Goal: Task Accomplishment & Management: Use online tool/utility

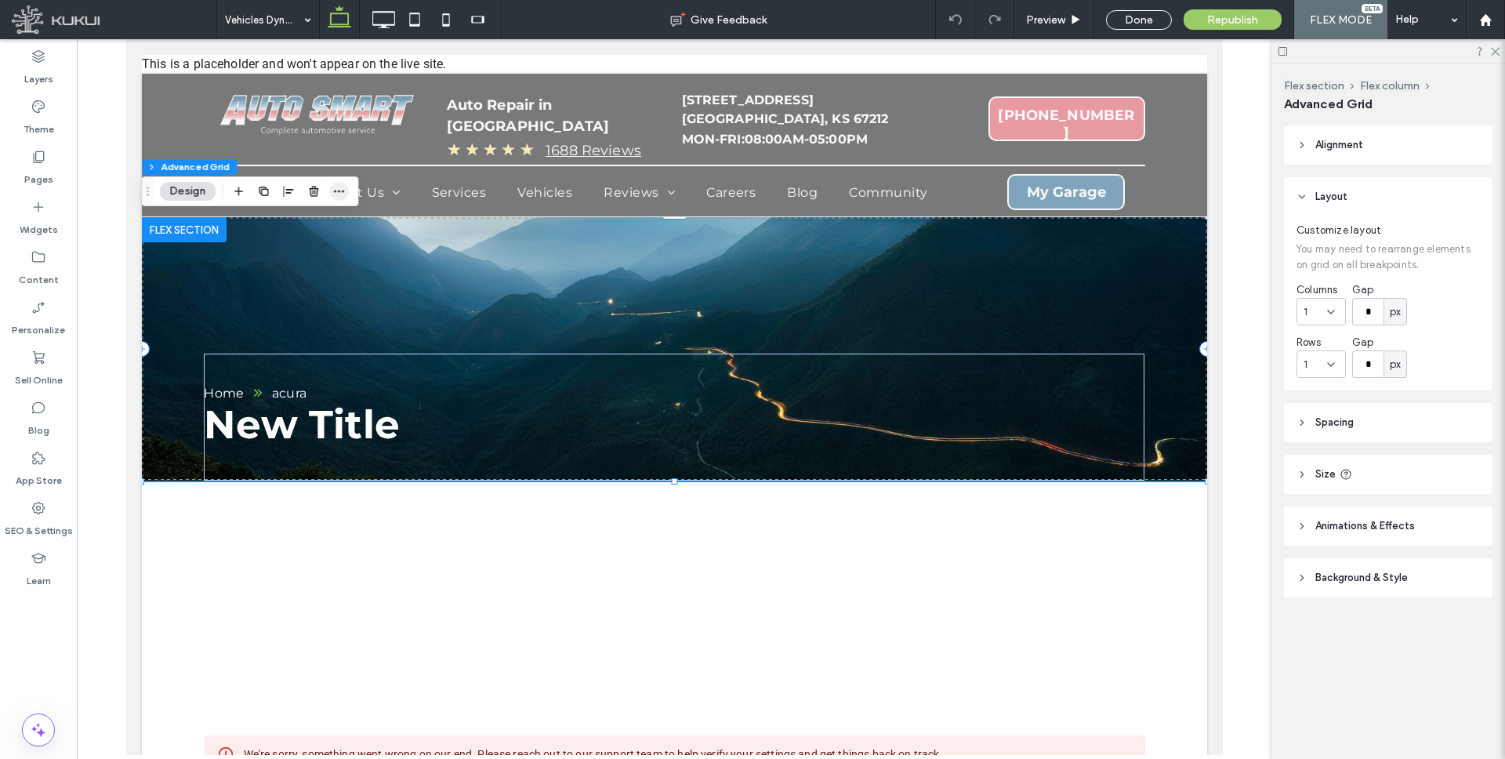
click at [335, 187] on icon "button" at bounding box center [339, 191] width 13 height 13
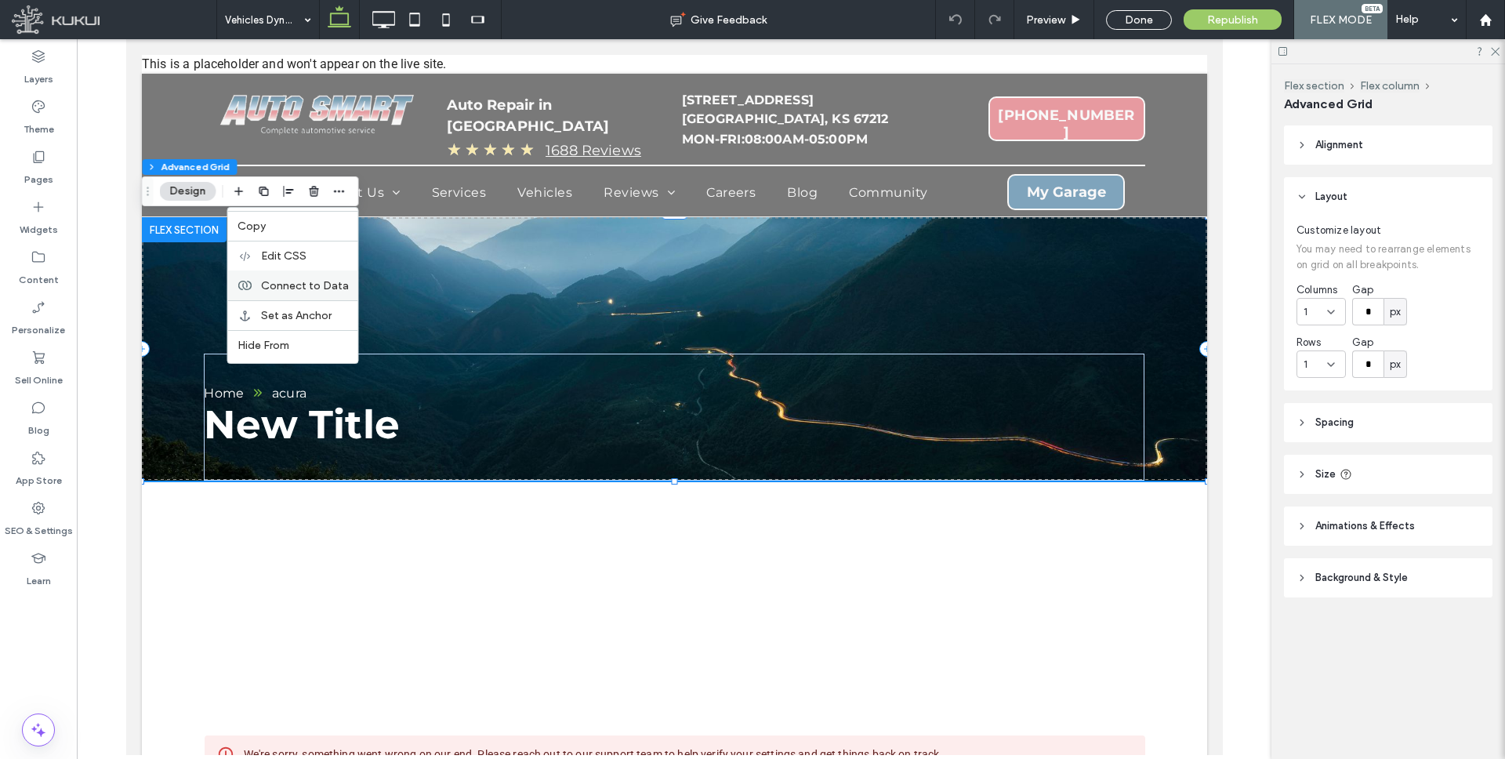
click at [320, 281] on span "Connect to Data" at bounding box center [305, 285] width 88 height 13
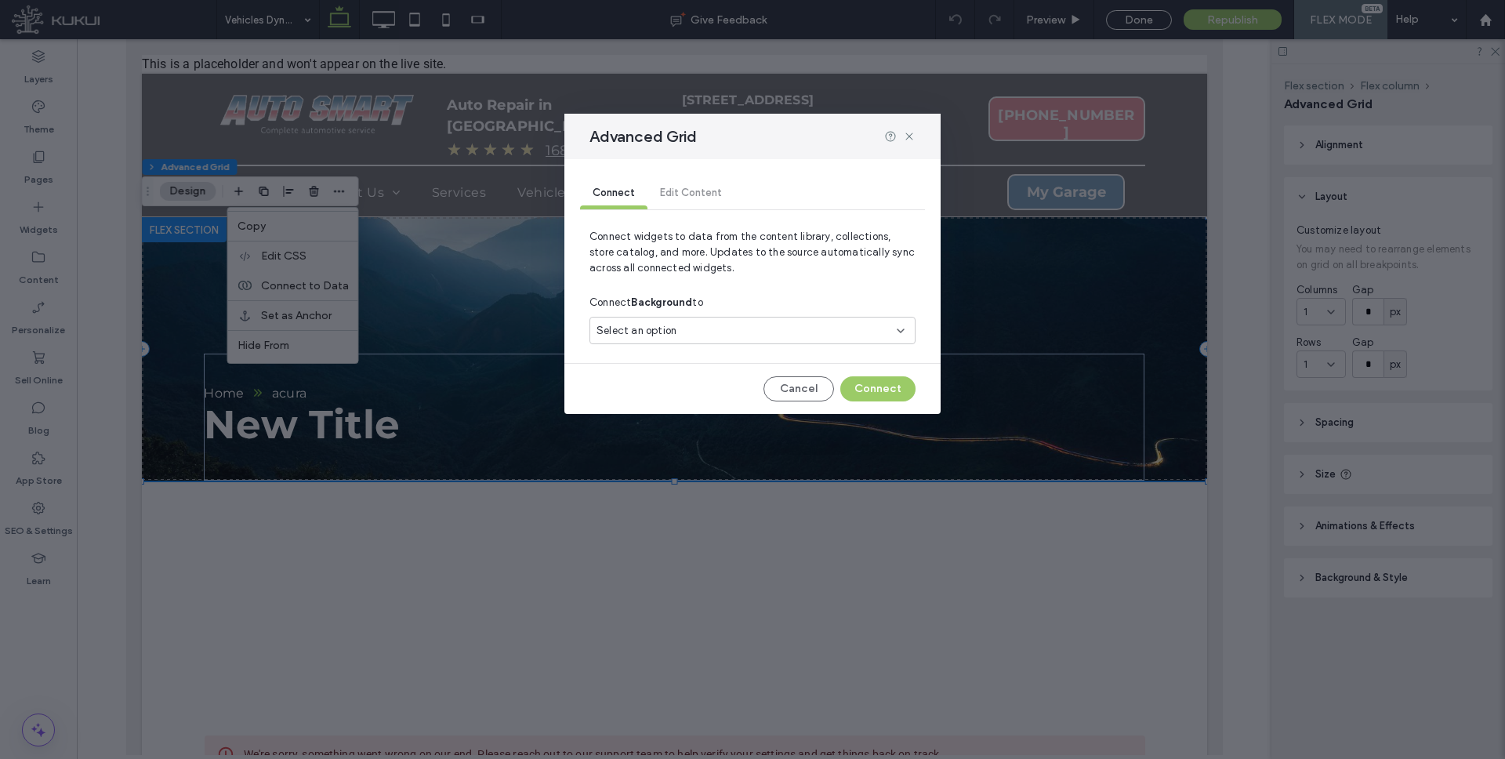
click at [690, 329] on div "Select an option" at bounding box center [742, 331] width 293 height 16
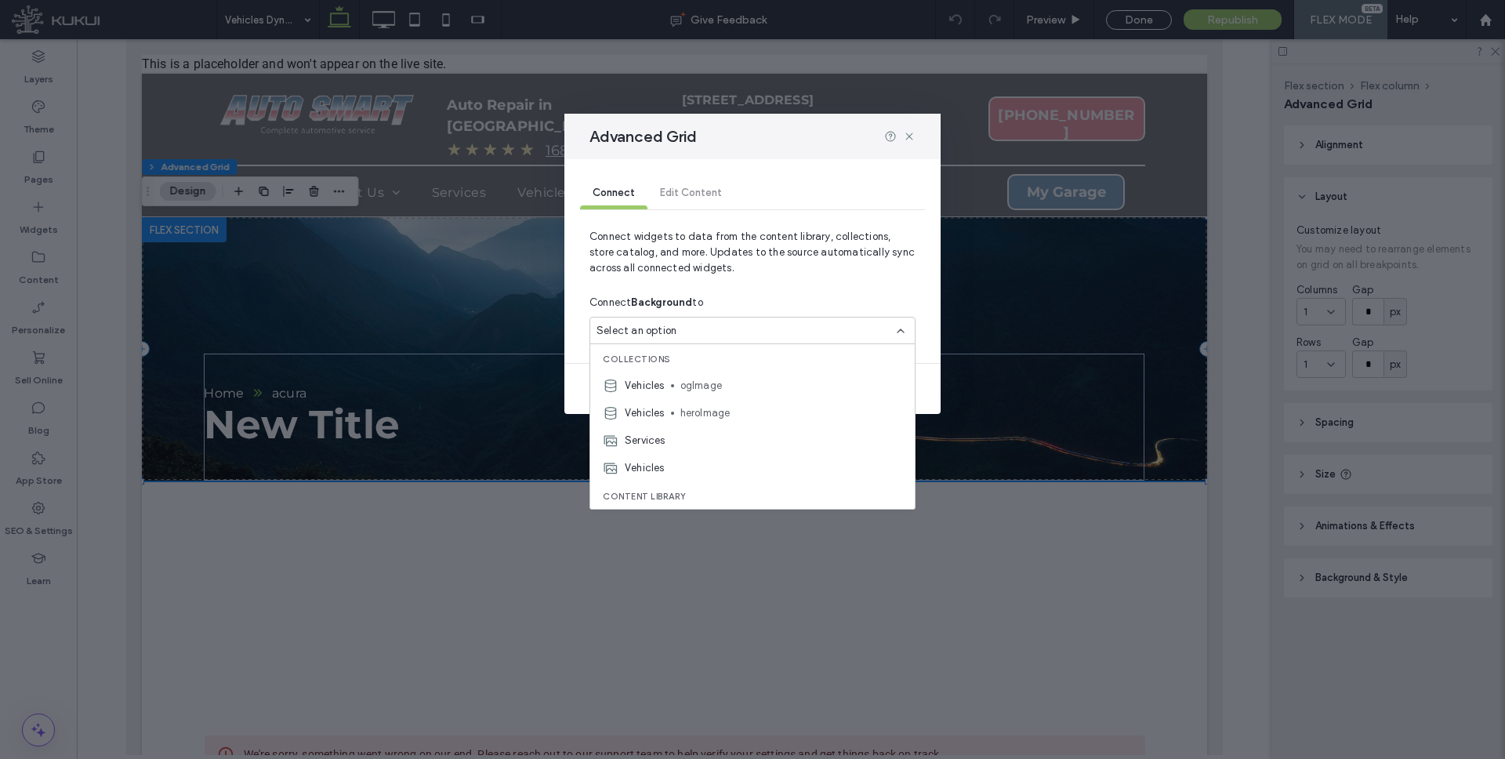
click at [709, 413] on span "heroImage" at bounding box center [791, 413] width 222 height 16
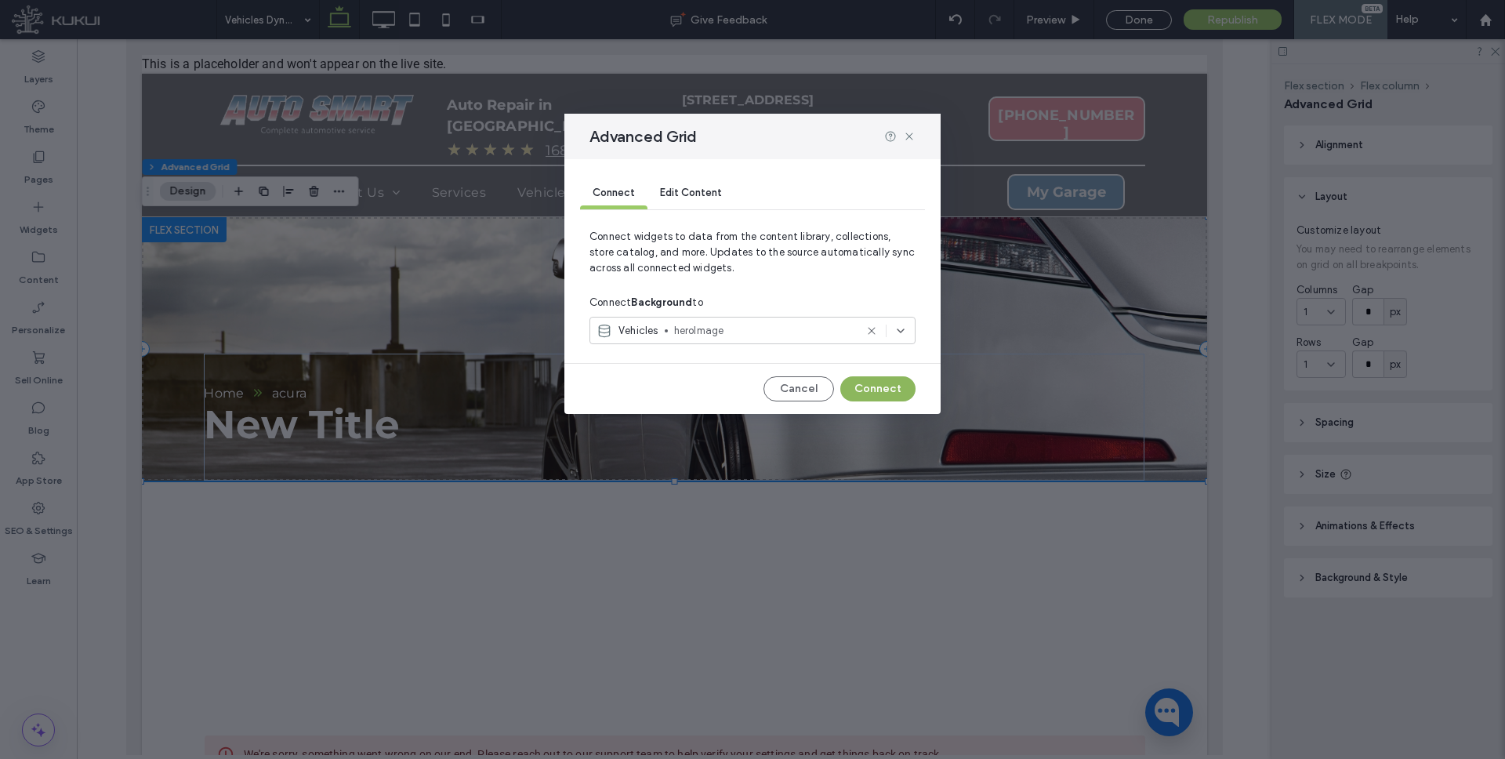
click at [874, 389] on button "Connect" at bounding box center [877, 388] width 75 height 25
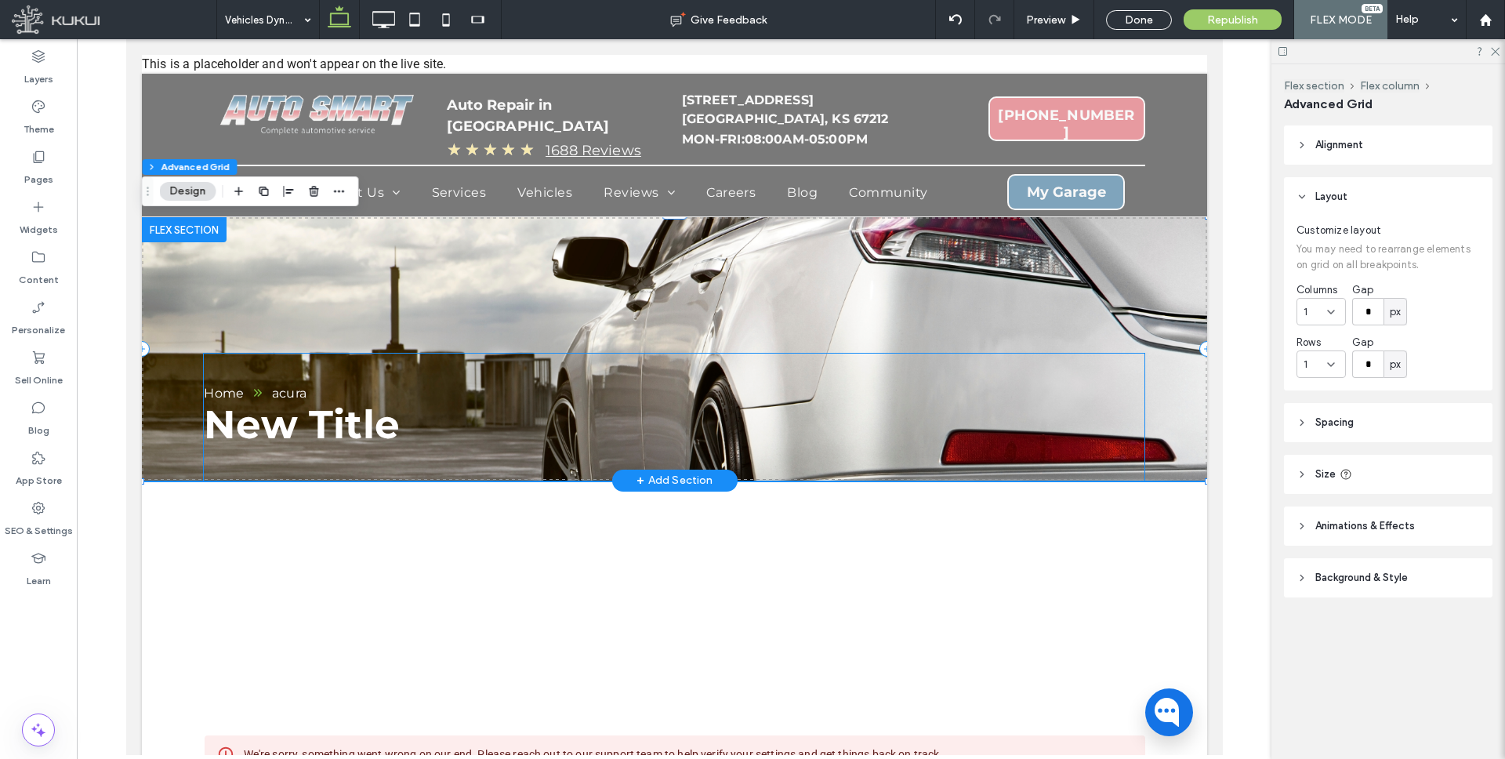
click at [320, 426] on span "New Title" at bounding box center [300, 424] width 195 height 48
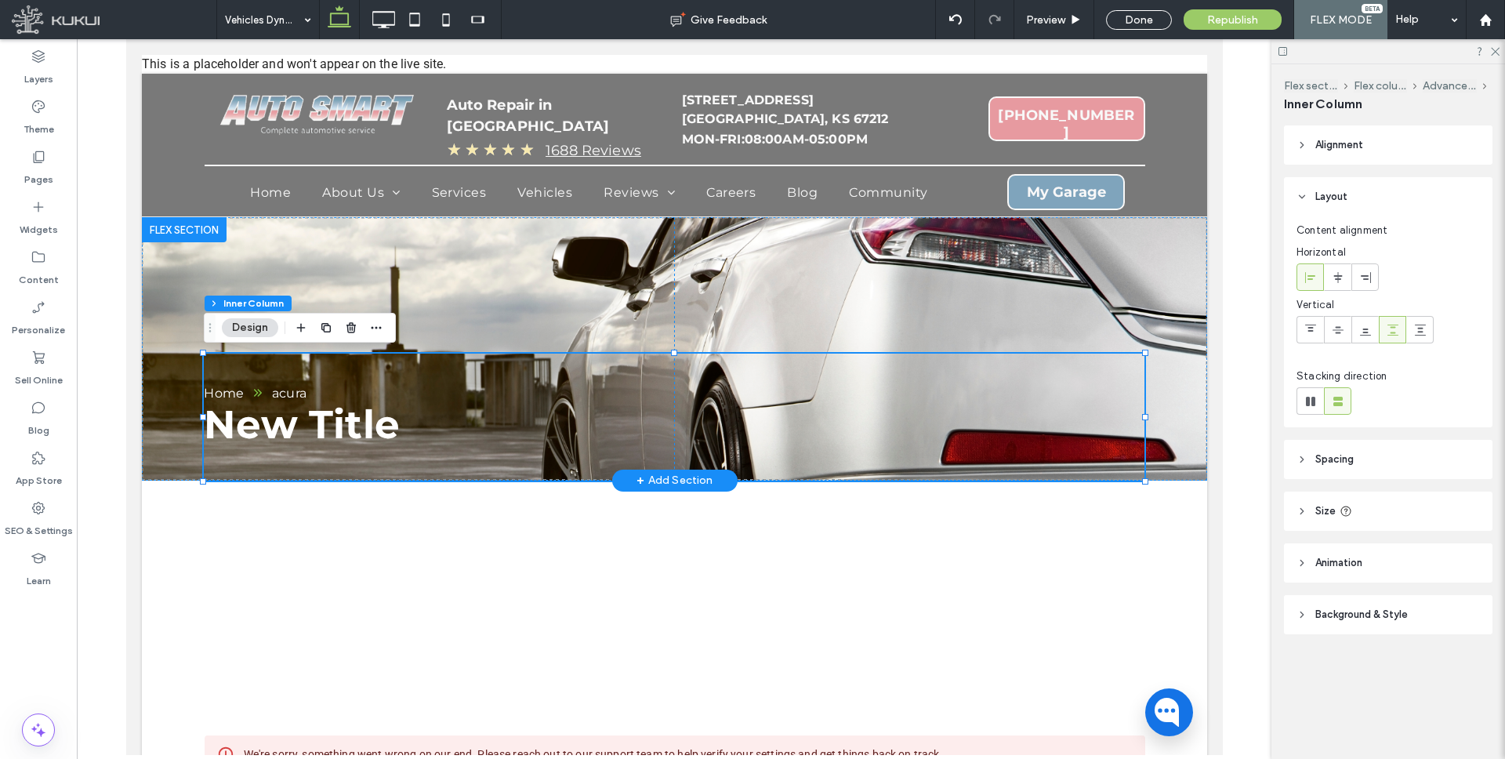
click at [320, 426] on span "New Title" at bounding box center [300, 424] width 195 height 48
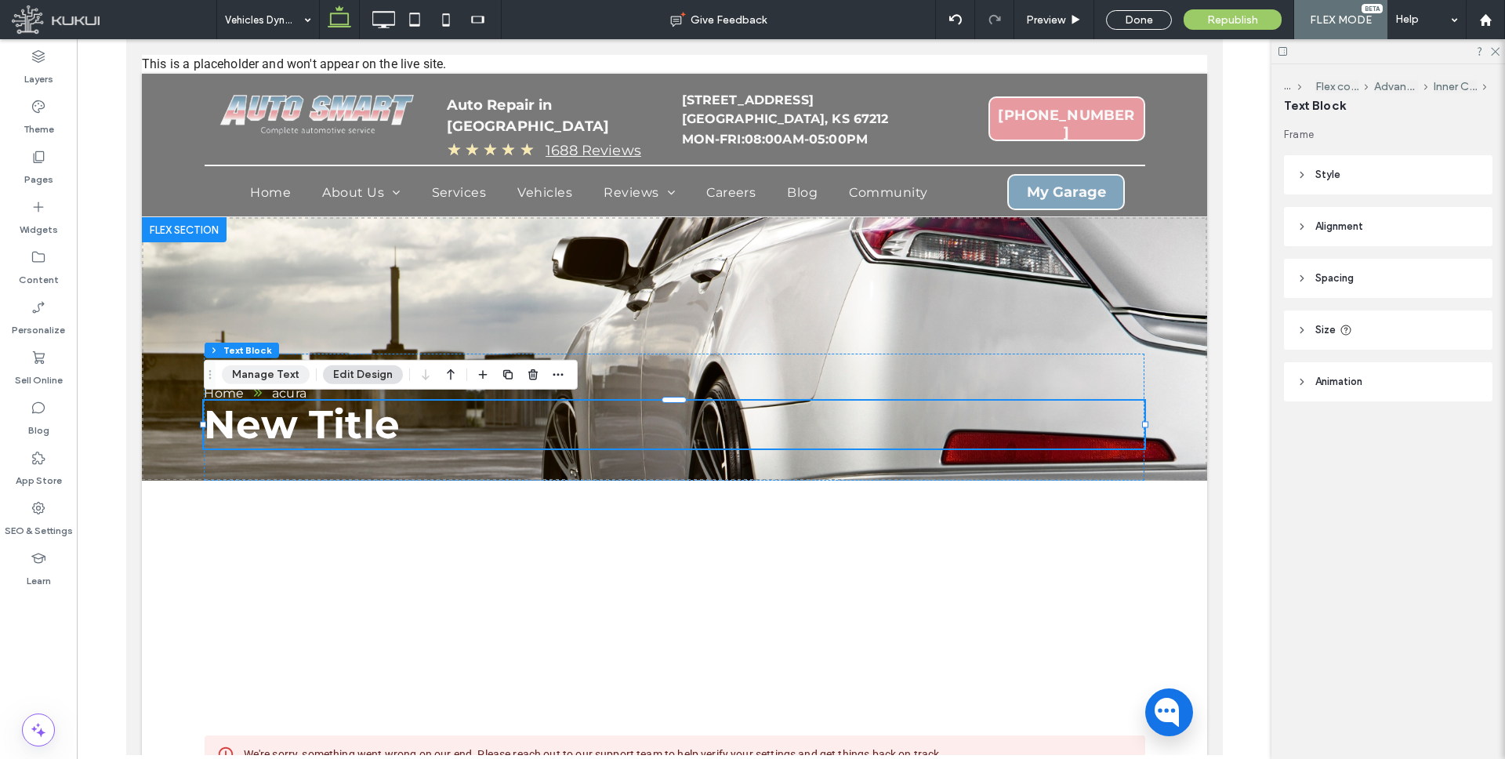
click at [274, 373] on button "Manage Text" at bounding box center [266, 374] width 88 height 19
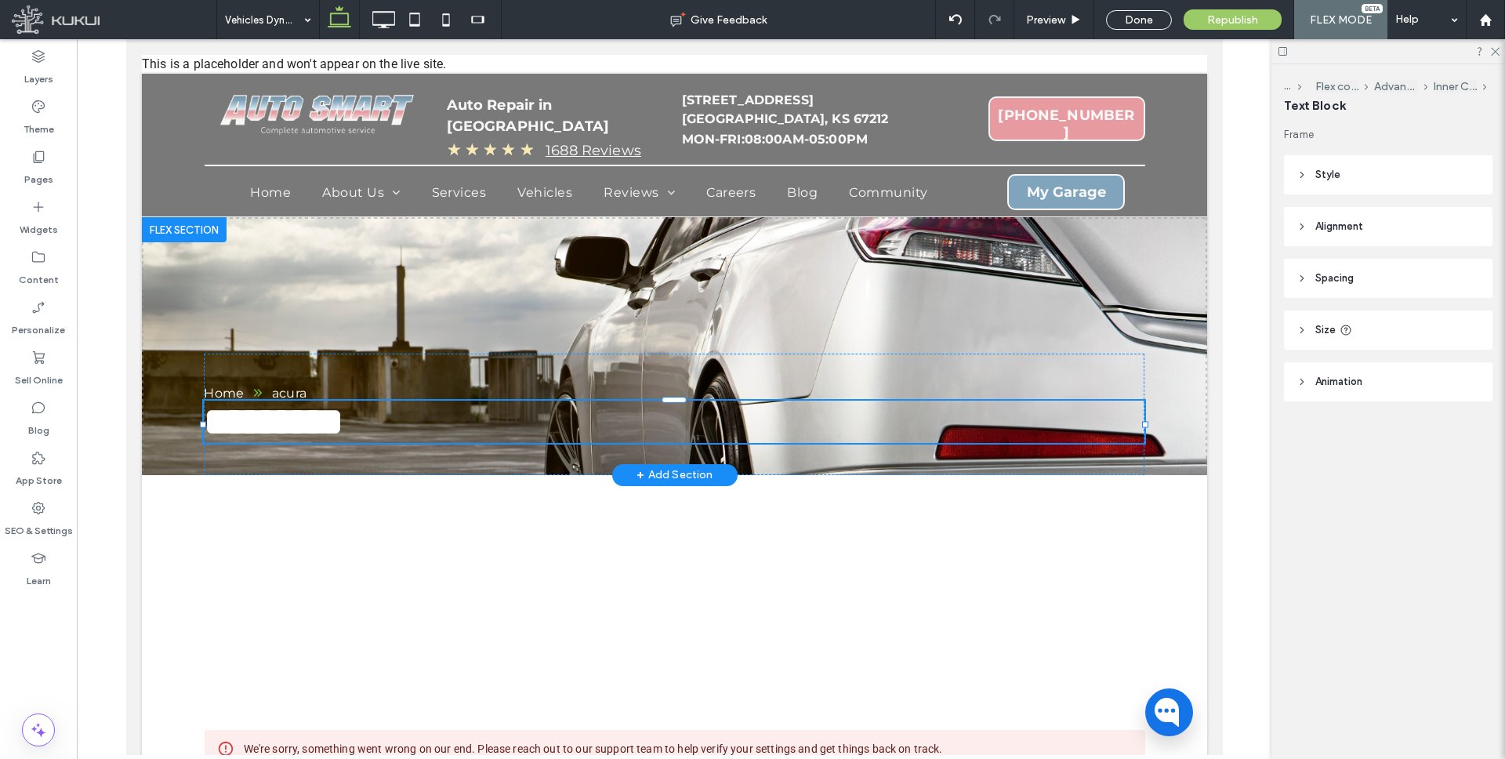
type input "**********"
type input "**"
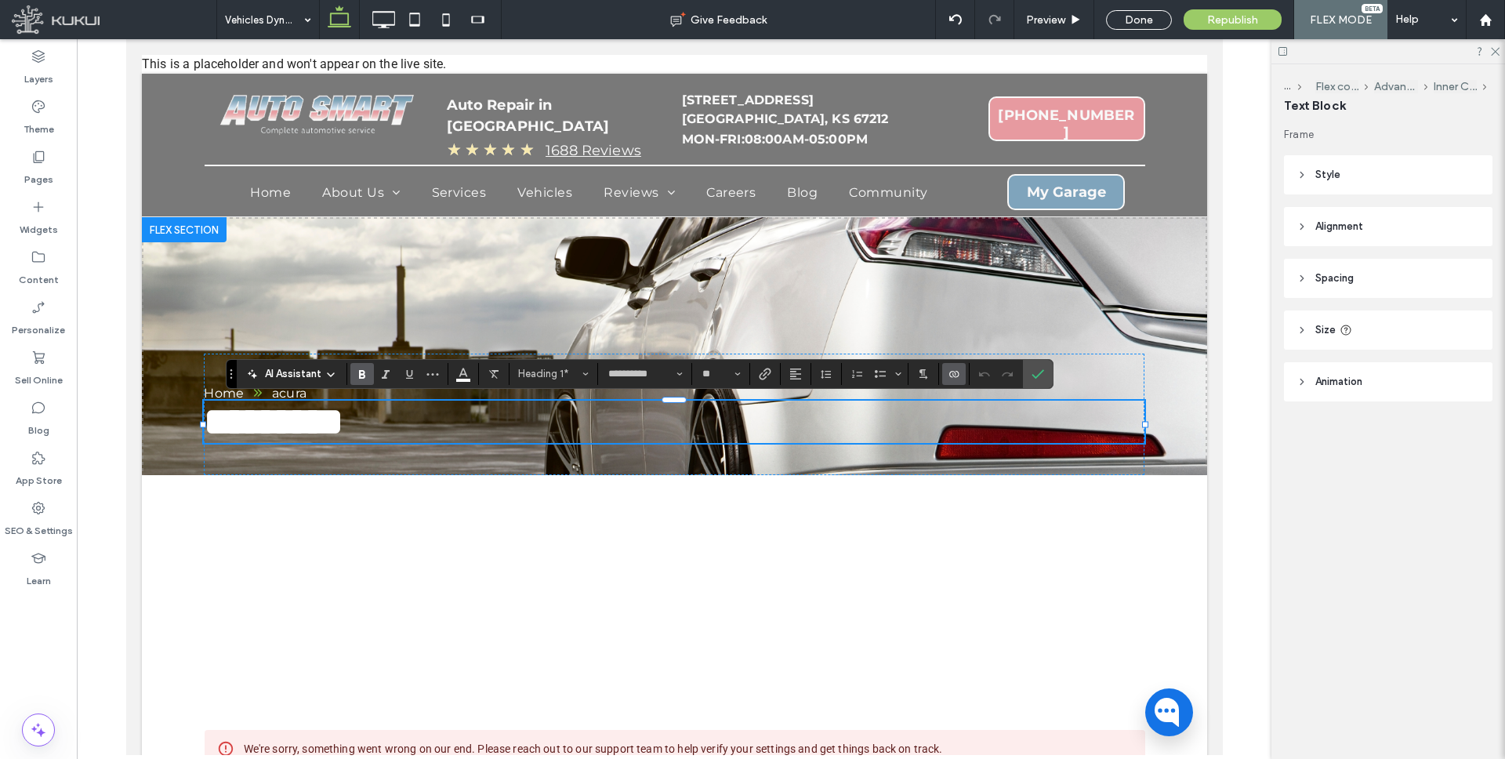
click at [957, 372] on use "Connect To Data" at bounding box center [953, 374] width 9 height 6
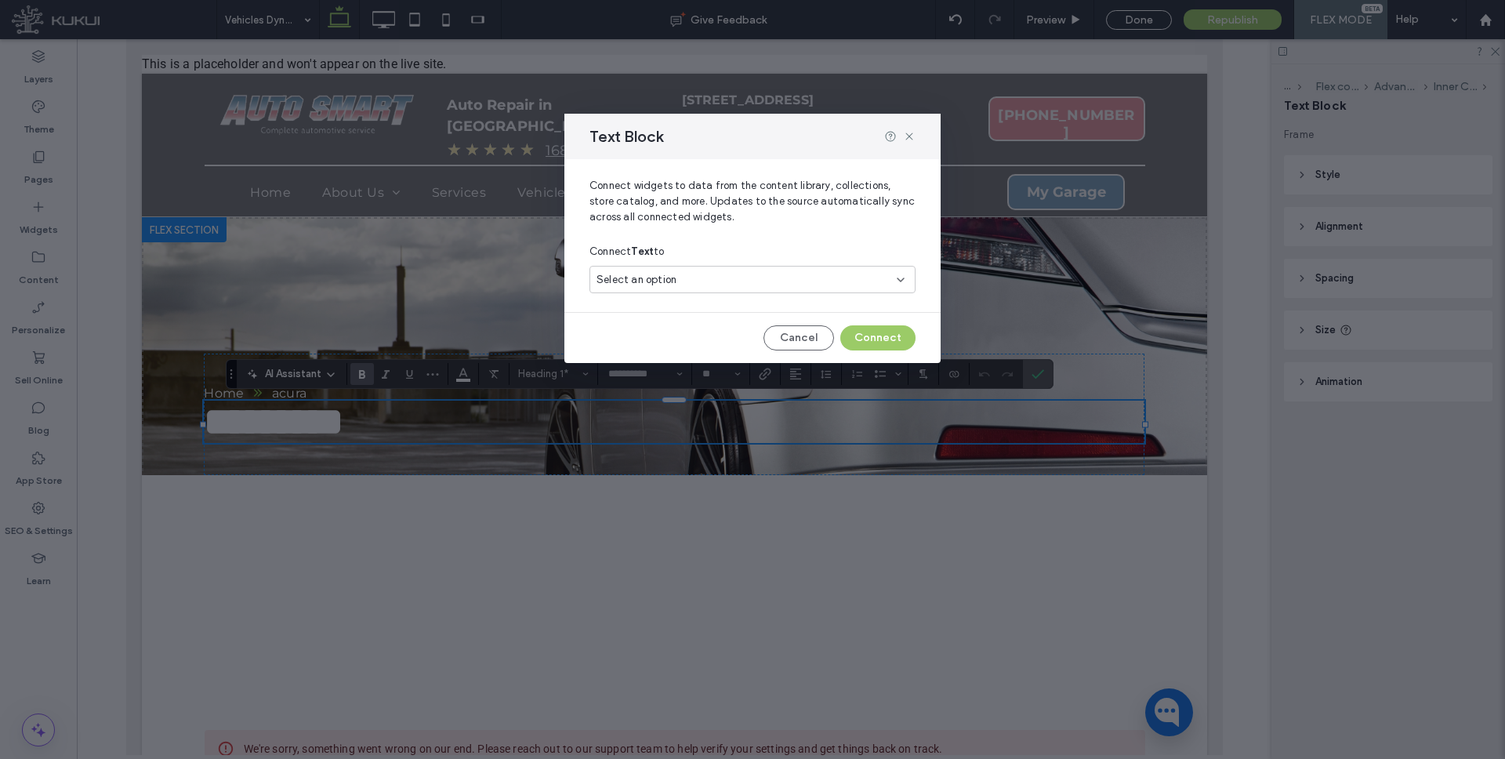
click at [712, 272] on div "Select an option" at bounding box center [742, 280] width 293 height 16
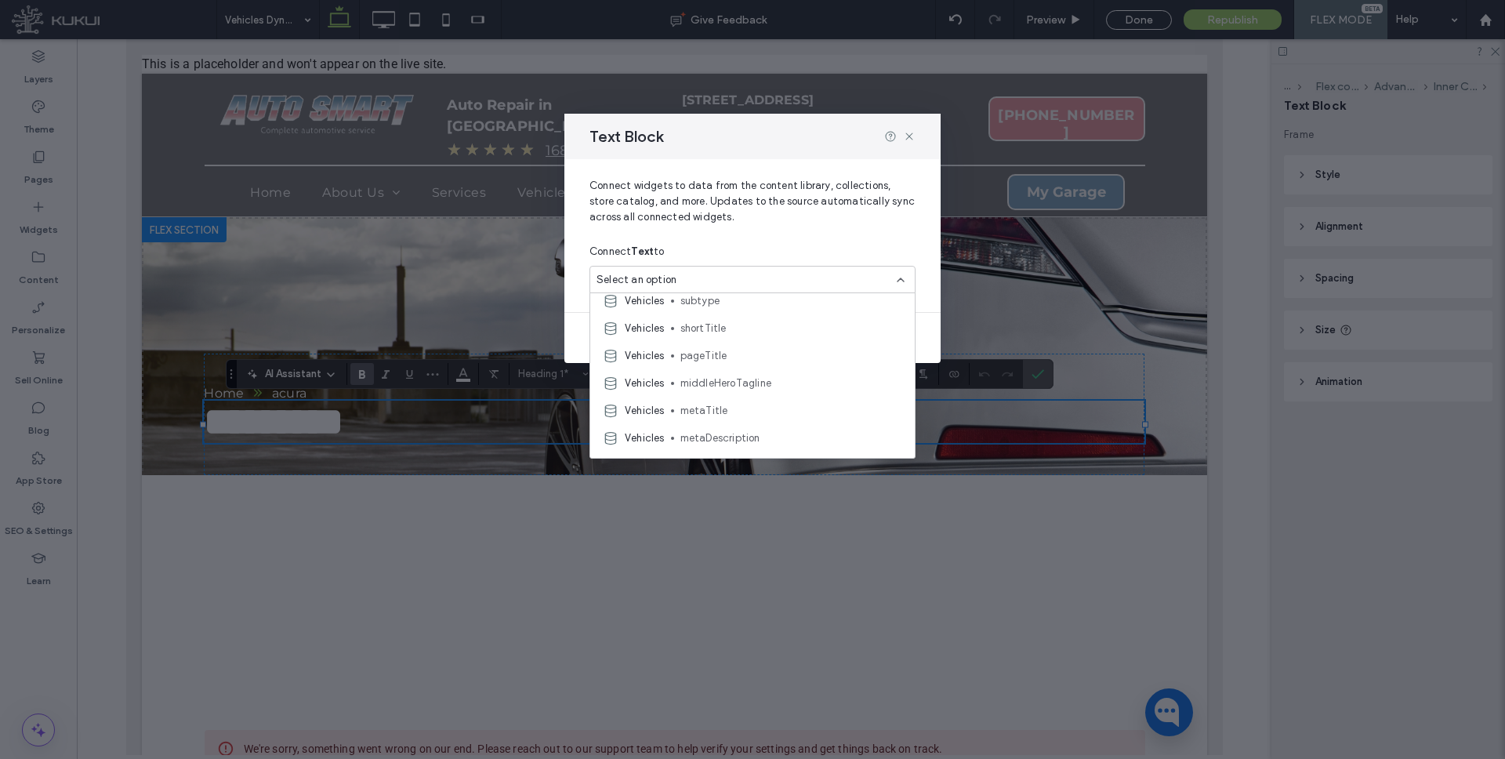
scroll to position [90, 0]
drag, startPoint x: 721, startPoint y: 349, endPoint x: 738, endPoint y: 349, distance: 17.3
click at [721, 349] on span "pageTitle" at bounding box center [791, 354] width 222 height 16
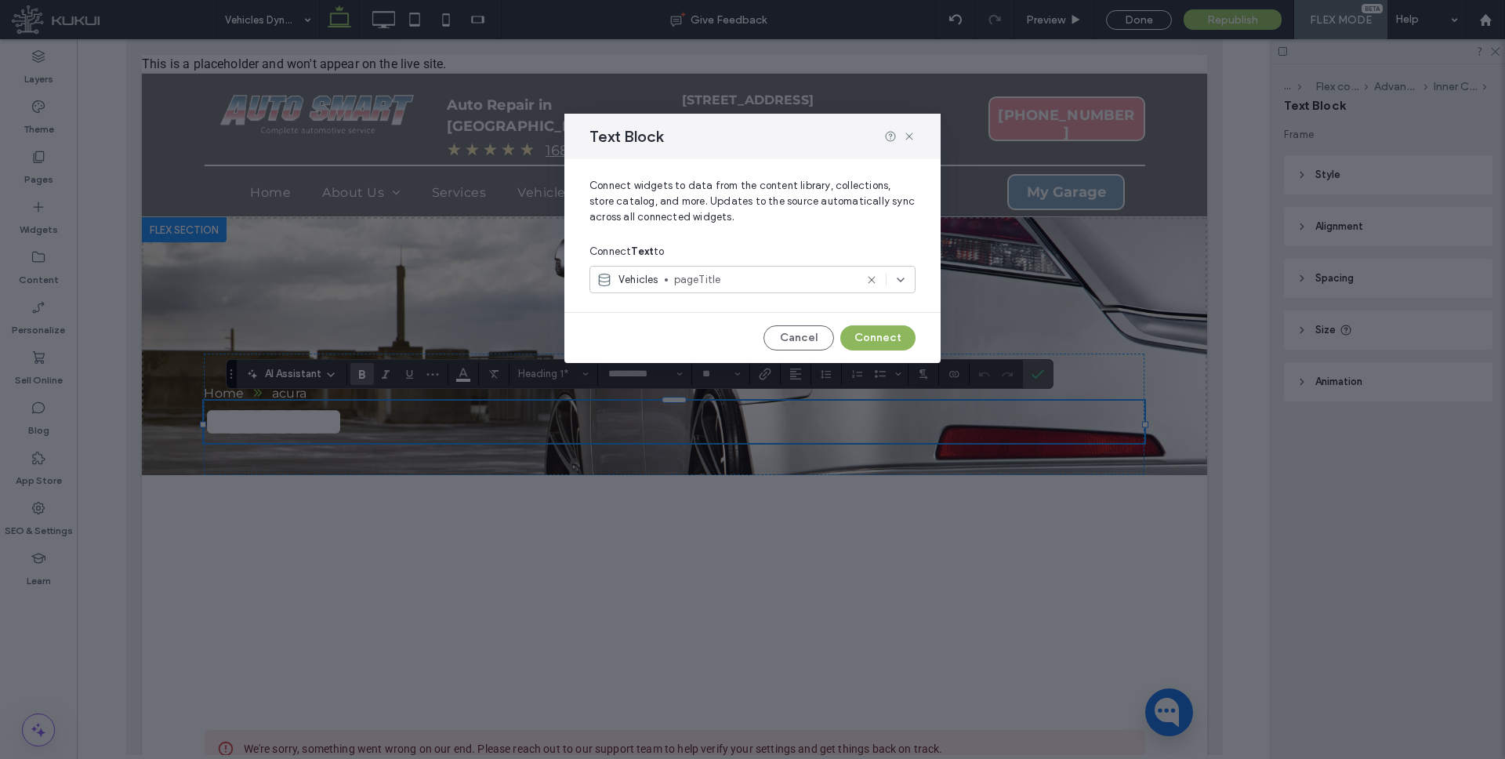
click at [874, 342] on button "Connect" at bounding box center [877, 337] width 75 height 25
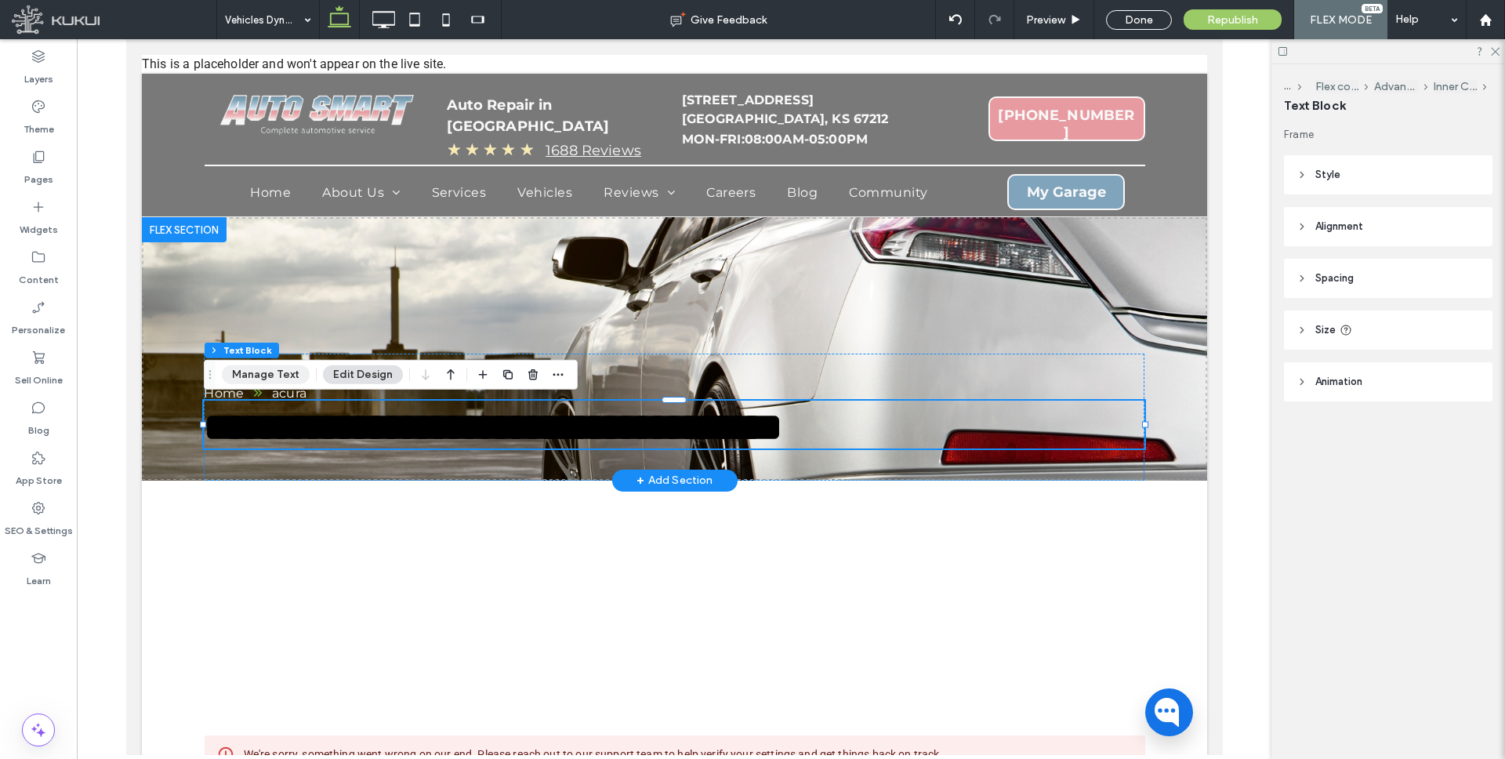
click at [270, 371] on button "Manage Text" at bounding box center [266, 374] width 88 height 19
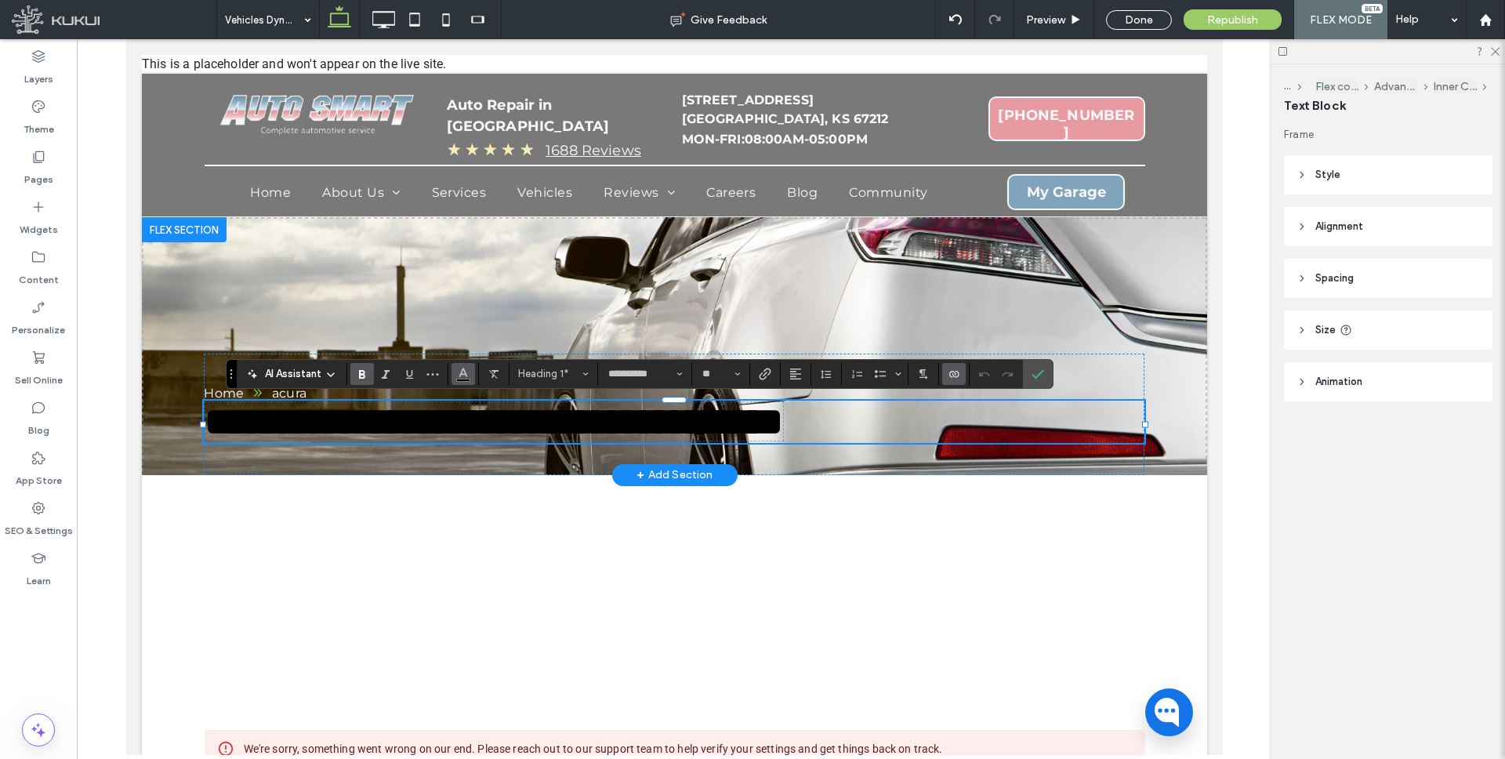
click at [469, 377] on button "Color" at bounding box center [463, 374] width 24 height 22
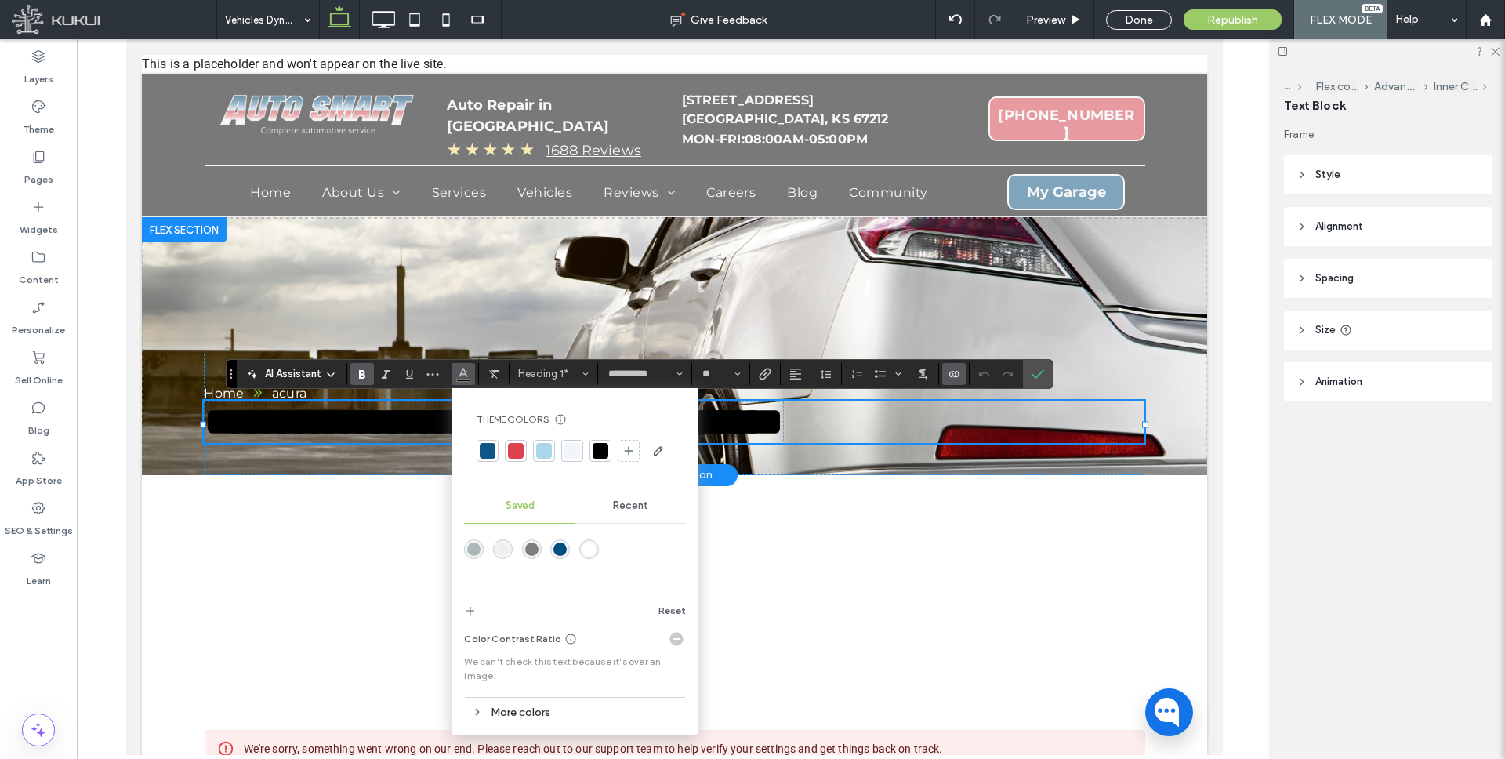
click at [585, 550] on div "rgba(255,255,255,1)" at bounding box center [588, 548] width 13 height 13
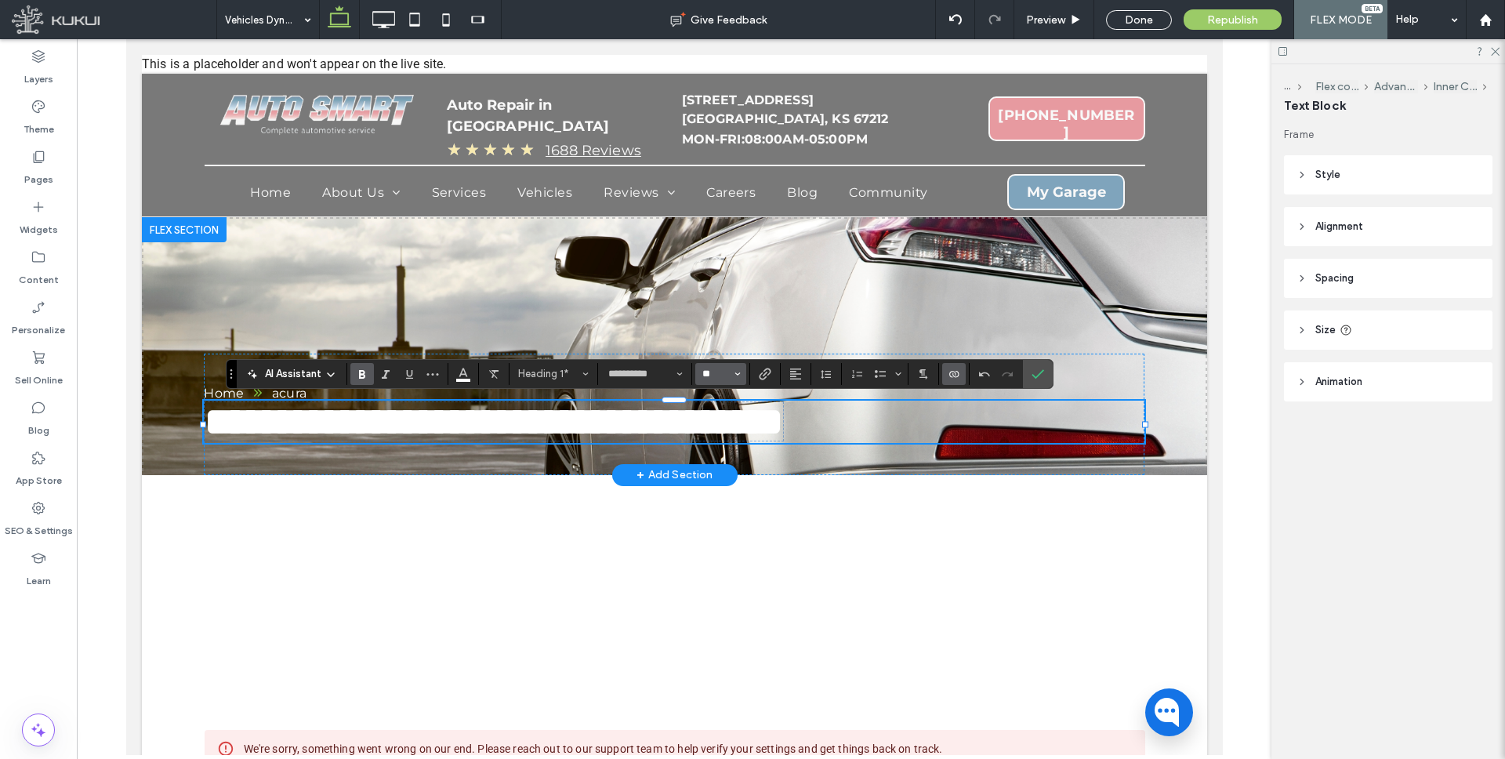
click at [719, 379] on input "**" at bounding box center [716, 374] width 31 height 13
type input "**"
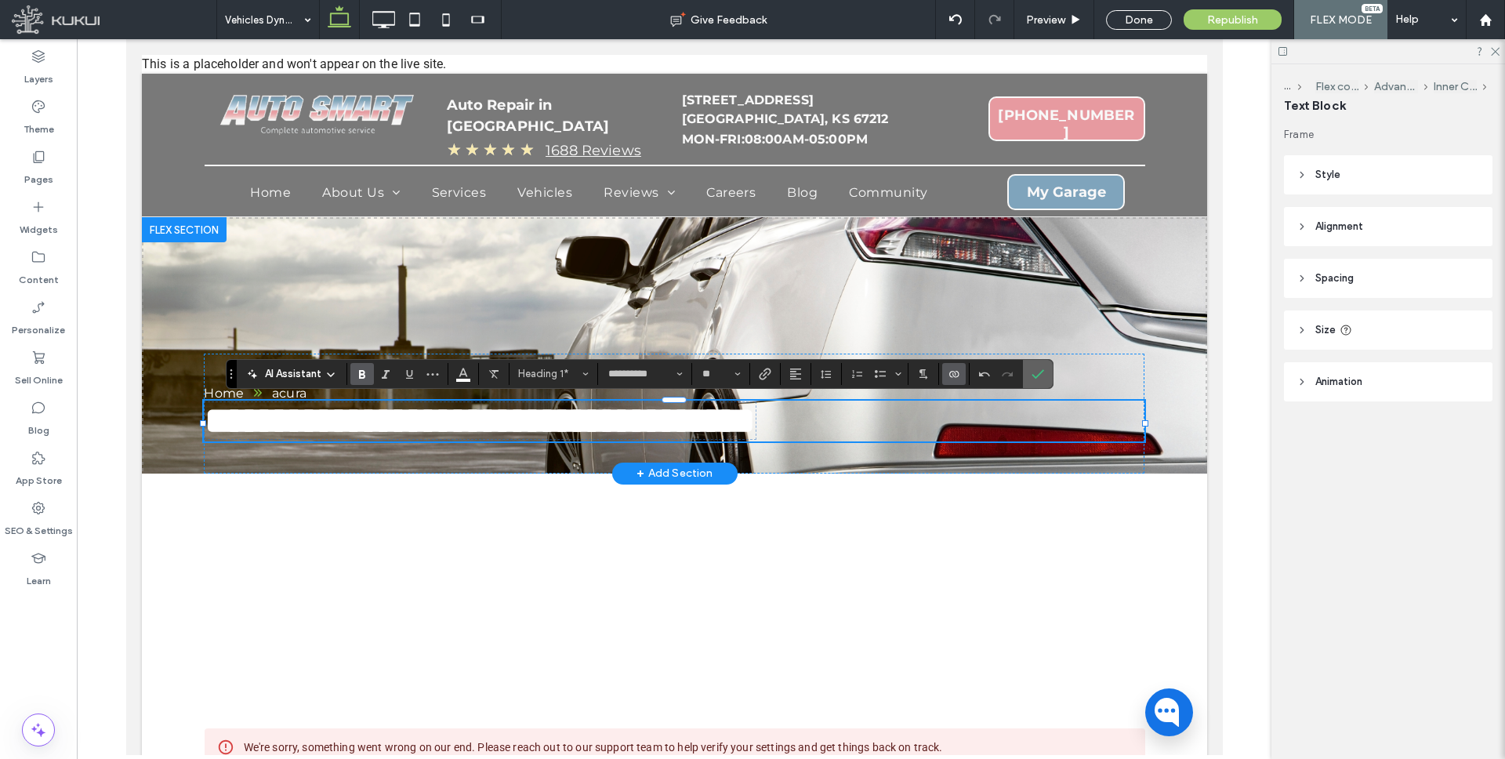
click at [1041, 374] on icon "Confirm" at bounding box center [1037, 374] width 13 height 13
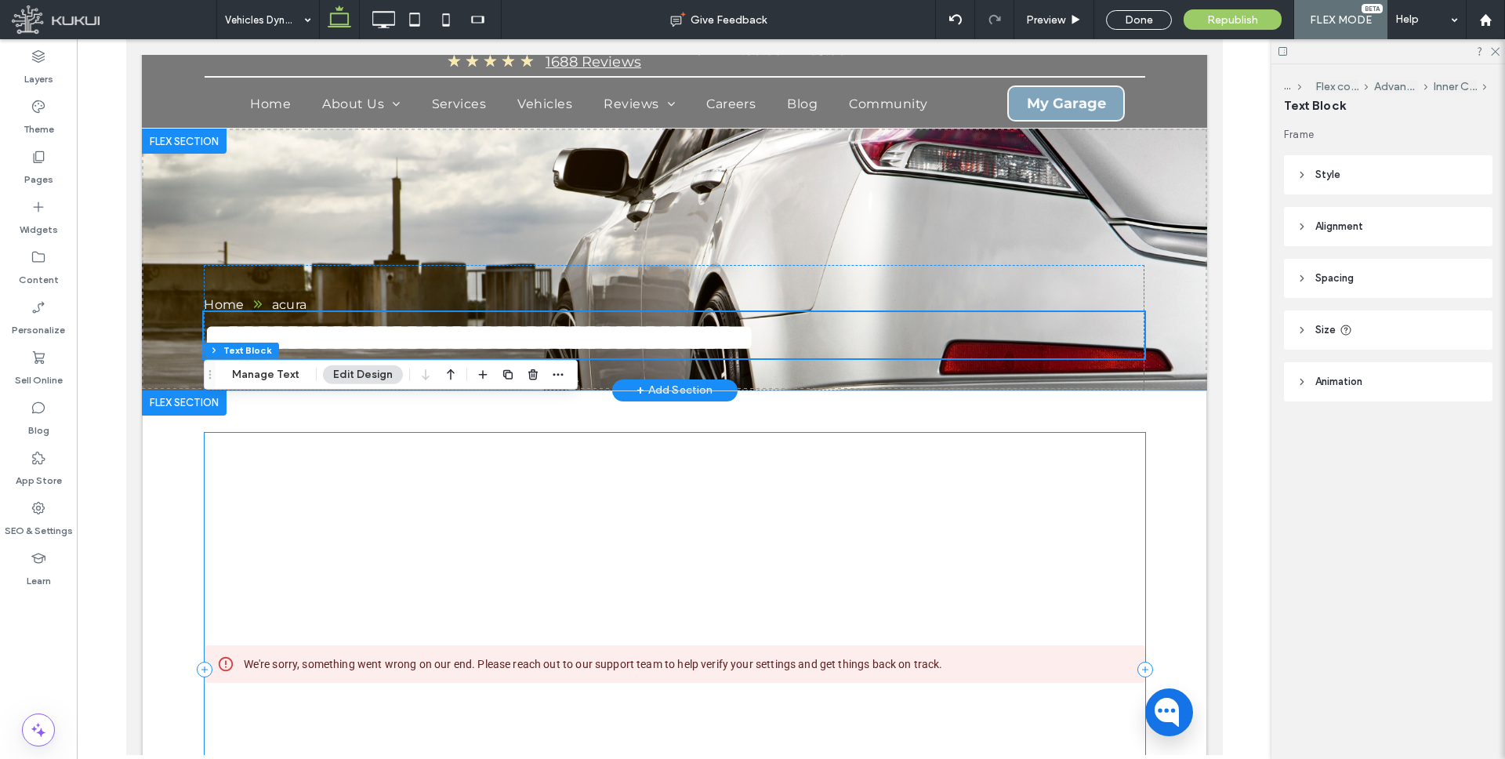
scroll to position [123, 0]
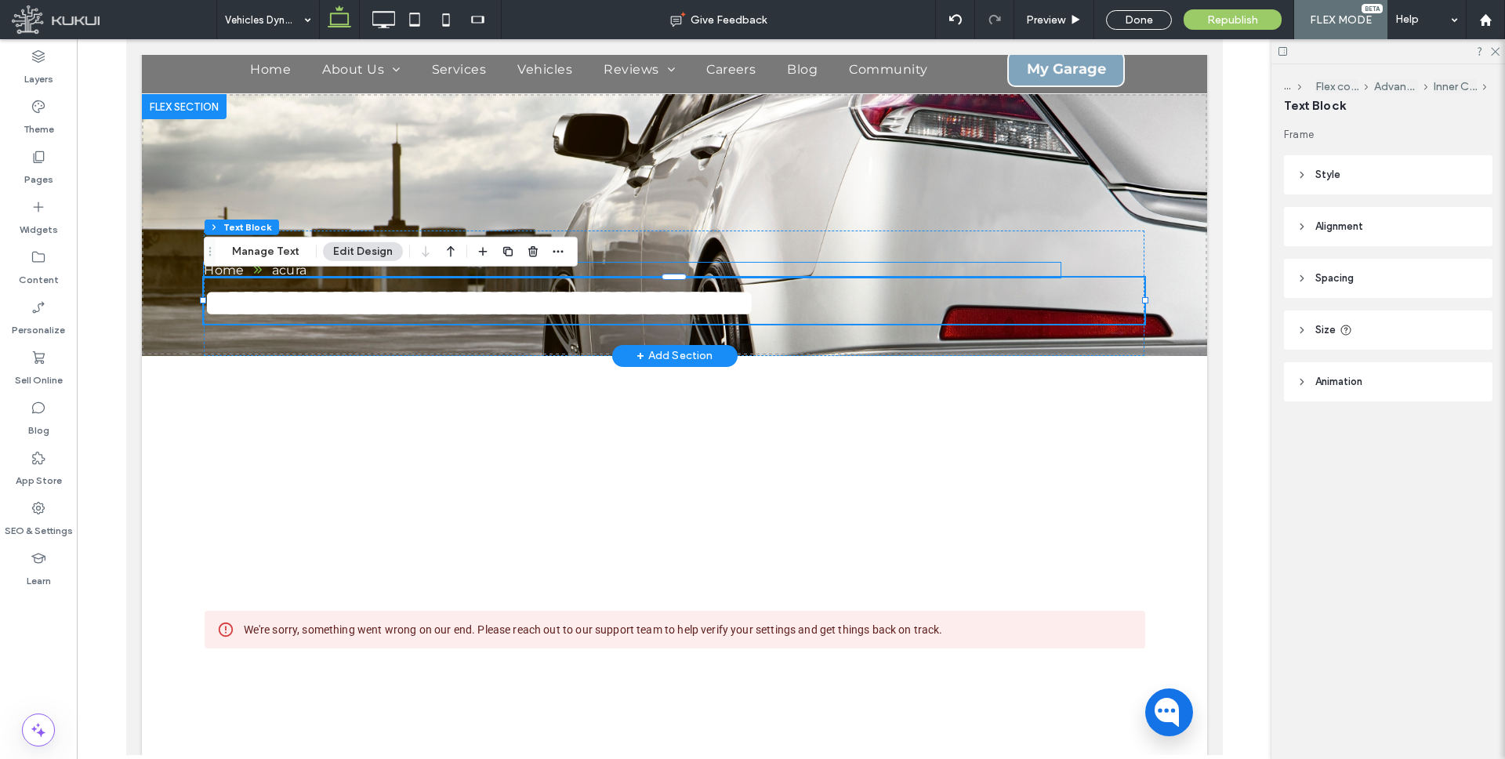
click at [280, 273] on div "acura" at bounding box center [288, 270] width 34 height 15
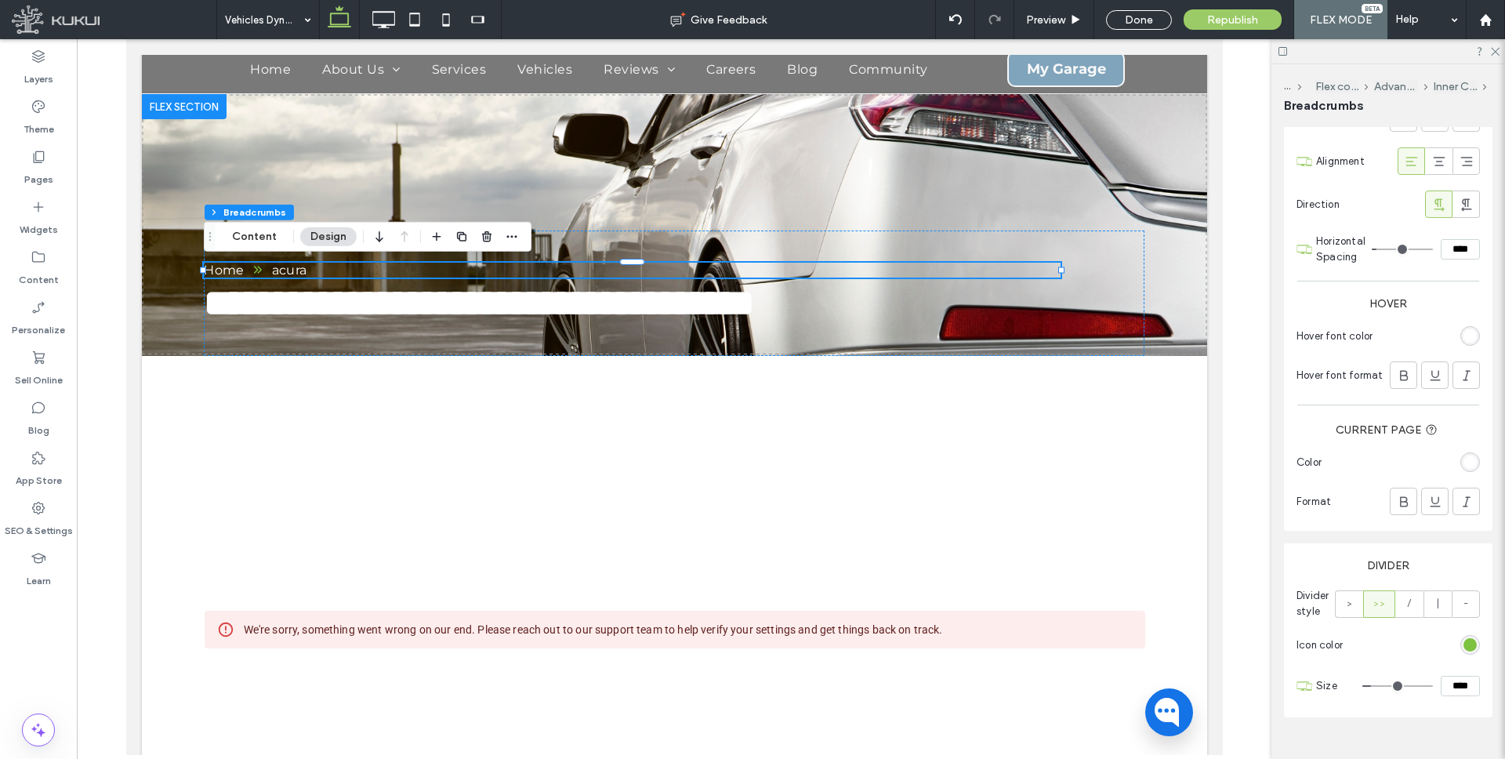
scroll to position [452, 0]
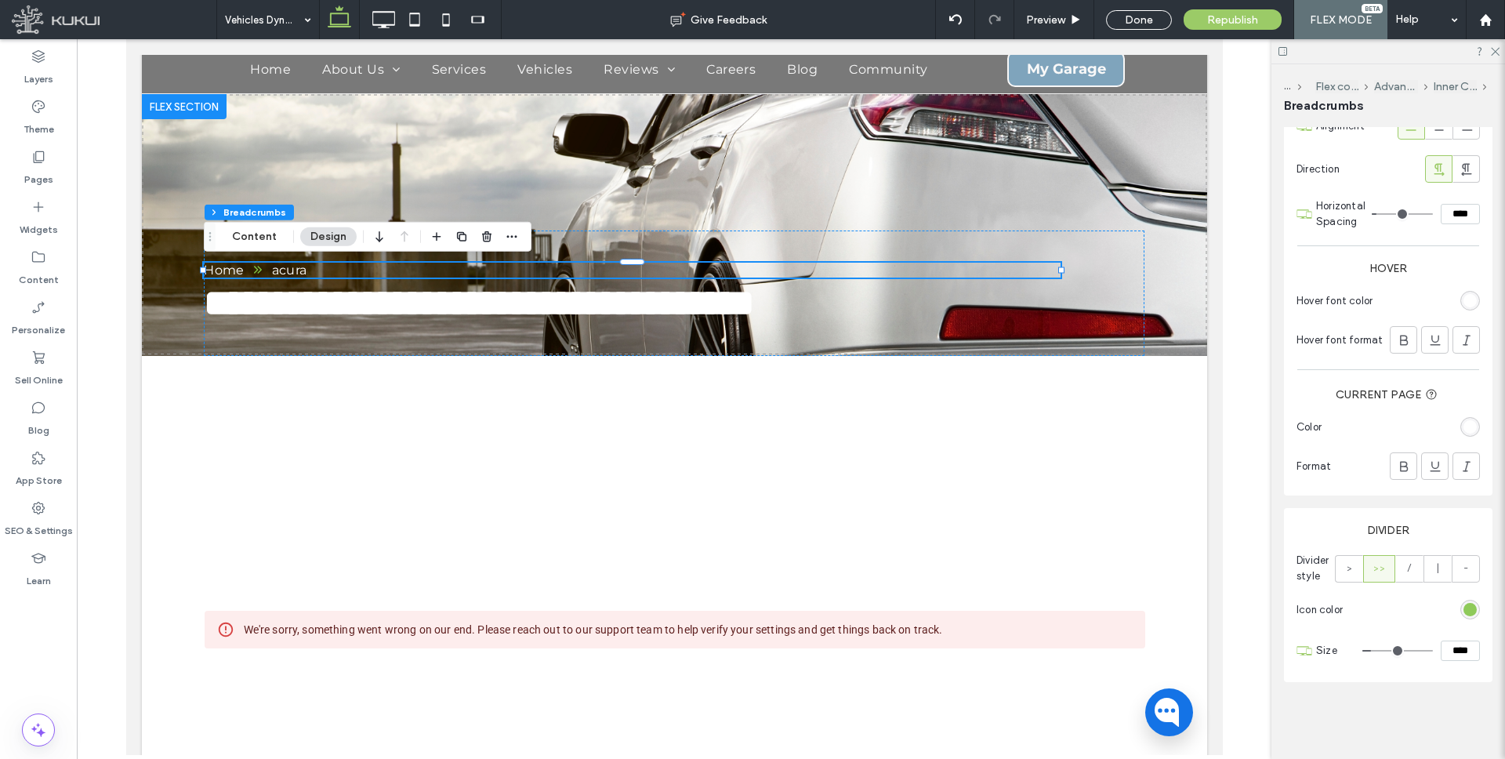
click at [1473, 607] on div "rgba(126, 194, 66, 1)" at bounding box center [1469, 609] width 13 height 13
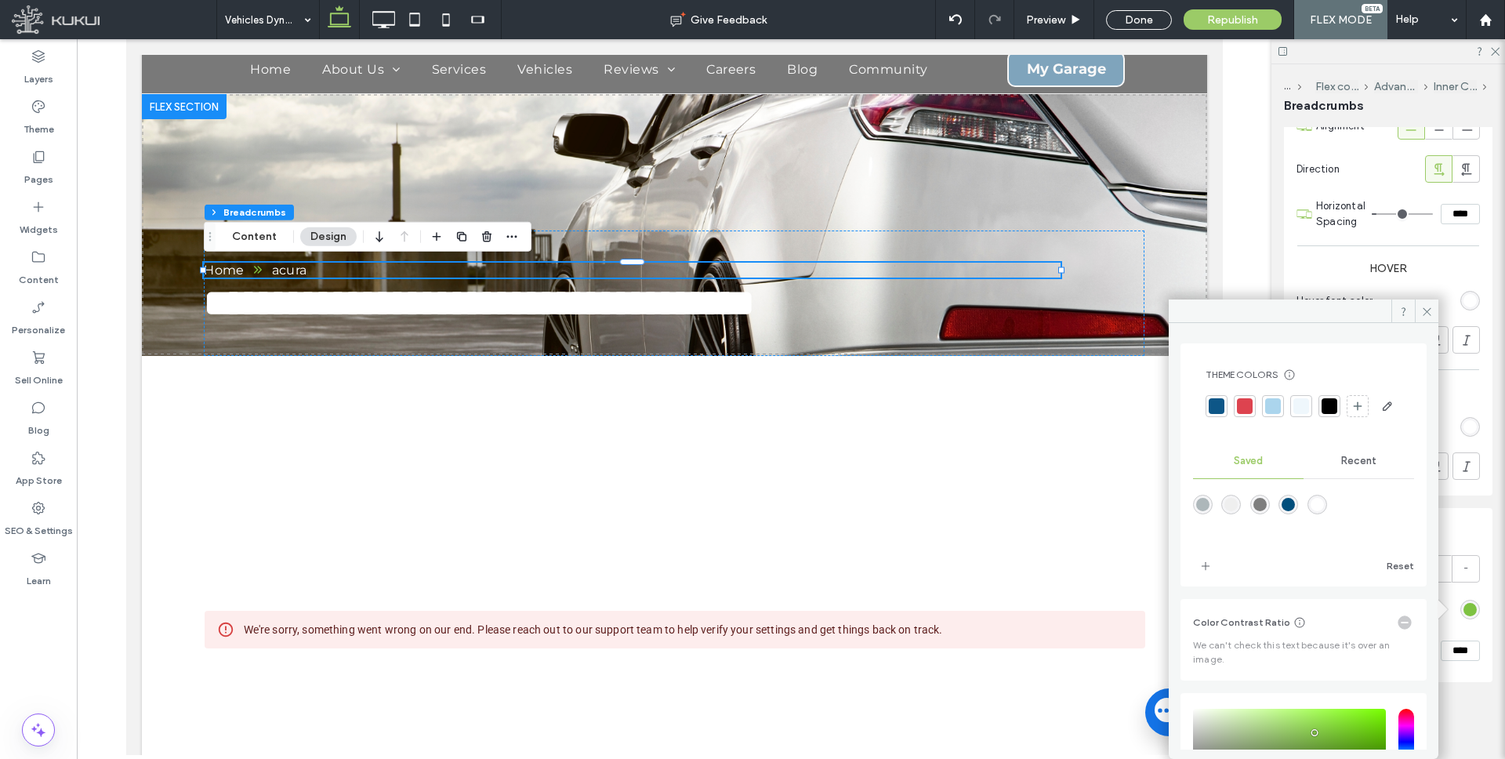
click at [1324, 511] on div "rgba(255,255,255,1)" at bounding box center [1316, 504] width 13 height 13
type input "*******"
click at [1427, 315] on icon at bounding box center [1427, 312] width 12 height 12
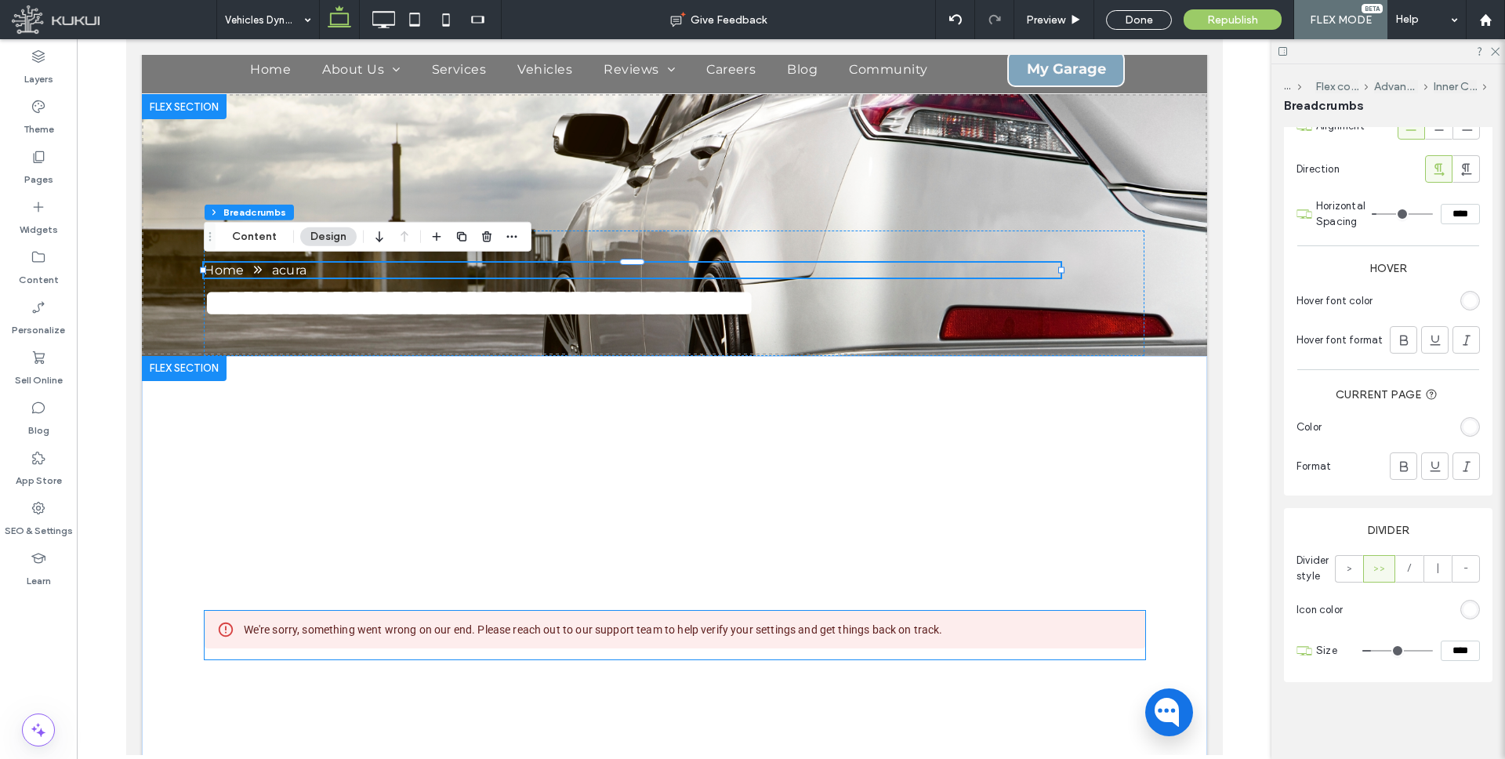
click at [586, 630] on div "We're sorry, something went wrong on our end. Please reach out to our support t…" at bounding box center [592, 629] width 699 height 28
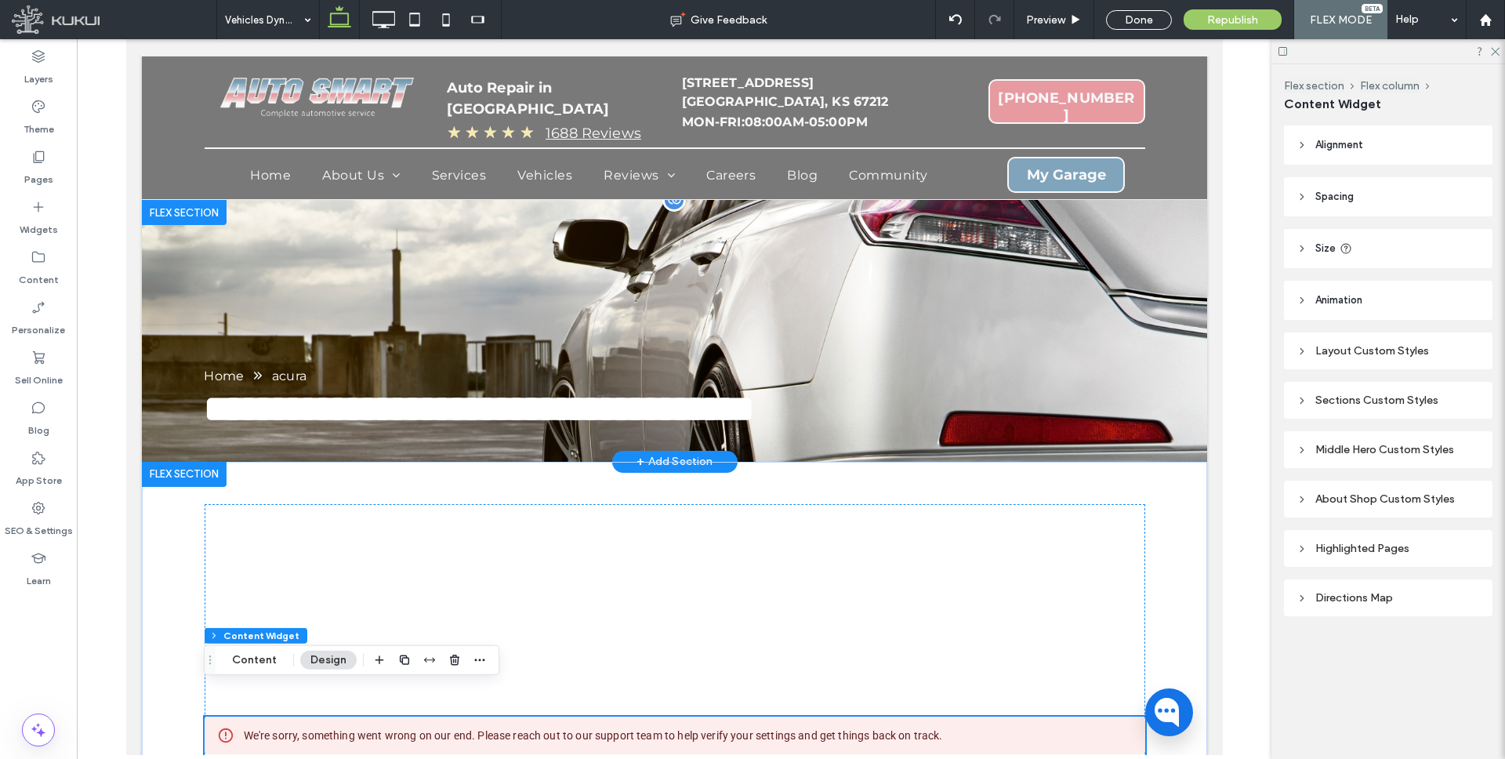
scroll to position [7, 0]
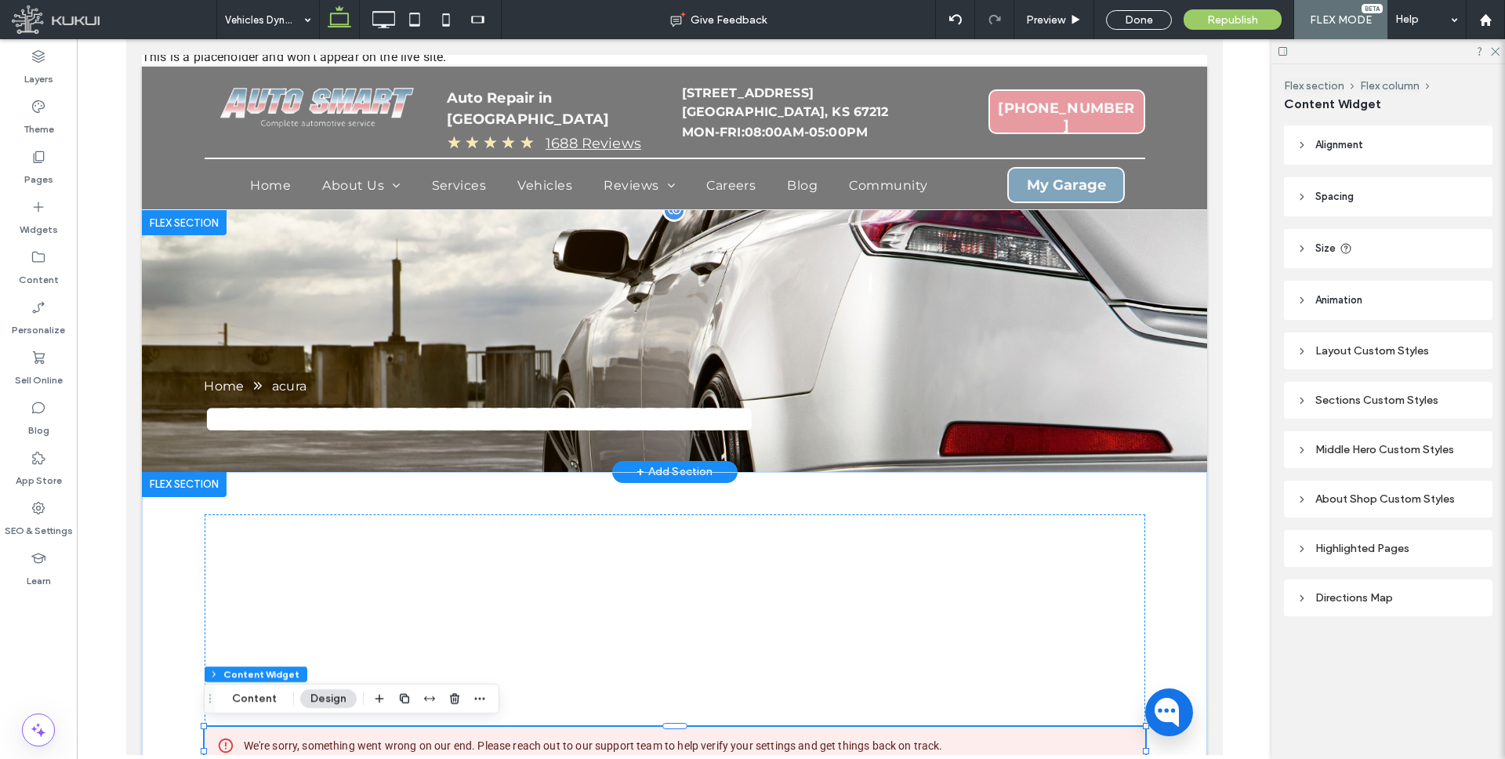
click at [555, 313] on div "**********" at bounding box center [673, 341] width 1065 height 262
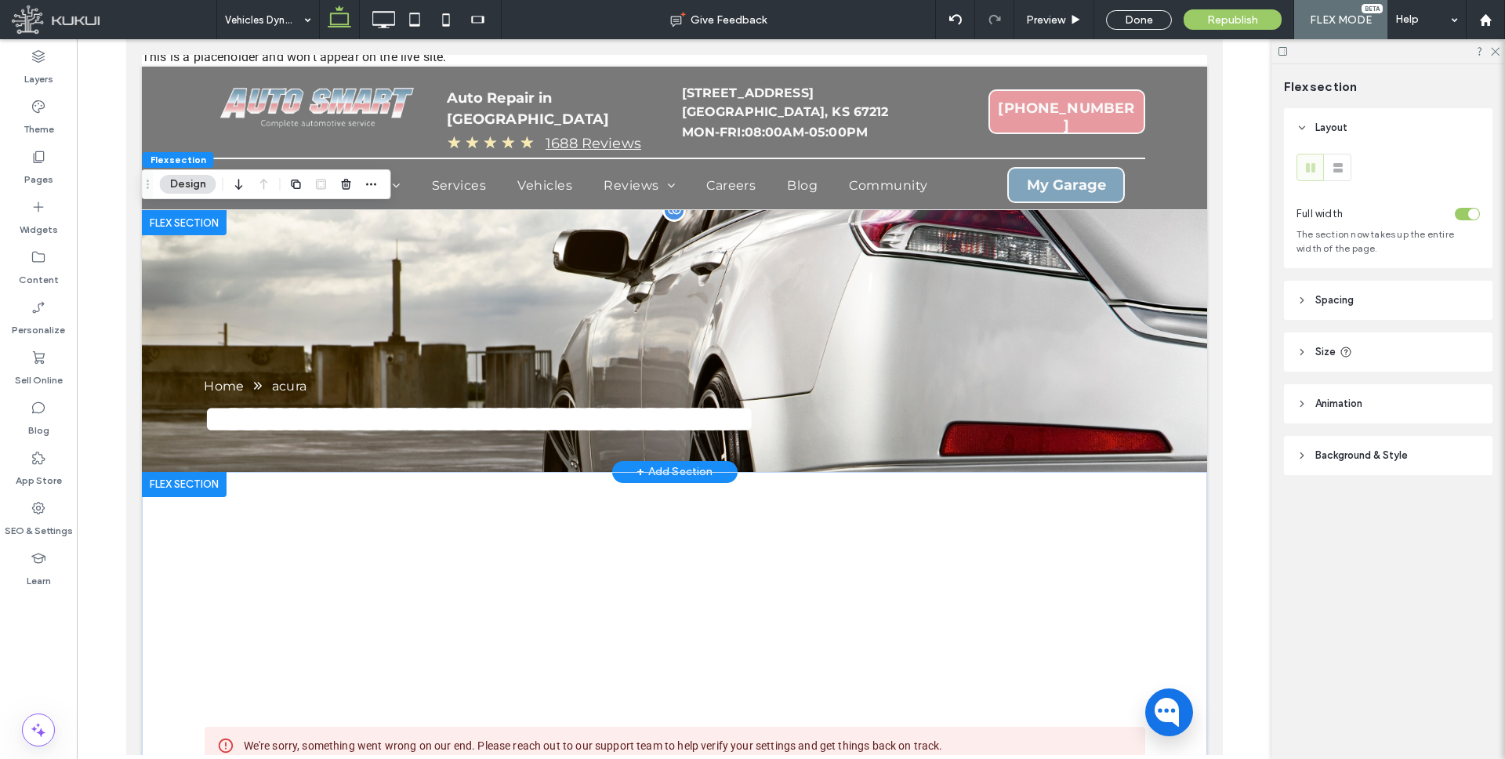
click at [564, 316] on div "**********" at bounding box center [673, 341] width 1065 height 262
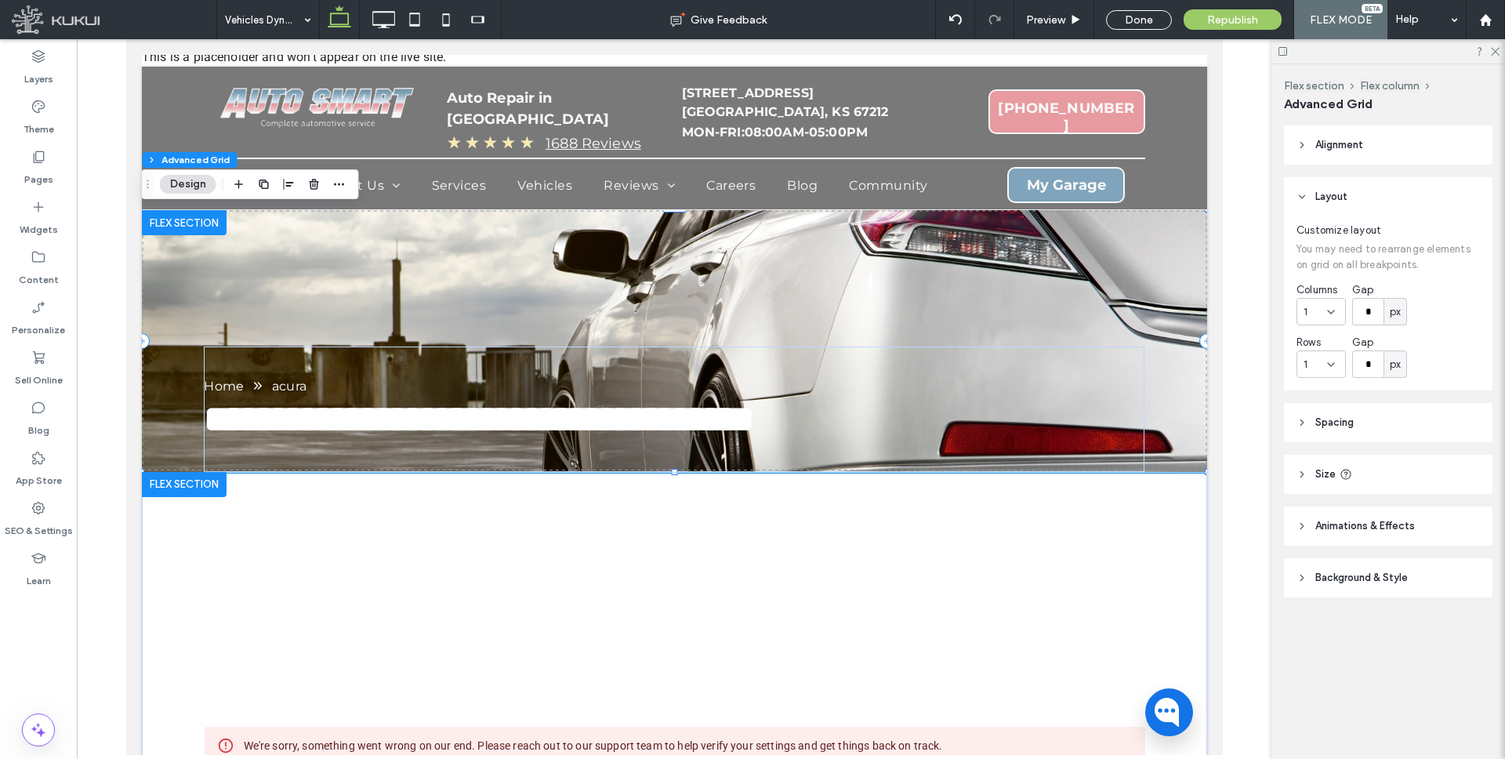
drag, startPoint x: 1366, startPoint y: 144, endPoint x: 1349, endPoint y: 148, distance: 16.9
click at [1366, 144] on header "Alignment" at bounding box center [1388, 144] width 208 height 39
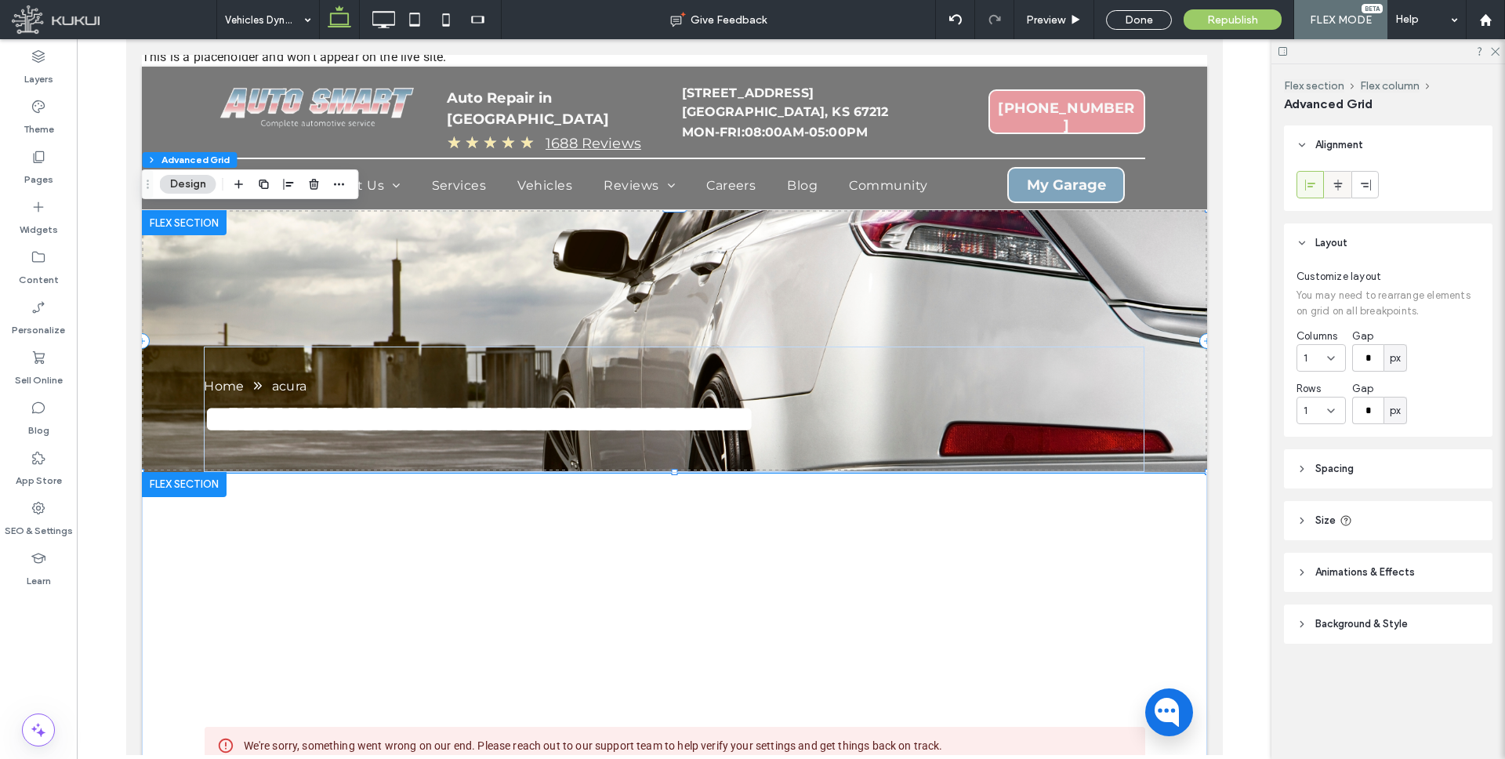
click at [1335, 181] on icon at bounding box center [1337, 185] width 13 height 13
click at [1310, 518] on header "Size" at bounding box center [1388, 520] width 208 height 39
click at [1463, 649] on button "More Size Options" at bounding box center [1437, 648] width 85 height 19
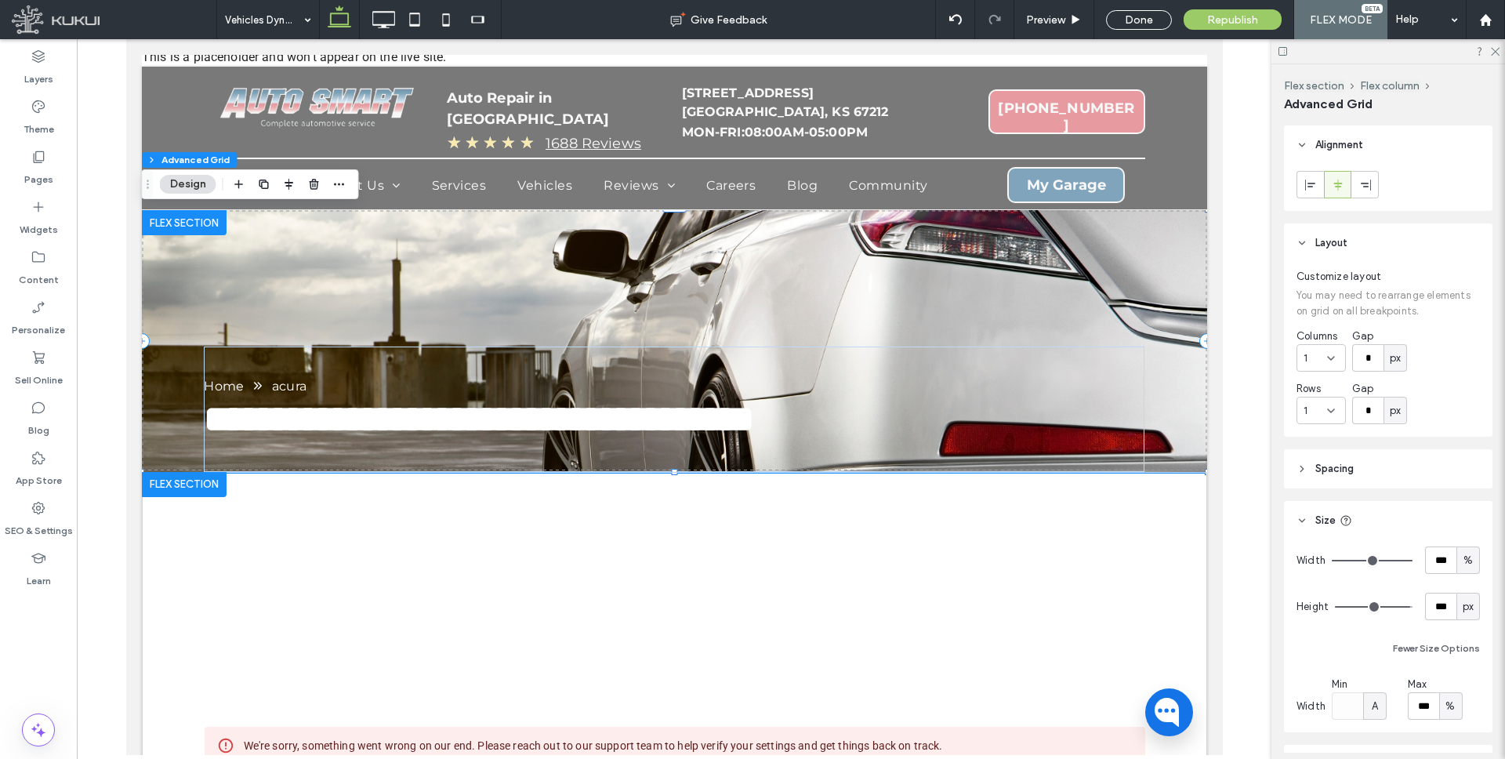
click at [1443, 703] on div "%" at bounding box center [1451, 706] width 16 height 16
click at [1449, 568] on span "px" at bounding box center [1450, 569] width 11 height 16
click at [1432, 694] on input "****" at bounding box center [1422, 705] width 31 height 27
type input "****"
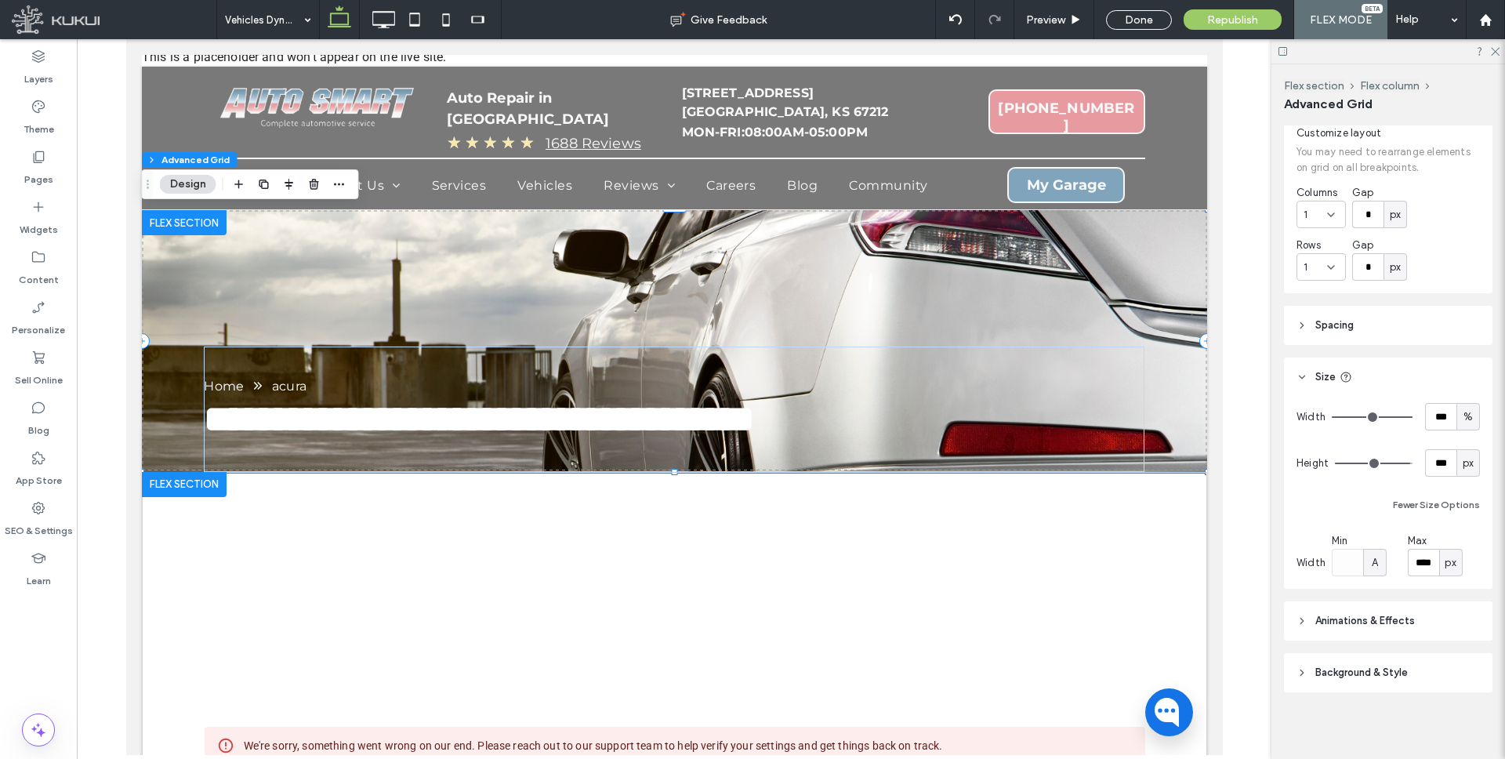
click at [1372, 613] on span "Animations & Effects" at bounding box center [1365, 621] width 100 height 16
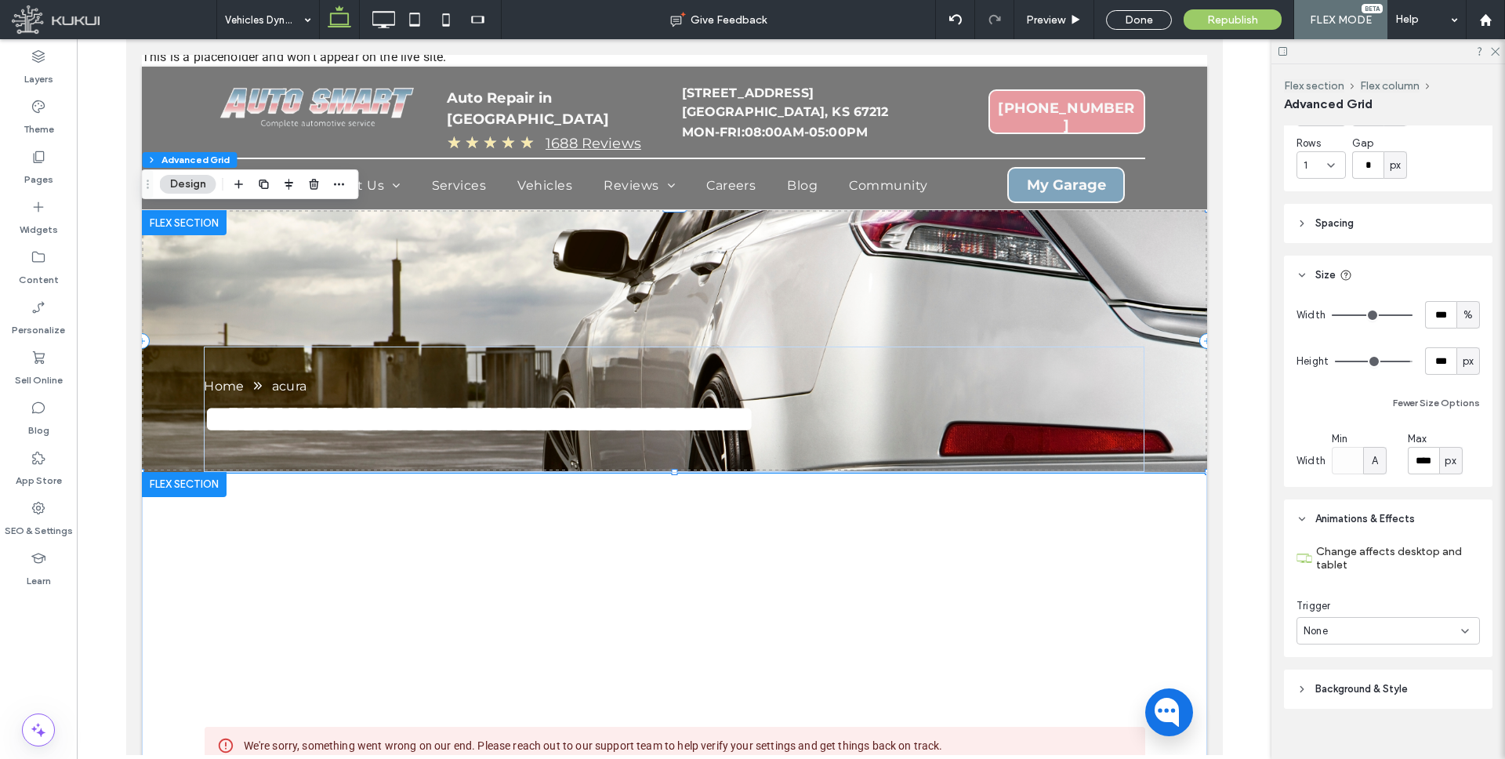
scroll to position [264, 0]
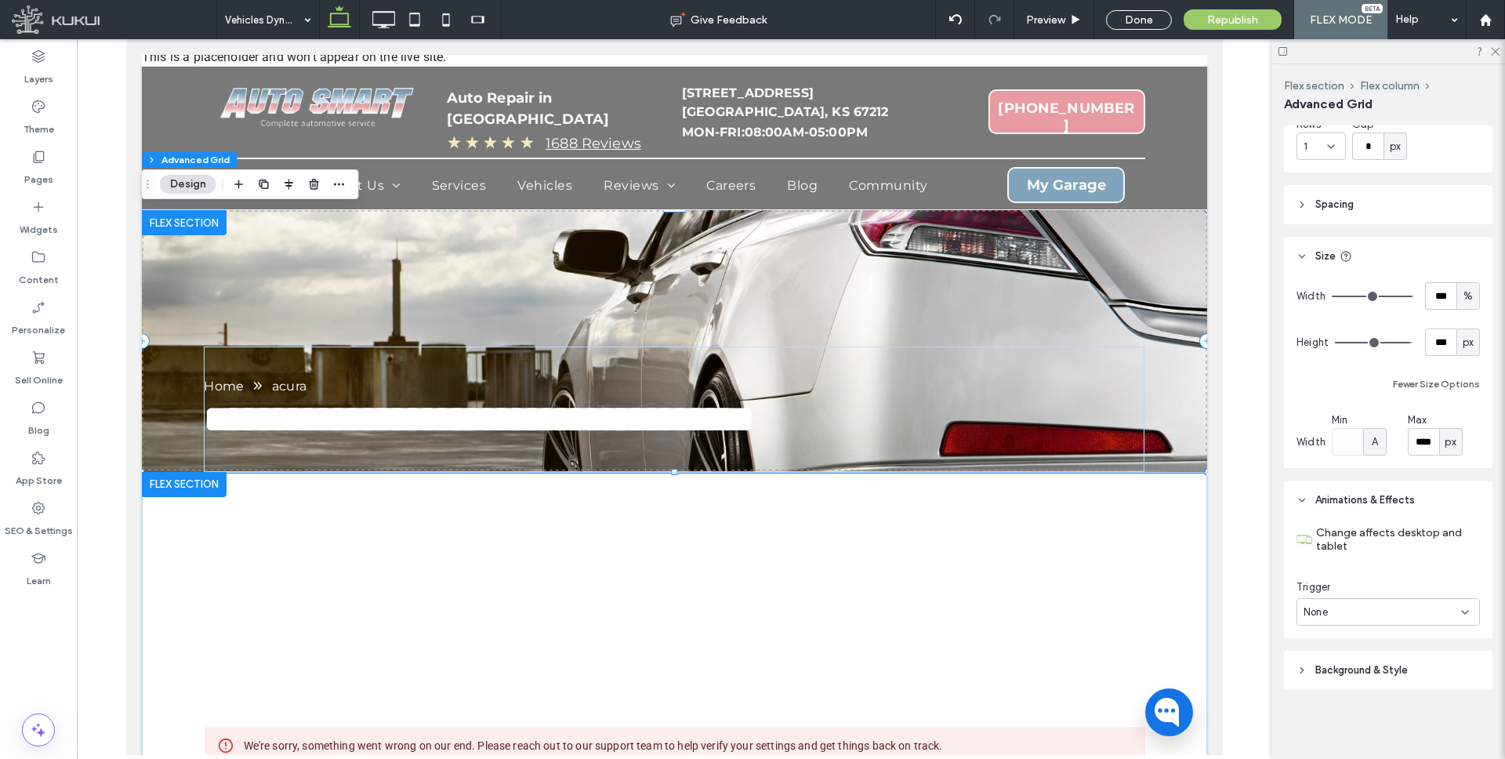
click at [1370, 670] on span "Background & Style" at bounding box center [1361, 670] width 92 height 16
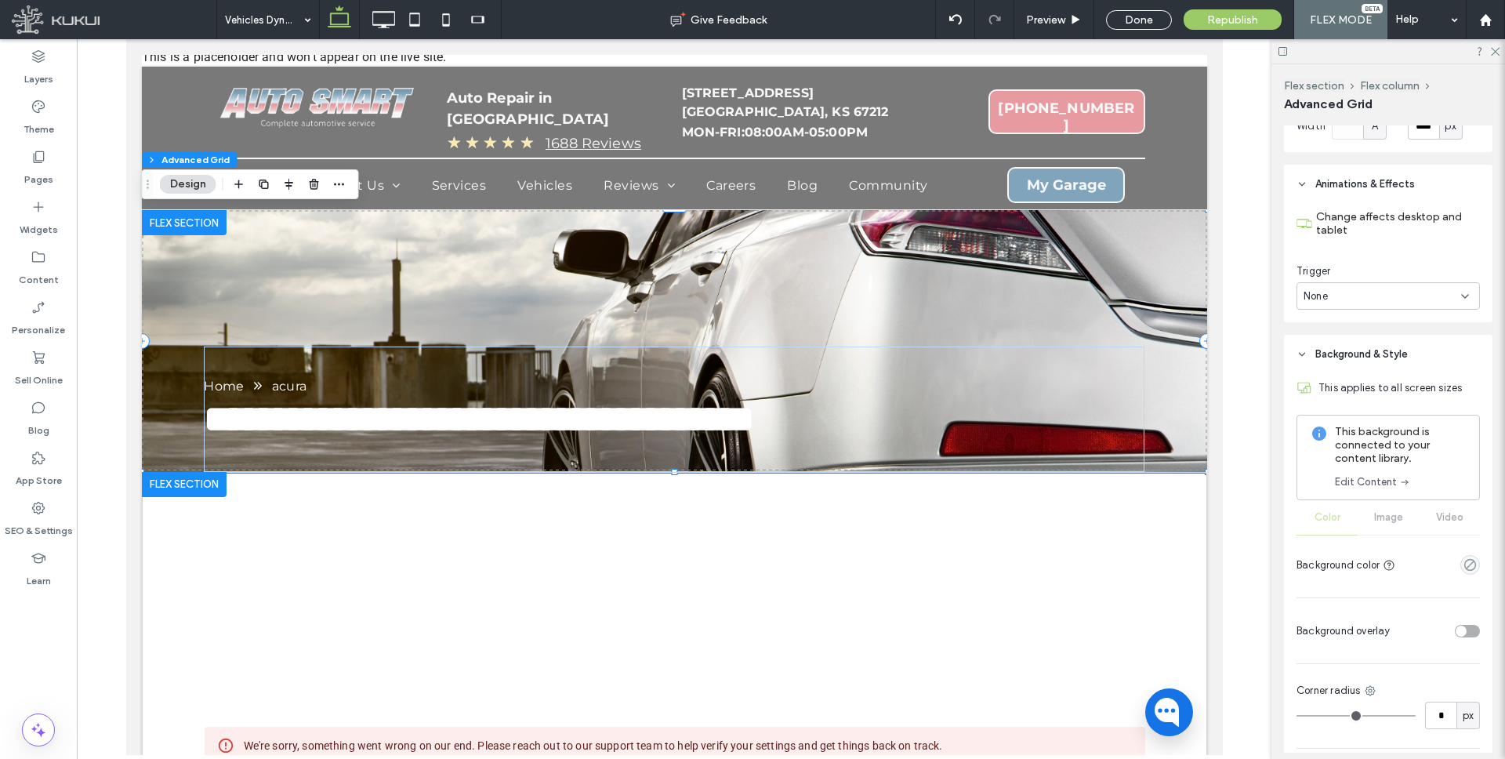
scroll to position [585, 0]
click at [1464, 620] on div "toggle" at bounding box center [1466, 626] width 25 height 13
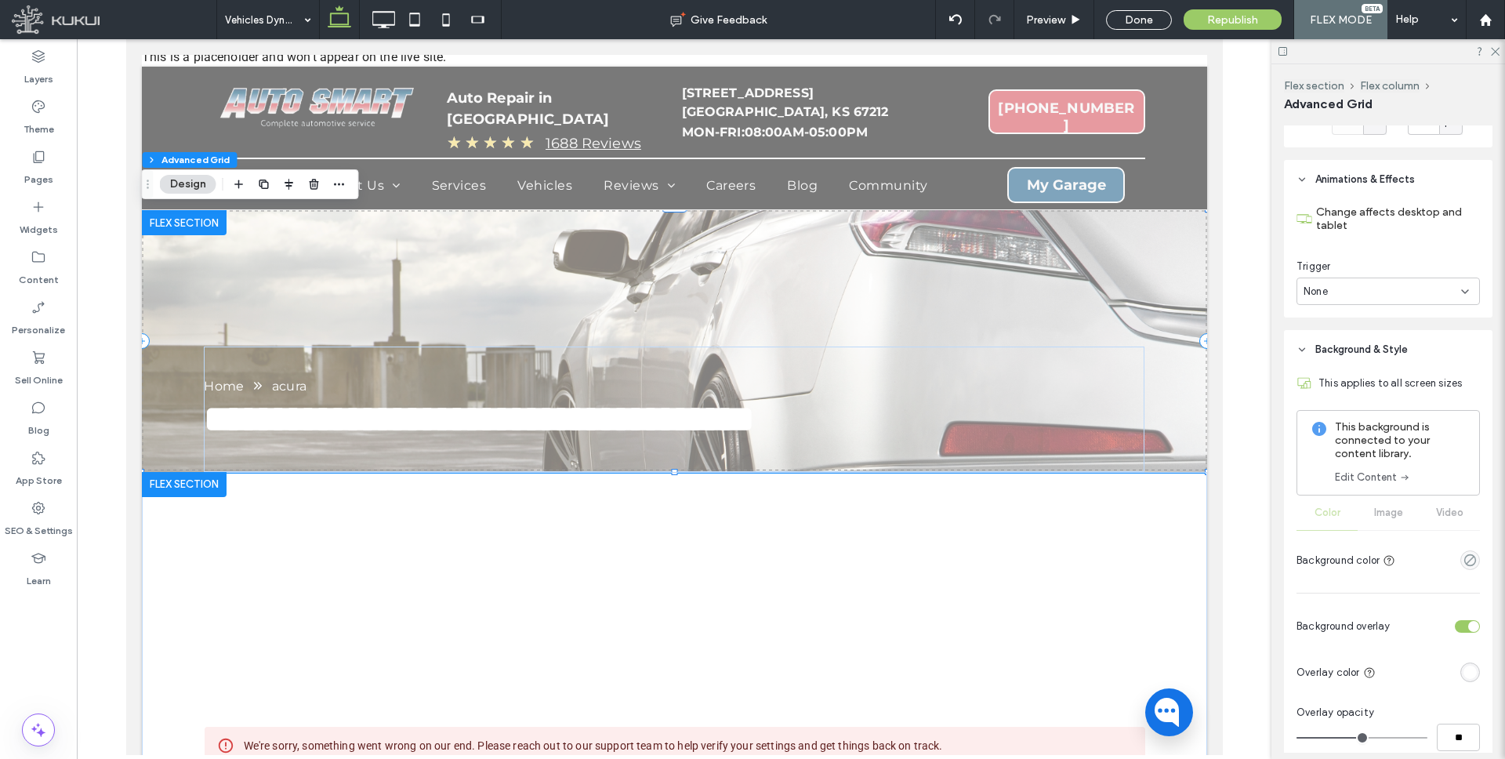
click at [1469, 672] on div "rgba(255, 255, 255, 1)" at bounding box center [1469, 671] width 13 height 13
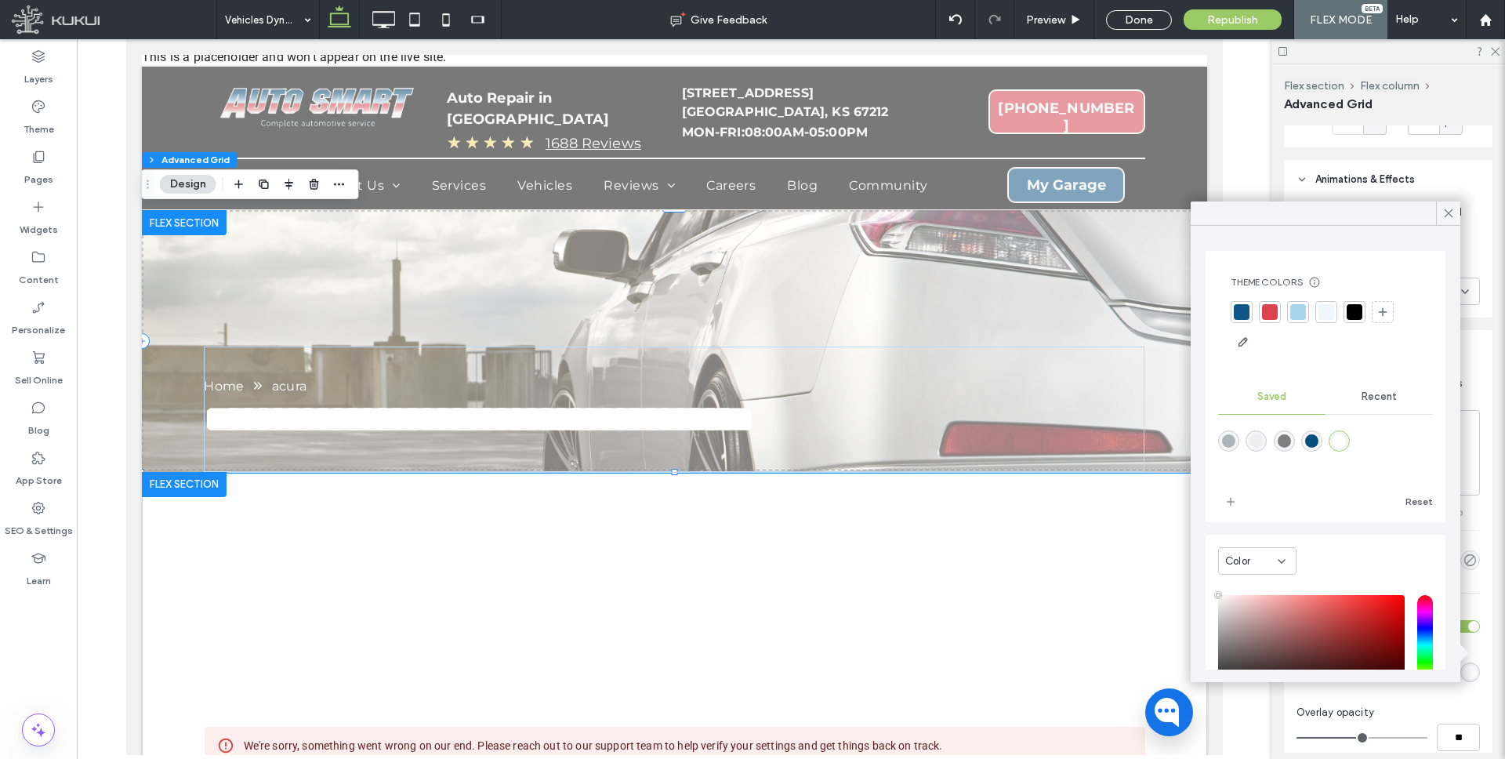
click at [1289, 440] on div "rgba(126,126,126,1)" at bounding box center [1283, 440] width 13 height 13
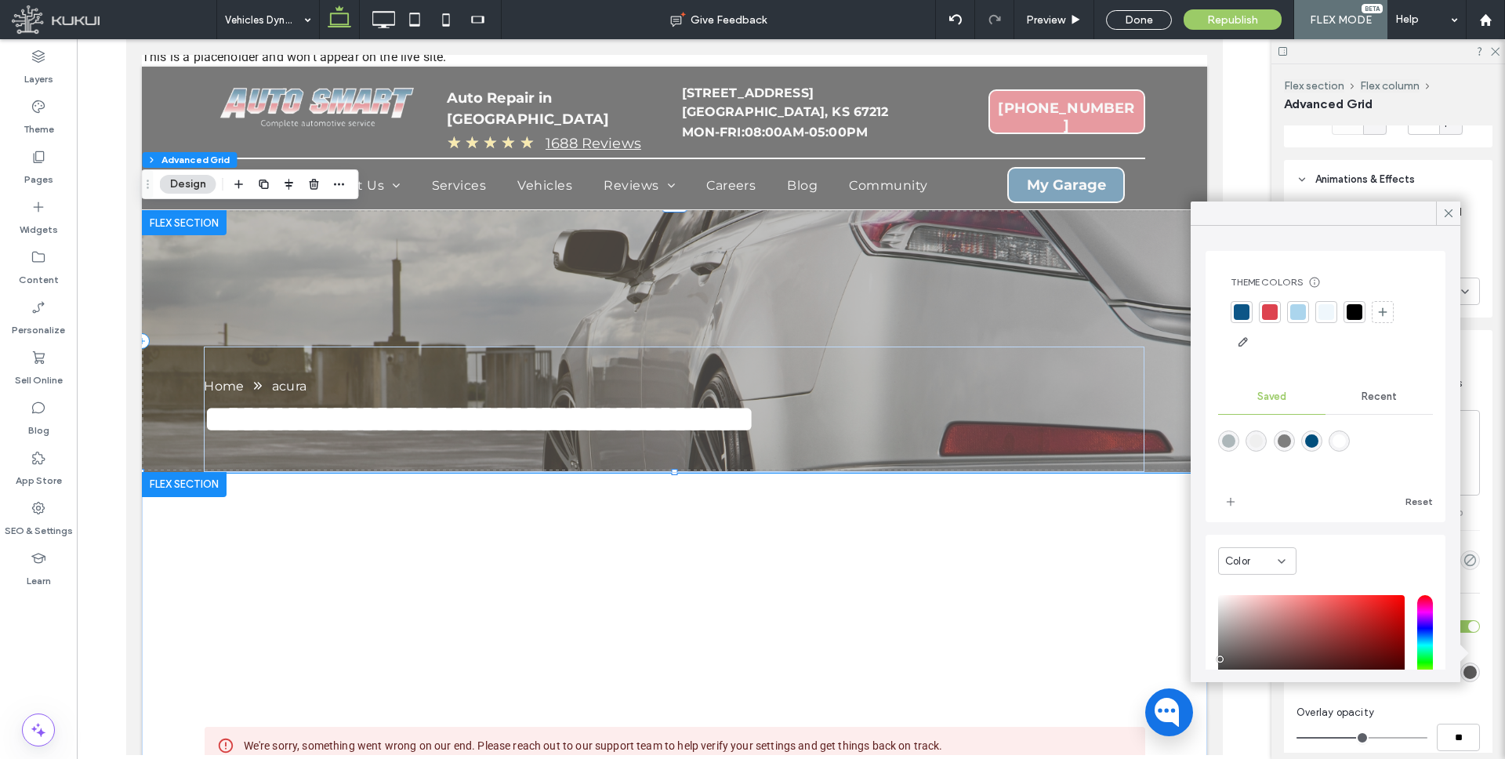
click at [1219, 659] on div "saturation and value" at bounding box center [1311, 645] width 187 height 100
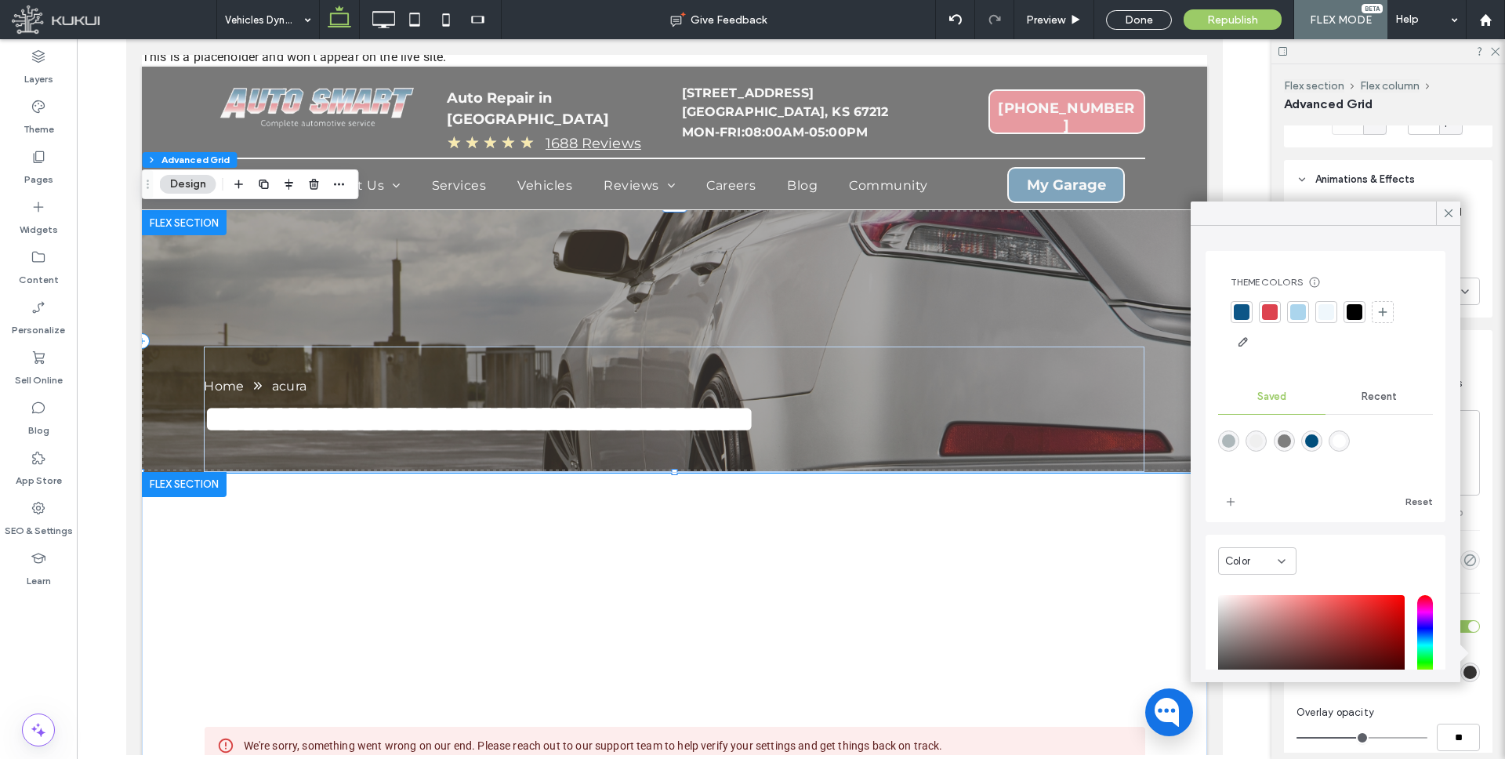
type input "*******"
drag, startPoint x: 1220, startPoint y: 663, endPoint x: 1223, endPoint y: 674, distance: 11.4
click at [1224, 674] on div "Theme Colors Save time with Theme Colors Create a color palette to instantly ad…" at bounding box center [1325, 454] width 270 height 456
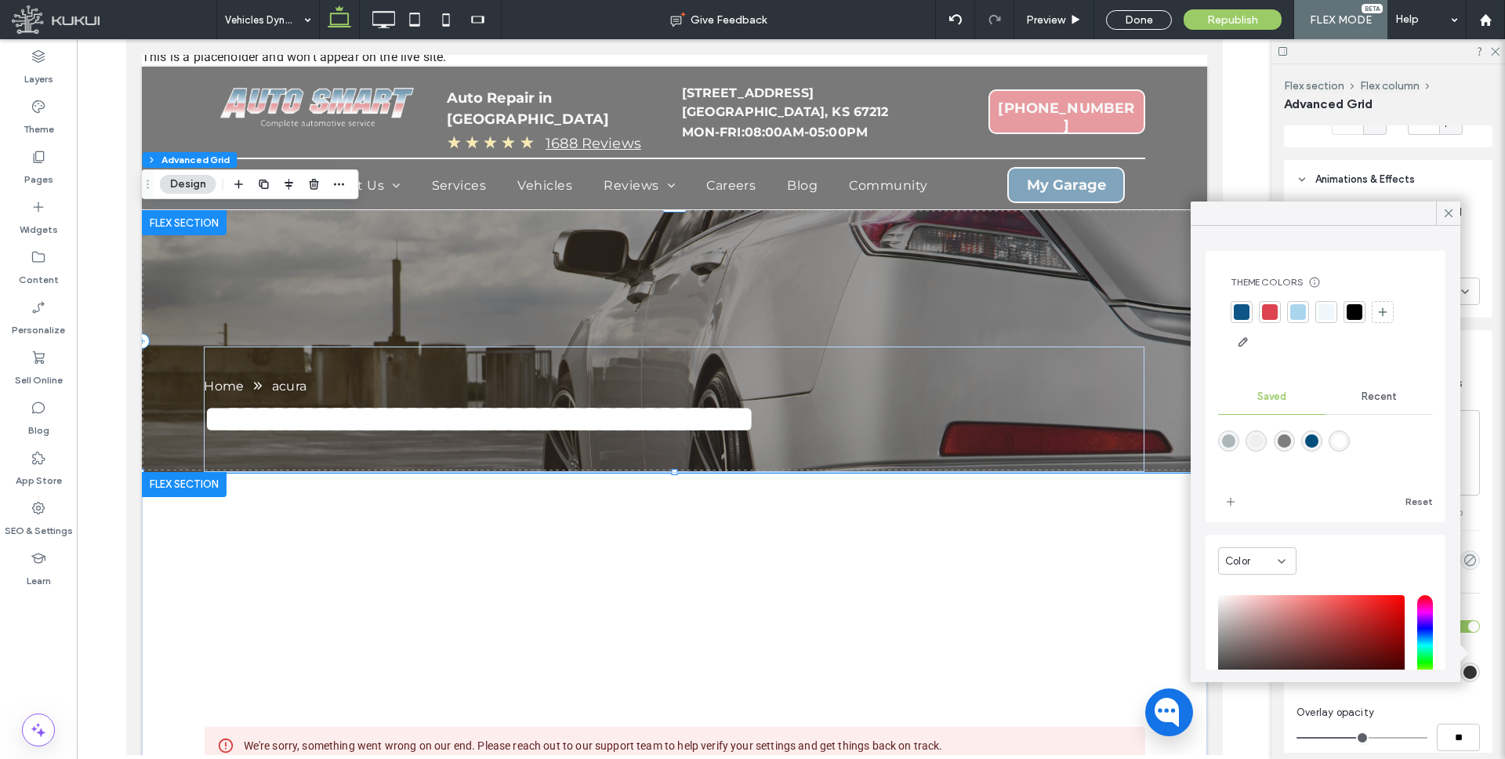
click at [1355, 308] on div at bounding box center [1354, 312] width 16 height 16
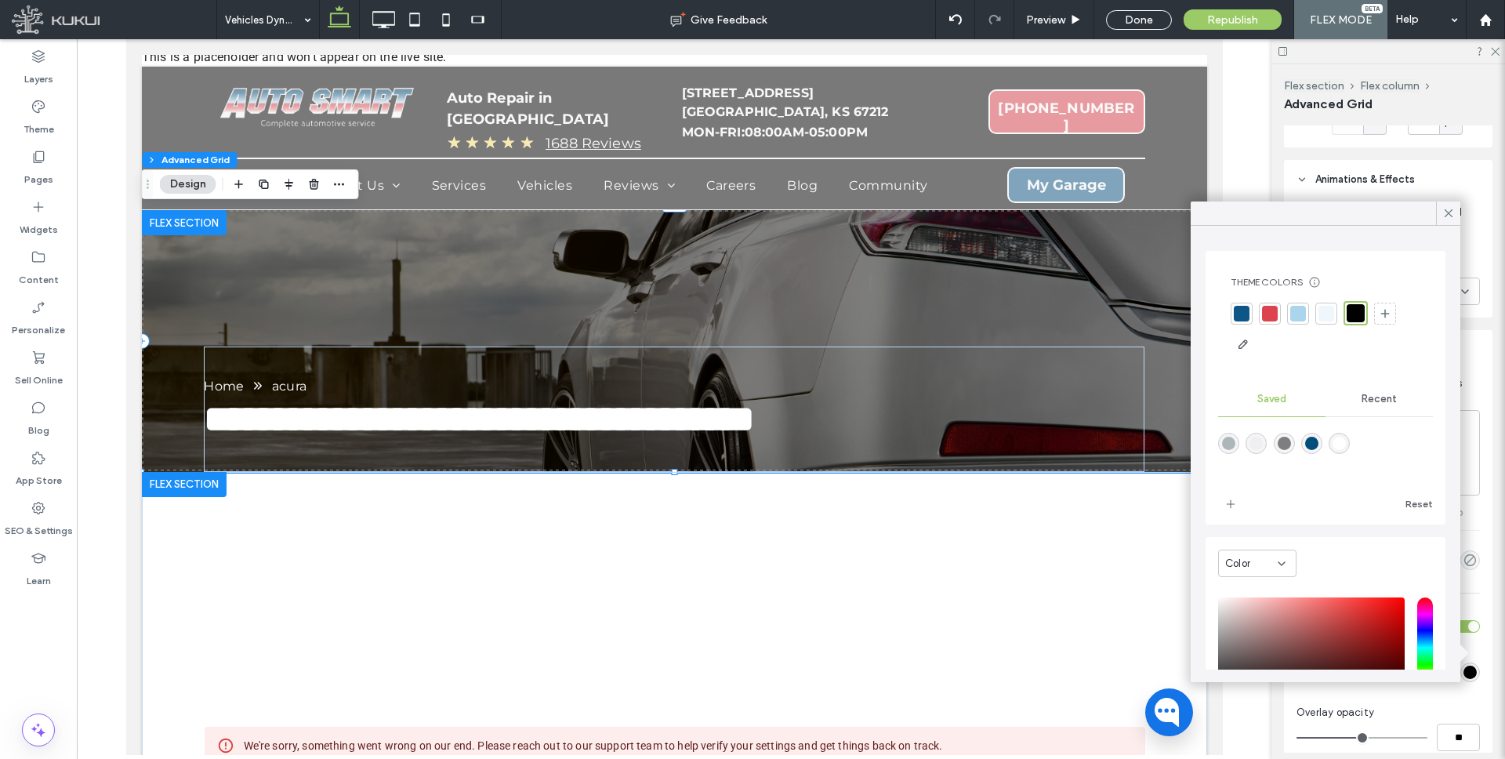
drag, startPoint x: 1447, startPoint y: 211, endPoint x: 1436, endPoint y: 237, distance: 28.8
click at [1447, 211] on icon at bounding box center [1448, 213] width 14 height 14
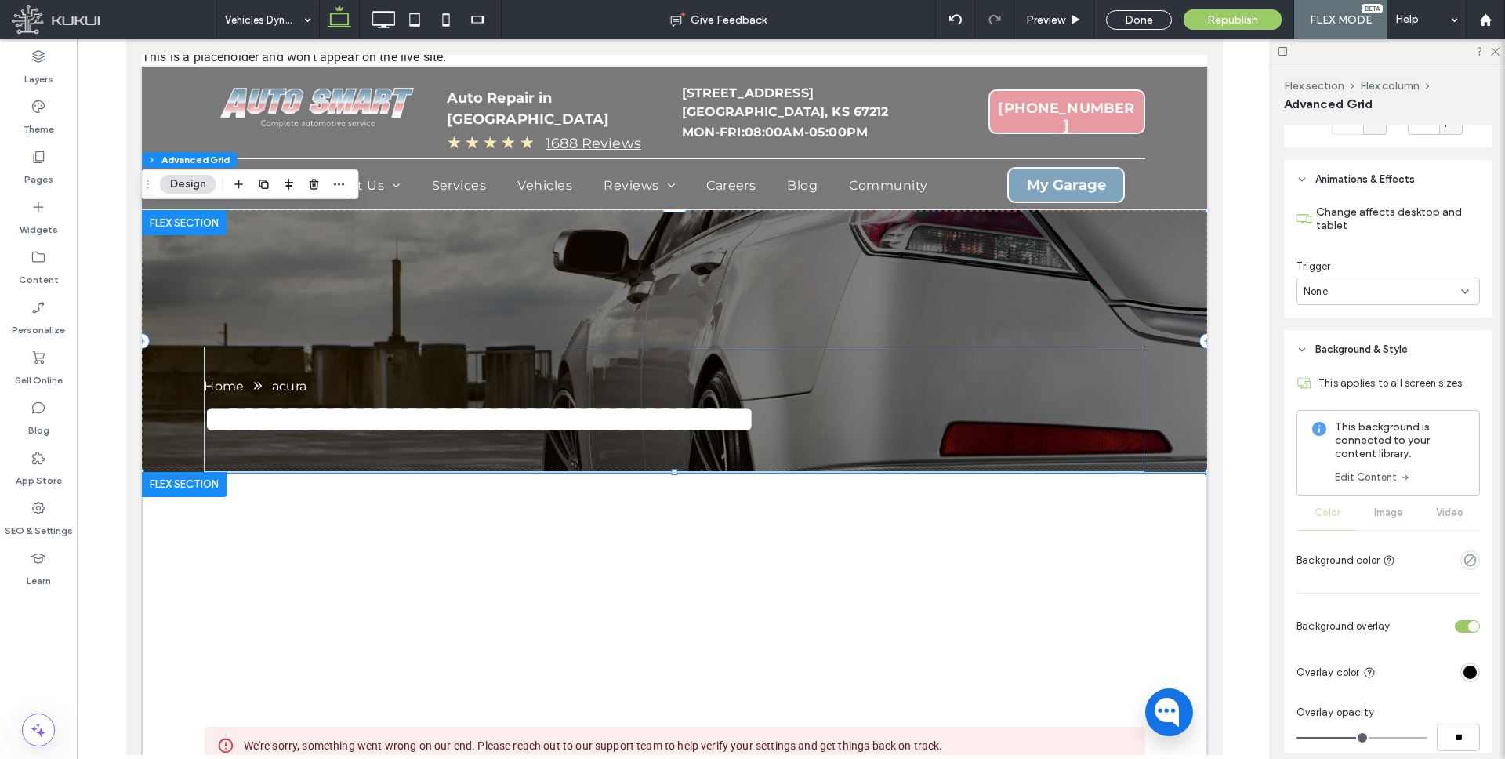
type input "**"
click at [1345, 737] on input "range" at bounding box center [1361, 738] width 131 height 2
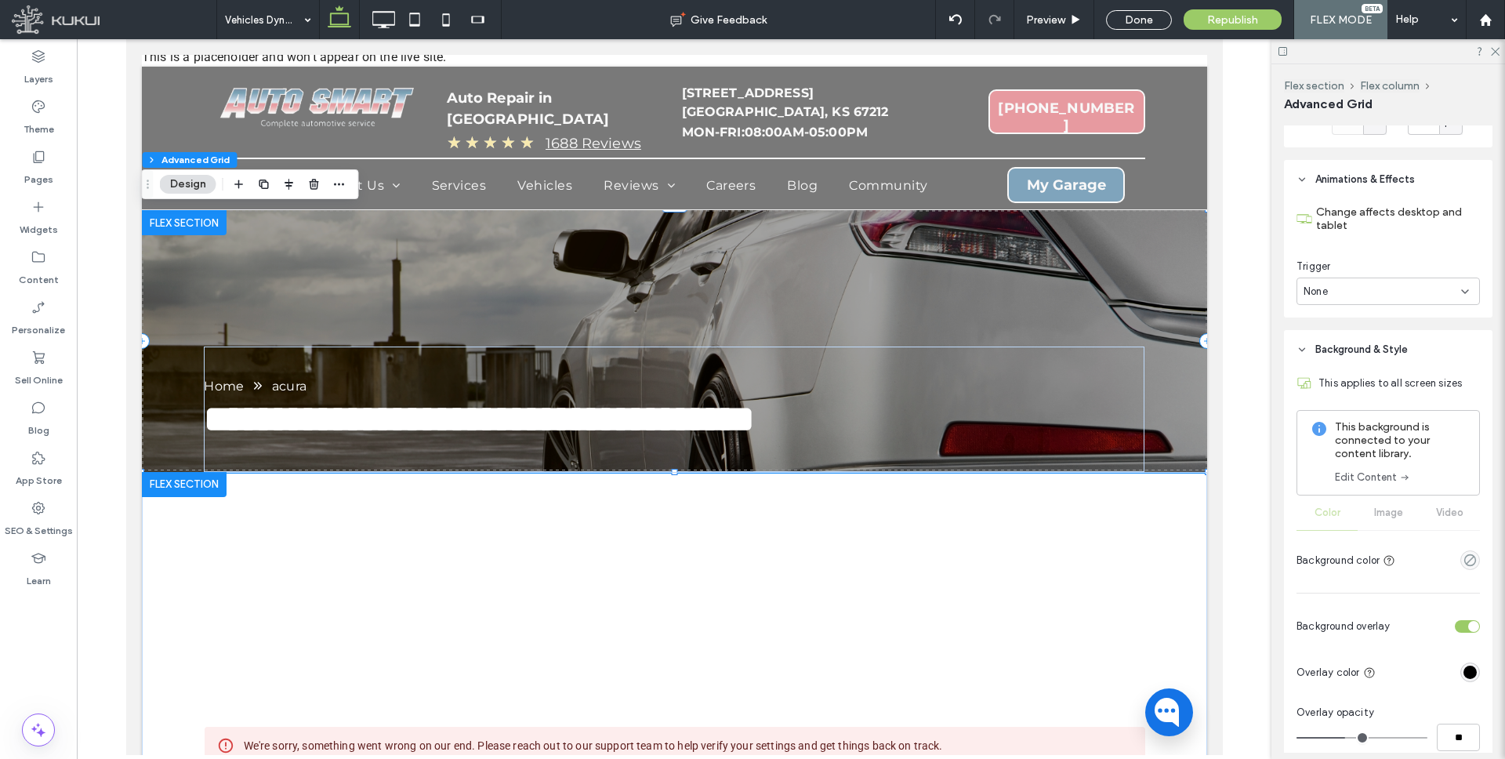
type input "**"
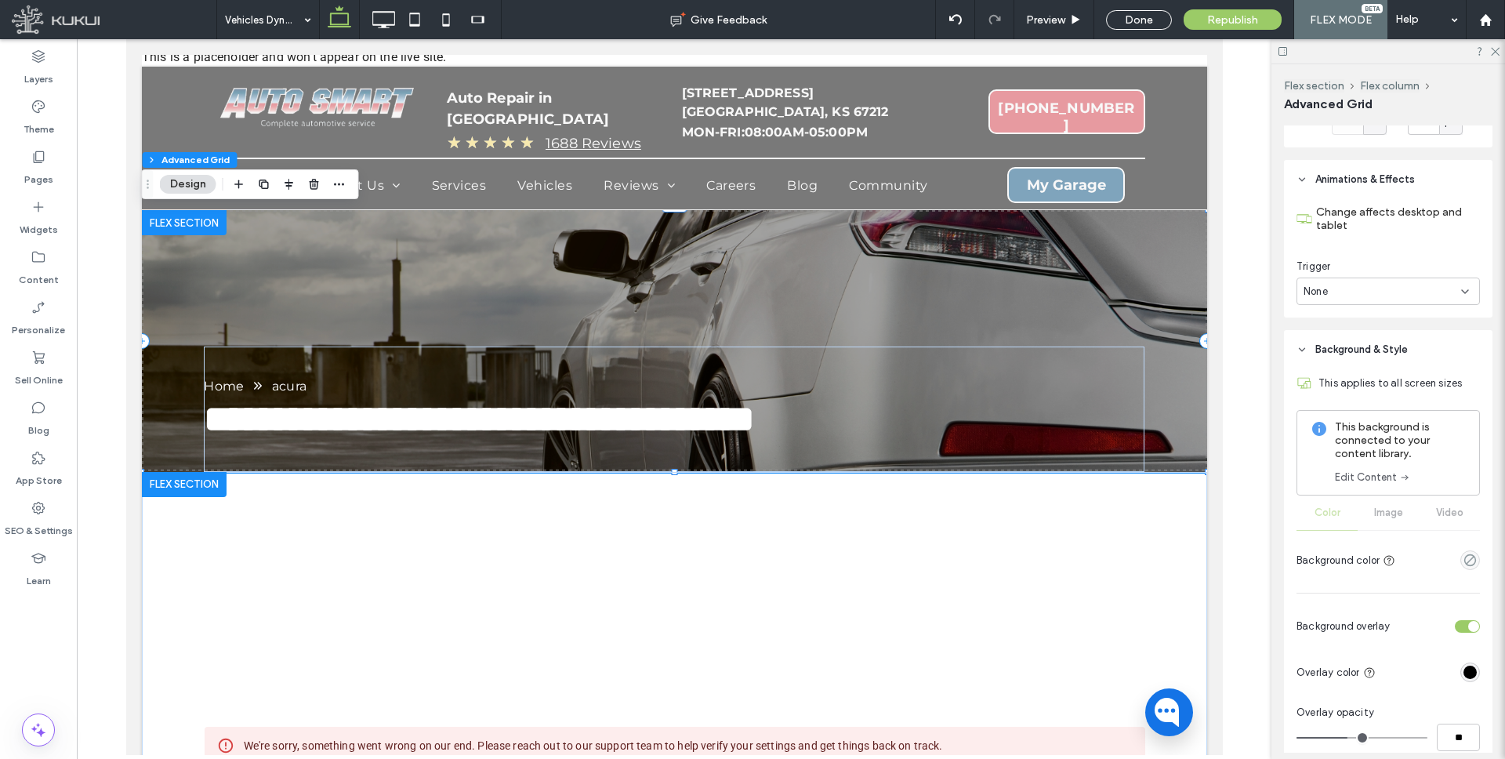
type input "**"
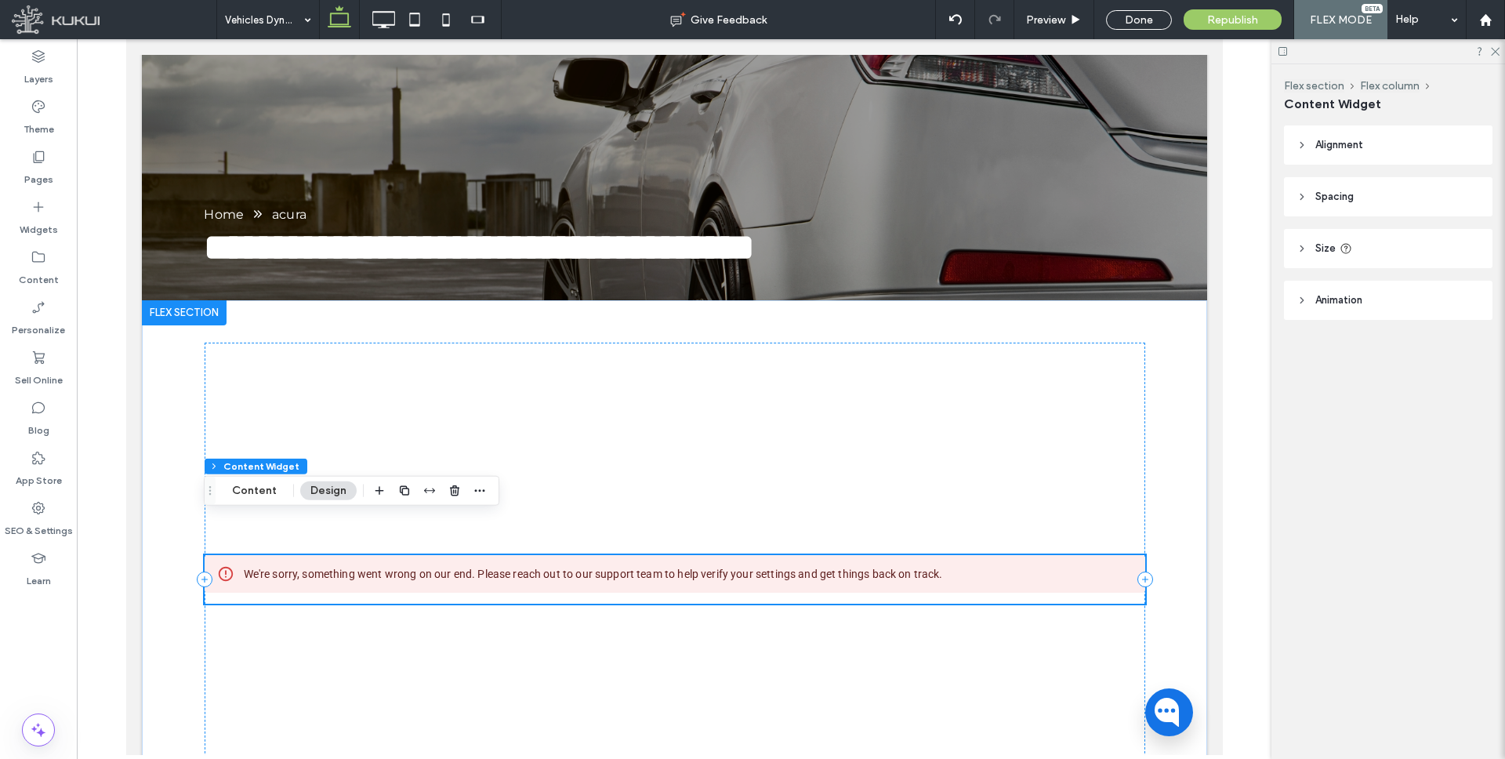
scroll to position [239, 0]
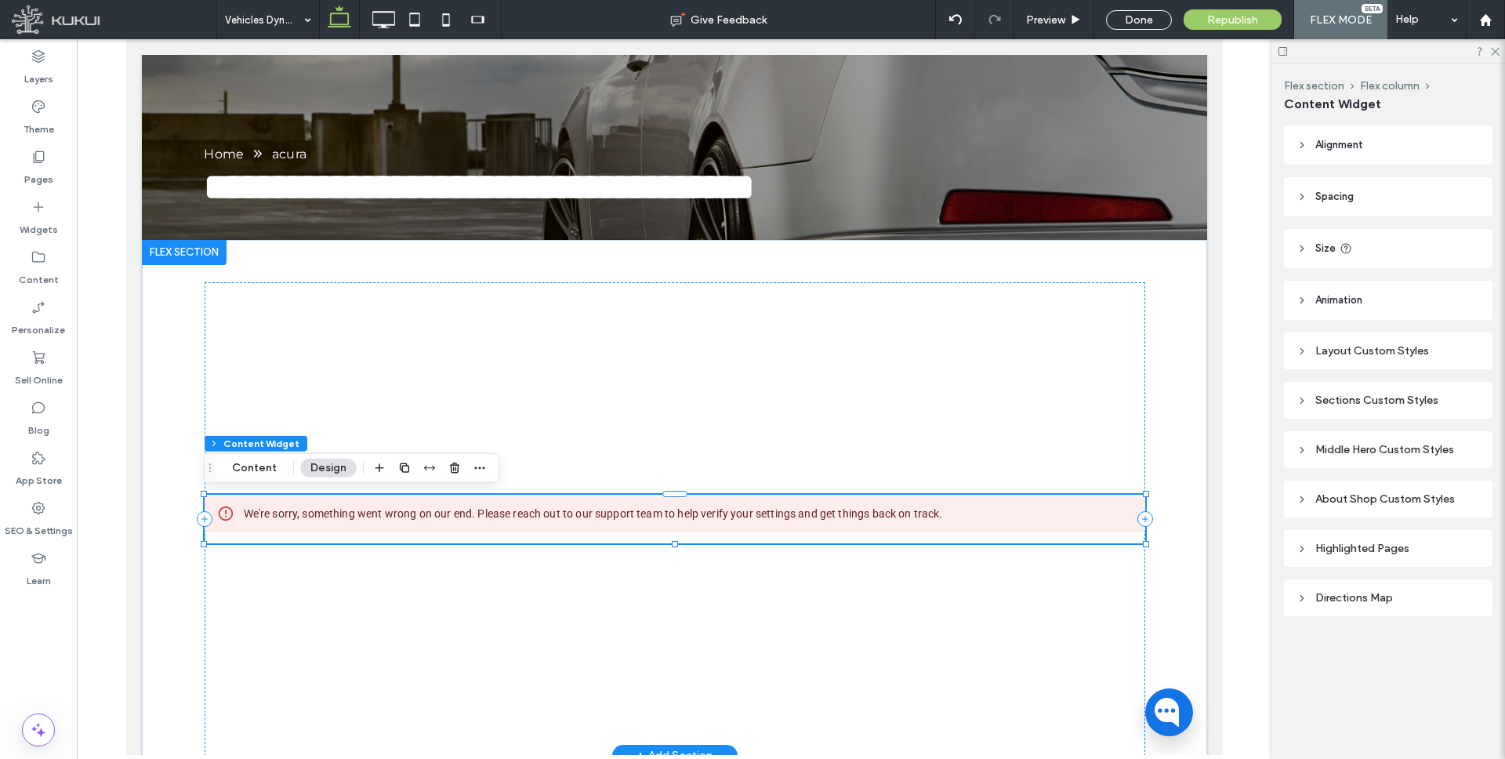
click at [601, 518] on div "We're sorry, something went wrong on our end. Please reach out to our support t…" at bounding box center [592, 513] width 699 height 28
click at [470, 460] on span "button" at bounding box center [479, 467] width 19 height 19
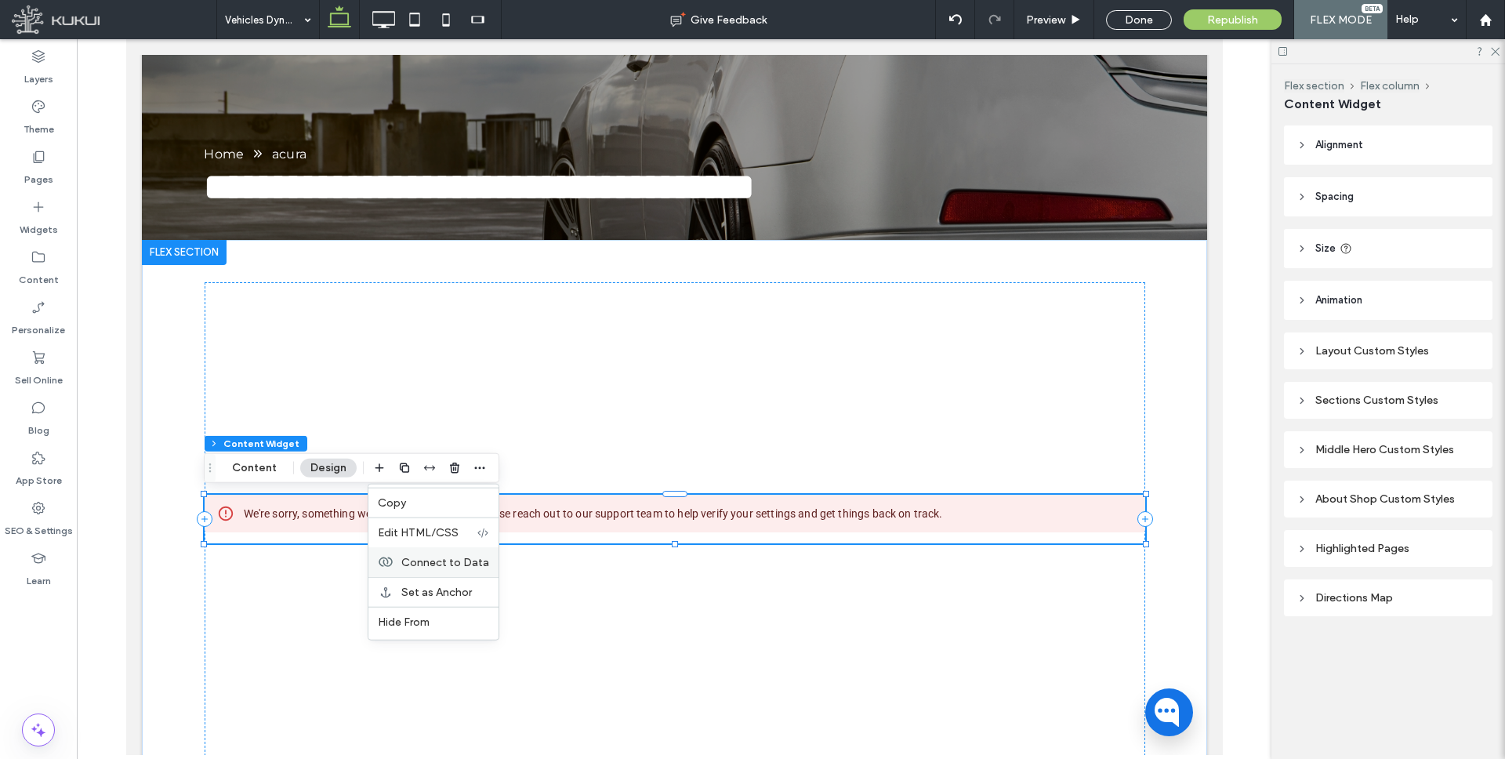
click at [459, 553] on div "Connect to Data" at bounding box center [433, 562] width 130 height 30
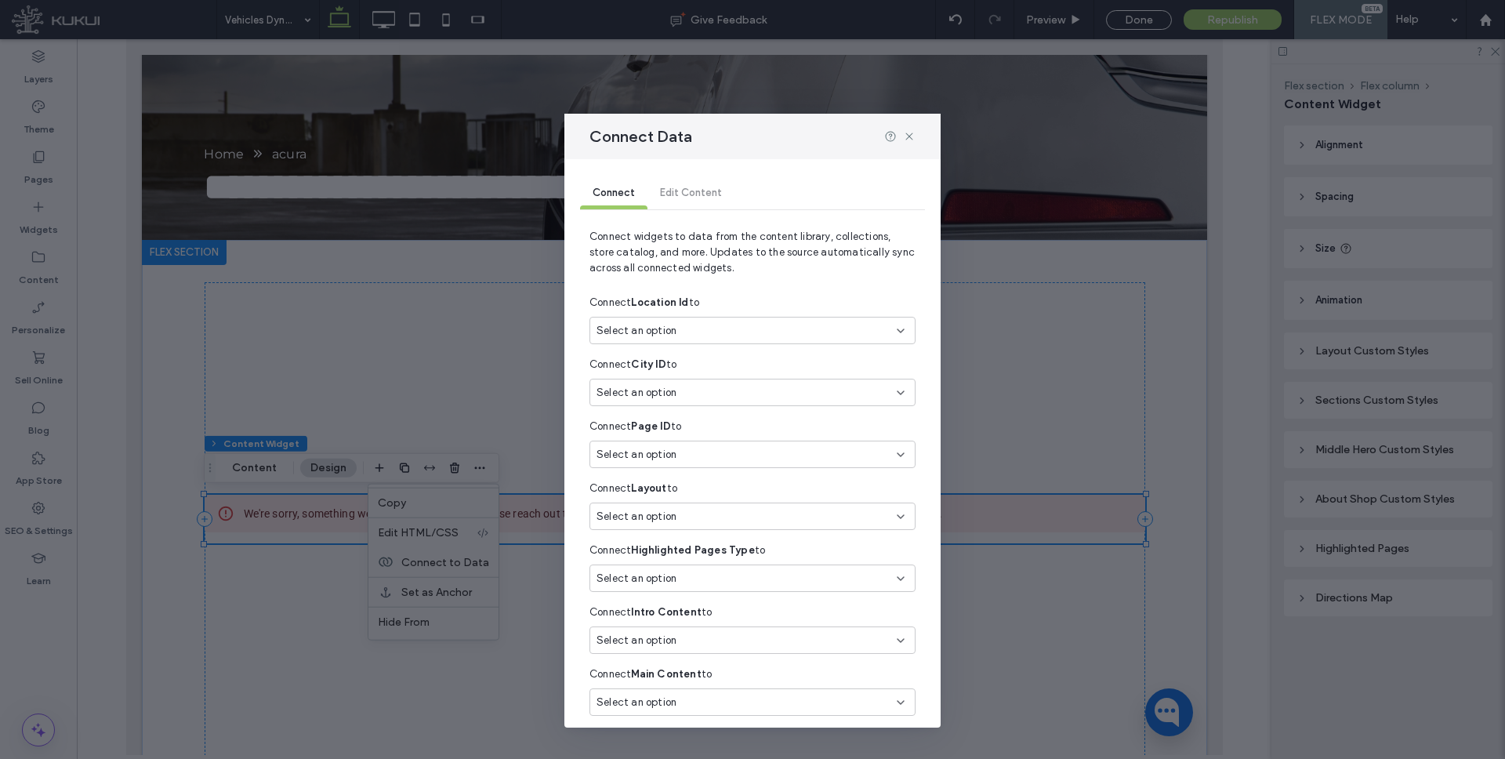
click at [736, 327] on div "Select an option" at bounding box center [742, 331] width 293 height 16
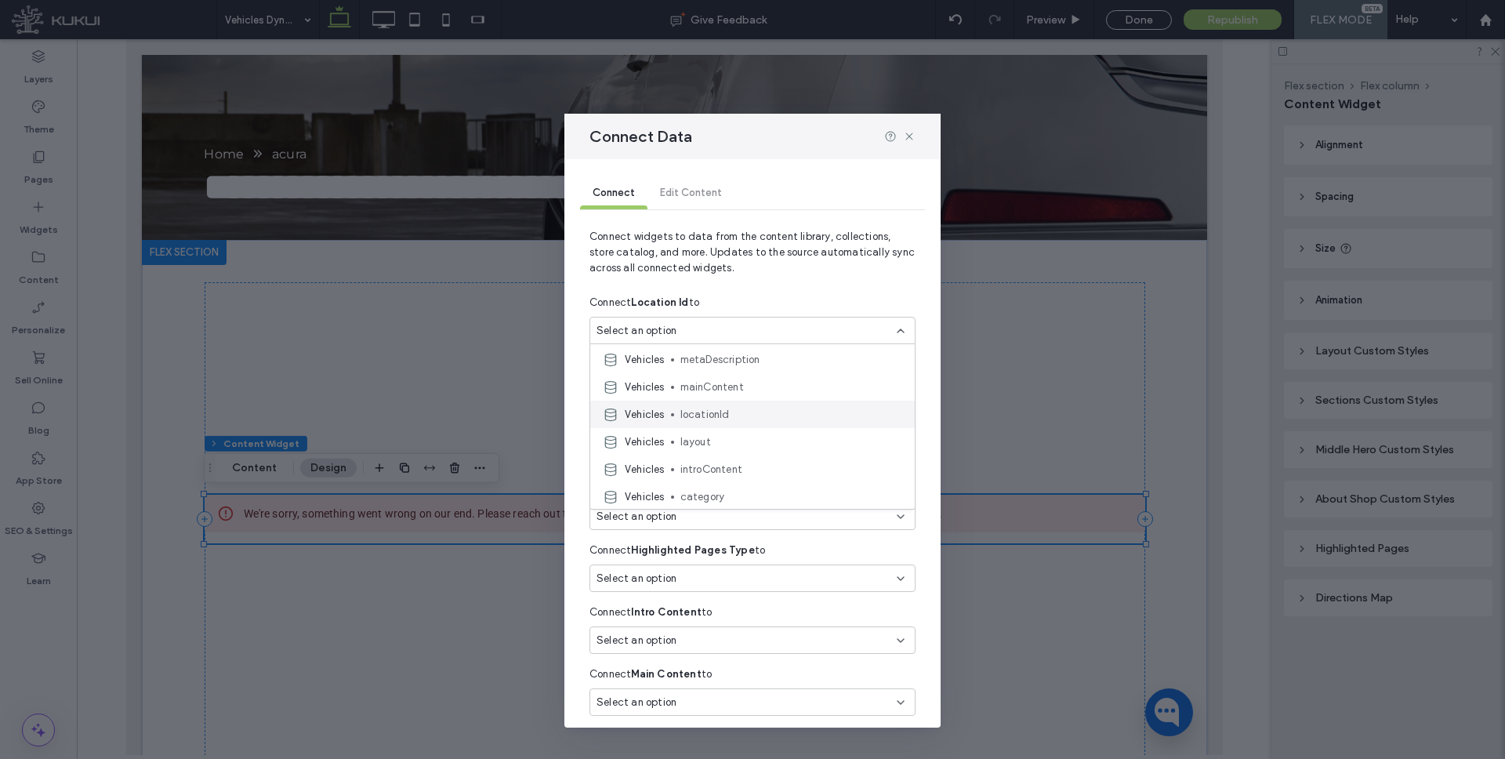
scroll to position [220, 0]
click at [727, 412] on span "locationId" at bounding box center [791, 412] width 222 height 16
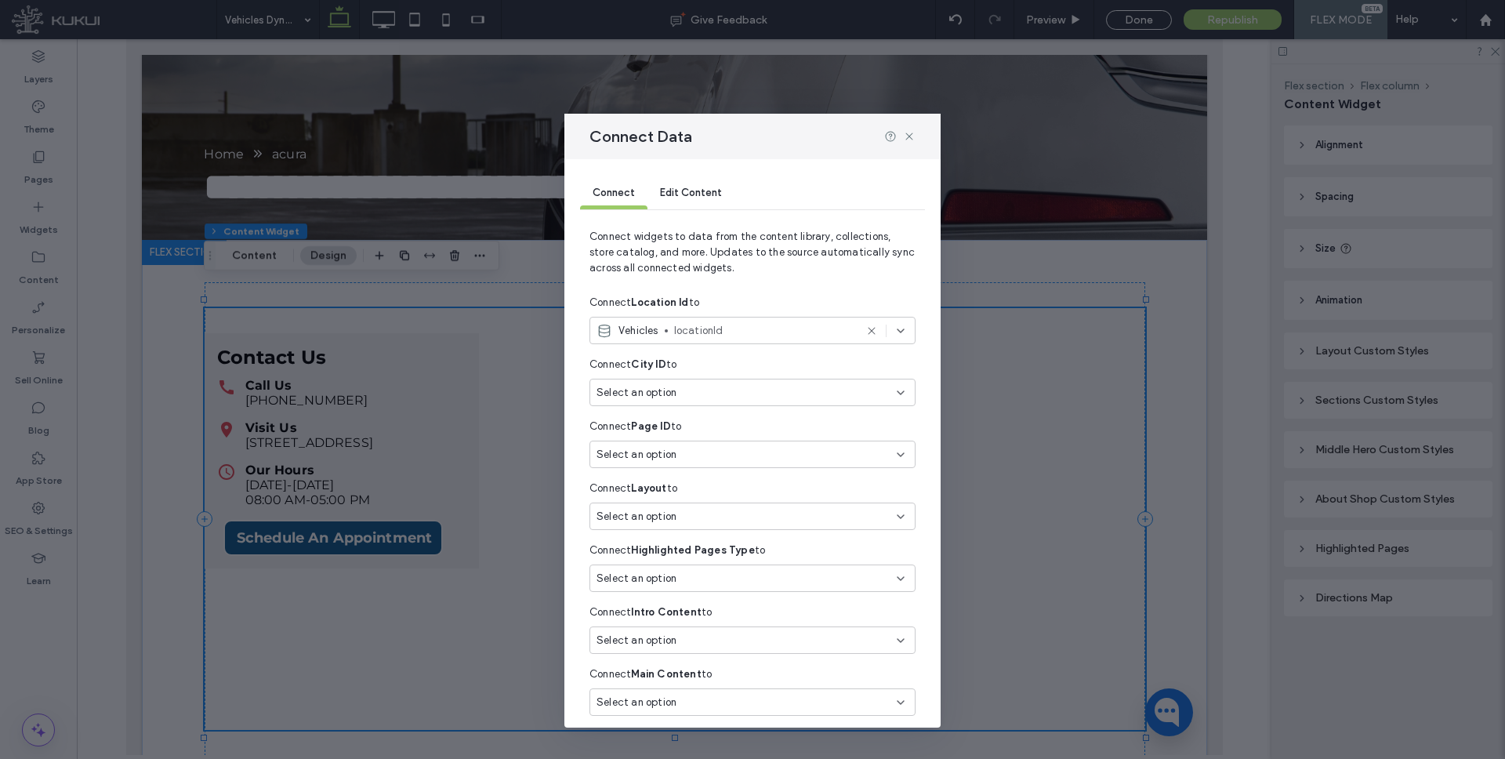
scroll to position [42, 0]
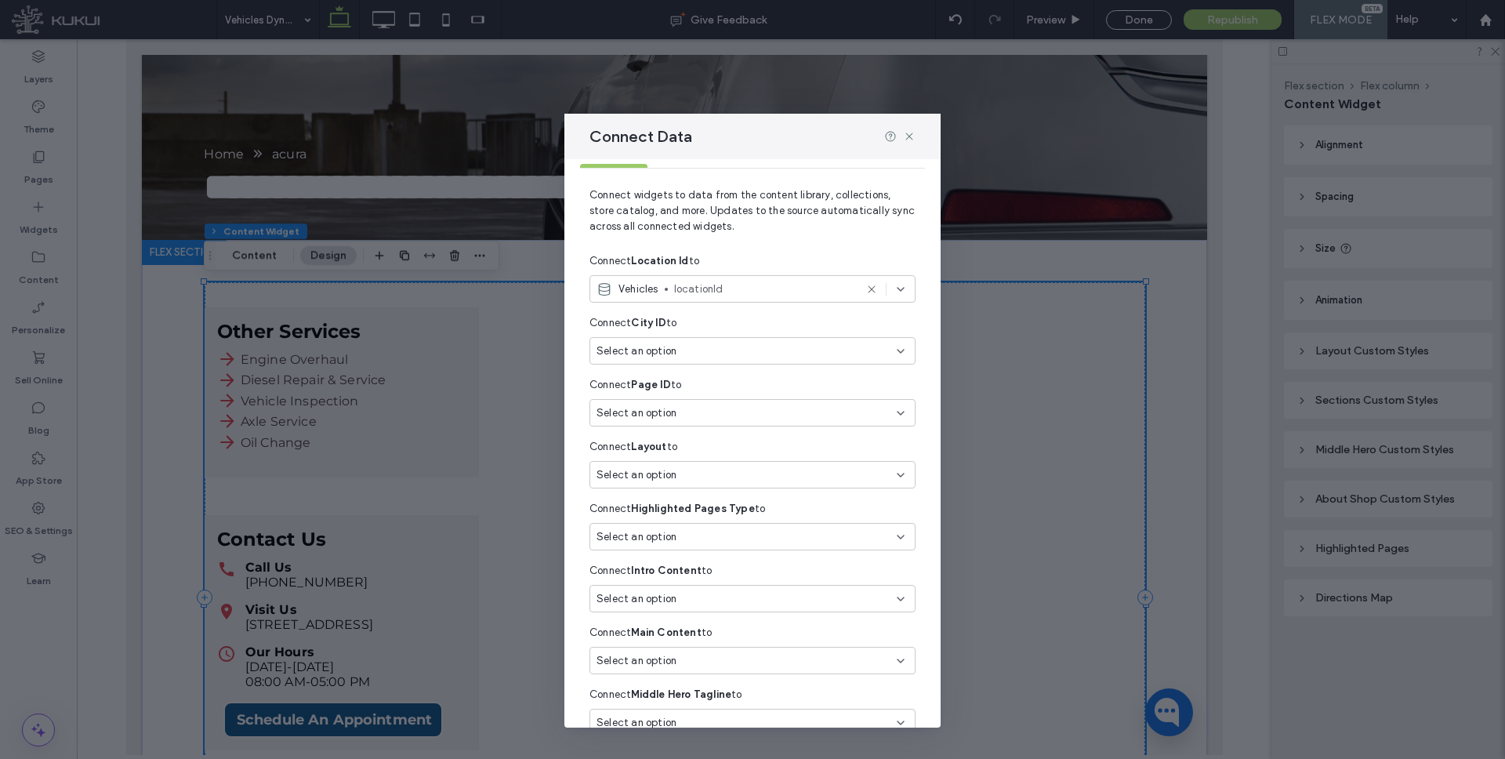
click at [691, 475] on div "Select an option" at bounding box center [742, 475] width 293 height 16
click at [708, 579] on span "layout" at bounding box center [791, 581] width 222 height 16
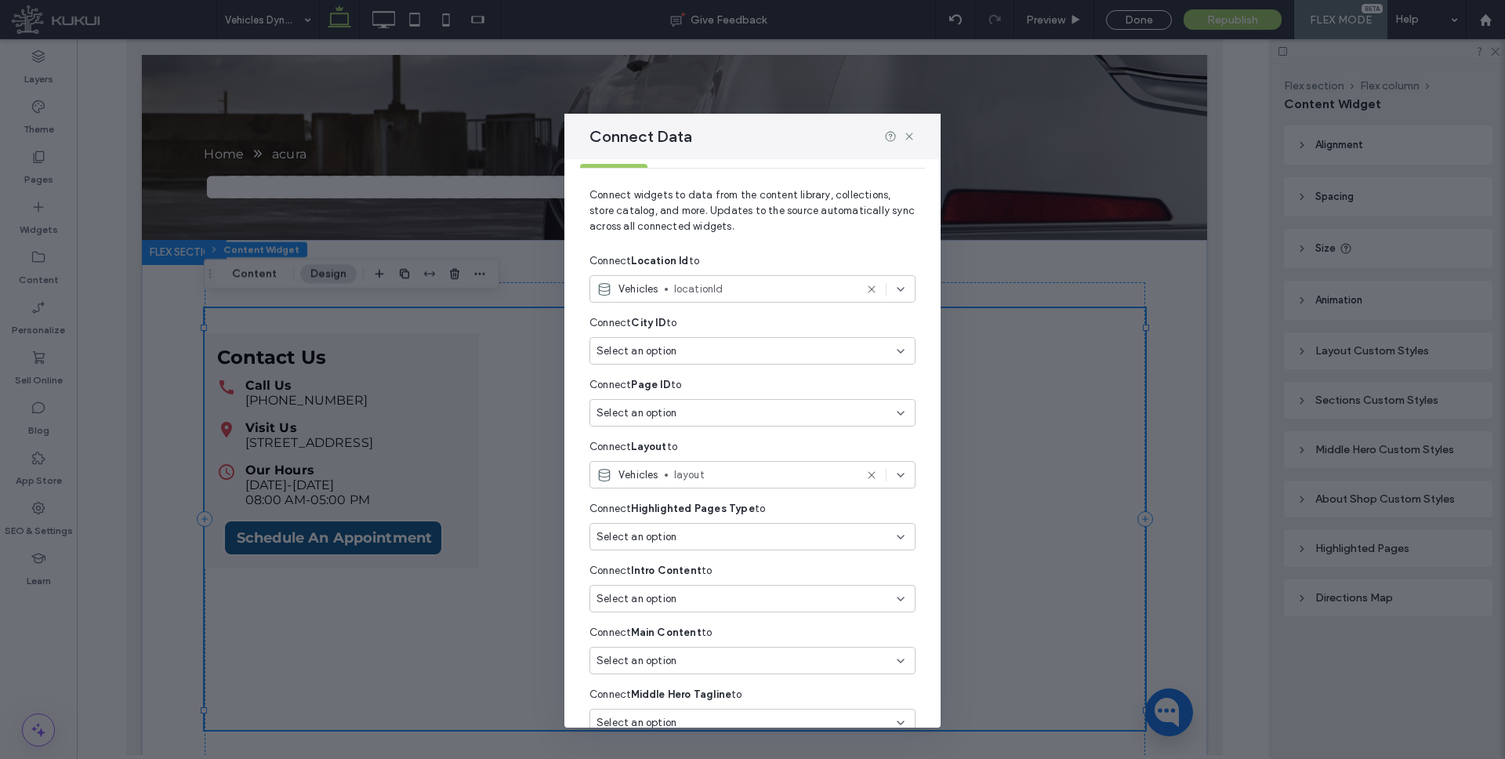
scroll to position [77, 0]
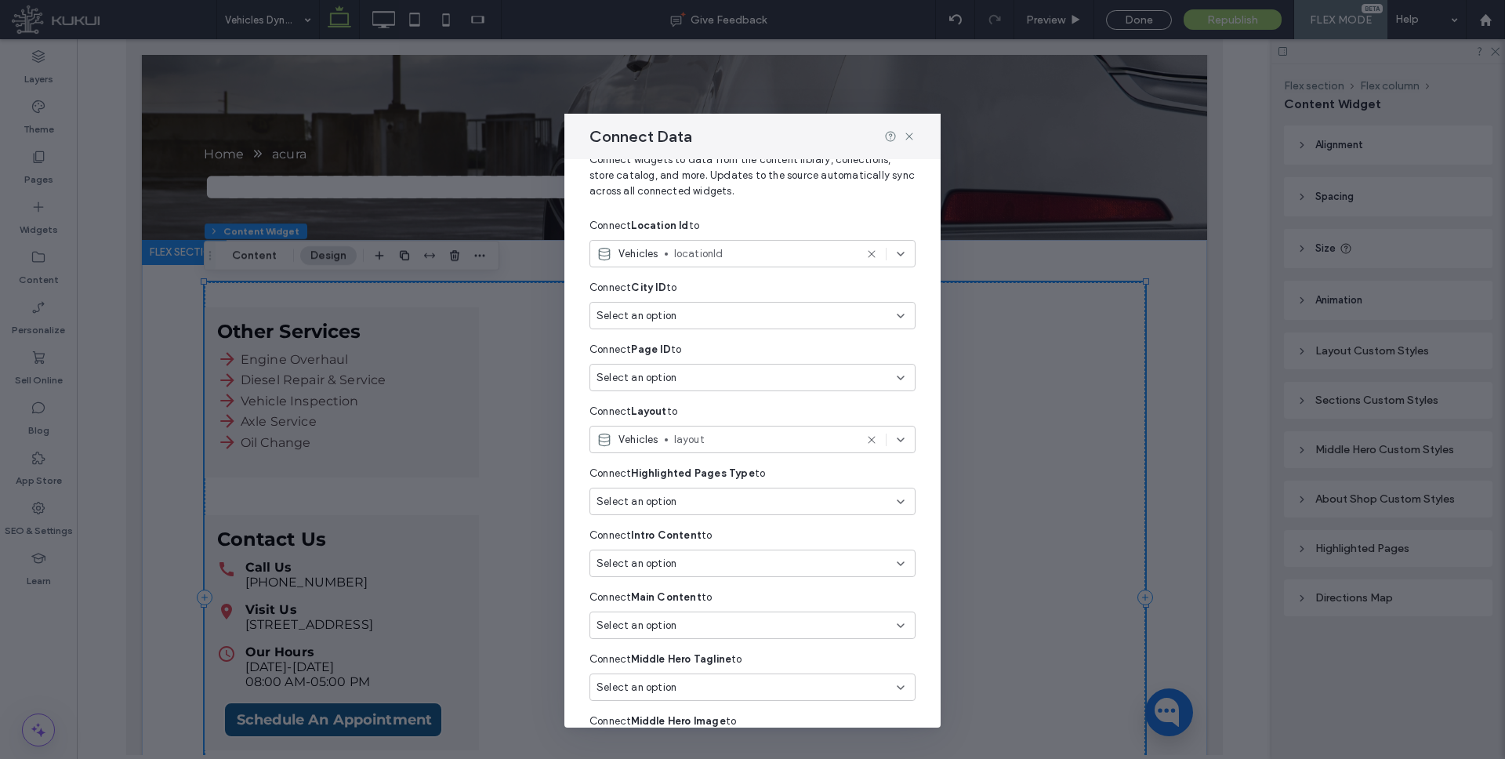
click at [708, 497] on div "Select an option" at bounding box center [742, 502] width 293 height 16
click at [697, 524] on span "type" at bounding box center [791, 520] width 222 height 16
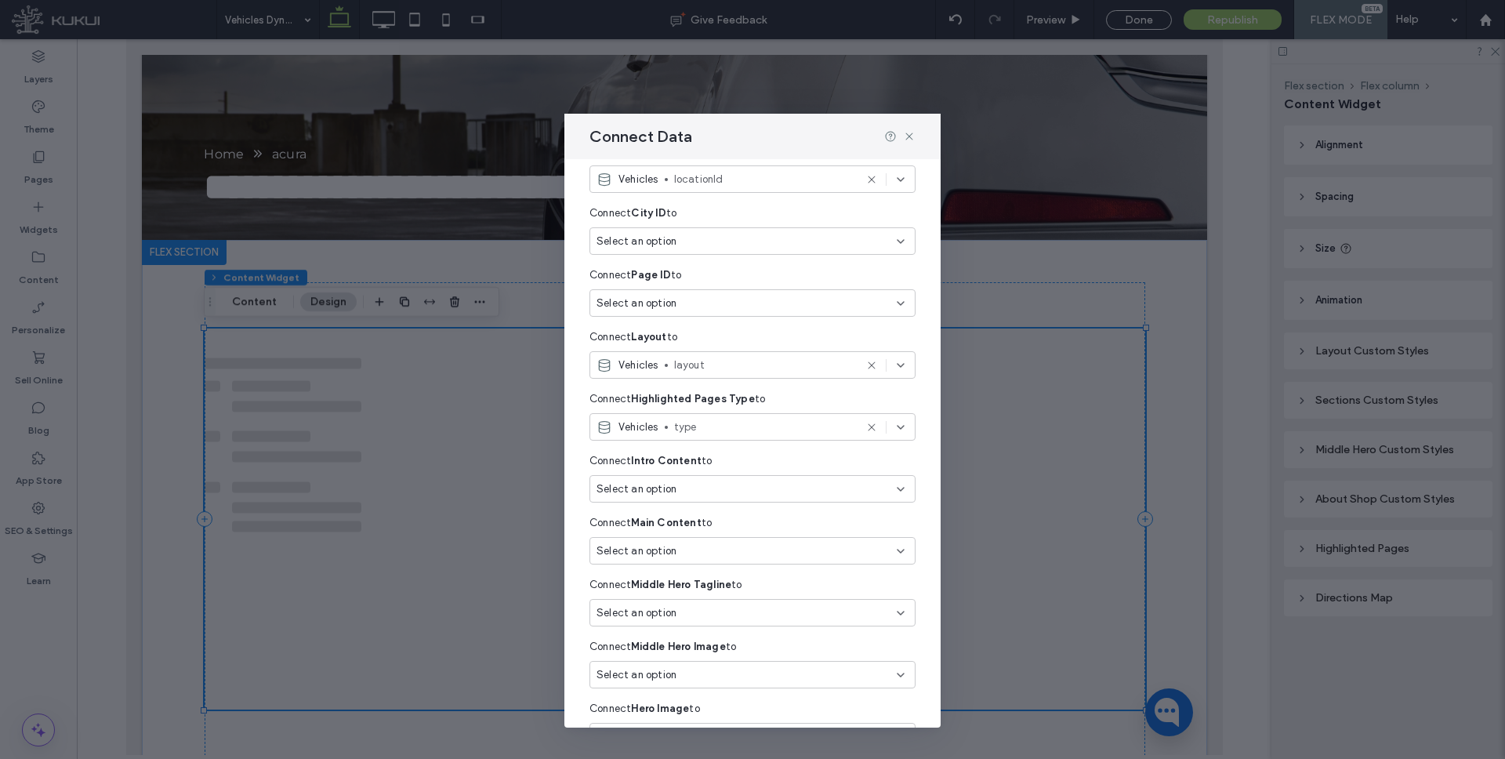
scroll to position [153, 0]
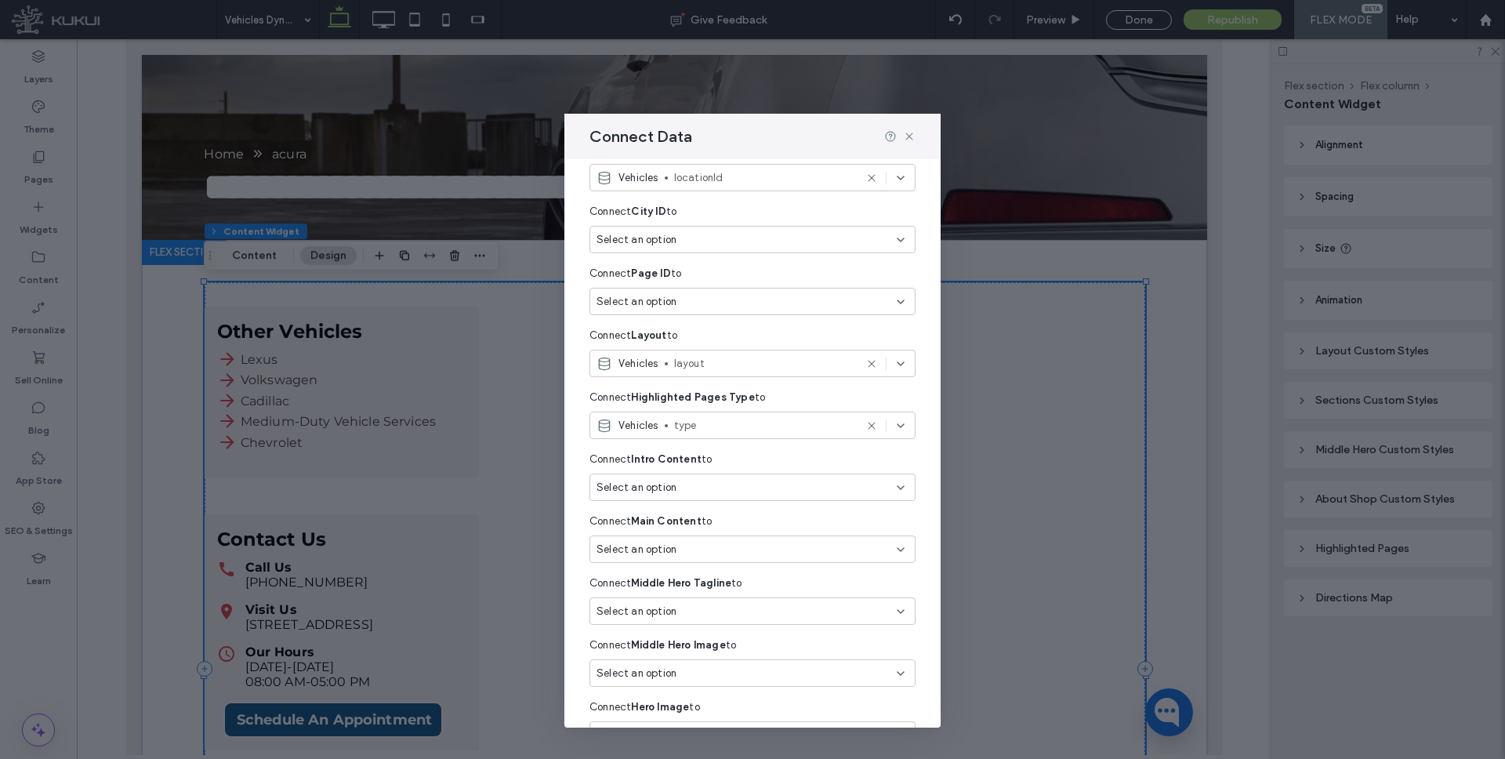
click at [689, 487] on div "Select an option" at bounding box center [742, 488] width 293 height 16
click at [717, 639] on span "introContent" at bounding box center [791, 639] width 222 height 16
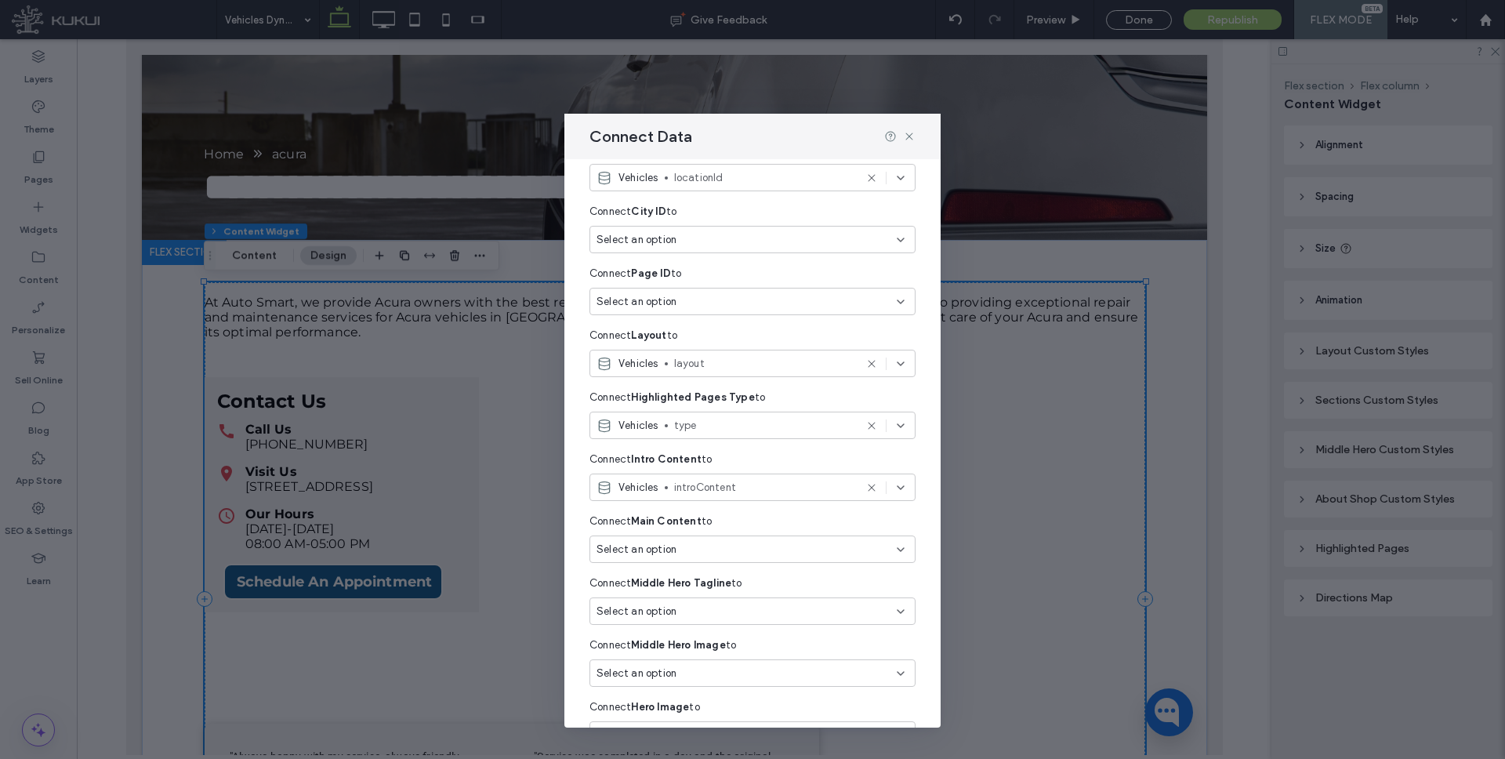
click at [706, 548] on div "Select an option" at bounding box center [742, 549] width 293 height 16
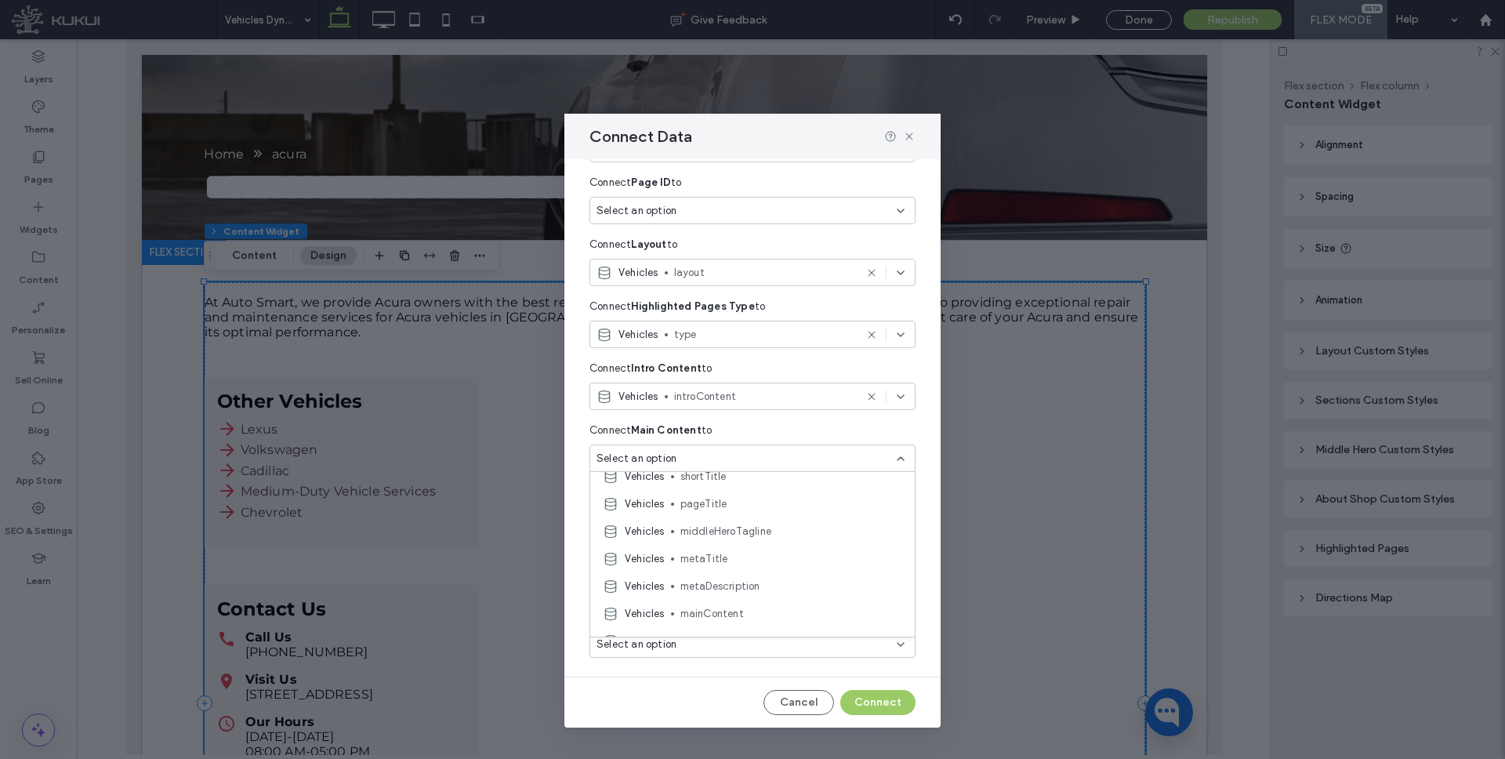
scroll to position [125, 0]
click at [713, 600] on span "mainContent" at bounding box center [791, 608] width 222 height 16
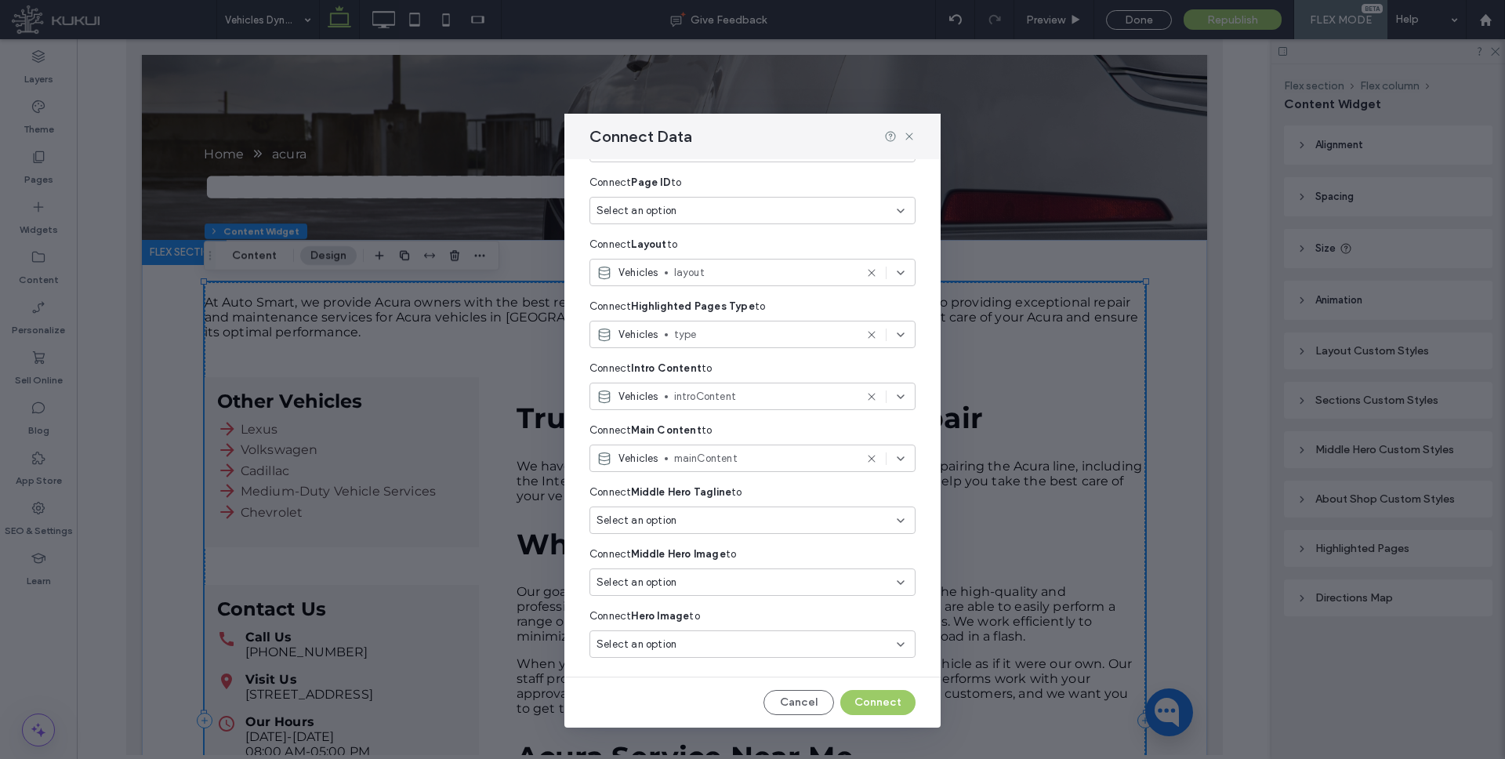
click at [707, 514] on div "Select an option" at bounding box center [742, 520] width 293 height 16
click at [751, 622] on span "middleHeroTagline" at bounding box center [791, 624] width 222 height 16
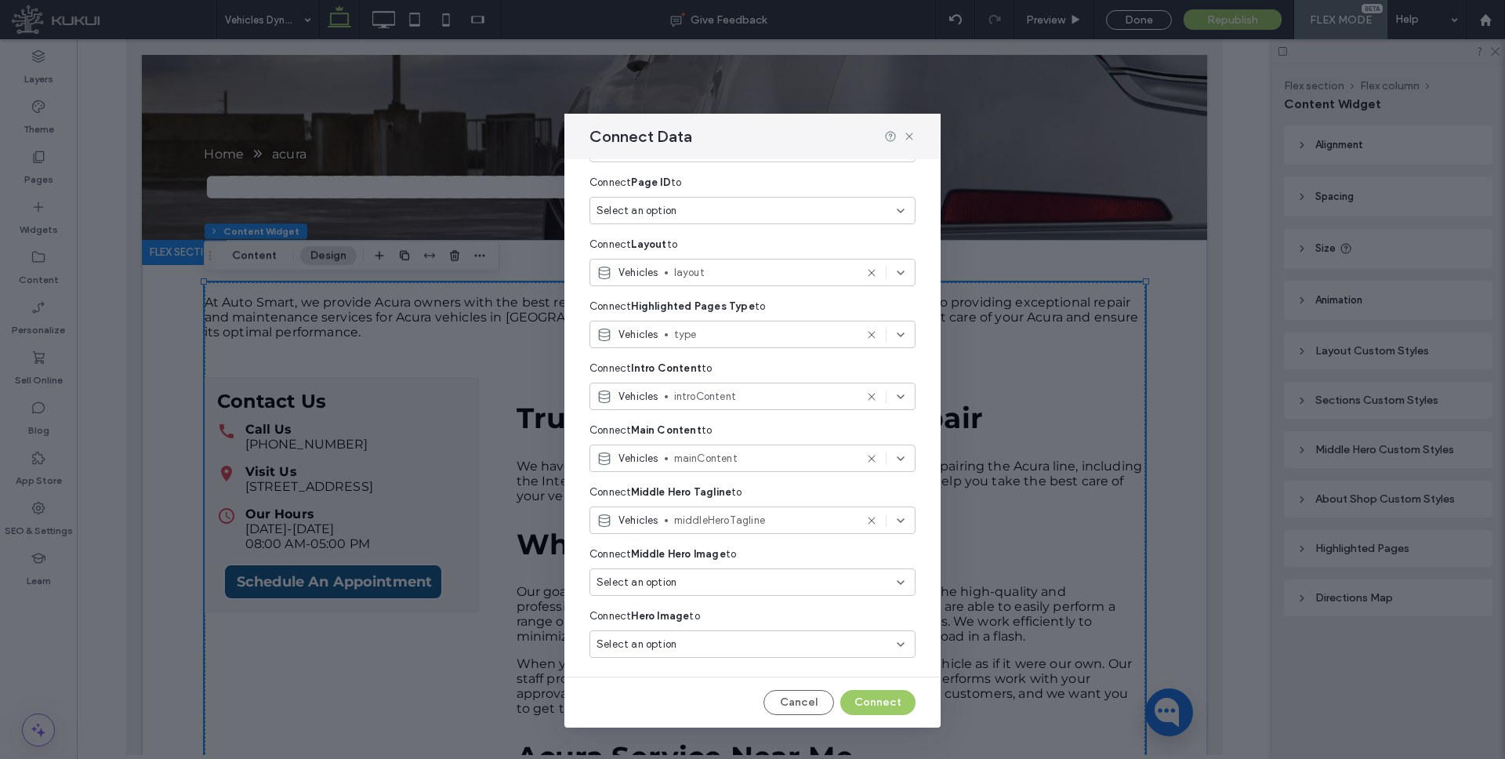
click at [690, 581] on div "Select an option" at bounding box center [742, 582] width 293 height 16
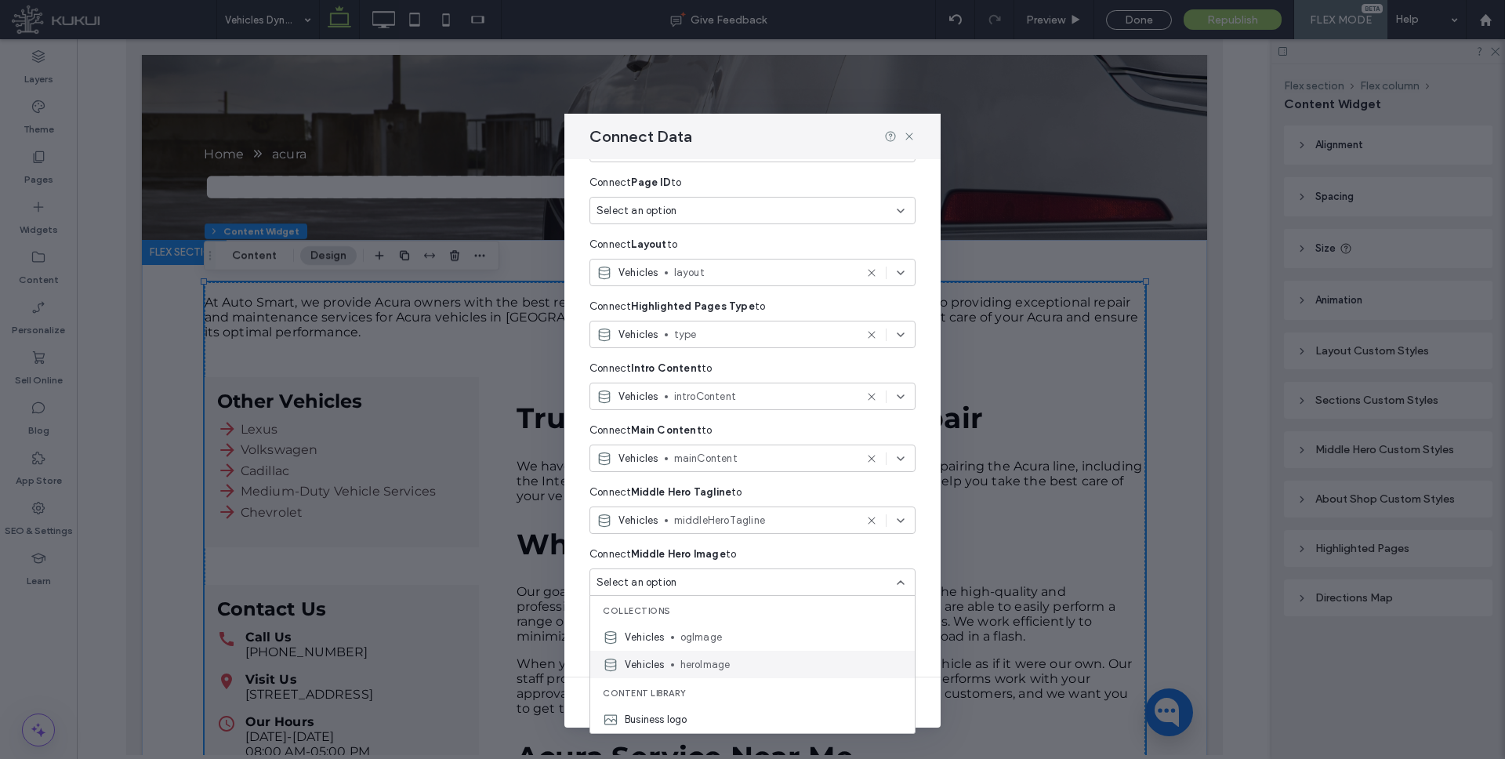
click at [722, 657] on span "heroImage" at bounding box center [791, 665] width 222 height 16
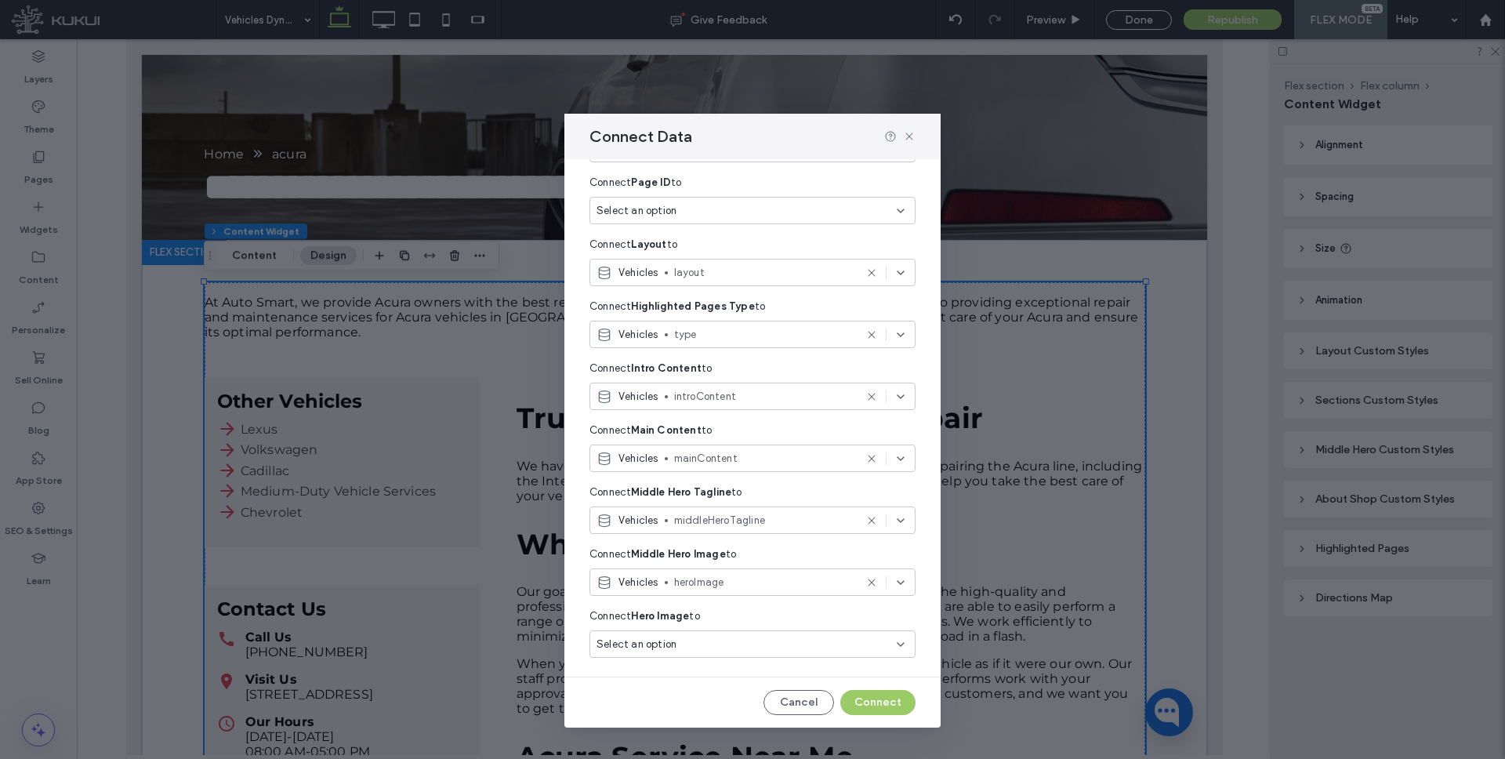
click at [678, 654] on div "Select an option" at bounding box center [752, 643] width 326 height 27
drag, startPoint x: 718, startPoint y: 560, endPoint x: 726, endPoint y: 567, distance: 10.7
click at [718, 560] on span "heroImage" at bounding box center [791, 562] width 222 height 16
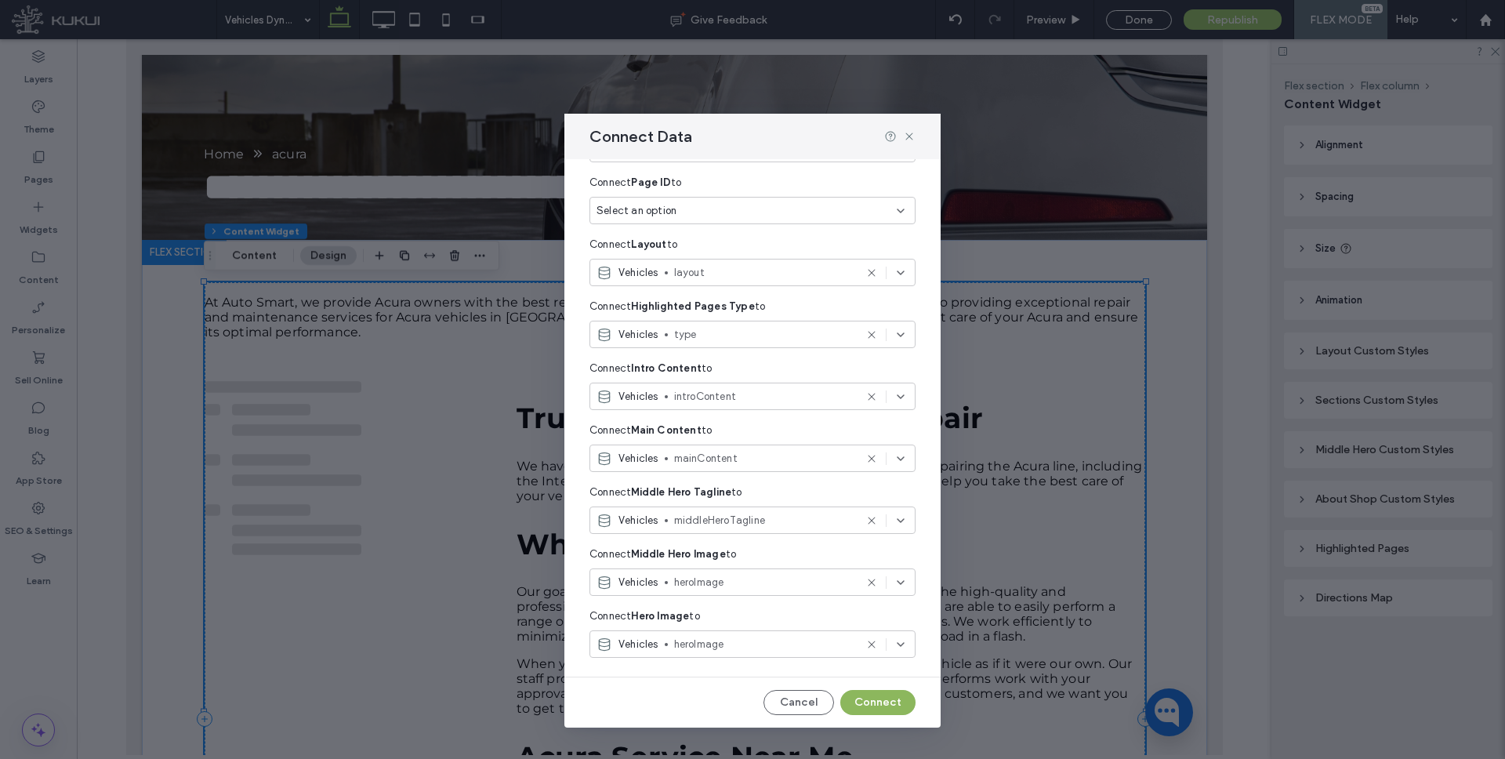
click at [873, 696] on button "Connect" at bounding box center [877, 702] width 75 height 25
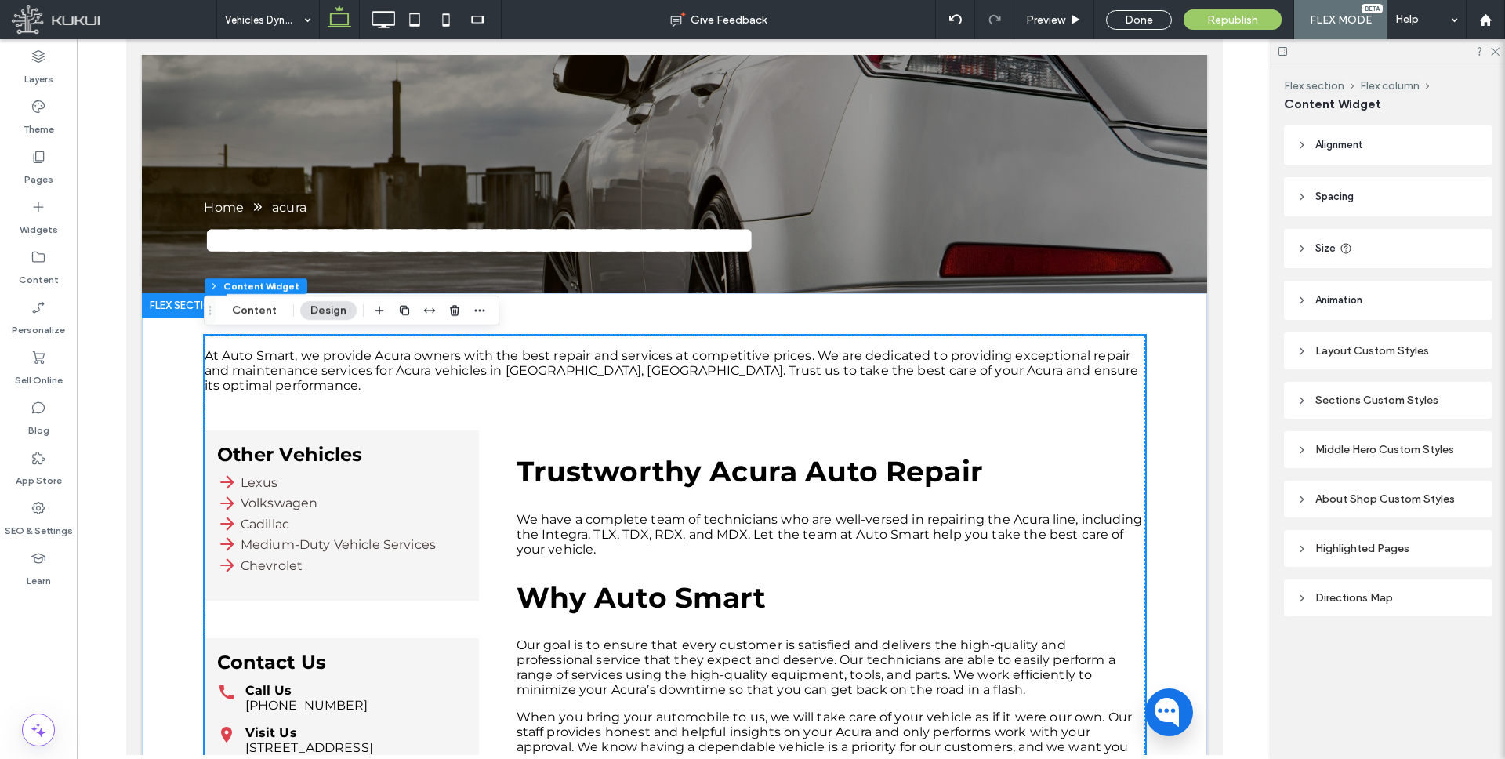
scroll to position [187, 0]
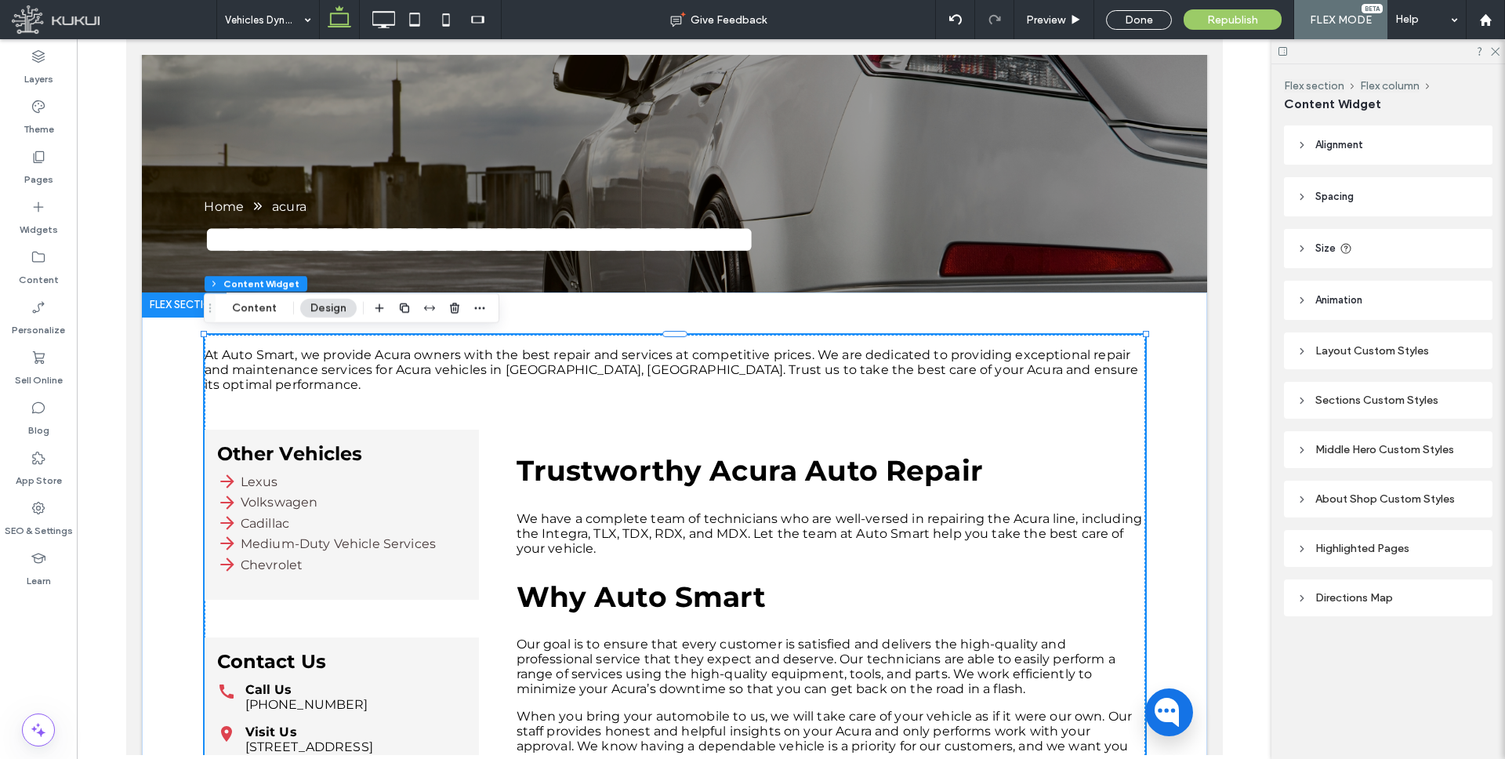
click at [1313, 199] on header "Spacing" at bounding box center [1388, 196] width 208 height 39
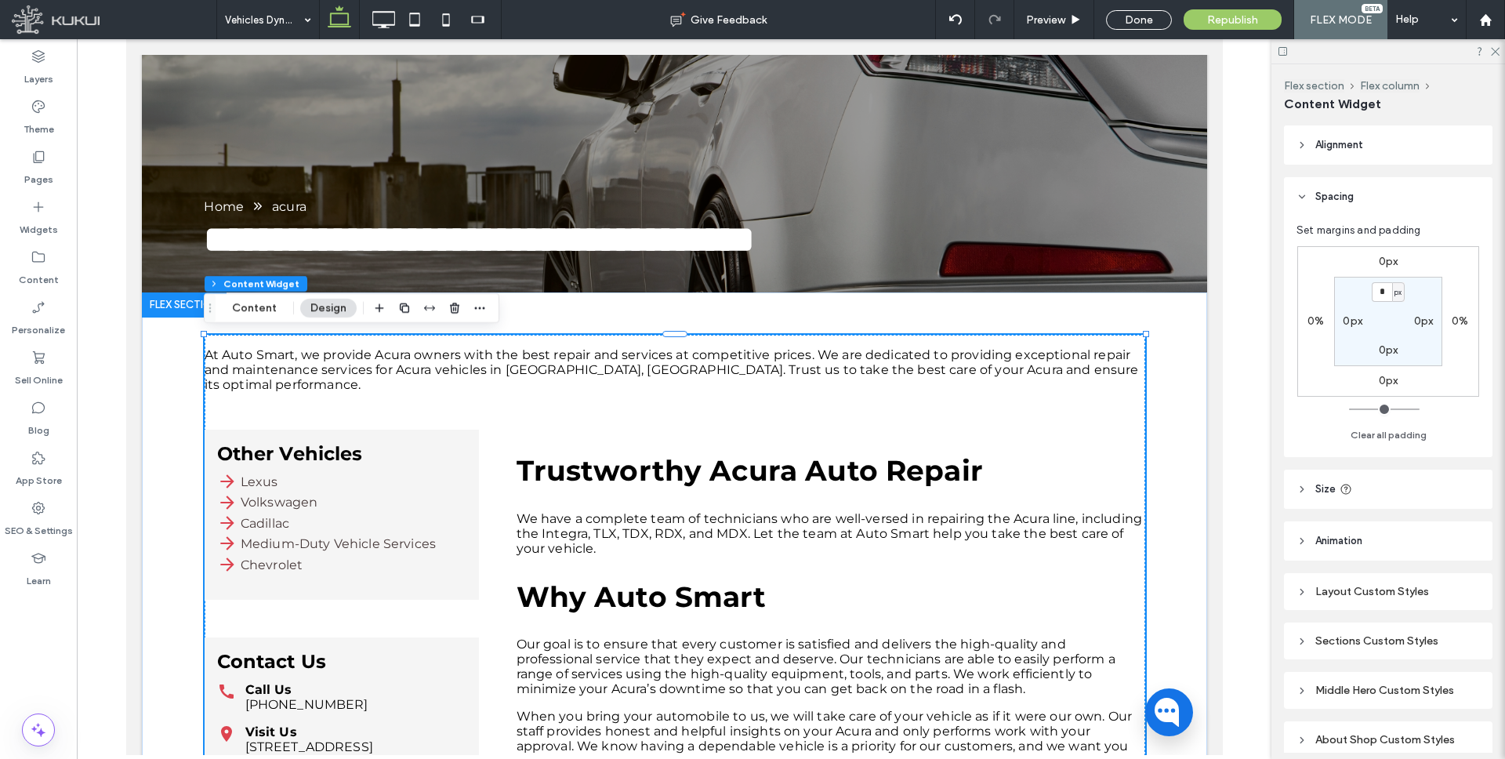
click at [1348, 320] on label "0px" at bounding box center [1352, 320] width 20 height 13
type input "**"
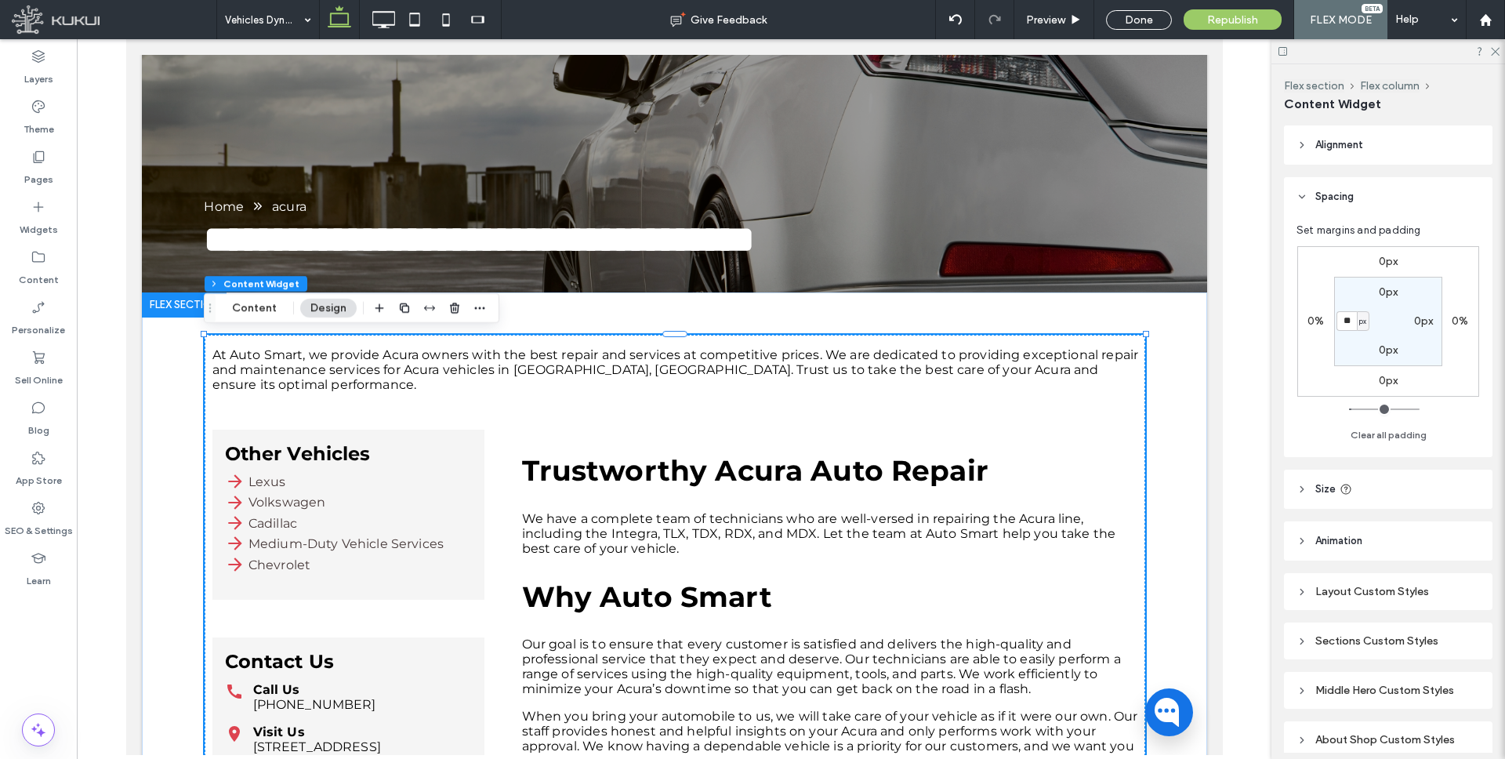
click at [1420, 319] on label "0px" at bounding box center [1424, 320] width 20 height 13
type input "*"
type input "**"
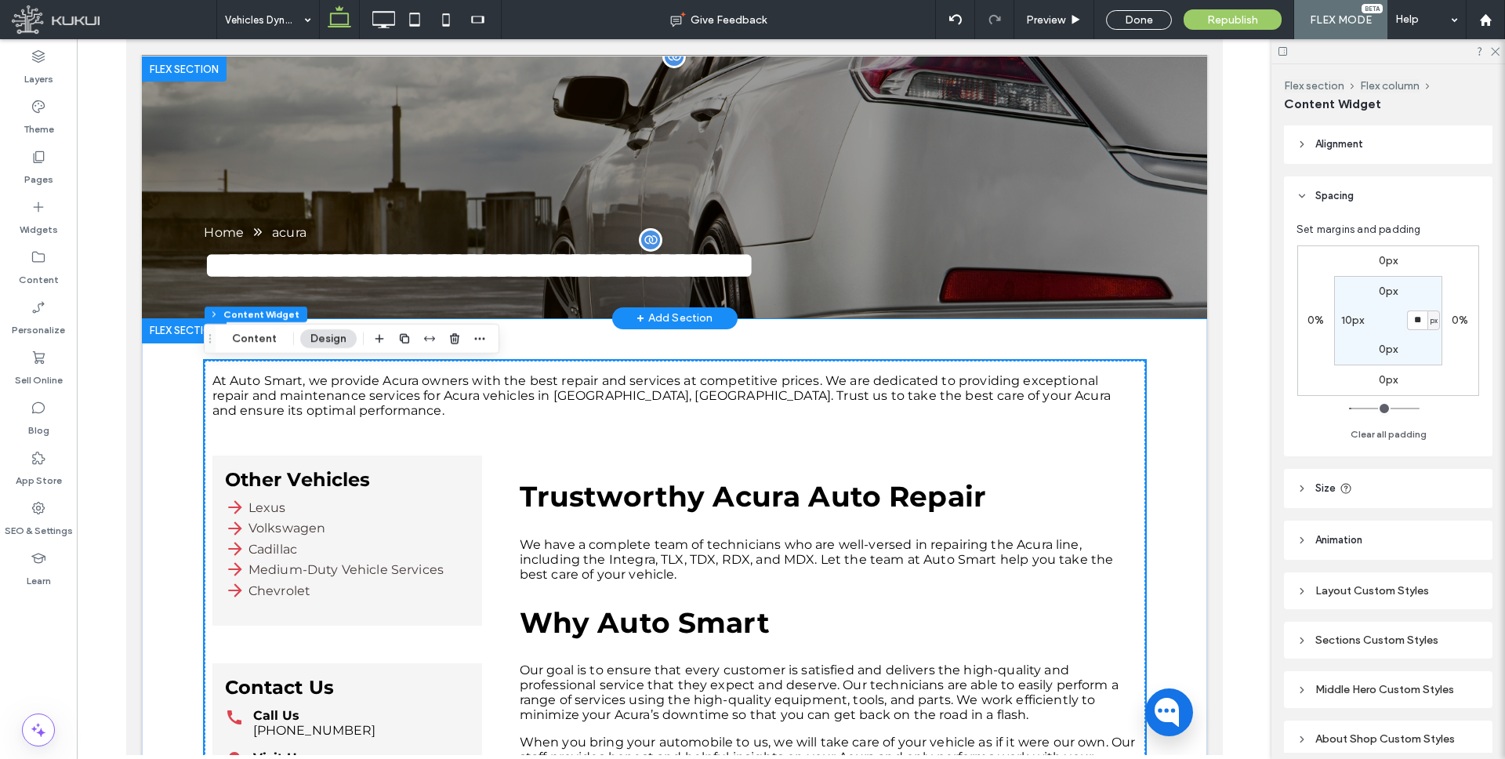
scroll to position [140, 0]
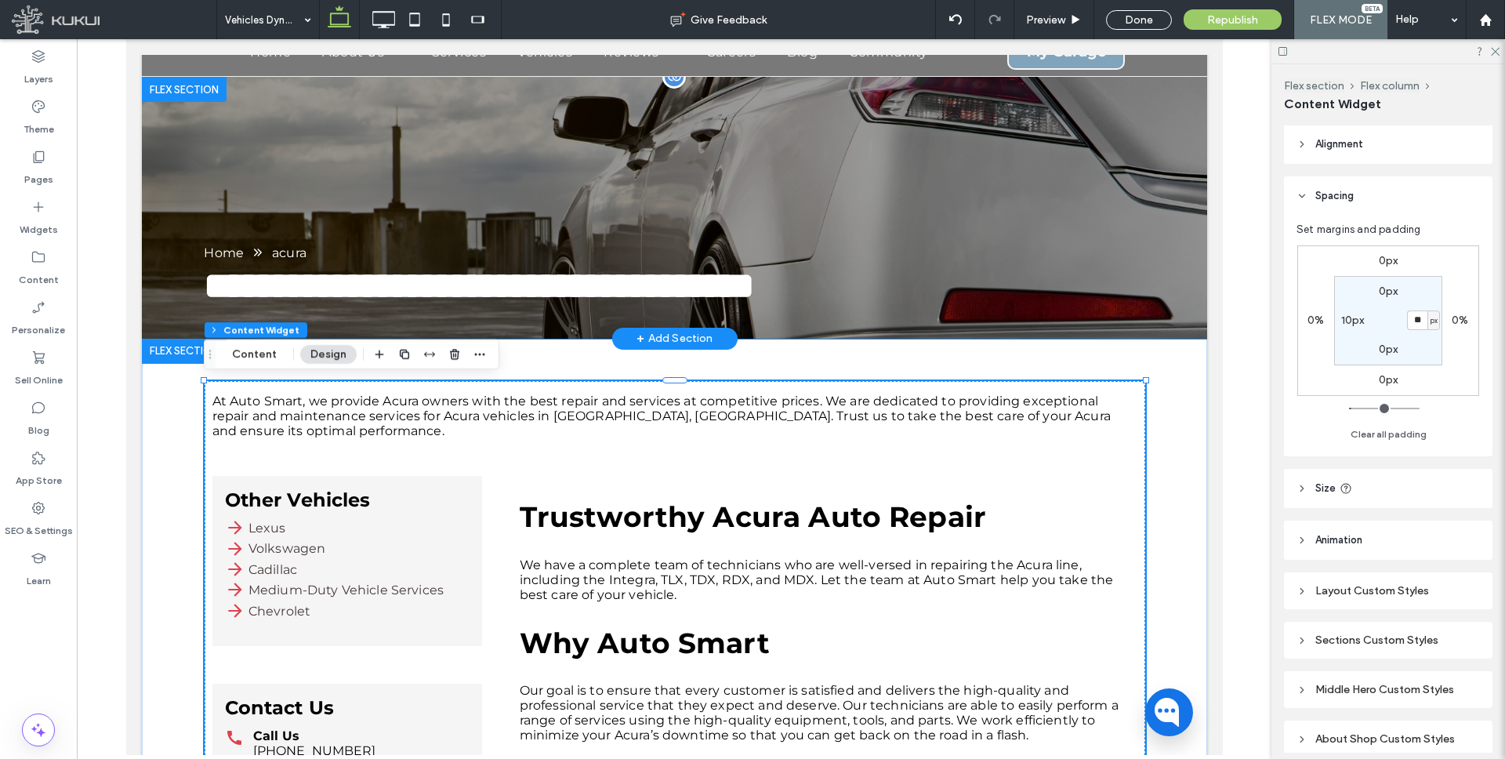
click at [1172, 204] on div "**********" at bounding box center [673, 208] width 1065 height 262
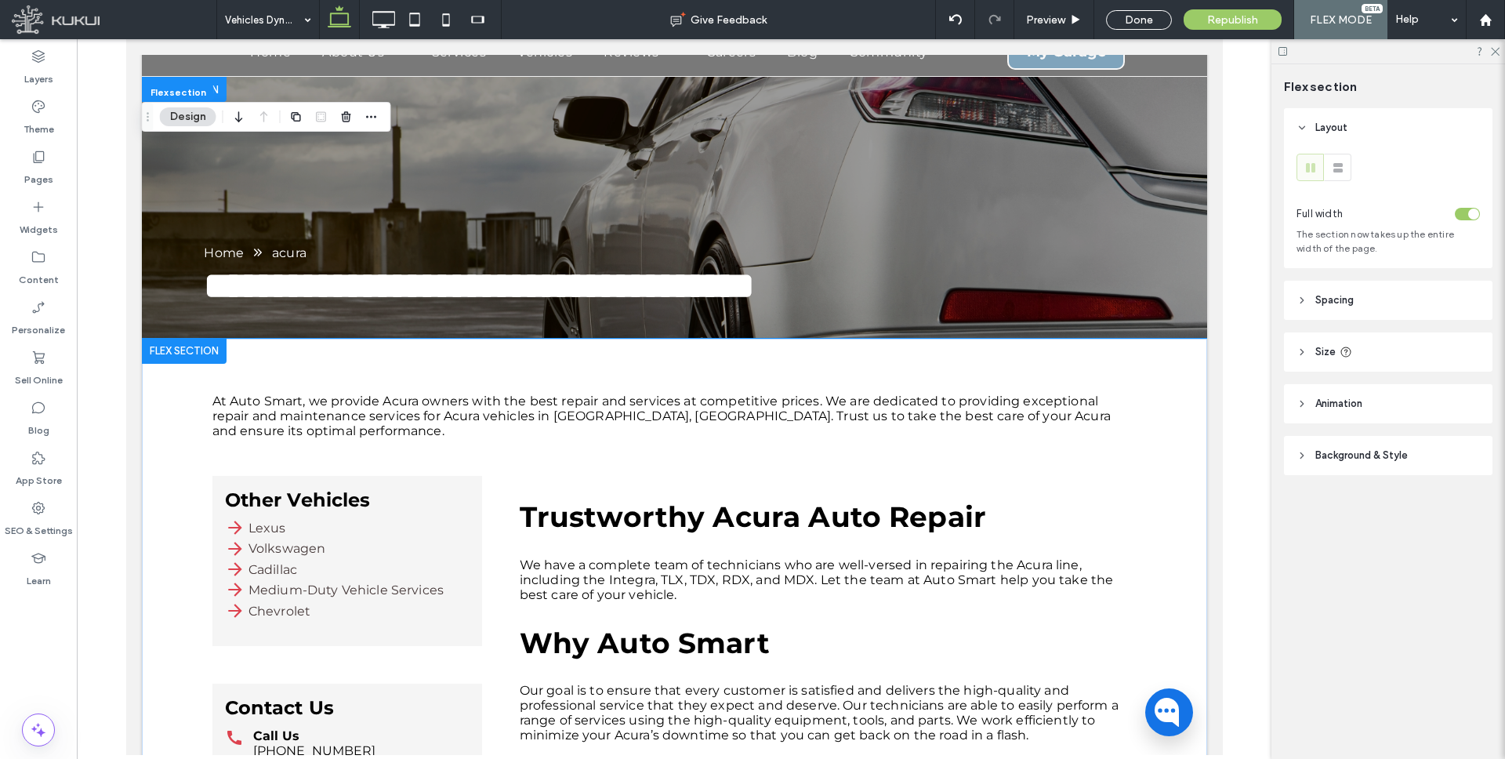
drag, startPoint x: 1133, startPoint y: 371, endPoint x: 1123, endPoint y: 375, distance: 11.2
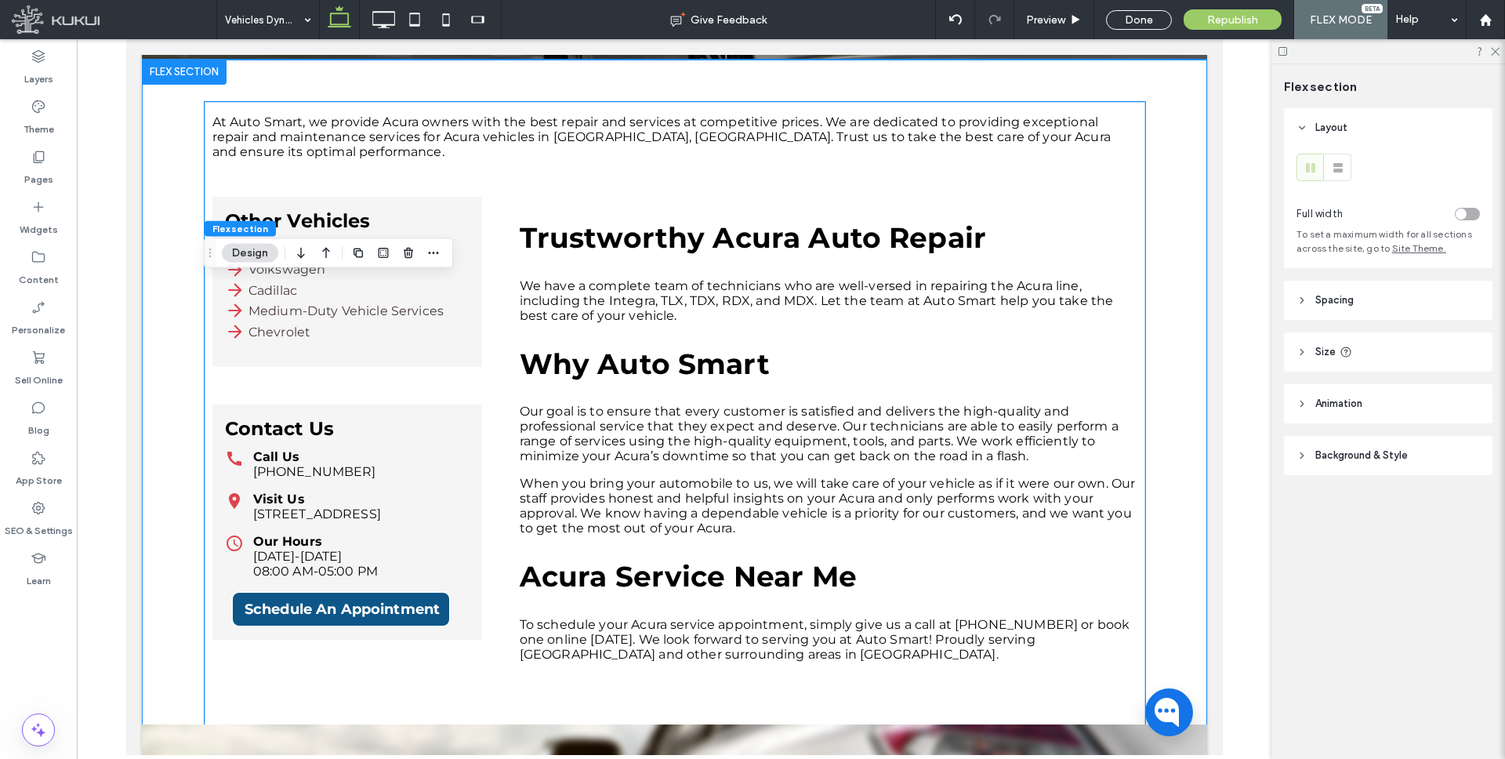
scroll to position [439, 0]
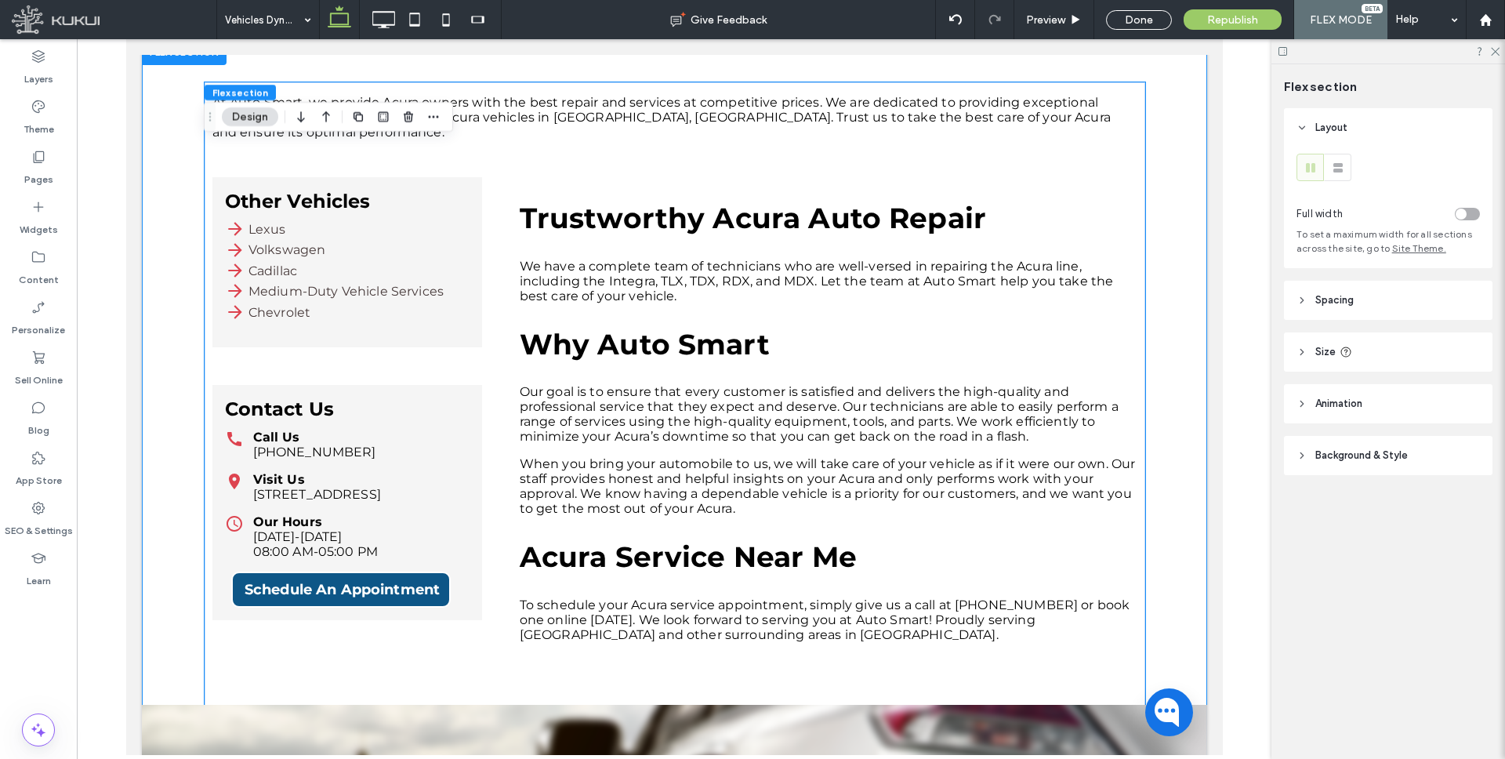
click at [501, 307] on div "At Auto Smart, we provide Acura owners with the best repair and services at com…" at bounding box center [674, 368] width 925 height 572
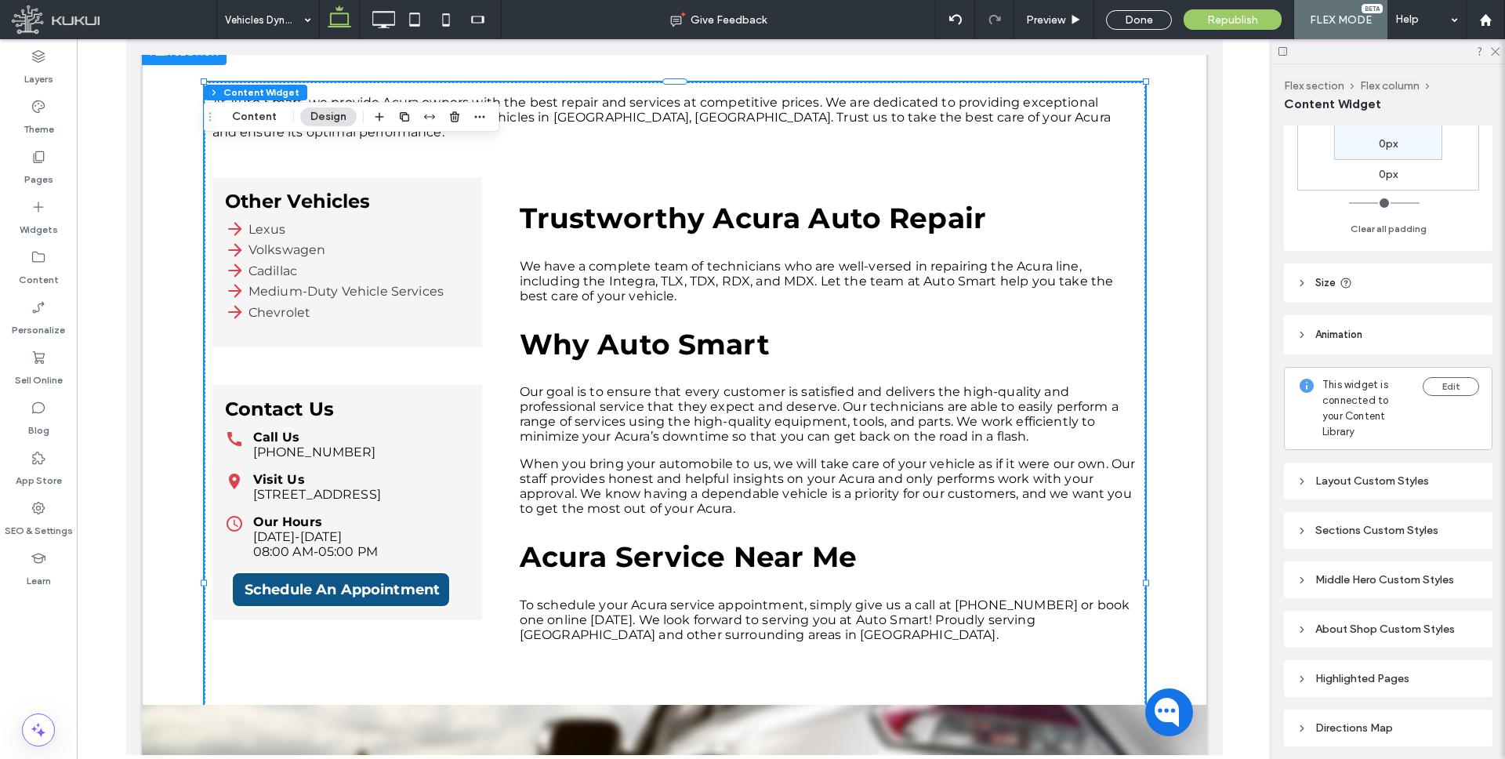
scroll to position [208, 0]
drag, startPoint x: 1298, startPoint y: 461, endPoint x: 1334, endPoint y: 465, distance: 37.0
click at [1298, 474] on icon at bounding box center [1301, 479] width 11 height 11
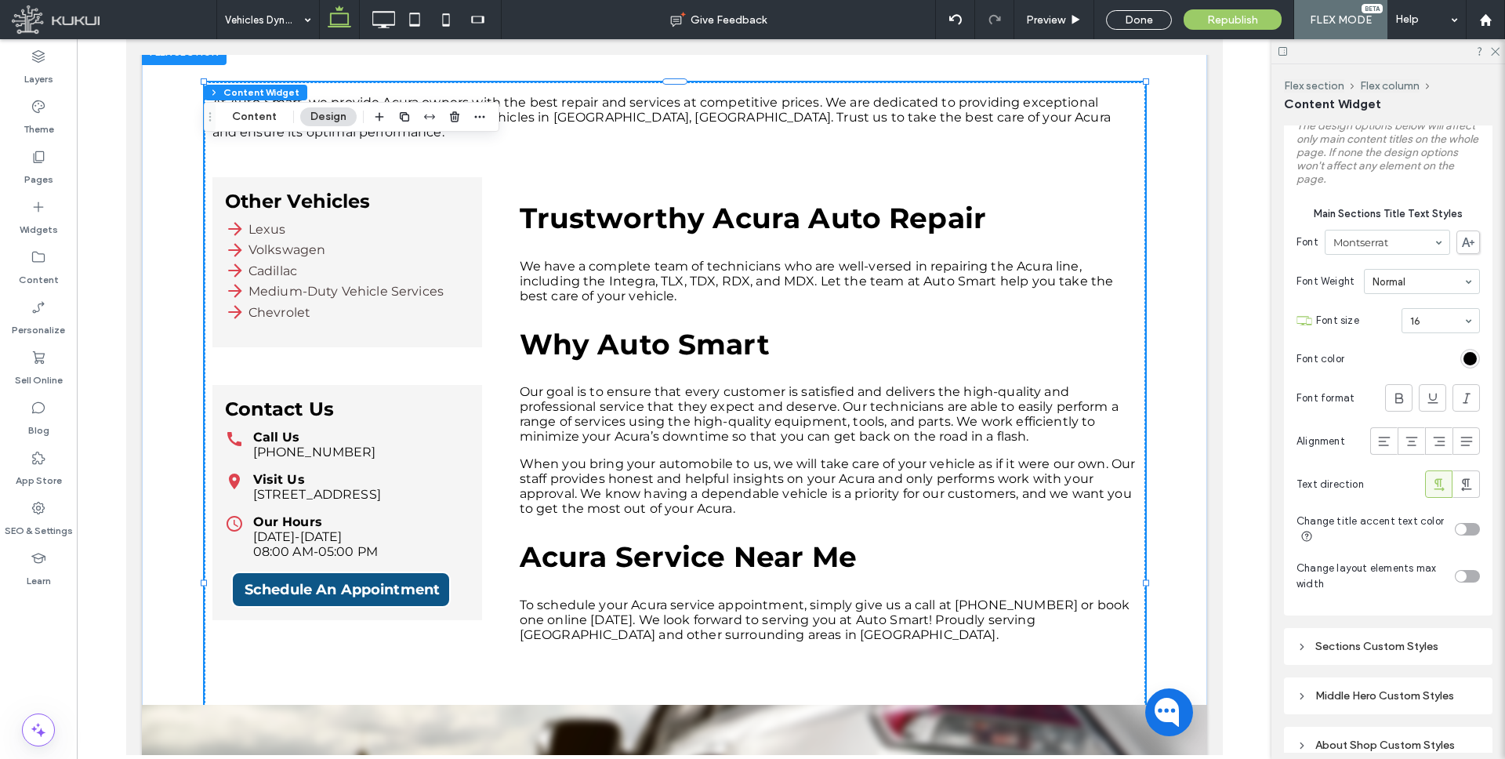
scroll to position [698, 0]
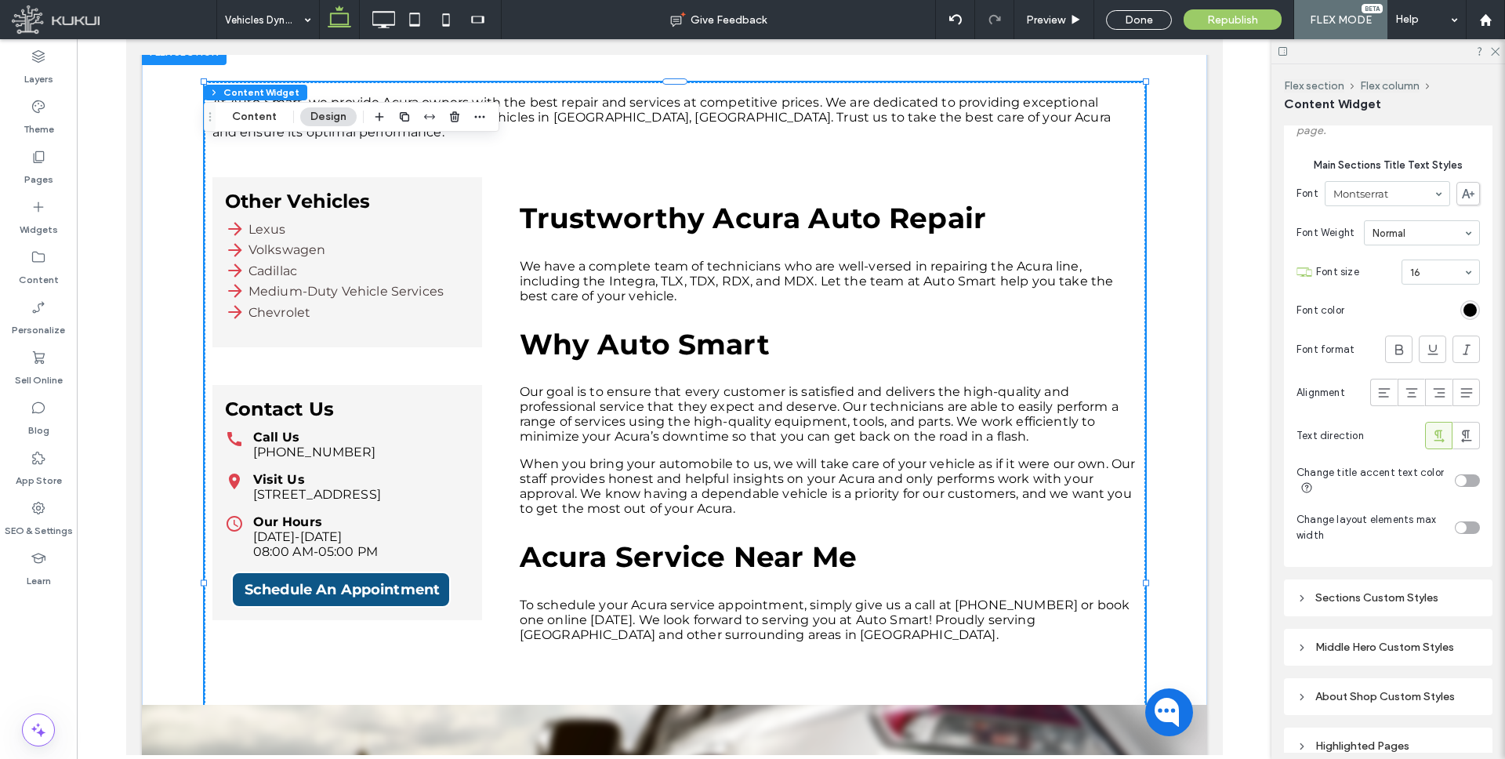
click at [1467, 521] on div "toggle" at bounding box center [1466, 527] width 25 height 13
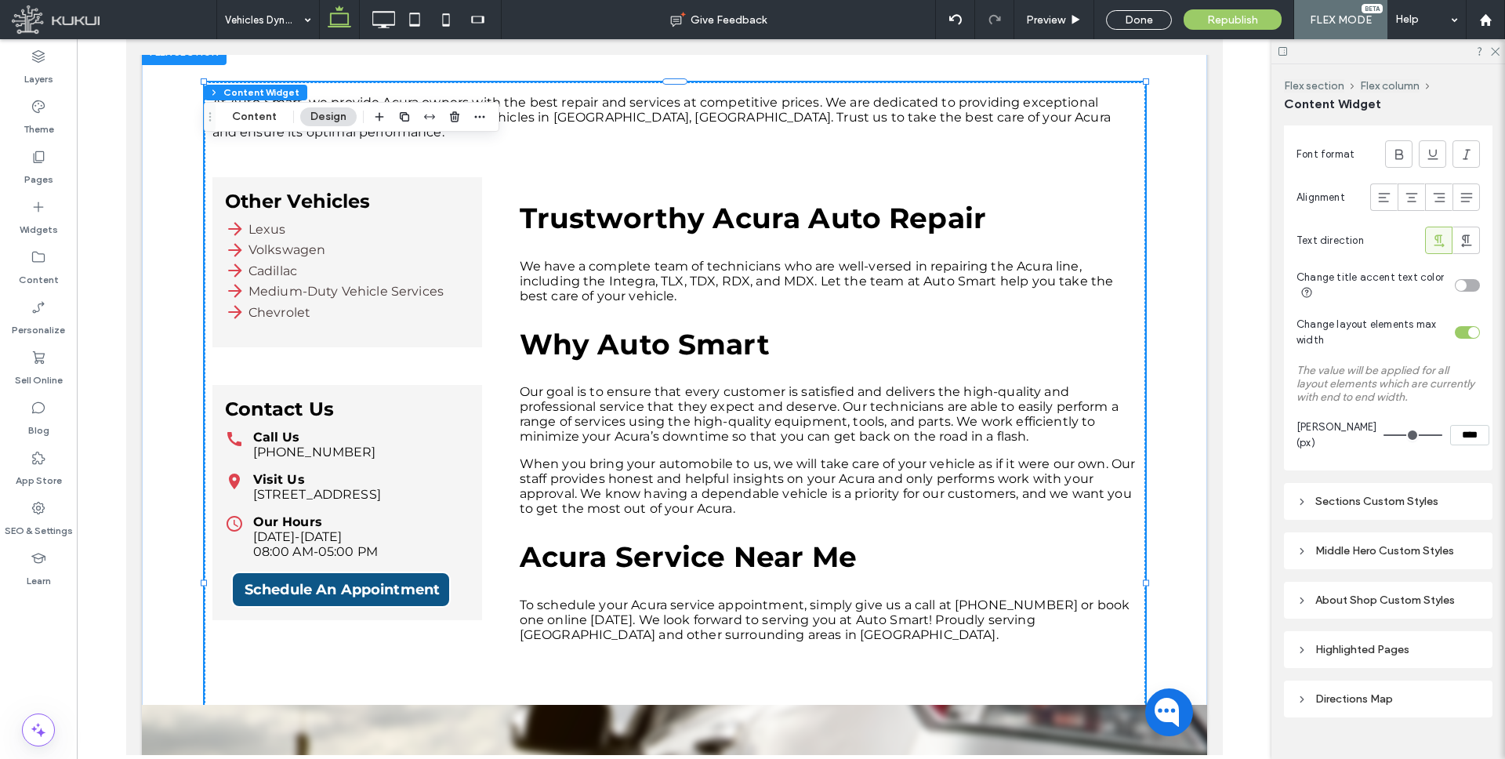
scroll to position [913, 0]
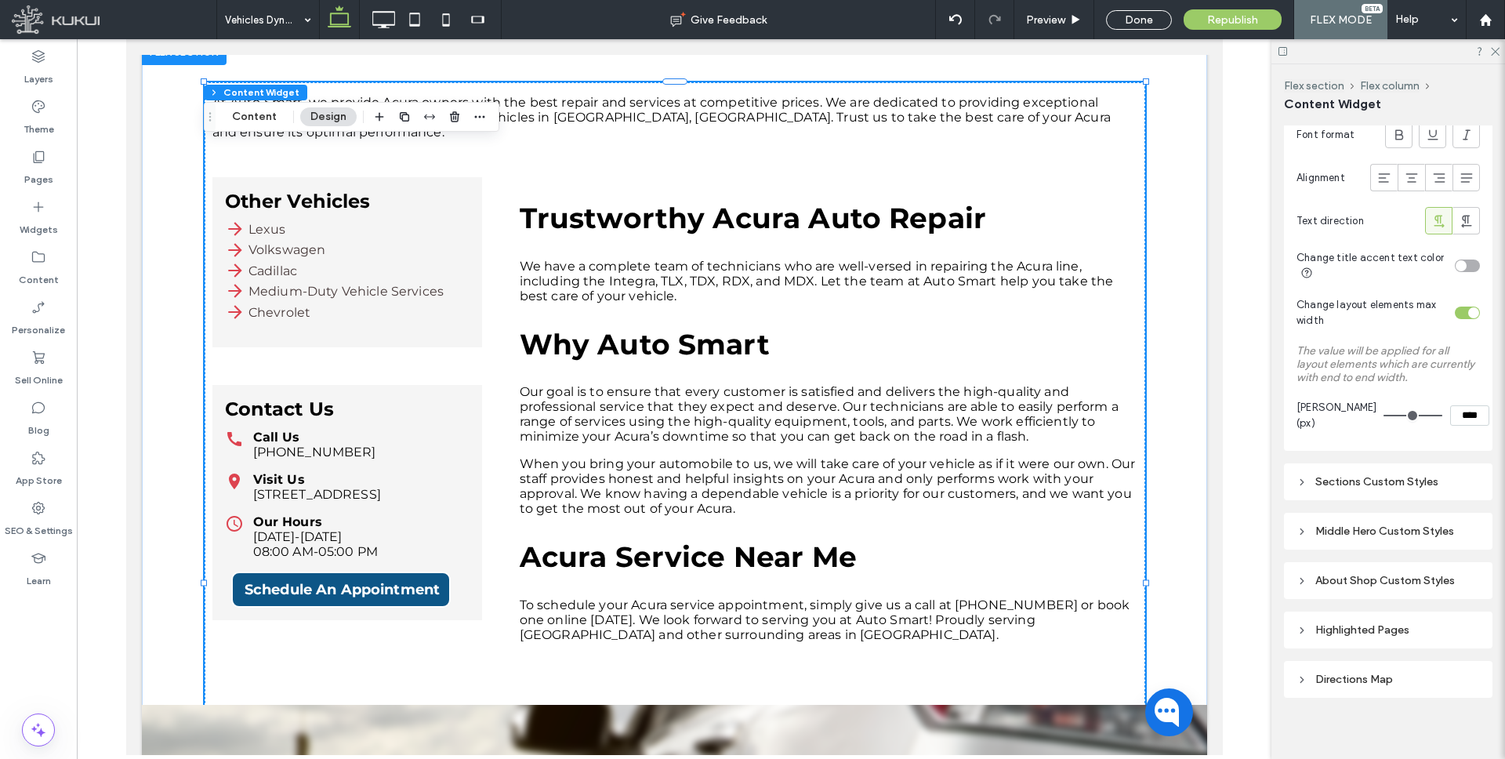
click at [1301, 476] on icon at bounding box center [1301, 481] width 11 height 11
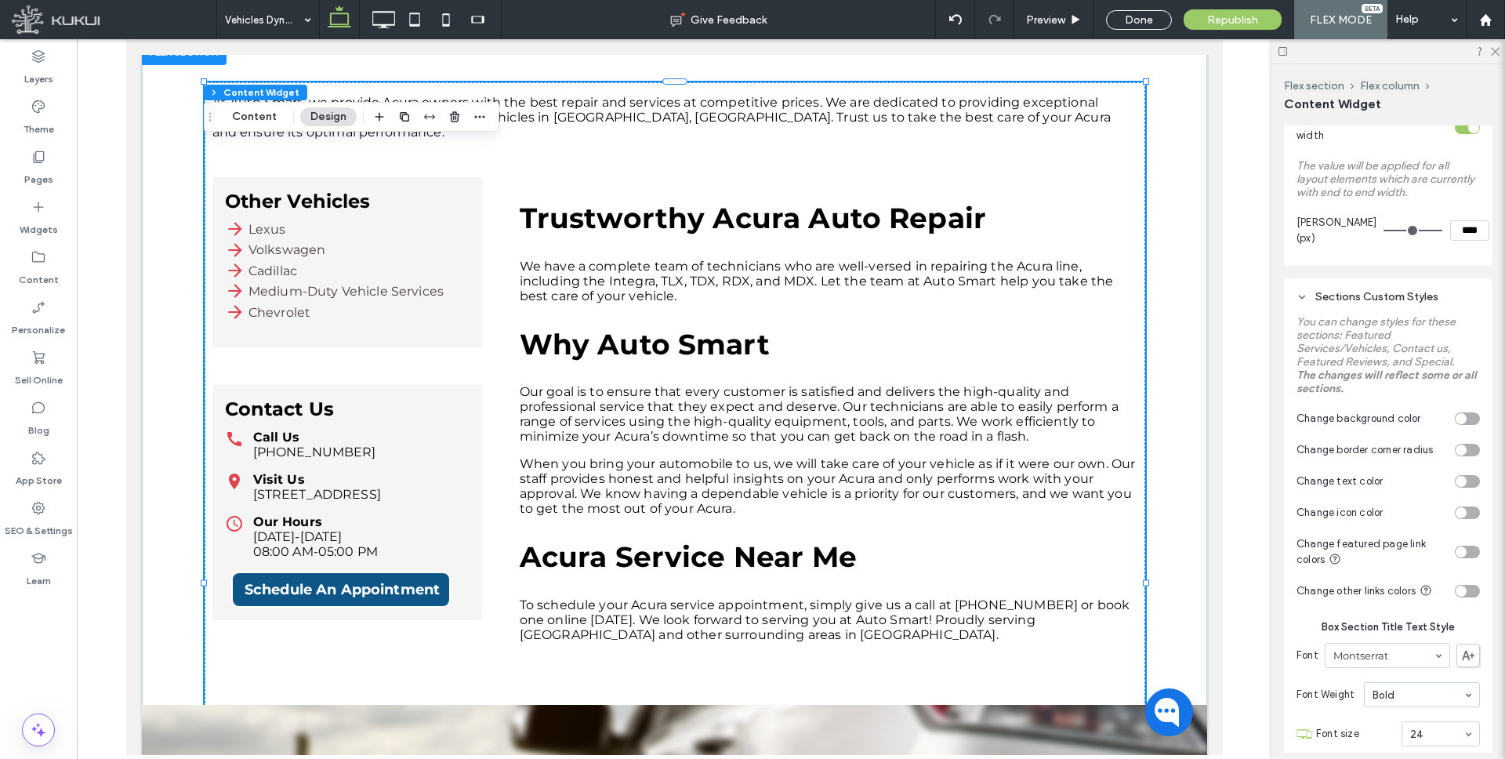
scroll to position [1097, 0]
click at [1459, 547] on div "toggle" at bounding box center [1460, 552] width 11 height 11
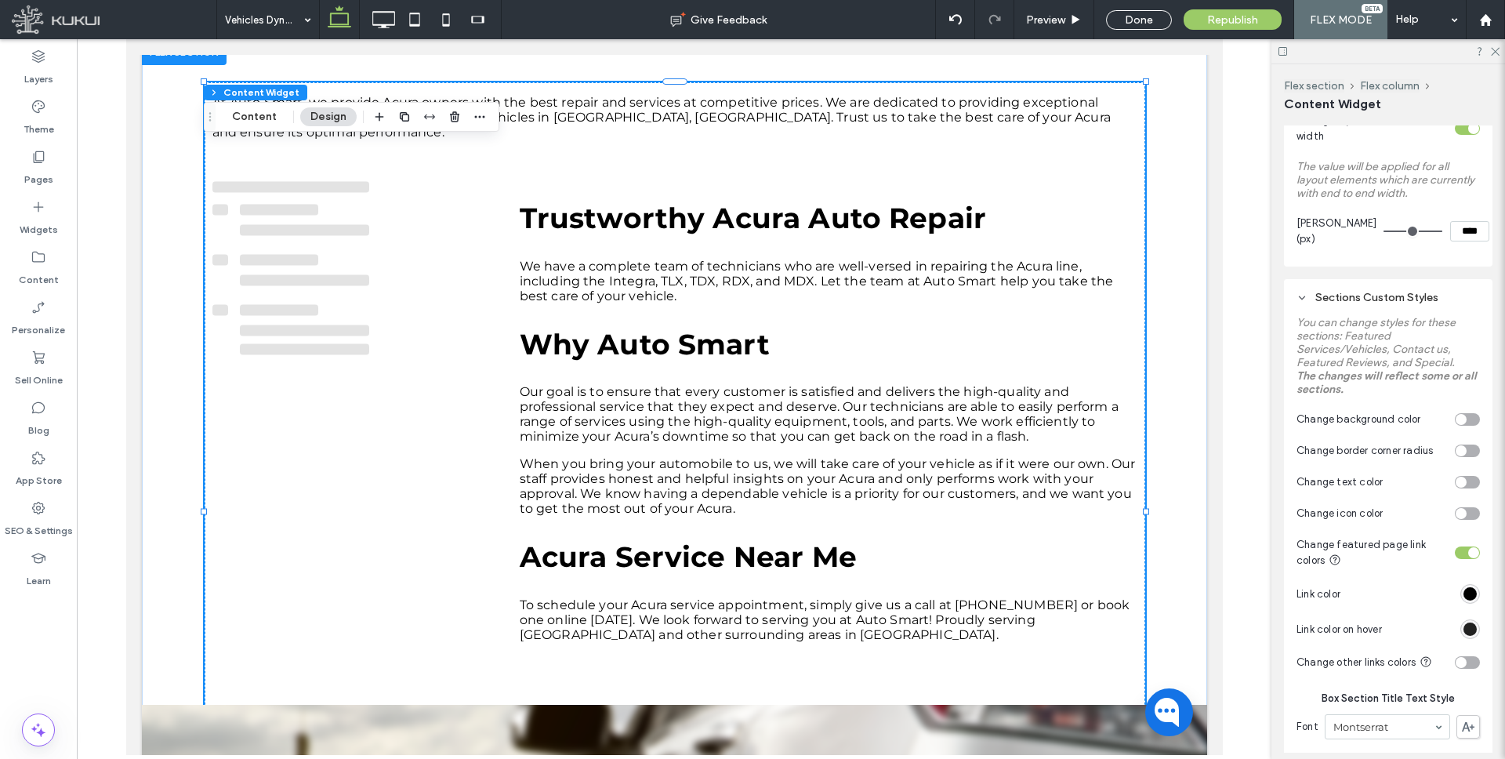
click at [1466, 622] on div "#000000" at bounding box center [1469, 628] width 13 height 13
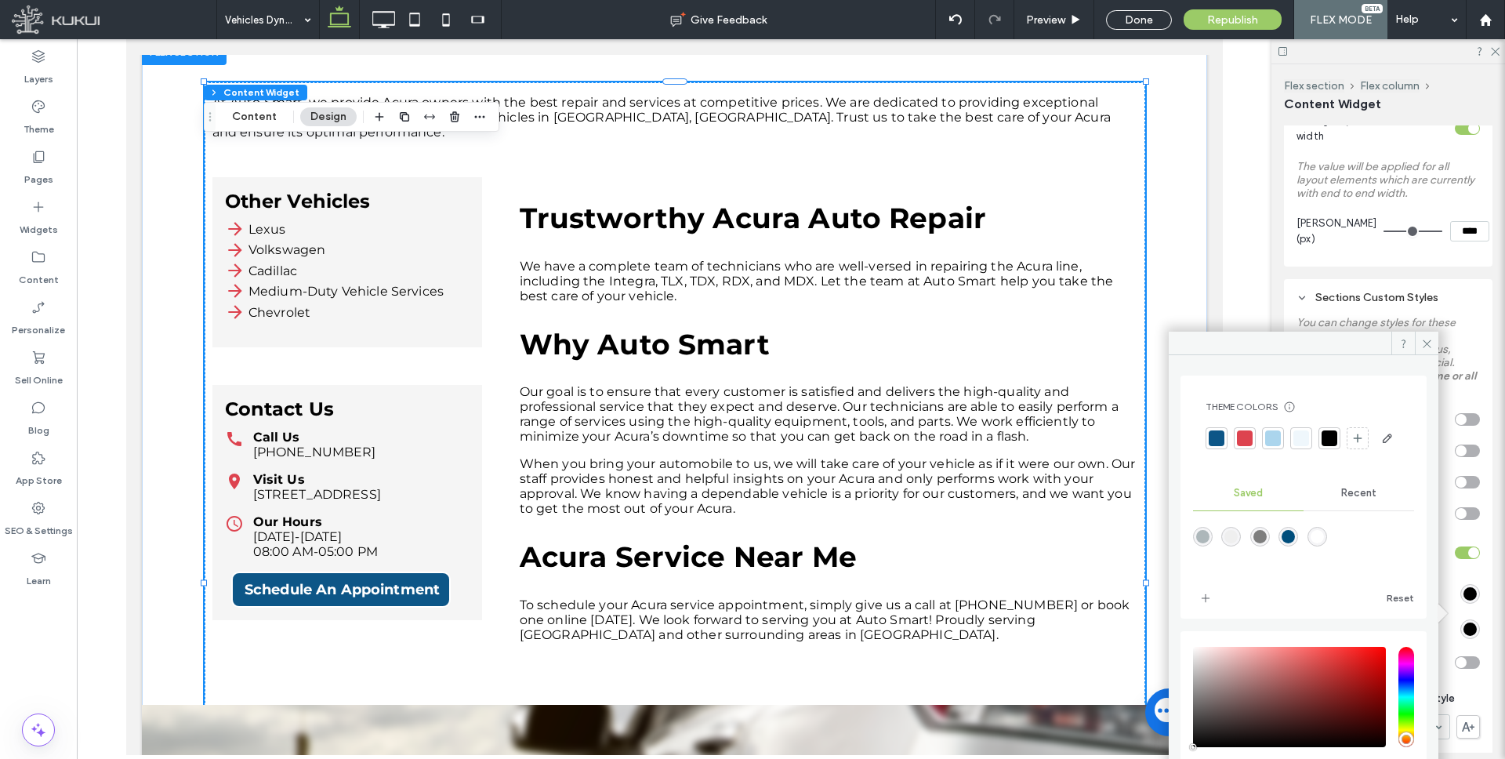
click at [1340, 686] on div "saturation and value" at bounding box center [1289, 696] width 193 height 100
type input "*******"
click at [1424, 339] on icon at bounding box center [1427, 344] width 12 height 12
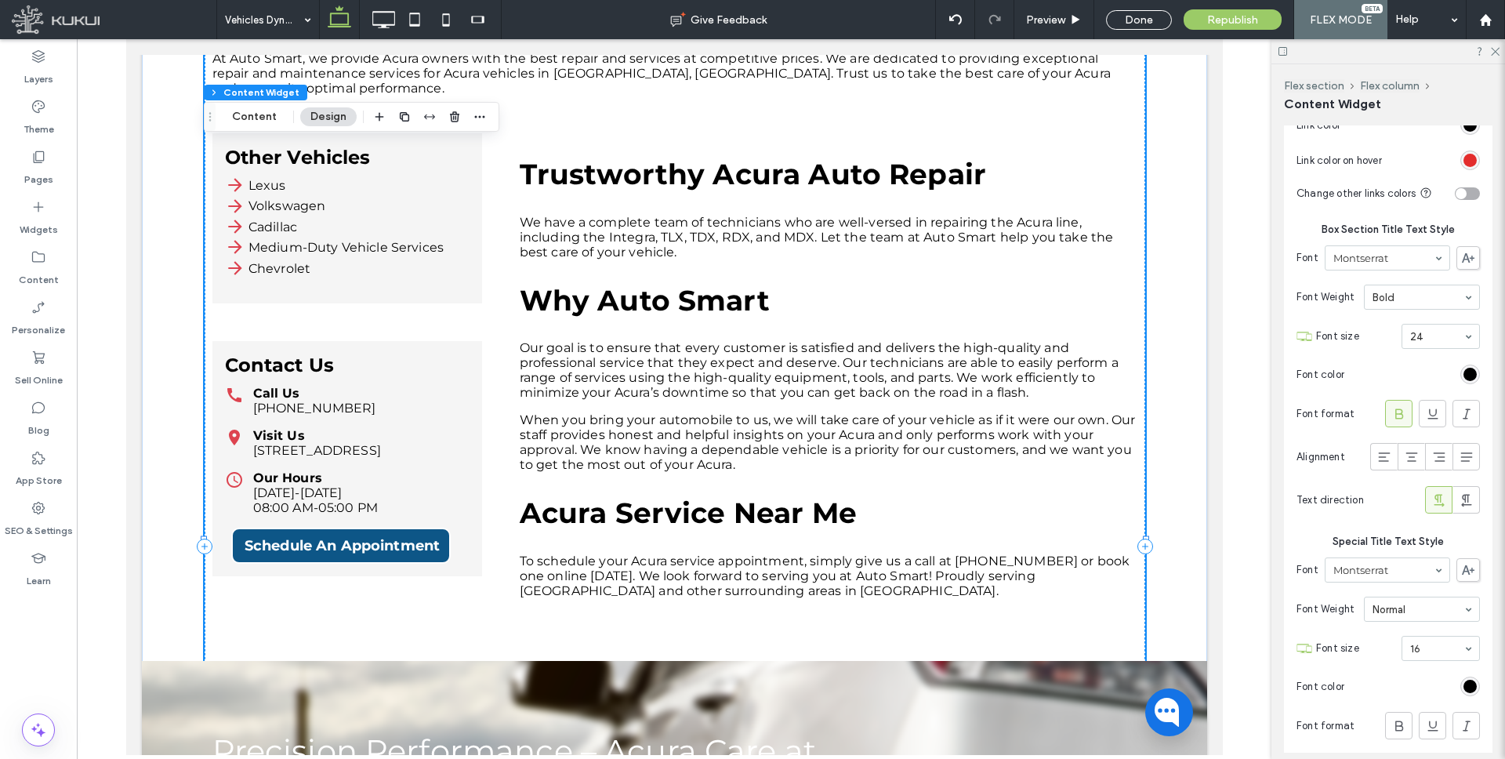
scroll to position [1910, 0]
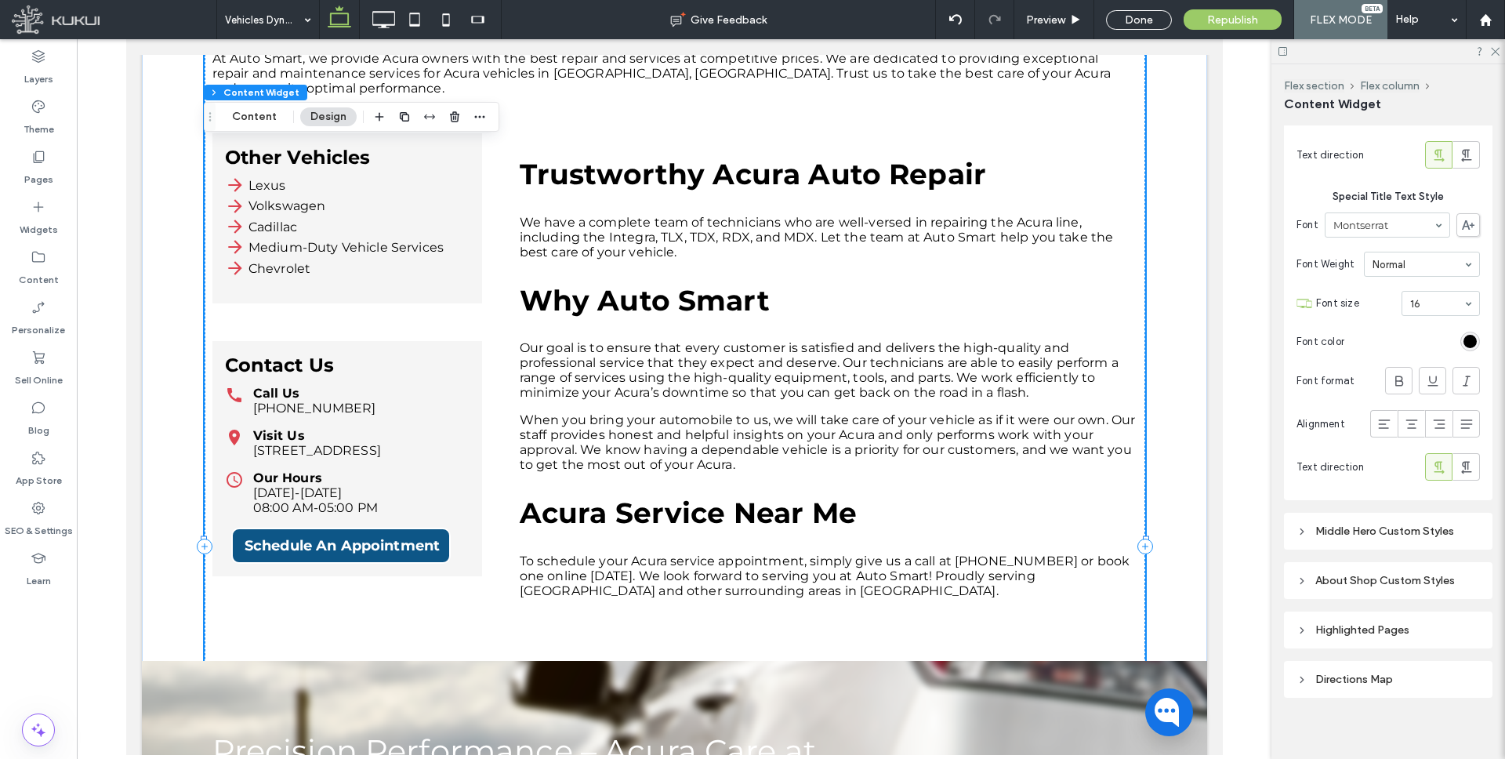
click at [1305, 526] on icon at bounding box center [1301, 531] width 11 height 11
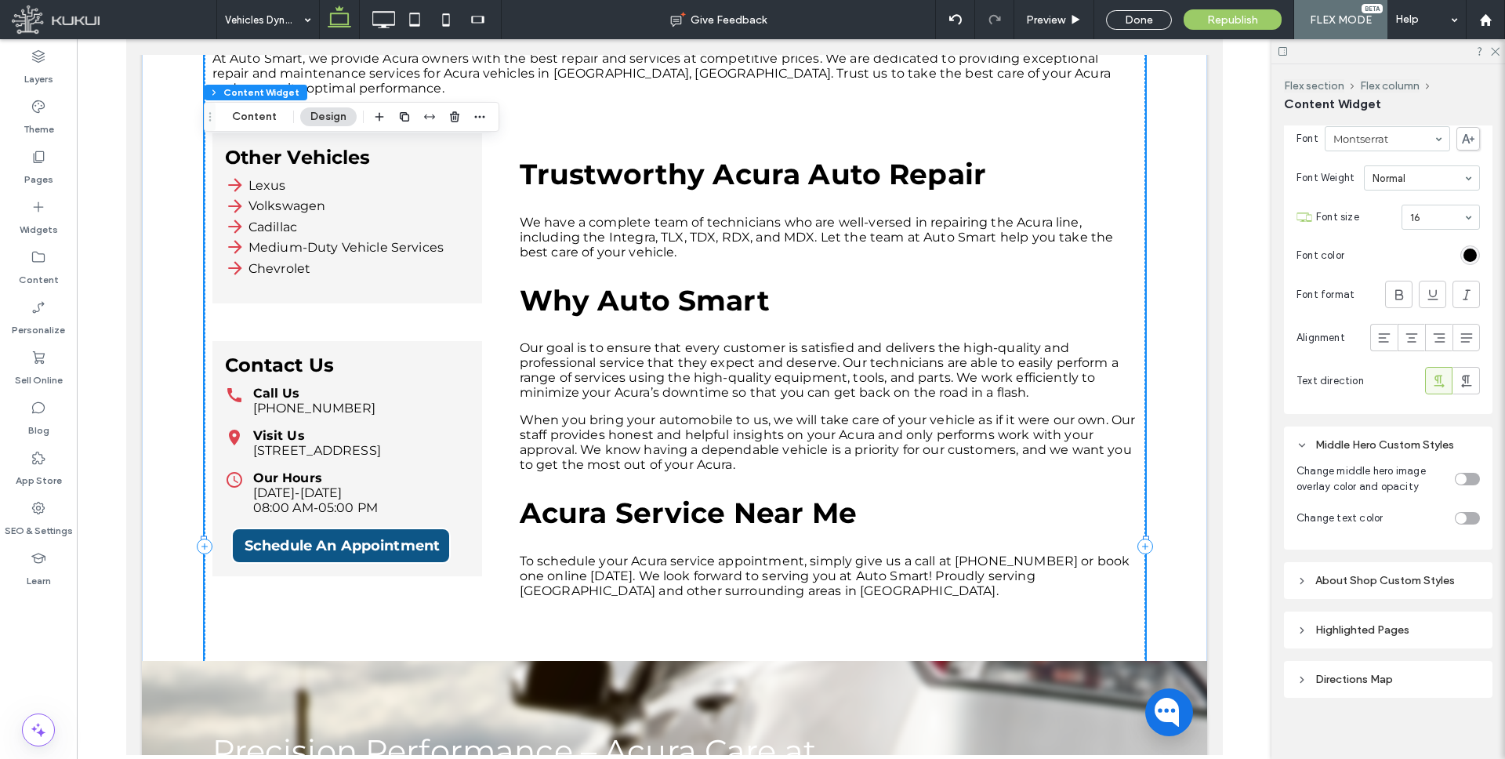
click at [1466, 473] on div "toggle" at bounding box center [1466, 479] width 25 height 13
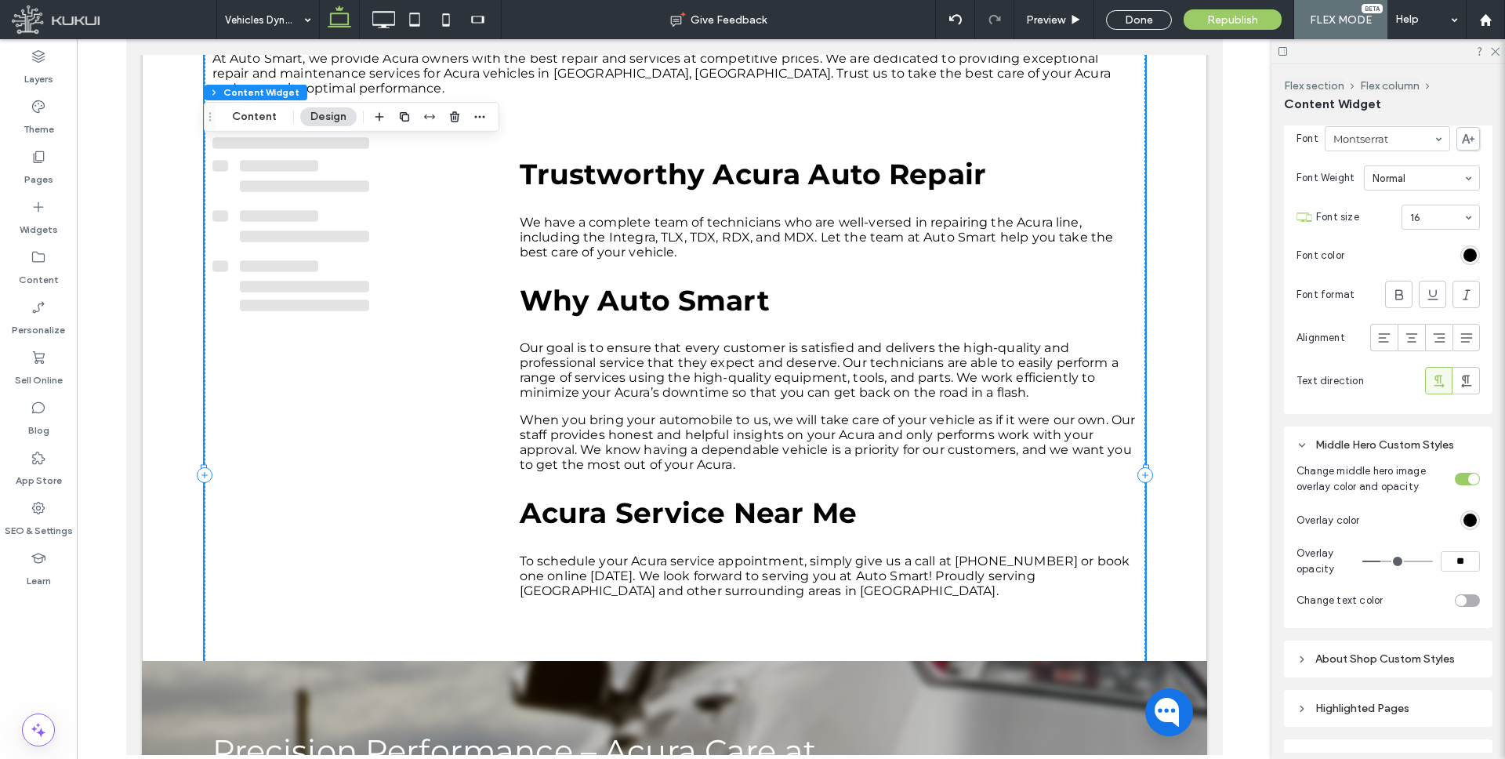
type input "**"
click at [1392, 560] on input "range" at bounding box center [1397, 561] width 71 height 2
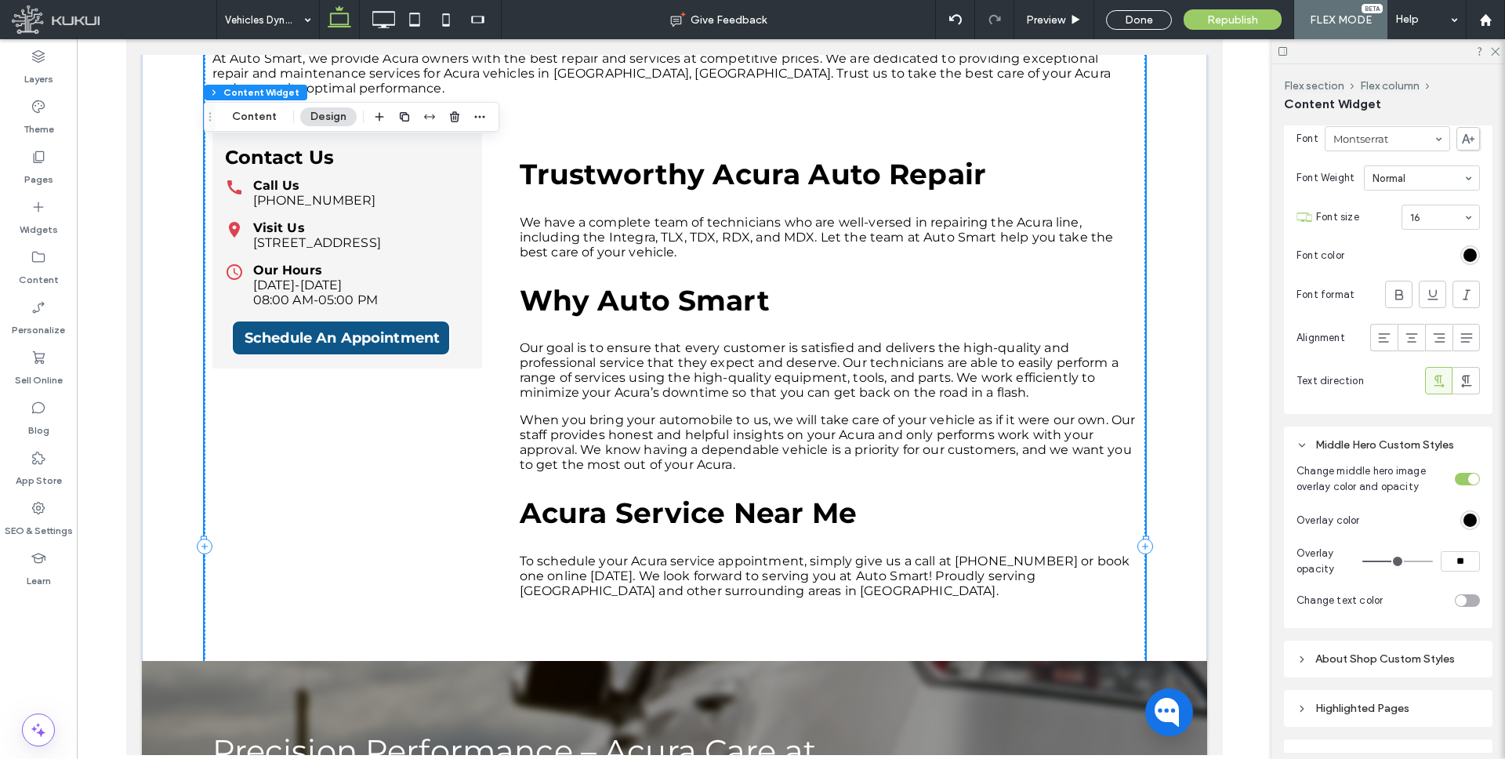
type input "**"
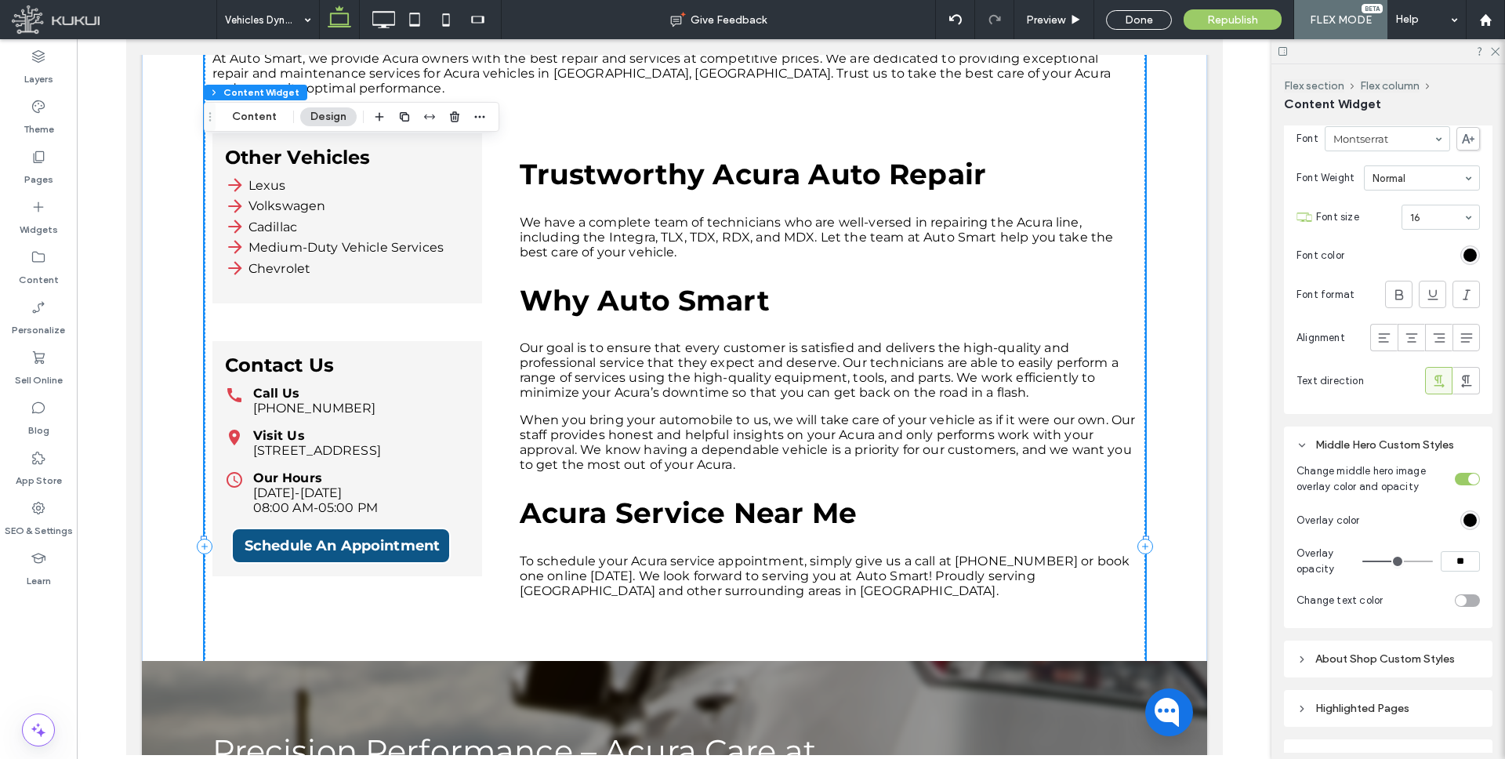
type input "**"
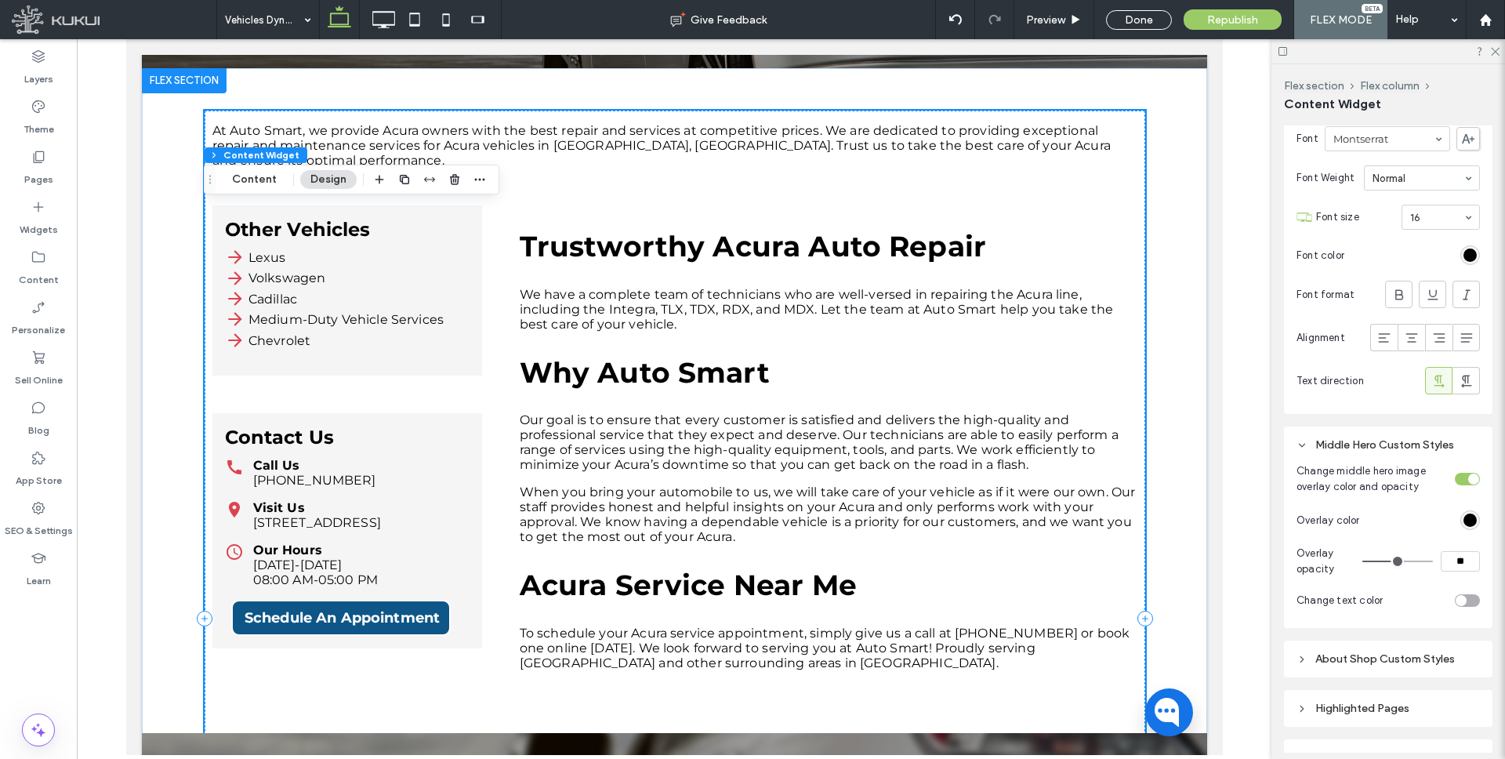
scroll to position [426, 0]
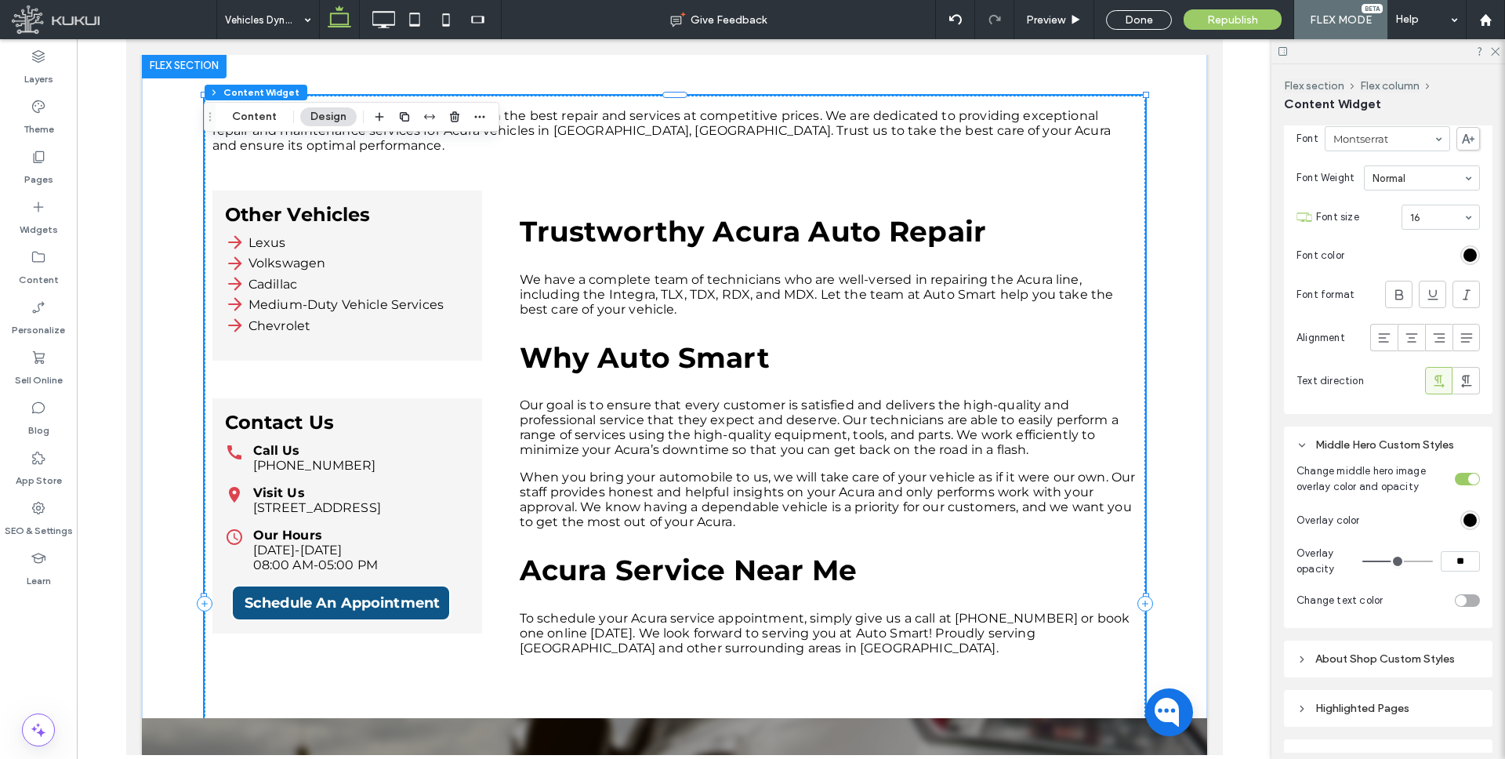
click at [434, 527] on div "Our Hours Monday-Friday 08:00 AM-05:00 PM" at bounding box center [346, 549] width 244 height 45
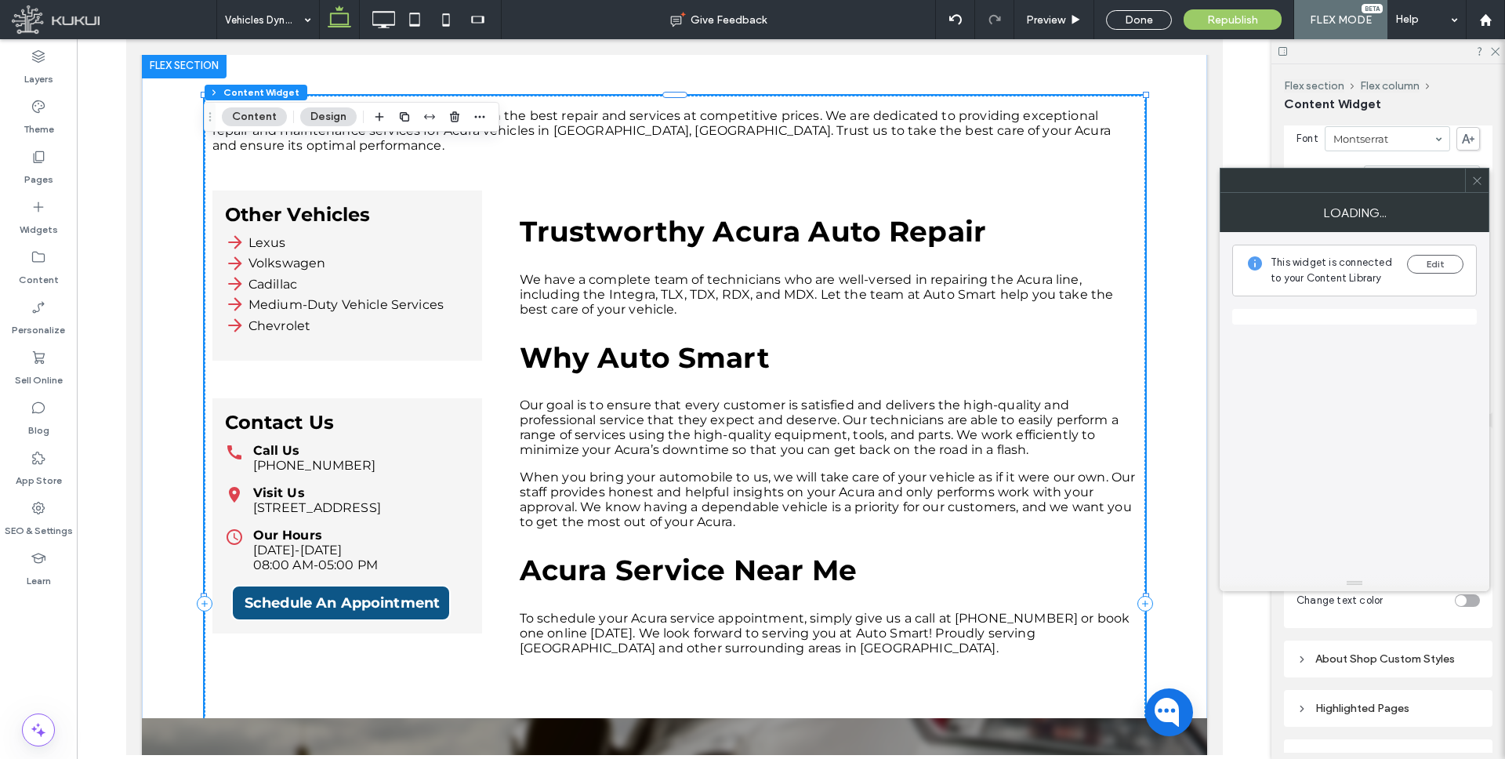
click at [434, 527] on div "Our Hours Monday-Friday 08:00 AM-05:00 PM" at bounding box center [346, 549] width 244 height 45
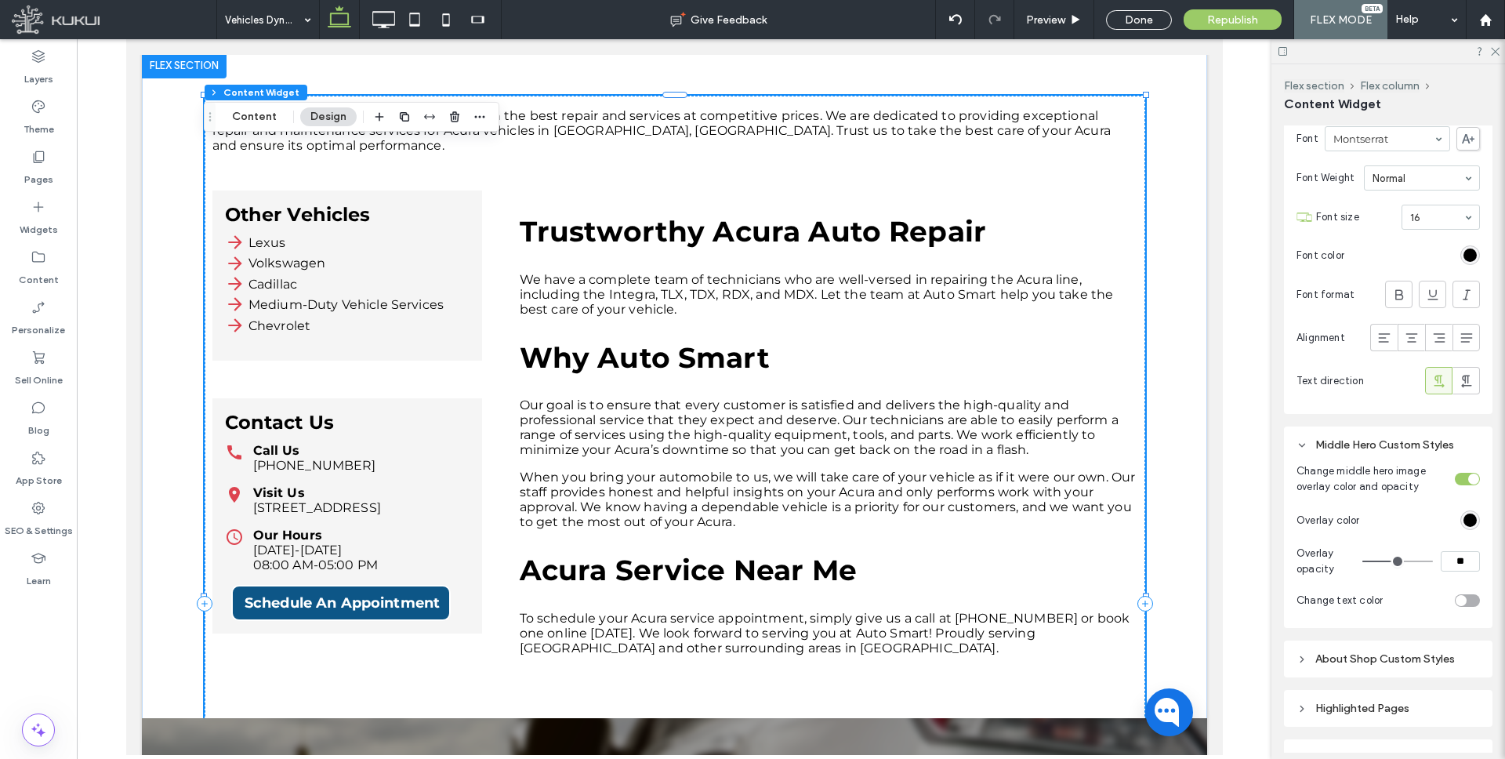
click at [434, 527] on div "Our Hours Monday-Friday 08:00 AM-05:00 PM" at bounding box center [346, 549] width 244 height 45
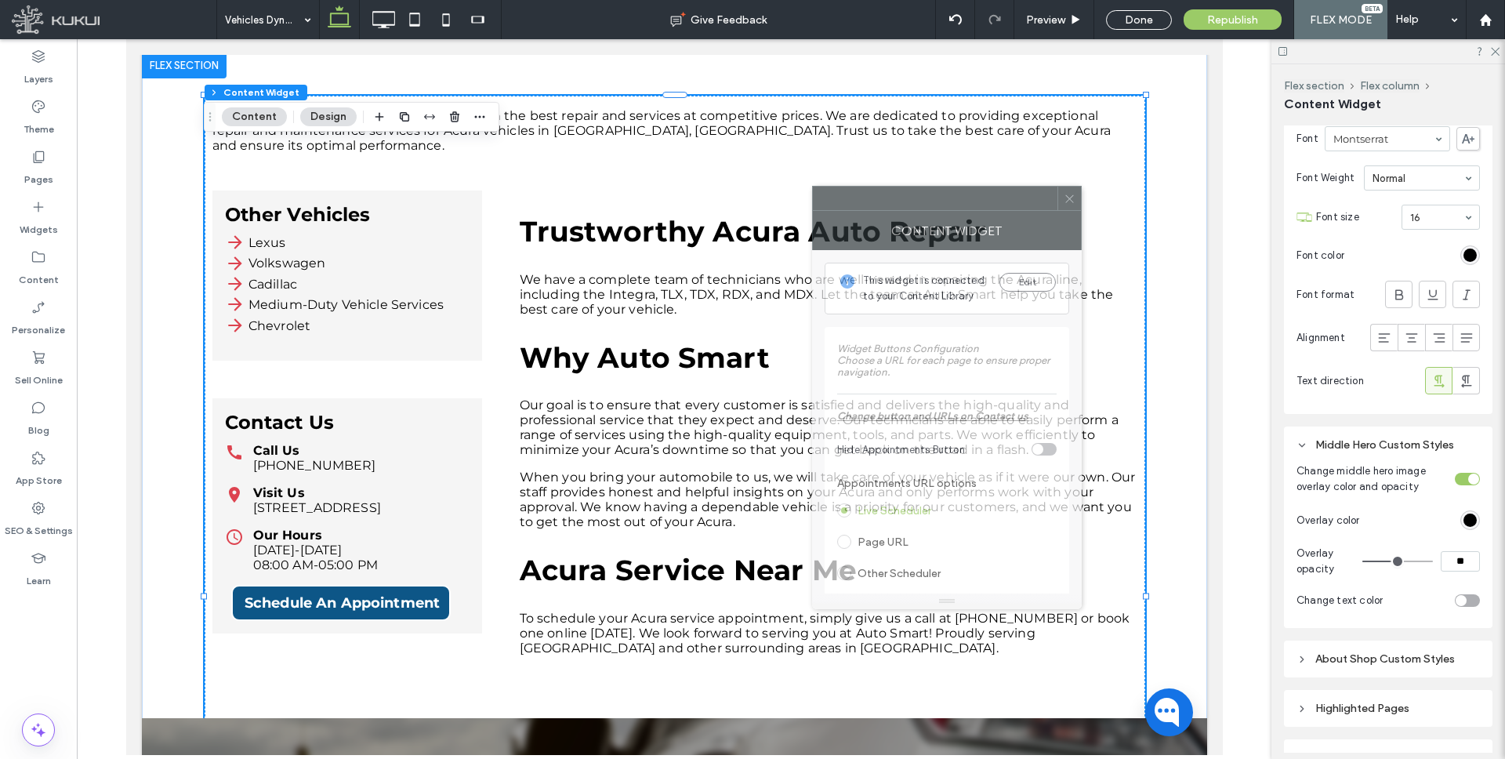
drag, startPoint x: 1362, startPoint y: 184, endPoint x: 904, endPoint y: 201, distance: 458.7
click at [904, 201] on div at bounding box center [935, 199] width 244 height 24
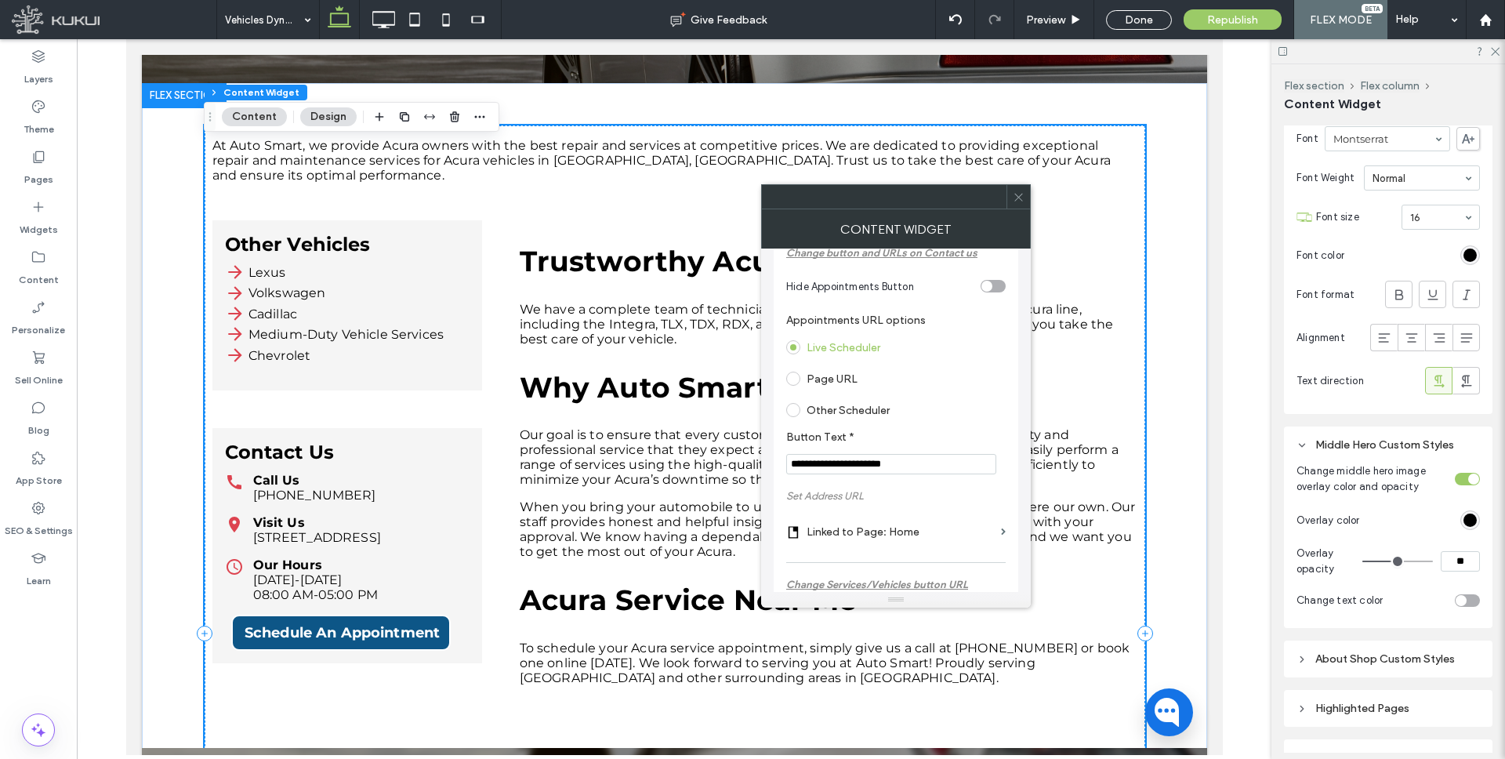
scroll to position [422, 0]
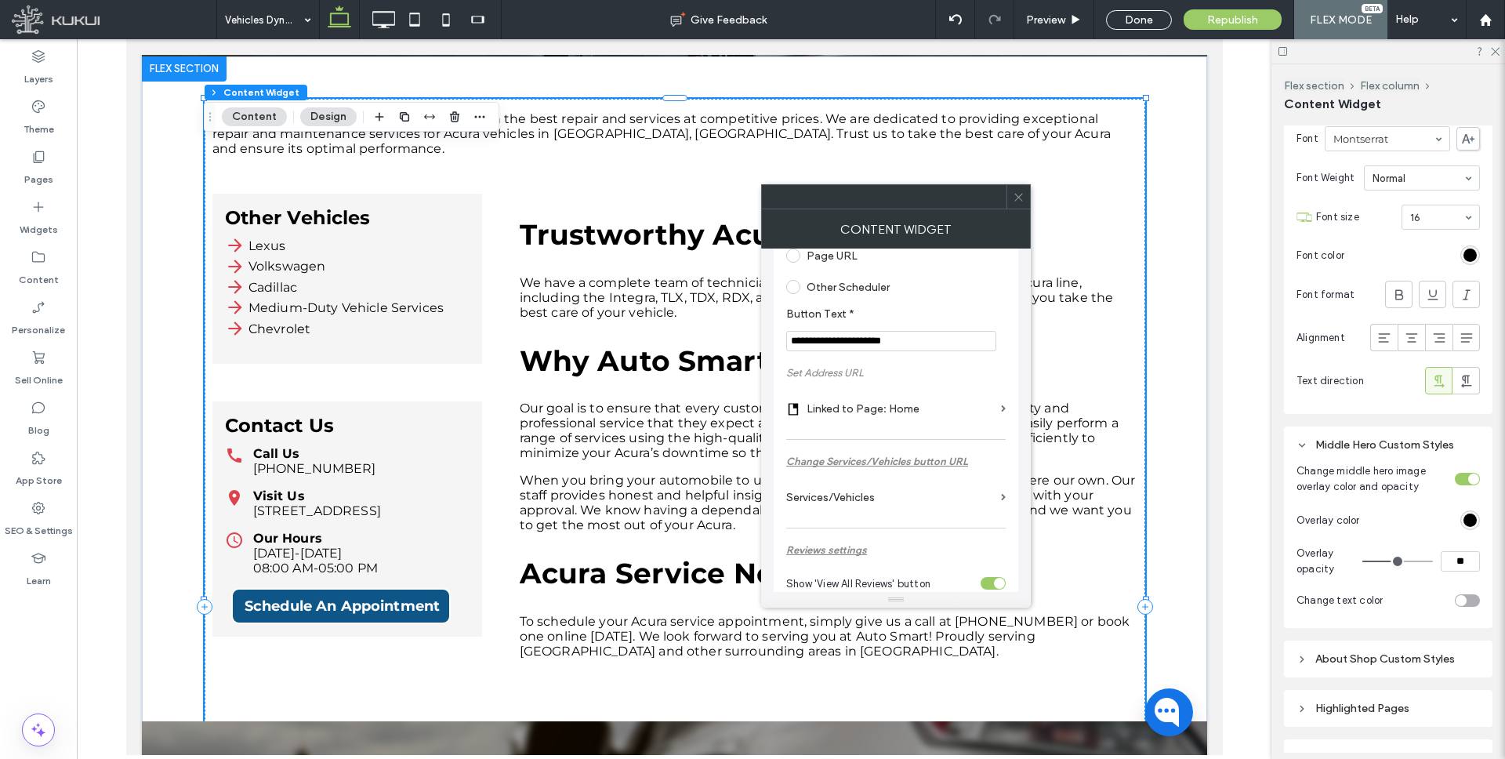
click at [896, 410] on label "Linked to Page: Home" at bounding box center [900, 408] width 188 height 29
click at [884, 407] on label "Linked to Page: Home" at bounding box center [900, 407] width 188 height 29
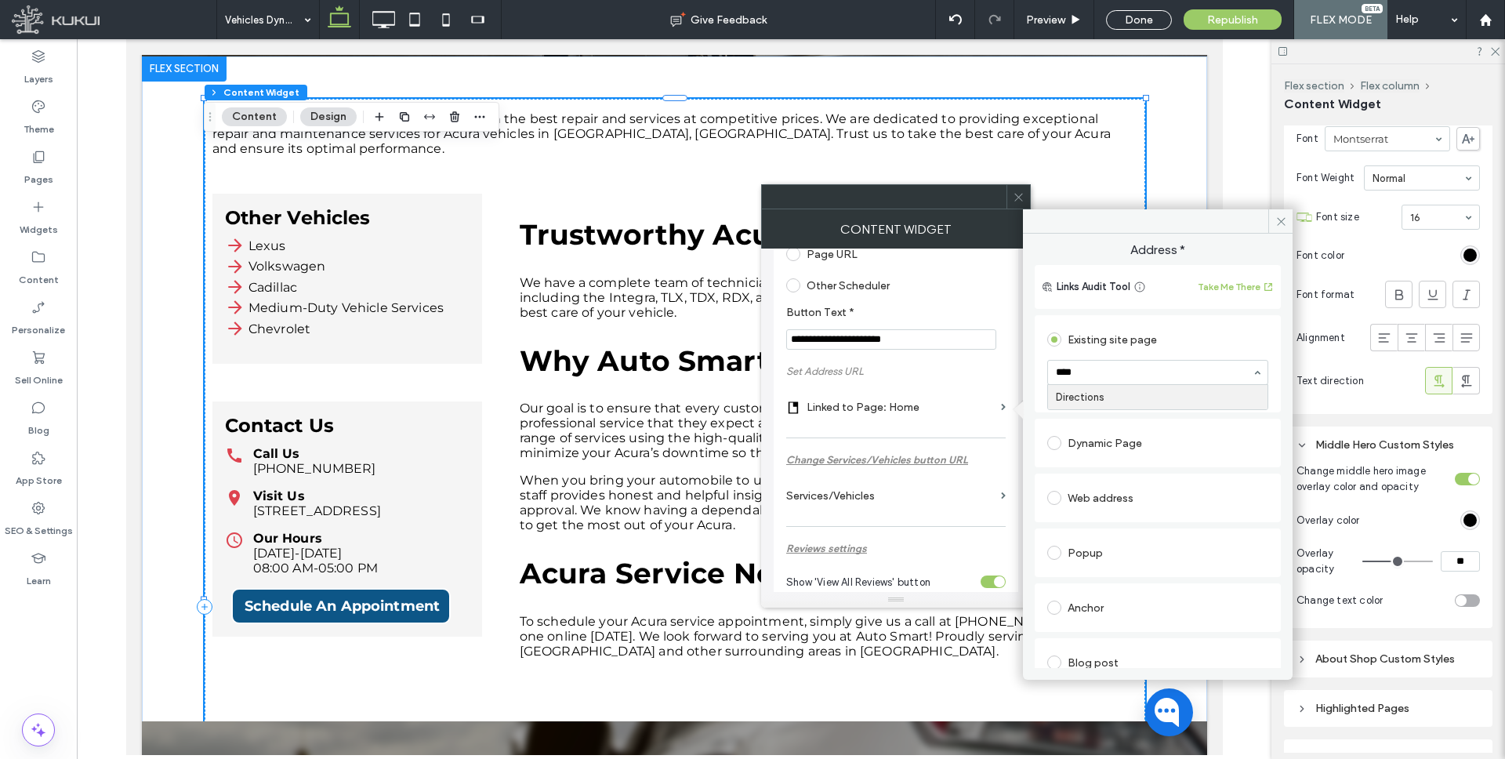
type input "*****"
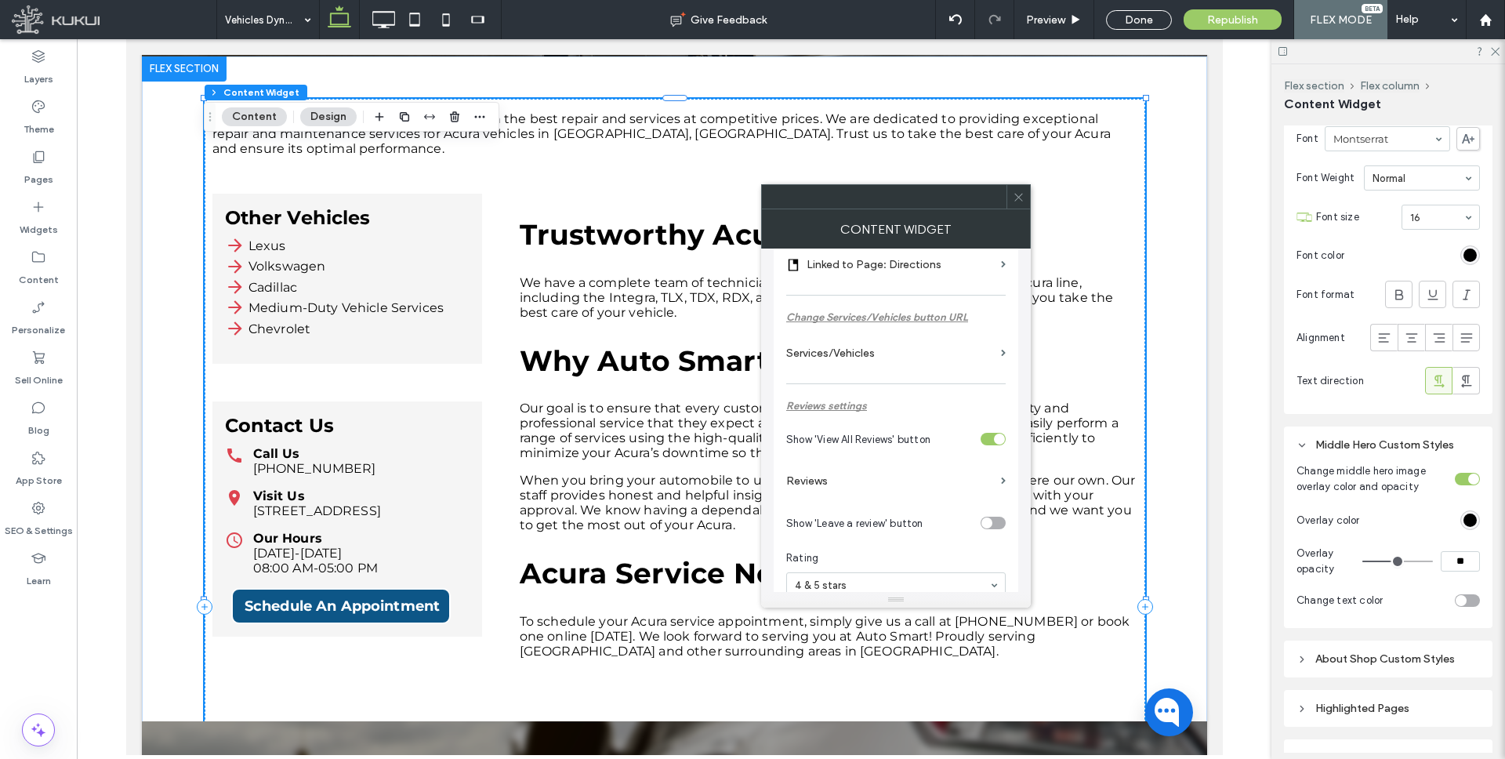
scroll to position [429, 0]
click at [832, 487] on label "Reviews" at bounding box center [890, 479] width 208 height 29
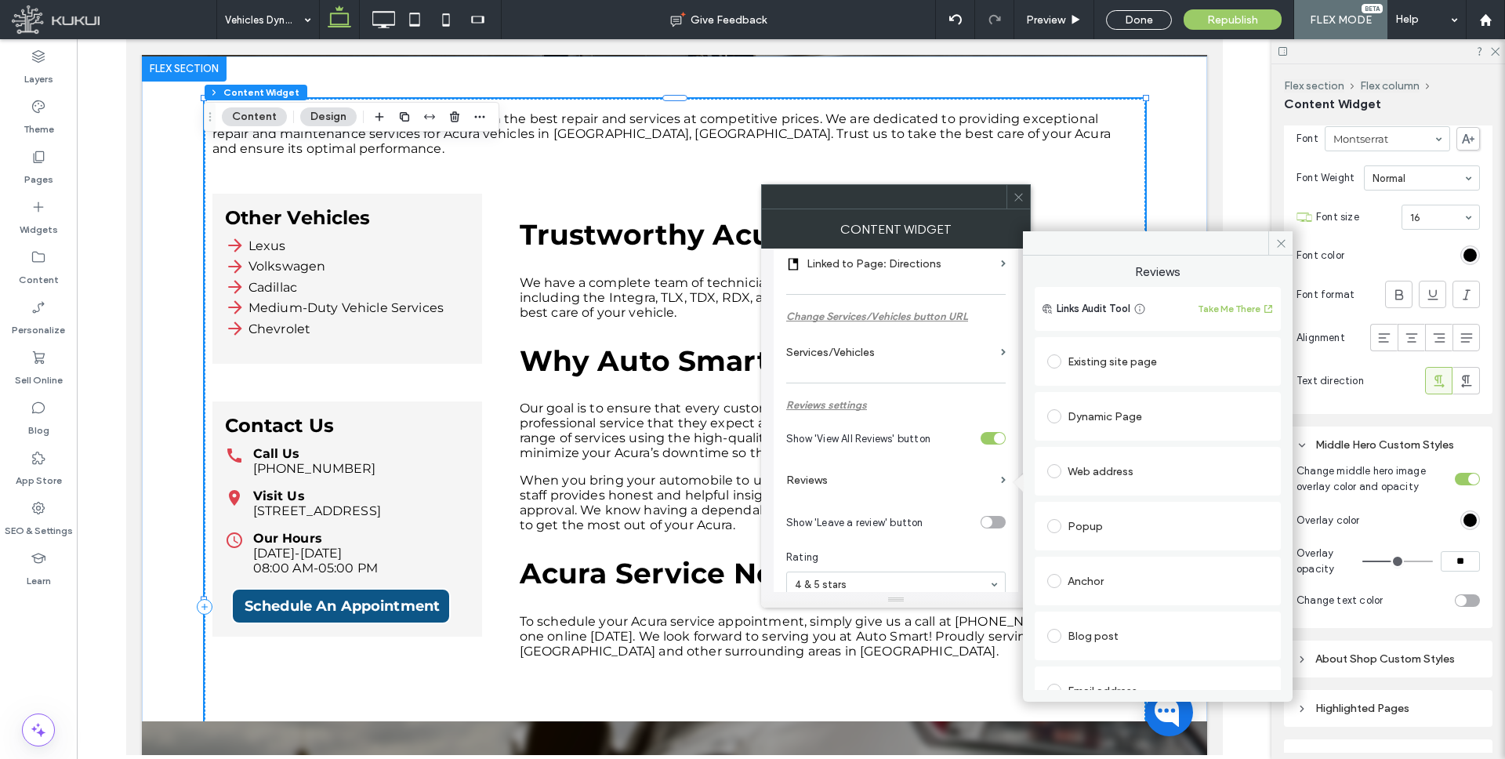
click at [1103, 359] on div "Existing site page" at bounding box center [1157, 361] width 221 height 25
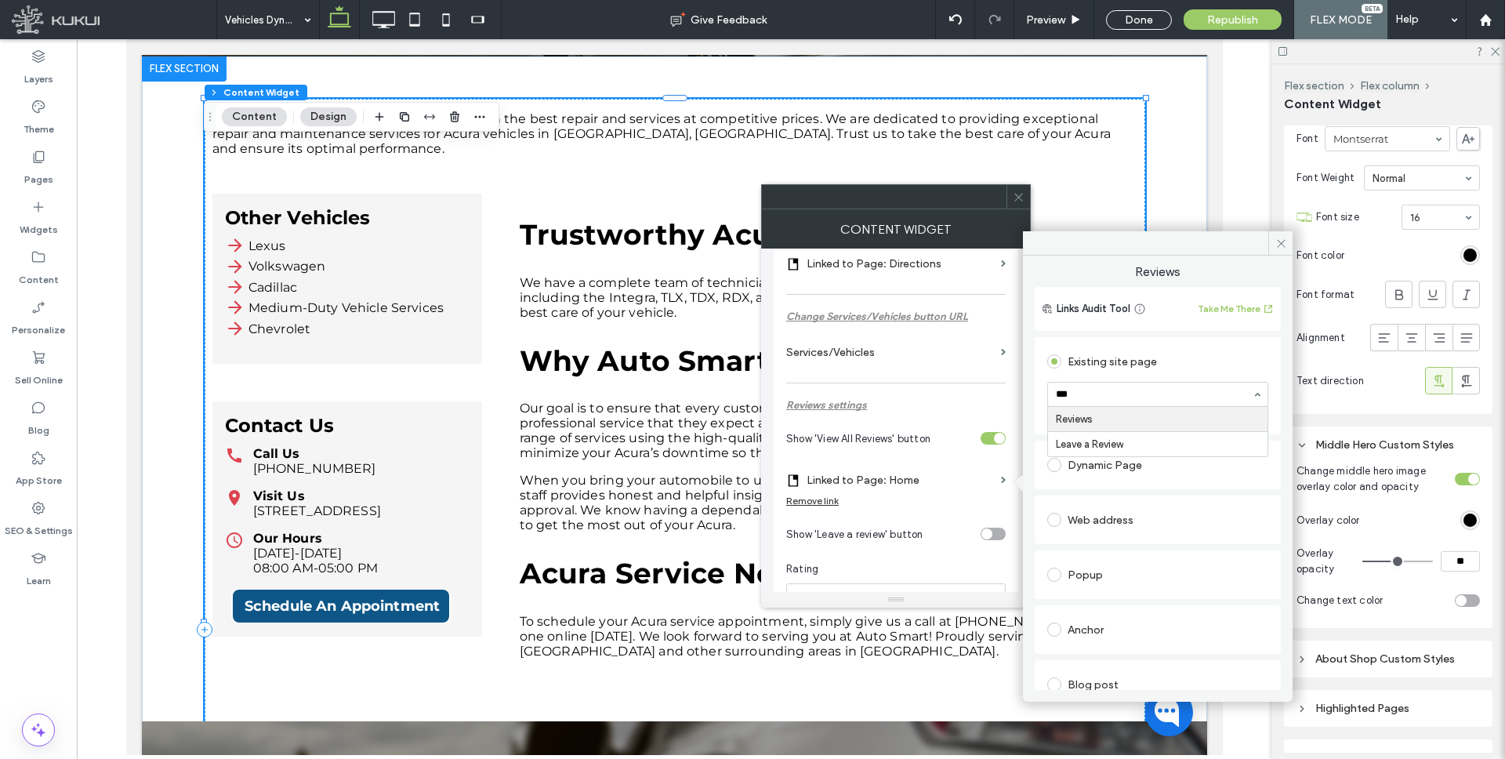
type input "****"
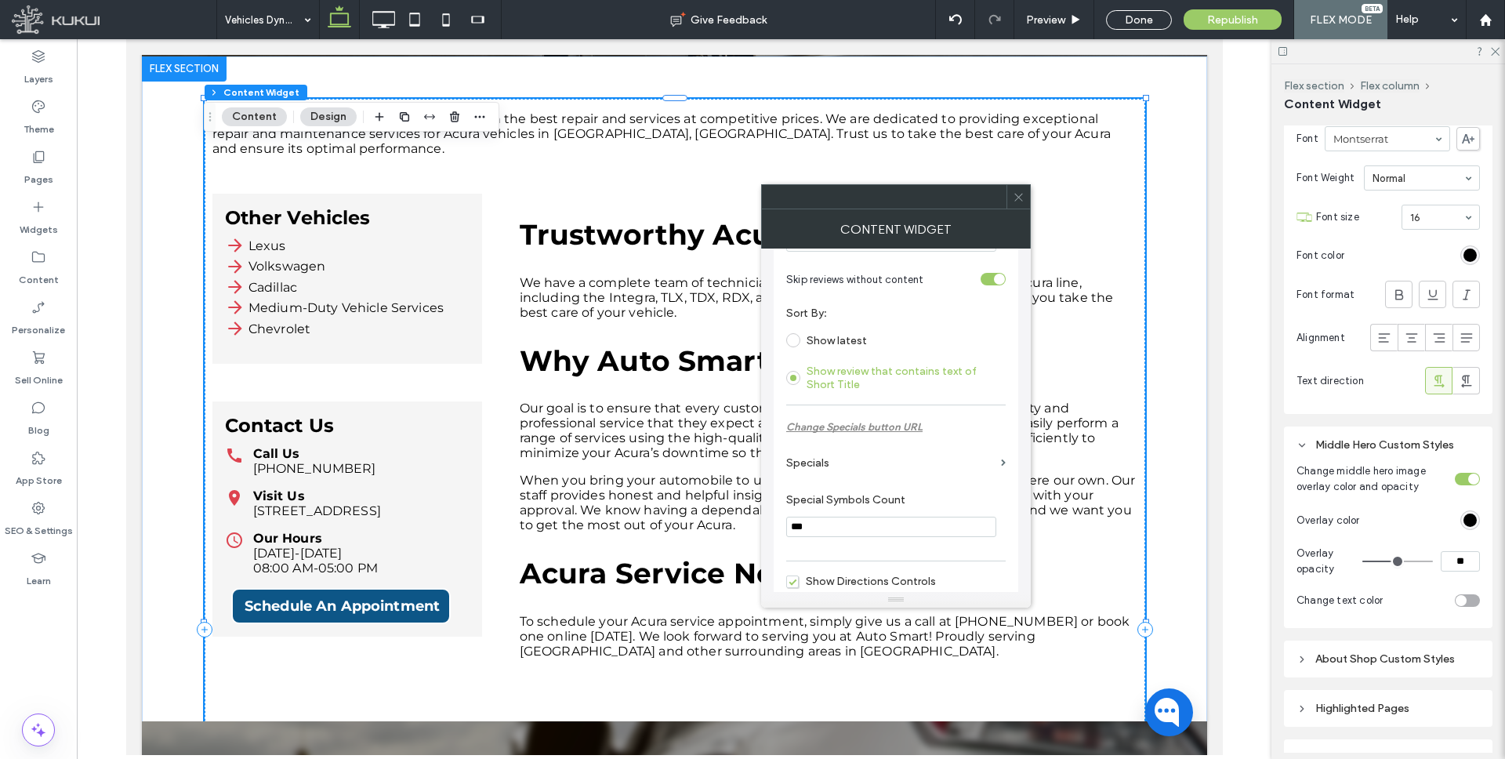
scroll to position [852, 0]
click at [831, 465] on label "Specials" at bounding box center [890, 456] width 208 height 29
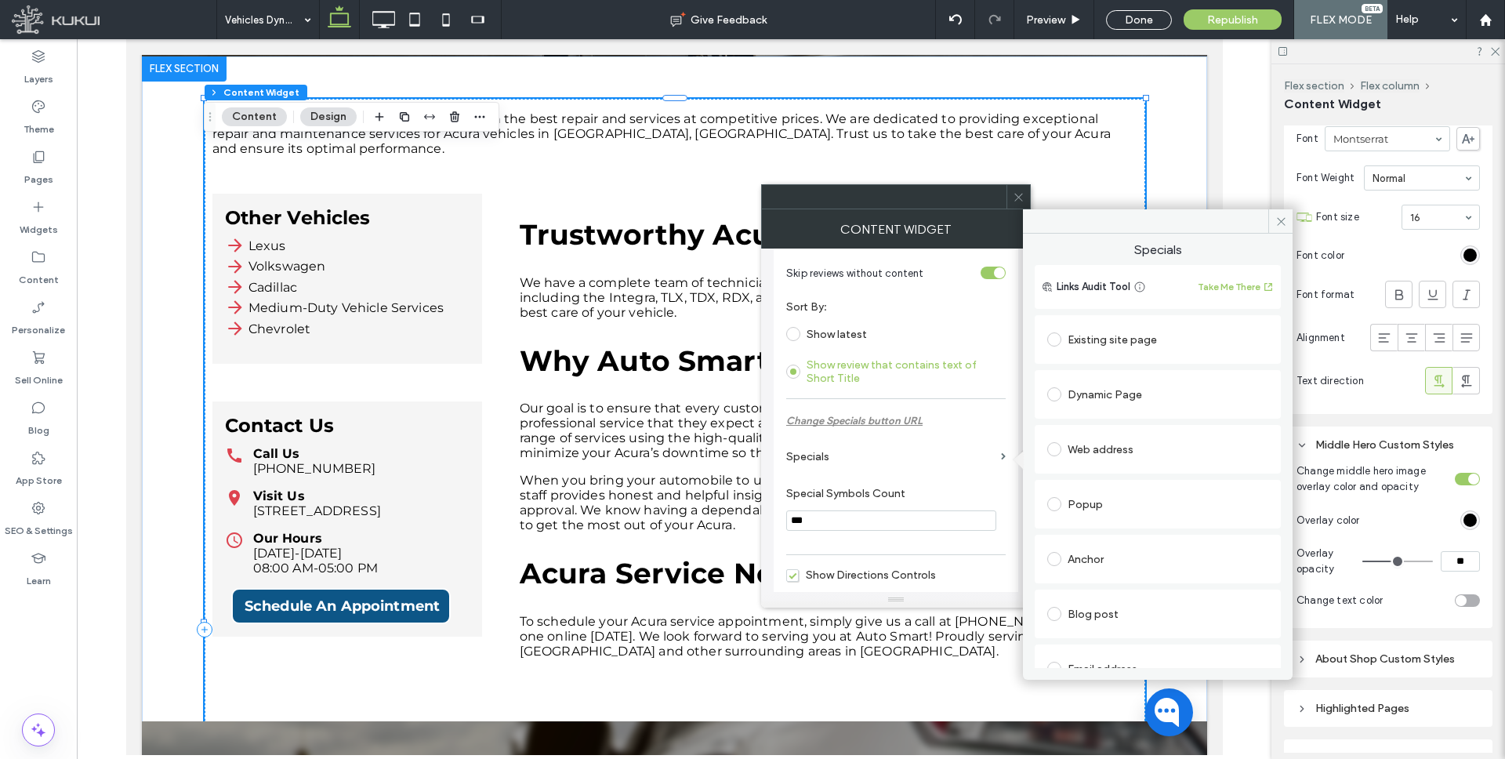
click at [1147, 339] on div "Existing site page" at bounding box center [1157, 339] width 221 height 25
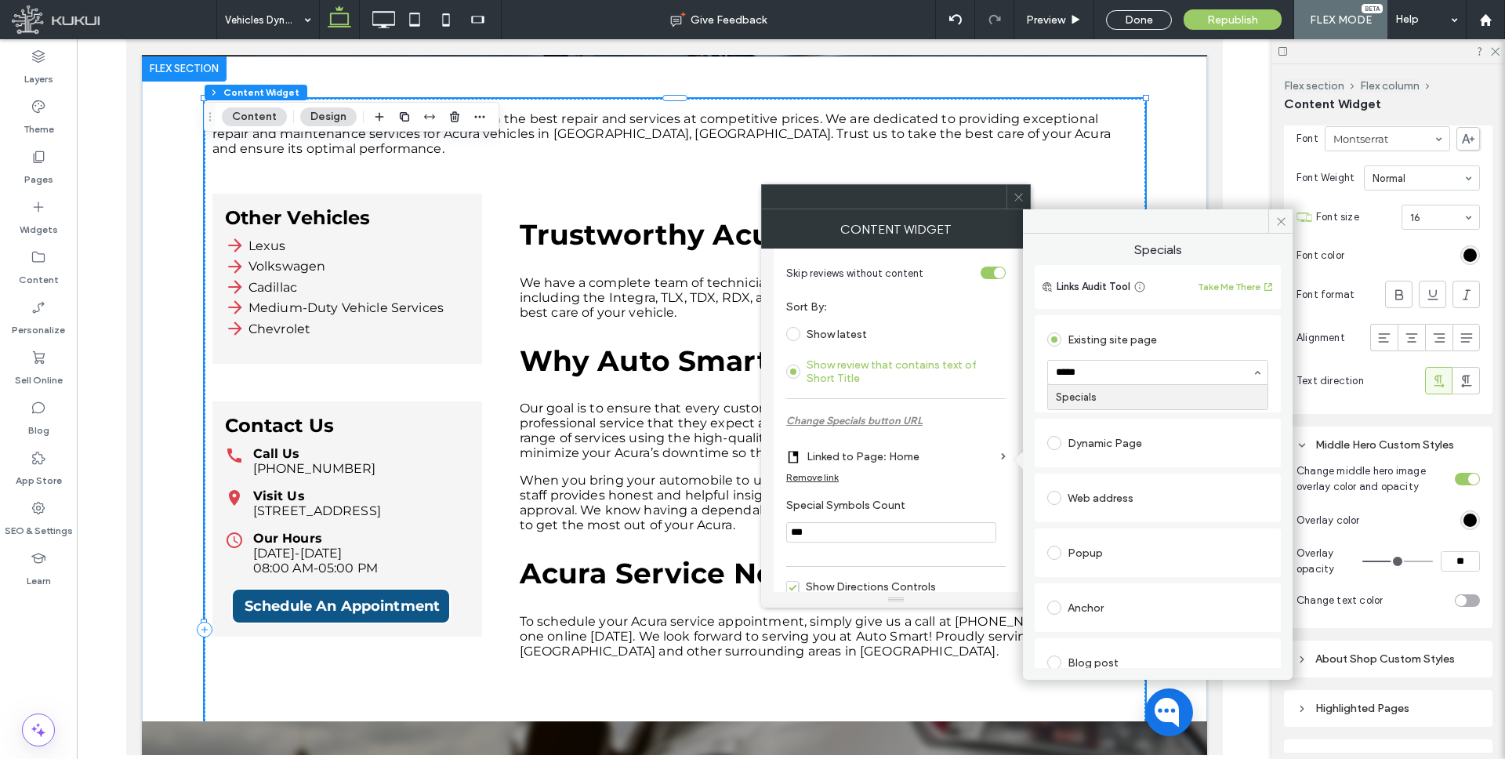
type input "******"
click at [1015, 194] on use at bounding box center [1018, 197] width 8 height 8
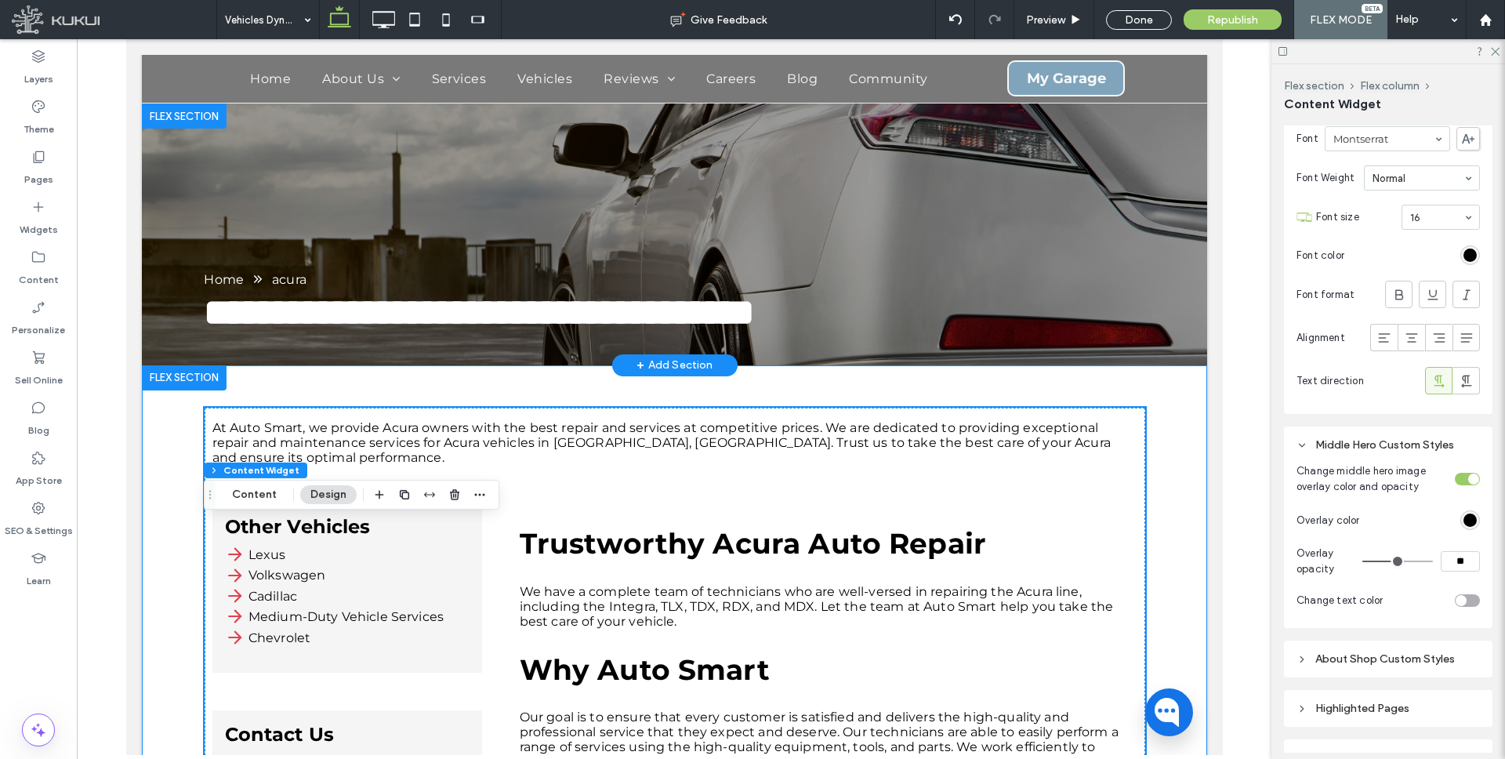
scroll to position [0, 0]
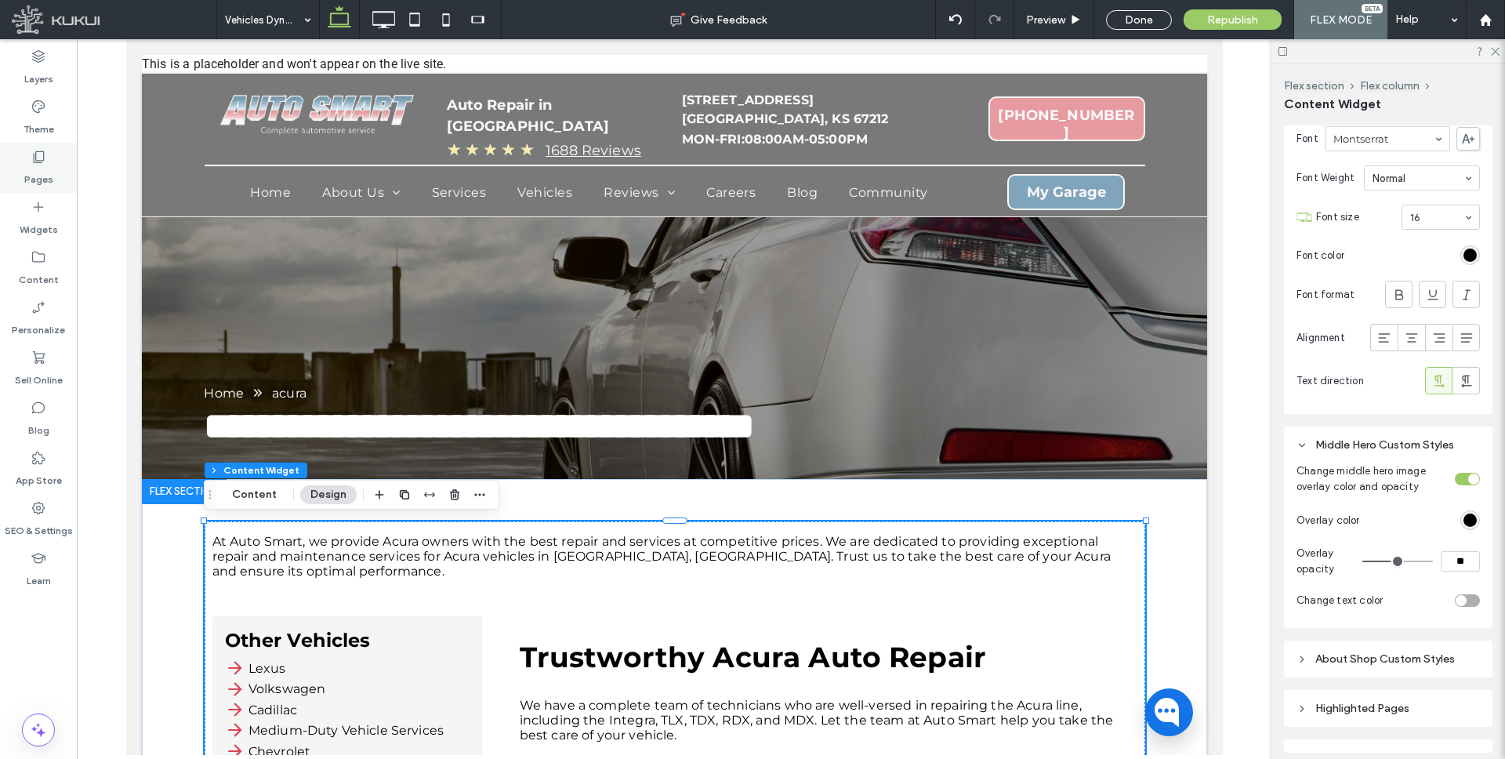
click at [38, 159] on icon at bounding box center [39, 157] width 16 height 16
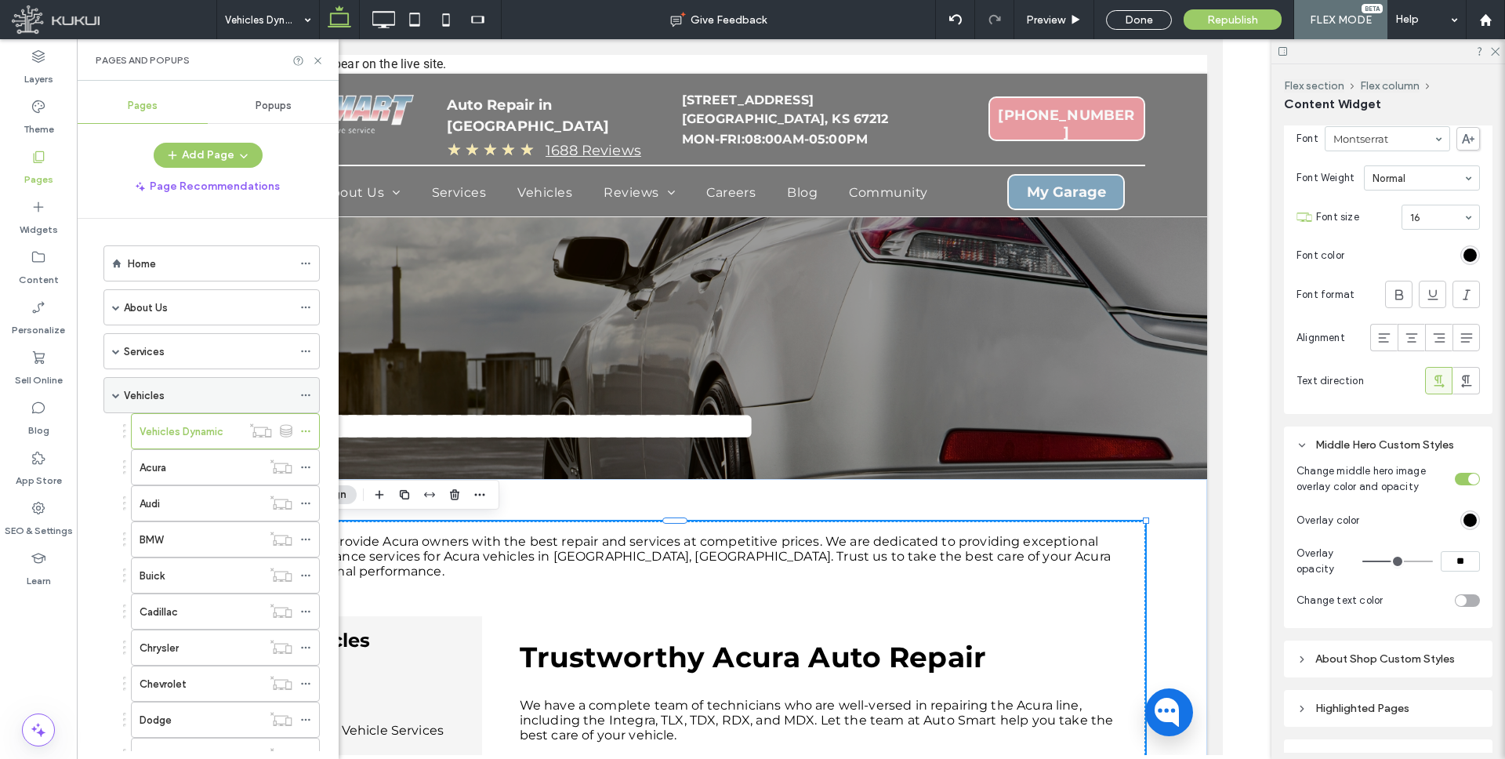
click at [119, 395] on span at bounding box center [116, 395] width 8 height 8
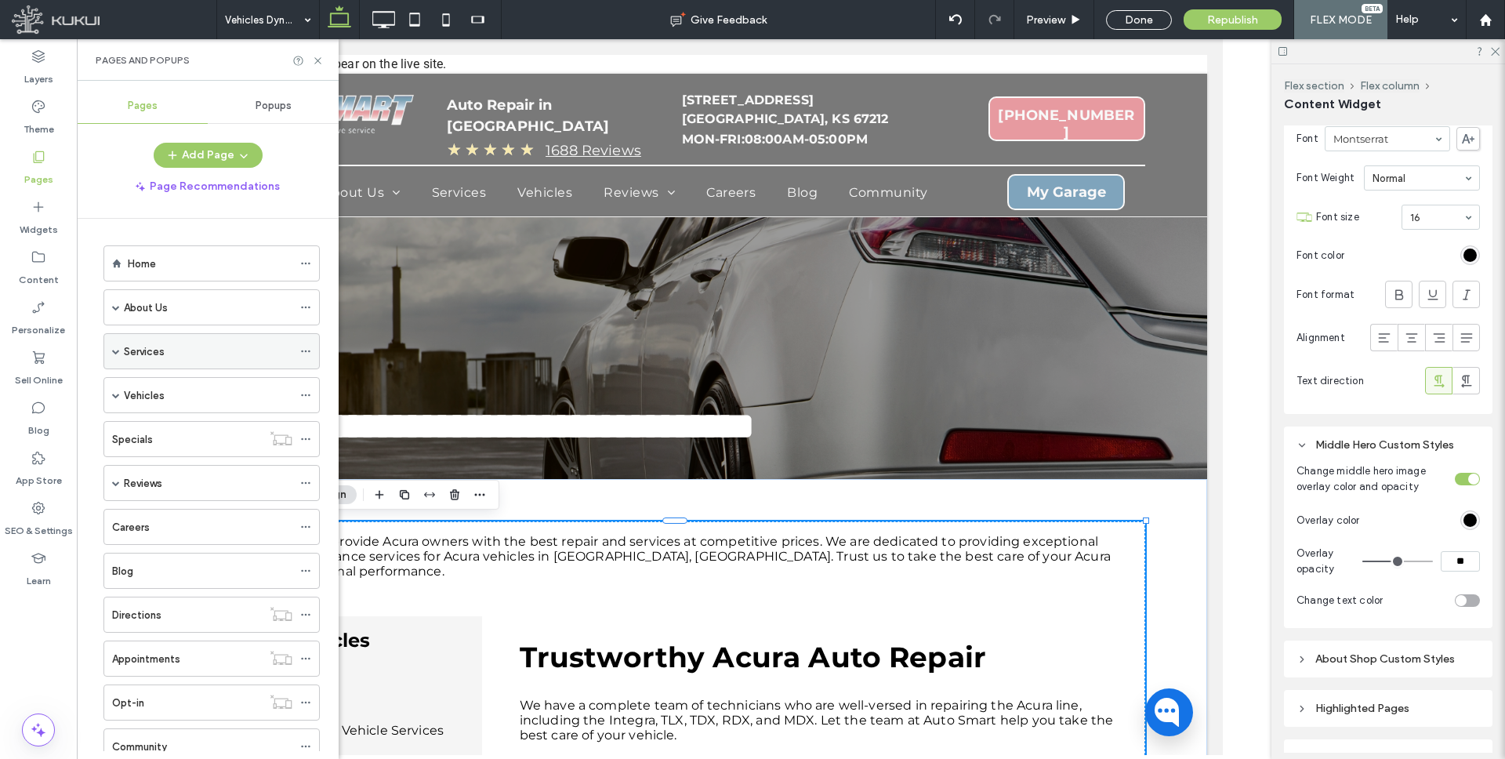
click at [120, 353] on div "Services" at bounding box center [211, 351] width 216 height 36
click at [114, 349] on span at bounding box center [116, 351] width 8 height 8
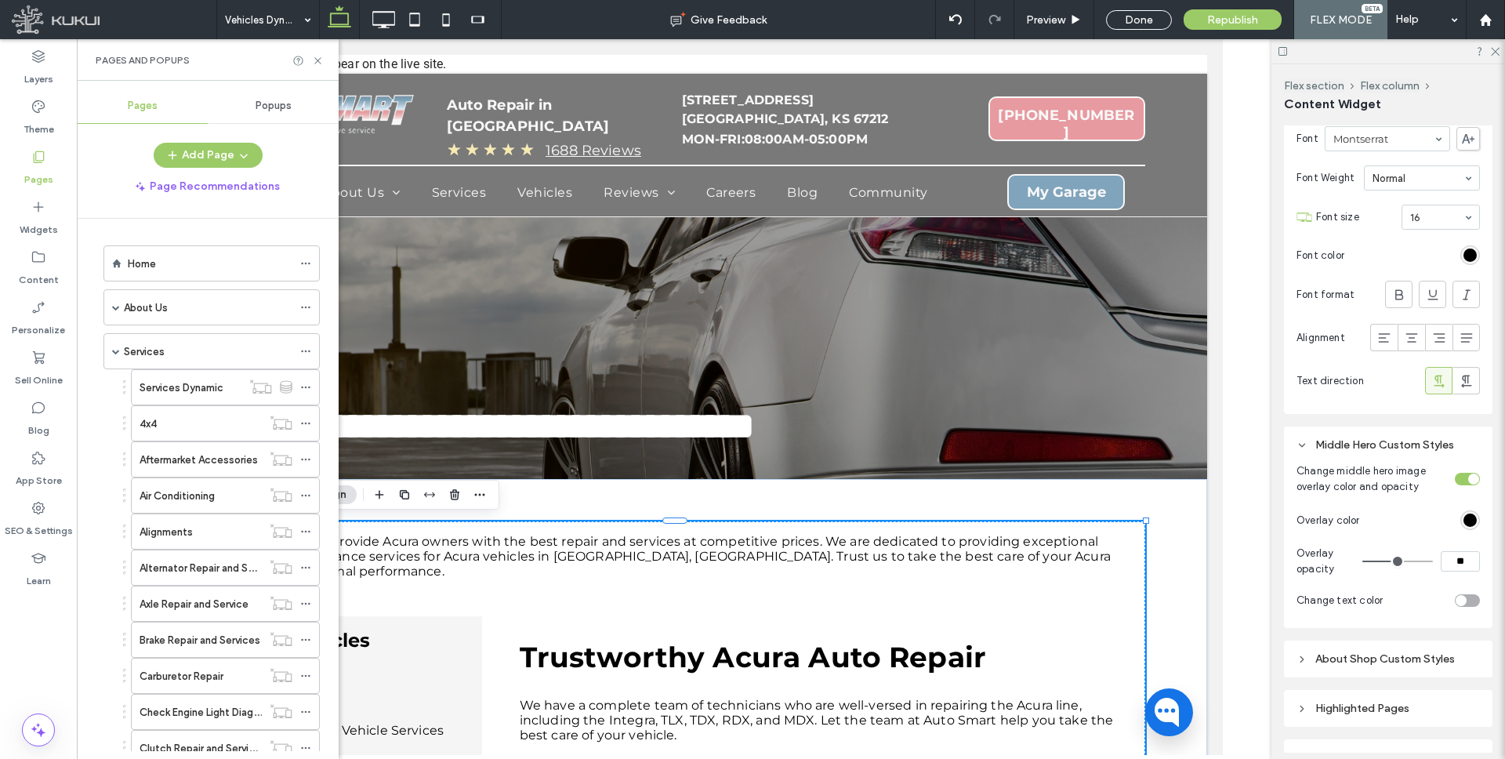
click at [181, 389] on label "Services Dynamic" at bounding box center [181, 387] width 84 height 27
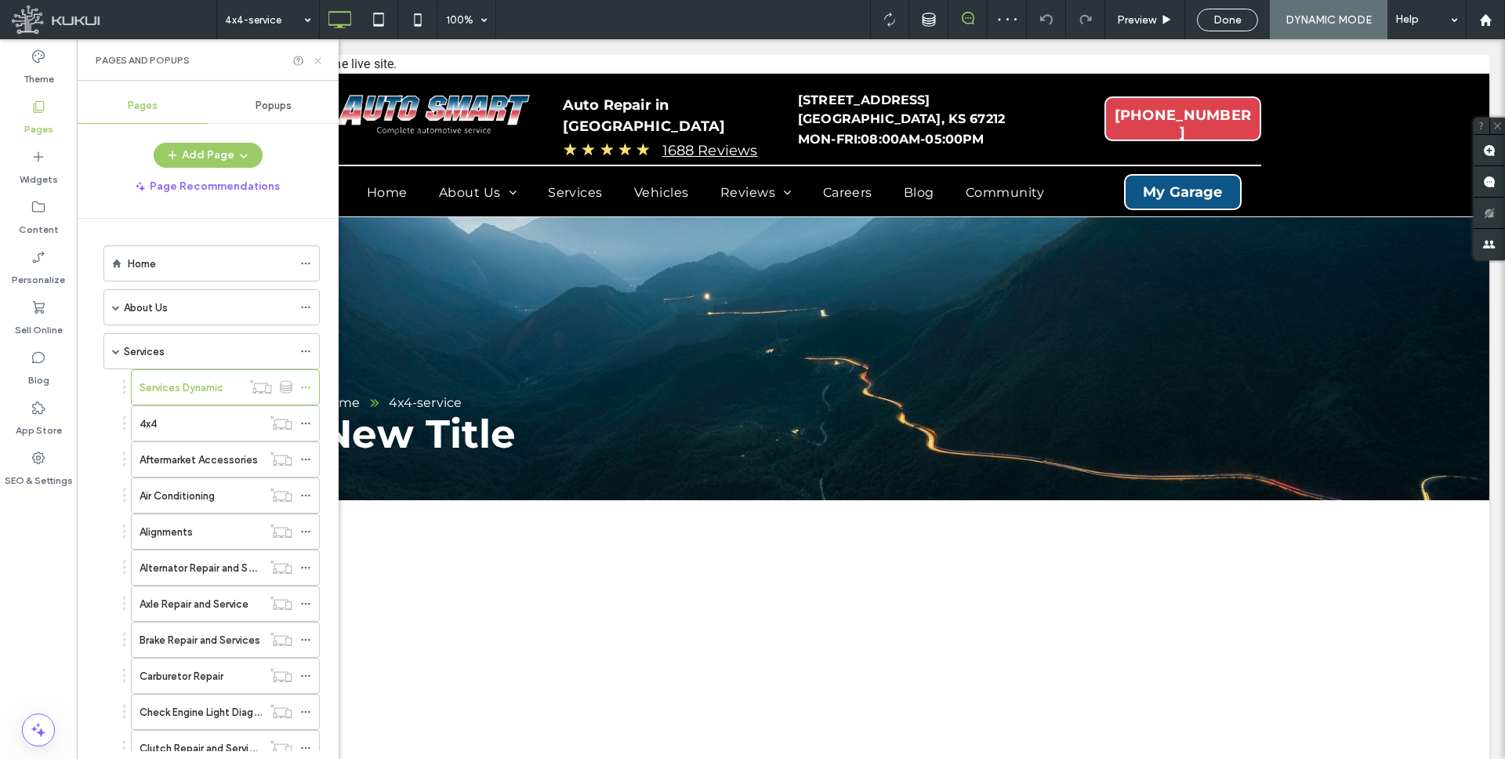
click at [317, 60] on use at bounding box center [317, 60] width 6 height 6
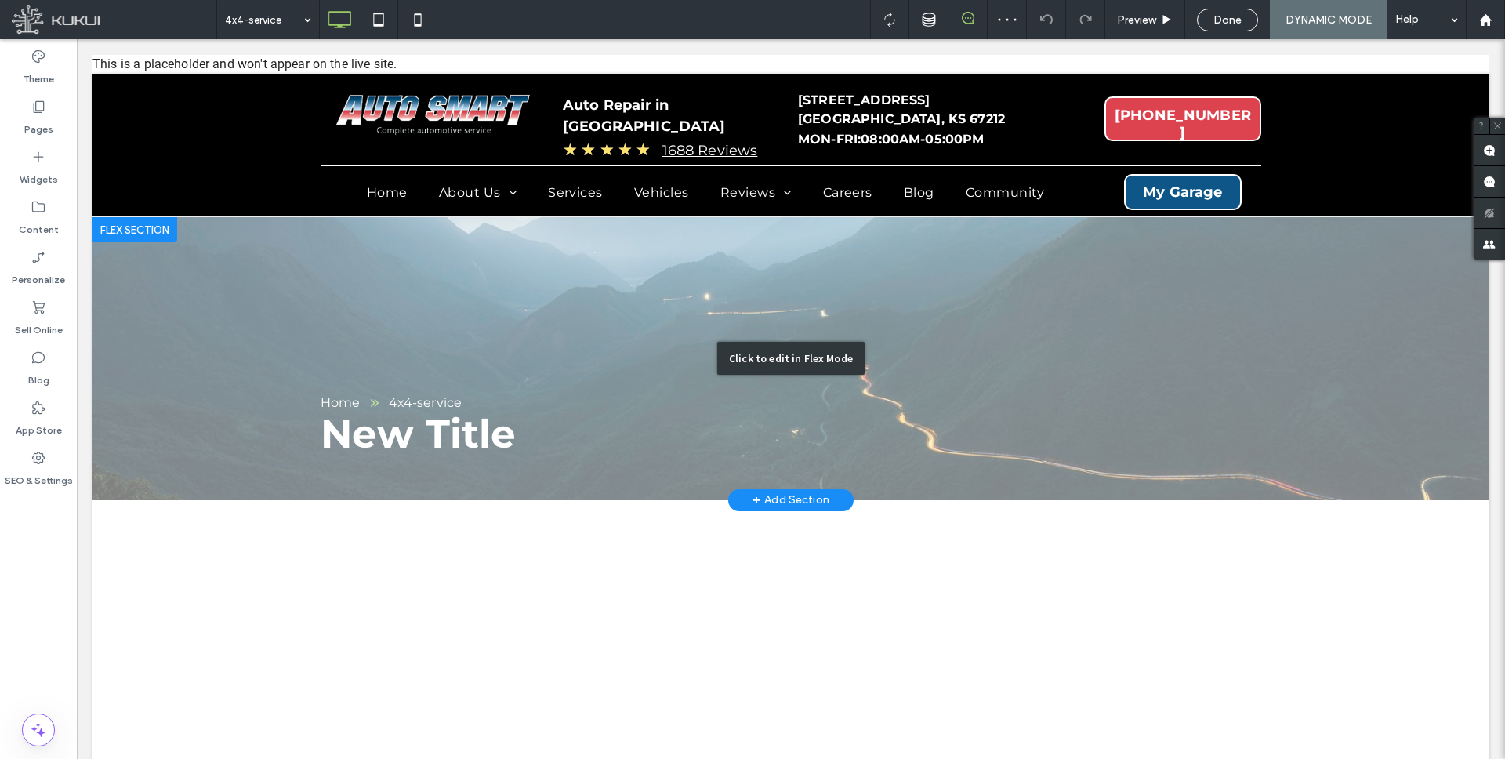
click at [628, 312] on div "Click to edit in Flex Mode" at bounding box center [790, 358] width 1396 height 283
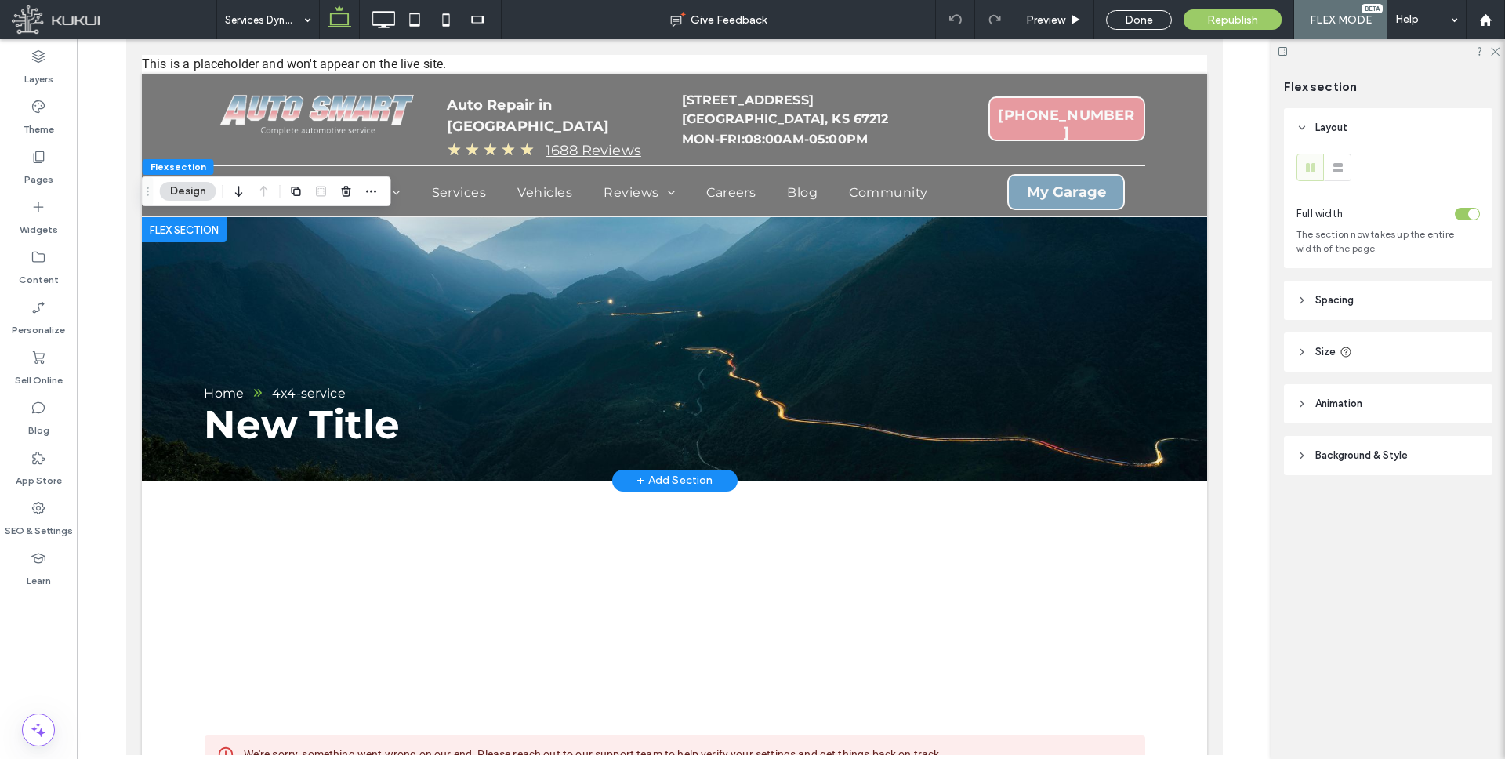
click at [547, 292] on div "New Title Home 4x4-service" at bounding box center [673, 348] width 1065 height 263
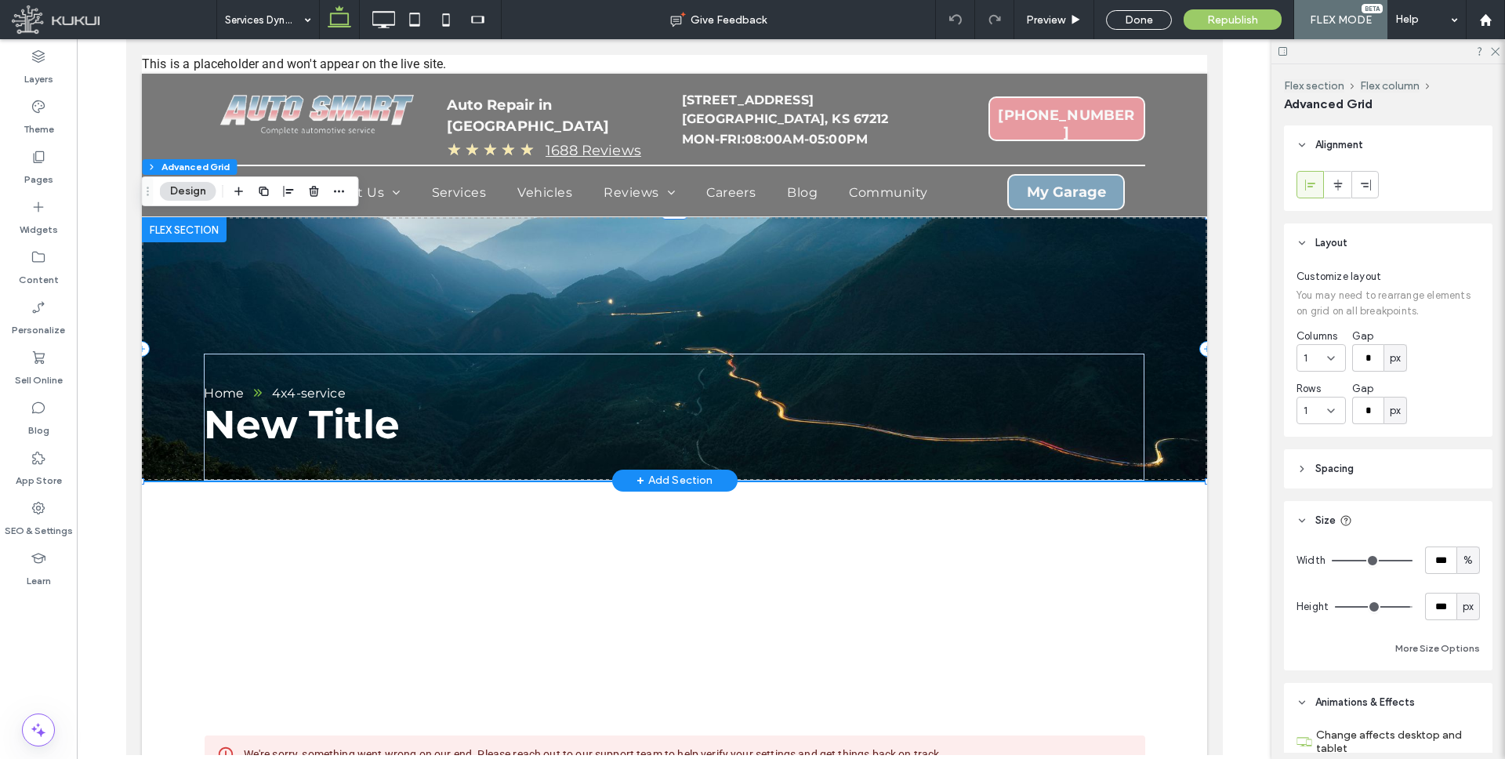
click at [554, 297] on div "New Title Home 4x4-service" at bounding box center [673, 348] width 1065 height 263
click at [1342, 186] on icon at bounding box center [1337, 185] width 13 height 13
click at [342, 185] on icon "button" at bounding box center [339, 191] width 13 height 13
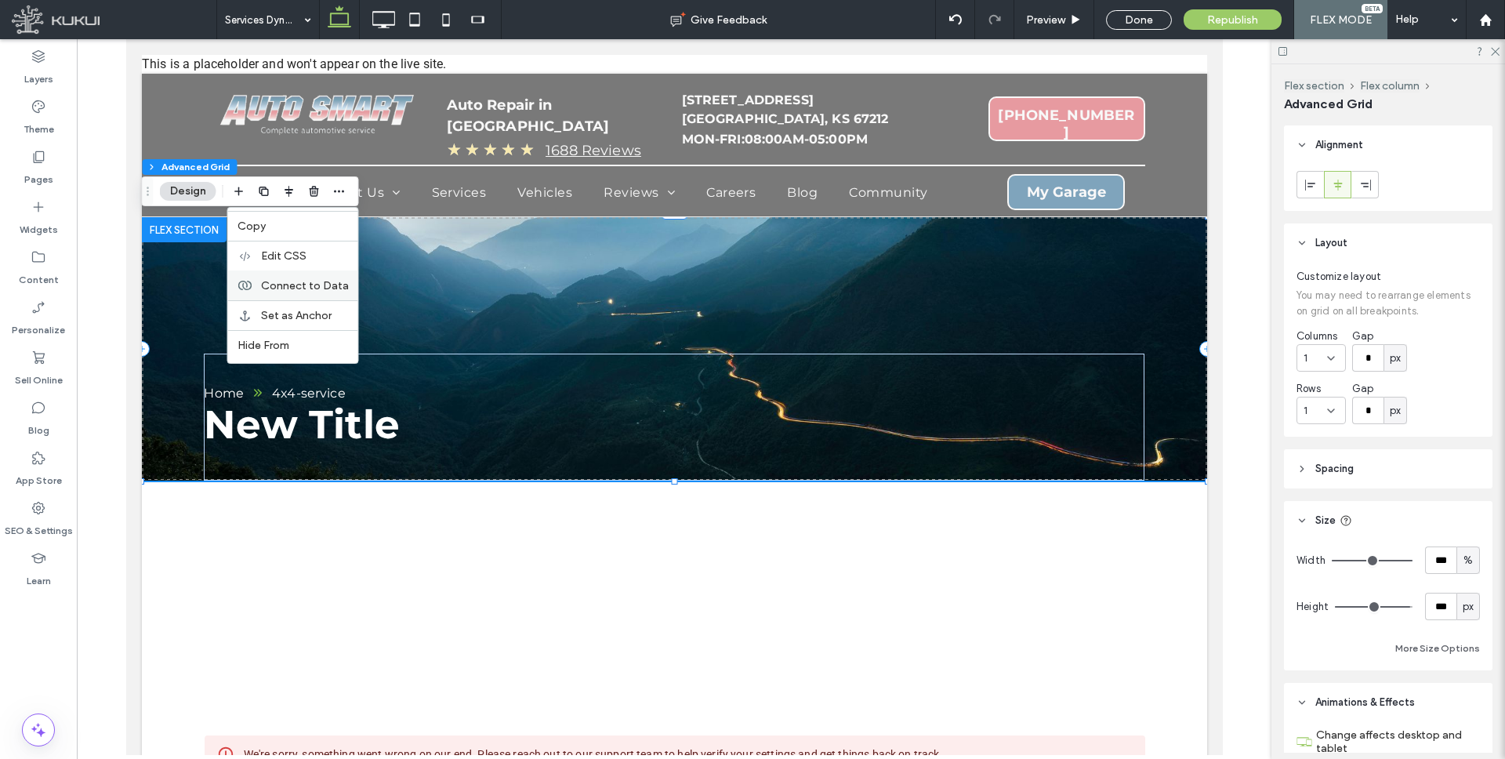
click at [304, 274] on div "Connect to Data" at bounding box center [293, 285] width 130 height 30
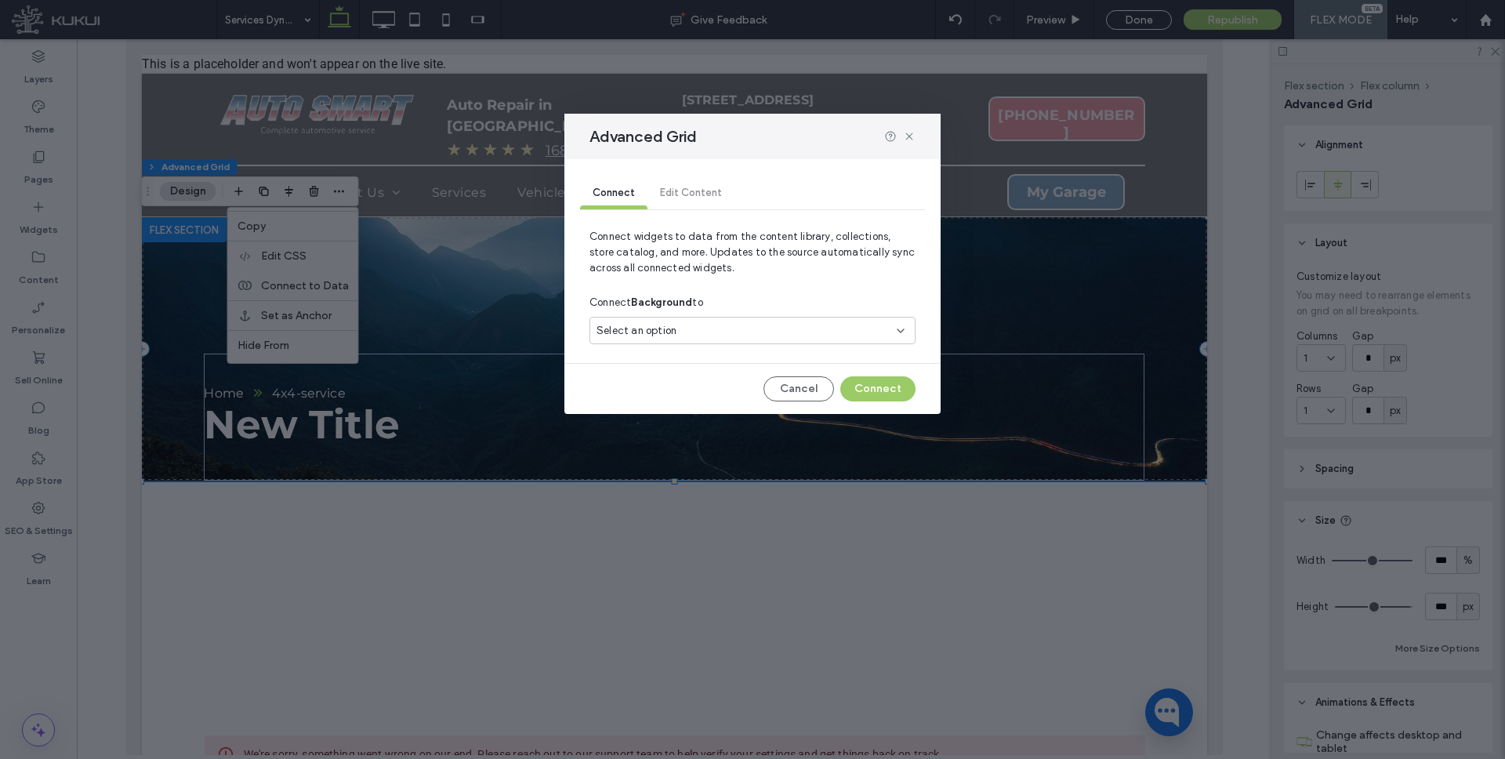
click at [690, 319] on div "Select an option" at bounding box center [752, 330] width 326 height 27
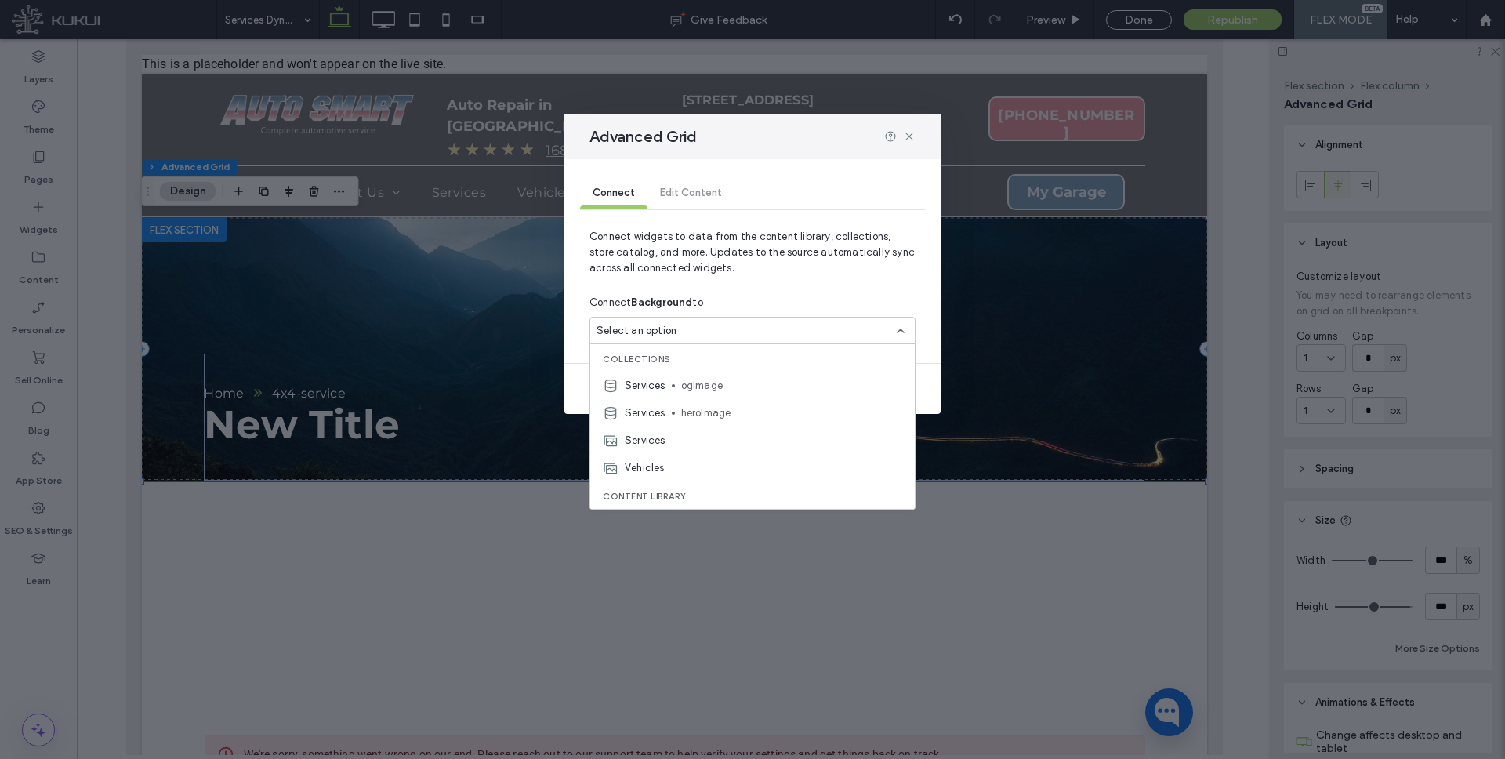
click at [700, 400] on div "Services heroImage" at bounding box center [752, 412] width 324 height 27
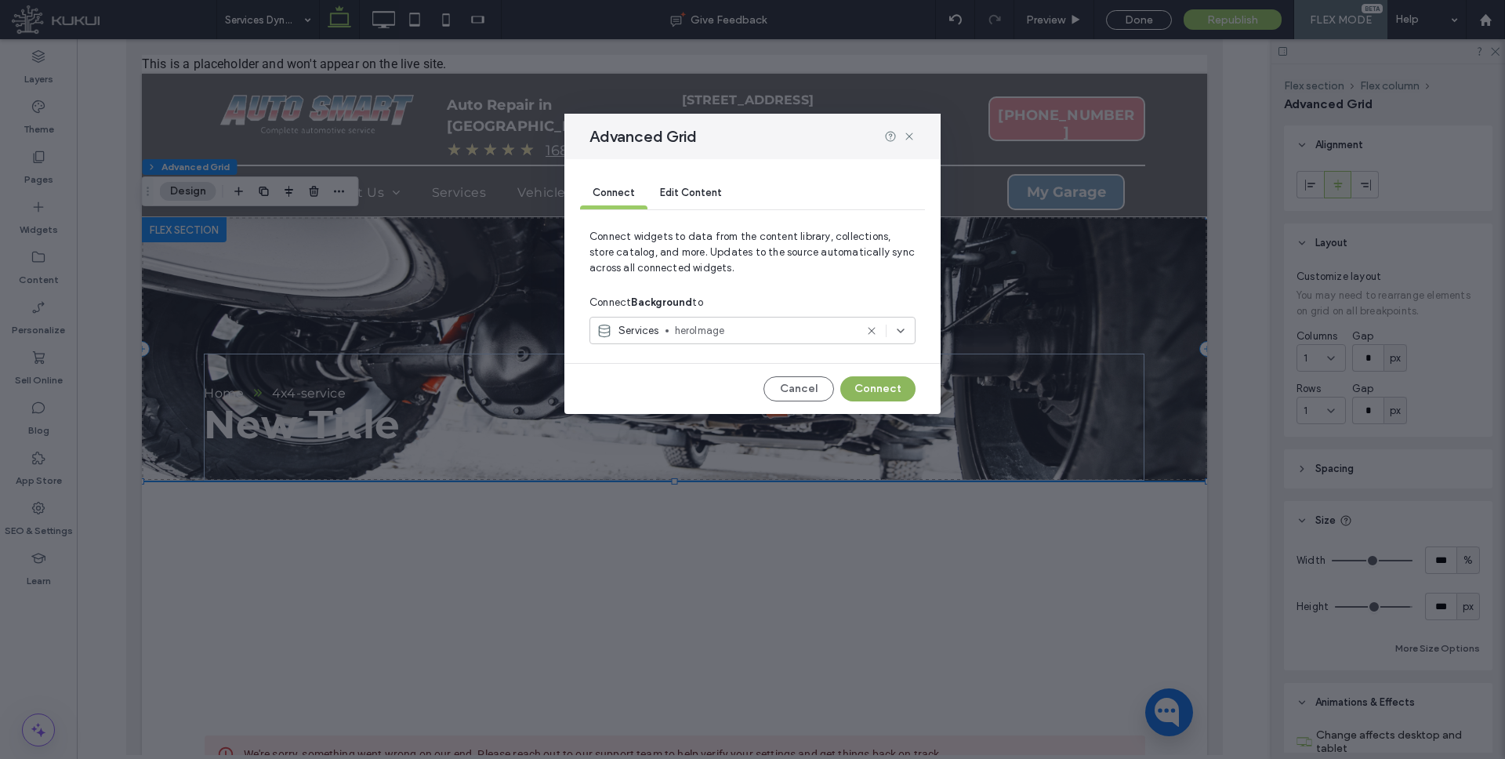
click at [901, 392] on button "Connect" at bounding box center [877, 388] width 75 height 25
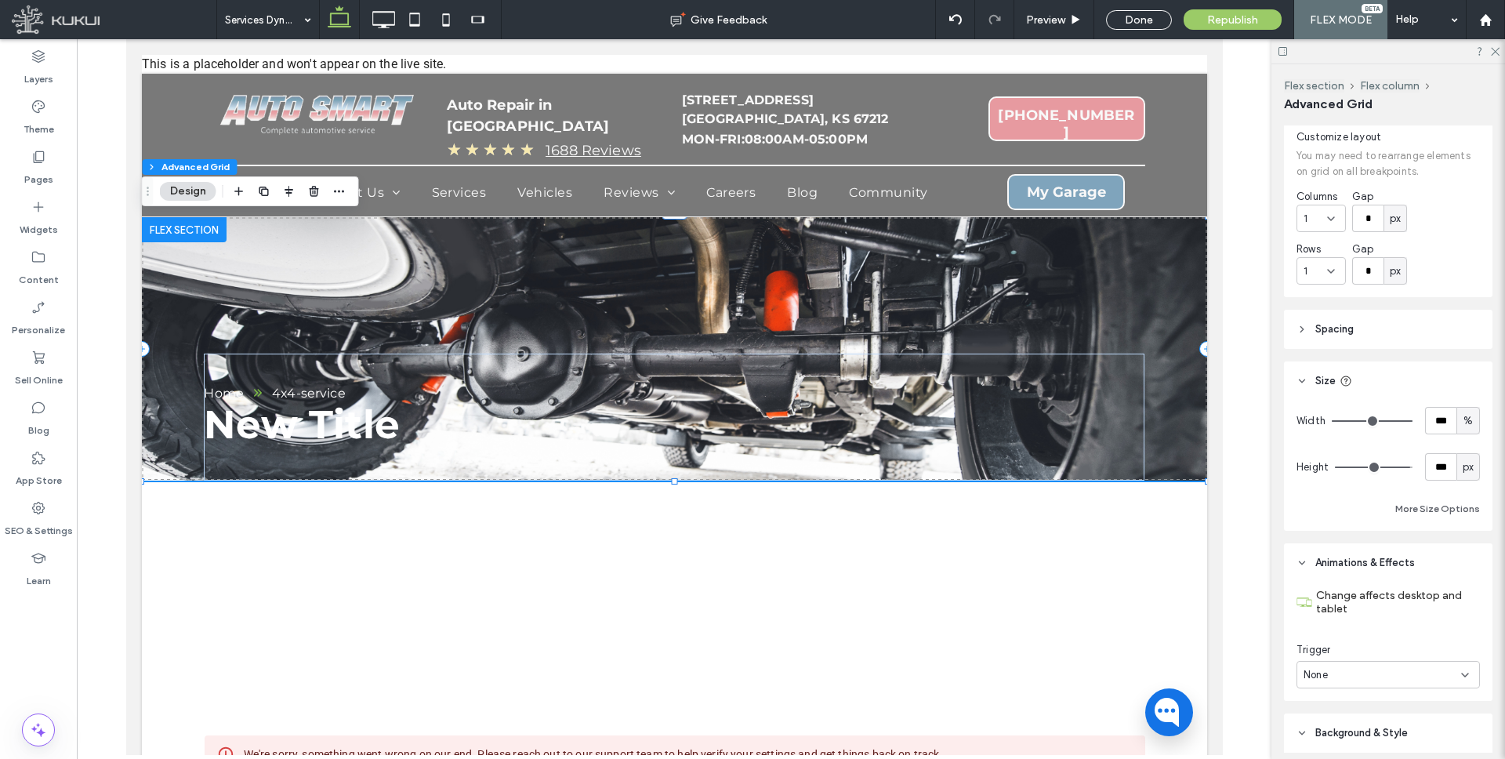
scroll to position [140, 0]
click at [1446, 508] on button "More Size Options" at bounding box center [1437, 507] width 85 height 19
click at [1446, 572] on span "%" at bounding box center [1449, 566] width 9 height 16
click at [1447, 593] on span "px" at bounding box center [1450, 593] width 11 height 16
click at [1430, 563] on input "****" at bounding box center [1422, 565] width 31 height 27
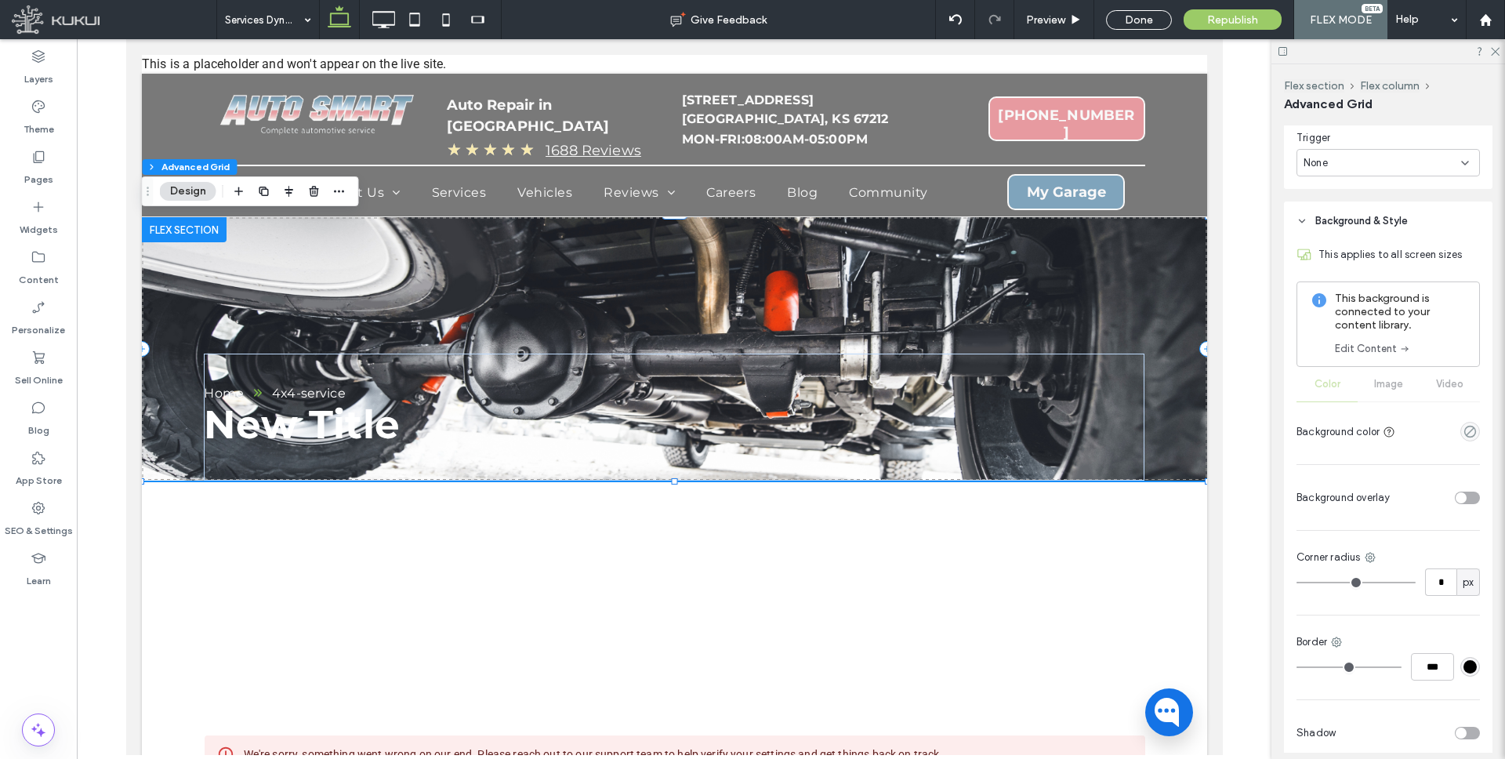
scroll to position [703, 0]
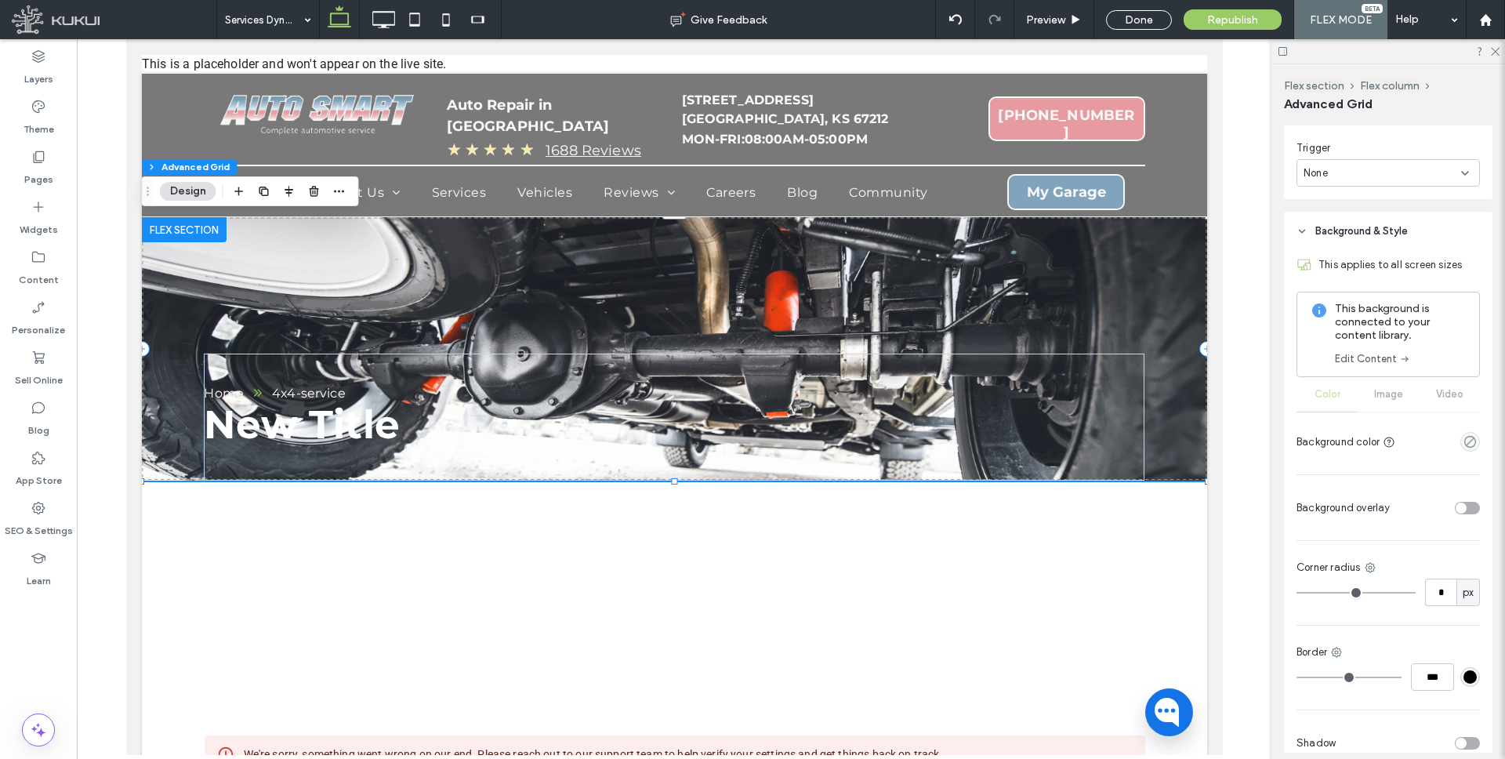
type input "****"
click at [1458, 509] on div "toggle" at bounding box center [1460, 507] width 11 height 11
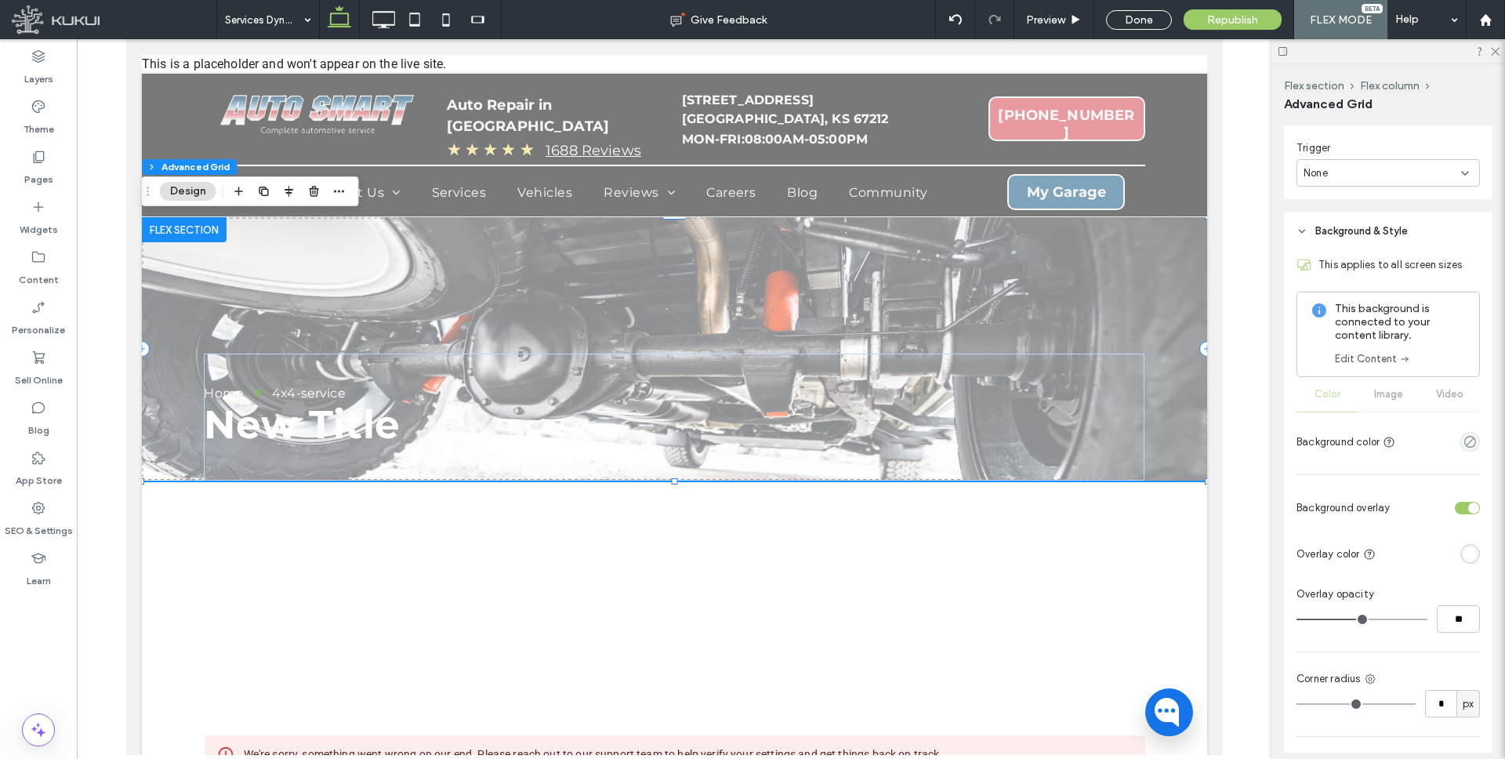
click at [1468, 554] on div "rgba(255, 255, 255, 1)" at bounding box center [1469, 553] width 13 height 13
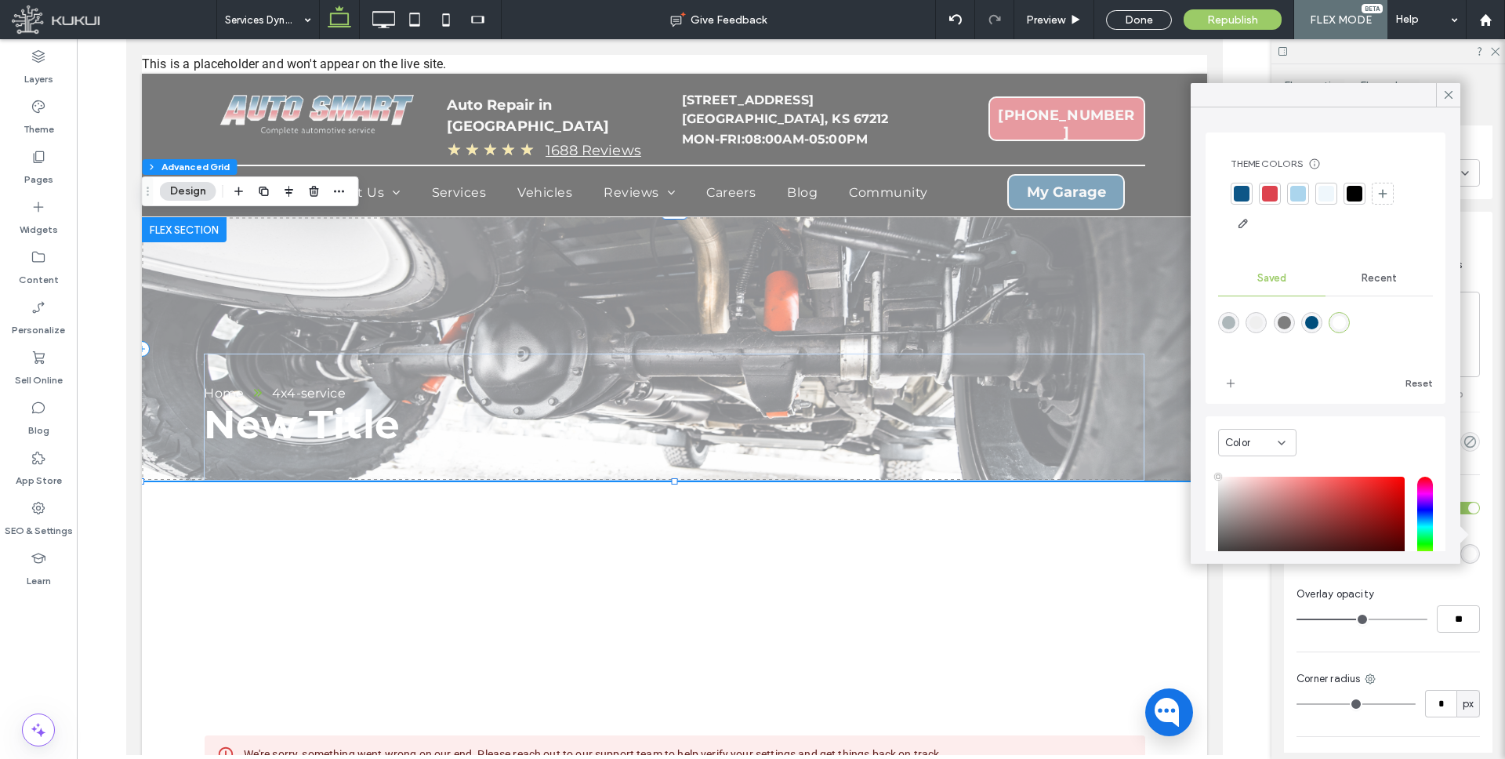
click at [1309, 322] on div "rgba(0,78,124,1)" at bounding box center [1311, 322] width 13 height 13
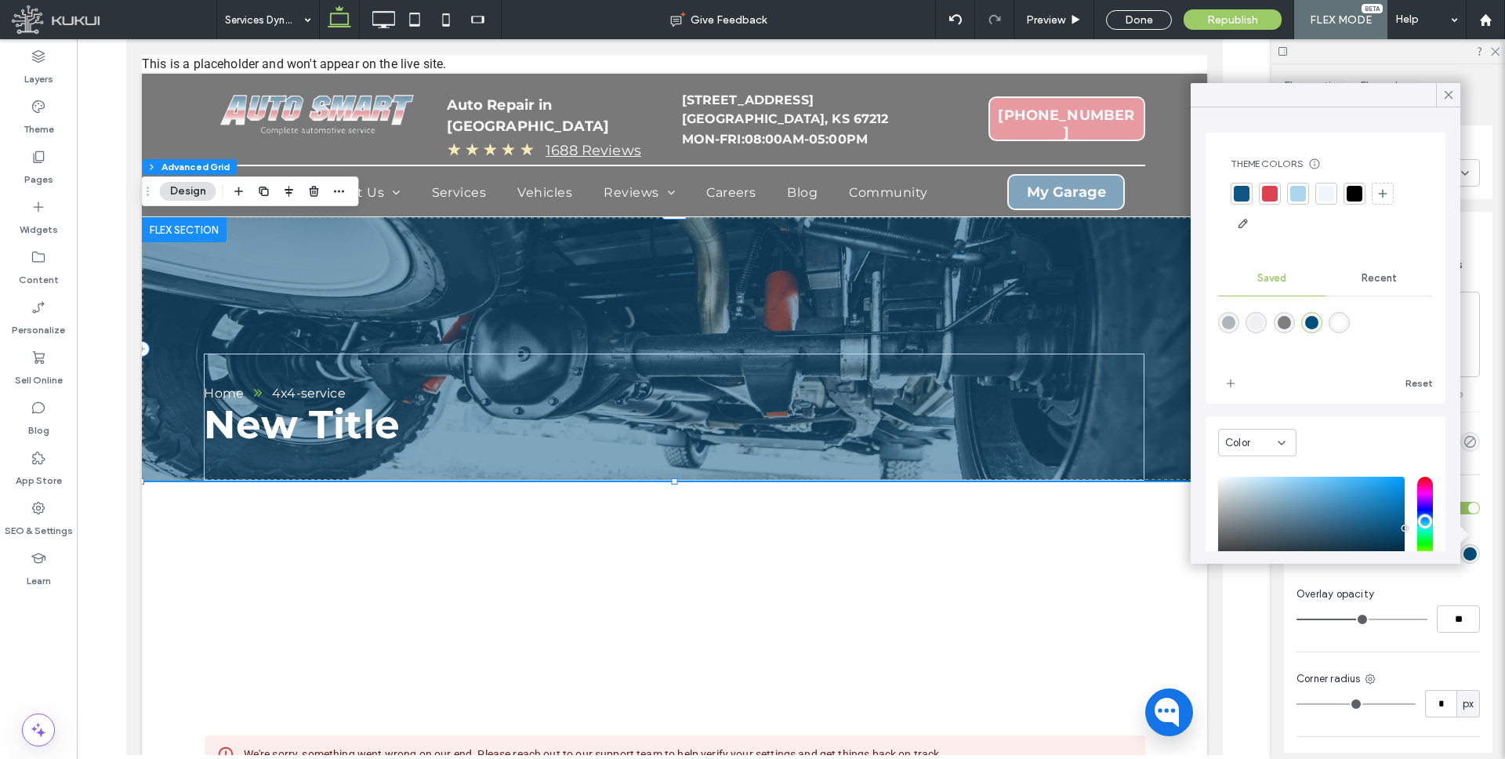
click at [1281, 322] on div "rgba(126,126,126,1)" at bounding box center [1283, 322] width 13 height 13
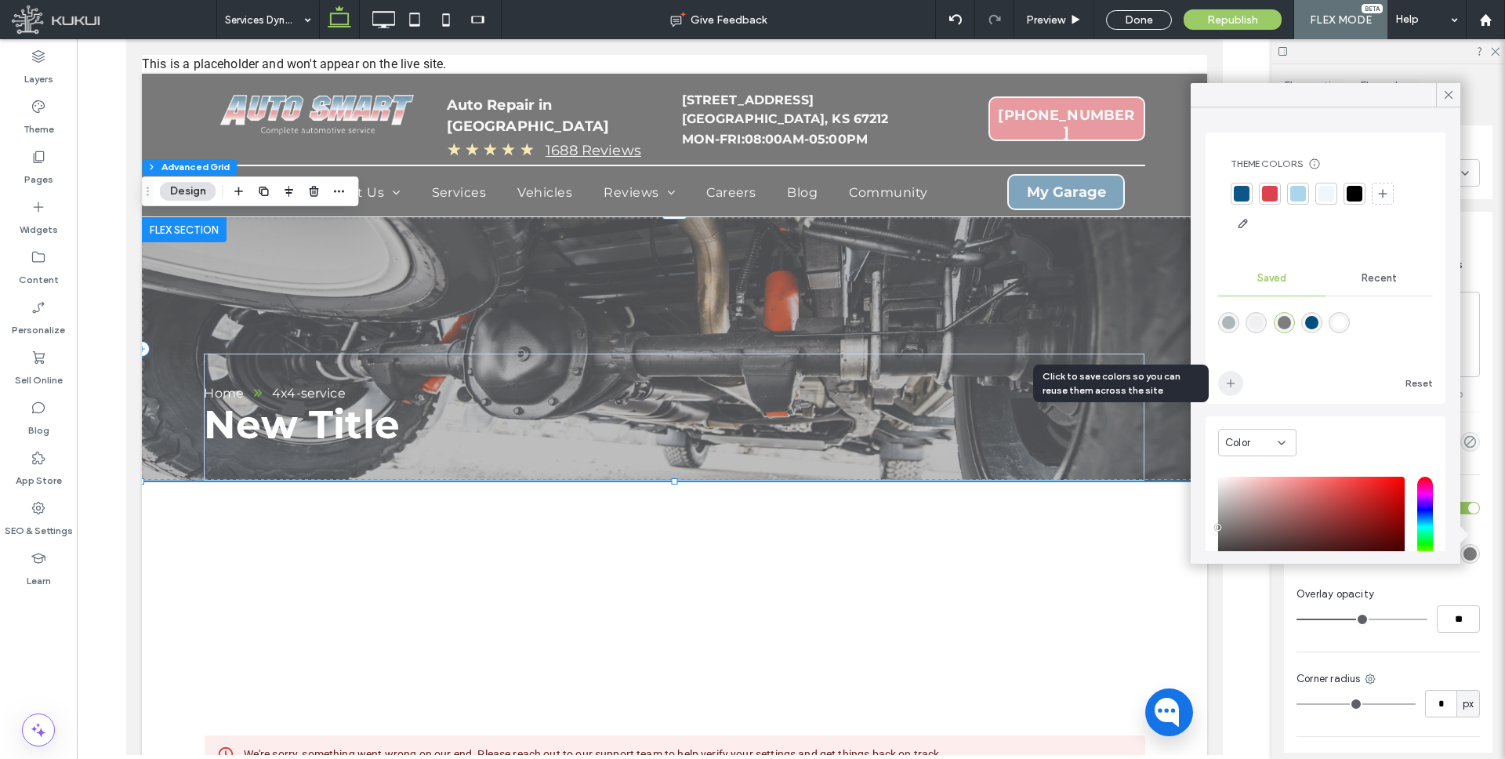
click at [1229, 384] on icon "add color" at bounding box center [1230, 383] width 13 height 13
click at [1376, 275] on span "Recent" at bounding box center [1378, 278] width 35 height 13
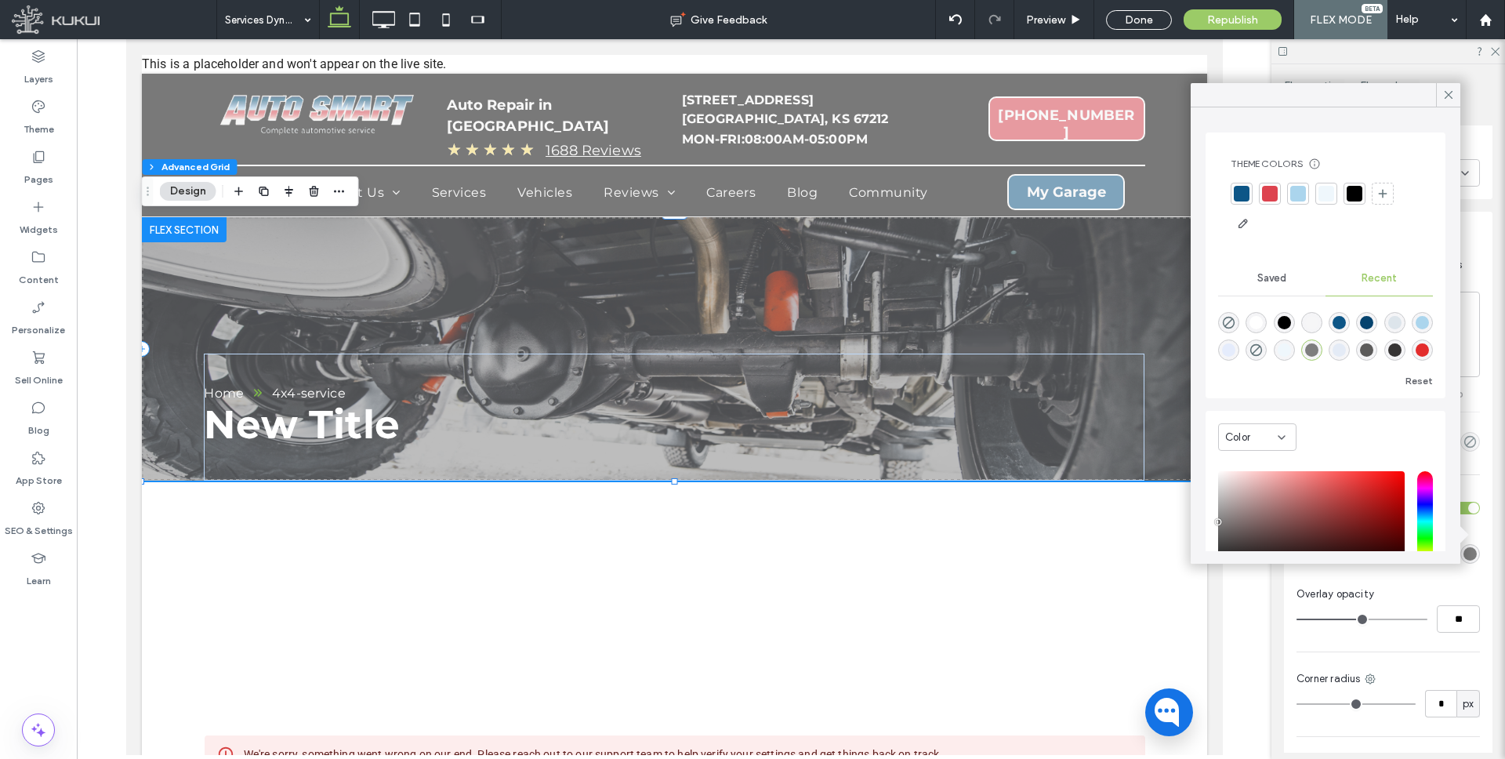
click at [1280, 322] on div "rgba(0, 0, 0, 1)" at bounding box center [1283, 322] width 13 height 13
type input "*******"
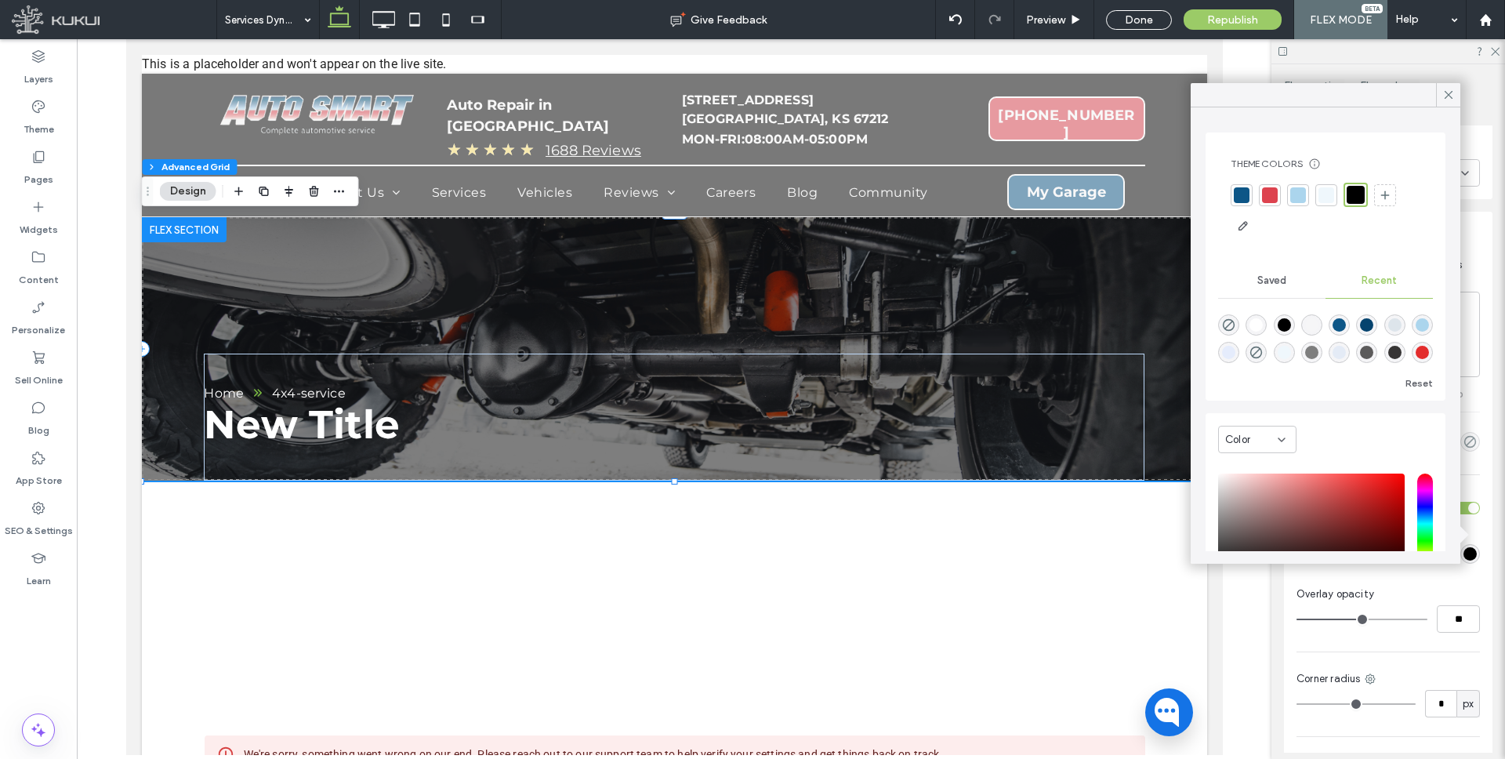
scroll to position [4, 0]
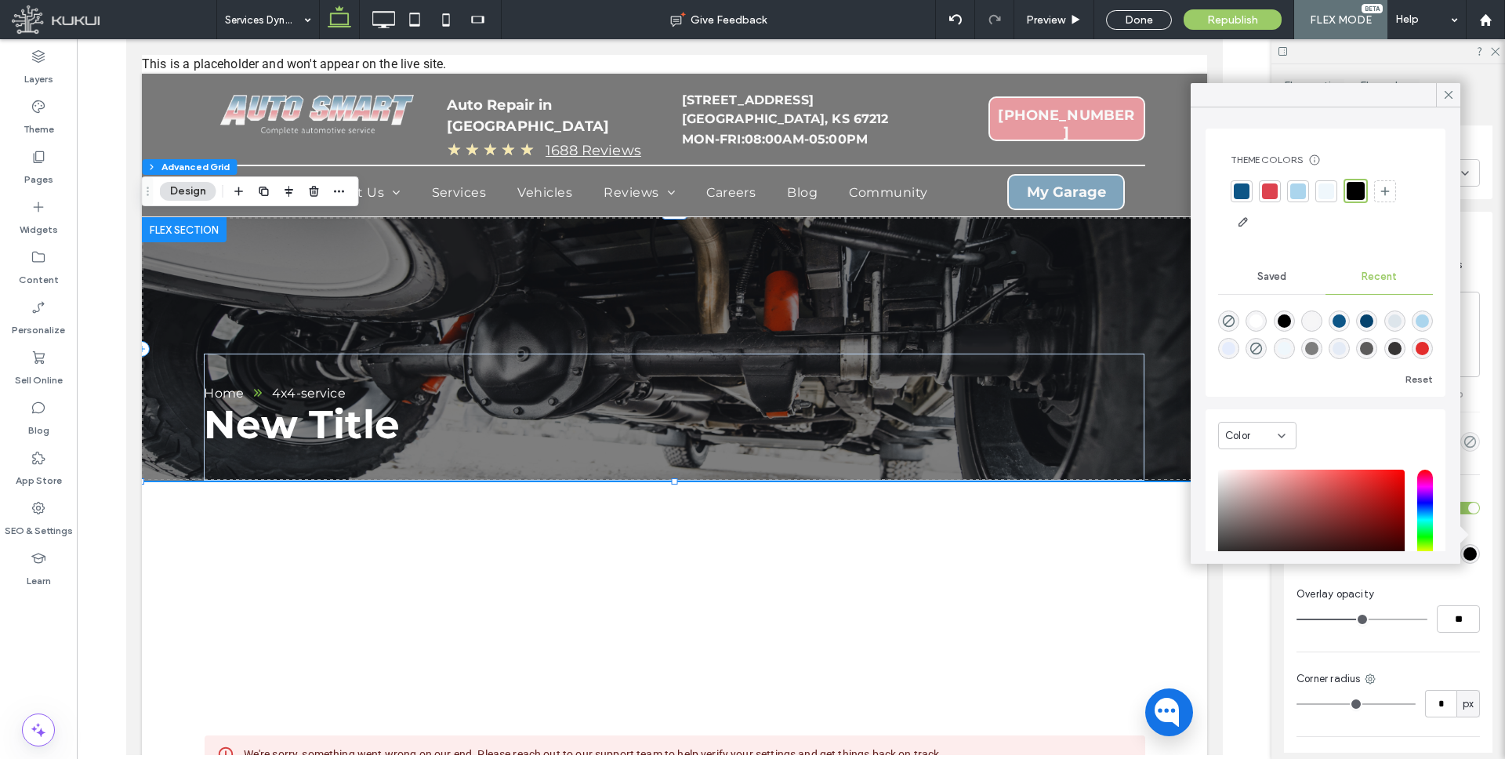
click at [1449, 89] on icon at bounding box center [1448, 95] width 14 height 14
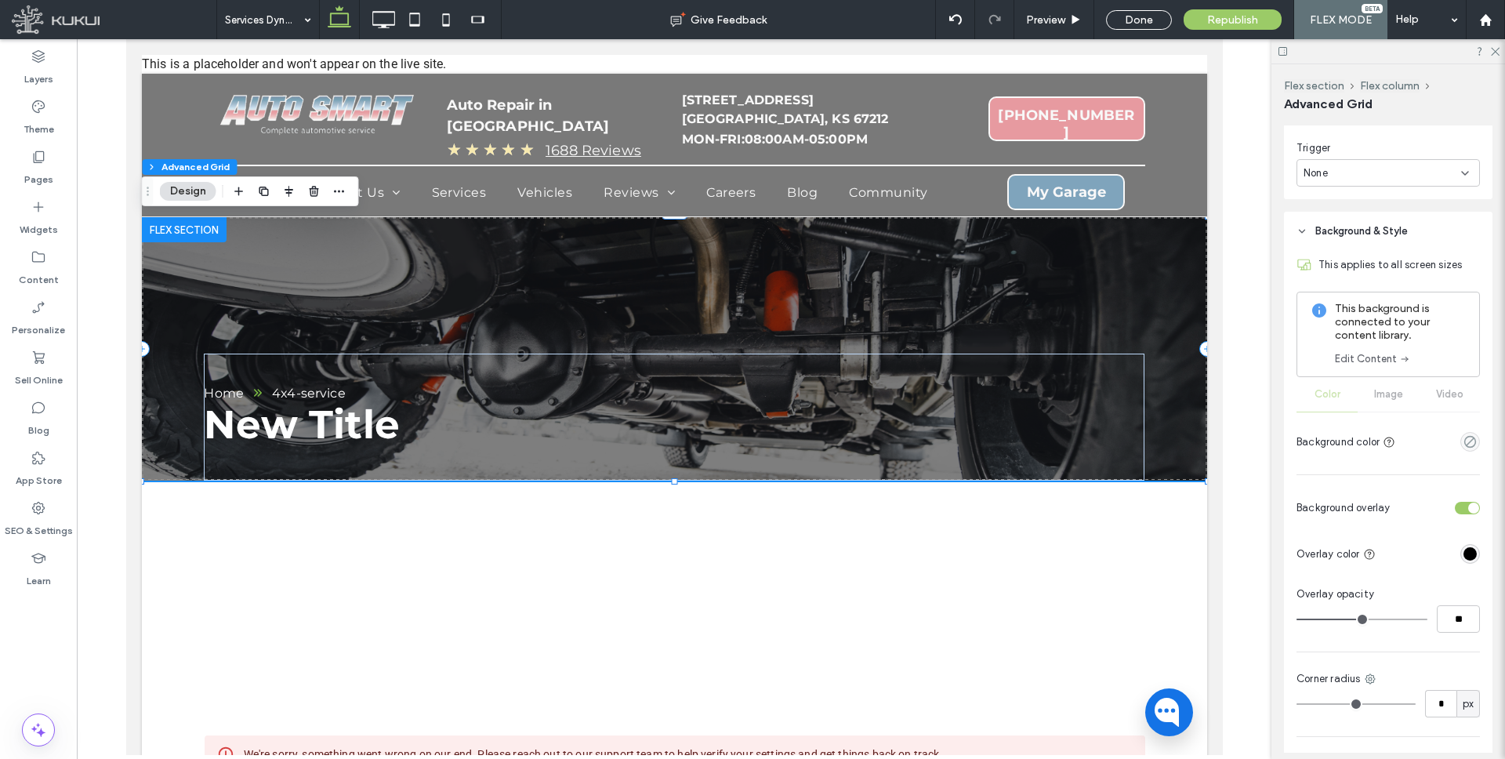
type input "**"
click at [1349, 619] on input "range" at bounding box center [1361, 619] width 131 height 2
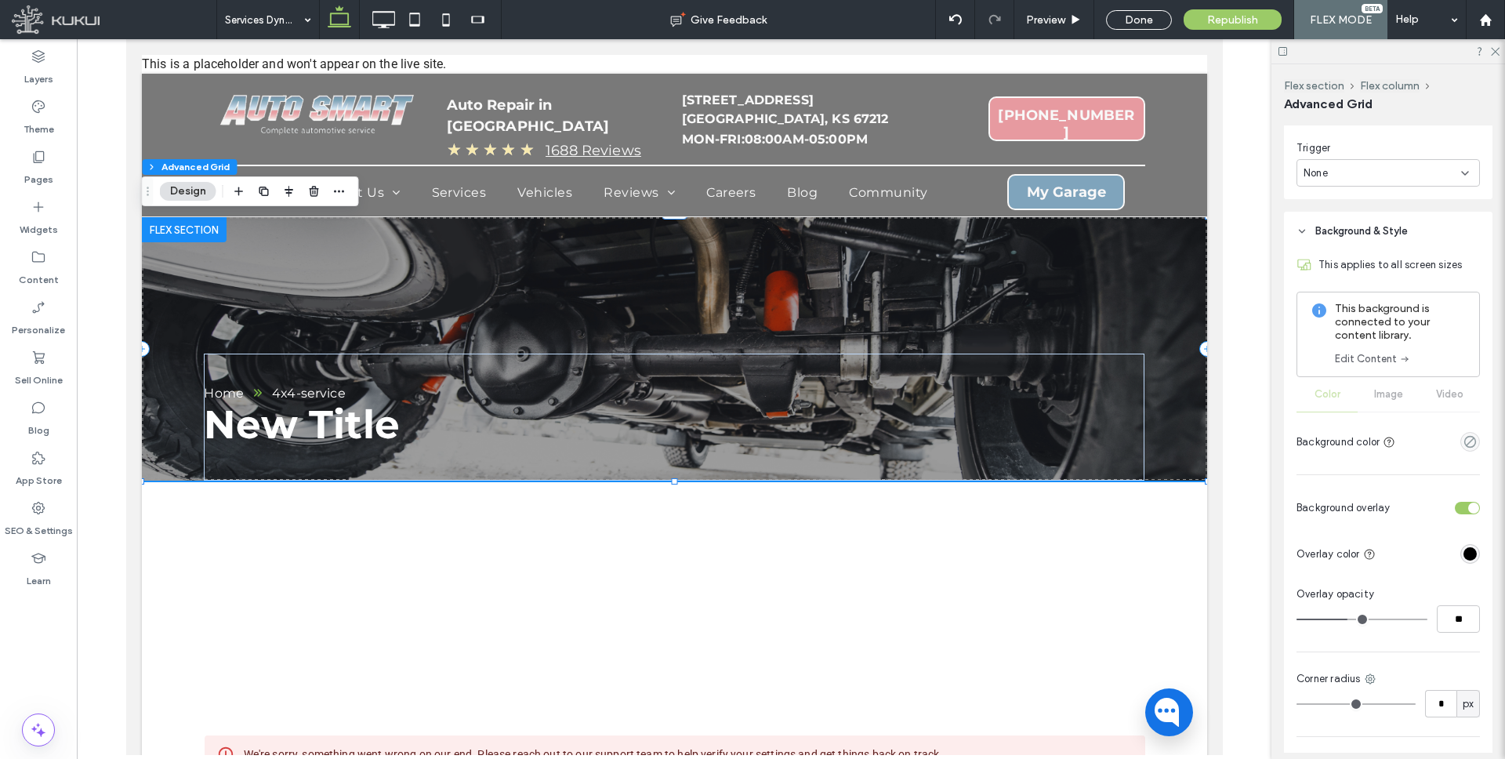
type input "**"
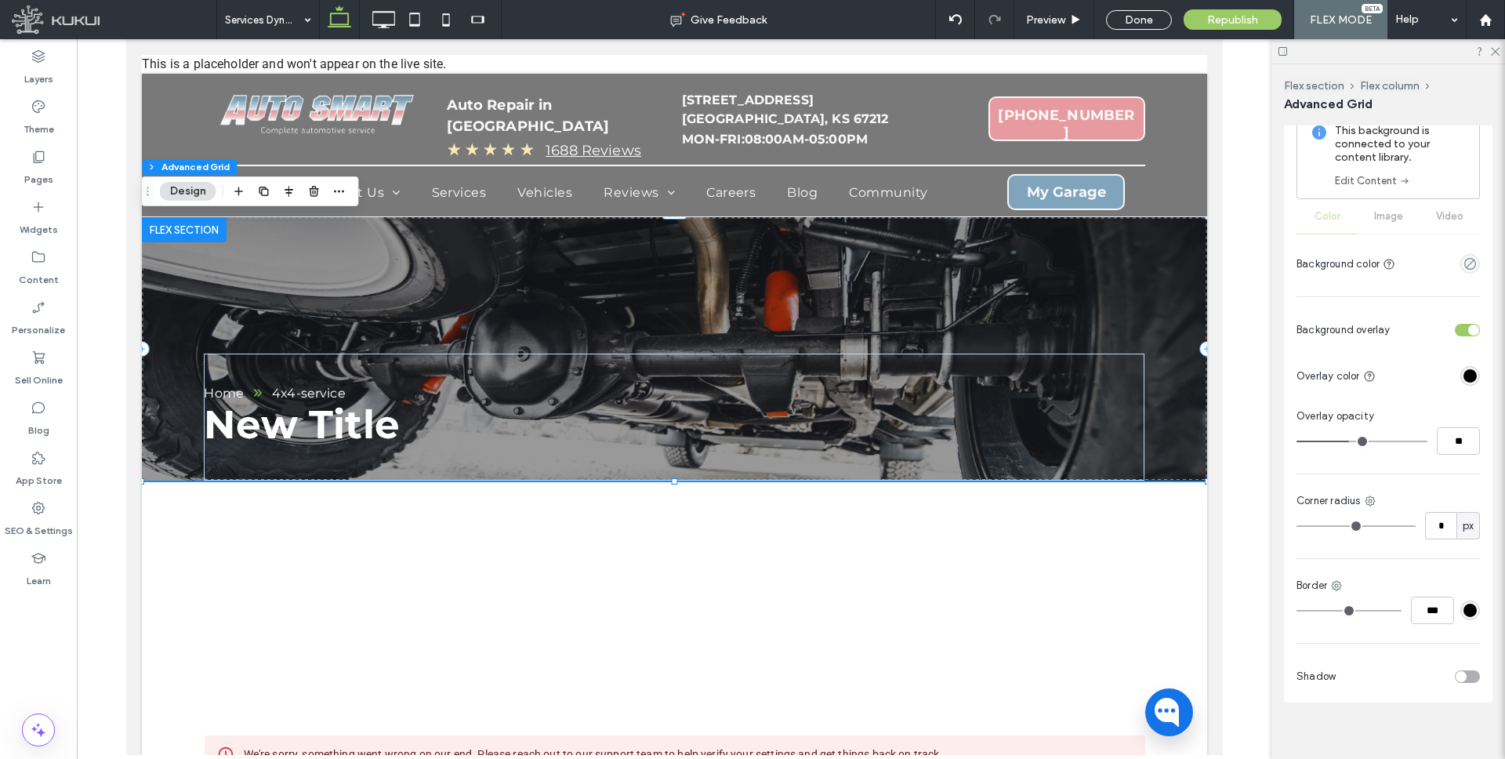
scroll to position [893, 0]
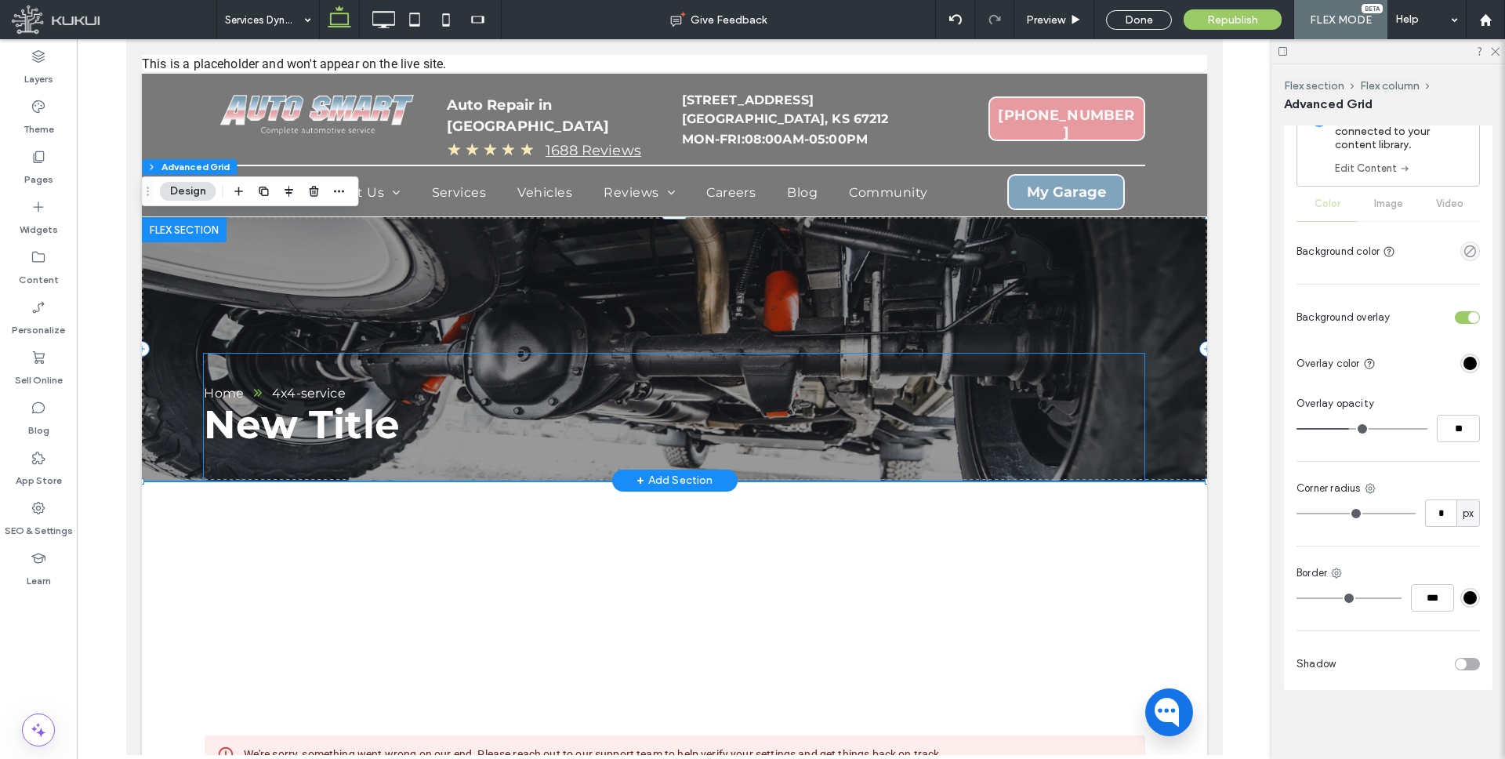
click at [310, 419] on span "New Title" at bounding box center [300, 424] width 195 height 48
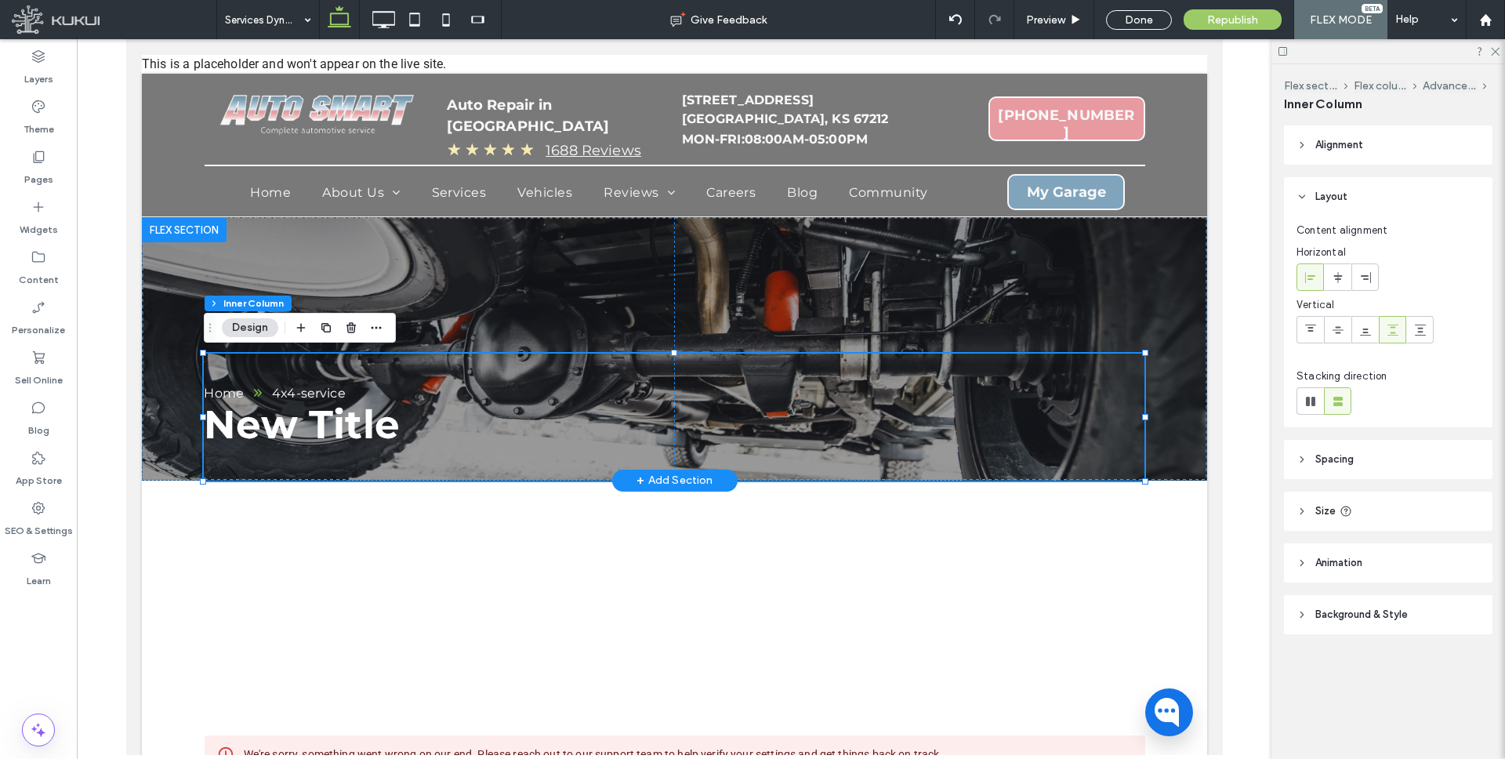
click at [316, 419] on span "New Title" at bounding box center [300, 424] width 195 height 48
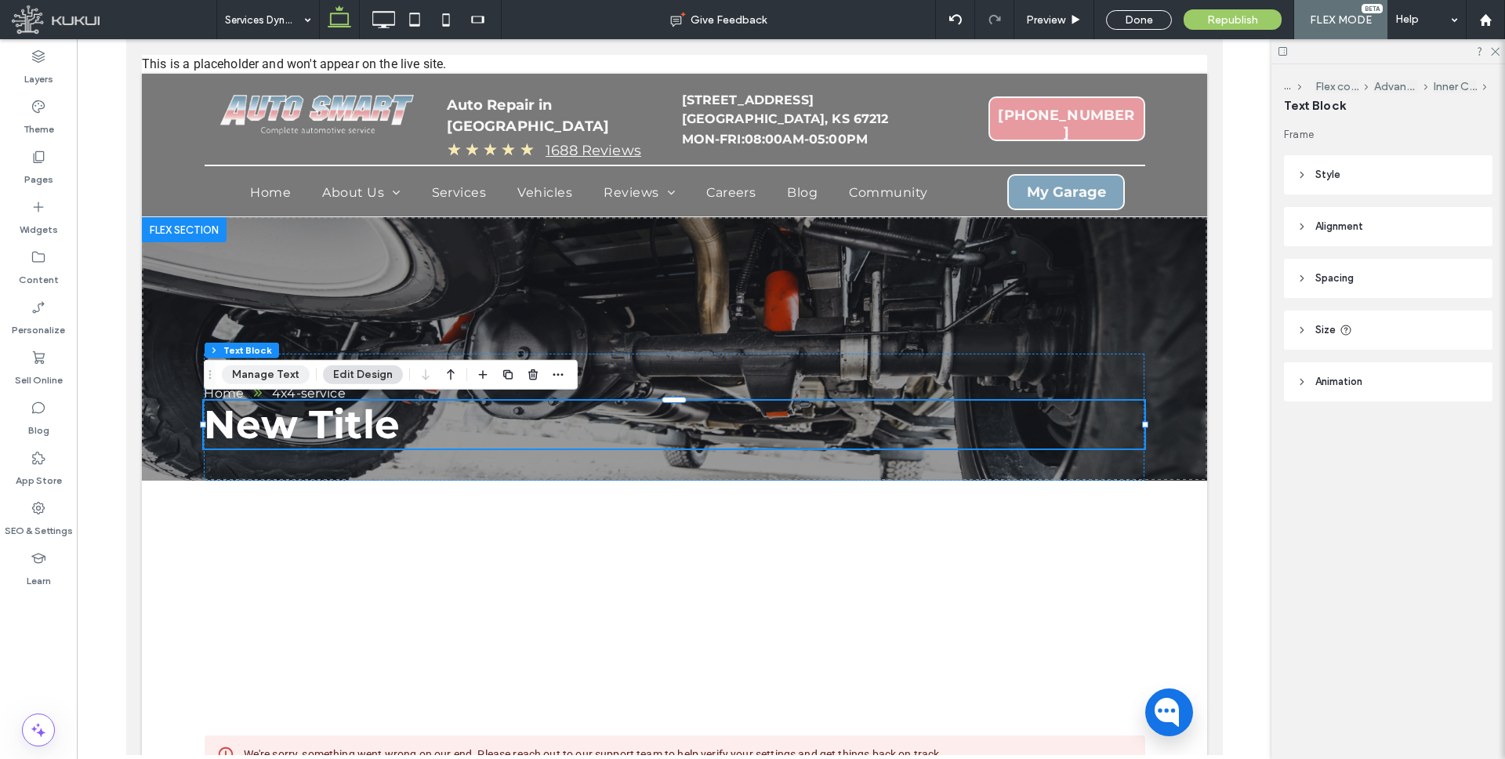
click at [277, 372] on button "Manage Text" at bounding box center [266, 374] width 88 height 19
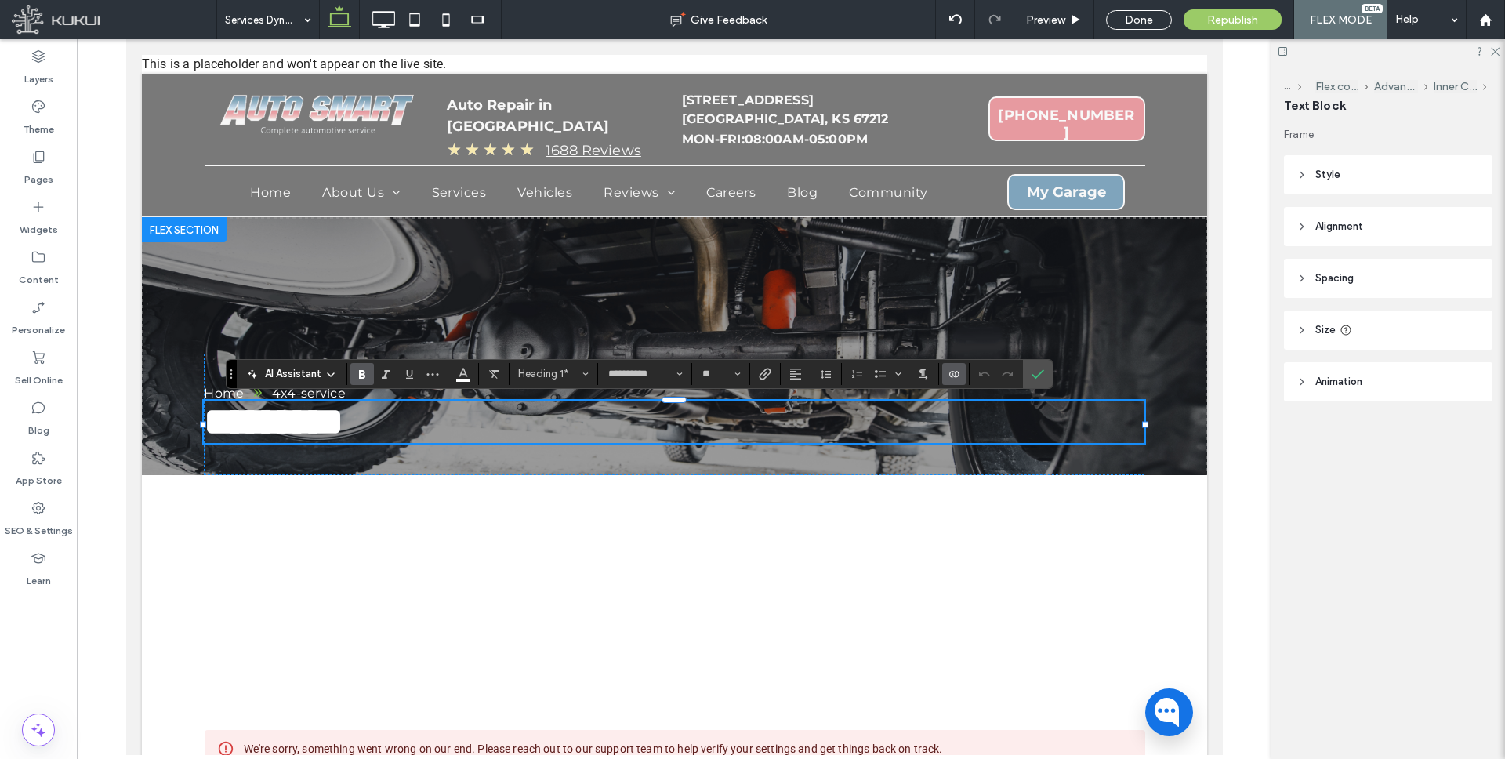
click at [947, 373] on icon "Connect To Data" at bounding box center [953, 374] width 13 height 13
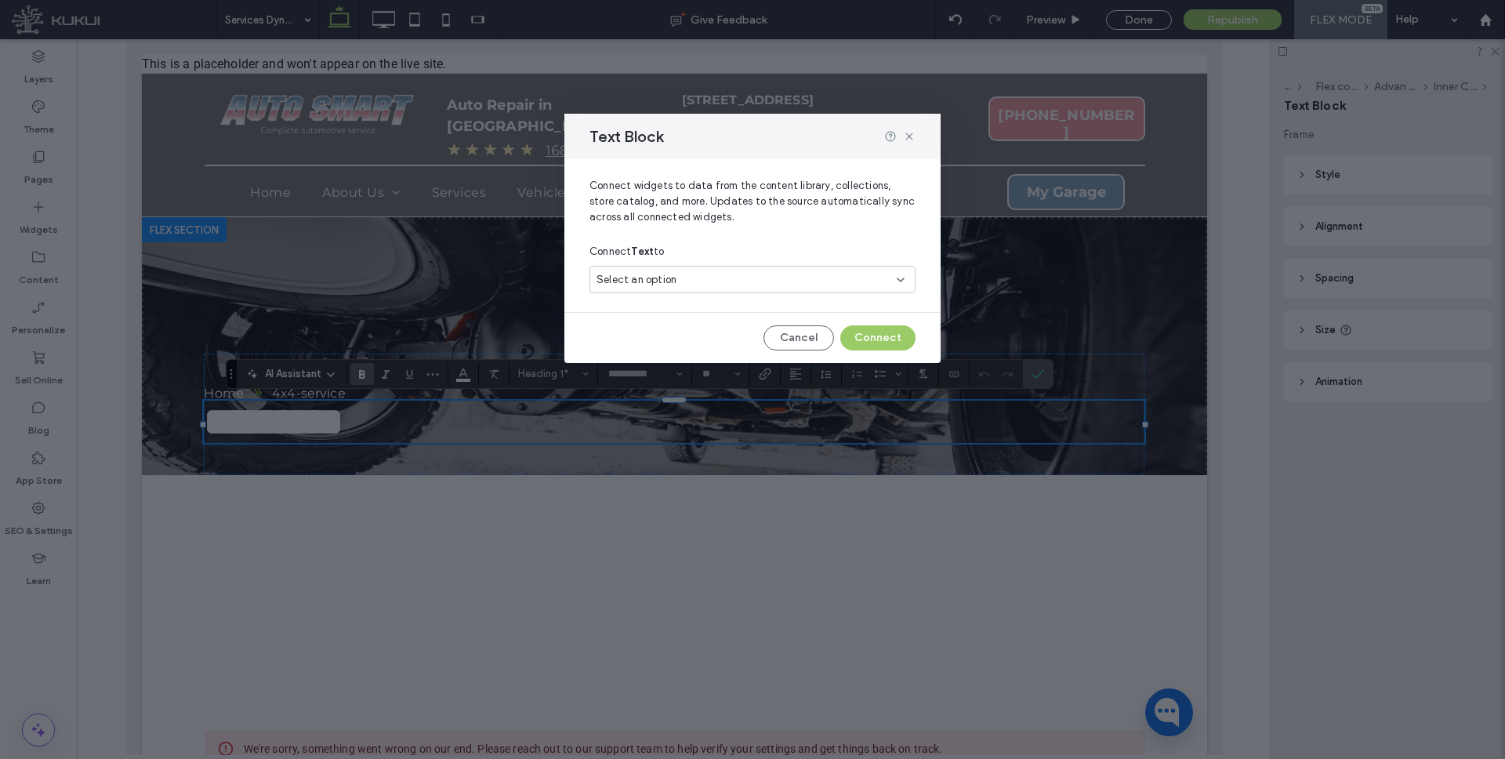
click at [746, 292] on div "Select an option" at bounding box center [752, 279] width 326 height 27
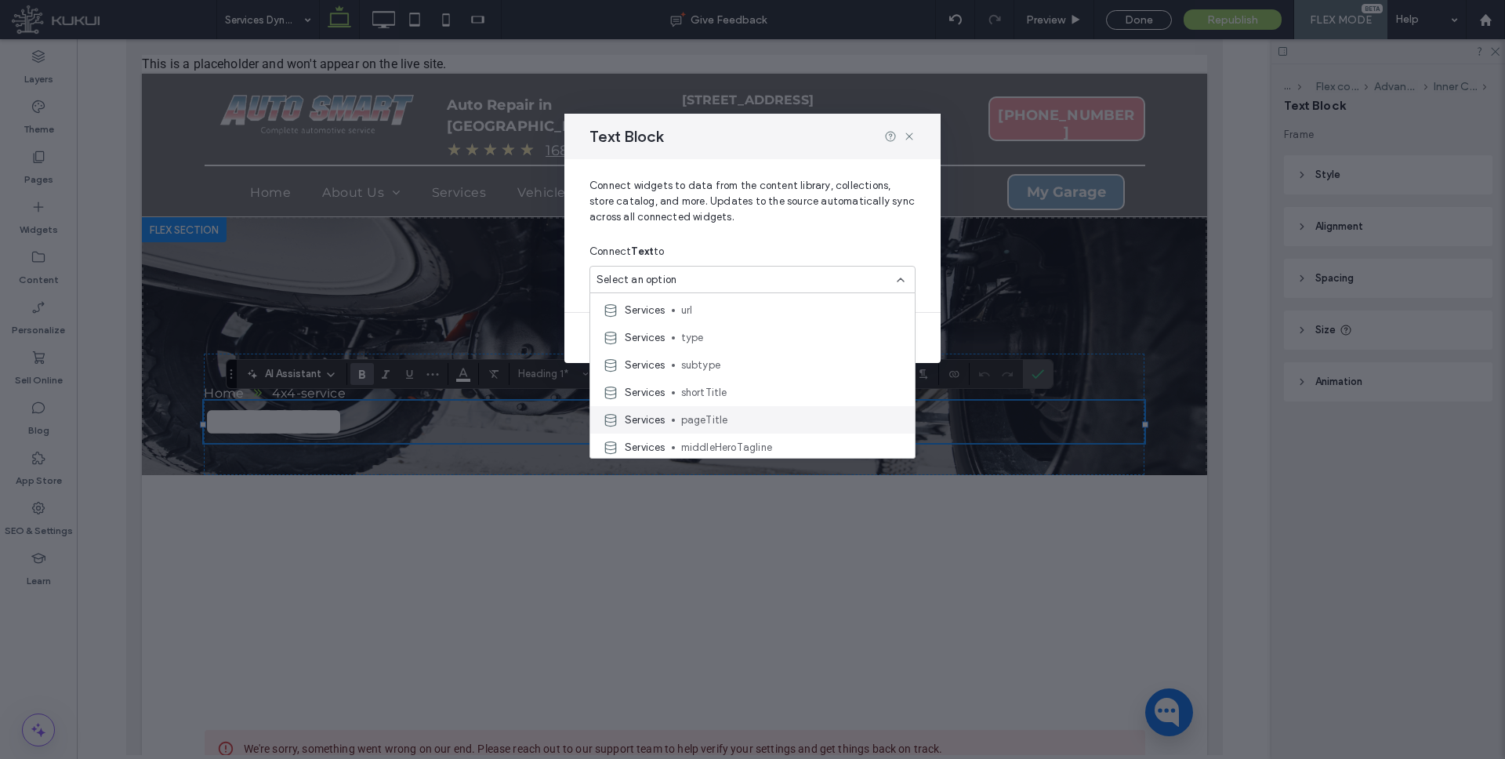
scroll to position [37, 0]
click at [716, 412] on span "pageTitle" at bounding box center [791, 408] width 221 height 16
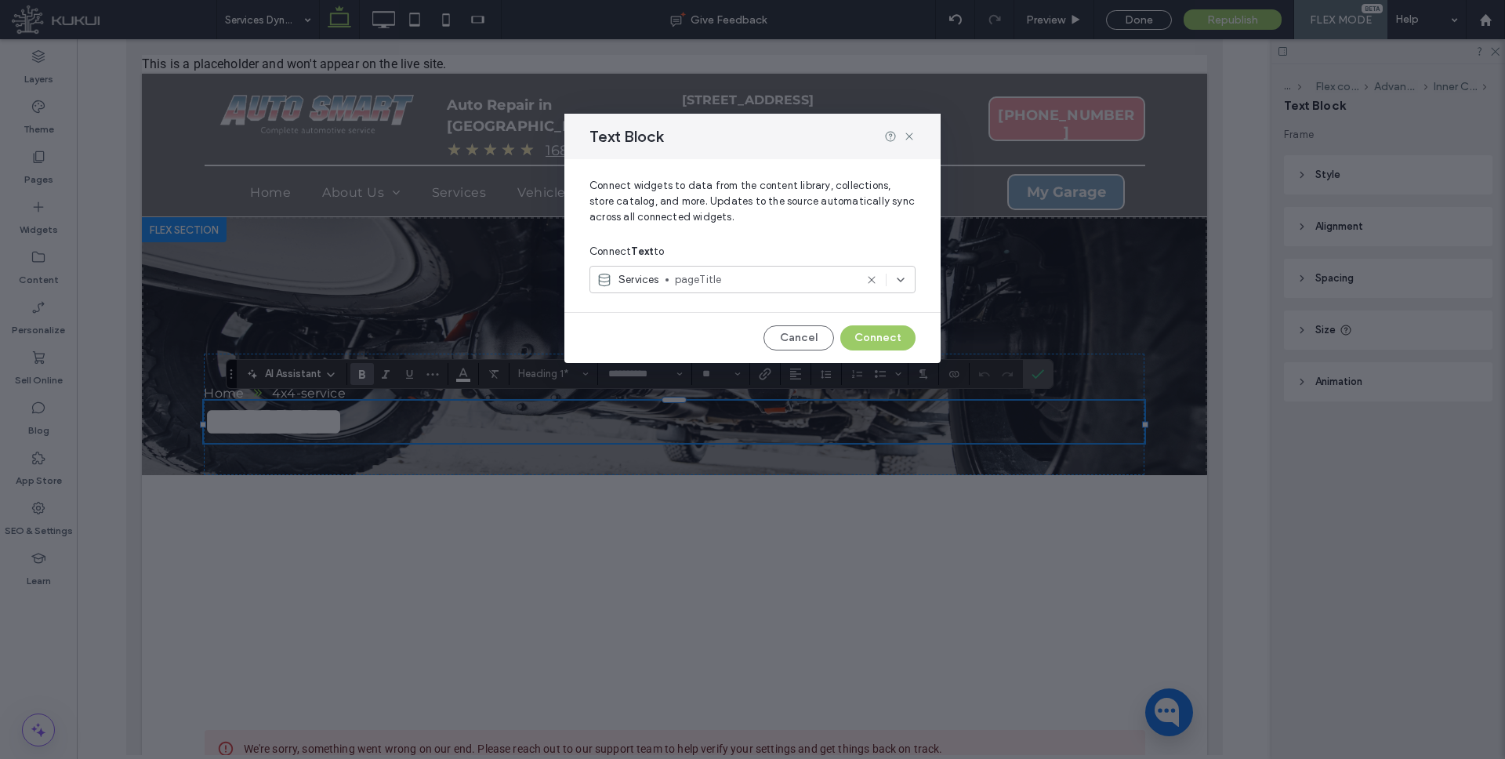
click at [912, 326] on div "Cancel Connect" at bounding box center [752, 337] width 326 height 25
click at [887, 334] on button "Connect" at bounding box center [877, 337] width 75 height 25
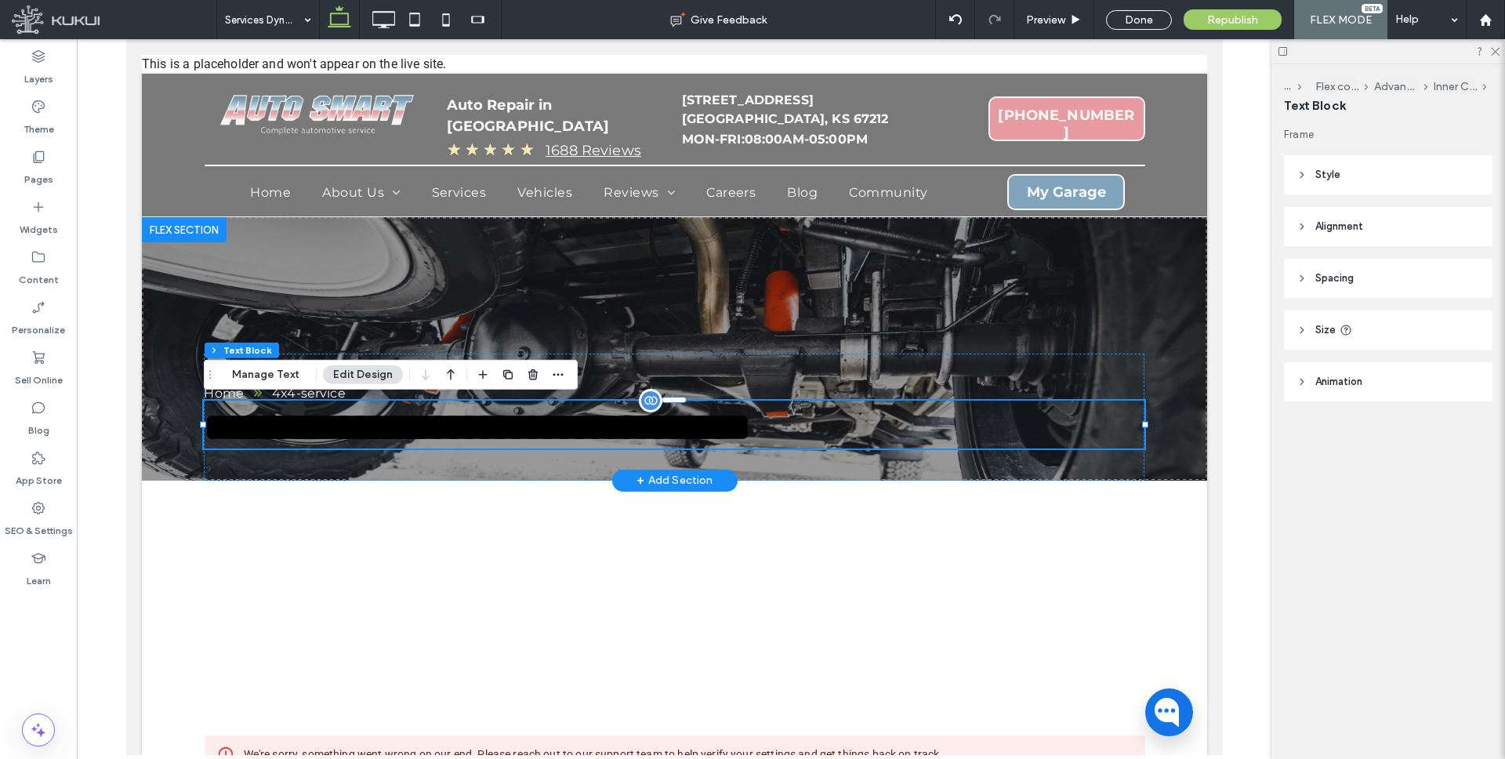
click at [563, 428] on span "**********" at bounding box center [476, 426] width 547 height 38
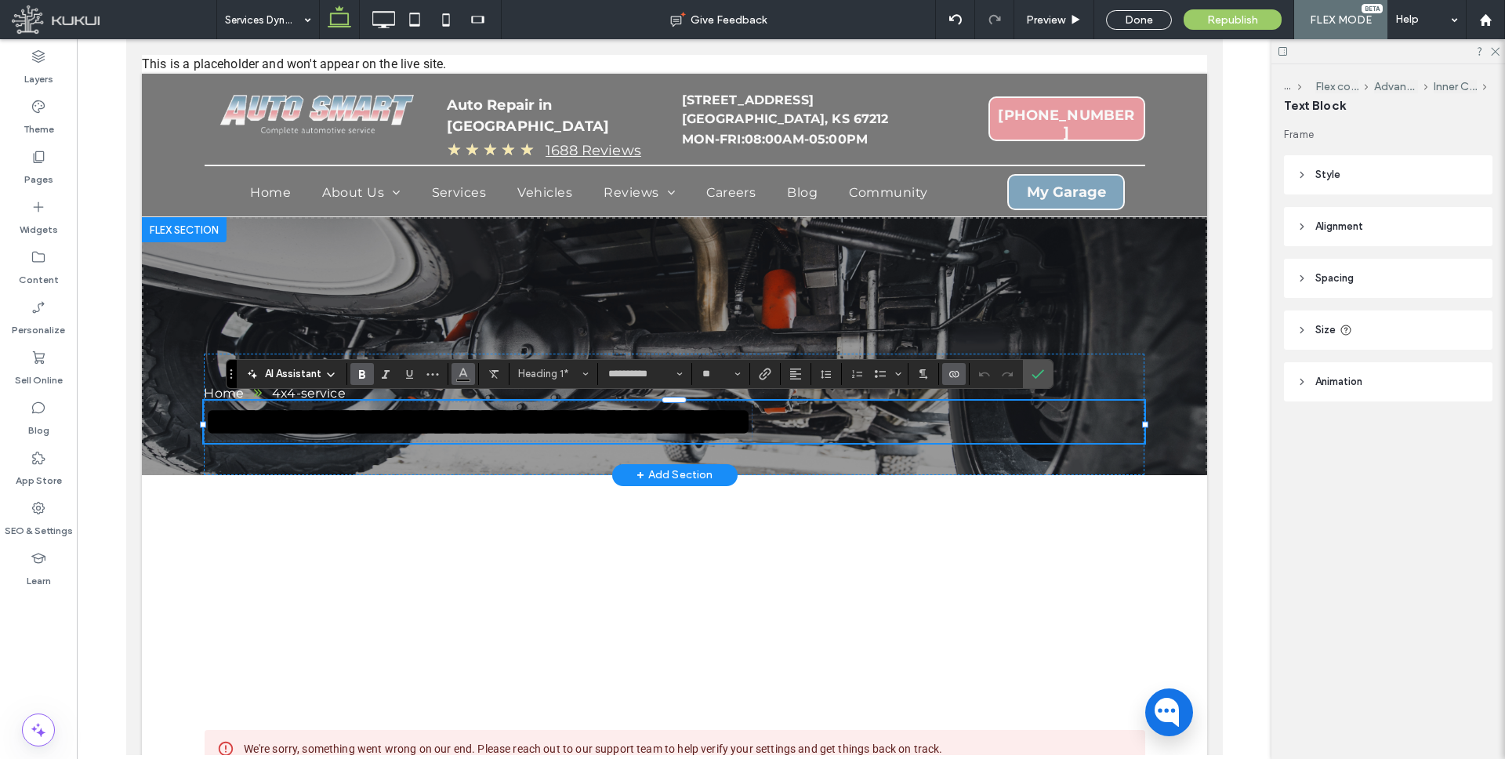
click at [467, 375] on icon "Color" at bounding box center [463, 372] width 13 height 13
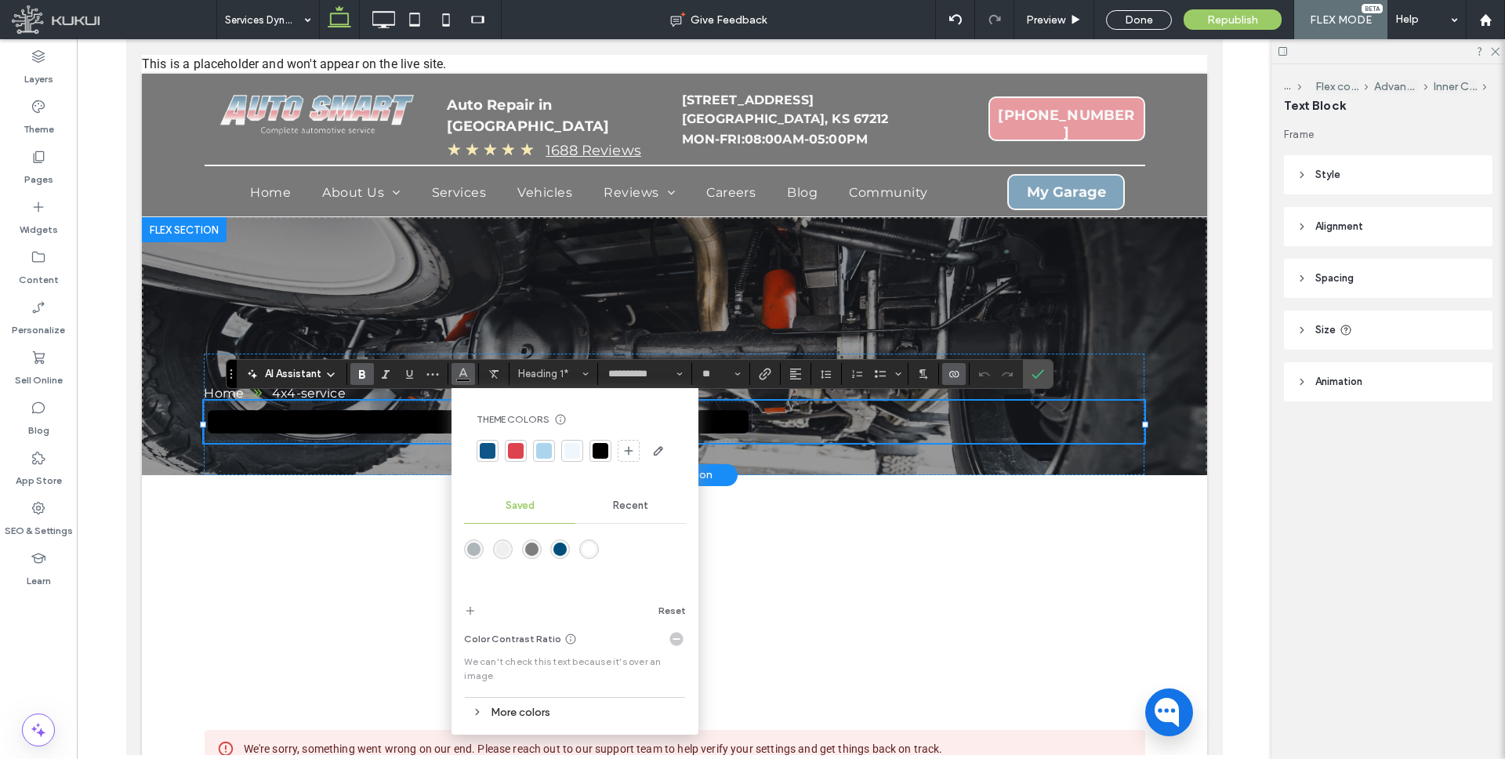
click at [592, 548] on div "rgba(255,255,255,1)" at bounding box center [588, 548] width 13 height 13
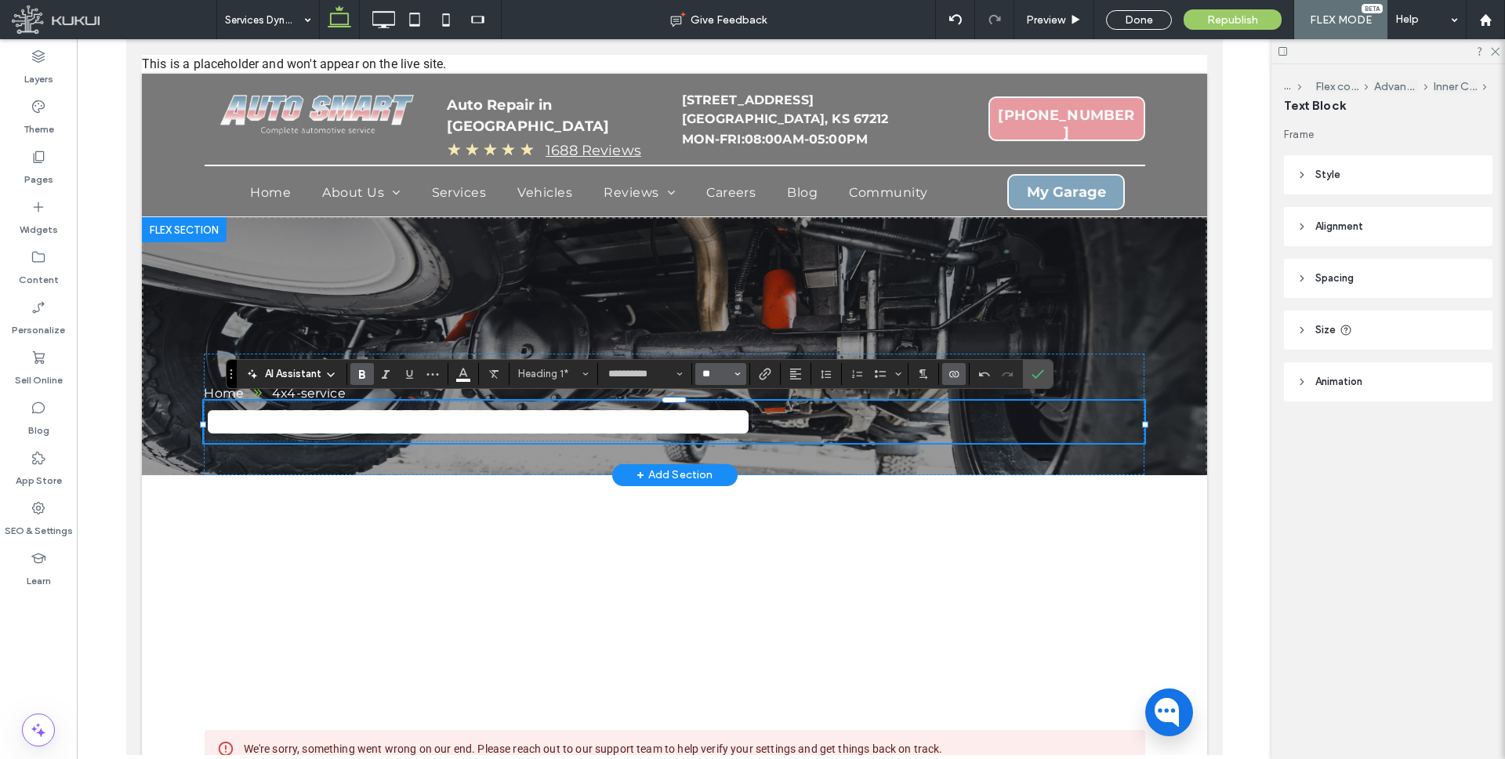
click at [717, 378] on input "**" at bounding box center [716, 374] width 31 height 13
type input "**"
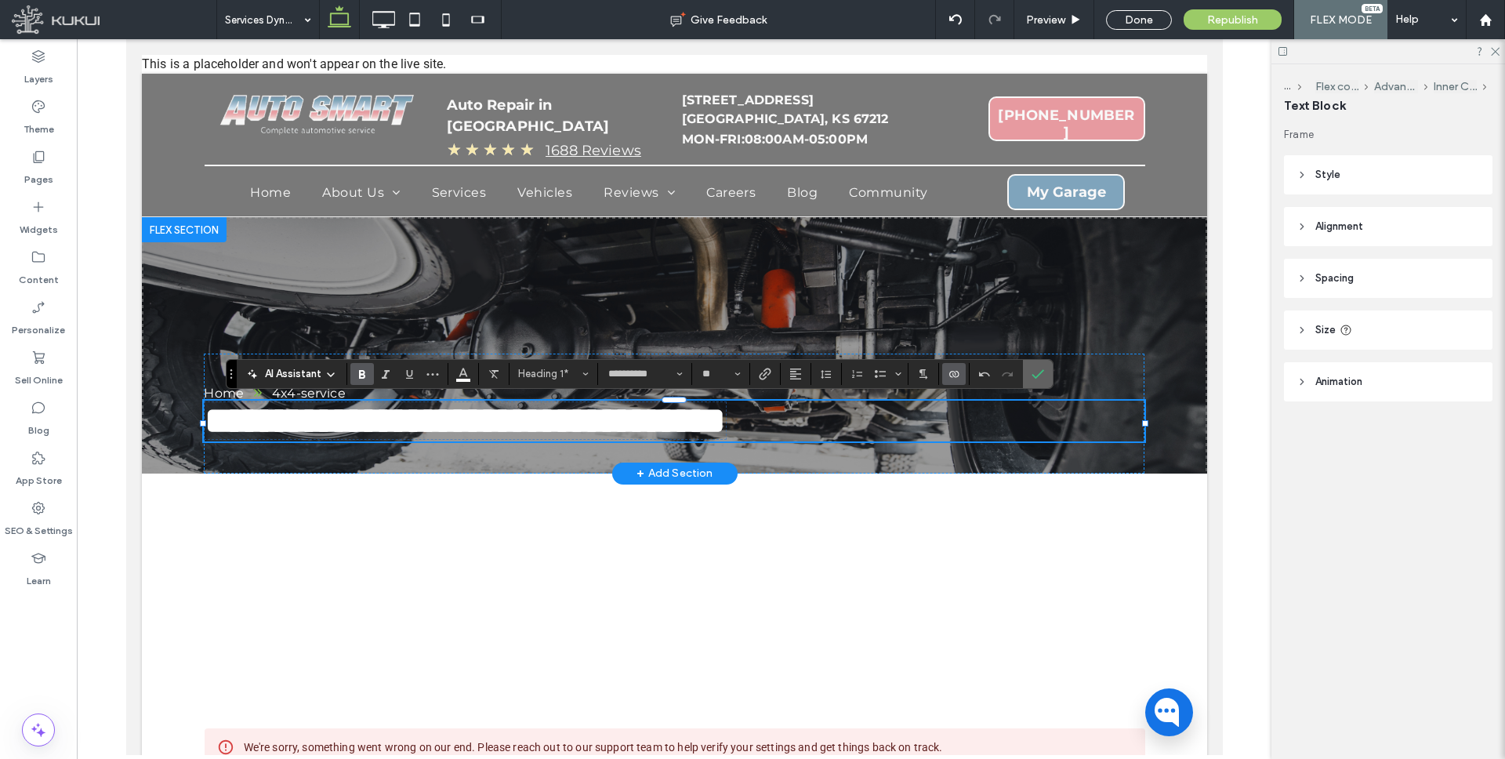
click at [1038, 371] on icon "Confirm" at bounding box center [1037, 374] width 13 height 13
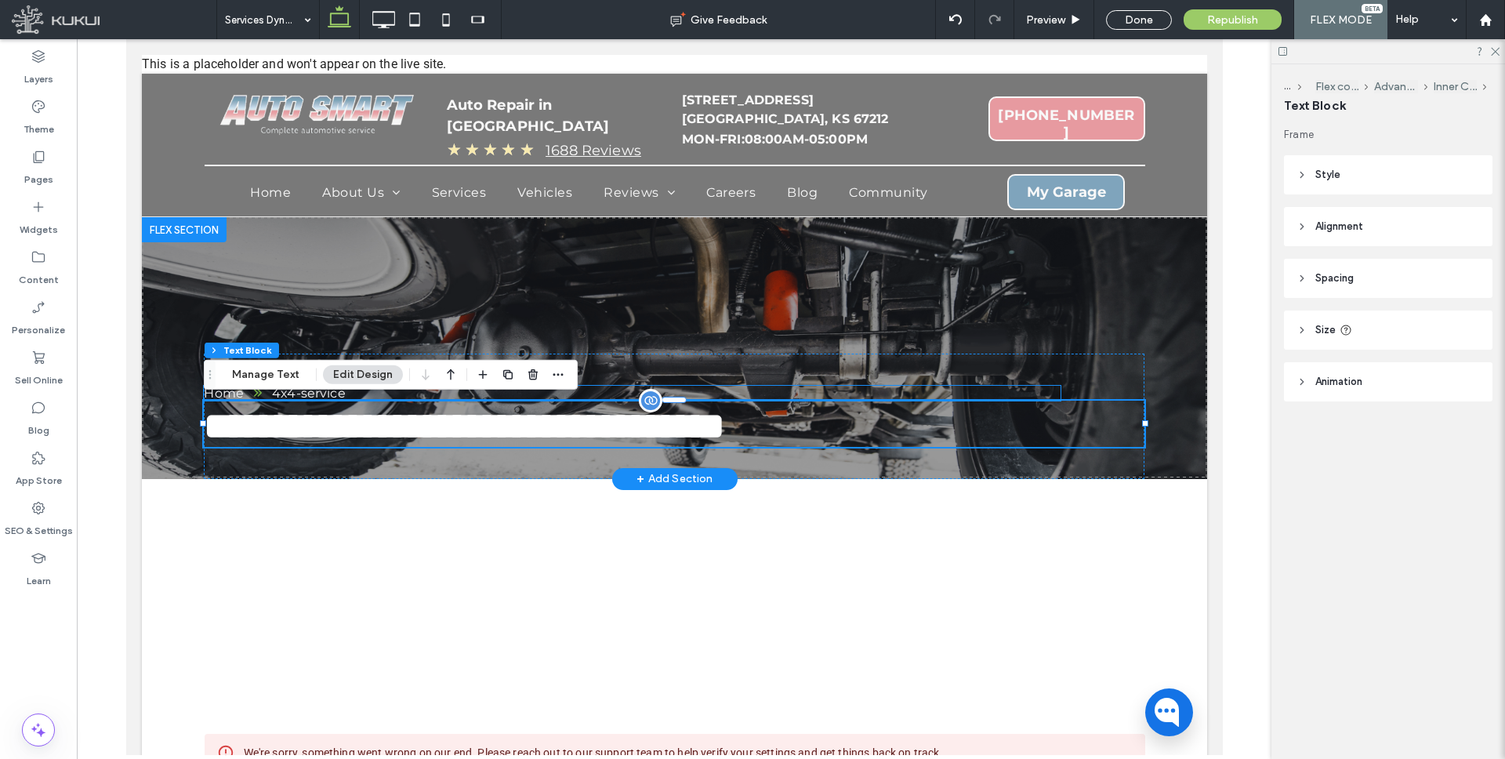
click at [303, 390] on div "4x4-service" at bounding box center [308, 393] width 74 height 15
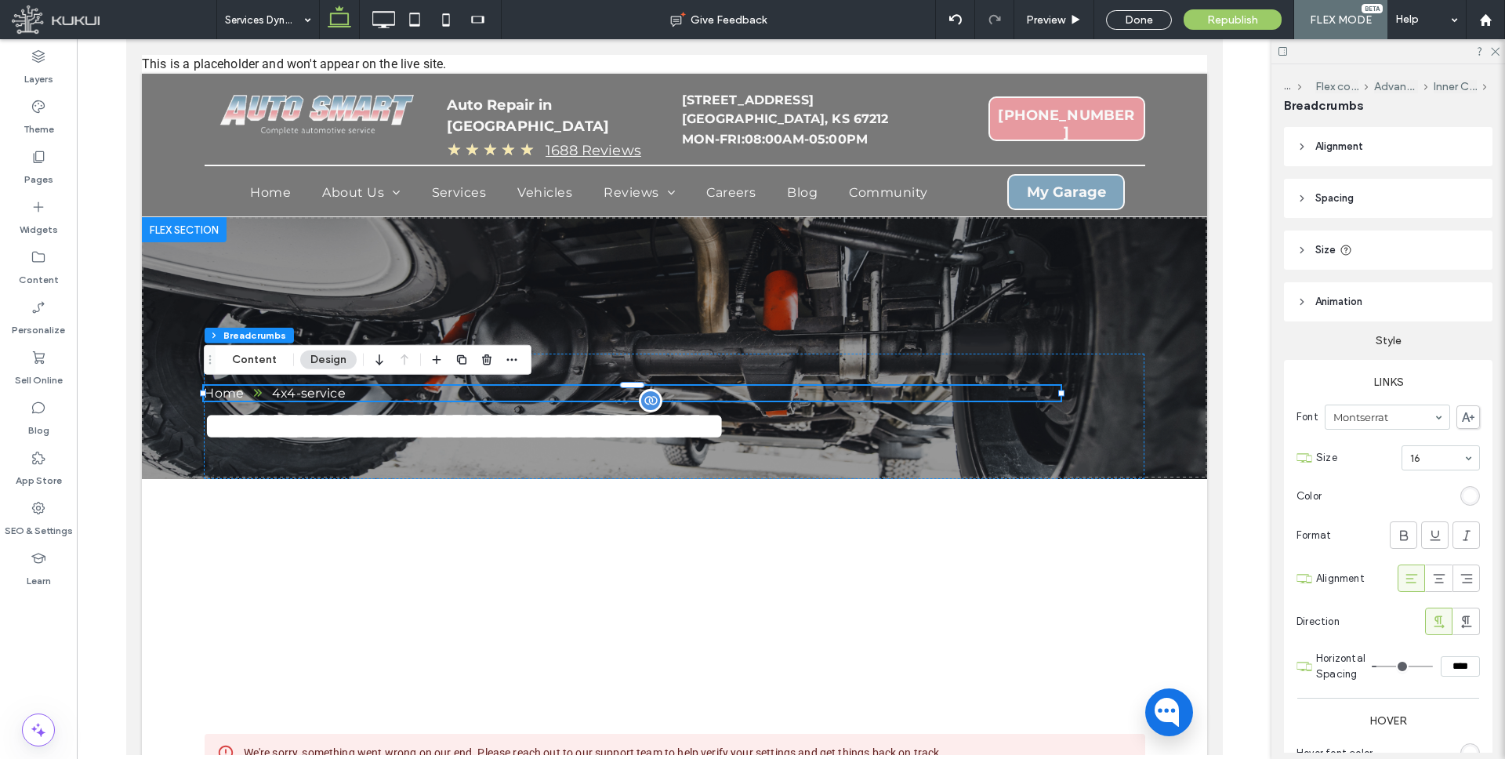
scroll to position [452, 0]
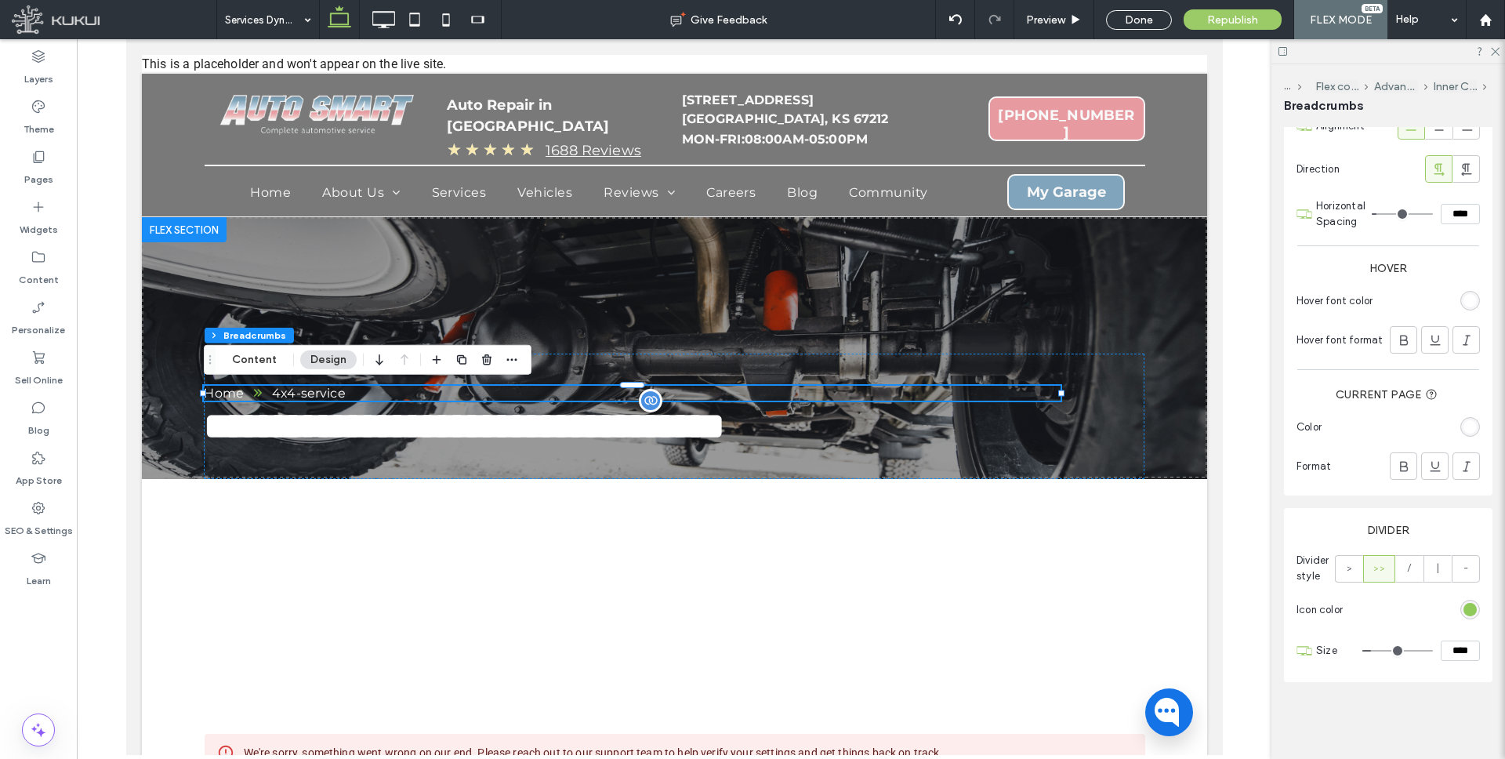
click at [1466, 603] on div "rgba(126, 194, 66, 1)" at bounding box center [1469, 609] width 13 height 13
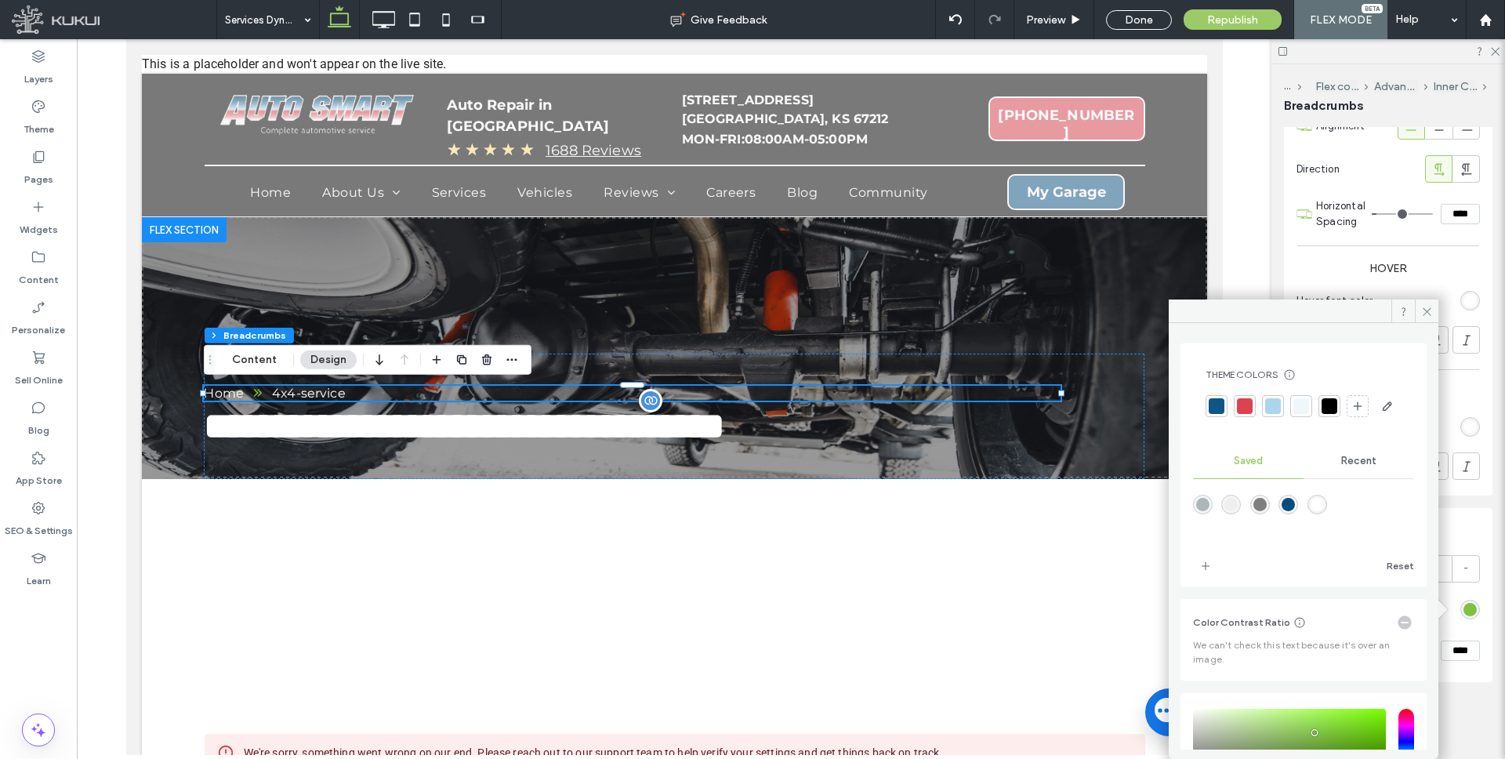
click at [1324, 511] on div "rgba(255,255,255,1)" at bounding box center [1316, 504] width 13 height 13
type input "*******"
click at [1434, 309] on span at bounding box center [1426, 311] width 24 height 24
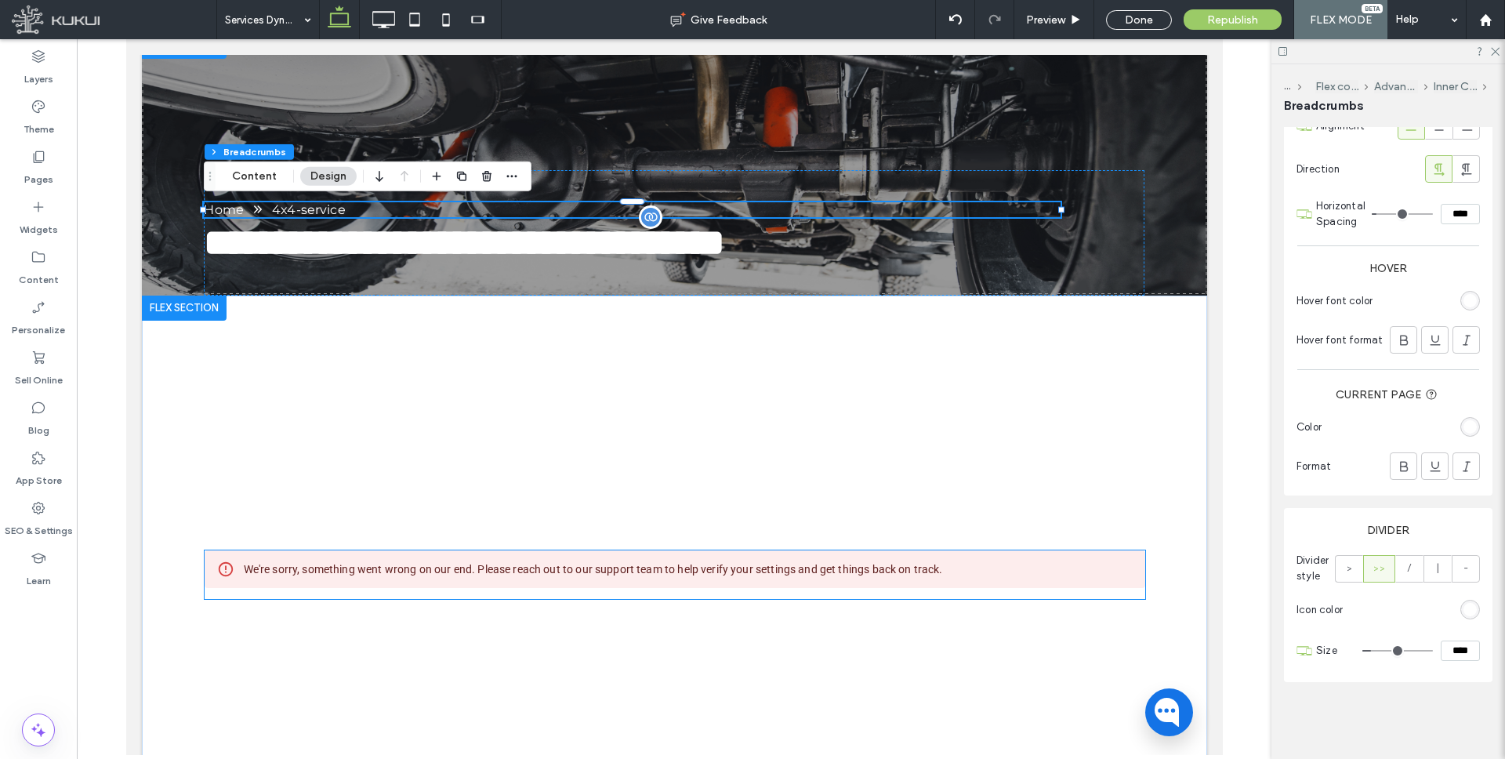
click at [530, 569] on div "We're sorry, something went wrong on our end. Please reach out to our support t…" at bounding box center [592, 569] width 699 height 28
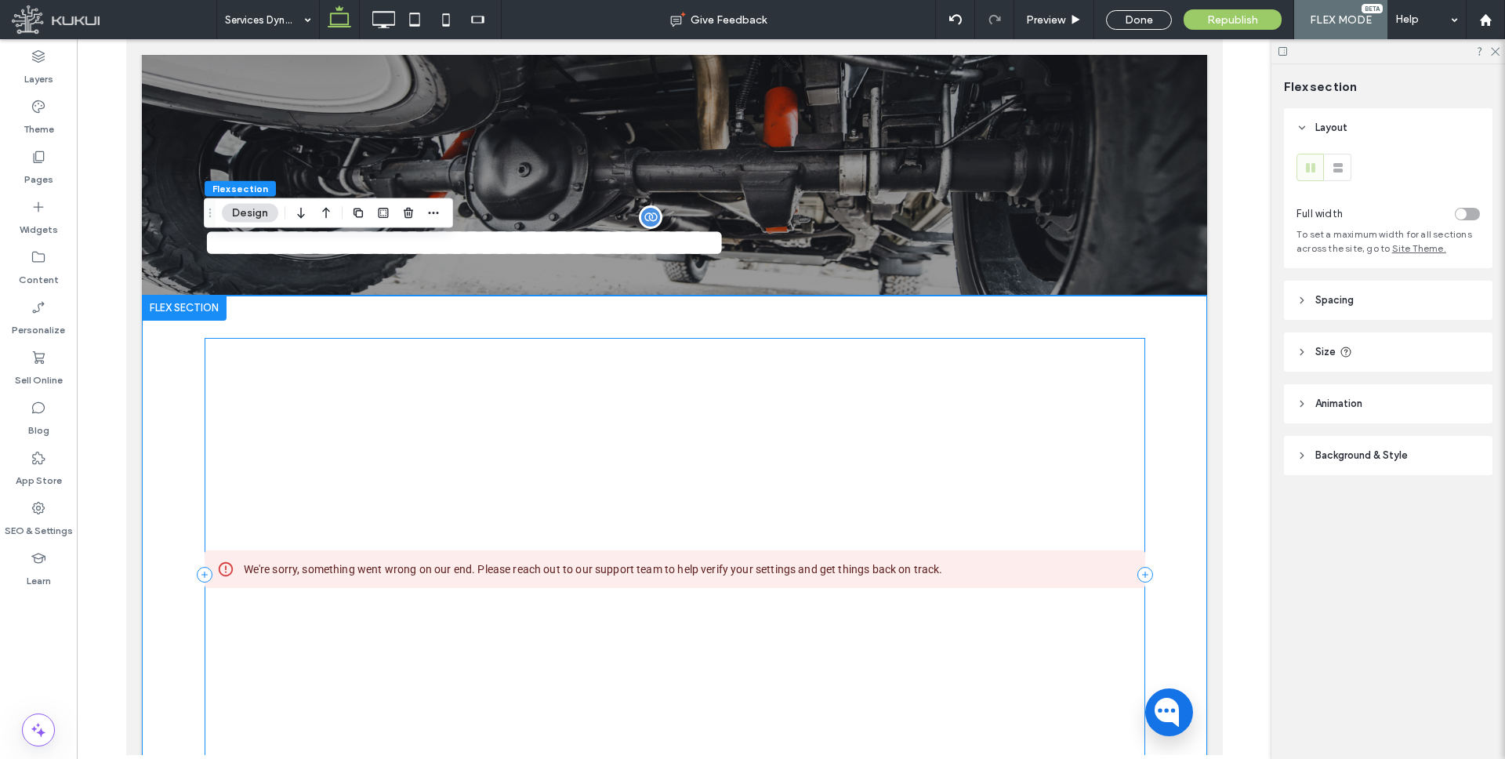
scroll to position [239, 0]
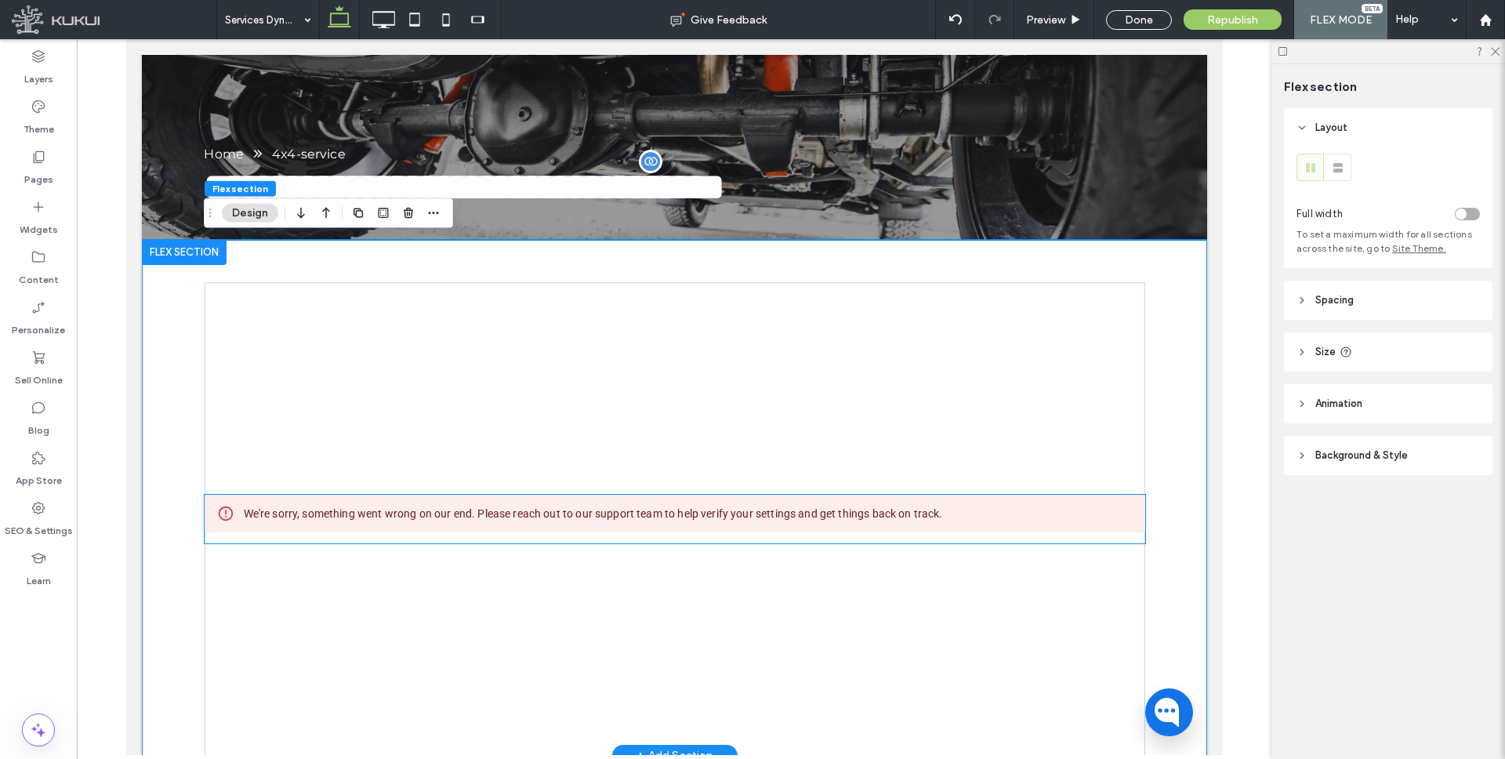
click at [581, 518] on div "We're sorry, something went wrong on our end. Please reach out to our support t…" at bounding box center [592, 513] width 699 height 28
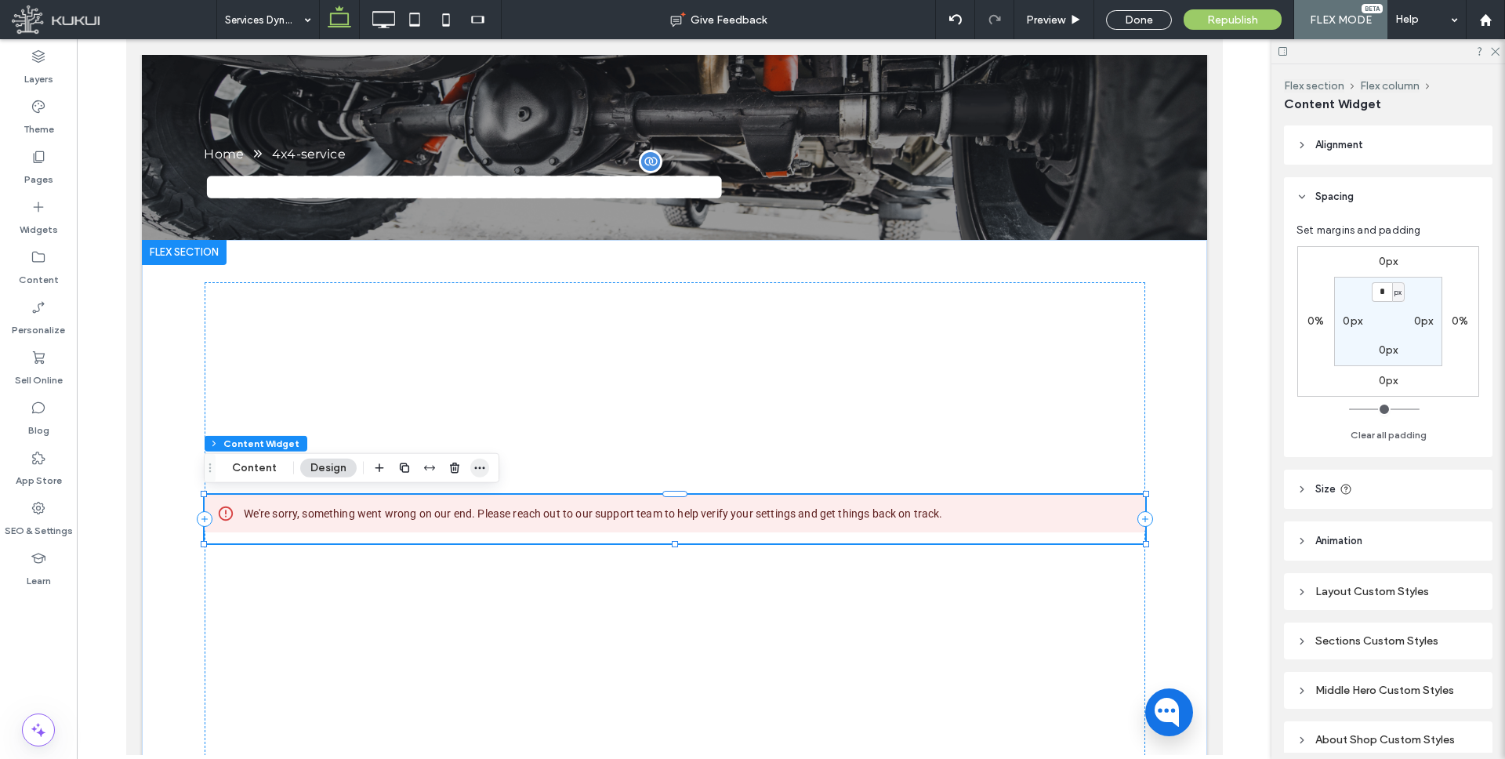
click at [479, 466] on icon "button" at bounding box center [479, 468] width 13 height 13
click at [450, 563] on span "Connect to Data" at bounding box center [445, 561] width 88 height 13
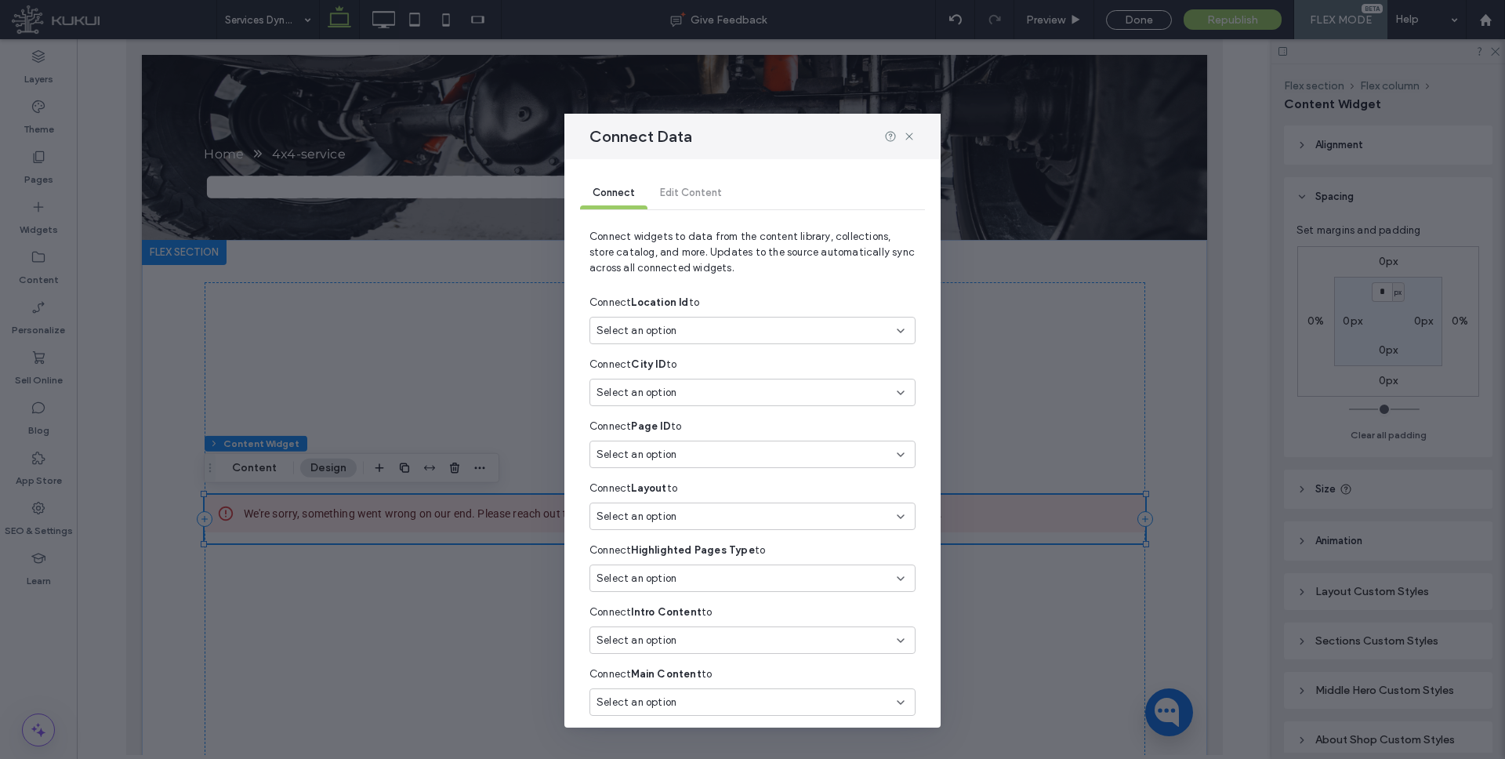
drag, startPoint x: 738, startPoint y: 328, endPoint x: 736, endPoint y: 338, distance: 9.7
click at [737, 328] on div "Select an option" at bounding box center [742, 331] width 293 height 16
click at [718, 366] on span "locationId" at bounding box center [791, 365] width 221 height 16
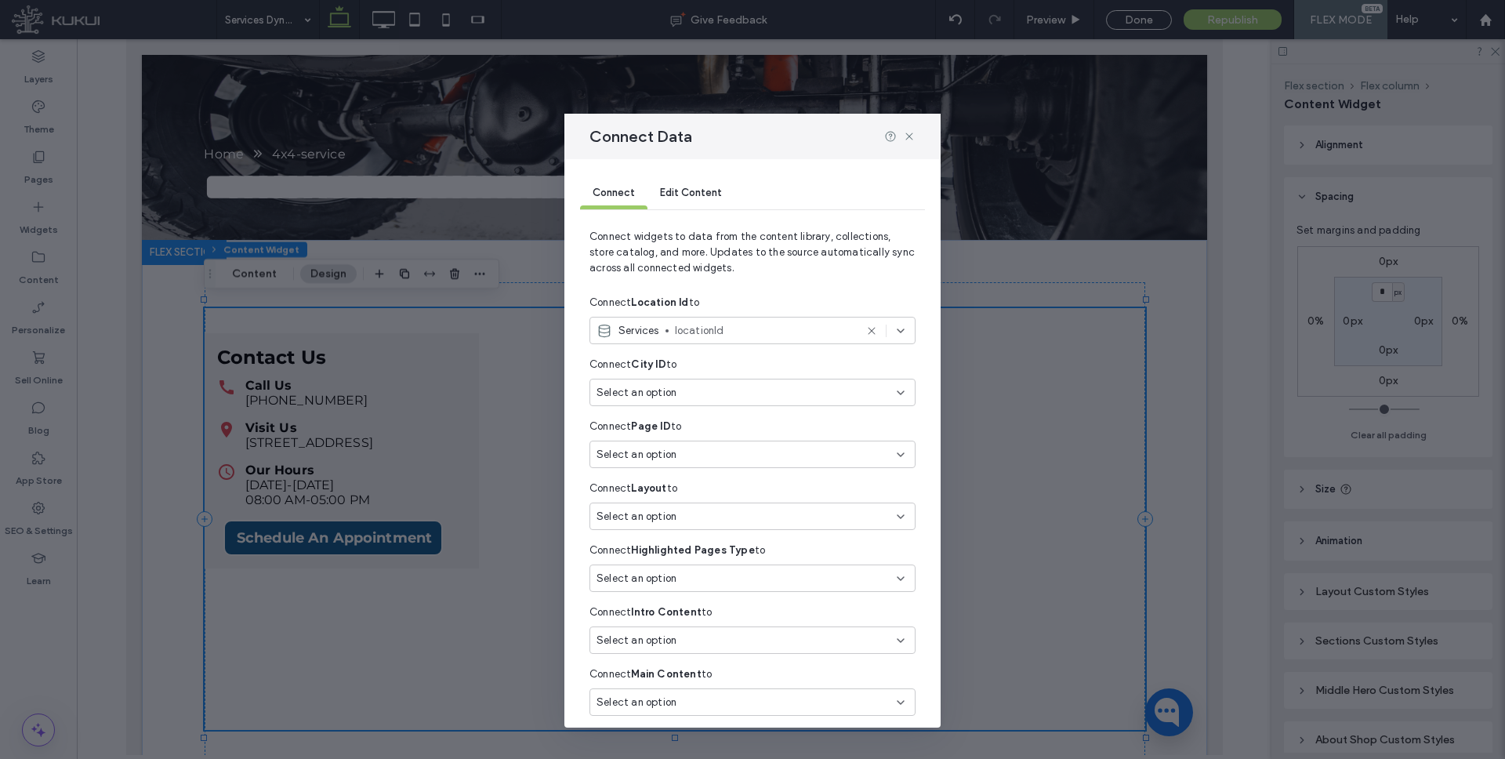
scroll to position [39, 0]
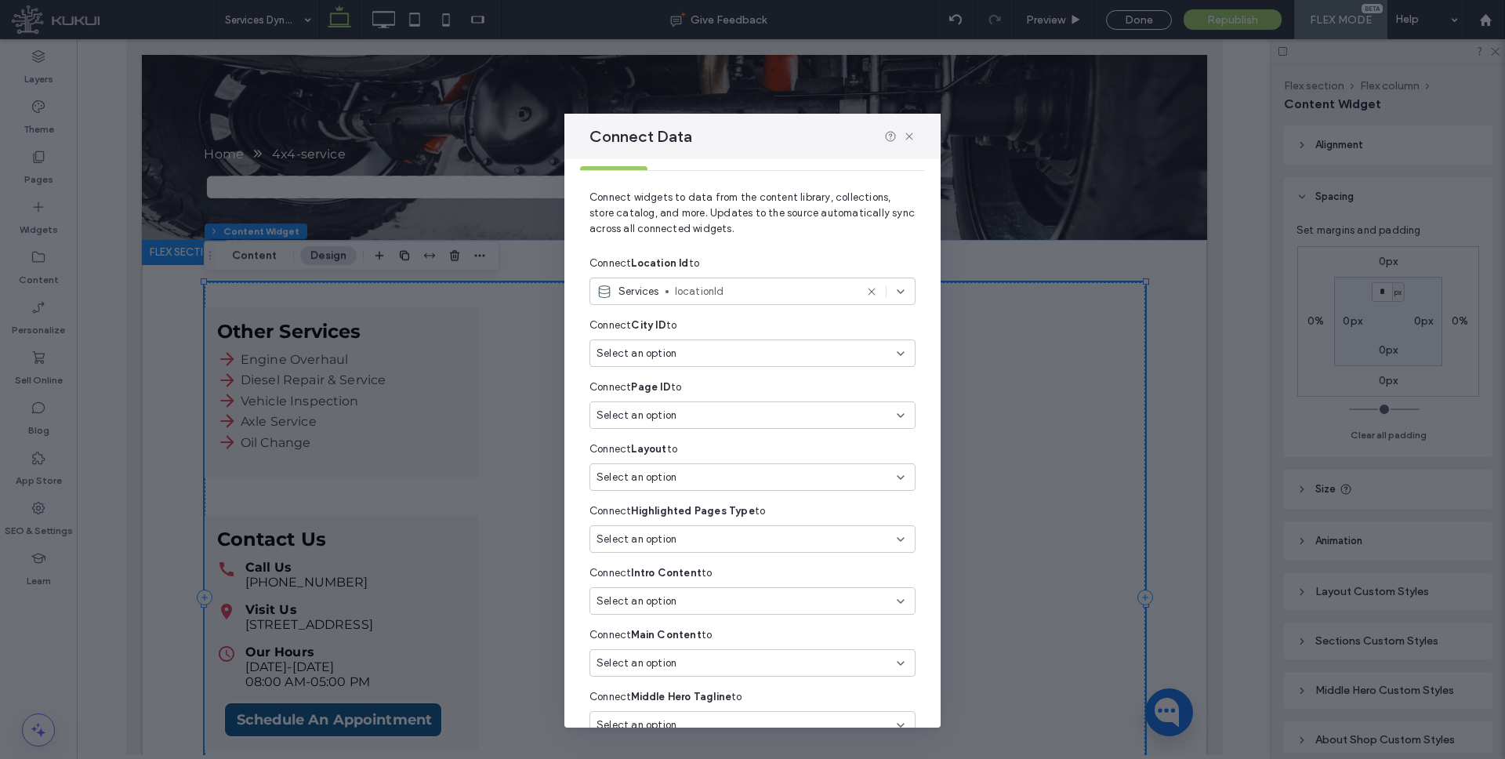
click at [686, 475] on div "Select an option" at bounding box center [742, 477] width 293 height 16
click at [713, 601] on span "layout" at bounding box center [791, 607] width 221 height 16
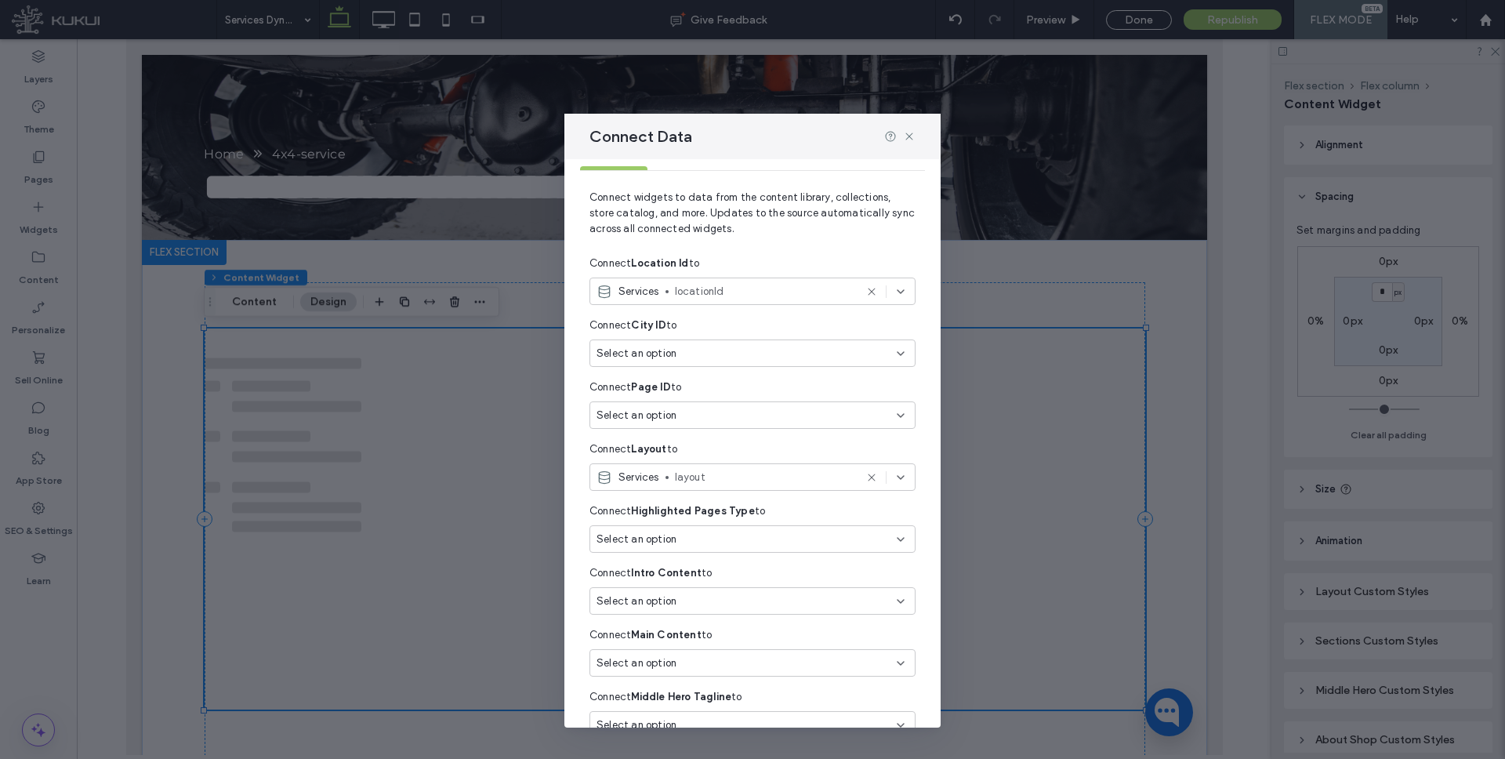
scroll to position [89, 0]
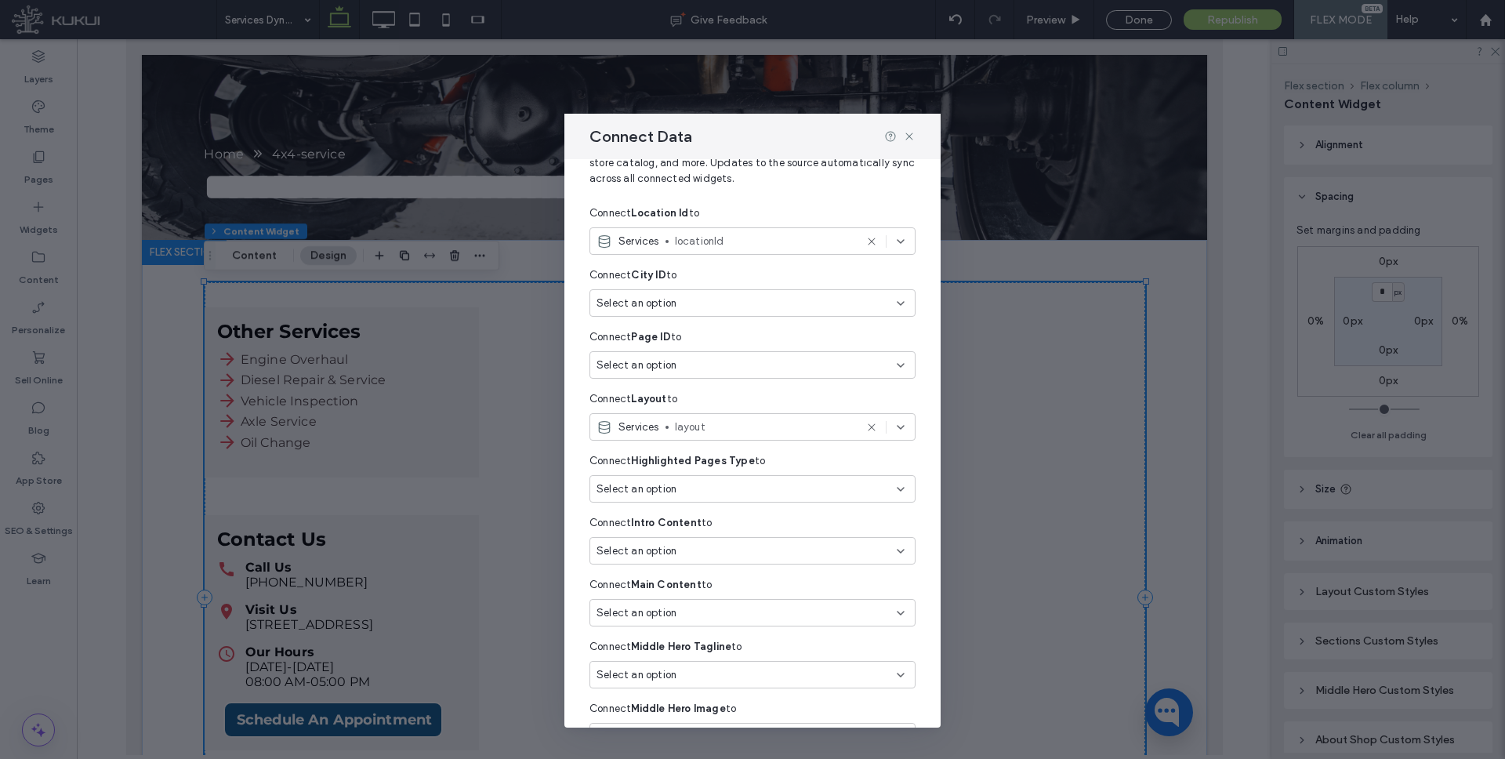
click at [712, 492] on div "Select an option" at bounding box center [742, 489] width 293 height 16
click at [712, 552] on span "type" at bounding box center [791, 546] width 221 height 16
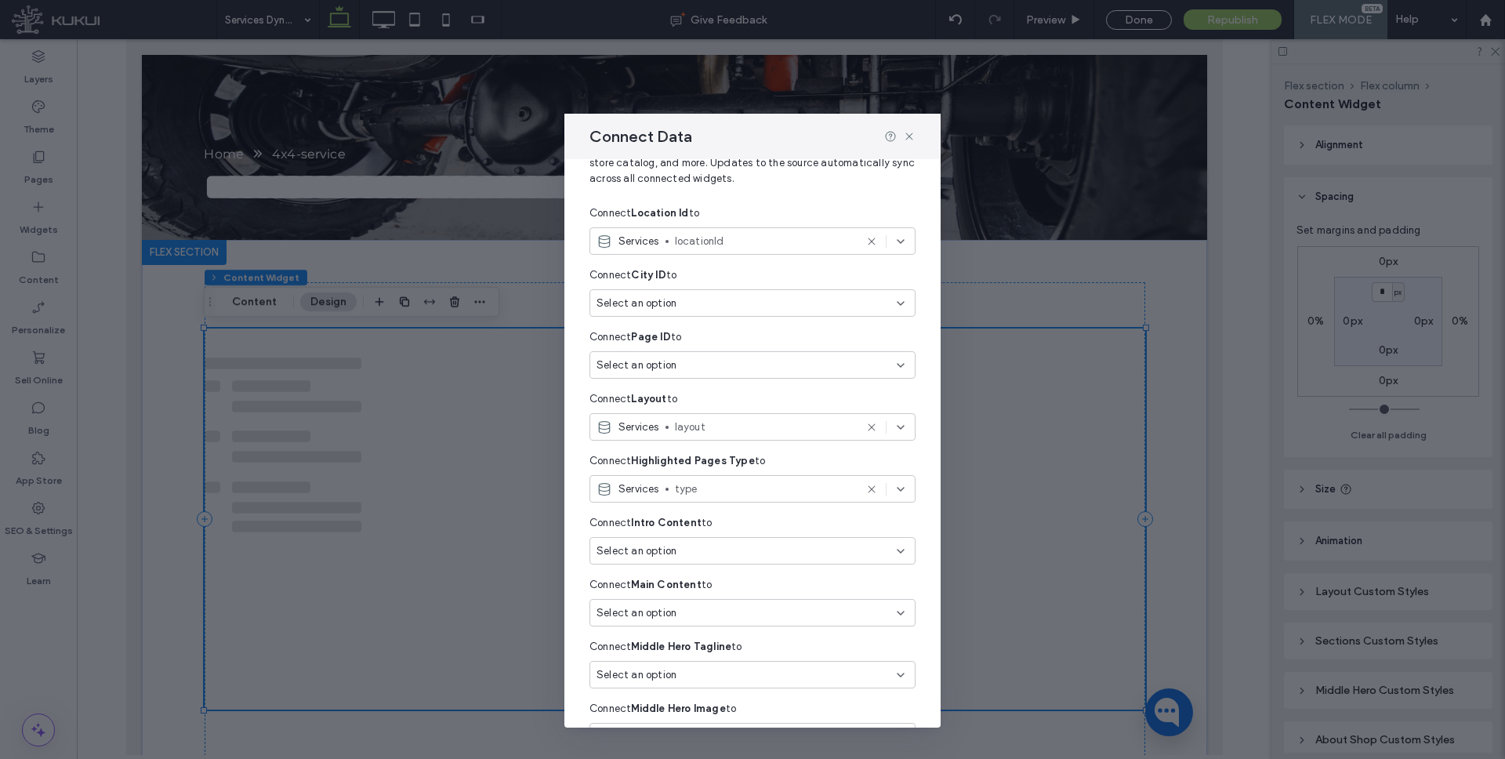
click at [701, 552] on div "Select an option" at bounding box center [742, 551] width 293 height 16
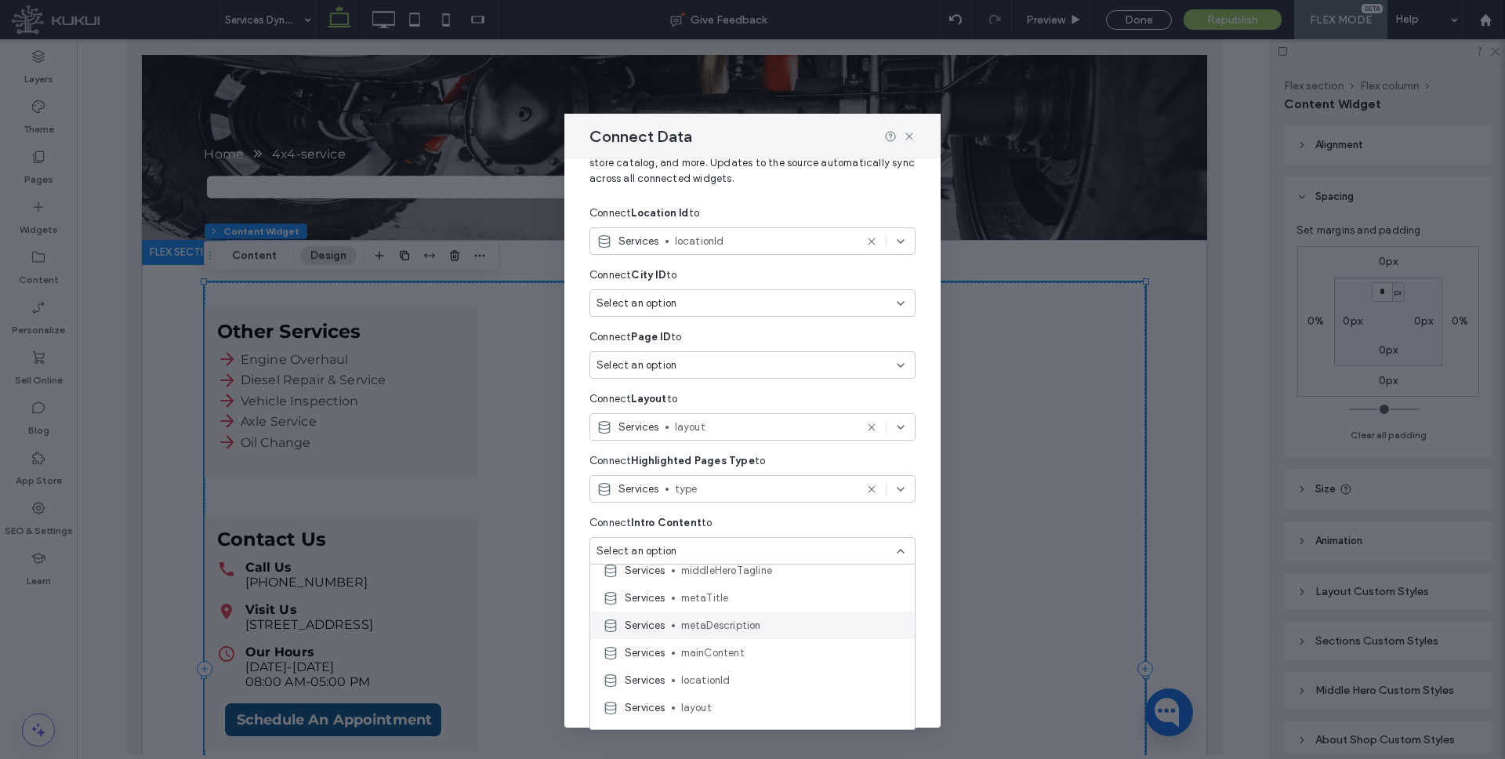
scroll to position [209, 0]
click at [723, 687] on div "Services introContent" at bounding box center [752, 697] width 324 height 27
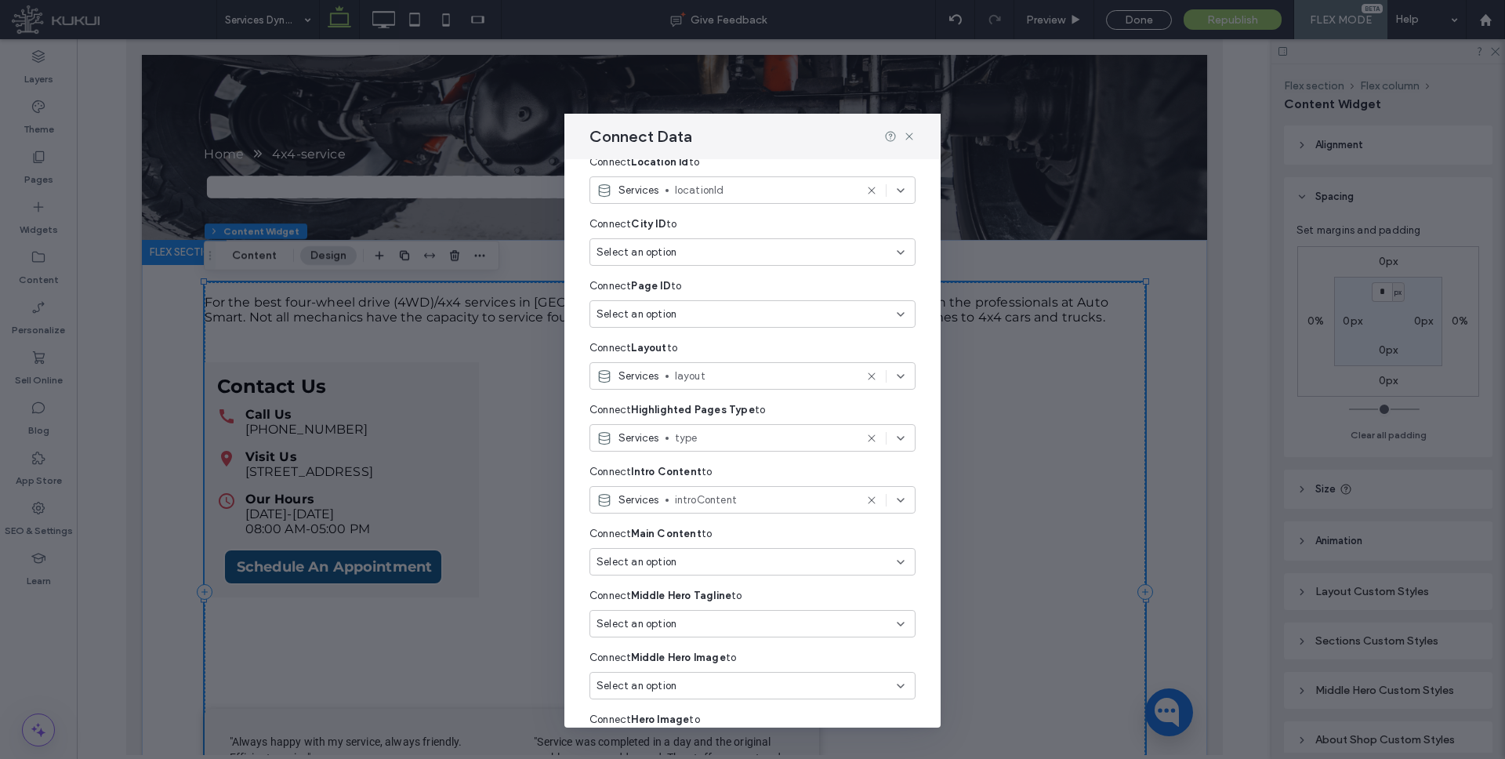
scroll to position [142, 0]
click at [705, 560] on div "Select an option" at bounding box center [742, 560] width 293 height 16
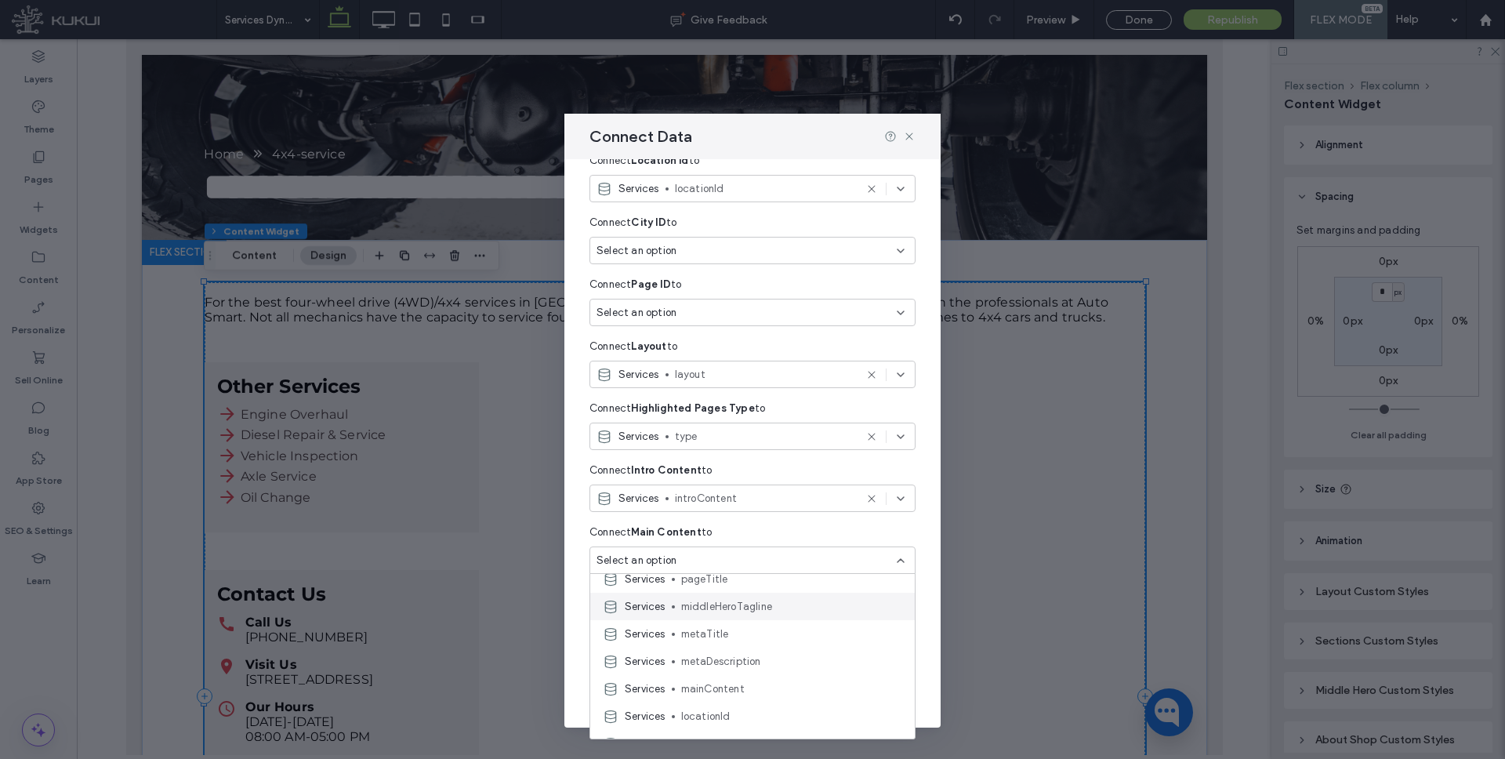
scroll to position [149, 0]
click at [735, 690] on span "mainContent" at bounding box center [791, 686] width 221 height 16
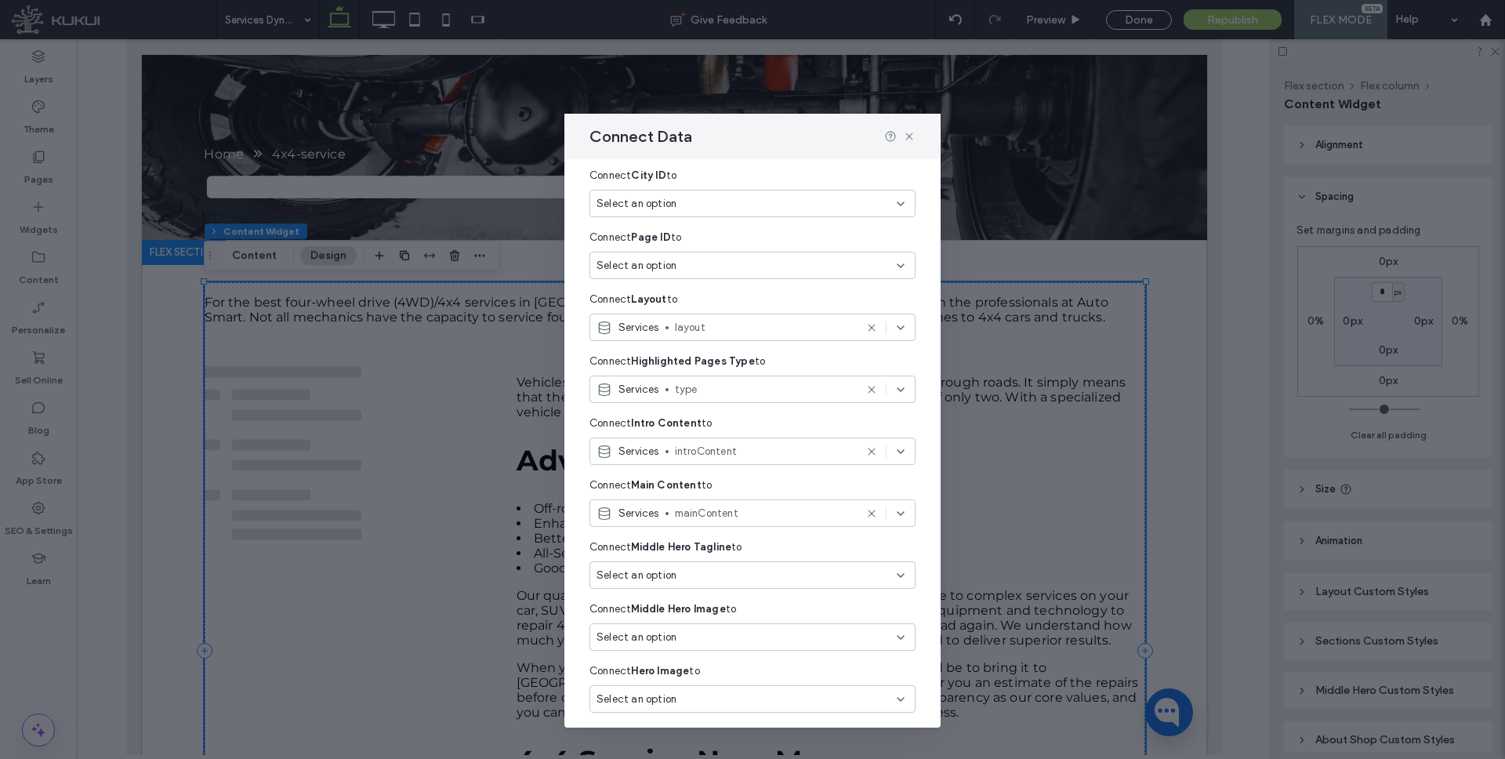
scroll to position [190, 0]
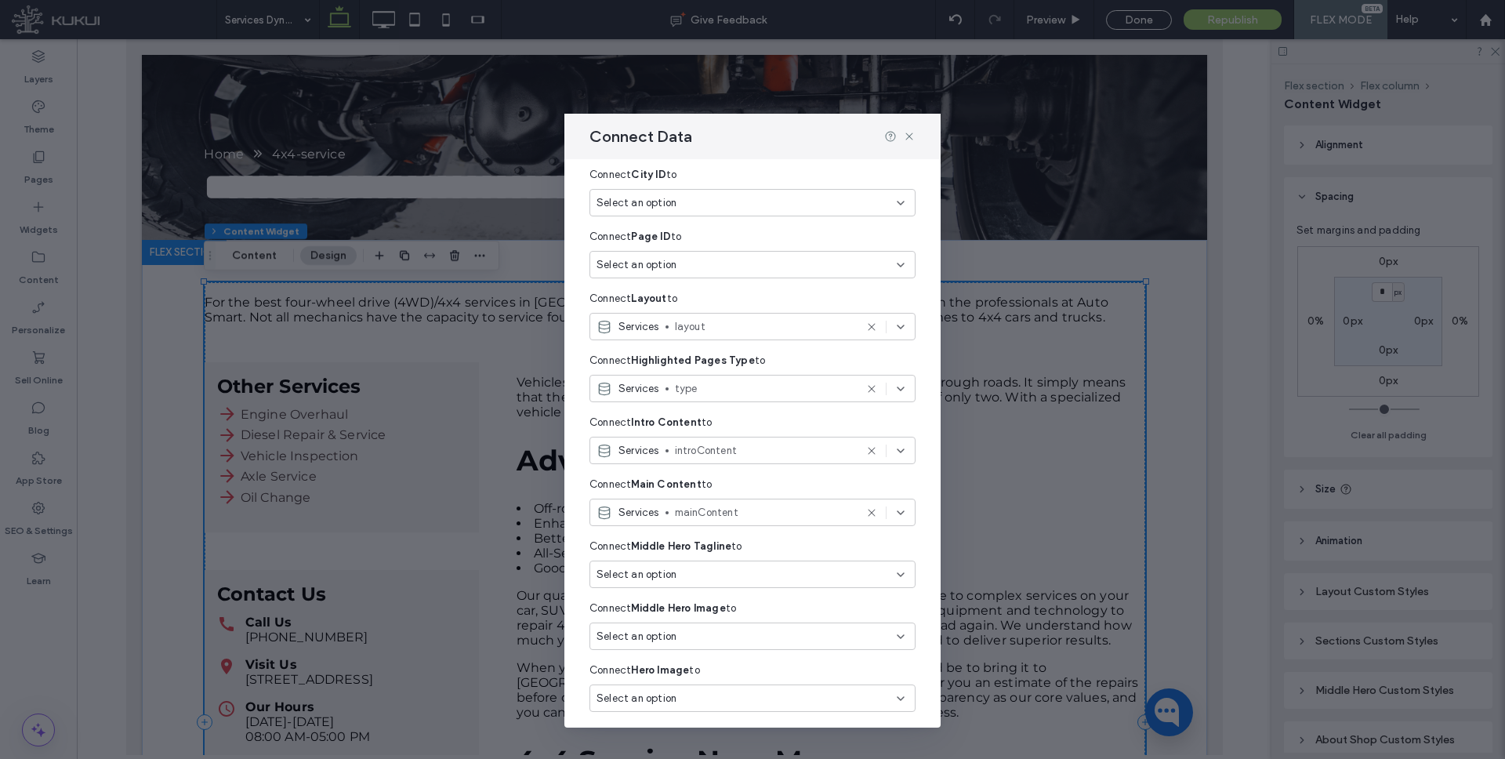
click at [695, 570] on div "Select an option" at bounding box center [742, 575] width 293 height 16
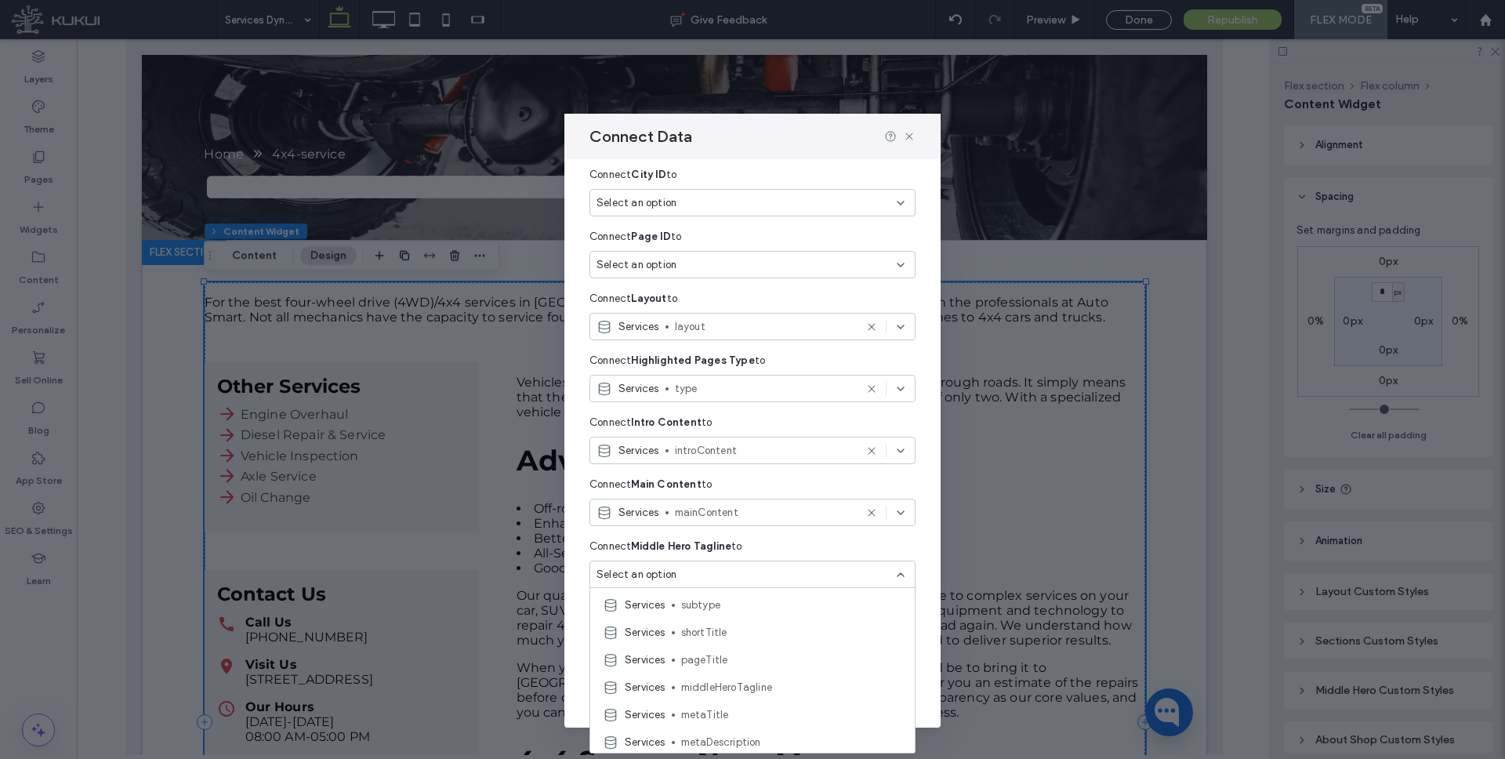
scroll to position [92, 0]
click at [743, 666] on span "middleHeroTagline" at bounding box center [791, 674] width 221 height 16
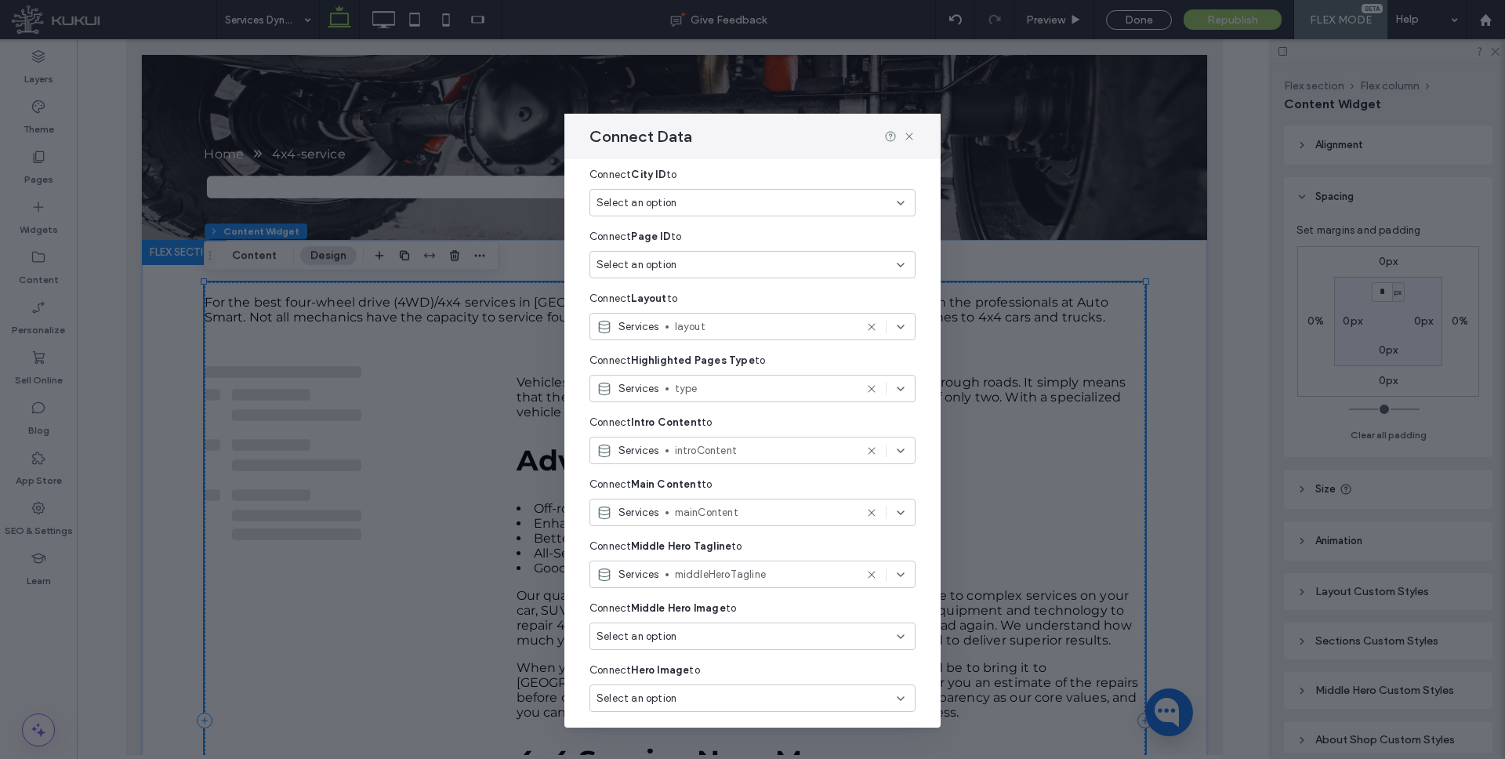
scroll to position [226, 0]
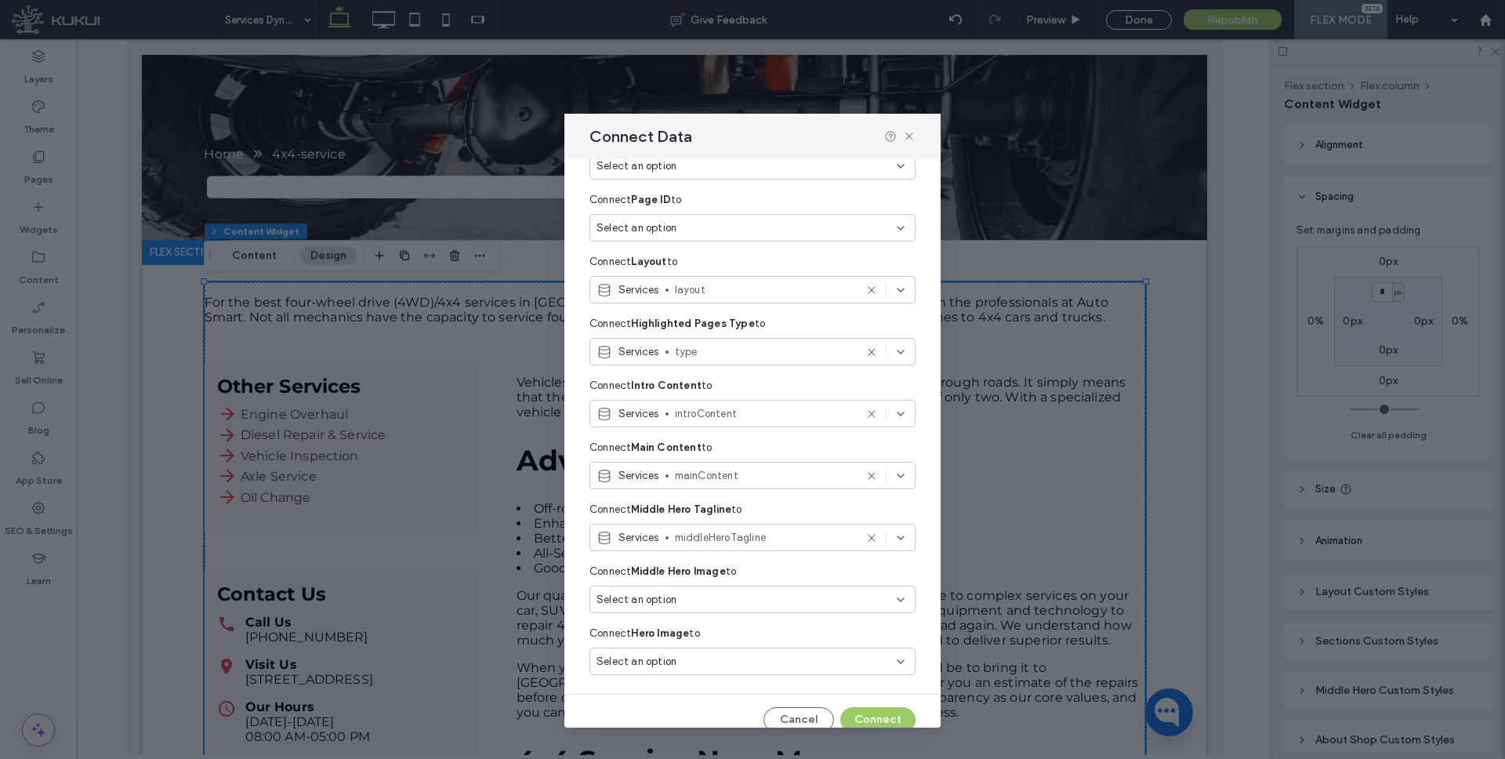
click at [700, 600] on div "Select an option" at bounding box center [742, 600] width 293 height 16
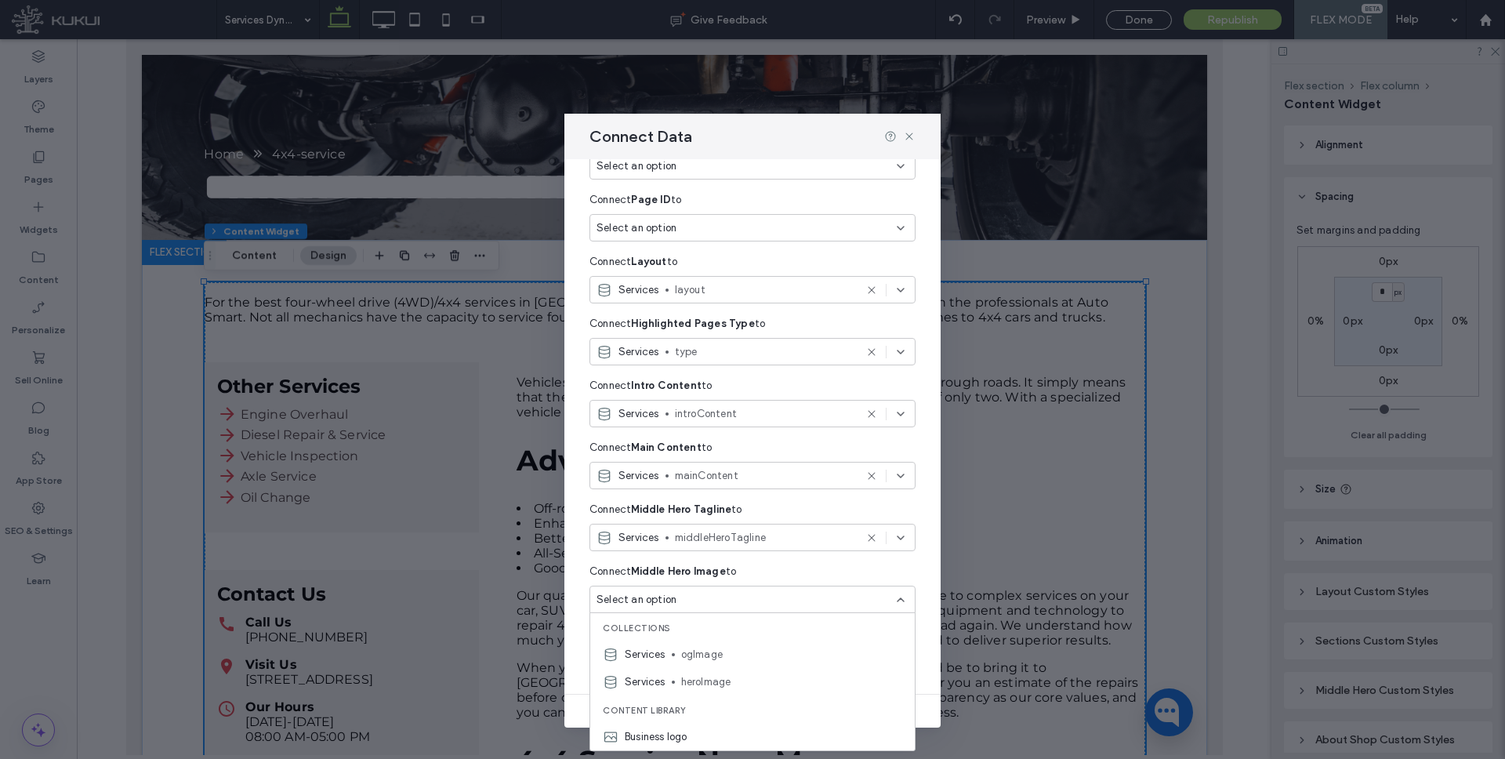
click at [736, 675] on span "heroImage" at bounding box center [791, 682] width 221 height 16
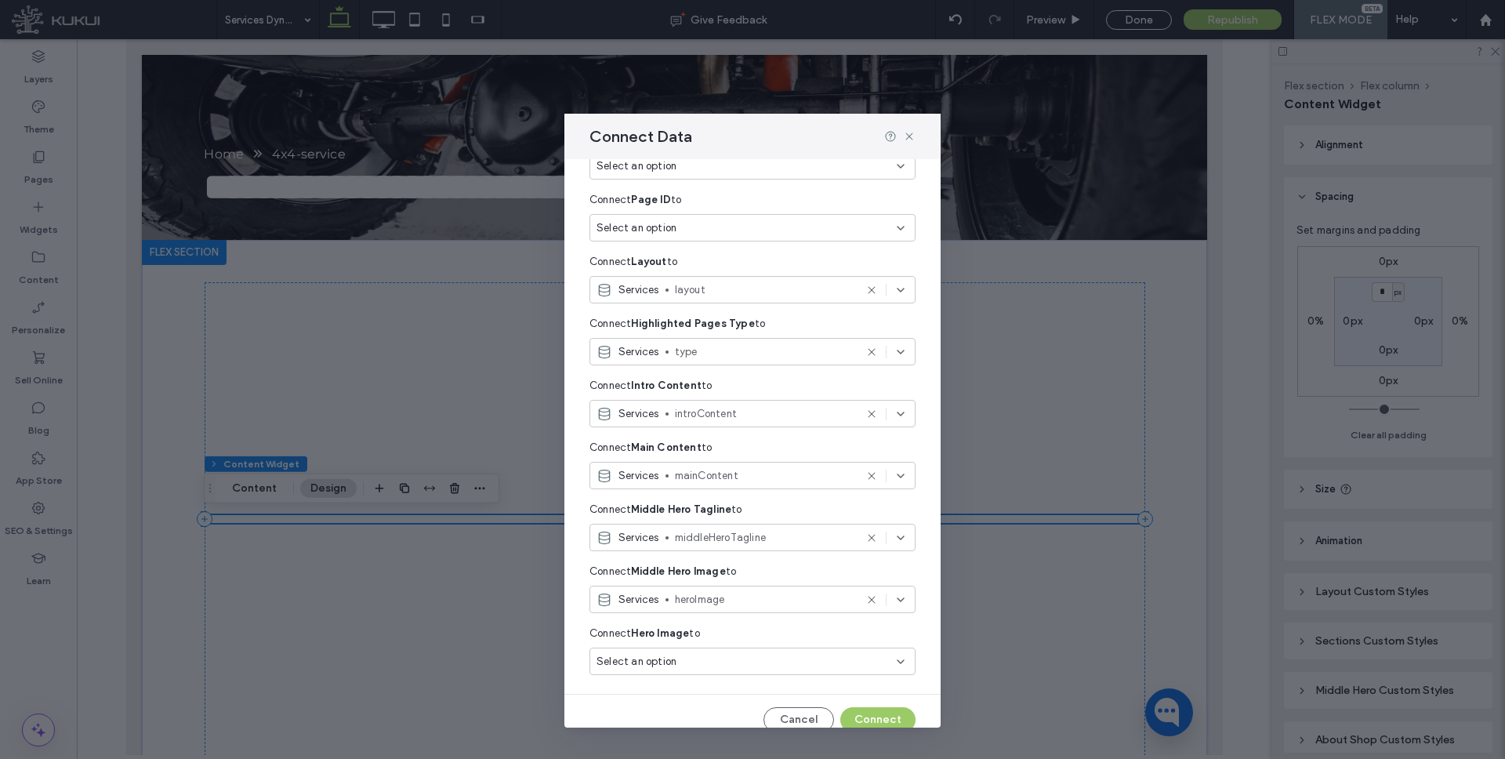
scroll to position [244, 0]
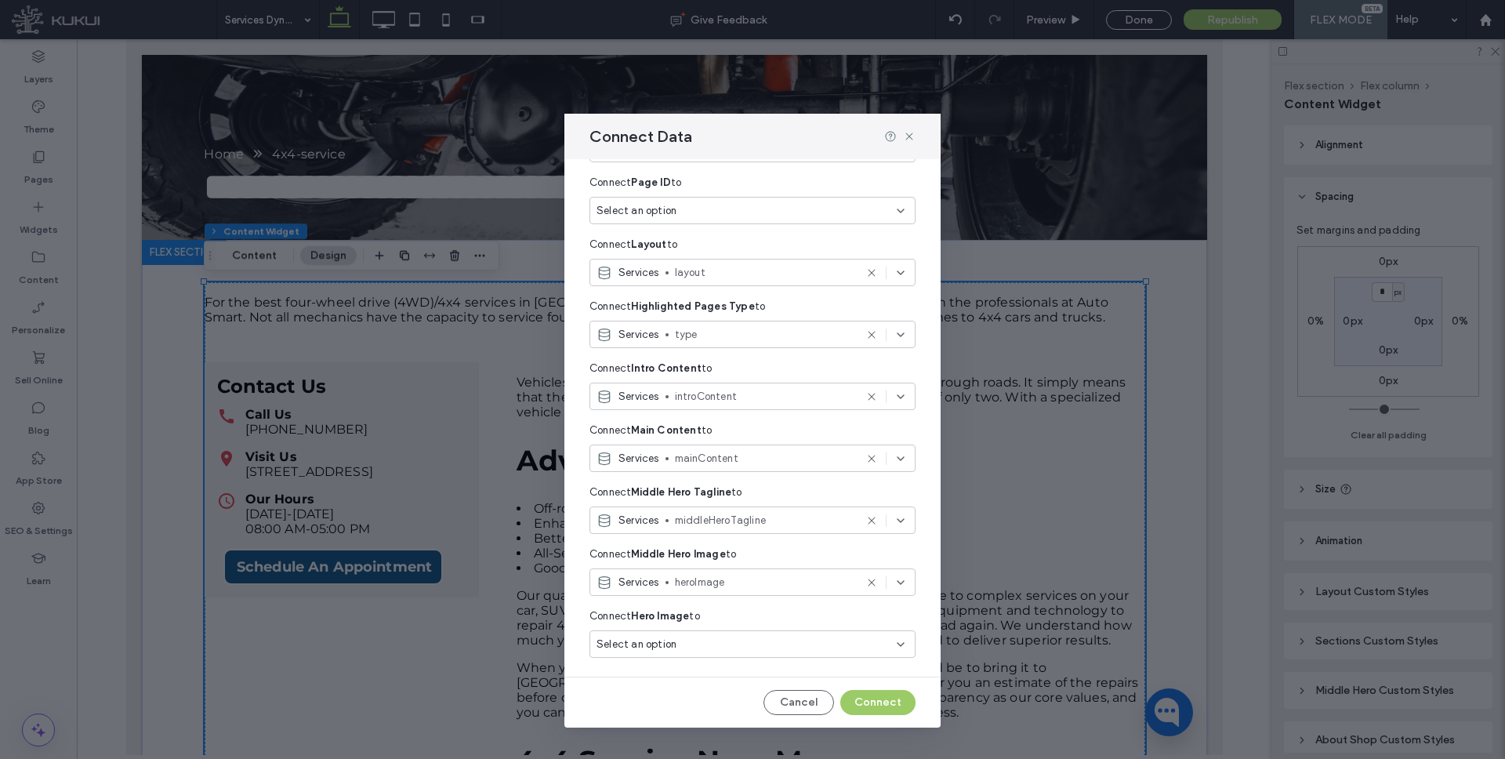
click at [712, 633] on div "Select an option" at bounding box center [752, 643] width 326 height 27
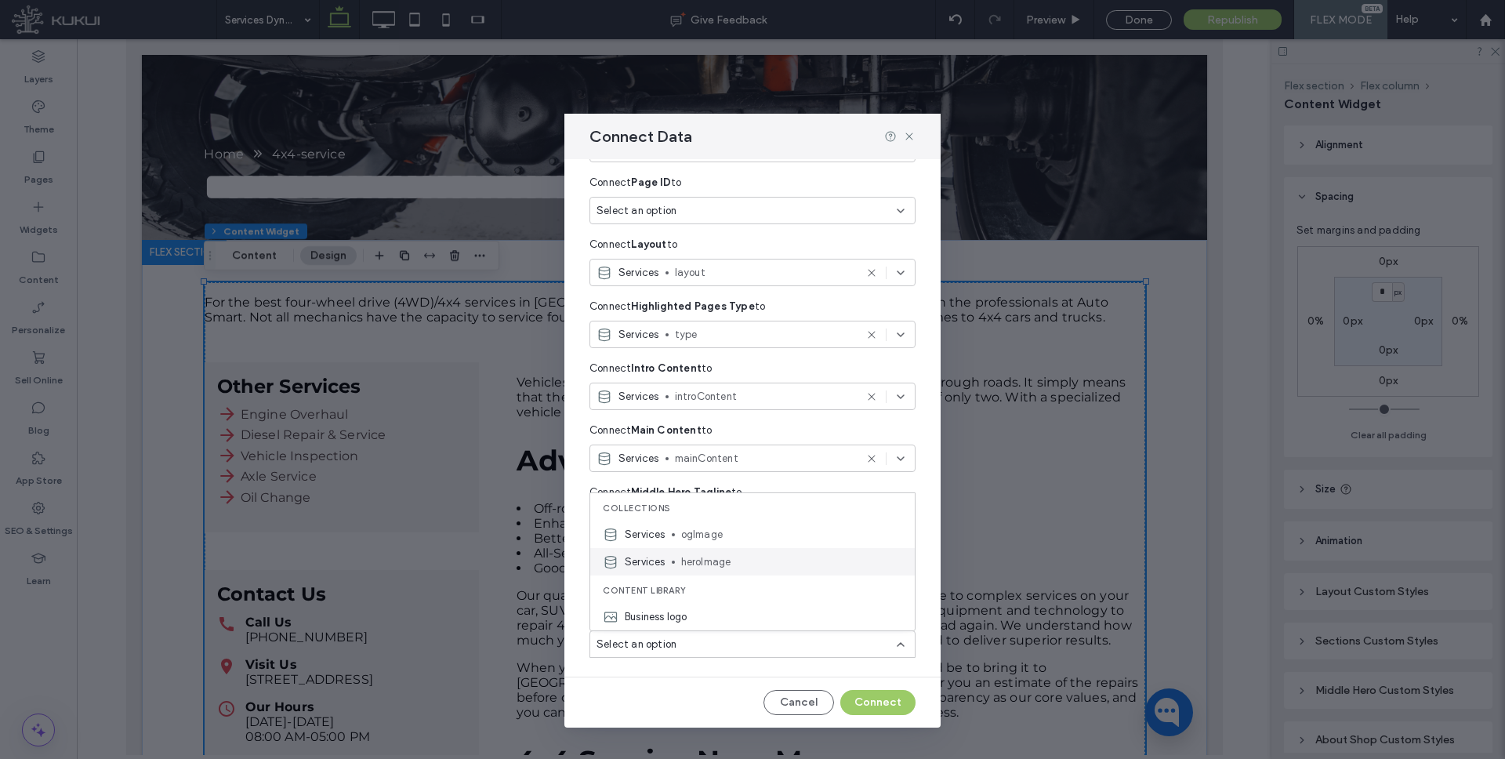
click at [716, 555] on span "heroImage" at bounding box center [791, 562] width 221 height 16
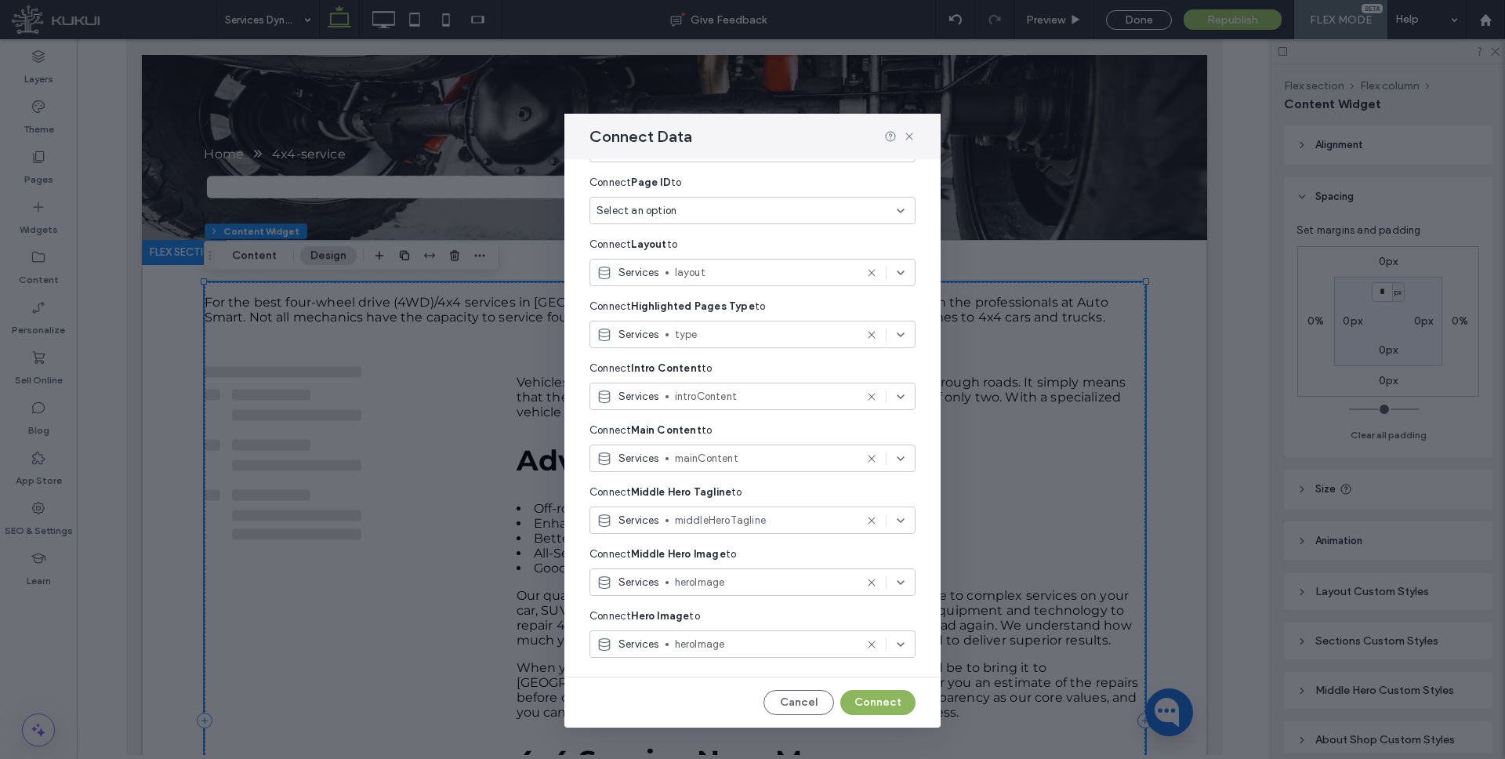
click at [868, 693] on button "Connect" at bounding box center [877, 702] width 75 height 25
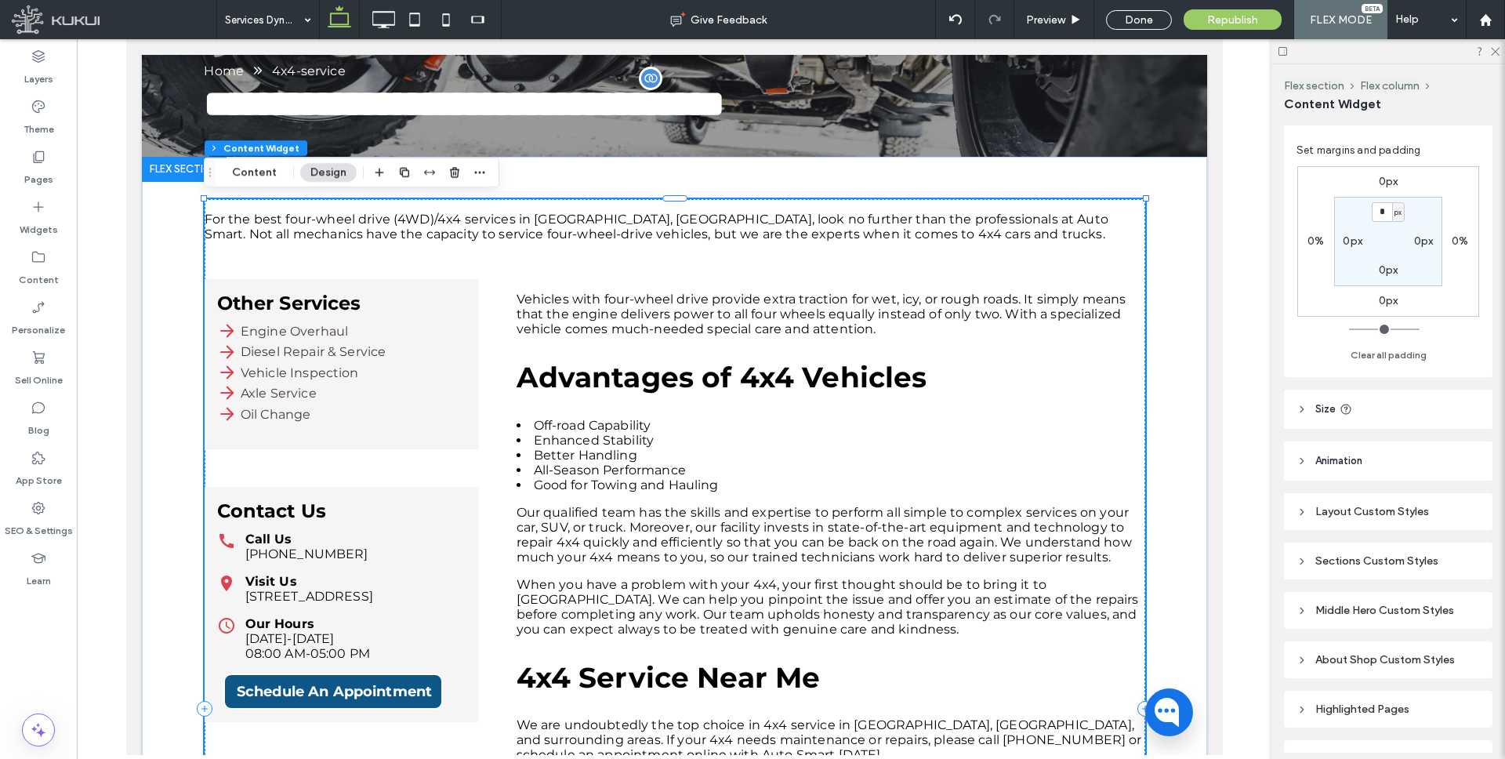
scroll to position [81, 0]
click at [1353, 237] on label "0px" at bounding box center [1352, 239] width 20 height 13
type input "**"
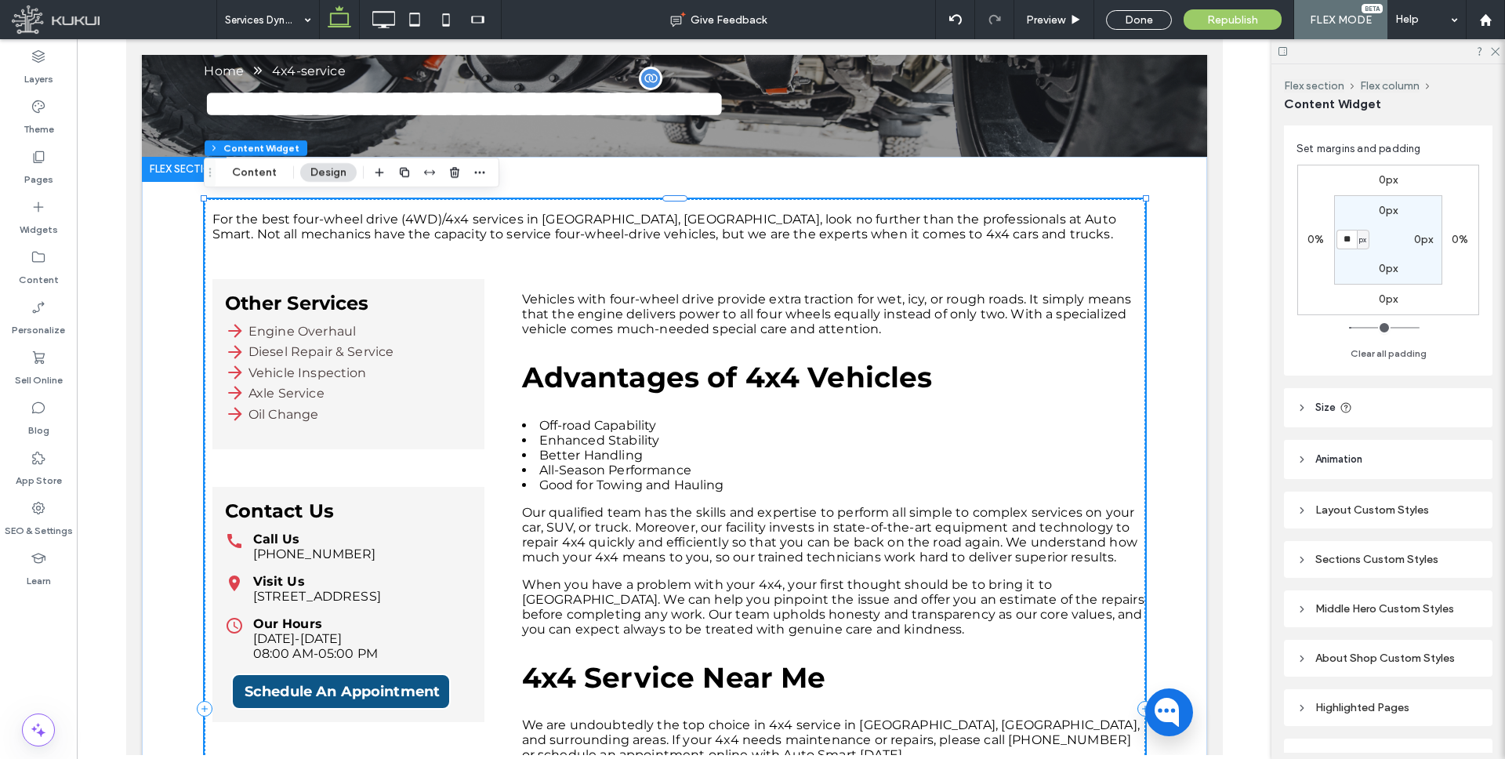
click at [1415, 243] on label "0px" at bounding box center [1424, 239] width 20 height 13
type input "*"
type input "**"
click at [1323, 498] on div "Layout Custom Styles" at bounding box center [1388, 513] width 208 height 37
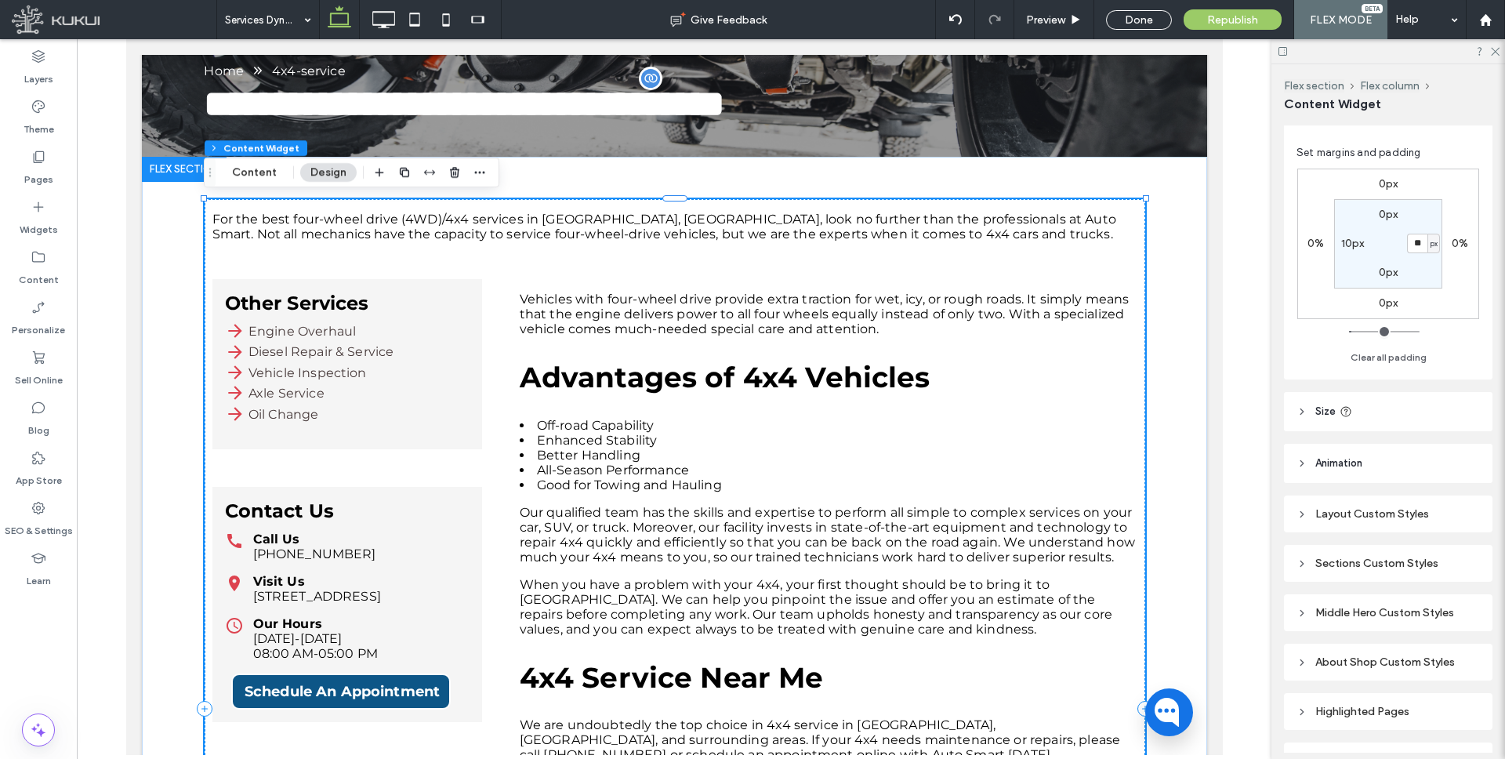
scroll to position [76, 0]
click at [1329, 512] on div "Layout Custom Styles" at bounding box center [1387, 515] width 183 height 13
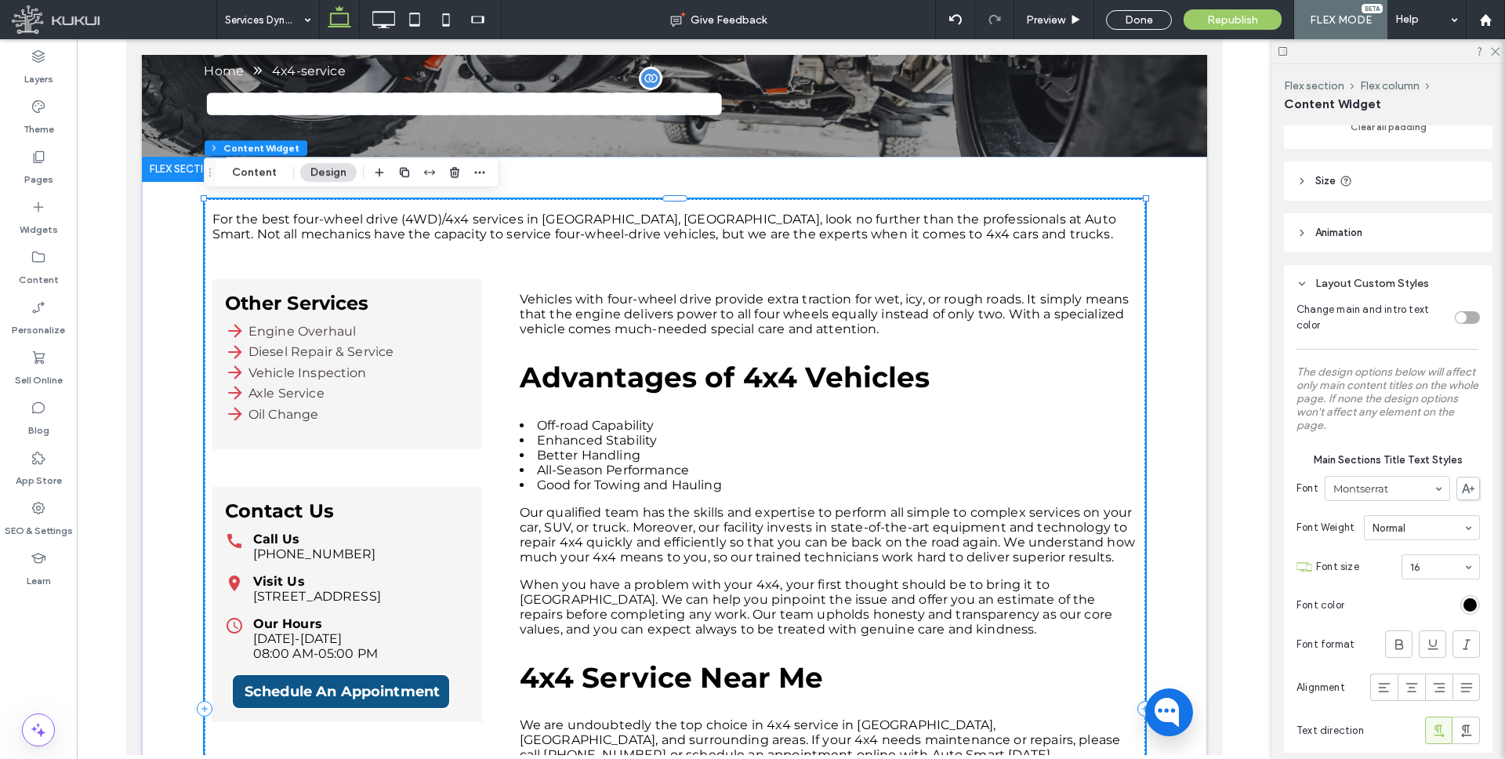
scroll to position [657, 0]
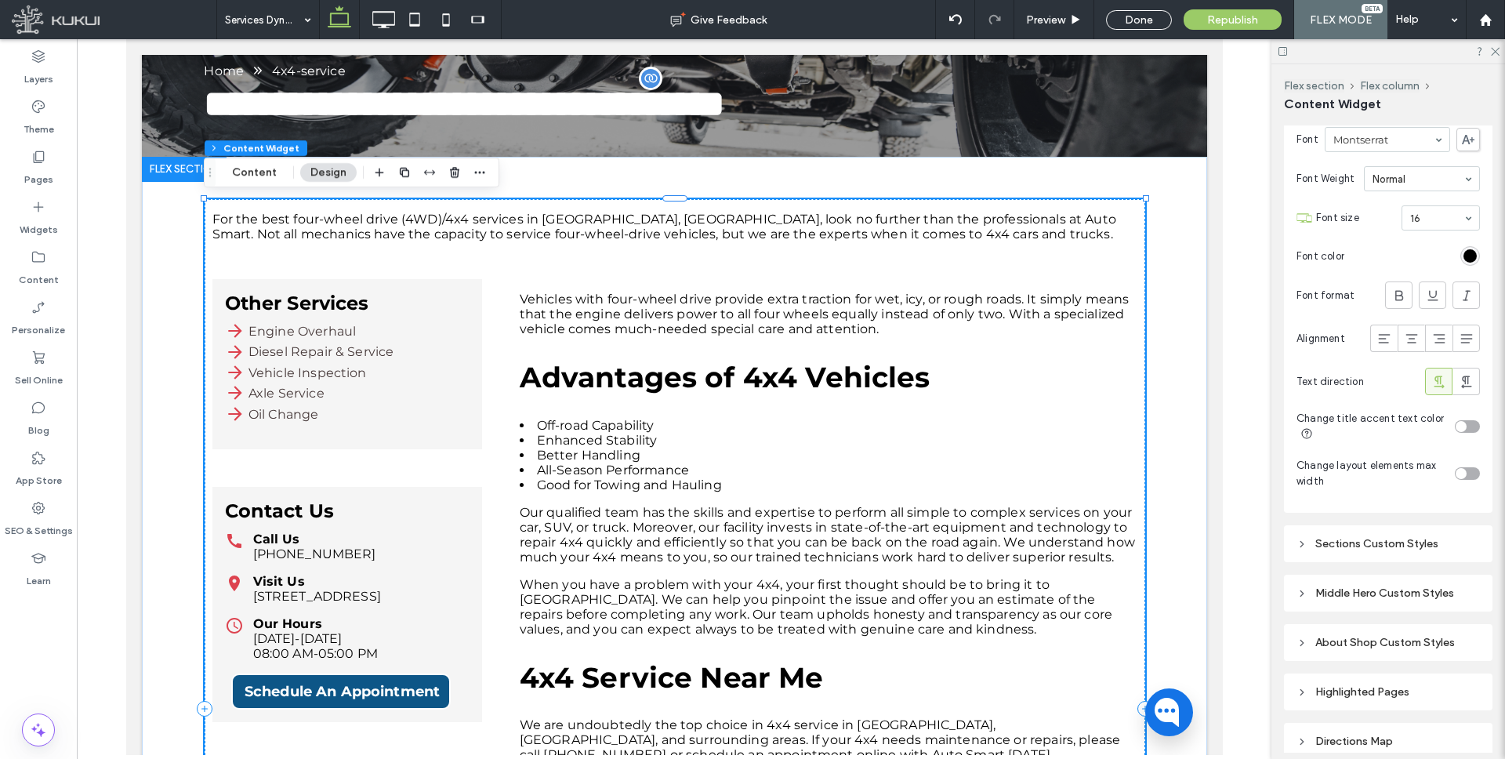
click at [1457, 470] on div "toggle" at bounding box center [1460, 473] width 11 height 11
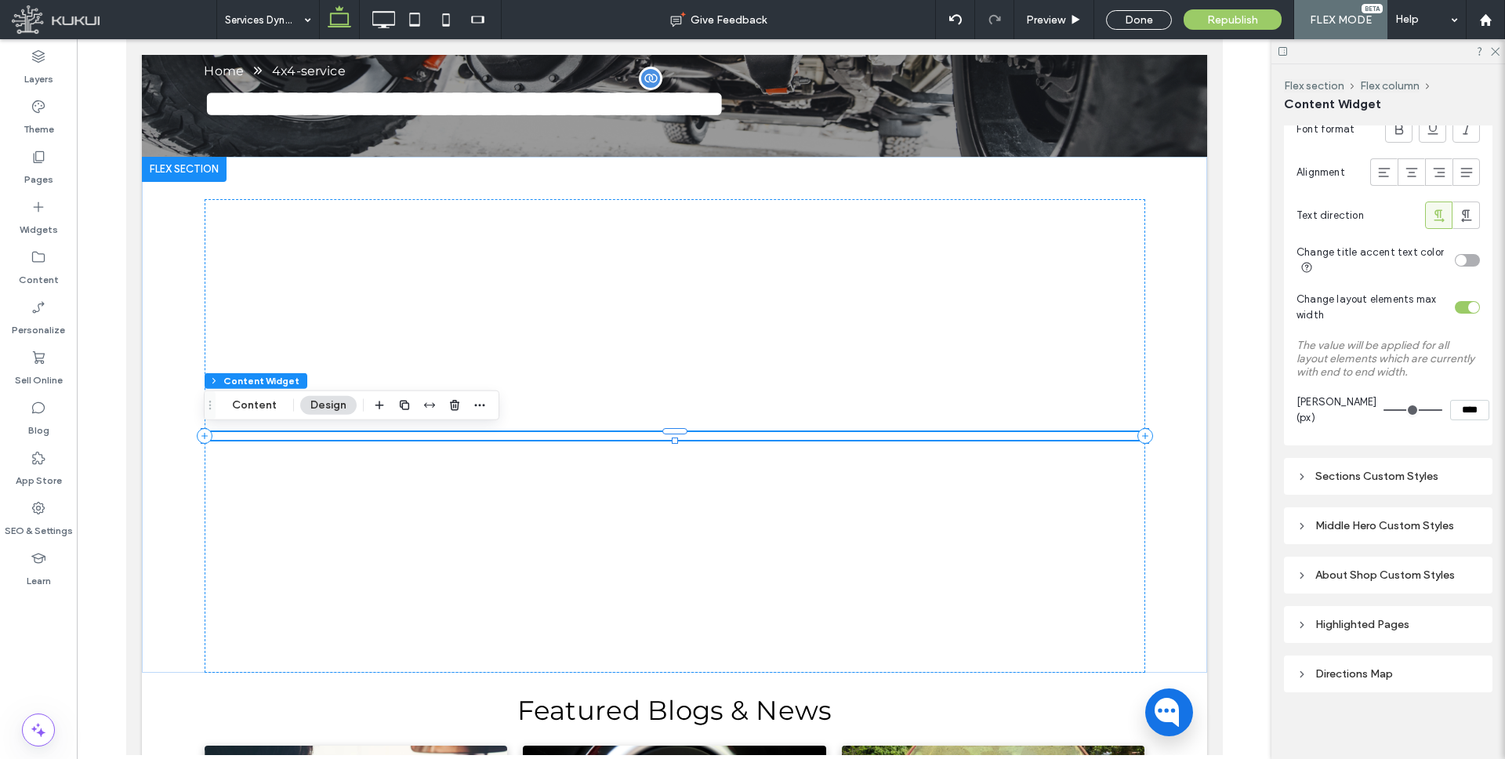
scroll to position [825, 0]
click at [1332, 472] on div "Sections Custom Styles" at bounding box center [1387, 473] width 183 height 13
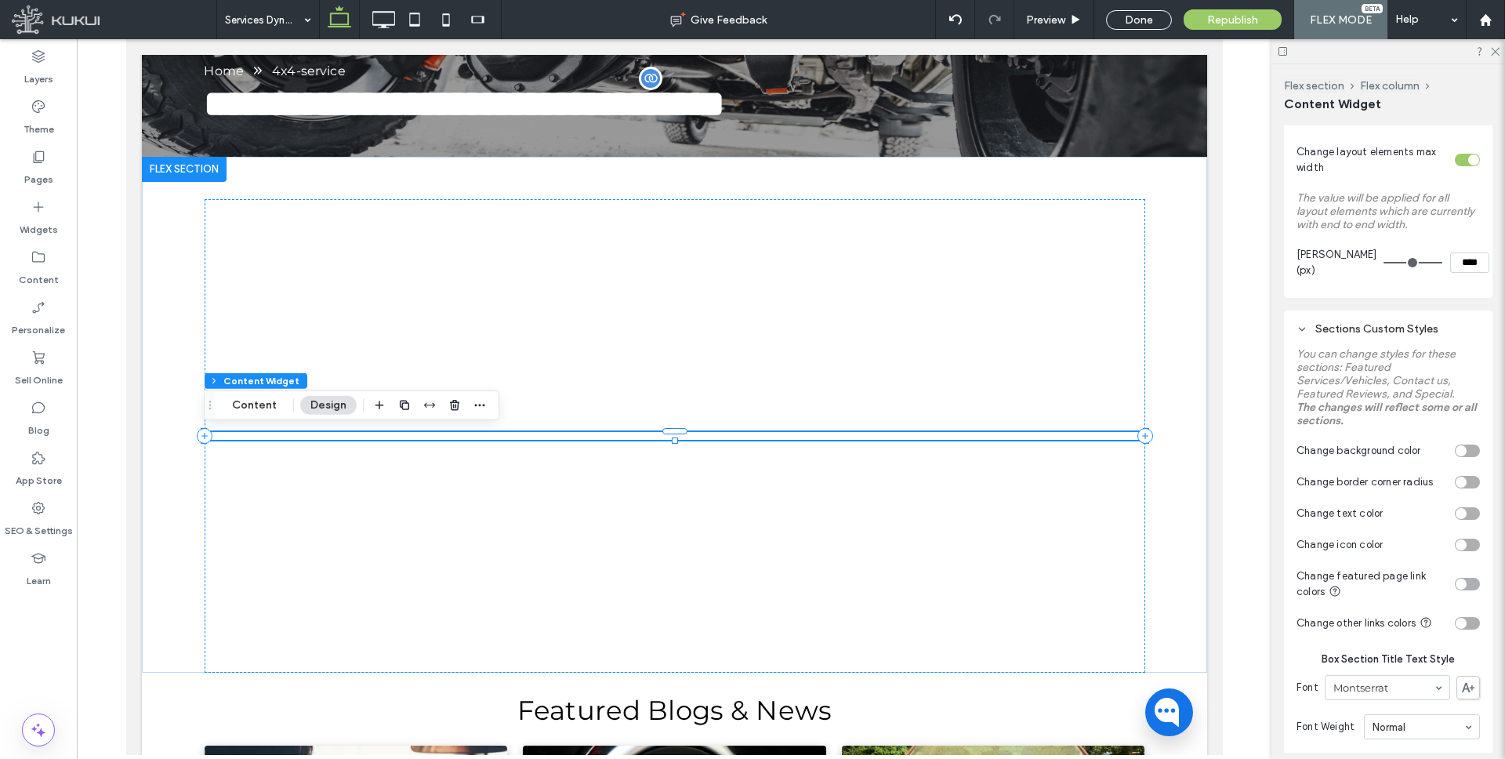
scroll to position [973, 0]
click at [1461, 576] on div "toggle" at bounding box center [1460, 580] width 11 height 11
click at [1468, 654] on div "#000000" at bounding box center [1469, 656] width 13 height 13
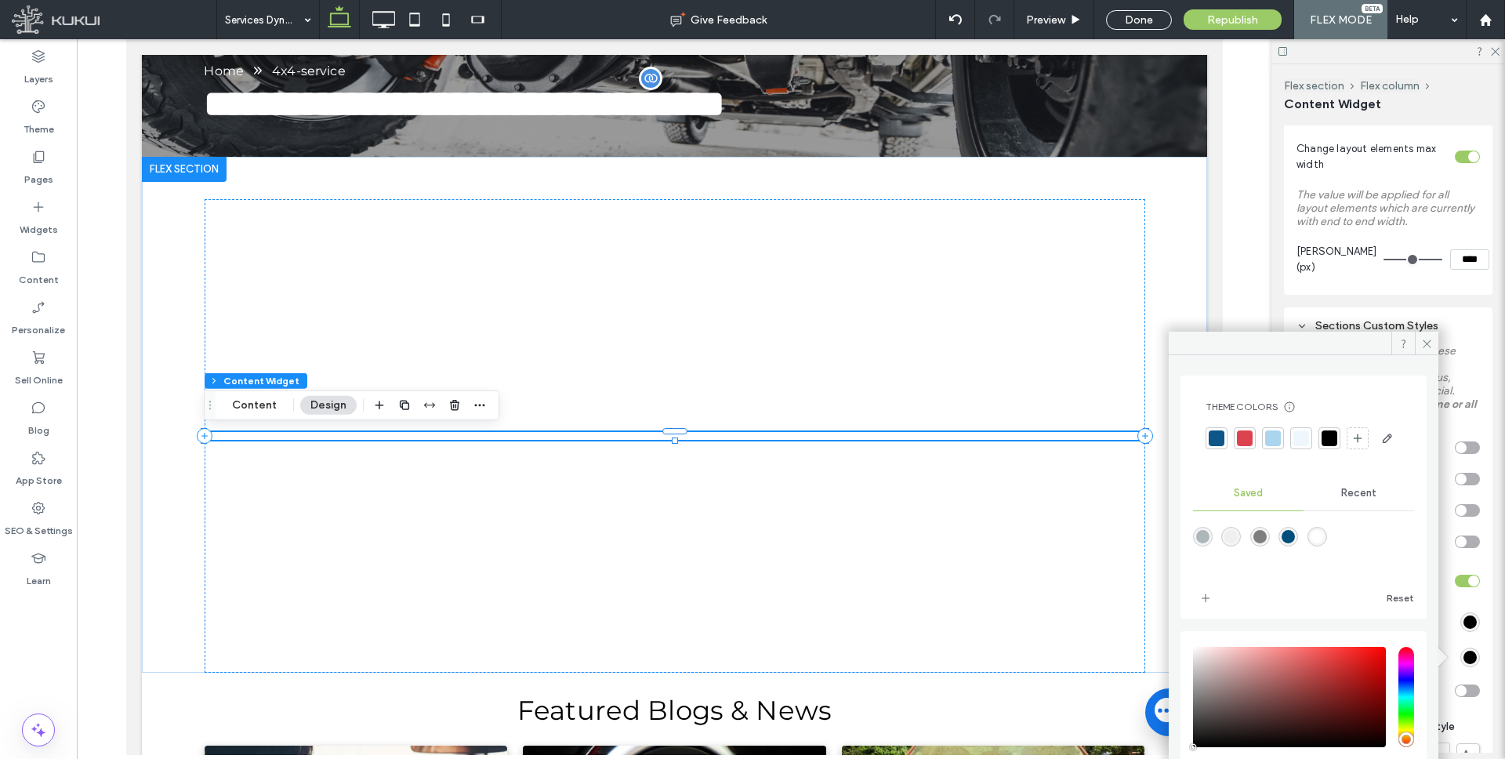
click at [1357, 499] on span "Recent" at bounding box center [1358, 493] width 35 height 13
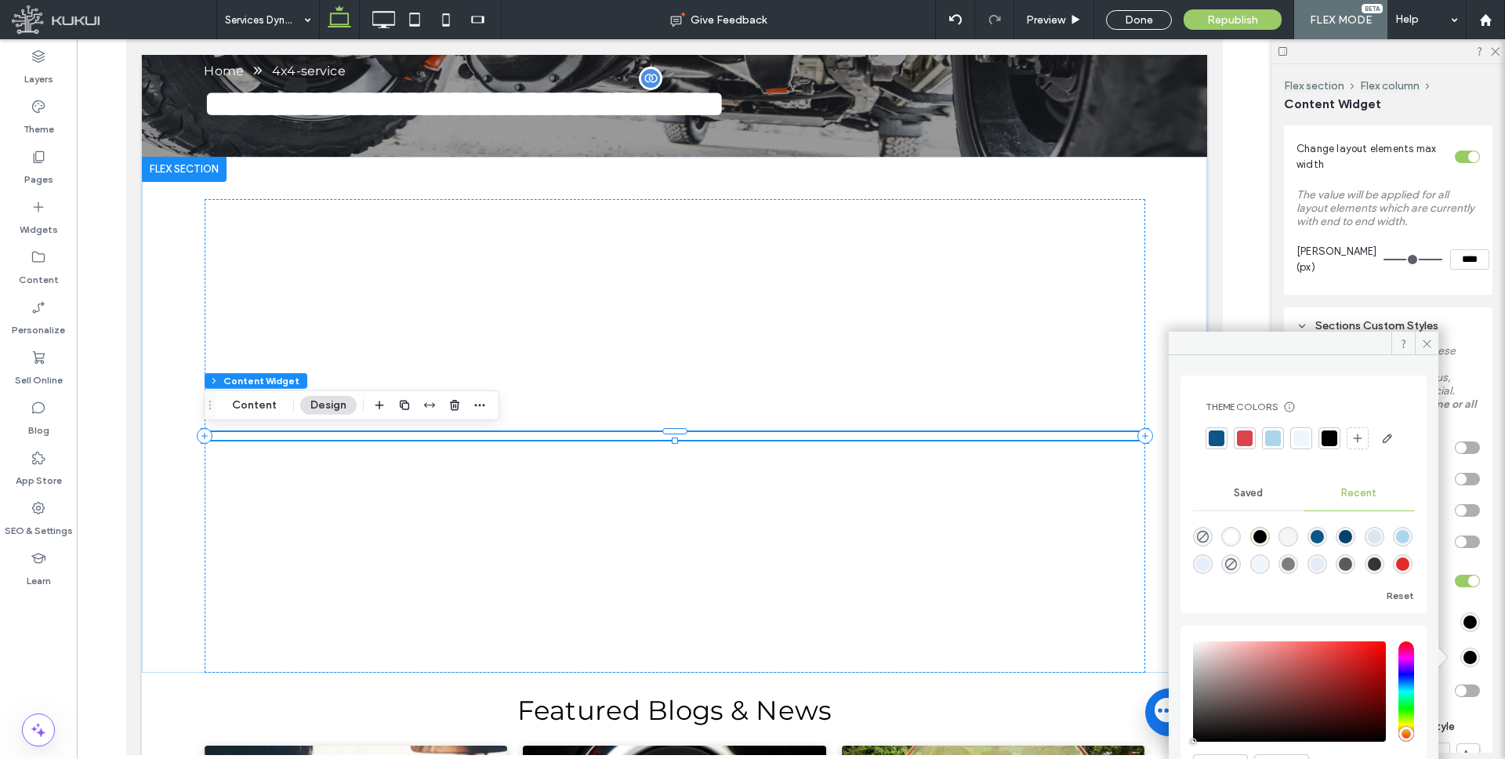
click at [1251, 510] on div "Saved" at bounding box center [1248, 493] width 110 height 34
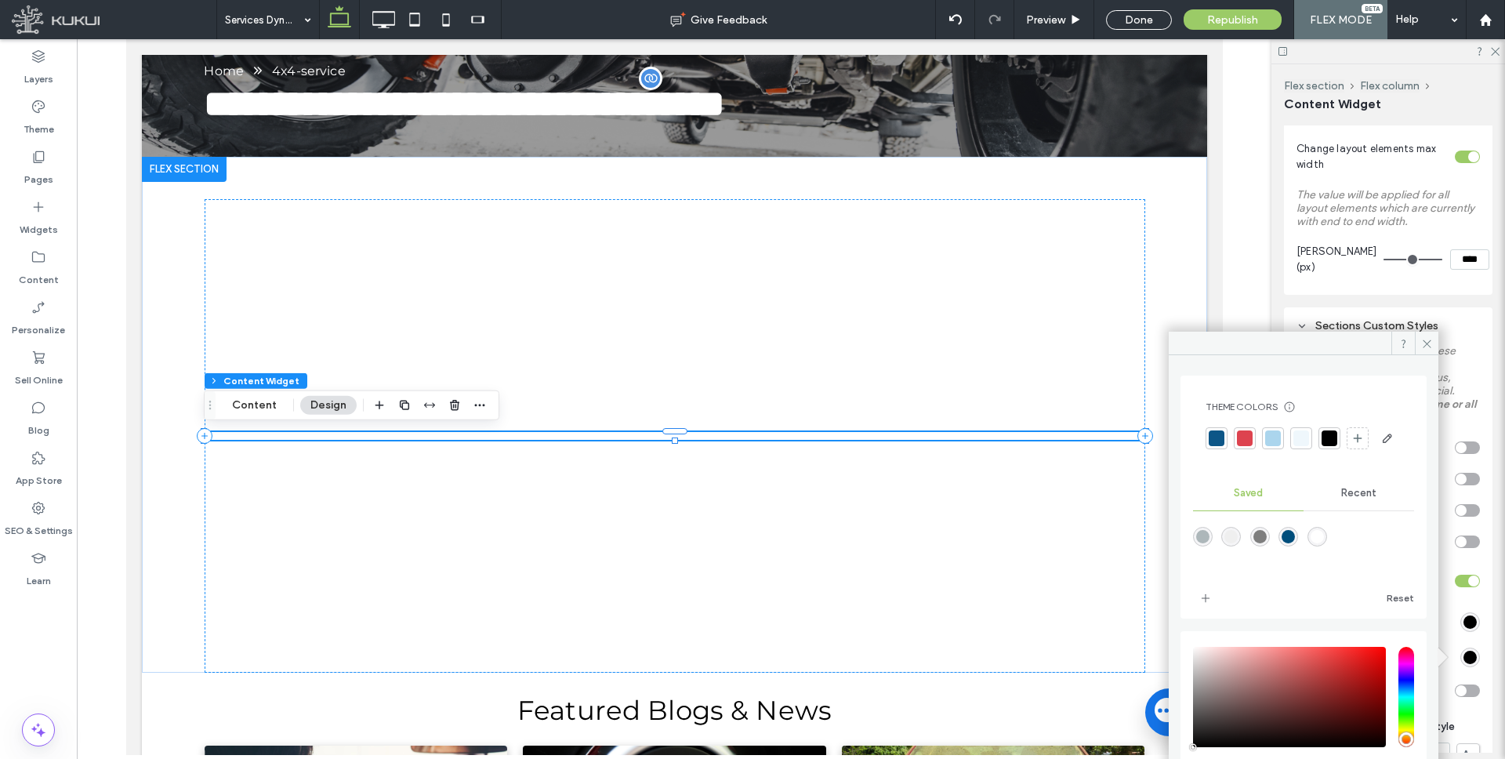
type input "*******"
click at [1334, 692] on div "saturation and value" at bounding box center [1289, 696] width 193 height 100
click at [1422, 339] on icon at bounding box center [1427, 344] width 12 height 12
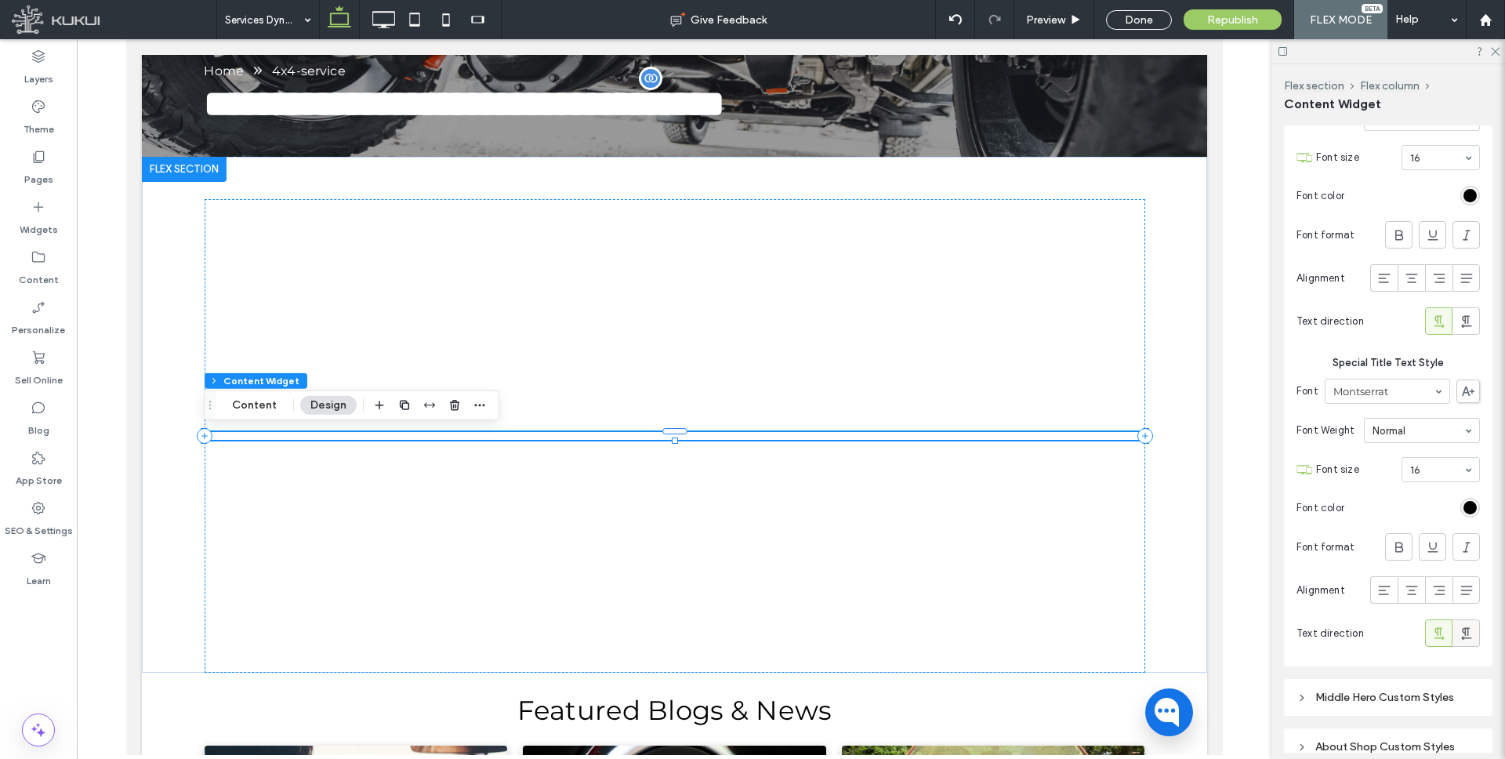
scroll to position [1831, 0]
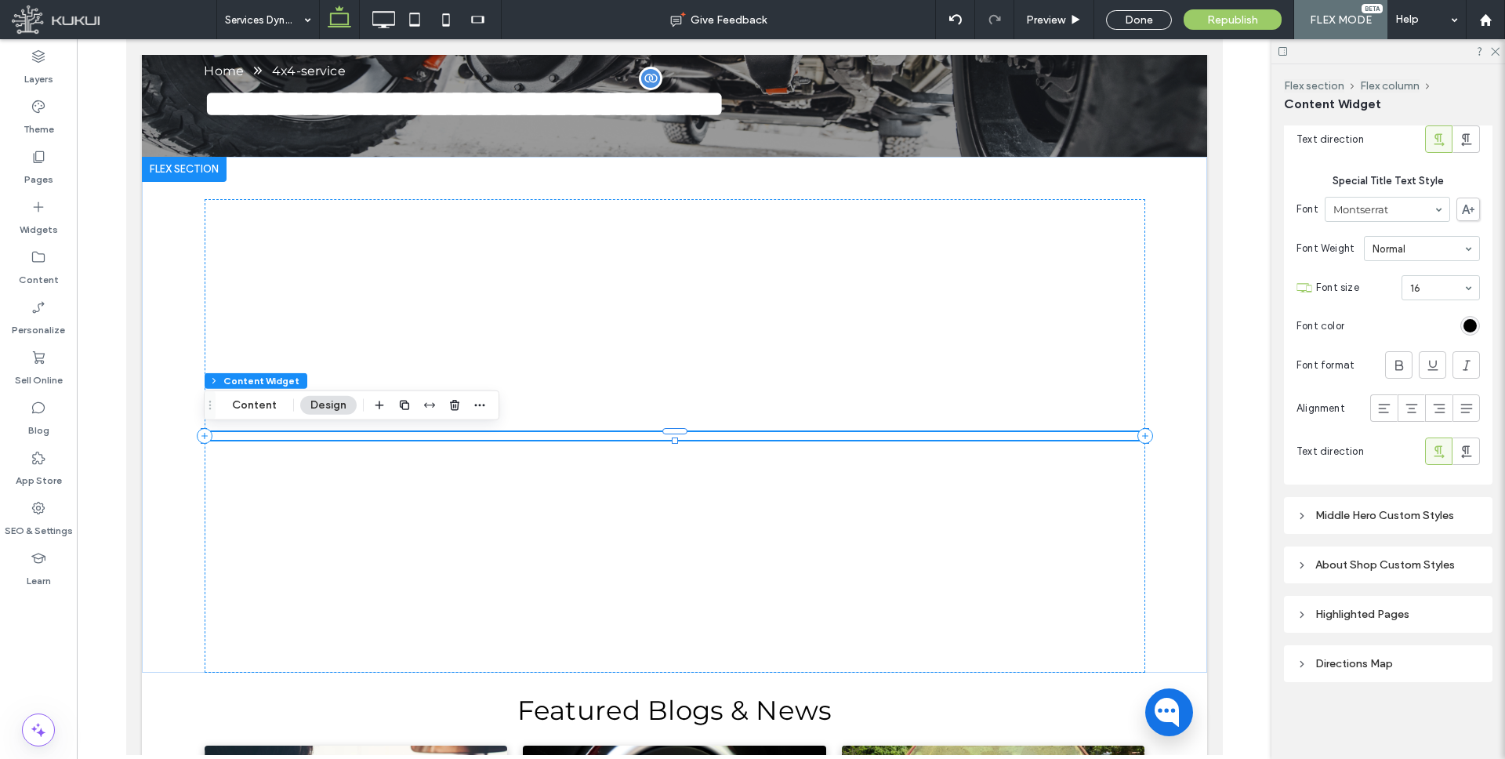
click at [1334, 509] on div "Middle Hero Custom Styles" at bounding box center [1387, 515] width 183 height 13
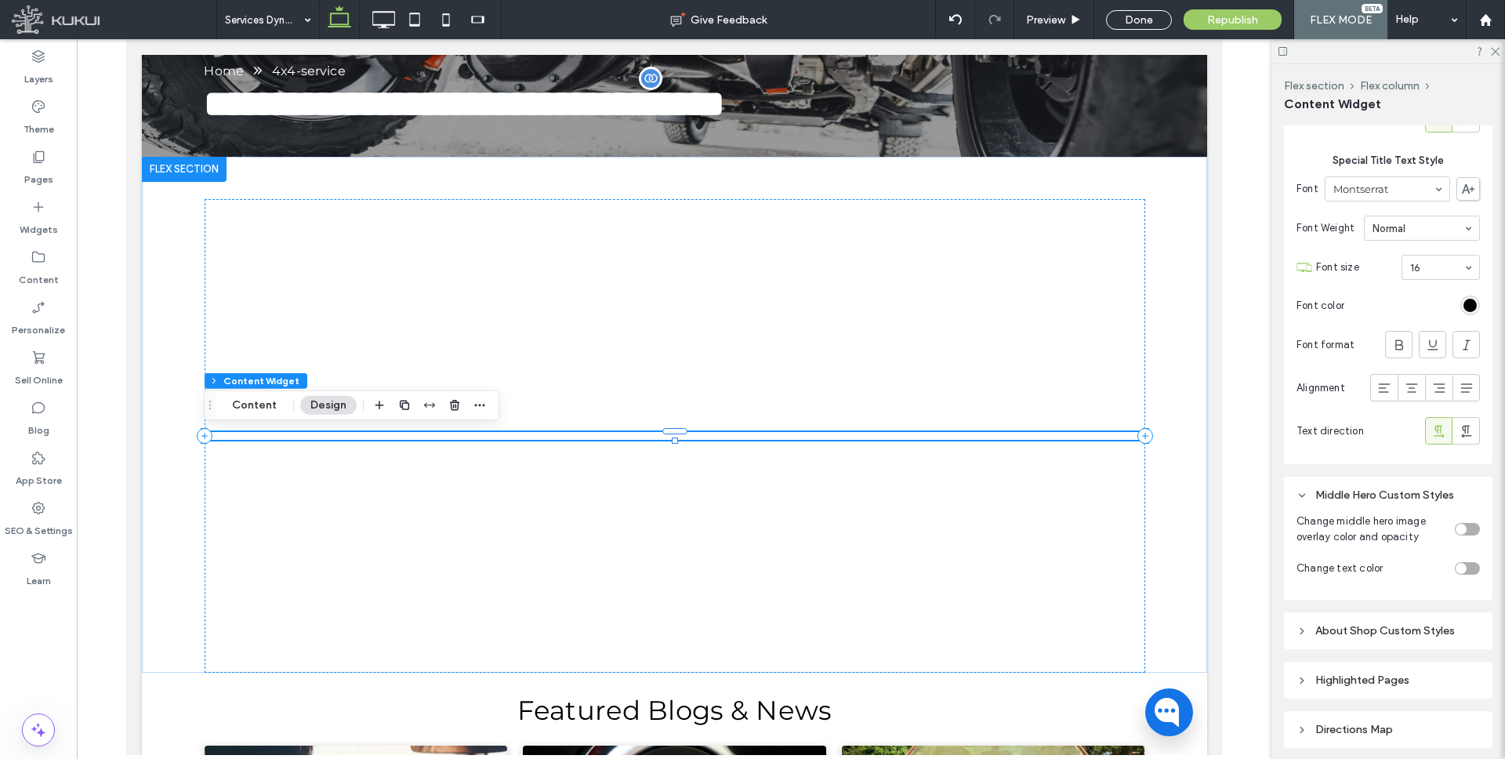
drag, startPoint x: 1461, startPoint y: 523, endPoint x: 1455, endPoint y: 531, distance: 8.9
click at [1461, 523] on div "toggle" at bounding box center [1460, 528] width 11 height 11
click at [1382, 612] on input "range" at bounding box center [1397, 611] width 71 height 2
click at [1387, 610] on input "range" at bounding box center [1397, 611] width 71 height 2
type input "**"
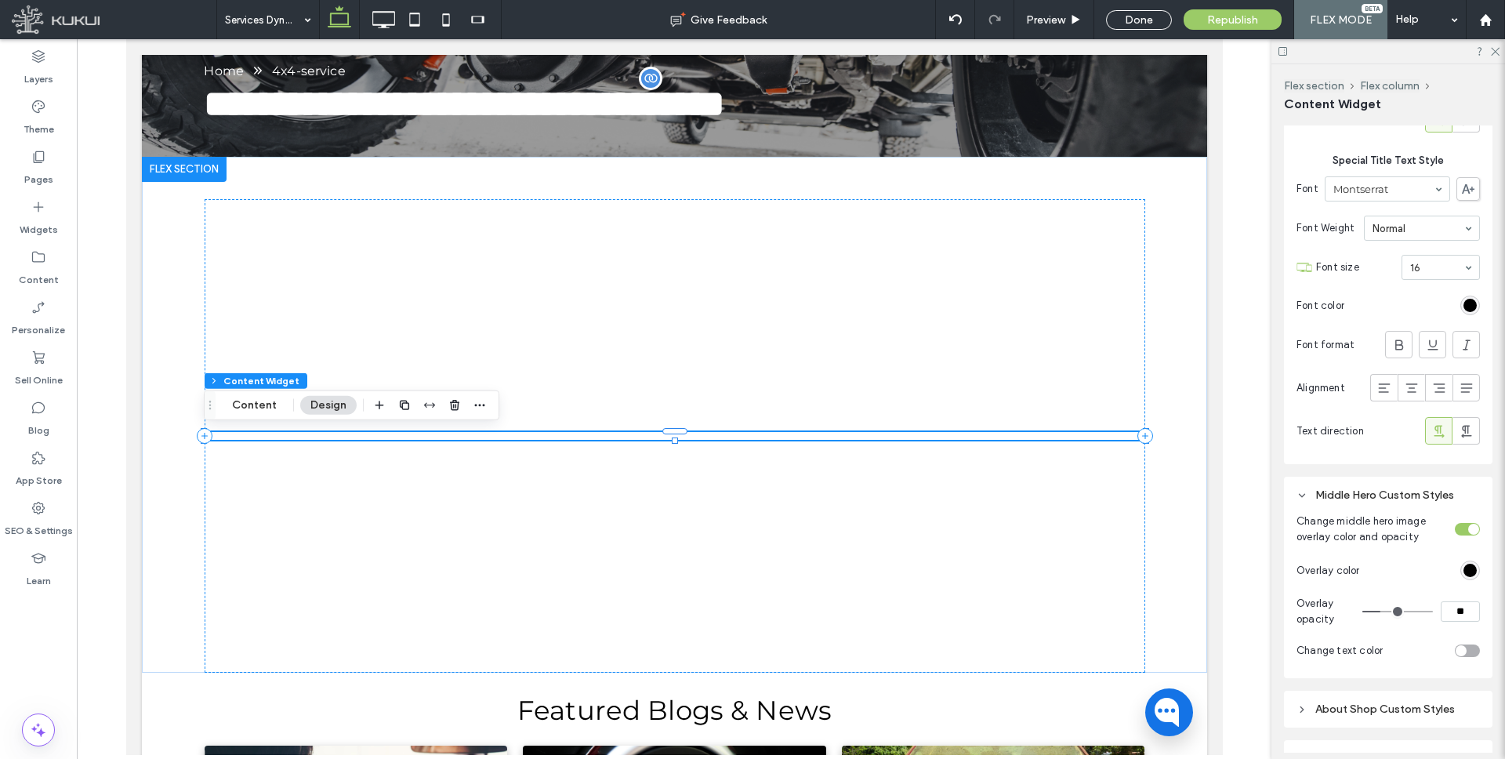
type input "**"
click at [1391, 610] on input "range" at bounding box center [1397, 611] width 71 height 2
type input "**"
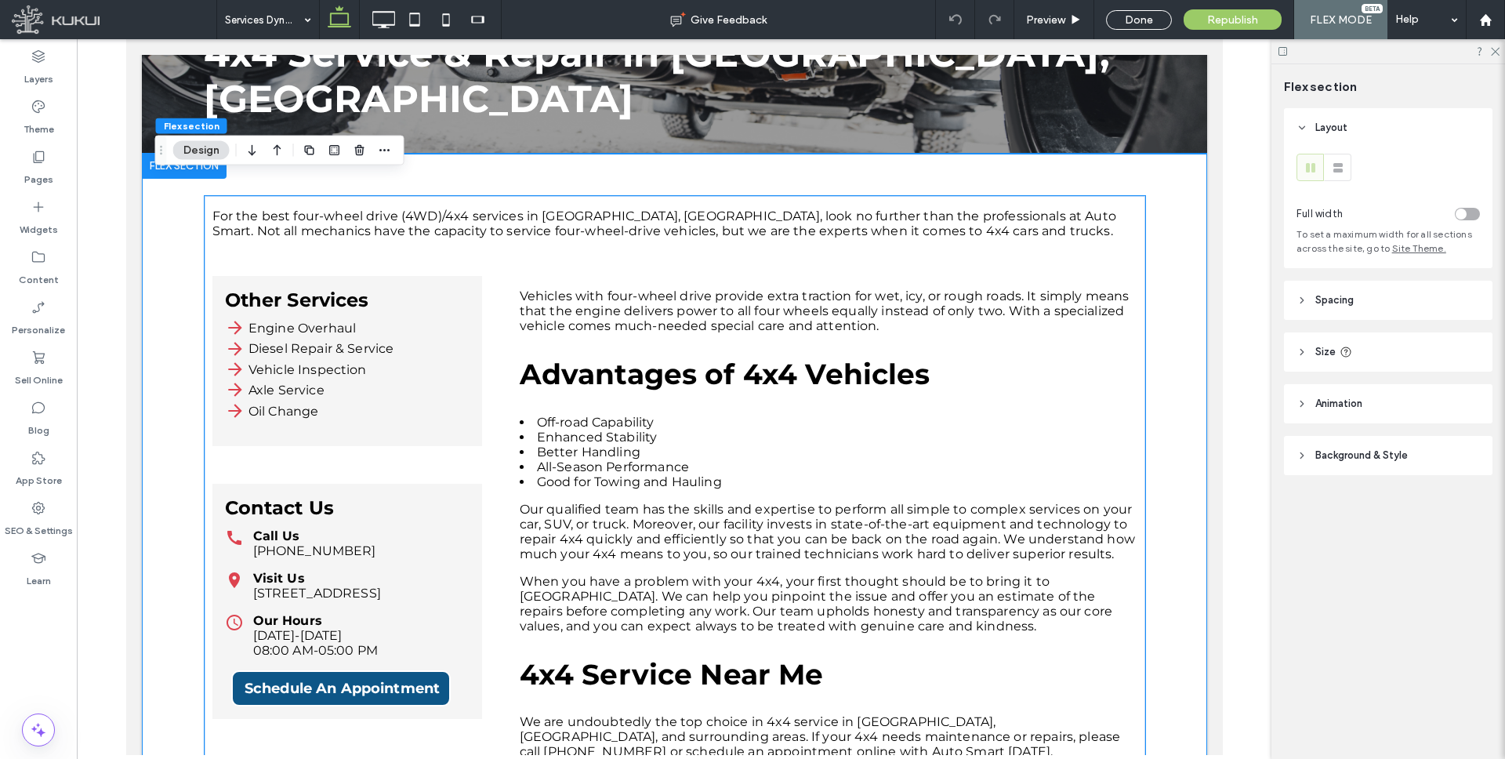
scroll to position [394, 0]
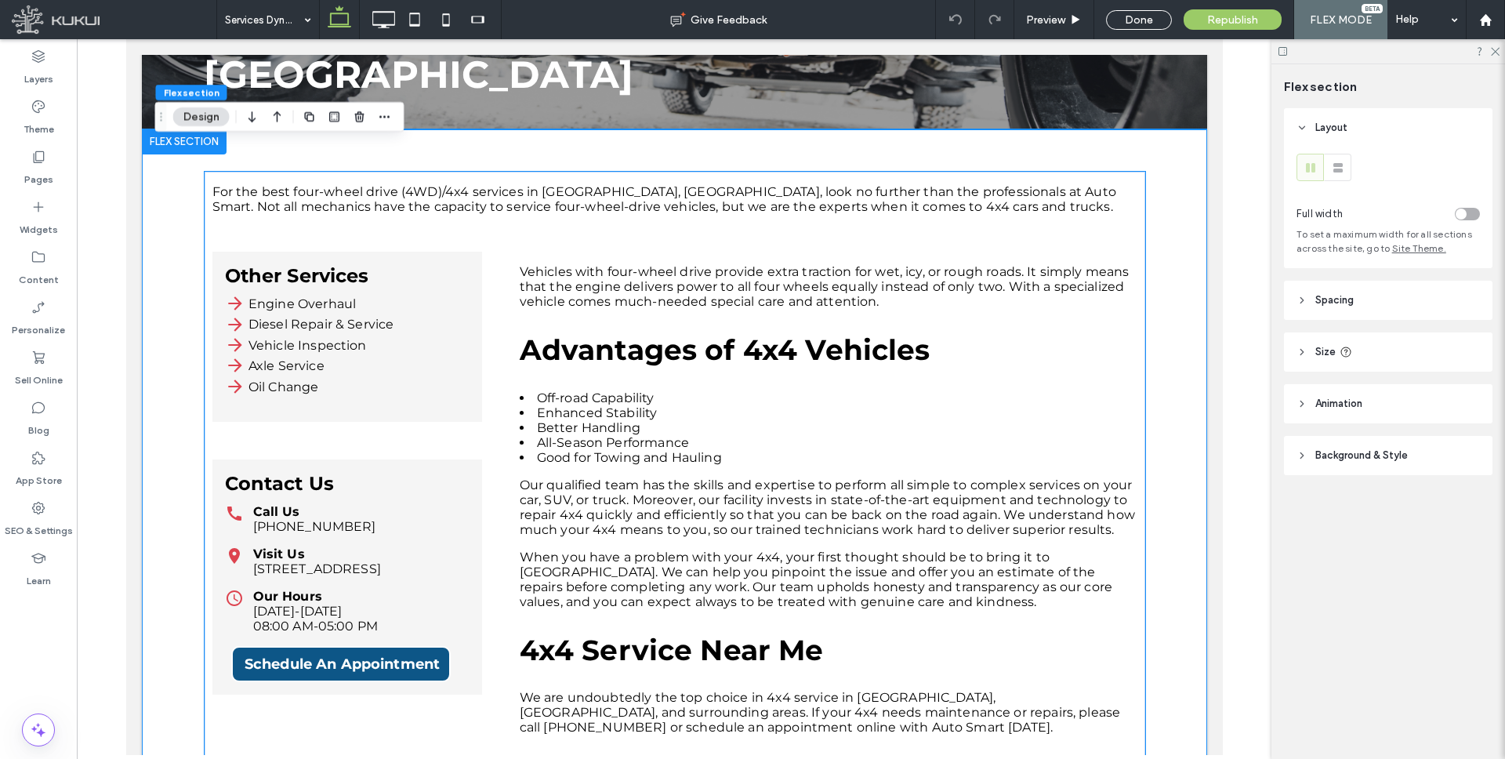
click at [380, 546] on div "Visit Us 5751 W Central Ave Wichita, KS 67212" at bounding box center [316, 561] width 128 height 30
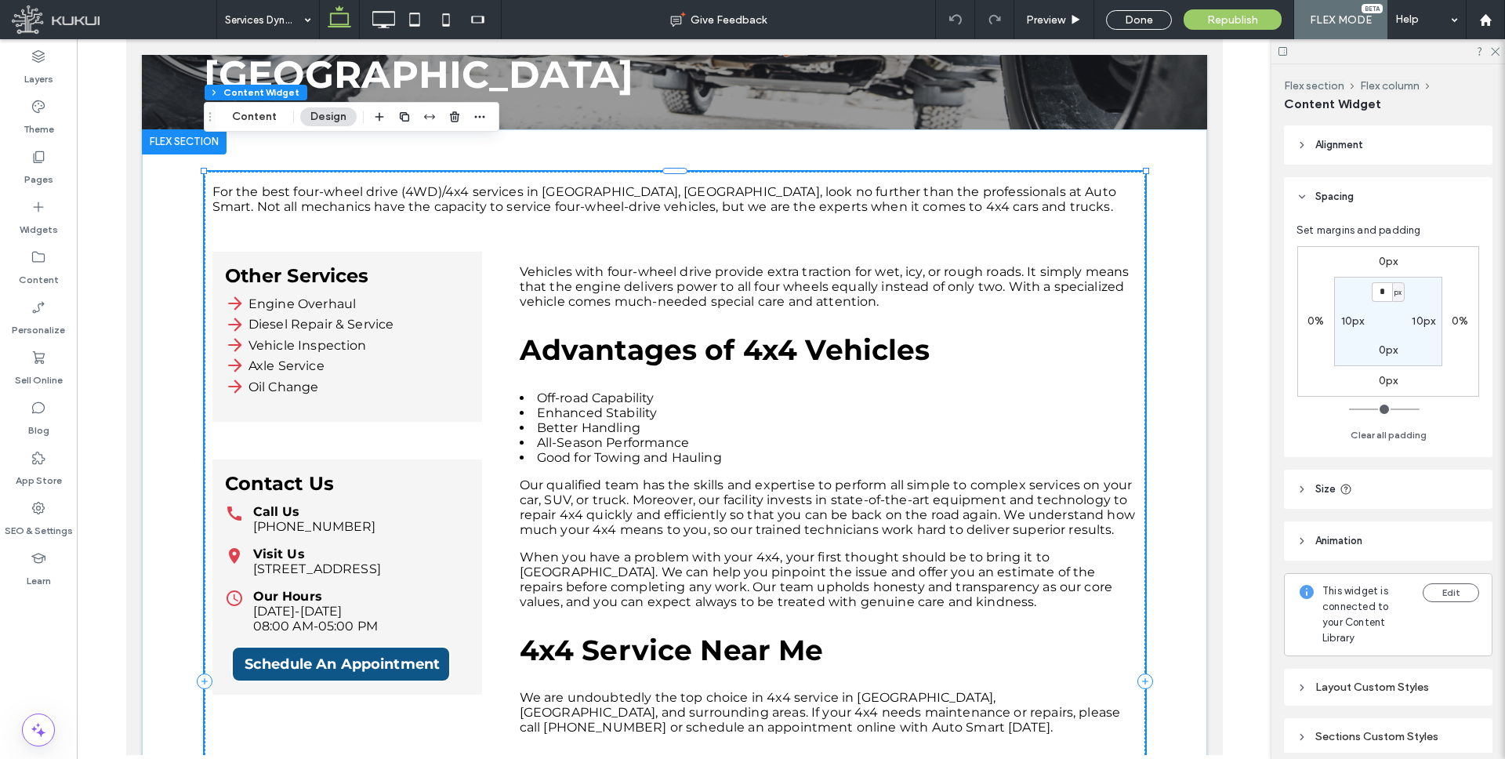
click at [435, 556] on div "Contact Us Call Us (316) 942-2200 Visit Us 5751 W Central Ave Wichita, KS 67212…" at bounding box center [347, 576] width 270 height 235
click at [434, 556] on div "Contact Us Call Us (316) 942-2200 Visit Us 5751 W Central Ave Wichita, KS 67212…" at bounding box center [347, 576] width 270 height 235
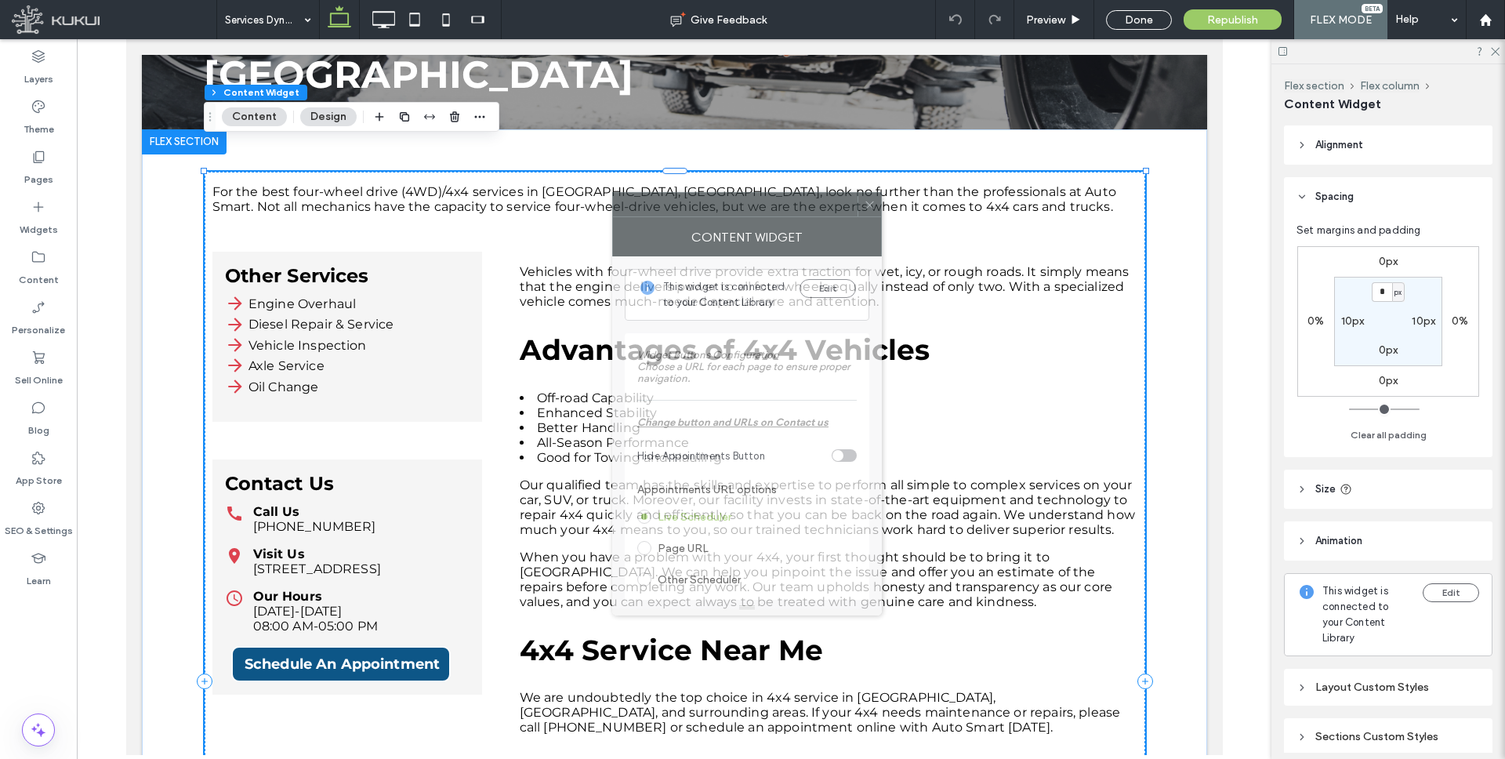
drag, startPoint x: 1283, startPoint y: 176, endPoint x: 674, endPoint y: 200, distance: 609.4
click at [674, 200] on div at bounding box center [735, 205] width 244 height 24
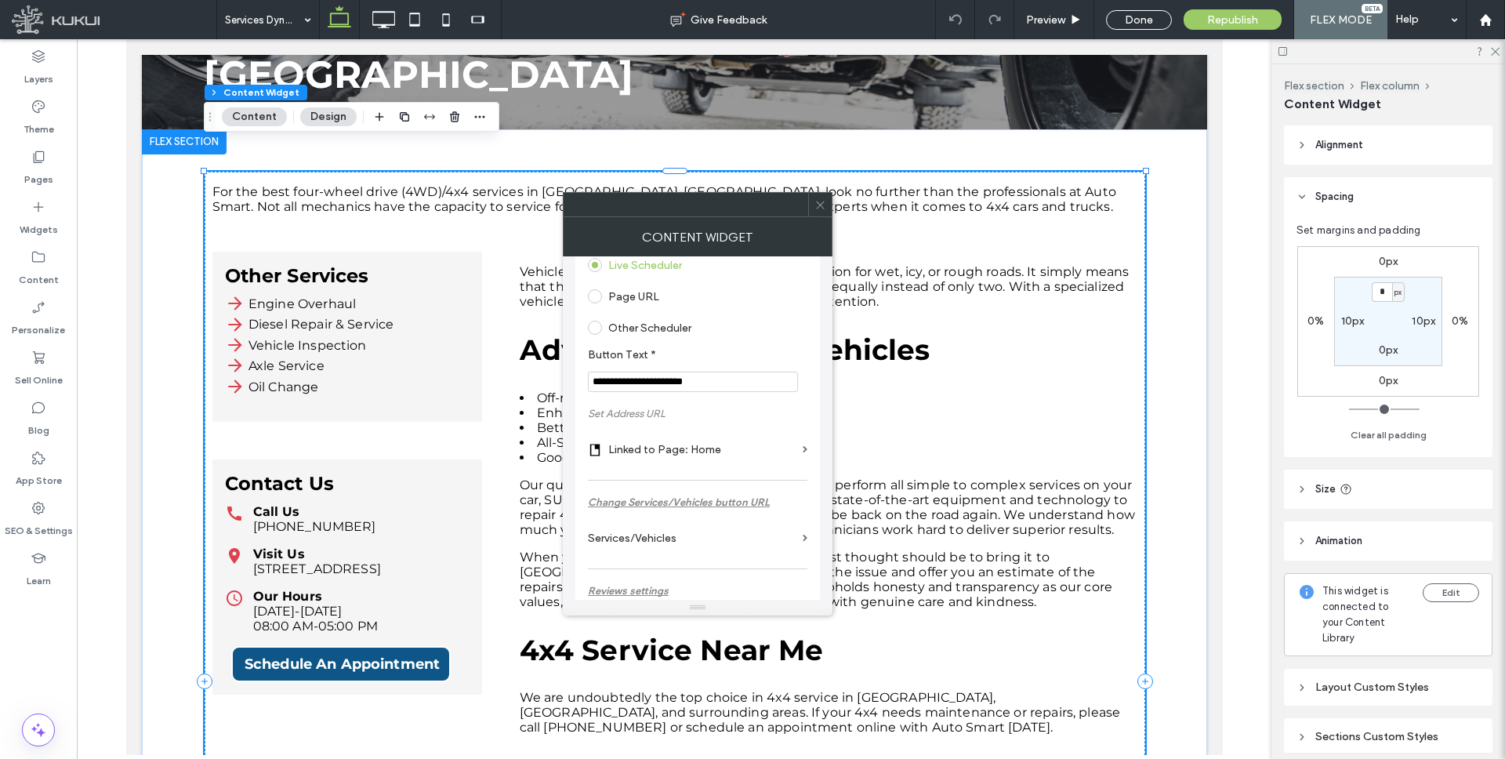
scroll to position [295, 0]
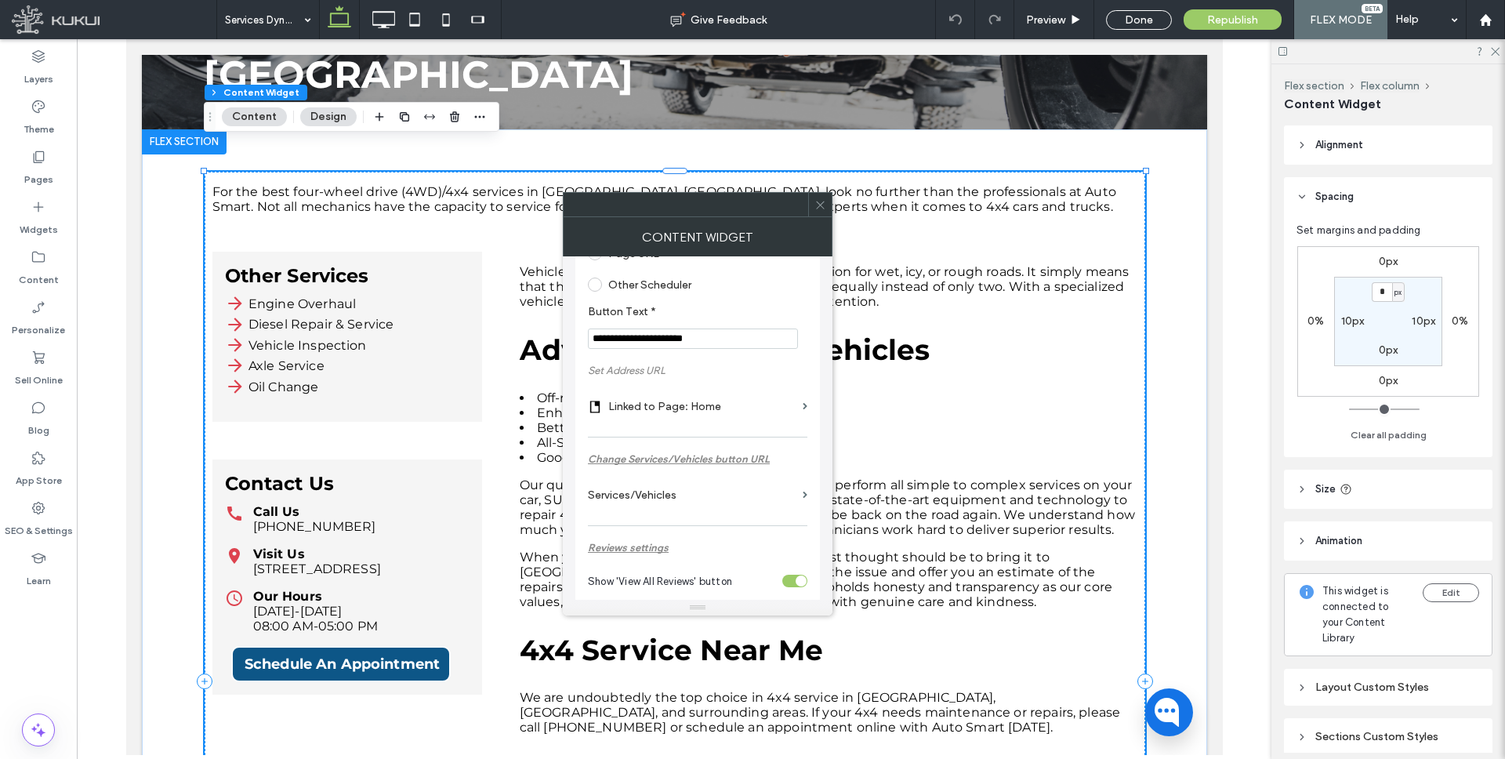
click at [673, 397] on label "Linked to Page: Home" at bounding box center [702, 406] width 188 height 29
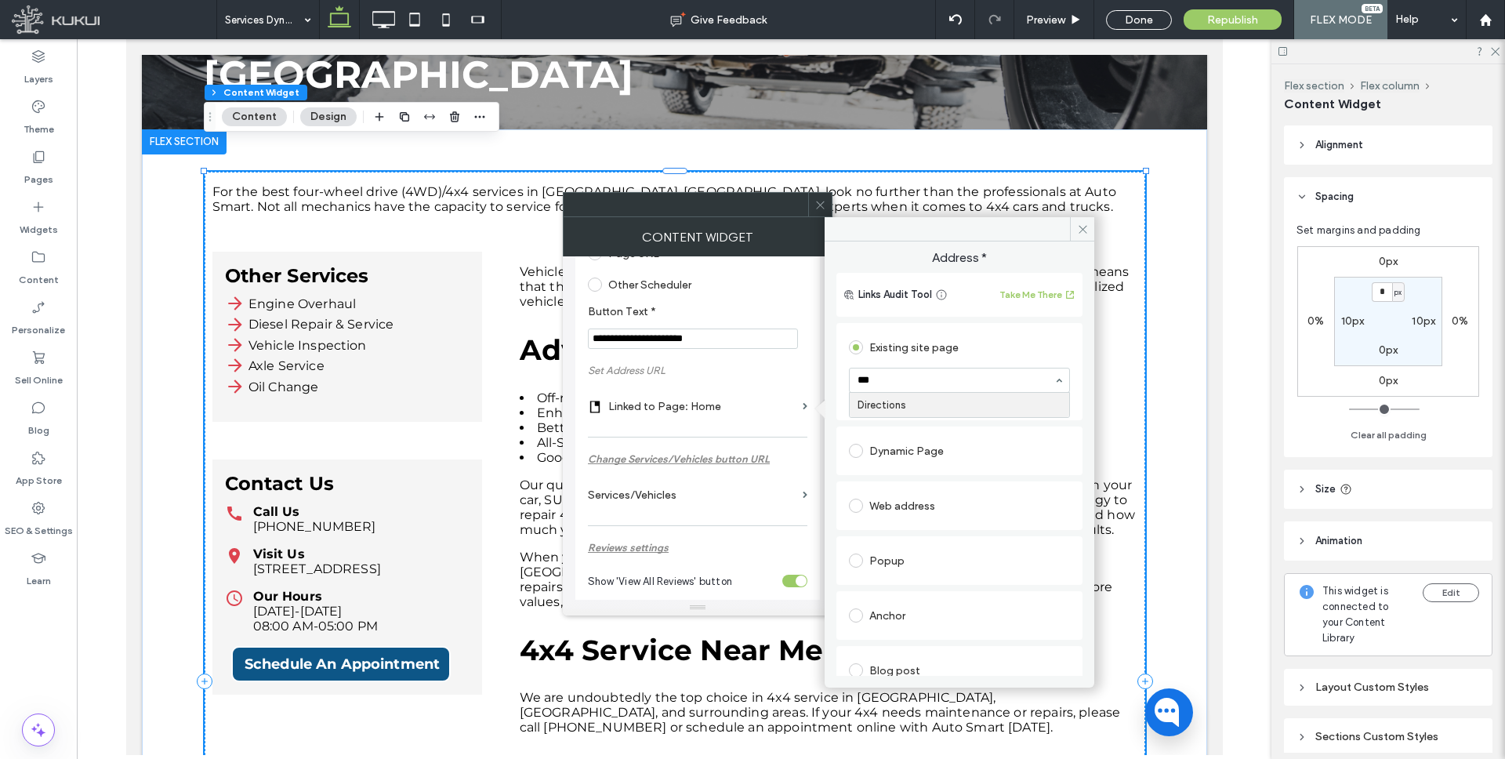
type input "****"
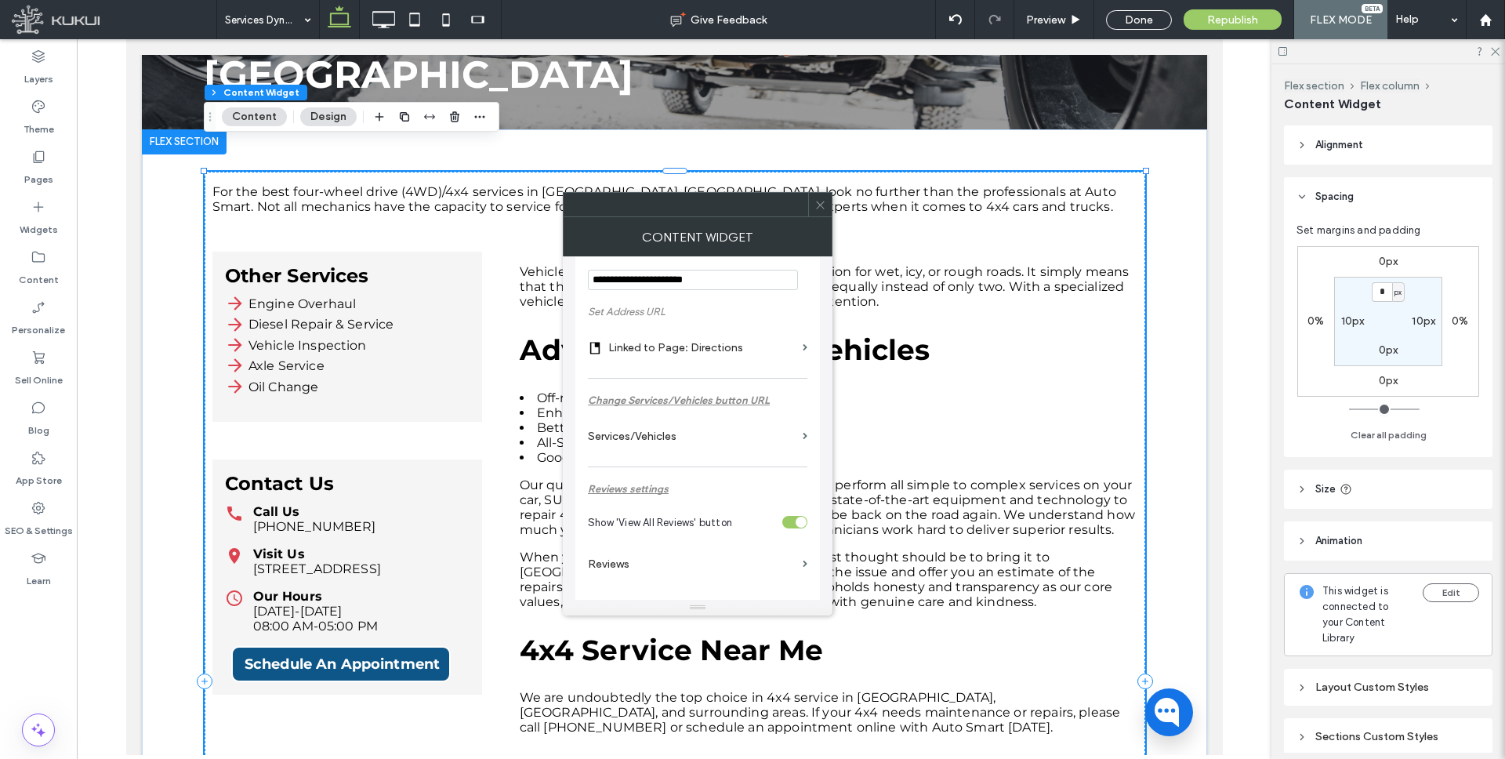
scroll to position [364, 0]
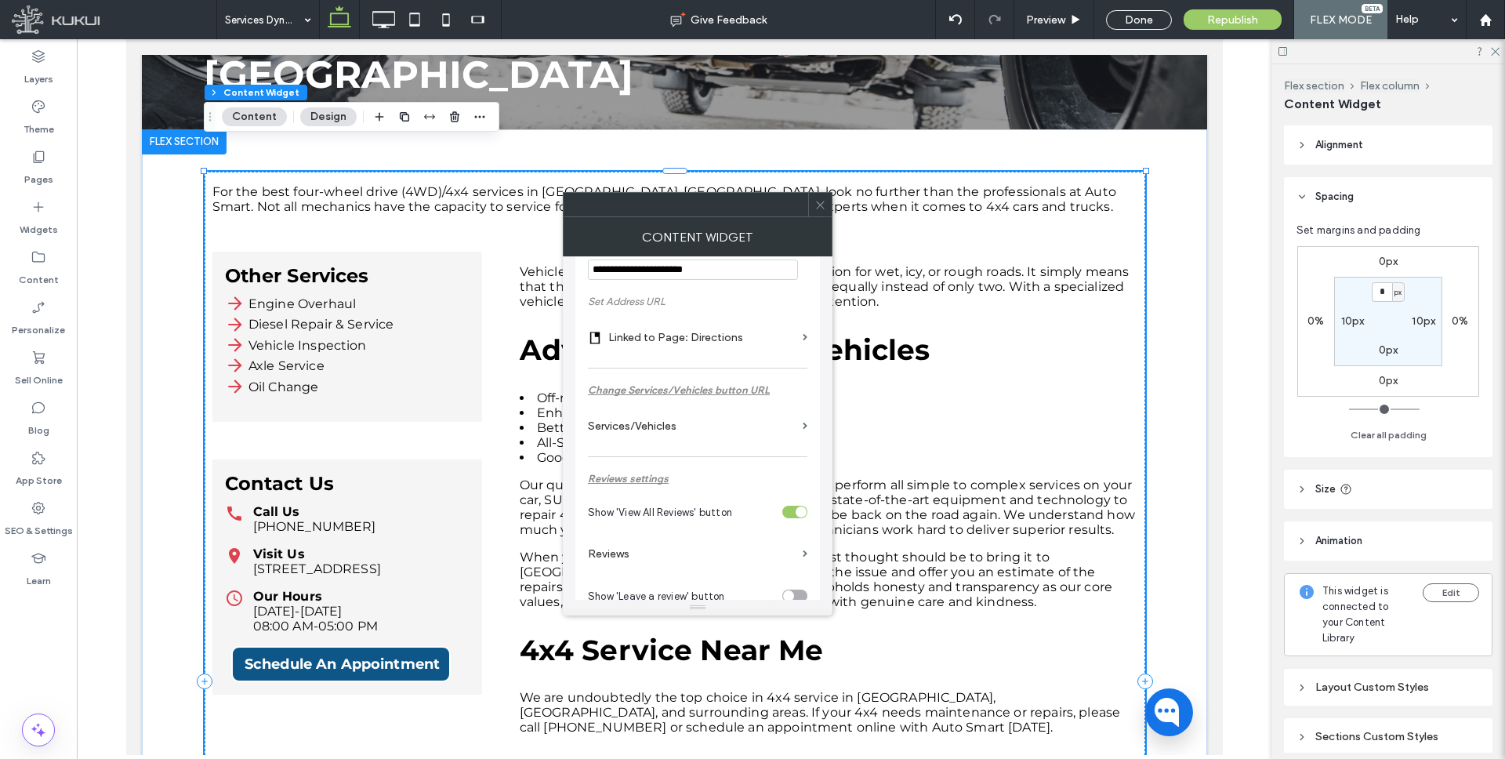
click at [618, 554] on label "Reviews" at bounding box center [692, 553] width 208 height 29
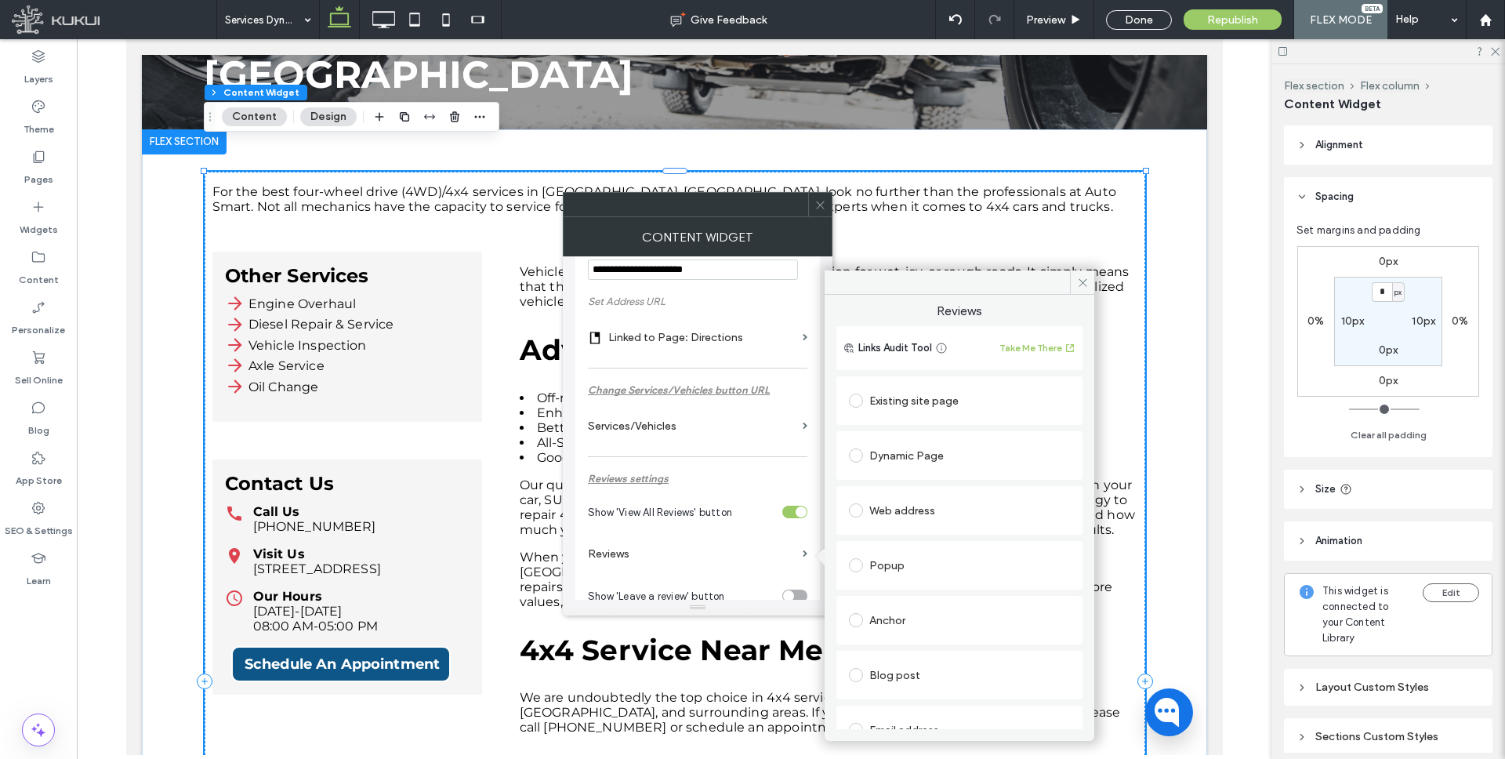
click at [950, 386] on div "Existing site page" at bounding box center [959, 400] width 221 height 33
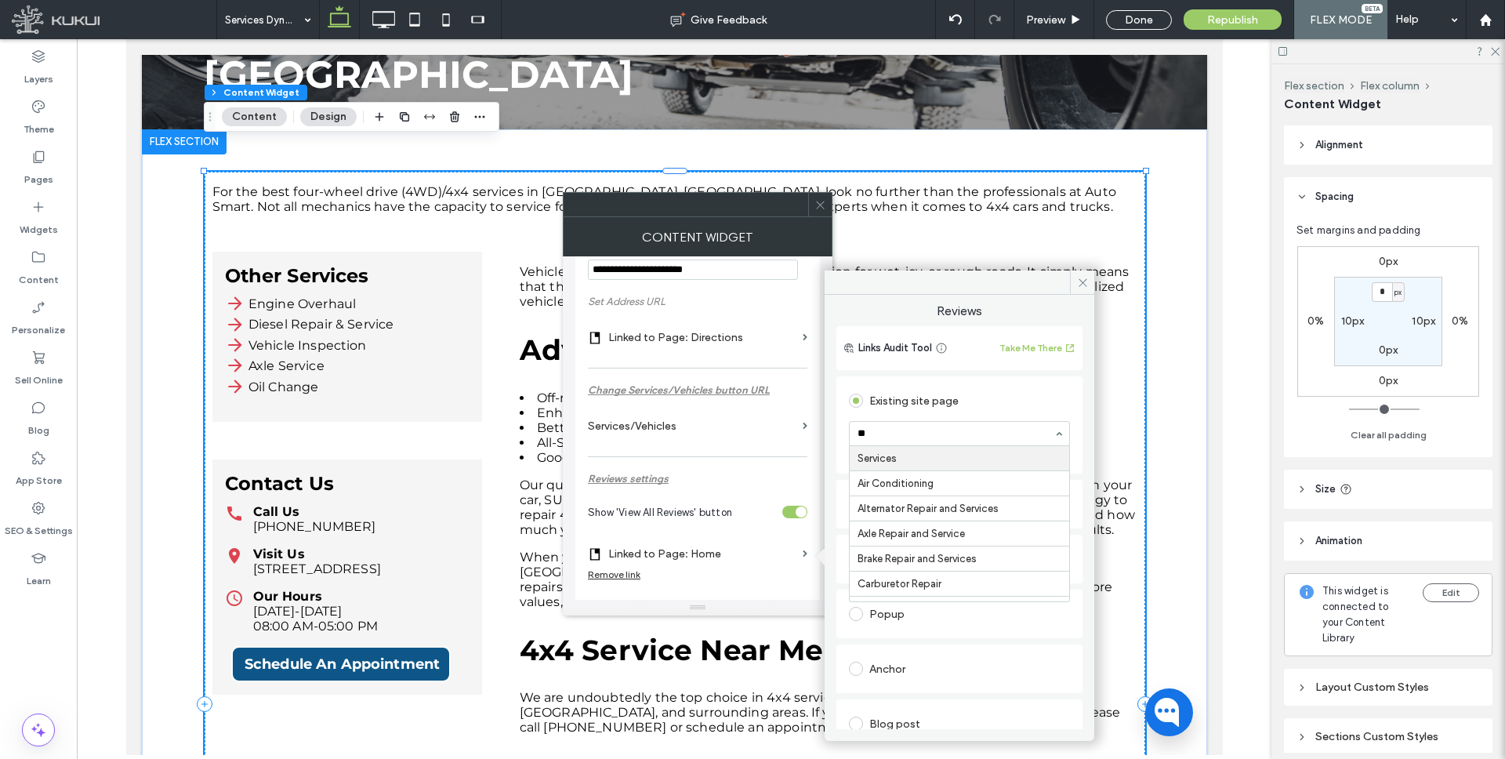
type input "***"
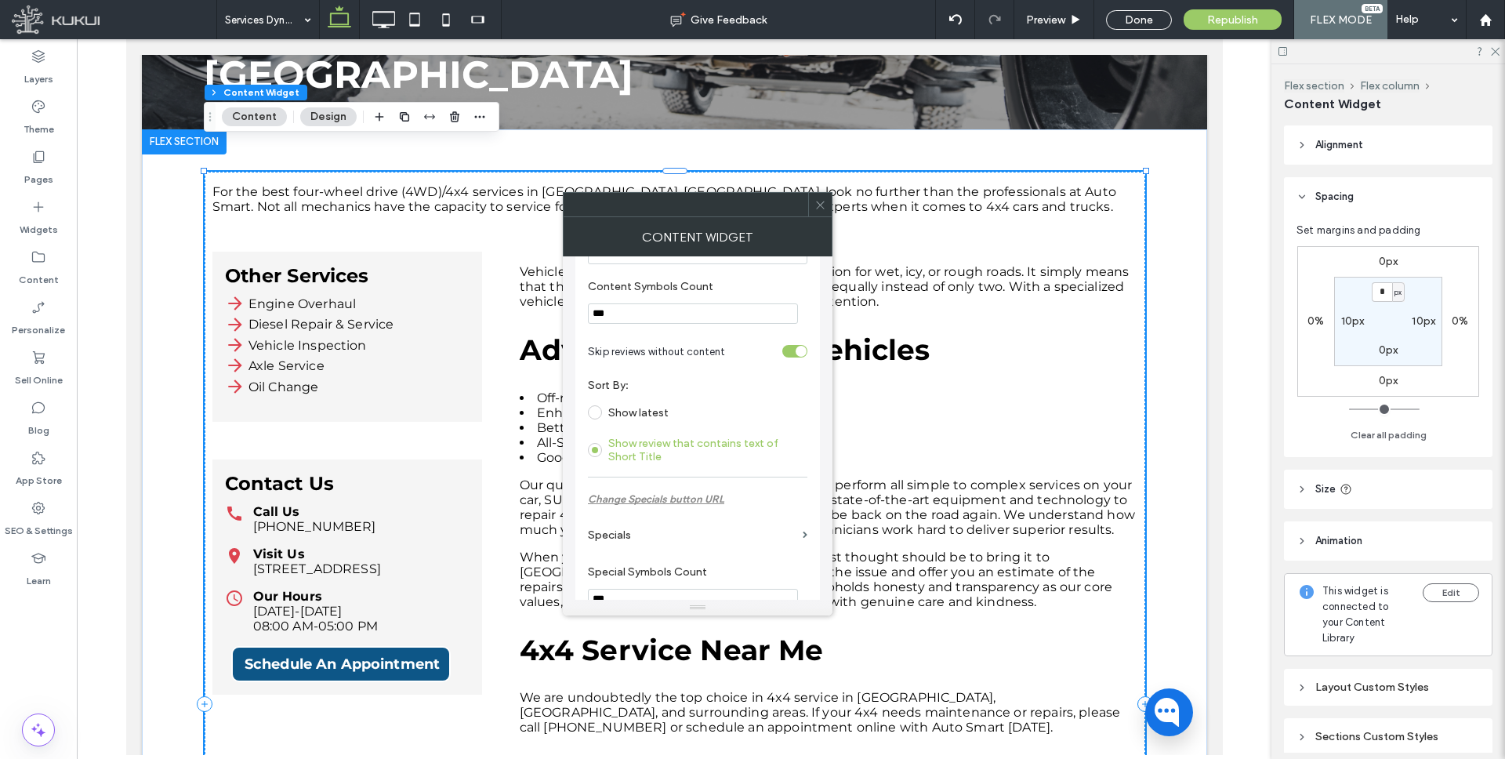
scroll to position [799, 0]
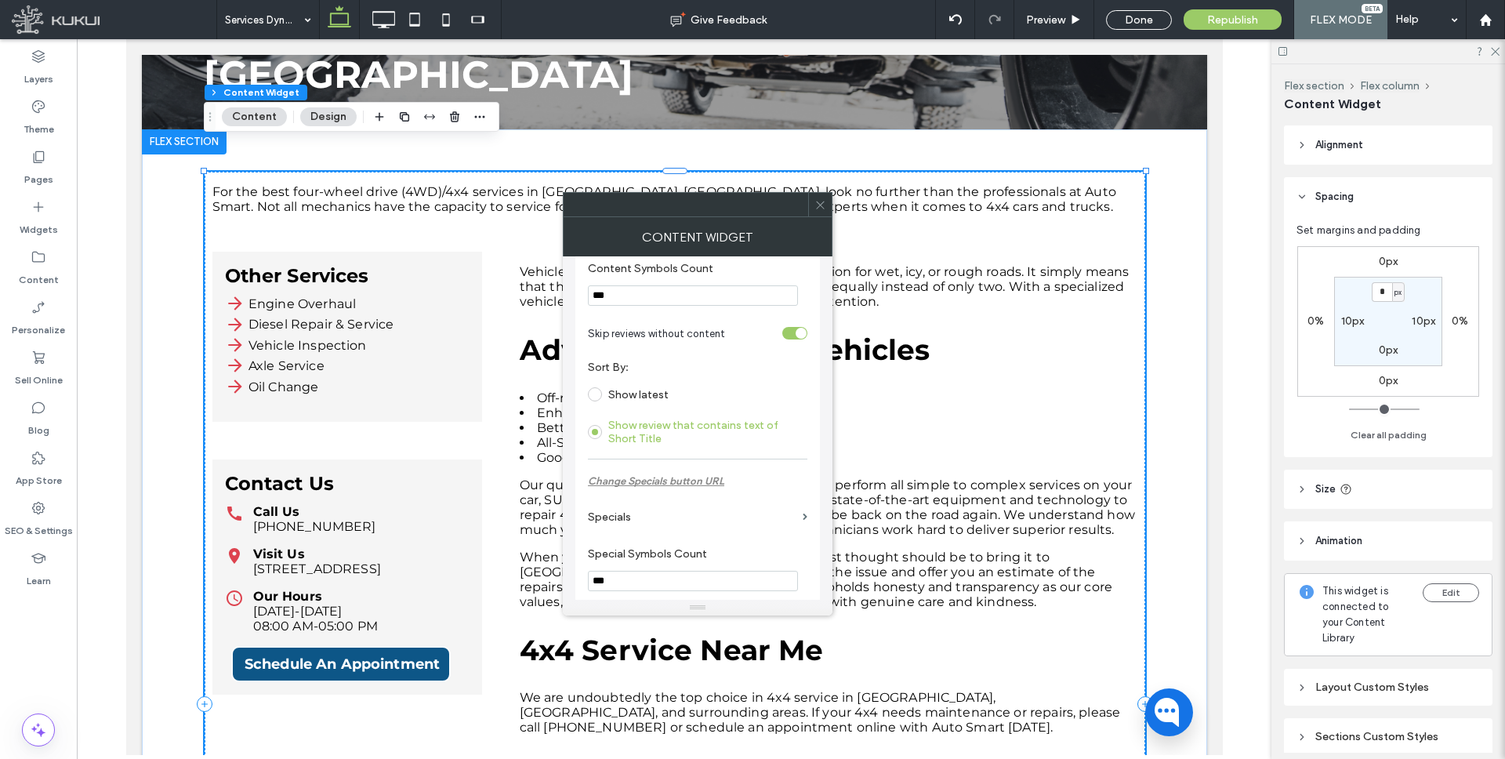
click at [607, 520] on label "Specials" at bounding box center [692, 516] width 208 height 29
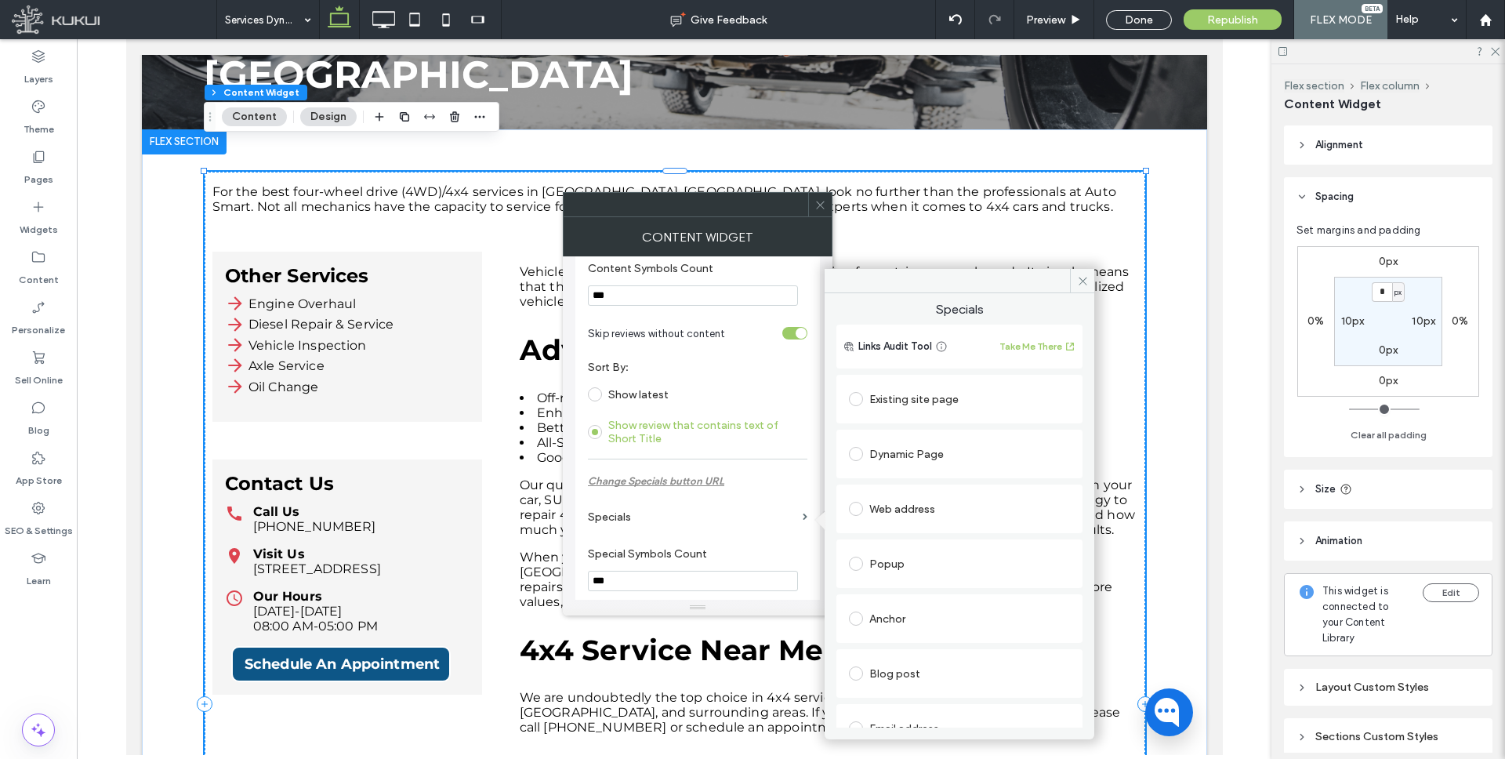
click at [928, 386] on div "Existing site page" at bounding box center [959, 398] width 221 height 25
type input "******"
click at [822, 204] on icon at bounding box center [820, 205] width 12 height 12
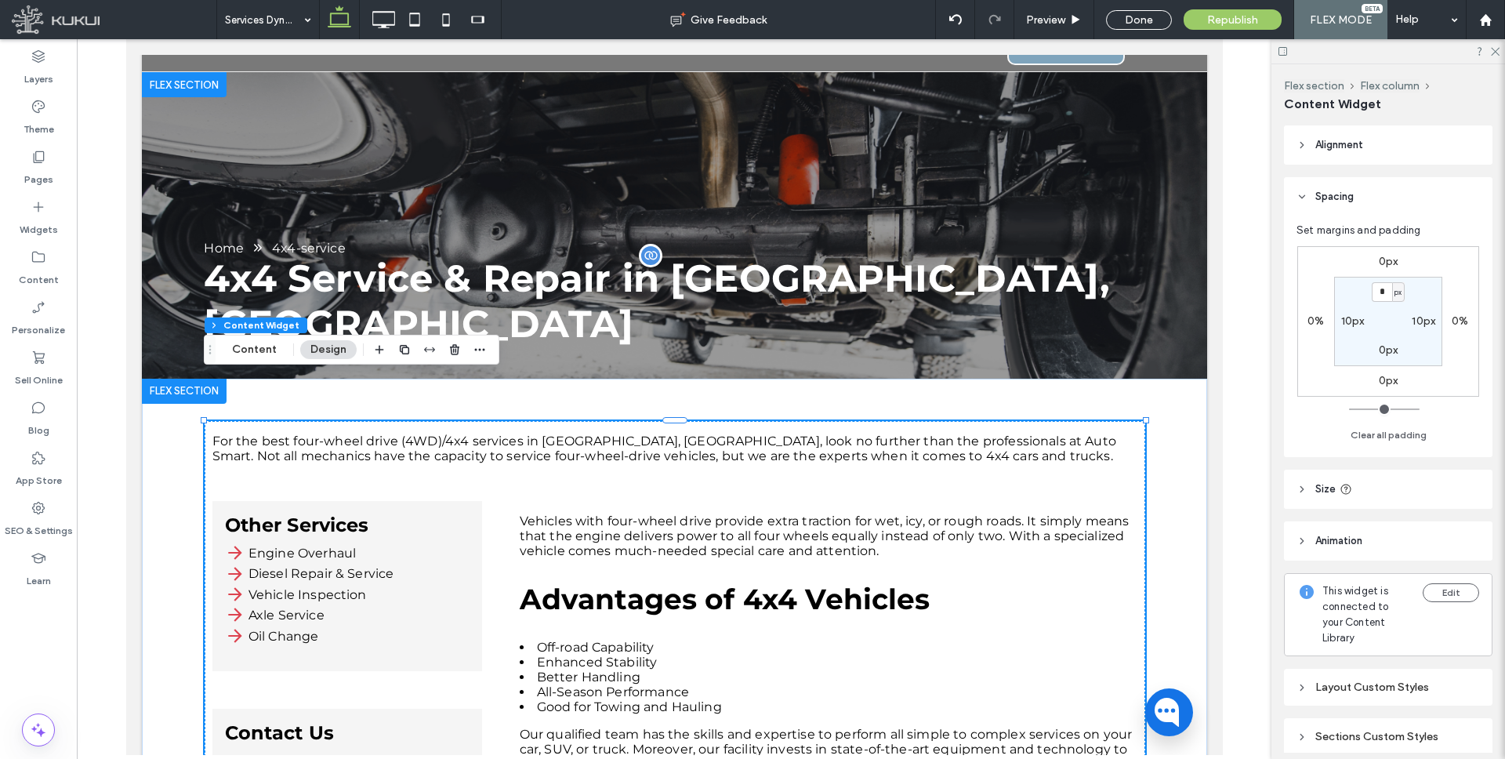
scroll to position [0, 0]
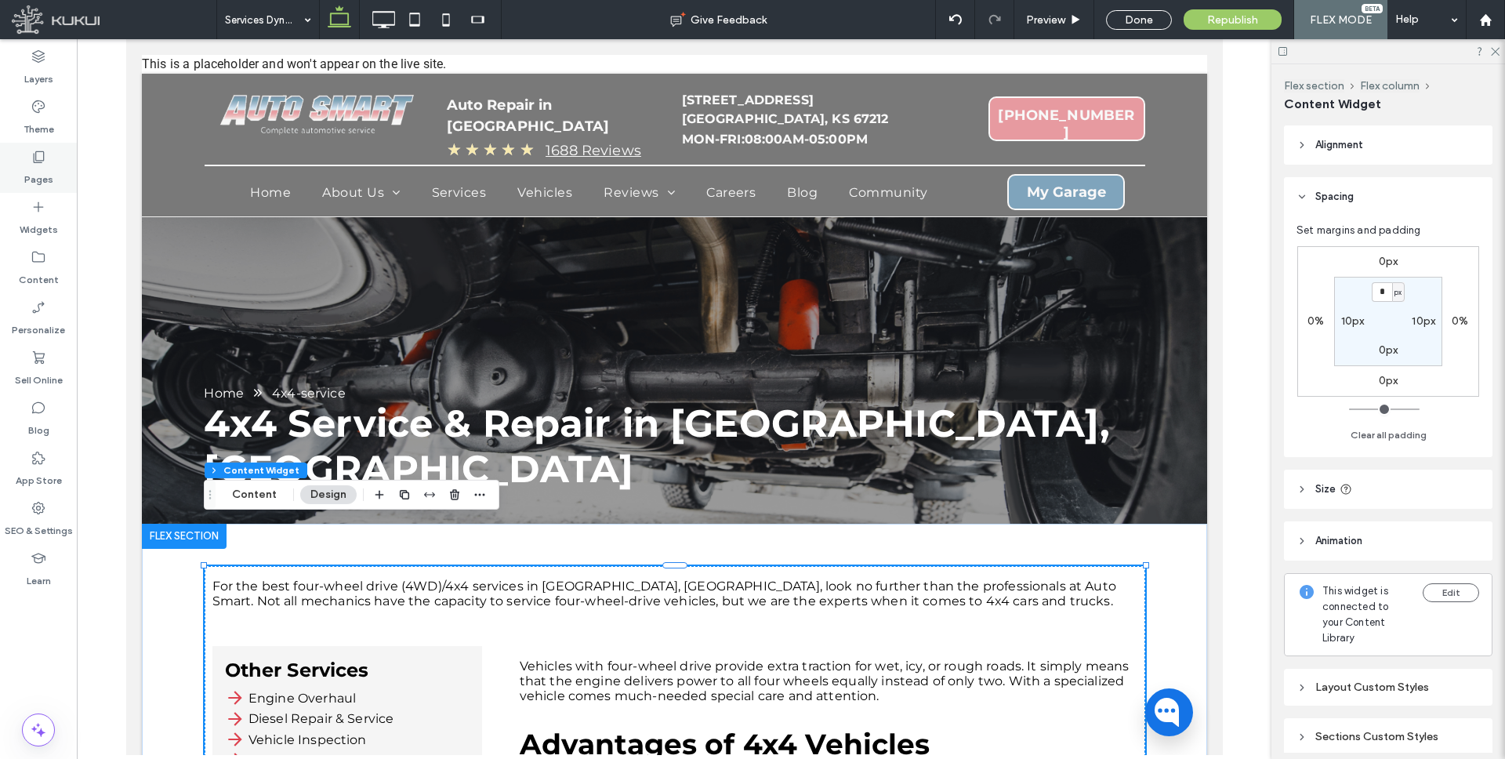
click at [34, 169] on label "Pages" at bounding box center [38, 176] width 29 height 22
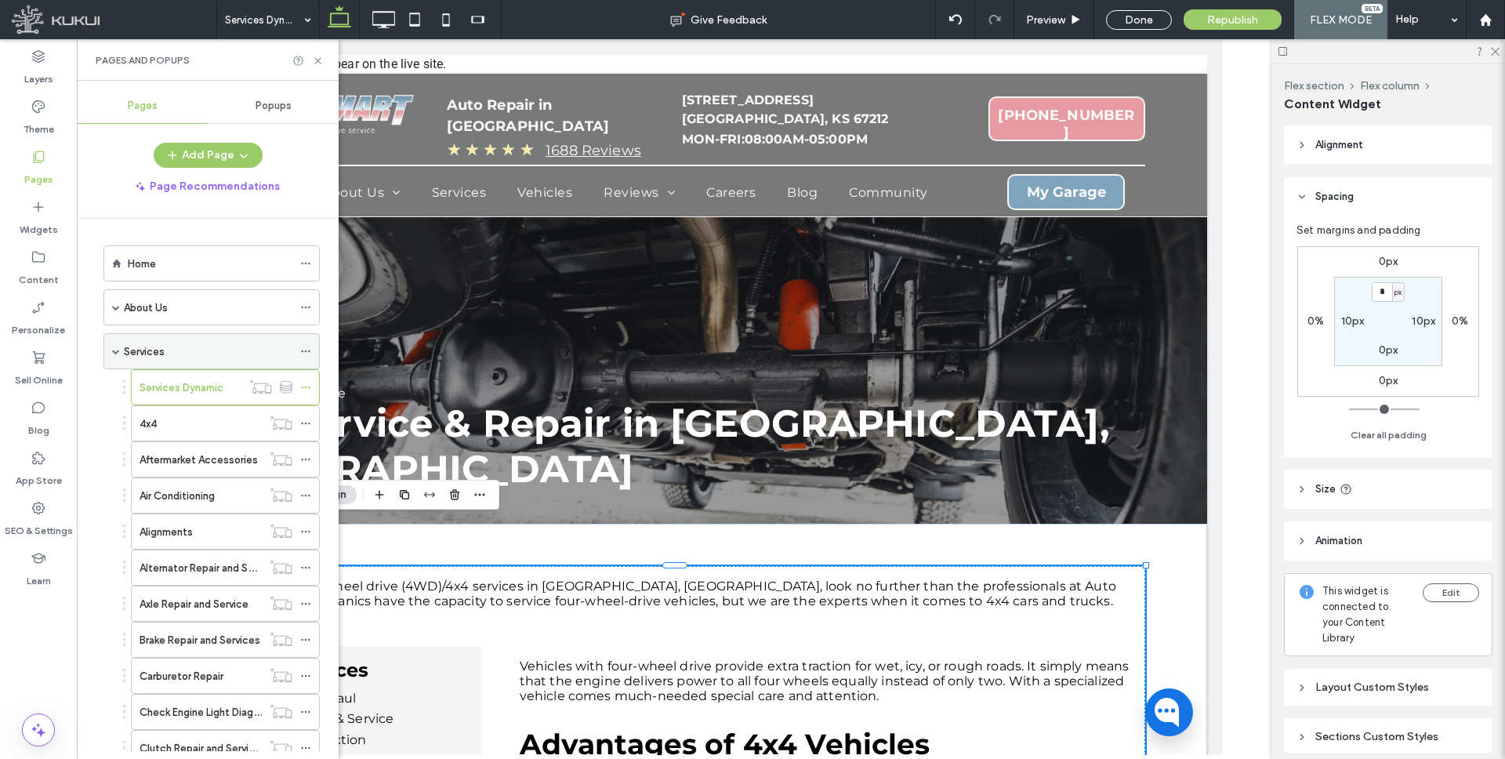
click at [114, 353] on span at bounding box center [116, 351] width 8 height 8
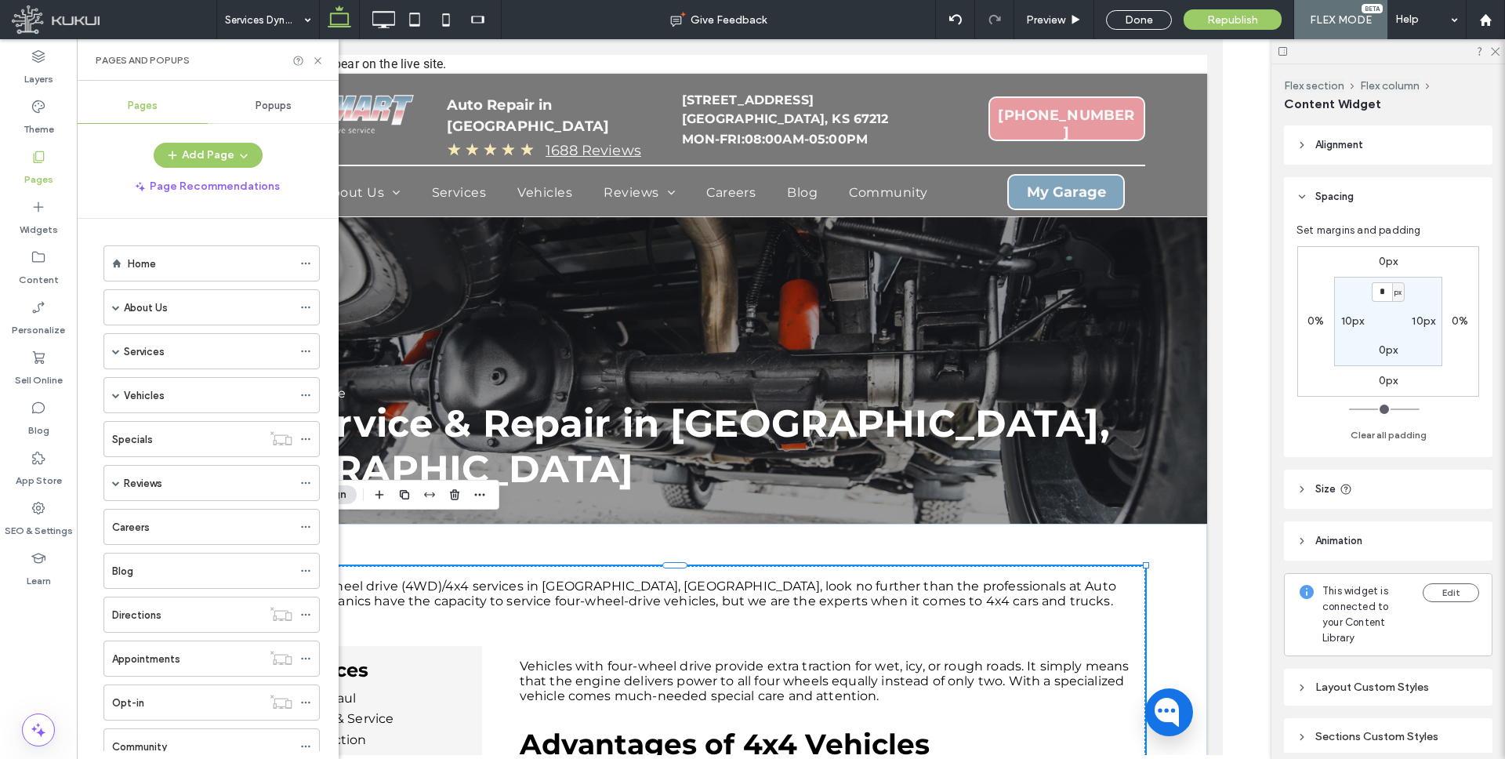
click at [240, 346] on div "Services" at bounding box center [208, 351] width 168 height 16
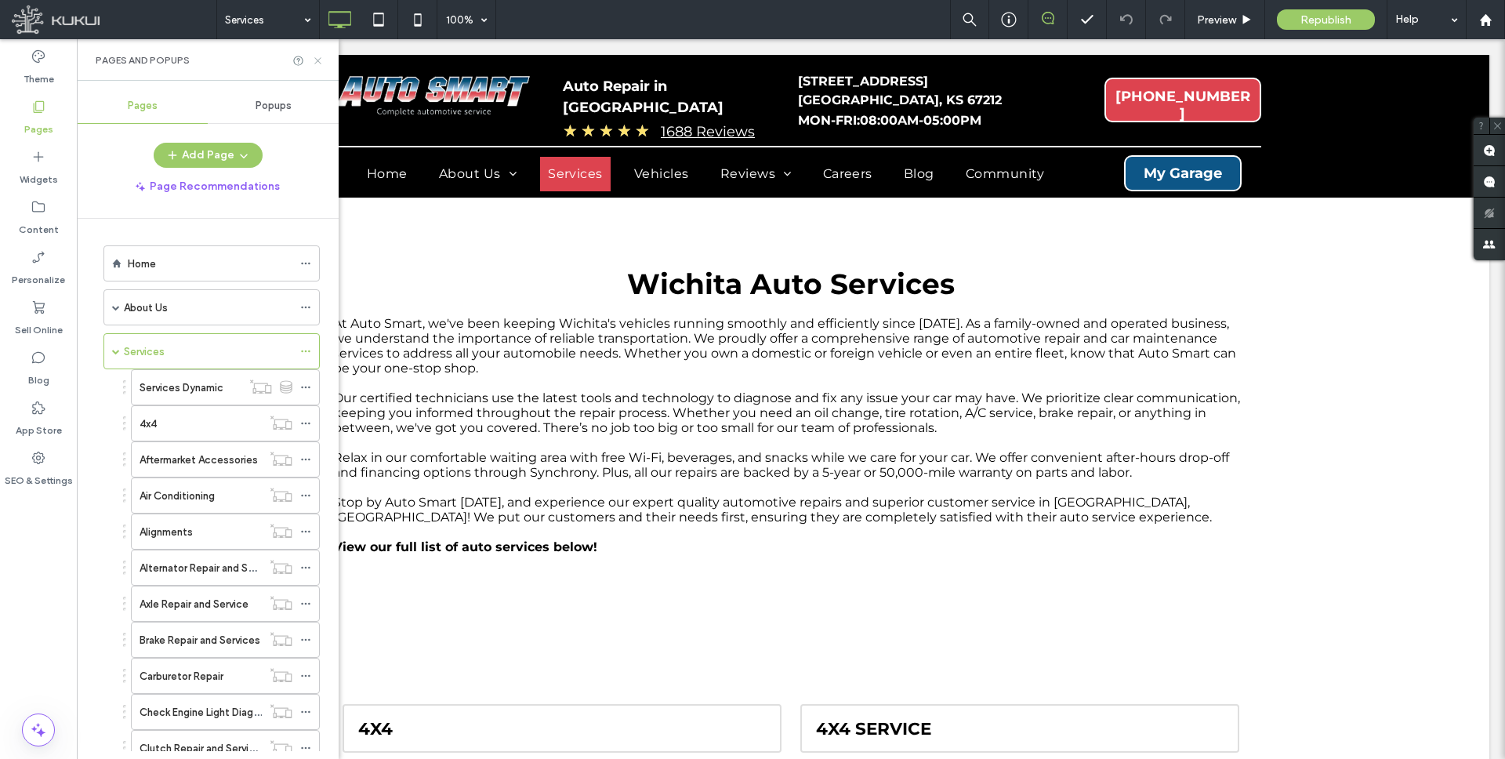
click at [314, 60] on icon at bounding box center [318, 61] width 12 height 12
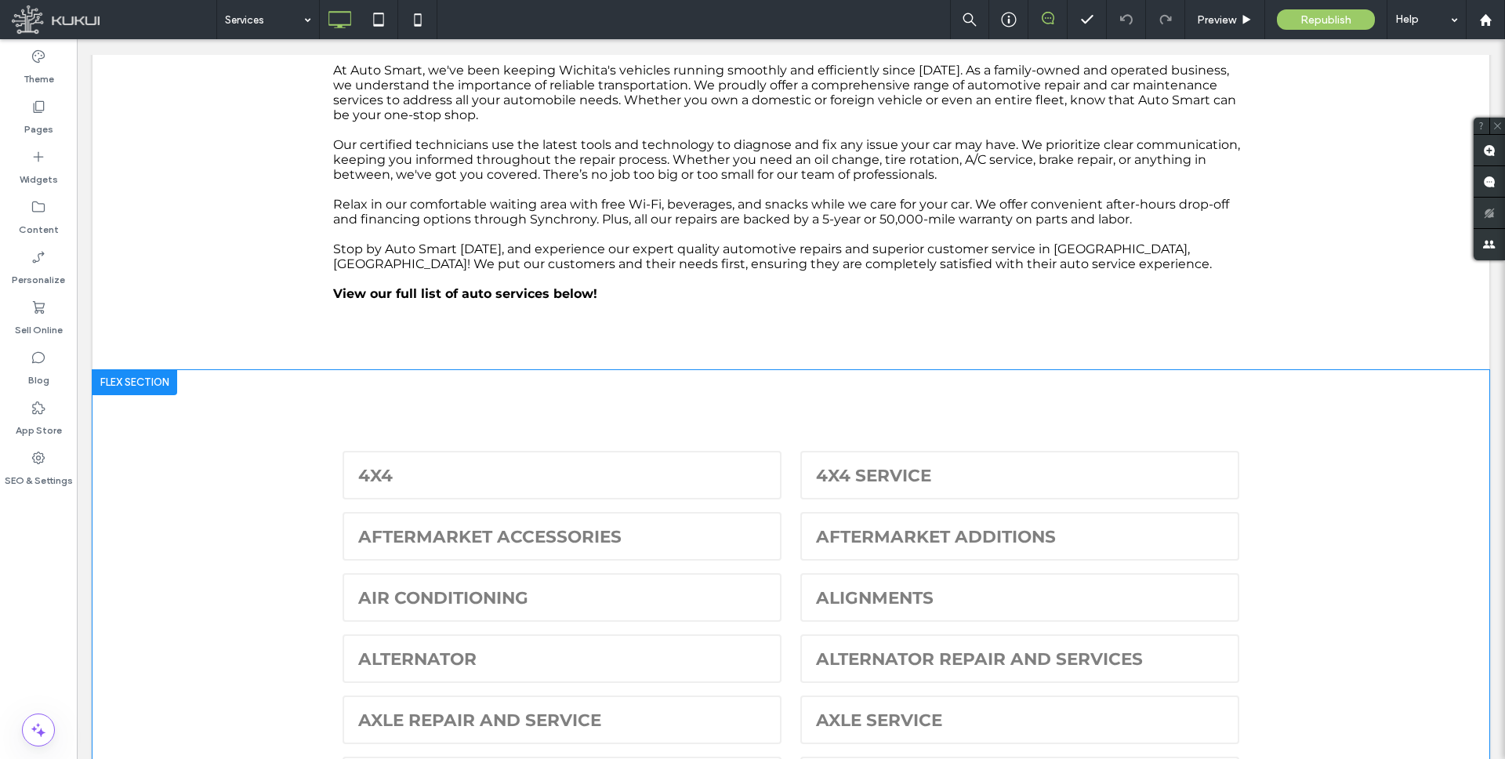
scroll to position [480, 0]
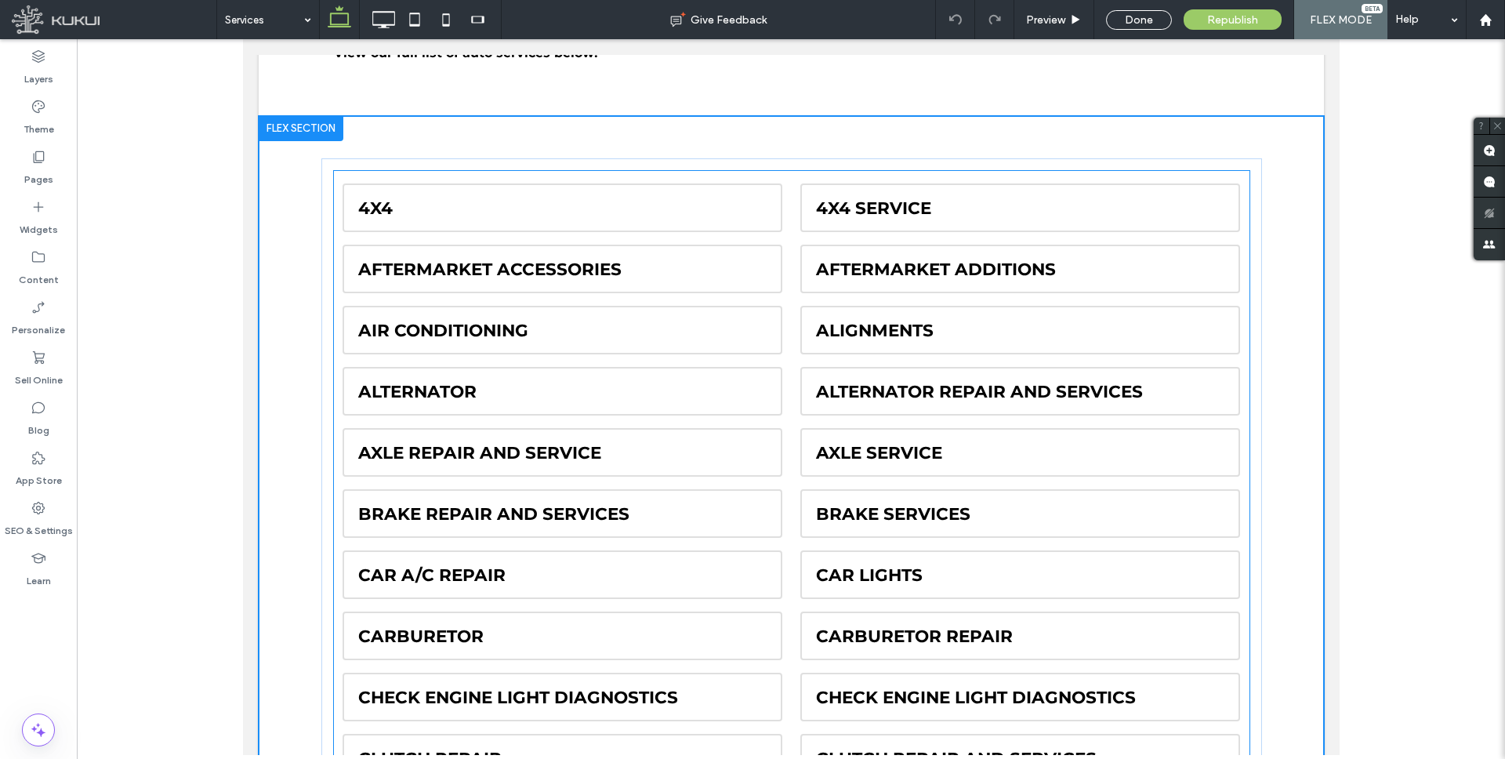
scroll to position [467, 0]
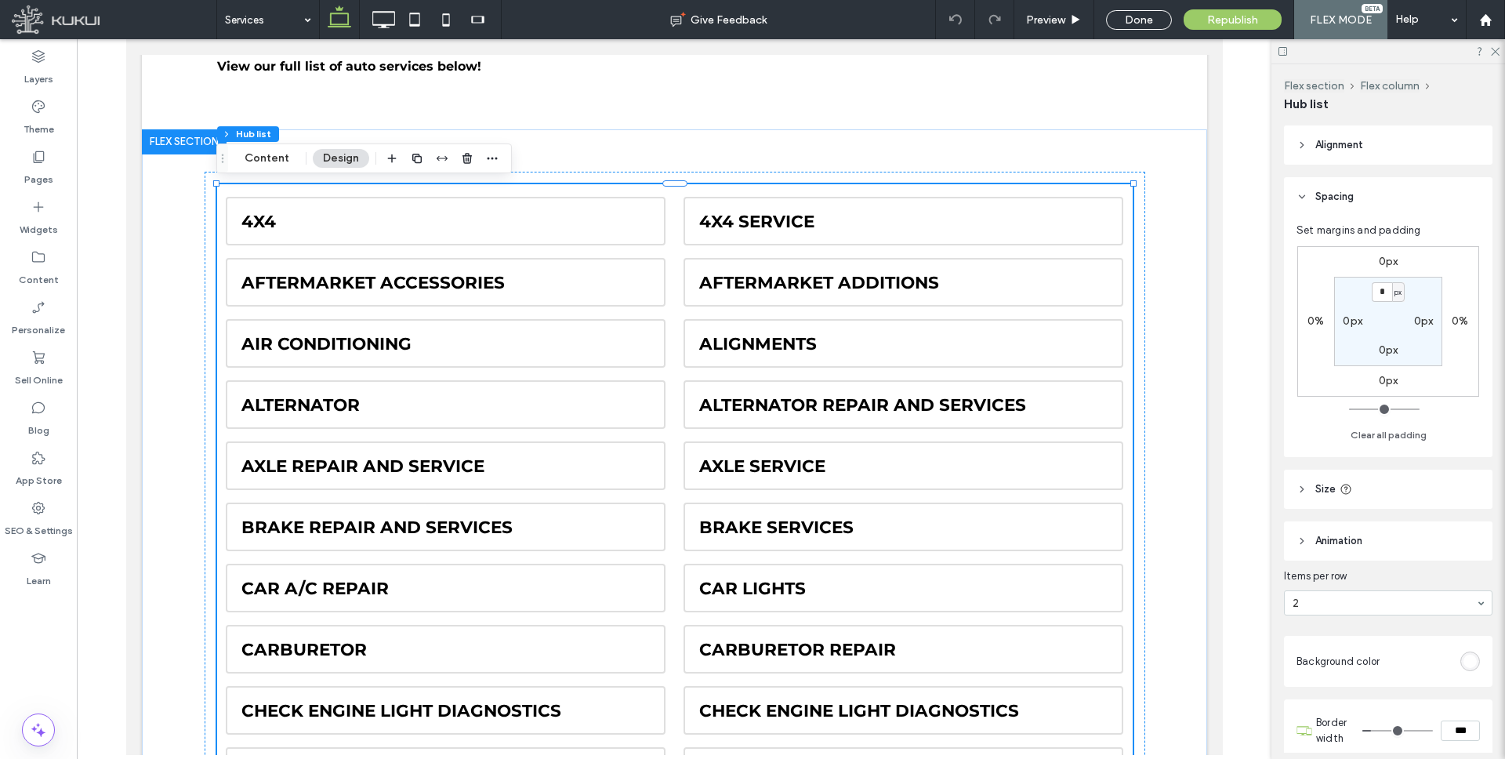
click at [453, 156] on div at bounding box center [441, 158] width 119 height 28
click at [458, 156] on span "button" at bounding box center [467, 158] width 19 height 19
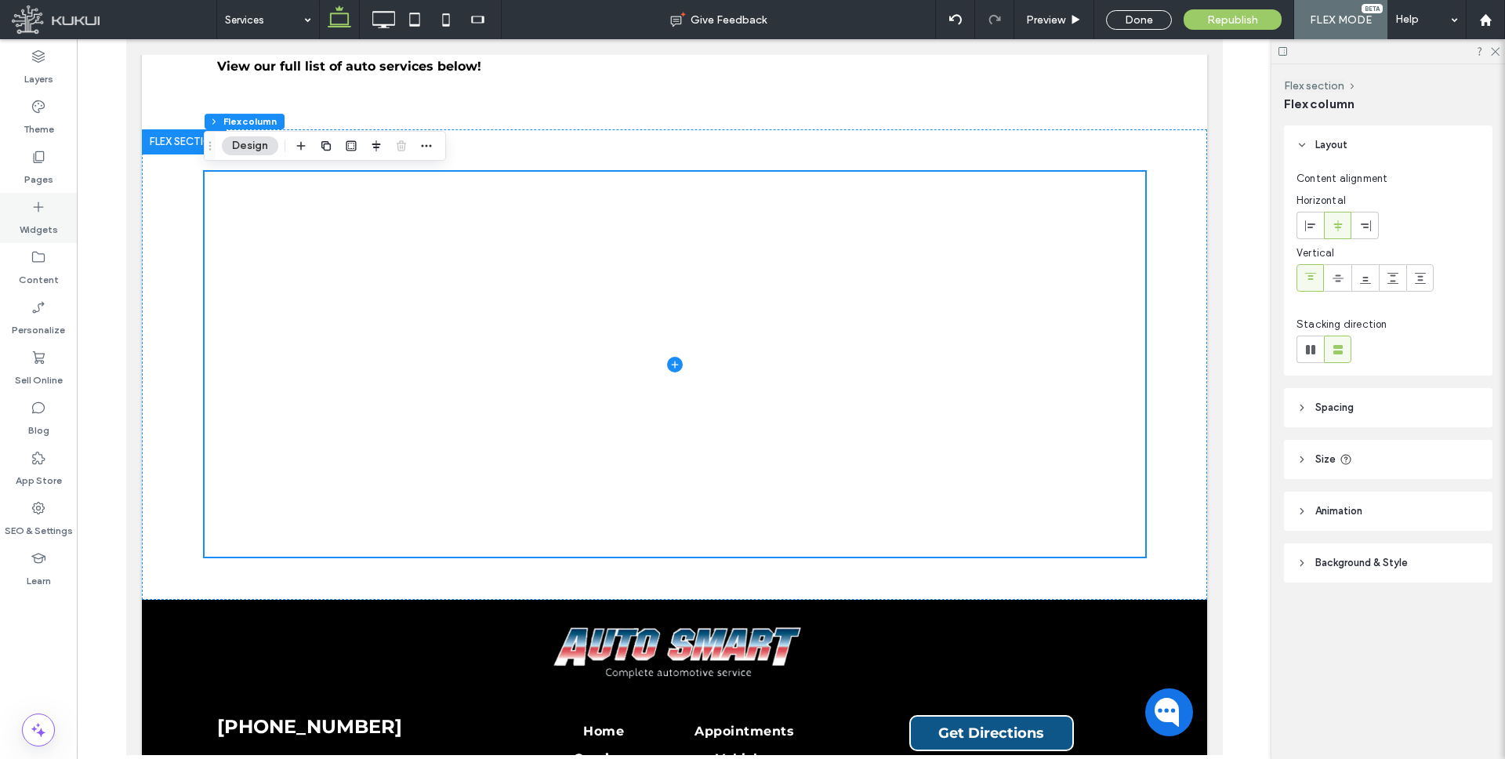
click at [40, 215] on label "Widgets" at bounding box center [39, 226] width 38 height 22
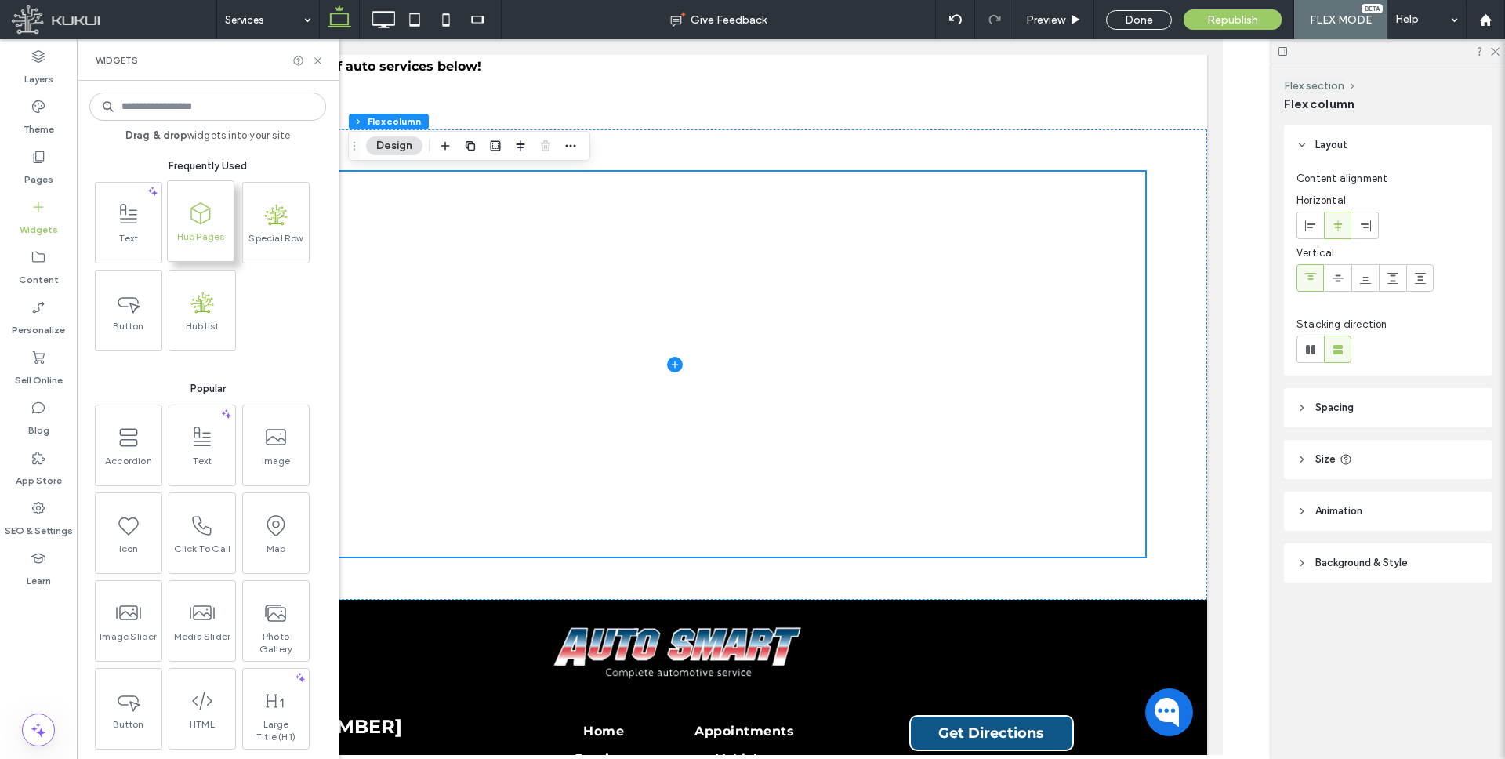
click at [200, 223] on use at bounding box center [200, 213] width 20 height 22
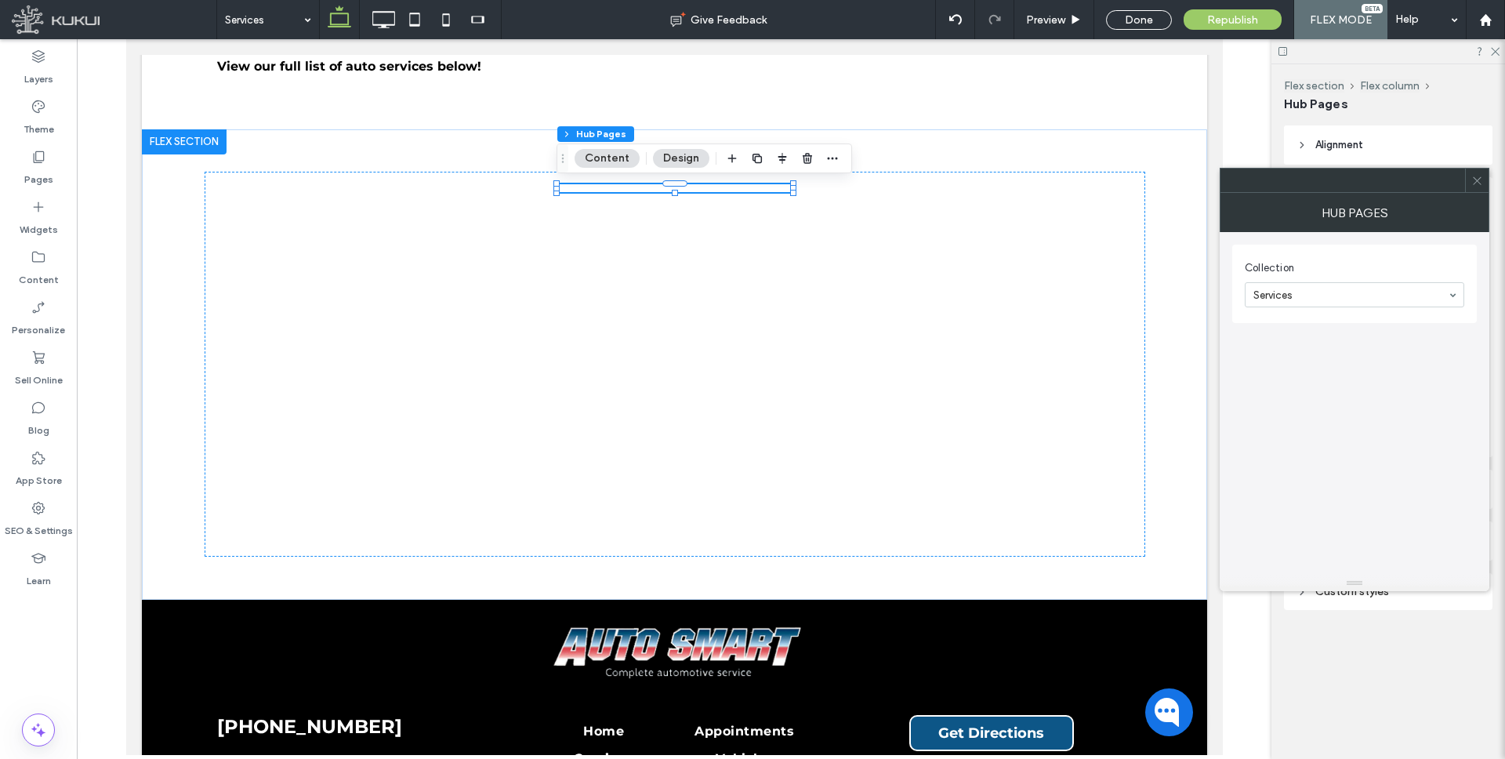
click at [1474, 182] on use at bounding box center [1476, 180] width 8 height 8
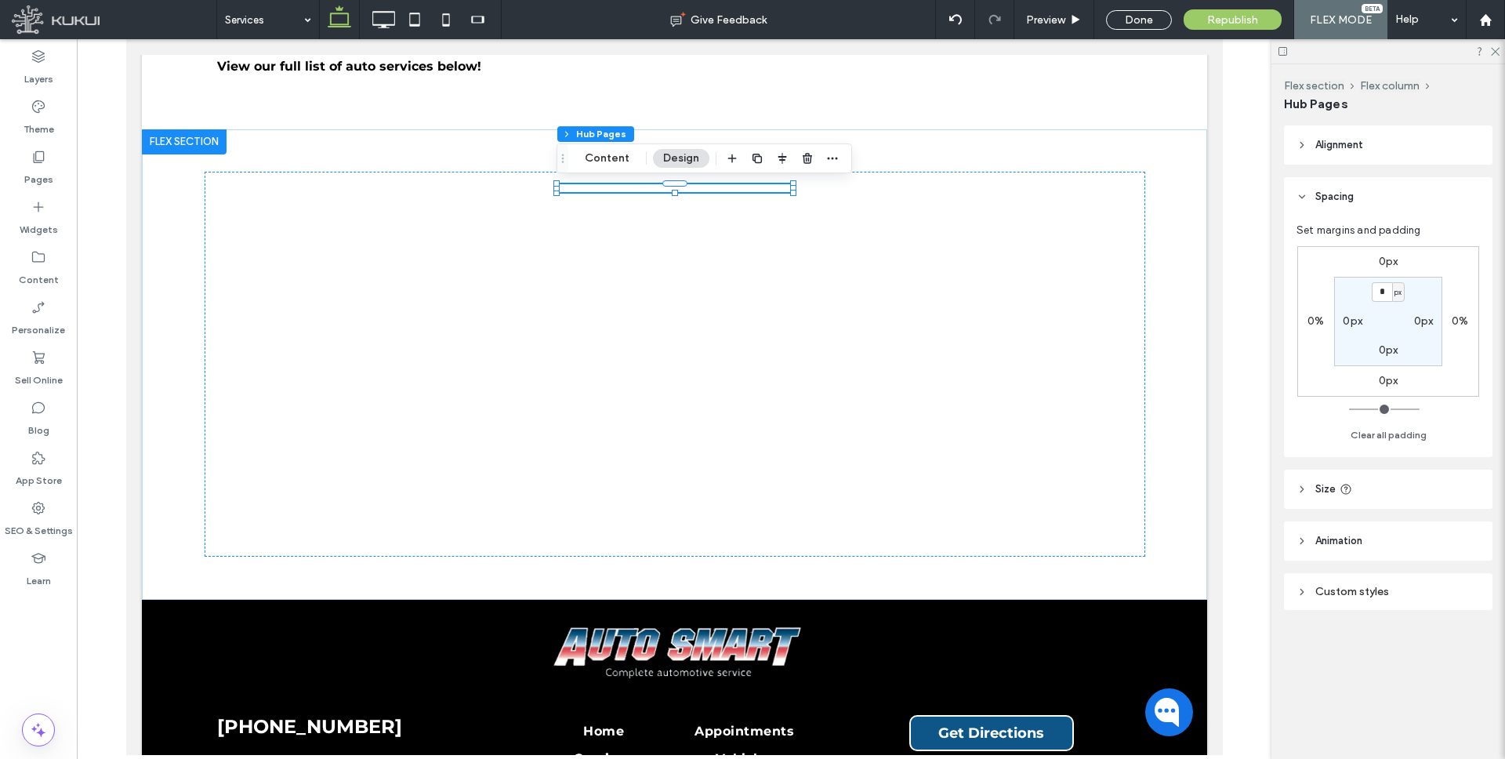
click at [1313, 491] on header "Size" at bounding box center [1388, 488] width 208 height 39
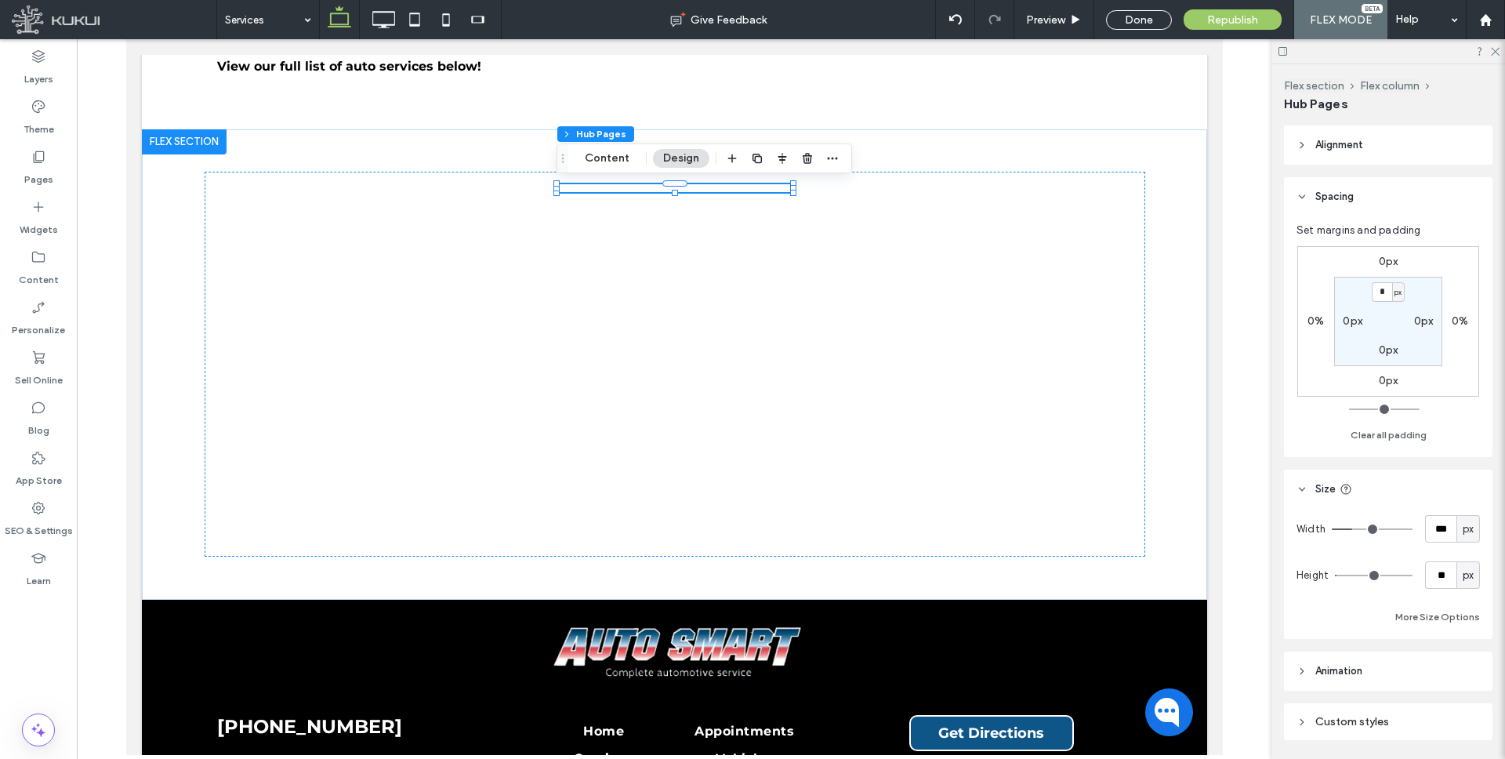
type input "***"
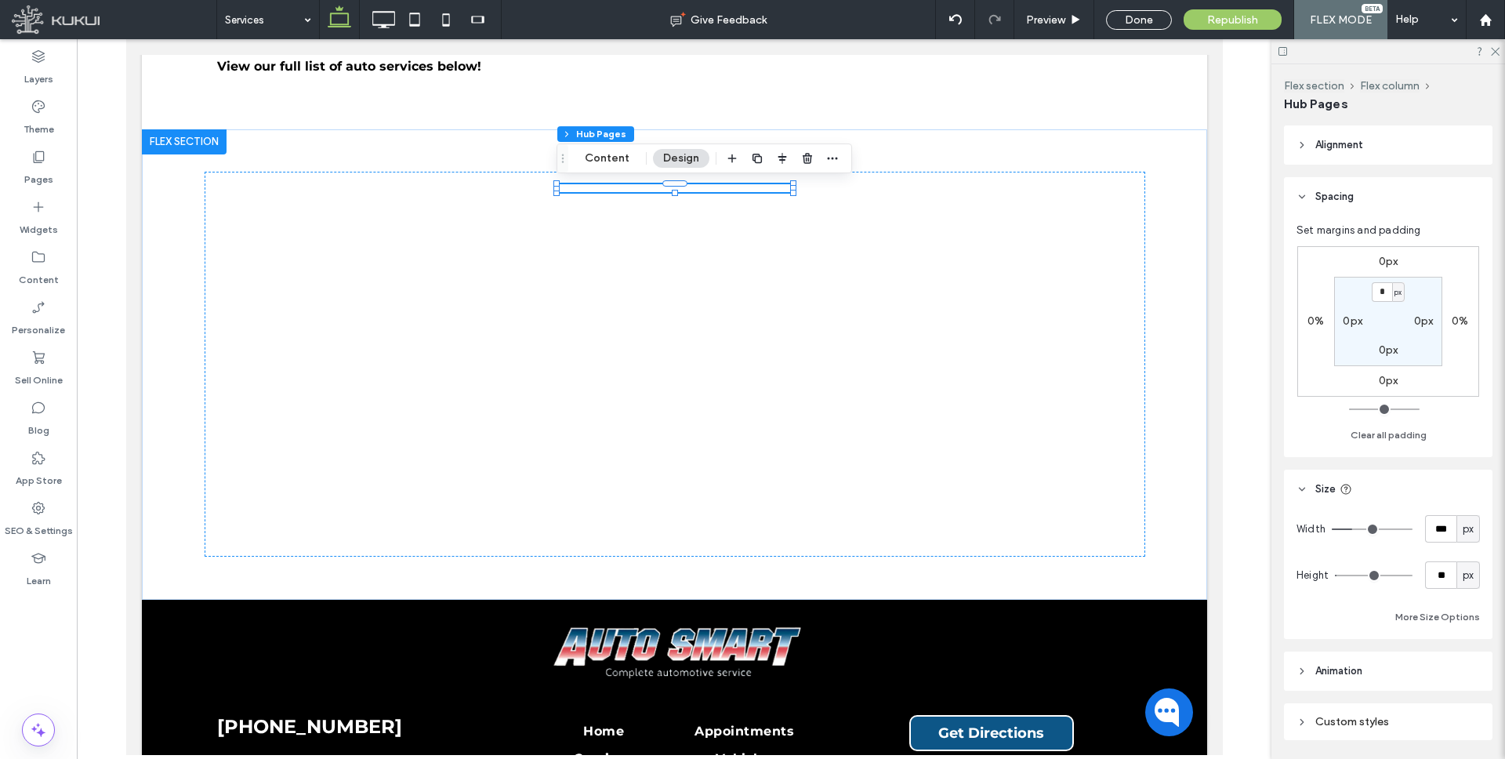
type input "***"
type input "****"
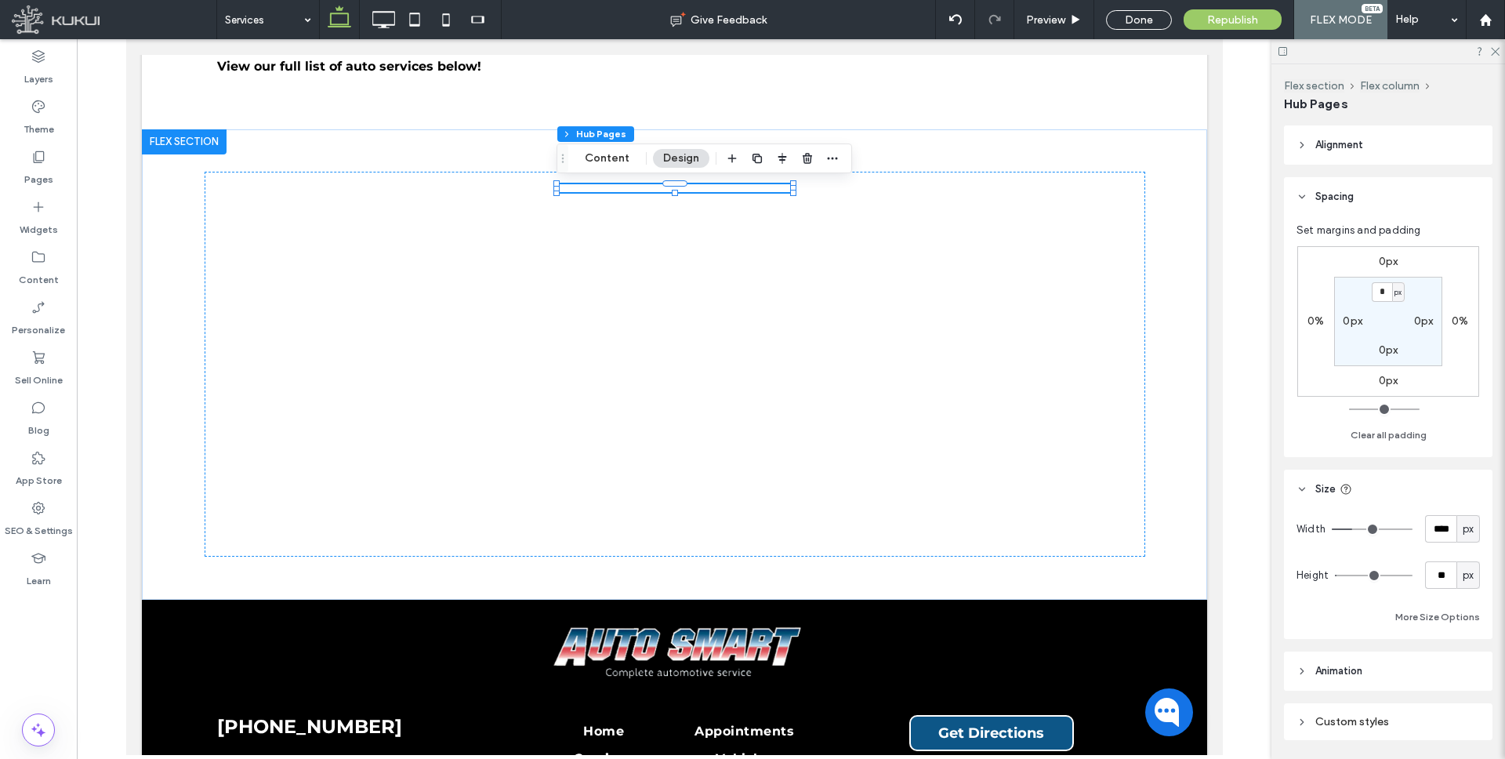
type input "****"
drag, startPoint x: 1386, startPoint y: 531, endPoint x: 1449, endPoint y: 532, distance: 62.7
click at [1446, 532] on div "Width **** px" at bounding box center [1387, 528] width 183 height 27
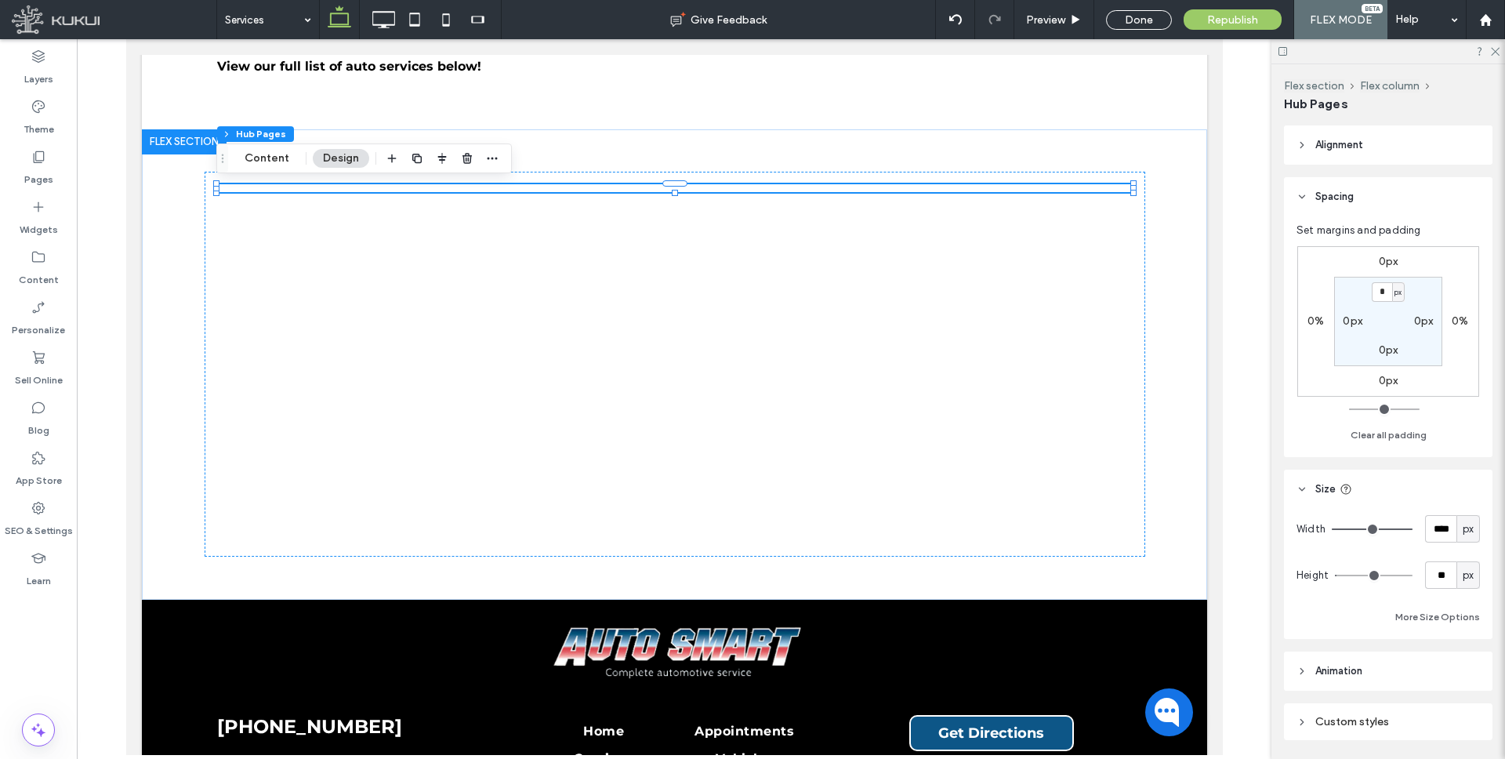
click at [1465, 576] on span "px" at bounding box center [1467, 575] width 11 height 16
click at [1472, 702] on div "A" at bounding box center [1468, 711] width 22 height 27
type input "*"
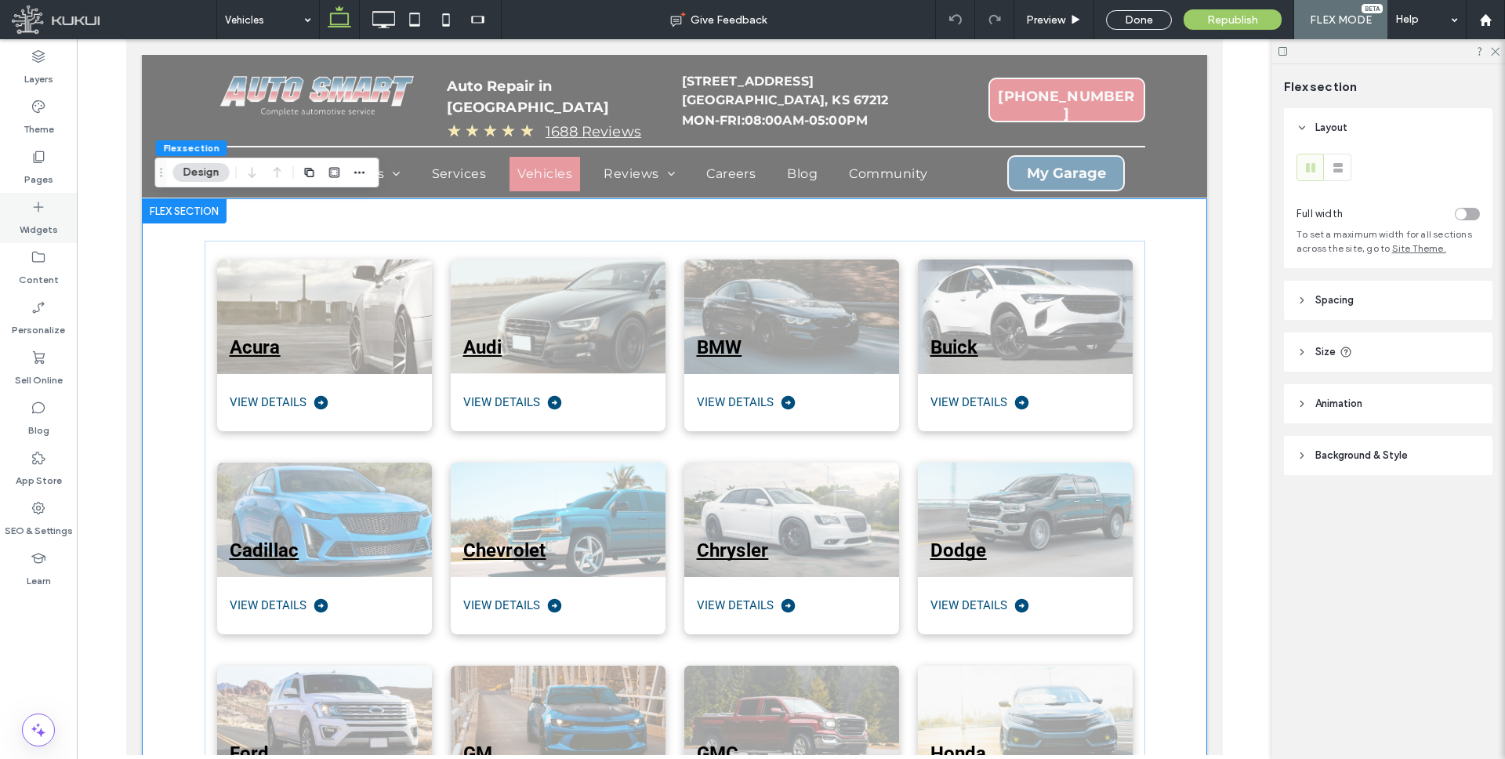
click at [37, 200] on icon at bounding box center [39, 207] width 16 height 16
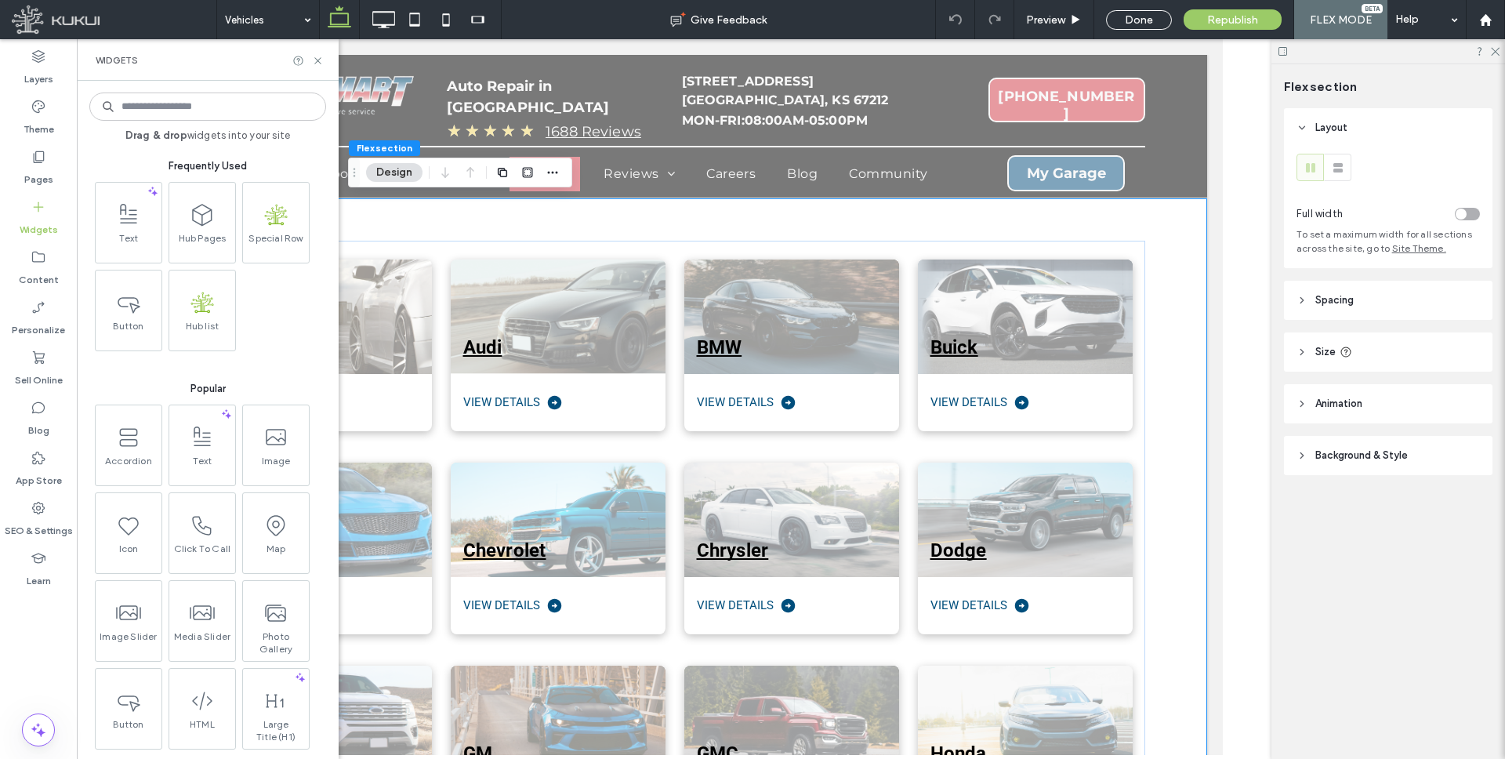
drag, startPoint x: 124, startPoint y: 218, endPoint x: 231, endPoint y: 256, distance: 114.0
click at [124, 217] on icon at bounding box center [128, 214] width 25 height 25
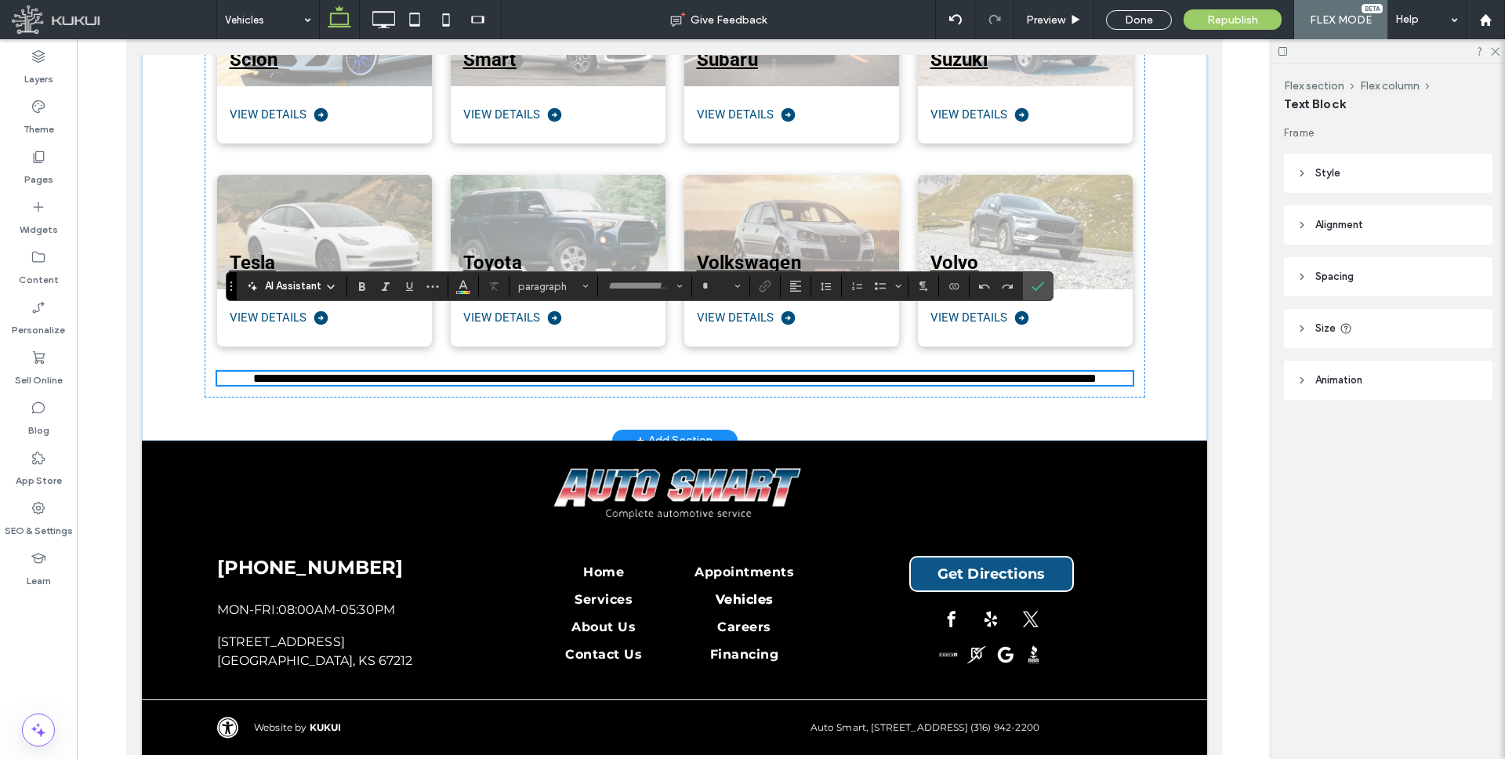
scroll to position [11, 0]
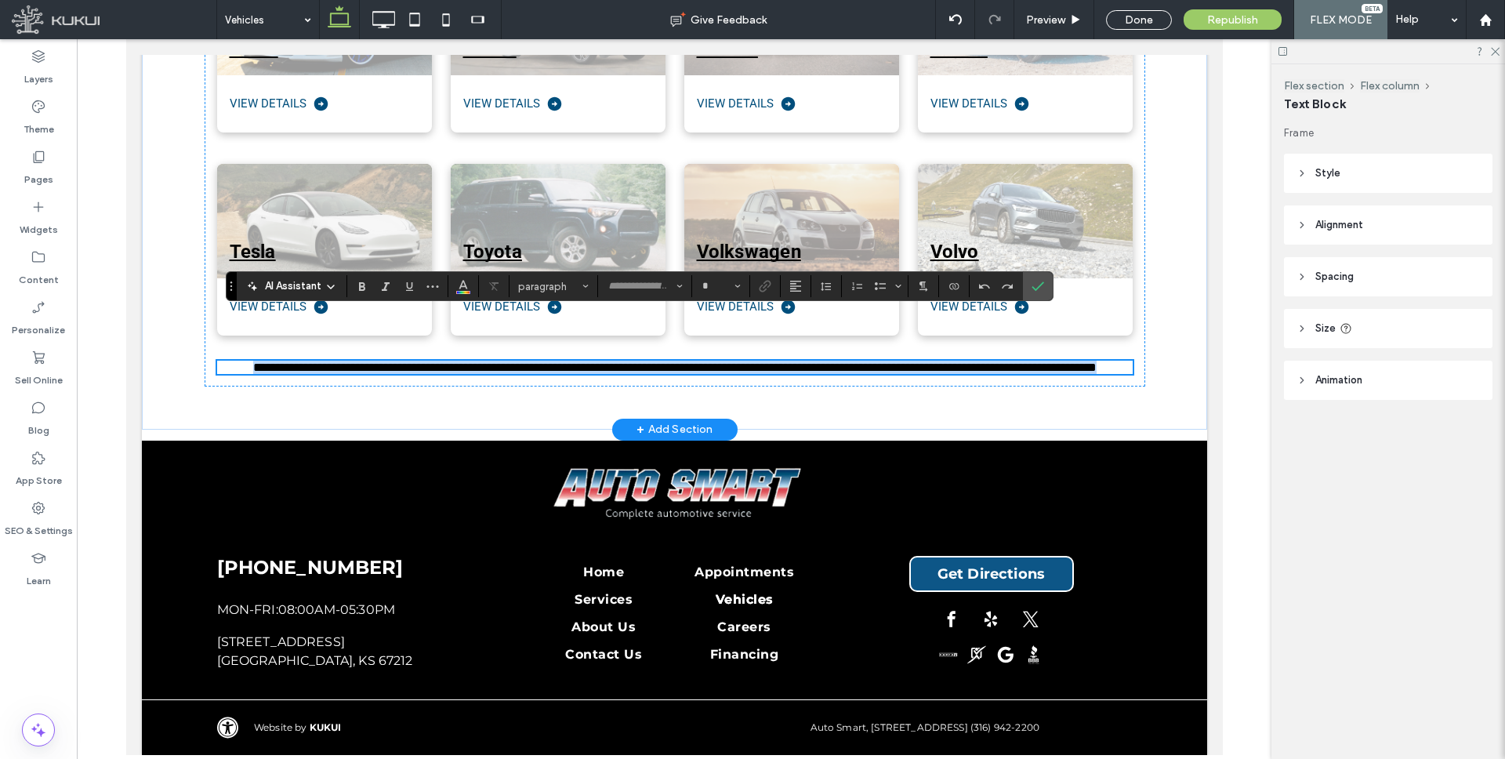
type input "**********"
type input "**"
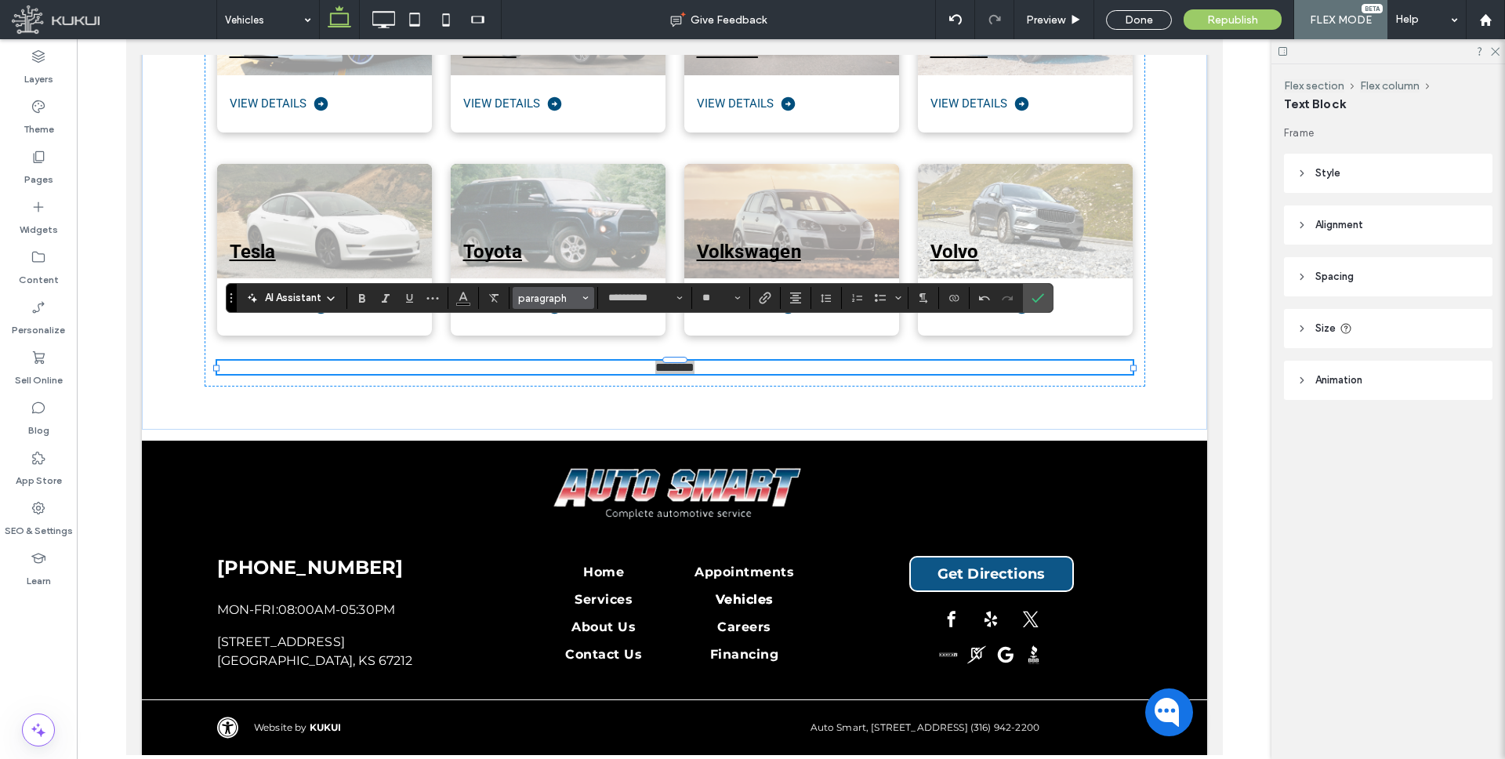
click at [567, 298] on span "paragraph" at bounding box center [548, 298] width 61 height 12
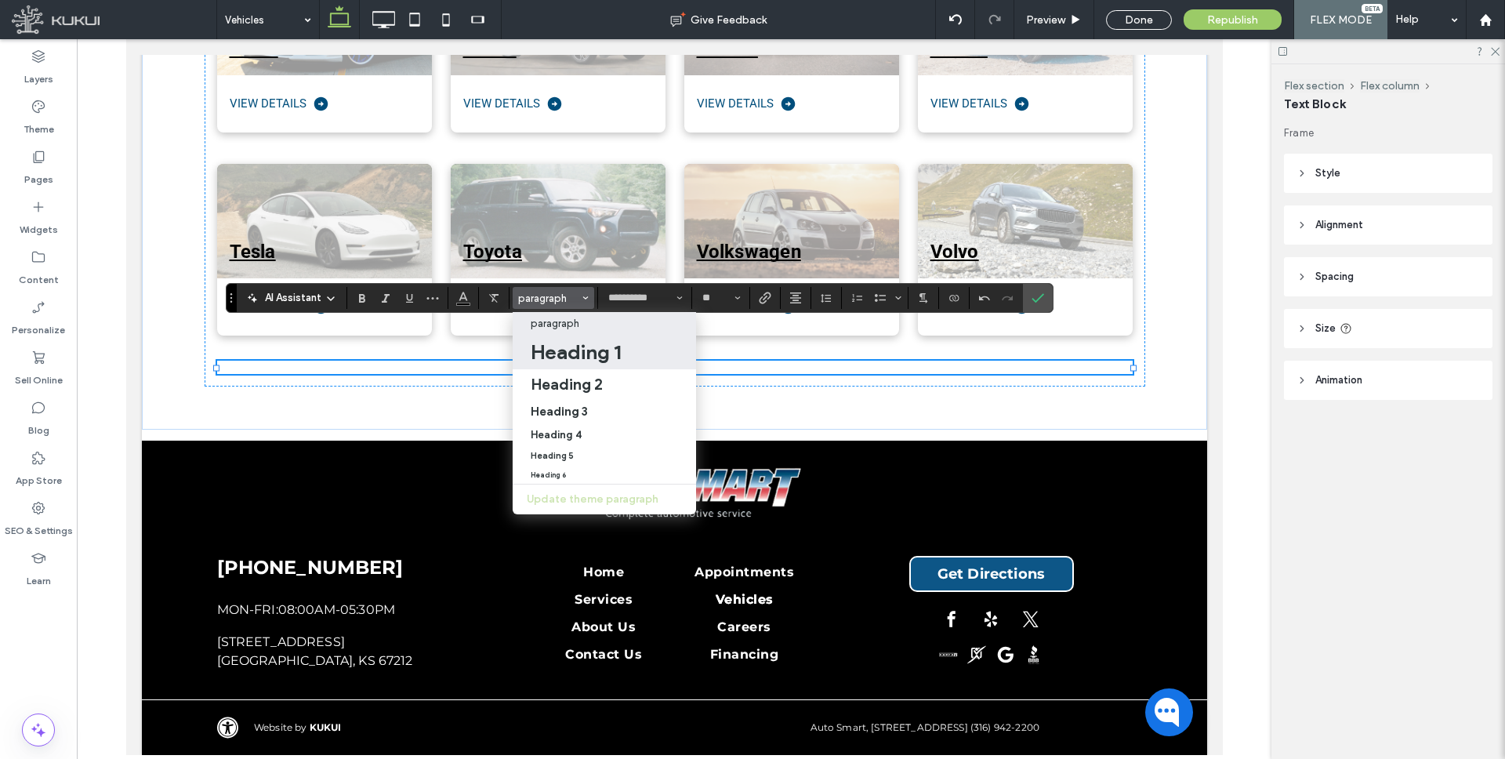
click at [580, 346] on h1 "Heading 1" at bounding box center [576, 351] width 90 height 25
type input "**"
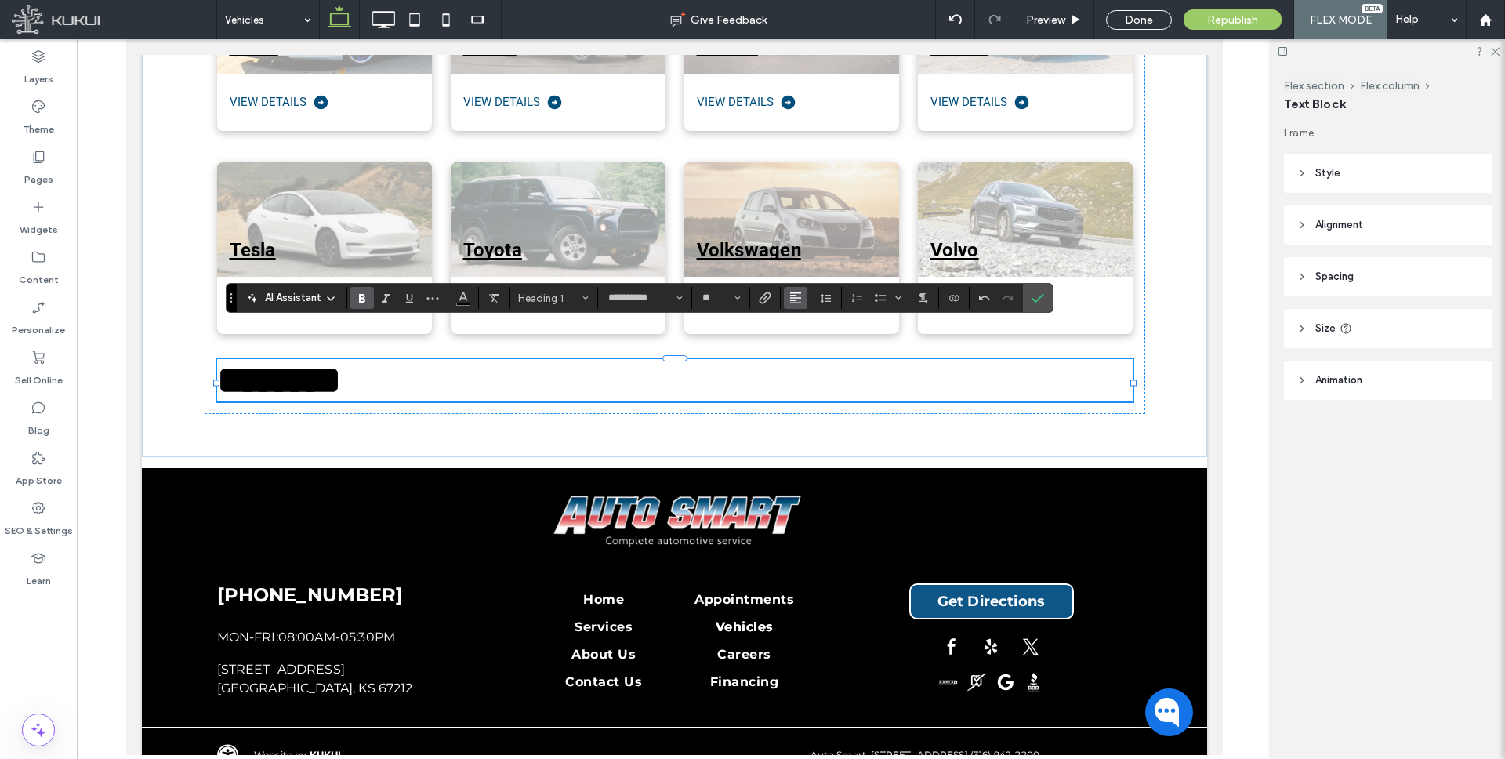
click at [787, 292] on button "Alignment" at bounding box center [796, 298] width 24 height 22
click at [813, 348] on div "ui.textEditor.alignment.center" at bounding box center [811, 346] width 20 height 13
click at [709, 297] on input "**" at bounding box center [716, 298] width 31 height 13
type input "**"
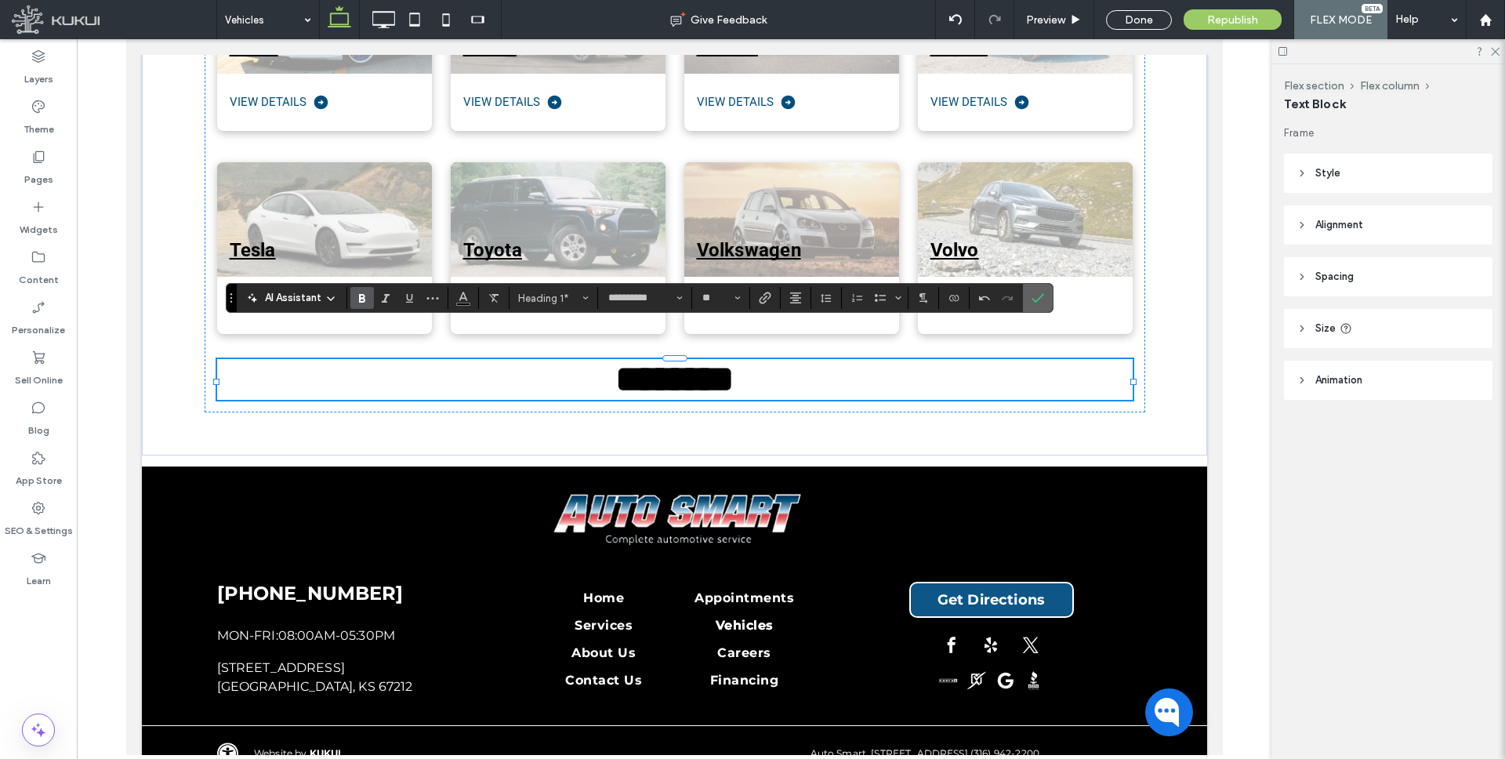
click at [1032, 295] on icon "Confirm" at bounding box center [1037, 298] width 13 height 13
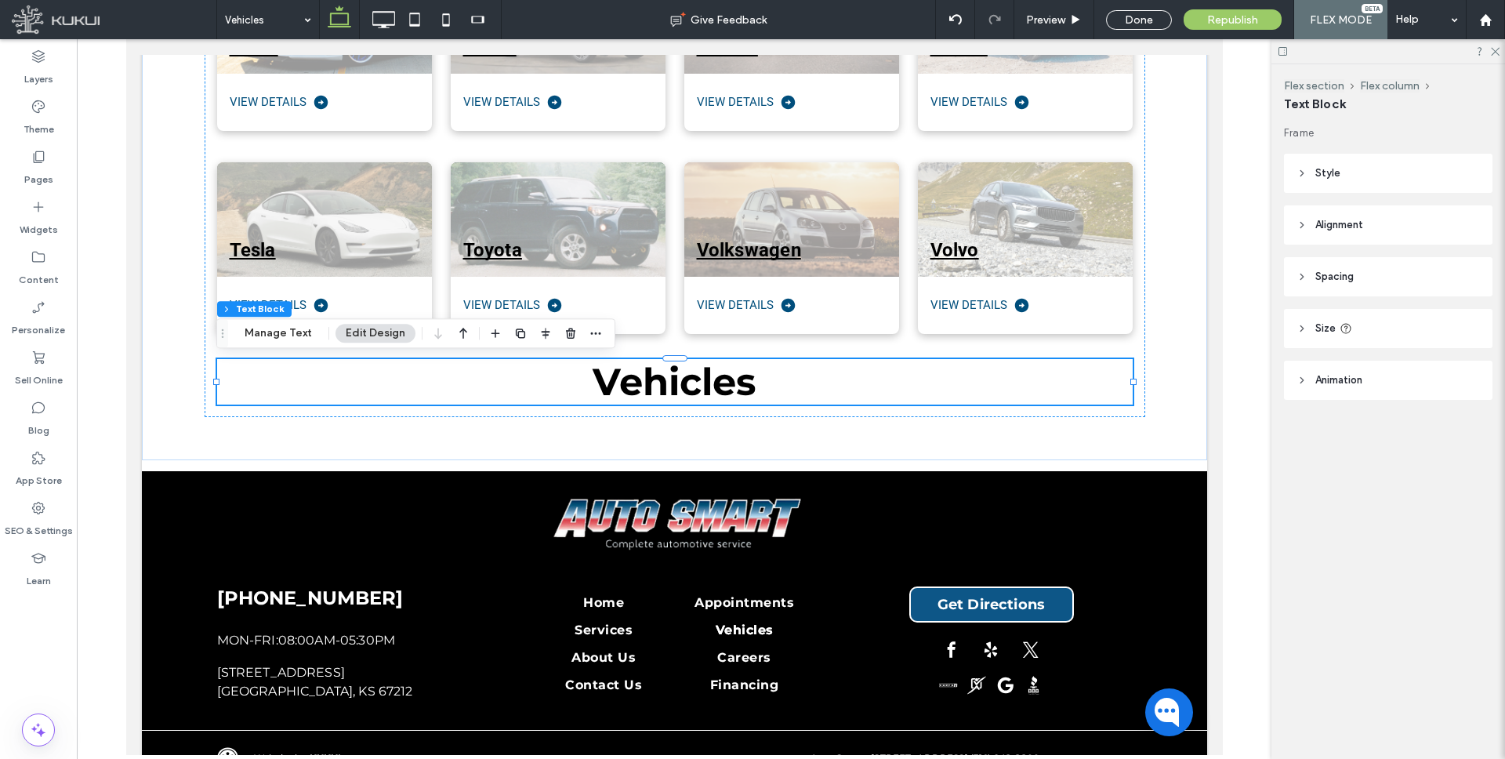
click at [457, 326] on icon "button" at bounding box center [463, 333] width 19 height 28
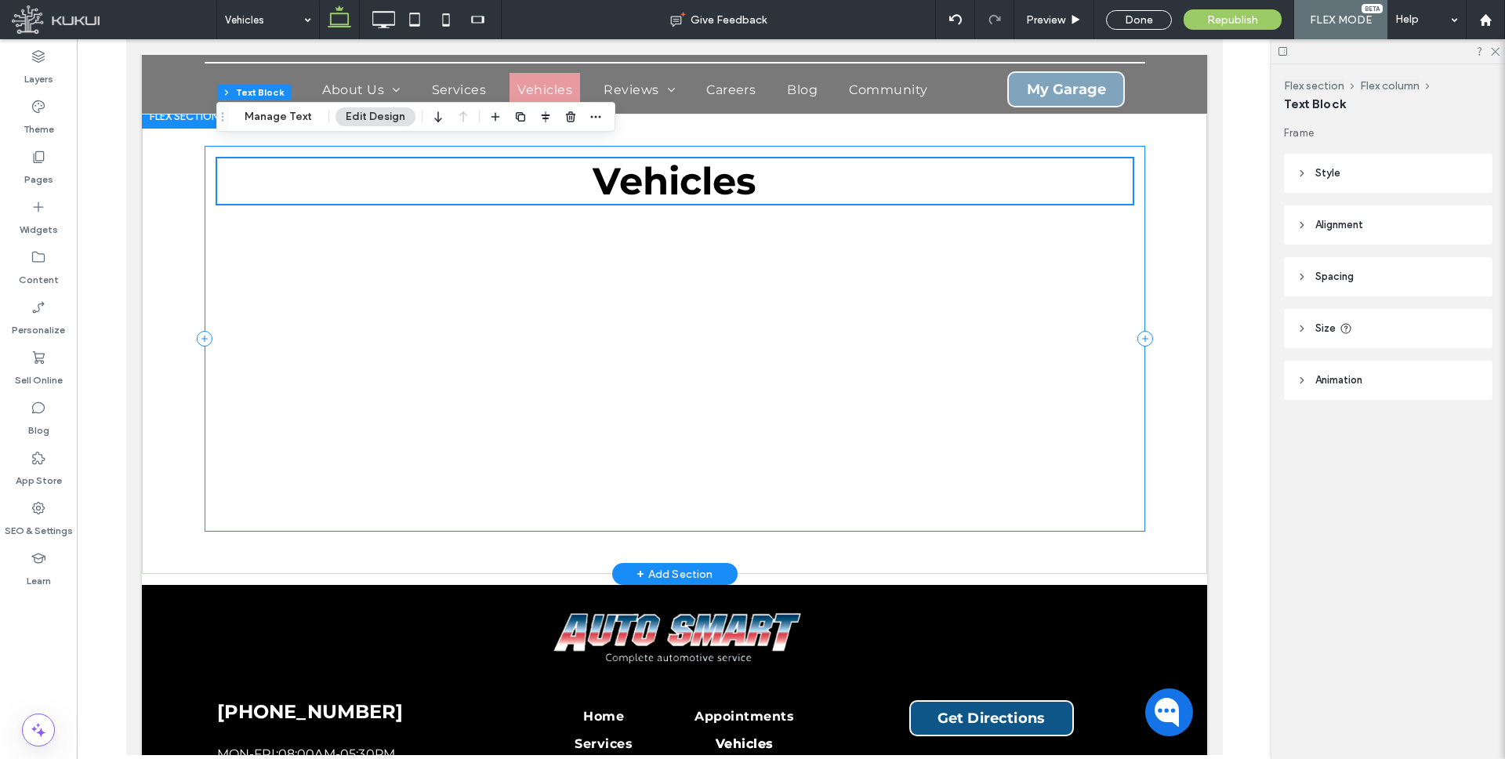
scroll to position [0, 0]
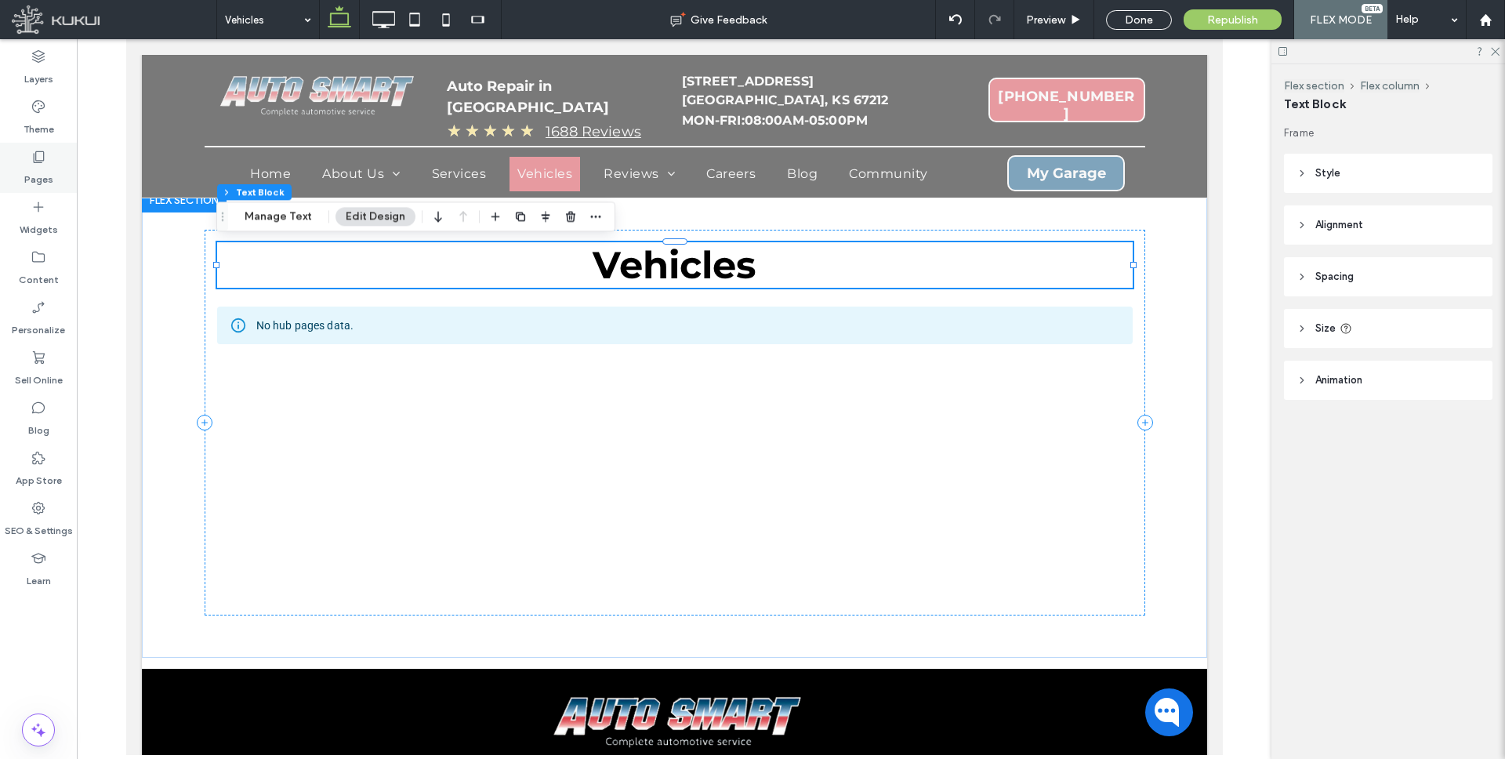
click at [31, 159] on icon at bounding box center [39, 157] width 16 height 16
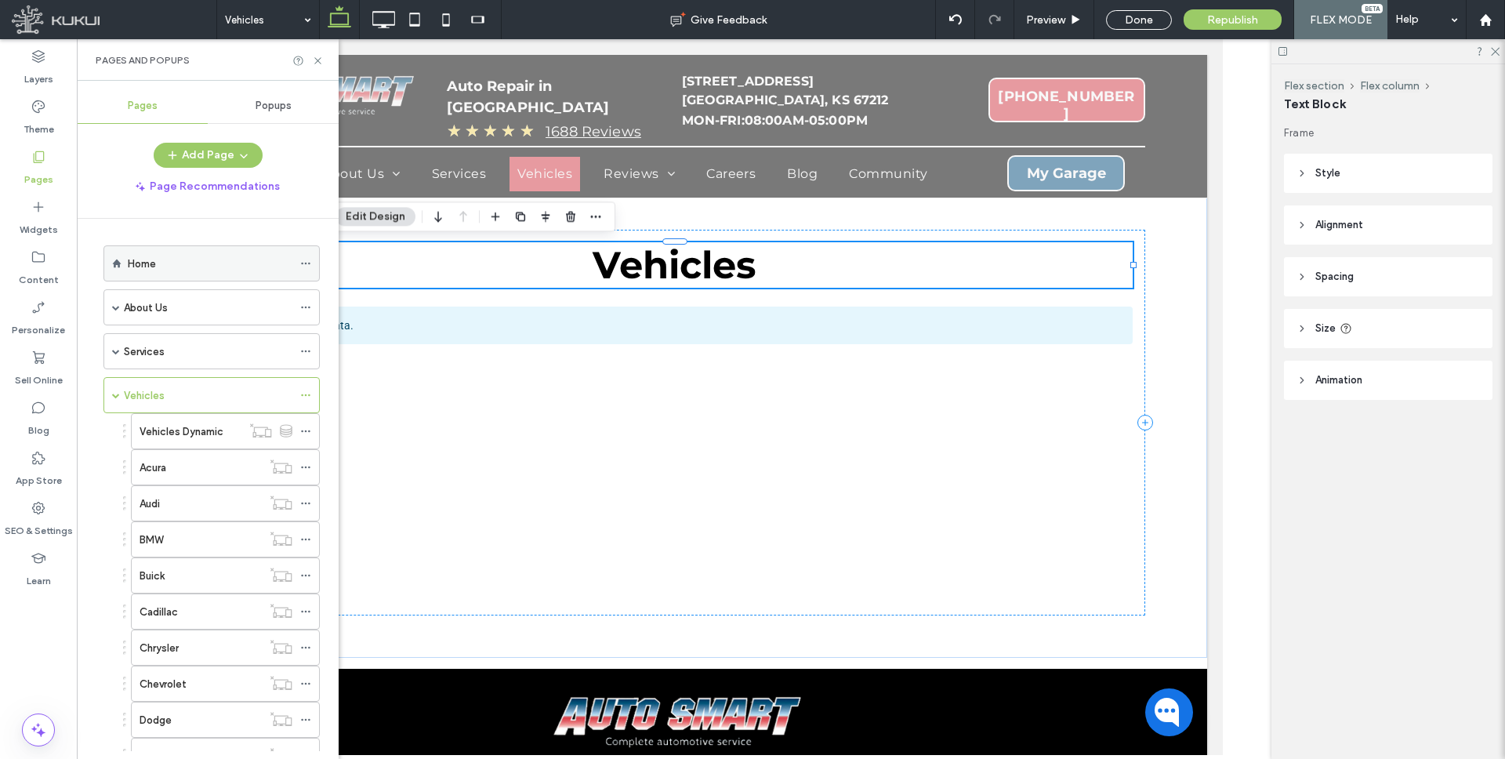
drag, startPoint x: 217, startPoint y: 266, endPoint x: 364, endPoint y: 9, distance: 296.3
click at [216, 266] on div "Home" at bounding box center [210, 263] width 165 height 16
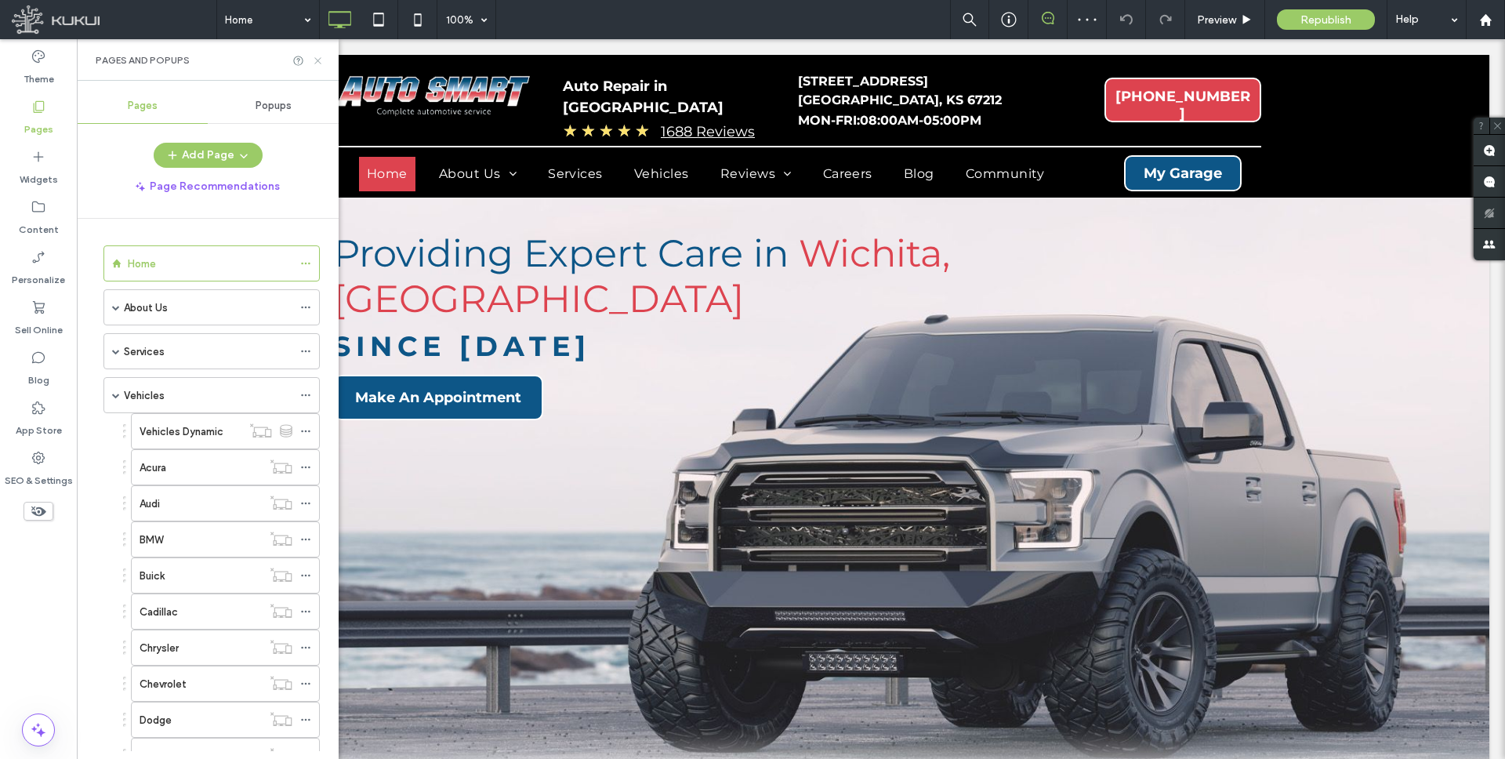
click at [321, 57] on icon at bounding box center [318, 61] width 12 height 12
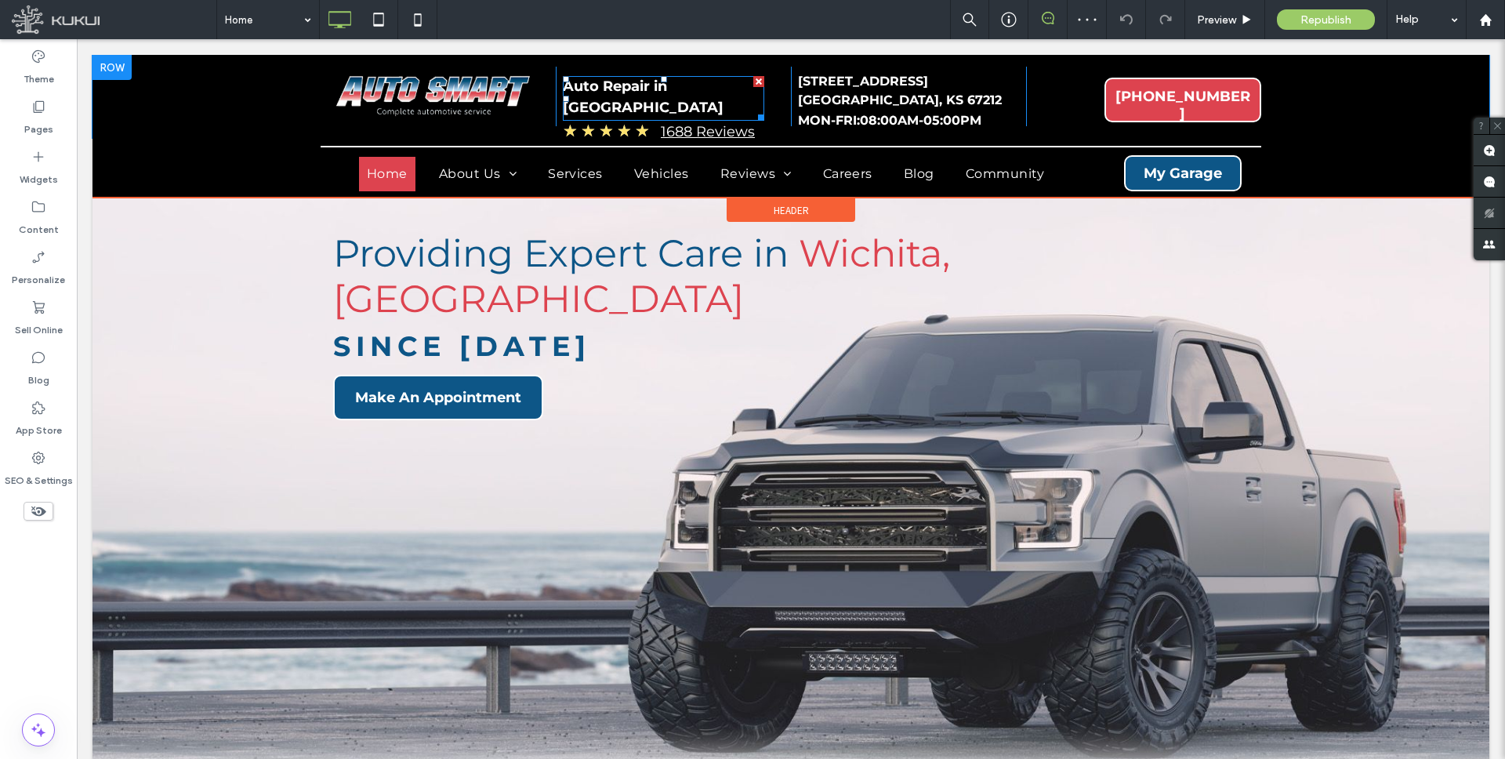
click at [628, 85] on span at bounding box center [663, 98] width 201 height 45
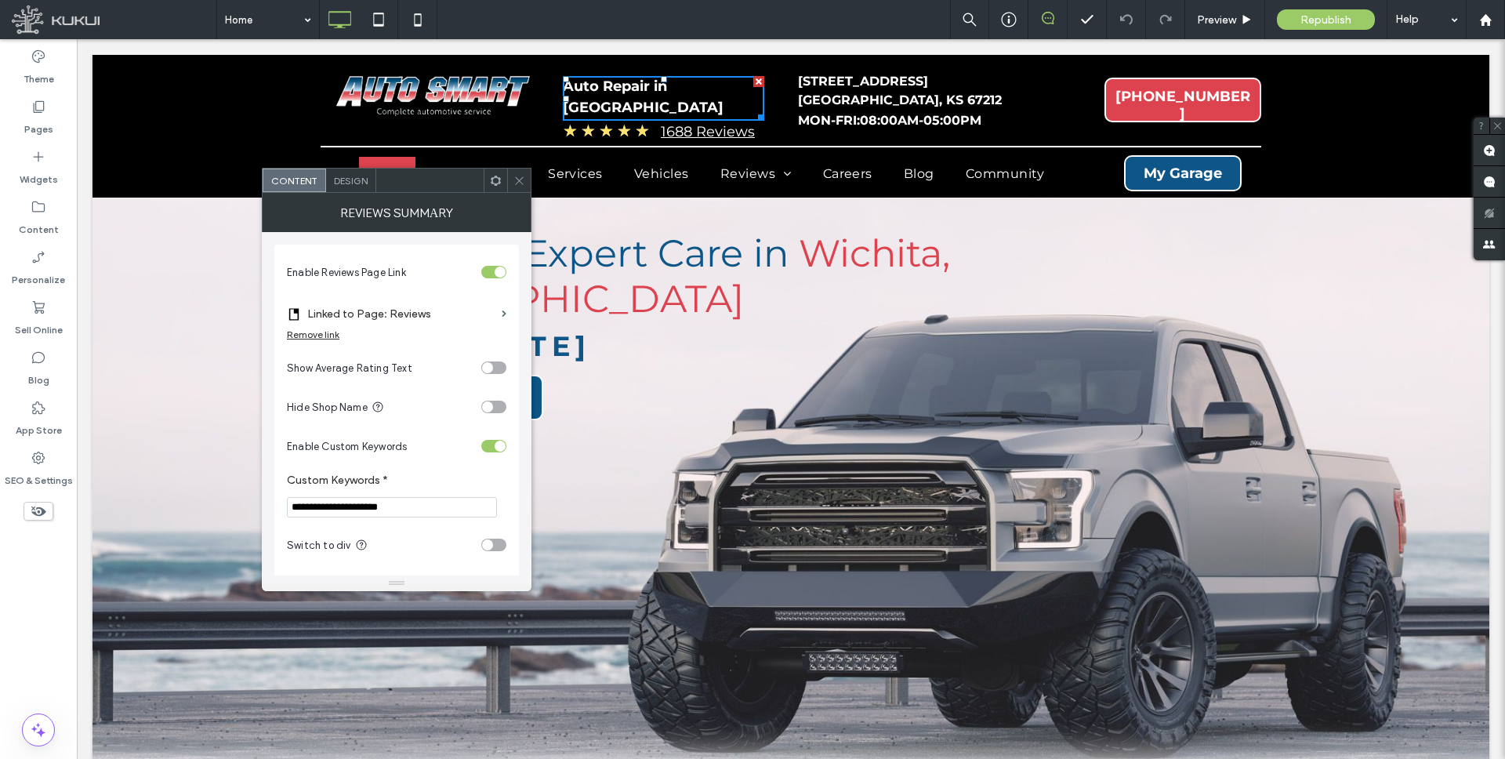
click at [491, 542] on div "toggle" at bounding box center [487, 544] width 11 height 11
click at [347, 179] on span "Design" at bounding box center [351, 181] width 34 height 12
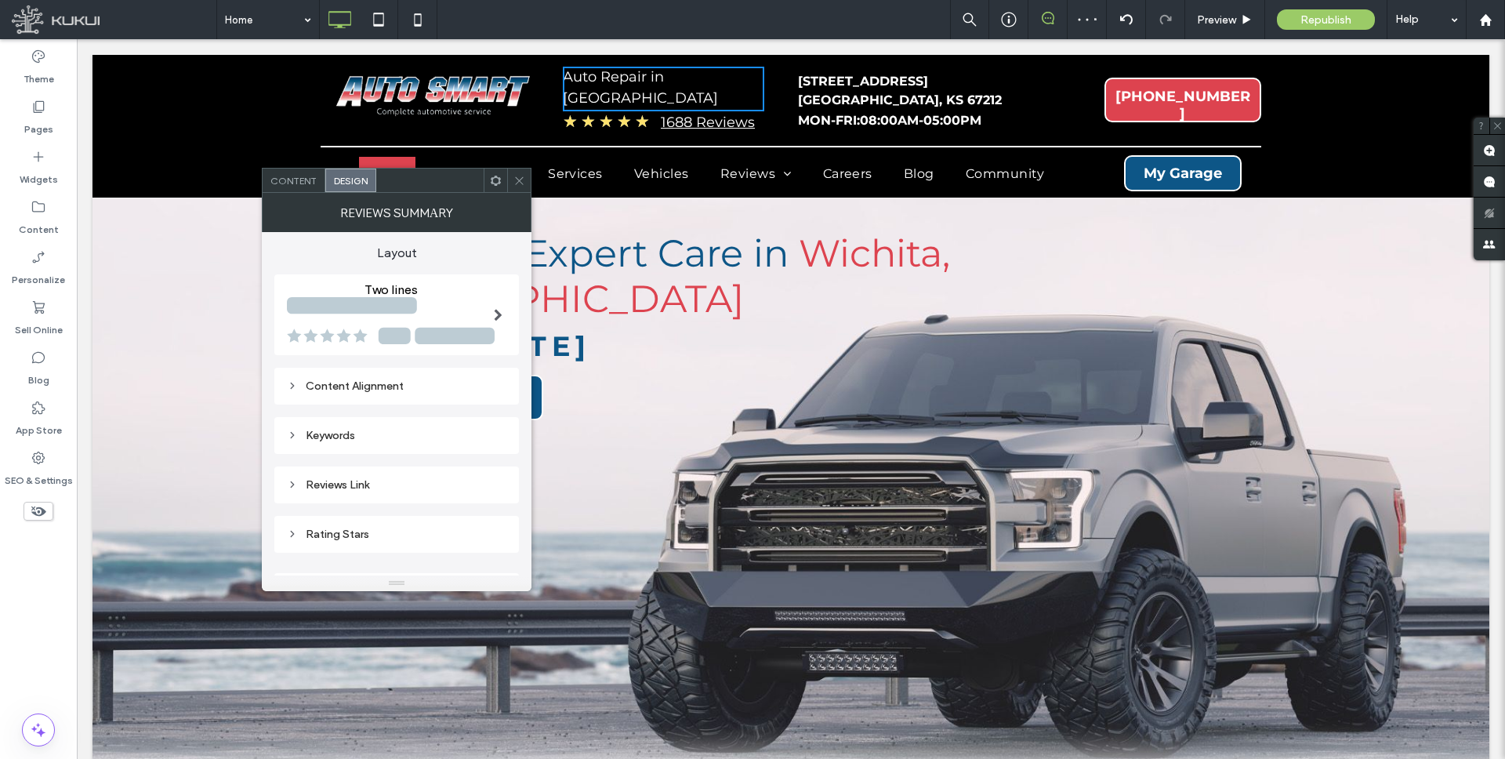
click at [296, 434] on icon at bounding box center [292, 434] width 11 height 11
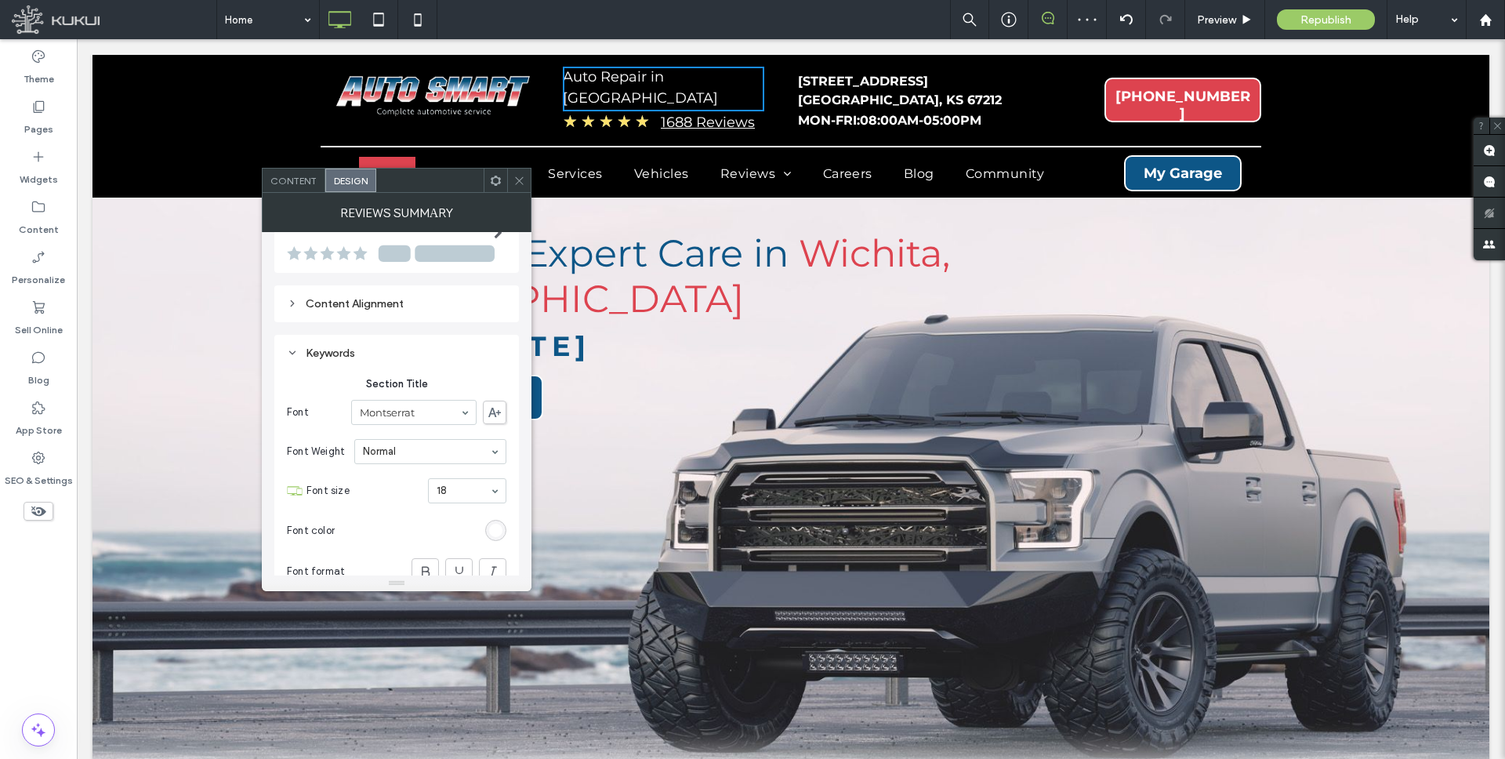
scroll to position [106, 0]
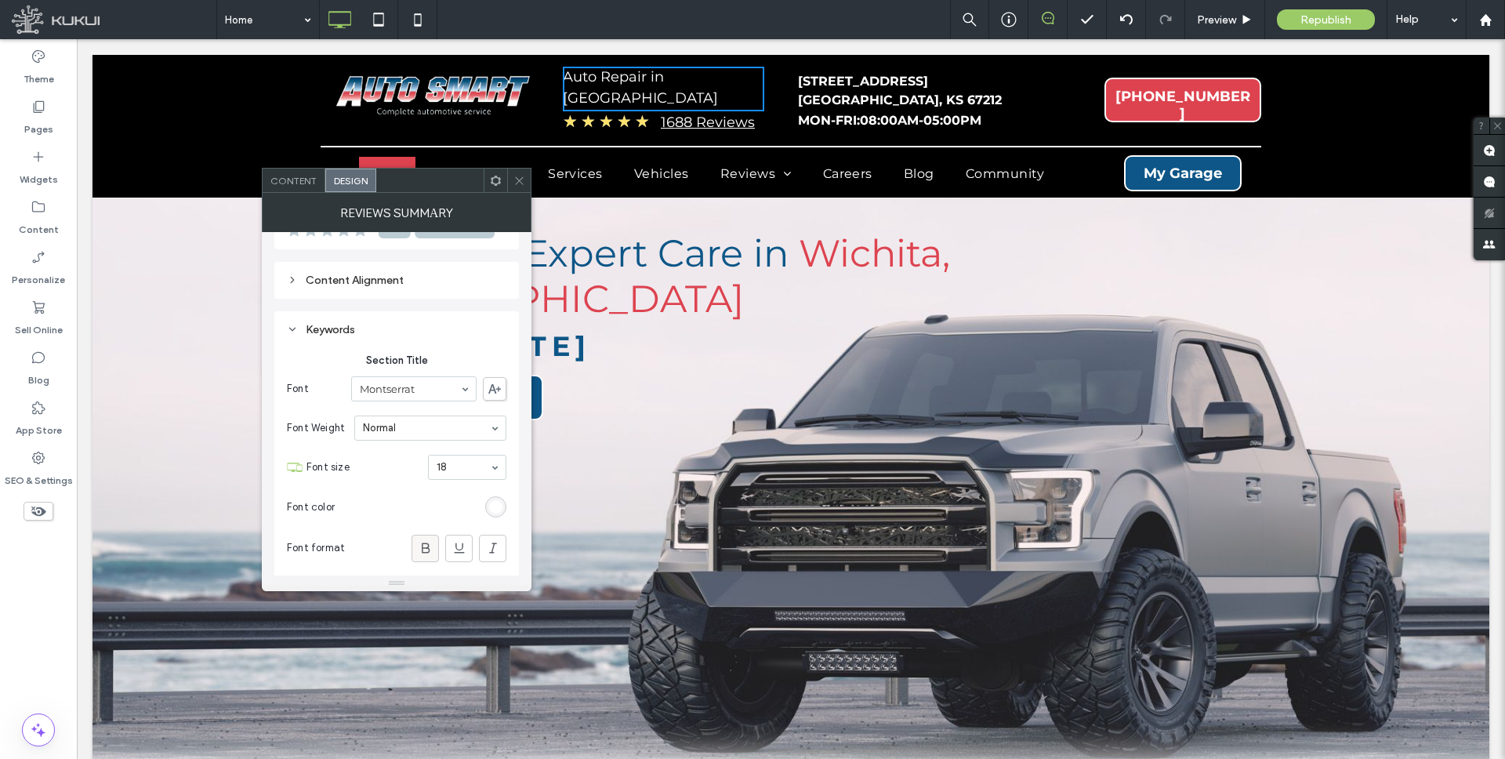
click at [429, 546] on icon at bounding box center [426, 548] width 16 height 16
drag, startPoint x: 521, startPoint y: 178, endPoint x: 520, endPoint y: 192, distance: 14.1
click at [520, 178] on use at bounding box center [519, 180] width 8 height 8
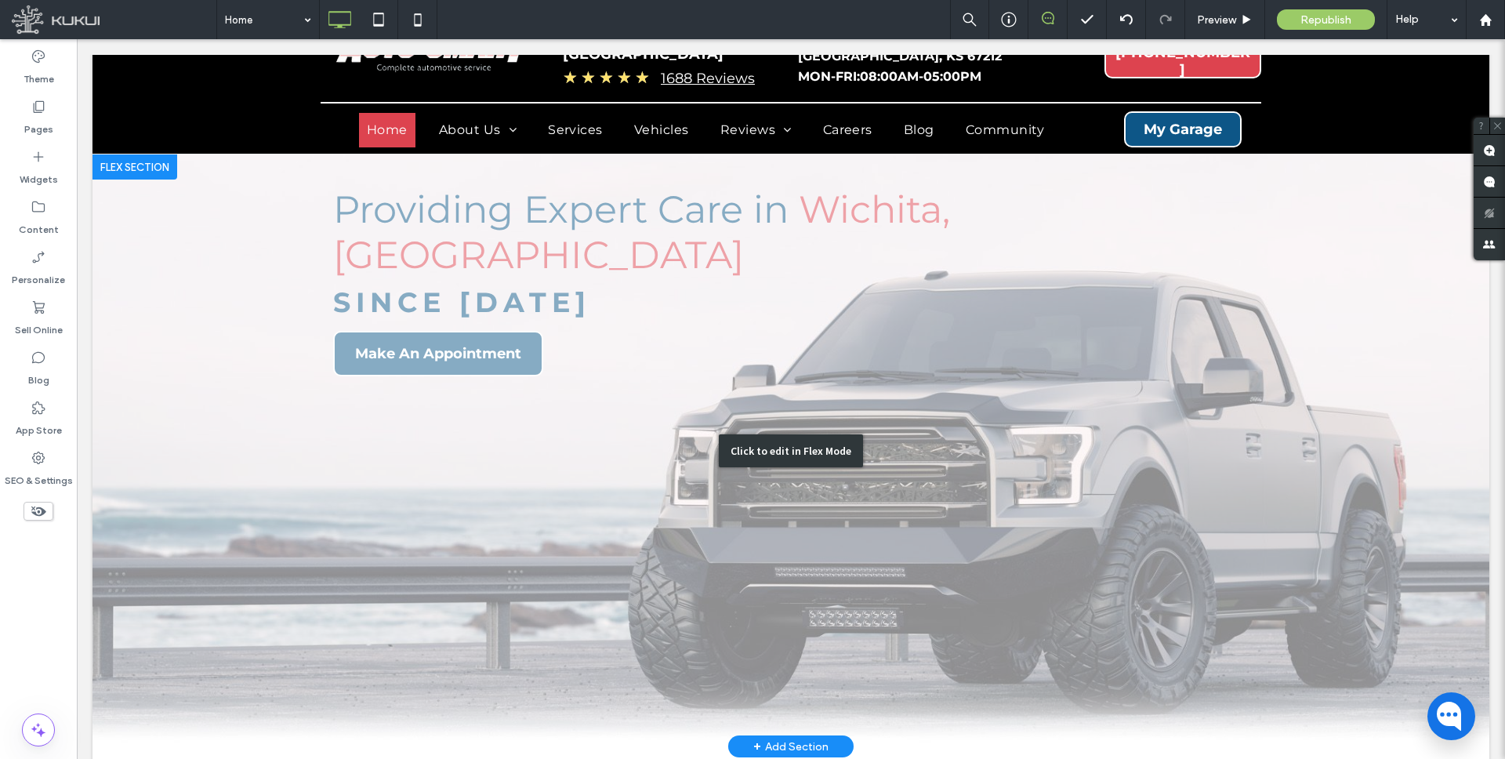
scroll to position [42, 0]
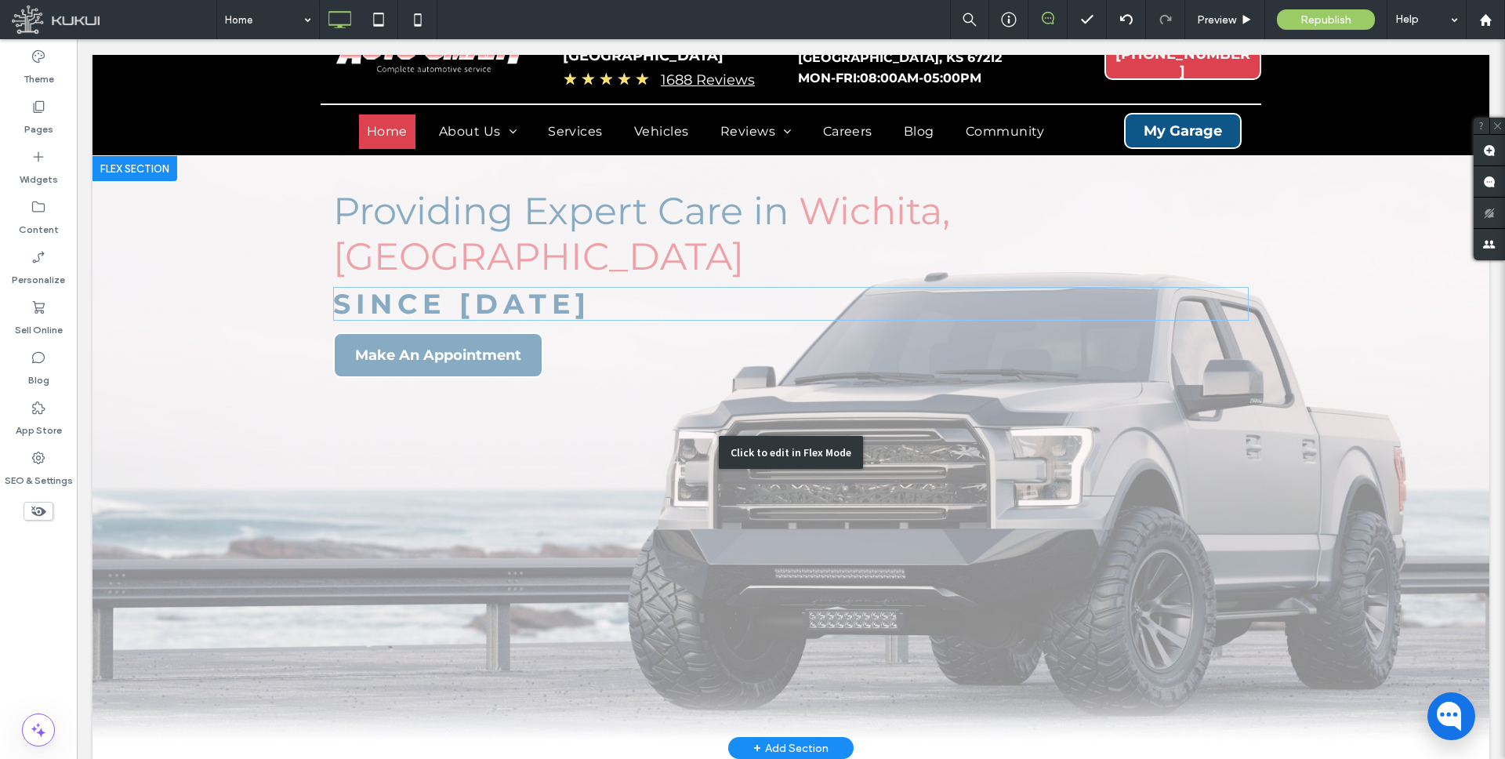
click at [522, 249] on div "Click to edit in Flex Mode" at bounding box center [790, 452] width 1396 height 592
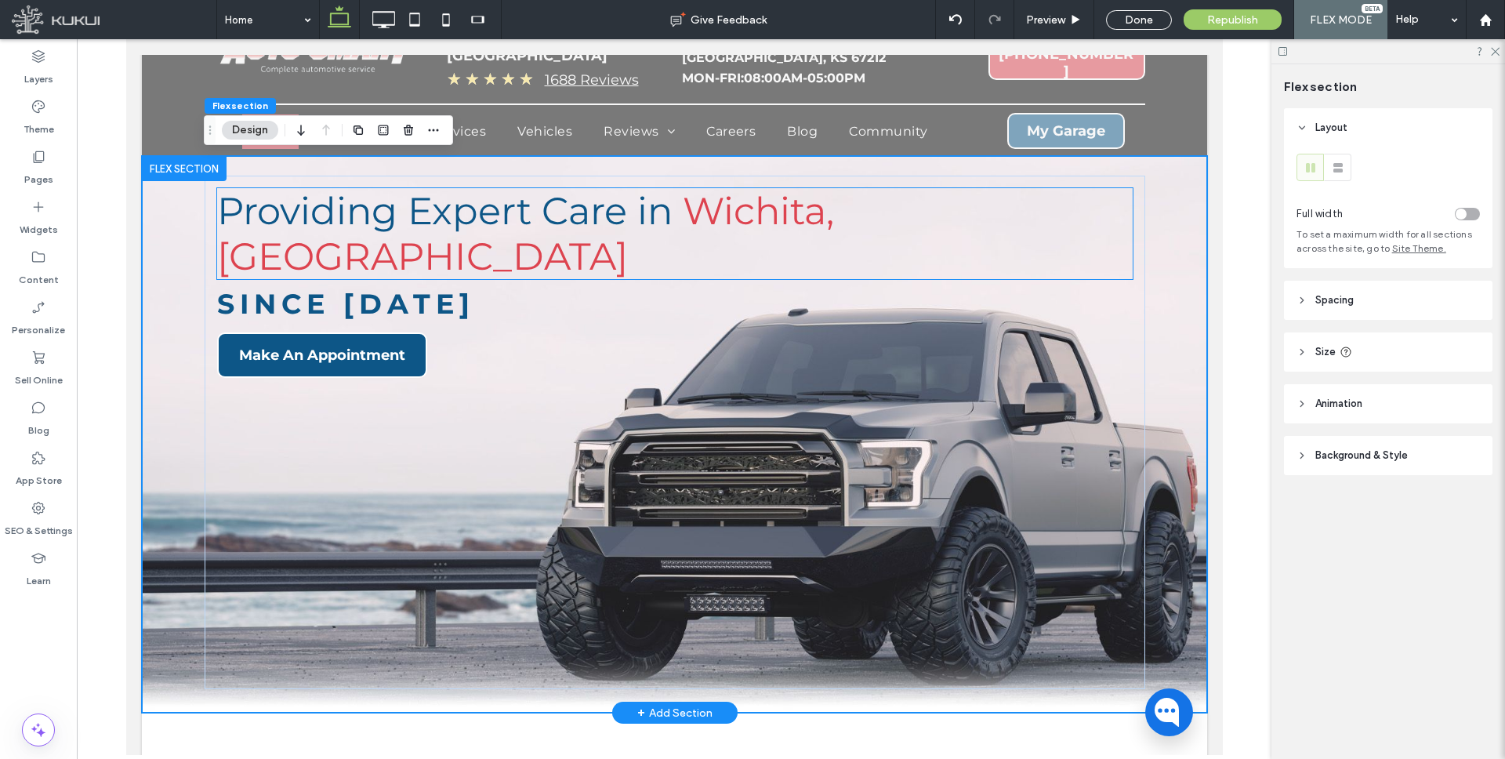
click at [443, 199] on span "Providing Expert Care in" at bounding box center [443, 210] width 455 height 45
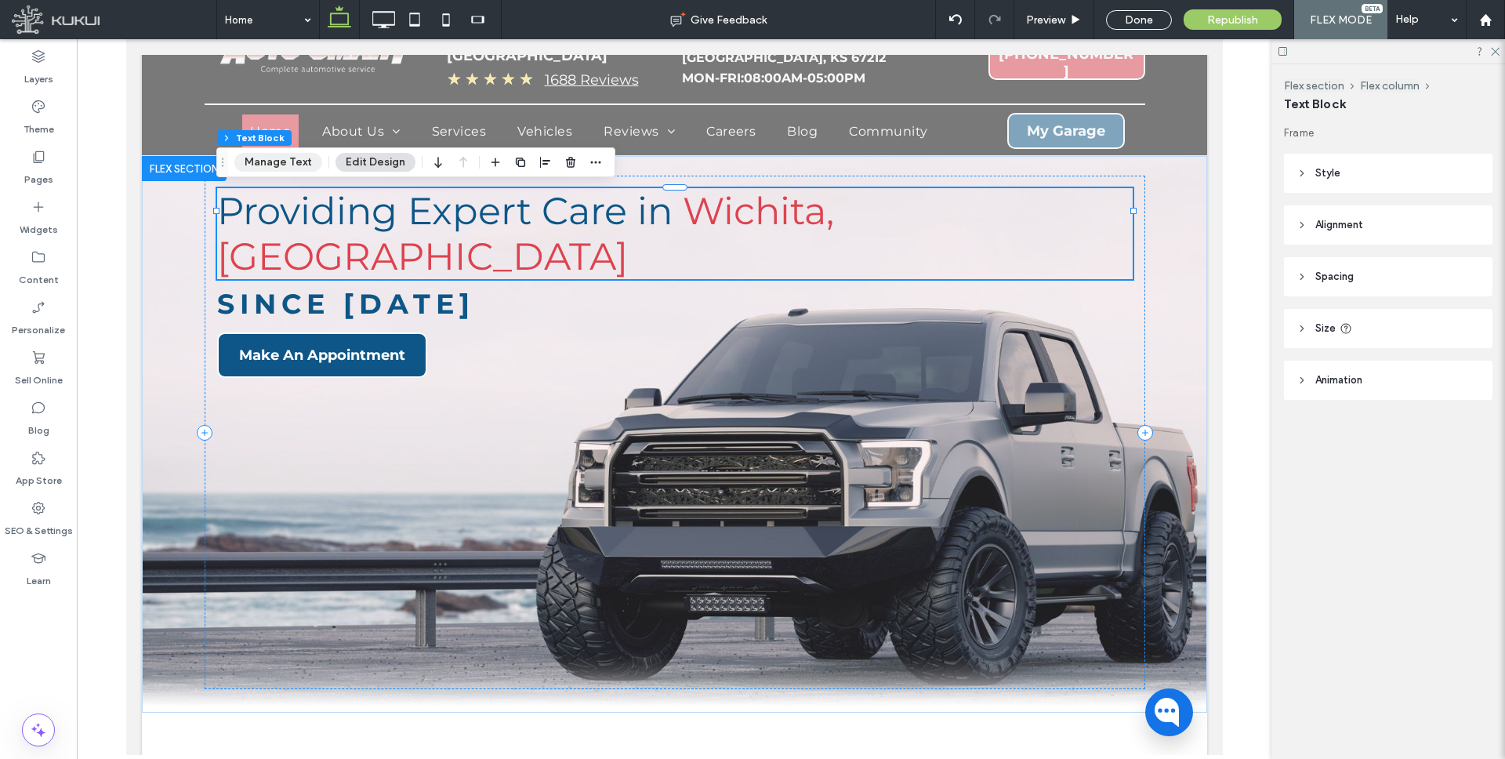
click at [298, 158] on button "Manage Text" at bounding box center [278, 162] width 88 height 19
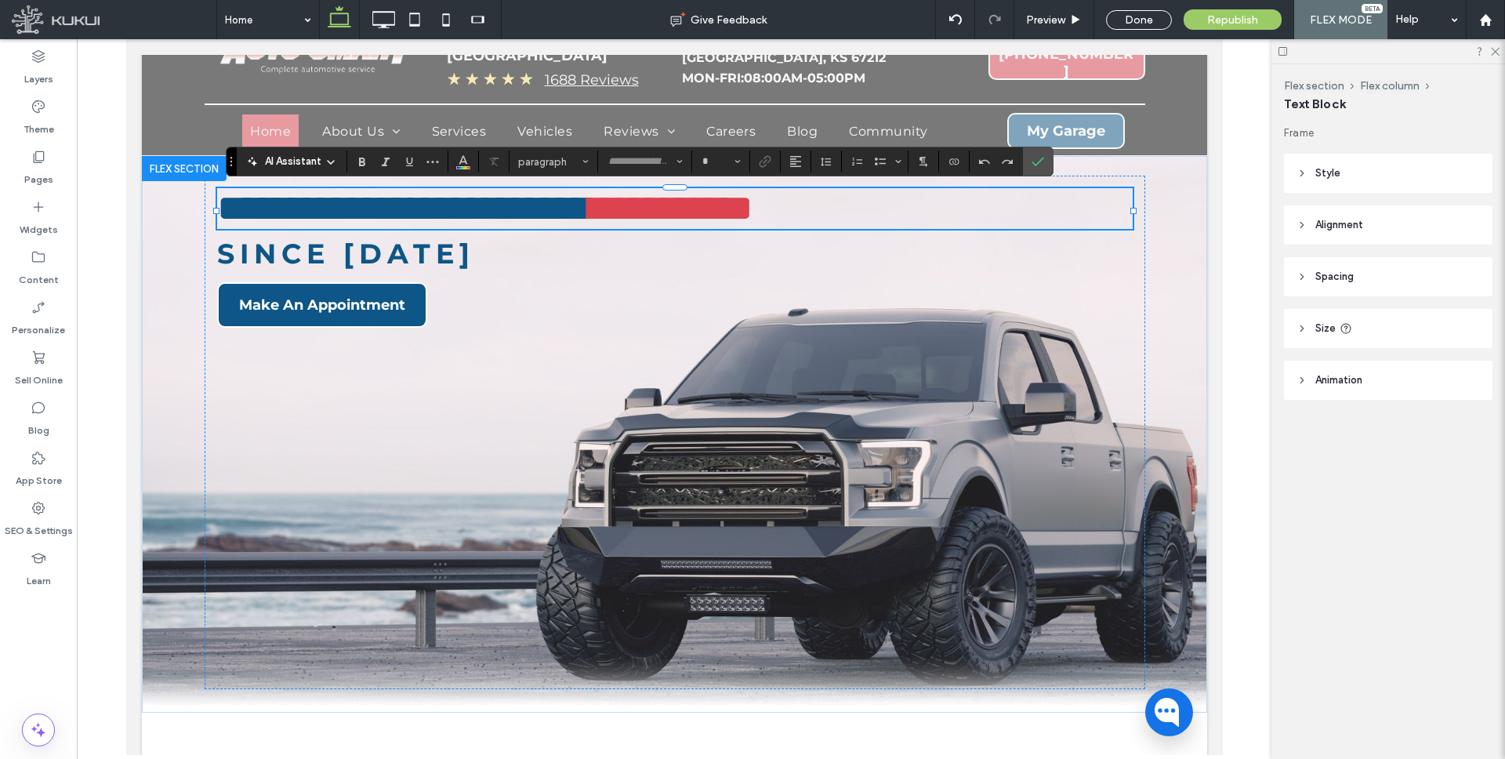
type input "**********"
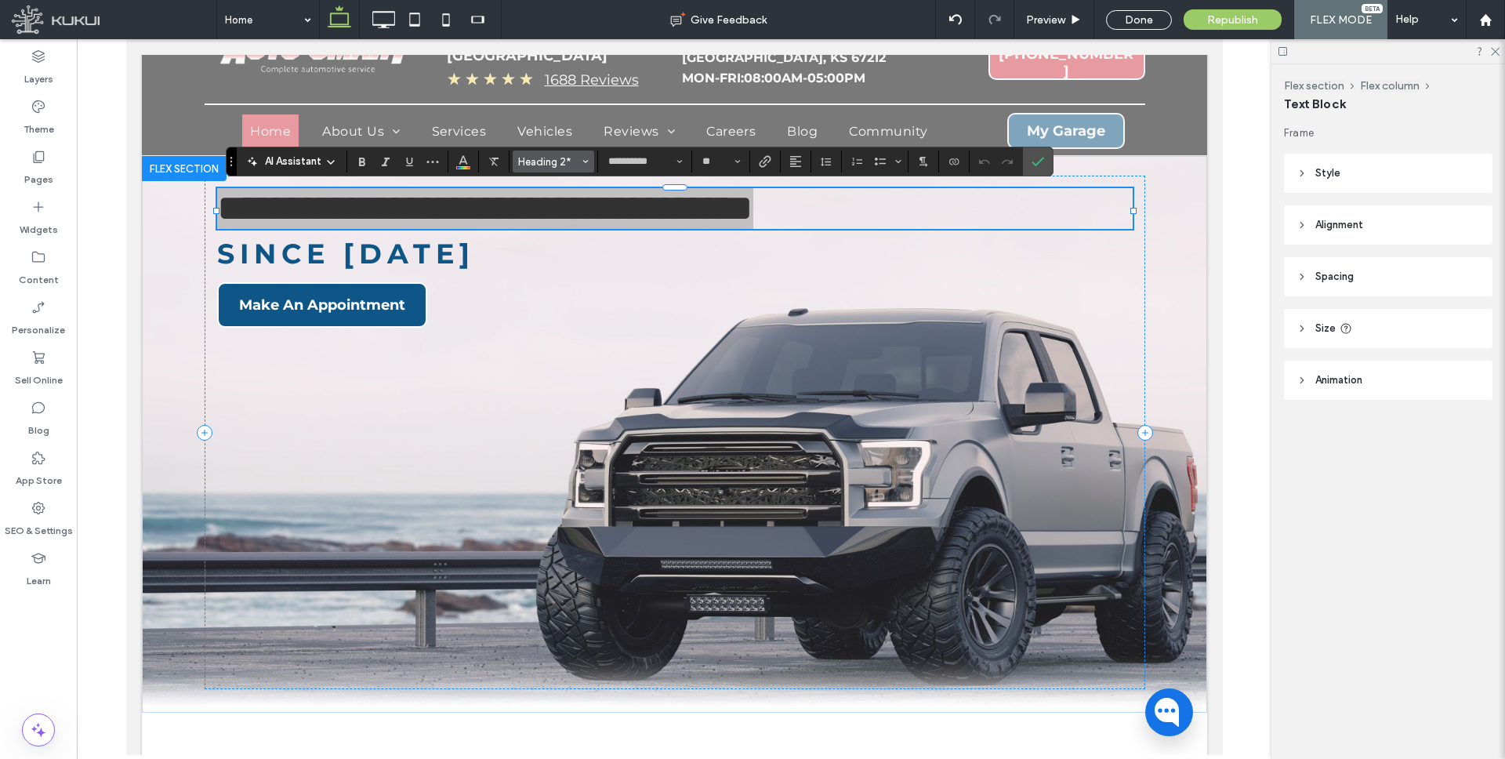
click at [582, 160] on icon "Styles" at bounding box center [585, 161] width 6 height 6
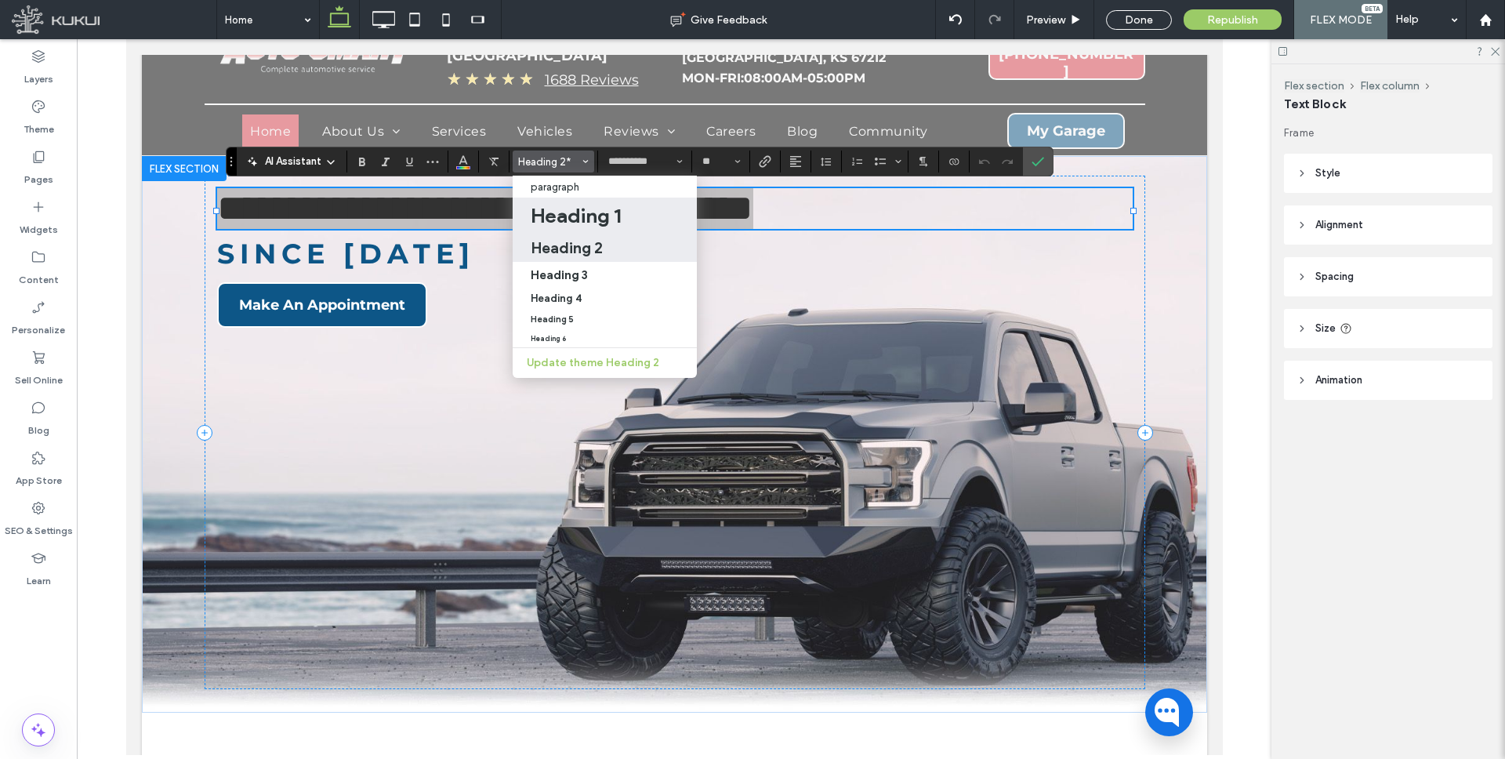
click at [589, 205] on h1 "Heading 1" at bounding box center [576, 215] width 90 height 25
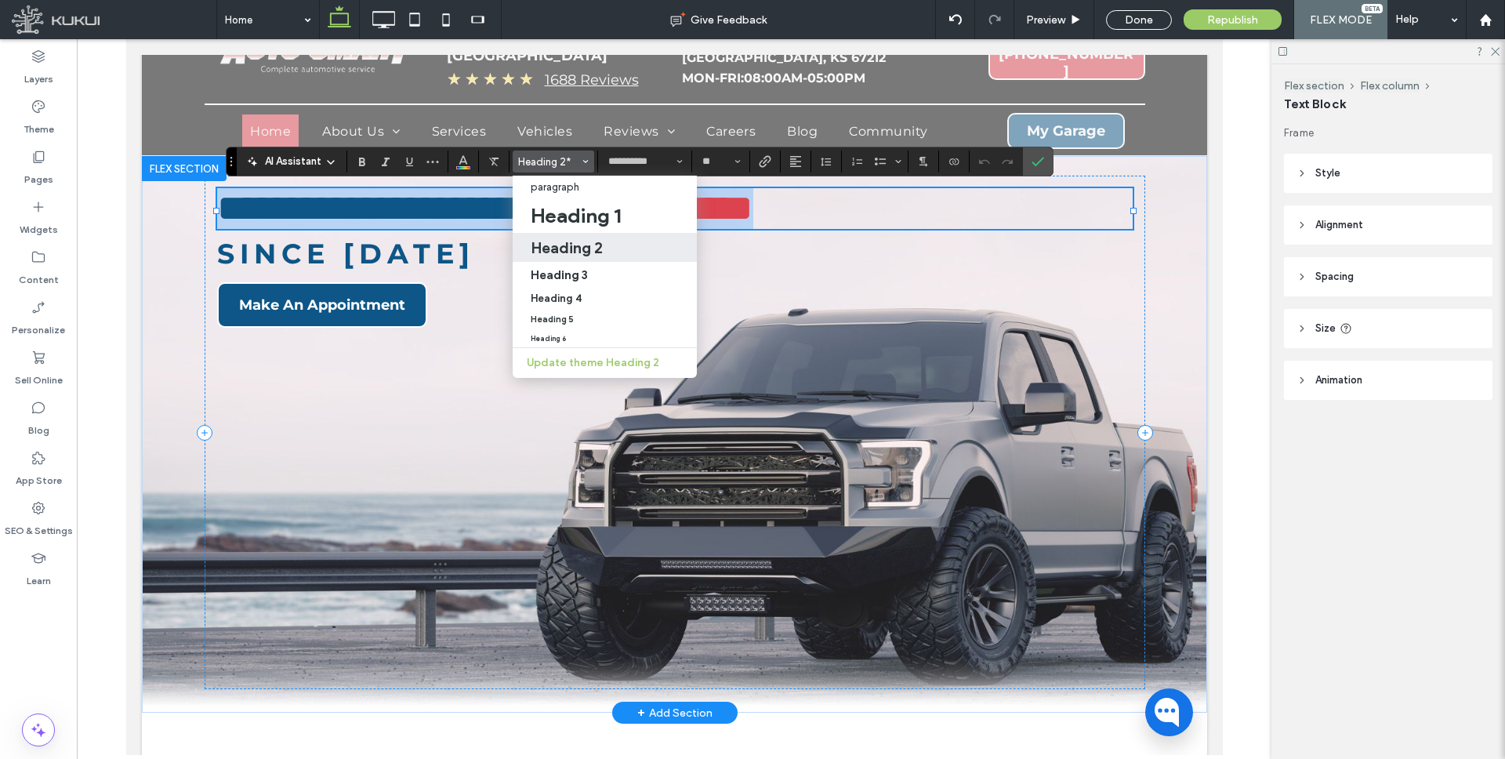
type input "**"
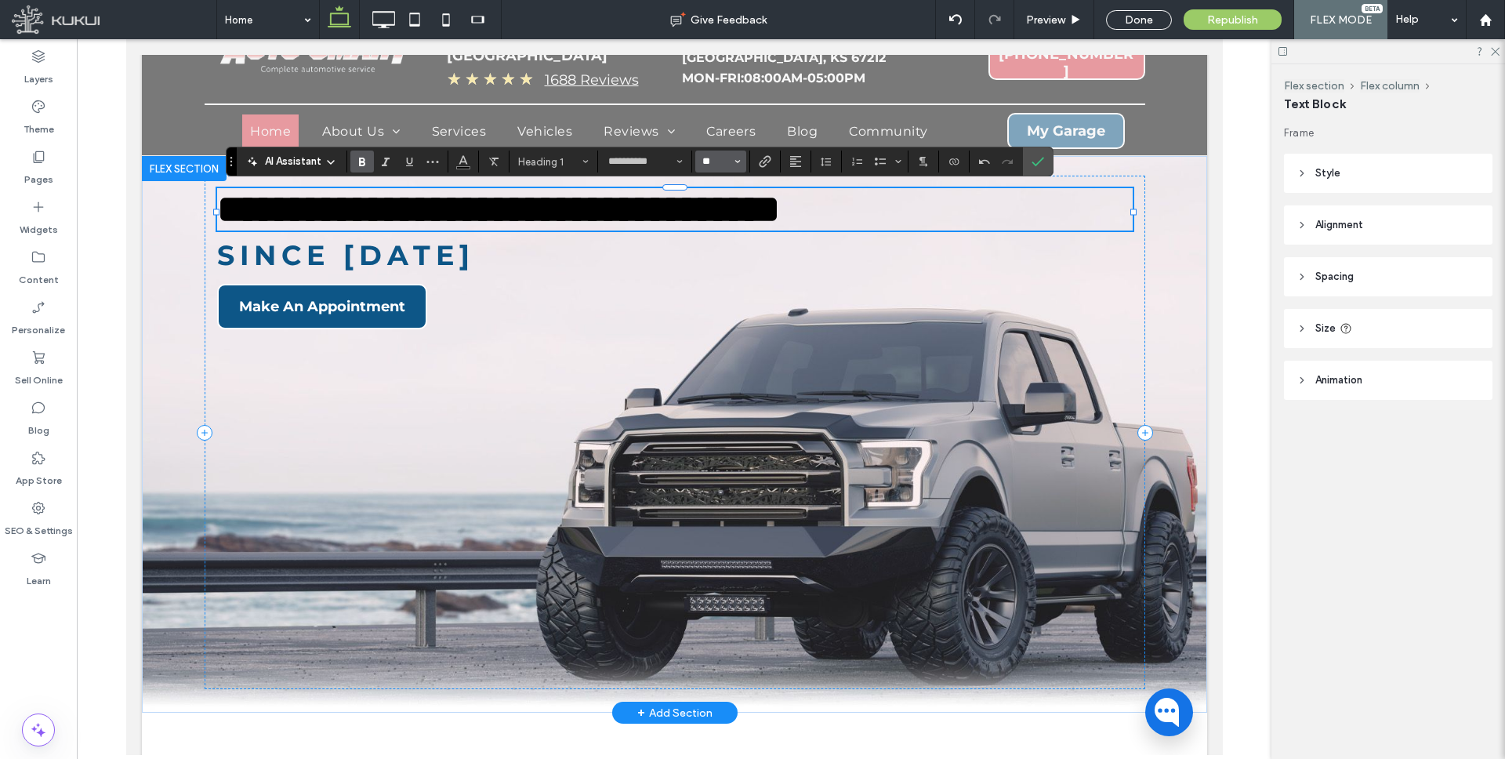
click at [725, 162] on input "**" at bounding box center [716, 161] width 31 height 13
type input "**"
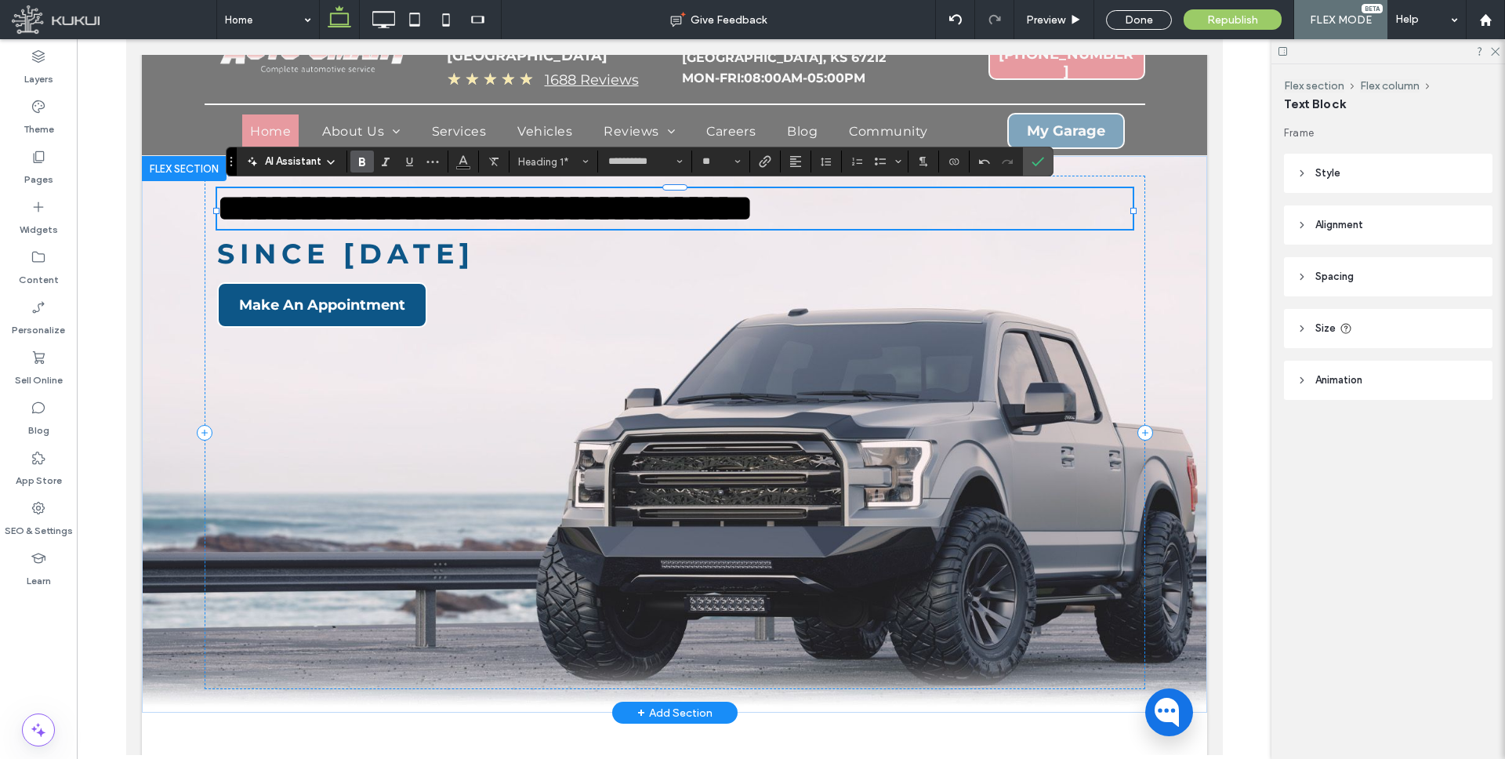
click at [700, 211] on span "**********" at bounding box center [484, 208] width 536 height 37
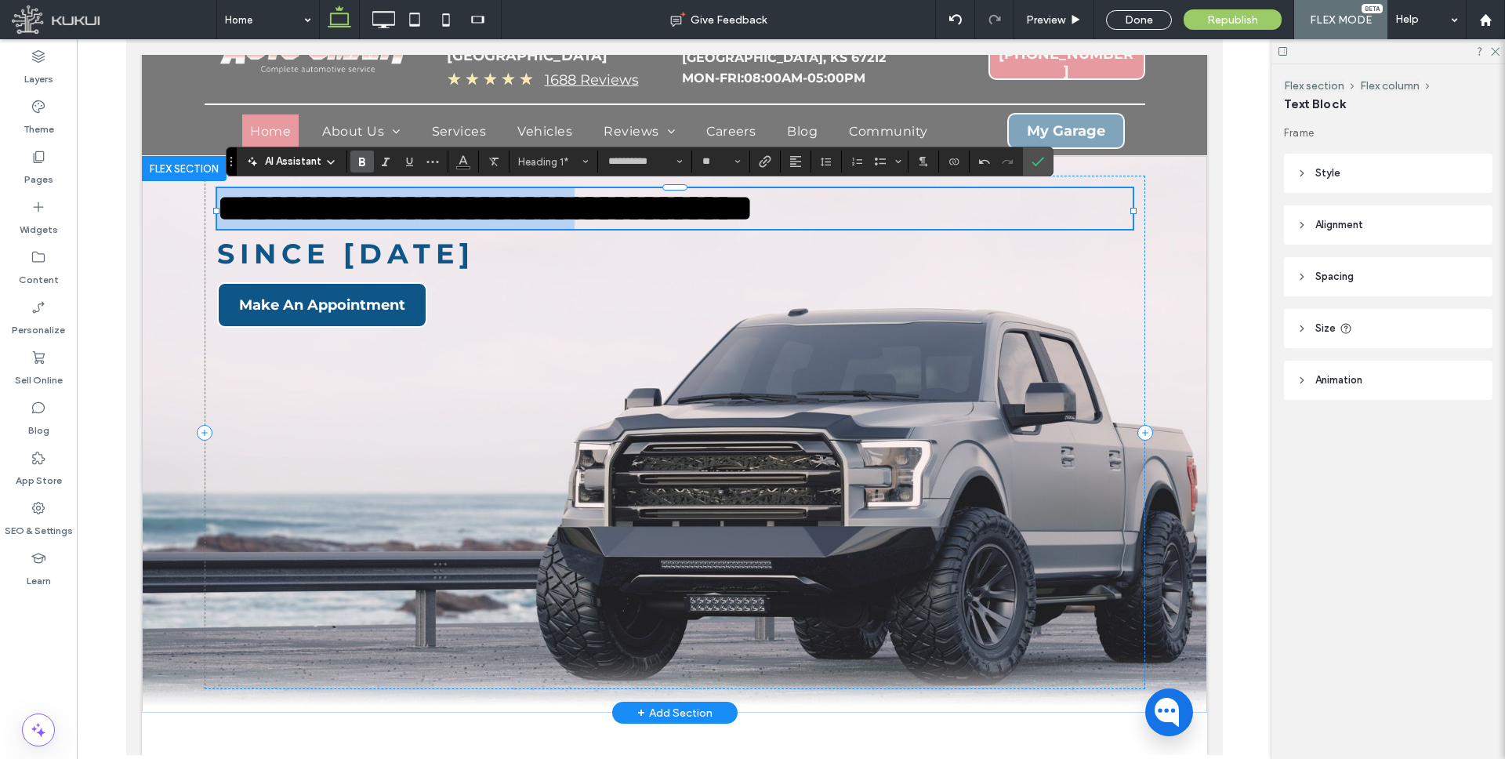
drag, startPoint x: 686, startPoint y: 215, endPoint x: 236, endPoint y: 205, distance: 450.7
click at [223, 207] on span "**********" at bounding box center [484, 208] width 536 height 37
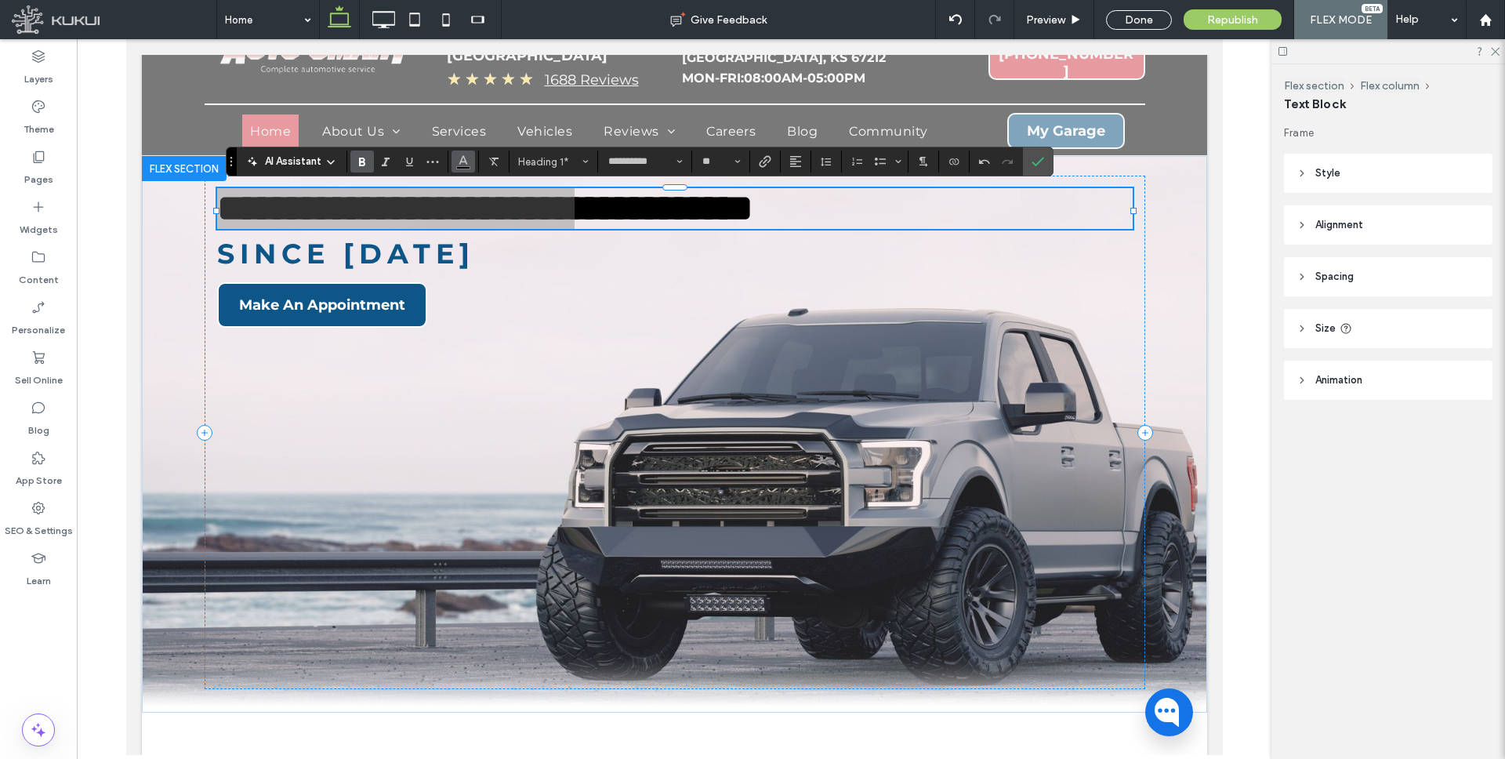
click at [461, 161] on use "Color" at bounding box center [463, 160] width 9 height 9
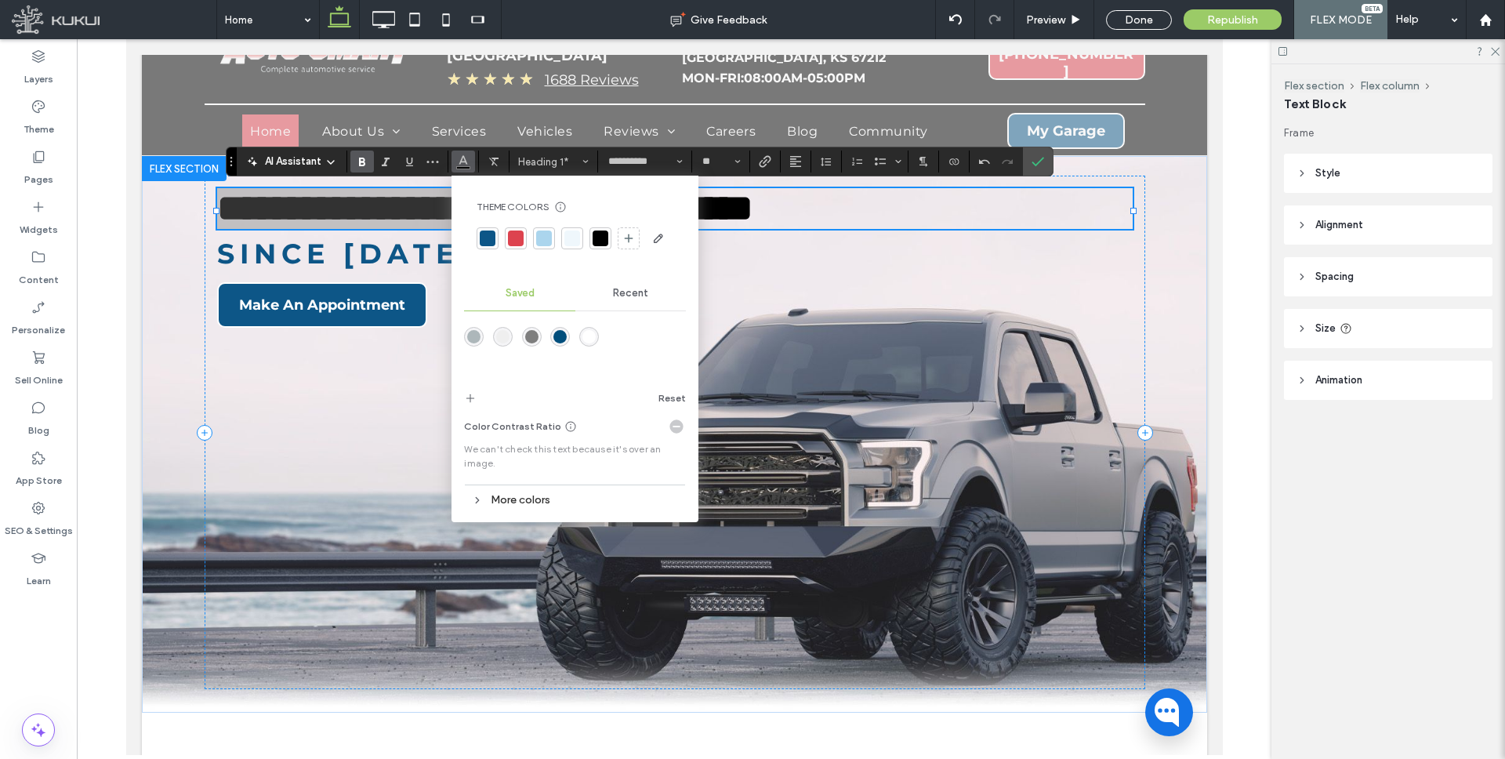
click at [557, 331] on div "rgba(0,78,124,1)" at bounding box center [559, 336] width 13 height 13
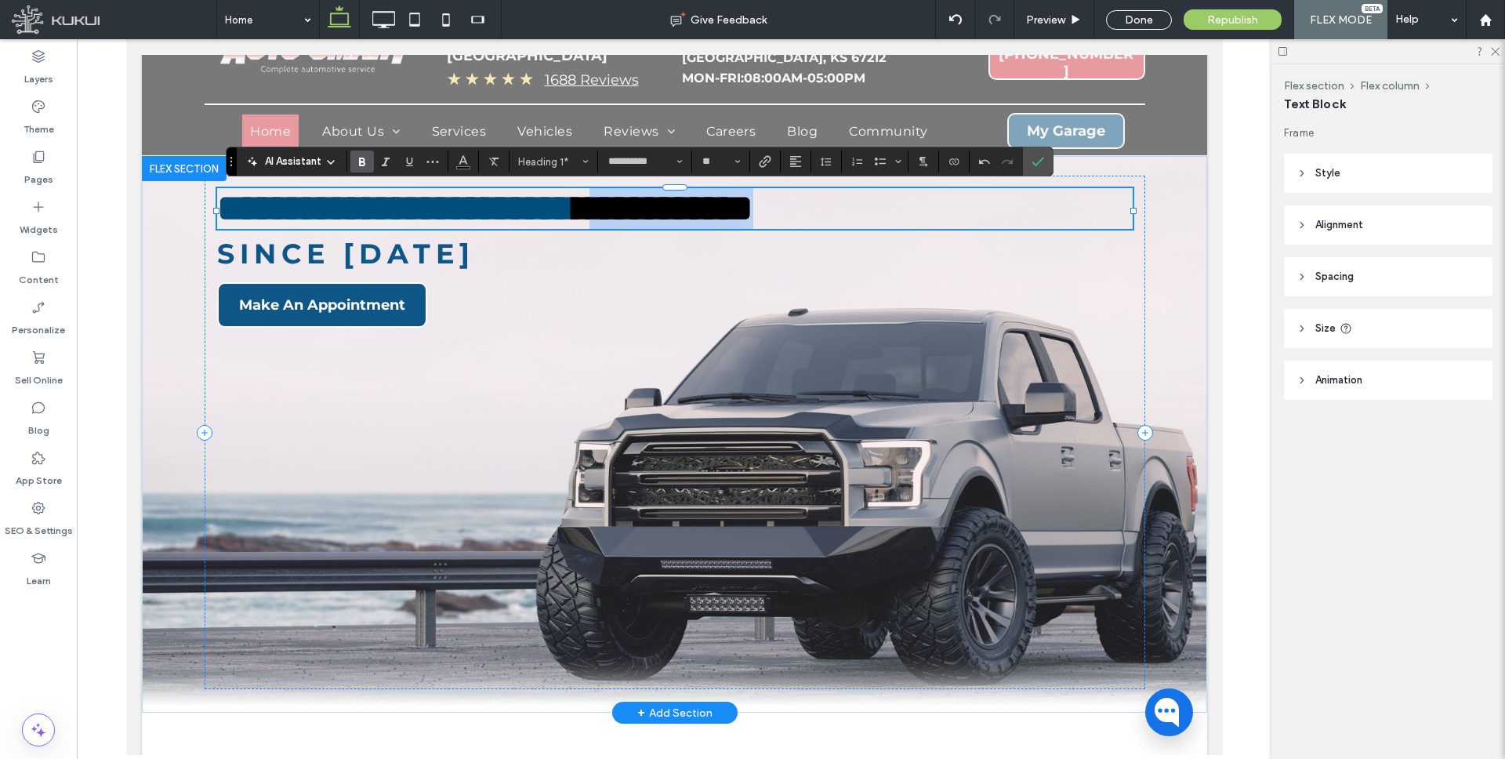
drag, startPoint x: 749, startPoint y: 214, endPoint x: 920, endPoint y: 215, distance: 170.8
click at [752, 215] on span "**********" at bounding box center [663, 208] width 179 height 37
click at [467, 162] on icon "Color" at bounding box center [463, 160] width 13 height 13
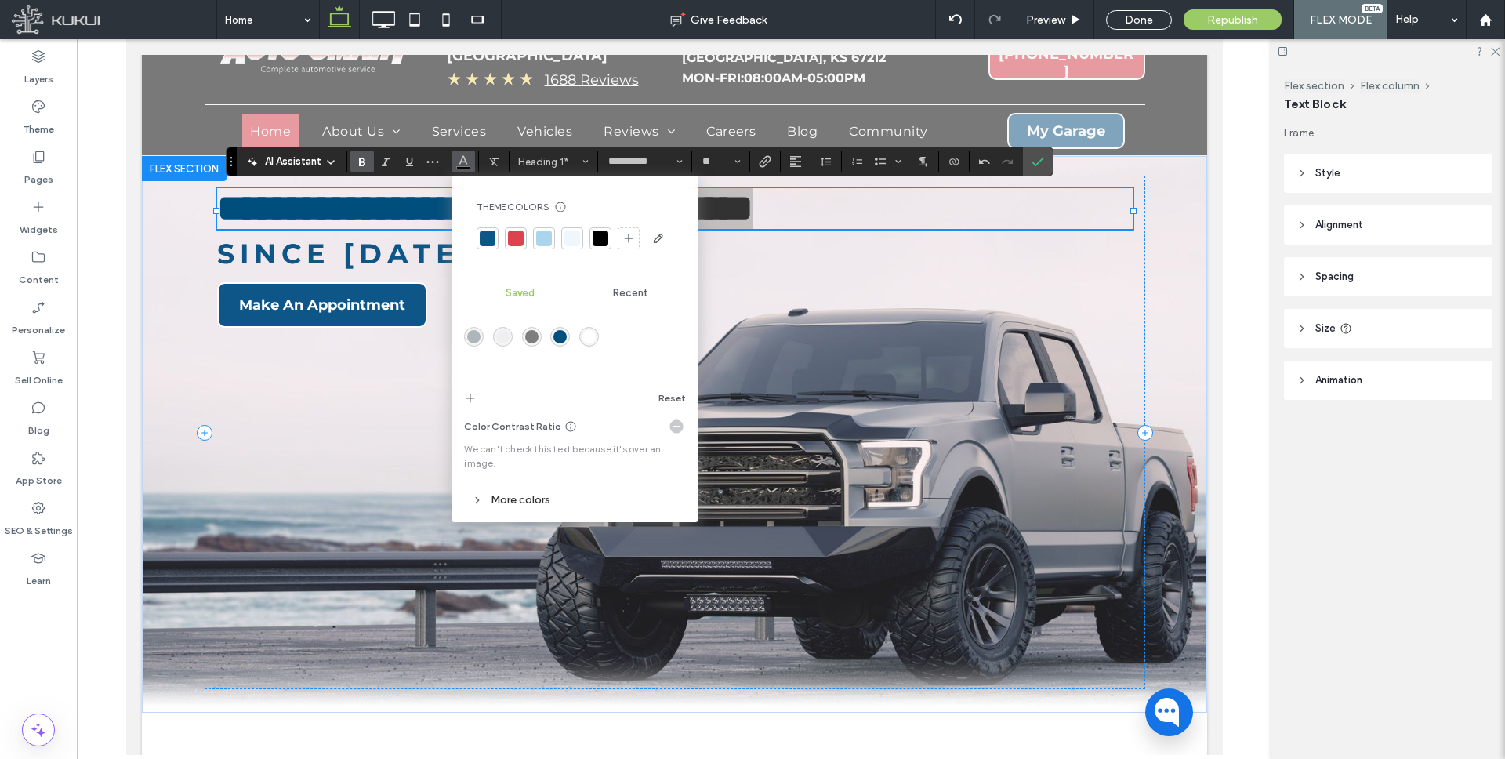
click at [618, 283] on div "Recent" at bounding box center [630, 293] width 111 height 34
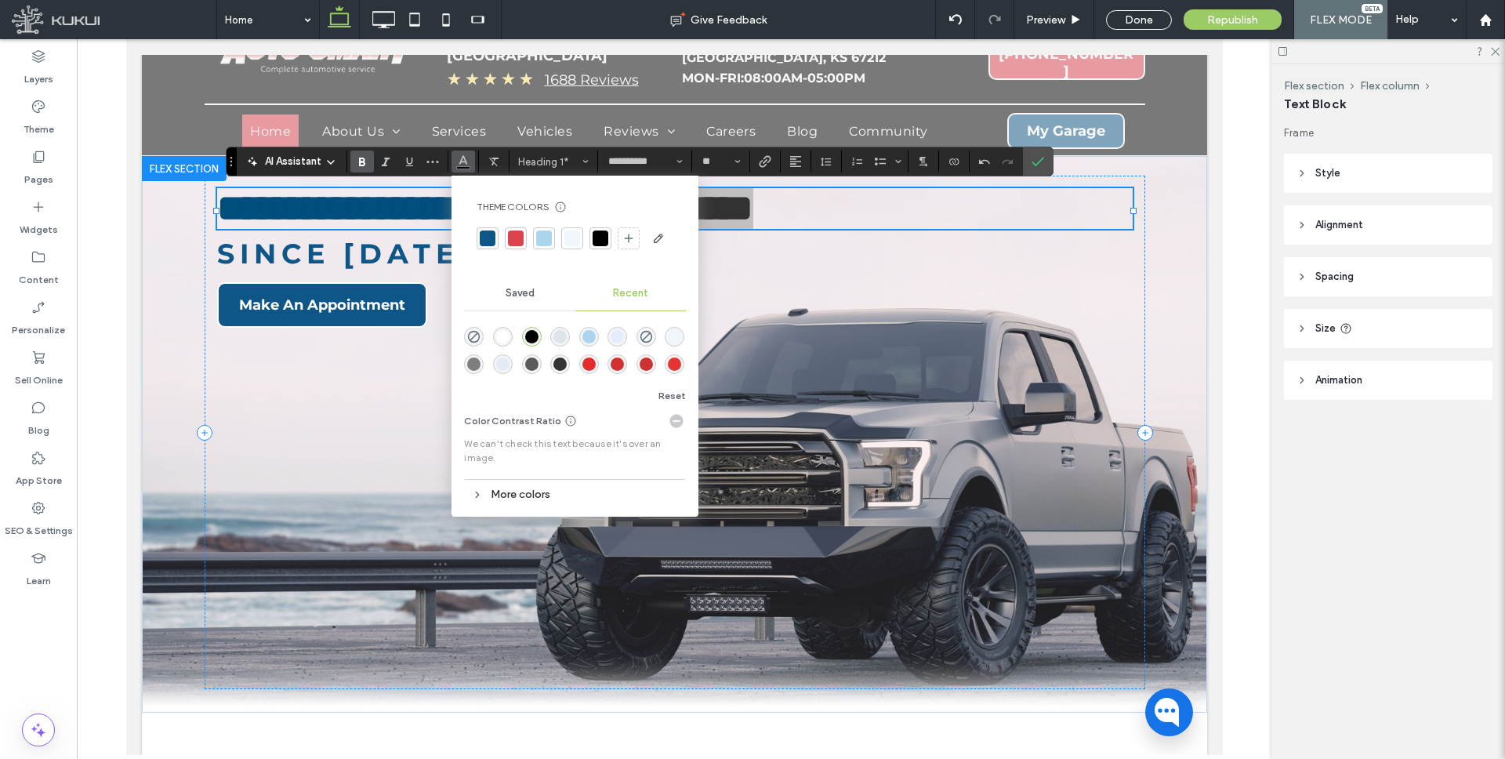
click at [675, 362] on div "rgba(227, 53, 53, 1)" at bounding box center [674, 363] width 13 height 13
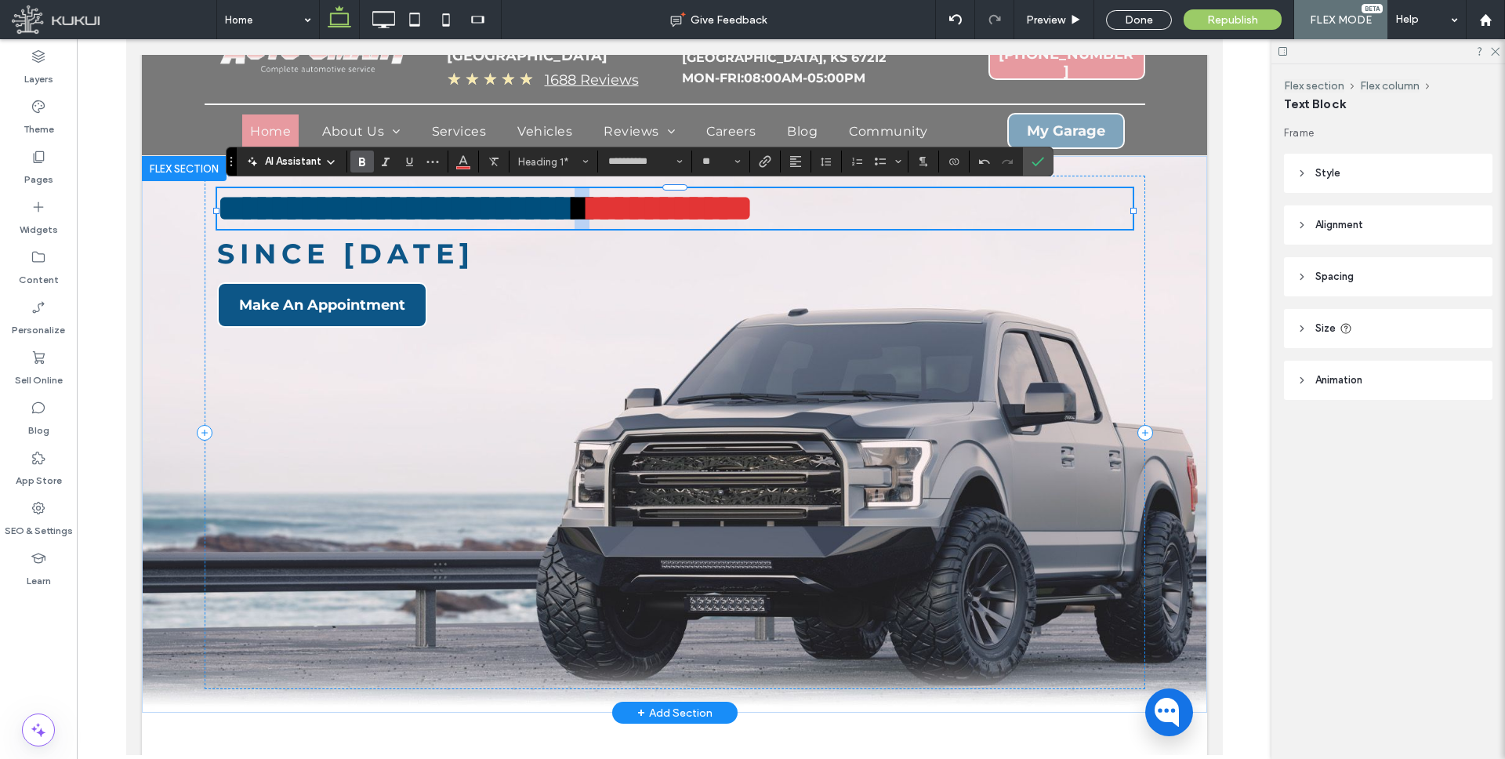
click at [574, 214] on span "**********" at bounding box center [394, 208] width 357 height 37
click at [451, 207] on span "**********" at bounding box center [394, 208] width 357 height 37
click at [1039, 156] on icon "Confirm" at bounding box center [1037, 161] width 13 height 13
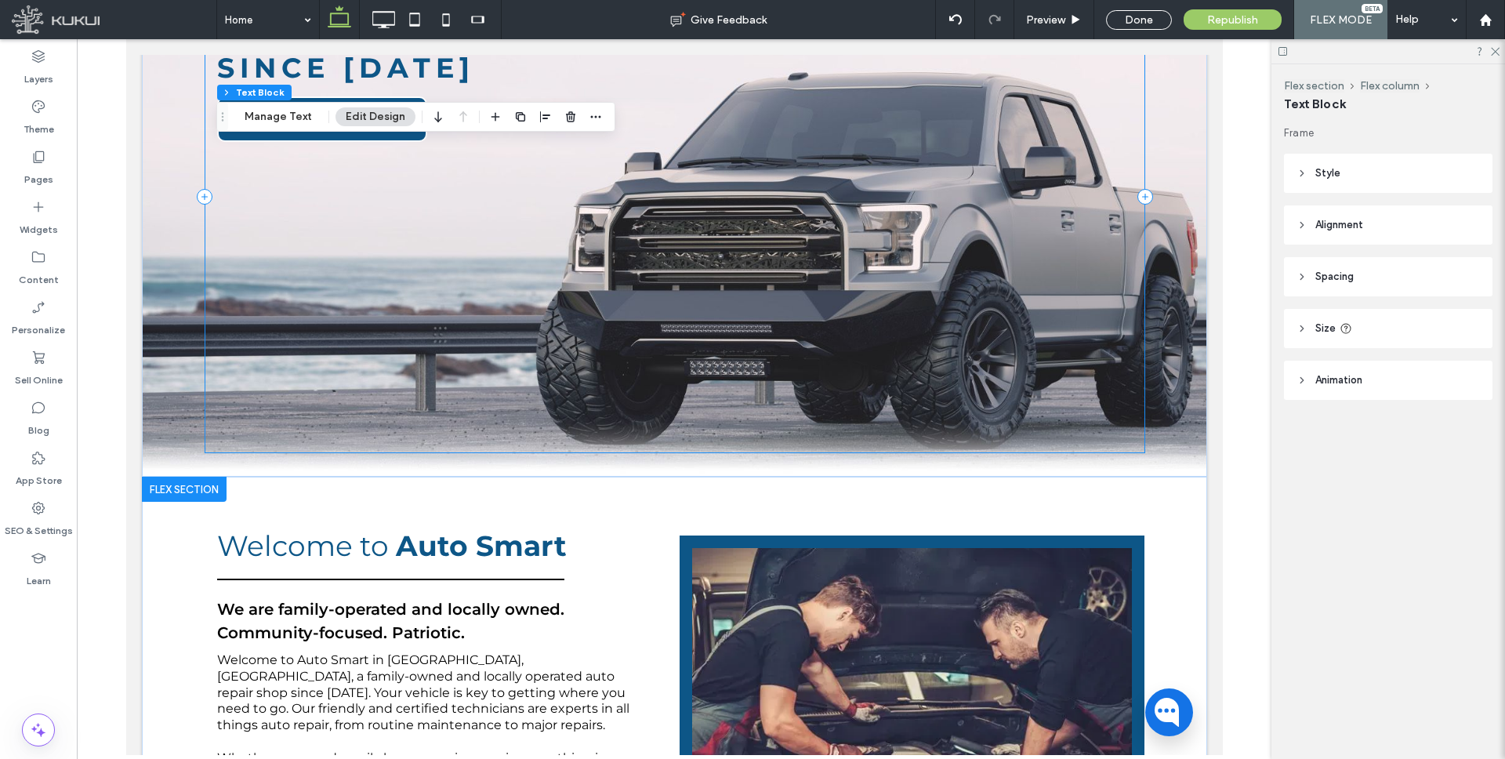
scroll to position [513, 0]
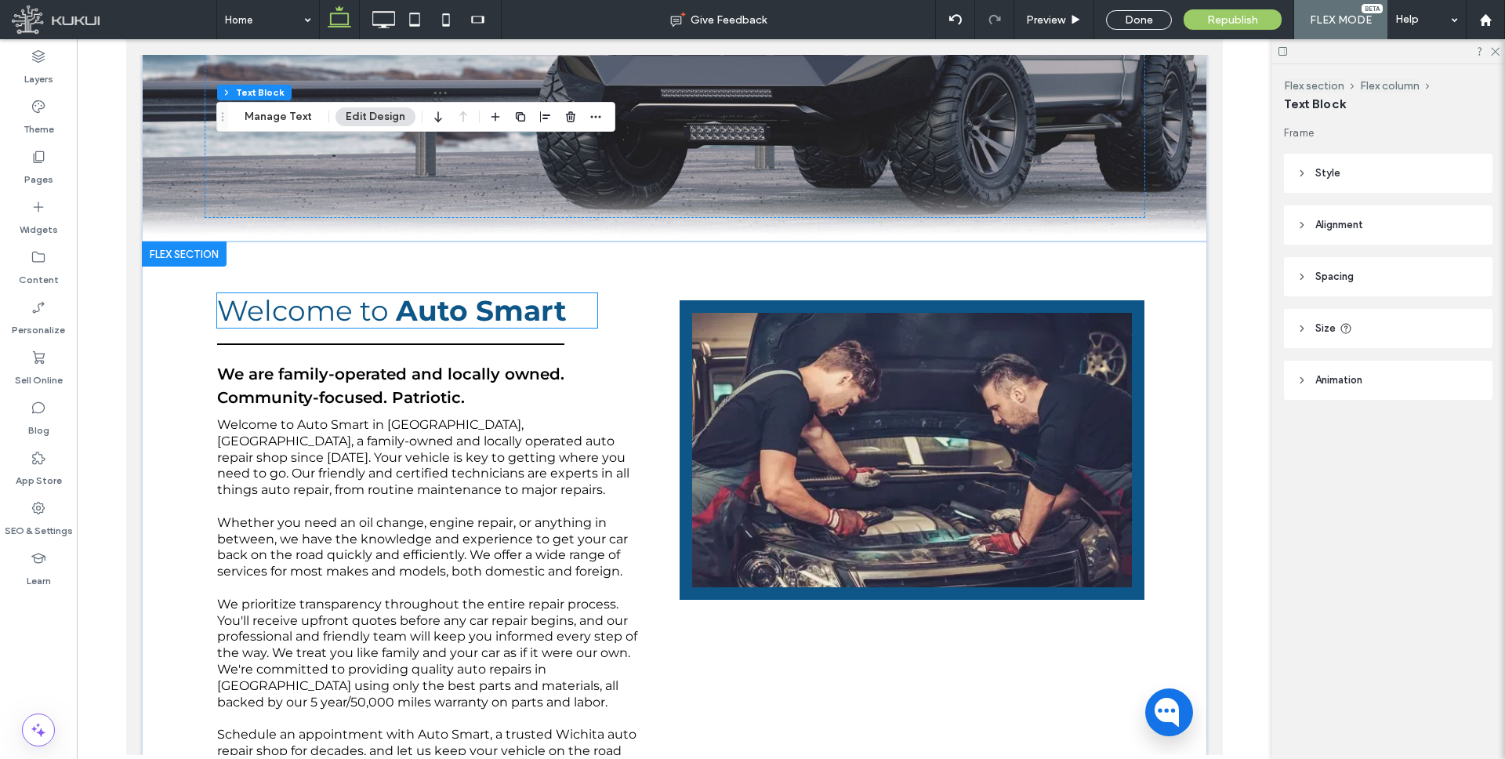
click at [415, 311] on span "Auto Smart" at bounding box center [480, 310] width 171 height 34
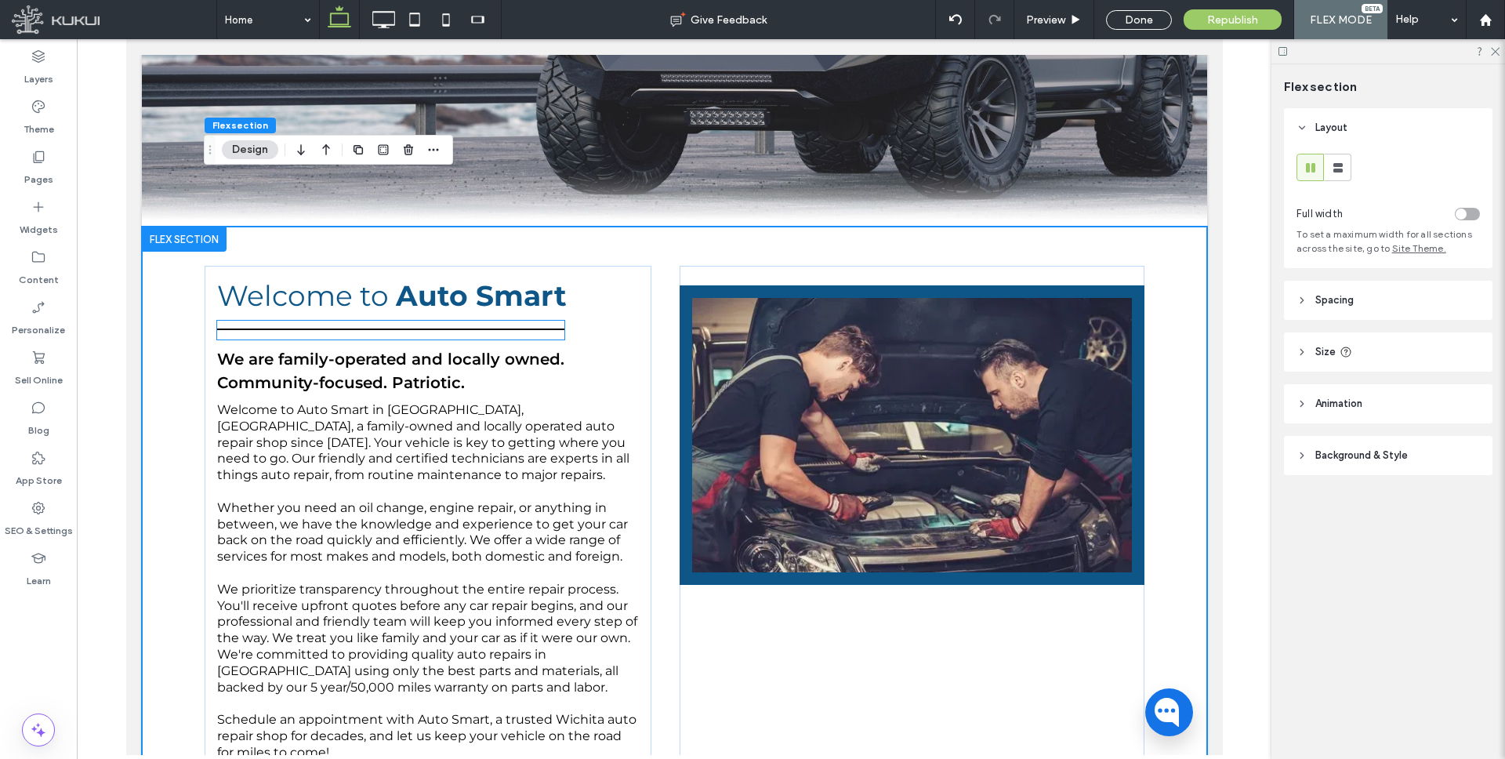
scroll to position [599, 0]
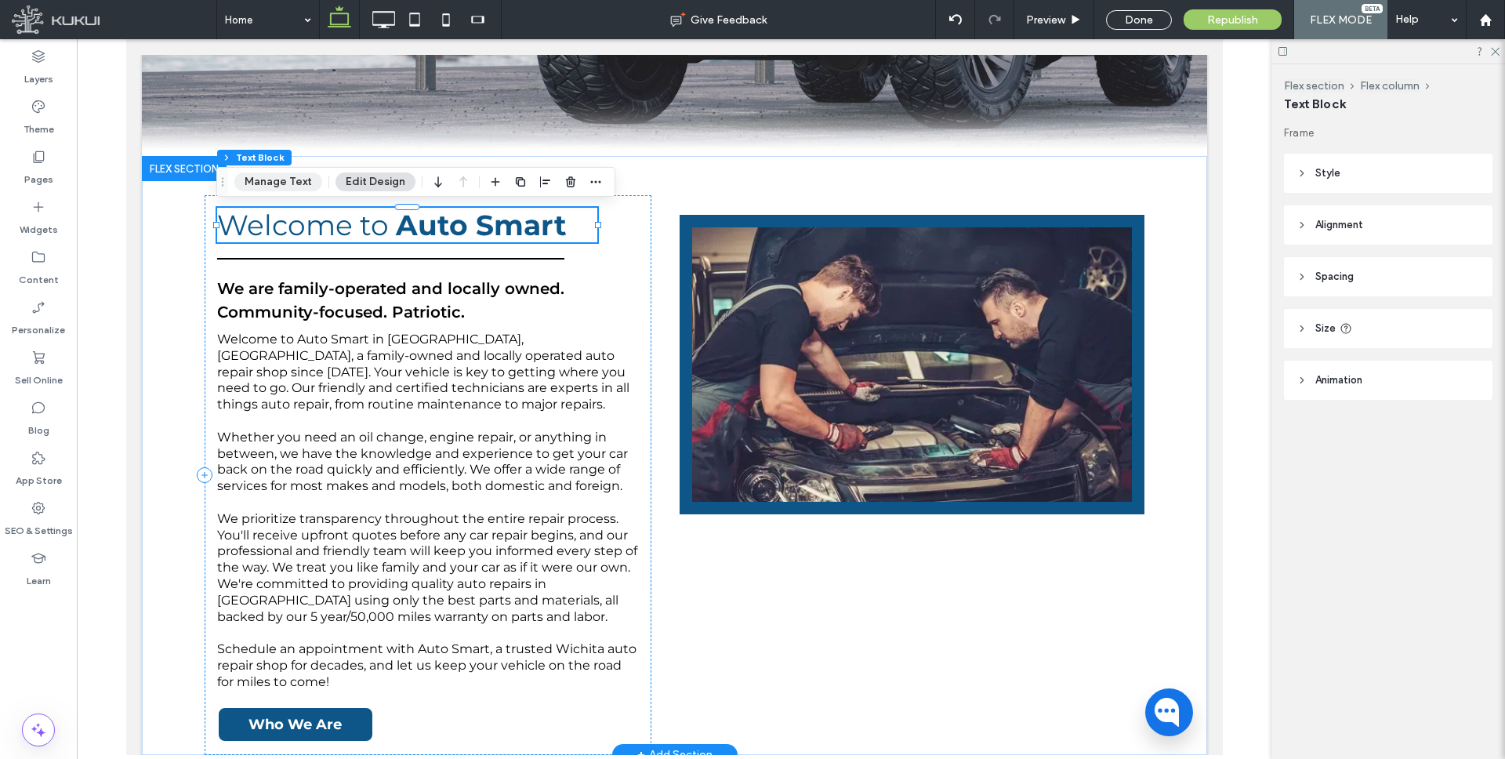
click at [286, 185] on button "Manage Text" at bounding box center [278, 181] width 88 height 19
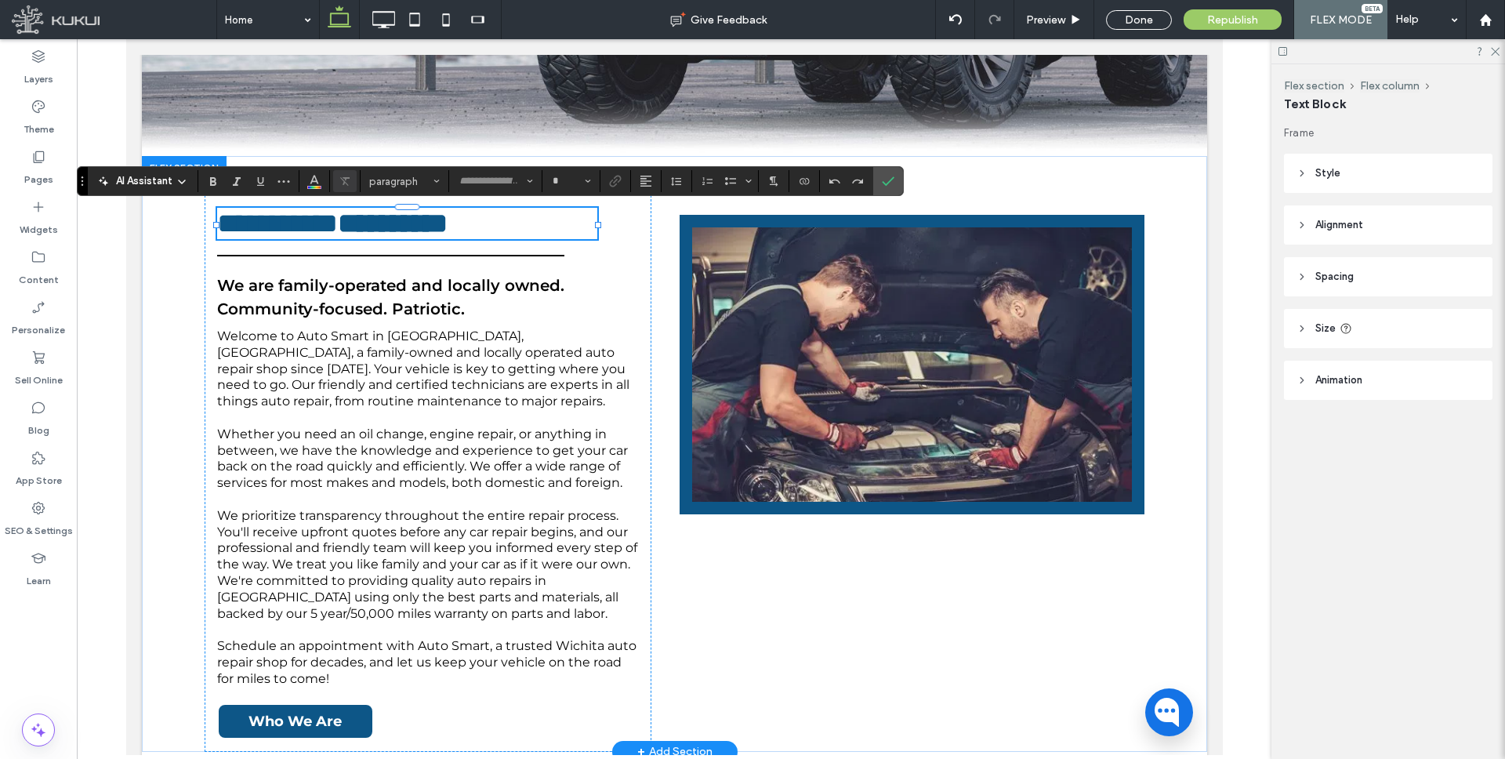
type input "**********"
type input "**"
click at [896, 180] on label "Confirm" at bounding box center [888, 181] width 24 height 28
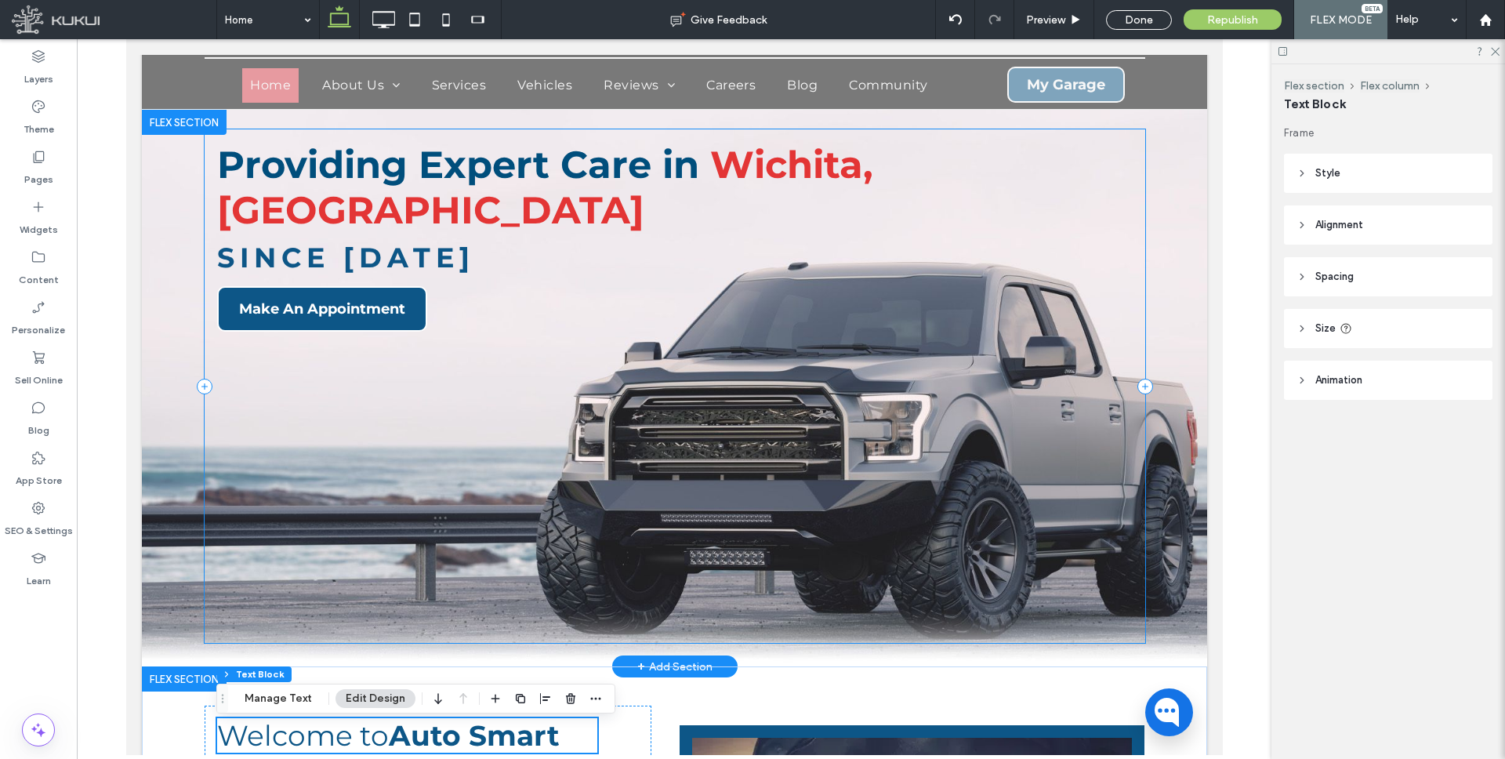
scroll to position [0, 0]
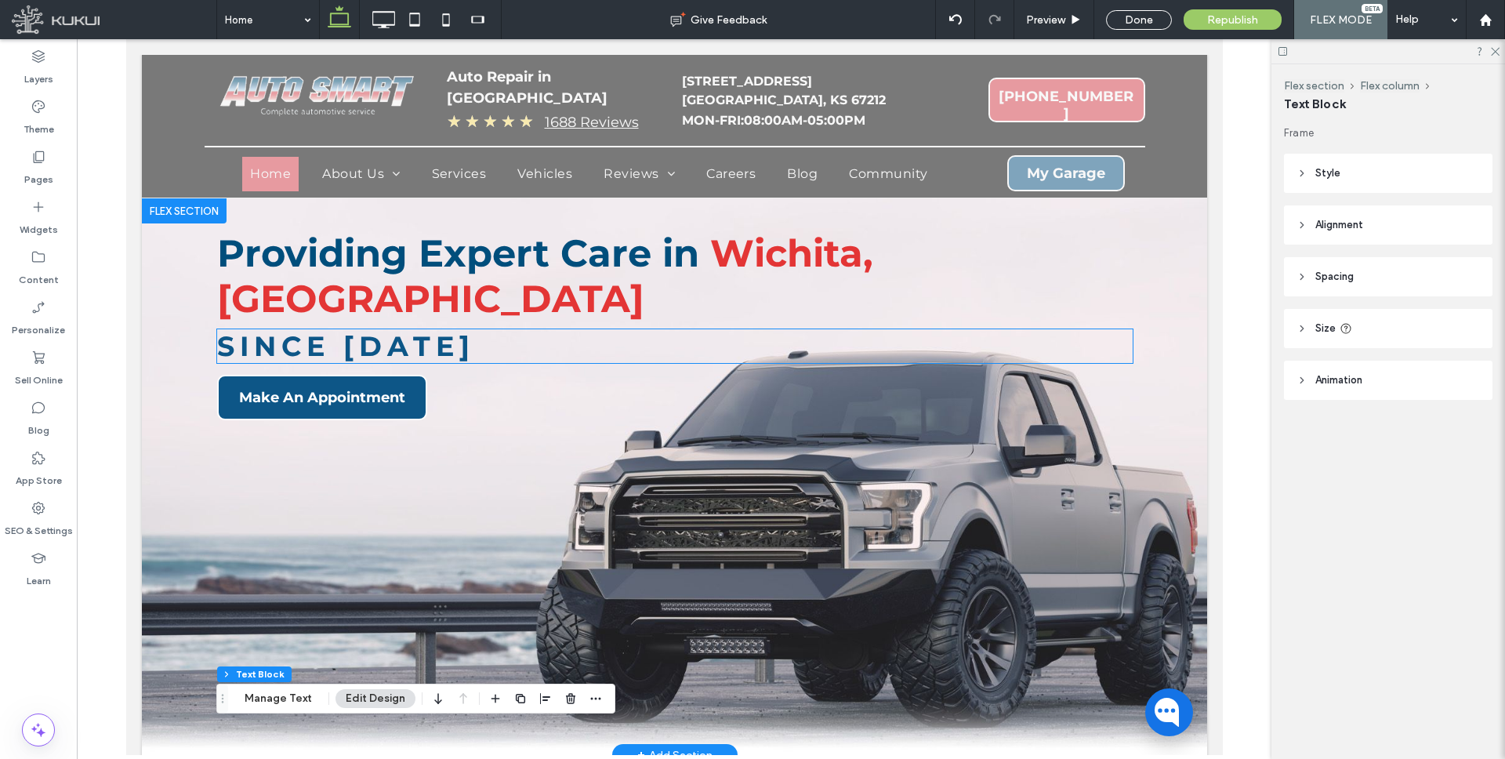
click at [399, 329] on span "Since [DATE]" at bounding box center [345, 346] width 258 height 34
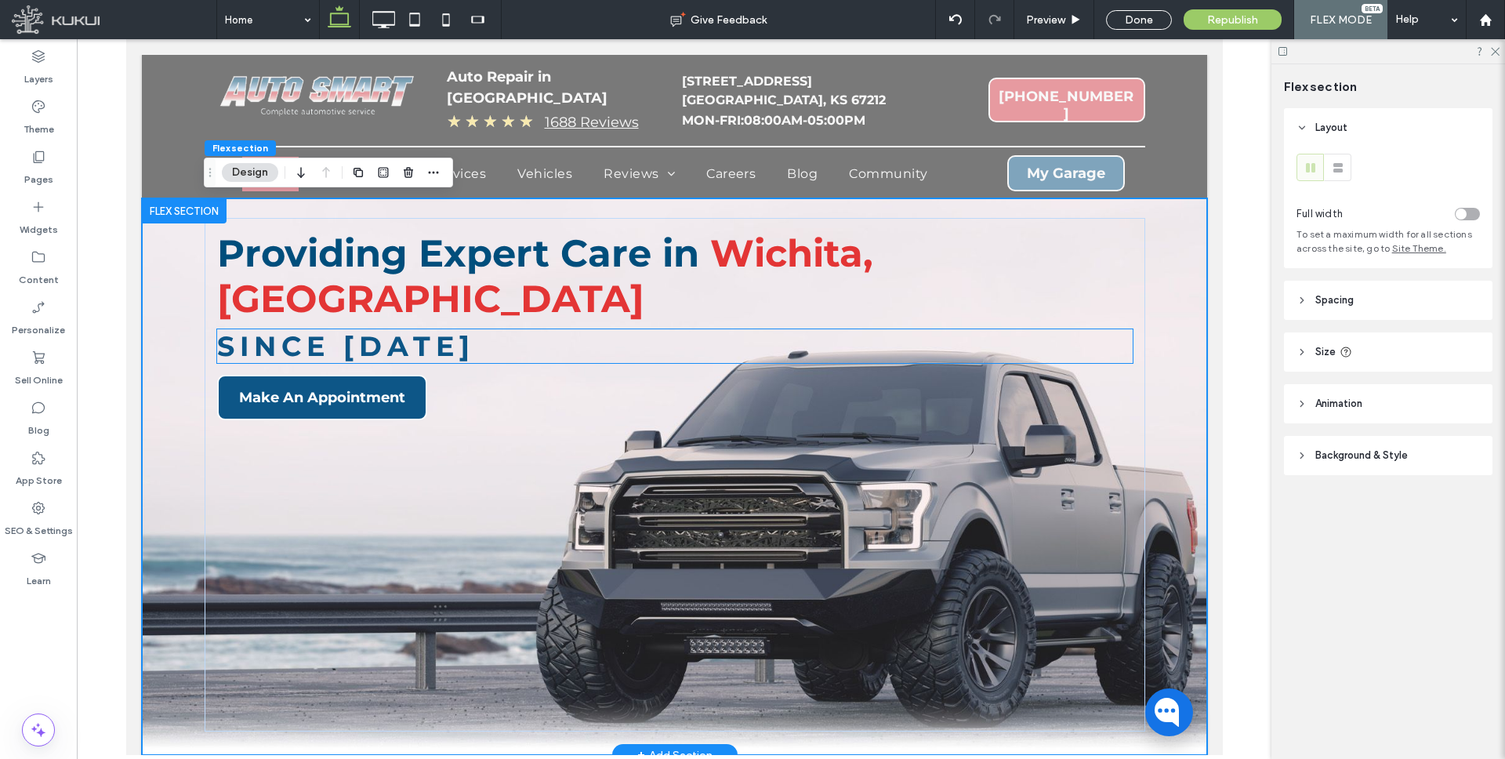
click at [399, 329] on span "Since [DATE]" at bounding box center [345, 346] width 258 height 34
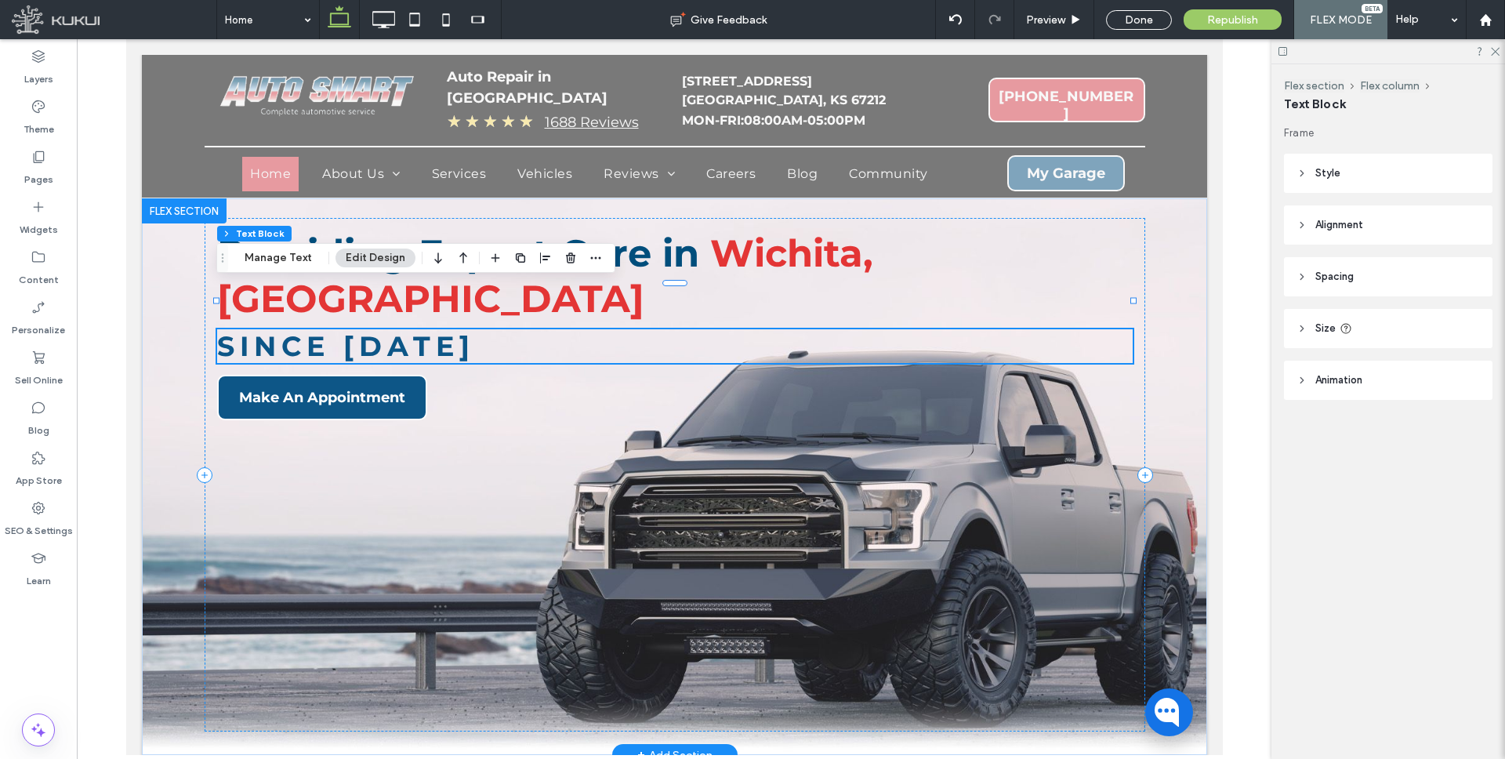
click at [390, 329] on span "Since [DATE]" at bounding box center [345, 346] width 258 height 34
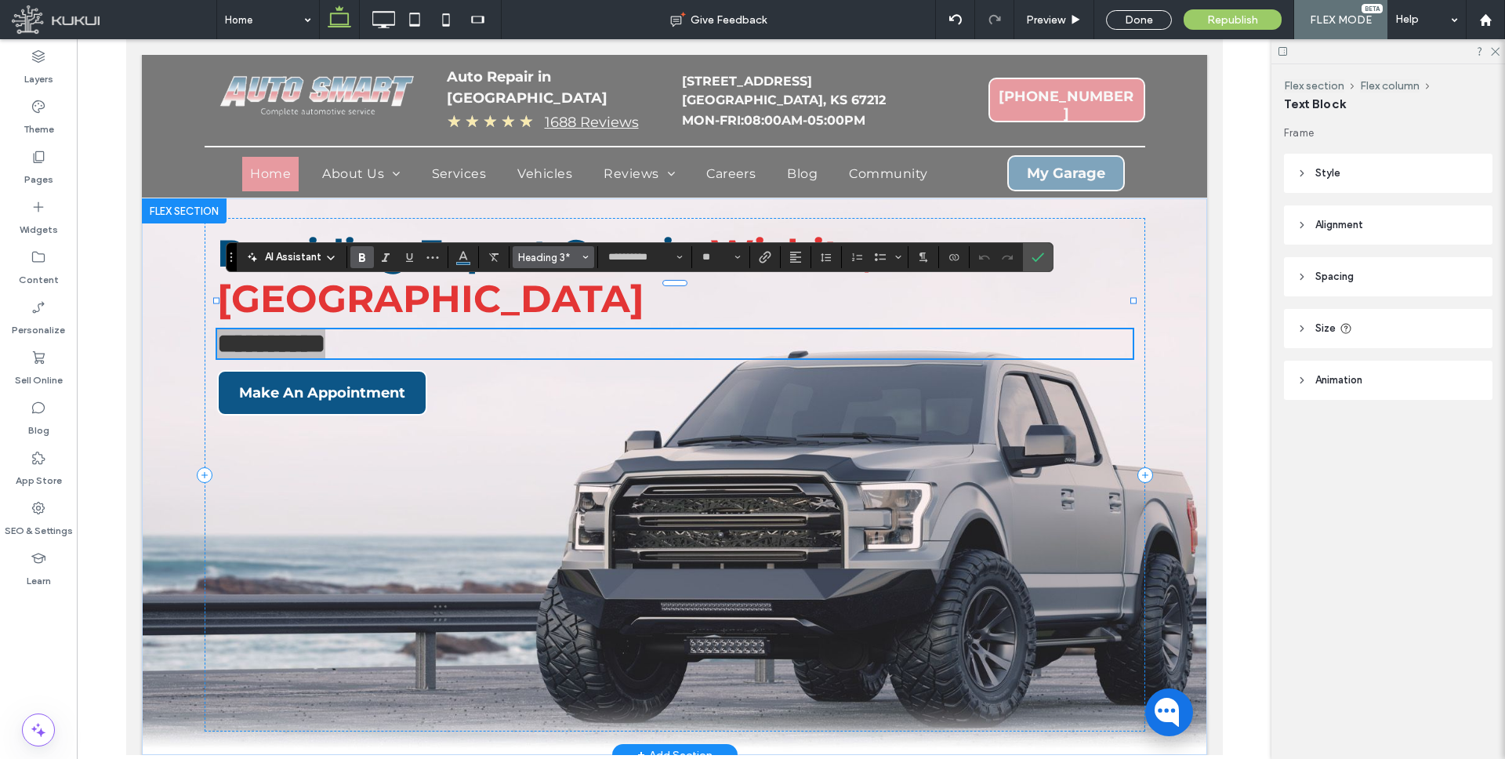
click at [582, 256] on icon "Styles" at bounding box center [585, 257] width 6 height 6
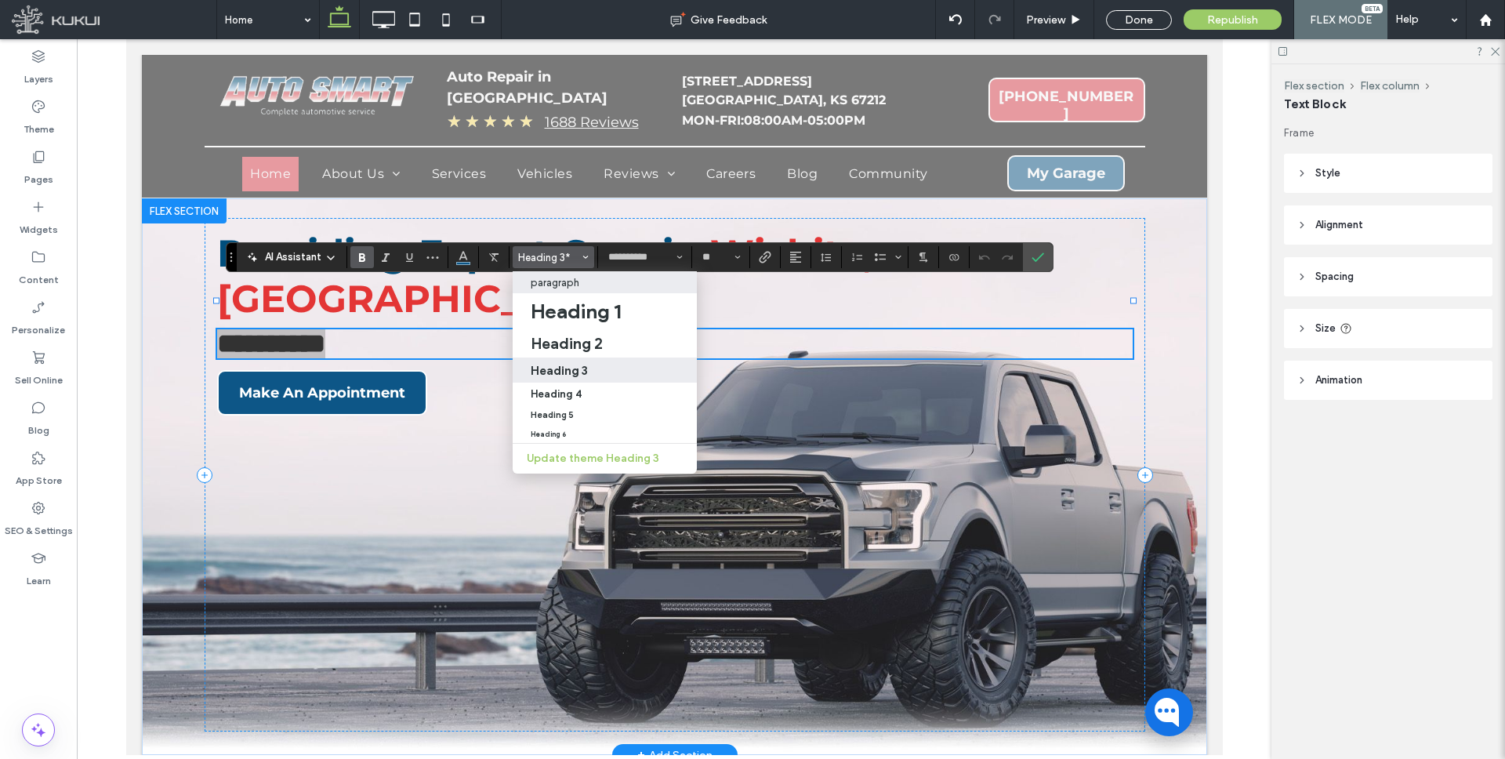
click at [579, 277] on div "paragraph" at bounding box center [606, 283] width 150 height 12
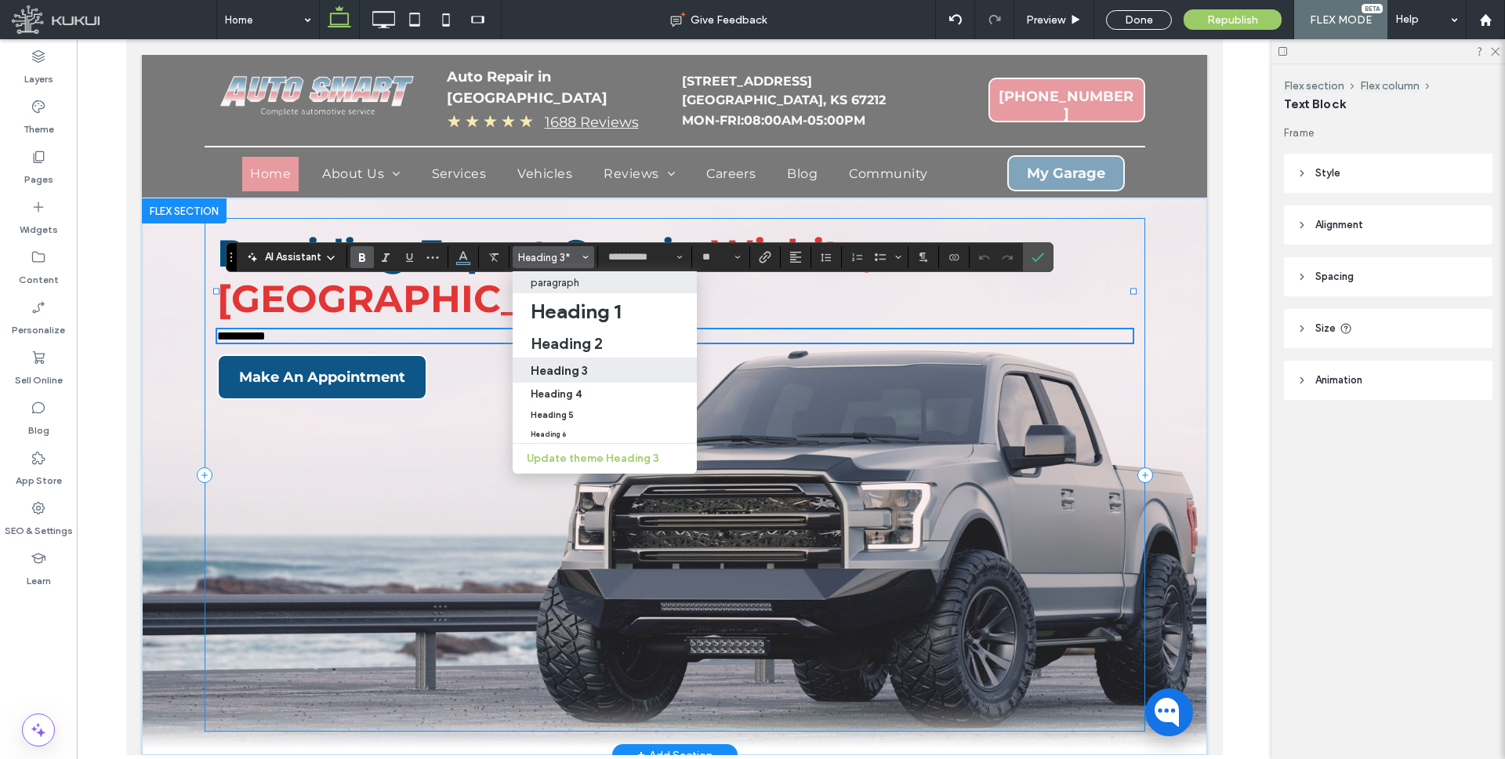
type input "**"
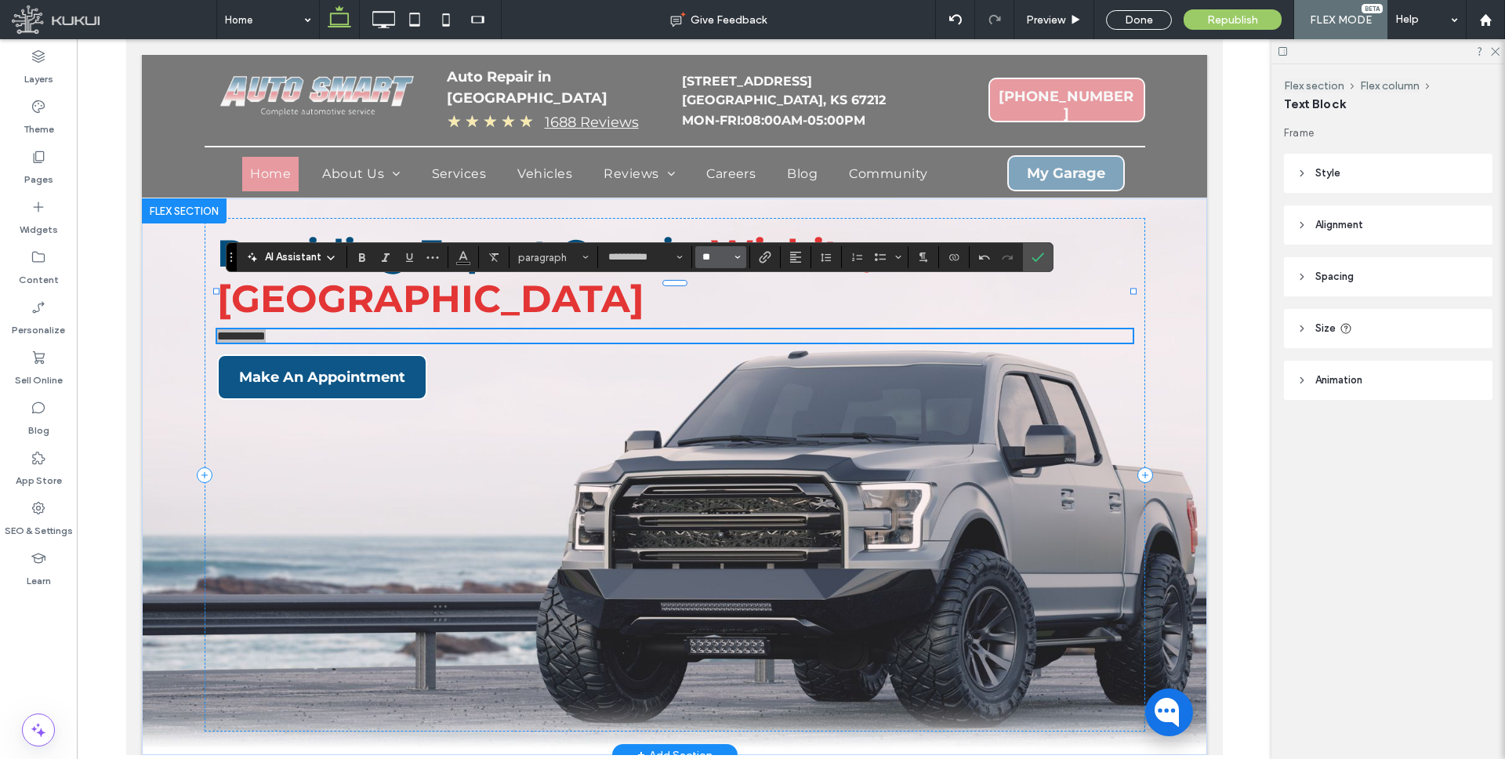
click at [721, 256] on input "**" at bounding box center [716, 257] width 31 height 13
type input "**"
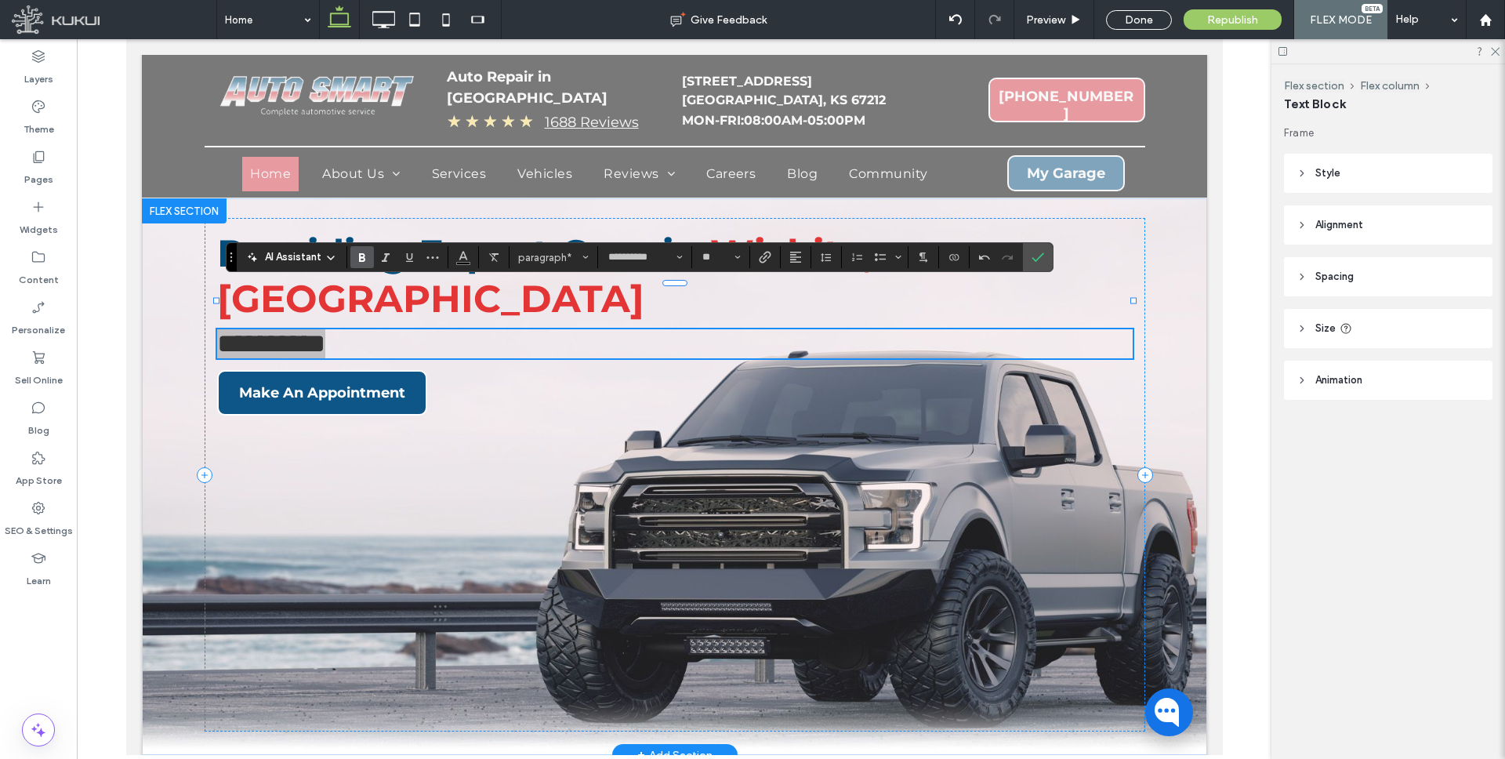
click at [358, 258] on icon "Bold" at bounding box center [362, 257] width 13 height 13
click at [464, 254] on use "Color" at bounding box center [463, 256] width 9 height 9
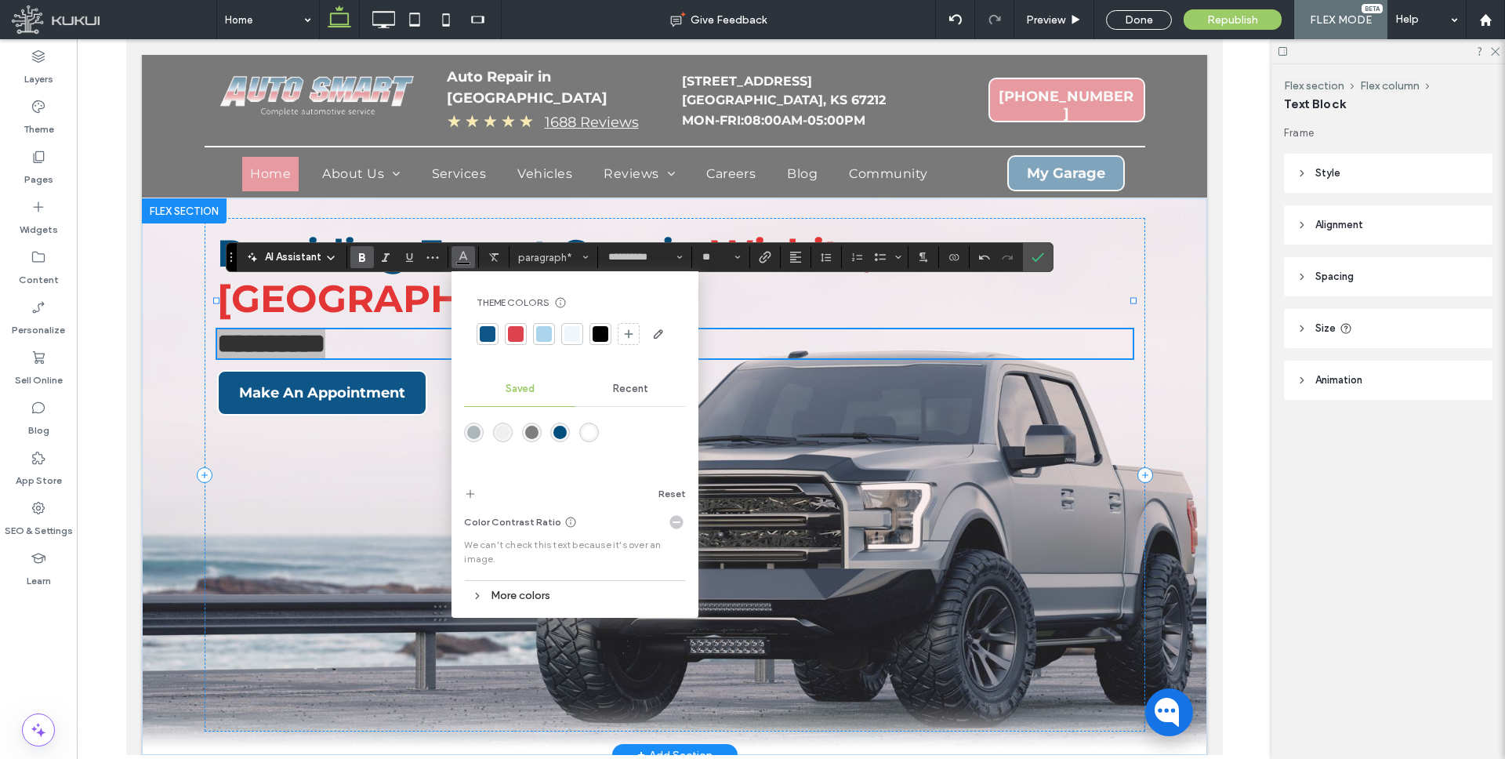
click at [556, 430] on div "rgba(0,78,124,1)" at bounding box center [559, 432] width 13 height 13
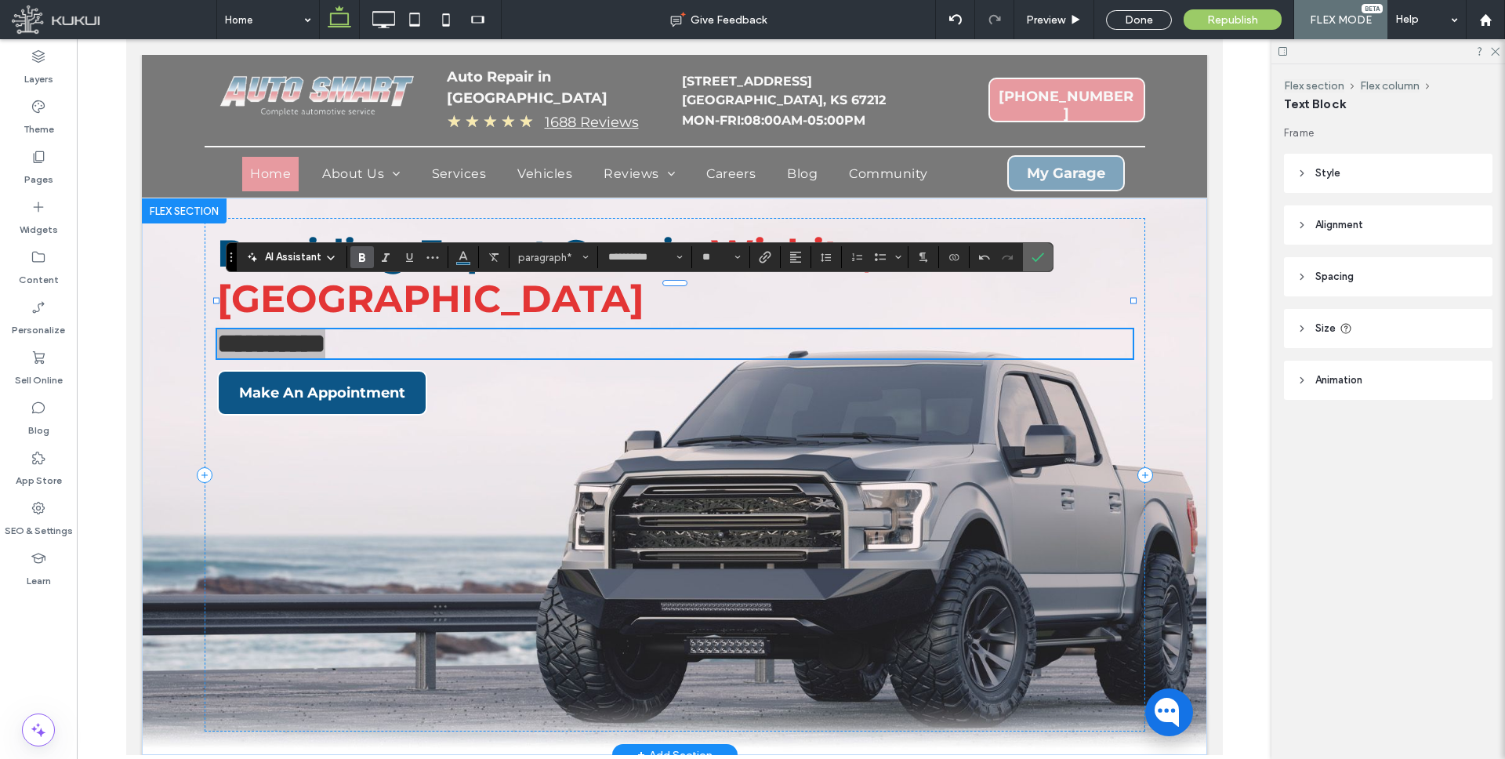
click at [1031, 255] on icon "Confirm" at bounding box center [1037, 257] width 13 height 13
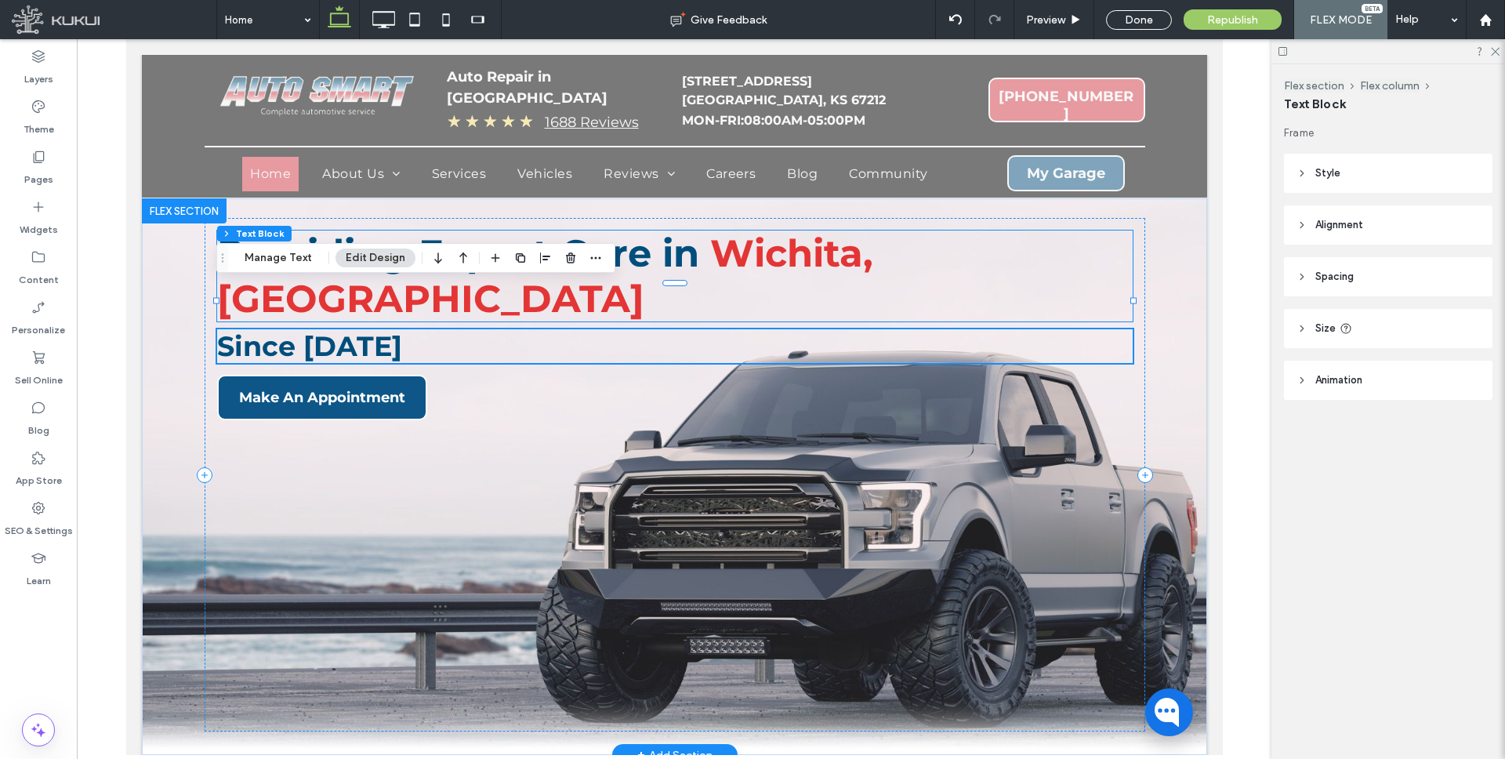
click at [733, 244] on span "Wichita, KS" at bounding box center [544, 275] width 656 height 91
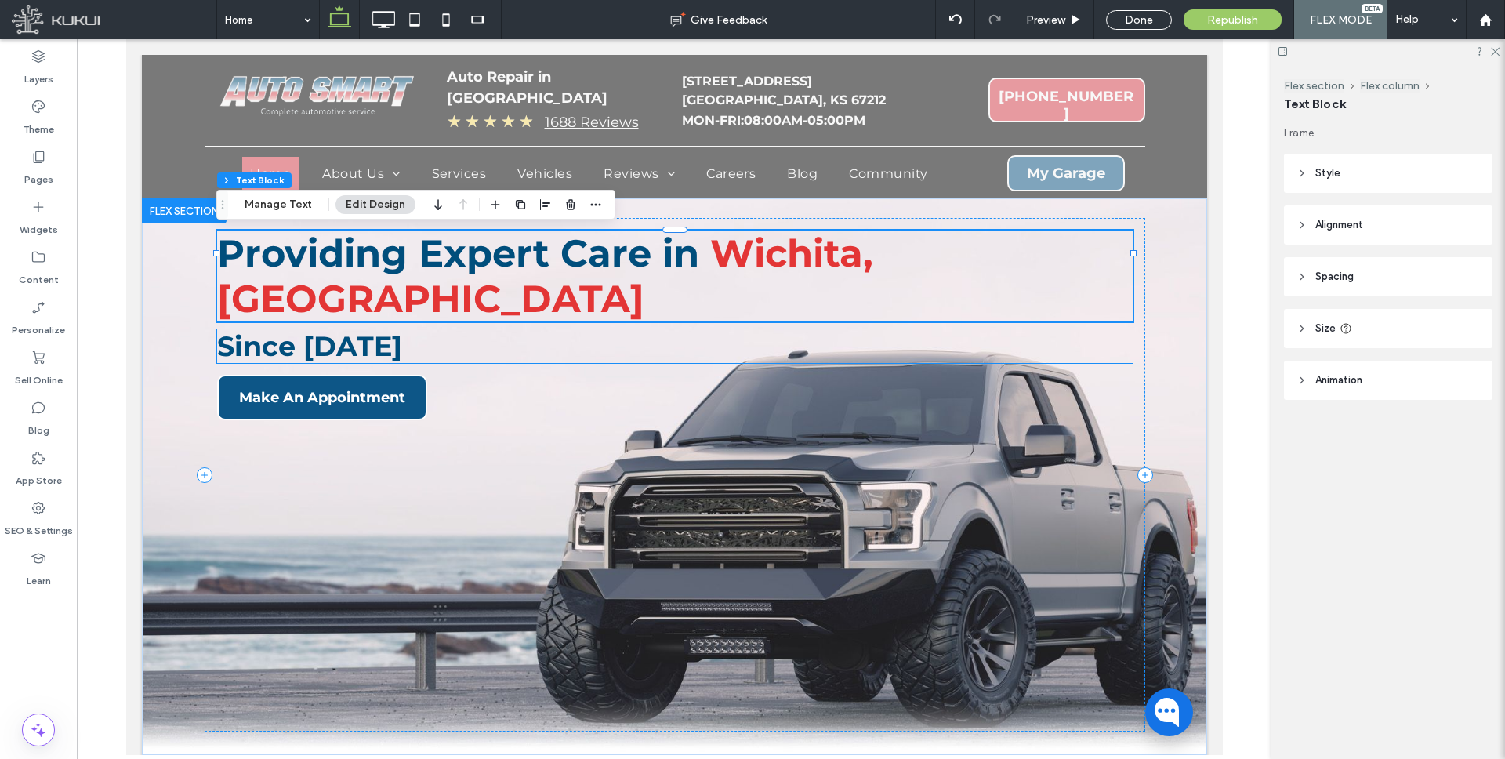
click at [561, 329] on p "Since [DATE]" at bounding box center [673, 346] width 915 height 34
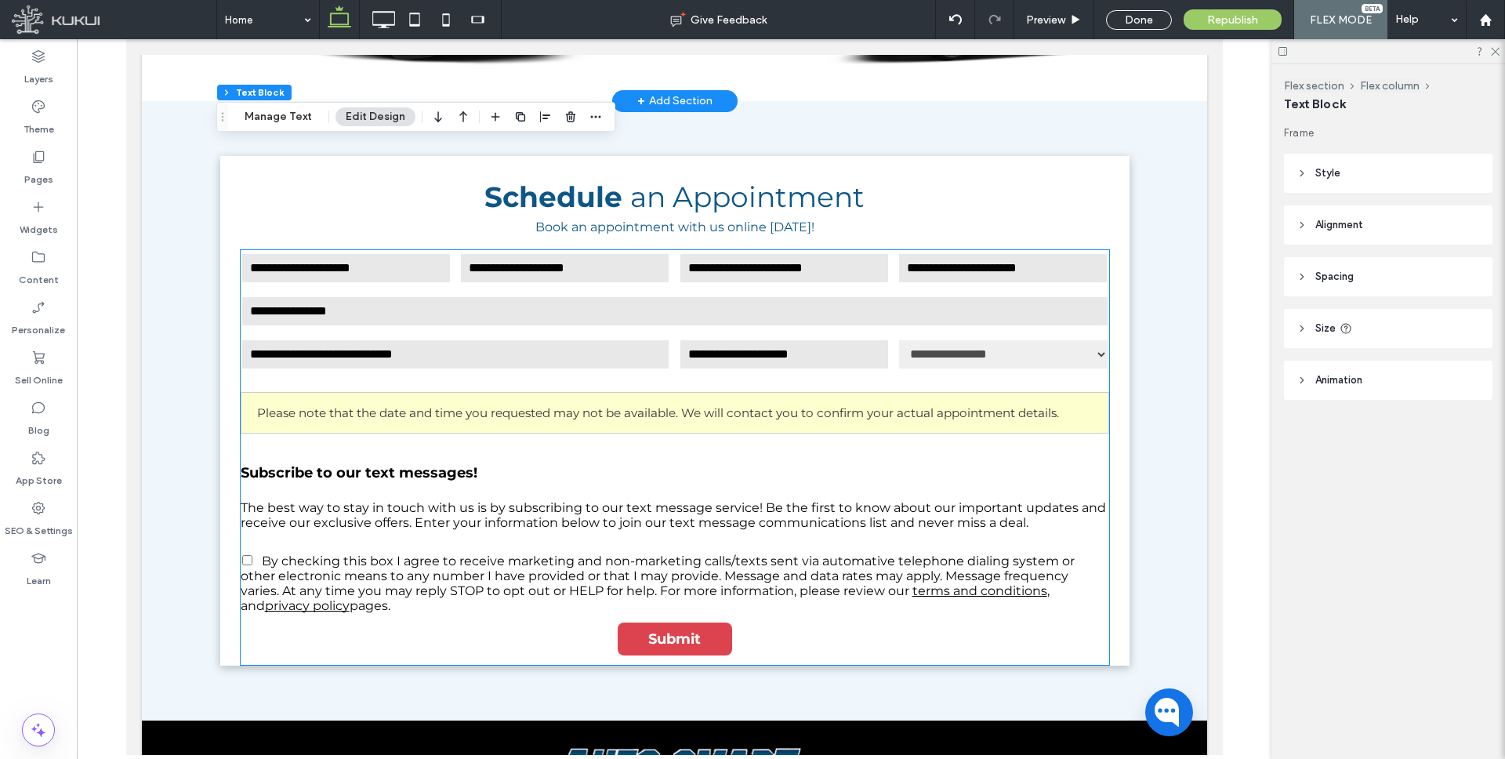
scroll to position [2260, 0]
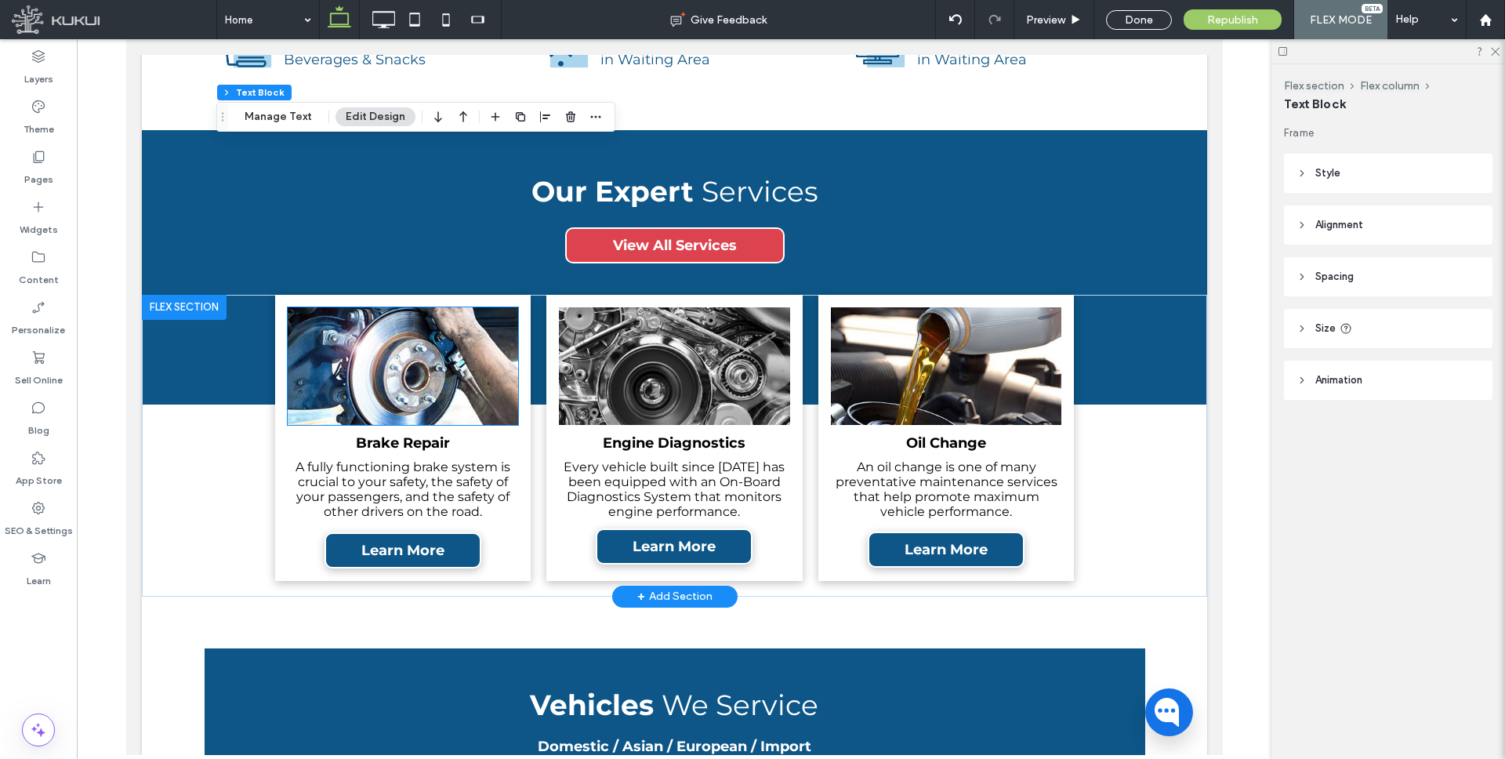
click at [405, 381] on img at bounding box center [402, 366] width 230 height 118
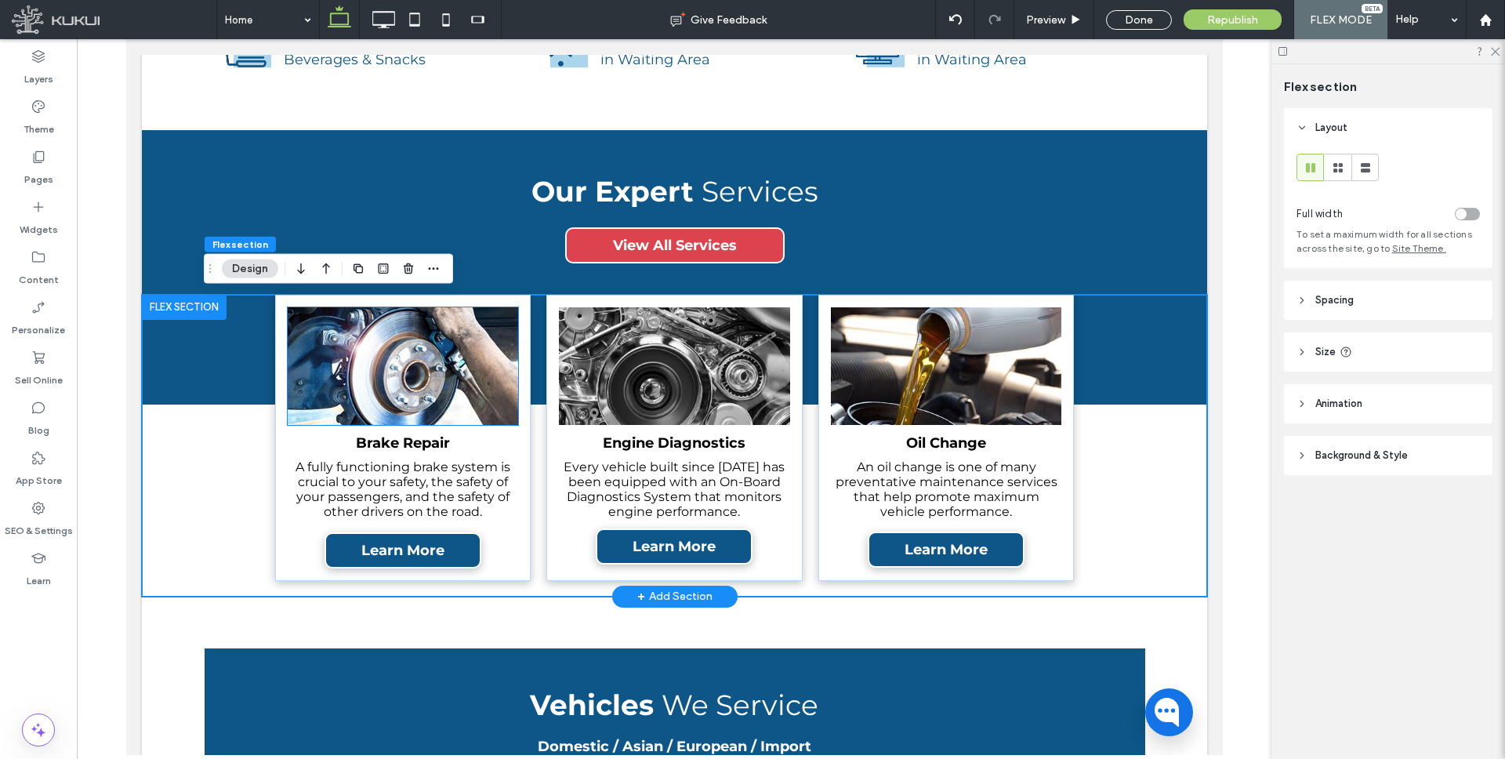
click at [405, 381] on img at bounding box center [402, 366] width 230 height 118
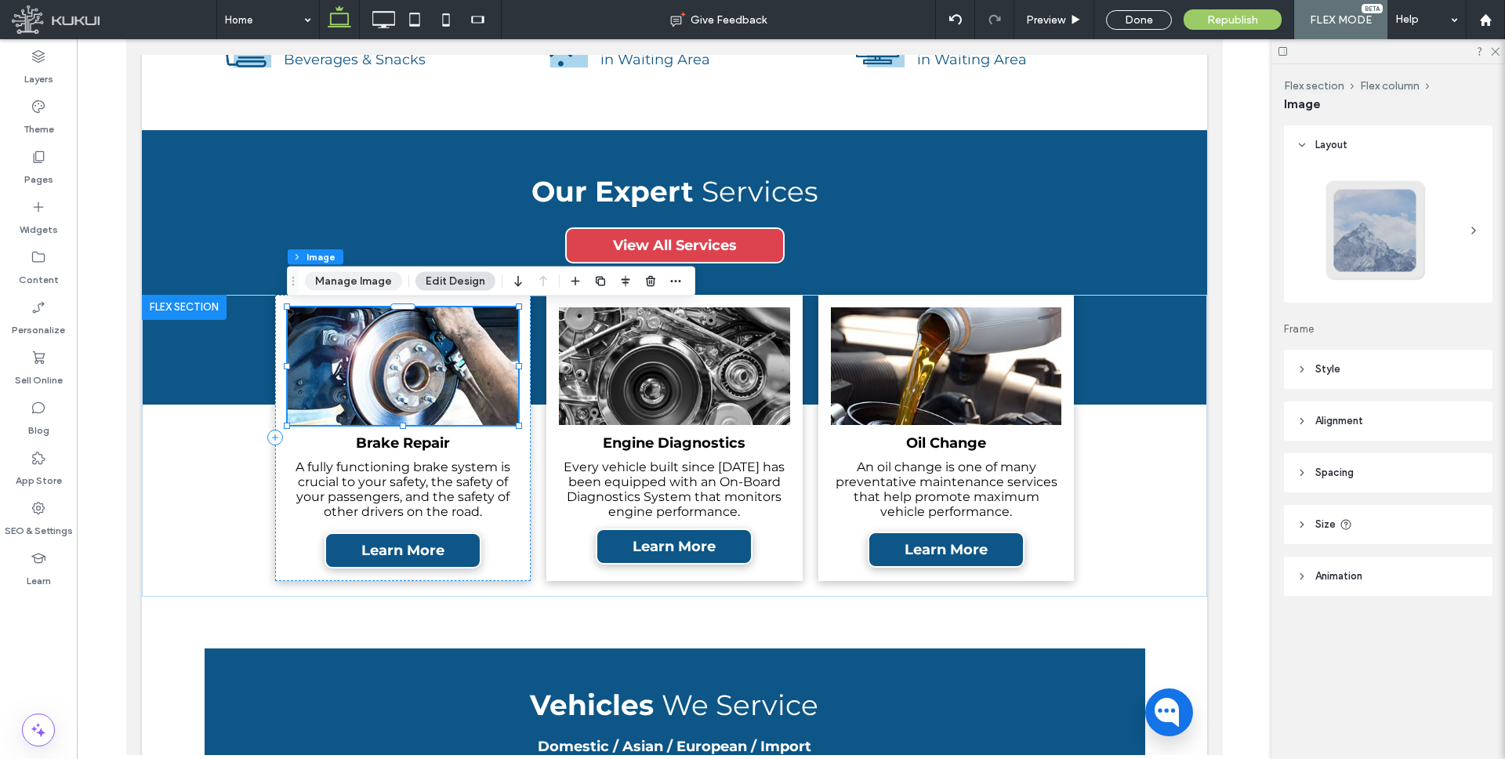
click at [364, 273] on button "Manage Image" at bounding box center [353, 281] width 97 height 19
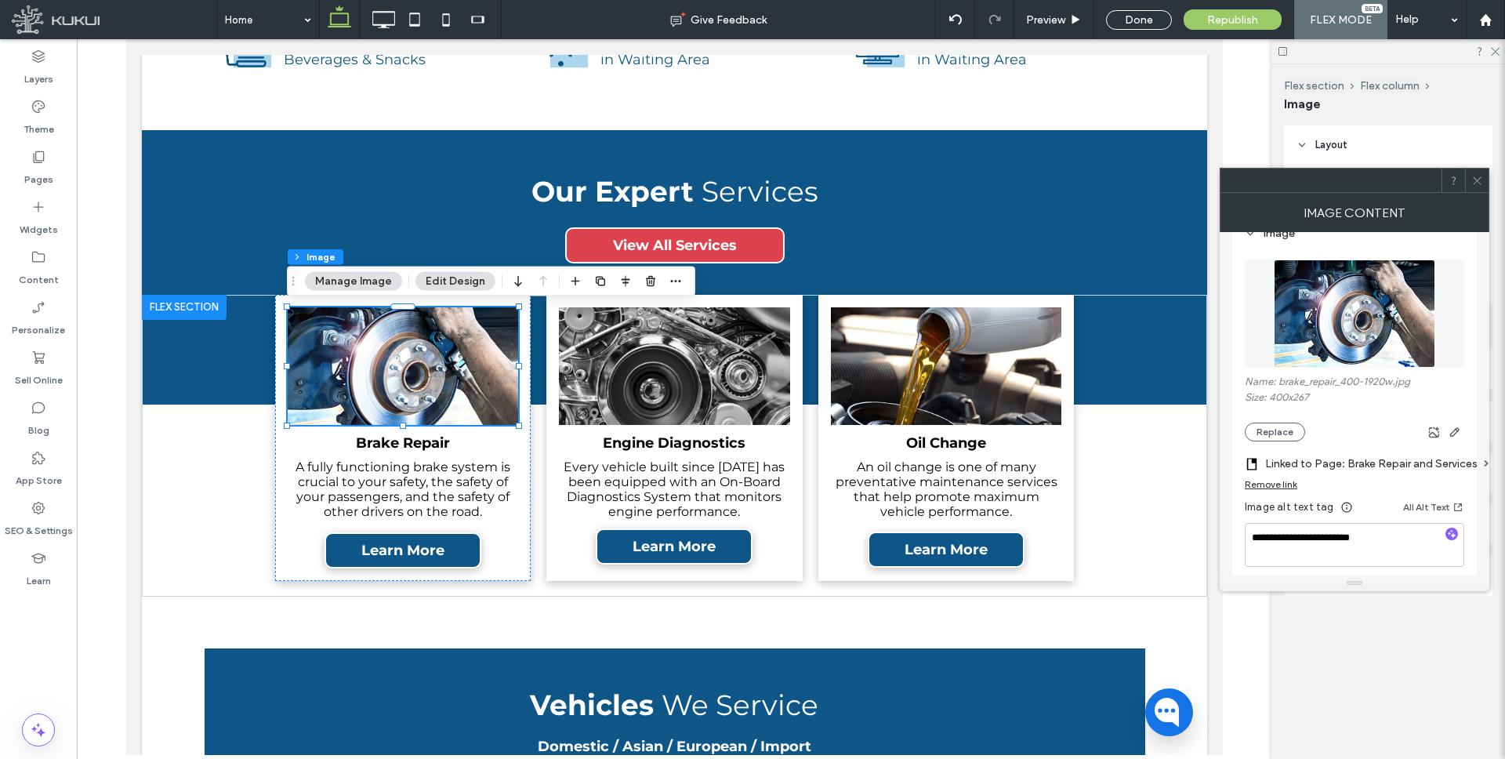
scroll to position [165, 0]
click at [1322, 459] on label "Linked to Page: Brake Repair and Services" at bounding box center [1371, 464] width 212 height 29
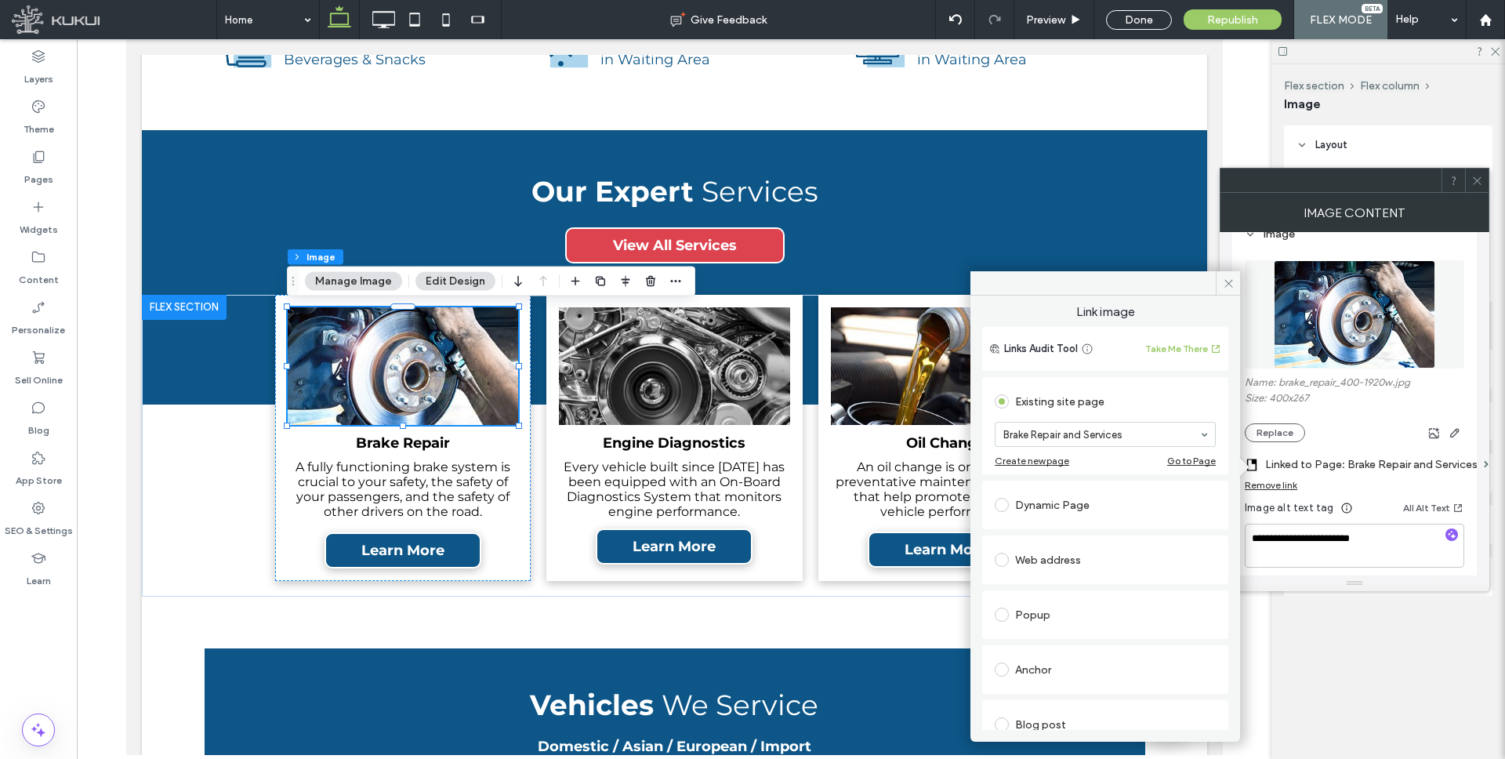
click at [1062, 495] on div "Dynamic Page" at bounding box center [1104, 504] width 221 height 25
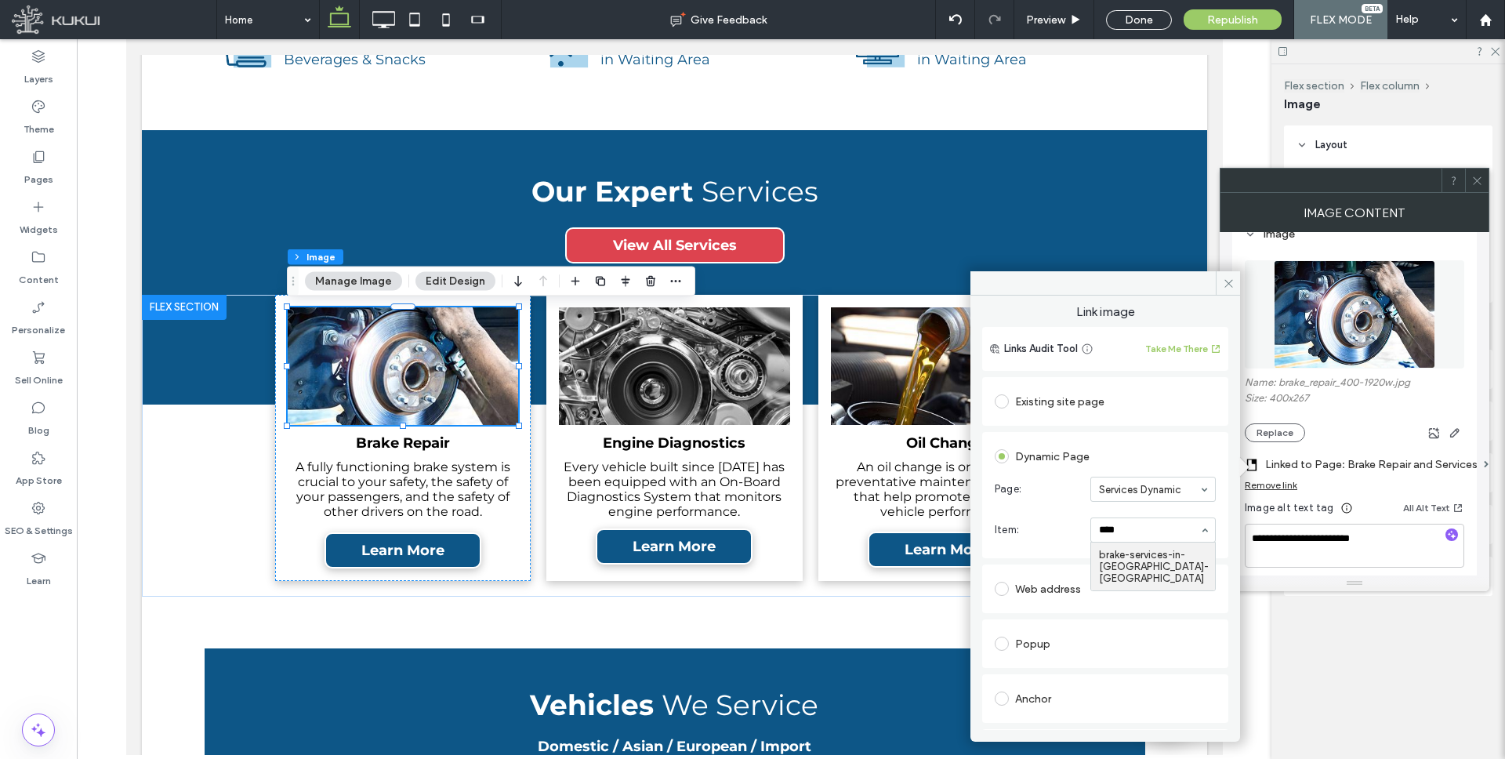
type input "*****"
drag, startPoint x: 1127, startPoint y: 560, endPoint x: 1132, endPoint y: 543, distance: 17.1
click at [1227, 283] on icon at bounding box center [1228, 283] width 12 height 12
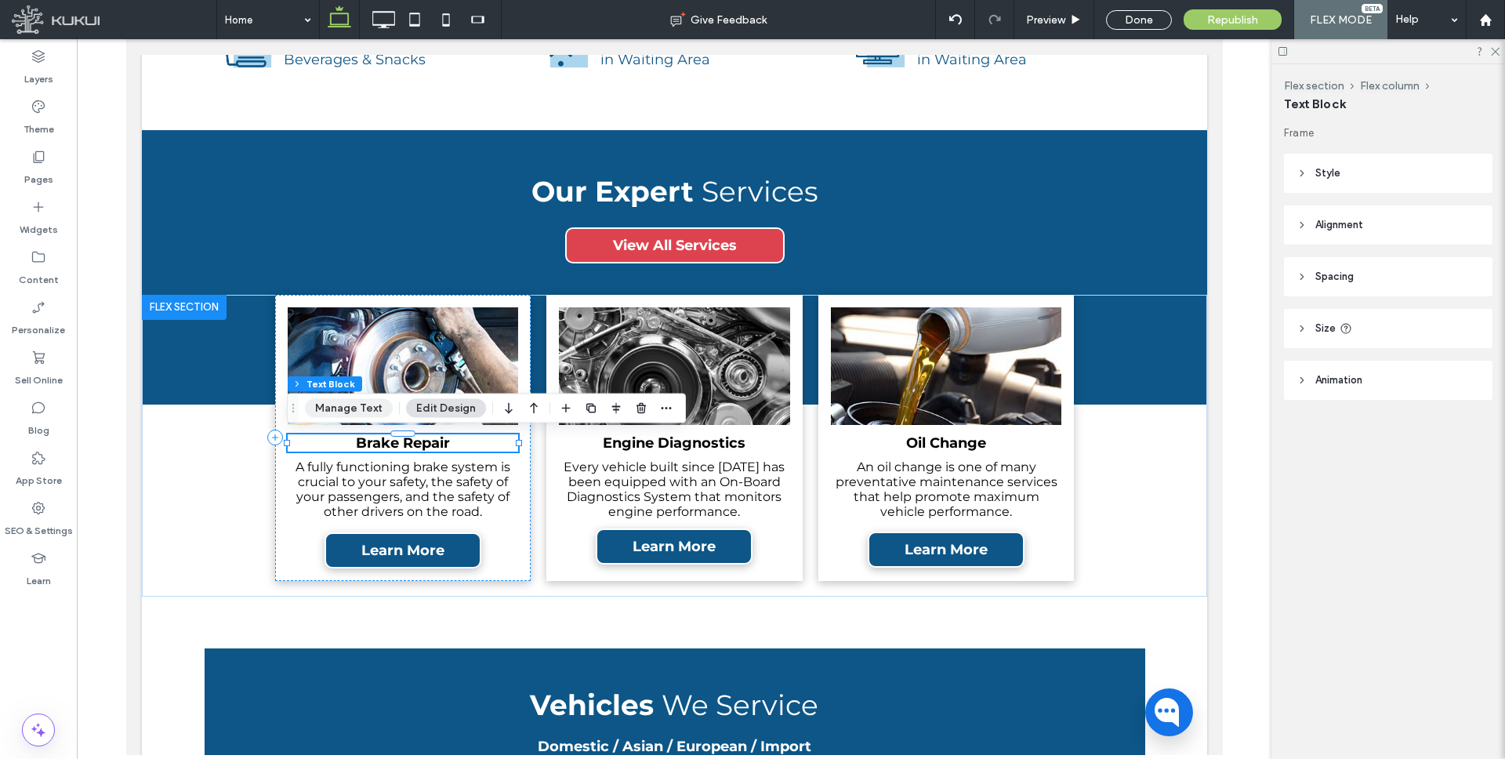
click at [373, 409] on button "Manage Text" at bounding box center [349, 408] width 88 height 19
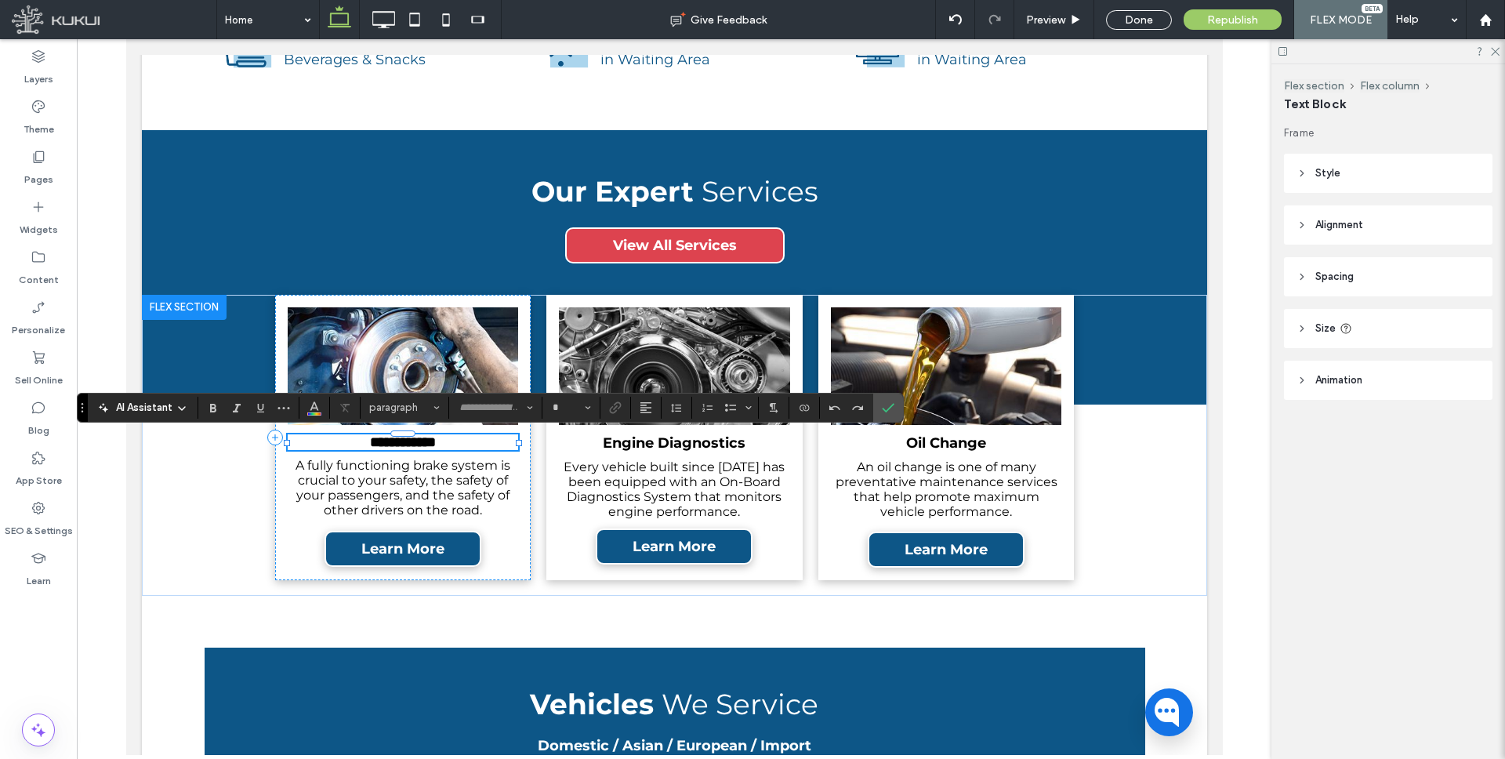
type input "**********"
type input "**"
click at [611, 404] on icon "Link" at bounding box center [615, 407] width 13 height 13
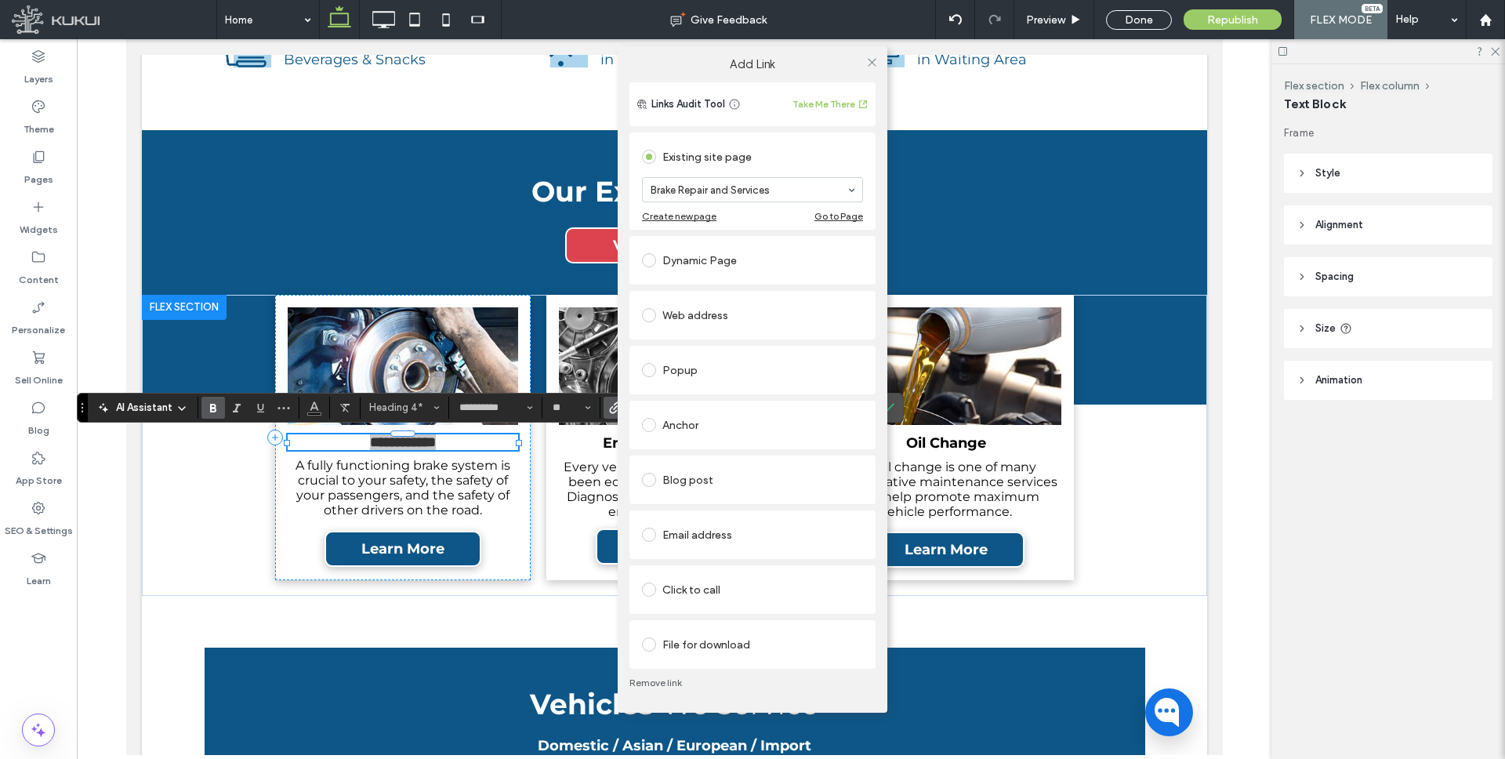
click at [697, 258] on div "Dynamic Page" at bounding box center [752, 260] width 221 height 25
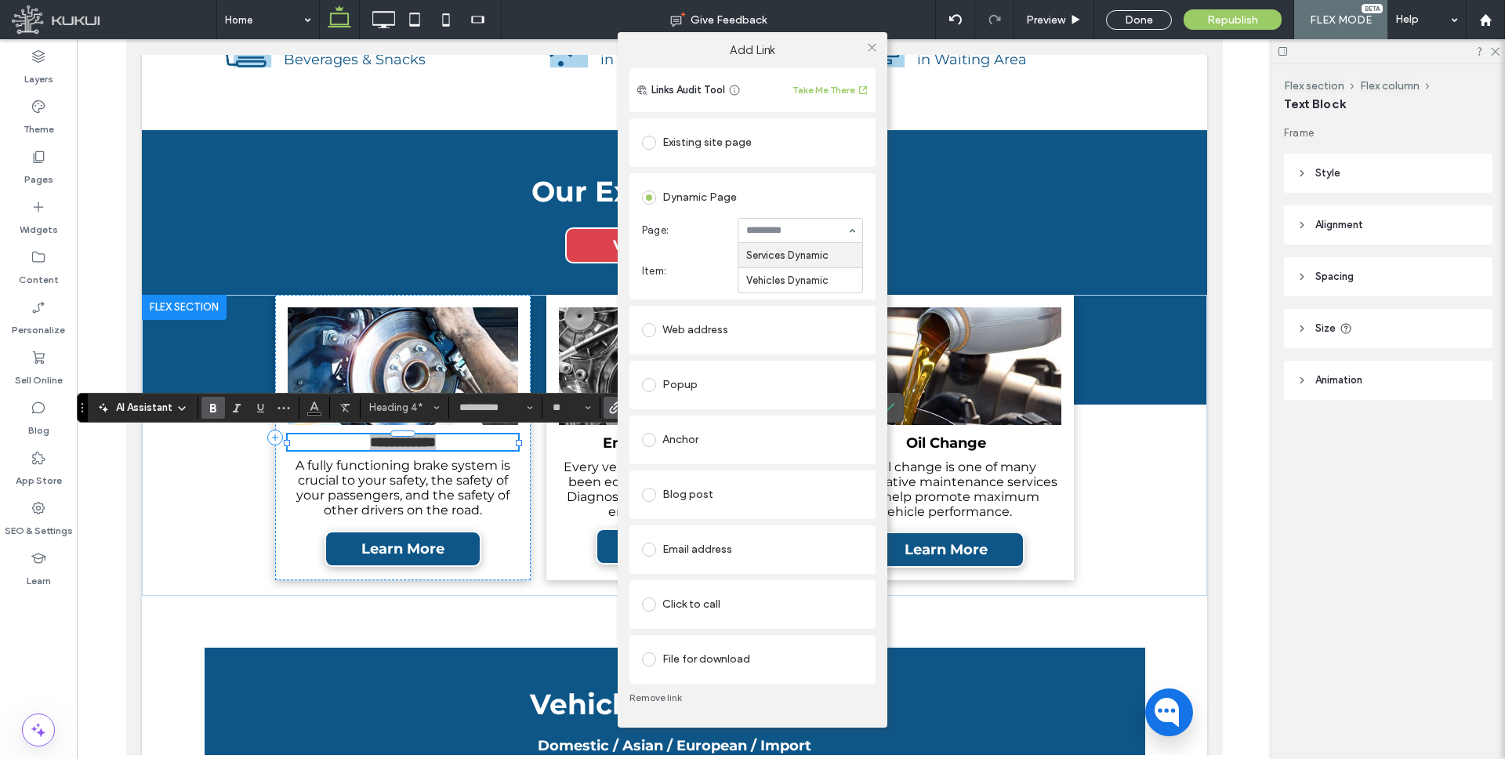
drag, startPoint x: 771, startPoint y: 249, endPoint x: 769, endPoint y: 263, distance: 13.5
type input "*****"
drag, startPoint x: 877, startPoint y: 52, endPoint x: 852, endPoint y: 60, distance: 26.5
click at [877, 52] on icon at bounding box center [872, 48] width 12 height 12
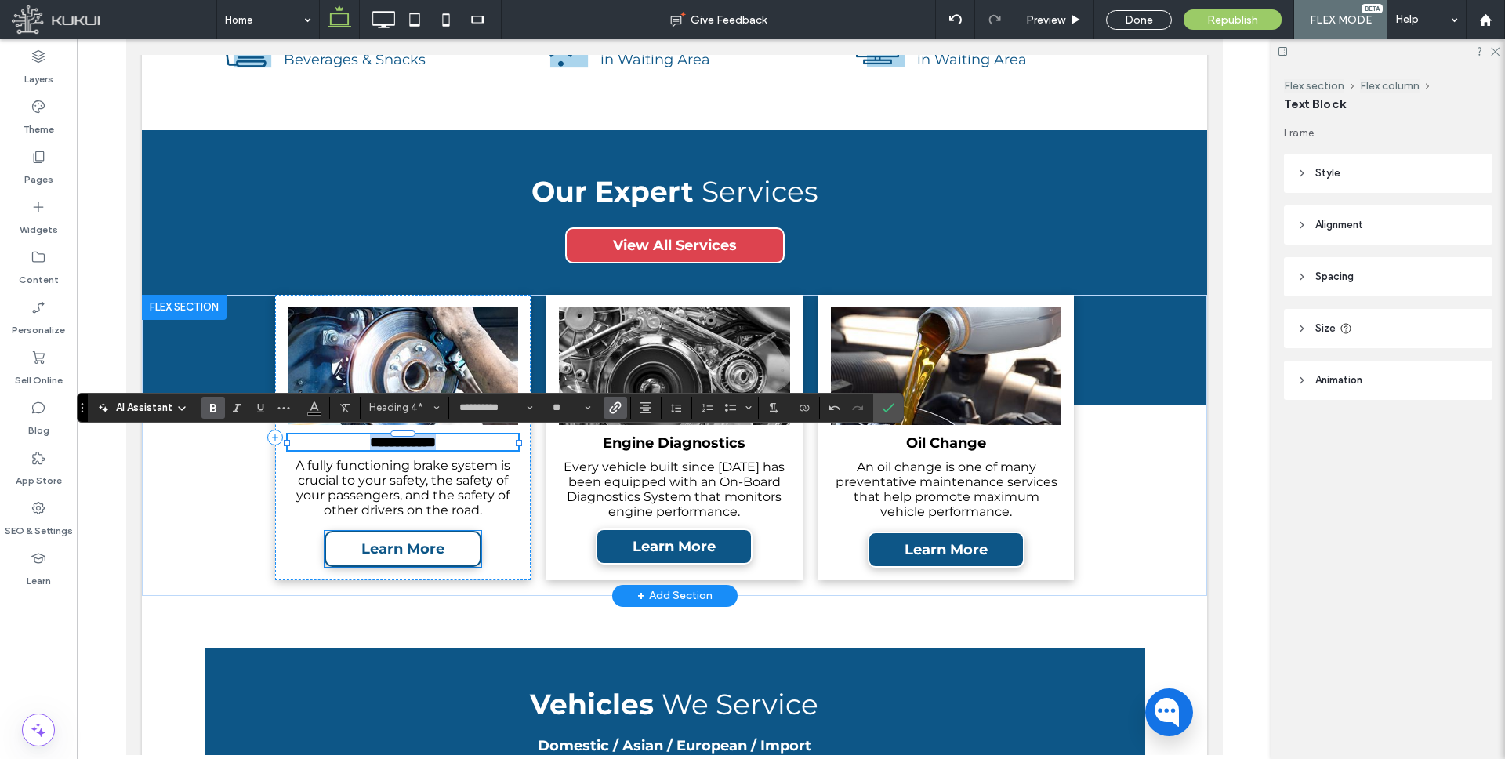
click at [411, 545] on span "Learn More" at bounding box center [402, 548] width 94 height 33
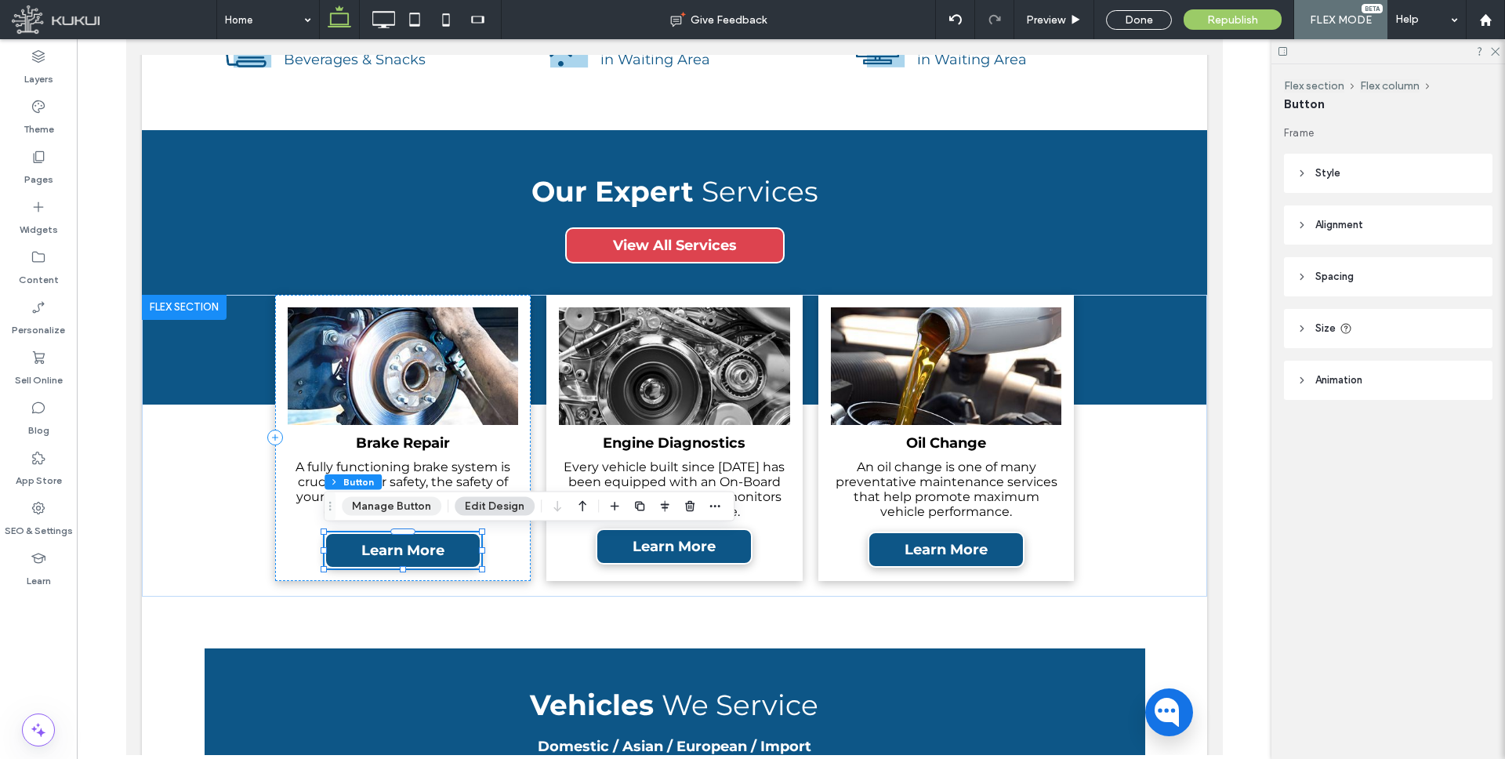
click at [411, 511] on button "Manage Button" at bounding box center [392, 506] width 100 height 19
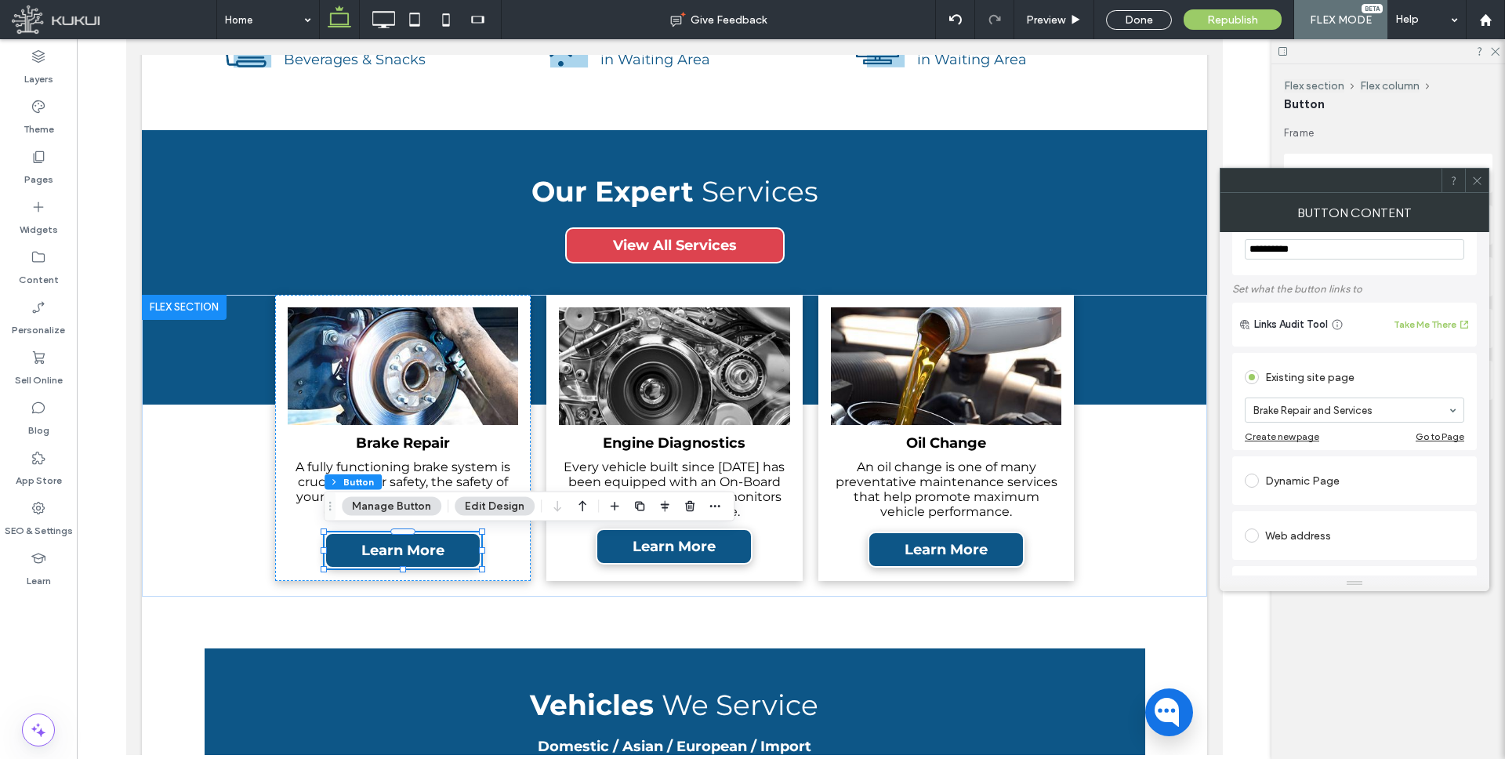
scroll to position [46, 0]
click at [1304, 475] on div "Dynamic Page" at bounding box center [1353, 478] width 219 height 25
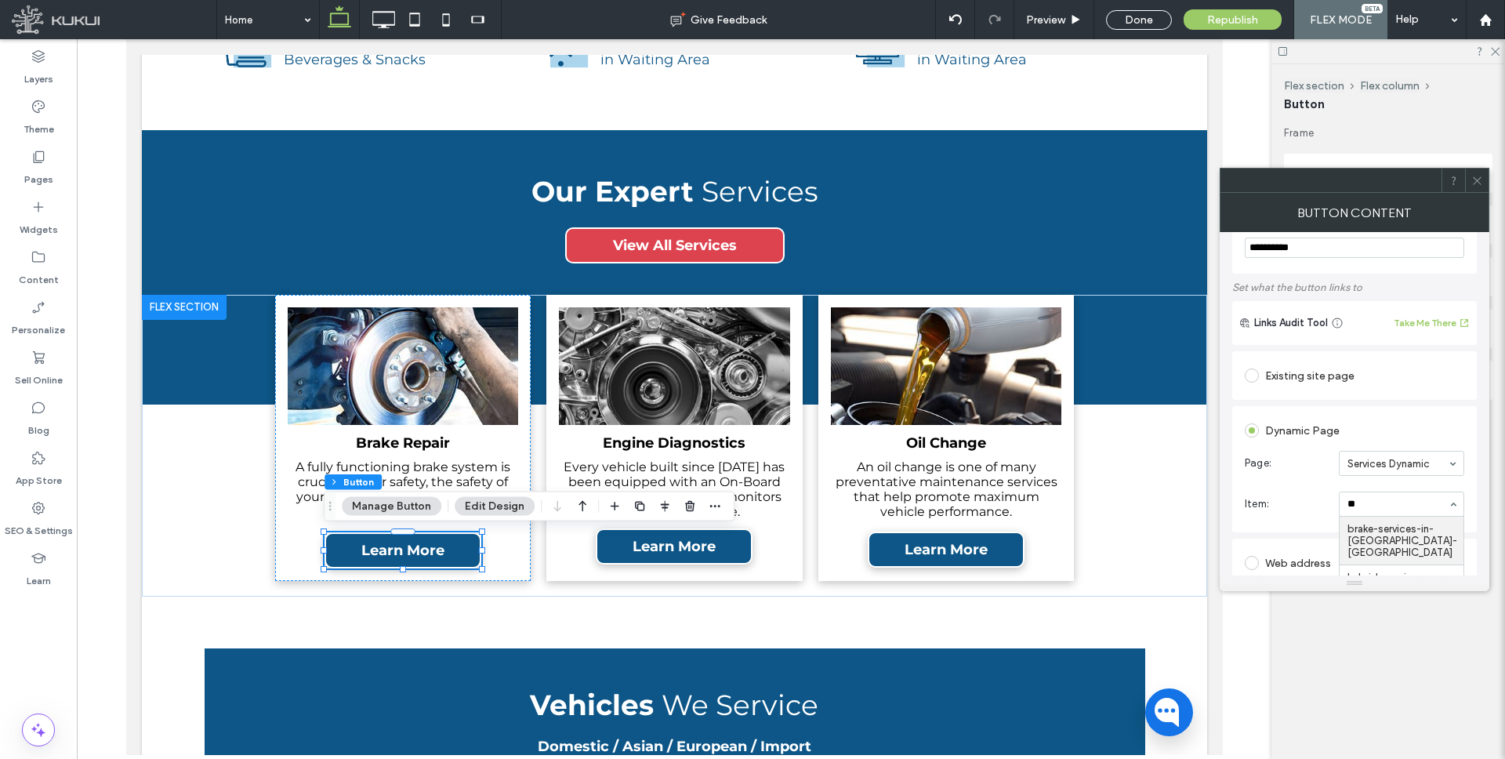
type input "***"
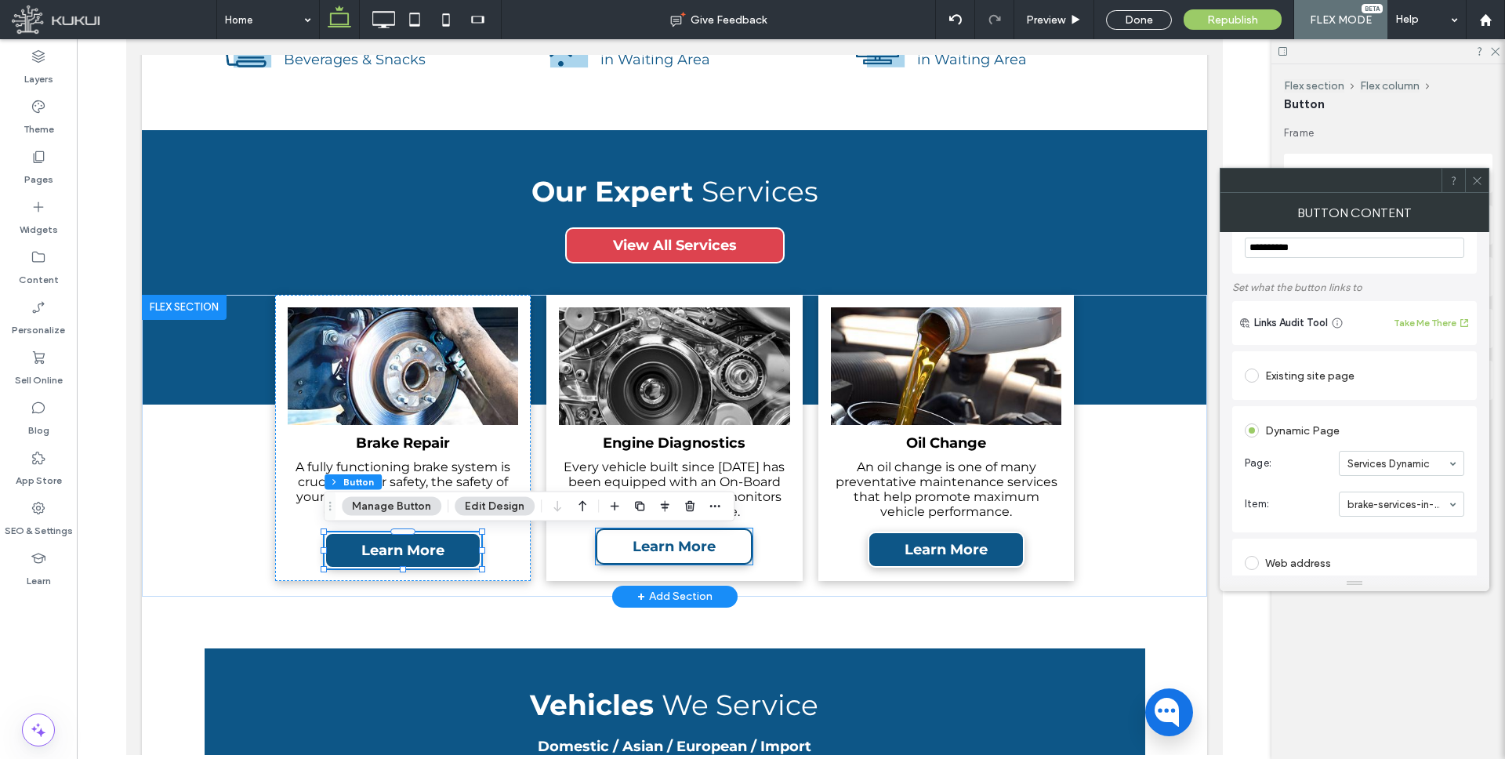
click at [657, 555] on span "Learn More" at bounding box center [673, 546] width 94 height 33
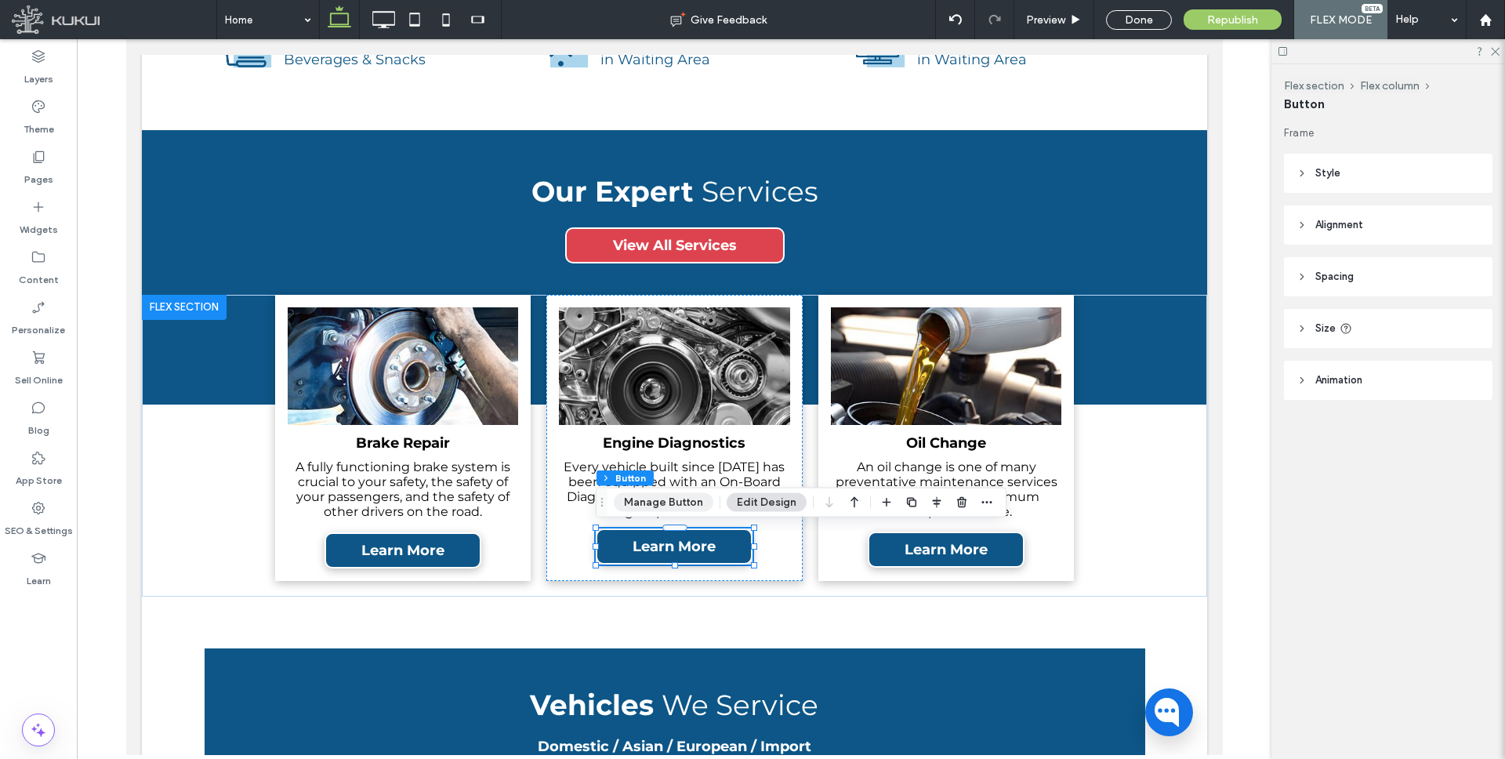
click at [679, 497] on button "Manage Button" at bounding box center [664, 502] width 100 height 19
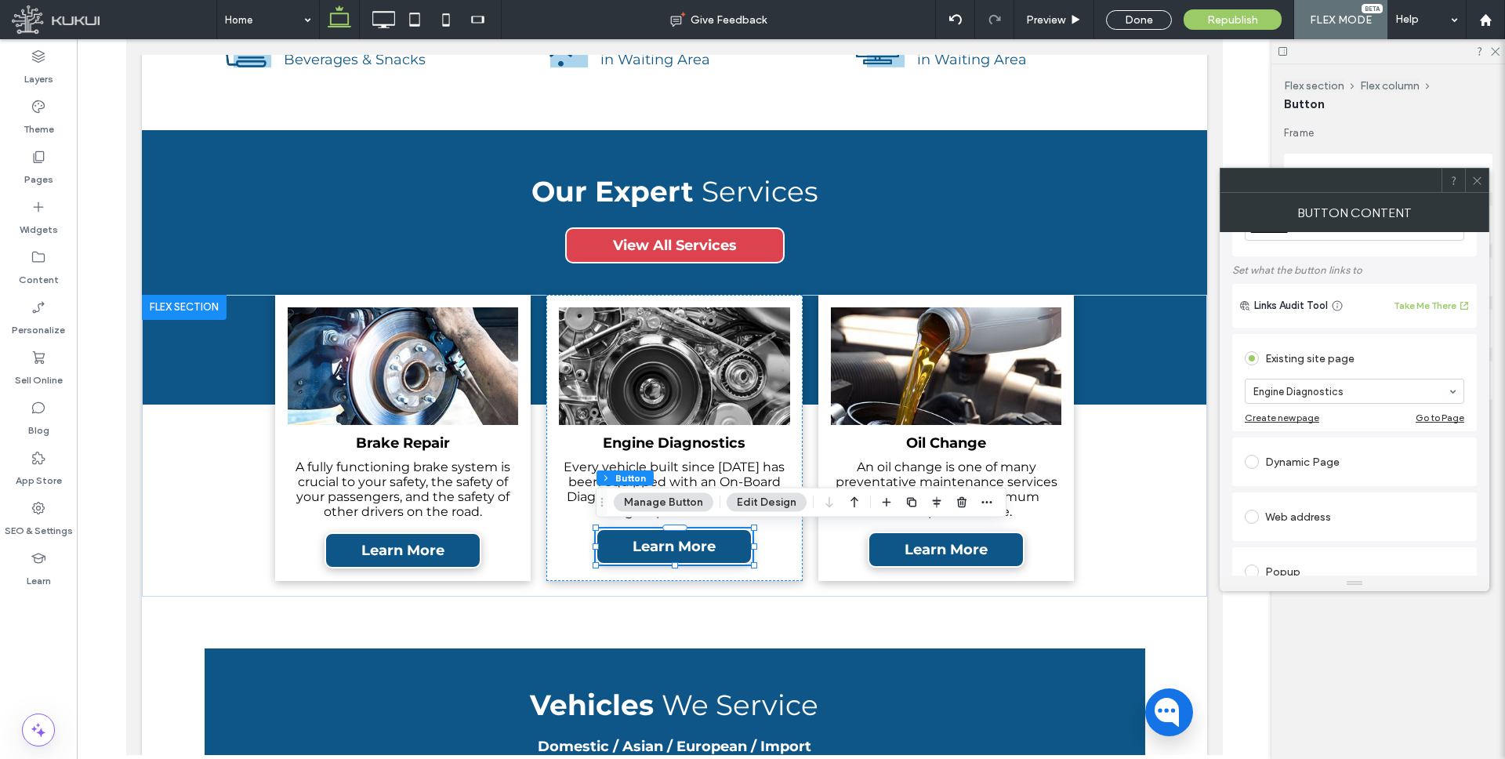
scroll to position [87, 0]
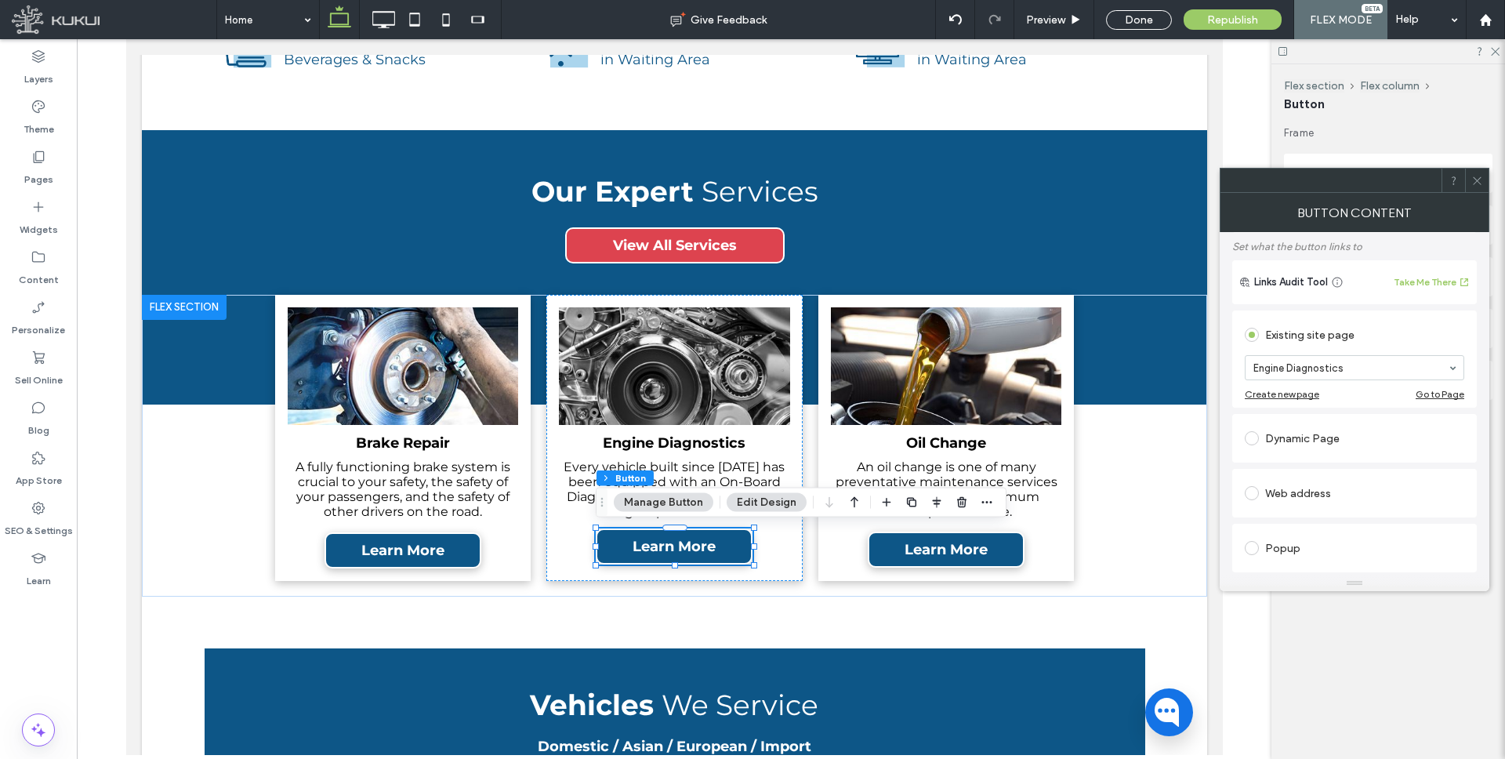
click at [1302, 441] on div "Dynamic Page" at bounding box center [1353, 438] width 219 height 25
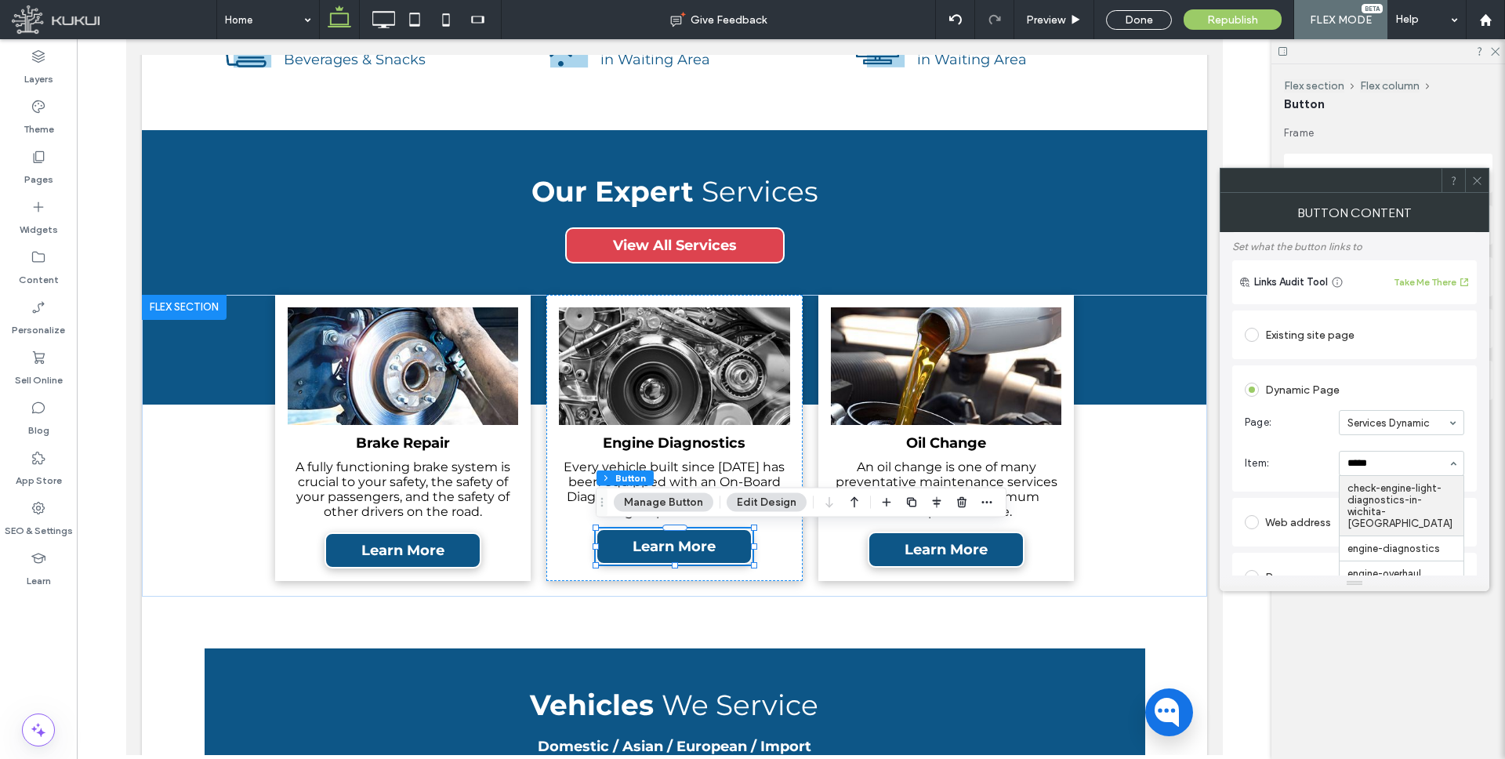
type input "******"
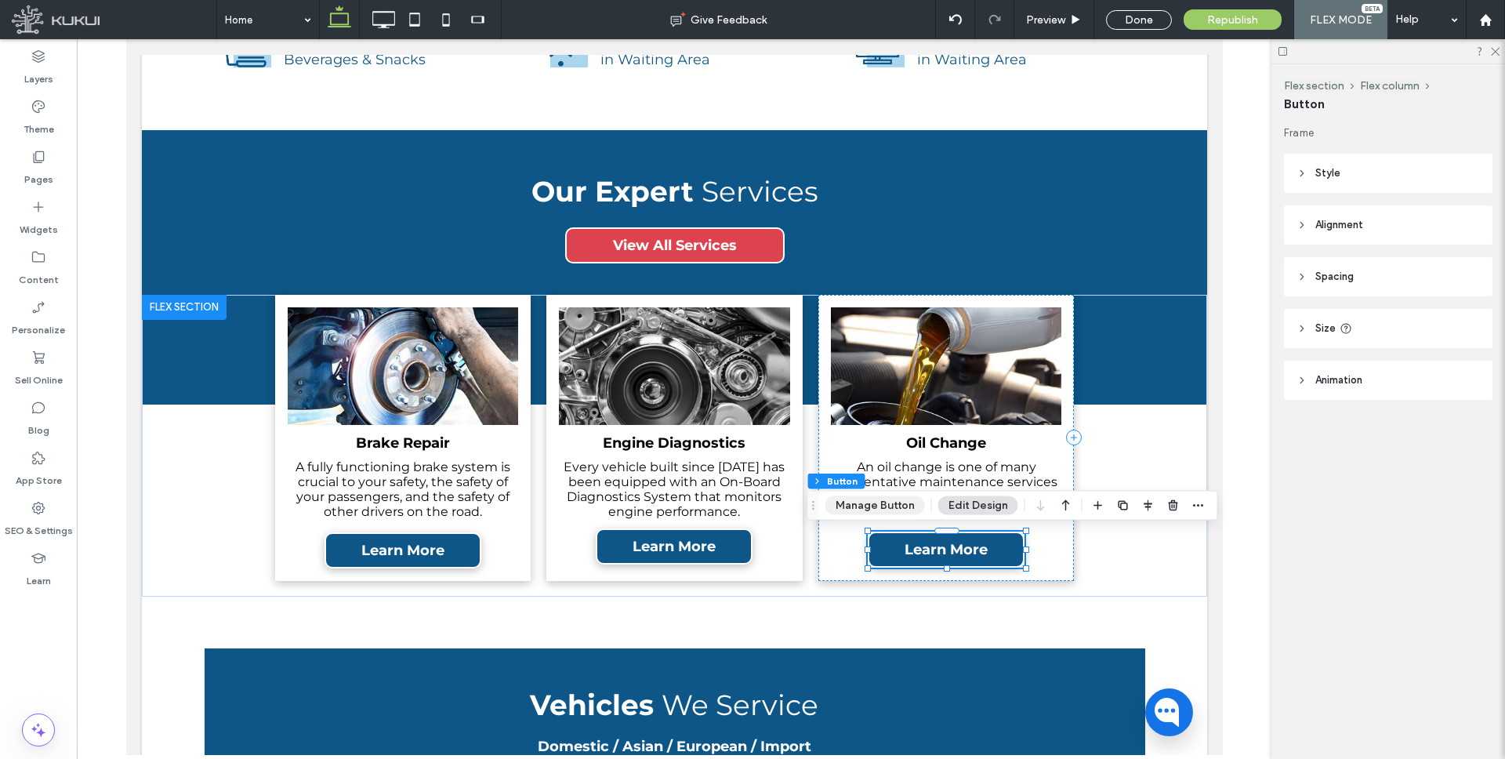
click at [877, 507] on button "Manage Button" at bounding box center [875, 505] width 100 height 19
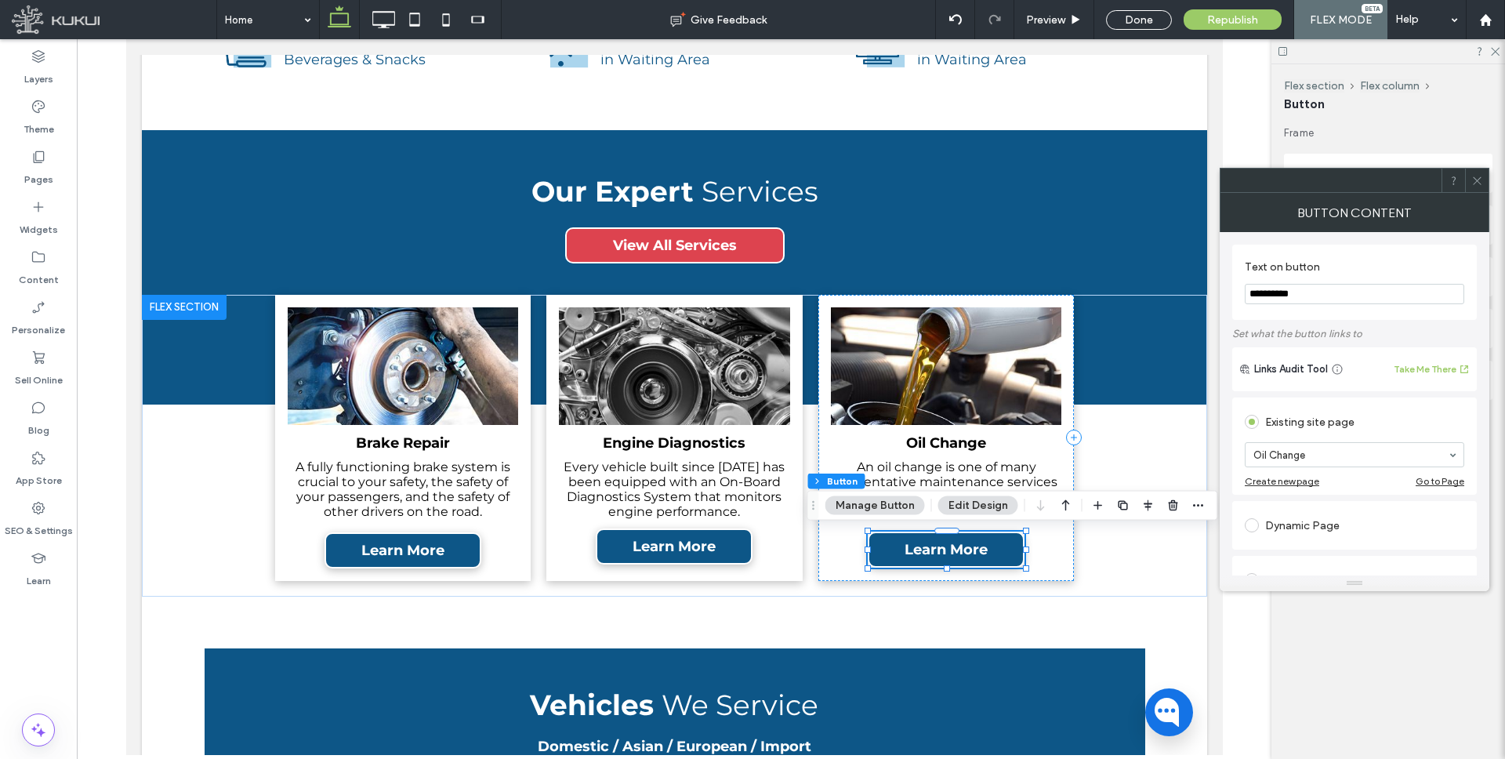
click at [1317, 524] on div "Dynamic Page" at bounding box center [1353, 524] width 219 height 25
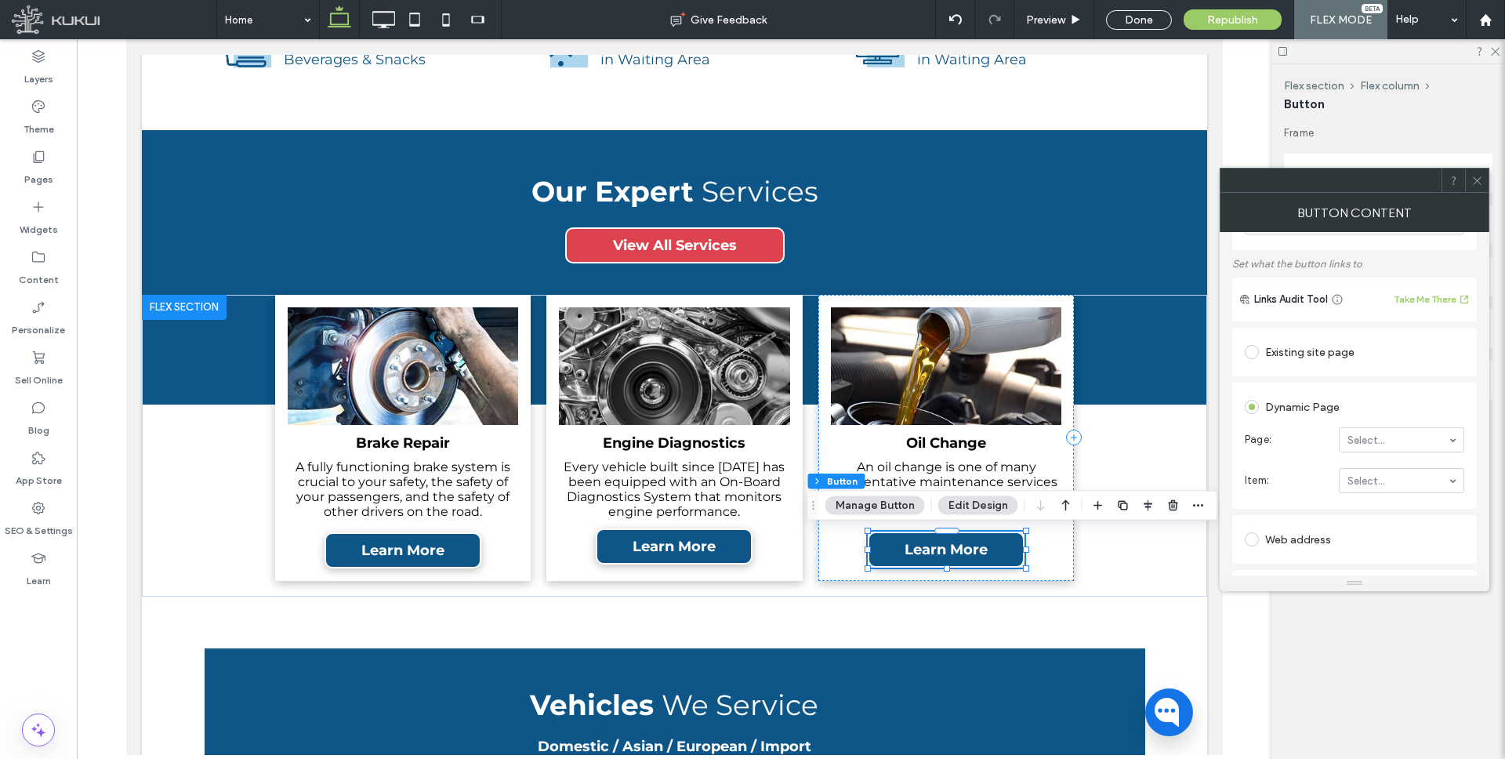
scroll to position [92, 0]
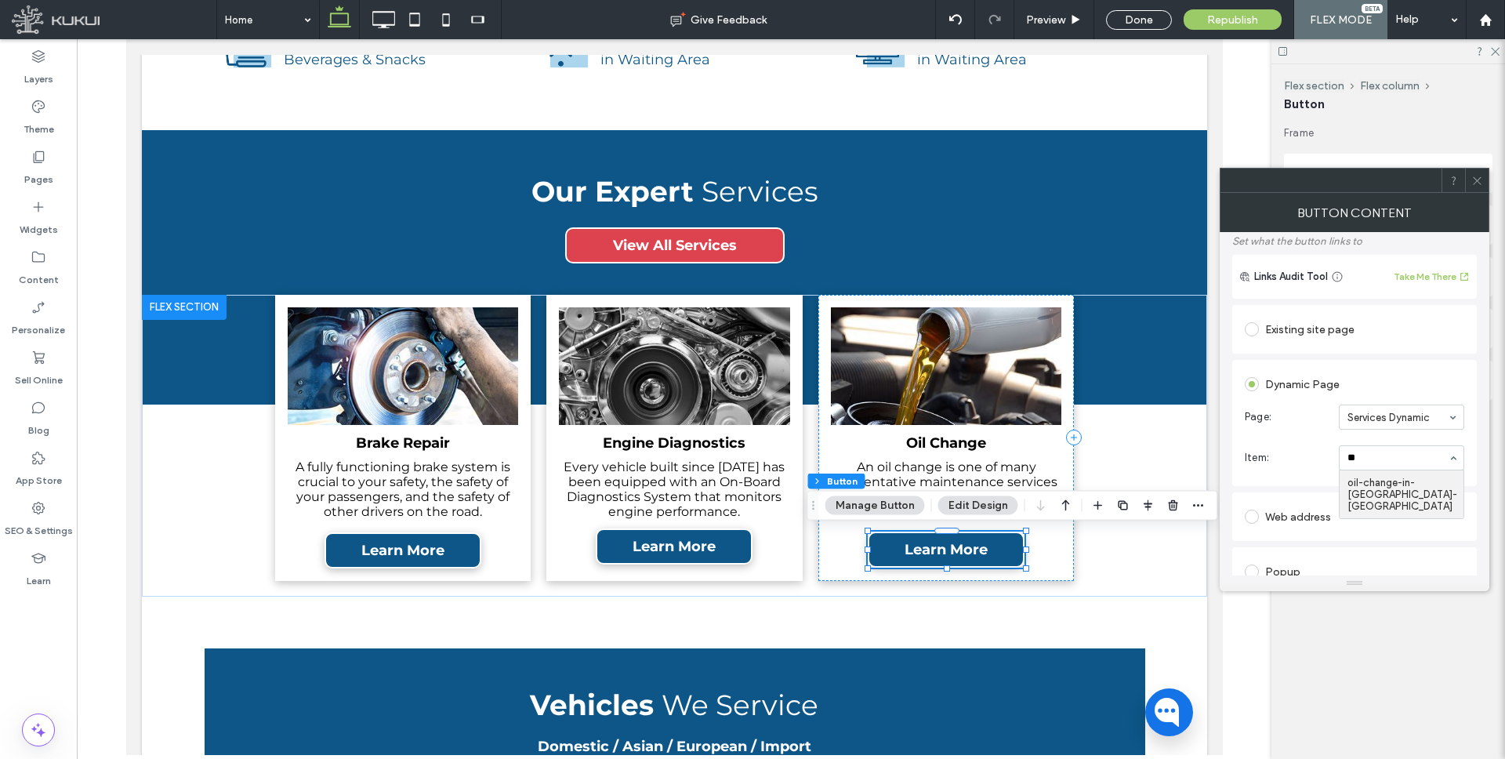
type input "***"
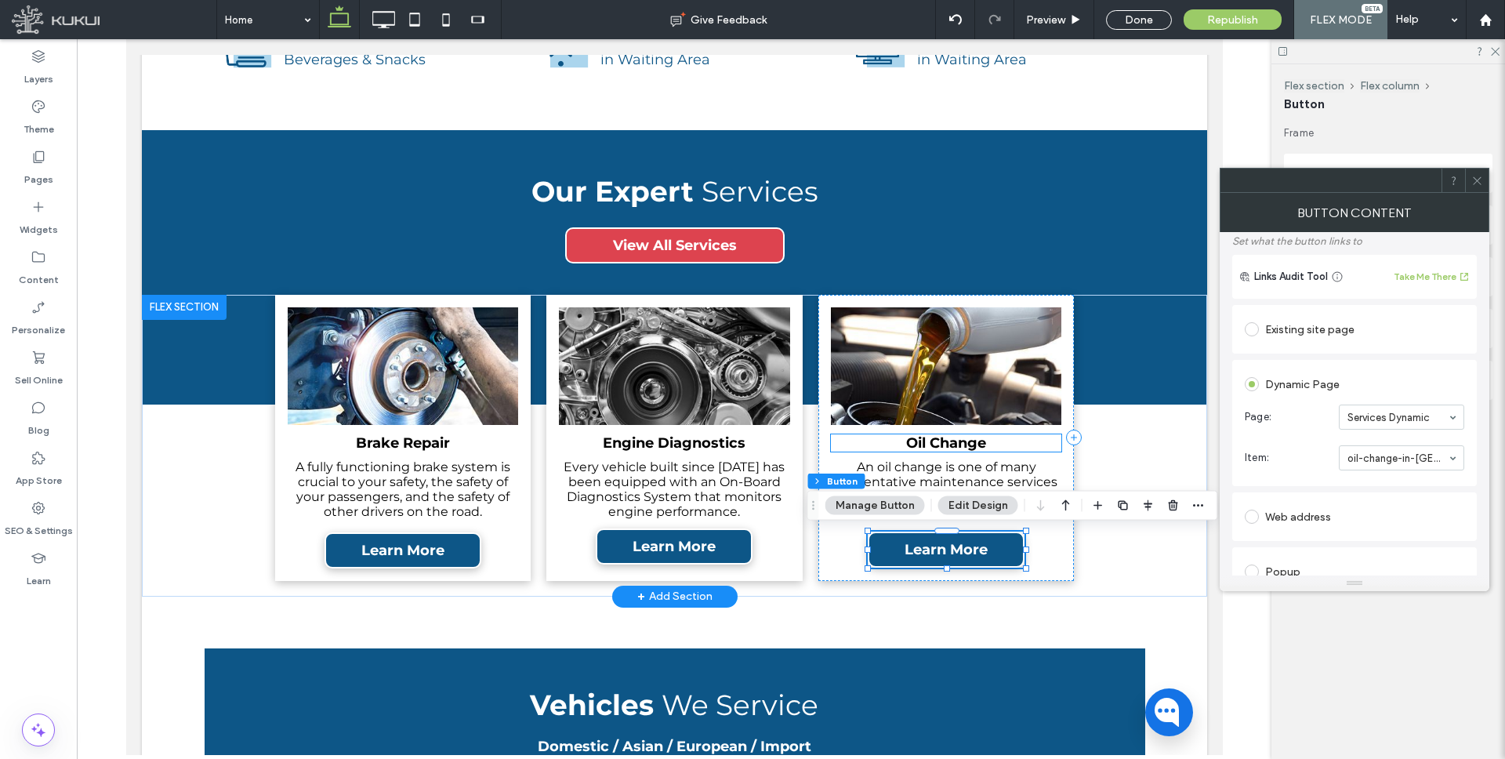
click at [933, 439] on link "Oil Change" at bounding box center [945, 442] width 80 height 17
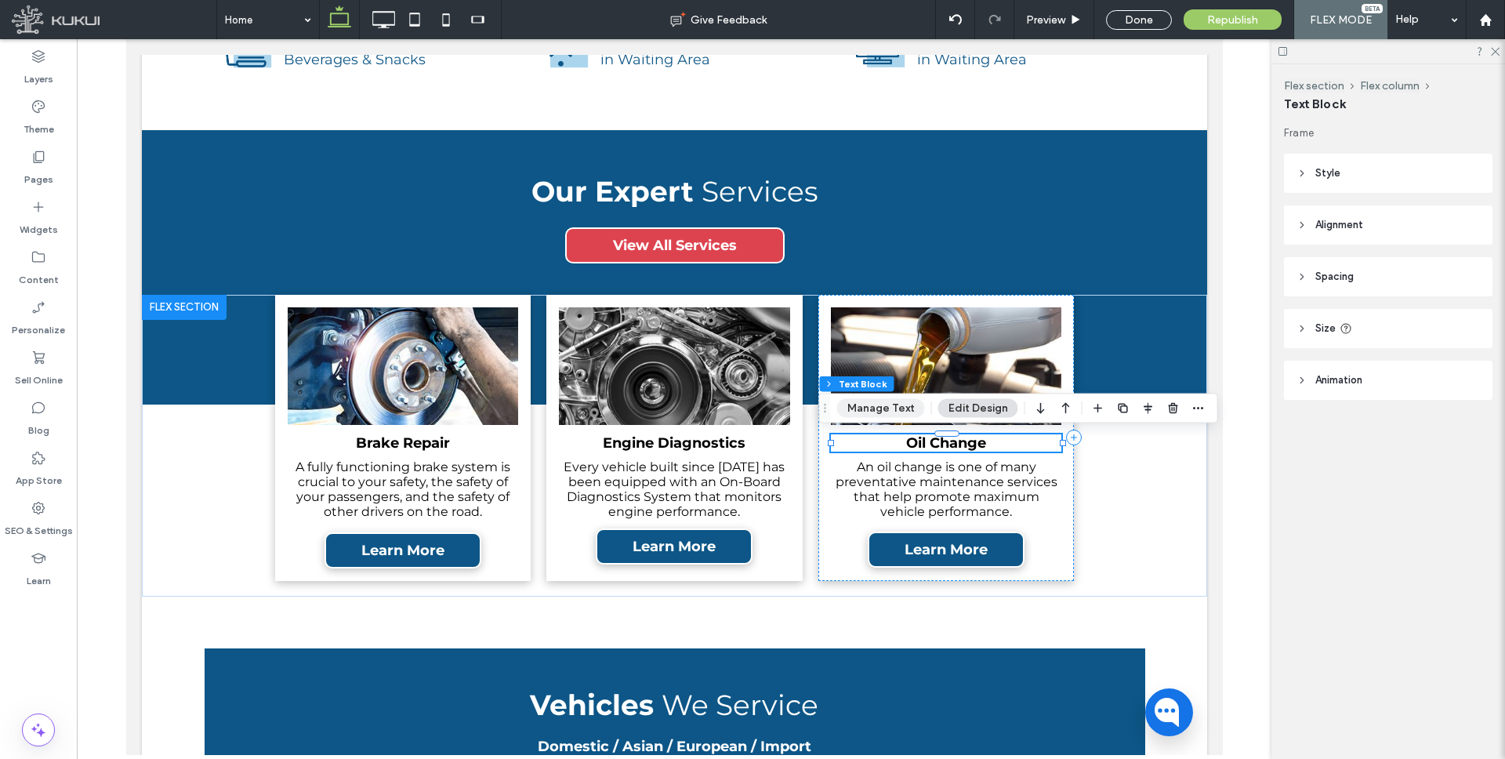
click at [876, 408] on button "Manage Text" at bounding box center [881, 408] width 88 height 19
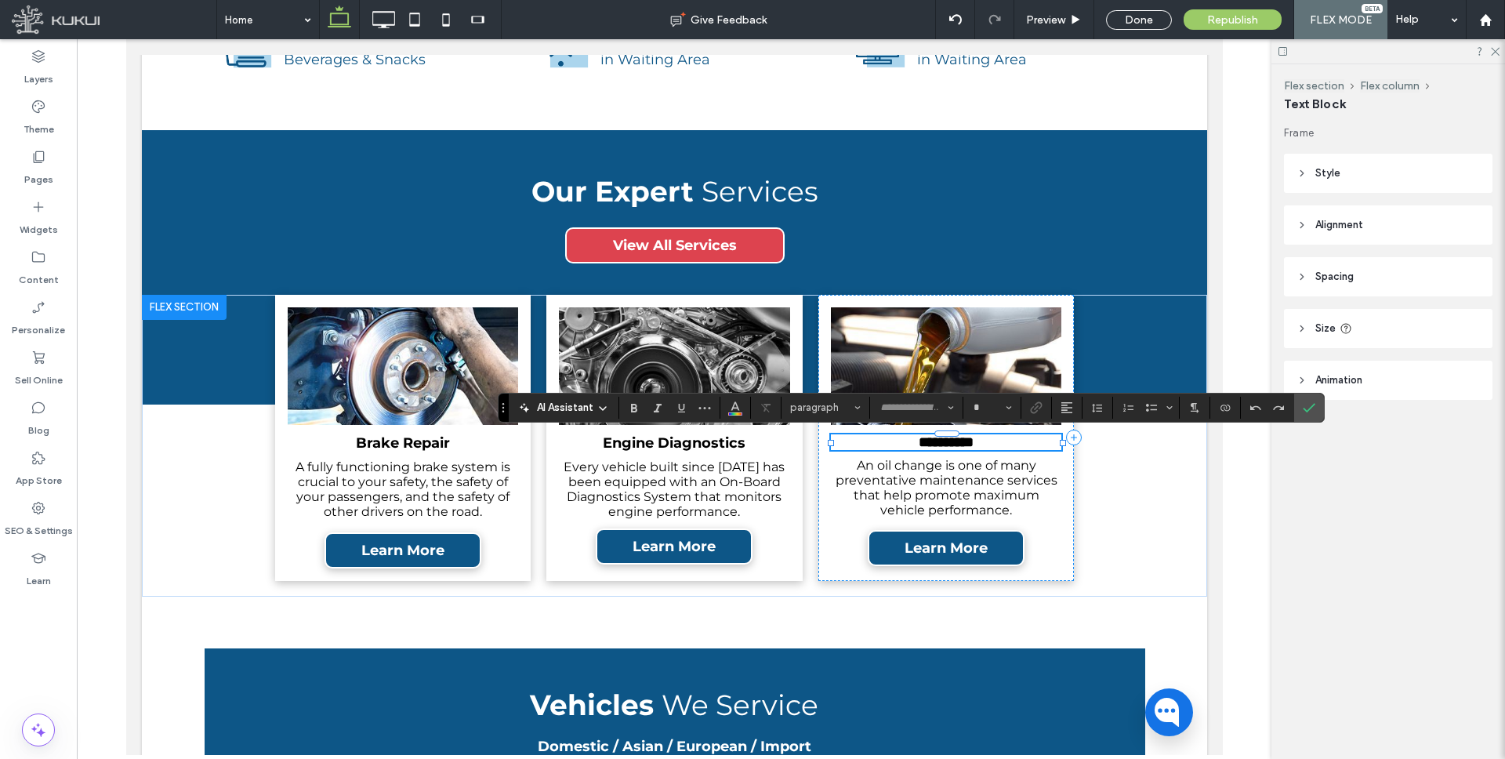
type input "**********"
type input "**"
click at [1034, 404] on use "Link" at bounding box center [1036, 407] width 12 height 12
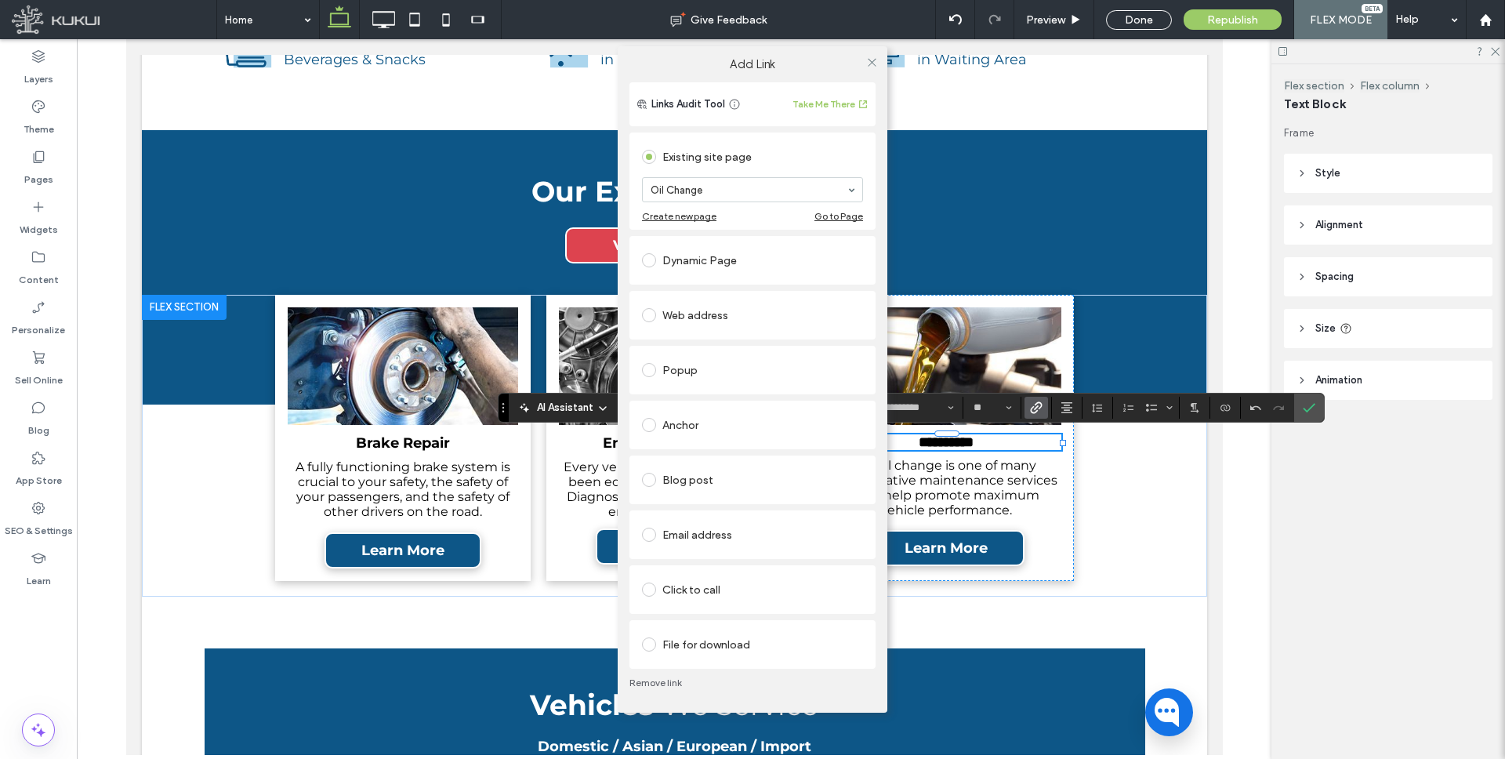
click at [695, 266] on div "Dynamic Page" at bounding box center [752, 260] width 221 height 25
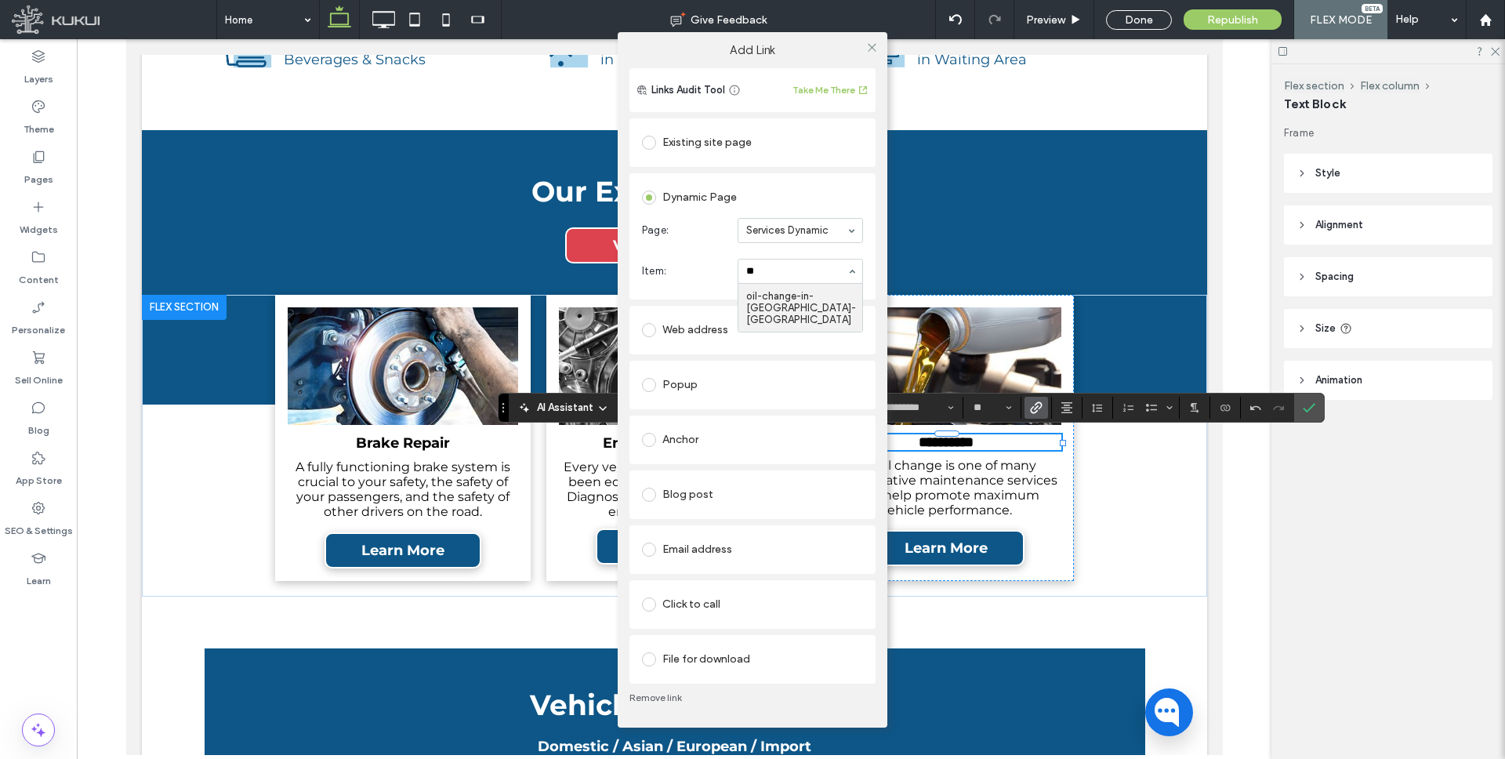
type input "***"
click at [867, 44] on use at bounding box center [871, 48] width 8 height 8
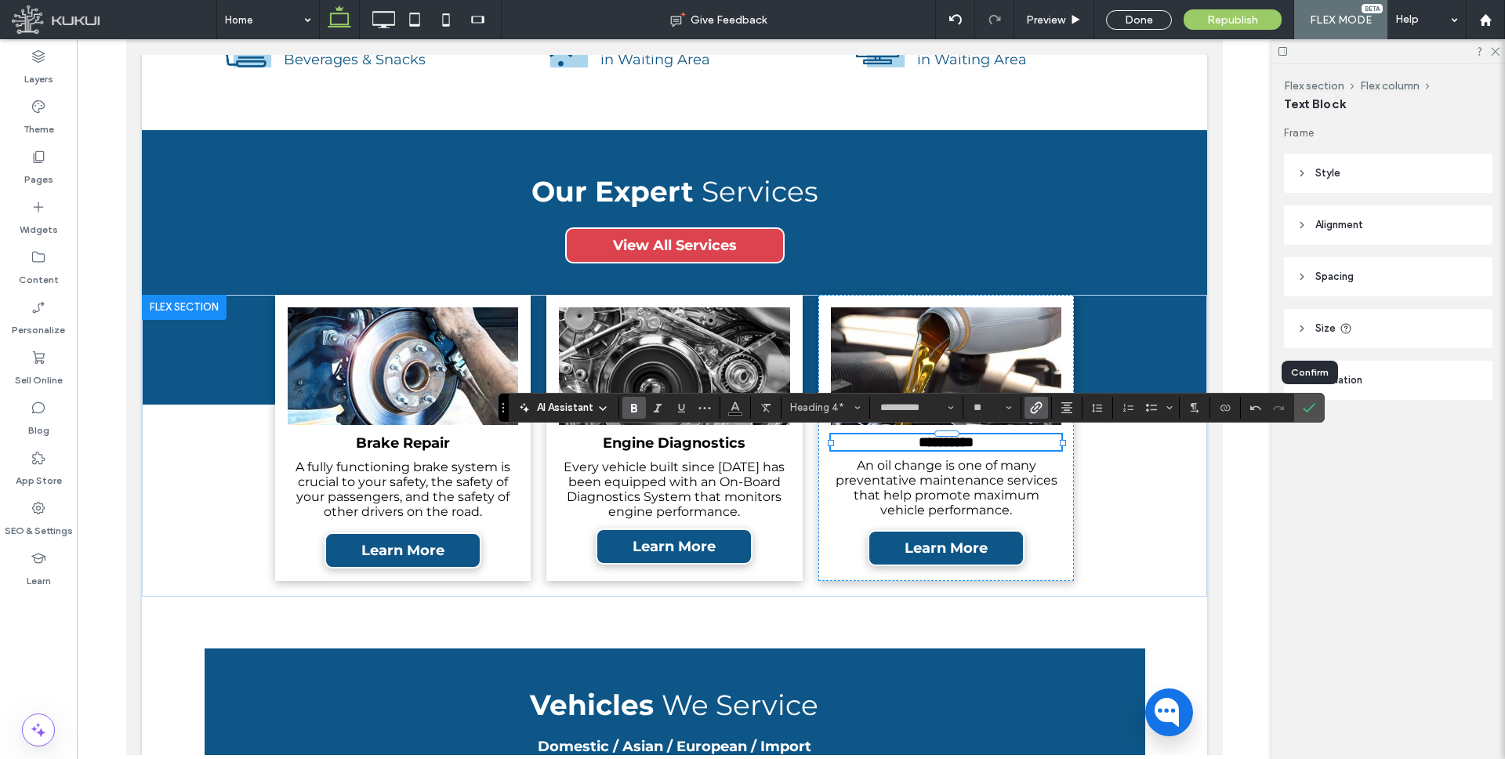
click at [1304, 407] on use "Confirm" at bounding box center [1309, 407] width 13 height 9
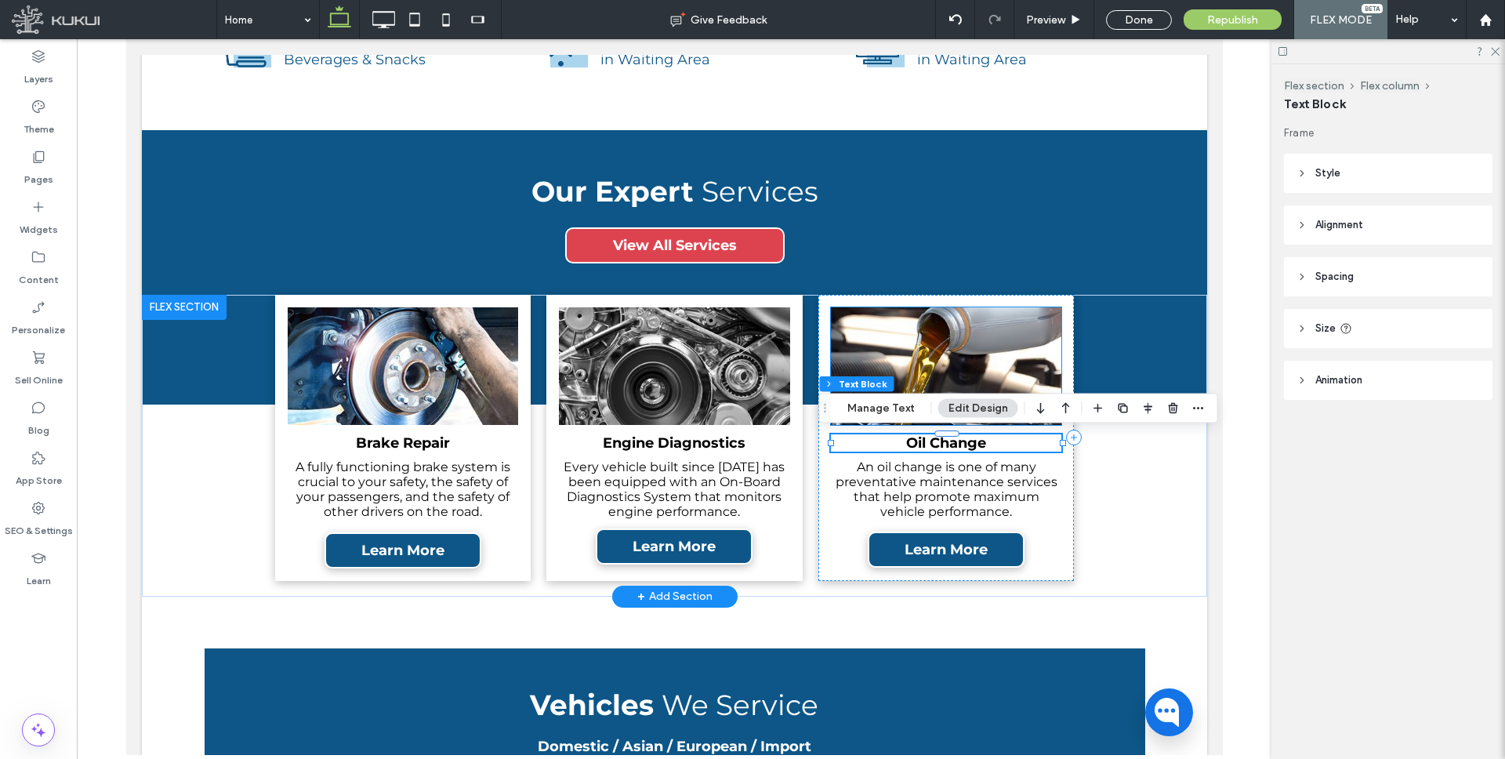
click at [985, 347] on img at bounding box center [945, 366] width 230 height 118
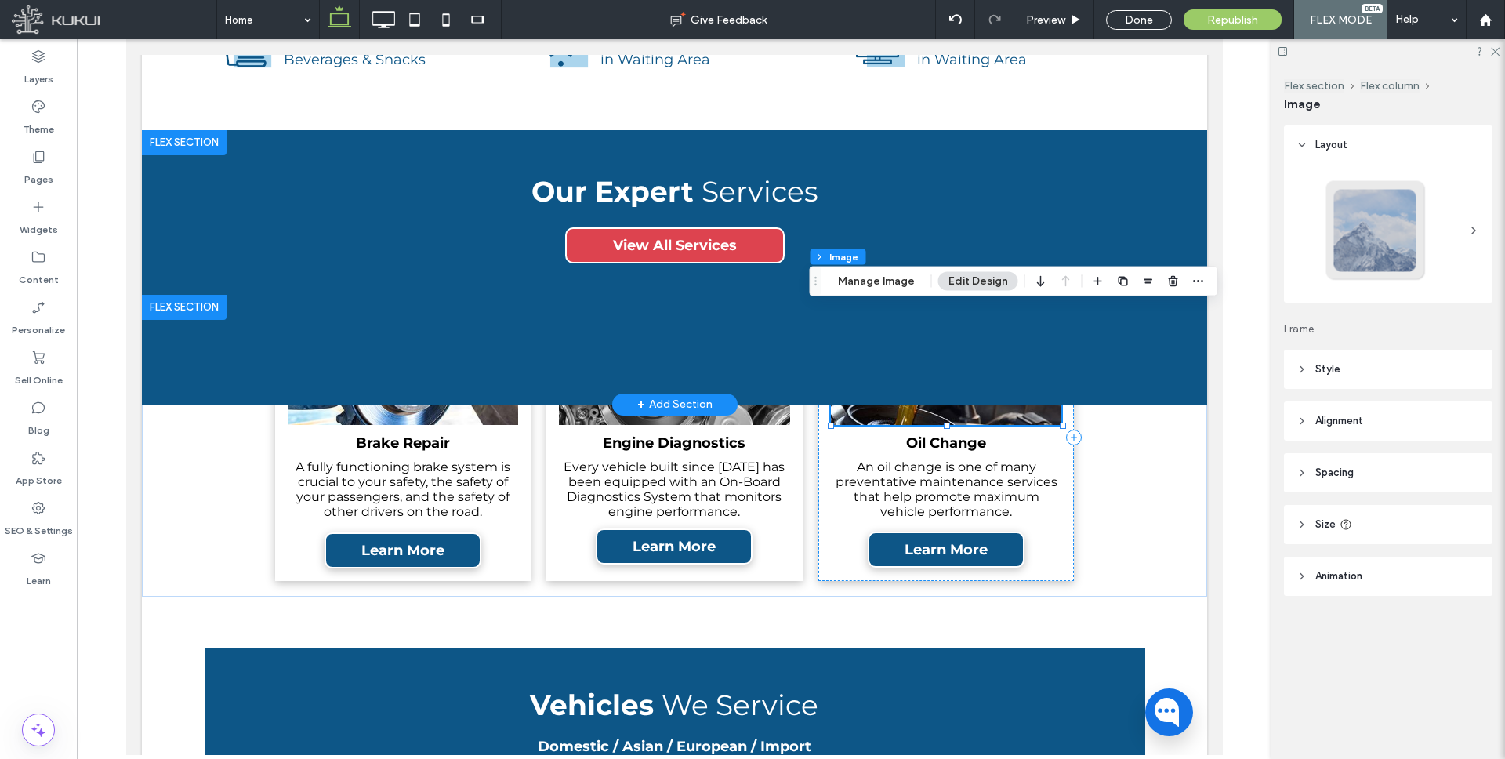
click at [888, 263] on div "Our Expert Services View All Services" at bounding box center [674, 267] width 940 height 274
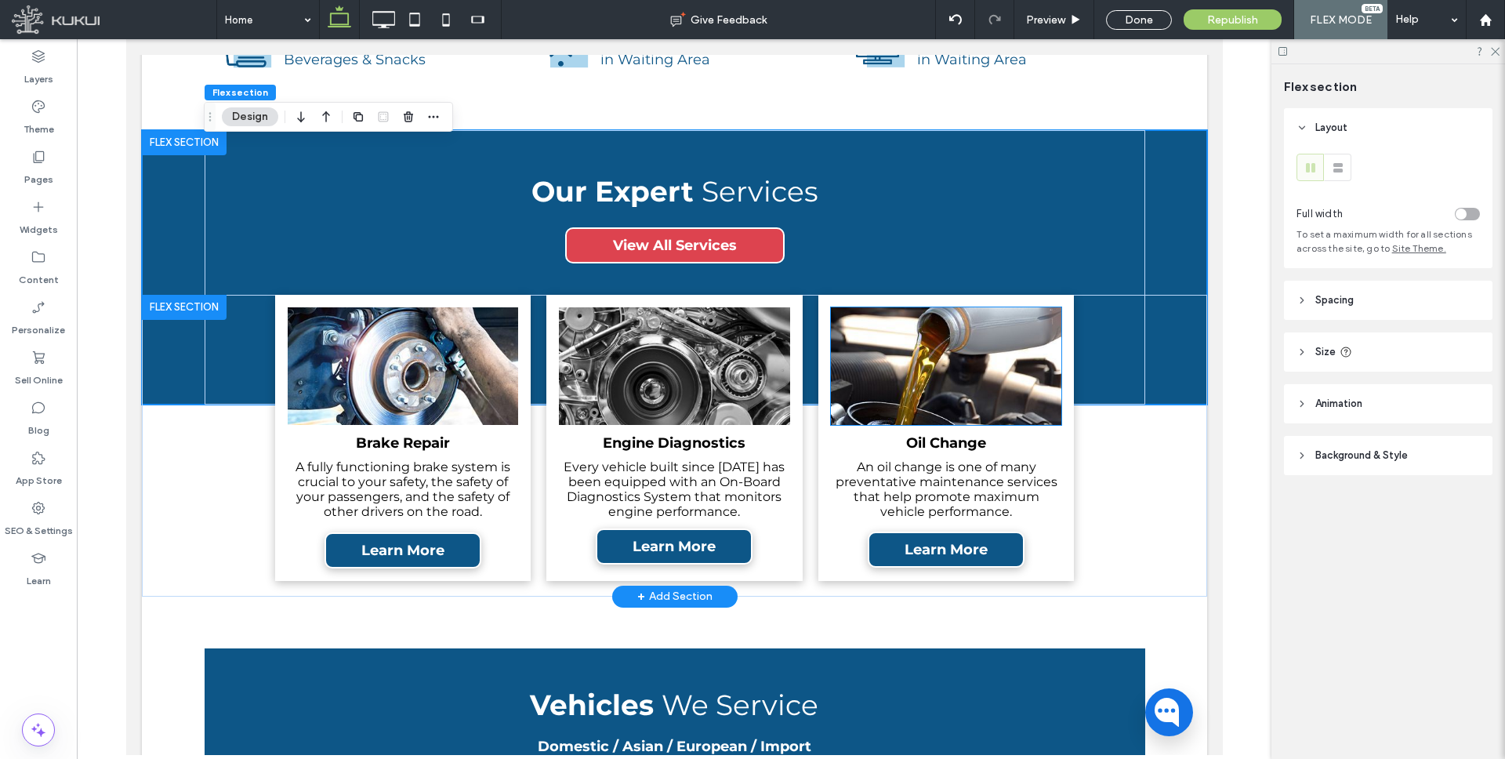
click at [933, 412] on img at bounding box center [945, 366] width 230 height 118
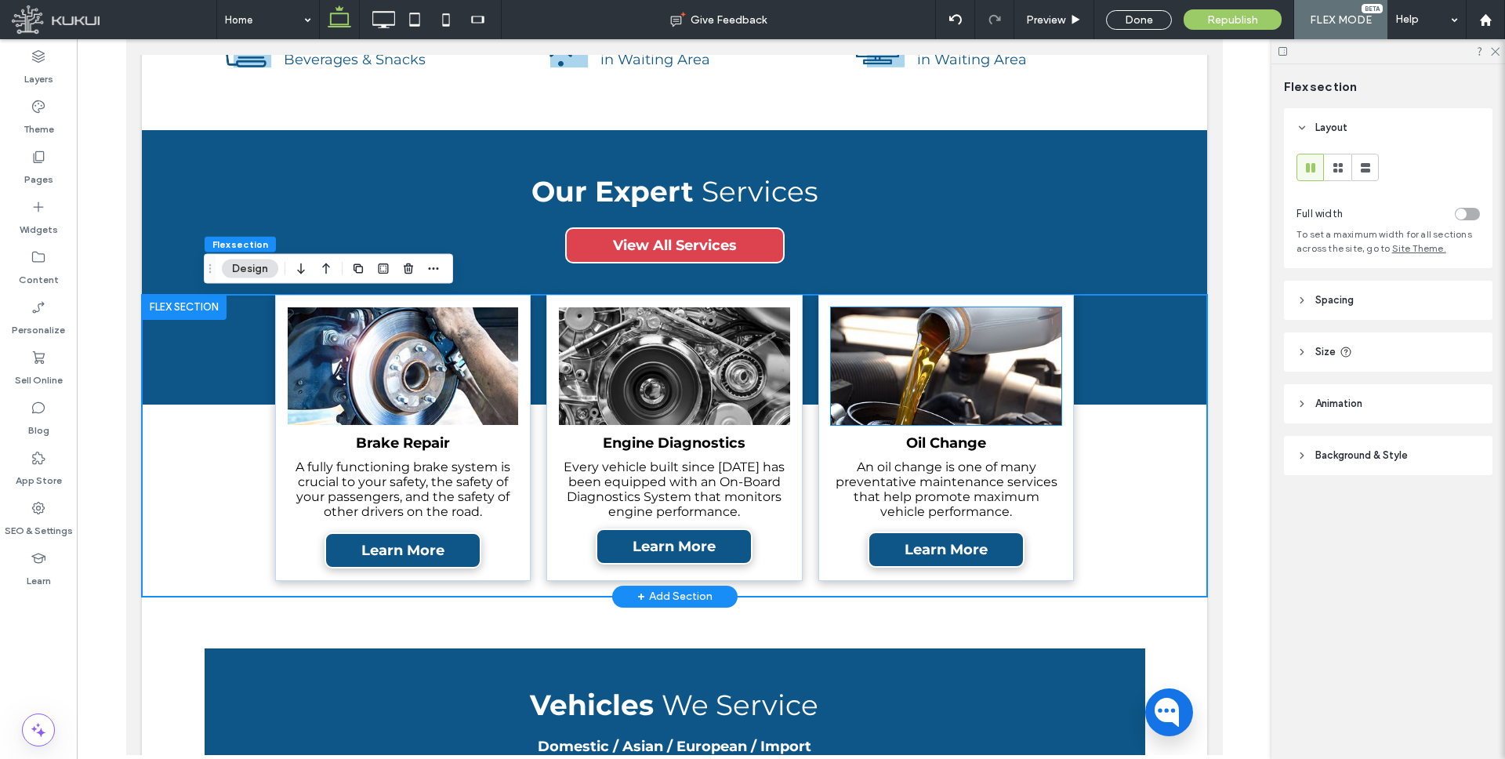
click at [898, 364] on img at bounding box center [945, 366] width 230 height 118
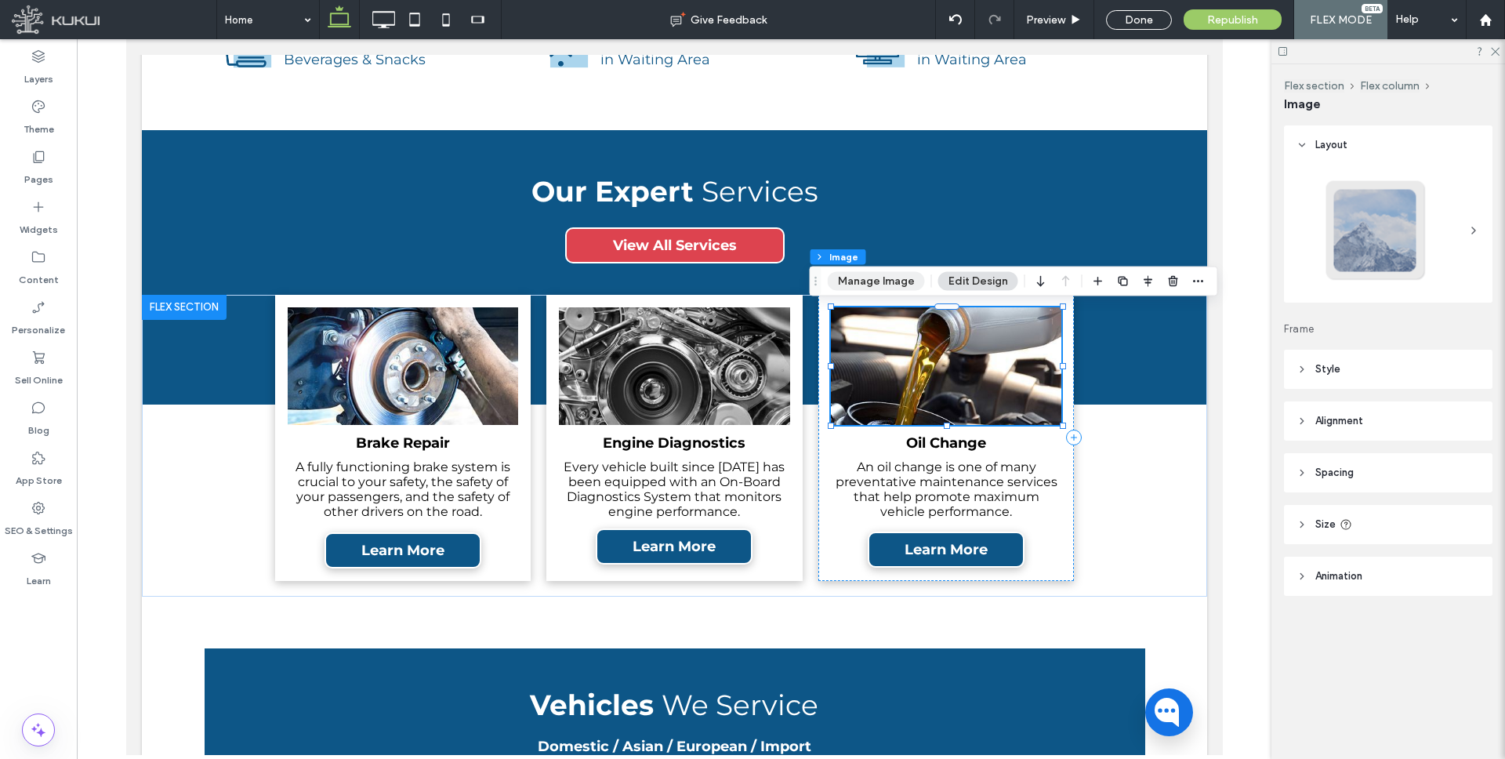
click at [885, 277] on button "Manage Image" at bounding box center [875, 281] width 97 height 19
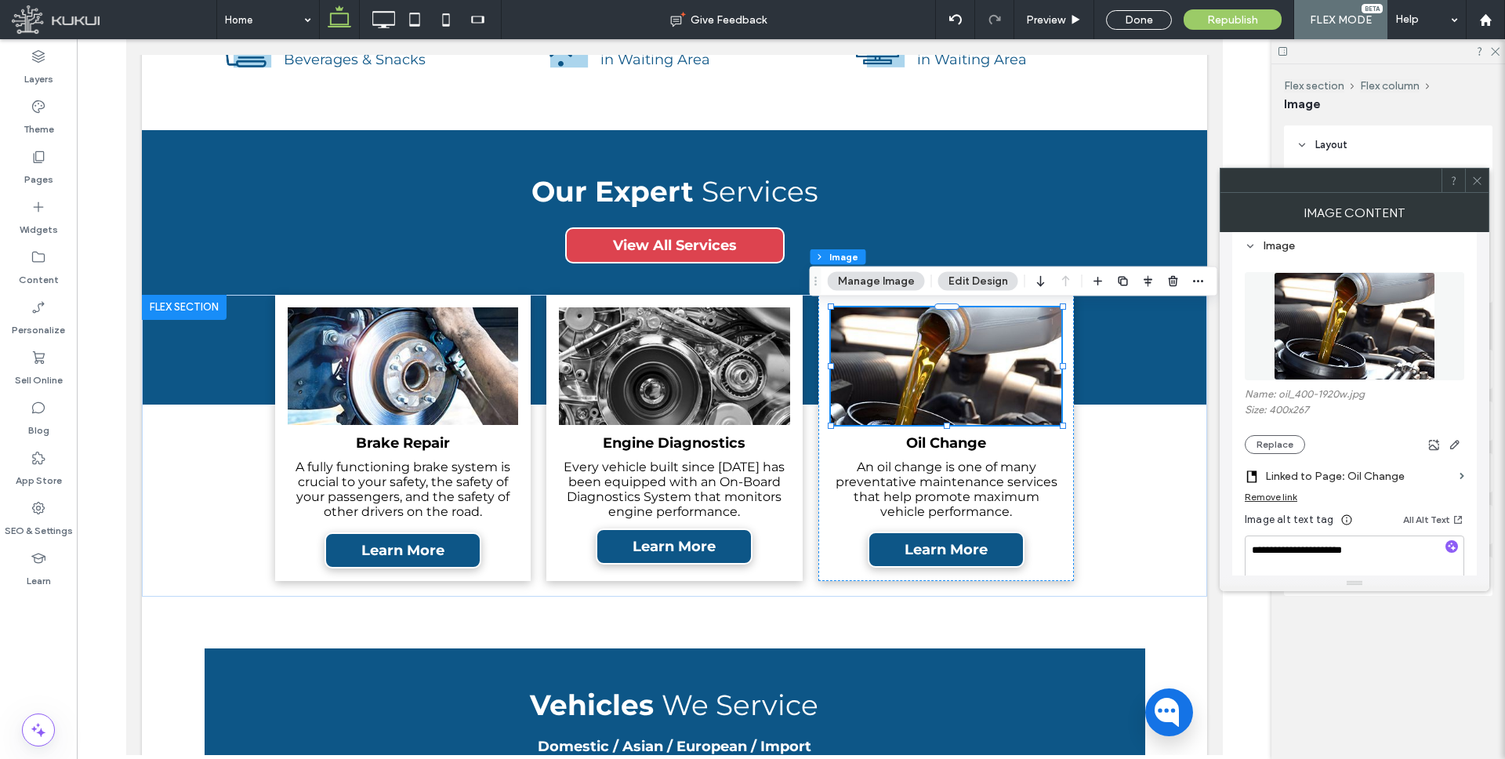
scroll to position [152, 0]
click at [1330, 482] on label "Linked to Page: Oil Change" at bounding box center [1359, 477] width 188 height 29
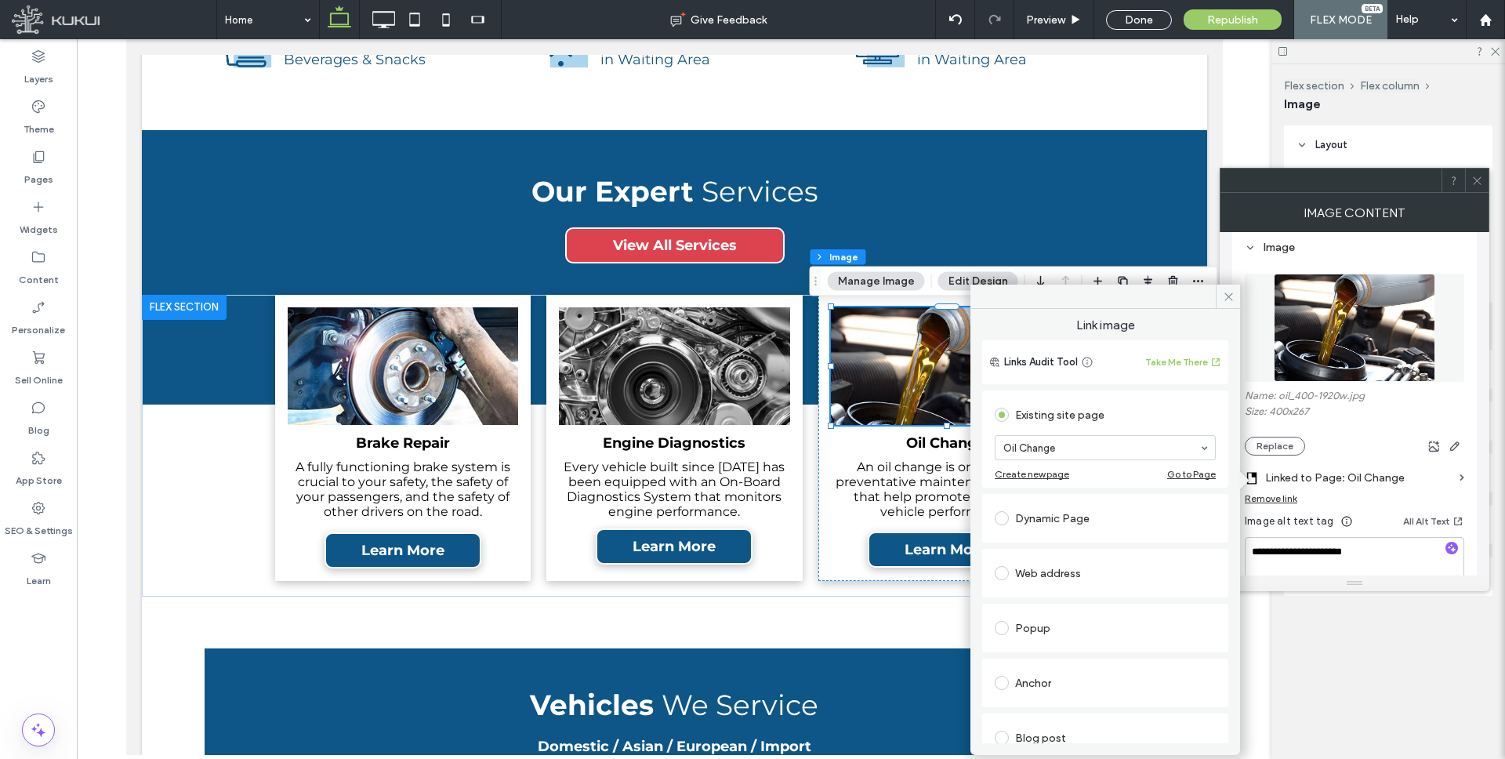
click at [1110, 494] on div "Dynamic Page" at bounding box center [1105, 518] width 246 height 49
click at [1119, 509] on div "Dynamic Page" at bounding box center [1104, 517] width 221 height 25
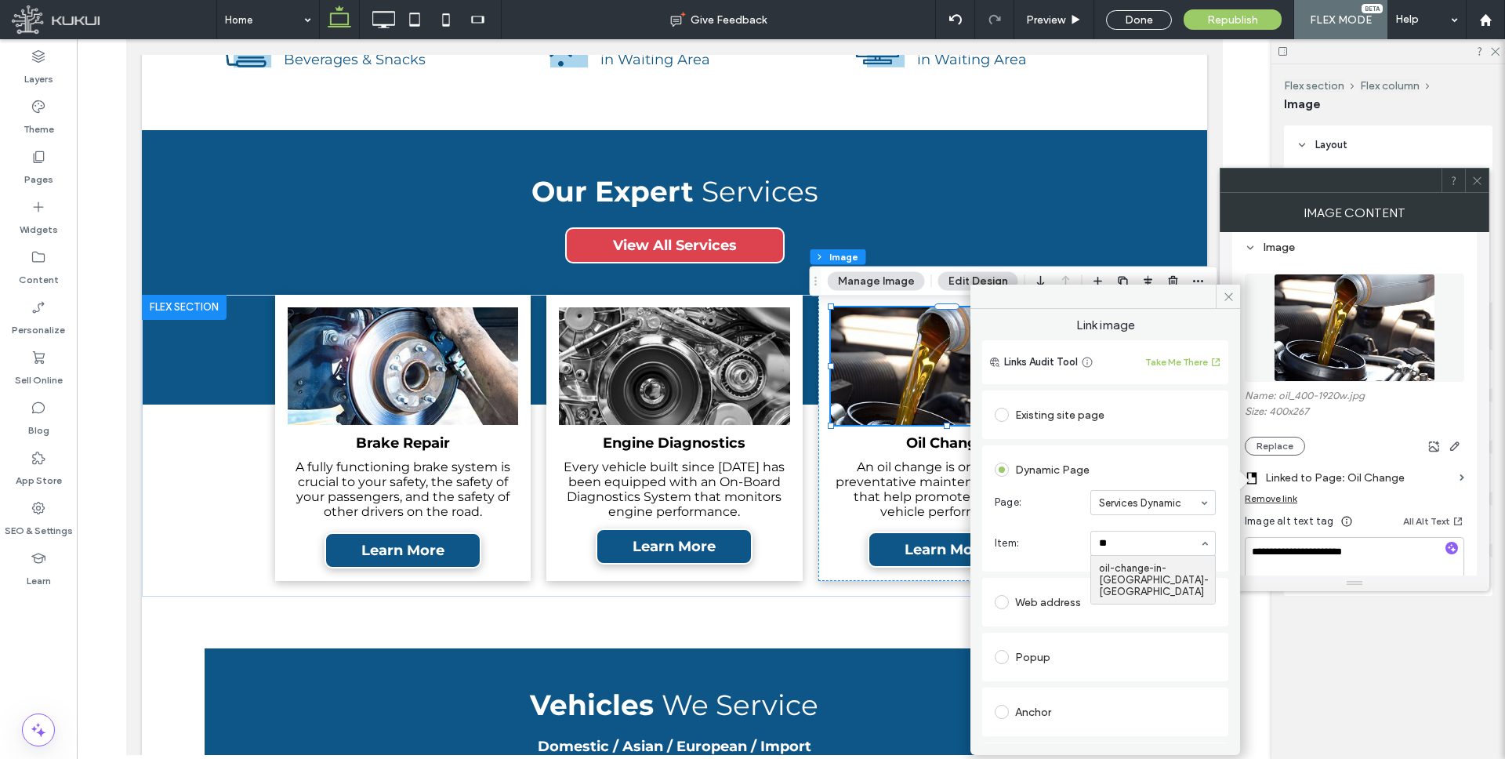
type input "***"
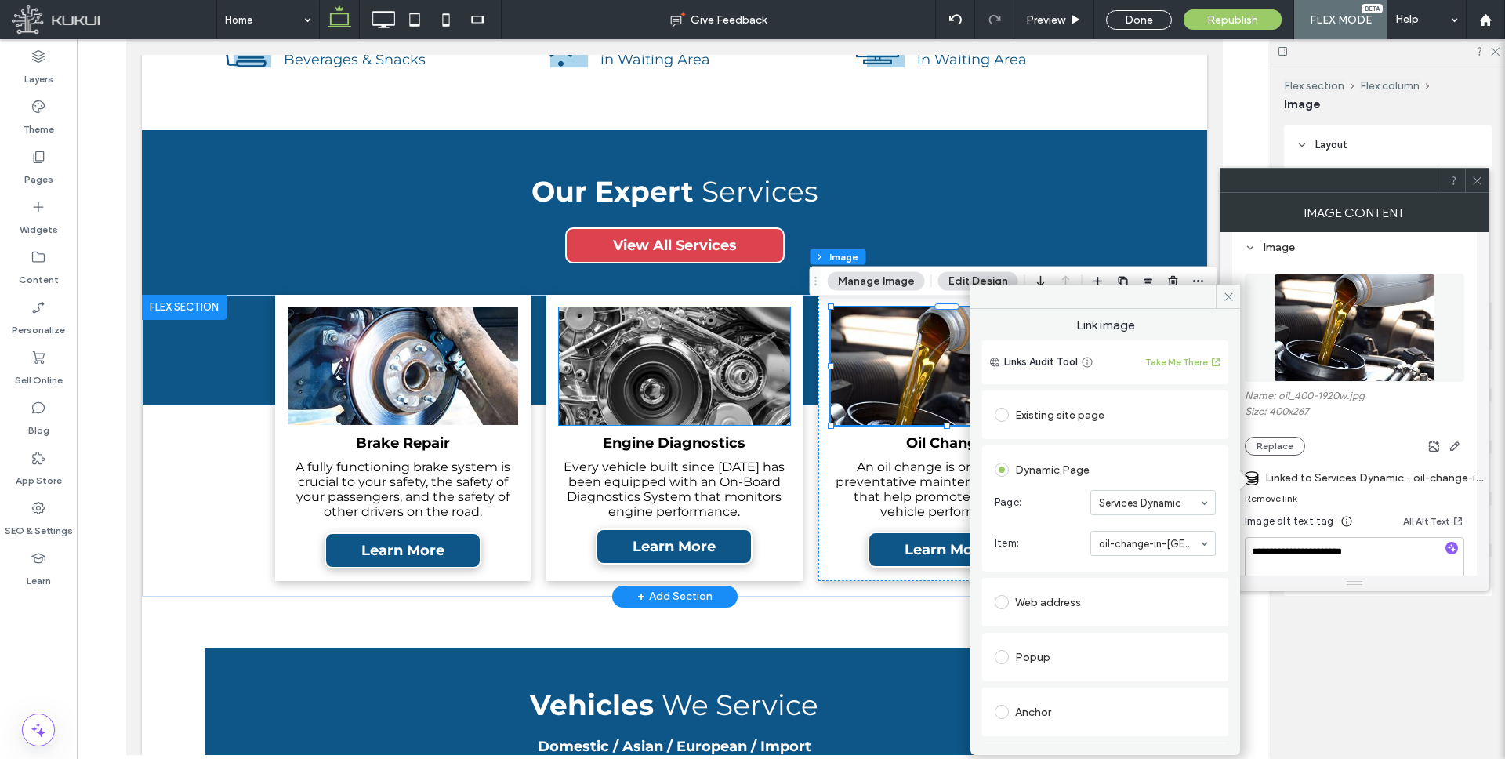
click at [636, 374] on img at bounding box center [673, 366] width 230 height 118
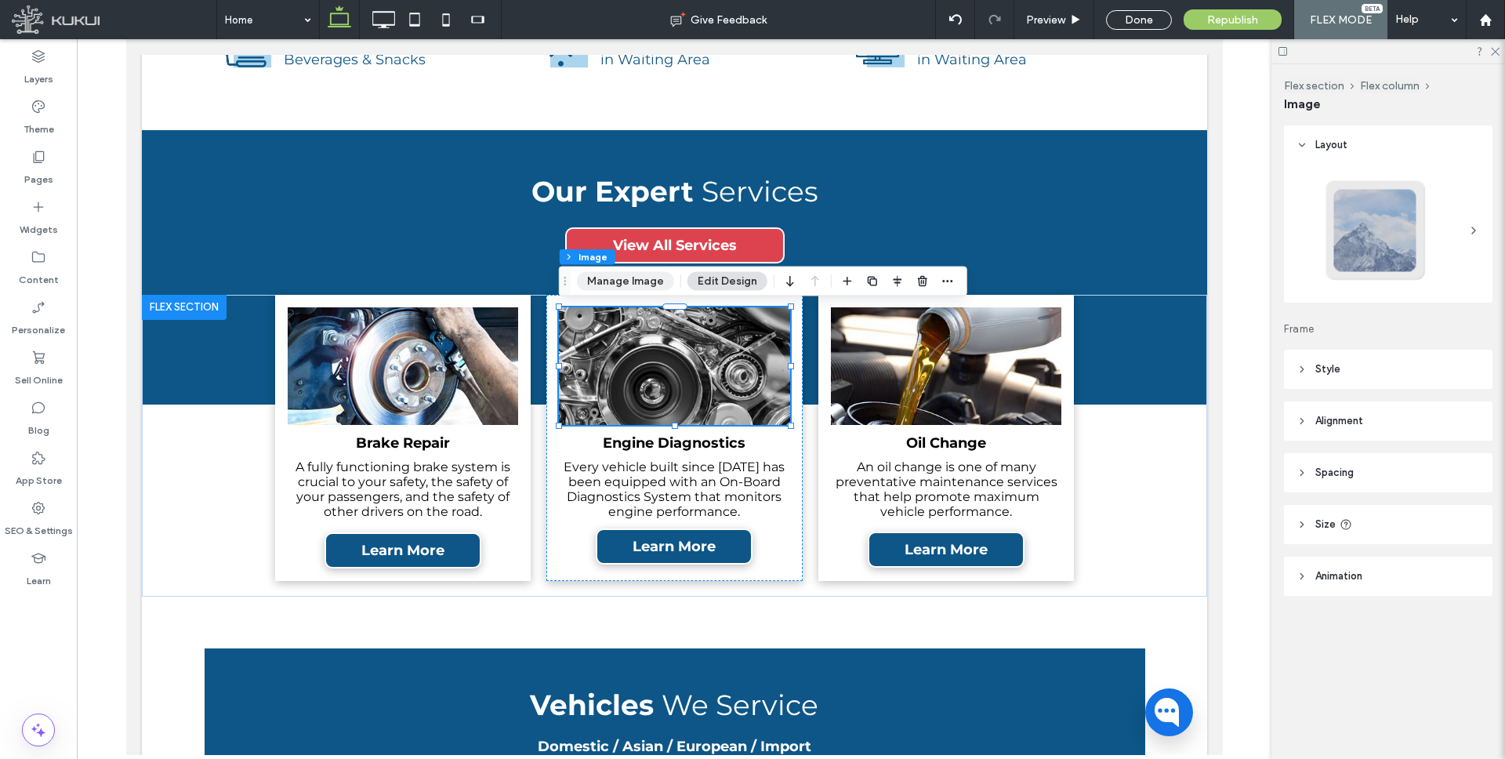
click at [627, 281] on button "Manage Image" at bounding box center [625, 281] width 97 height 19
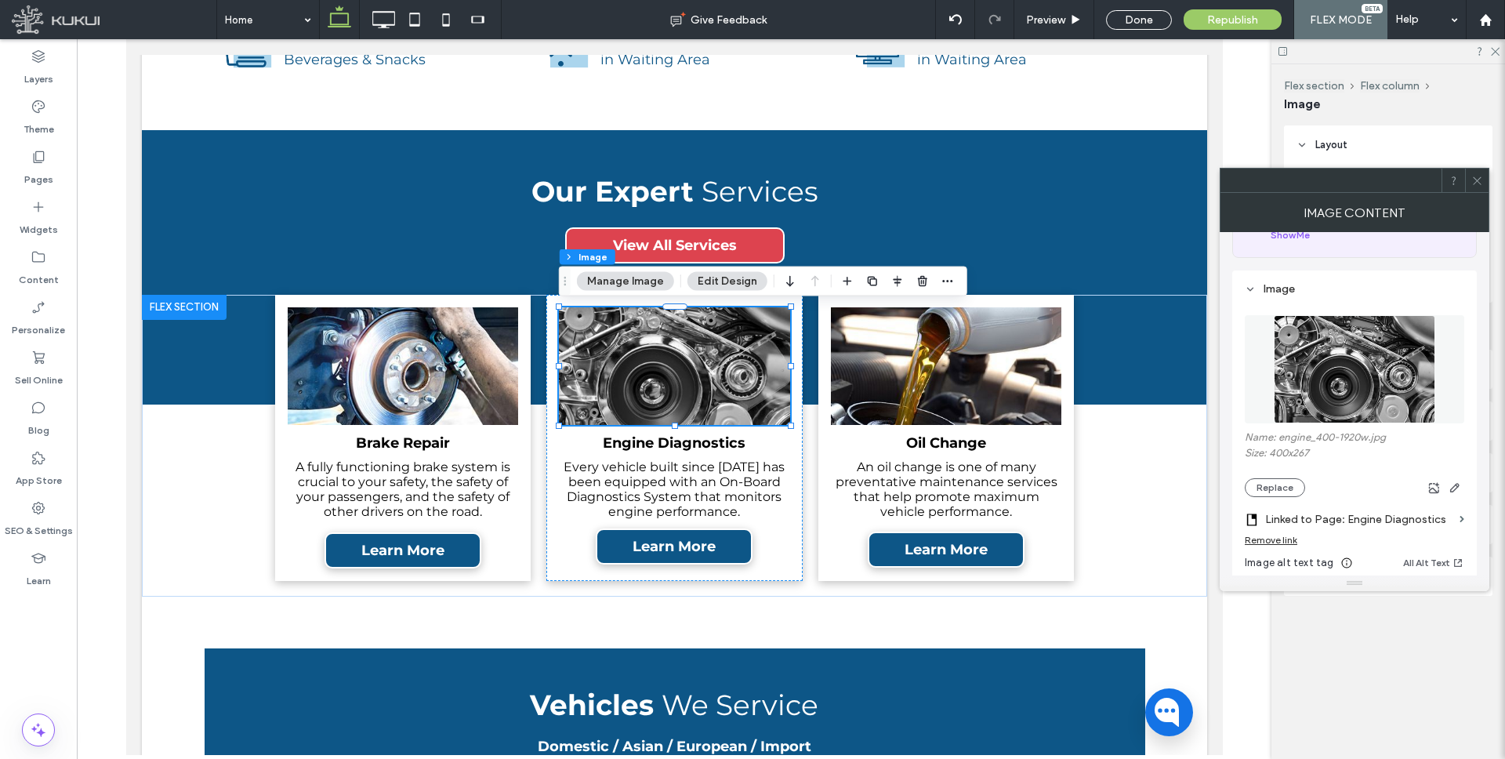
scroll to position [122, 0]
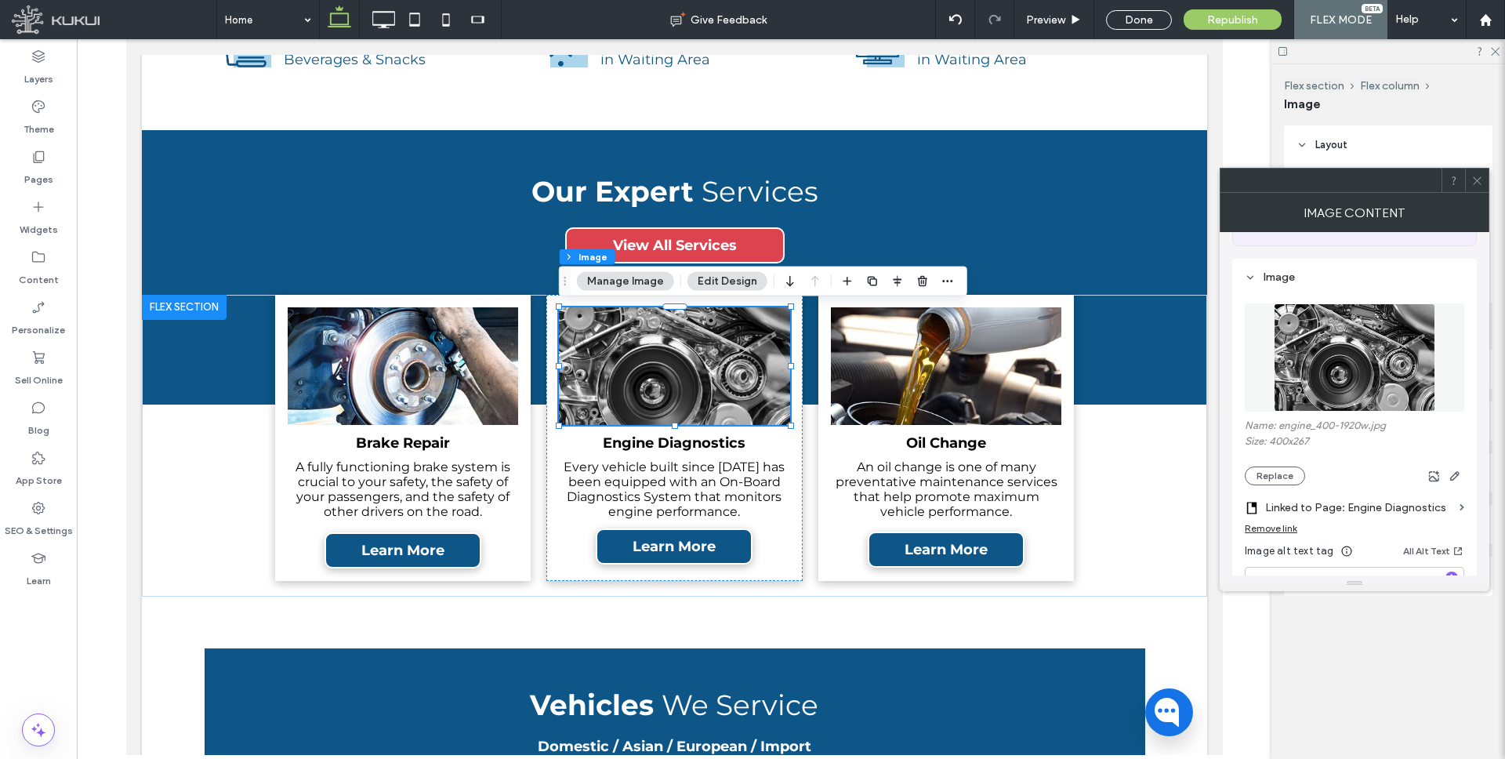
click at [1313, 526] on div "Remove link" at bounding box center [1353, 532] width 219 height 20
click at [1275, 522] on div "Remove link" at bounding box center [1270, 528] width 53 height 12
click at [1316, 510] on label "Link image" at bounding box center [1348, 507] width 208 height 29
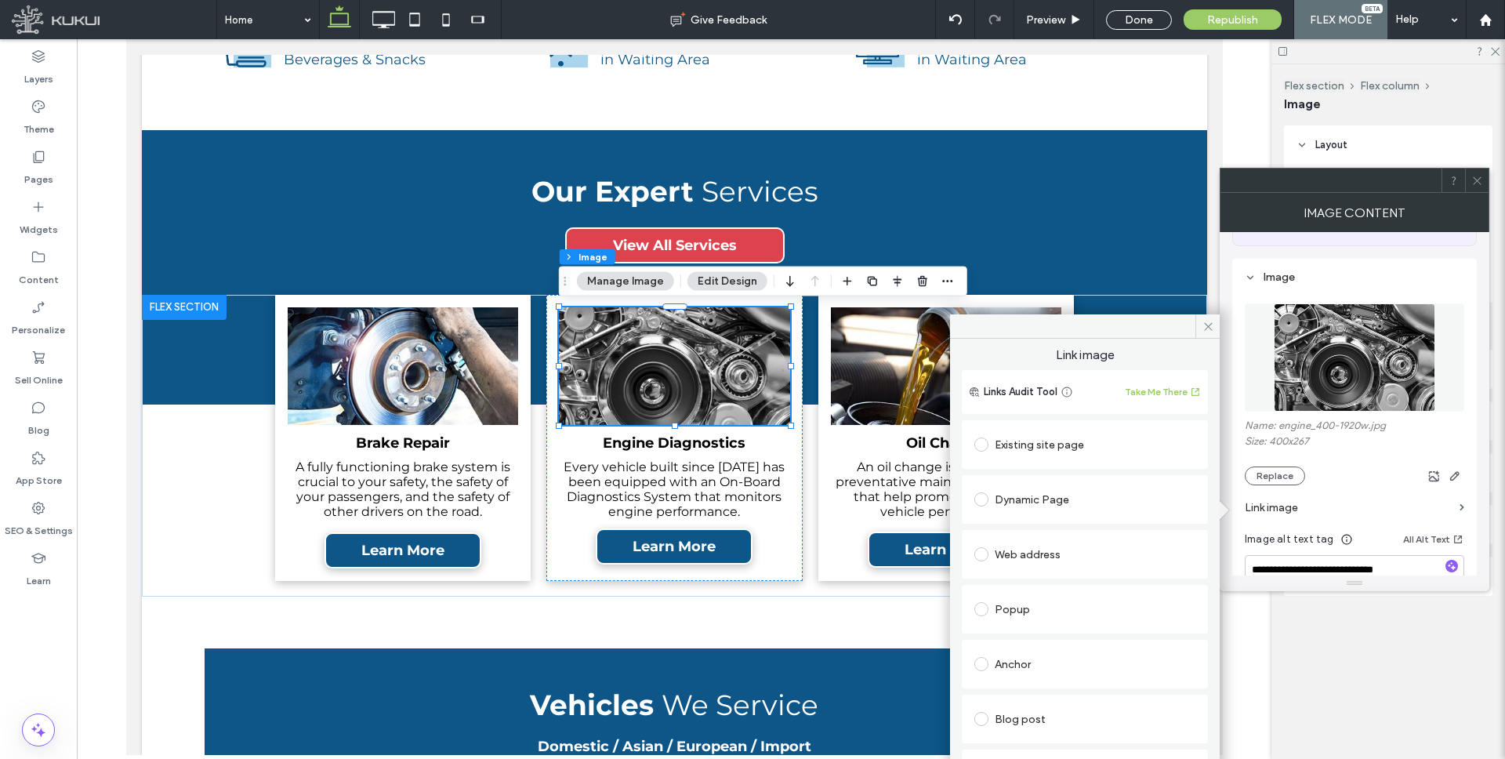
click at [1067, 495] on div "Dynamic Page" at bounding box center [1084, 499] width 221 height 25
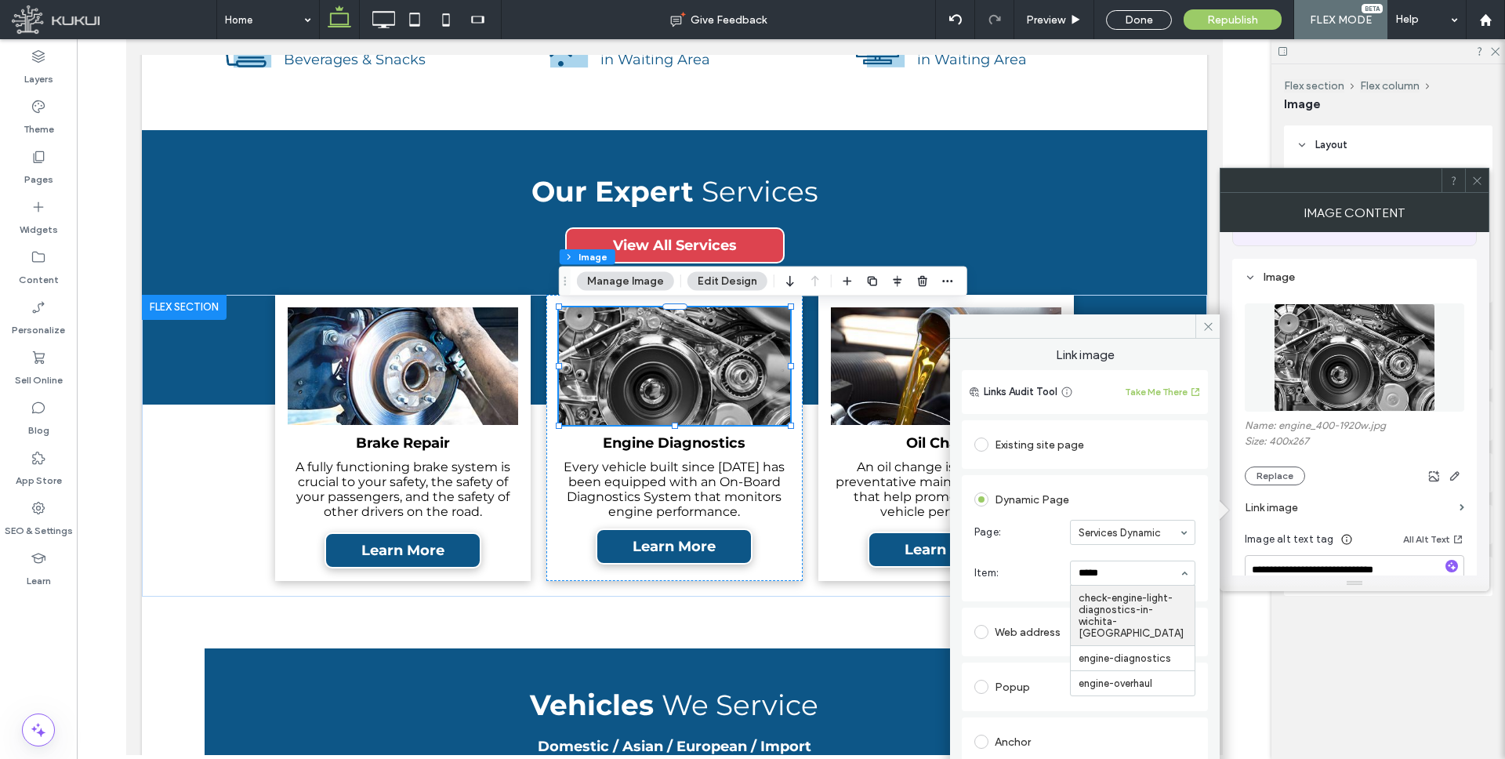
type input "******"
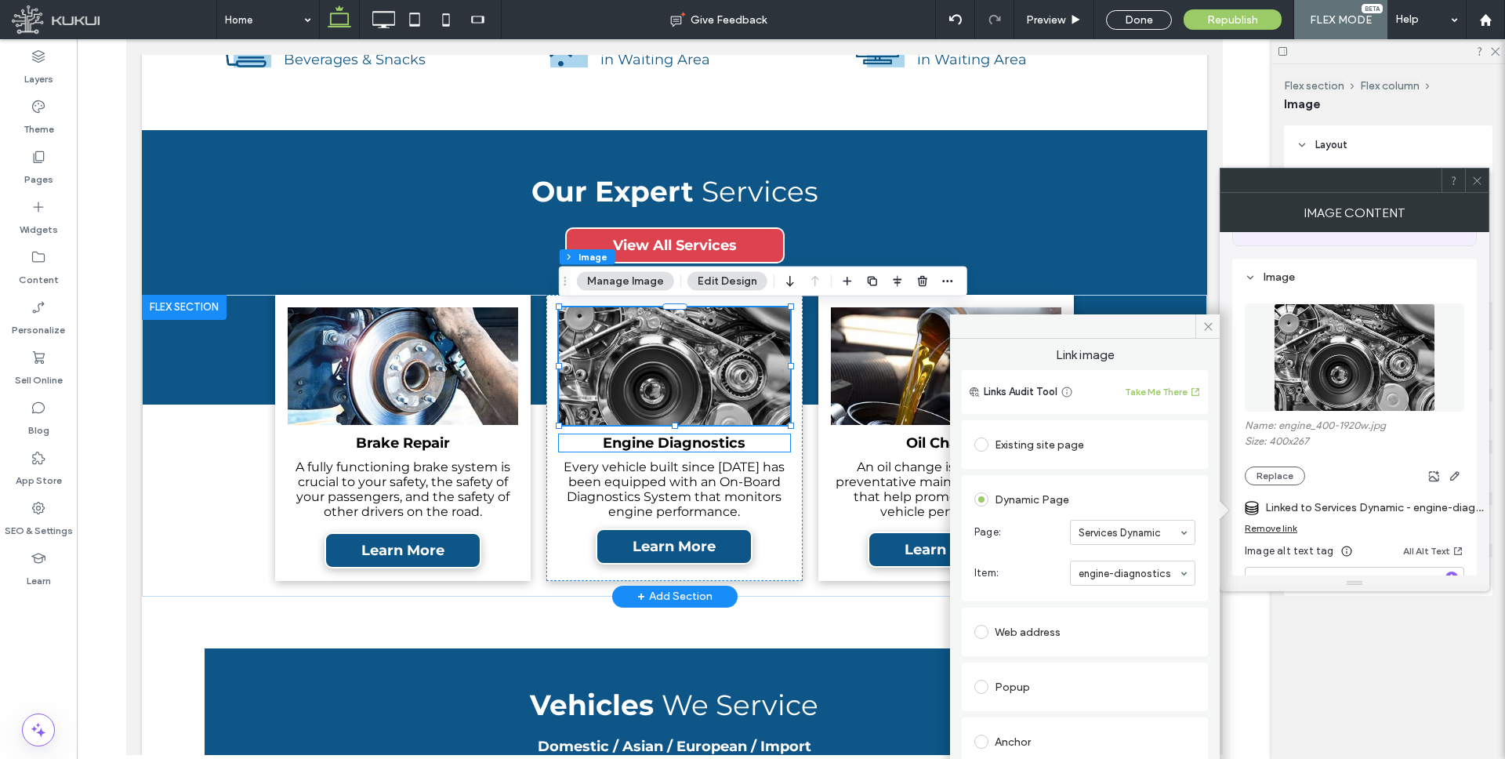
click at [700, 442] on link "Engine Diagnostics" at bounding box center [673, 442] width 143 height 17
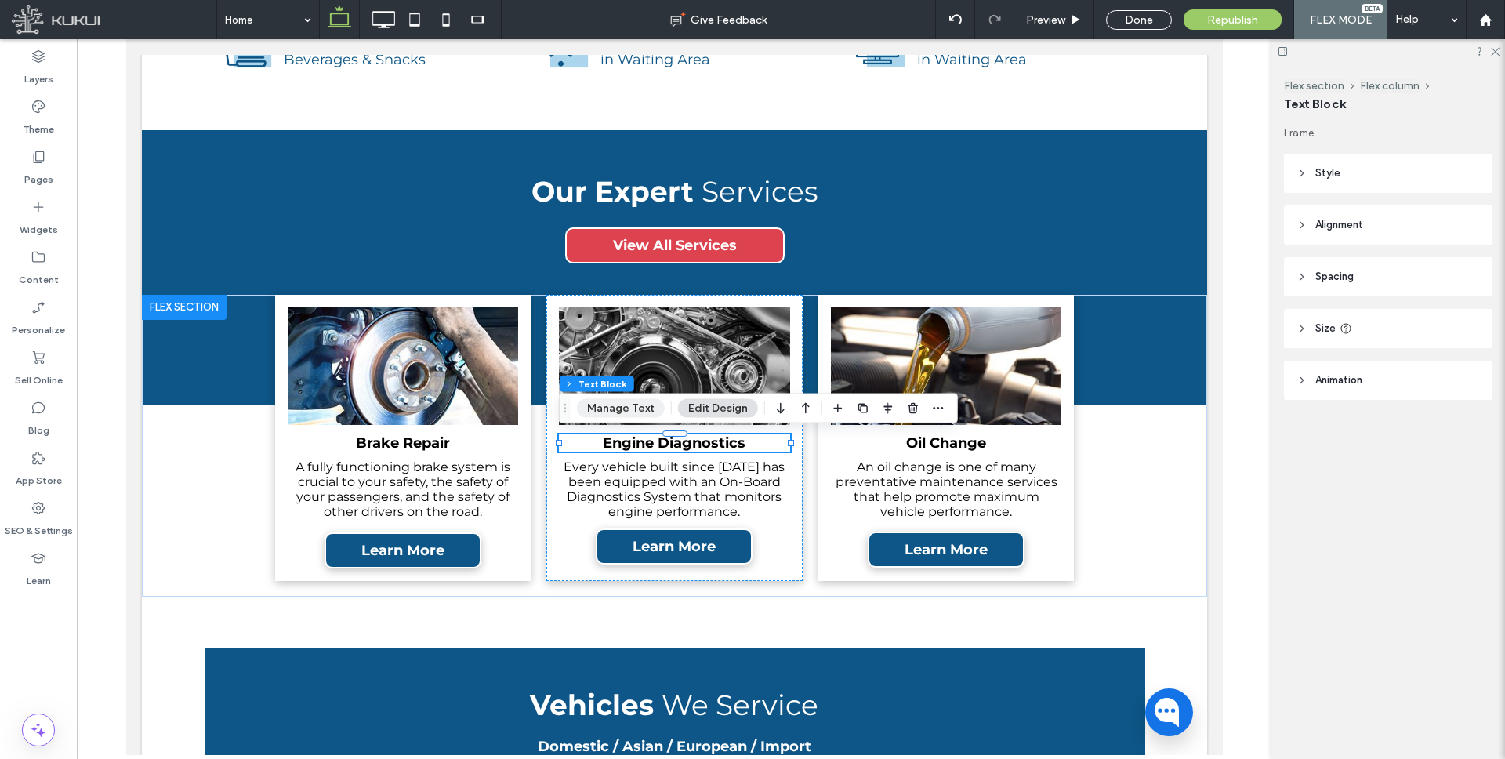
click at [627, 408] on button "Manage Text" at bounding box center [621, 408] width 88 height 19
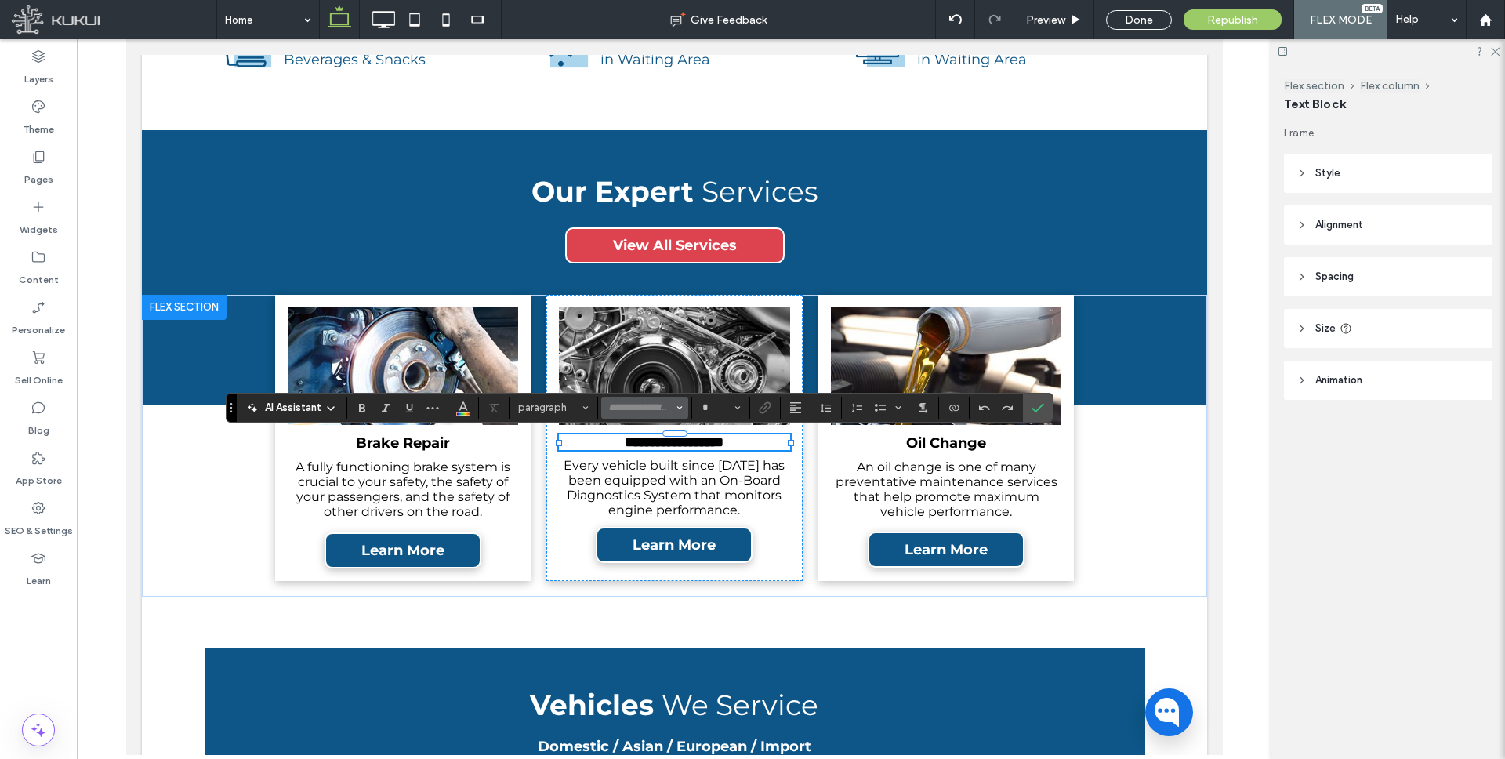
type input "**********"
type input "**"
click at [764, 405] on icon "Link" at bounding box center [765, 407] width 13 height 13
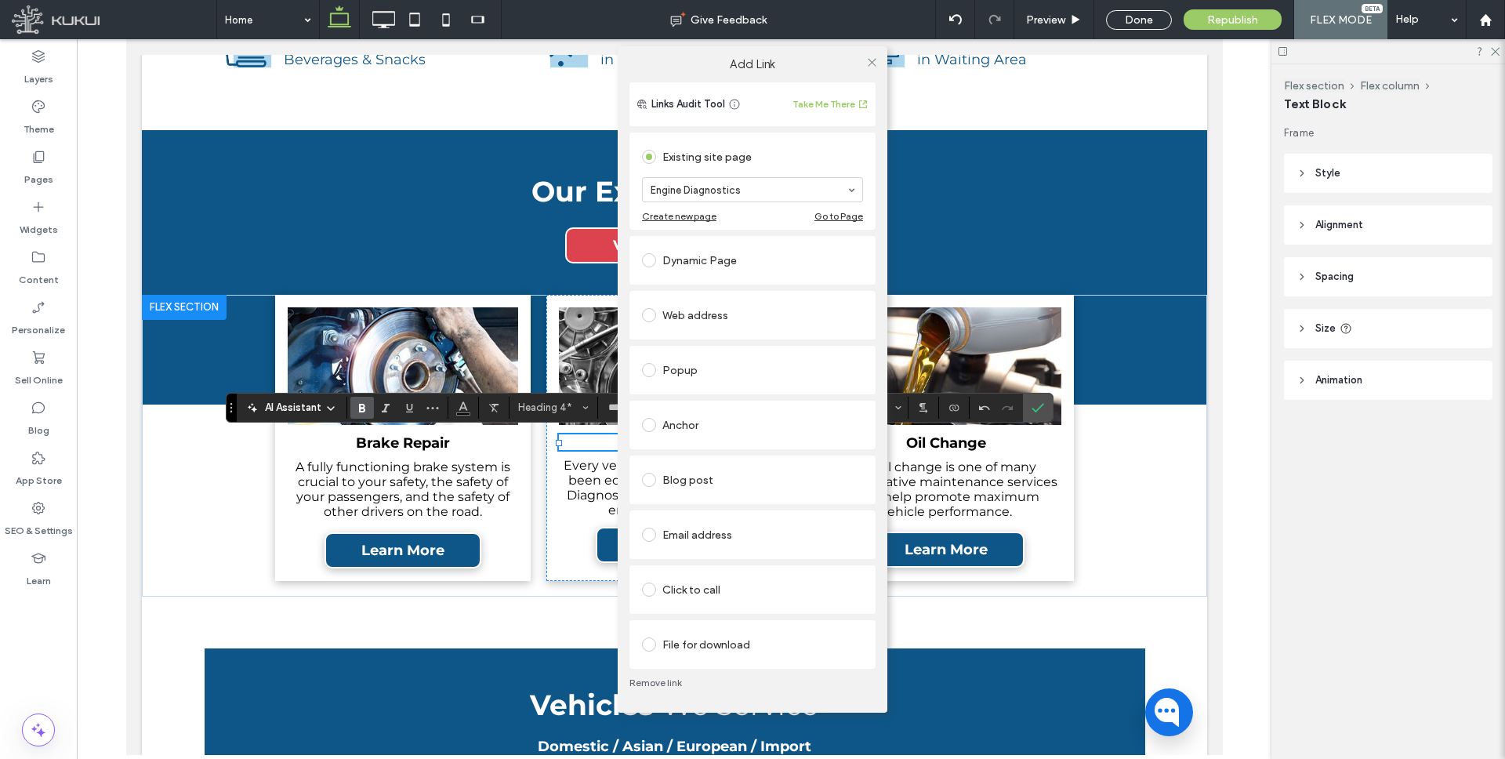
click at [712, 255] on div "Dynamic Page" at bounding box center [752, 260] width 221 height 25
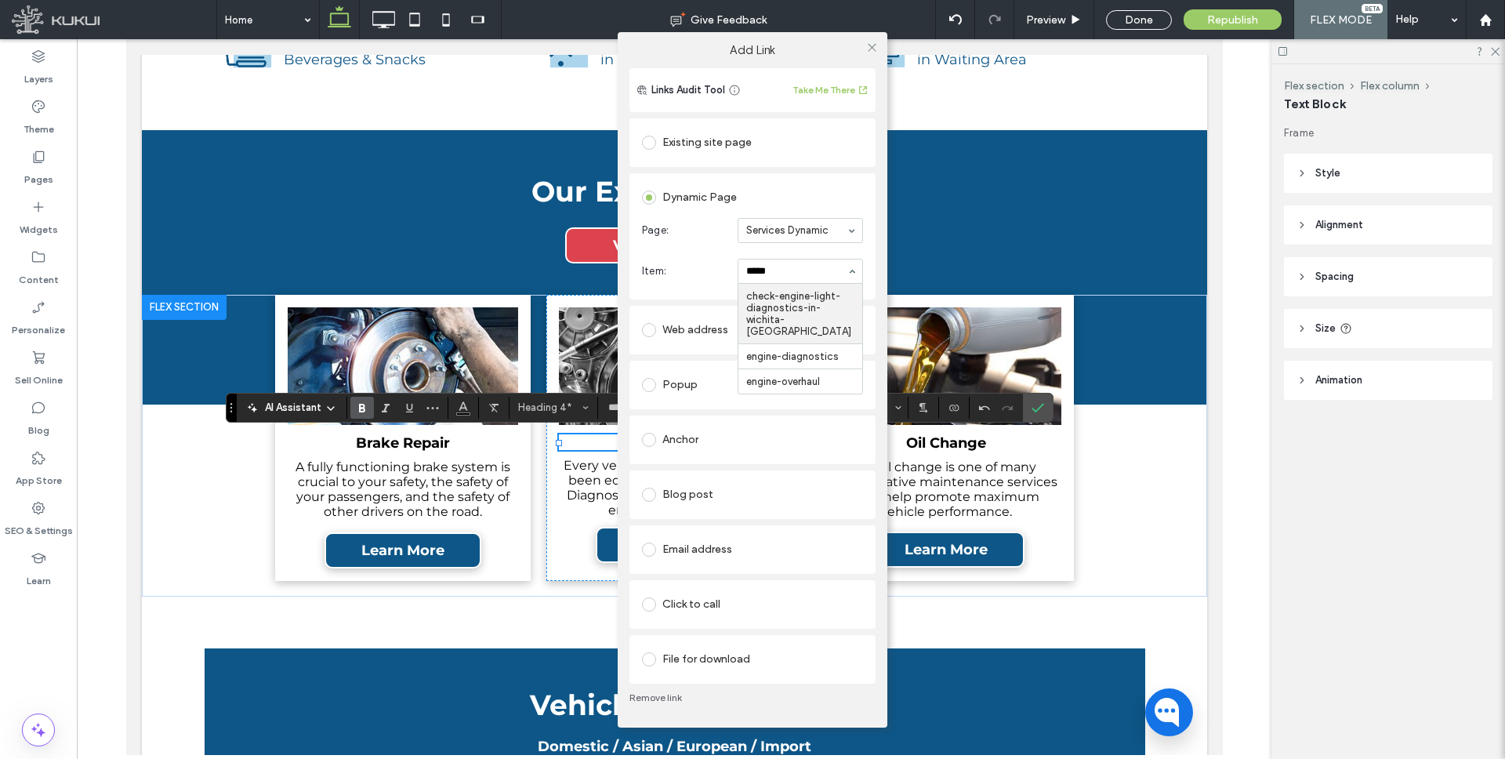
type input "******"
drag, startPoint x: 870, startPoint y: 45, endPoint x: 864, endPoint y: 50, distance: 8.3
click at [870, 45] on icon at bounding box center [872, 48] width 12 height 12
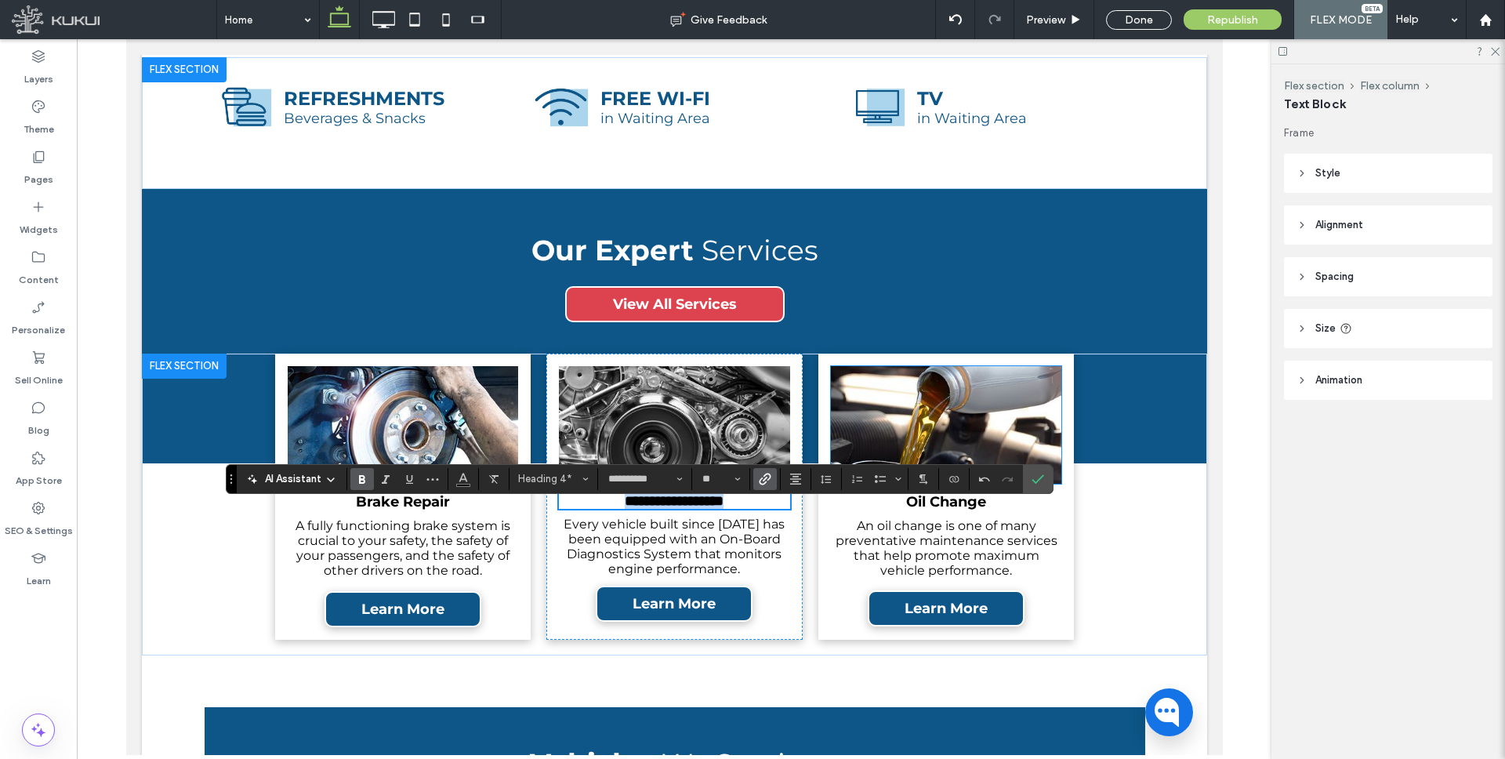
scroll to position [2189, 0]
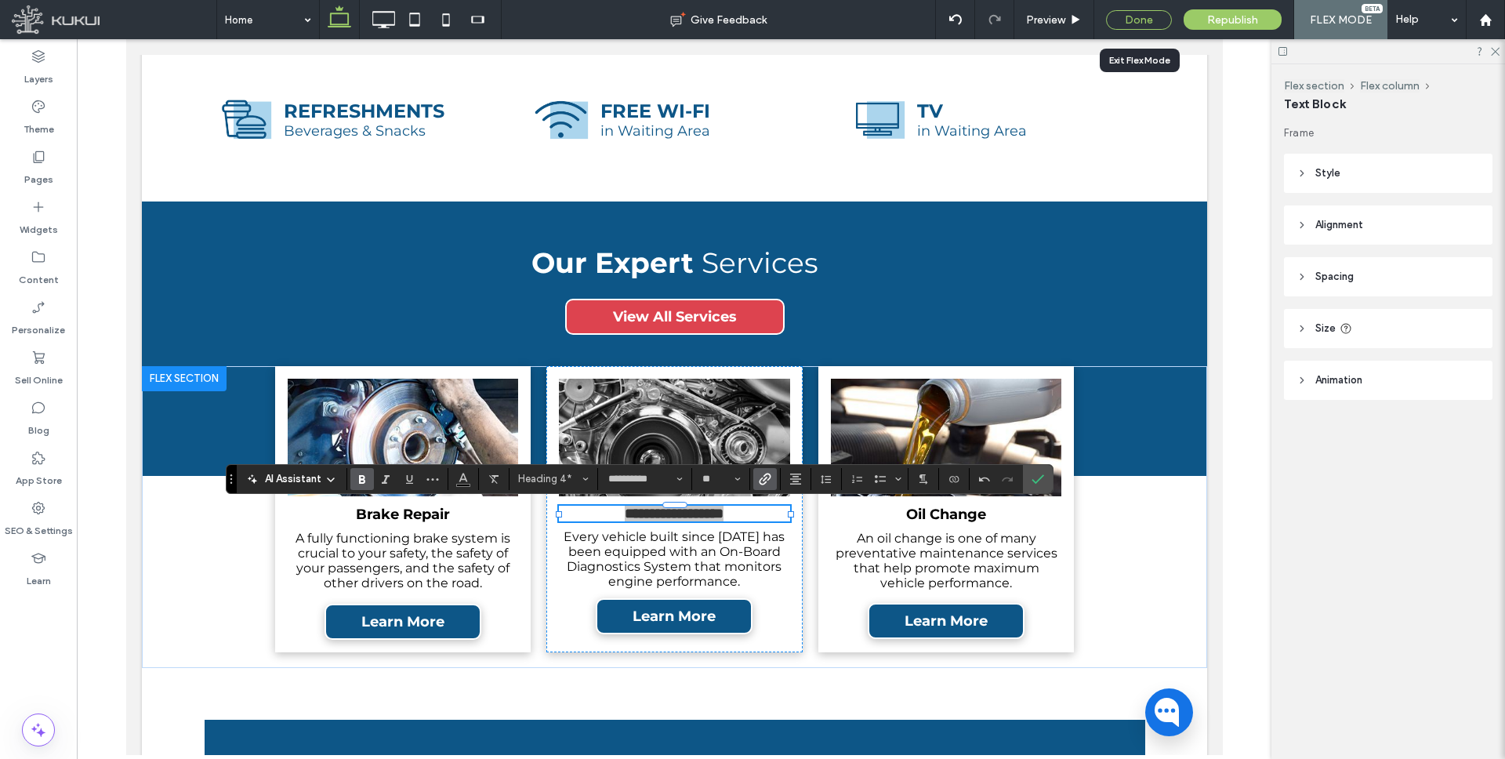
click at [1139, 12] on div "Done" at bounding box center [1139, 20] width 66 height 20
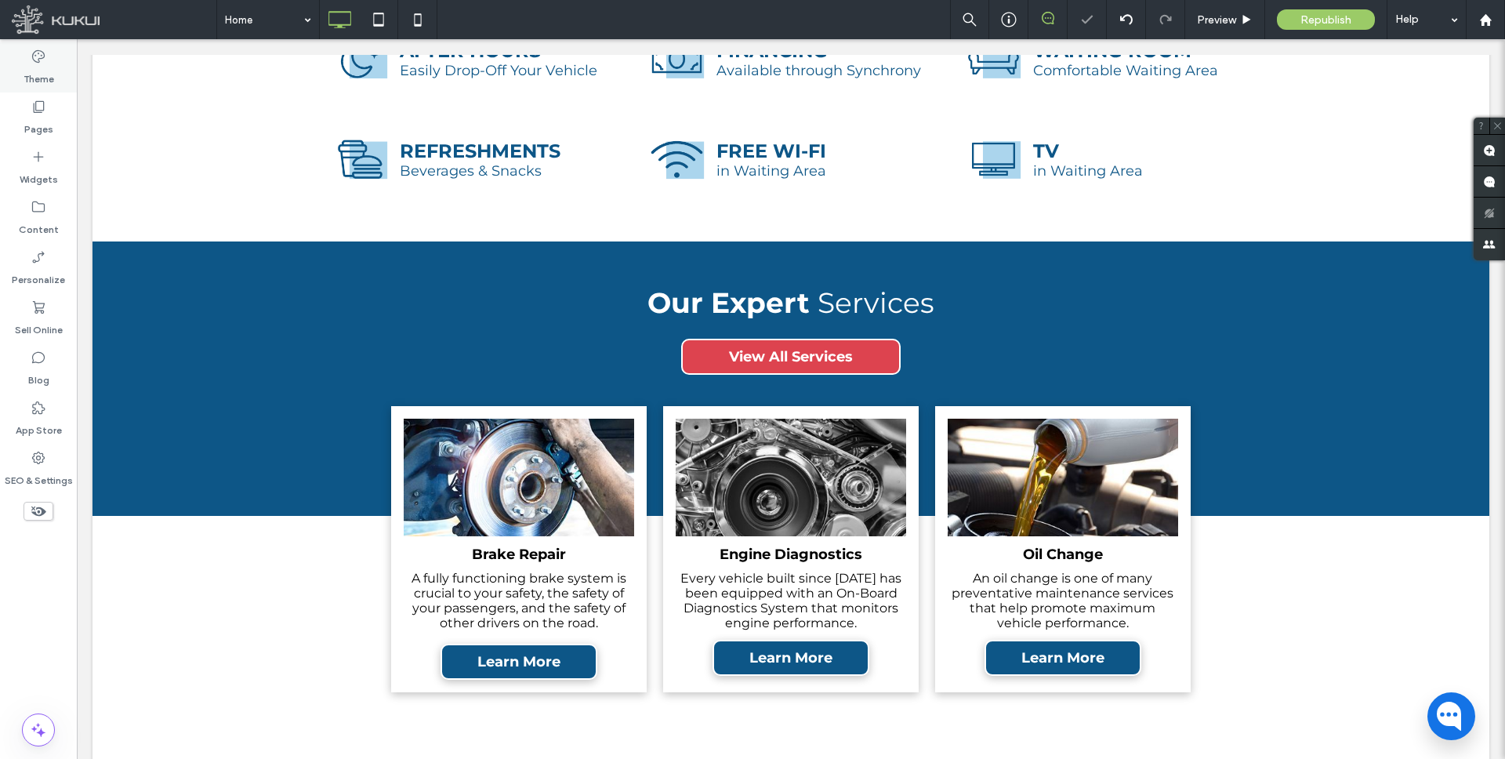
scroll to position [0, 0]
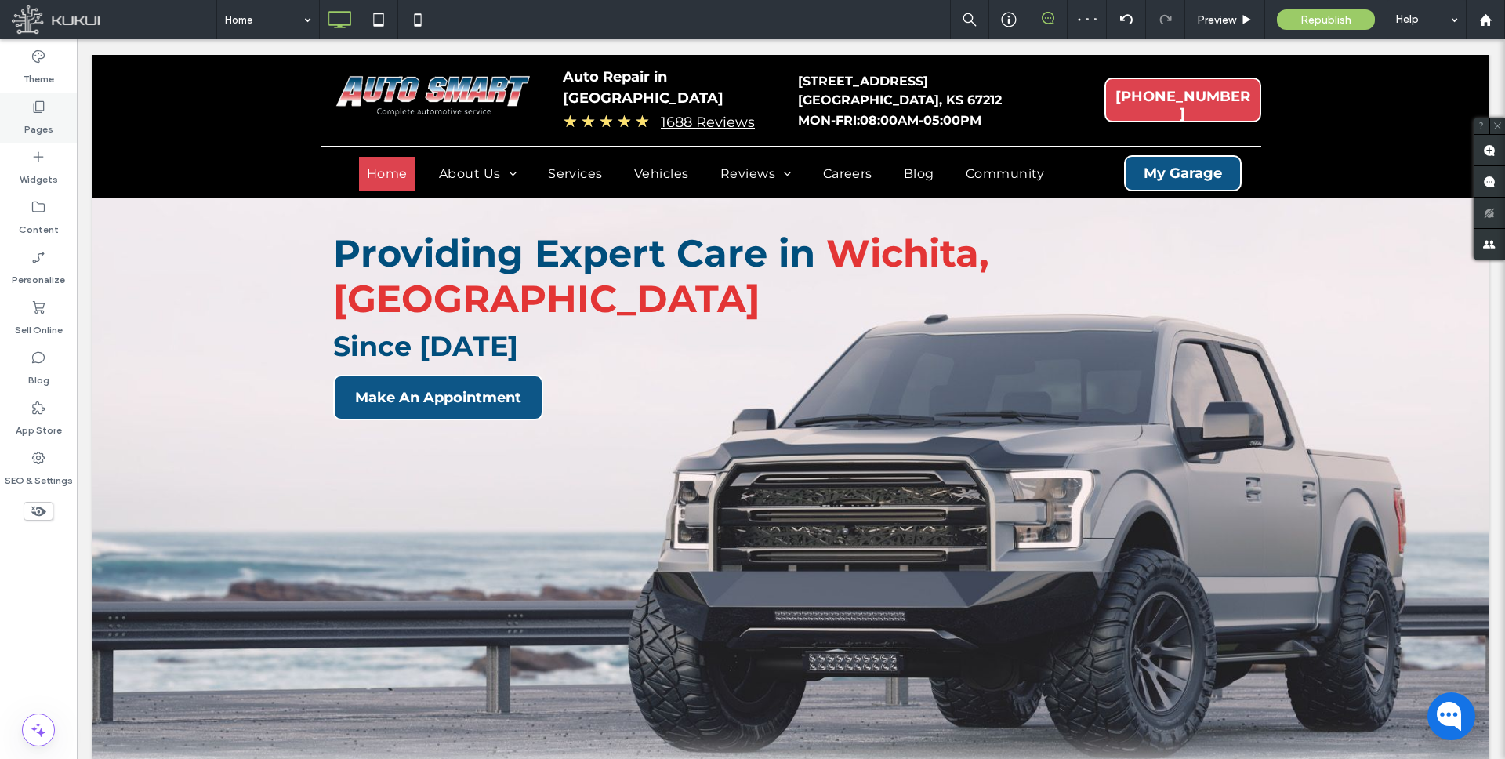
click at [38, 110] on icon at bounding box center [39, 107] width 16 height 16
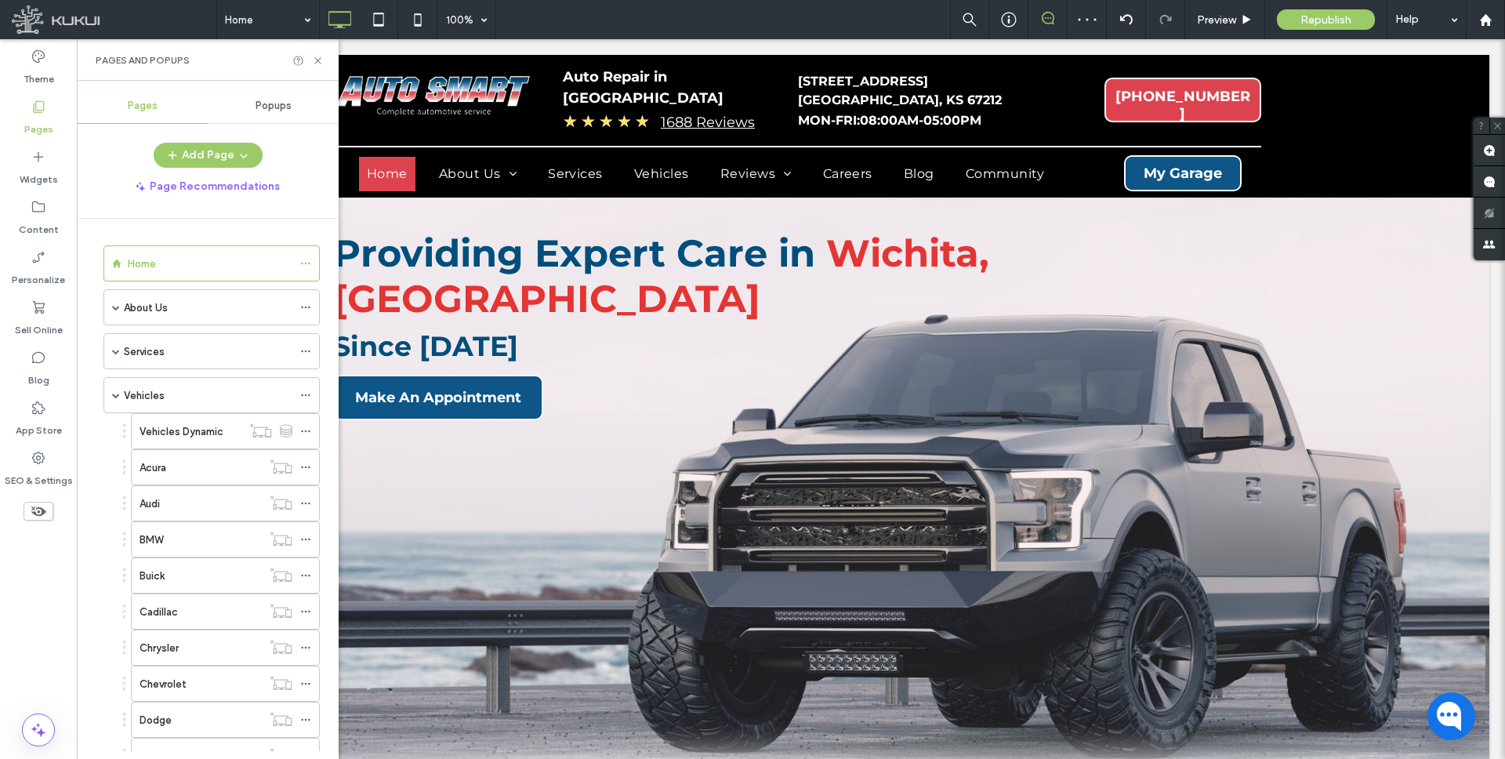
click at [210, 305] on div "About Us" at bounding box center [208, 307] width 168 height 16
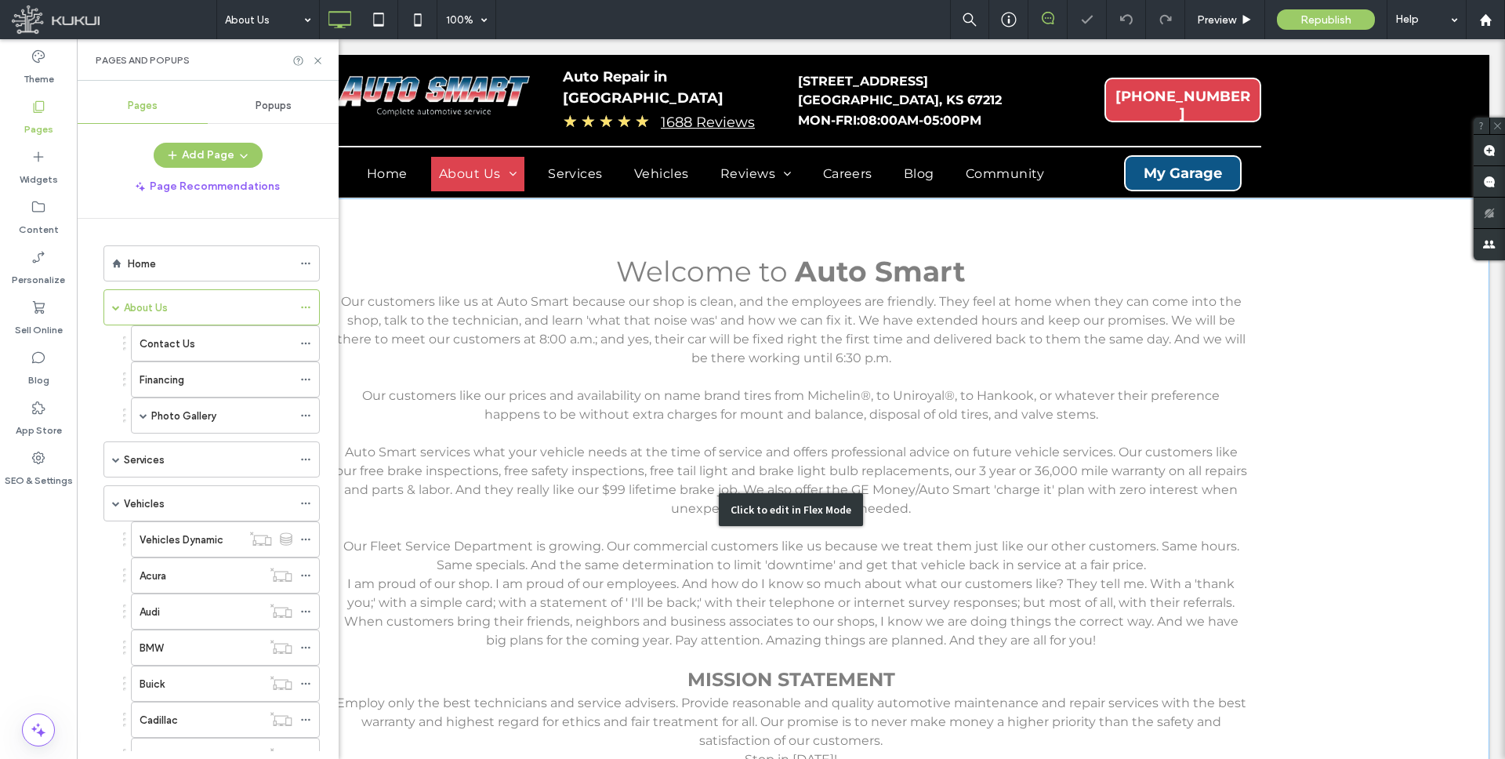
click at [845, 273] on div "Click to edit in Flex Mode" at bounding box center [790, 509] width 1396 height 622
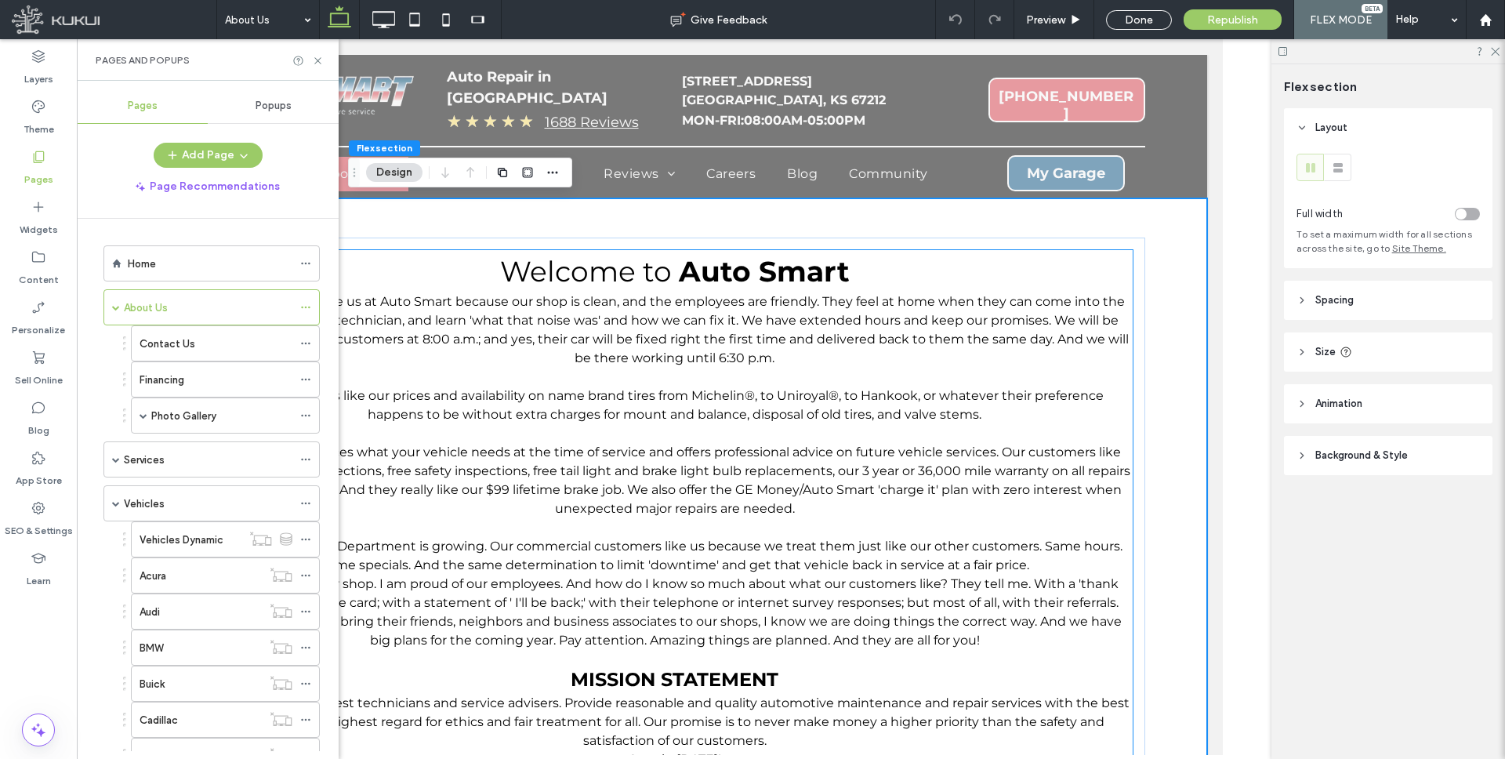
click at [777, 266] on span "Auto Smart" at bounding box center [763, 271] width 171 height 34
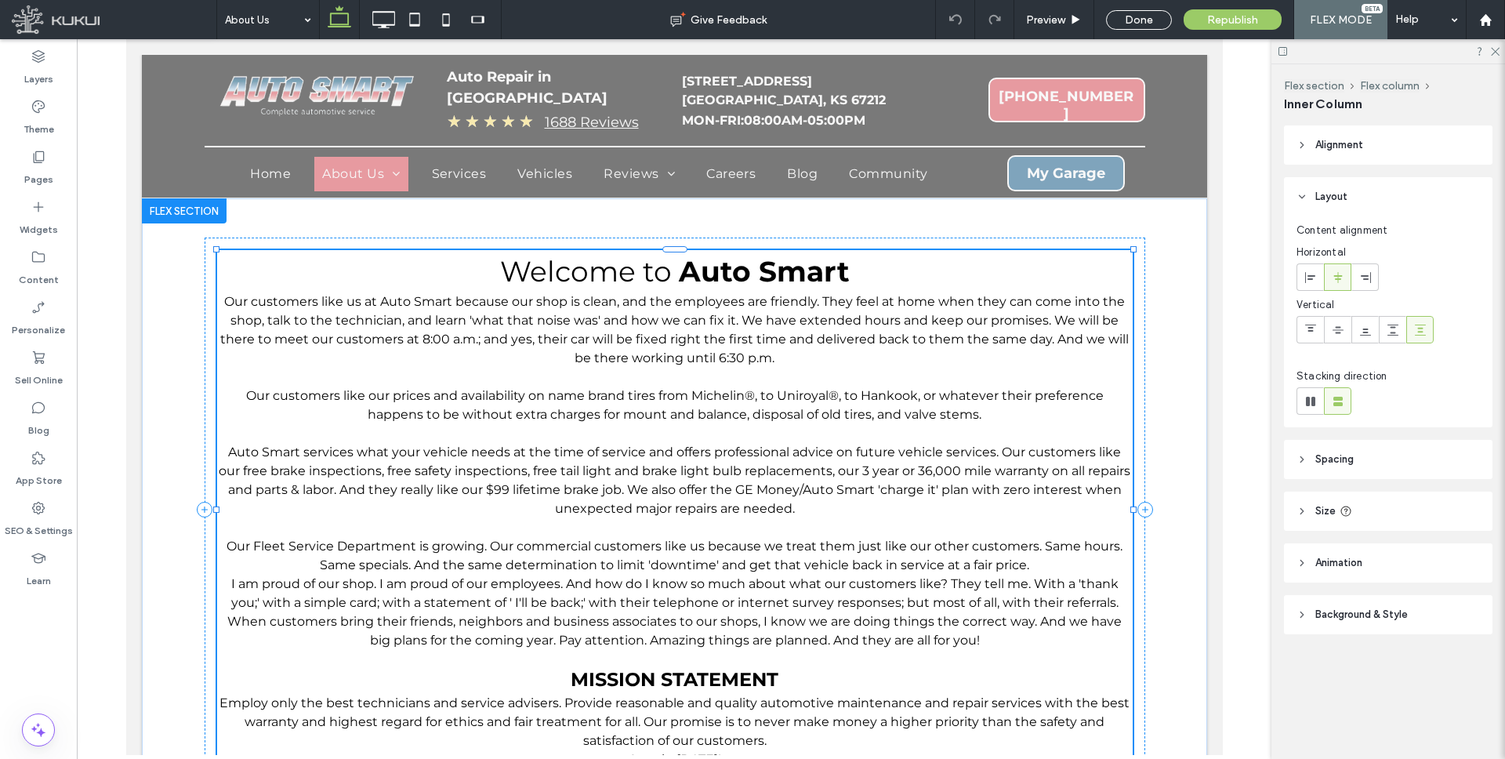
type input "**"
click at [766, 273] on span "Auto Smart" at bounding box center [763, 271] width 171 height 34
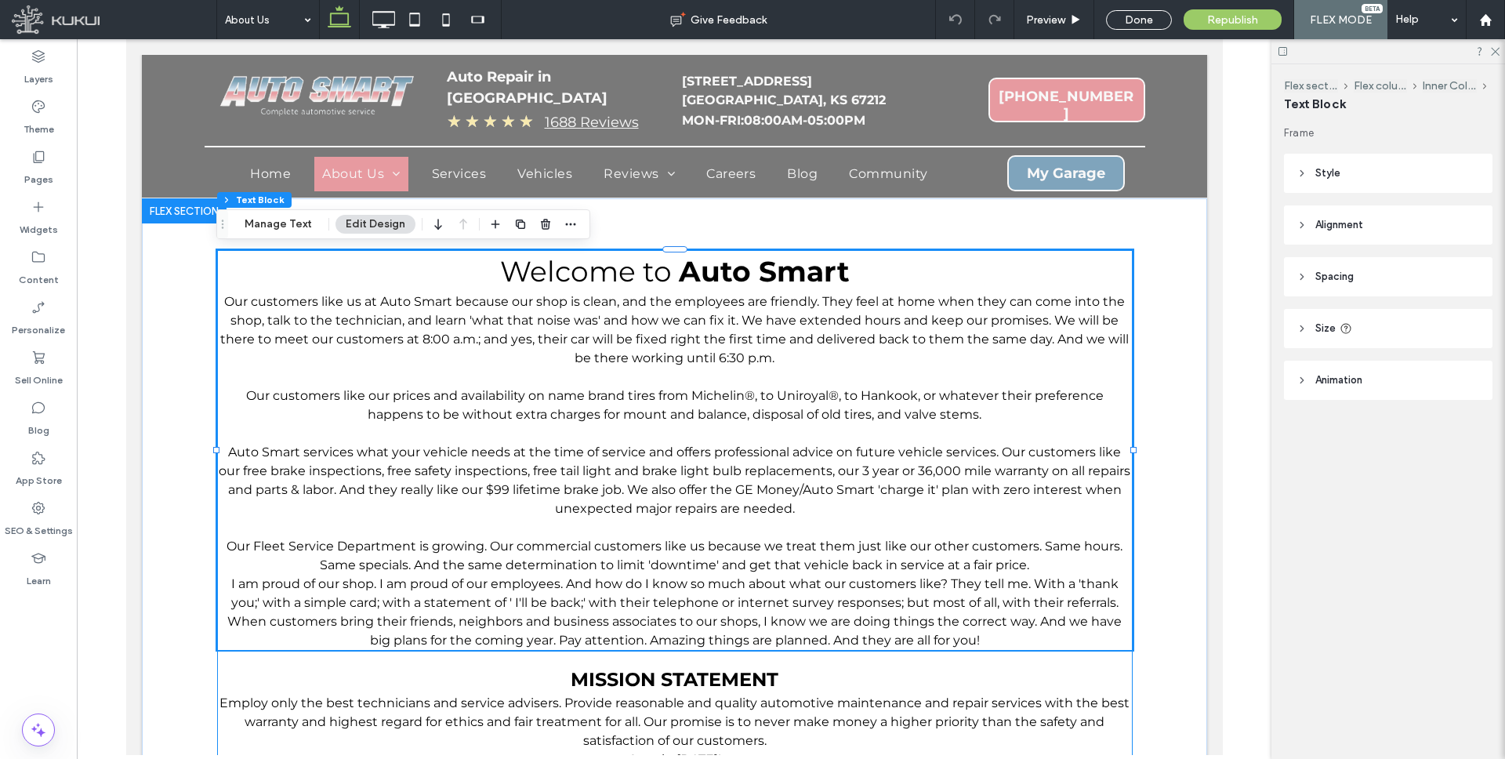
click at [609, 263] on span "Welcome to" at bounding box center [585, 271] width 172 height 34
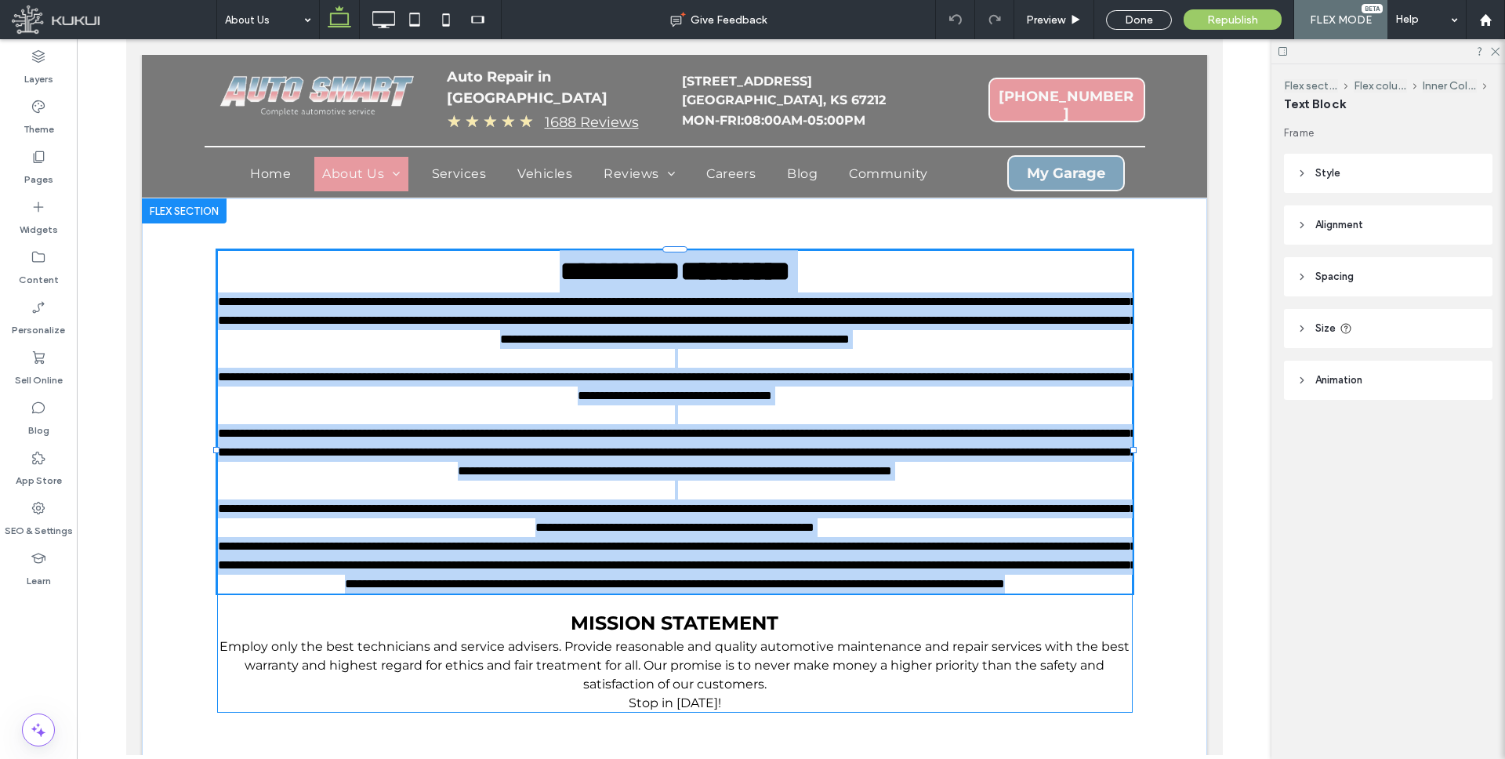
type input "**********"
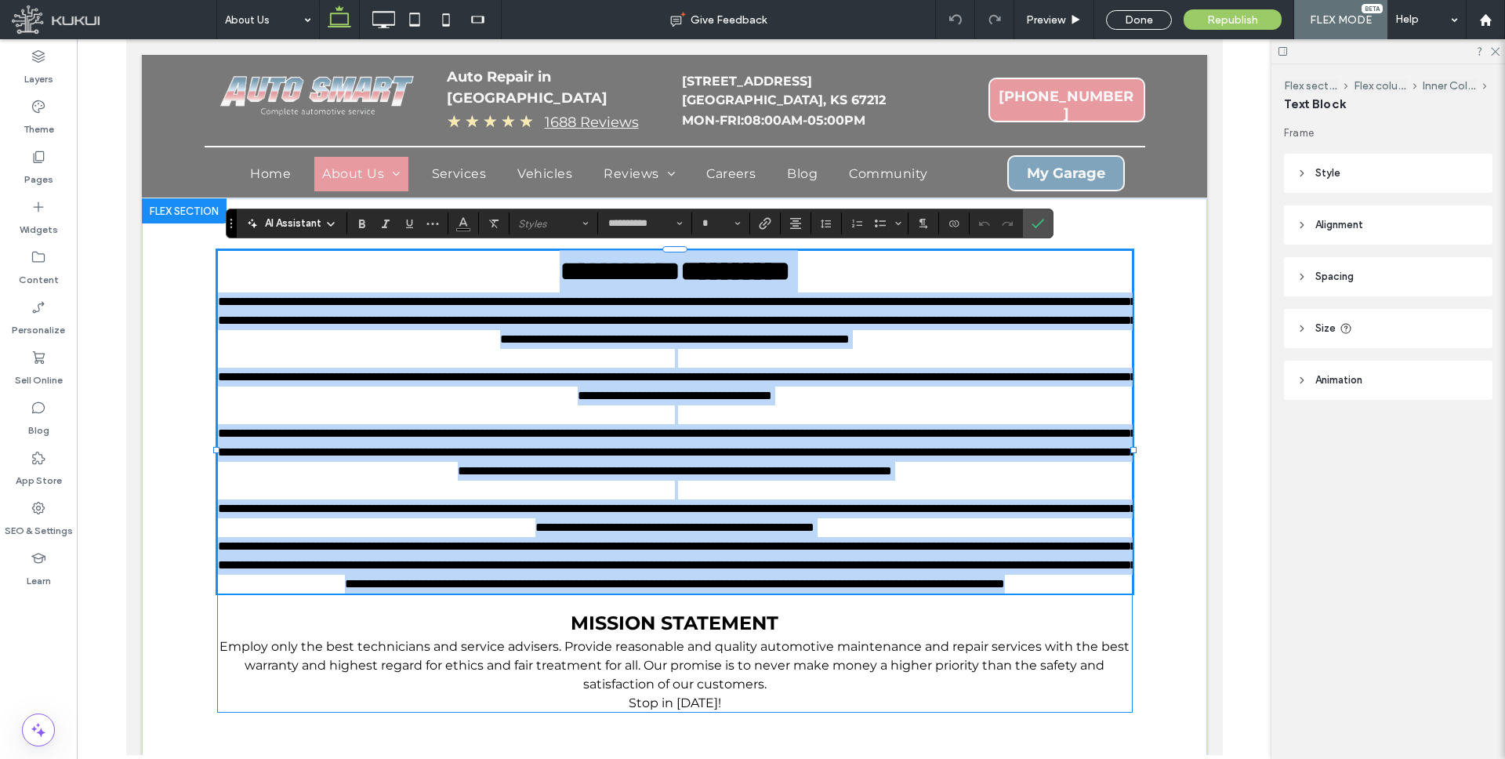
click at [568, 269] on span "**********" at bounding box center [619, 271] width 121 height 28
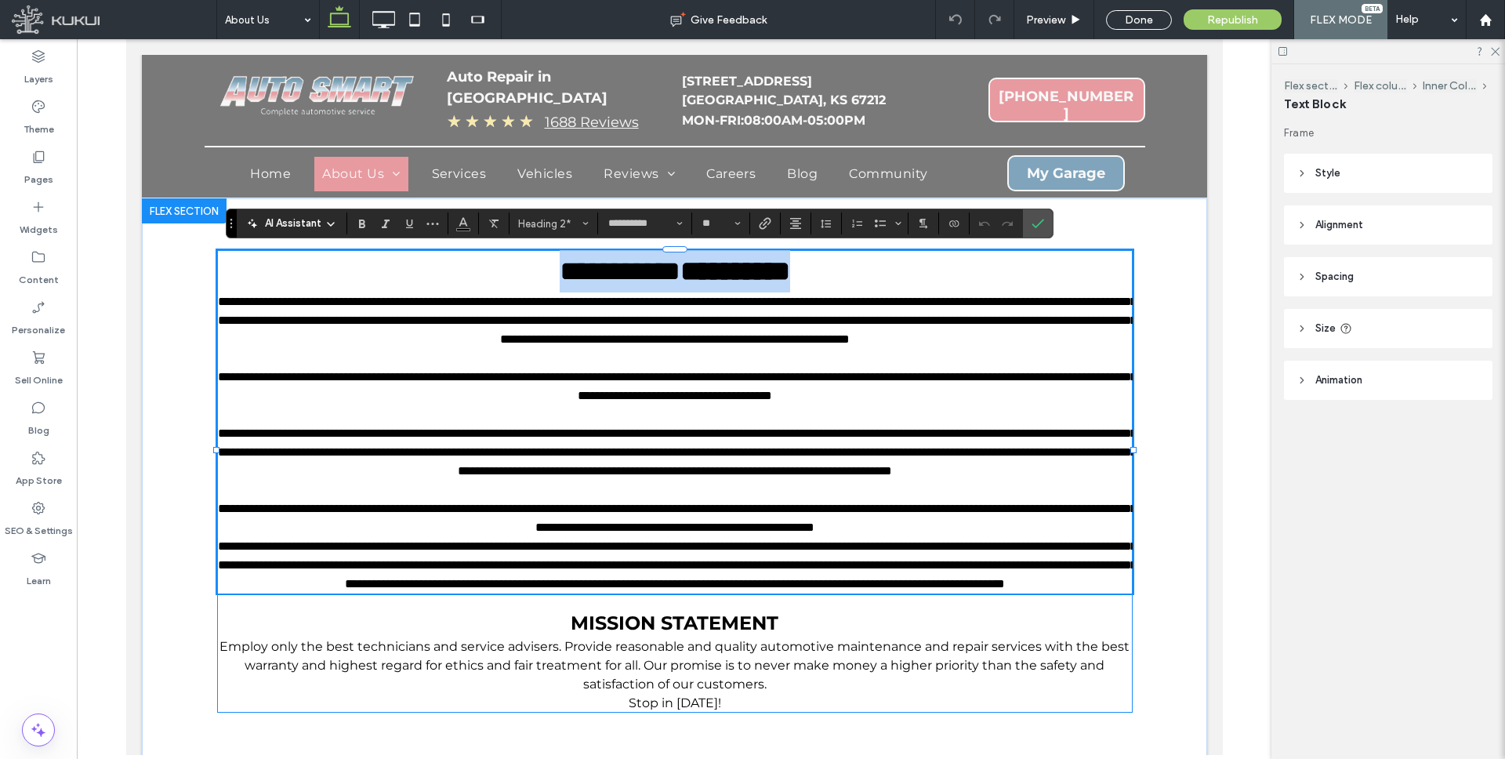
drag, startPoint x: 505, startPoint y: 270, endPoint x: 847, endPoint y: 273, distance: 342.4
click at [848, 273] on h2 "**********" at bounding box center [673, 271] width 915 height 42
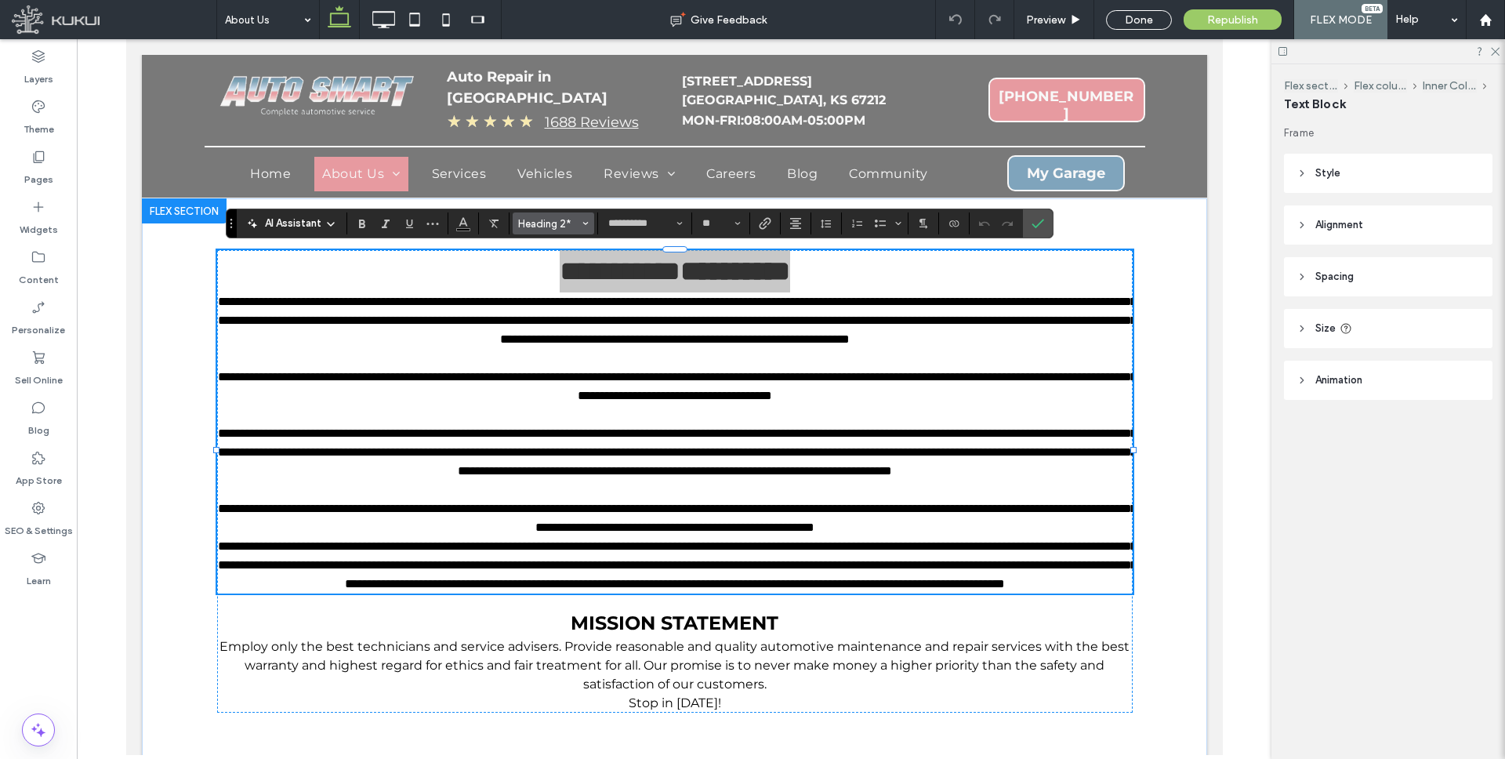
click at [586, 223] on use "Styles" at bounding box center [585, 223] width 5 height 3
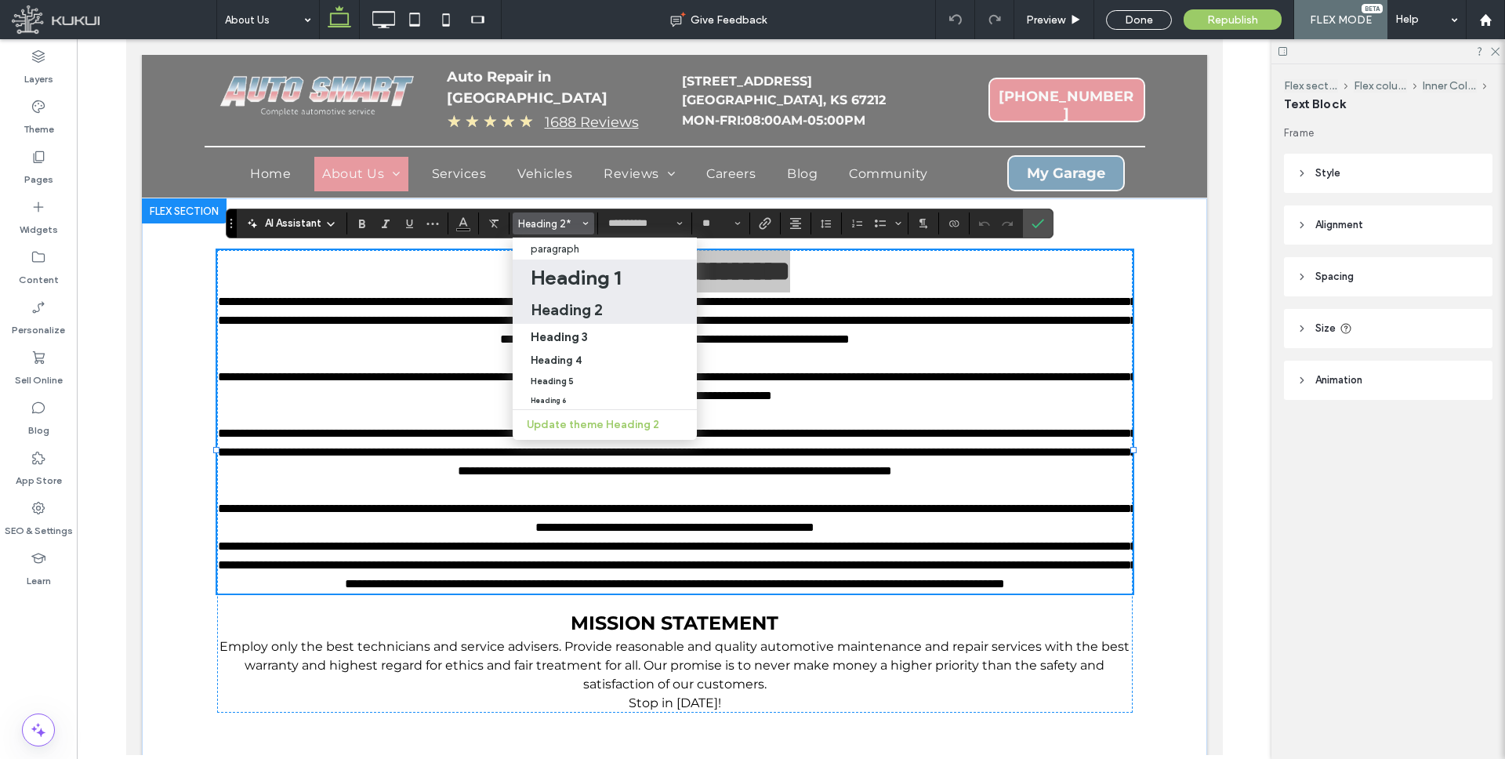
click at [583, 281] on h1 "Heading 1" at bounding box center [576, 277] width 90 height 25
type input "**"
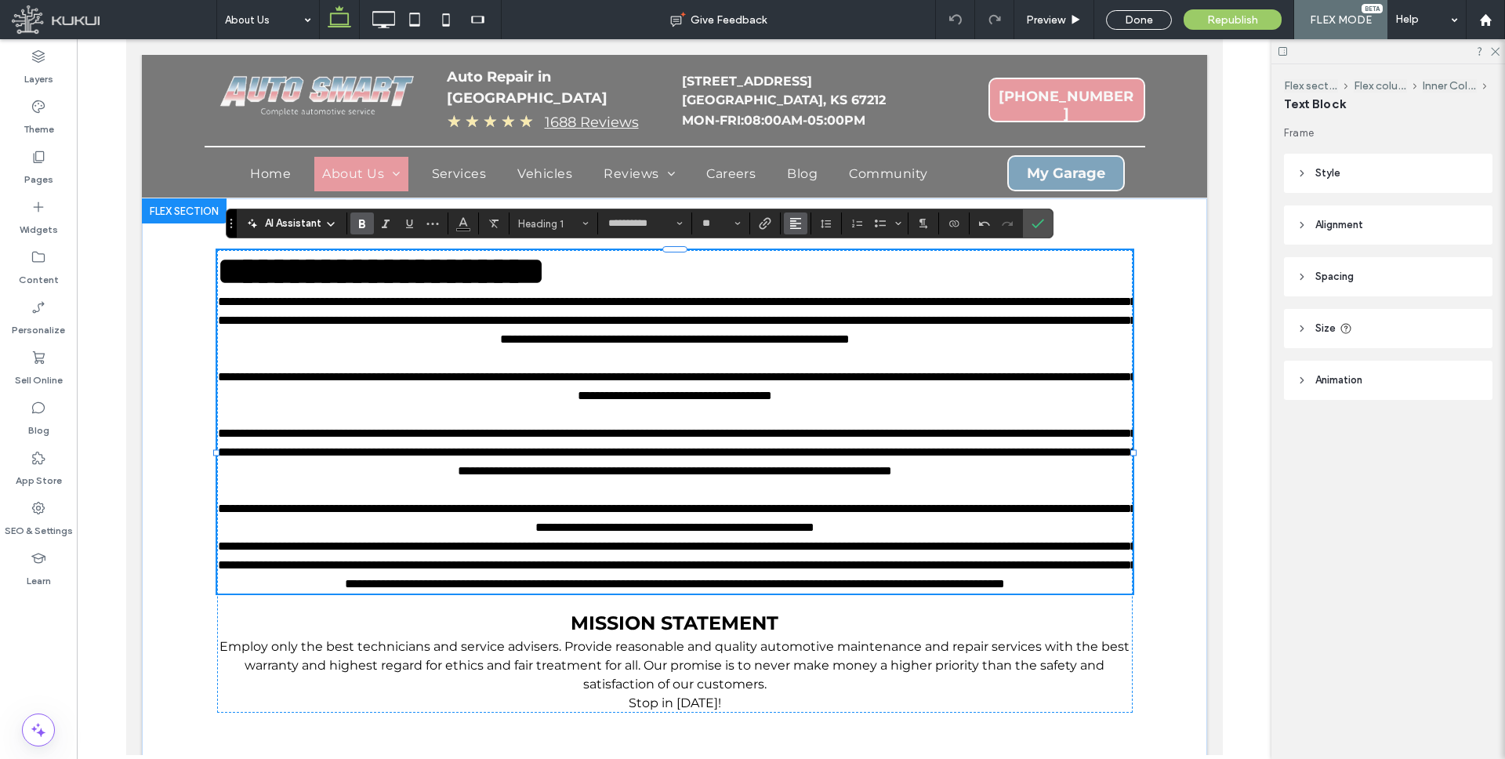
click at [794, 218] on use "Alignment" at bounding box center [795, 223] width 11 height 11
click at [812, 269] on icon "ui.textEditor.alignment.center" at bounding box center [807, 272] width 13 height 13
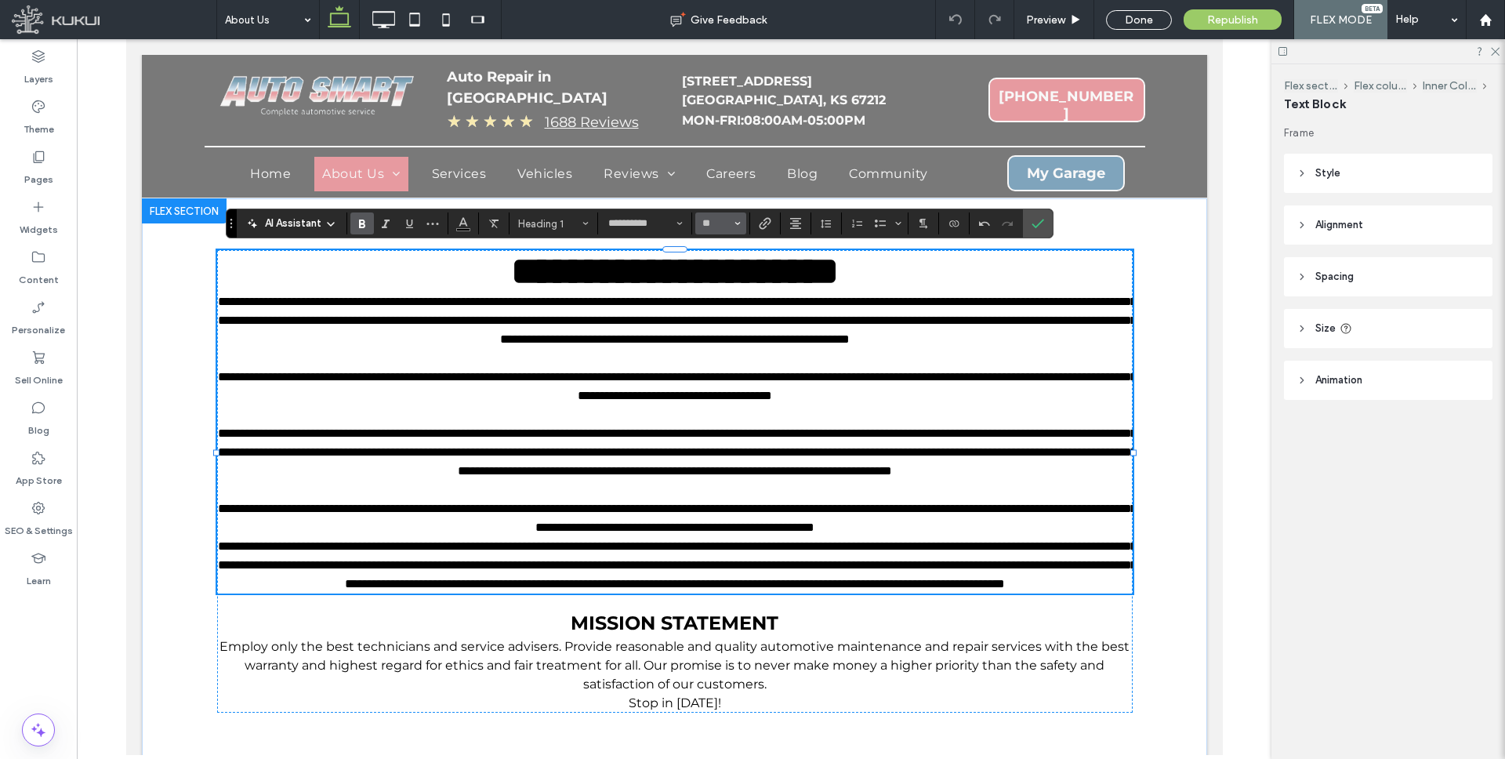
click at [717, 223] on input "**" at bounding box center [716, 223] width 31 height 13
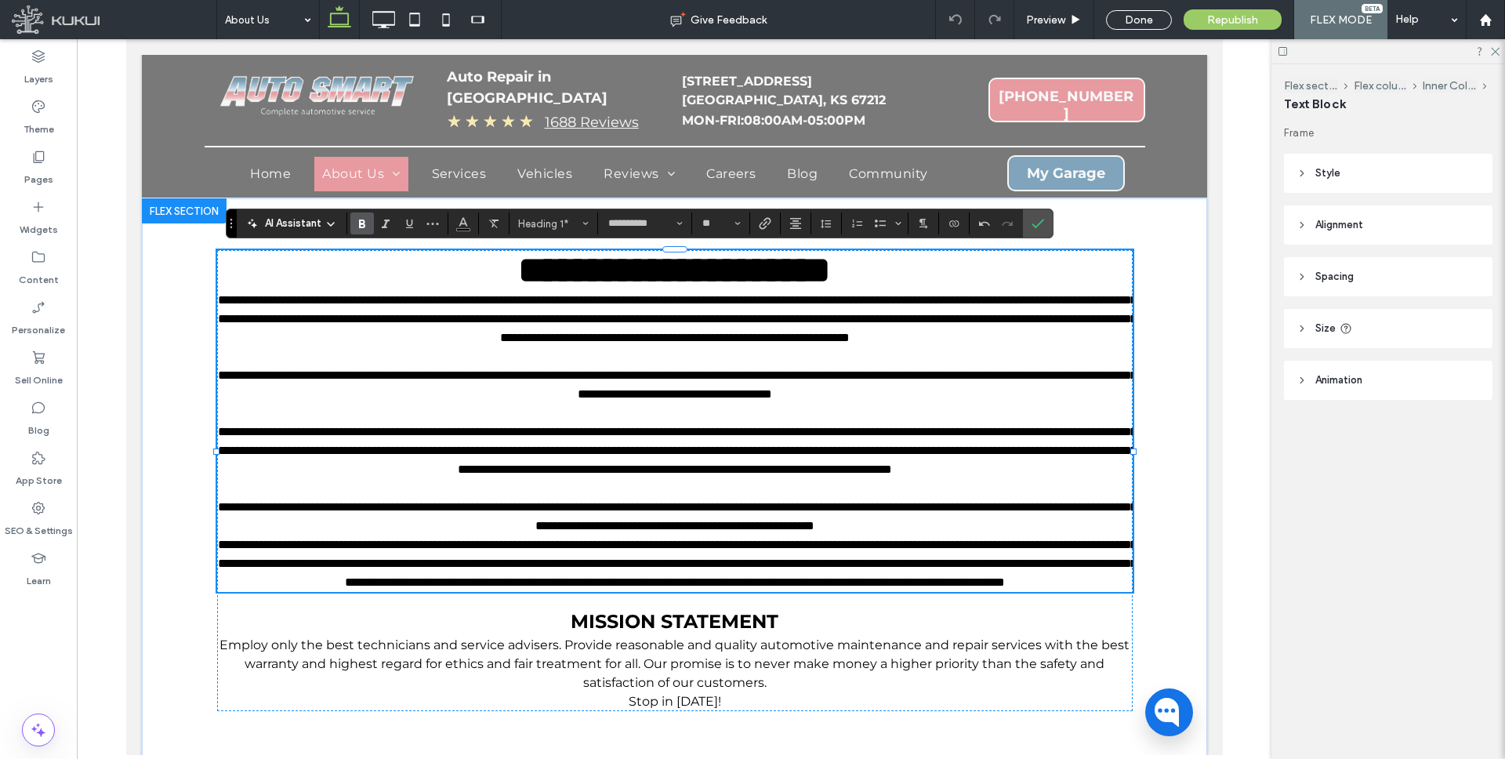
click at [631, 274] on span "**********" at bounding box center [673, 270] width 313 height 37
drag, startPoint x: 666, startPoint y: 277, endPoint x: 449, endPoint y: 270, distance: 217.2
click at [517, 270] on span "**********" at bounding box center [673, 270] width 313 height 37
click at [364, 223] on use "Bold" at bounding box center [362, 223] width 6 height 9
type input "**"
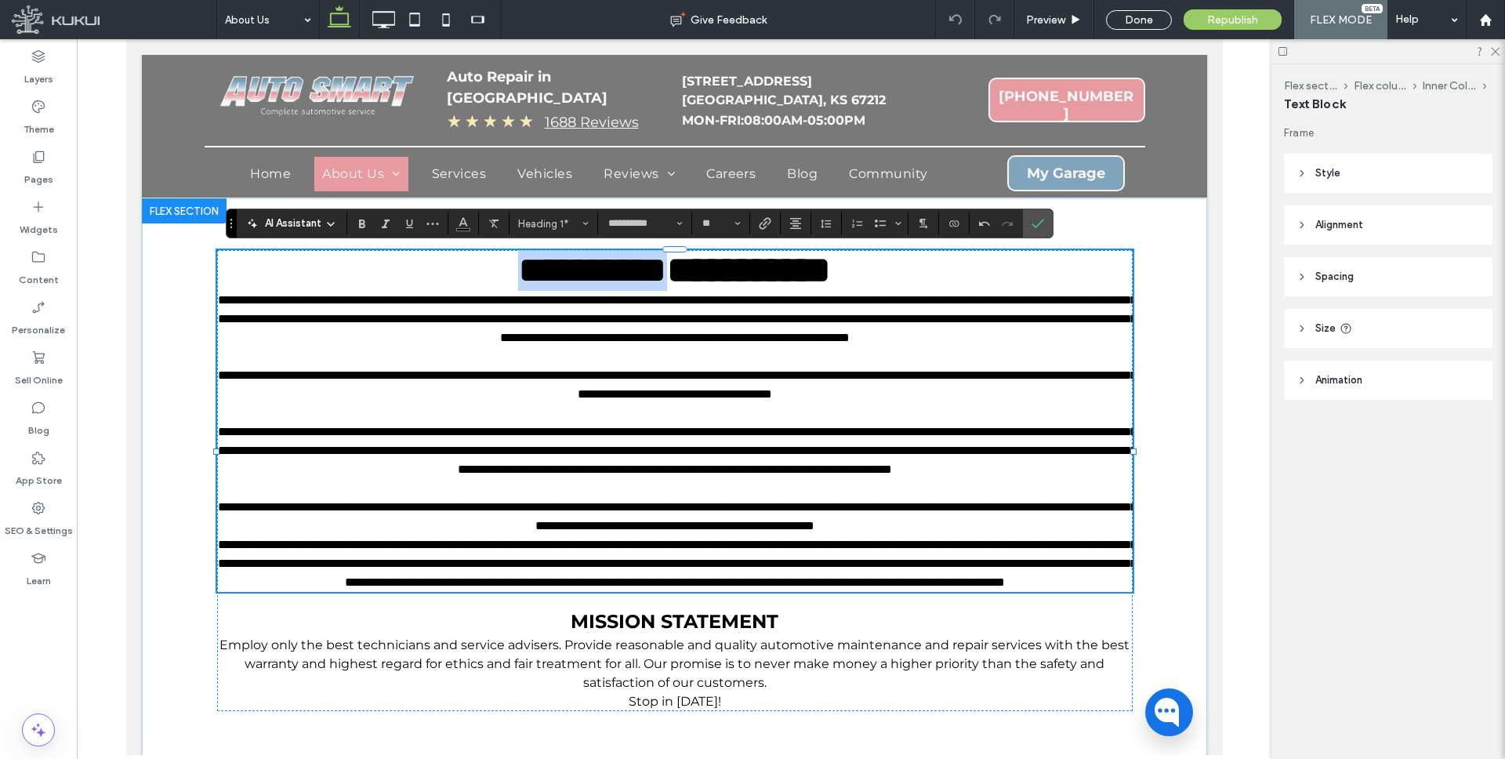
click at [726, 296] on span "**********" at bounding box center [676, 318] width 918 height 49
click at [1036, 220] on icon "Confirm" at bounding box center [1037, 223] width 13 height 13
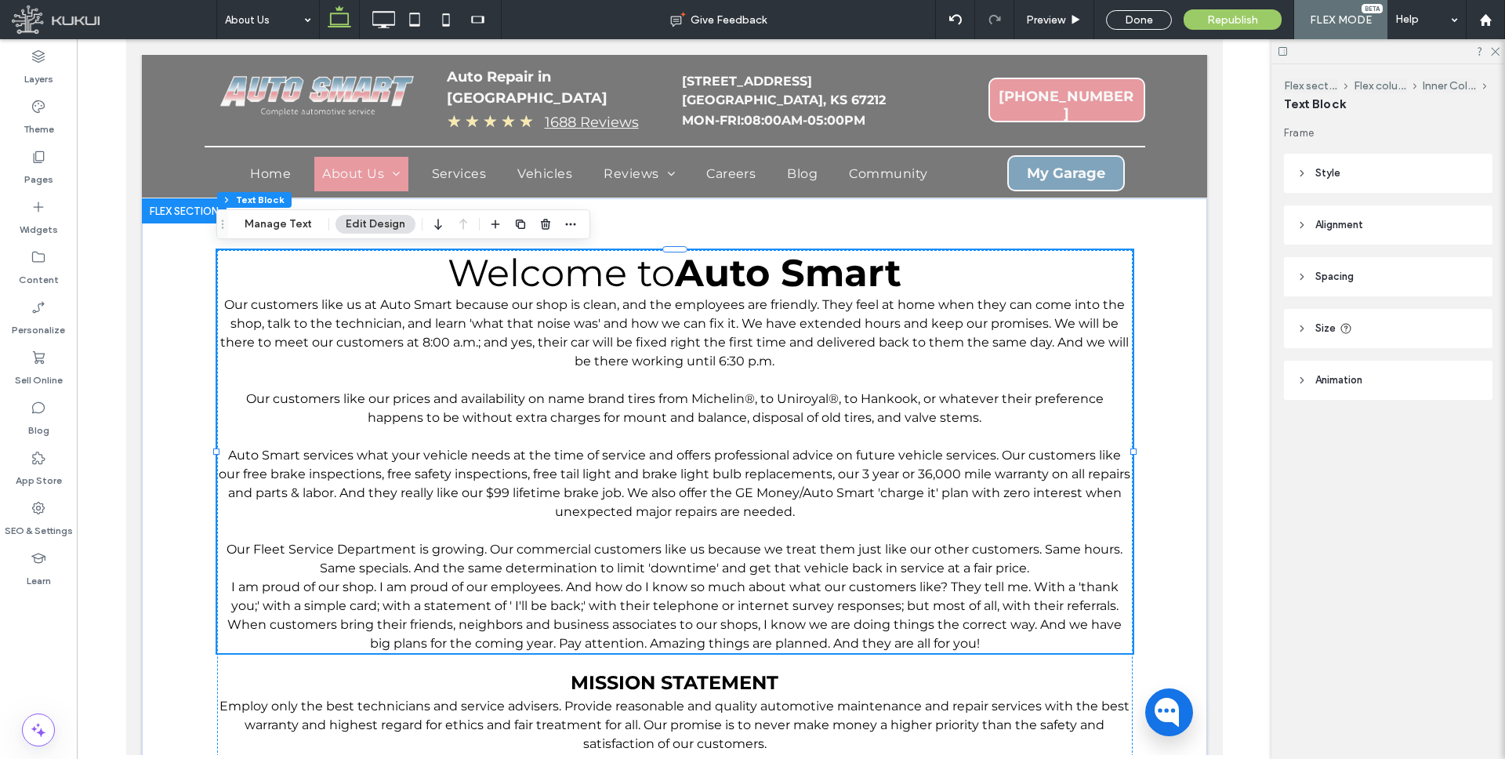
click at [612, 310] on span "Our customers like us at Auto Smart because our shop is clean, and the employee…" at bounding box center [673, 332] width 908 height 71
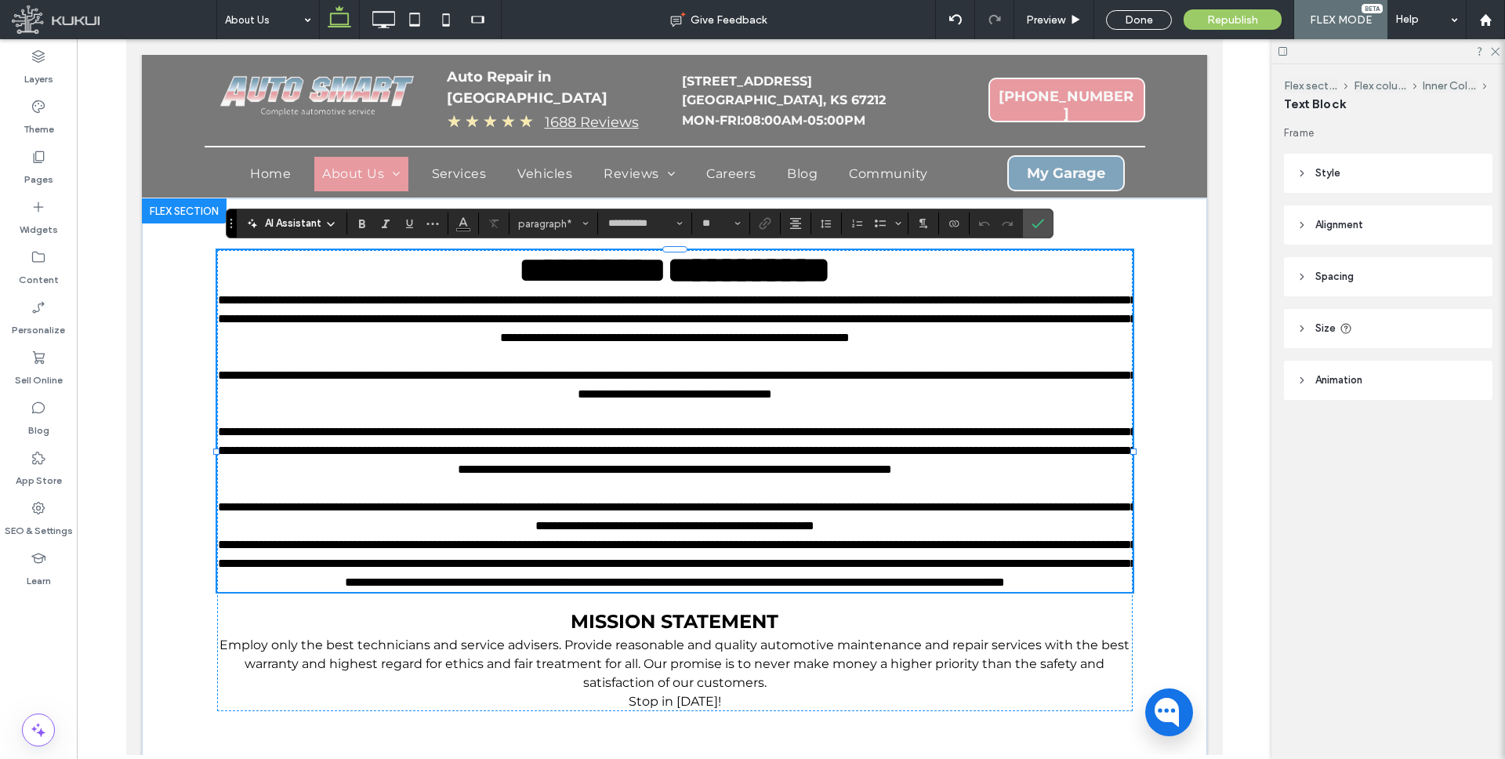
click at [611, 310] on span "**********" at bounding box center [676, 318] width 918 height 49
click at [34, 156] on icon at bounding box center [39, 157] width 16 height 16
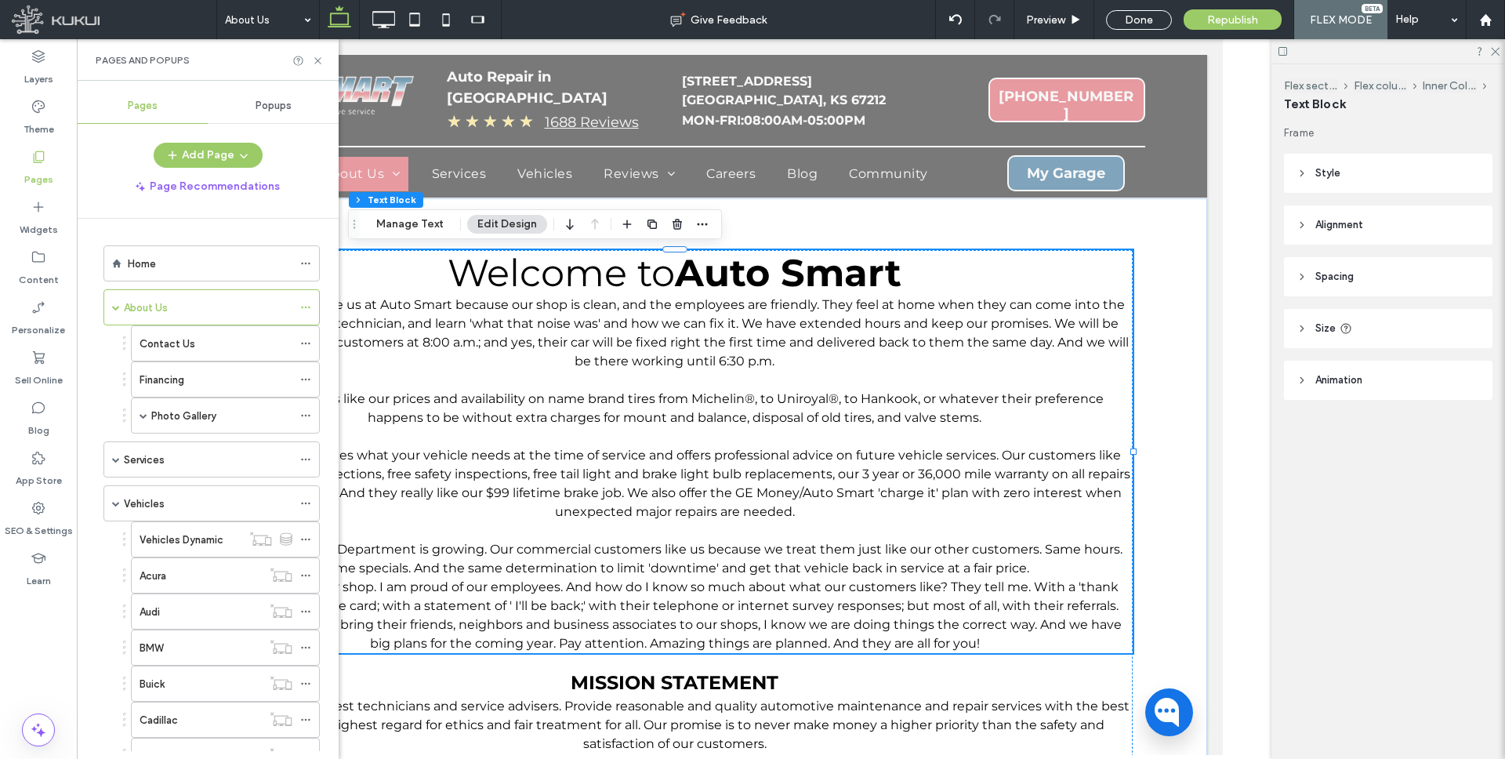
click at [219, 338] on div "Contact Us" at bounding box center [215, 343] width 153 height 16
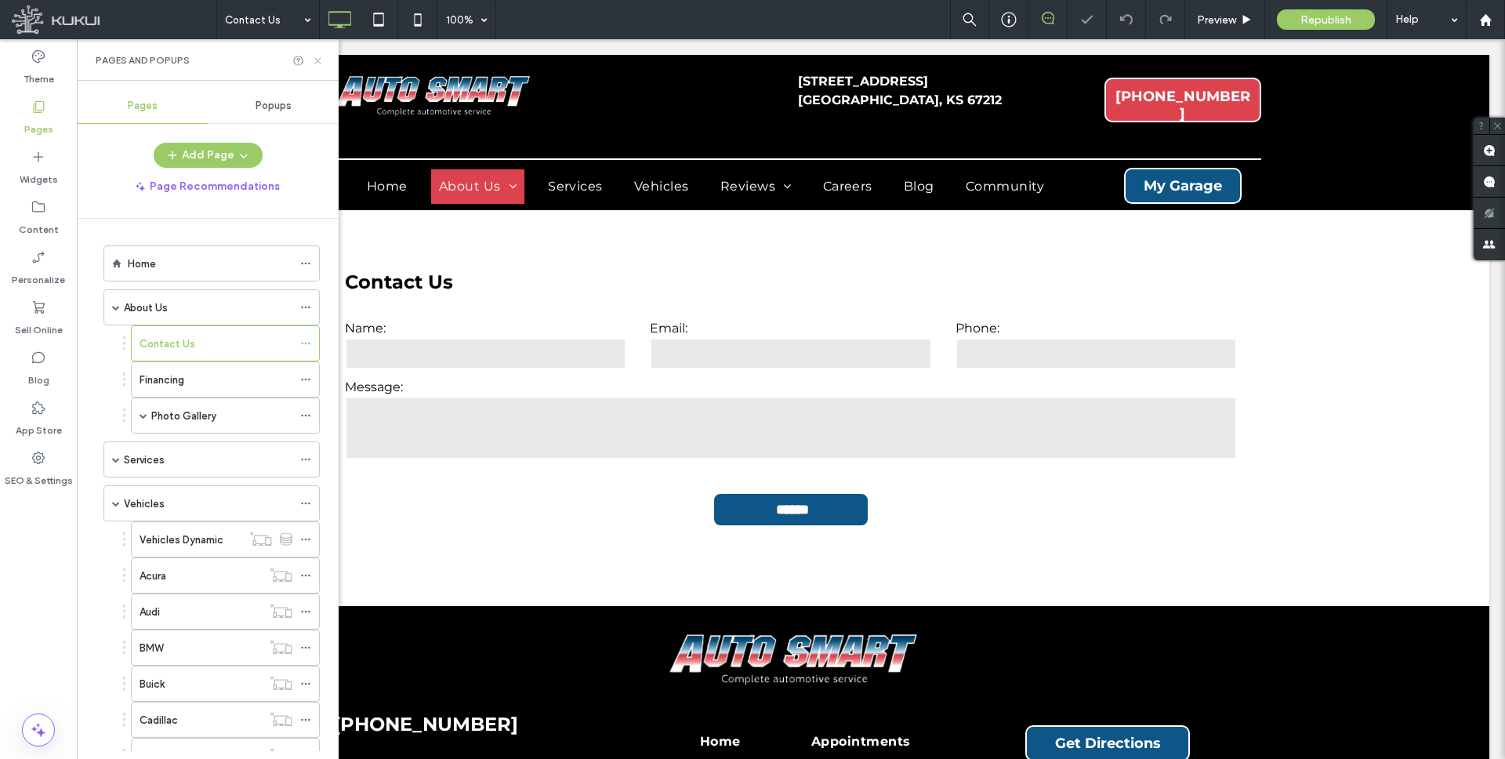
click at [319, 55] on icon at bounding box center [318, 61] width 12 height 12
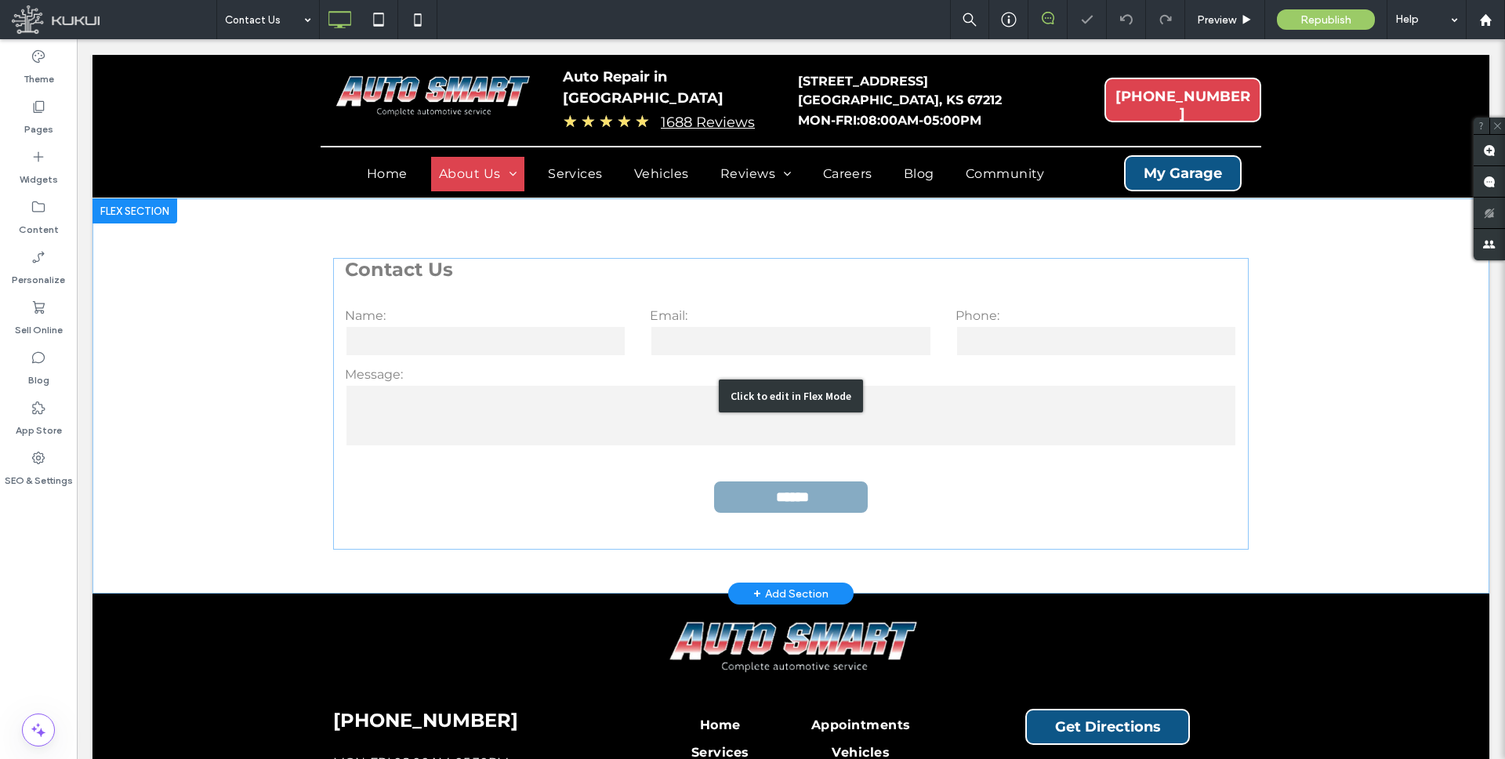
click at [407, 270] on div "Click to edit in Flex Mode" at bounding box center [790, 395] width 1396 height 395
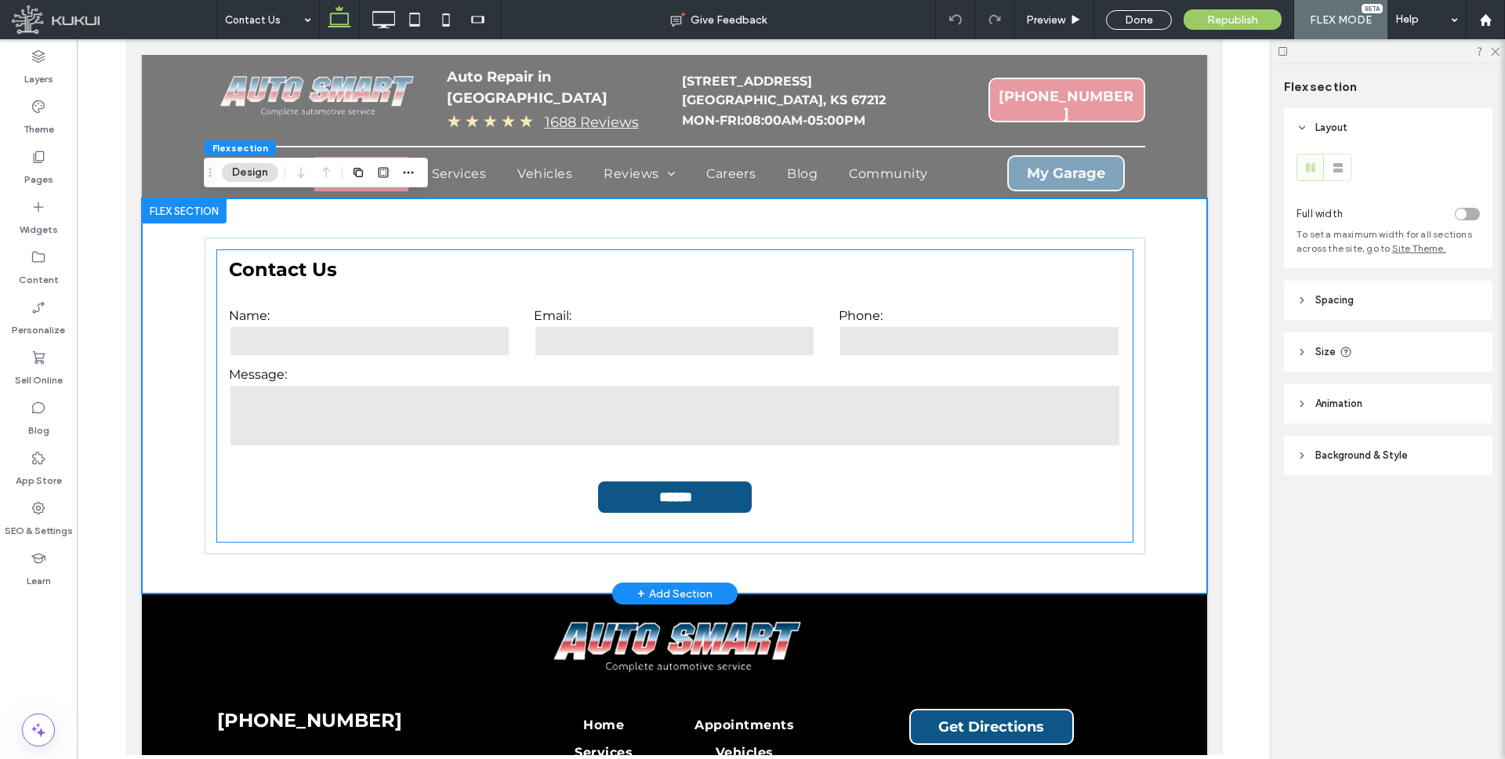
click at [298, 261] on h3 "Contact Us" at bounding box center [673, 269] width 915 height 23
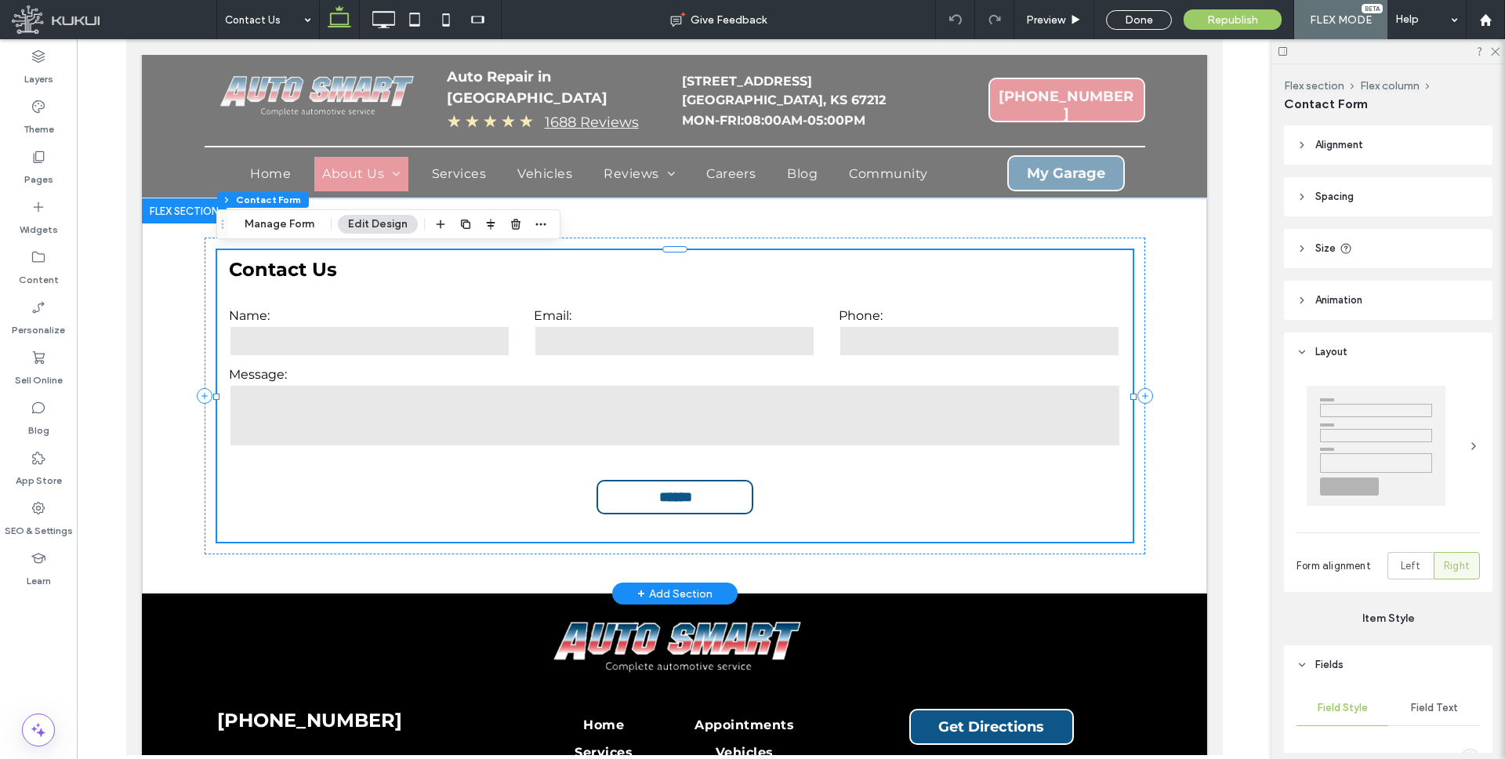
type input "*"
type input "***"
type input "*"
type input "***"
click at [285, 219] on button "Manage Form" at bounding box center [279, 224] width 90 height 19
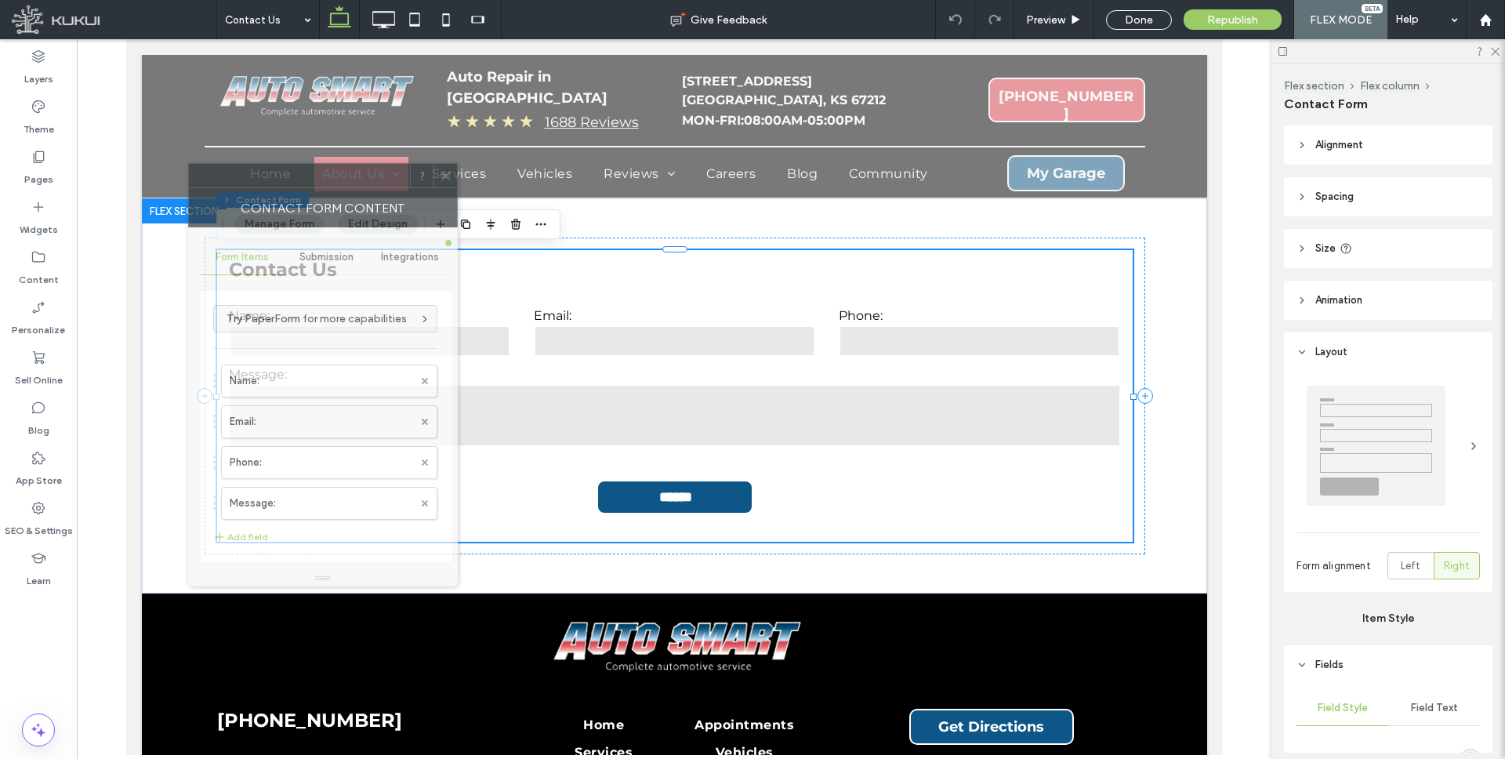
drag, startPoint x: 1327, startPoint y: 179, endPoint x: 211, endPoint y: 173, distance: 1116.7
click at [211, 173] on div at bounding box center [299, 176] width 221 height 24
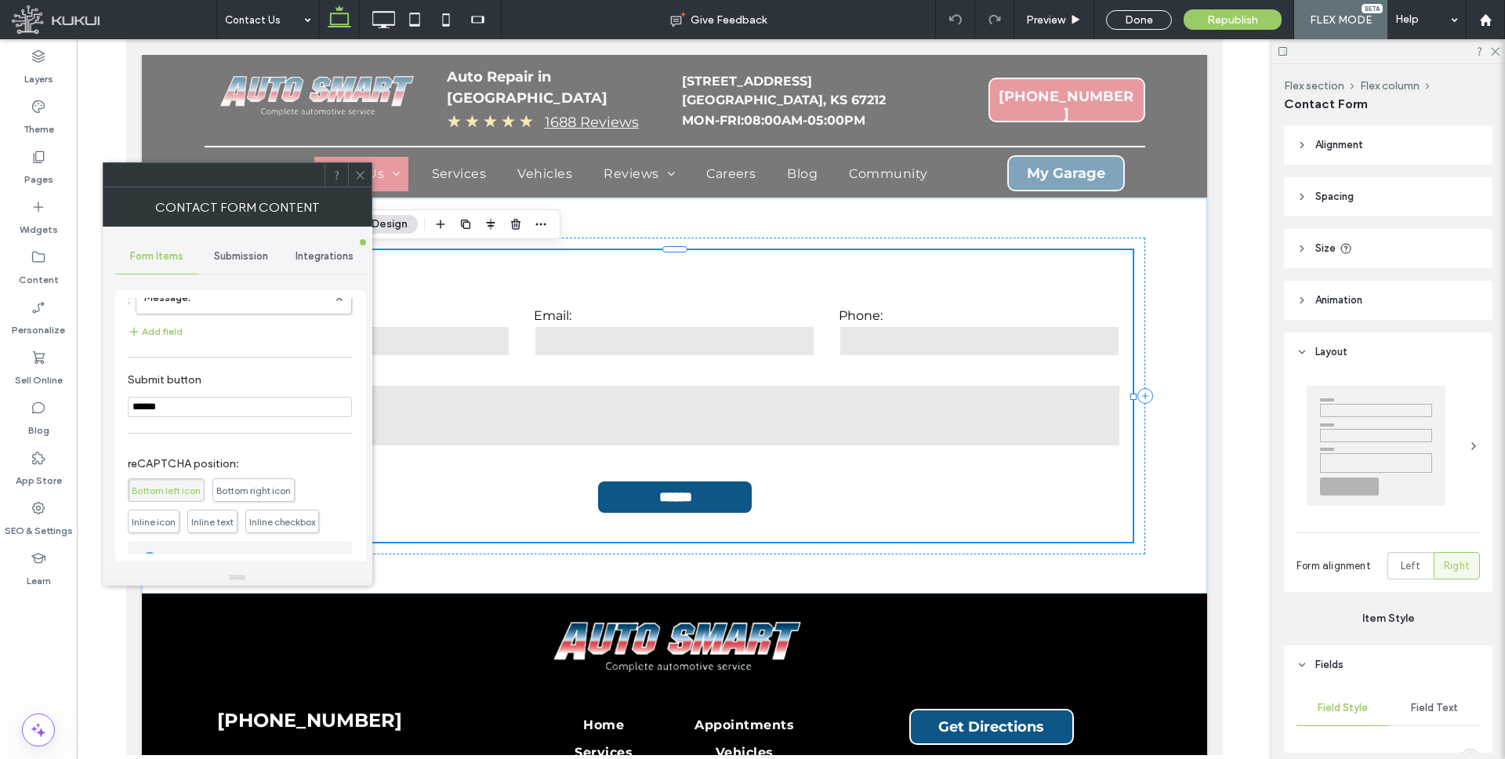
scroll to position [317, 0]
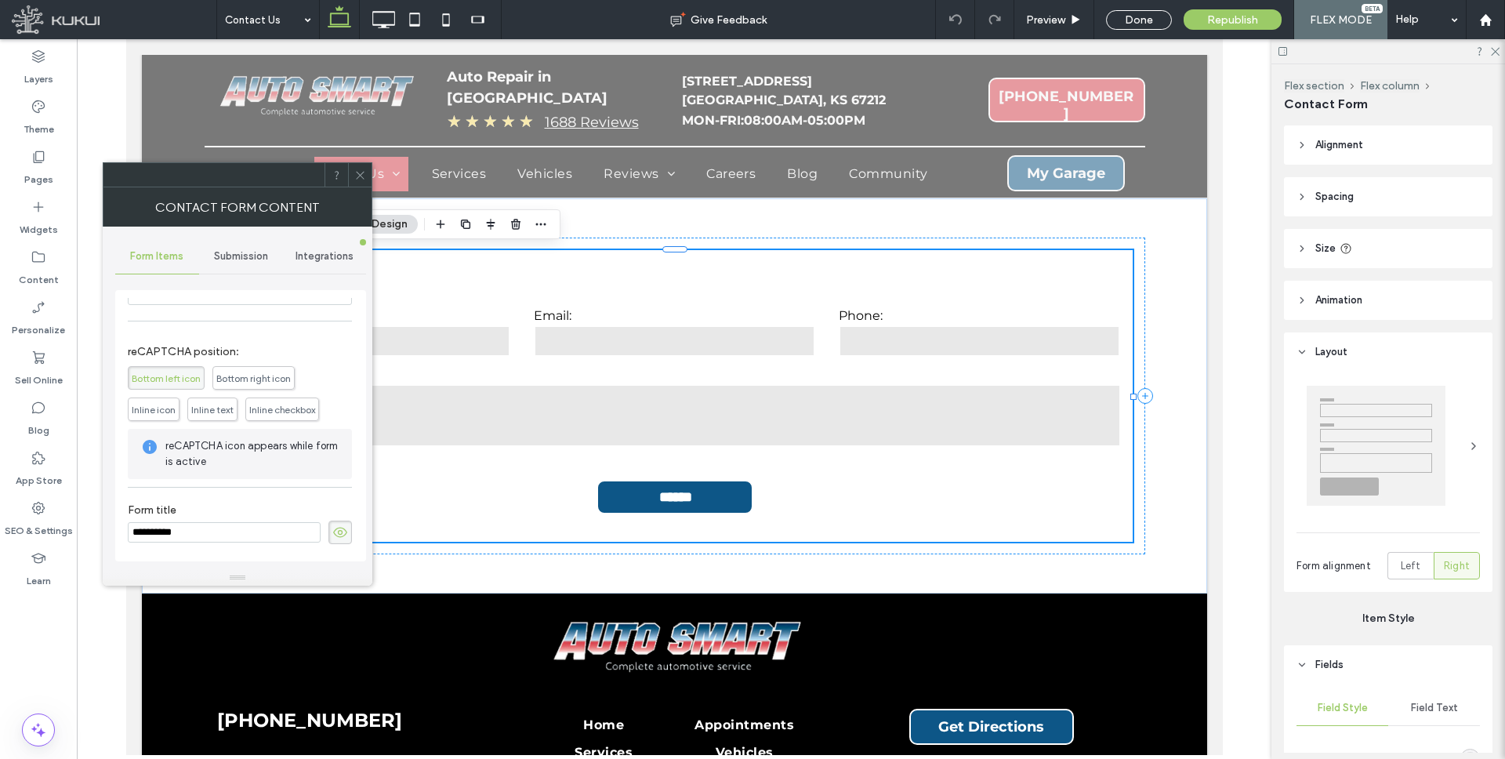
drag, startPoint x: 331, startPoint y: 531, endPoint x: 332, endPoint y: 508, distance: 22.7
click at [332, 531] on icon at bounding box center [340, 531] width 16 height 17
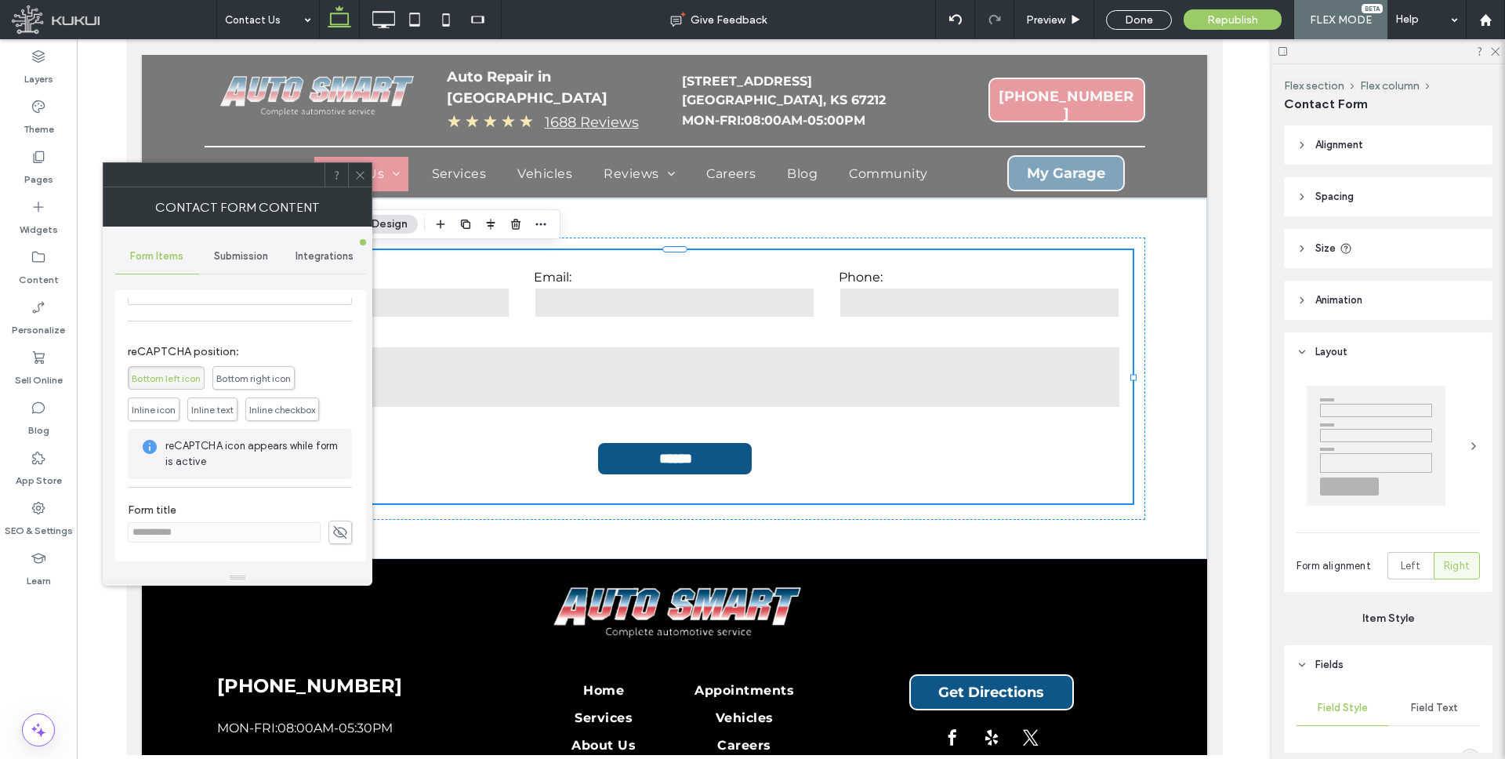
click at [360, 172] on icon at bounding box center [360, 175] width 12 height 12
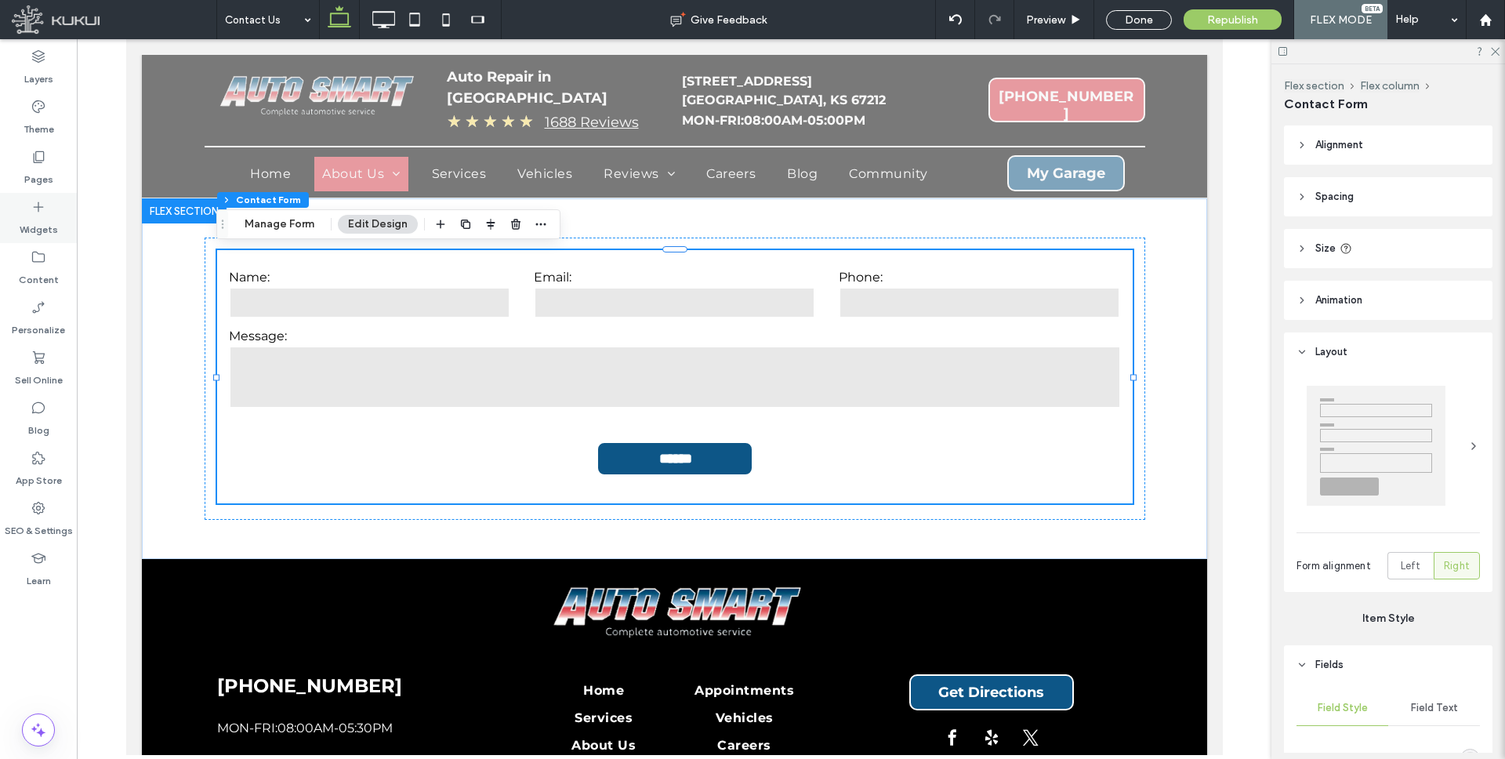
click at [49, 203] on div "Widgets" at bounding box center [38, 218] width 77 height 50
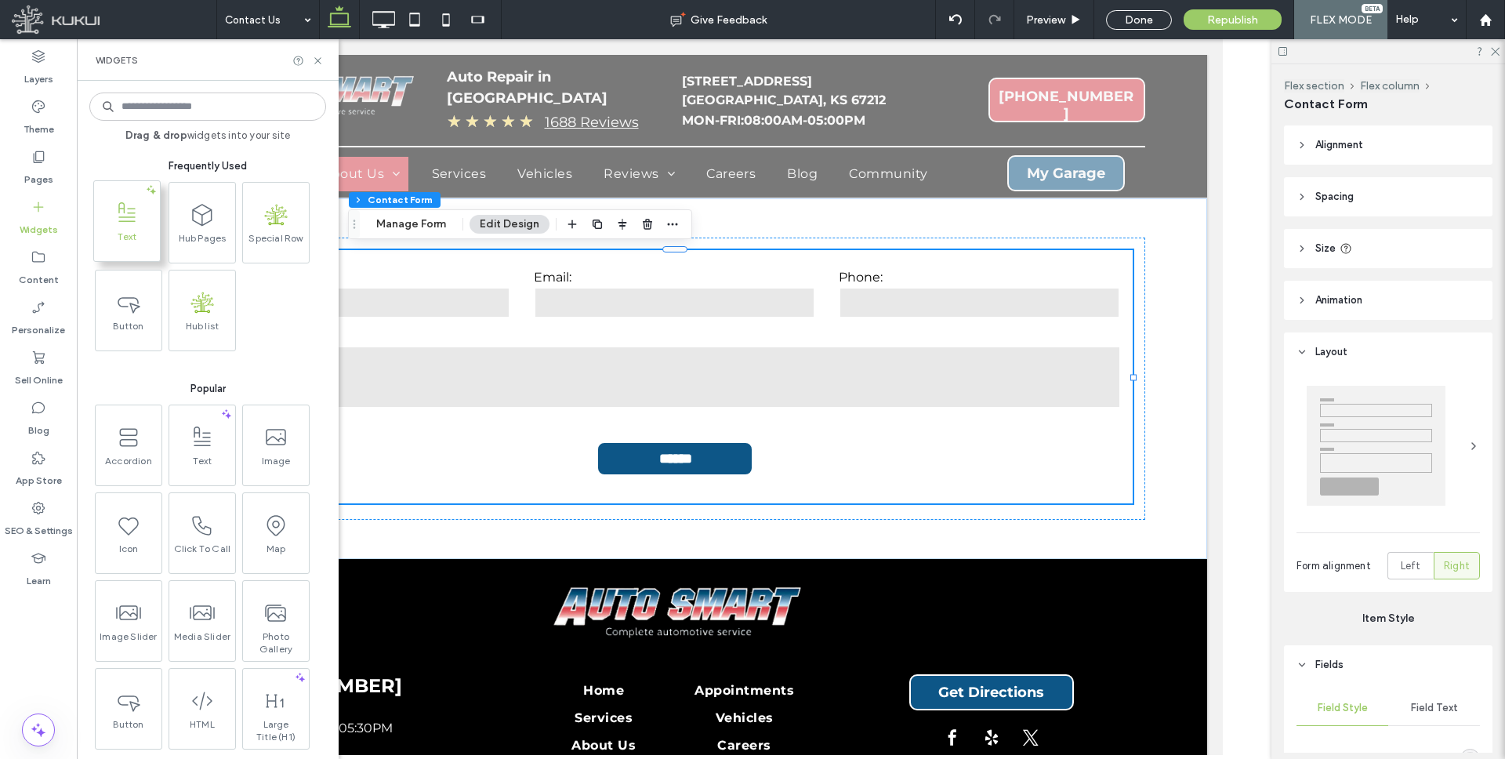
click at [137, 229] on span at bounding box center [127, 212] width 66 height 35
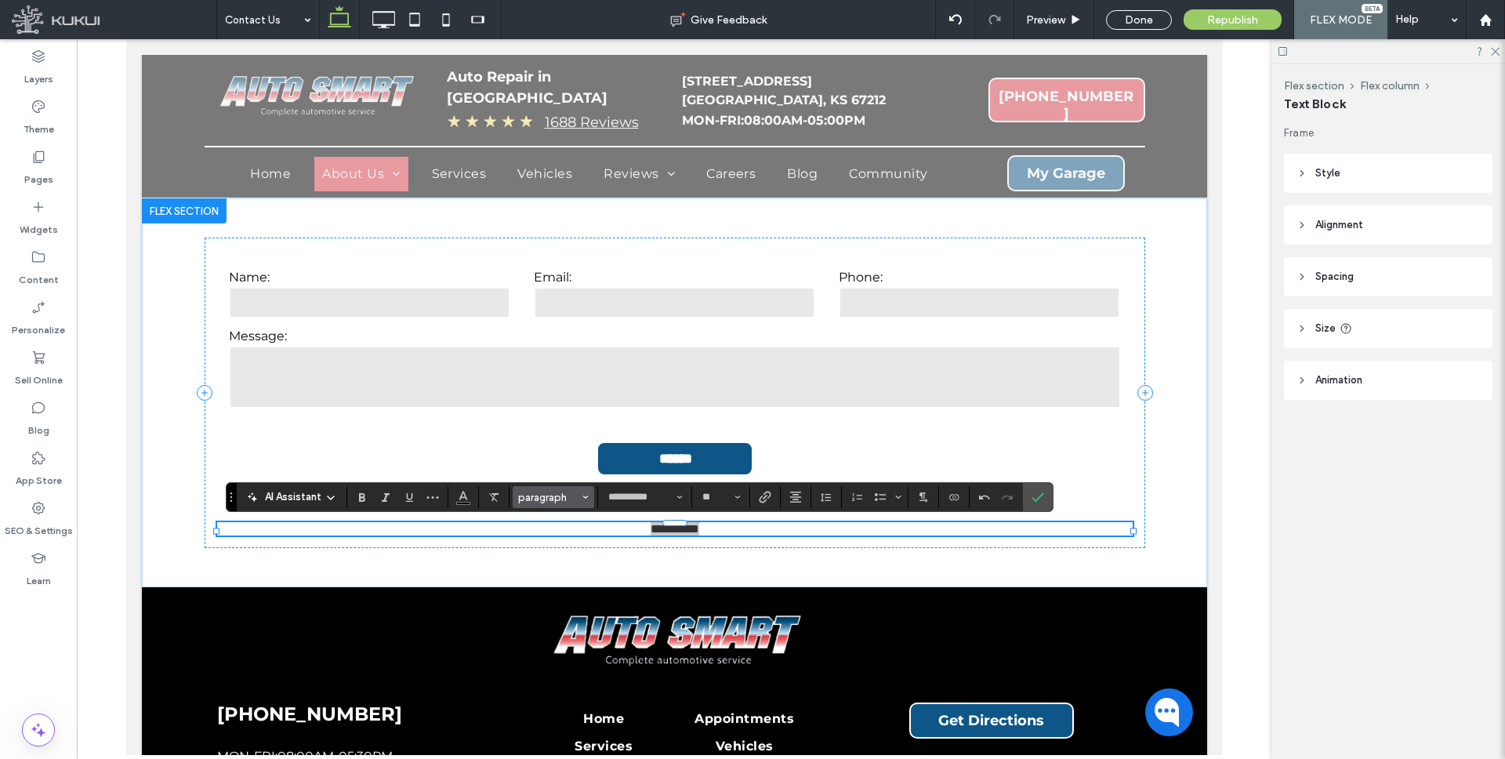
click at [559, 504] on button "paragraph" at bounding box center [552, 497] width 81 height 22
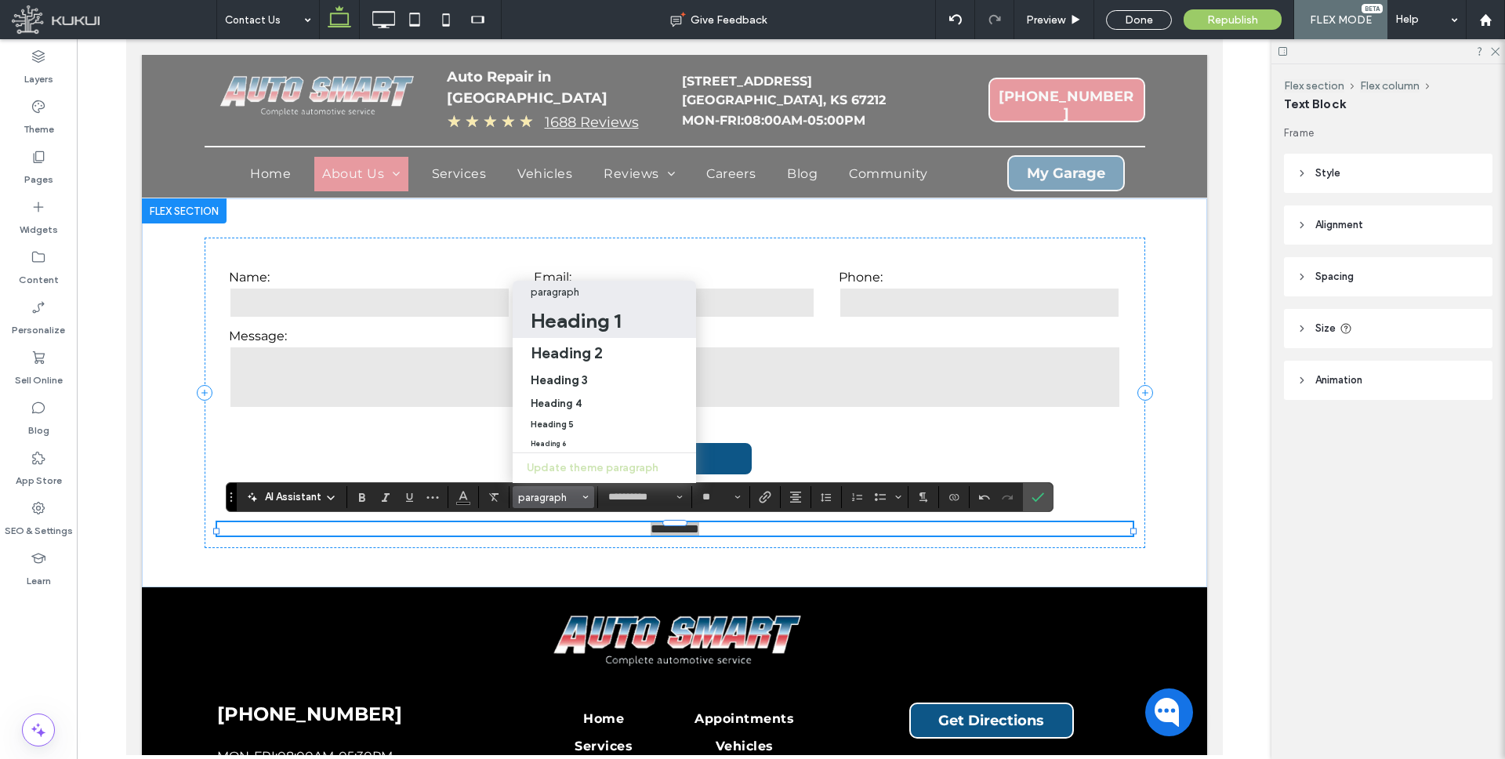
click at [571, 329] on h1 "Heading 1" at bounding box center [576, 320] width 90 height 25
type input "**"
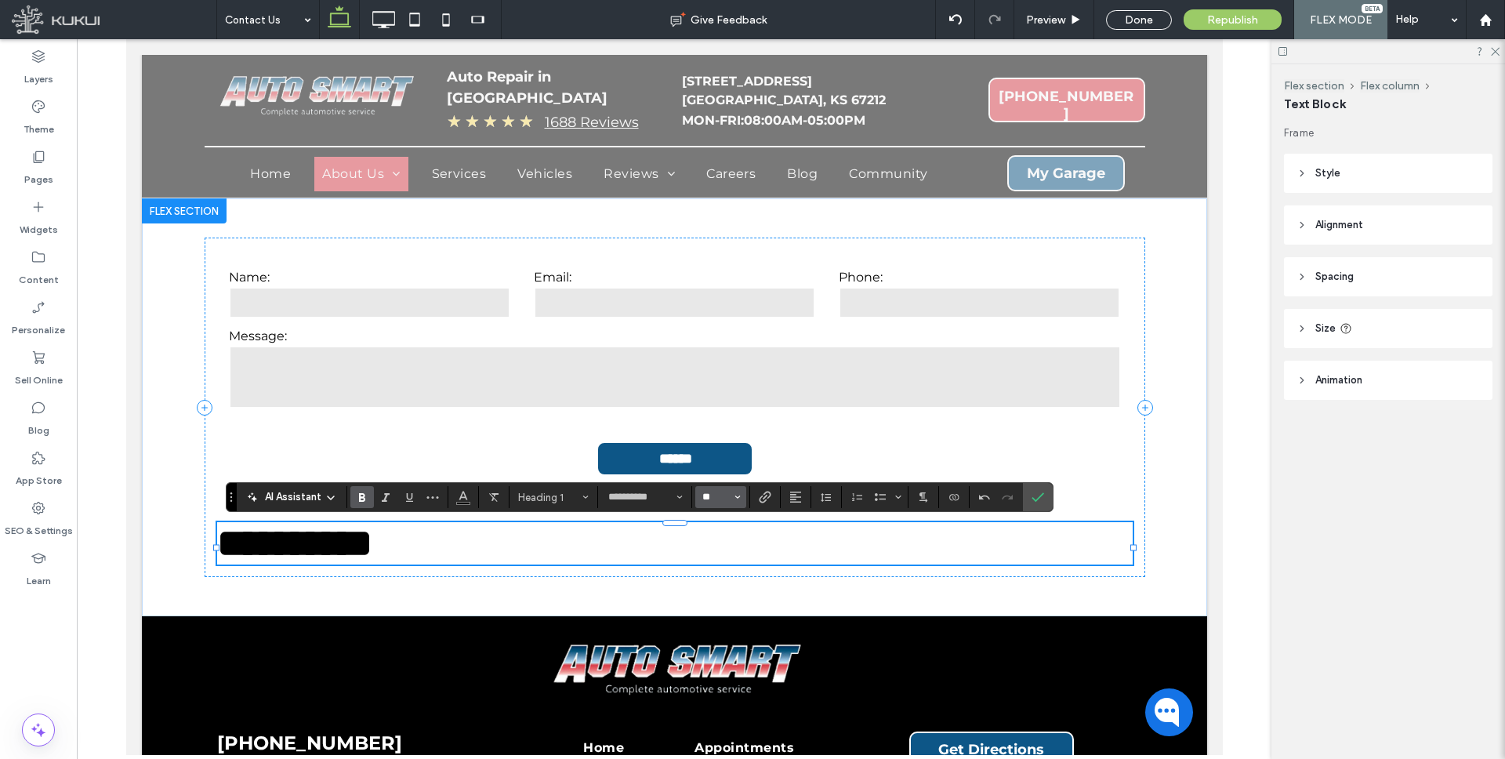
click at [722, 498] on input "**" at bounding box center [716, 497] width 31 height 13
type input "**"
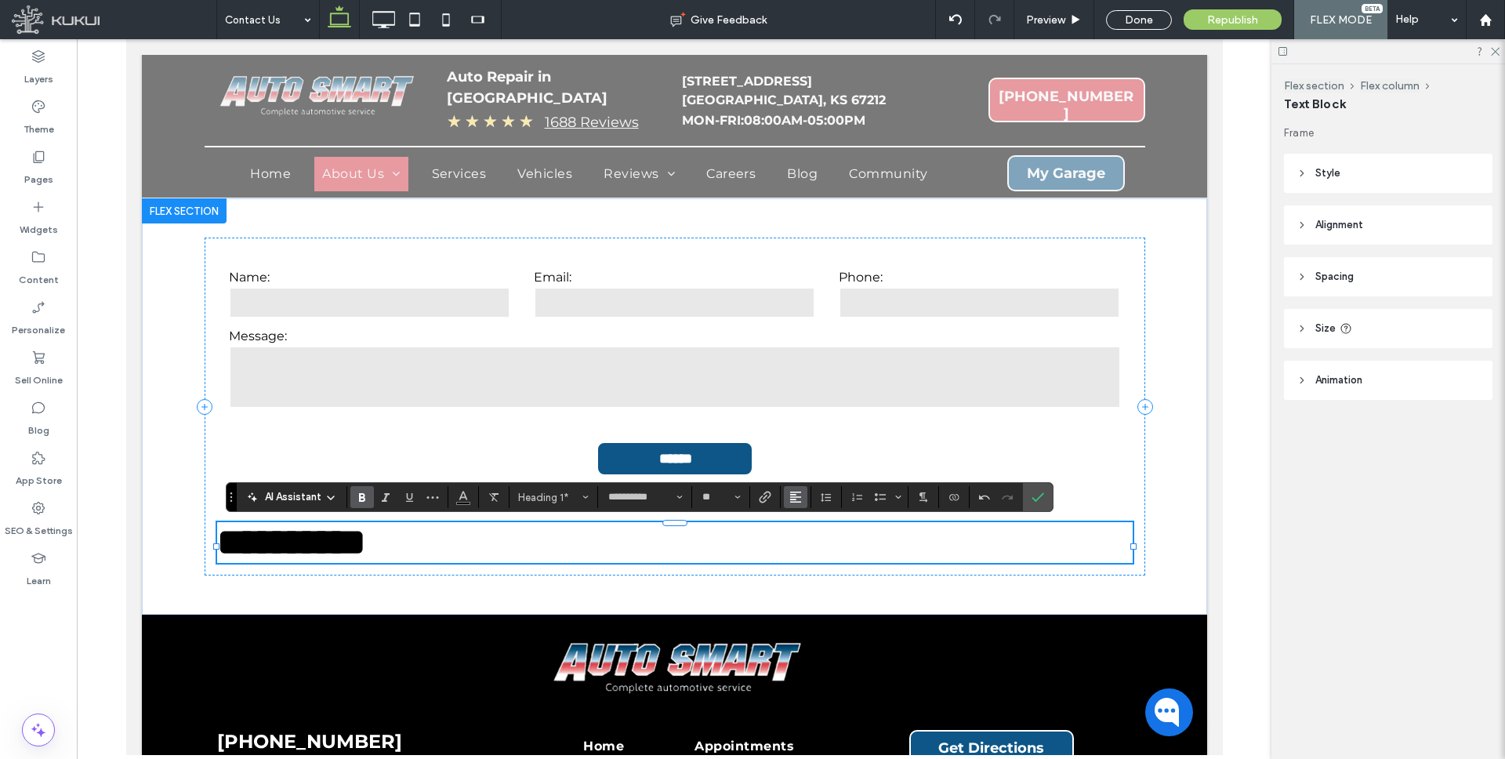
click at [791, 493] on icon "Alignment" at bounding box center [795, 497] width 13 height 13
click at [814, 420] on div "ui.textEditor.alignment.center" at bounding box center [811, 426] width 20 height 13
click at [1034, 496] on icon "Confirm" at bounding box center [1037, 497] width 13 height 13
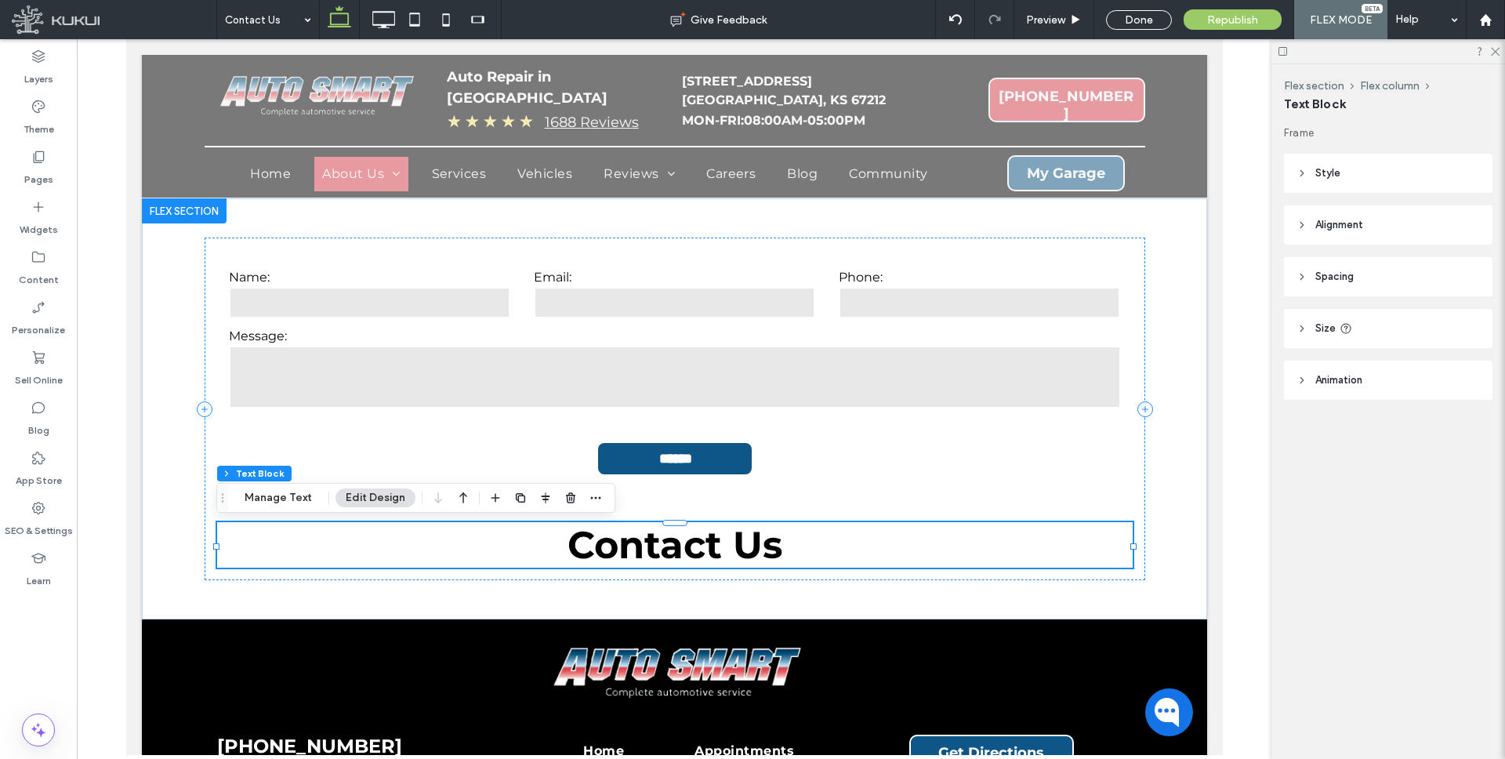
click at [457, 494] on icon "button" at bounding box center [463, 497] width 19 height 28
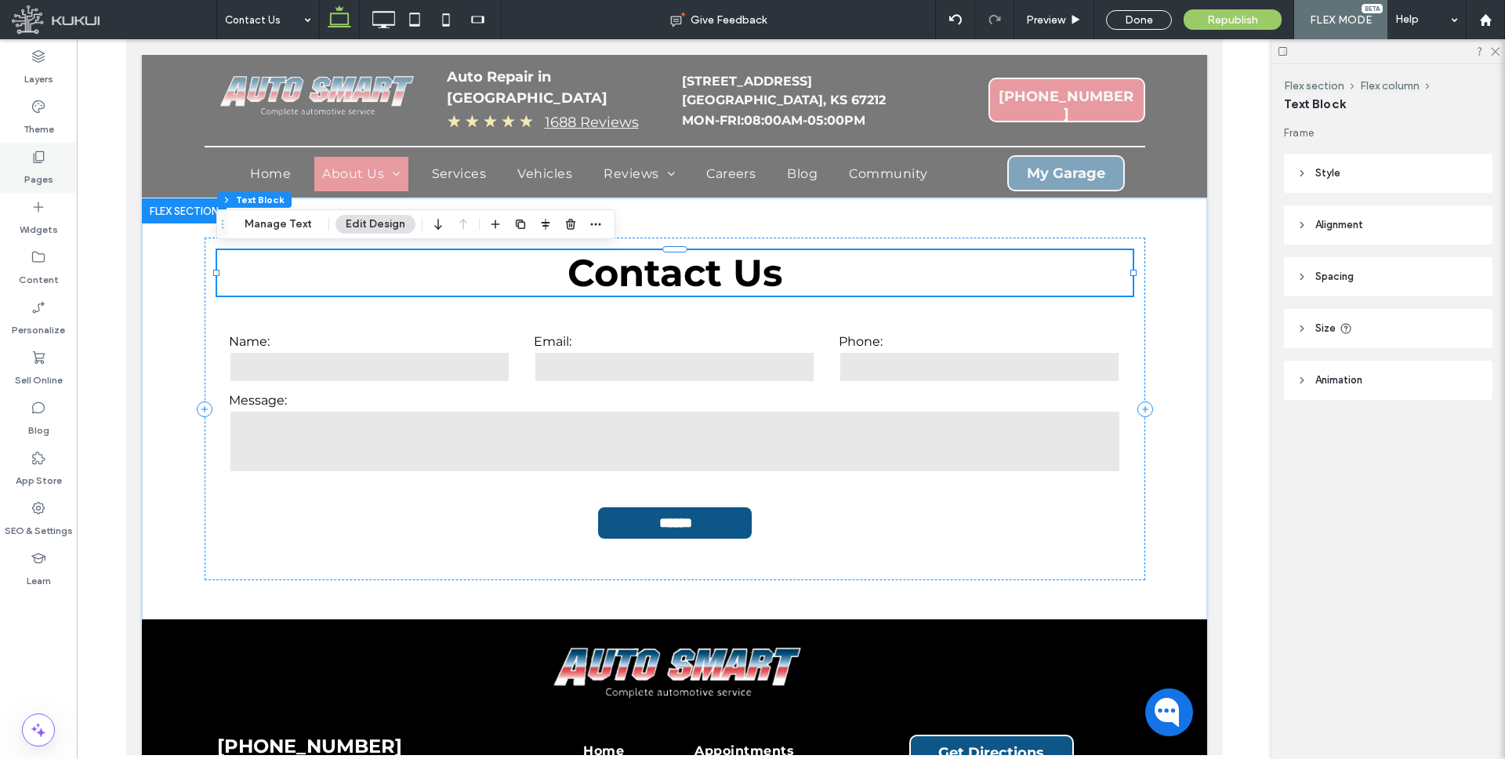
click at [38, 158] on icon at bounding box center [39, 157] width 16 height 16
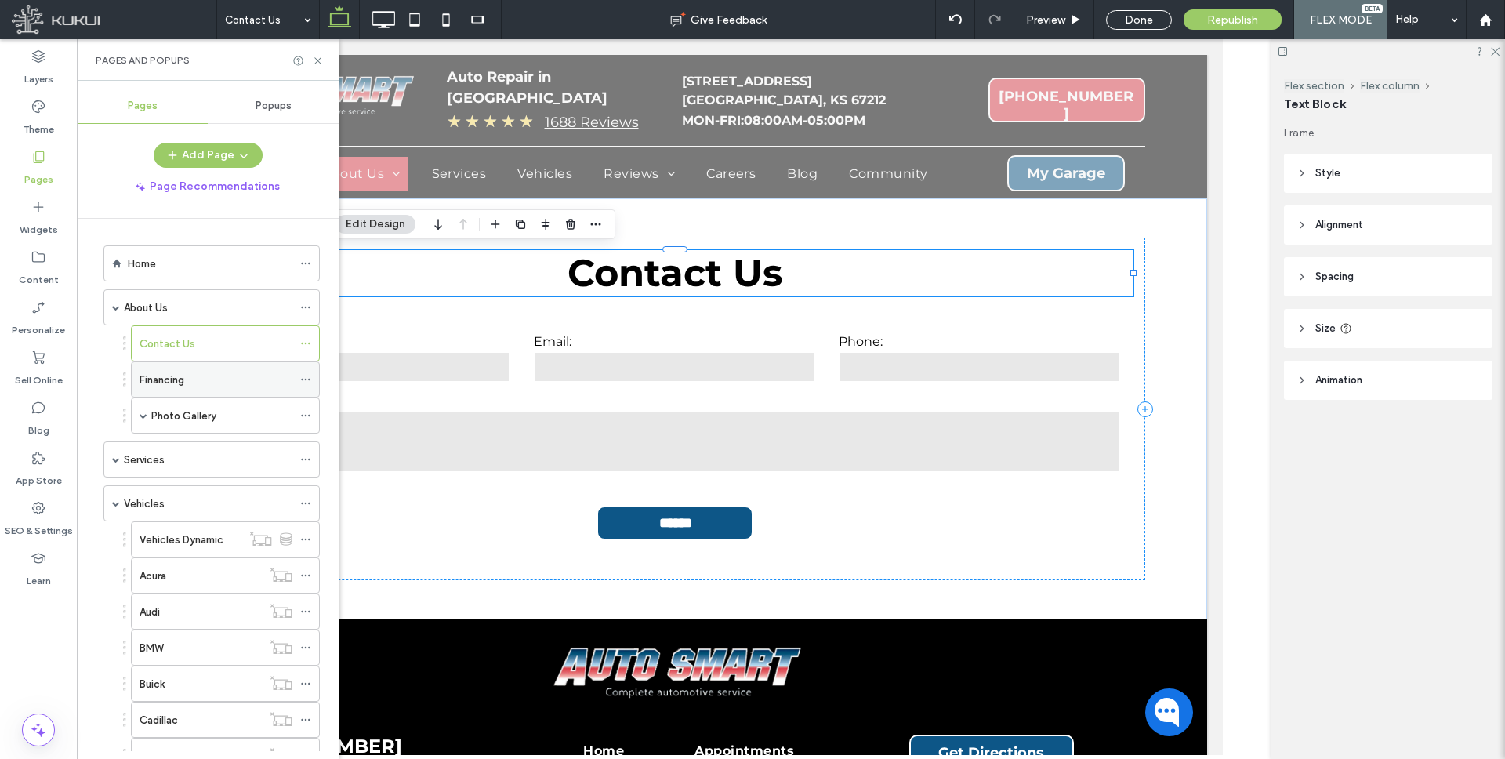
click at [194, 377] on div "Financing" at bounding box center [215, 379] width 153 height 16
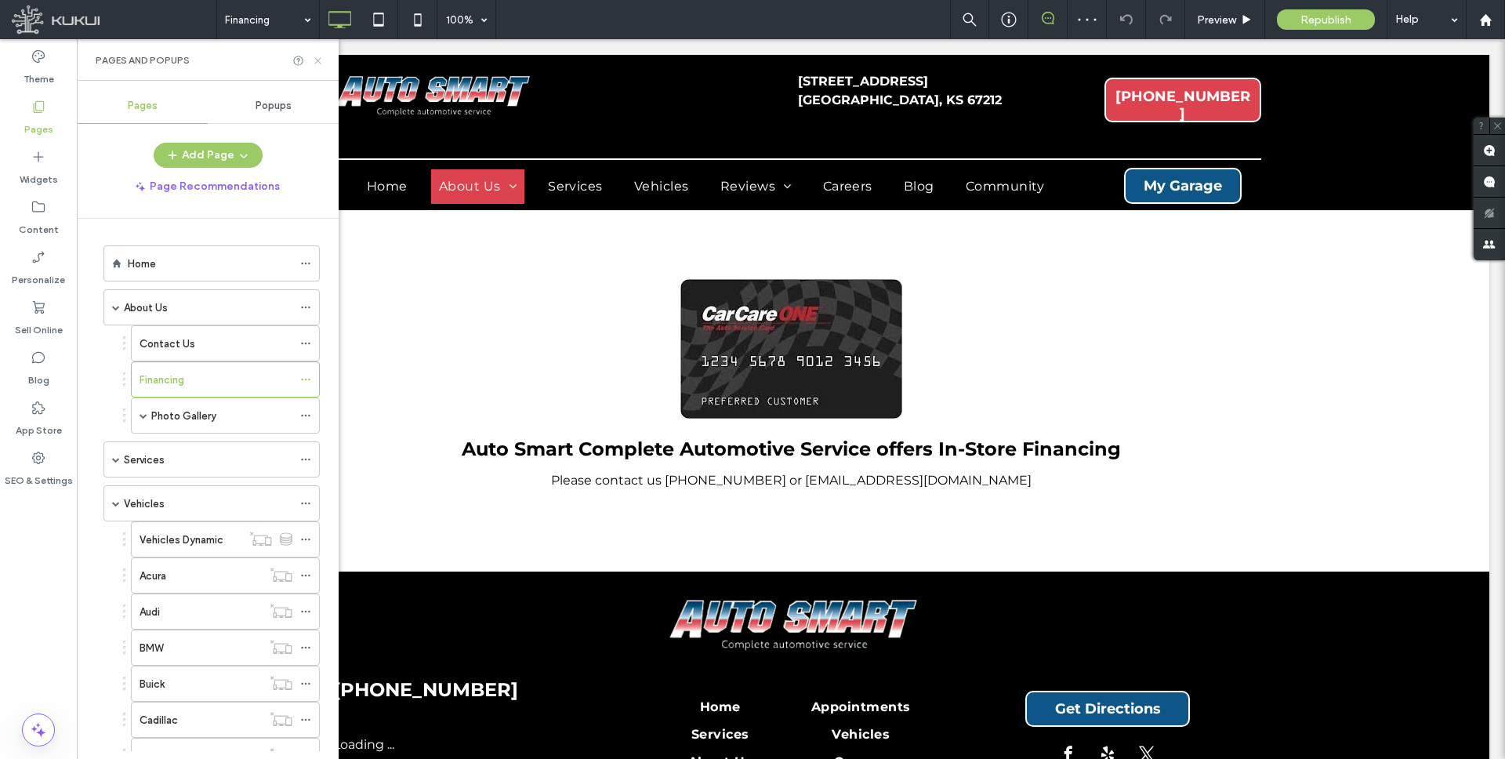
click at [318, 64] on icon at bounding box center [318, 61] width 12 height 12
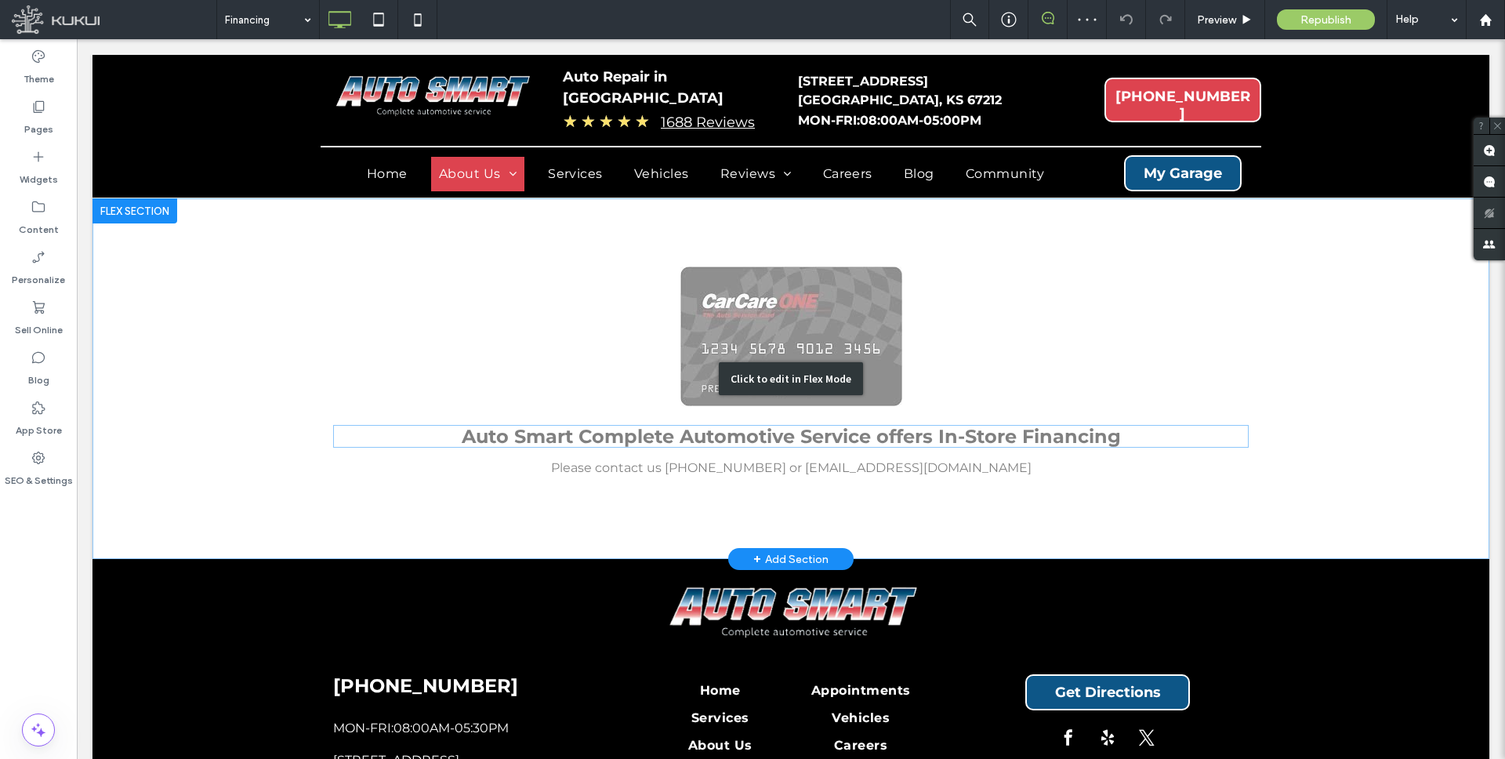
click at [611, 436] on div "Click to edit in Flex Mode" at bounding box center [790, 378] width 1396 height 360
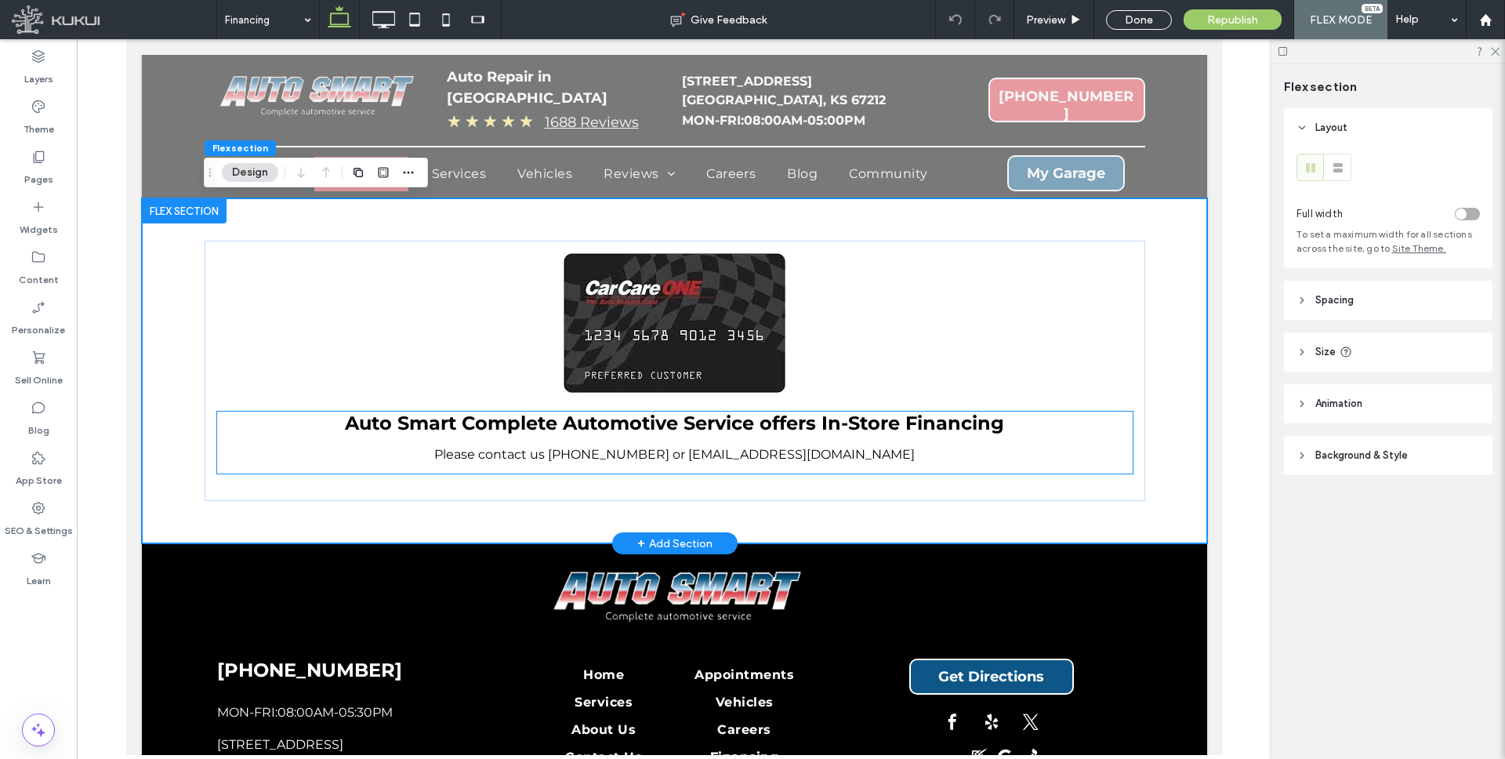
click at [612, 418] on span "Auto Smart Complete Automotive Service offers In-Store Financing" at bounding box center [673, 422] width 659 height 23
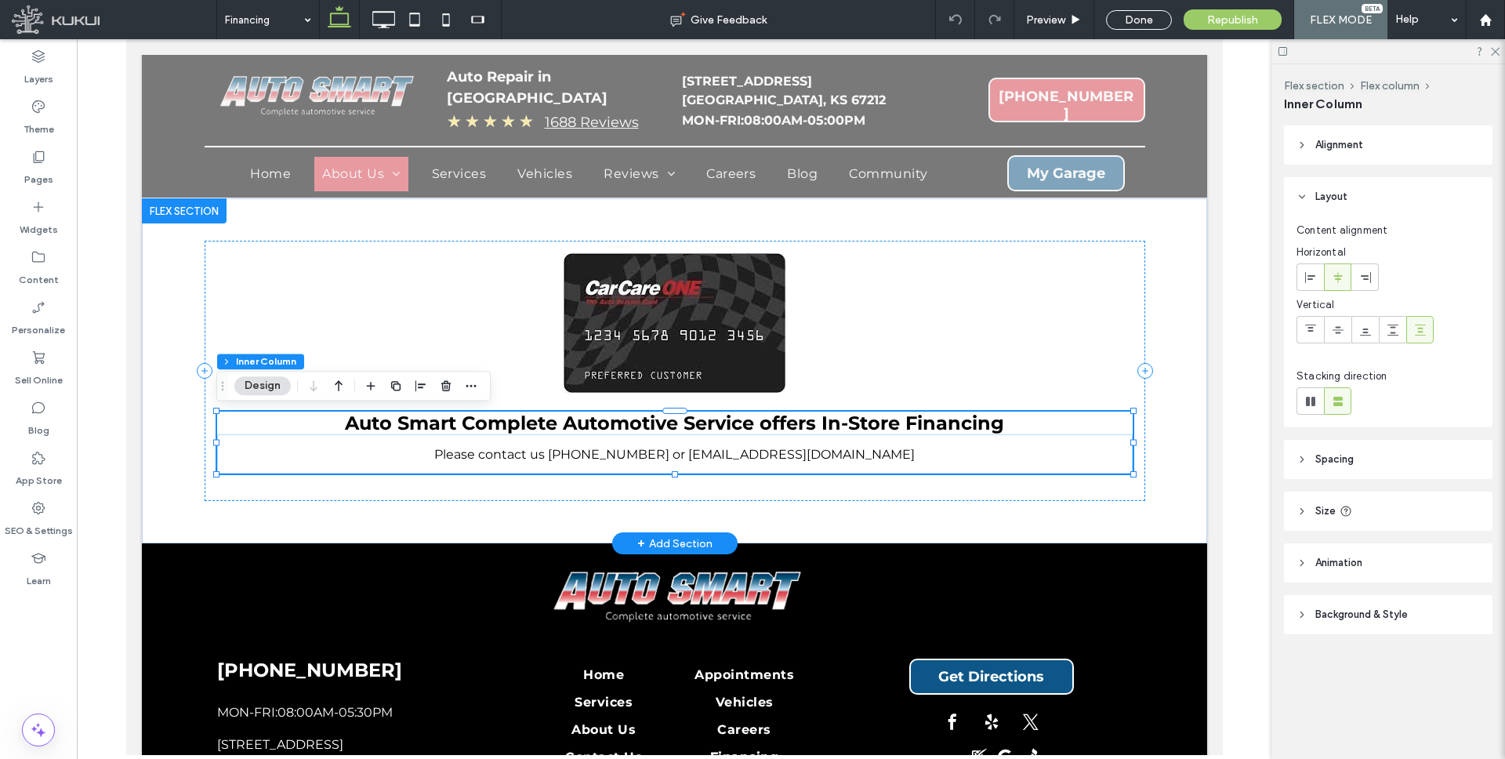
click at [592, 418] on span "Auto Smart Complete Automotive Service offers In-Store Financing" at bounding box center [673, 422] width 659 height 23
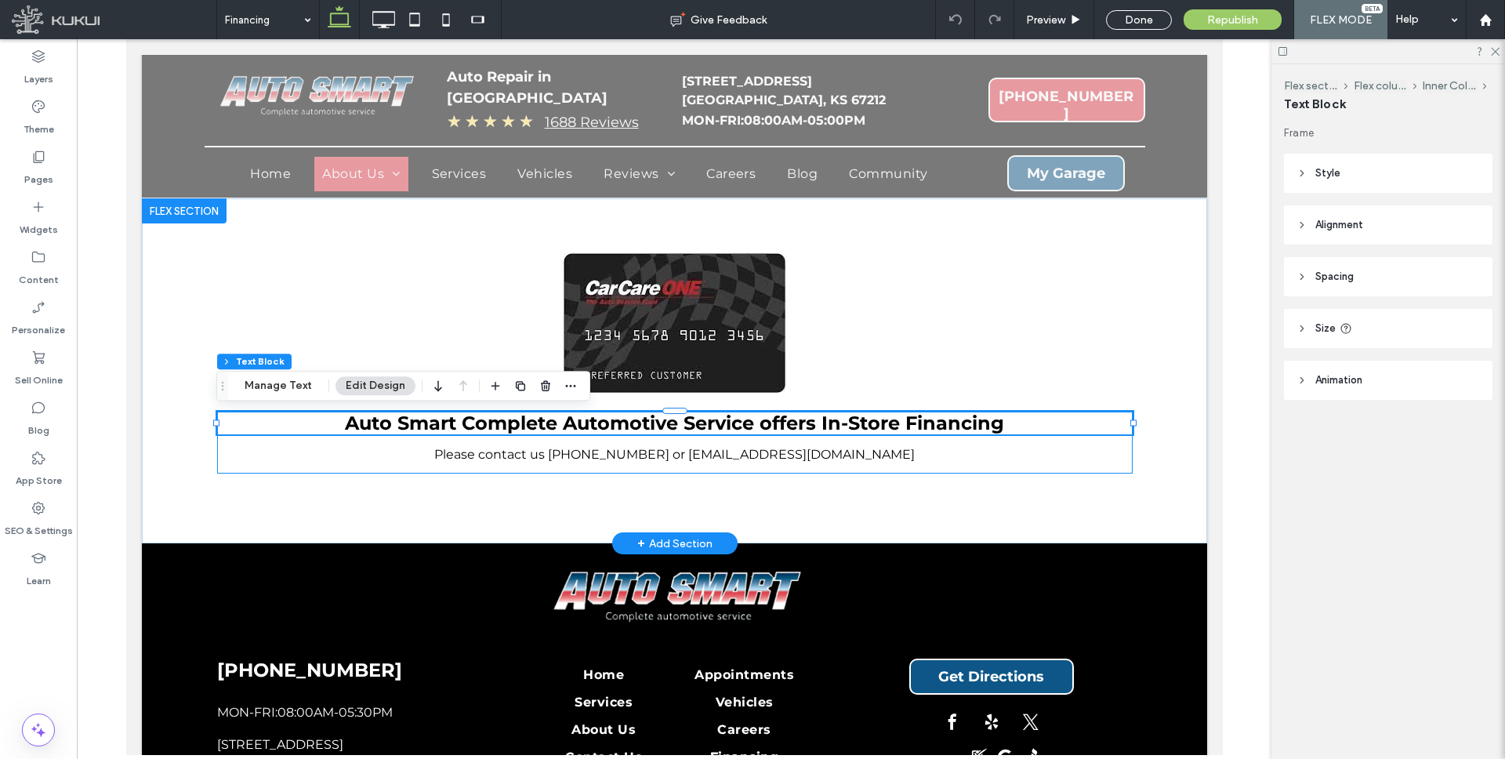
click at [570, 417] on span "Auto Smart Complete Automotive Service offers In-Store Financing" at bounding box center [673, 422] width 659 height 23
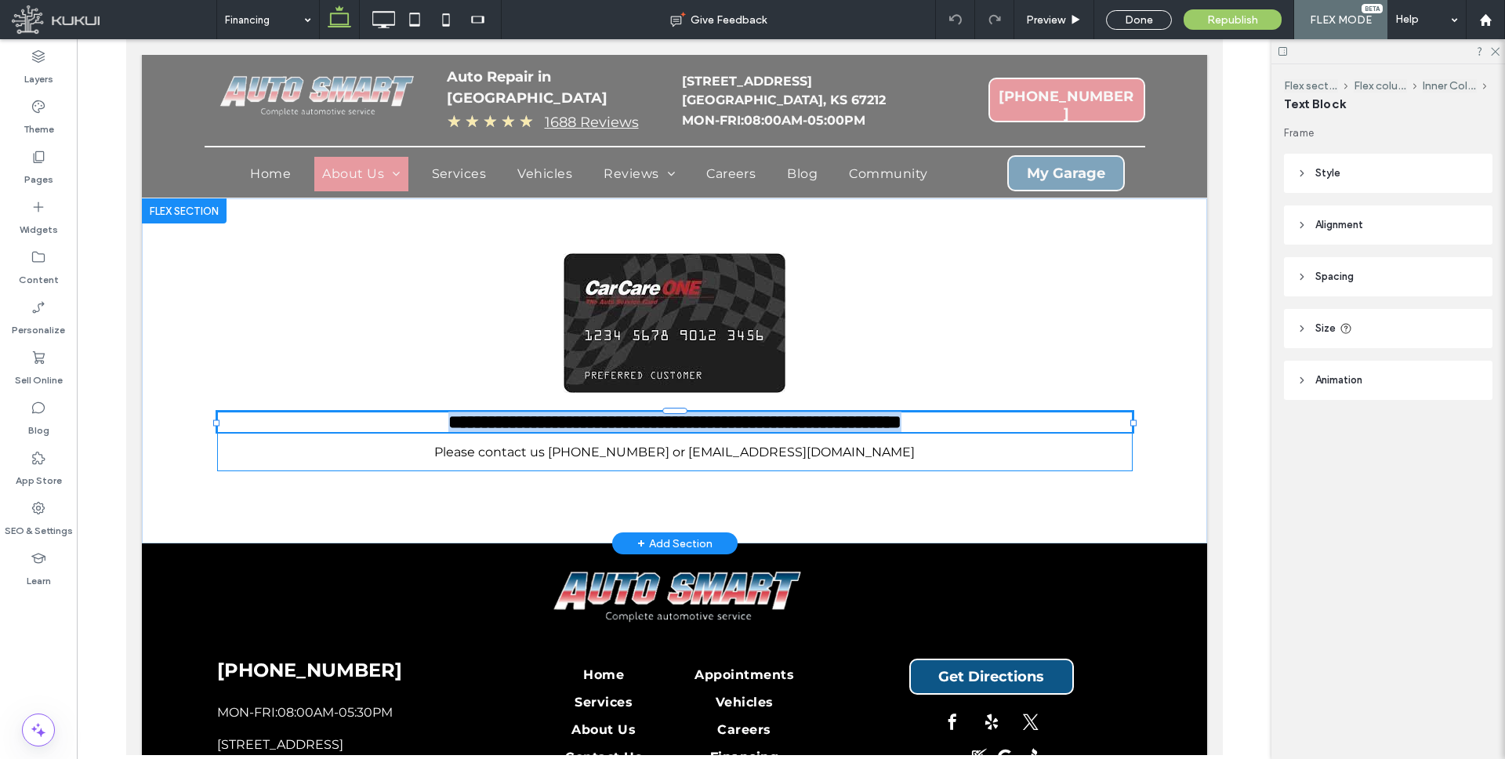
type input "**********"
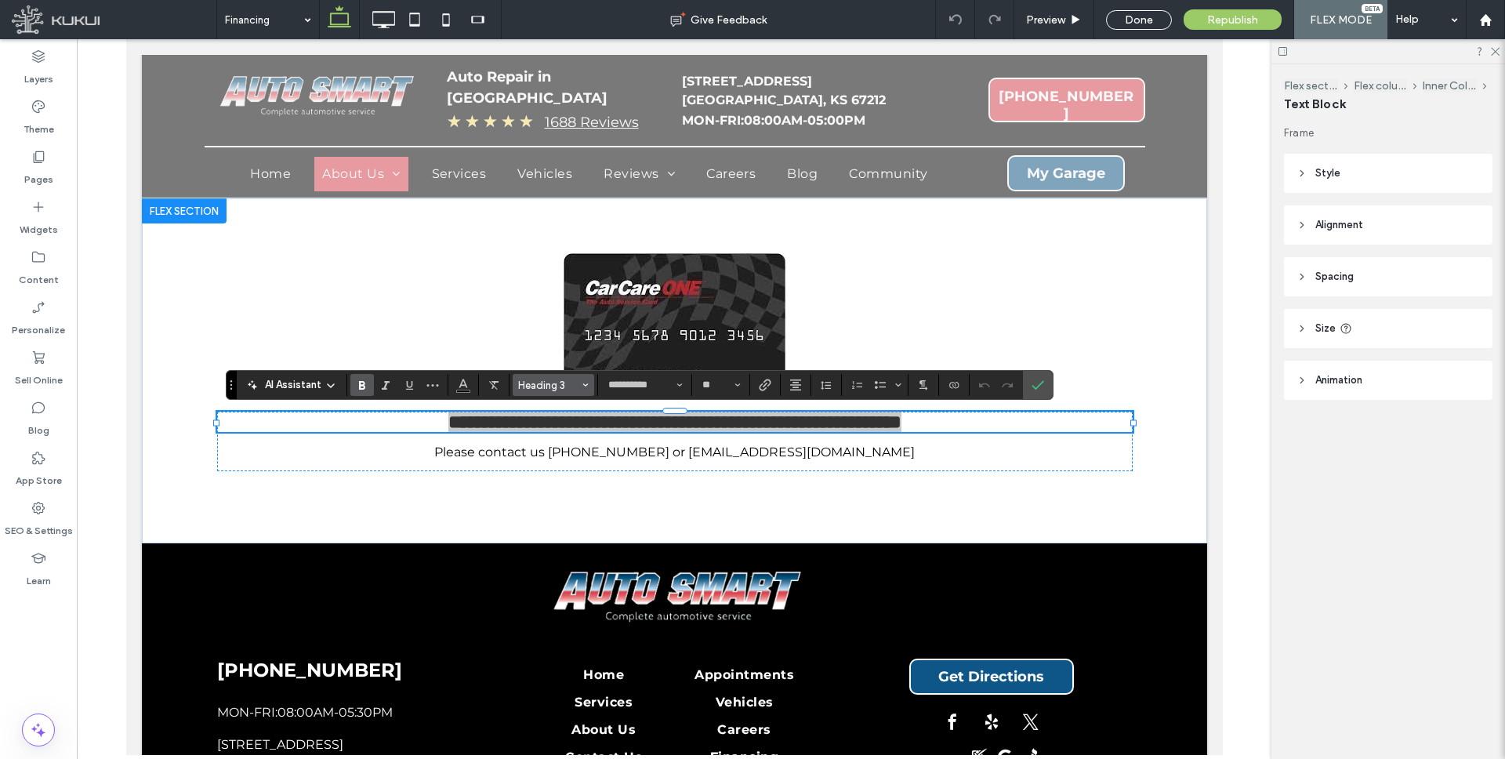
click at [586, 383] on icon "Styles" at bounding box center [585, 385] width 6 height 6
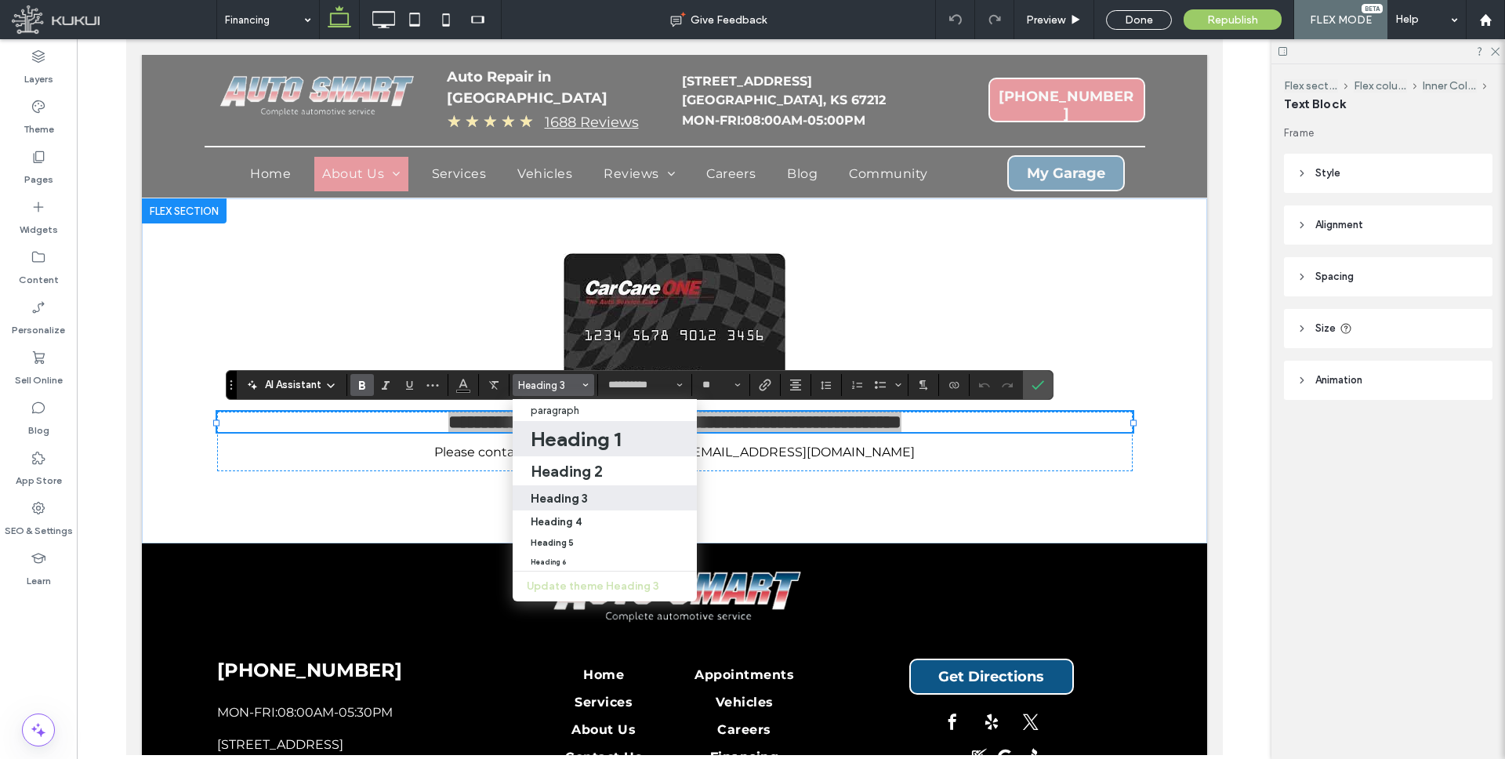
click at [564, 445] on h1 "Heading 1" at bounding box center [576, 438] width 90 height 25
type input "**"
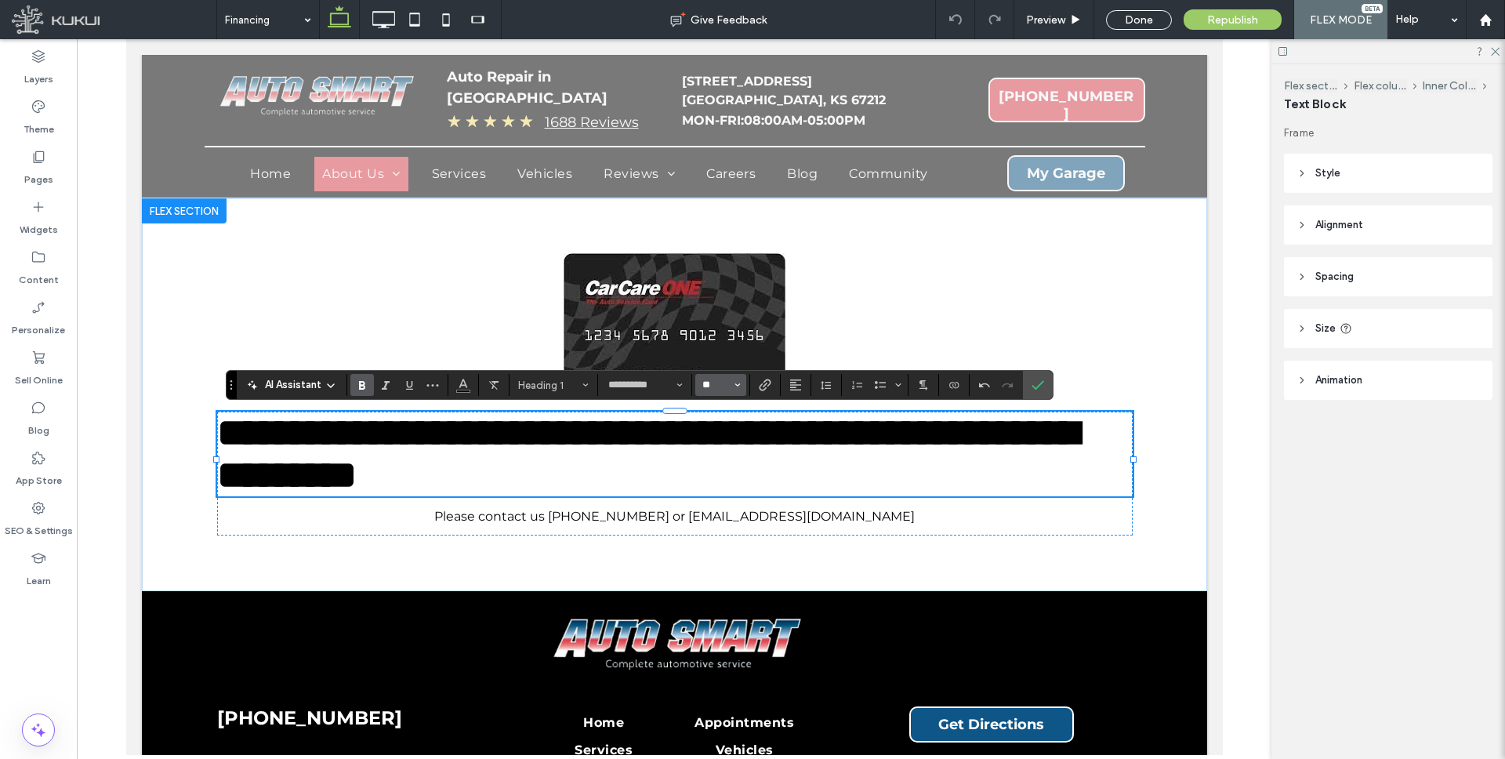
click at [726, 387] on input "**" at bounding box center [716, 384] width 31 height 13
type input "**"
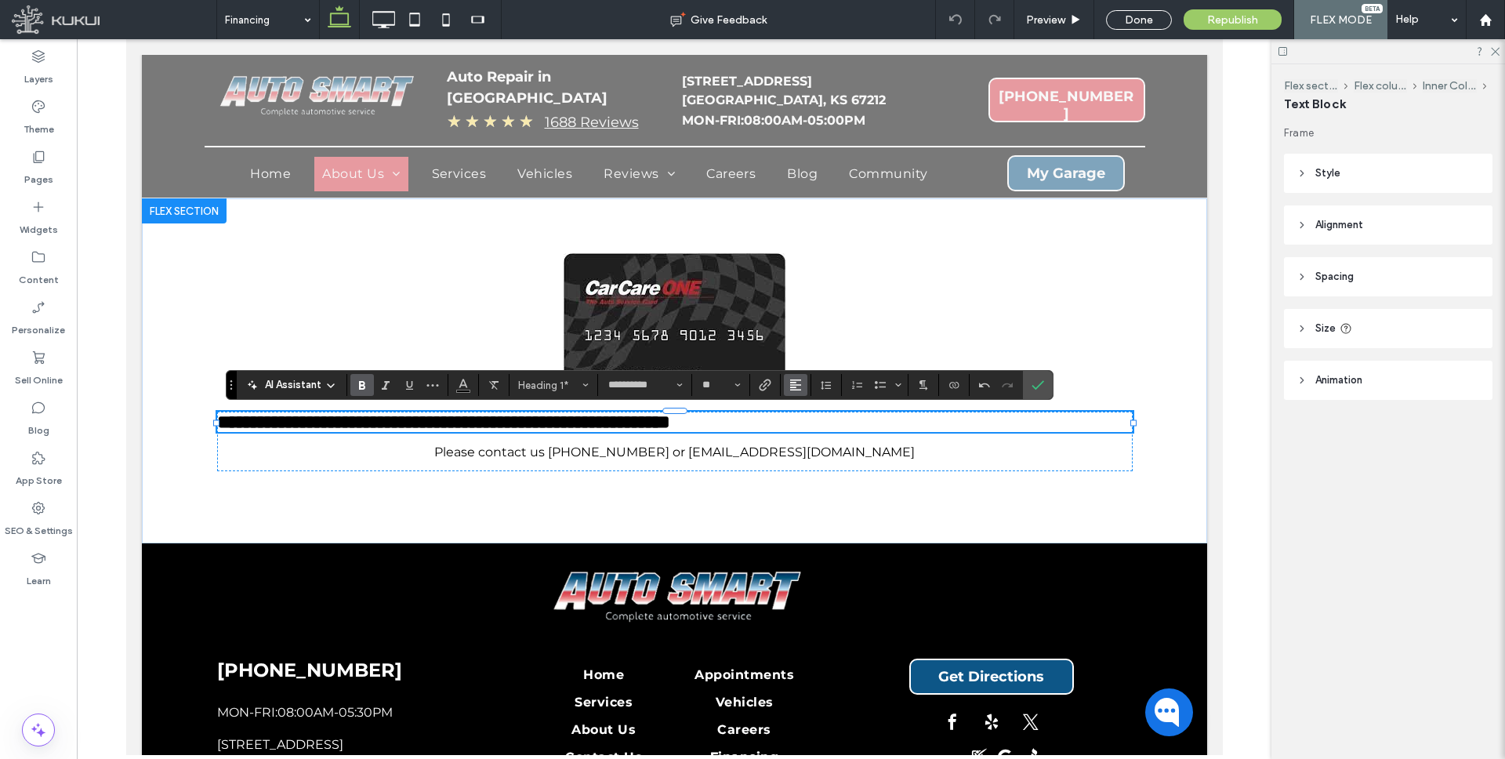
click at [792, 383] on icon "Alignment" at bounding box center [795, 384] width 13 height 13
click at [815, 433] on div "ui.textEditor.alignment.center" at bounding box center [811, 433] width 20 height 13
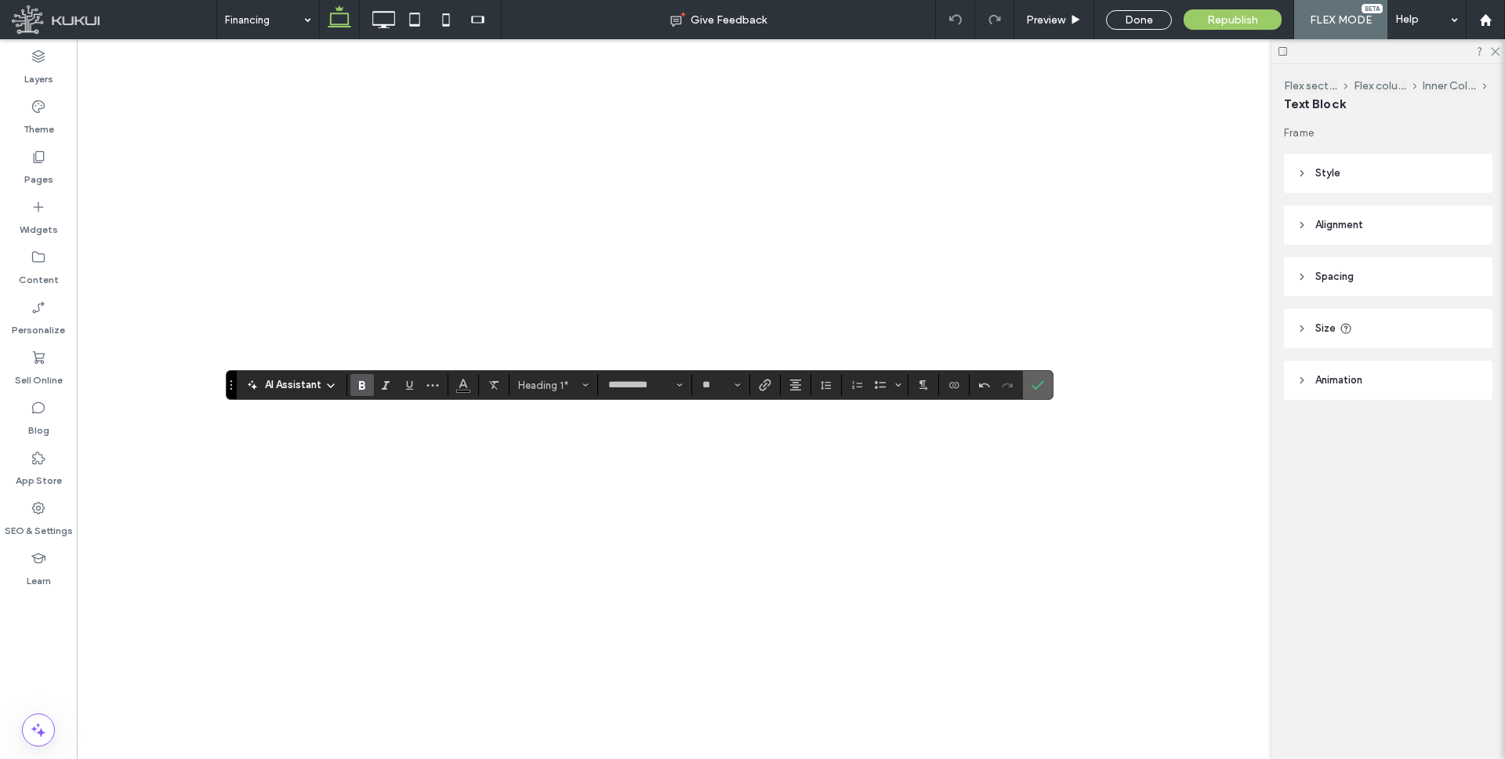
click at [1041, 378] on icon "Confirm" at bounding box center [1037, 384] width 13 height 13
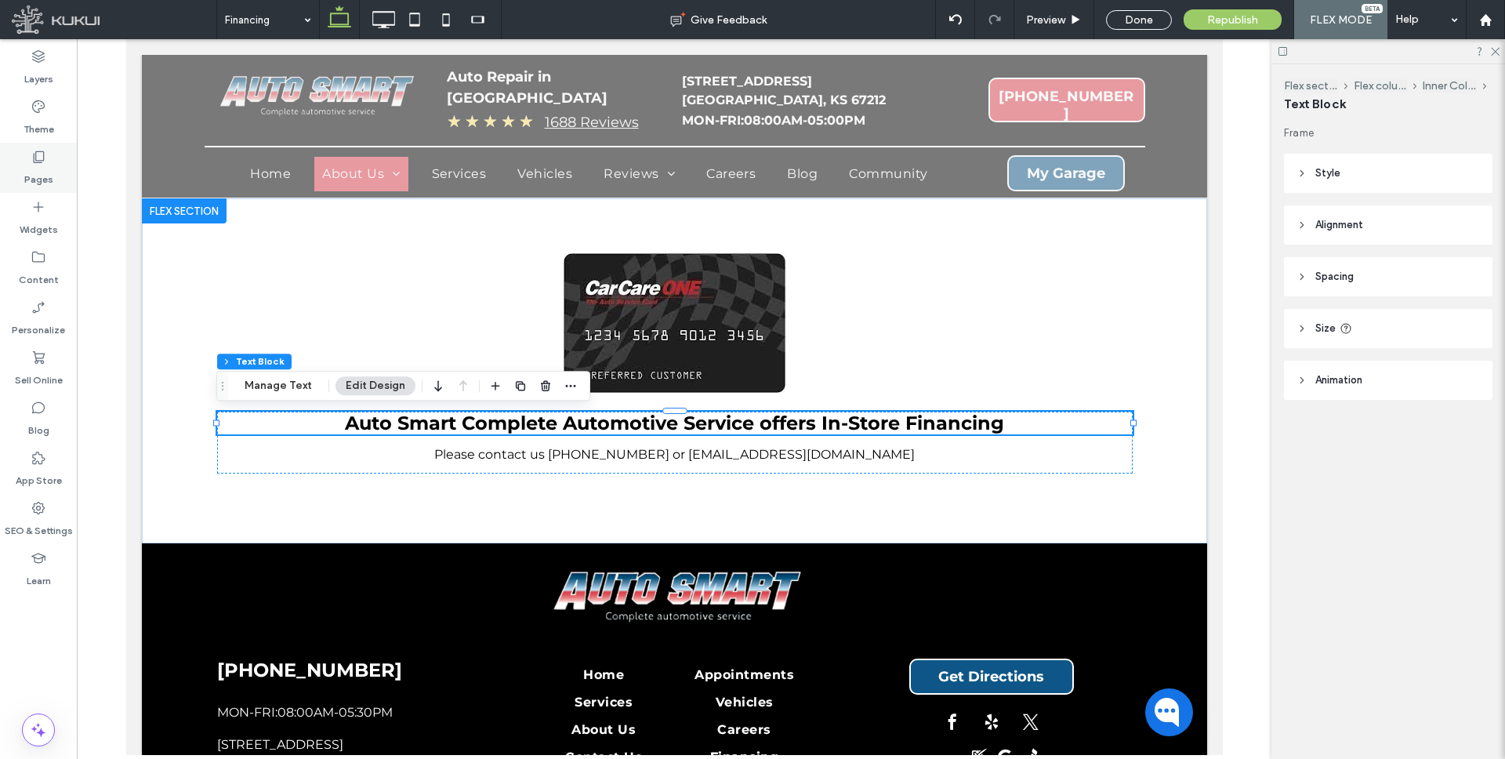
click at [54, 161] on div "Pages" at bounding box center [38, 168] width 77 height 50
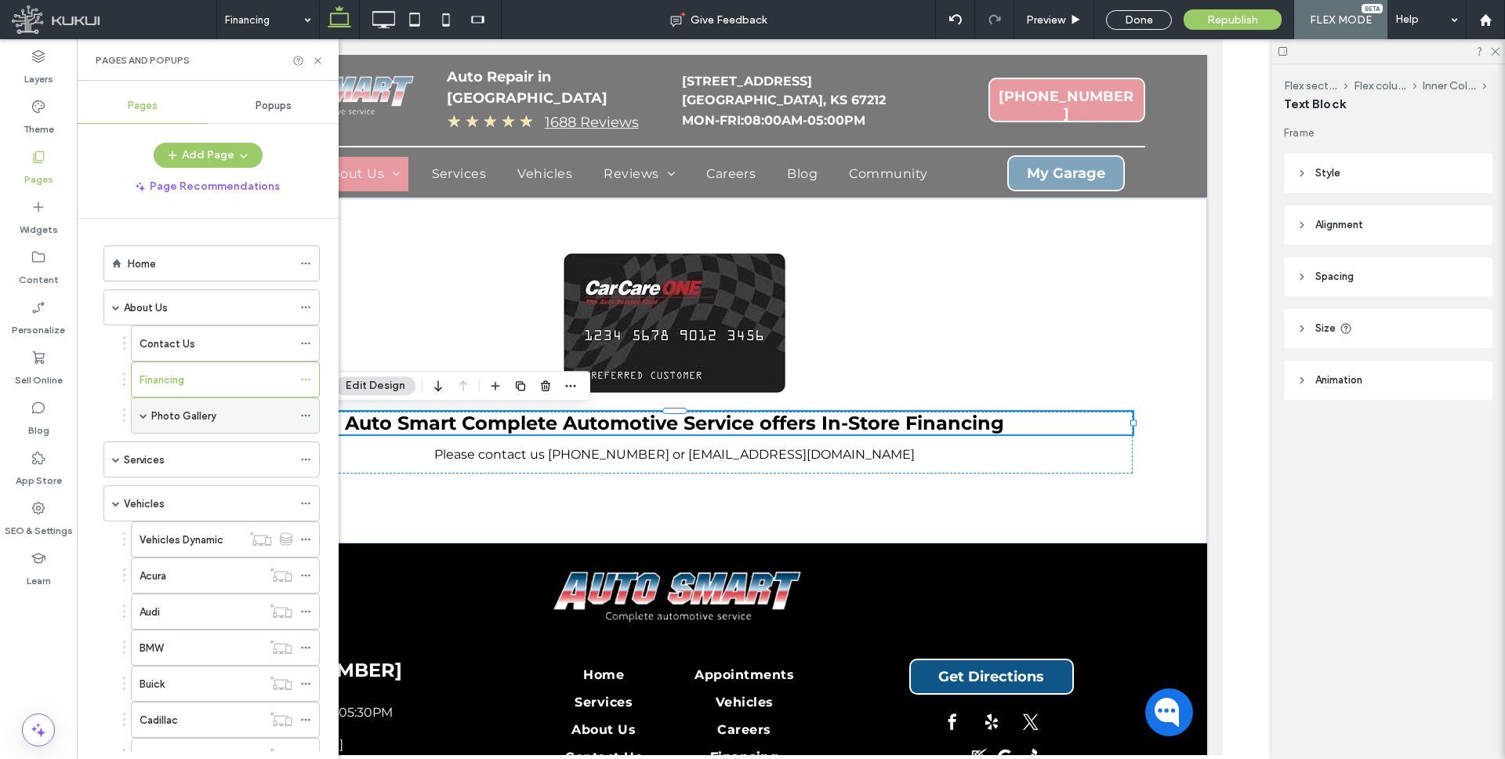
click at [179, 412] on label "Photo Gallery" at bounding box center [183, 415] width 65 height 27
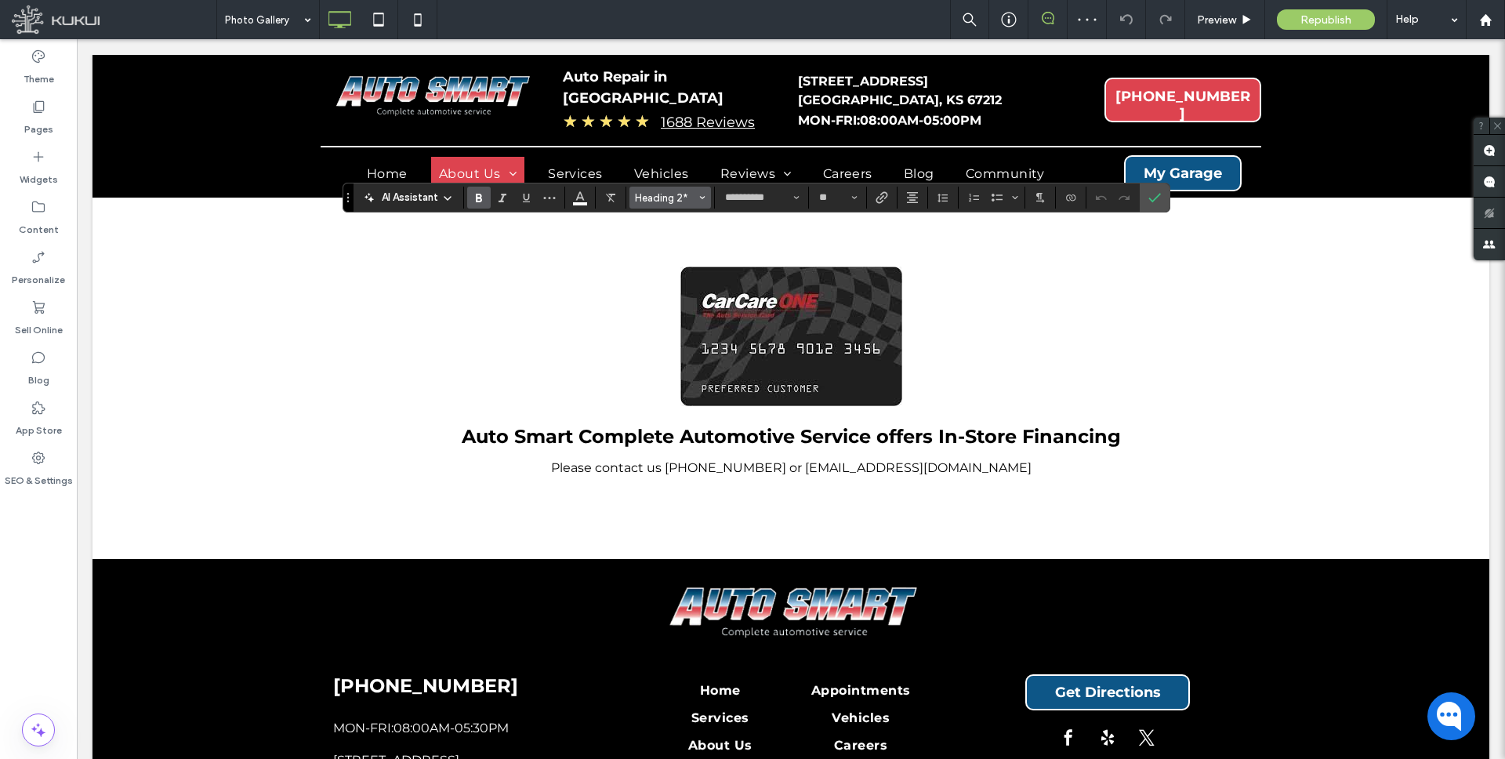
click at [701, 197] on use "Styles" at bounding box center [702, 197] width 5 height 3
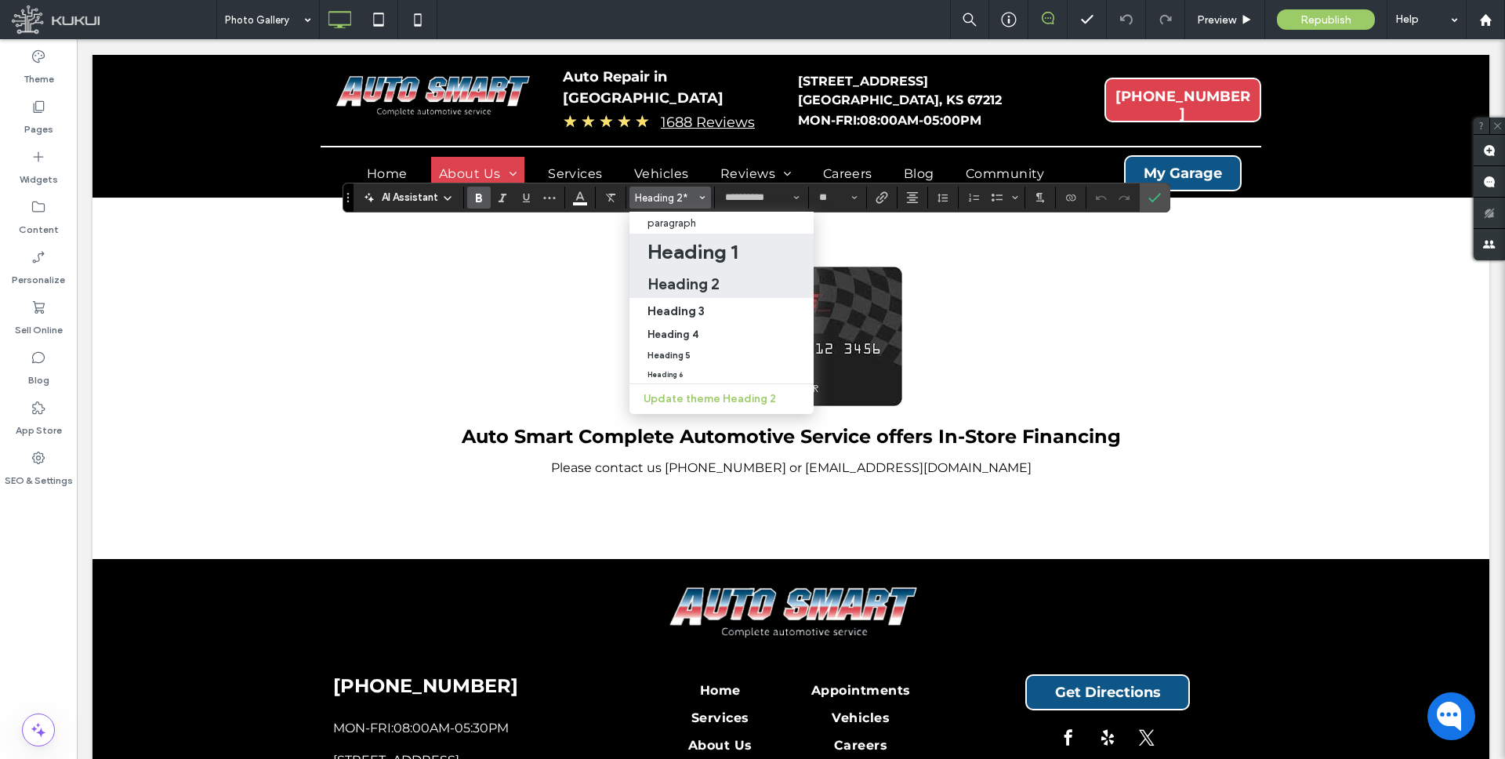
click at [714, 258] on h1 "Heading 1" at bounding box center [692, 251] width 90 height 25
type input "**"
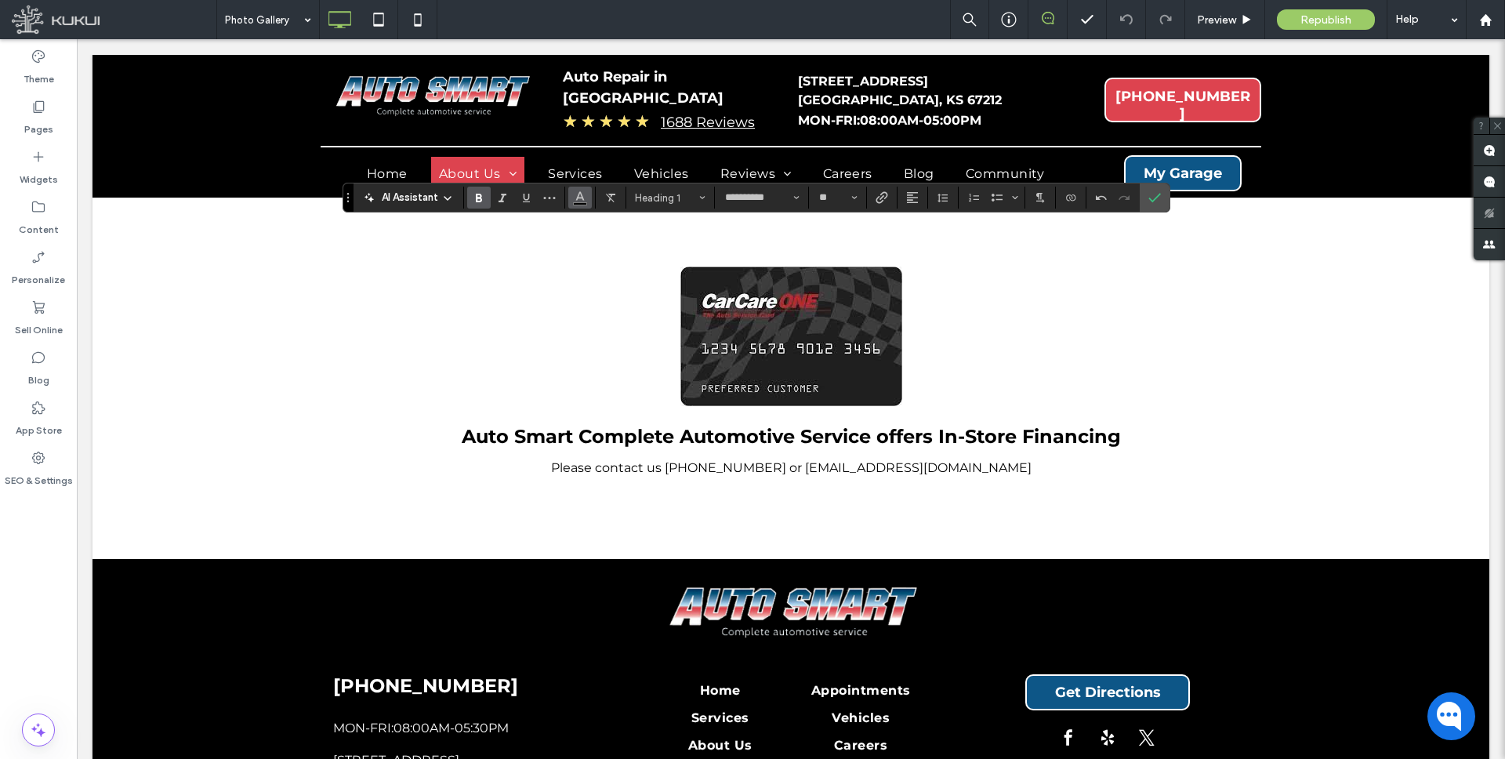
click at [585, 197] on icon "Color" at bounding box center [580, 196] width 13 height 13
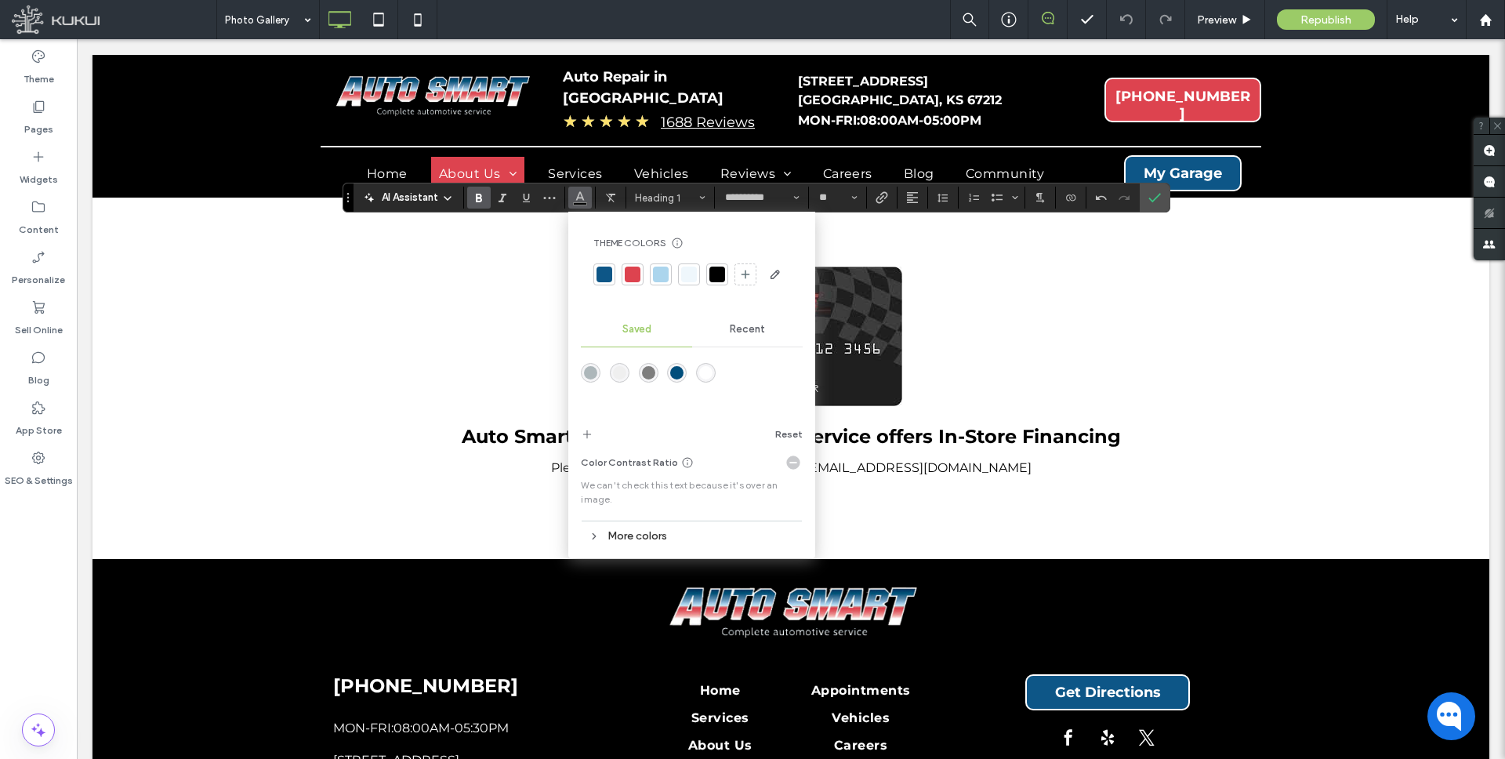
click at [708, 372] on div "rgba(255,255,255,1)" at bounding box center [705, 372] width 13 height 13
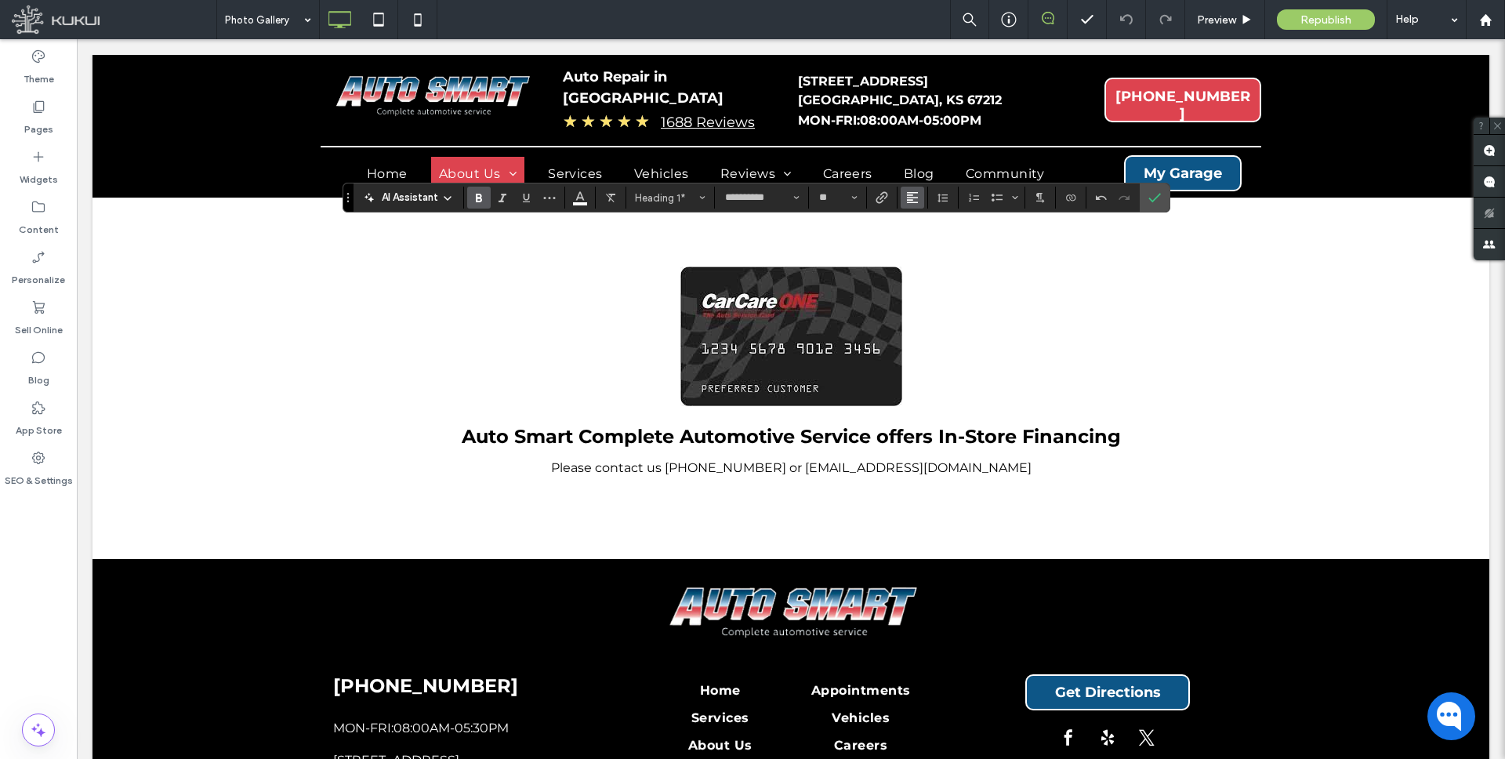
click at [906, 200] on icon "Alignment" at bounding box center [912, 197] width 13 height 13
click at [921, 247] on icon "ui.textEditor.alignment.center" at bounding box center [924, 246] width 13 height 13
click at [842, 197] on input "**" at bounding box center [832, 197] width 31 height 13
type input "**"
click at [1153, 193] on icon "Confirm" at bounding box center [1154, 197] width 13 height 13
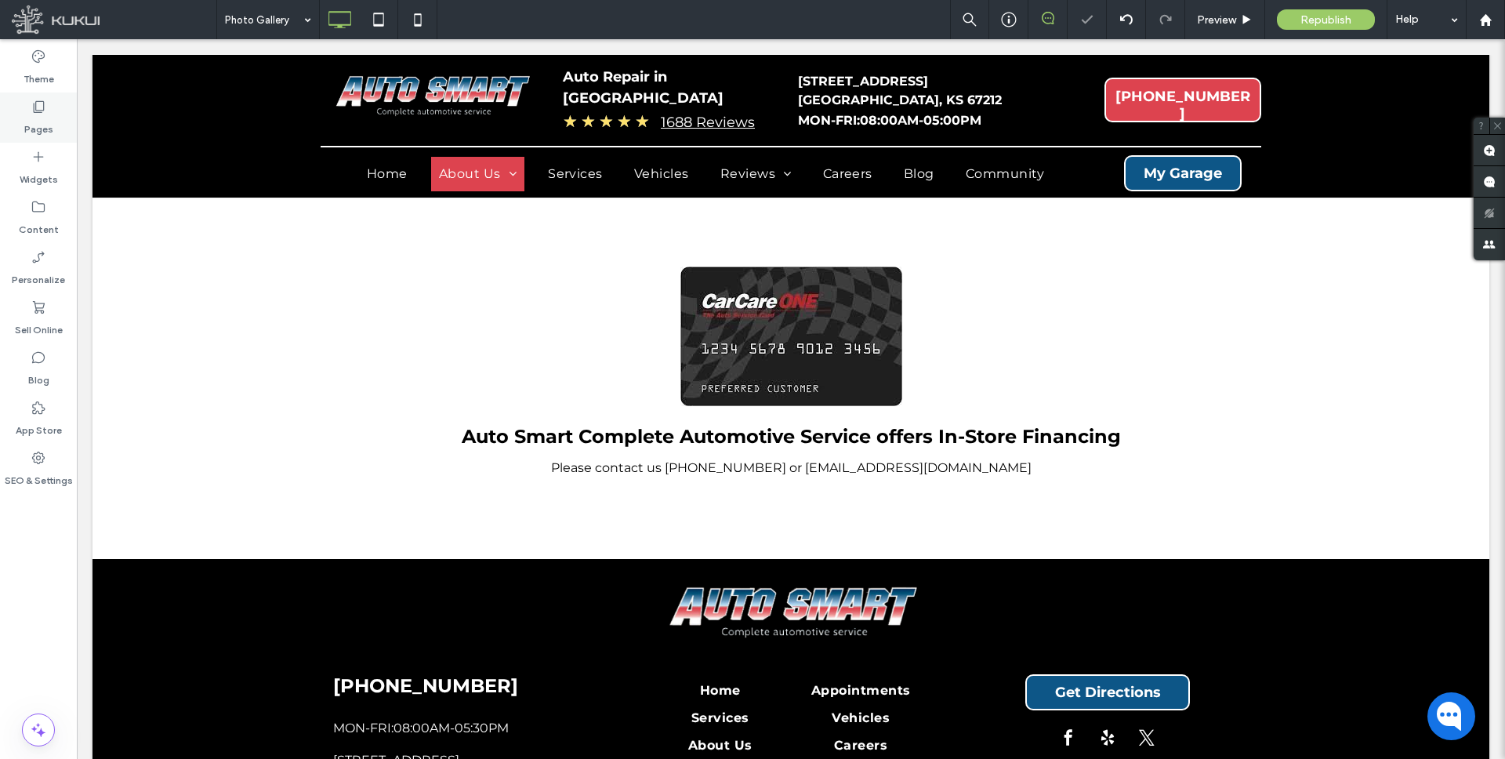
click at [40, 110] on use at bounding box center [39, 107] width 11 height 12
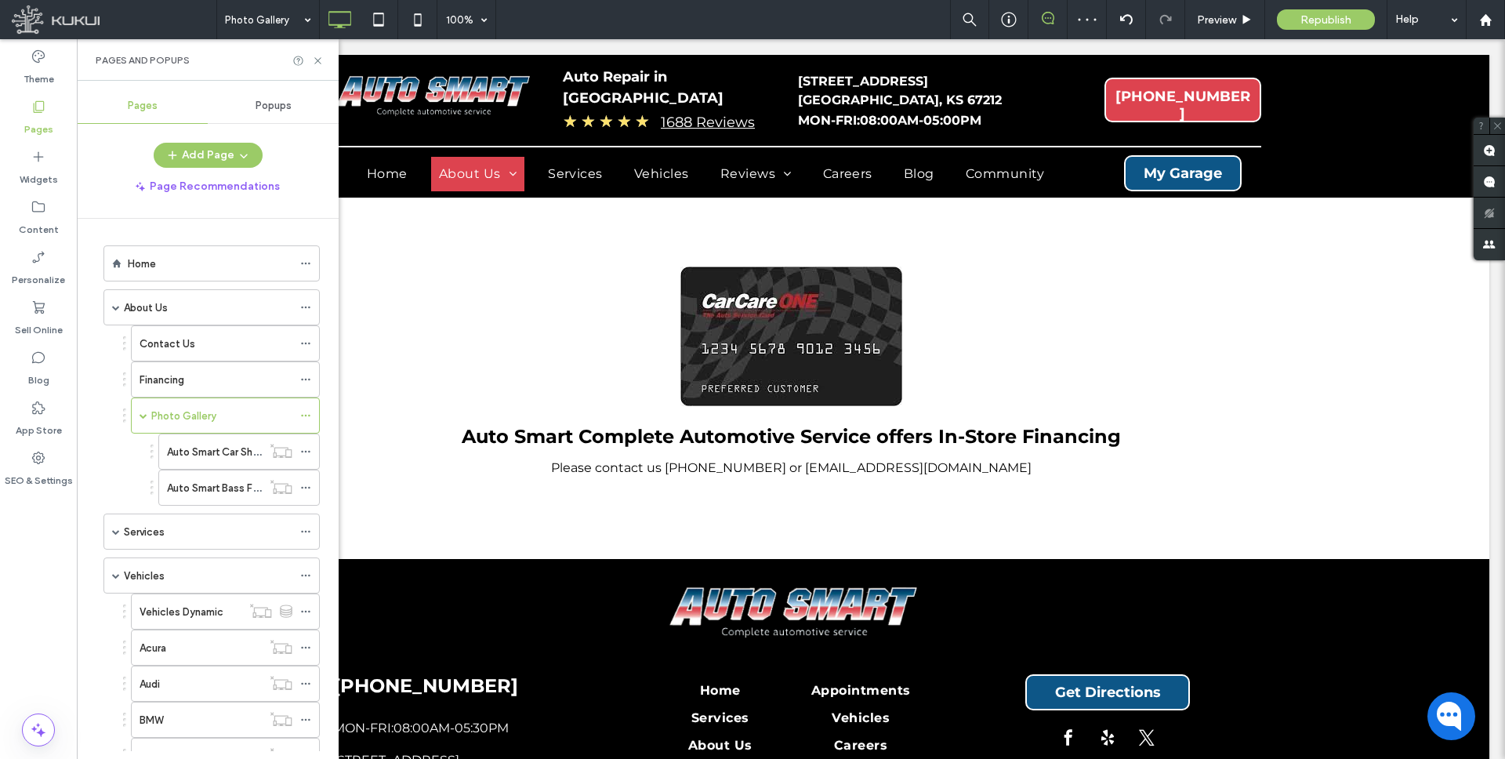
click at [219, 449] on label "Auto Smart Car Show" at bounding box center [216, 451] width 99 height 27
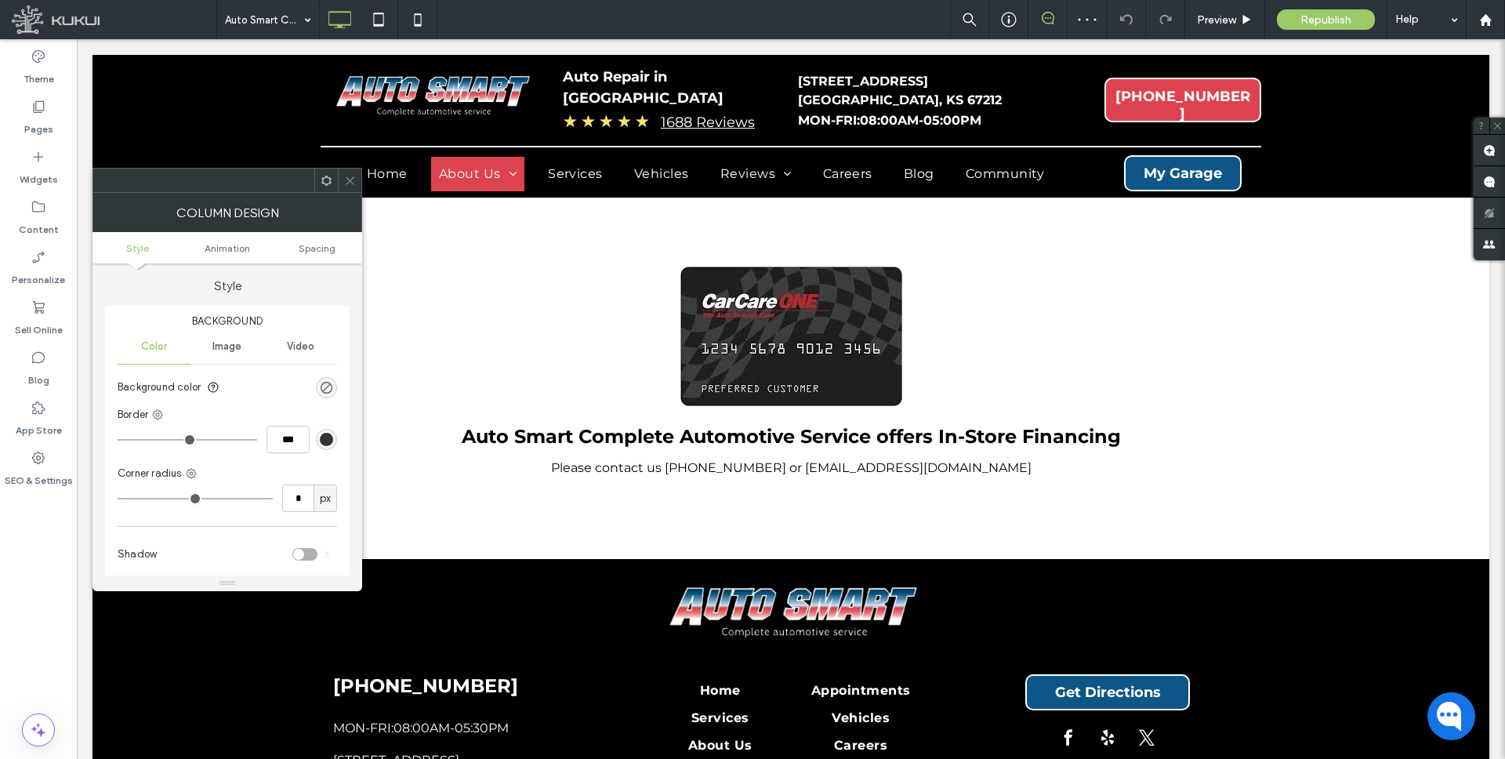
click at [348, 175] on icon at bounding box center [350, 181] width 12 height 12
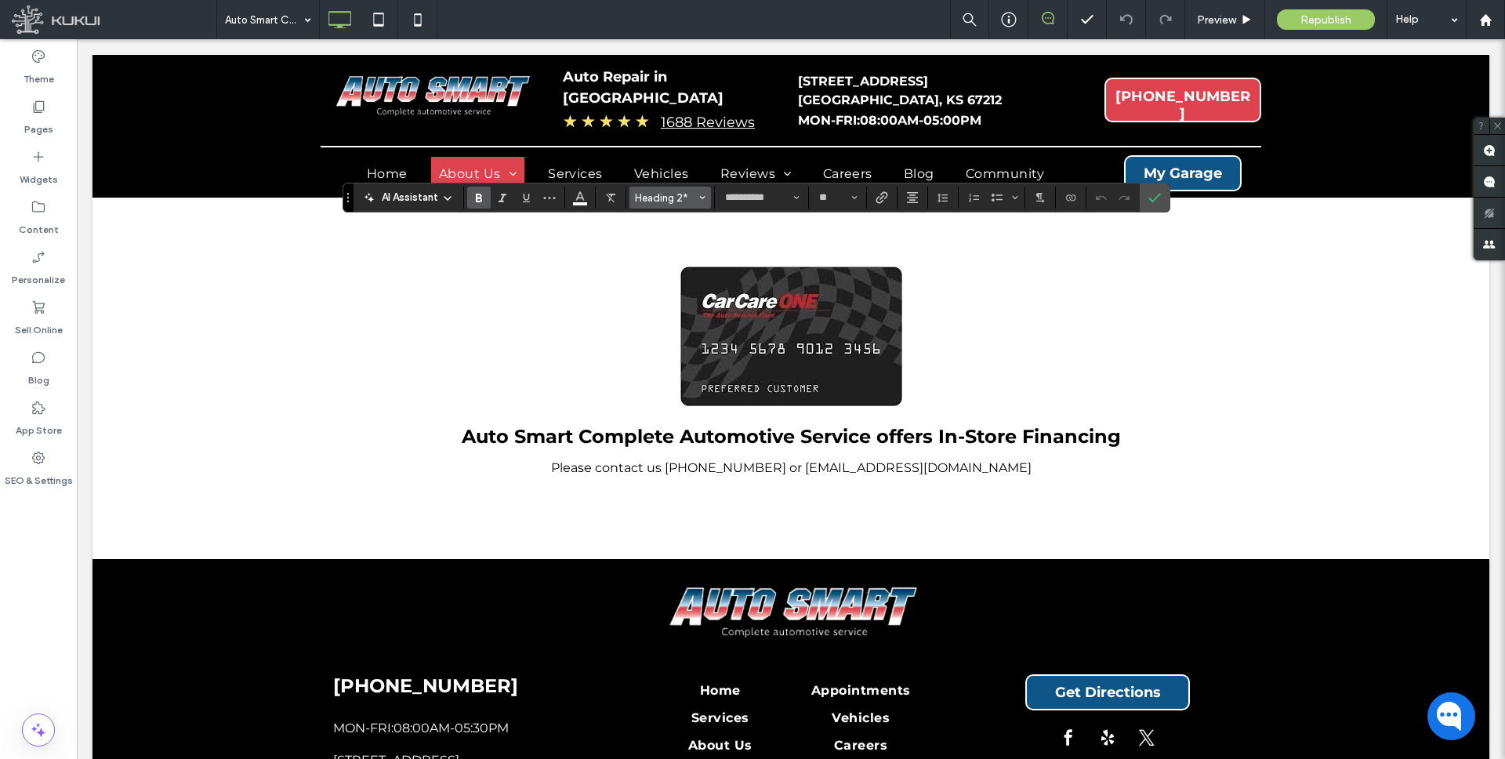
click at [696, 196] on button "Heading 2*" at bounding box center [669, 198] width 81 height 22
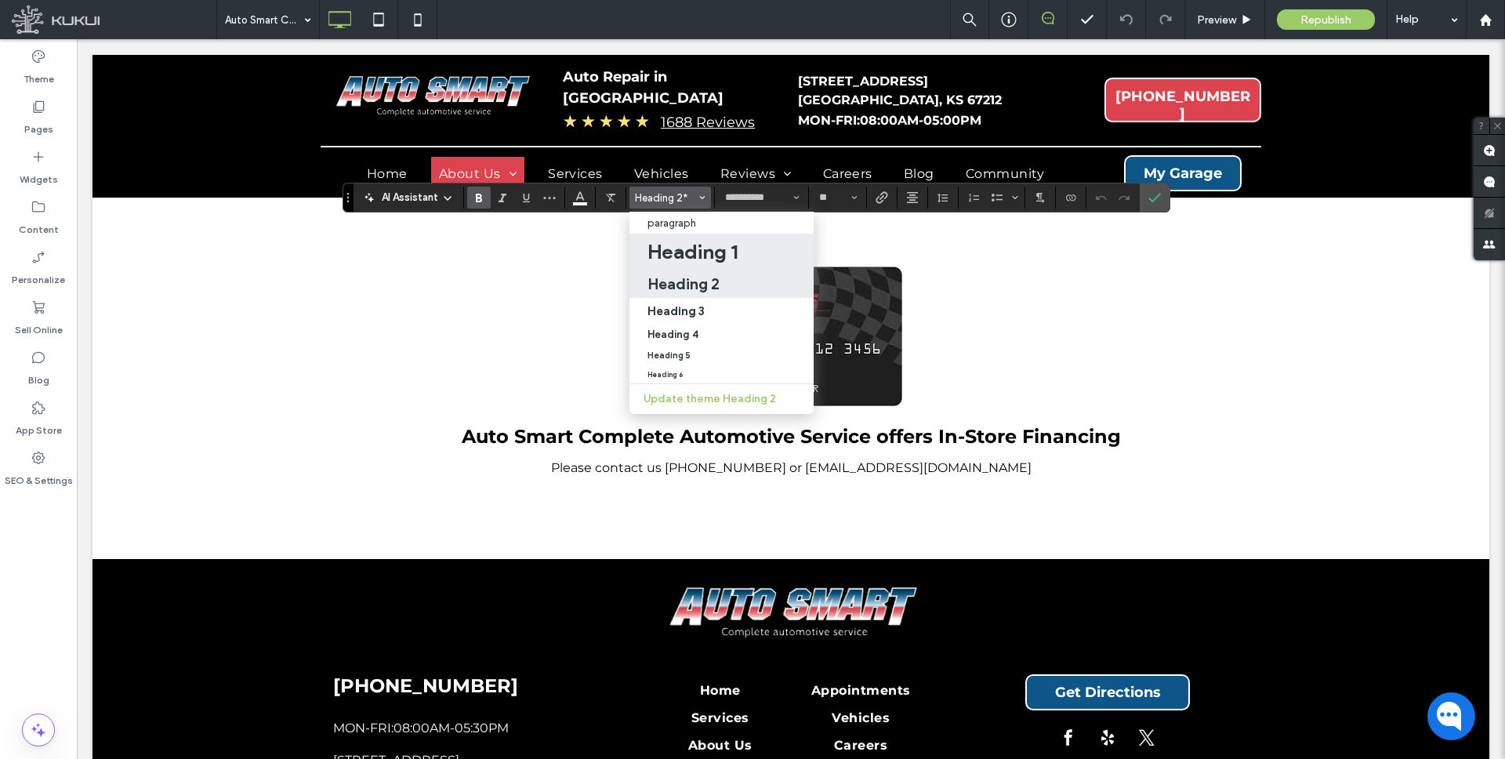
click at [694, 250] on h1 "Heading 1" at bounding box center [692, 251] width 90 height 25
type input "**"
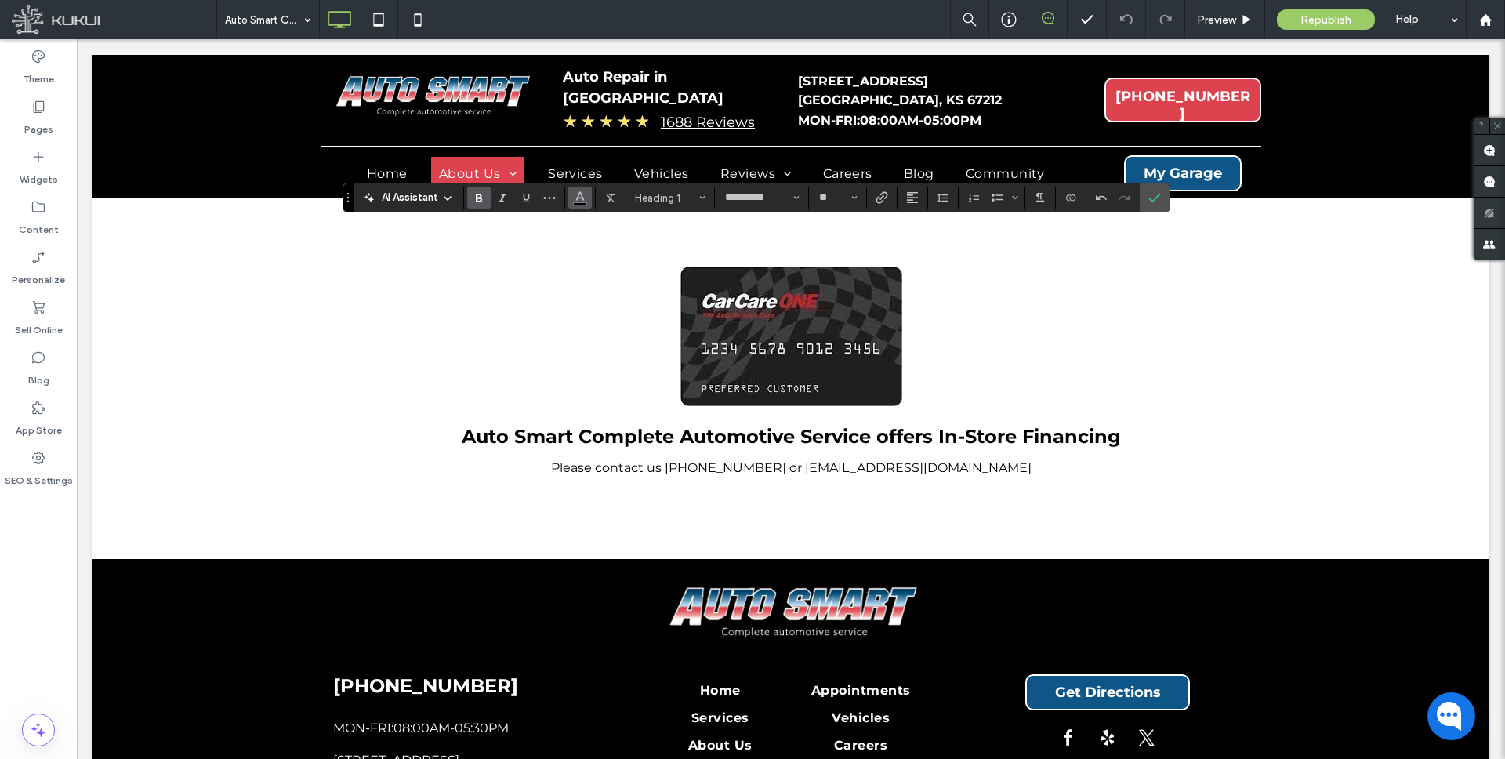
click at [585, 196] on icon "Color" at bounding box center [580, 196] width 13 height 13
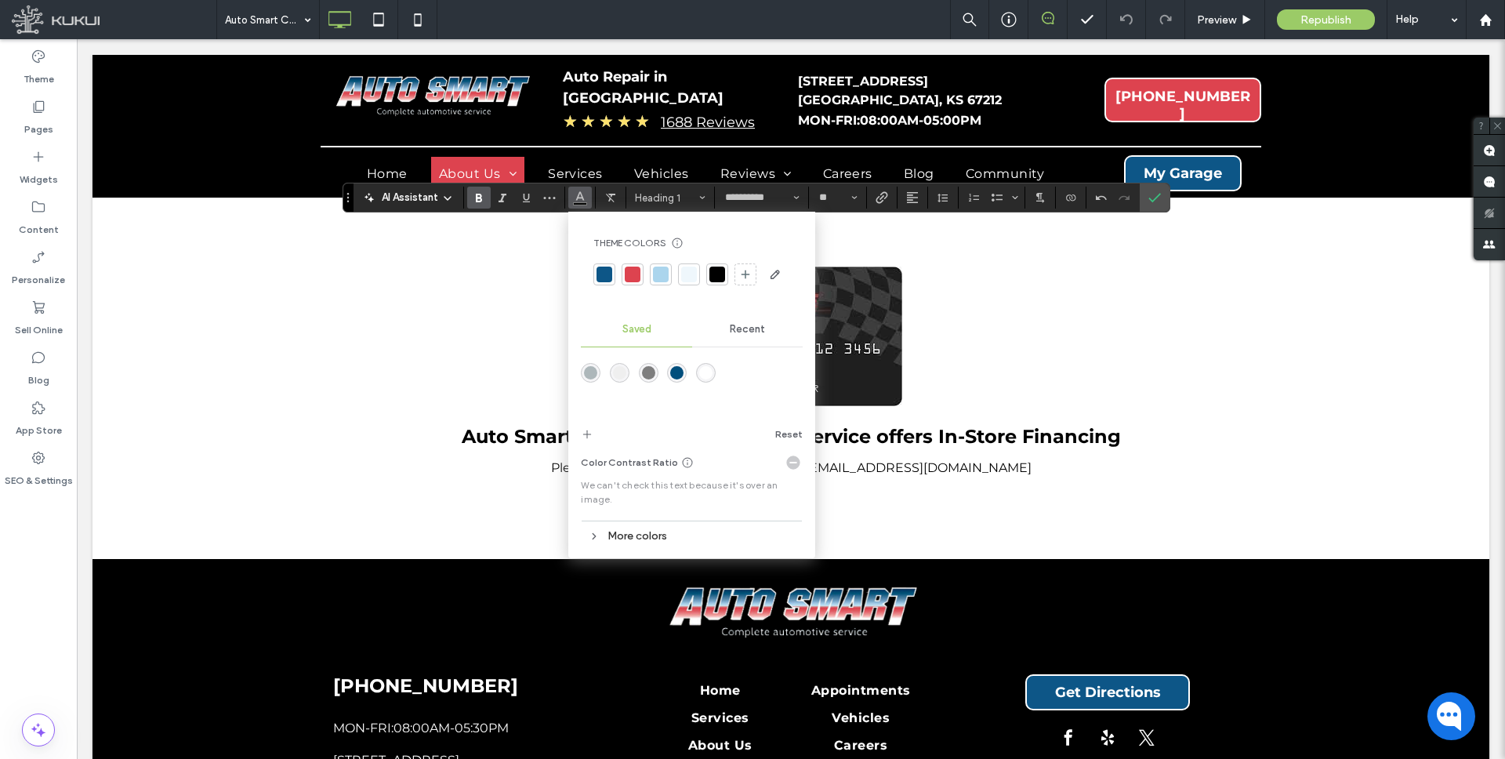
click at [699, 366] on div "rgba(255,255,255,1)" at bounding box center [705, 372] width 13 height 13
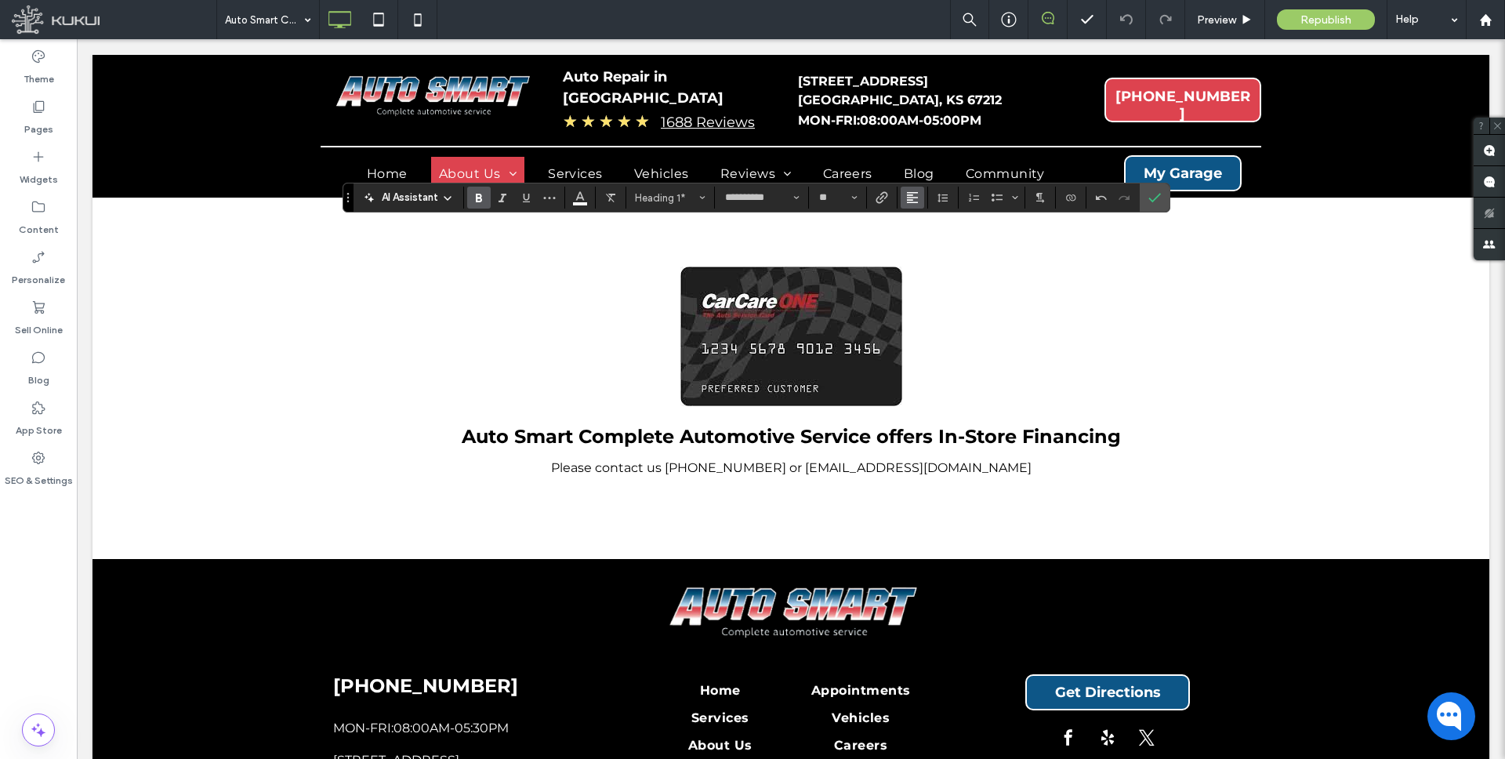
click at [908, 195] on use "Alignment" at bounding box center [912, 197] width 11 height 11
click at [922, 244] on icon "ui.textEditor.alignment.center" at bounding box center [924, 246] width 13 height 13
click at [841, 194] on input "**" at bounding box center [832, 197] width 31 height 13
type input "**"
click at [1150, 195] on icon "Confirm" at bounding box center [1154, 197] width 13 height 13
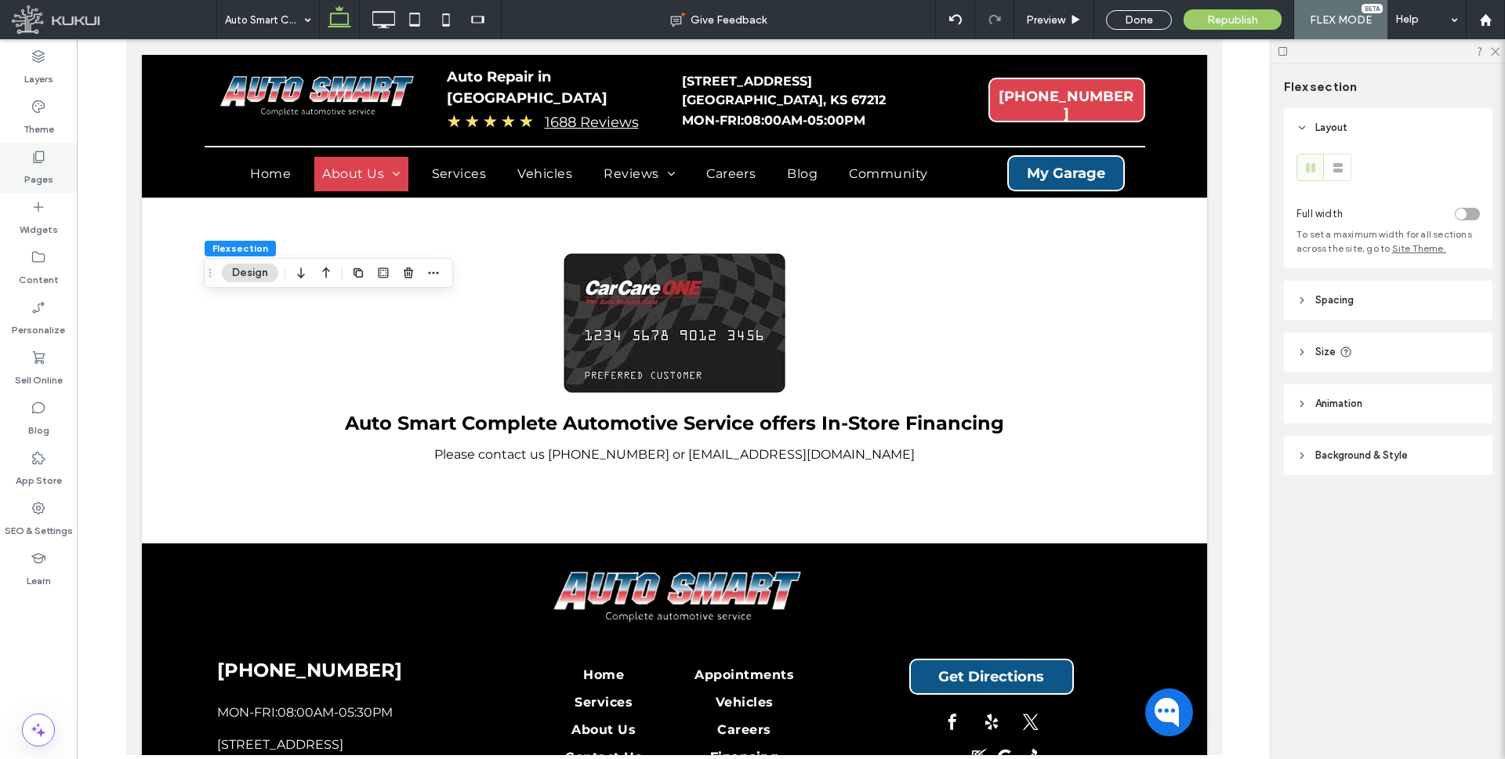
drag, startPoint x: 36, startPoint y: 164, endPoint x: 74, endPoint y: 178, distance: 40.2
click at [36, 164] on icon at bounding box center [39, 157] width 16 height 16
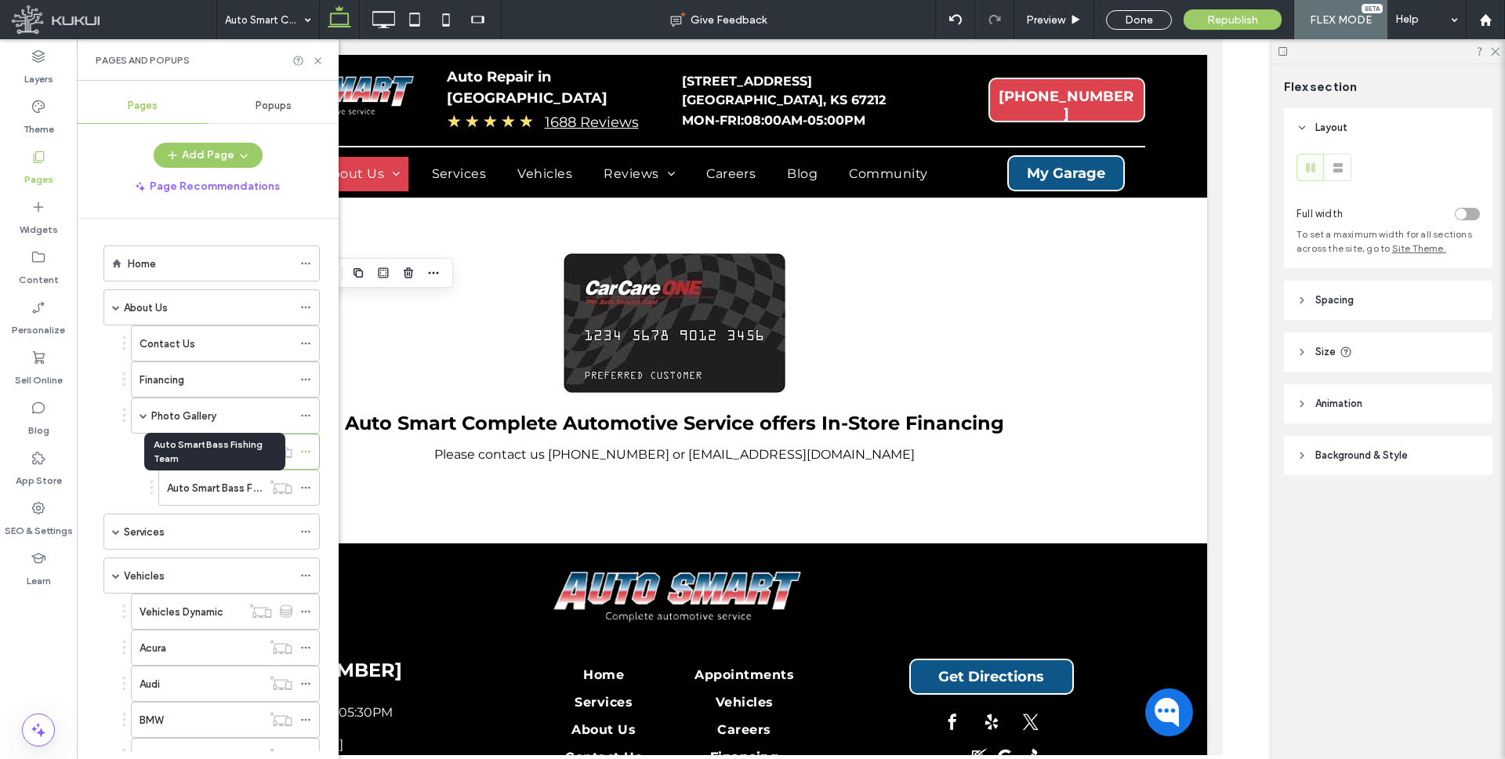
click at [216, 491] on label "Auto Smart Bass Fishing Team" at bounding box center [238, 487] width 142 height 27
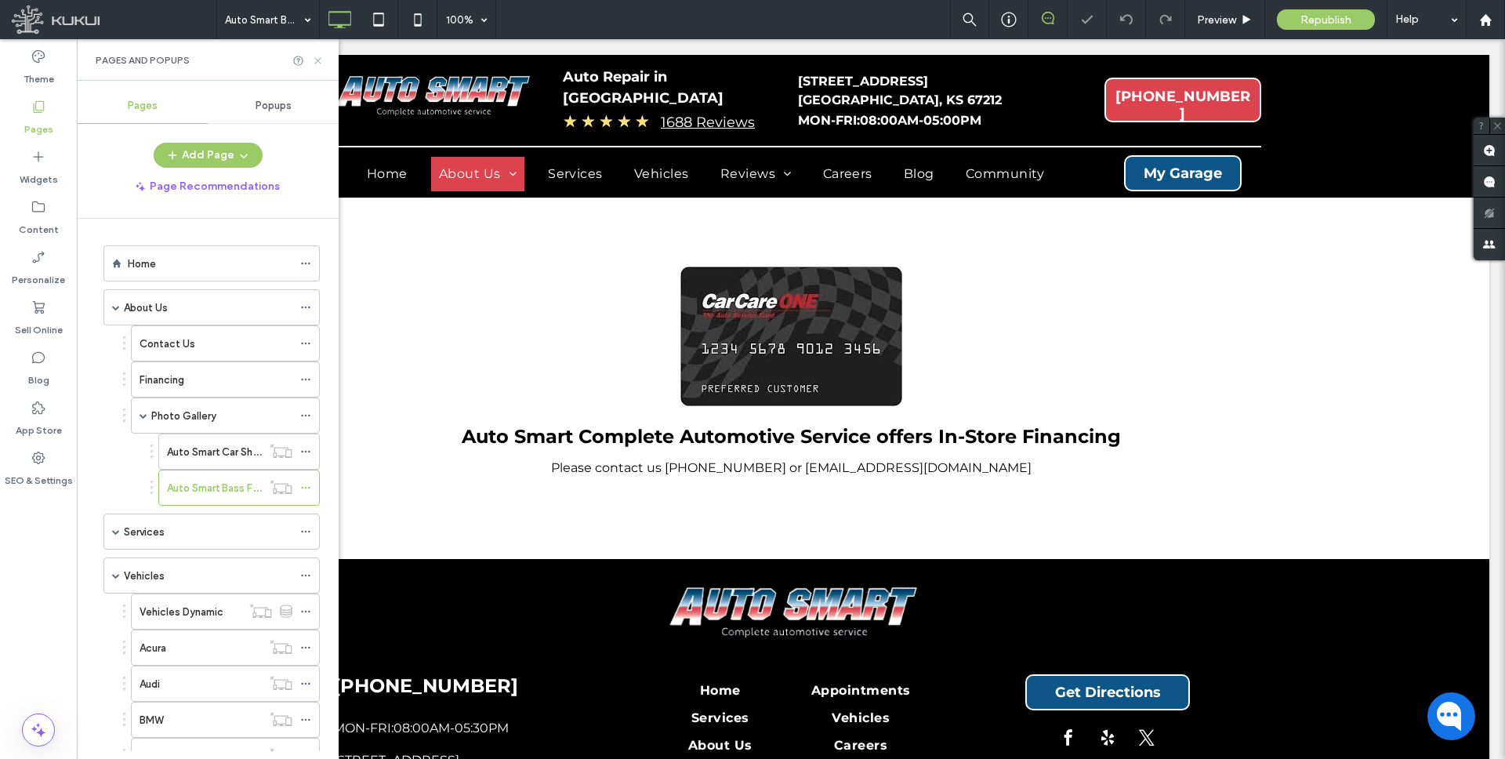
click at [315, 58] on use at bounding box center [317, 60] width 6 height 6
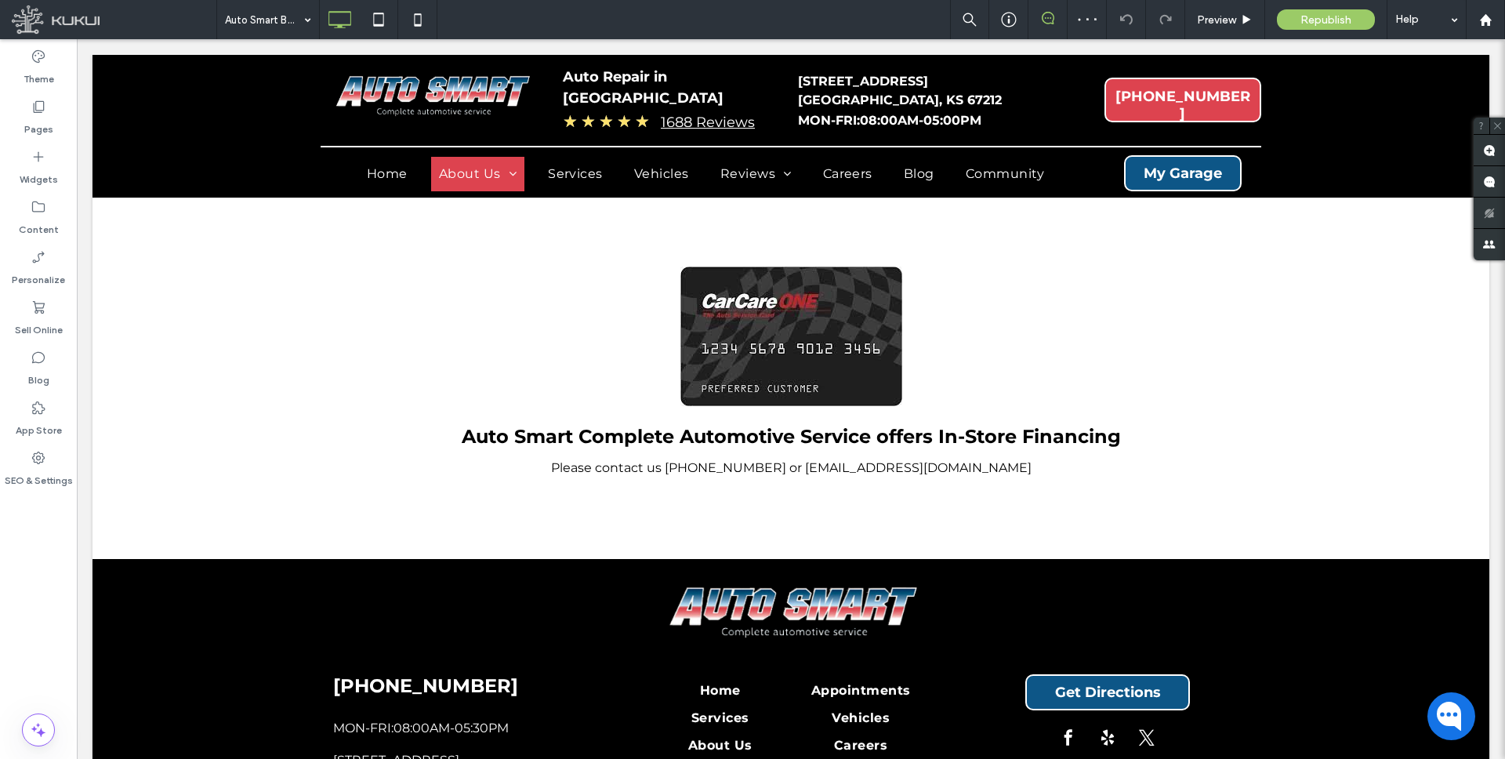
type input "**********"
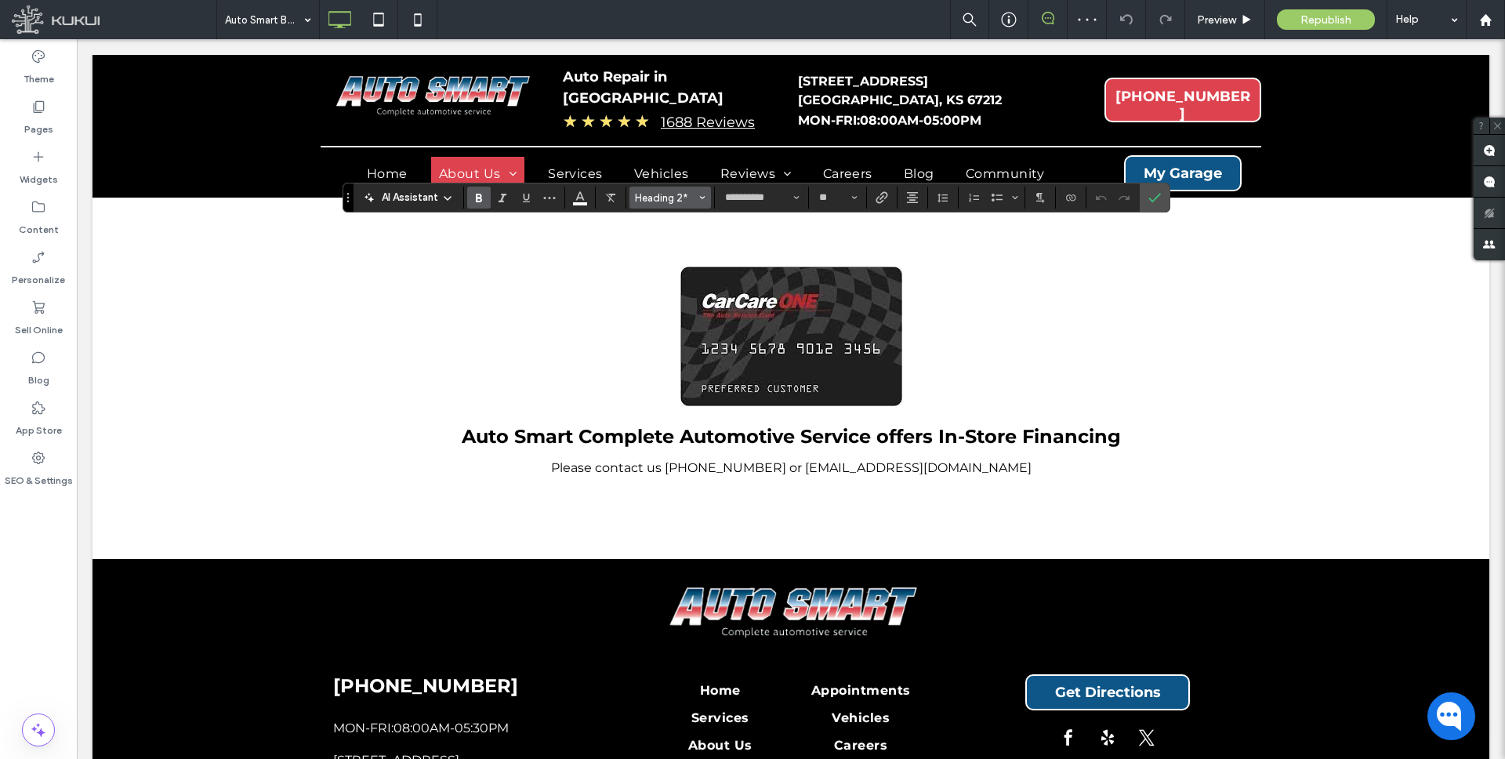
click at [701, 193] on span "Styles" at bounding box center [702, 197] width 6 height 20
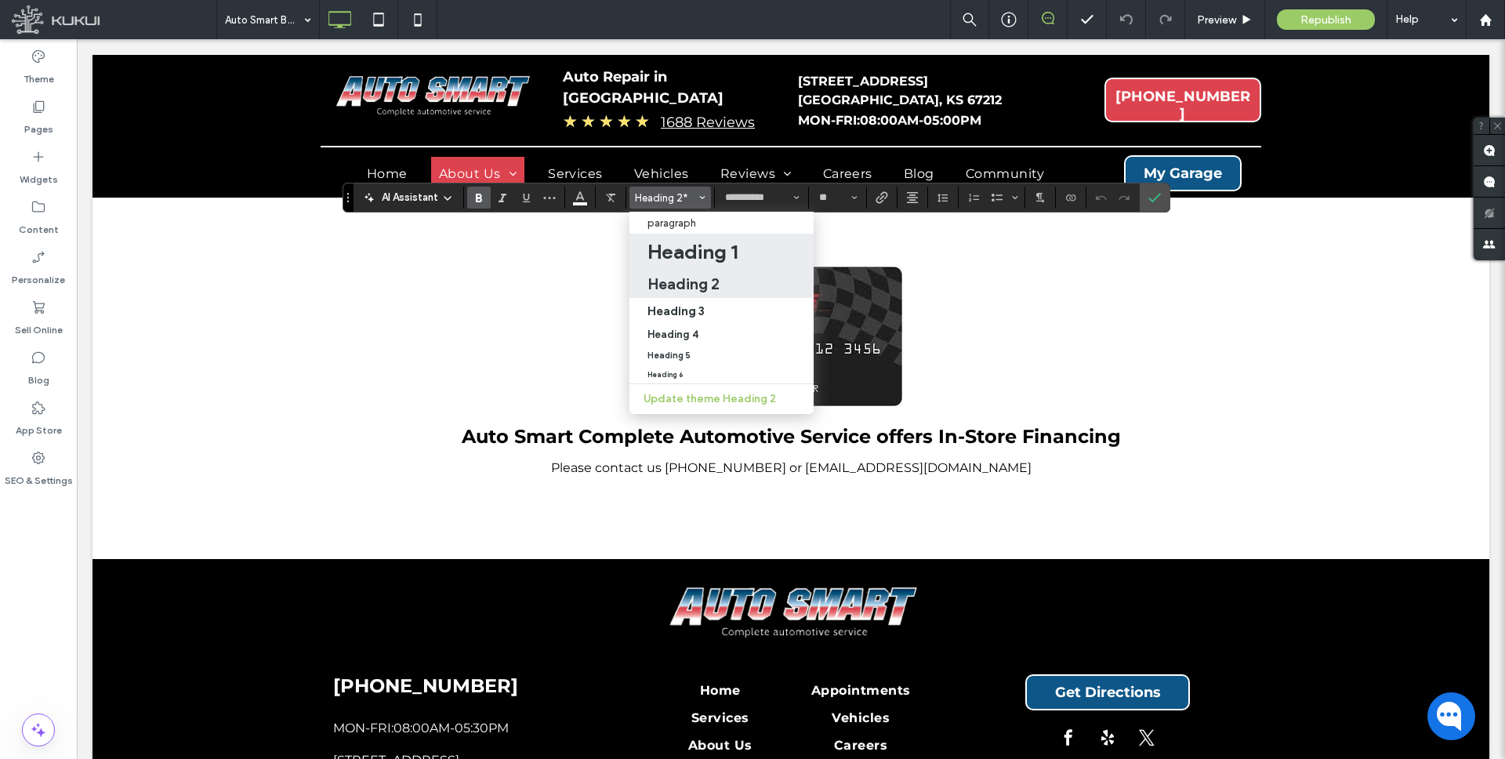
click at [695, 246] on h1 "Heading 1" at bounding box center [692, 251] width 90 height 25
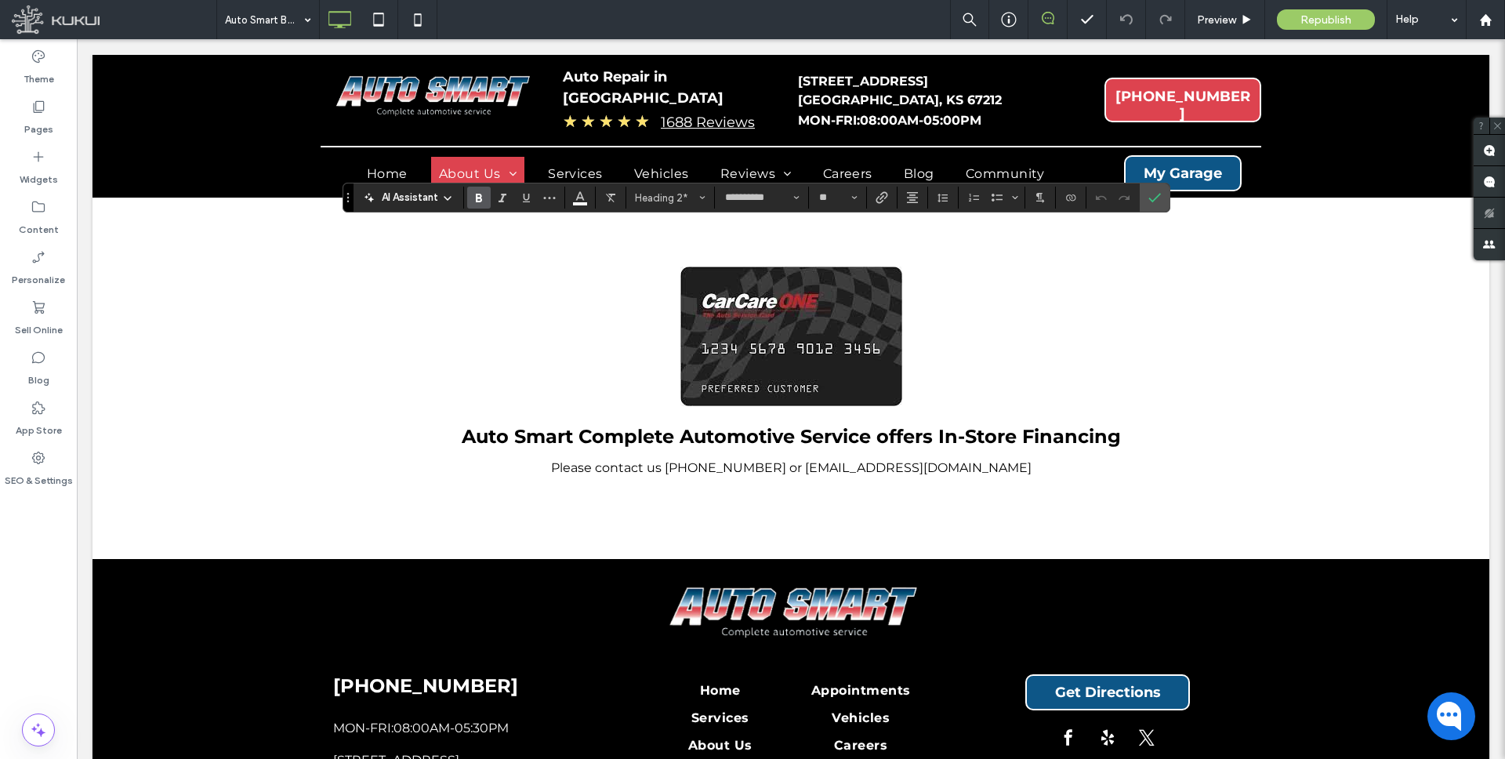
type input "**"
click at [583, 194] on icon "Color" at bounding box center [580, 196] width 13 height 13
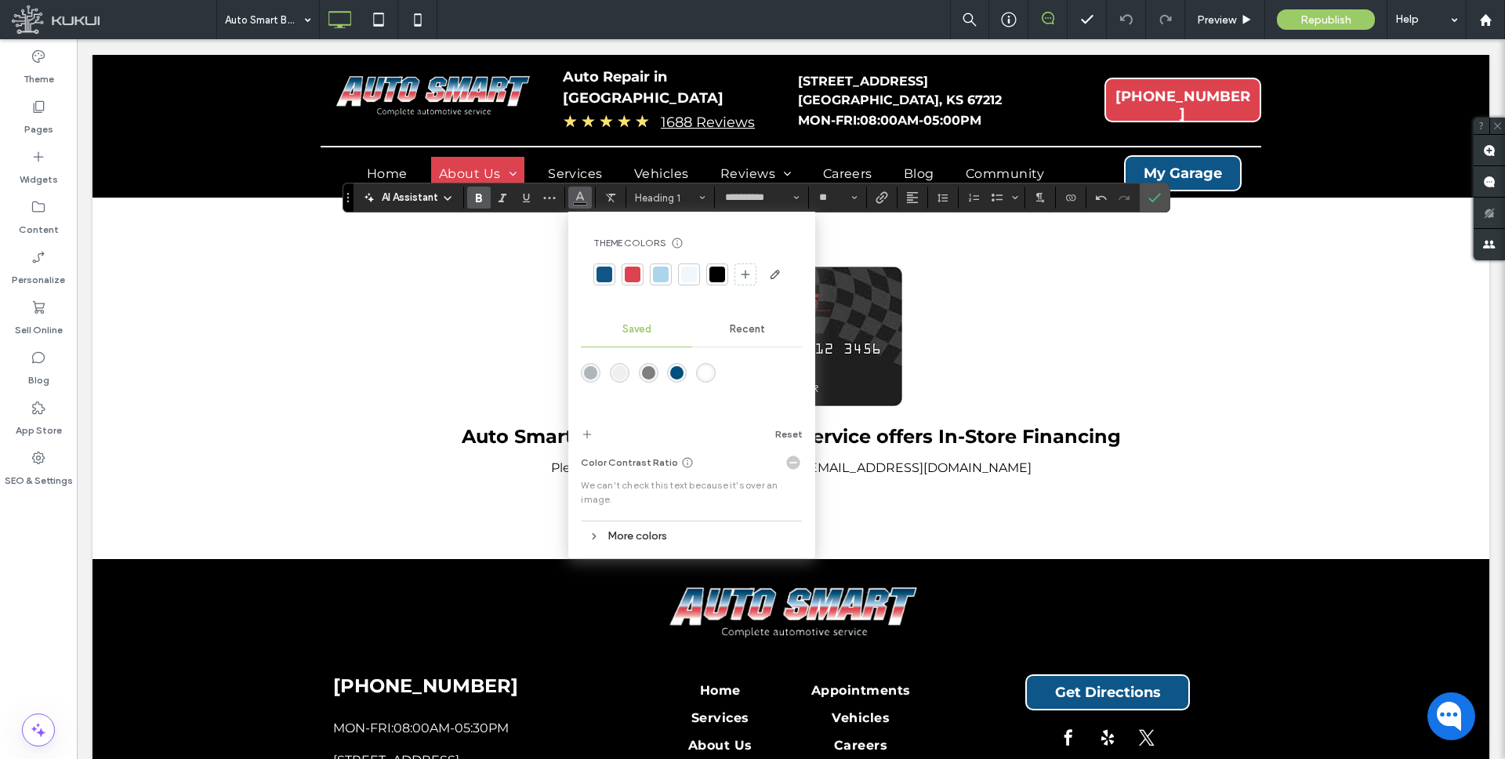
click at [706, 372] on div "rgba(255,255,255,1)" at bounding box center [705, 372] width 13 height 13
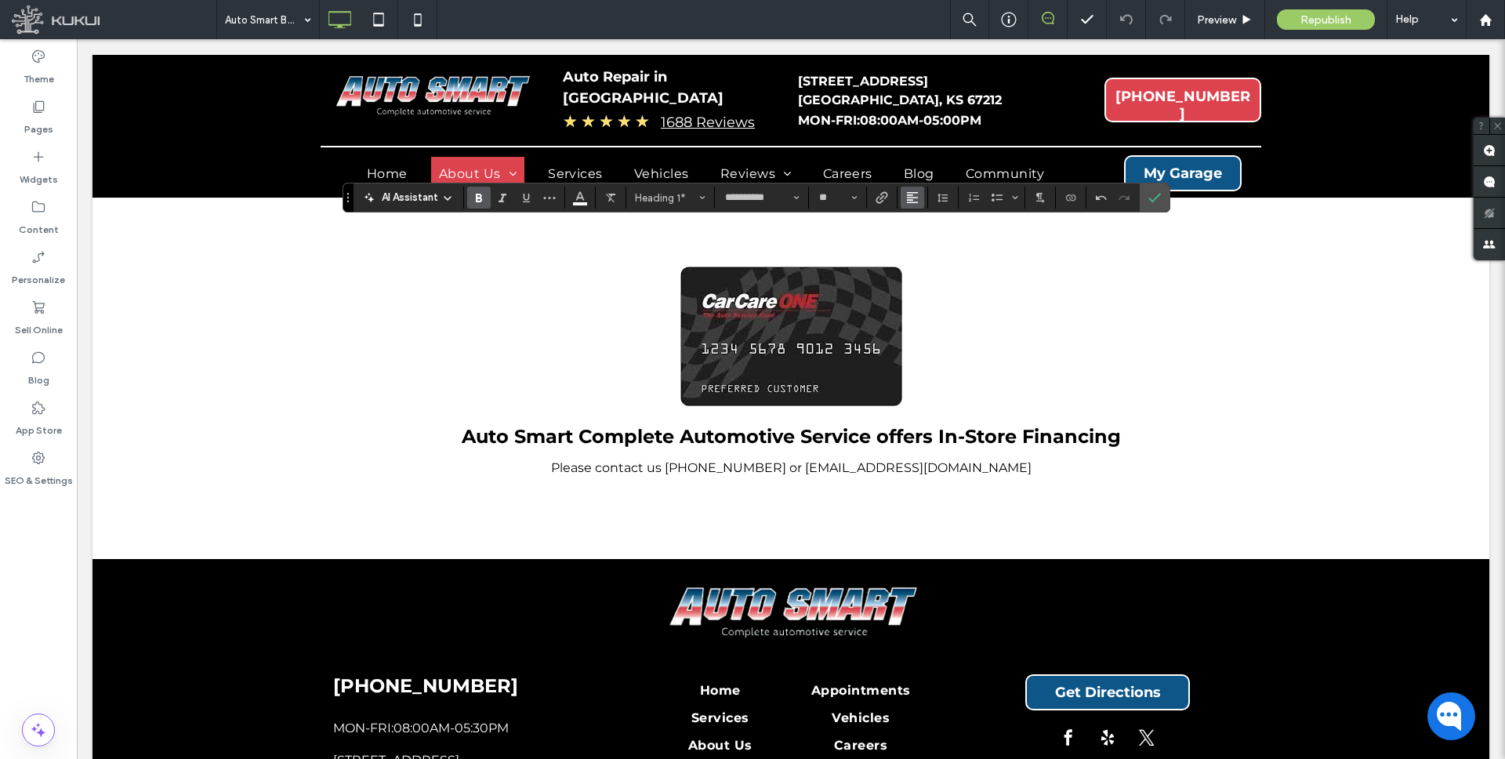
click at [914, 196] on icon "Alignment" at bounding box center [912, 197] width 13 height 13
click at [936, 244] on div "ui.textEditor.alignment.center" at bounding box center [928, 246] width 20 height 13
click at [839, 198] on input "**" at bounding box center [832, 197] width 31 height 13
type input "**"
click at [1153, 201] on icon "Confirm" at bounding box center [1154, 197] width 13 height 13
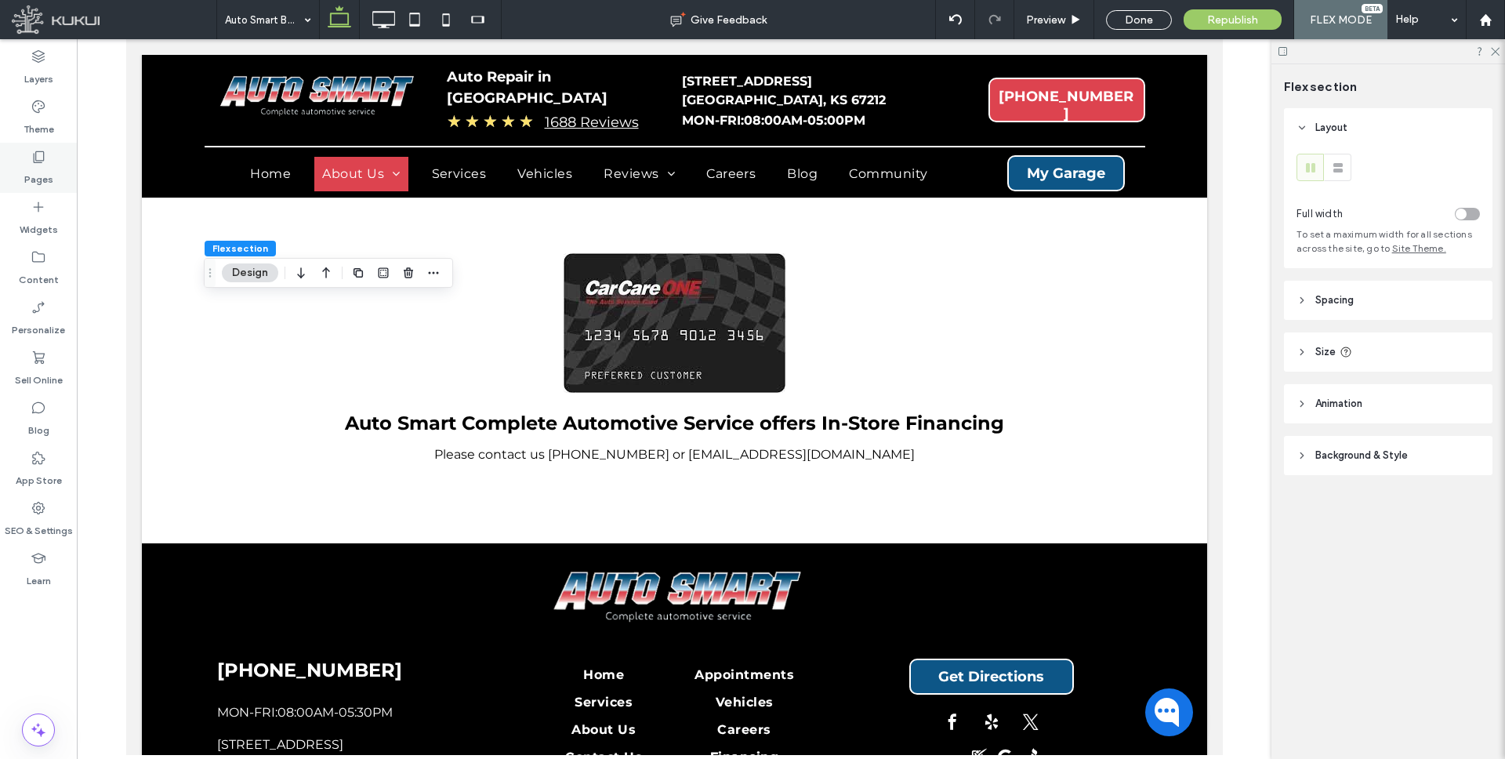
click at [27, 165] on label "Pages" at bounding box center [38, 176] width 29 height 22
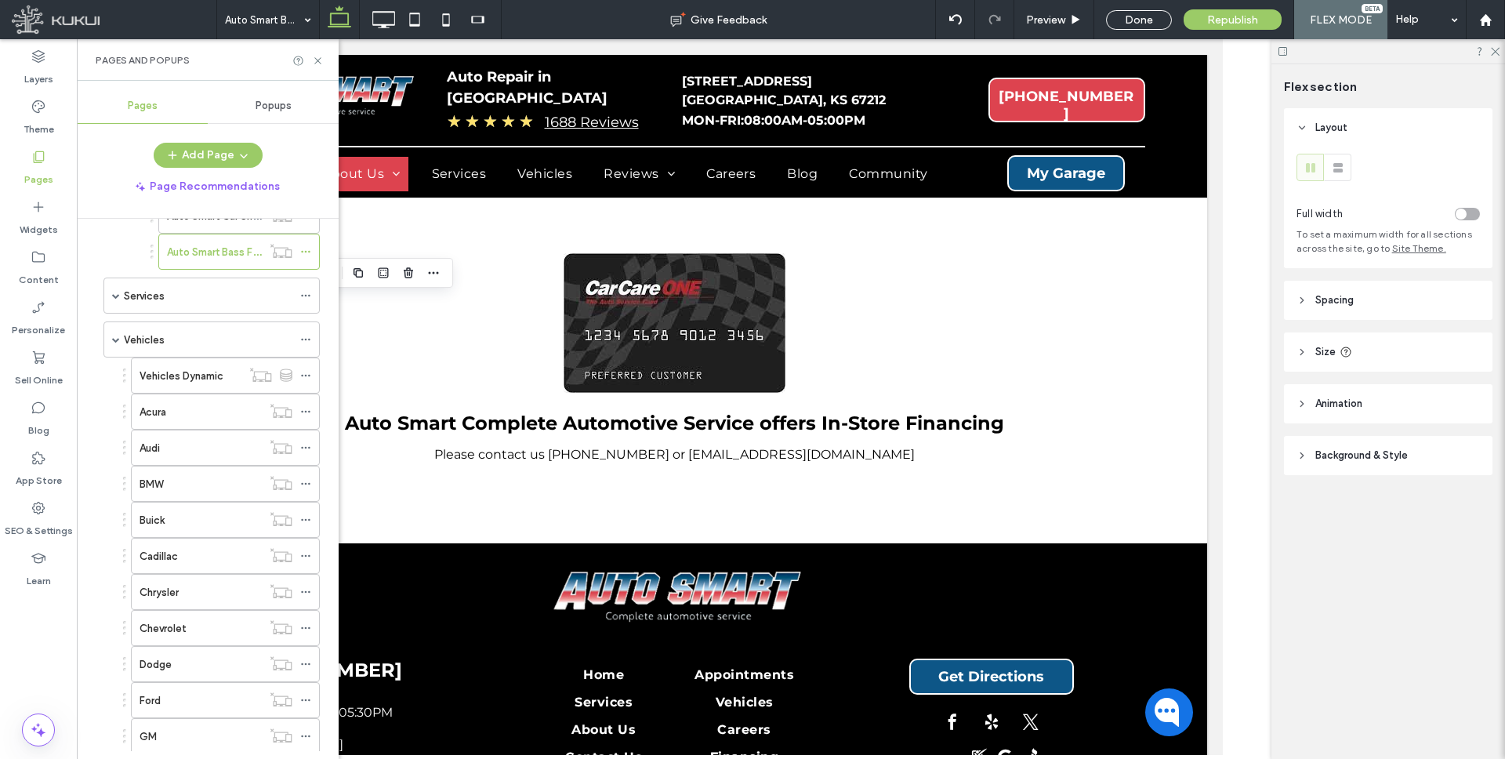
scroll to position [240, 0]
click at [165, 285] on div "Services" at bounding box center [208, 292] width 168 height 16
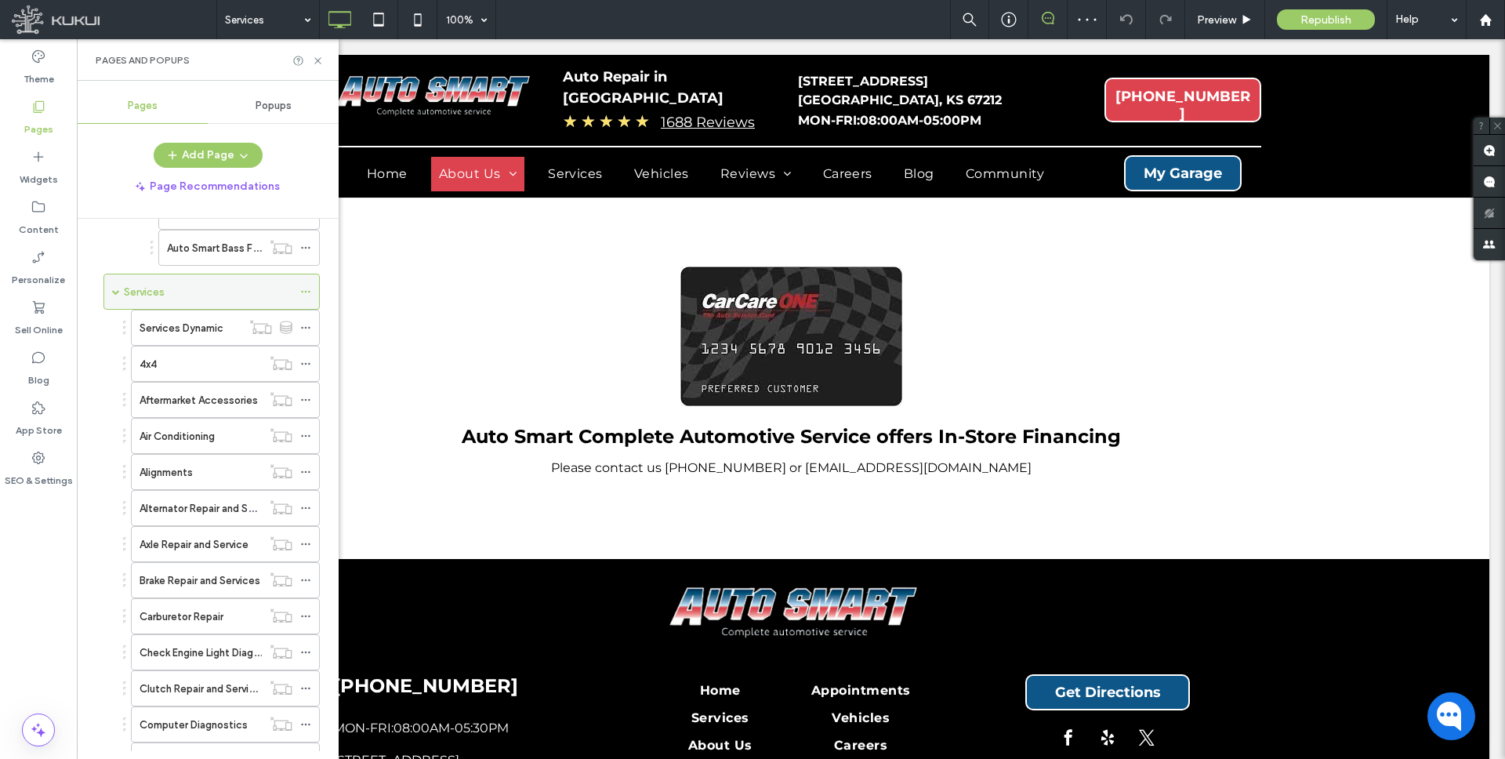
click at [115, 288] on span at bounding box center [116, 292] width 8 height 8
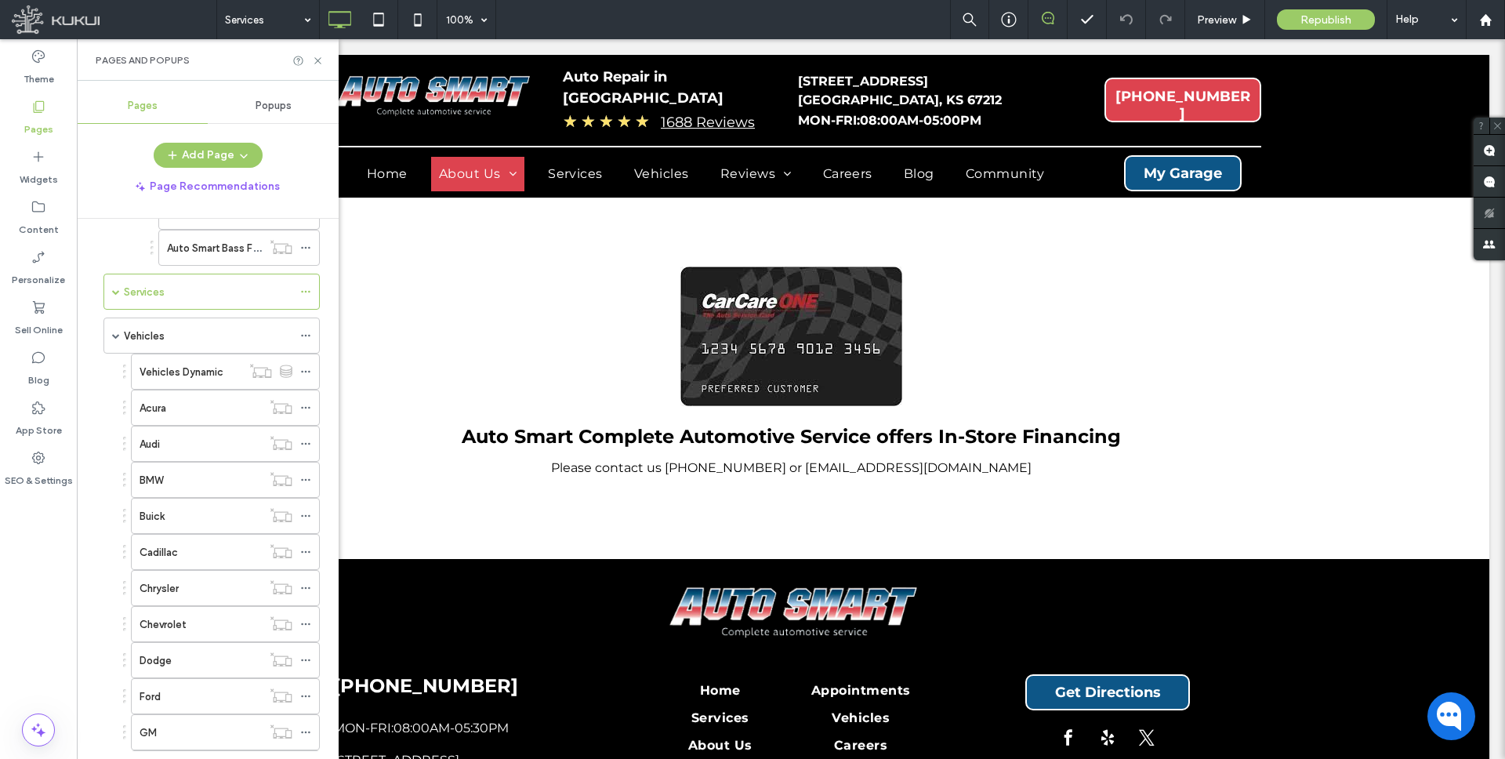
click at [168, 335] on div "Vehicles" at bounding box center [208, 336] width 168 height 16
click at [117, 337] on span at bounding box center [116, 335] width 8 height 8
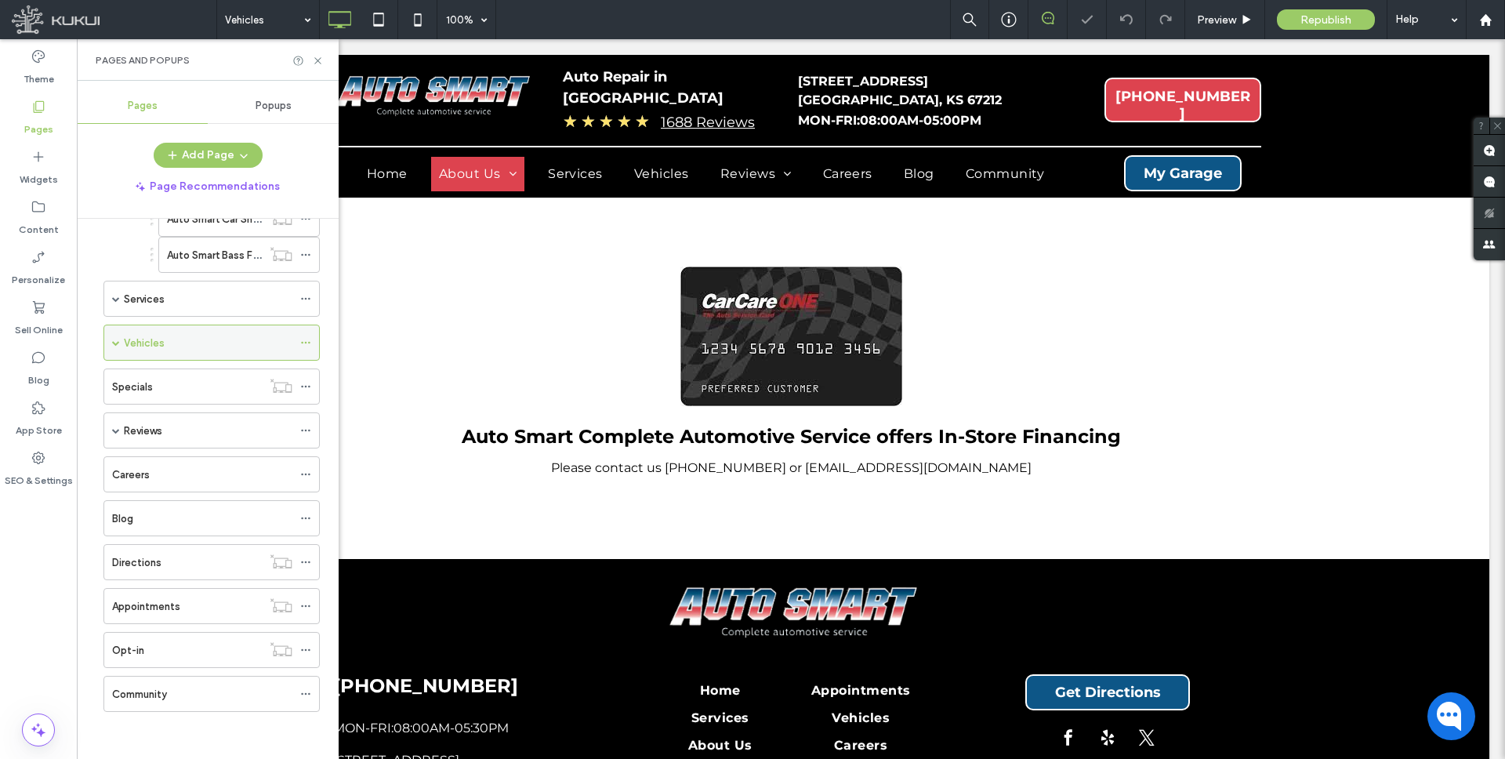
scroll to position [233, 0]
click at [148, 387] on label "Specials" at bounding box center [132, 386] width 41 height 27
click at [318, 61] on use at bounding box center [317, 60] width 6 height 6
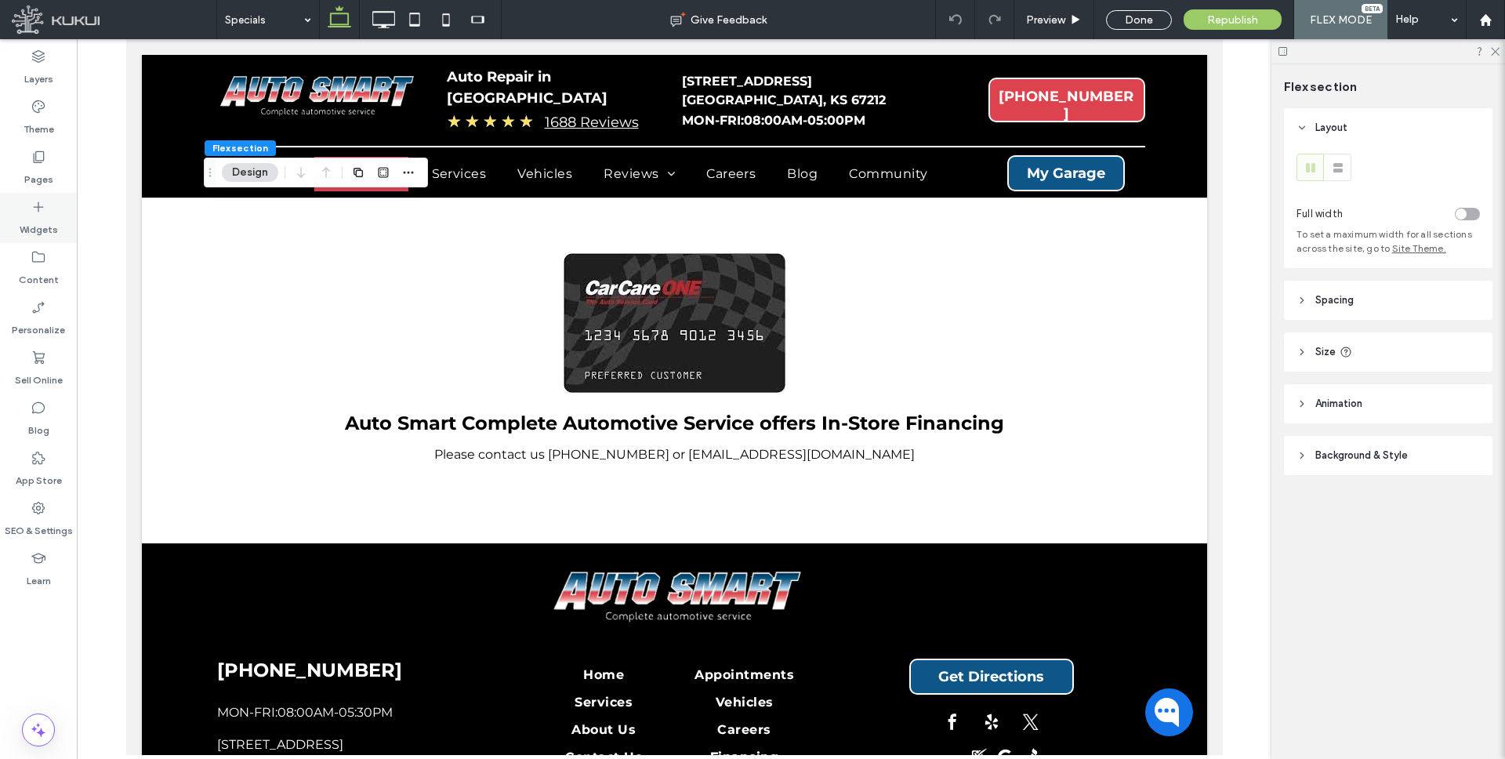
click at [34, 210] on icon at bounding box center [39, 207] width 16 height 16
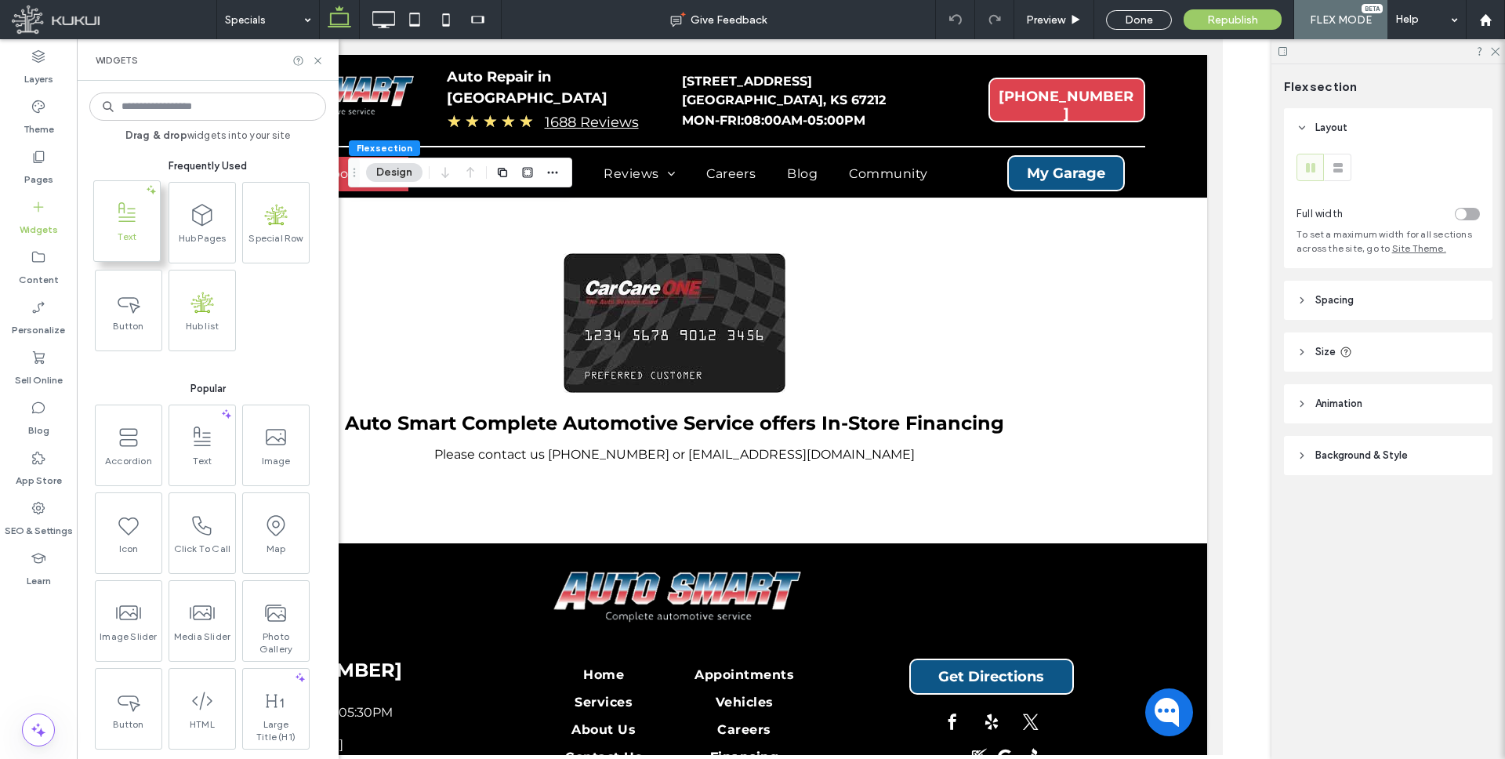
click at [125, 233] on span "Text" at bounding box center [127, 241] width 66 height 22
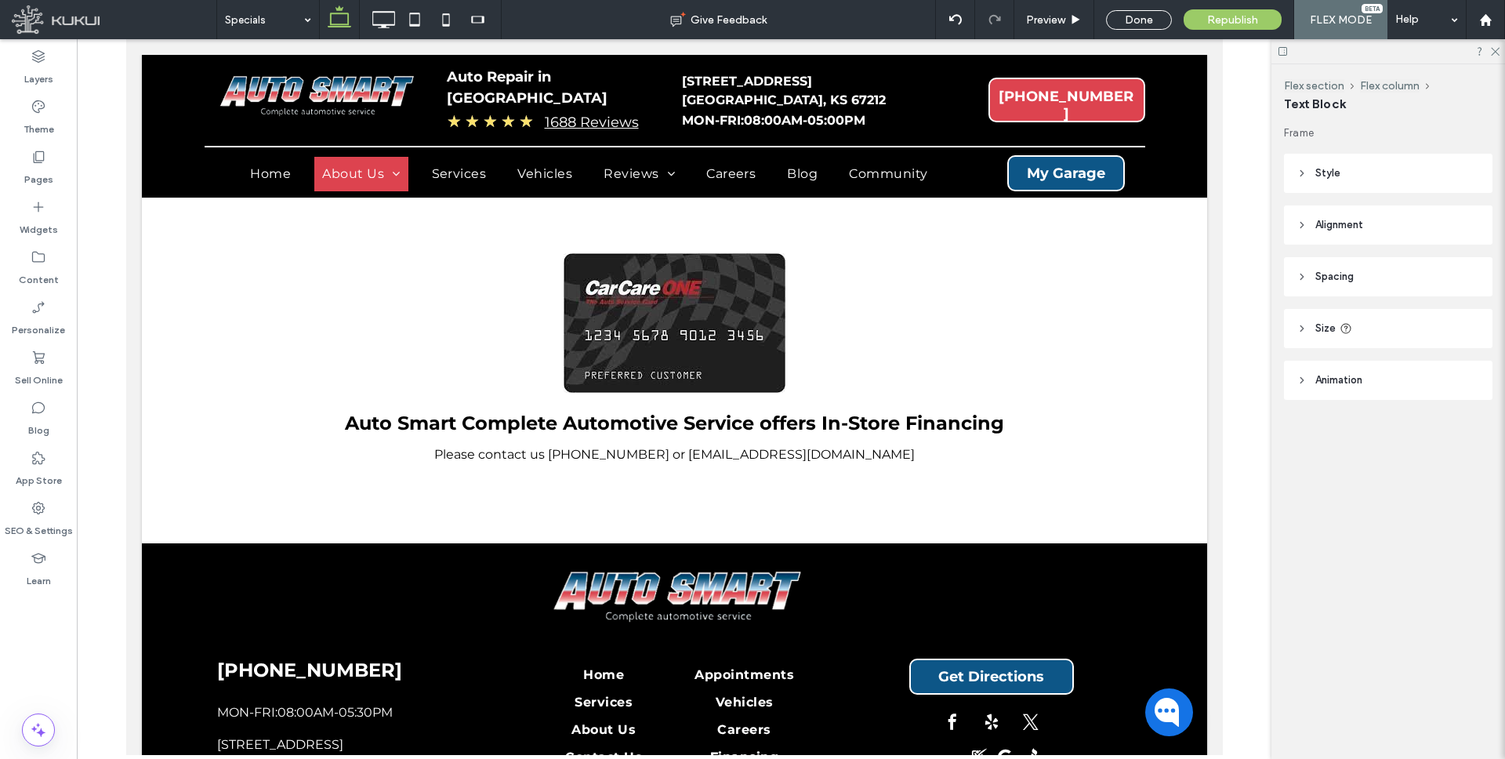
type input "**********"
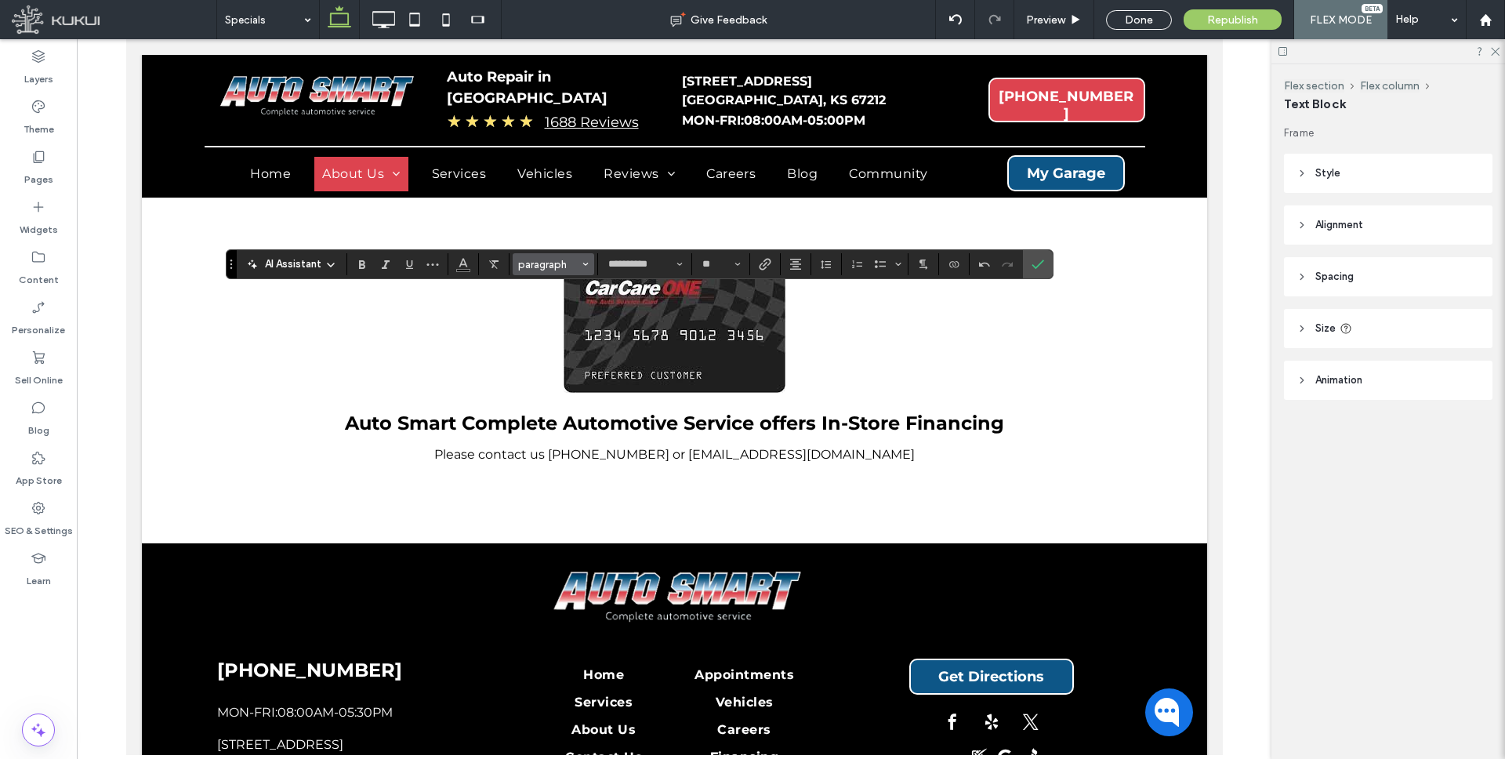
click at [574, 259] on span "paragraph" at bounding box center [548, 265] width 61 height 12
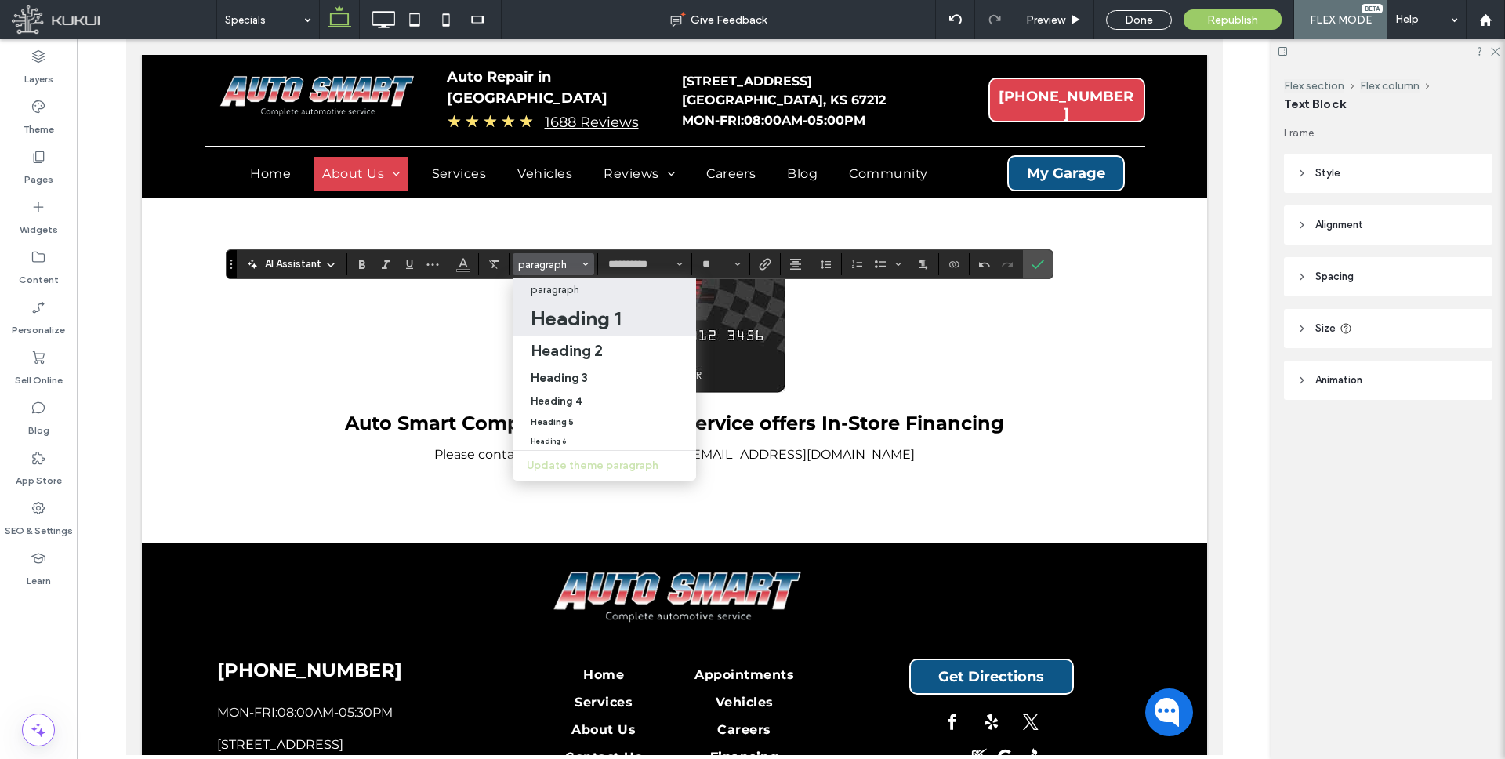
click at [578, 313] on h1 "Heading 1" at bounding box center [576, 318] width 90 height 25
type input "**"
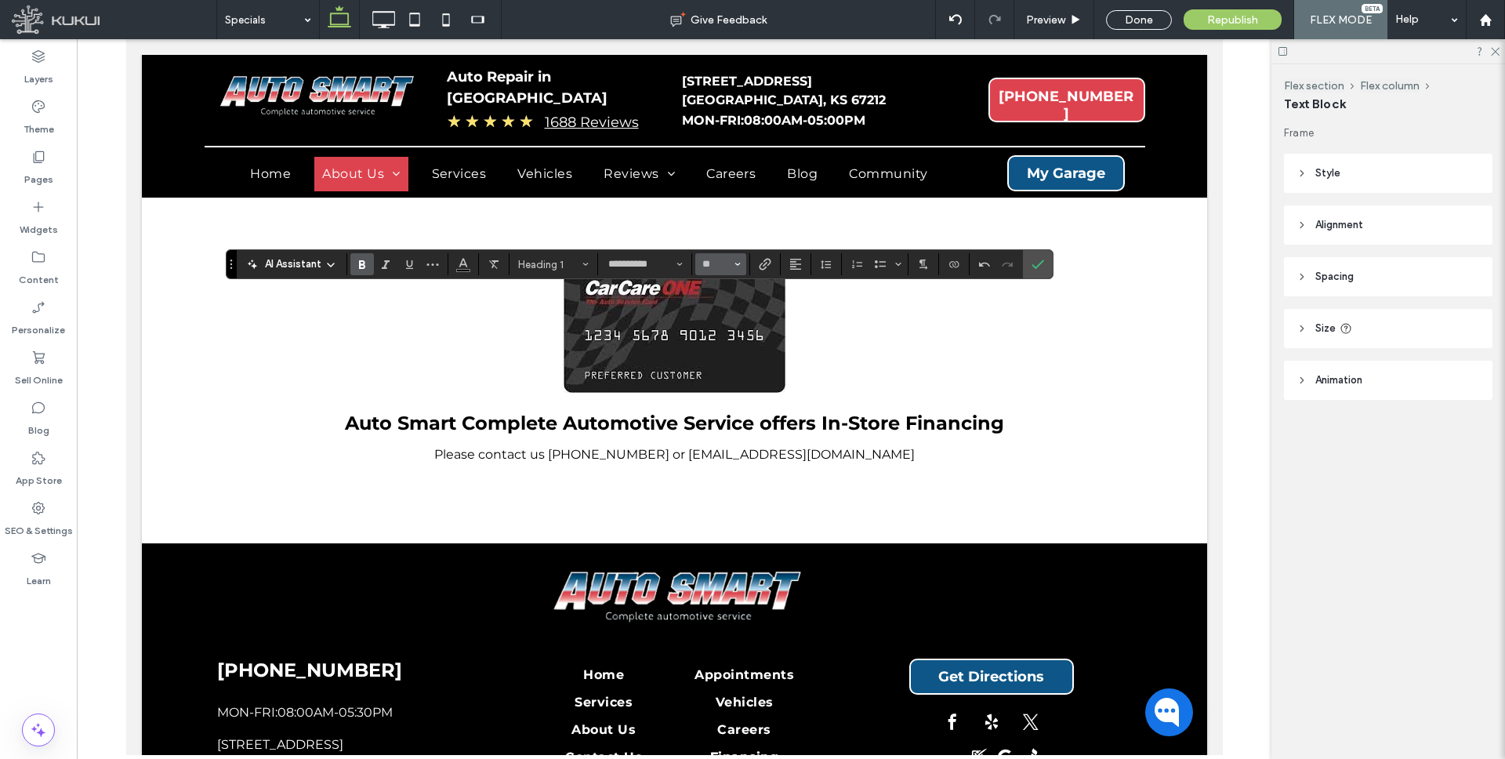
click at [731, 268] on button "**" at bounding box center [720, 264] width 51 height 22
click at [722, 266] on input "Size-input" at bounding box center [716, 264] width 31 height 13
type input "**"
click at [799, 268] on icon "Alignment" at bounding box center [795, 264] width 13 height 13
click at [815, 310] on div "ui.textEditor.alignment.center" at bounding box center [811, 312] width 20 height 13
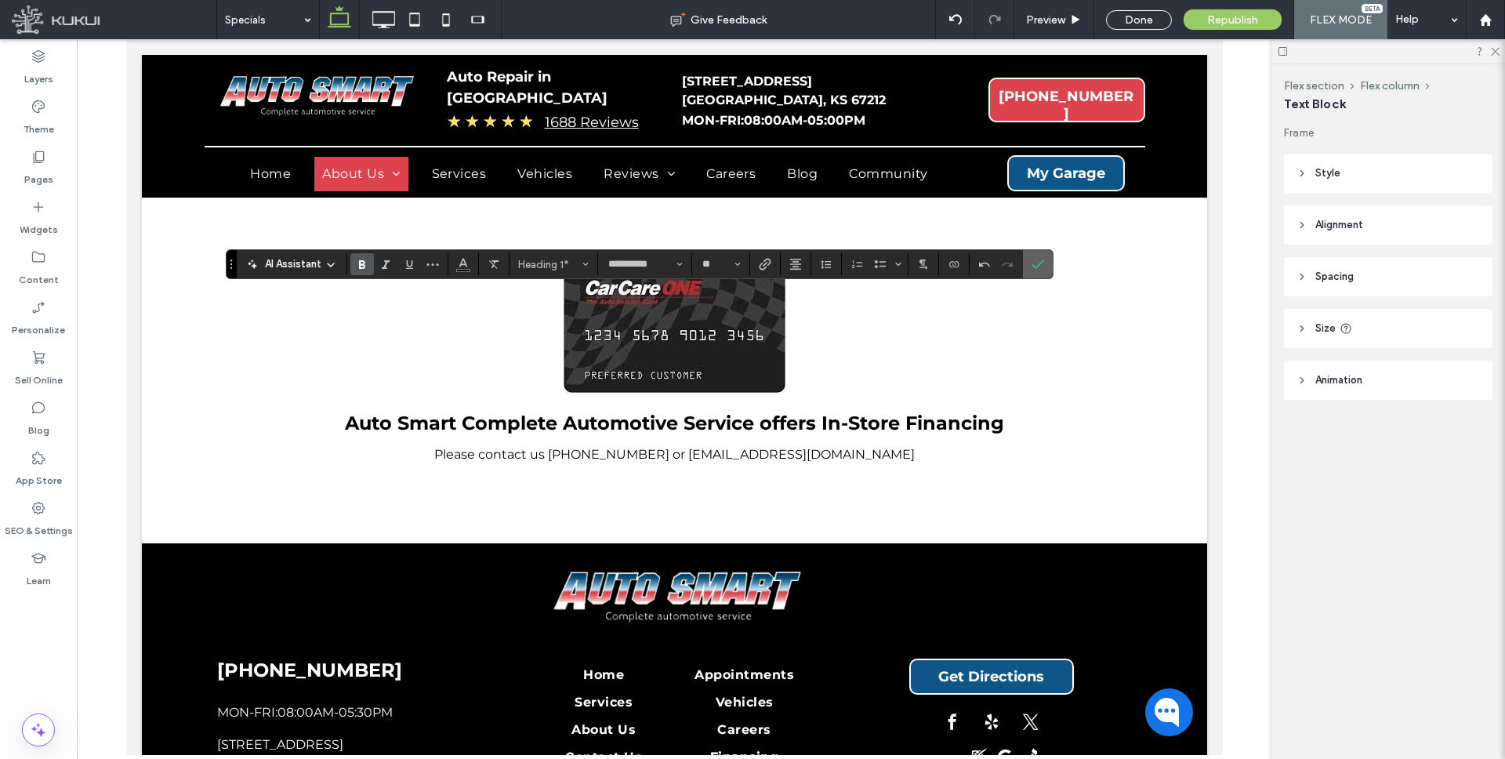
click at [1039, 263] on use "Confirm" at bounding box center [1037, 264] width 13 height 9
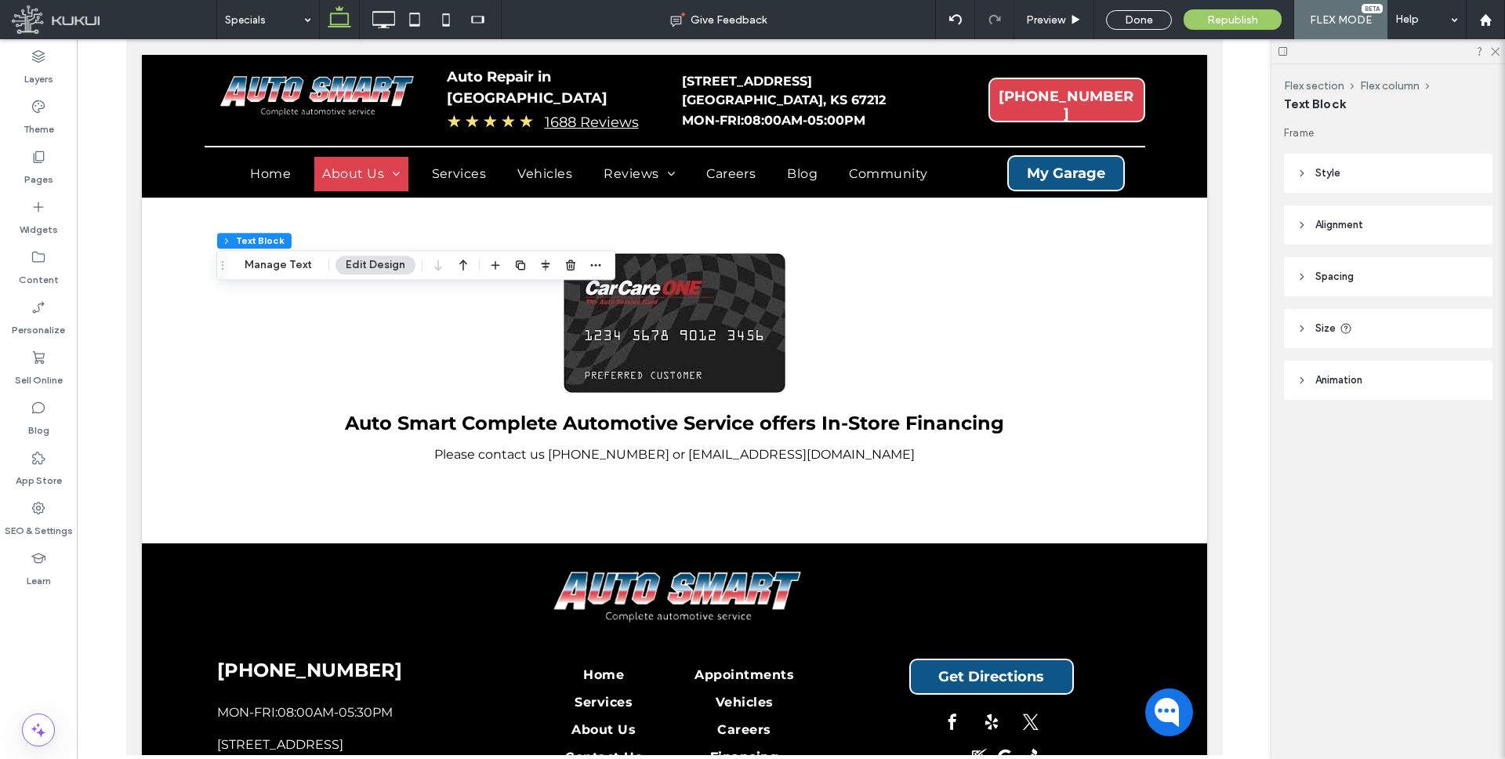
click at [463, 260] on icon "button" at bounding box center [463, 265] width 19 height 28
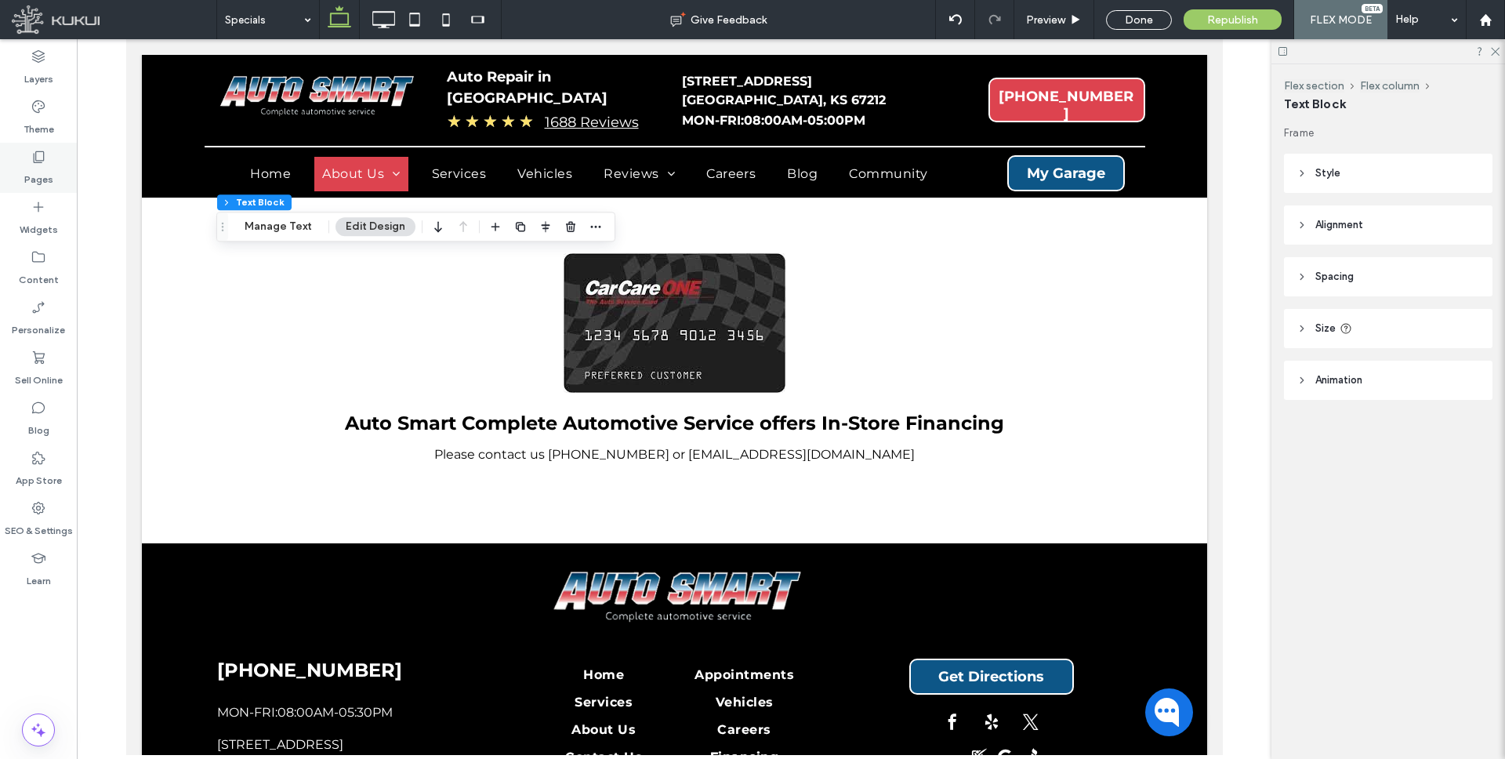
click at [45, 155] on icon at bounding box center [39, 157] width 16 height 16
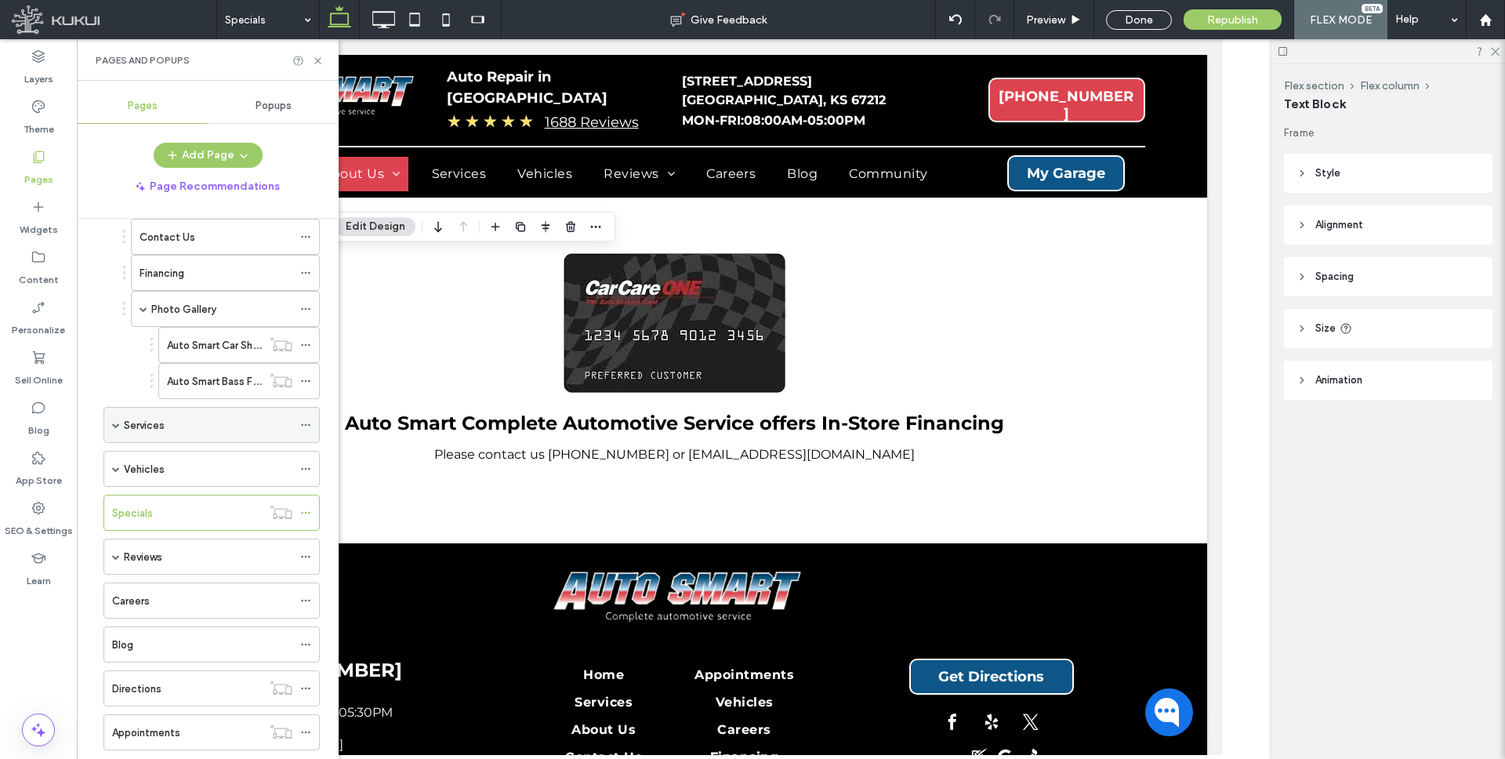
scroll to position [175, 0]
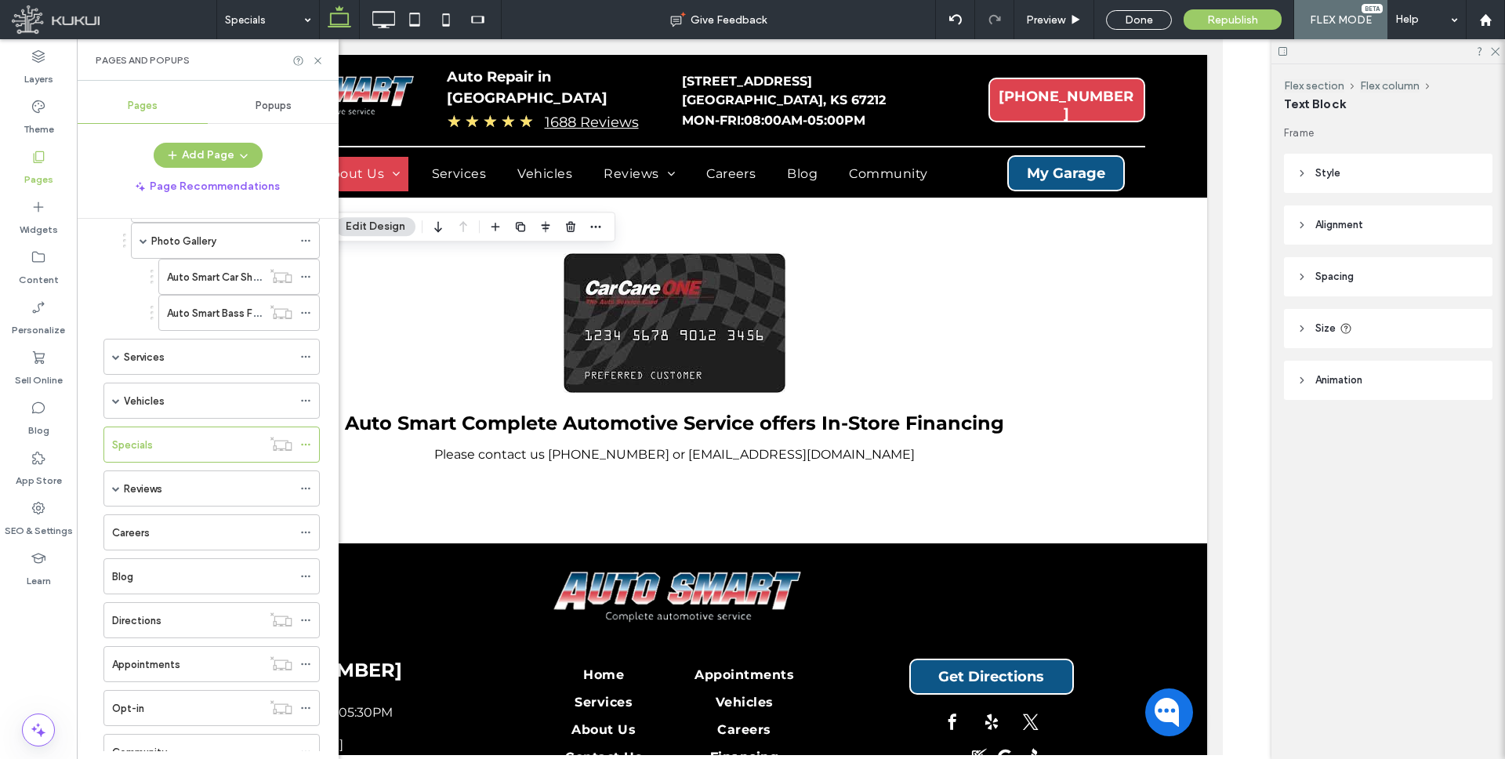
click at [165, 487] on div "Reviews" at bounding box center [208, 488] width 168 height 16
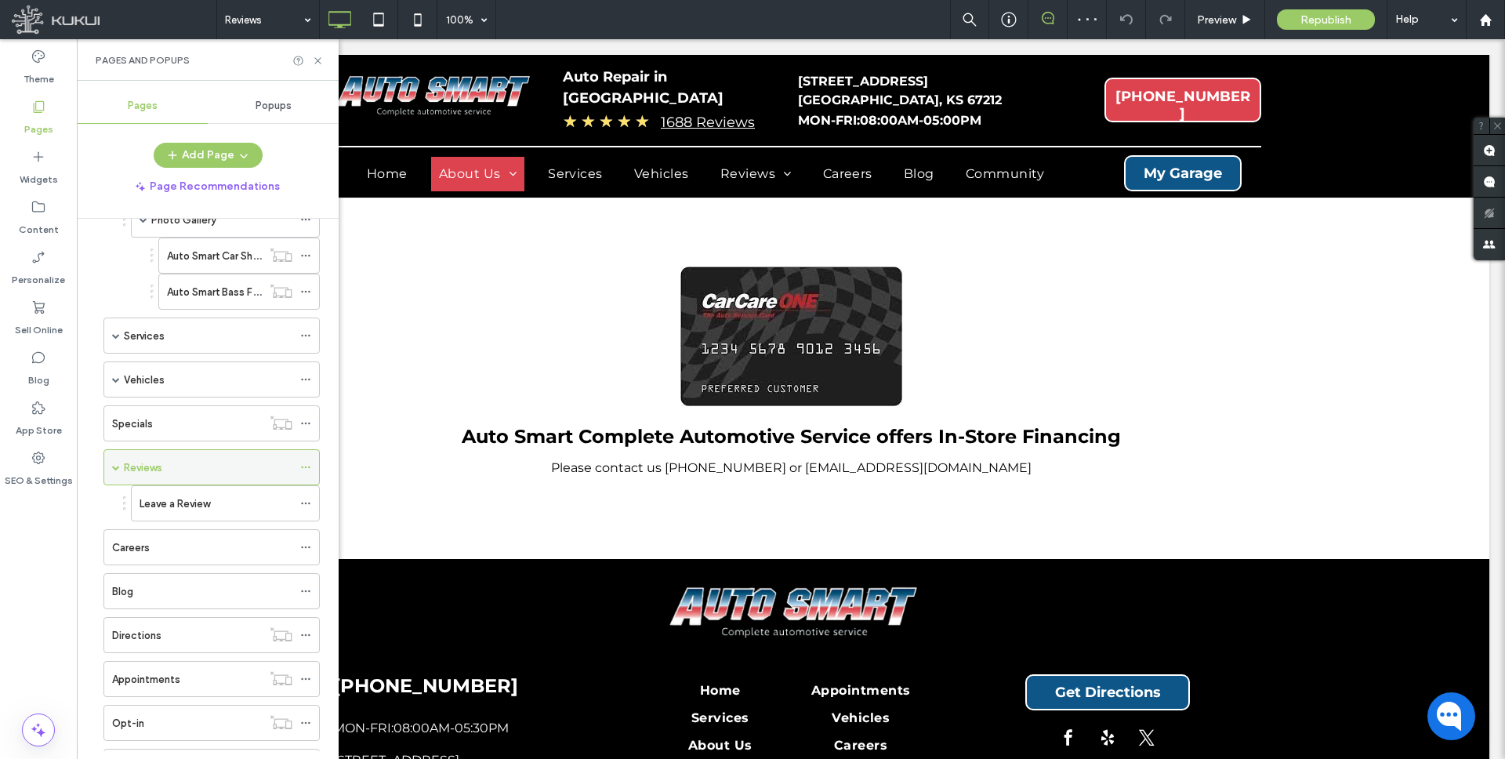
scroll to position [197, 0]
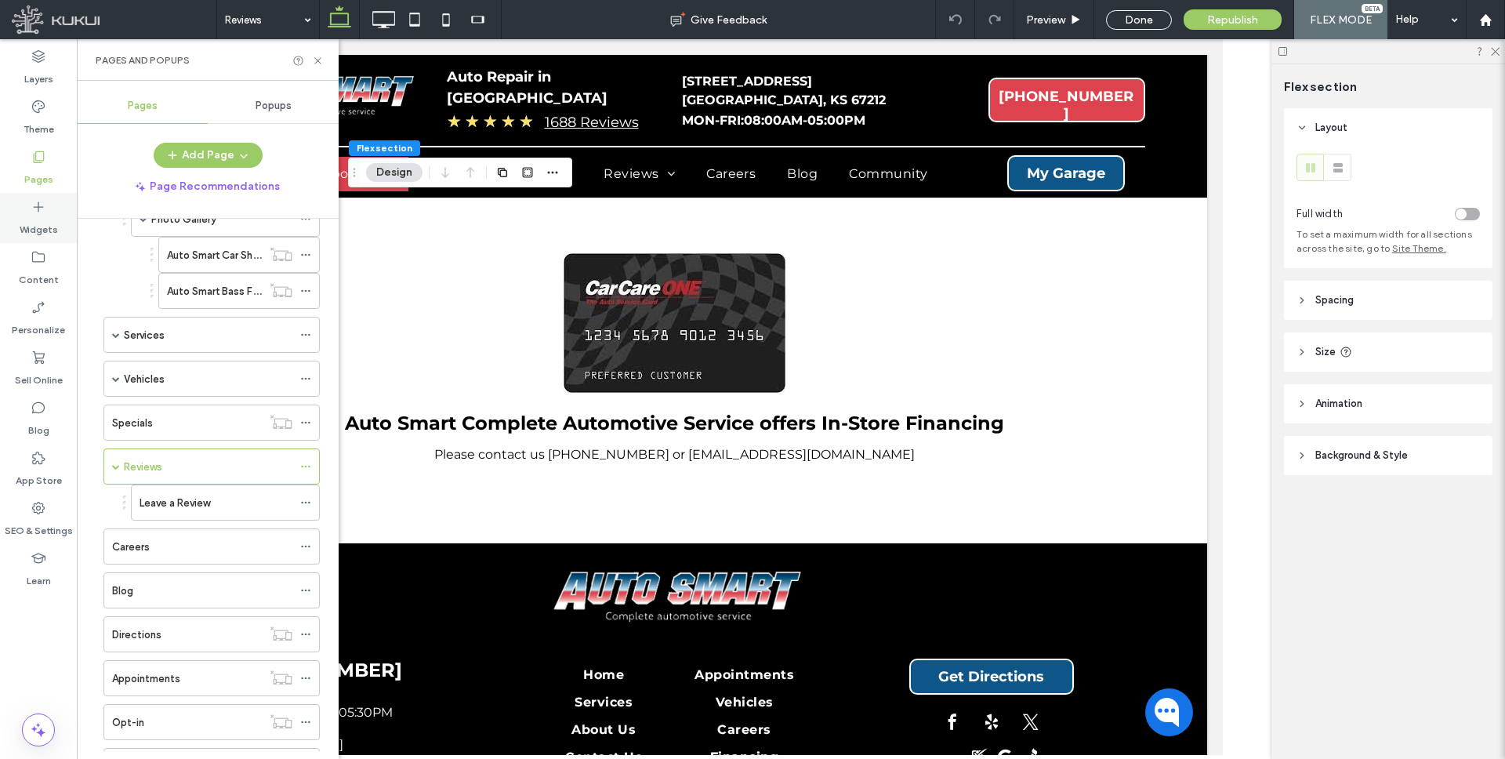
click at [37, 205] on icon at bounding box center [39, 207] width 16 height 16
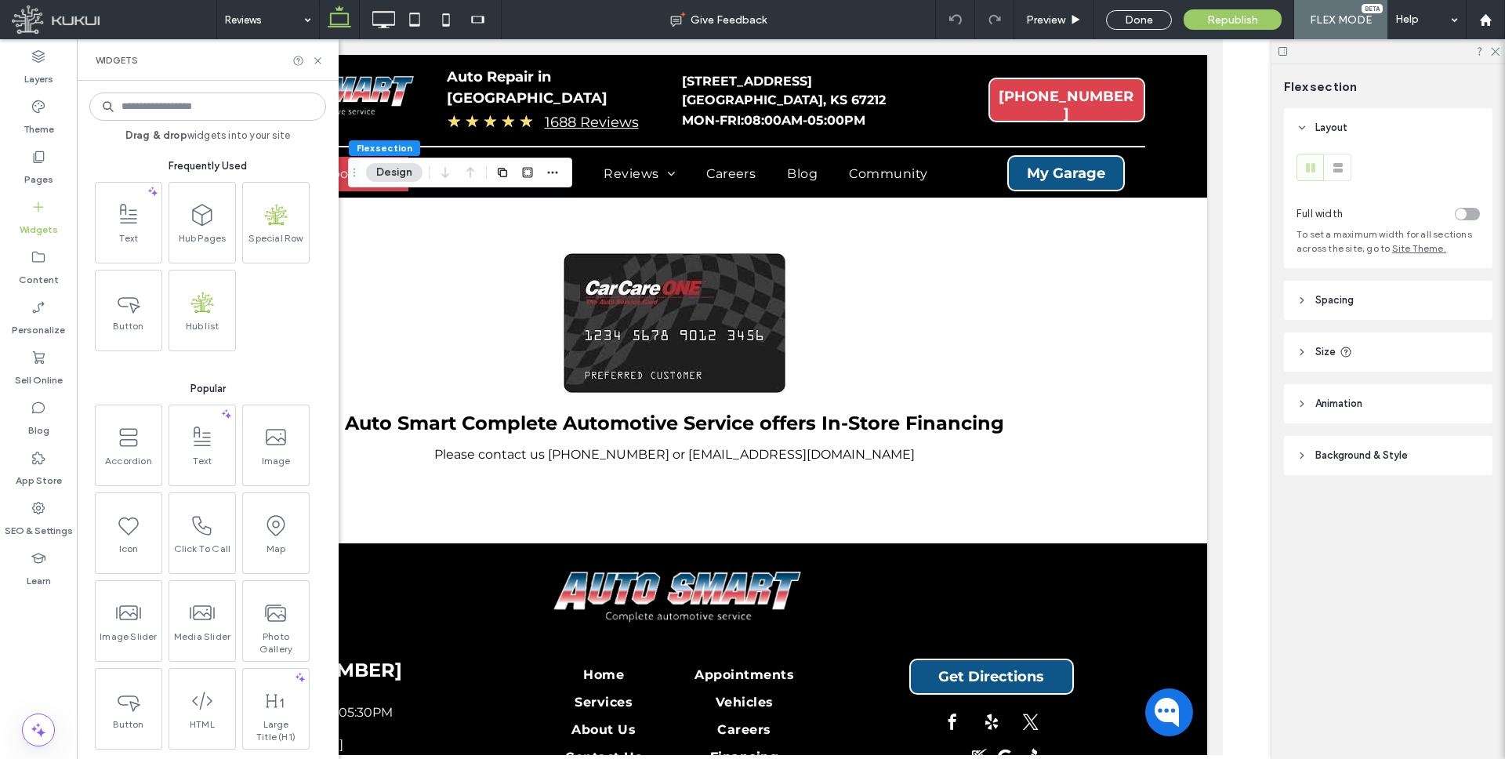
click at [130, 219] on icon at bounding box center [128, 214] width 25 height 25
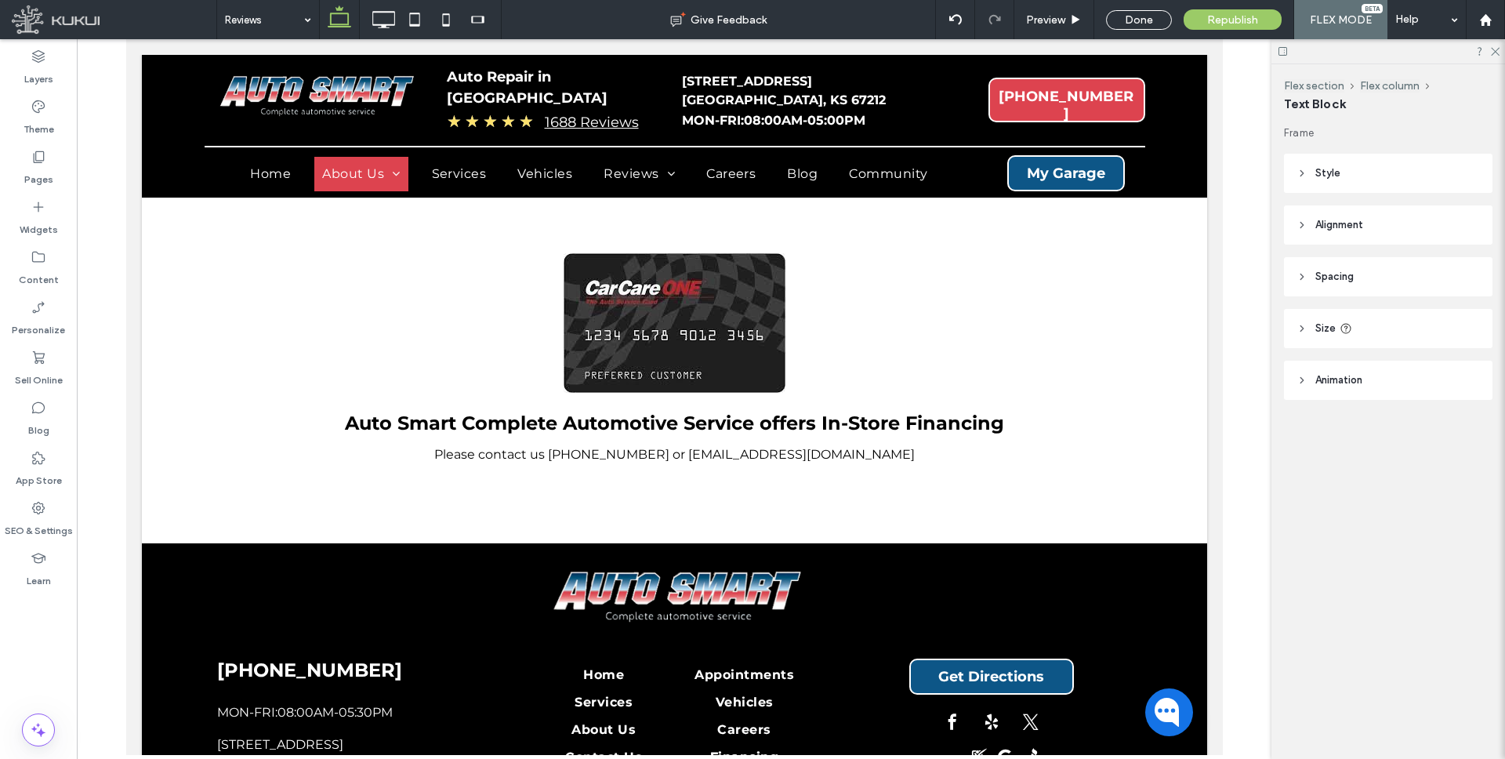
type input "**********"
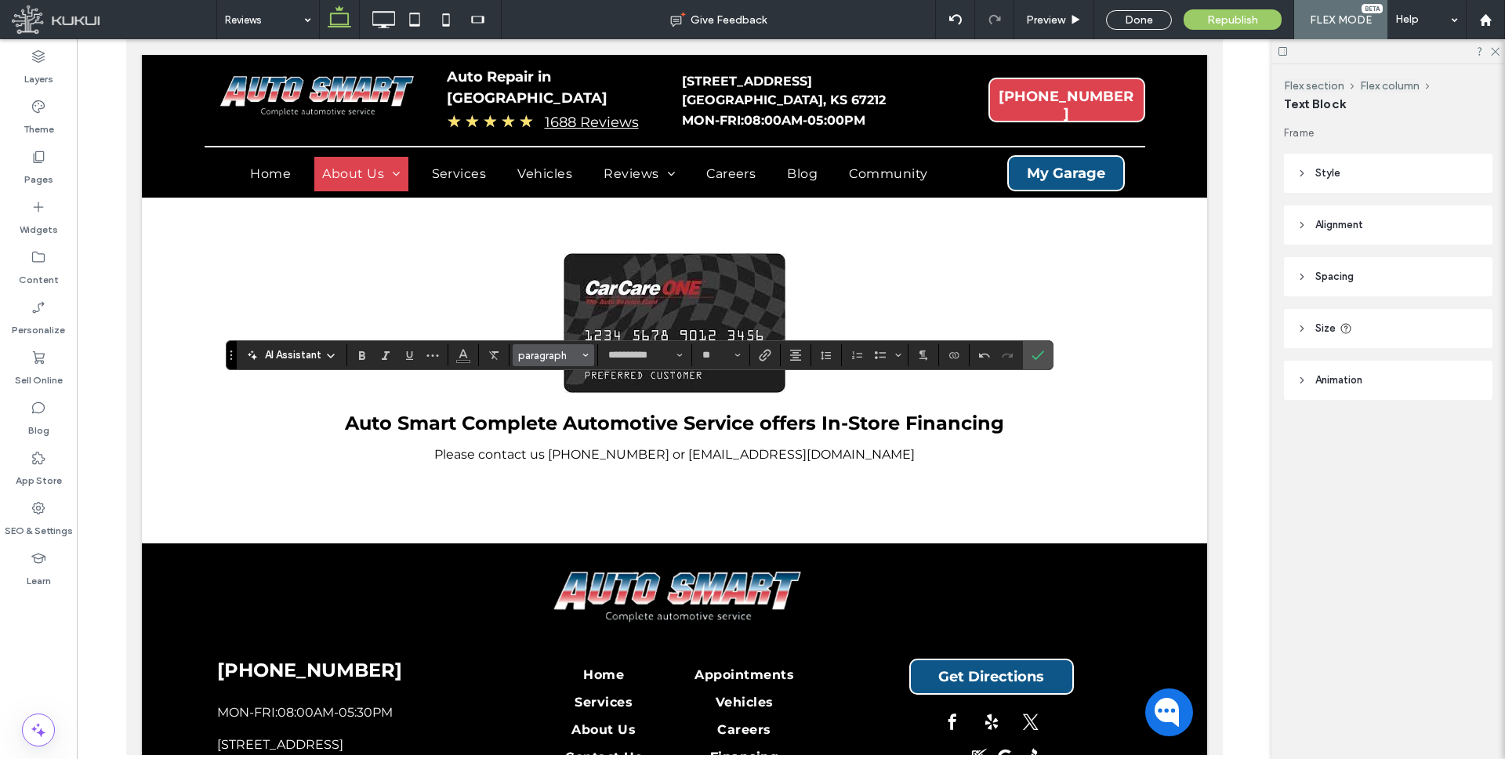
click at [588, 356] on button "paragraph" at bounding box center [552, 355] width 81 height 22
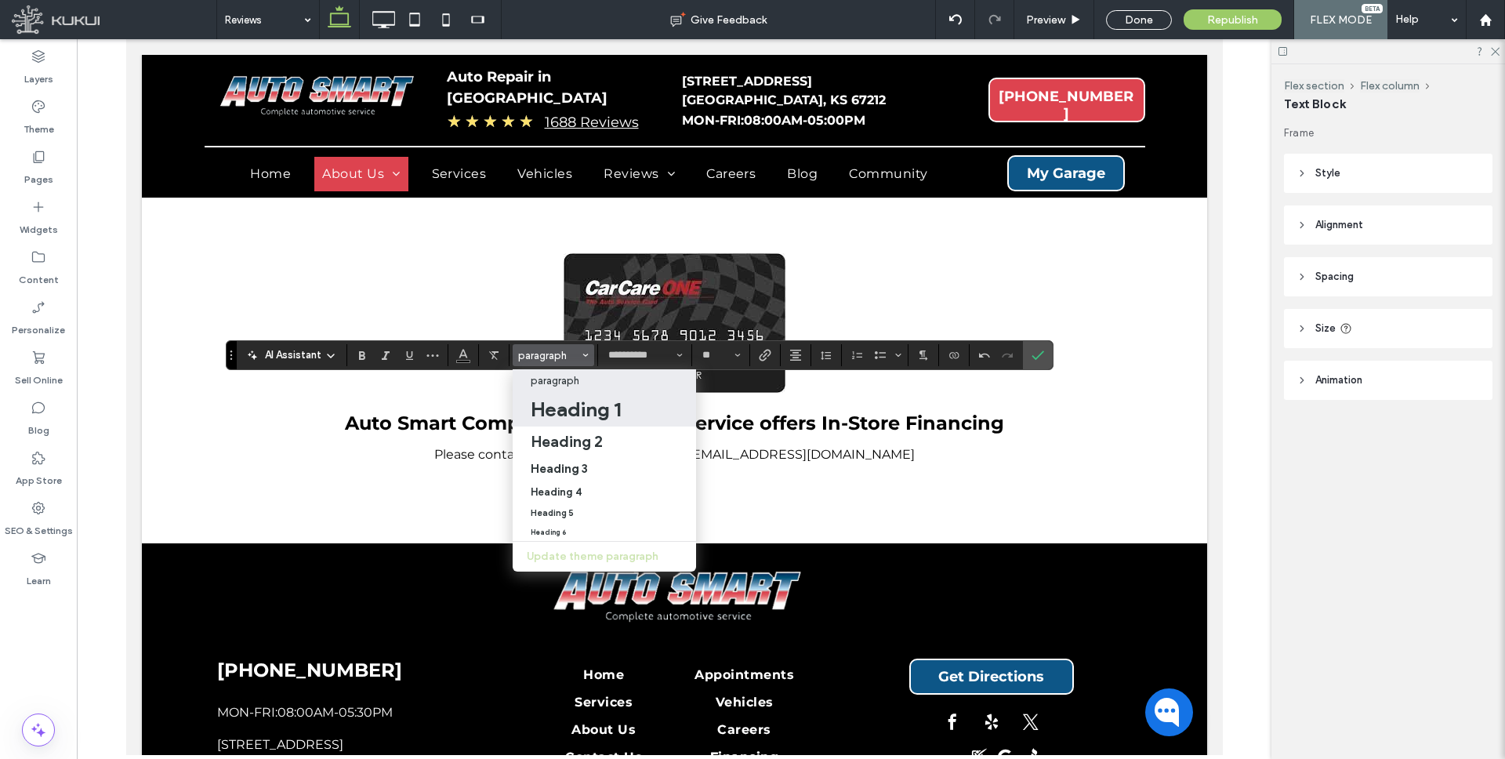
click at [600, 401] on h1 "Heading 1" at bounding box center [576, 409] width 90 height 25
type input "**"
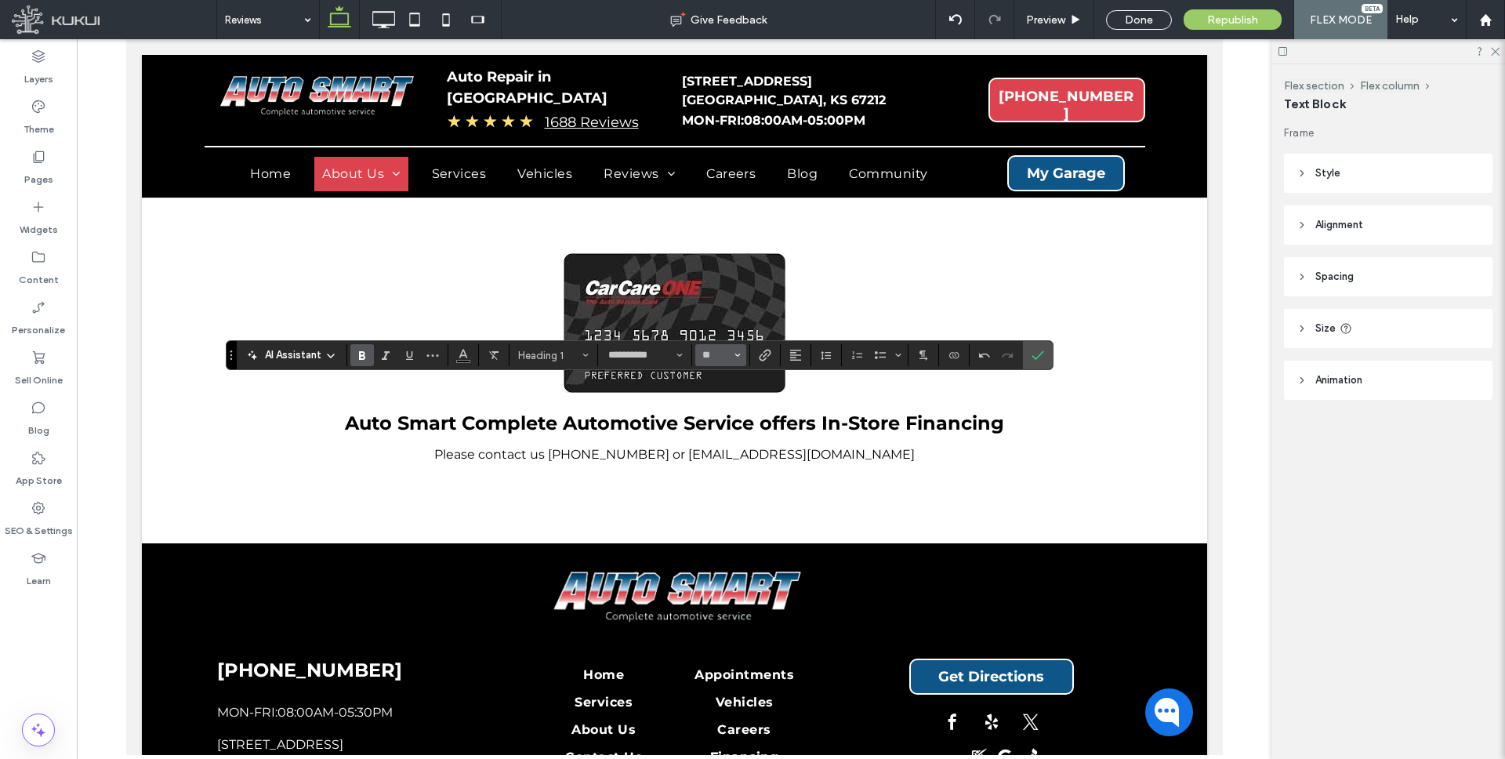
click at [718, 361] on button "**" at bounding box center [720, 355] width 51 height 22
click at [718, 357] on input "Size-input" at bounding box center [716, 355] width 31 height 13
type input "**"
click at [794, 352] on use "Alignment" at bounding box center [795, 354] width 11 height 11
click at [811, 400] on icon "ui.textEditor.alignment.center" at bounding box center [807, 403] width 13 height 13
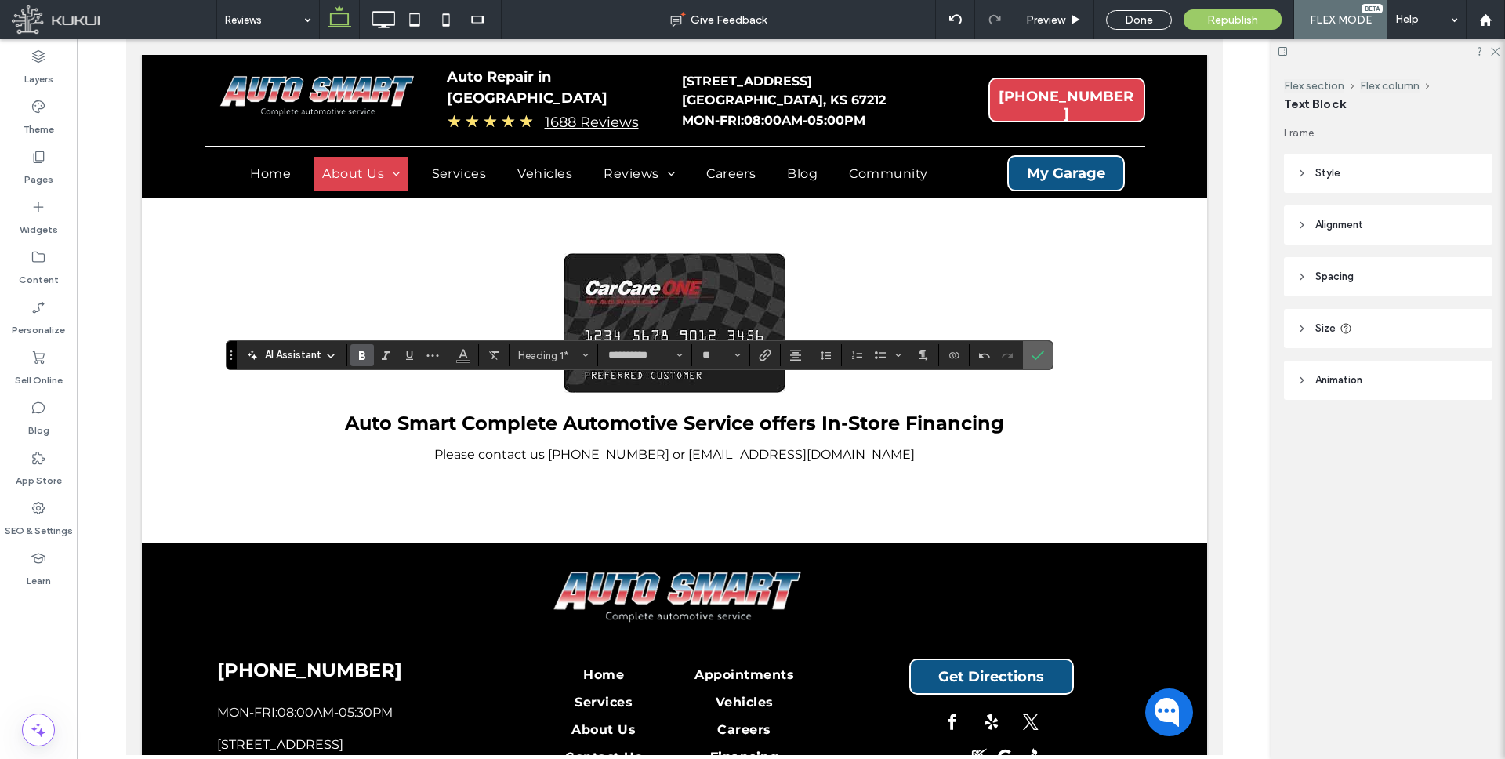
click at [1038, 353] on icon "Confirm" at bounding box center [1037, 355] width 13 height 13
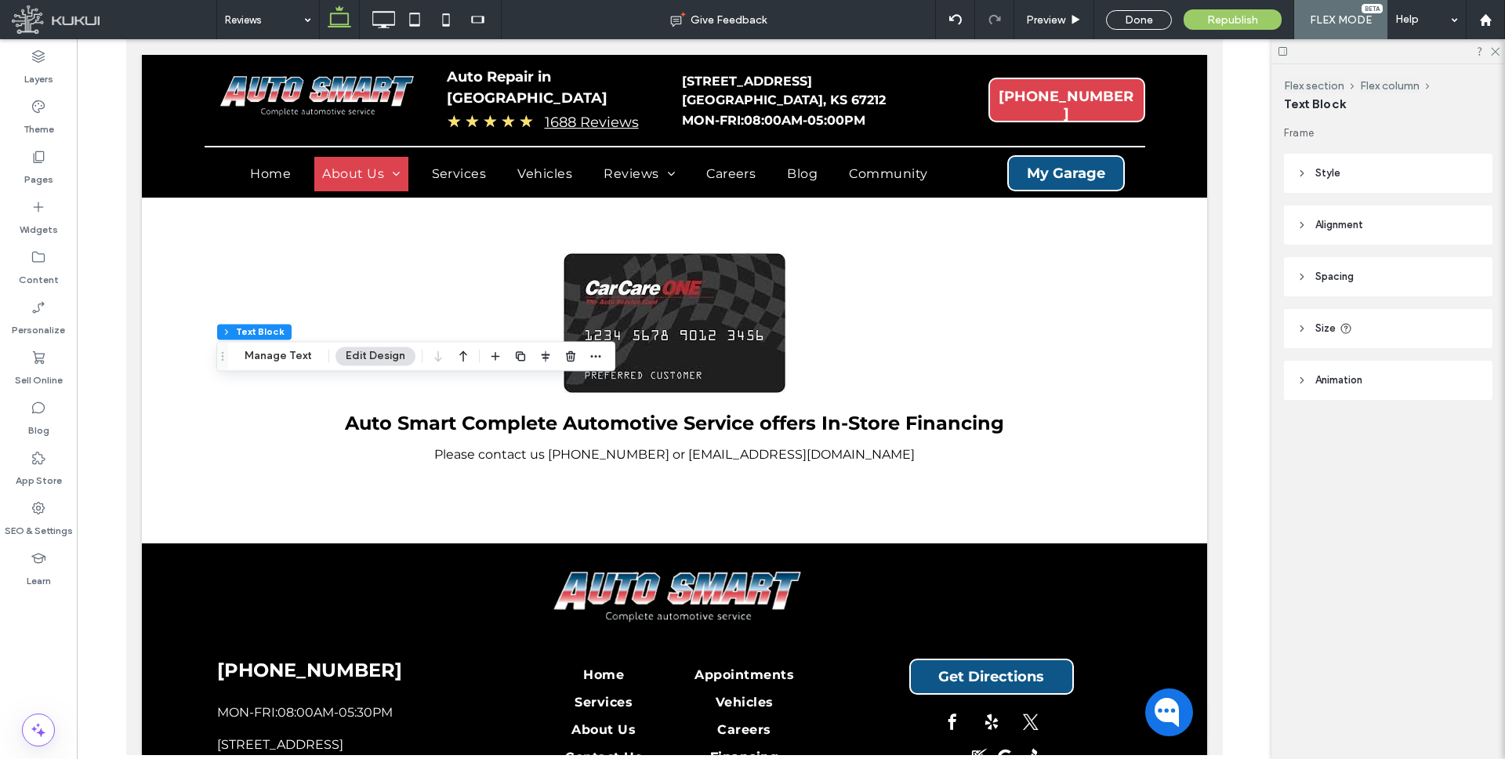
click at [459, 347] on icon "button" at bounding box center [463, 356] width 19 height 28
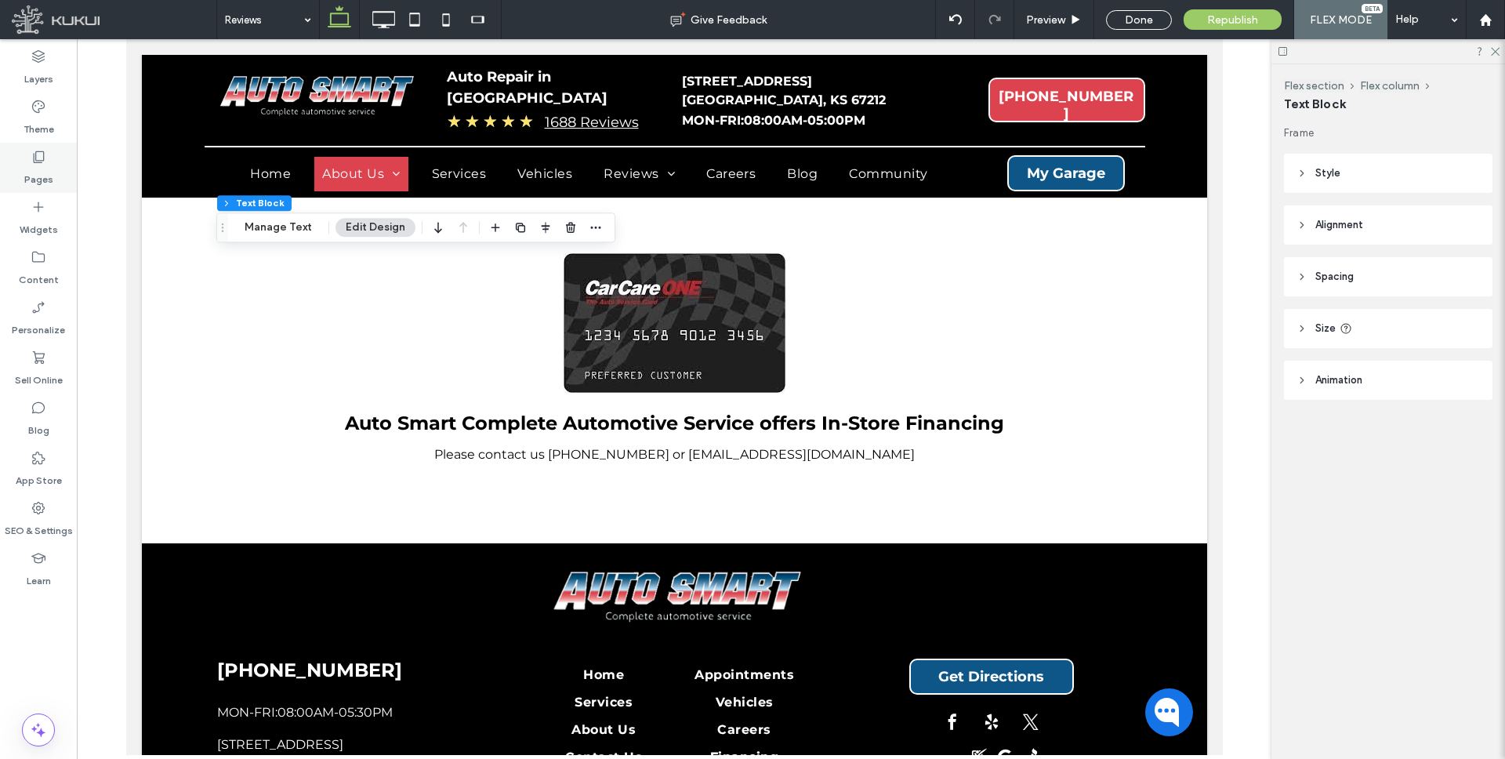
click at [40, 163] on icon at bounding box center [39, 157] width 16 height 16
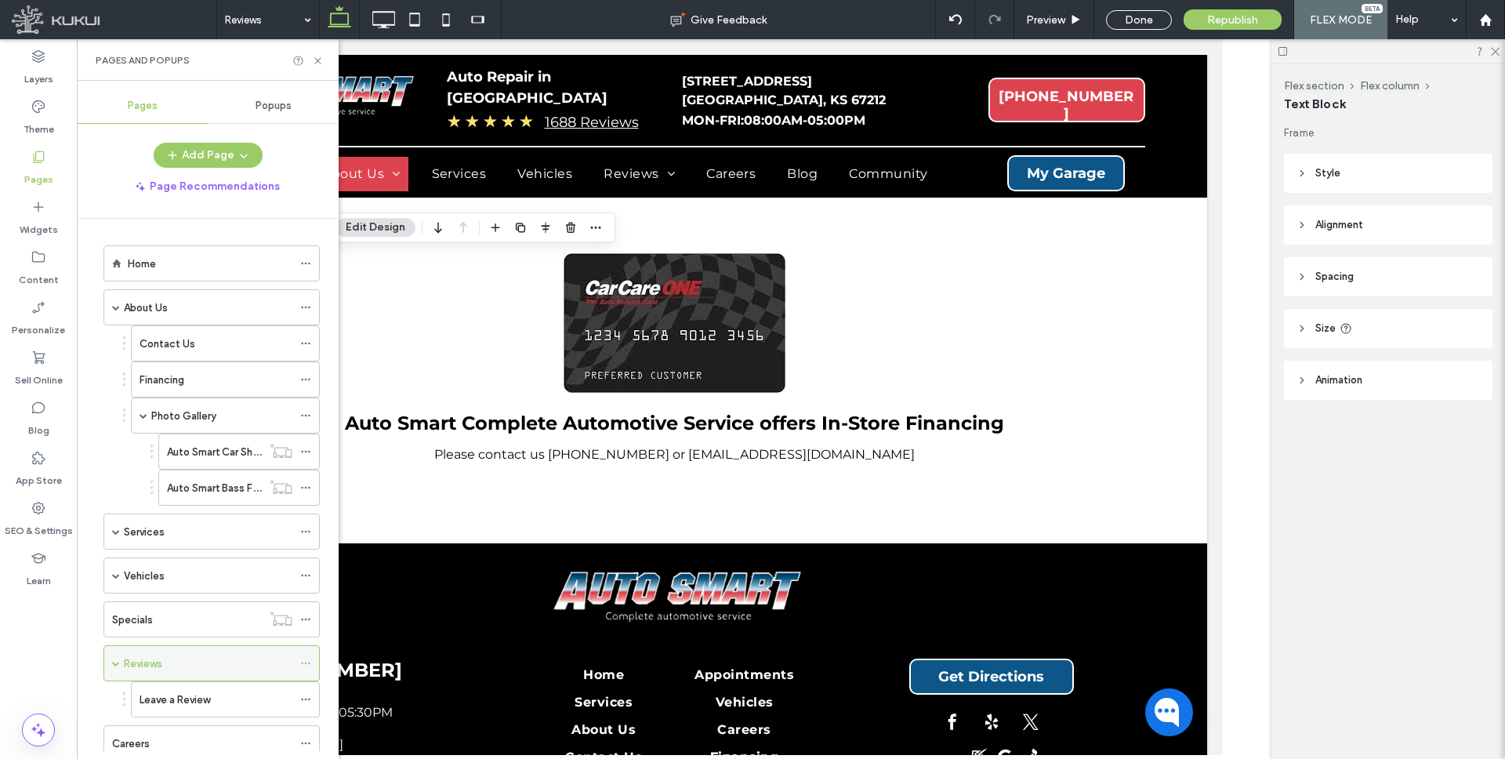
scroll to position [269, 0]
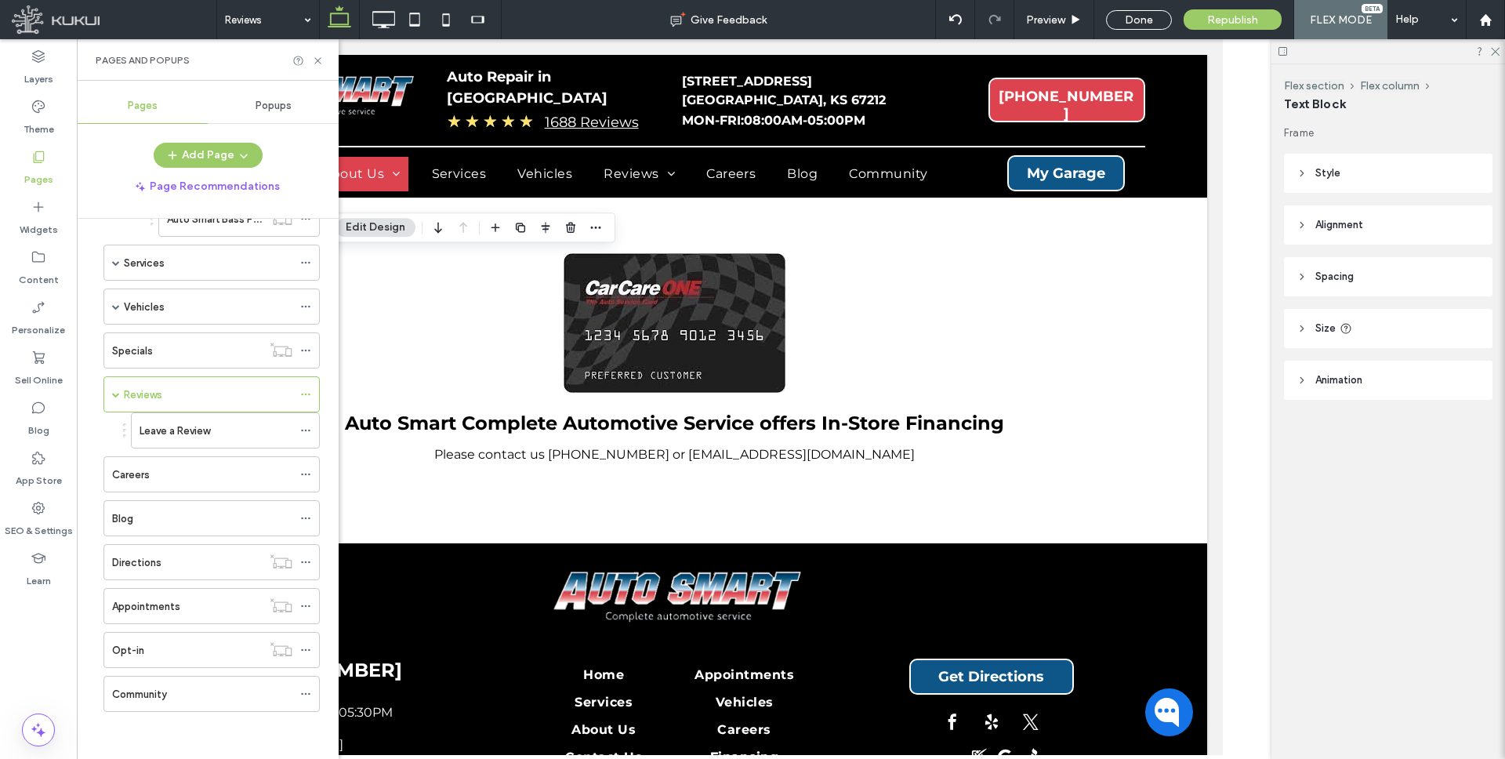
click at [193, 432] on label "Leave a Review" at bounding box center [174, 430] width 71 height 27
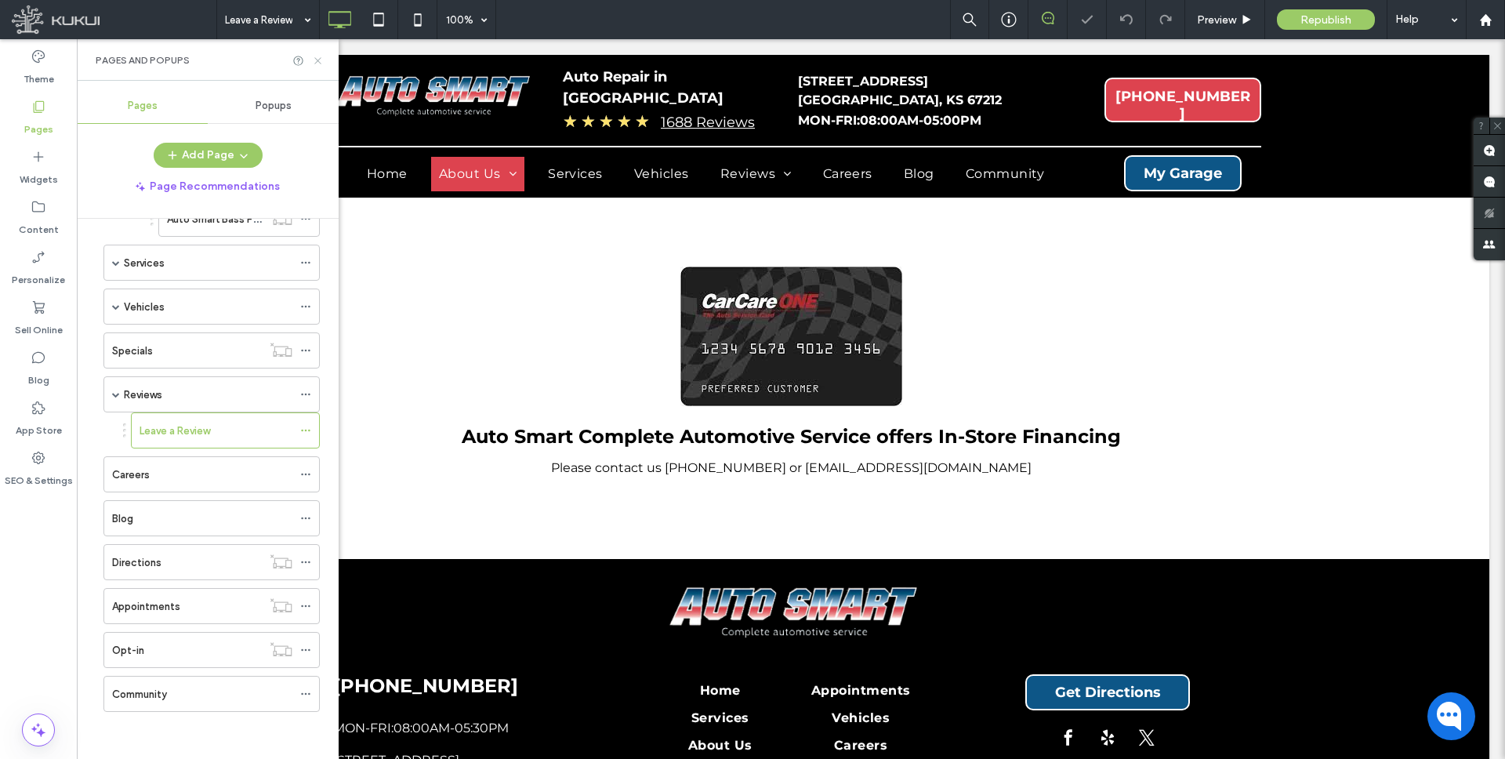
click at [320, 58] on icon at bounding box center [318, 61] width 12 height 12
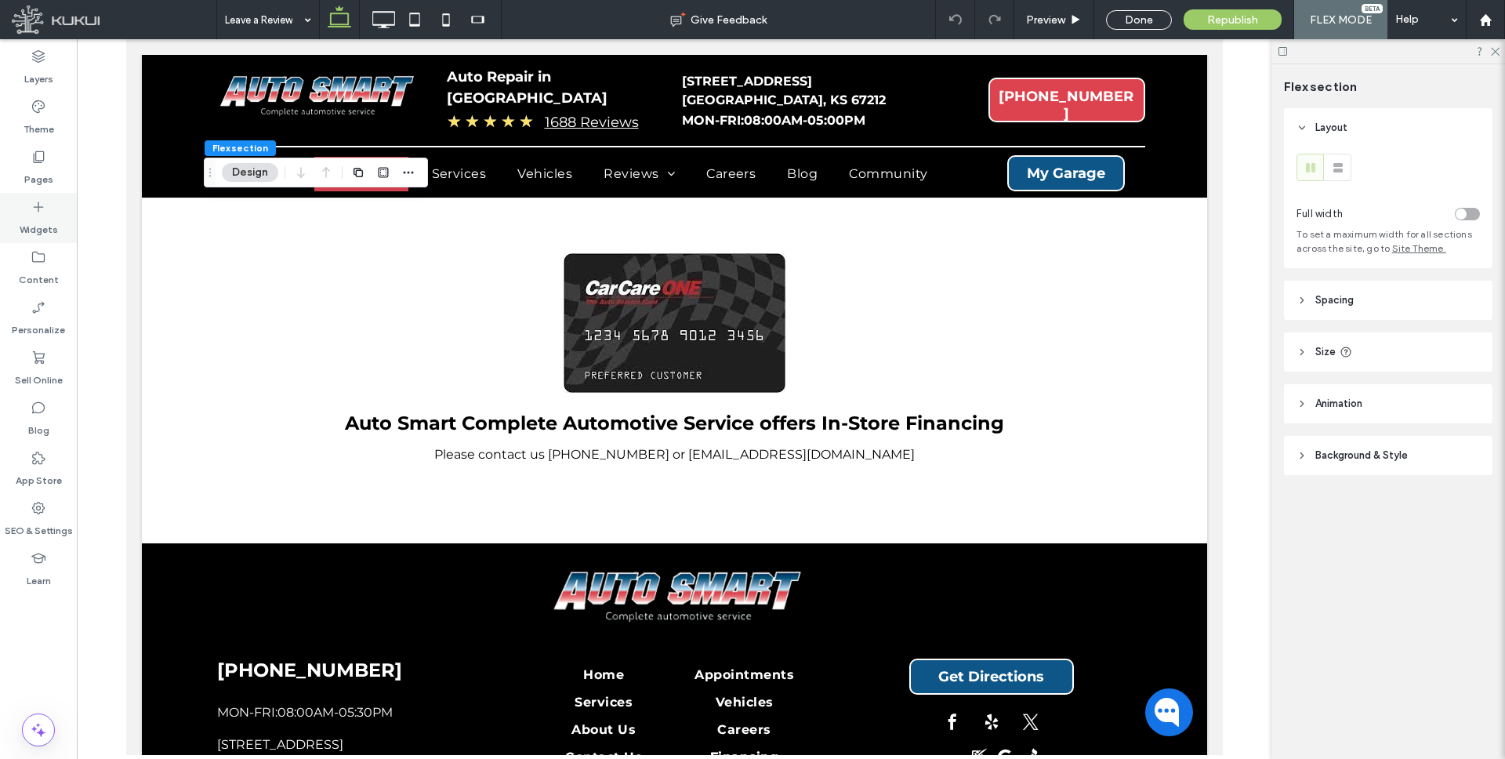
click at [33, 212] on icon at bounding box center [39, 207] width 16 height 16
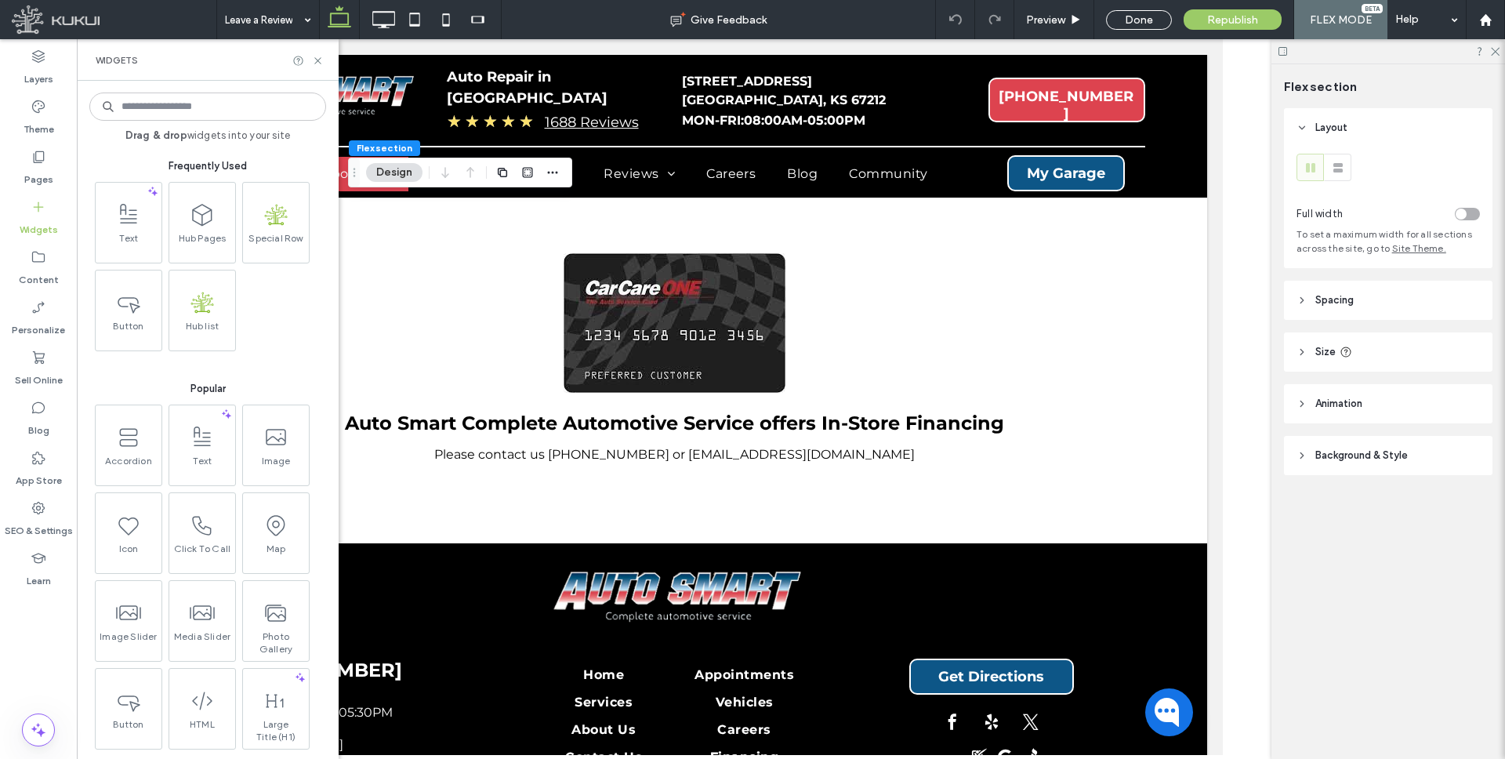
drag, startPoint x: 129, startPoint y: 223, endPoint x: 236, endPoint y: 253, distance: 111.4
click at [129, 223] on icon at bounding box center [128, 214] width 25 height 25
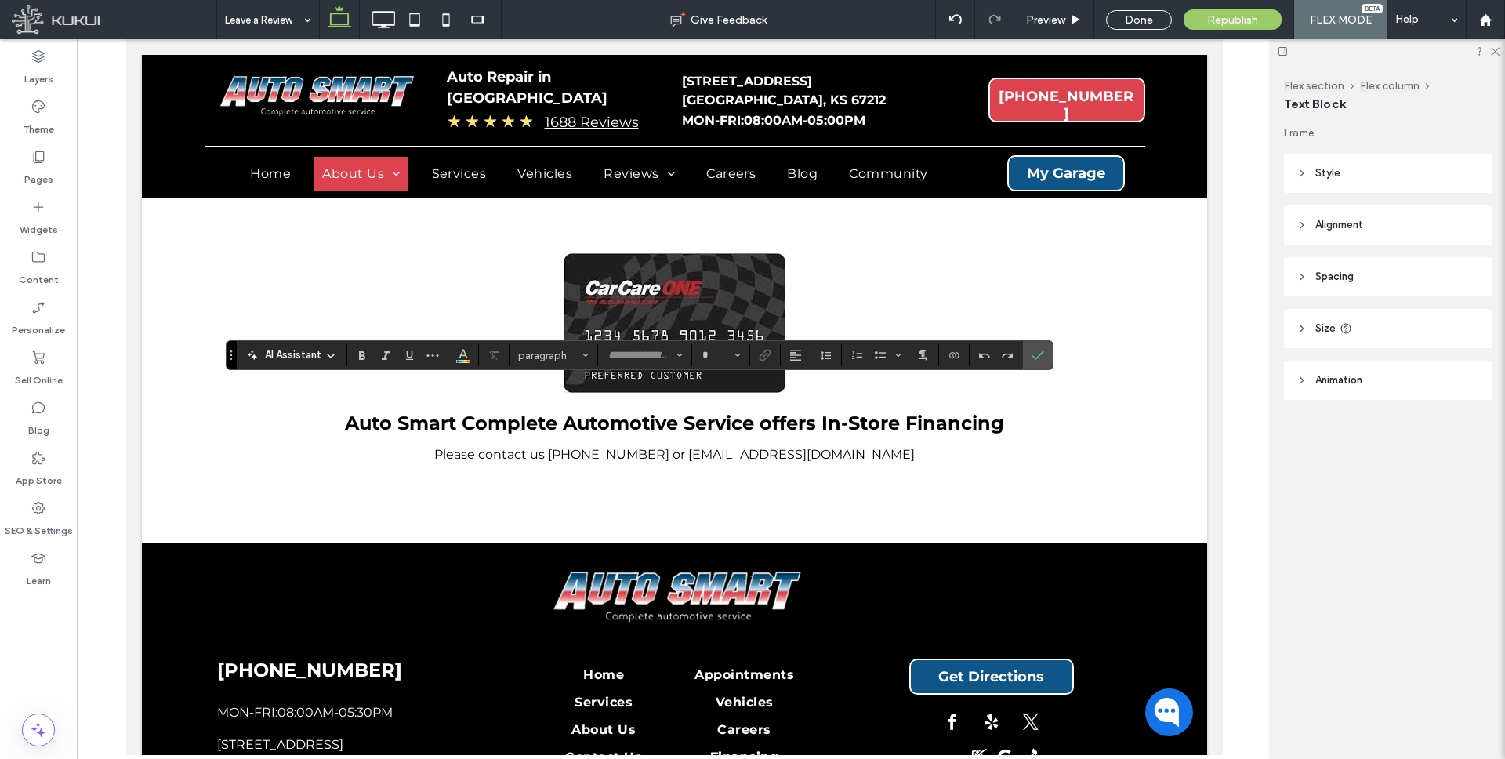
type input "**********"
click at [556, 356] on span "paragraph" at bounding box center [548, 355] width 61 height 12
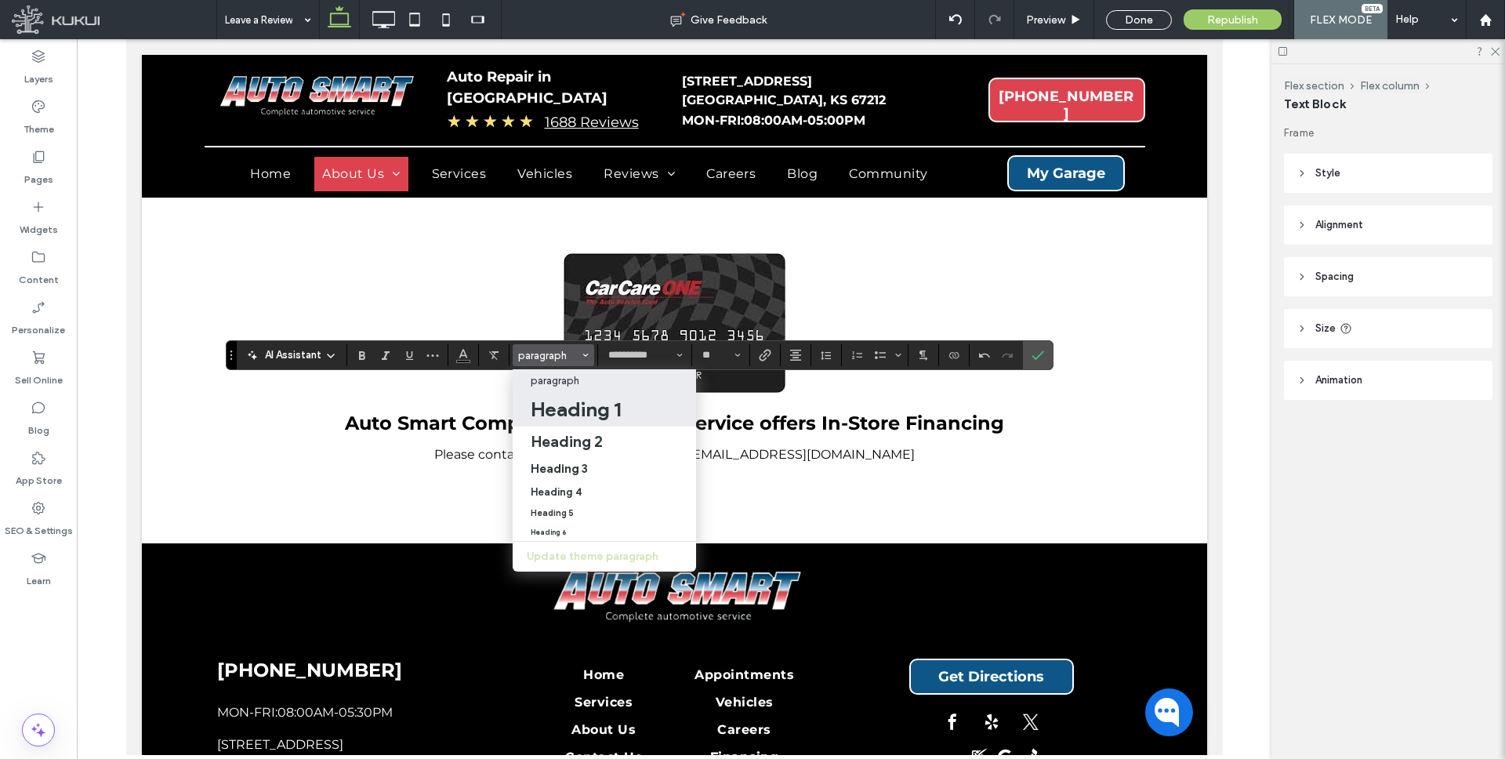
click at [572, 409] on h1 "Heading 1" at bounding box center [576, 409] width 90 height 25
type input "**"
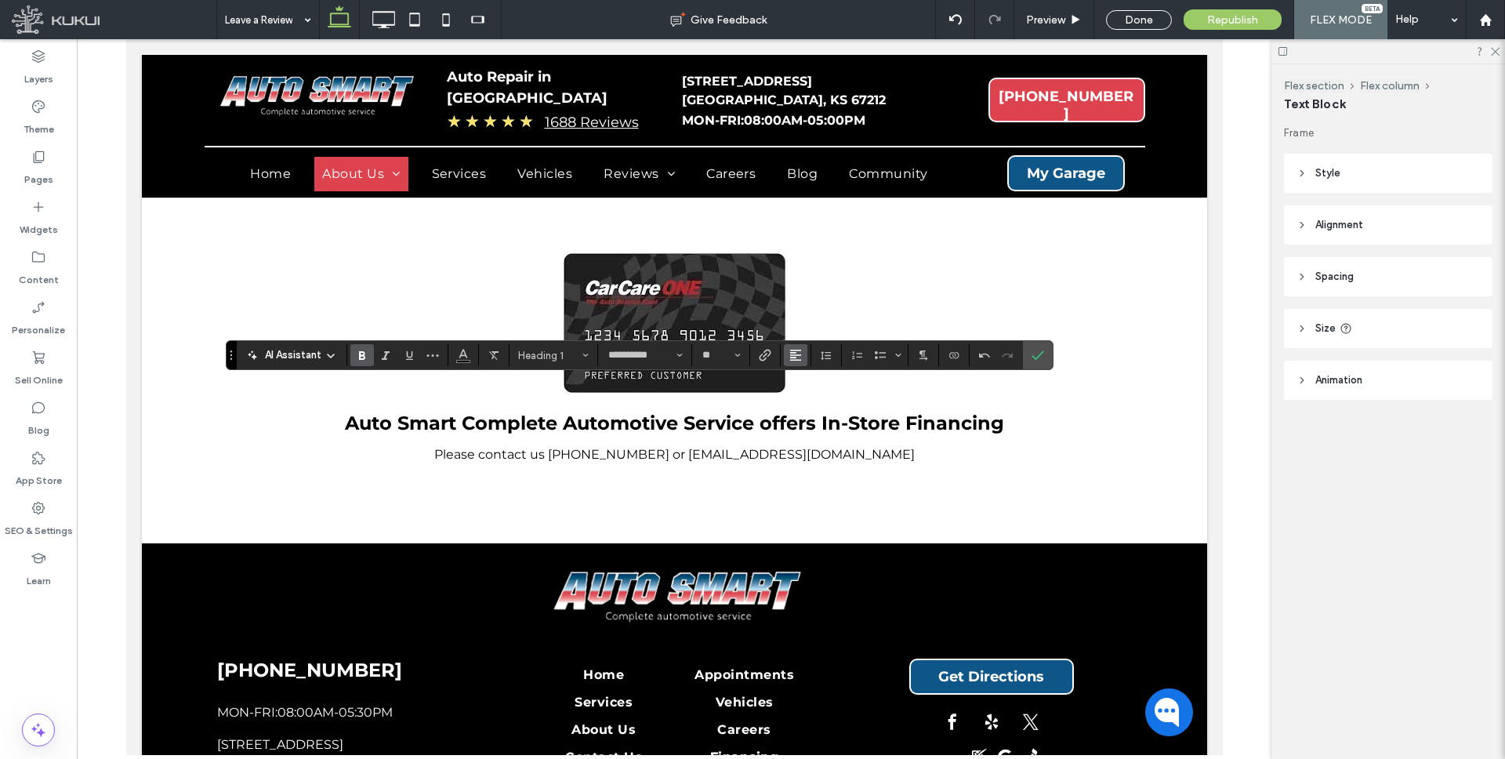
click at [790, 350] on use "Alignment" at bounding box center [795, 354] width 11 height 11
click at [808, 404] on use "ui.textEditor.alignment.center" at bounding box center [807, 403] width 11 height 11
click at [715, 351] on input "**" at bounding box center [716, 355] width 31 height 13
type input "**"
click at [1045, 349] on label "Confirm" at bounding box center [1038, 355] width 24 height 28
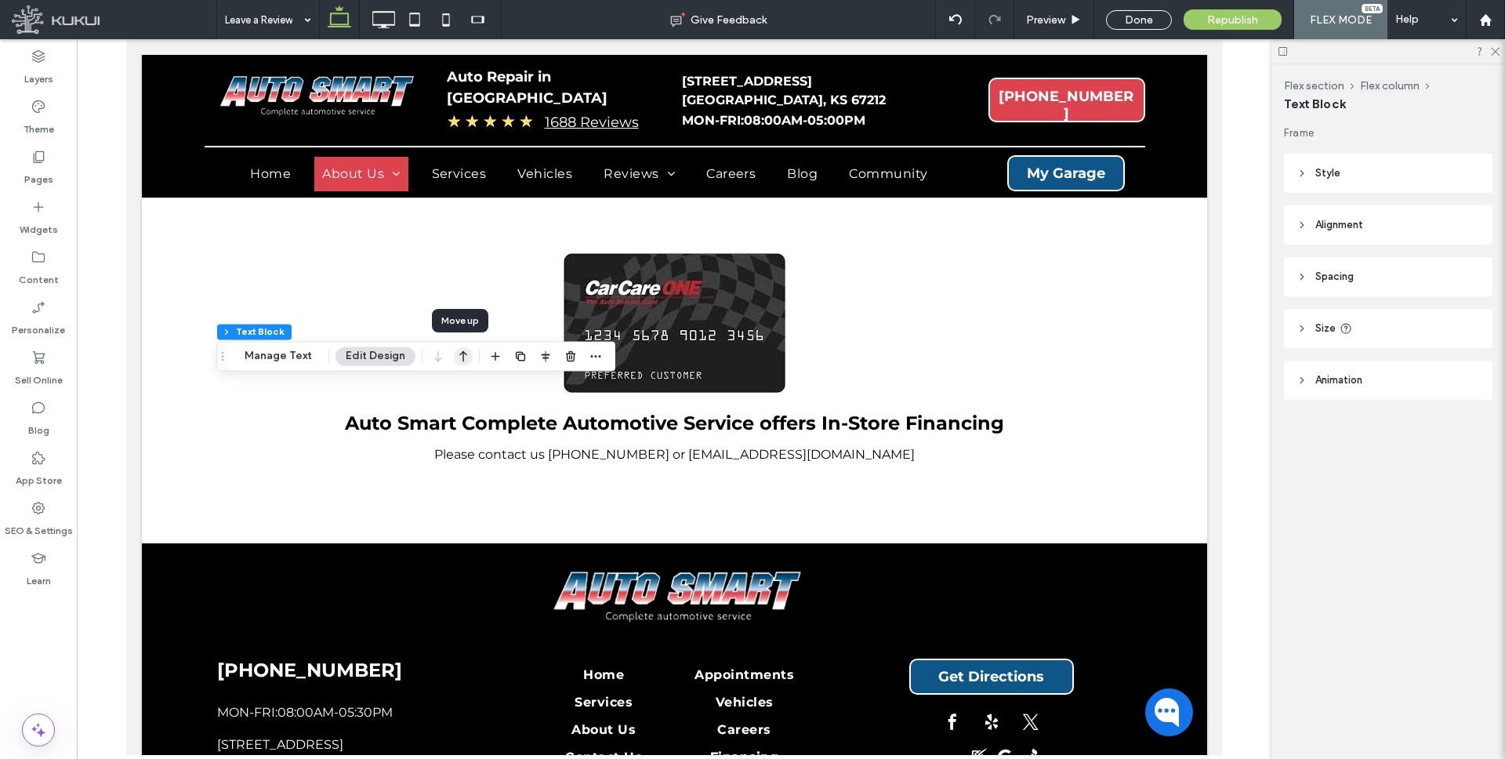
drag, startPoint x: 464, startPoint y: 353, endPoint x: 451, endPoint y: 351, distance: 12.6
click at [464, 353] on icon "button" at bounding box center [463, 356] width 19 height 28
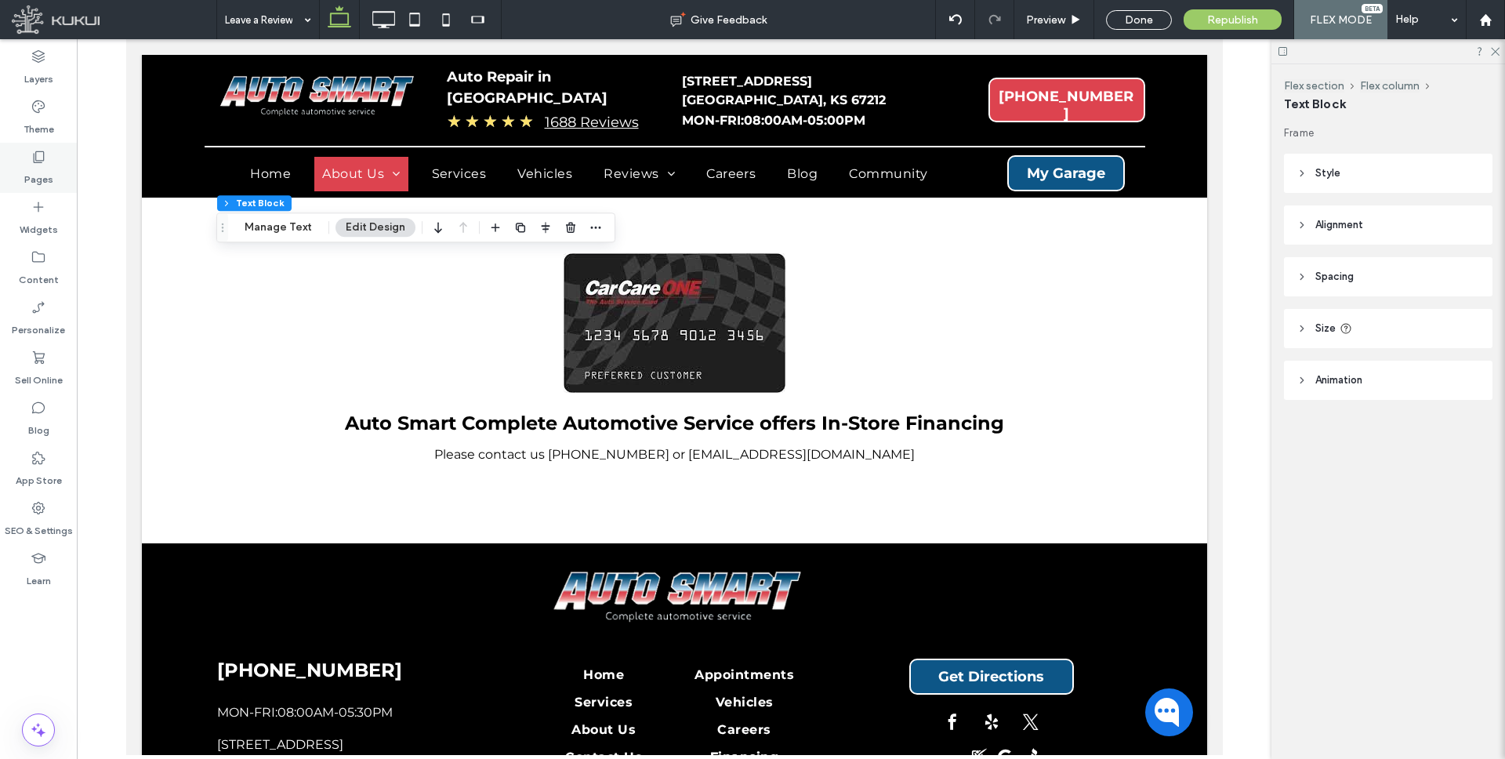
click at [40, 154] on icon at bounding box center [39, 157] width 16 height 16
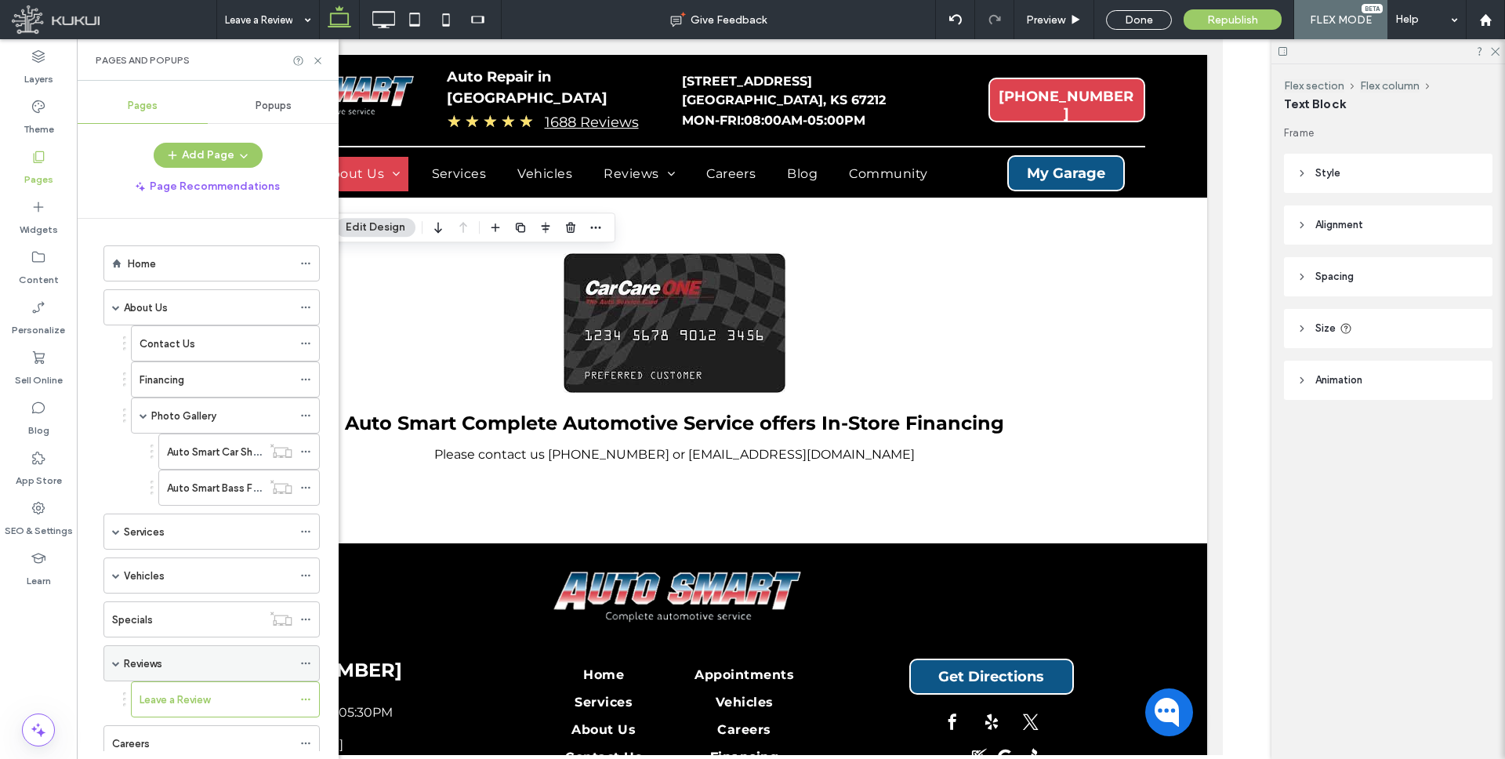
scroll to position [269, 0]
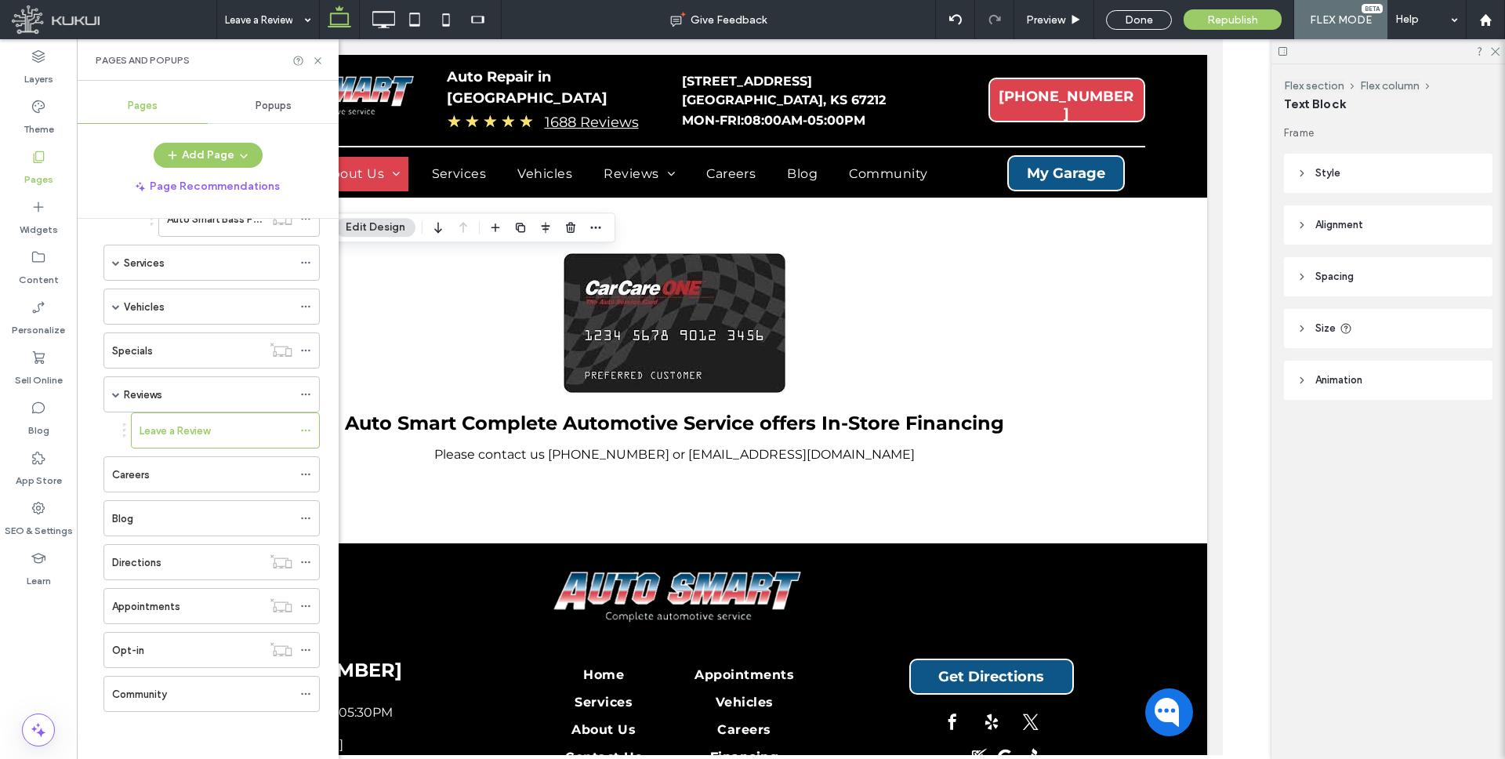
click at [157, 471] on div "Careers" at bounding box center [202, 474] width 180 height 16
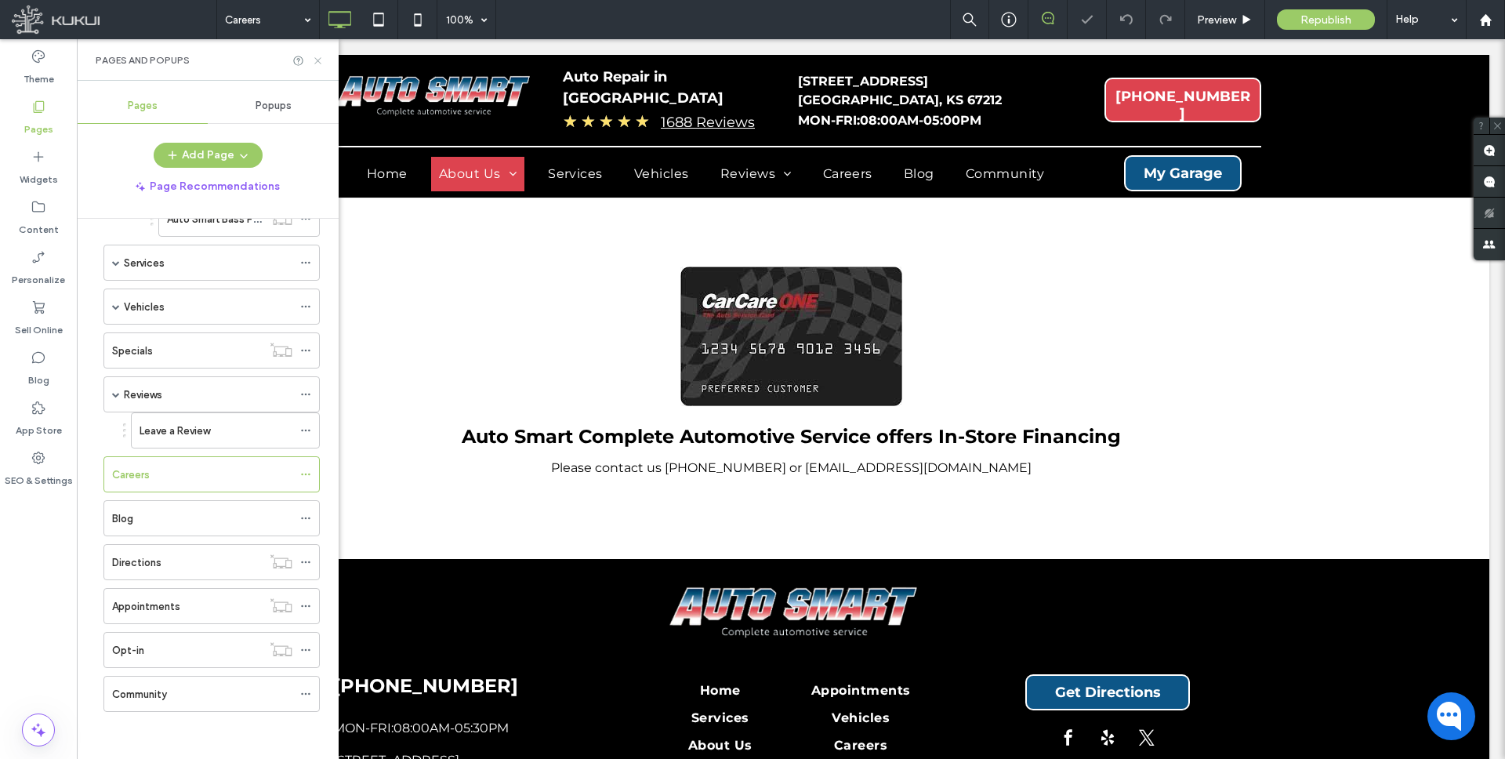
click at [316, 59] on icon at bounding box center [318, 61] width 12 height 12
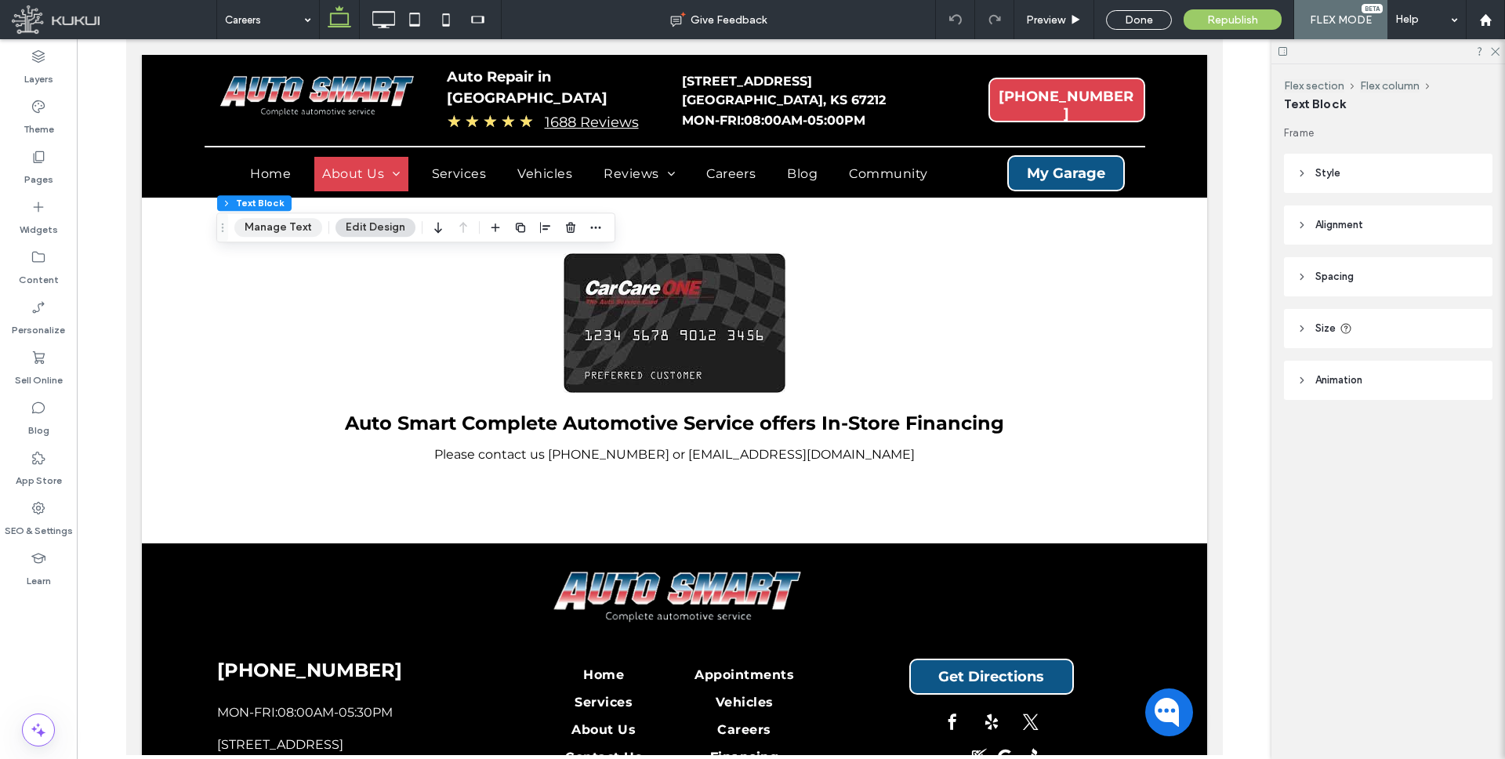
click at [302, 220] on button "Manage Text" at bounding box center [278, 227] width 88 height 19
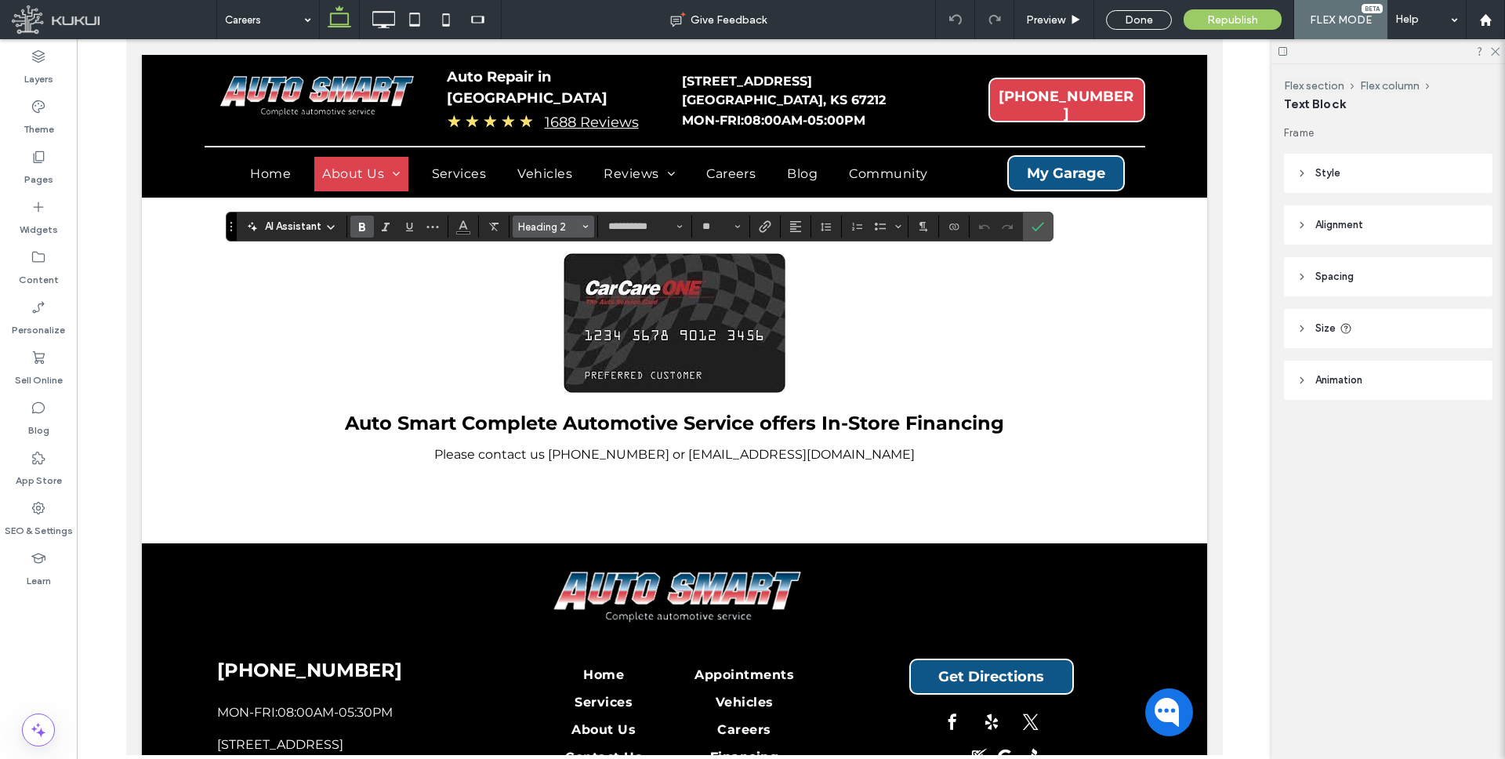
click at [585, 222] on span "Styles" at bounding box center [585, 226] width 6 height 20
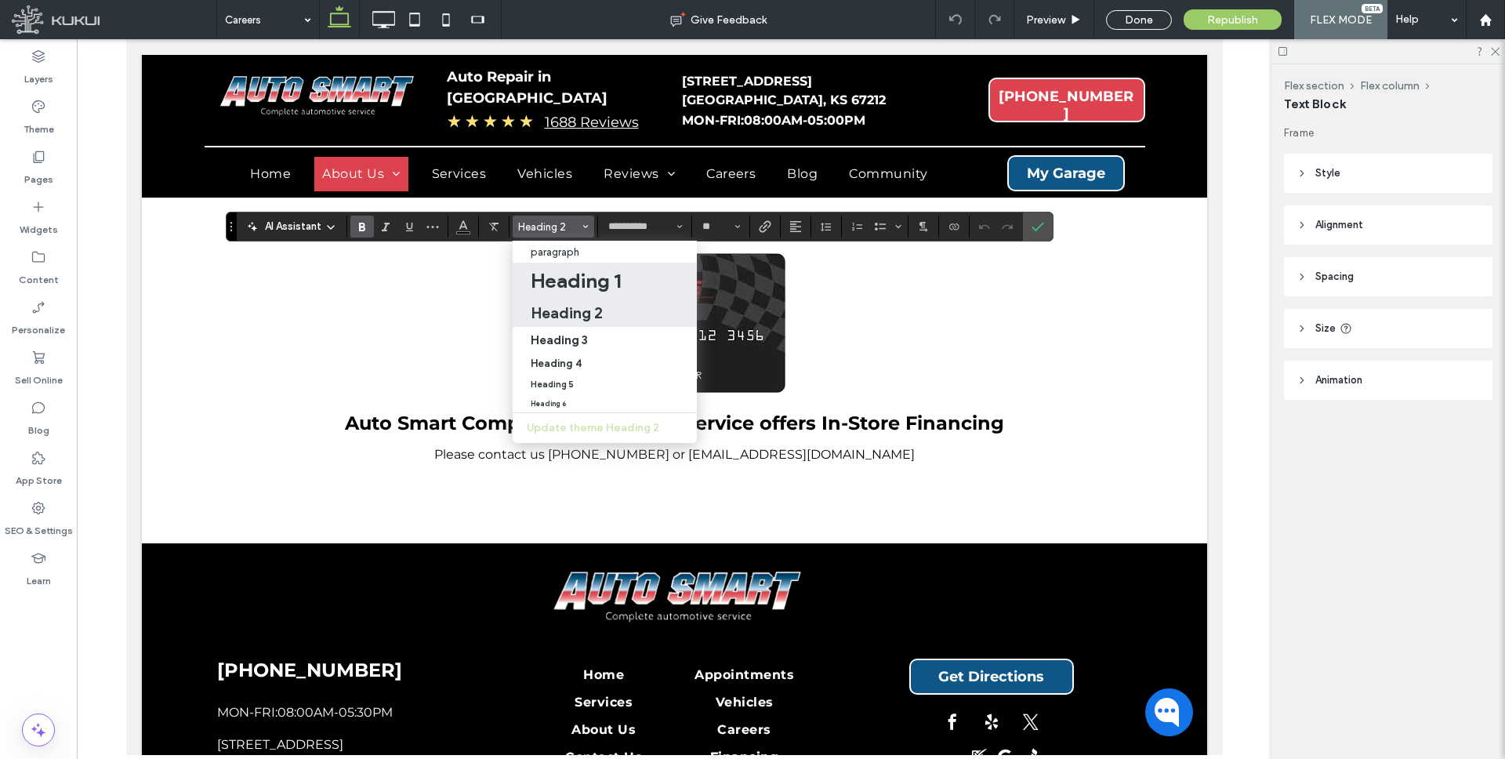
click at [593, 284] on h1 "Heading 1" at bounding box center [576, 280] width 90 height 25
type input "**"
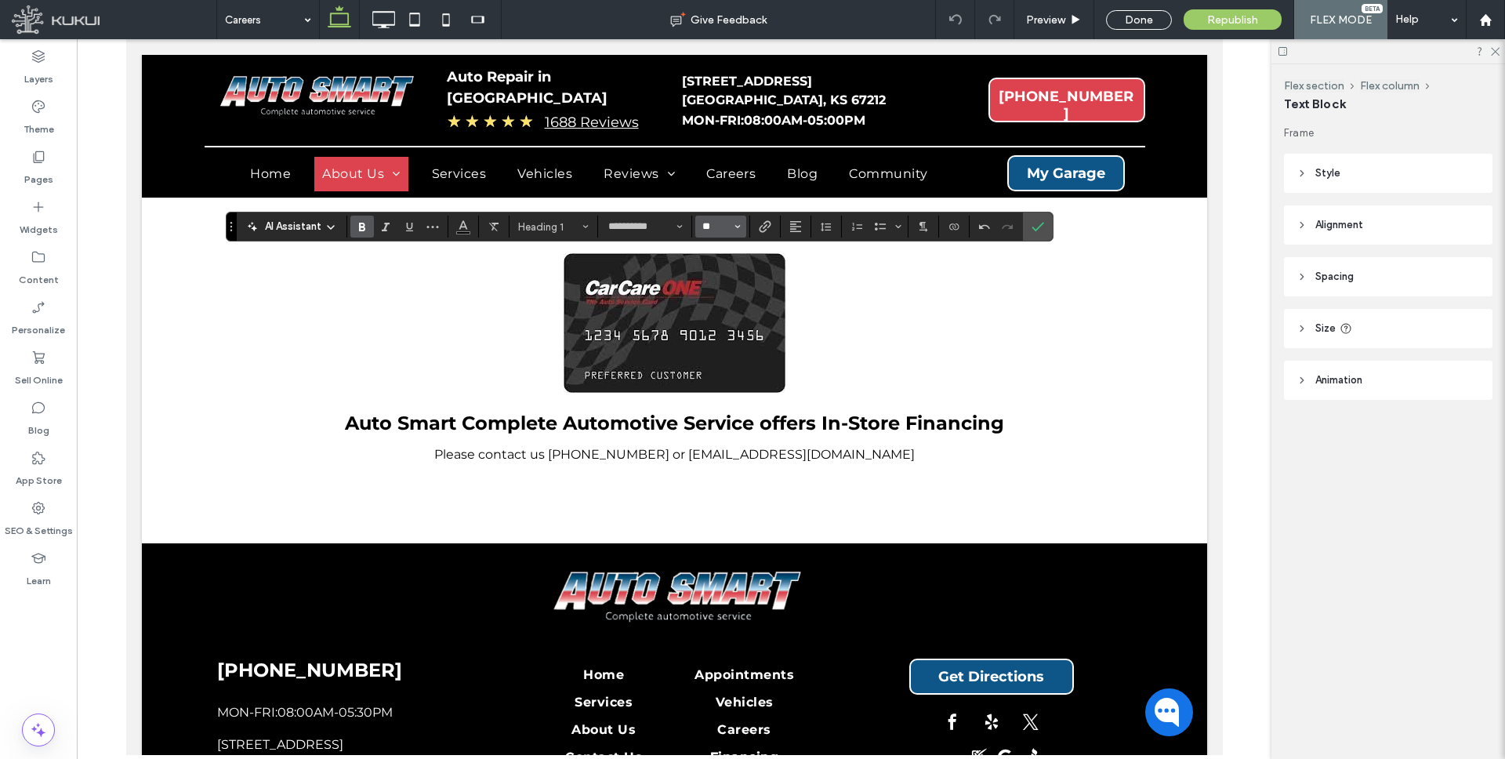
click at [719, 229] on input "**" at bounding box center [716, 226] width 31 height 13
type input "**"
click at [792, 225] on icon "Alignment" at bounding box center [795, 226] width 13 height 13
click at [810, 269] on icon "ui.textEditor.alignment.center" at bounding box center [807, 275] width 13 height 13
click at [1040, 217] on span "Confirm" at bounding box center [1037, 226] width 13 height 27
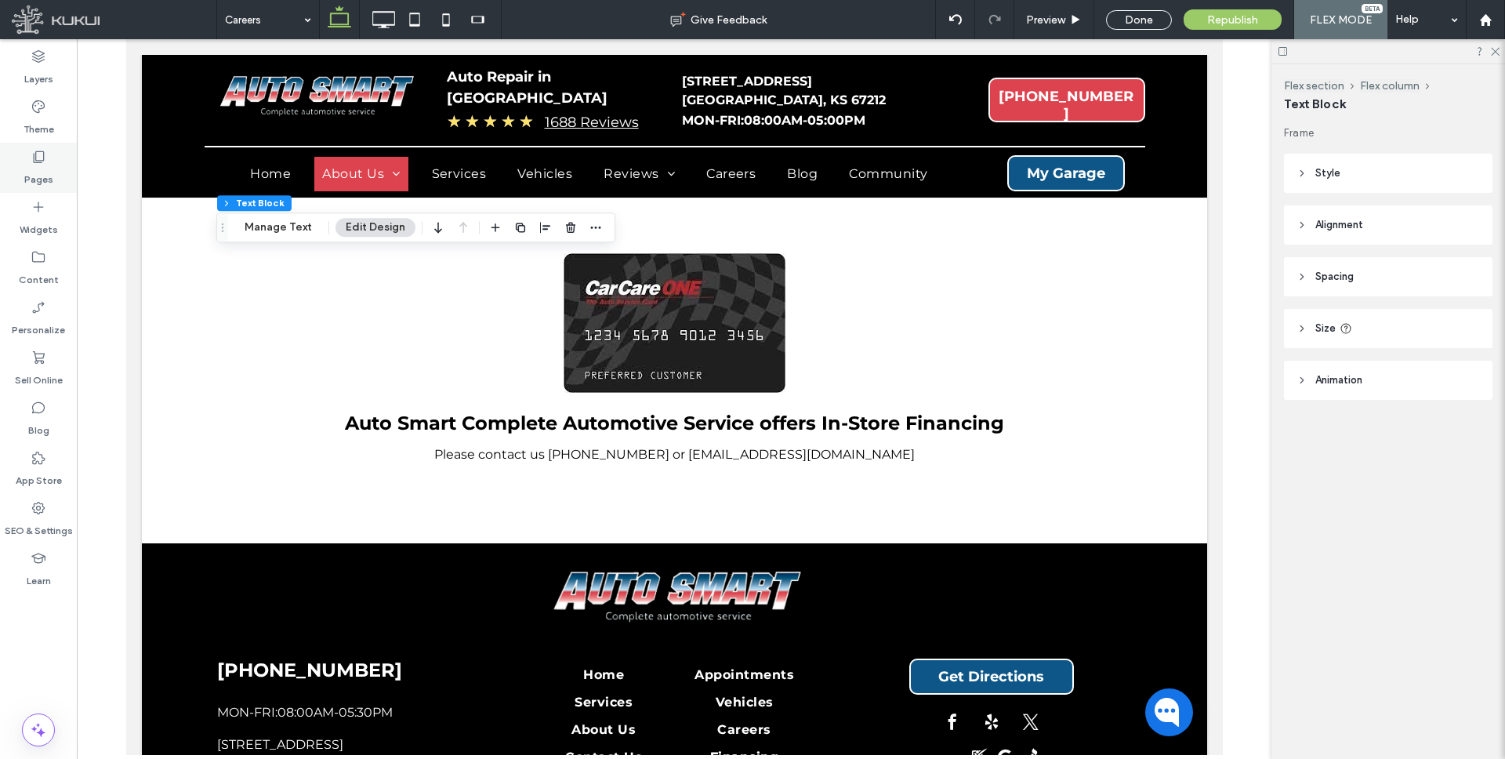
click at [46, 168] on label "Pages" at bounding box center [38, 176] width 29 height 22
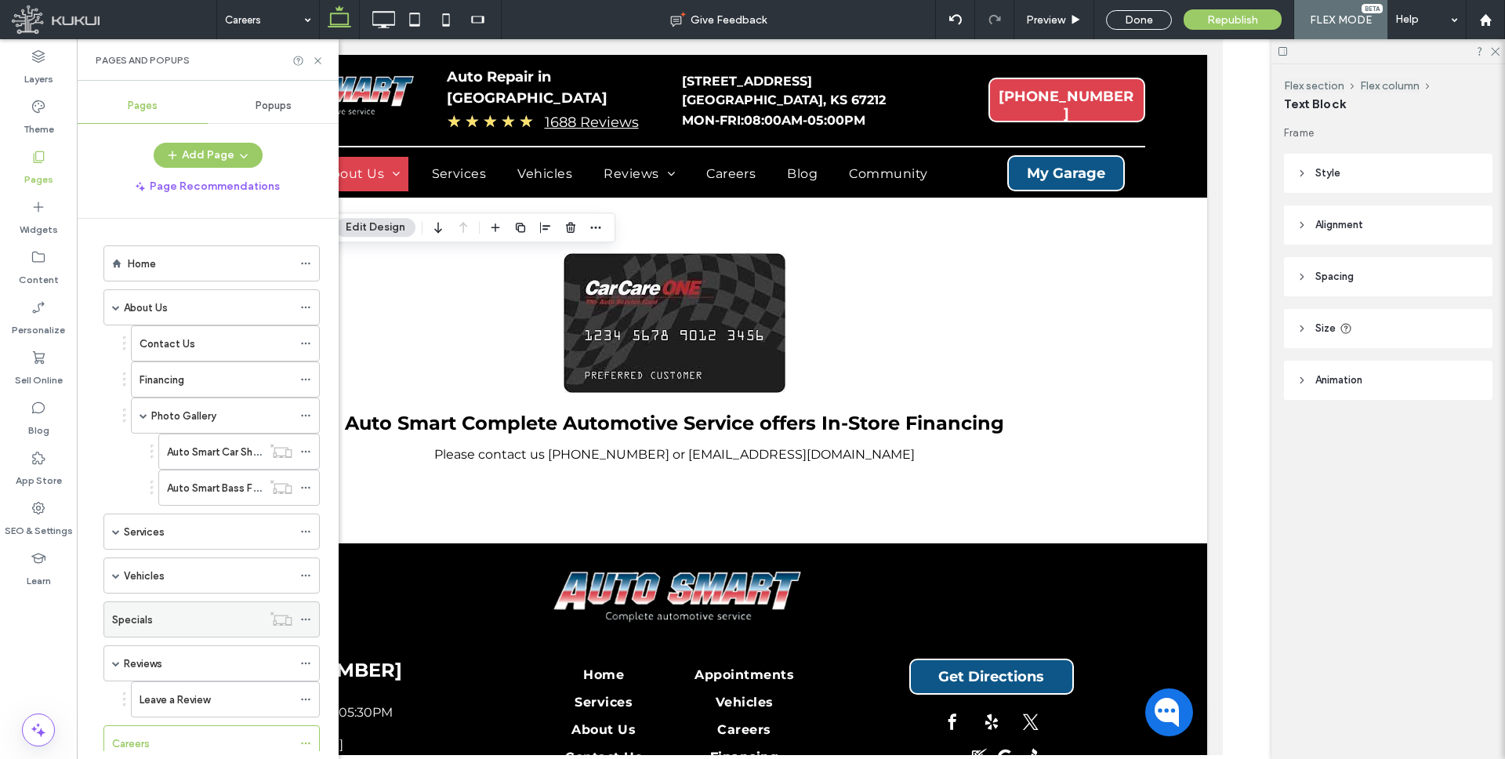
scroll to position [269, 0]
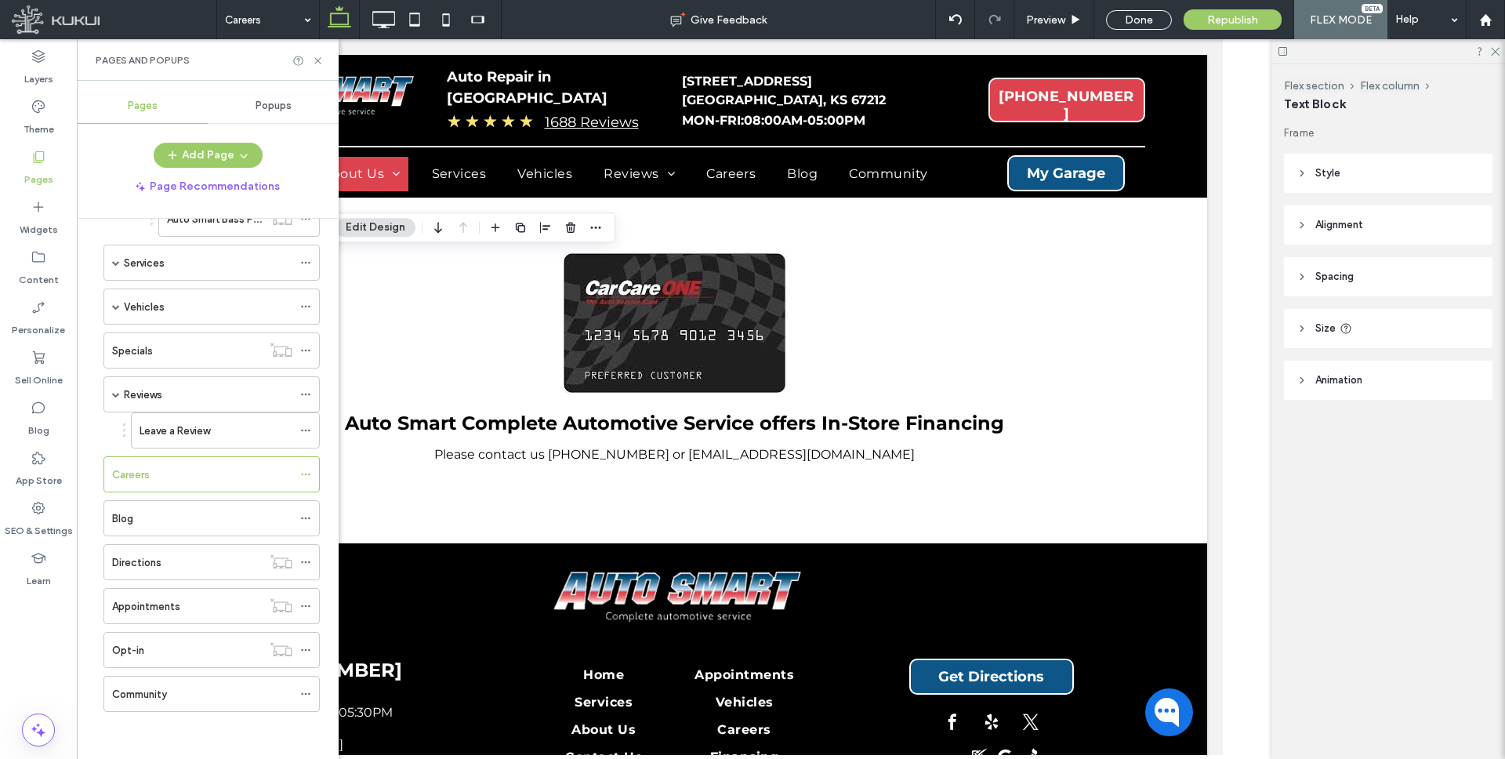
click at [158, 523] on div "Blog" at bounding box center [202, 518] width 180 height 16
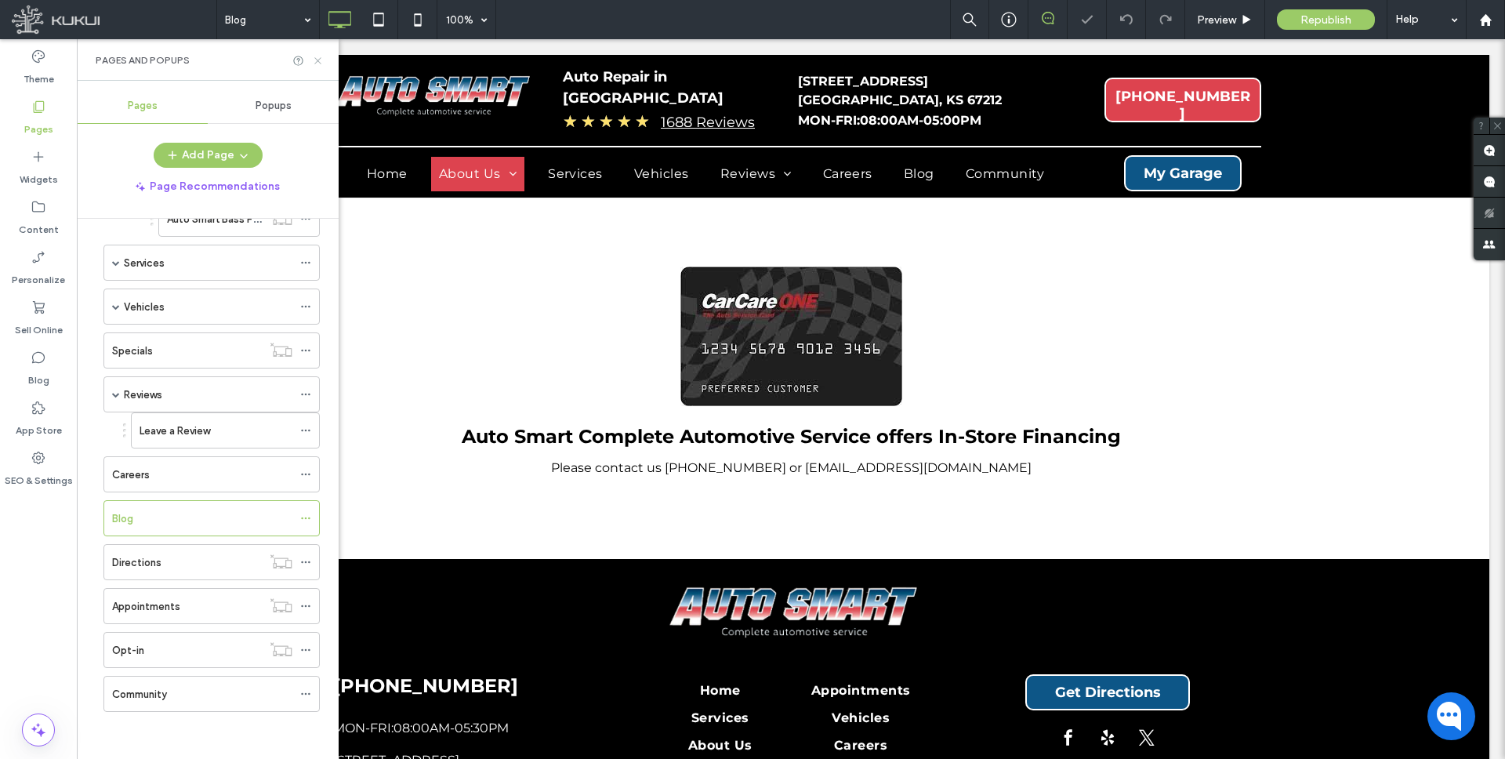
click at [316, 56] on icon at bounding box center [318, 61] width 12 height 12
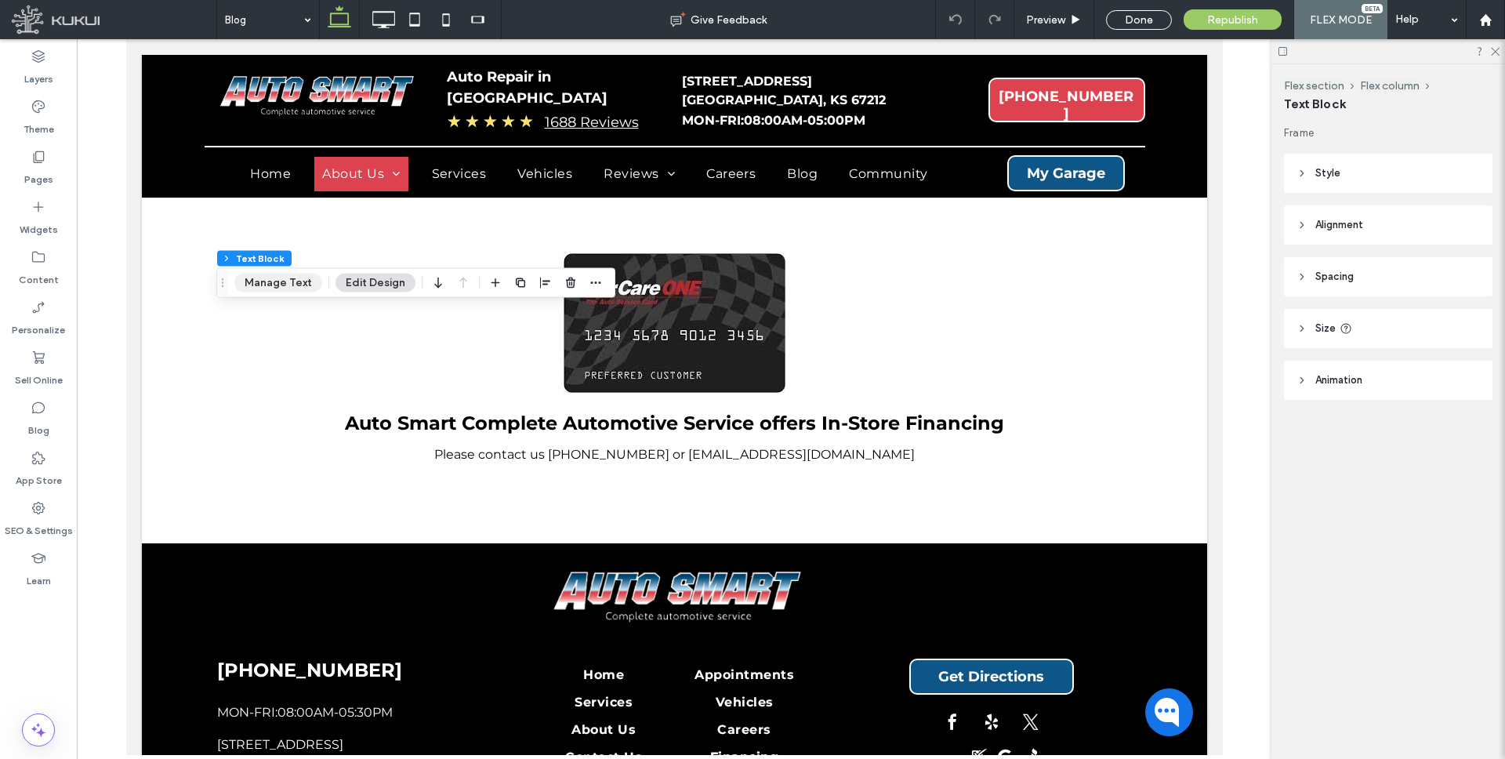
click at [252, 281] on button "Manage Text" at bounding box center [278, 282] width 88 height 19
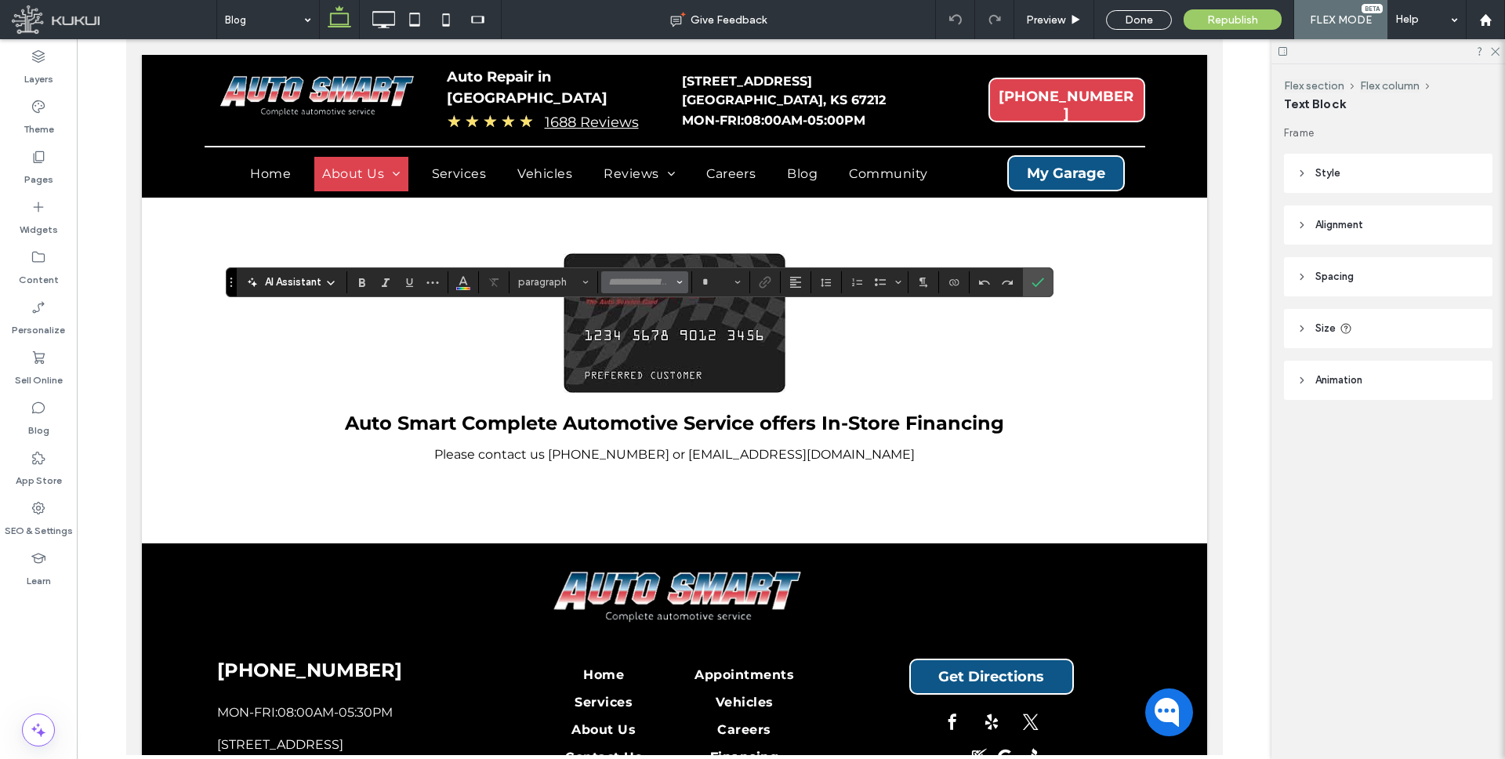
type input "**********"
type input "**"
click at [668, 281] on input "**********" at bounding box center [640, 282] width 67 height 13
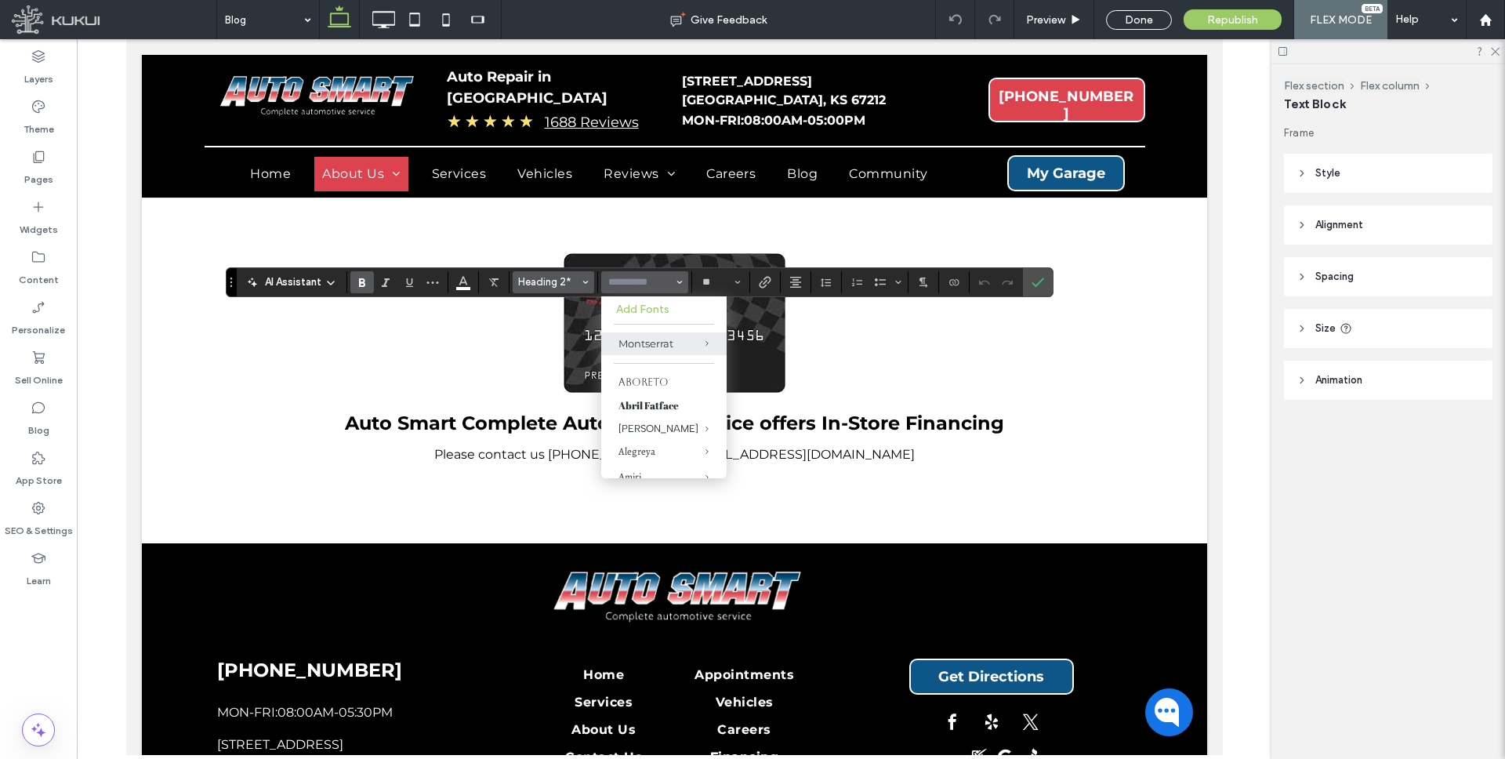
click at [564, 281] on span "Heading 2*" at bounding box center [548, 282] width 61 height 12
type input "**********"
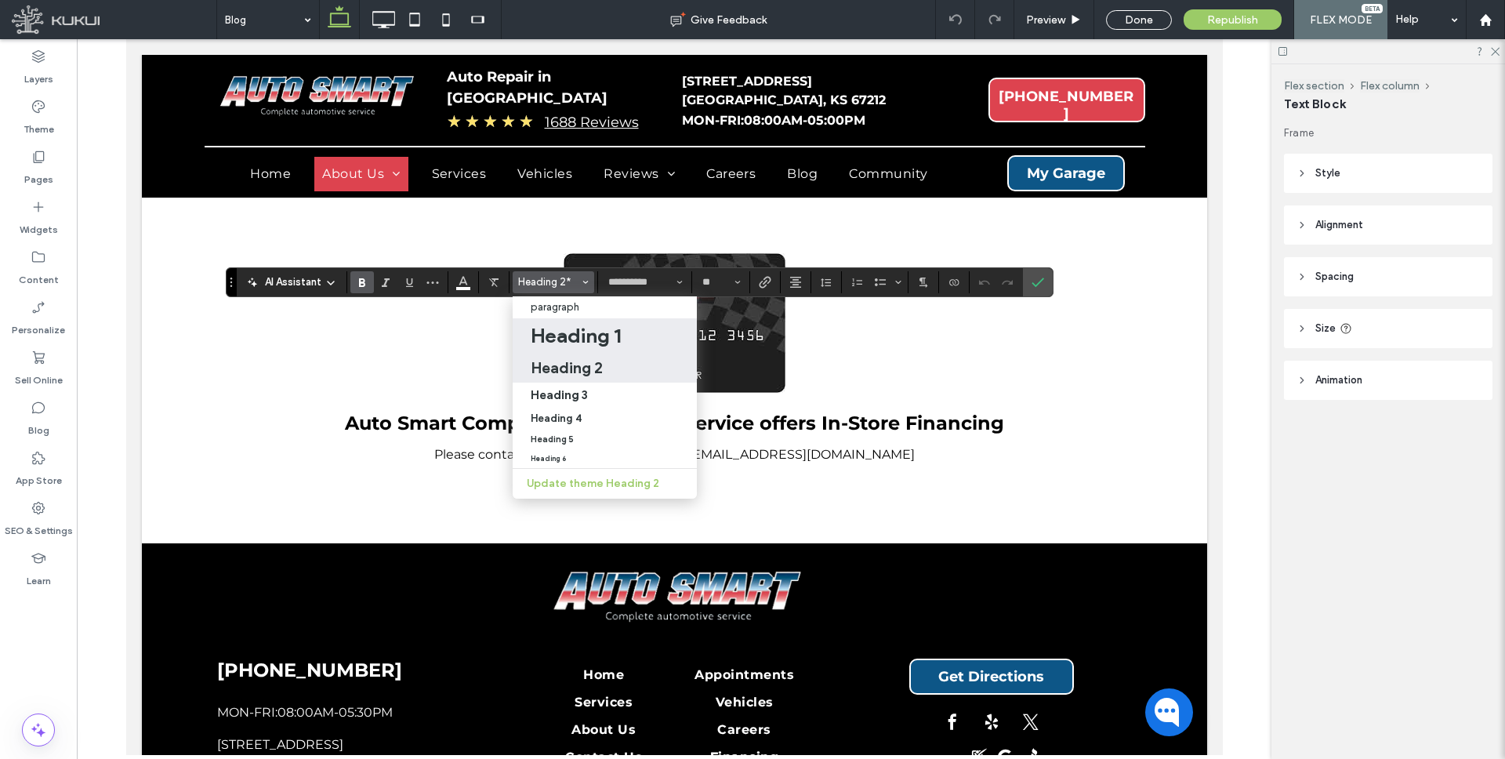
click at [586, 336] on h1 "Heading 1" at bounding box center [576, 335] width 90 height 25
type input "**"
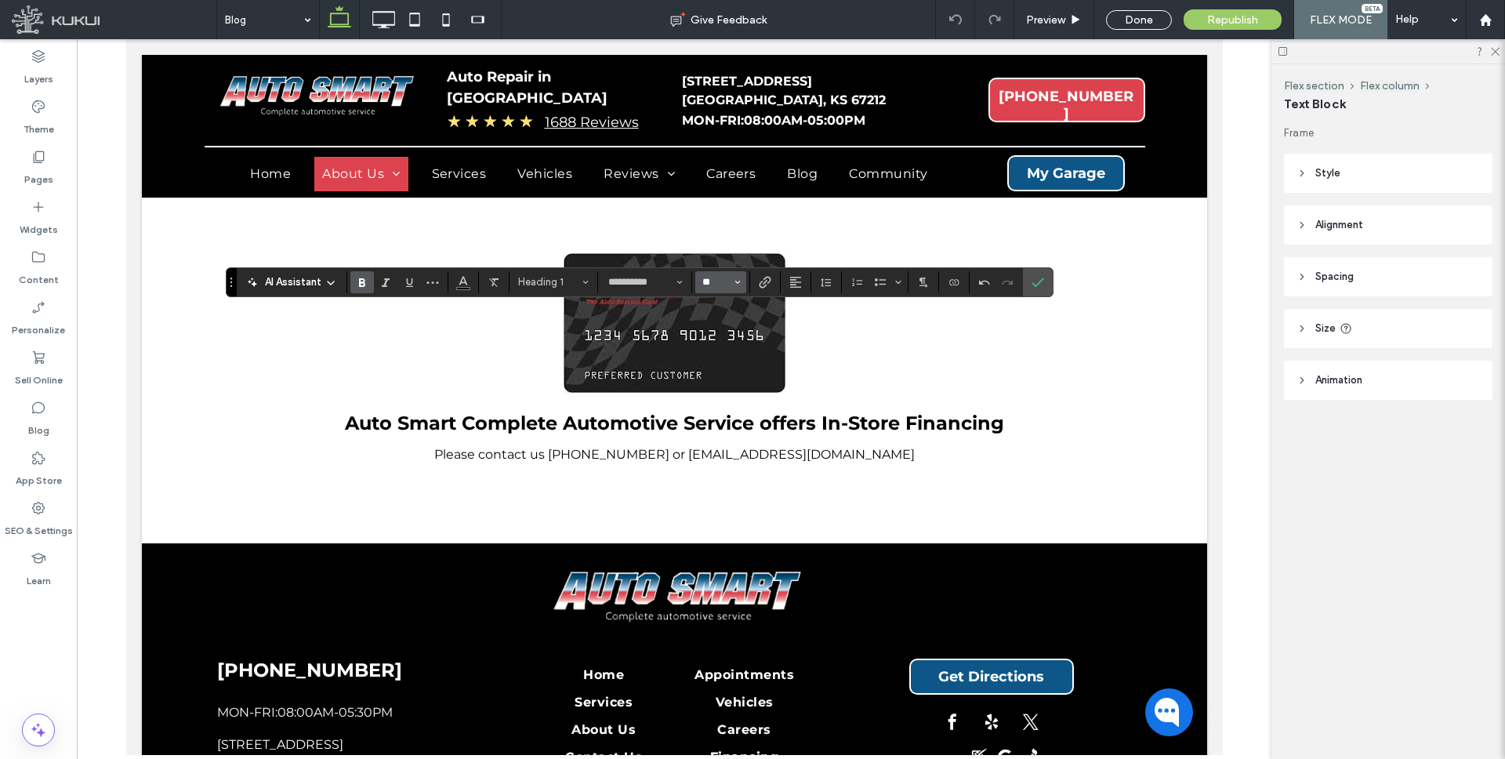
click at [722, 278] on input "**" at bounding box center [716, 282] width 31 height 13
type input "**"
click at [789, 274] on span "Alignment" at bounding box center [795, 282] width 13 height 20
click at [813, 327] on div "ui.textEditor.alignment.center" at bounding box center [811, 330] width 20 height 13
click at [464, 278] on use "Color" at bounding box center [463, 280] width 9 height 9
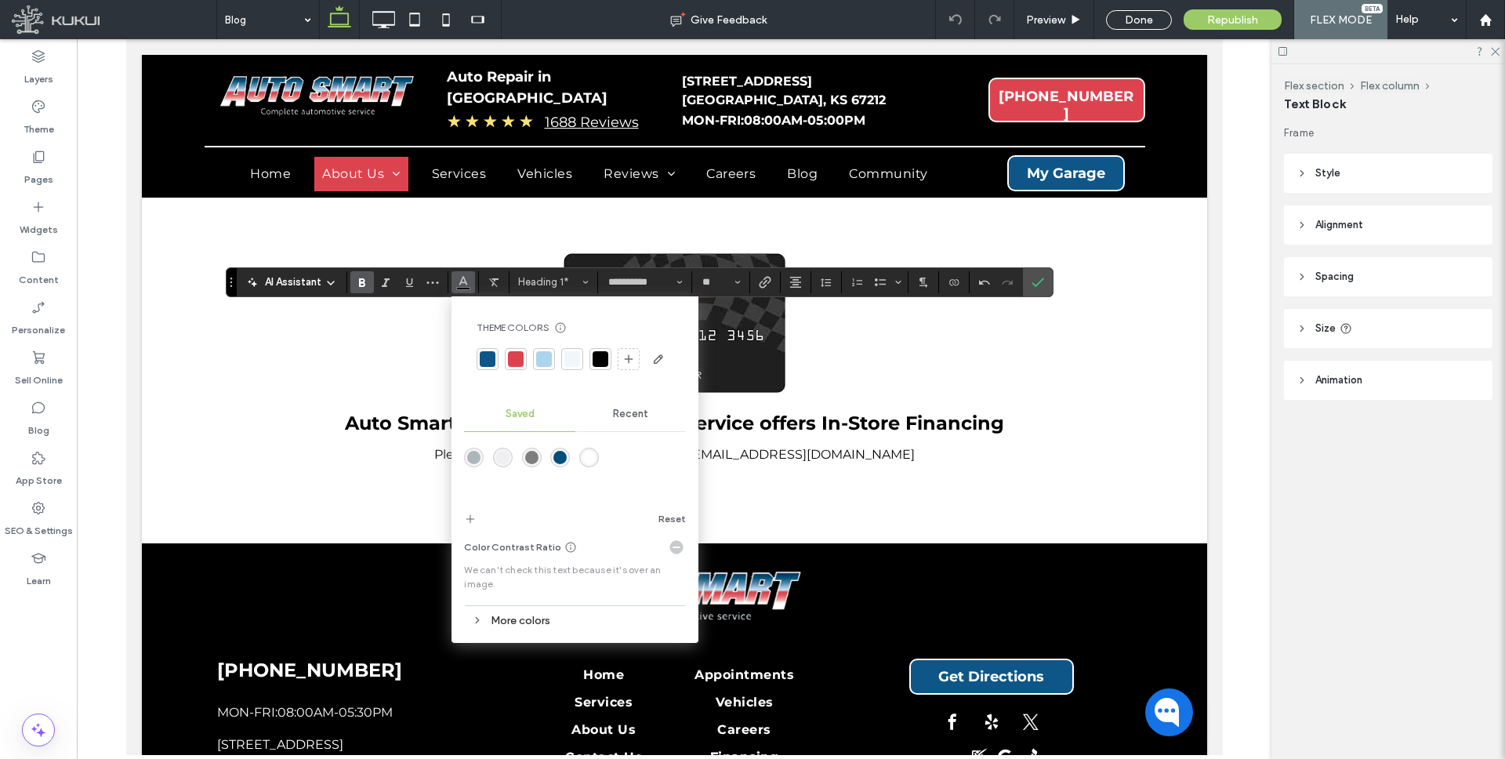
click at [588, 452] on div "rgba(255,255,255,1)" at bounding box center [588, 457] width 13 height 13
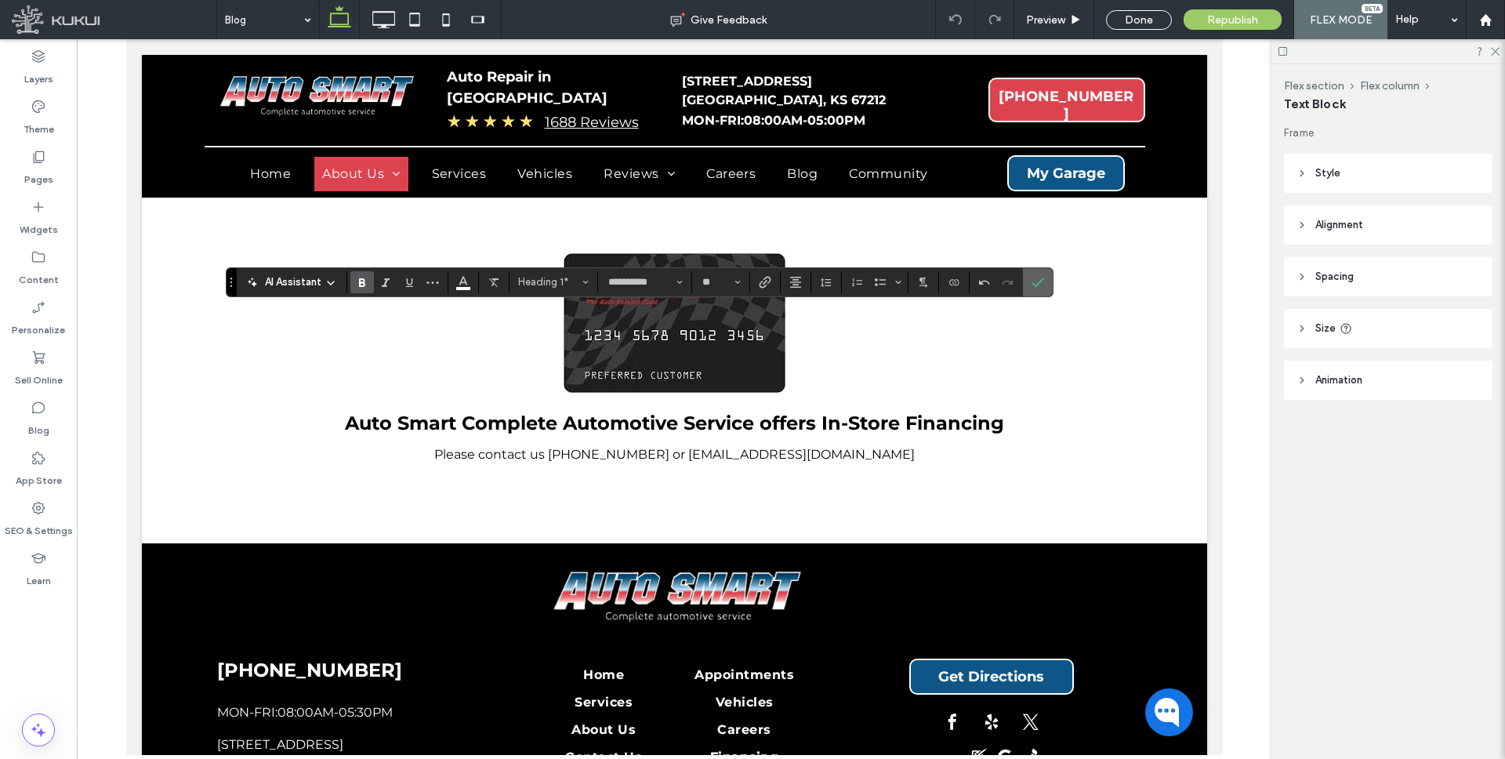
click at [1031, 281] on icon "Confirm" at bounding box center [1037, 282] width 13 height 13
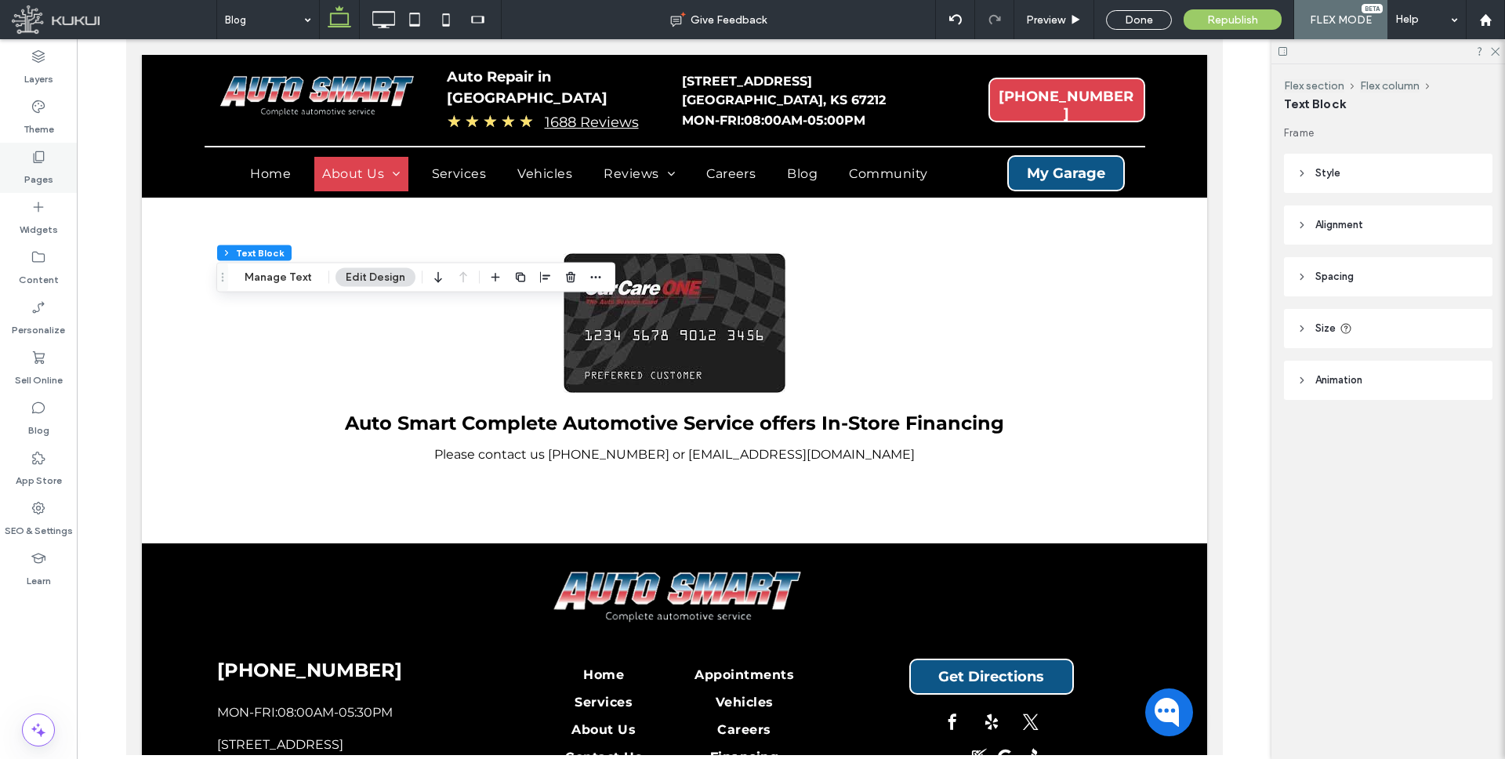
drag, startPoint x: 31, startPoint y: 151, endPoint x: 52, endPoint y: 161, distance: 22.4
click at [31, 151] on icon at bounding box center [39, 157] width 16 height 16
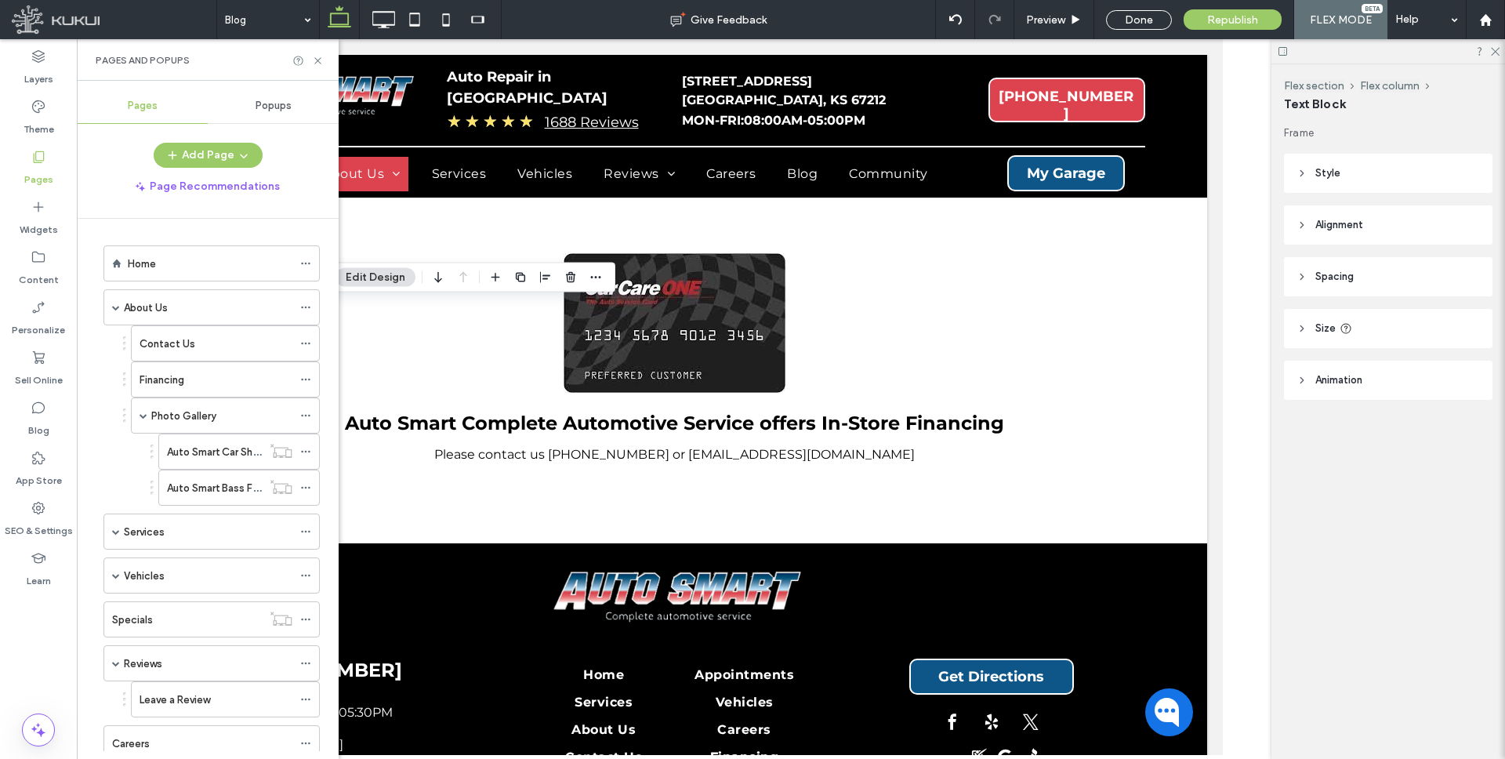
scroll to position [269, 0]
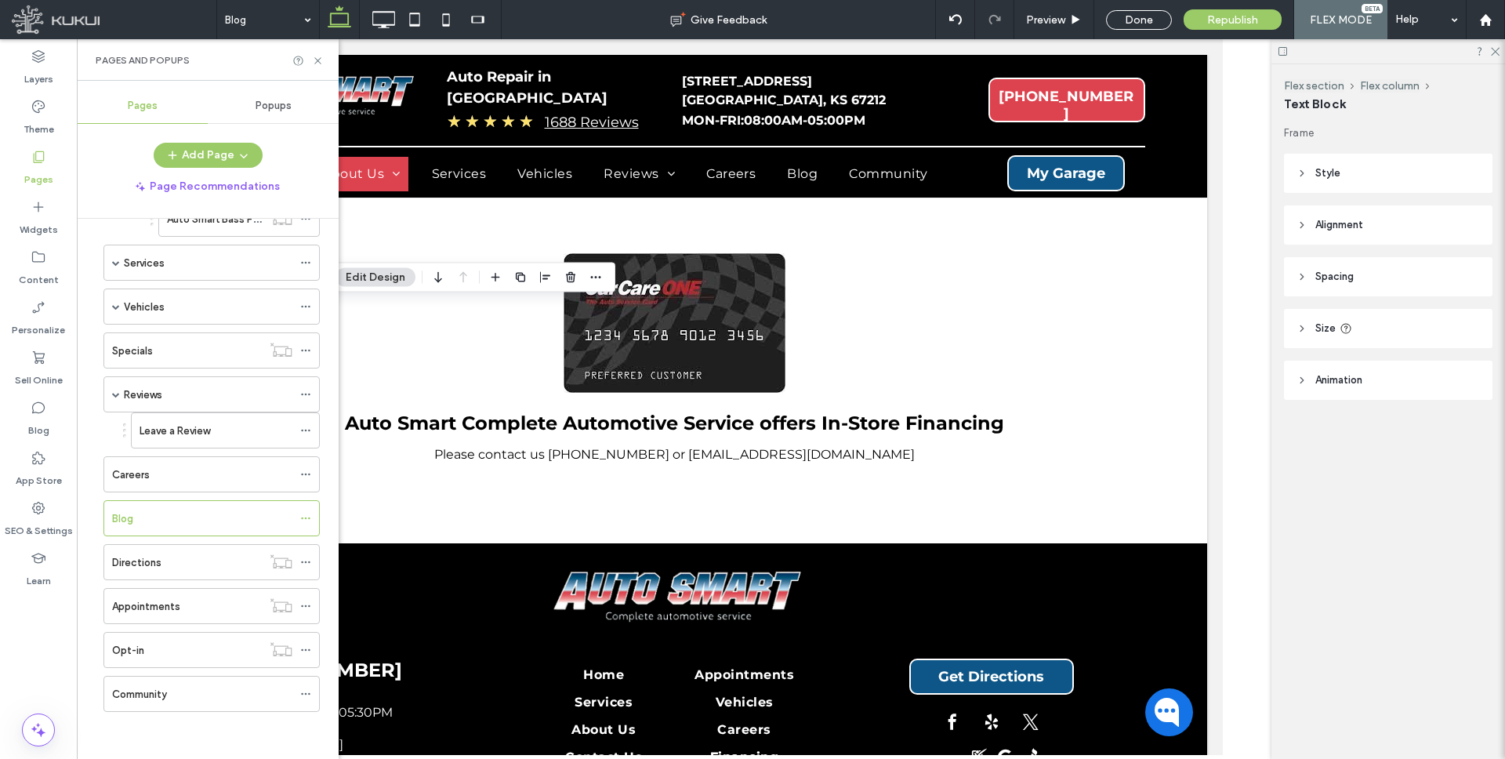
click at [188, 572] on div "Directions" at bounding box center [187, 562] width 150 height 34
click at [0, 0] on div at bounding box center [0, 0] width 0 height 0
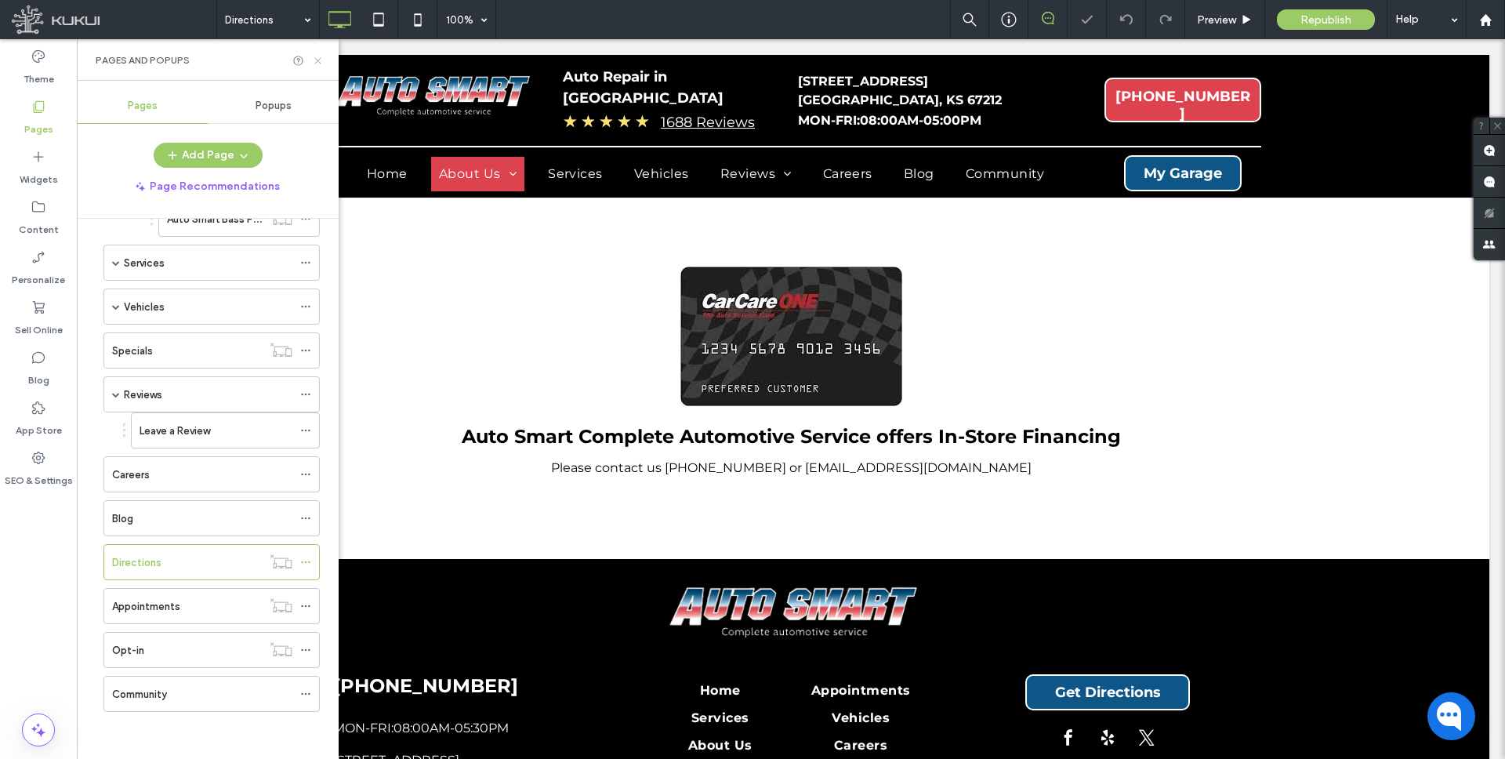
click at [321, 57] on icon at bounding box center [318, 61] width 12 height 12
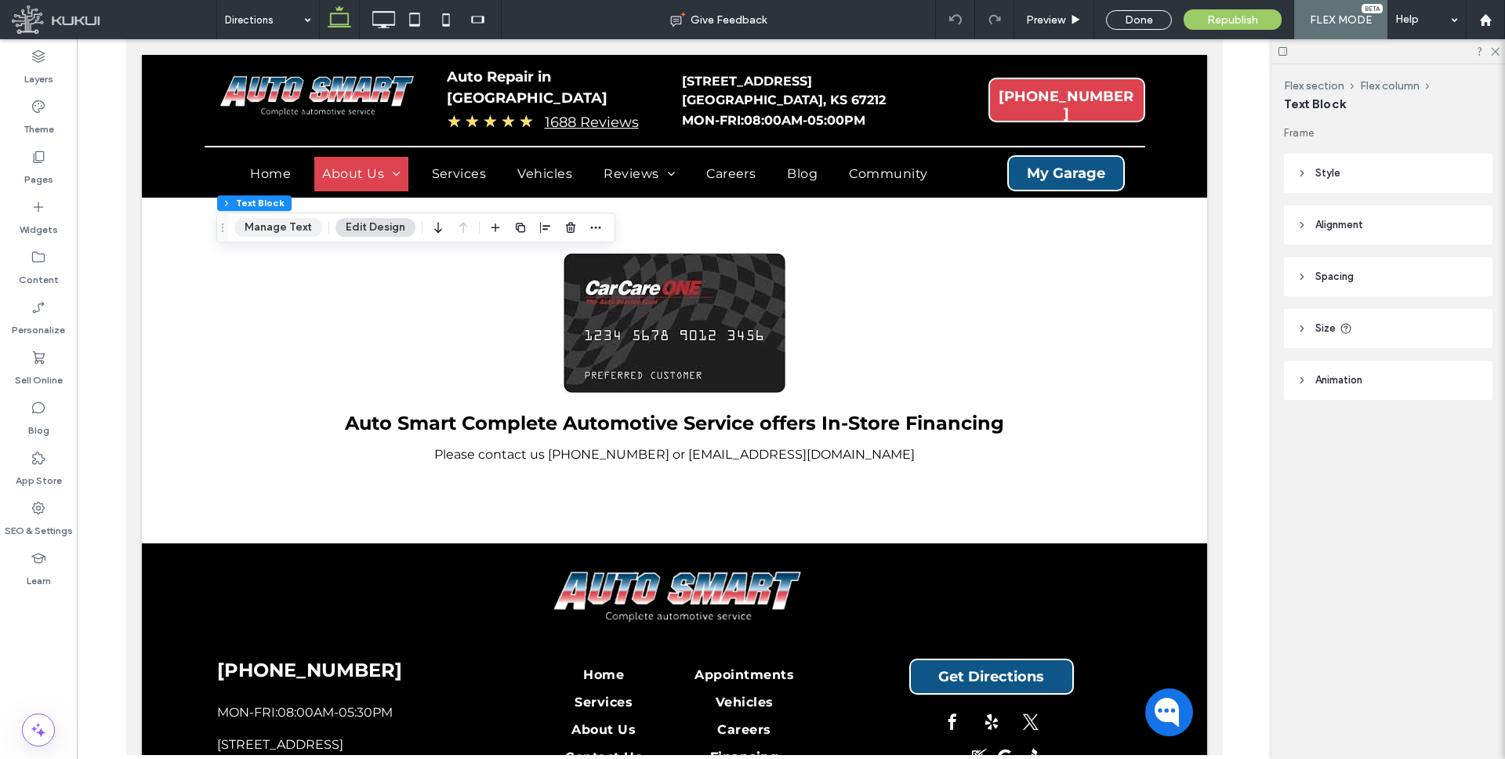
click at [278, 214] on div "Flex section Flex column Text Block Manage Text Edit Design" at bounding box center [415, 227] width 399 height 30
click at [280, 223] on button "Manage Text" at bounding box center [278, 227] width 88 height 19
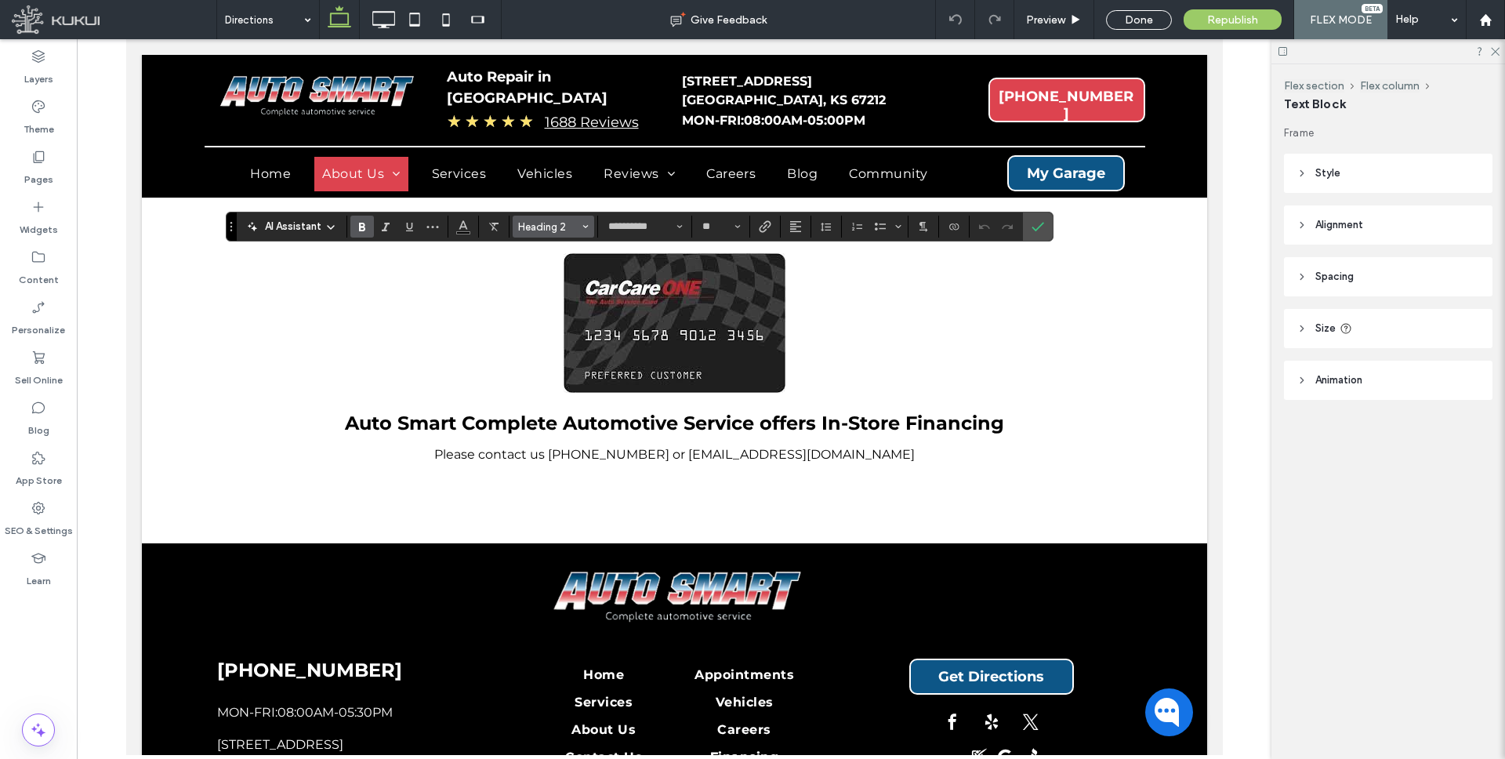
click at [570, 222] on span "Heading 2" at bounding box center [548, 227] width 61 height 12
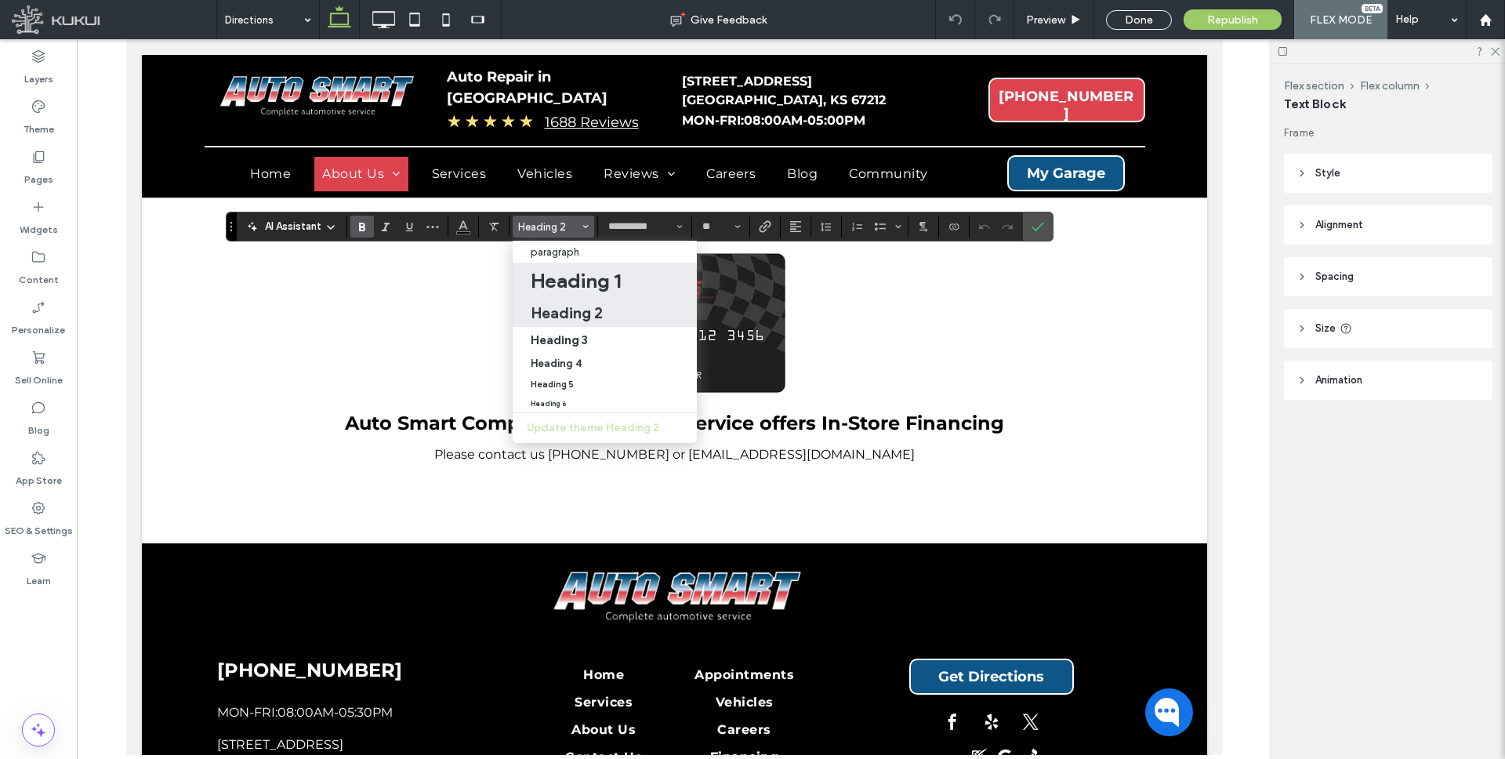
click at [570, 275] on h1 "Heading 1" at bounding box center [576, 280] width 90 height 25
type input "**"
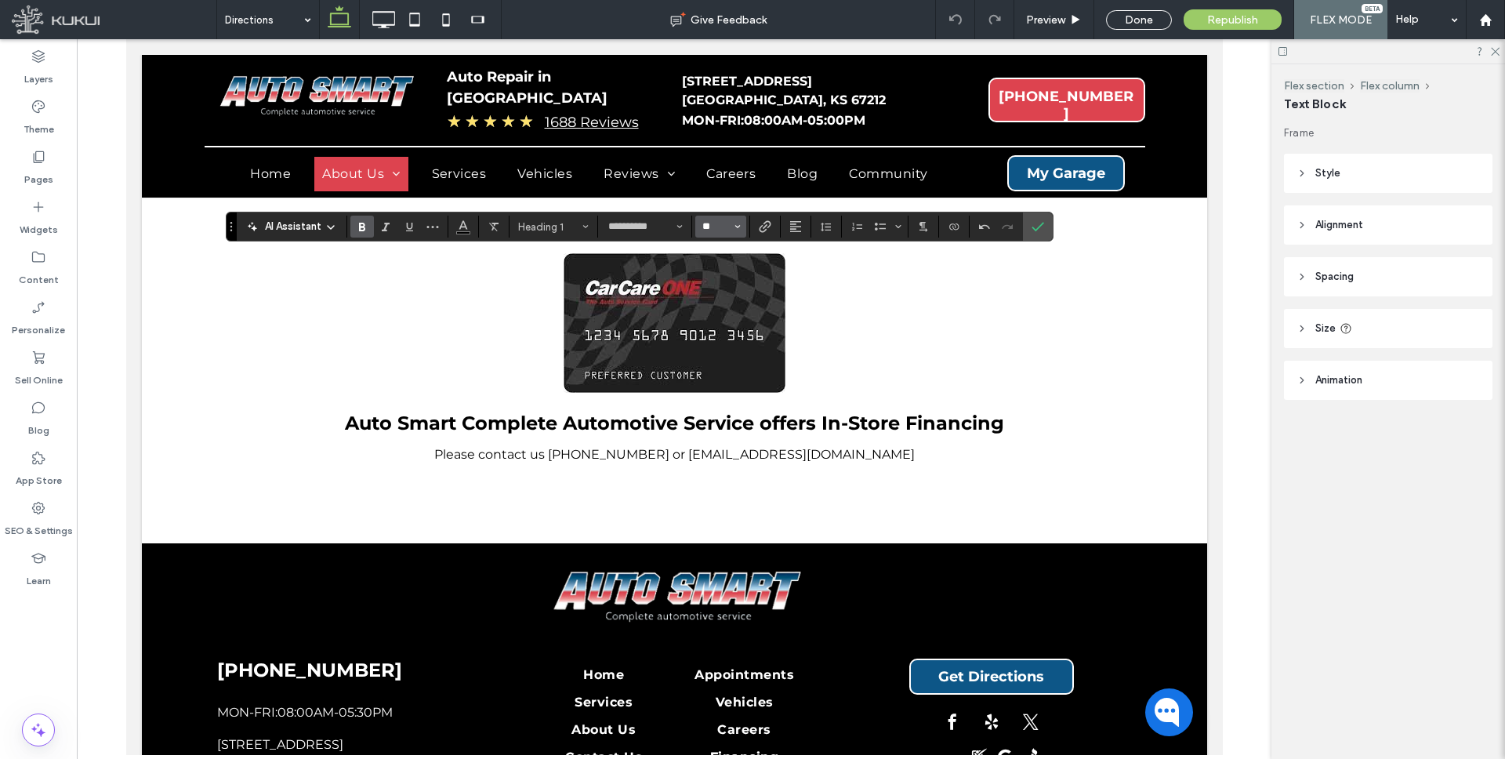
click at [721, 224] on input "**" at bounding box center [716, 226] width 31 height 13
type input "**"
click at [790, 226] on use "Alignment" at bounding box center [795, 226] width 11 height 11
click at [806, 279] on use "ui.textEditor.alignment.center" at bounding box center [807, 275] width 11 height 11
click at [1034, 226] on icon "Confirm" at bounding box center [1037, 226] width 13 height 13
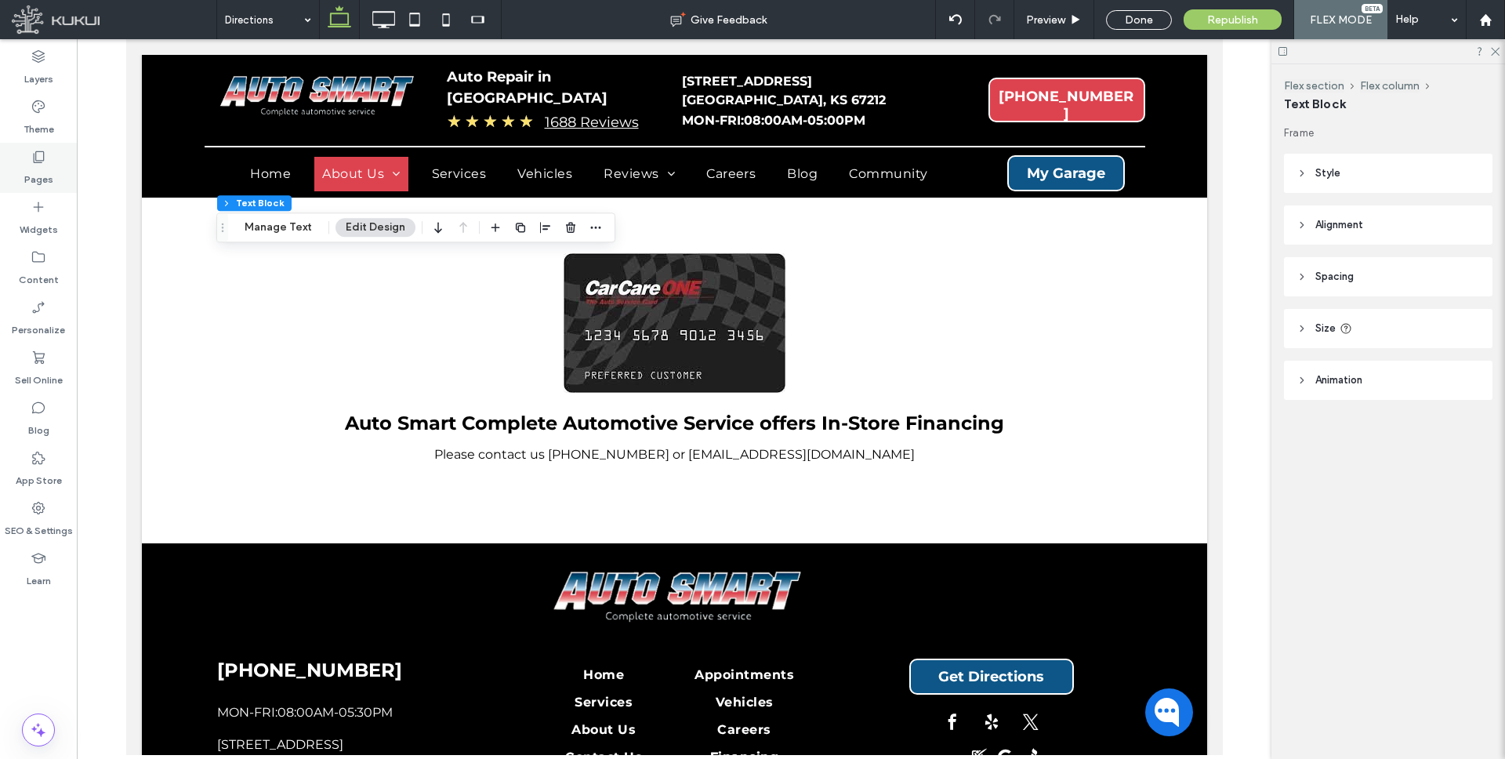
click at [44, 164] on icon at bounding box center [39, 157] width 16 height 16
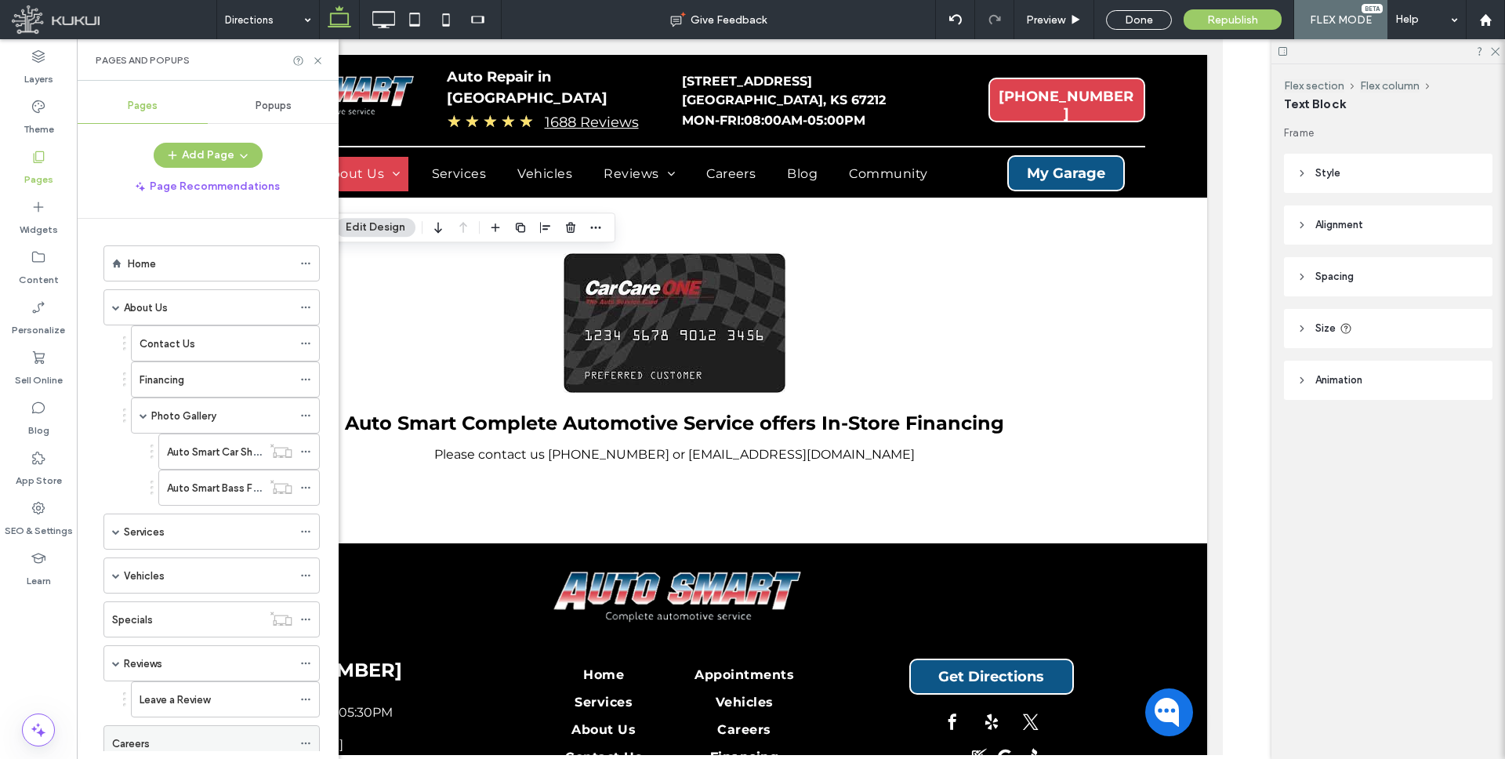
scroll to position [269, 0]
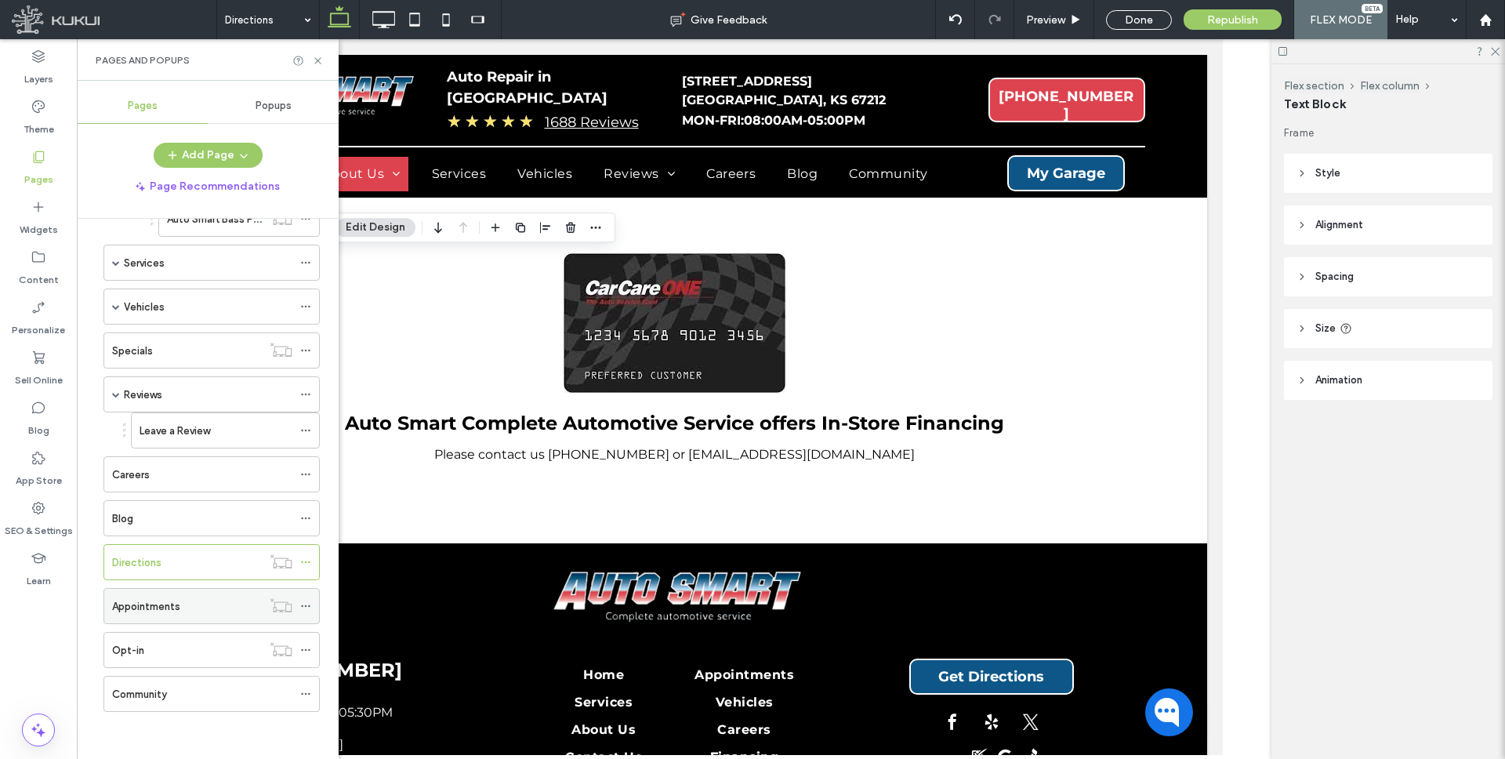
click at [143, 599] on label "Appointments" at bounding box center [146, 605] width 68 height 27
click at [0, 0] on div at bounding box center [0, 0] width 0 height 0
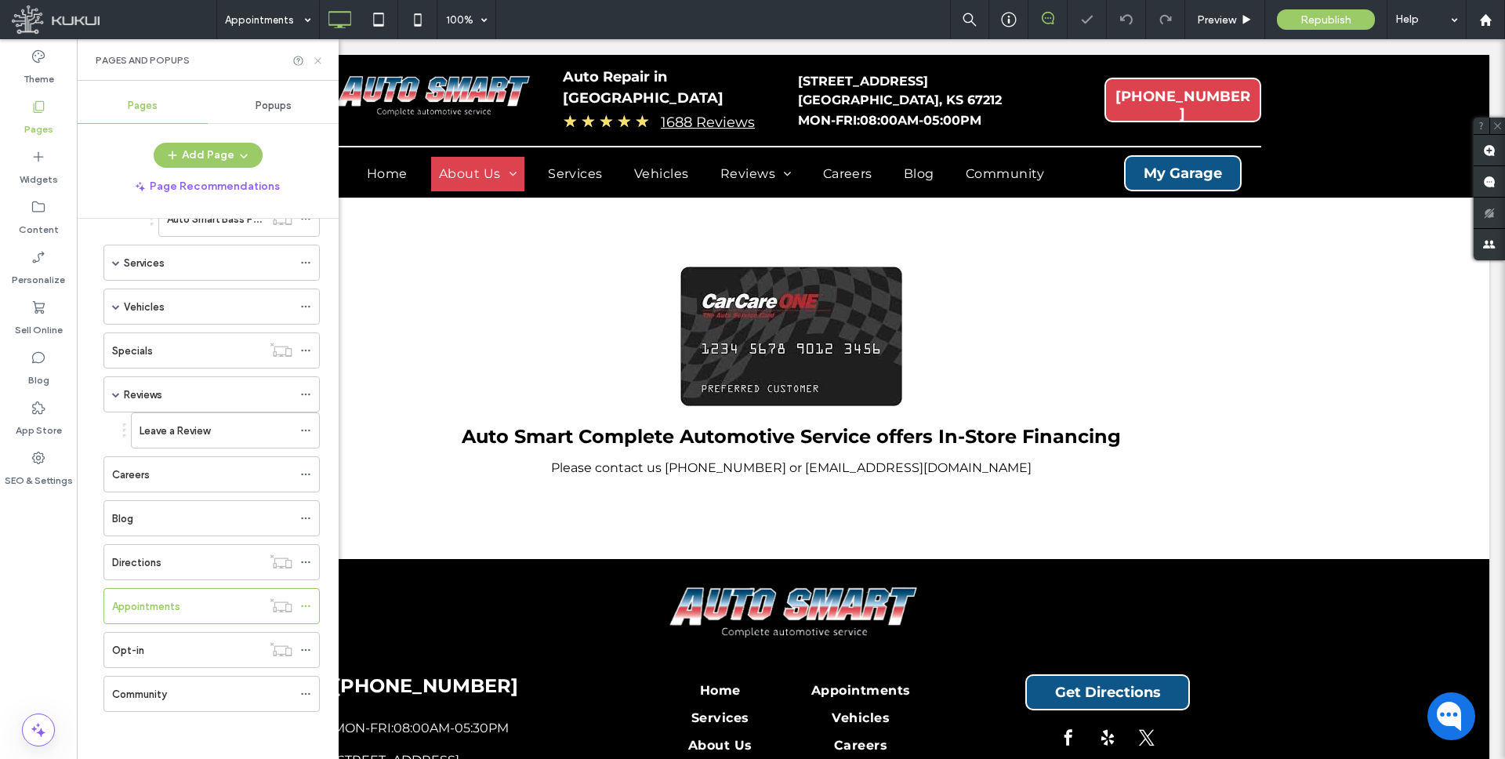
click at [315, 59] on icon at bounding box center [318, 61] width 12 height 12
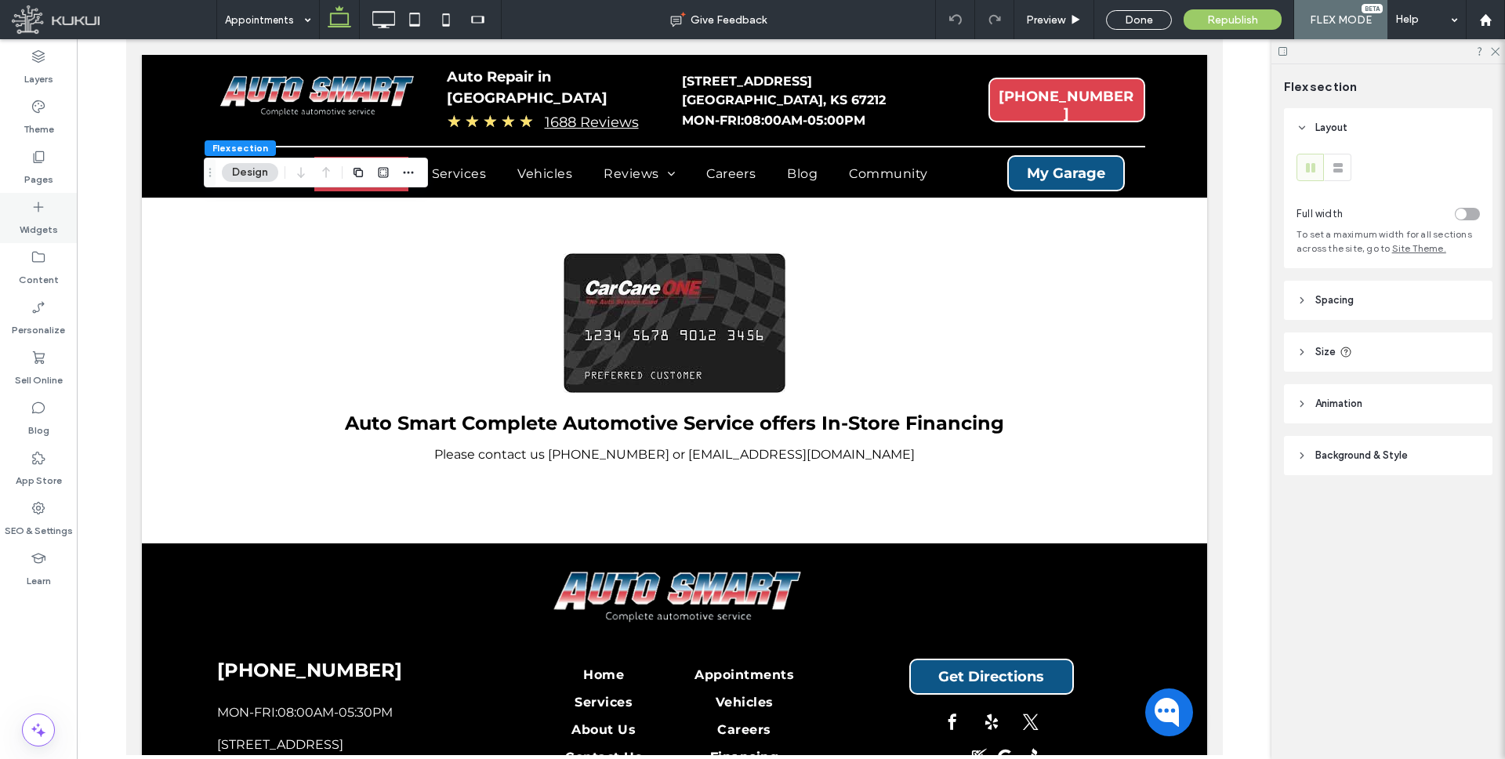
click at [46, 201] on div "Widgets" at bounding box center [38, 218] width 77 height 50
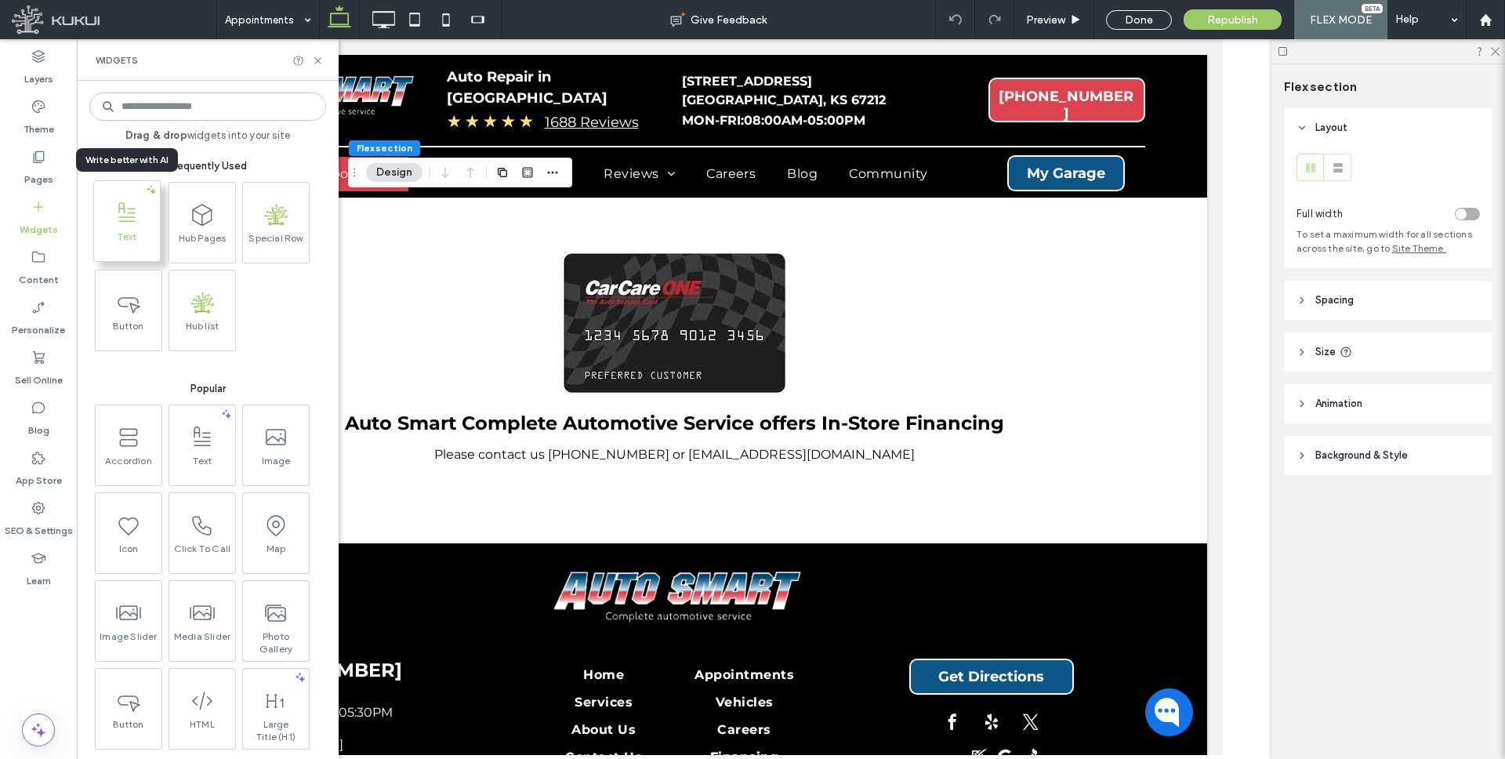
click at [106, 219] on span at bounding box center [127, 212] width 66 height 35
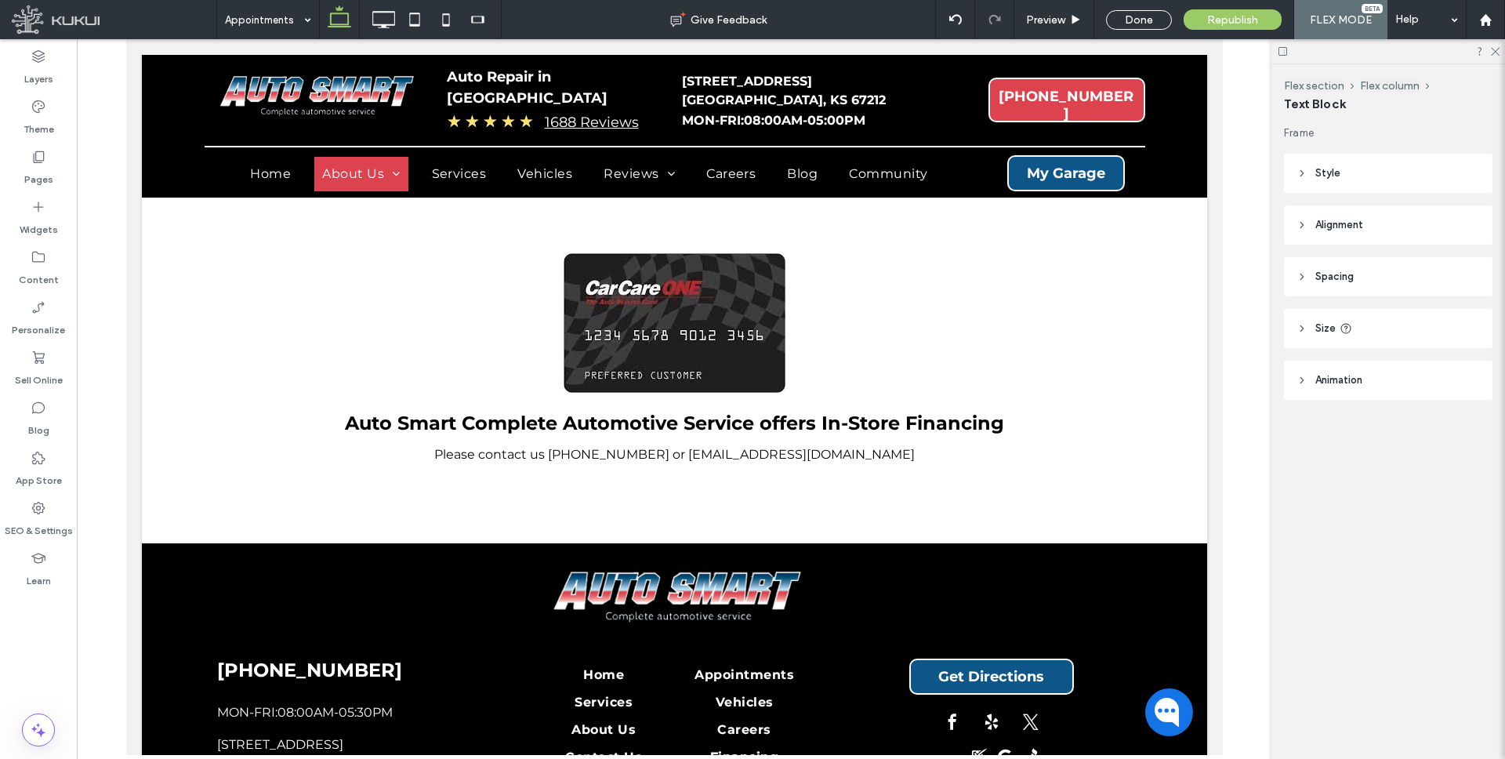
type input "**********"
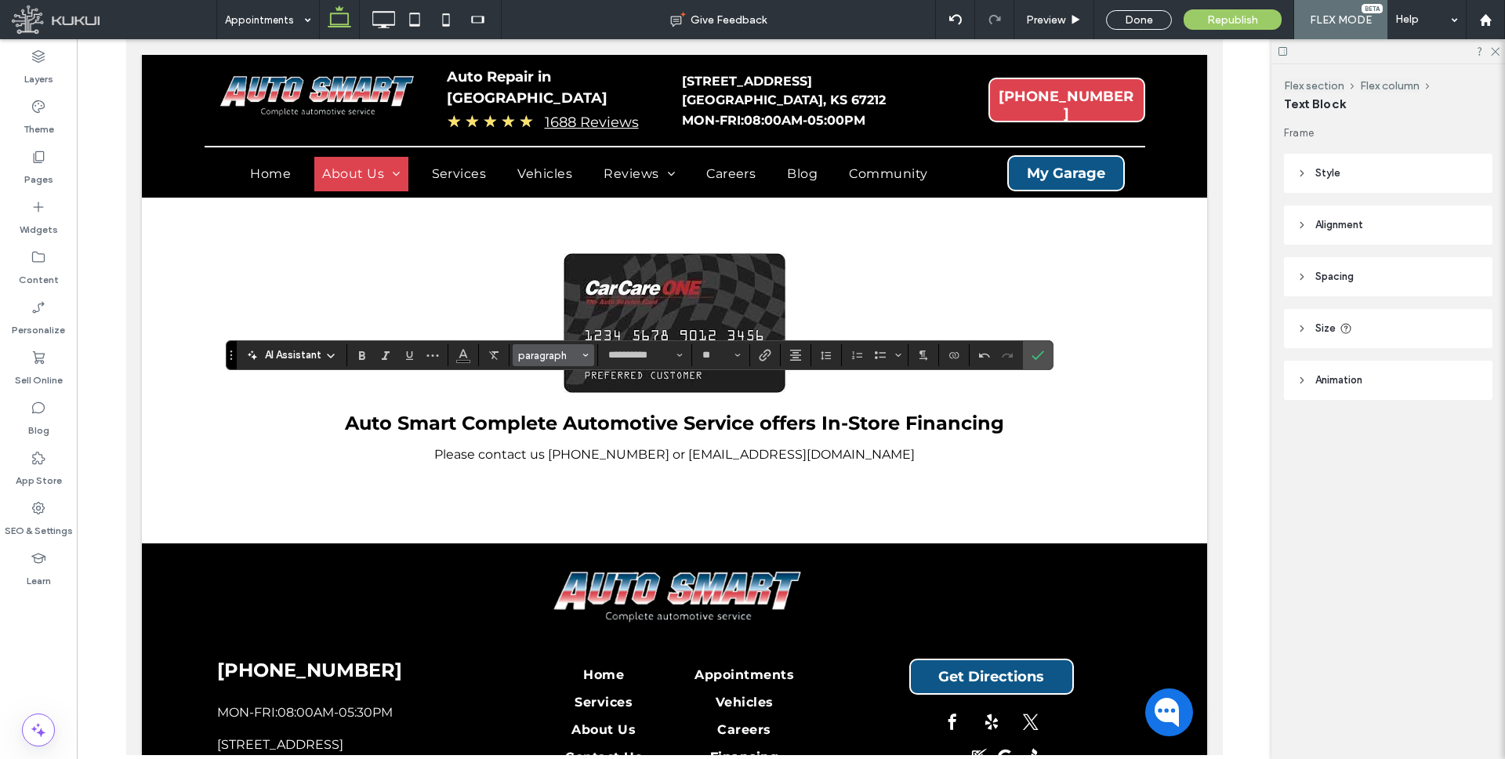
click at [552, 352] on span "paragraph" at bounding box center [548, 355] width 61 height 12
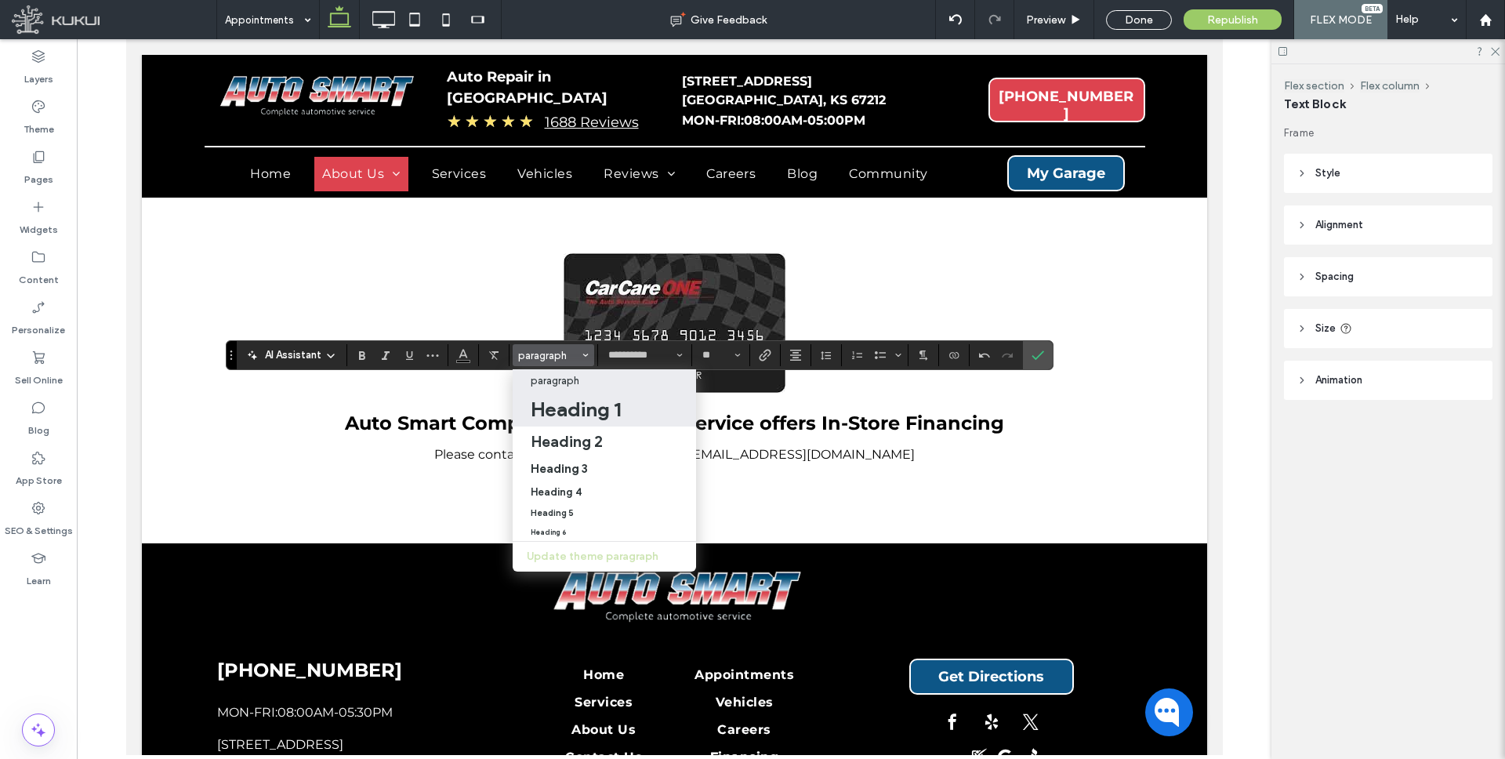
click at [587, 415] on h1 "Heading 1" at bounding box center [576, 409] width 90 height 25
type input "**"
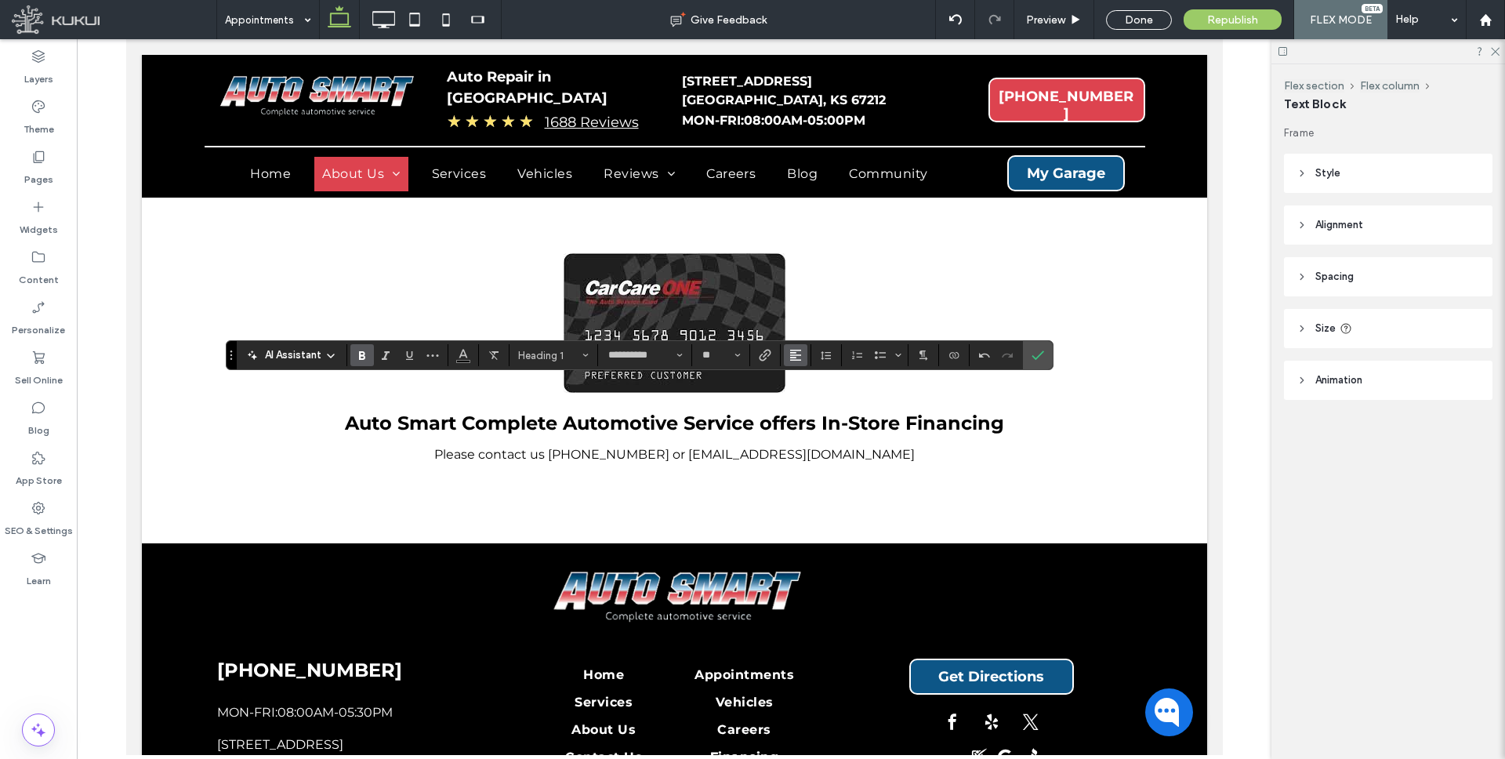
click at [791, 351] on icon "Alignment" at bounding box center [795, 355] width 13 height 13
click at [809, 400] on icon "ui.textEditor.alignment.center" at bounding box center [807, 403] width 13 height 13
click at [722, 355] on input "**" at bounding box center [716, 355] width 31 height 13
type input "**"
click at [1040, 353] on icon "Confirm" at bounding box center [1037, 355] width 13 height 13
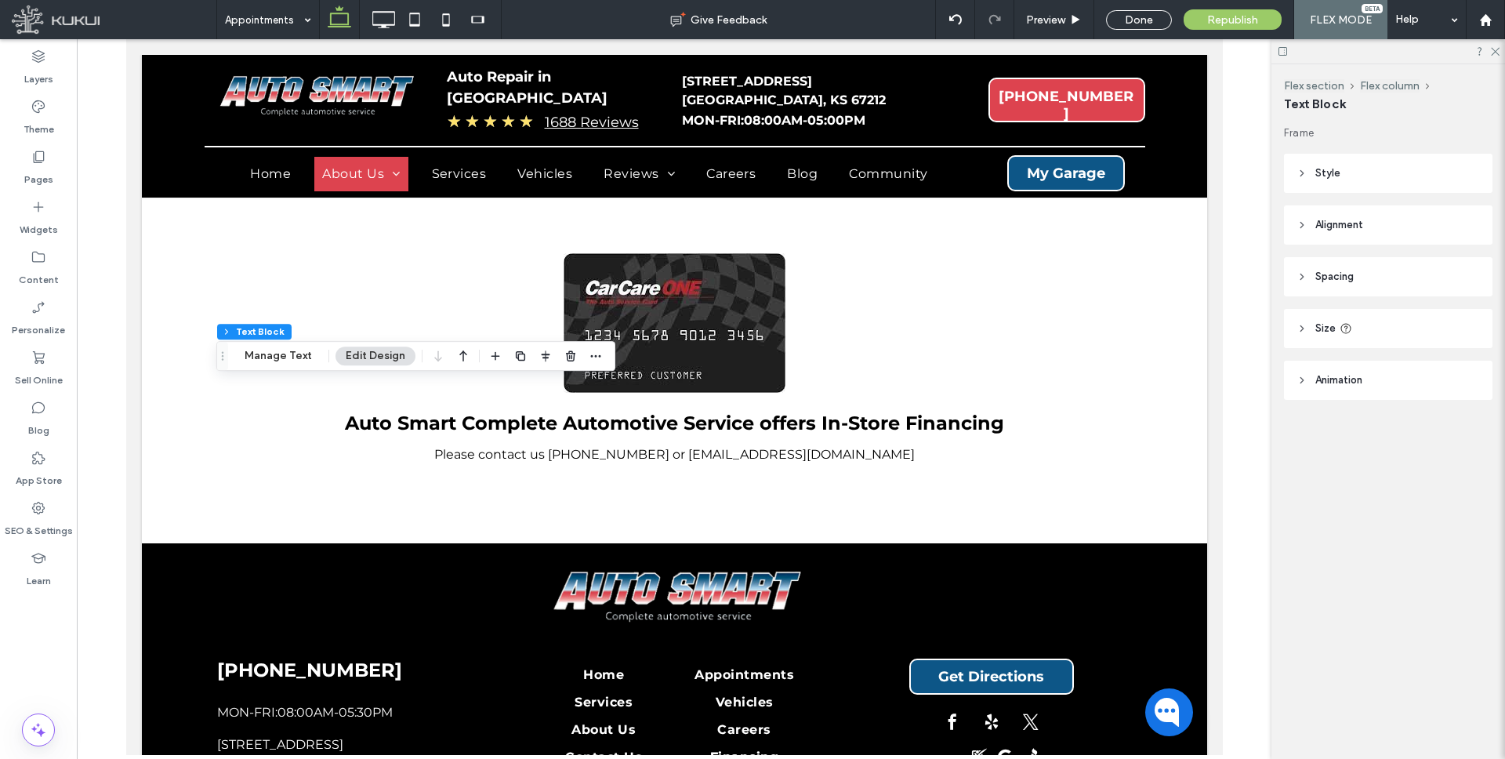
click at [460, 351] on use "button" at bounding box center [463, 355] width 8 height 11
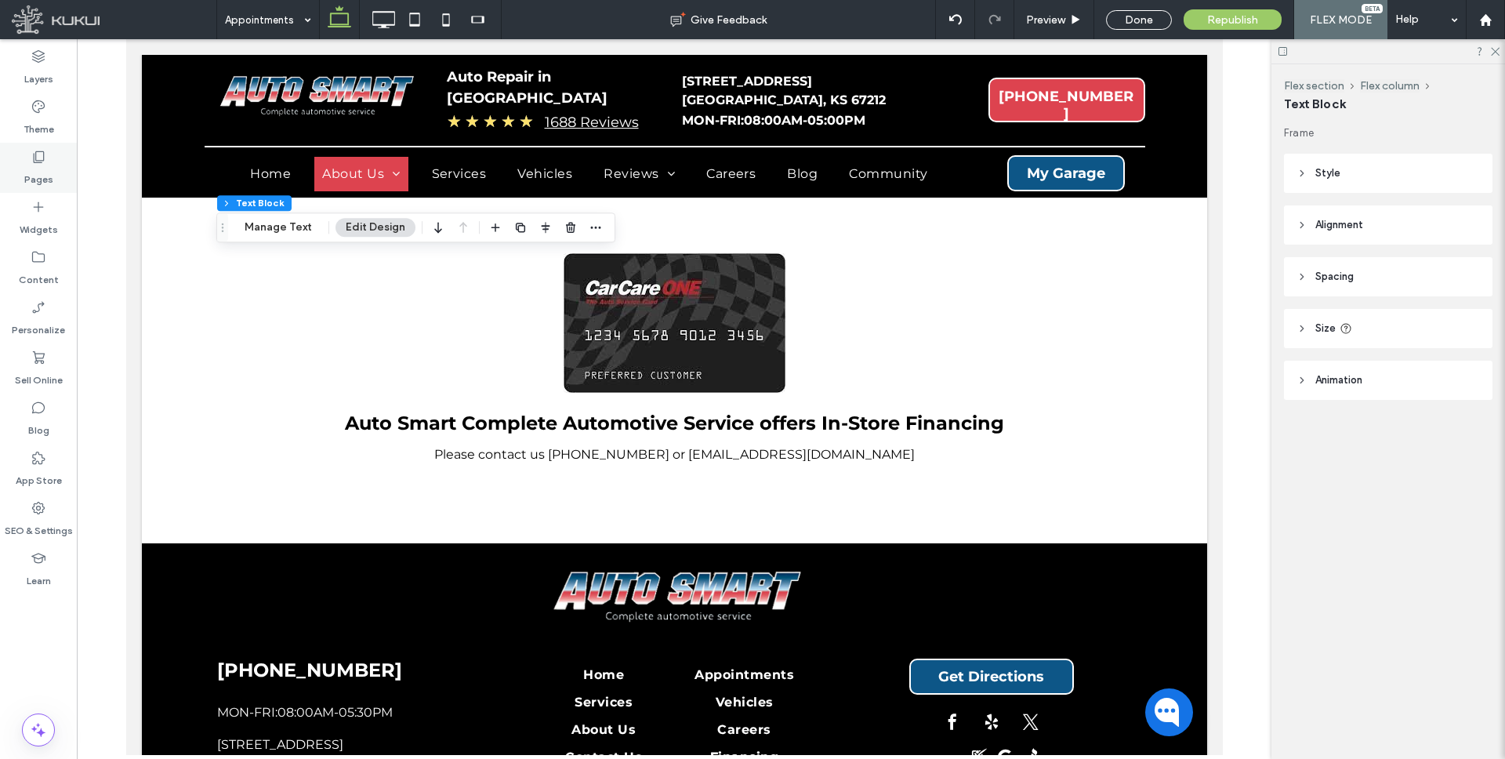
click at [37, 161] on icon at bounding box center [39, 157] width 16 height 16
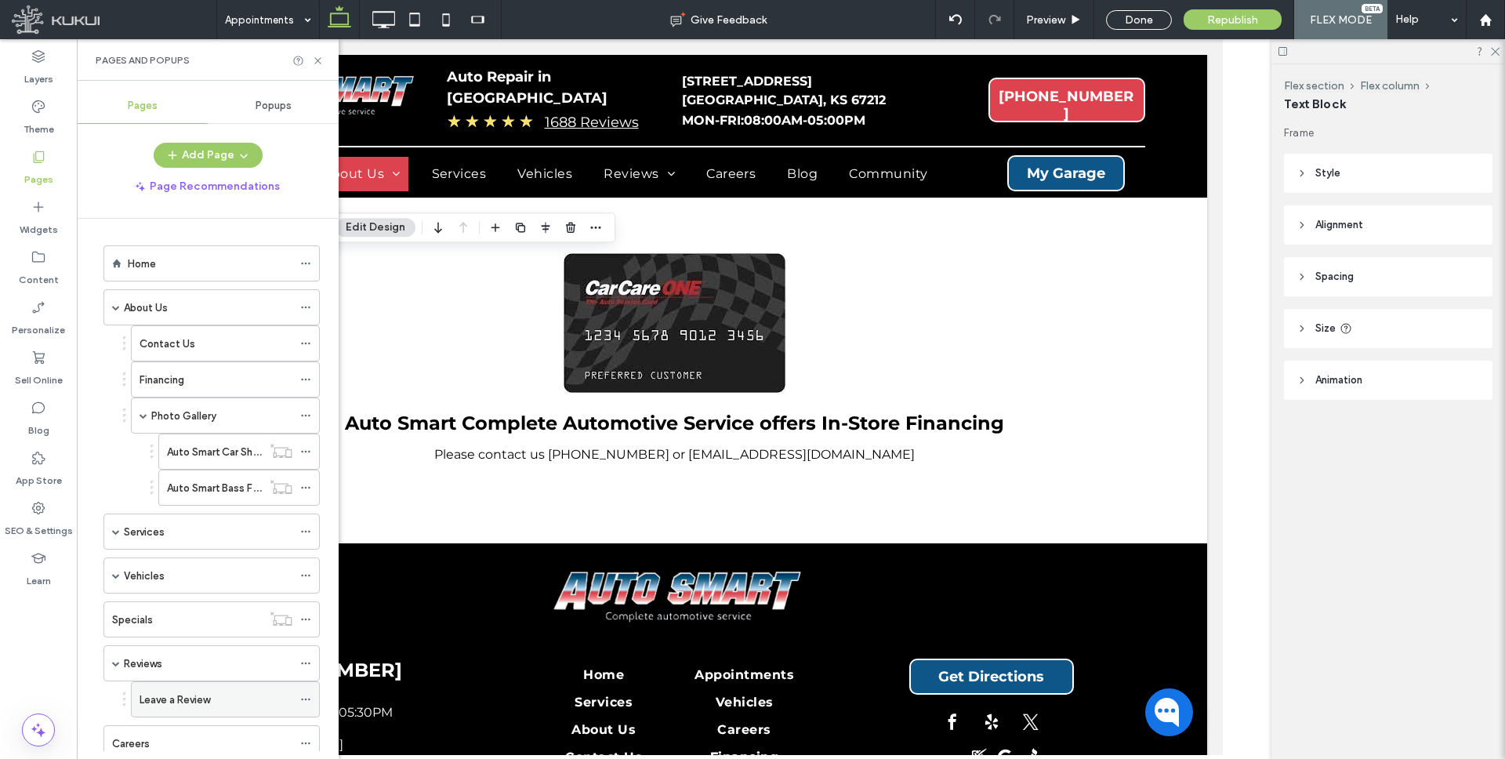
scroll to position [269, 0]
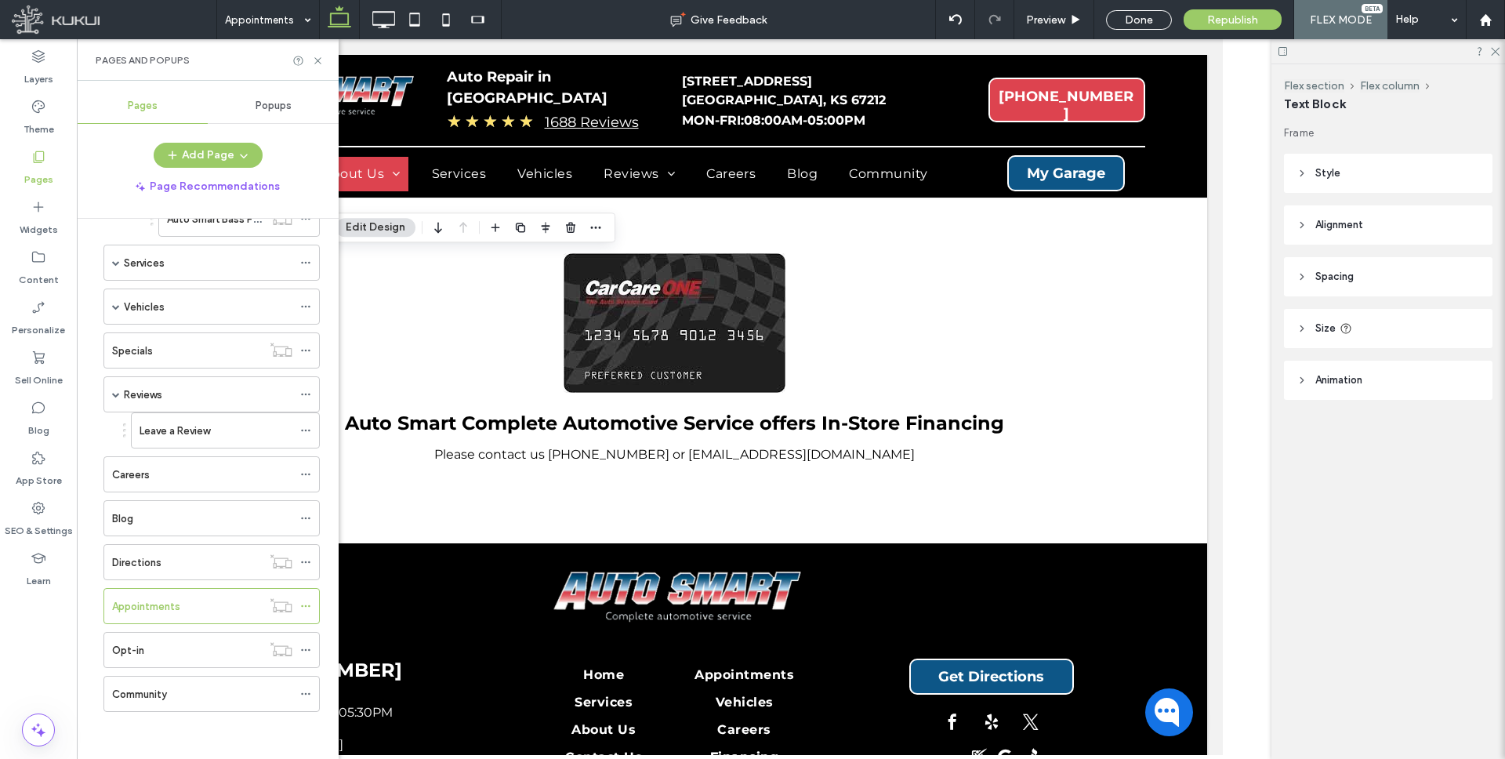
click at [158, 649] on div "Opt-in" at bounding box center [187, 650] width 150 height 16
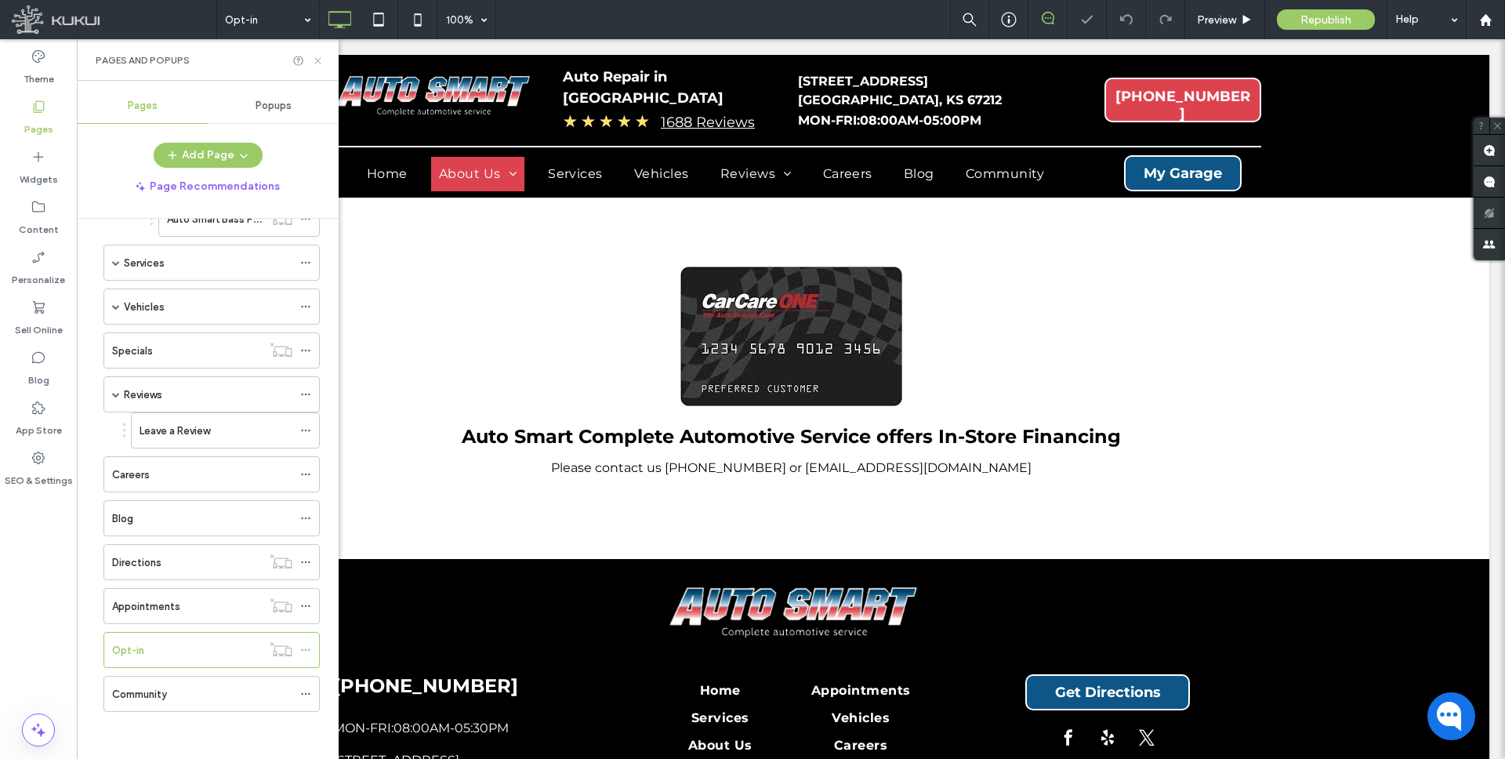
click at [317, 57] on icon at bounding box center [318, 61] width 12 height 12
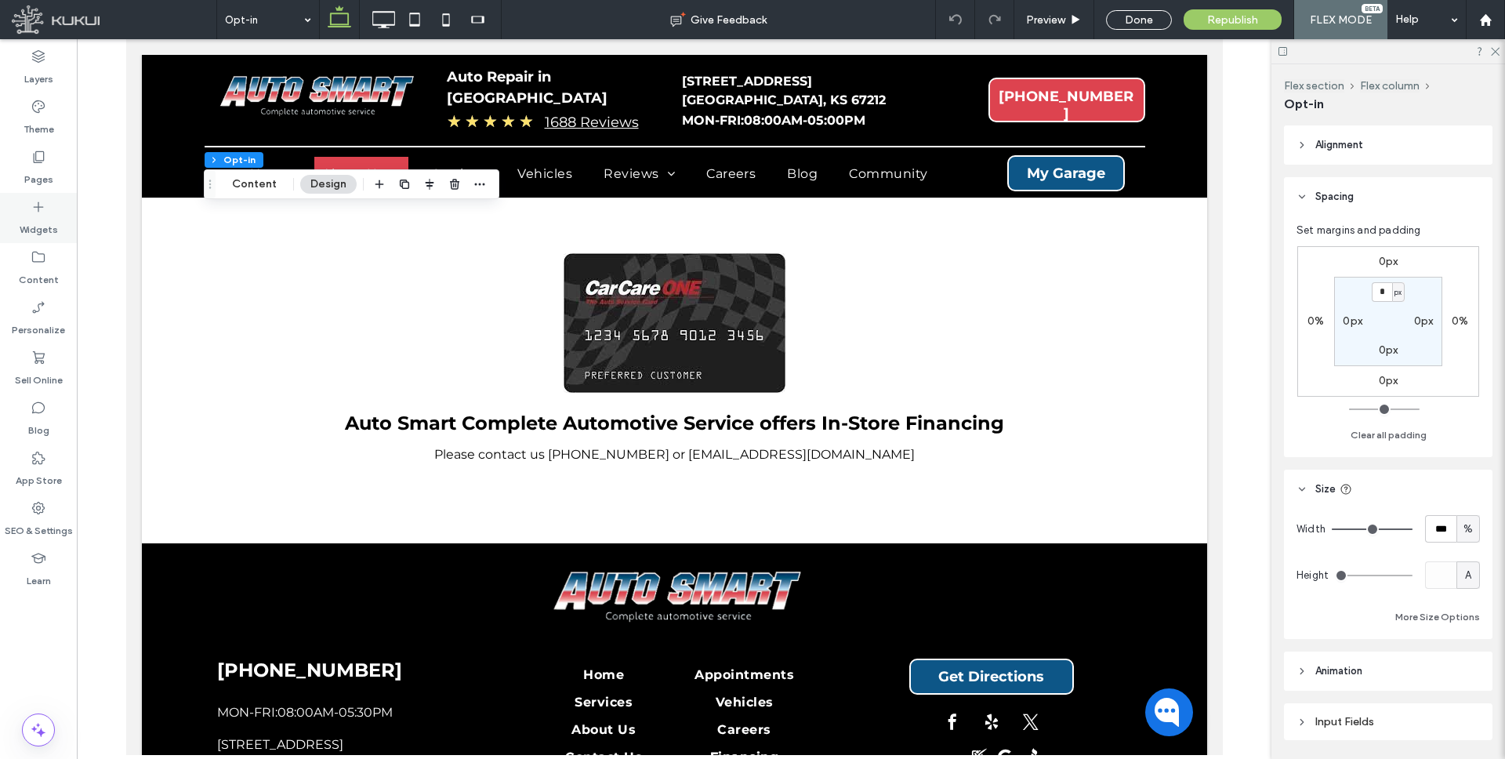
click at [36, 222] on label "Widgets" at bounding box center [39, 226] width 38 height 22
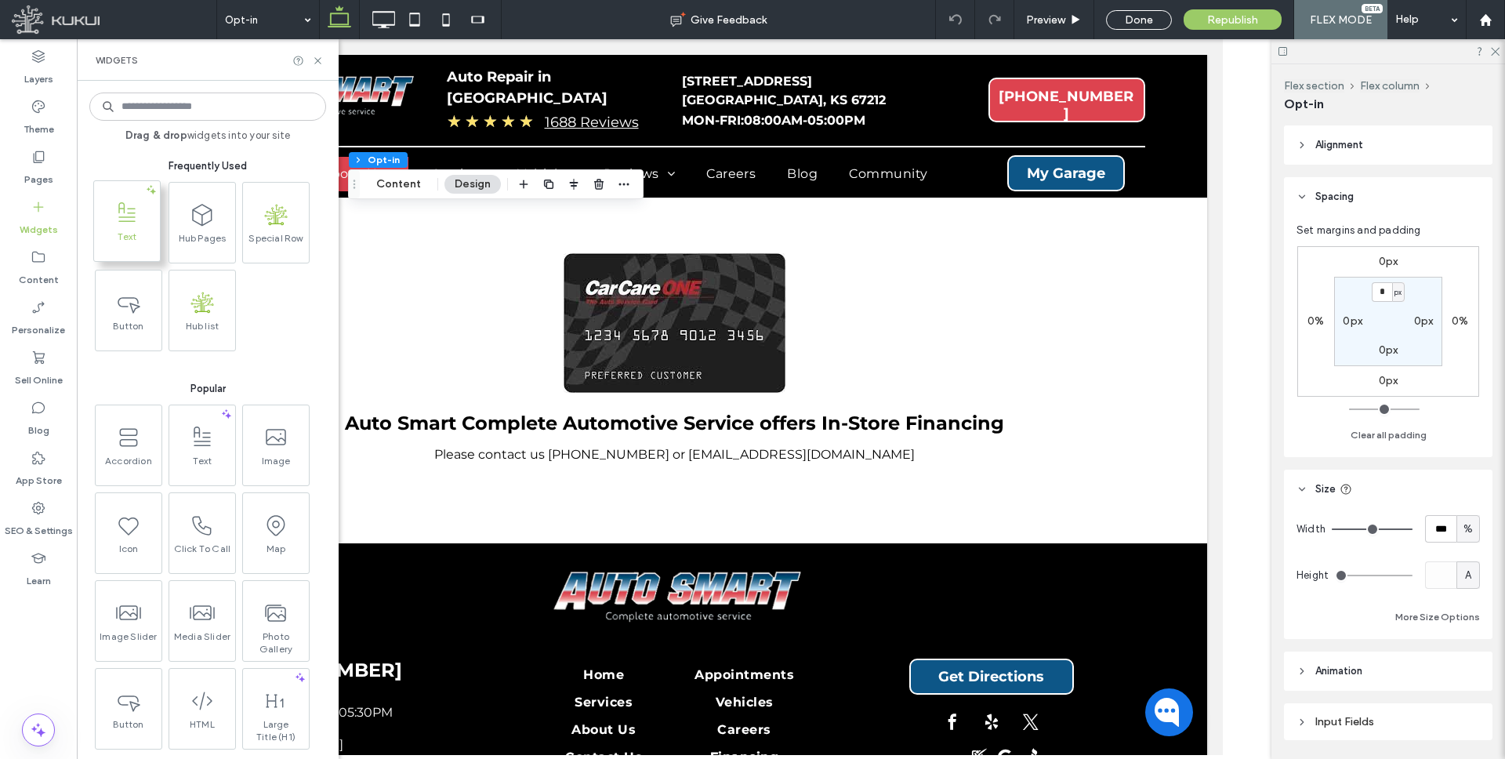
click at [121, 221] on icon at bounding box center [126, 213] width 25 height 25
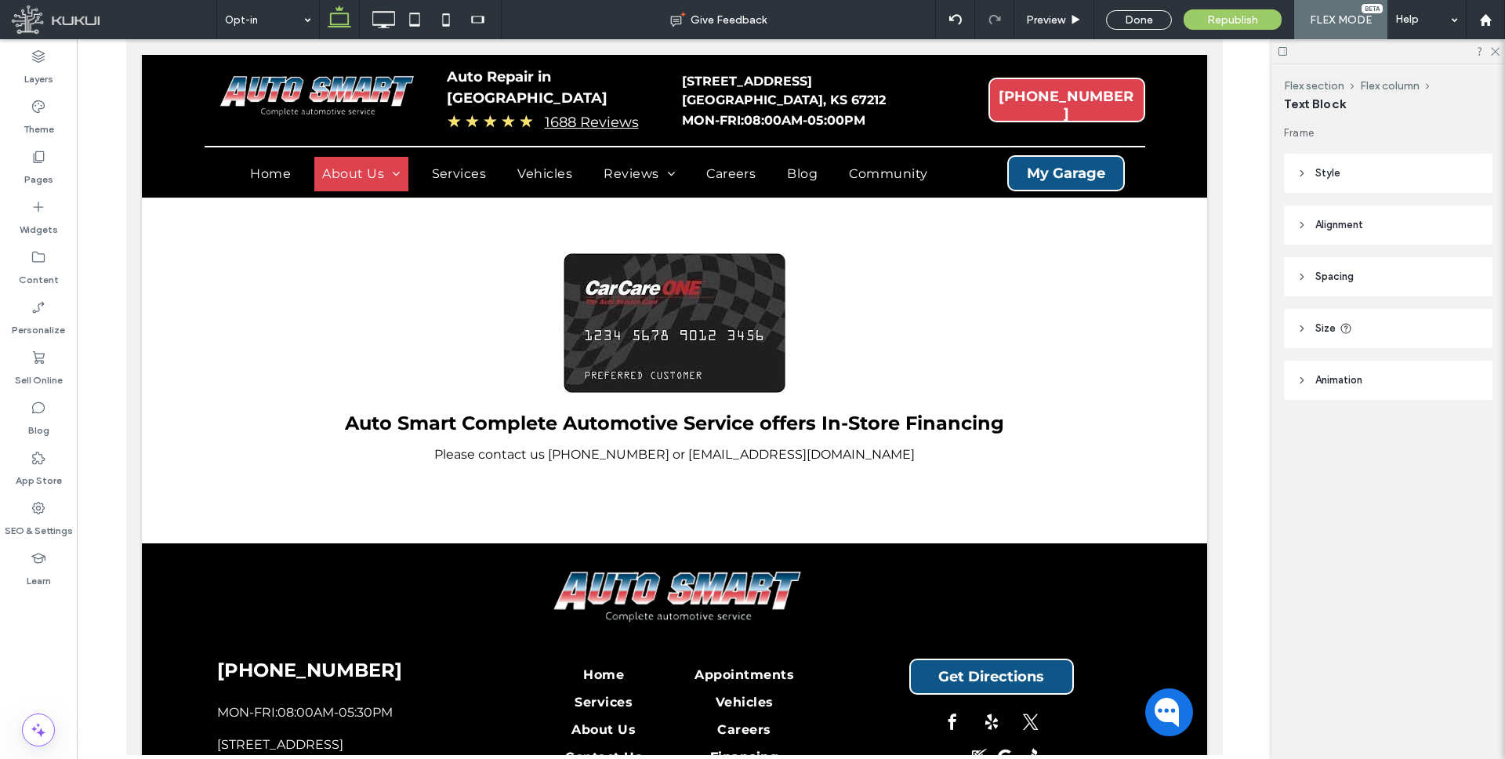
type input "**********"
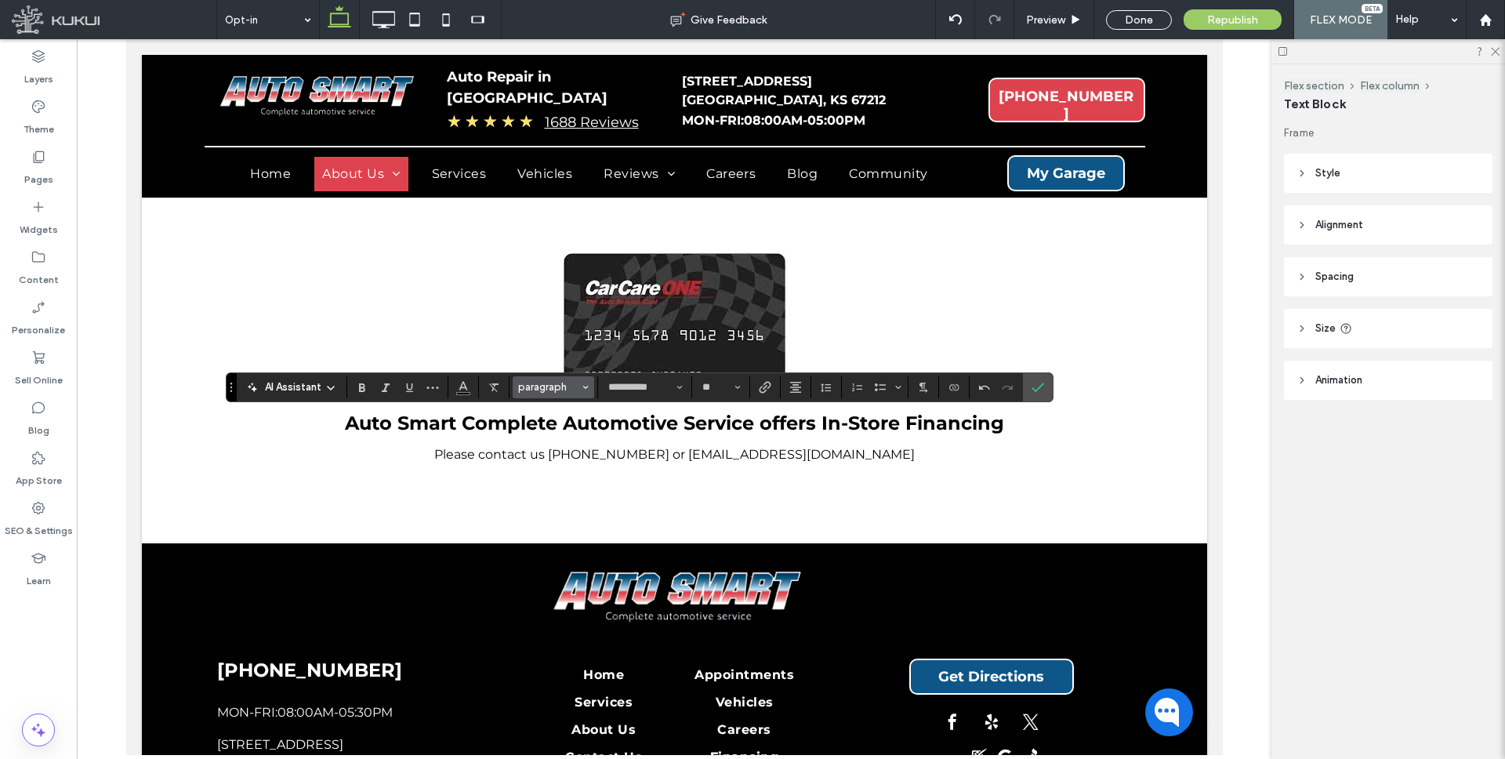
click at [569, 384] on span "paragraph" at bounding box center [548, 387] width 61 height 12
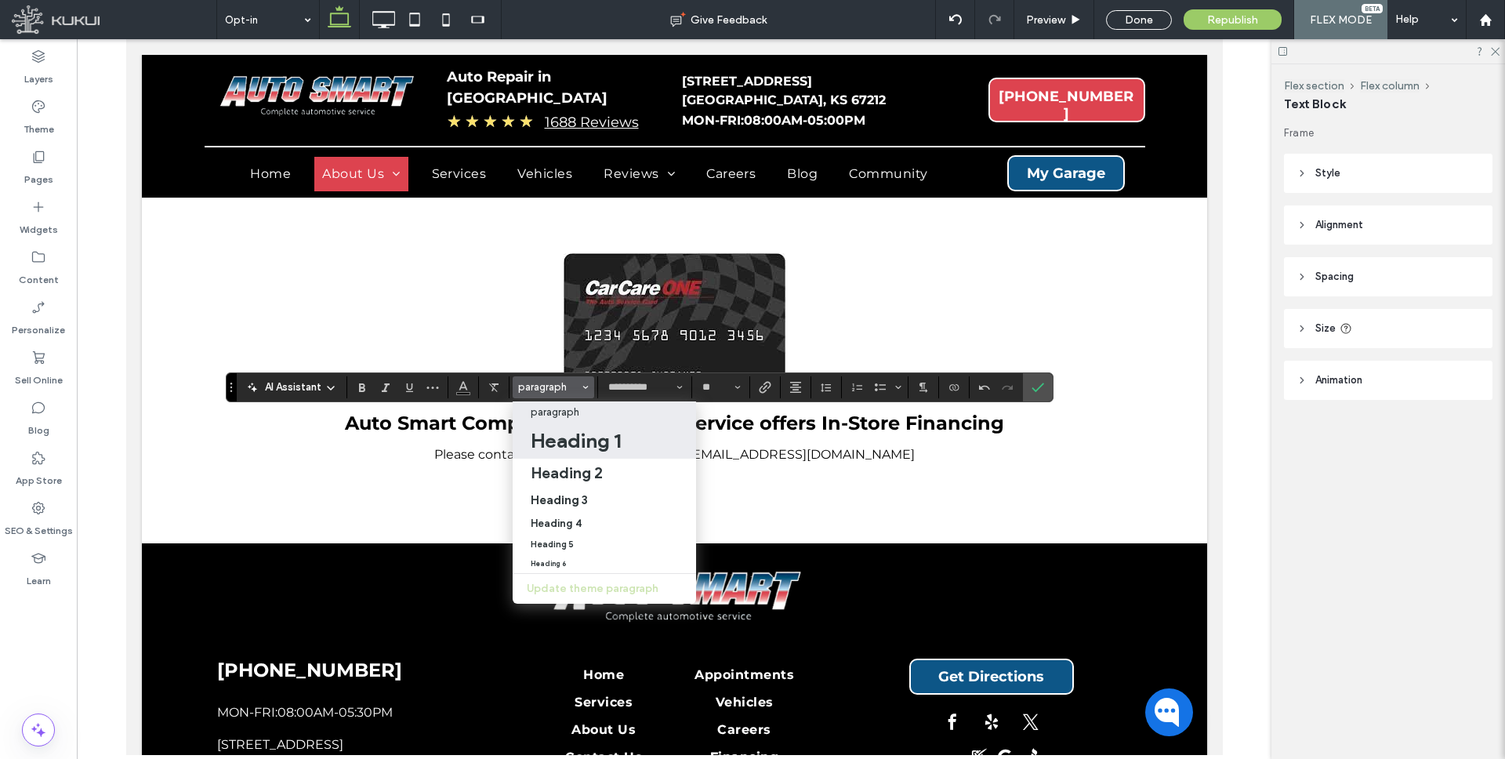
click at [587, 443] on h1 "Heading 1" at bounding box center [576, 440] width 90 height 25
type input "**"
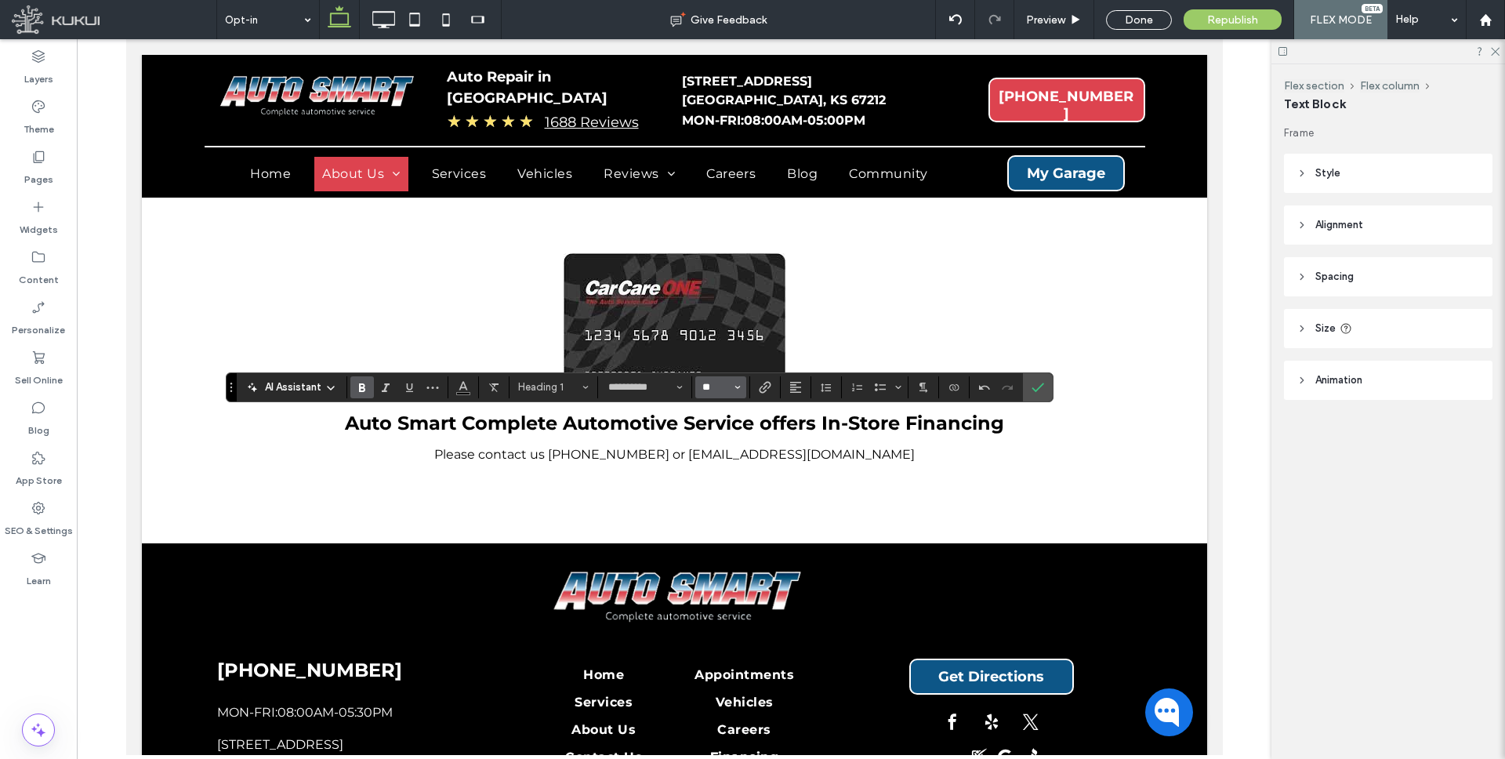
click at [718, 383] on input "**" at bounding box center [716, 387] width 31 height 13
type input "**"
click at [800, 382] on icon "Alignment" at bounding box center [795, 387] width 13 height 13
click at [802, 434] on use "ui.textEditor.alignment.center" at bounding box center [807, 434] width 11 height 11
click at [1032, 385] on icon "Confirm" at bounding box center [1037, 387] width 13 height 13
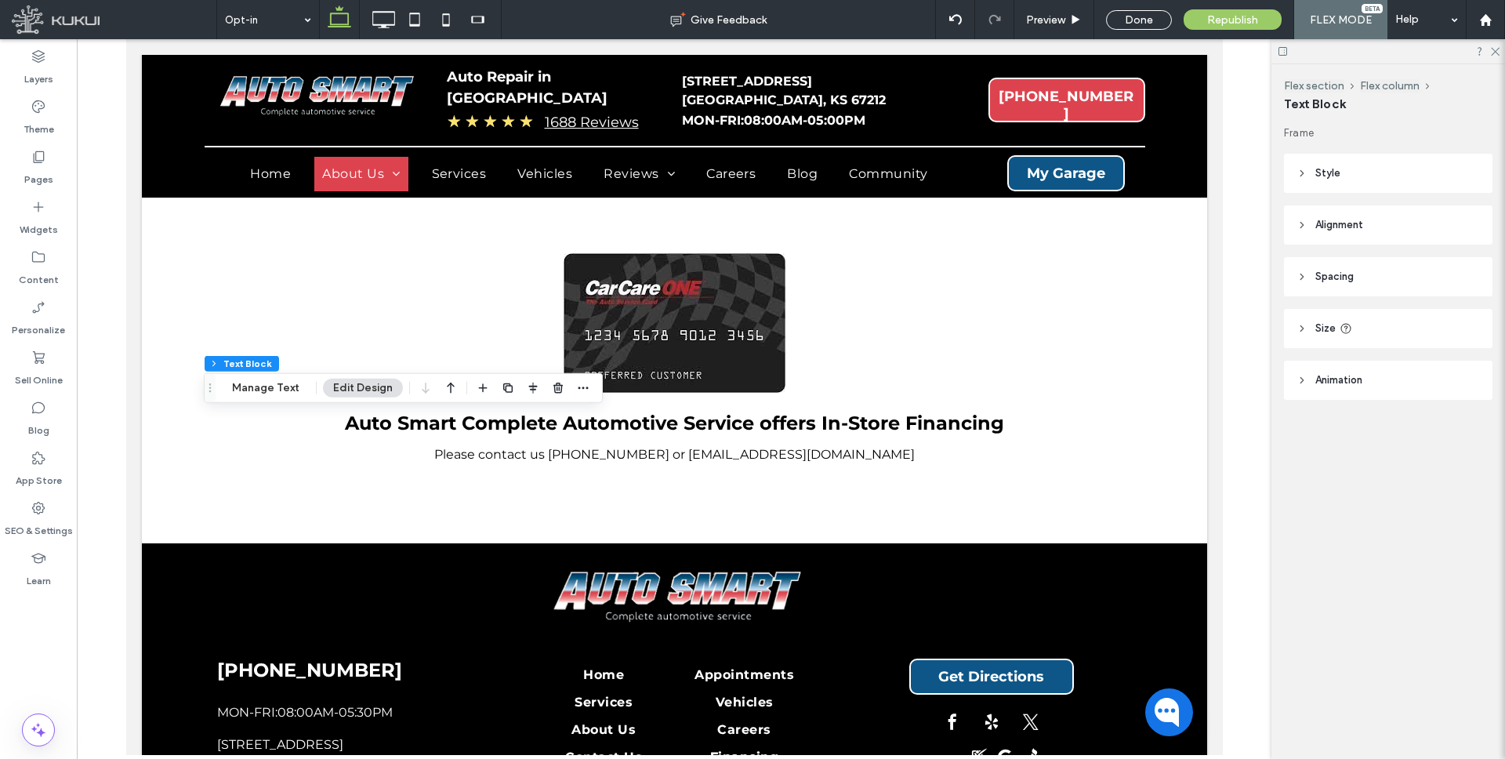
click at [451, 378] on icon "button" at bounding box center [450, 388] width 19 height 28
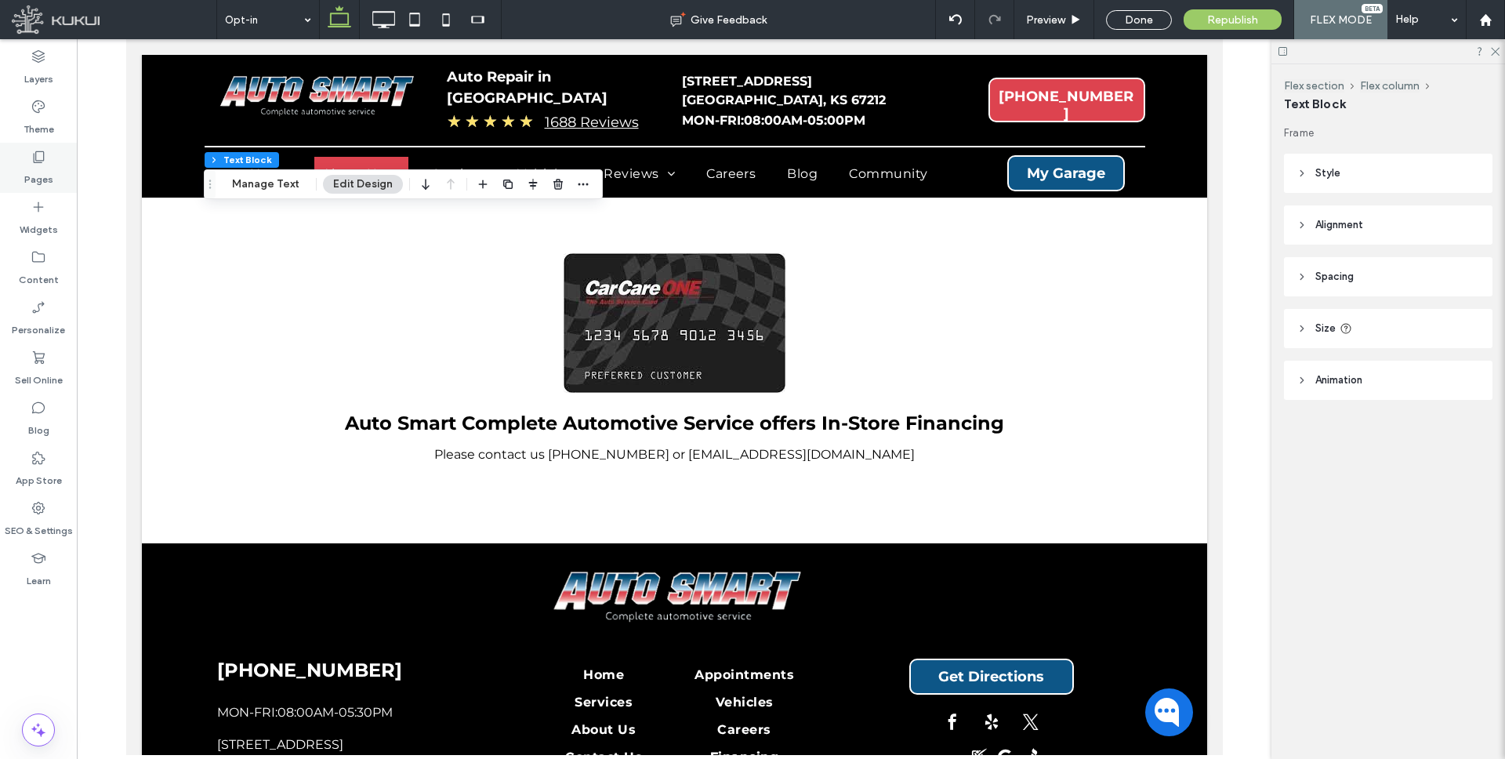
click at [28, 158] on div "Pages" at bounding box center [38, 168] width 77 height 50
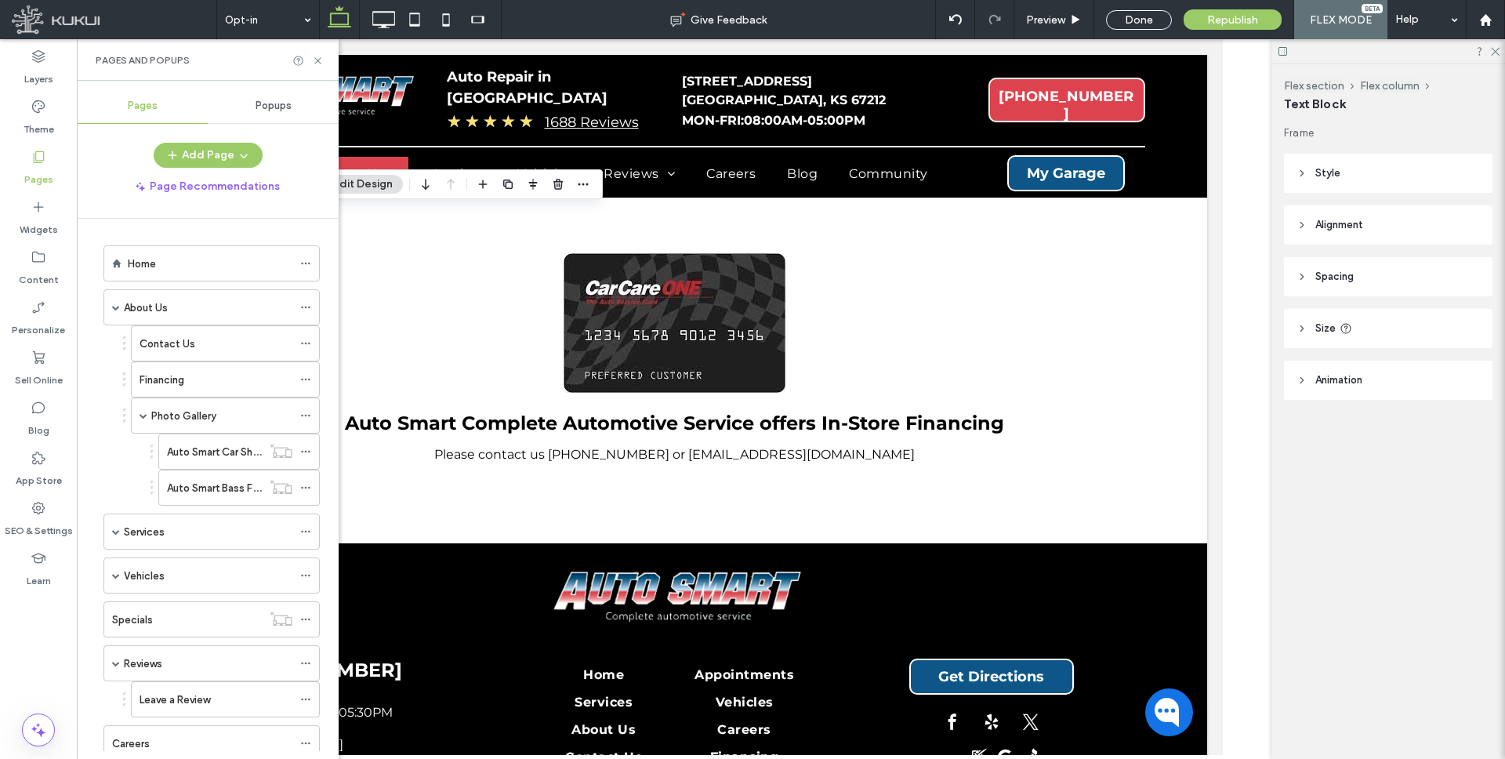
scroll to position [269, 0]
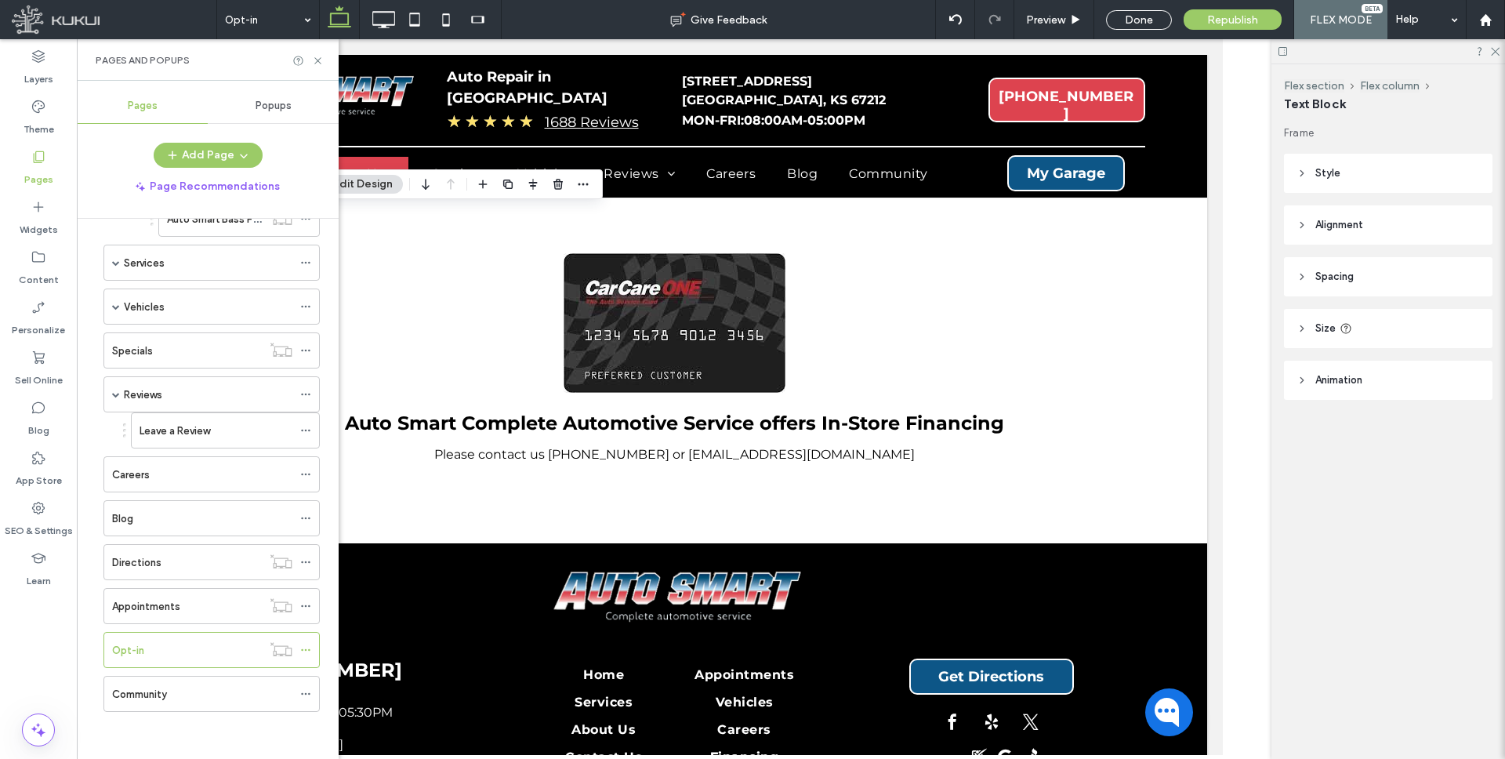
click at [171, 683] on div "Community" at bounding box center [202, 693] width 180 height 34
click at [0, 0] on div at bounding box center [0, 0] width 0 height 0
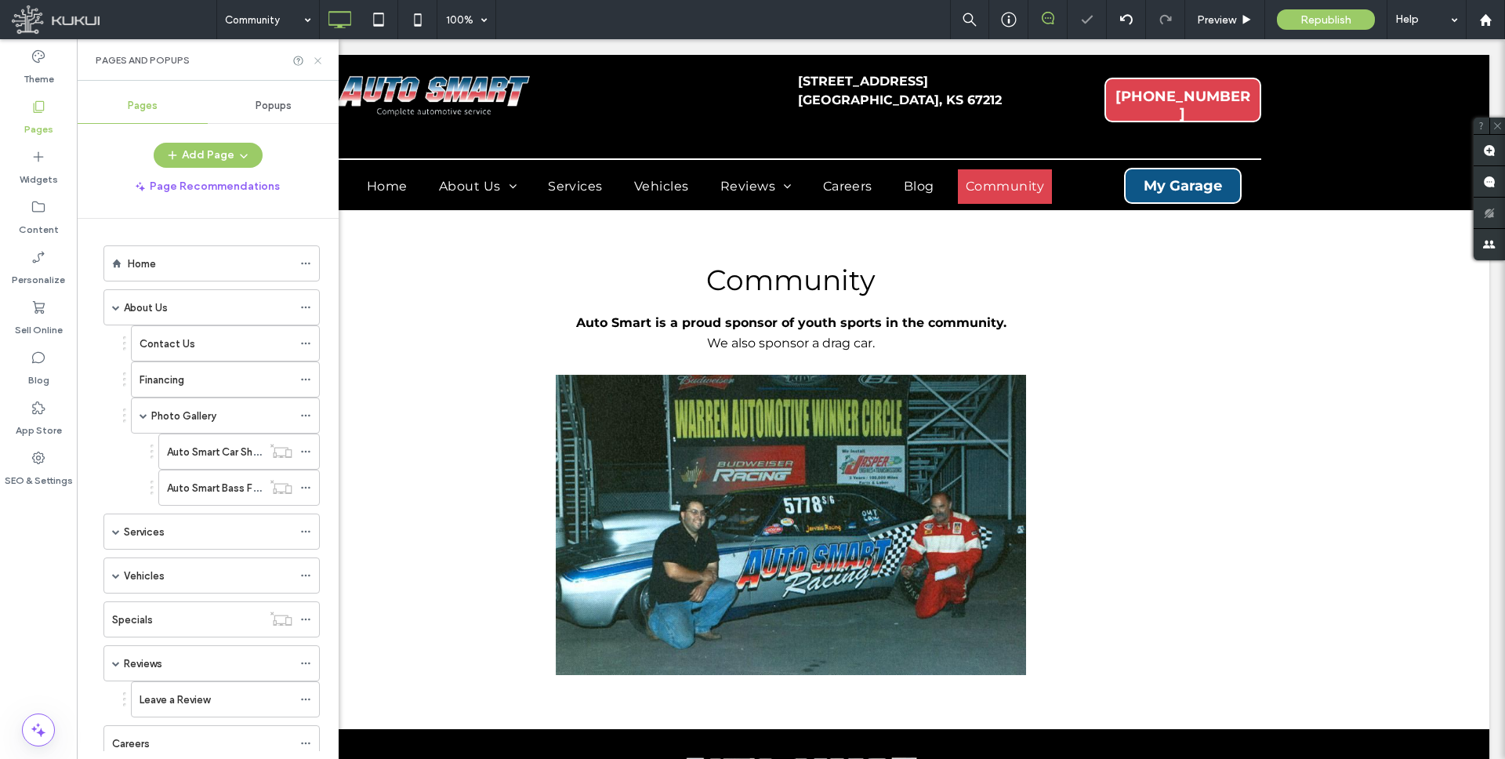
scroll to position [269, 0]
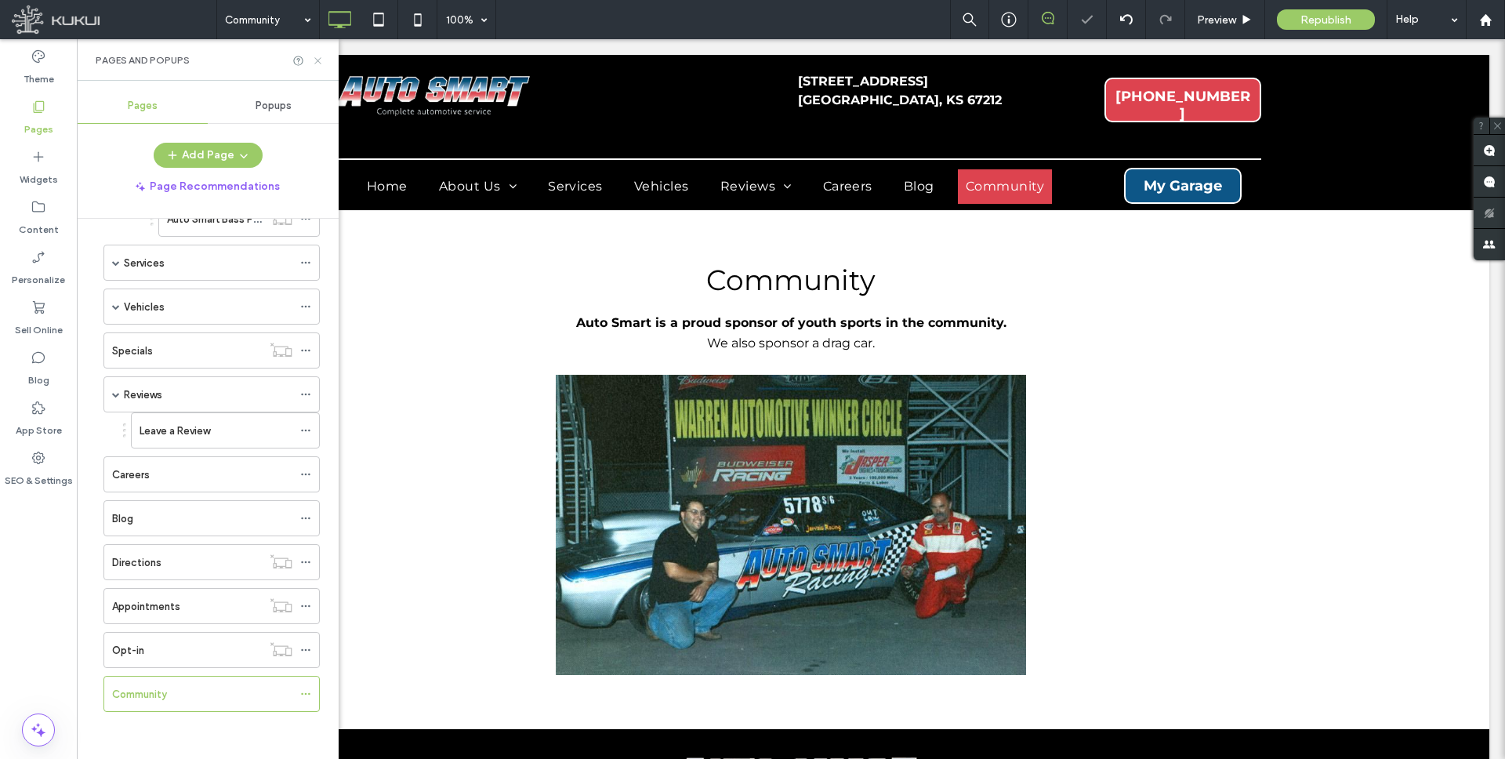
click at [319, 59] on icon at bounding box center [318, 61] width 12 height 12
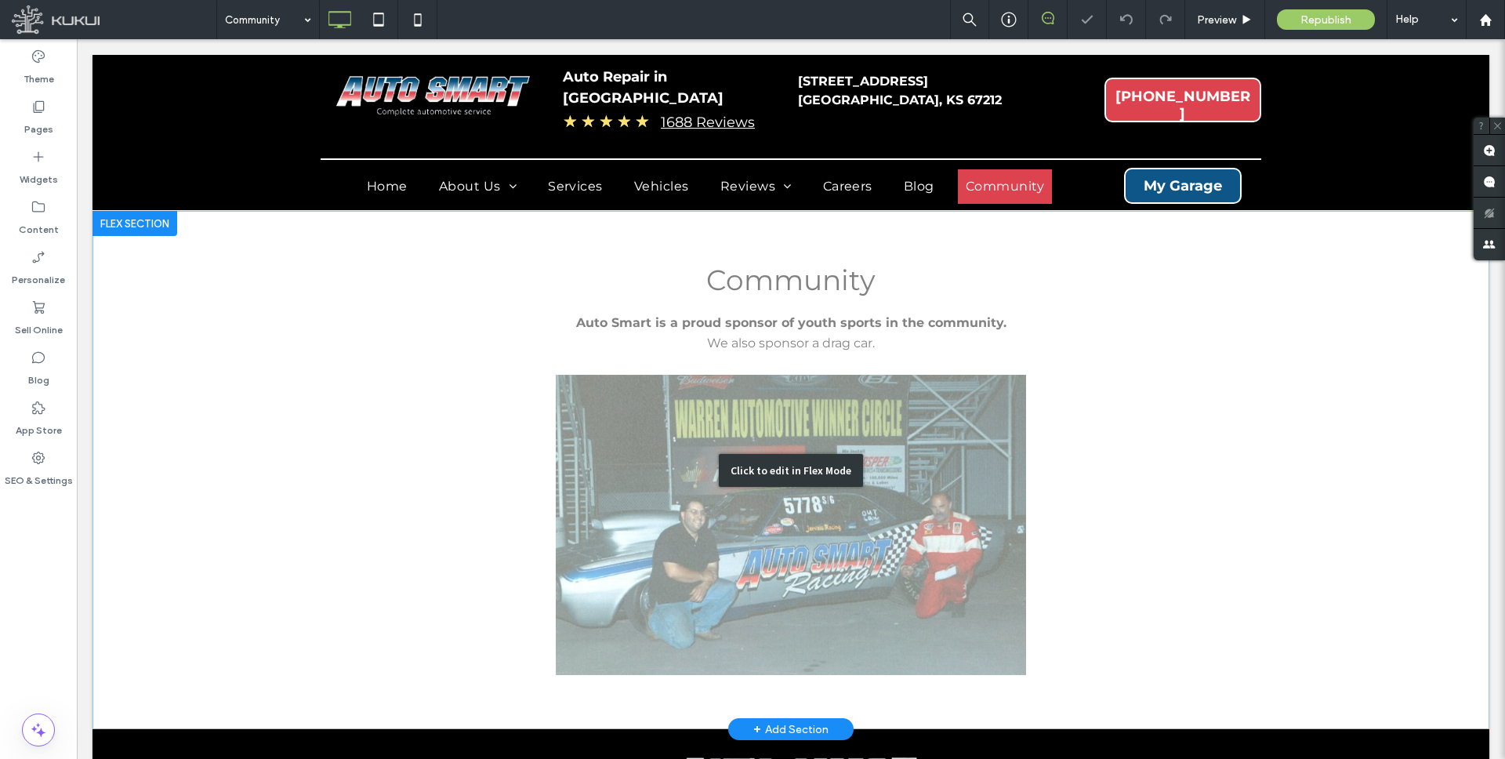
scroll to position [0, 0]
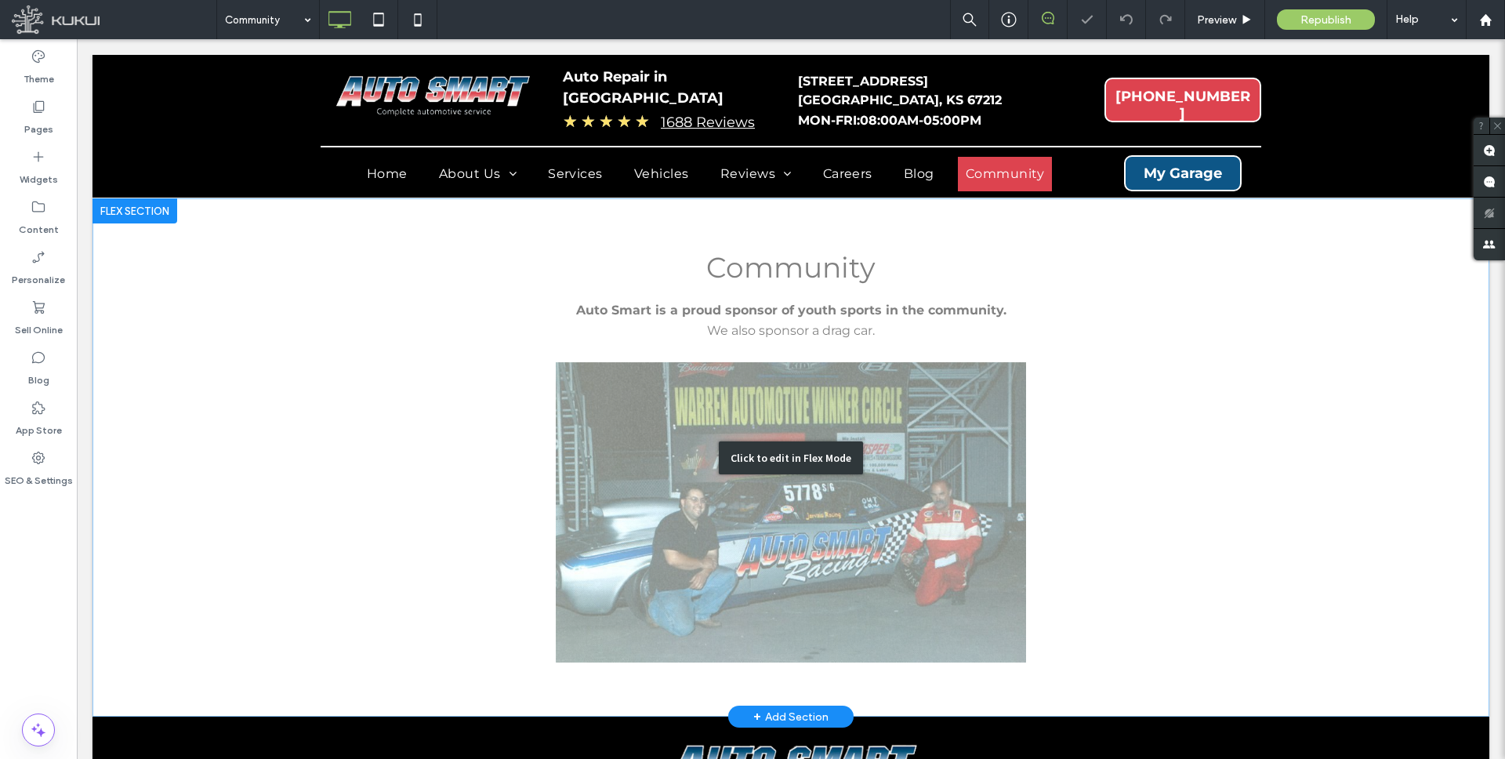
click at [732, 286] on div "Click to edit in Flex Mode" at bounding box center [790, 457] width 1396 height 518
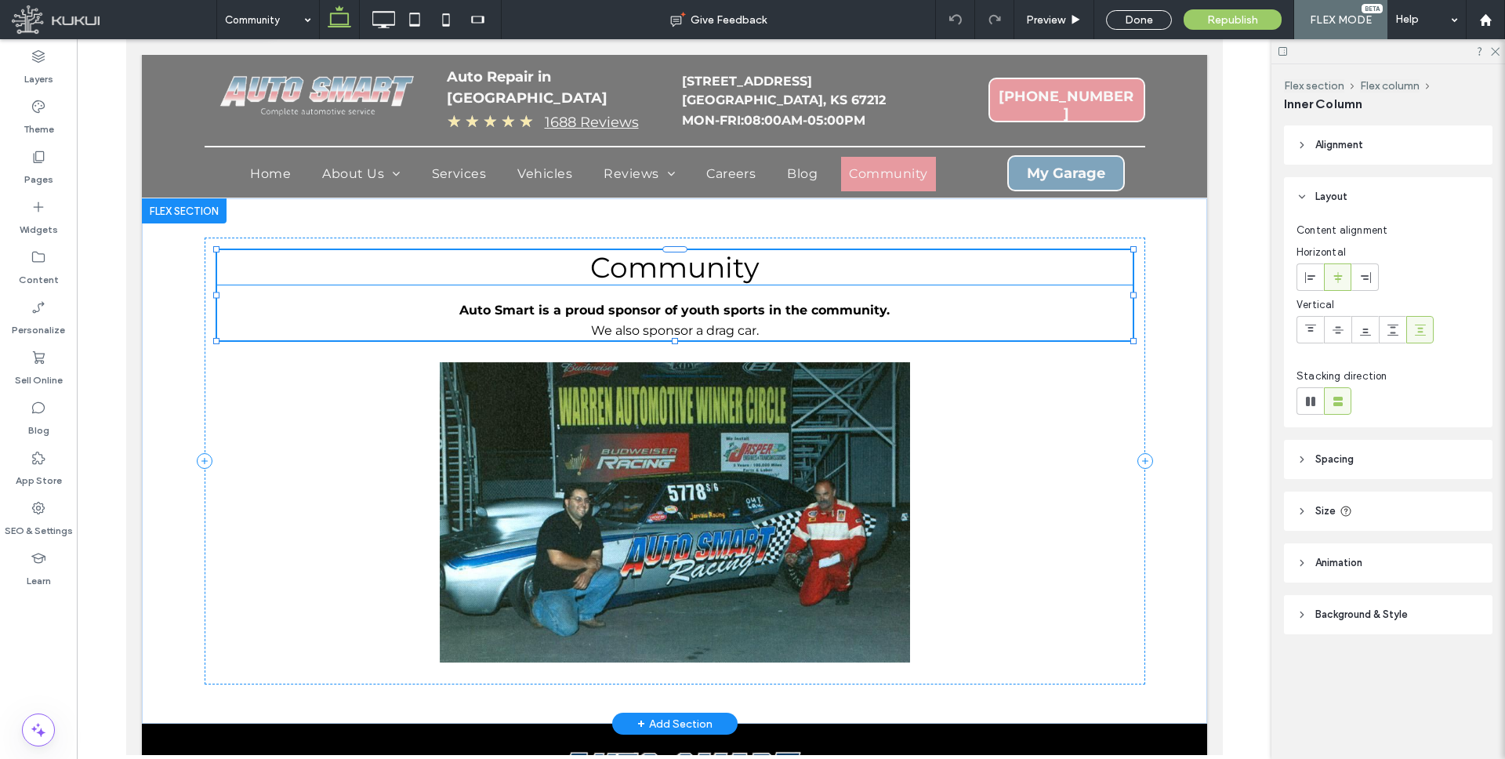
type input "**"
click at [719, 266] on span "Community" at bounding box center [673, 267] width 169 height 34
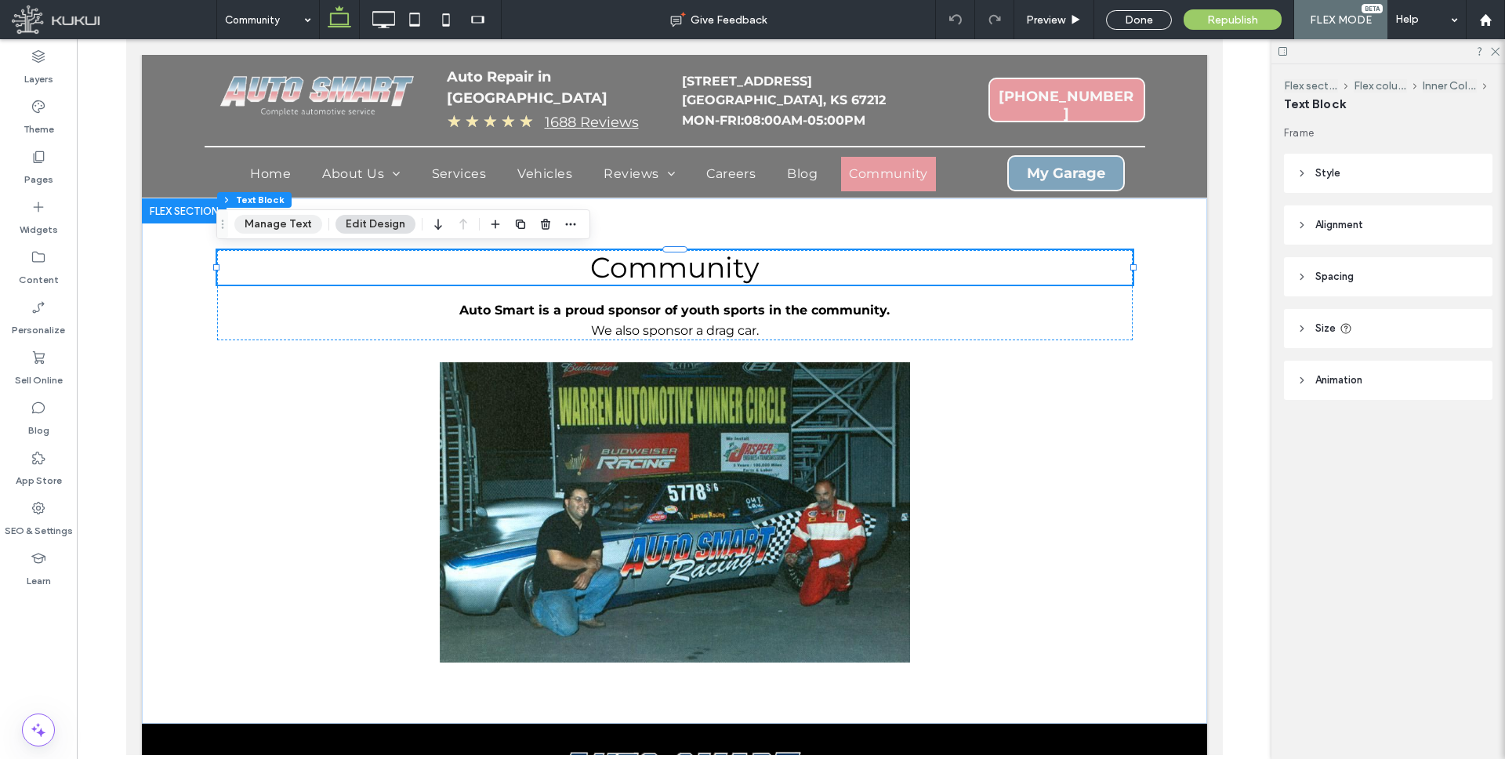
click at [286, 218] on button "Manage Text" at bounding box center [278, 224] width 88 height 19
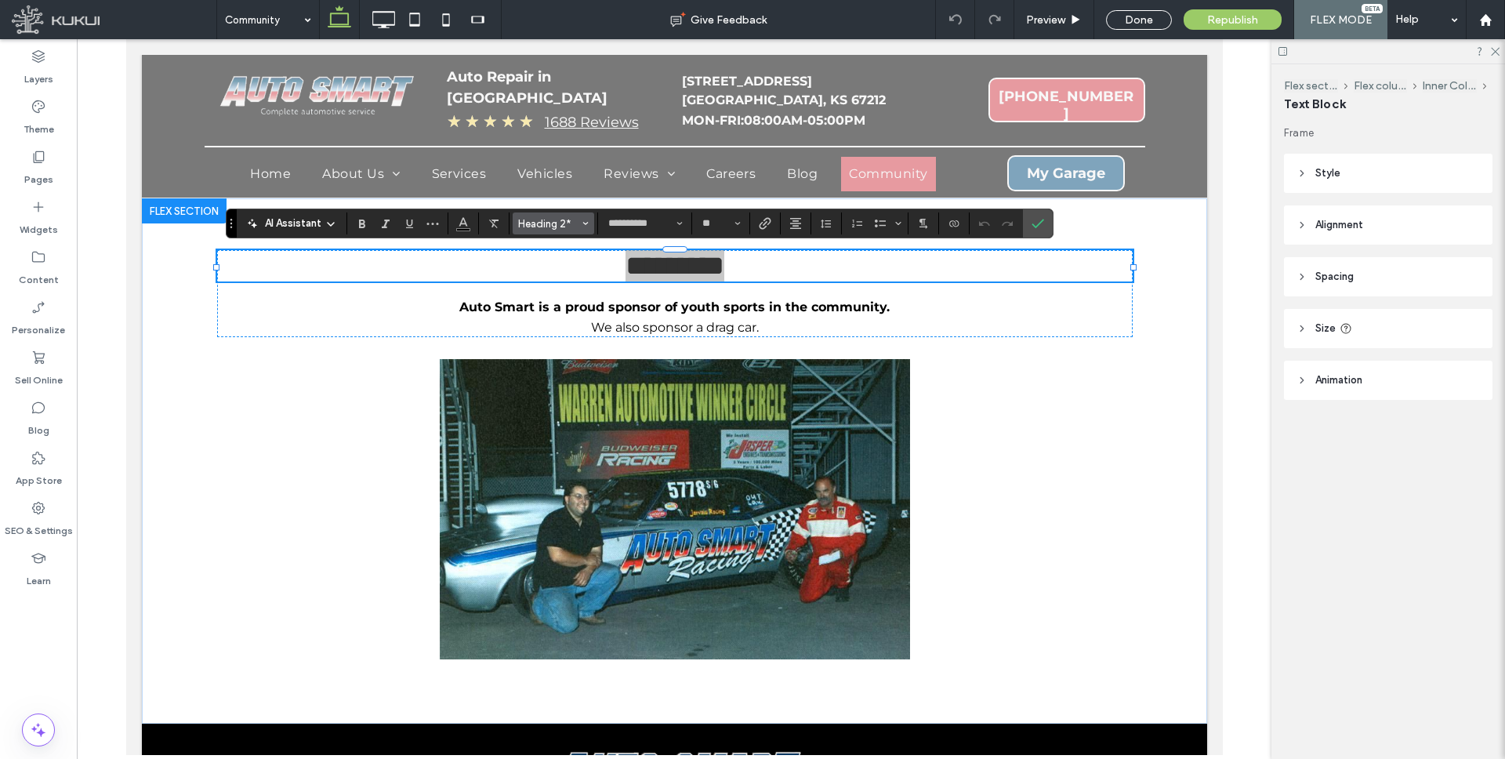
click at [575, 223] on span "Heading 2*" at bounding box center [548, 224] width 61 height 12
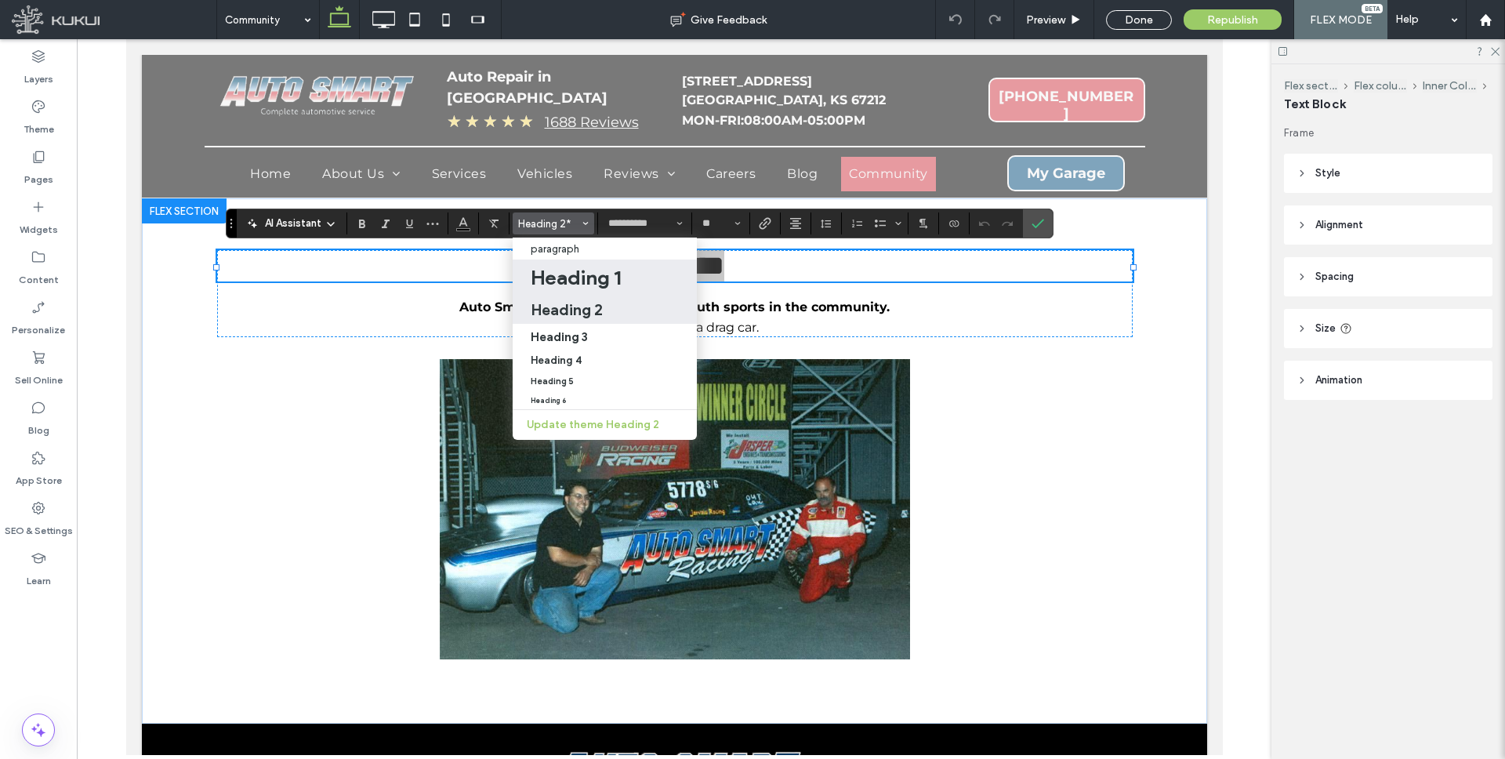
click at [575, 269] on h1 "Heading 1" at bounding box center [576, 277] width 90 height 25
type input "**"
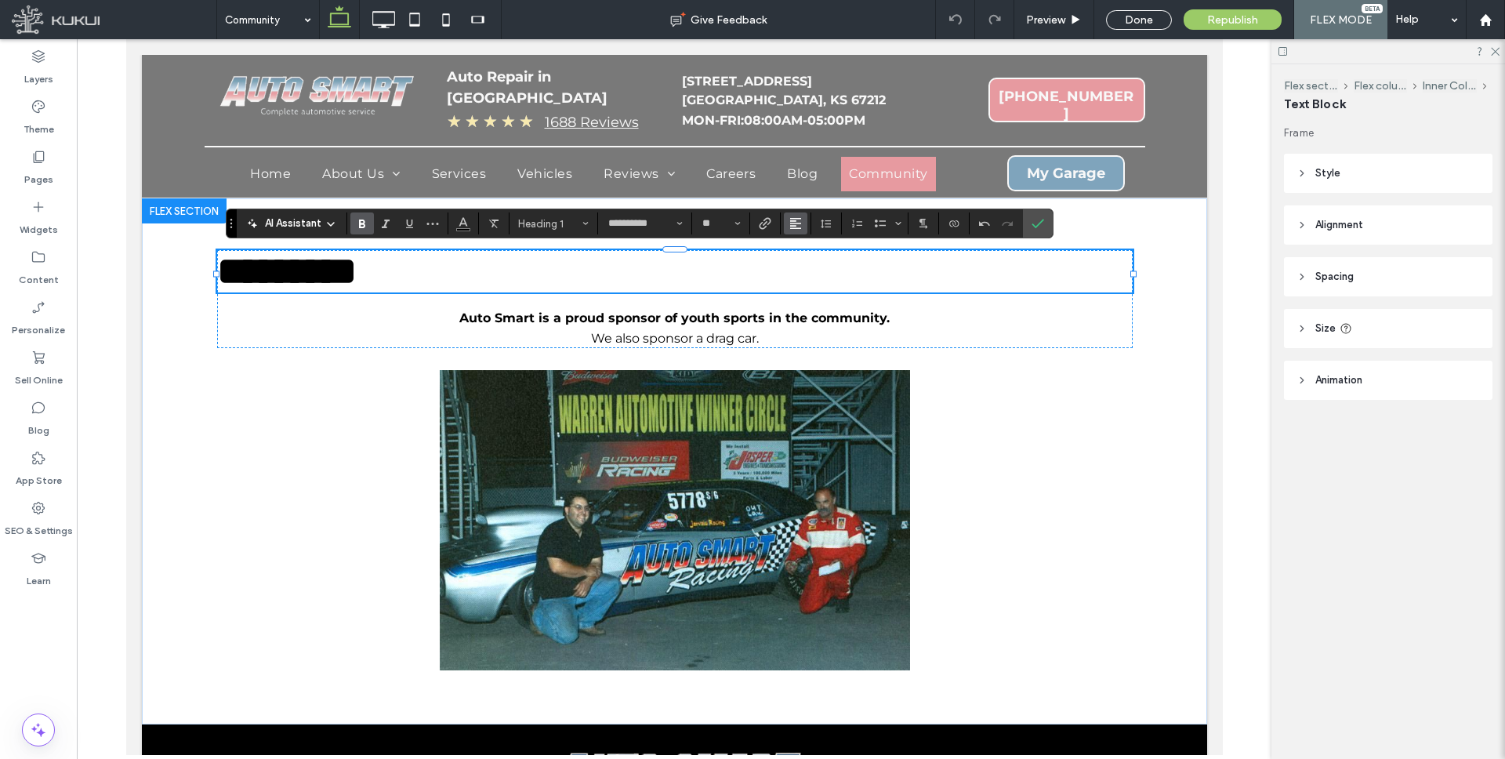
click at [796, 225] on icon "Alignment" at bounding box center [795, 223] width 13 height 13
click at [801, 267] on icon "ui.textEditor.alignment.center" at bounding box center [807, 272] width 13 height 13
click at [722, 223] on input "**" at bounding box center [716, 223] width 31 height 13
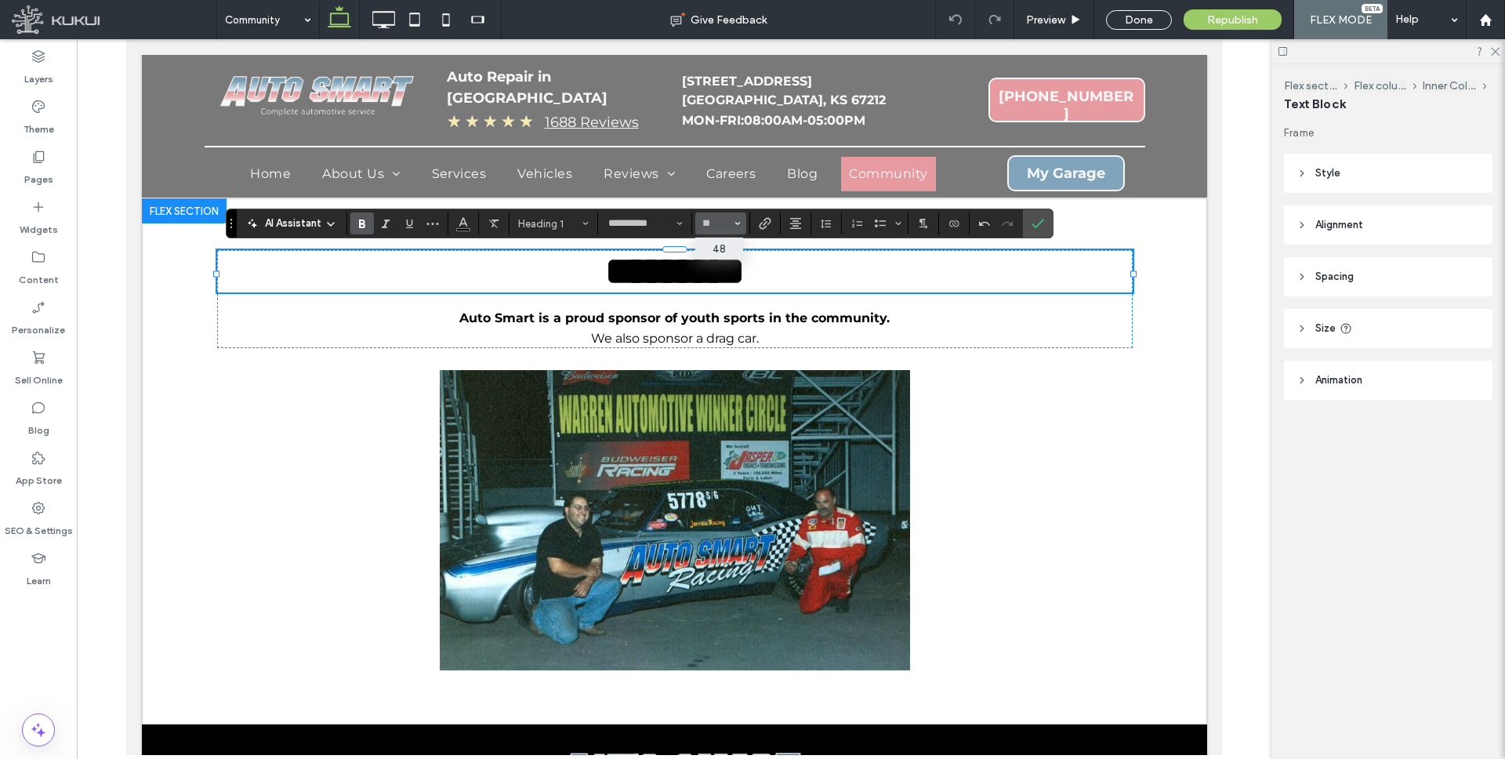
type input "**"
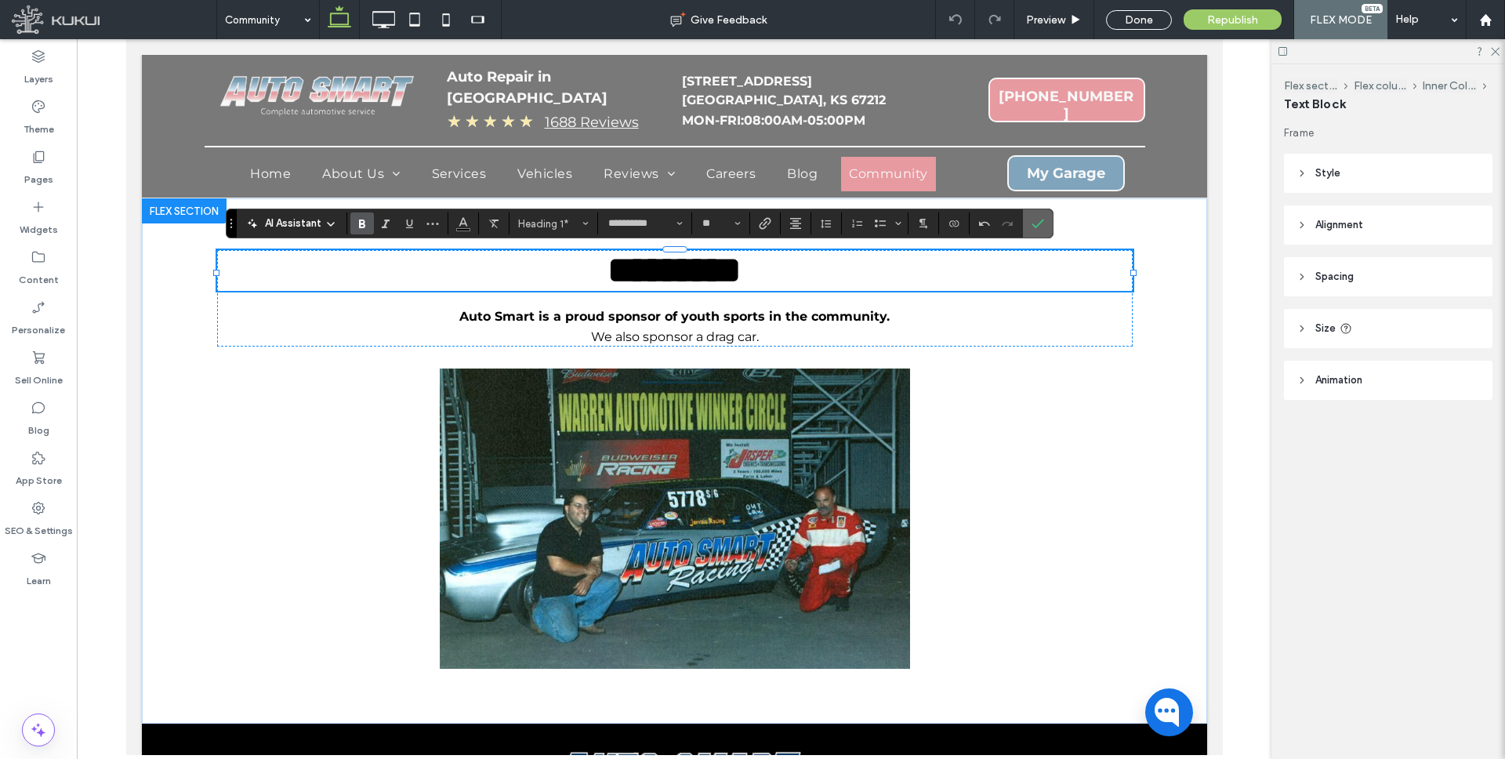
click at [1042, 222] on icon "Confirm" at bounding box center [1037, 223] width 13 height 13
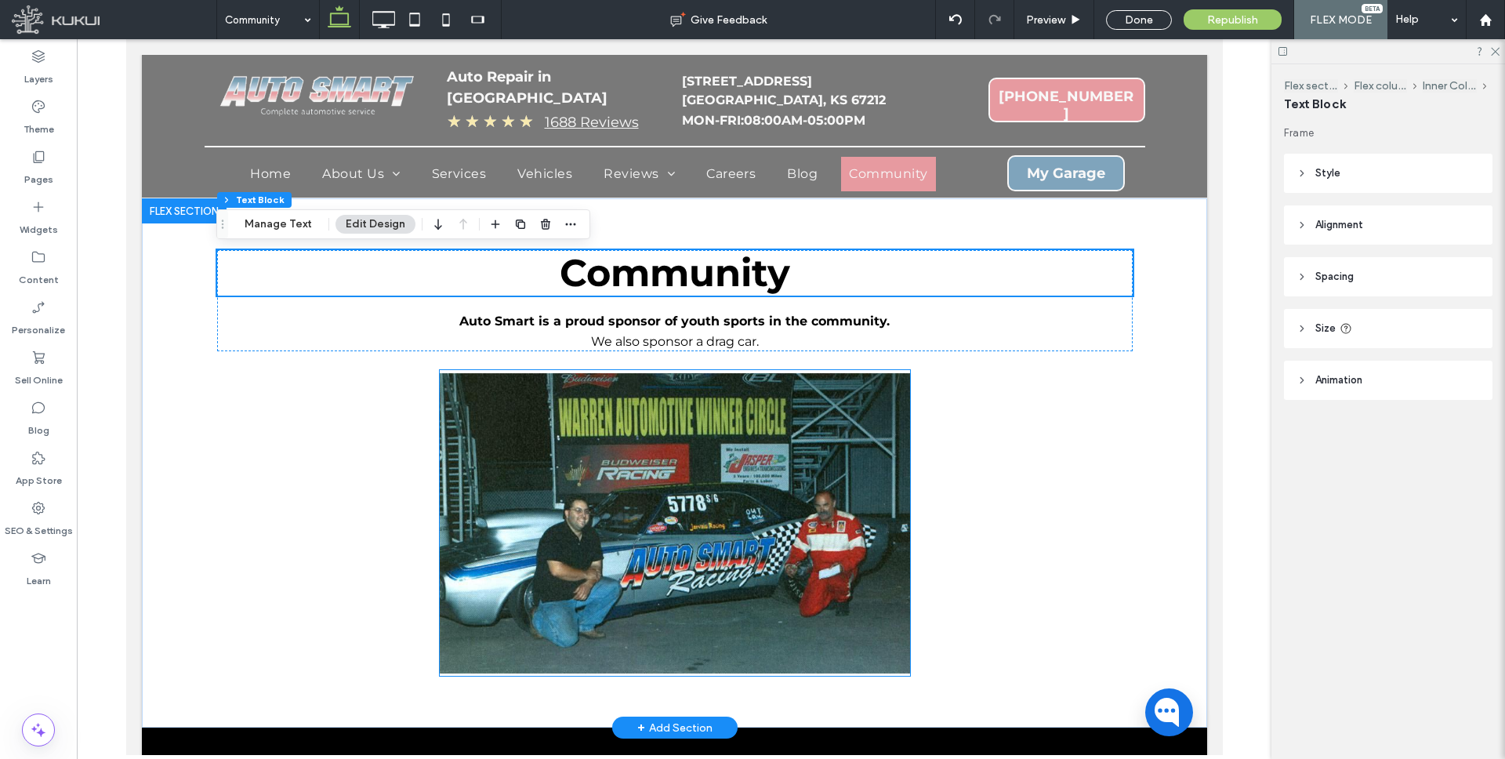
scroll to position [1, 0]
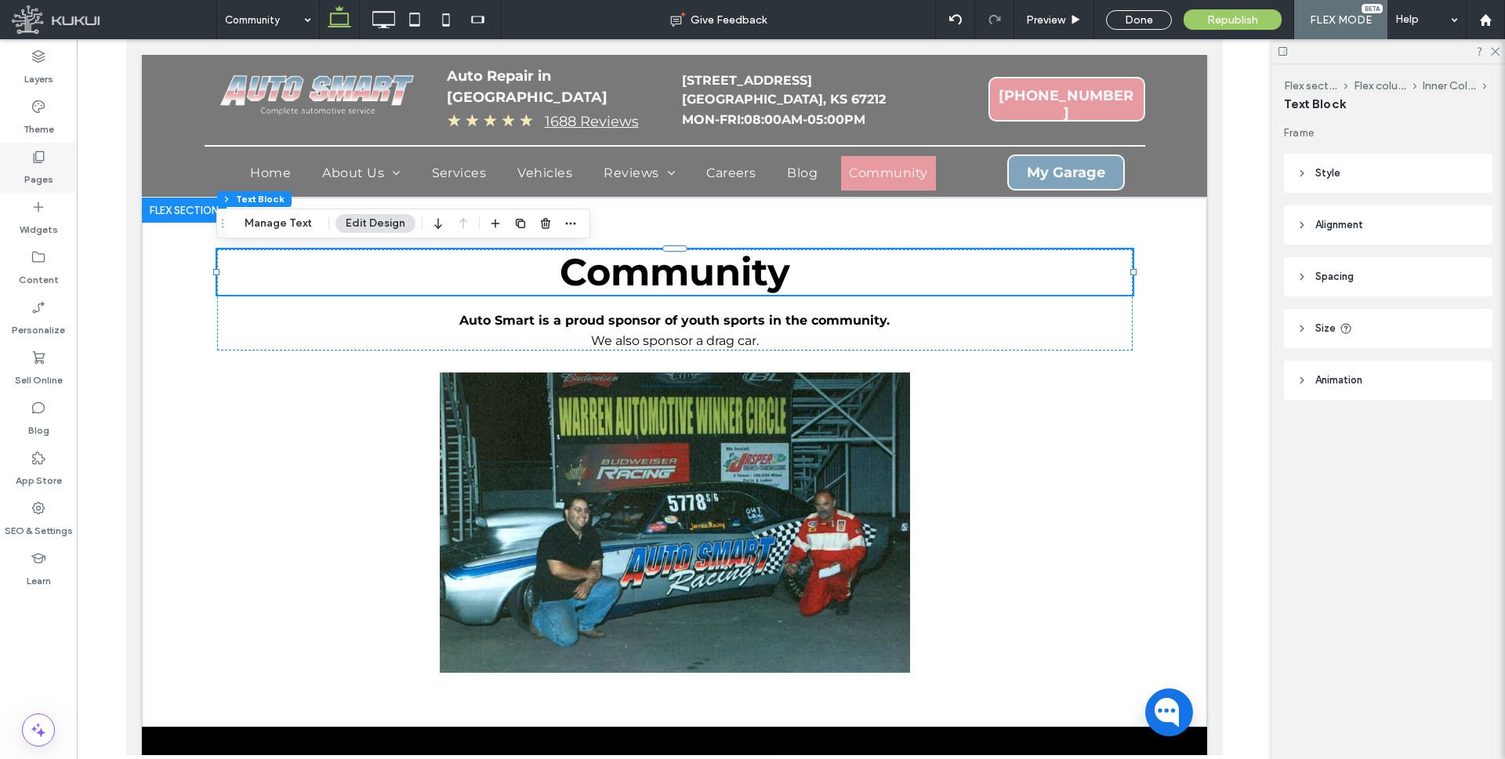
click at [38, 172] on label "Pages" at bounding box center [38, 176] width 29 height 22
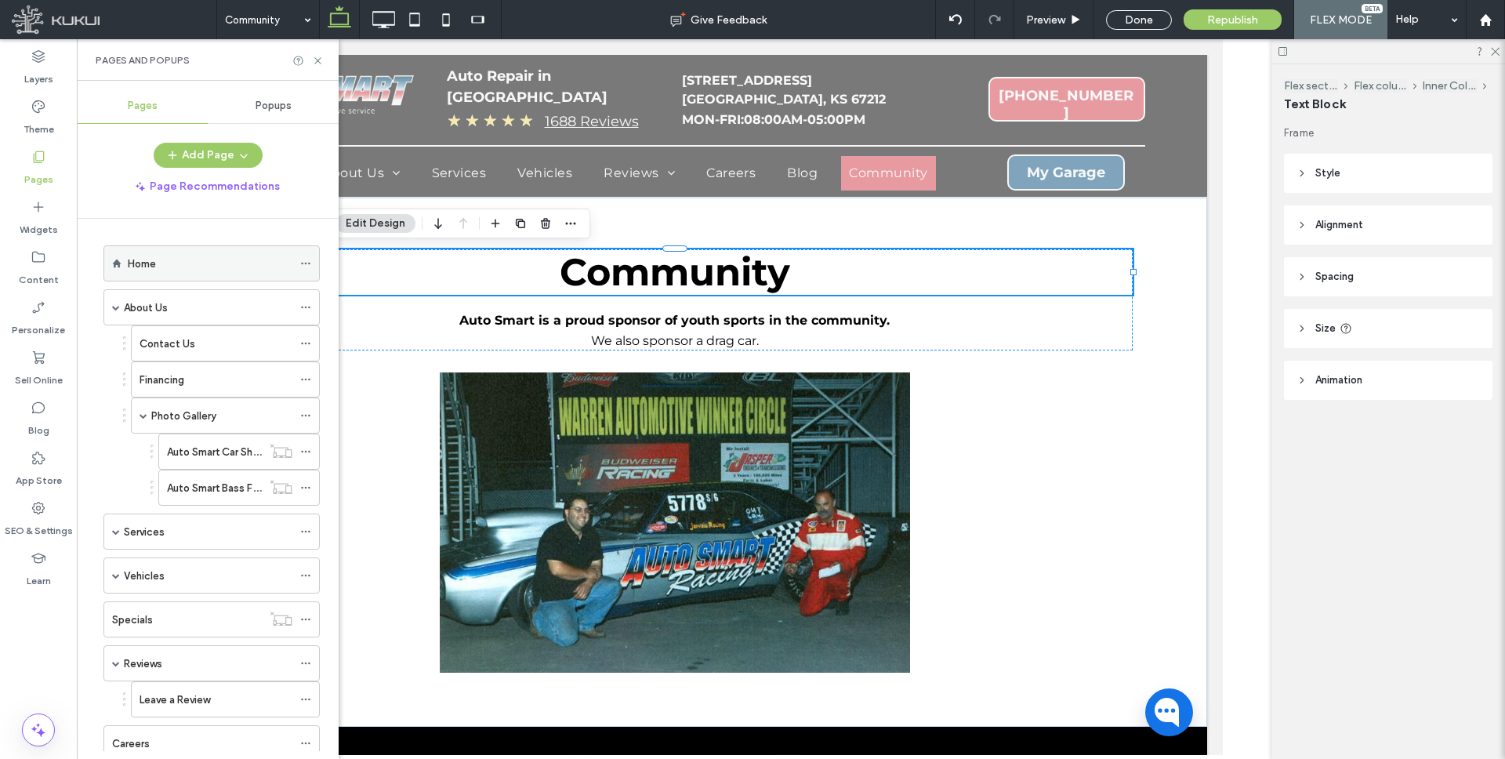
click at [201, 269] on div "Home" at bounding box center [210, 263] width 165 height 16
click at [0, 0] on div at bounding box center [0, 0] width 0 height 0
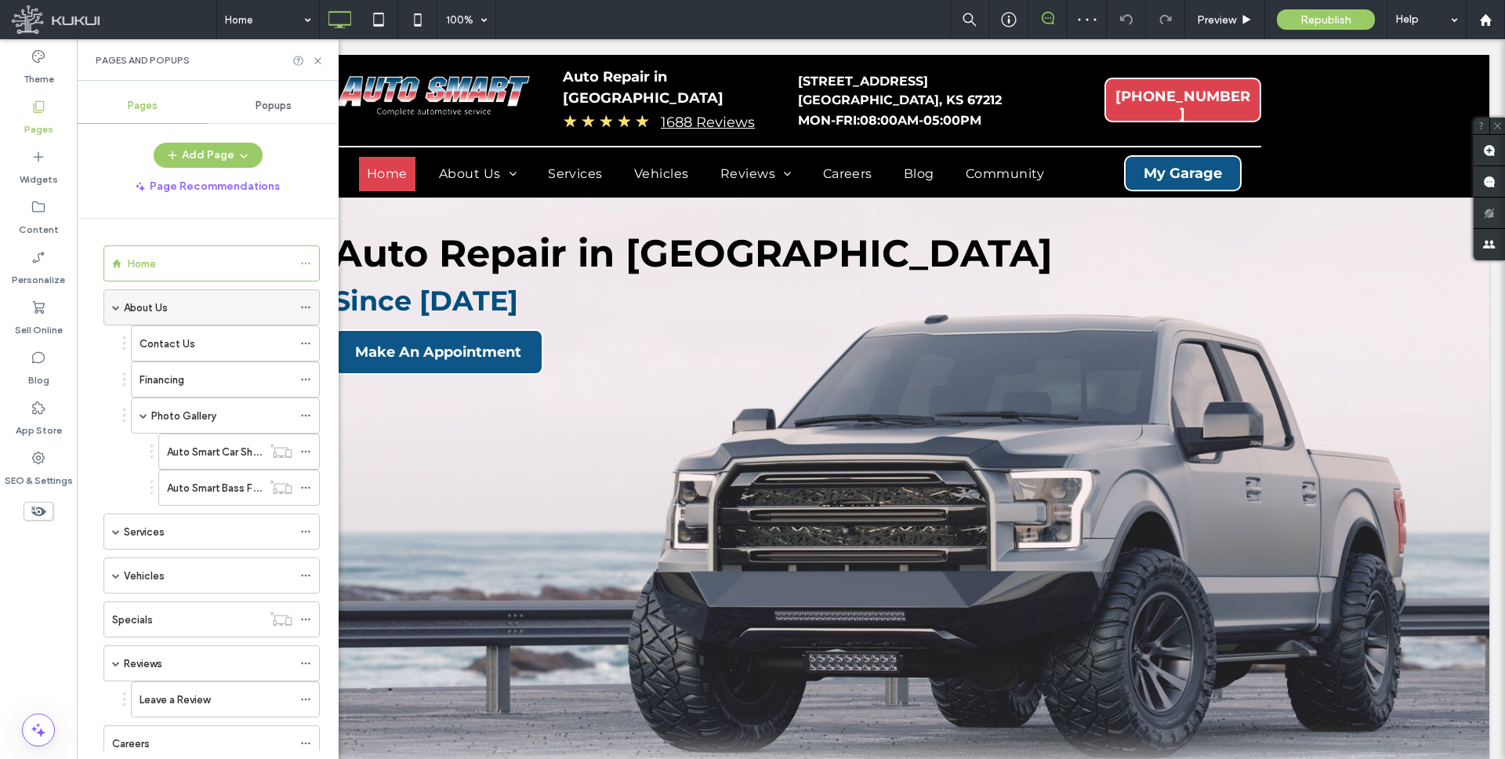
click at [114, 305] on span at bounding box center [116, 307] width 8 height 8
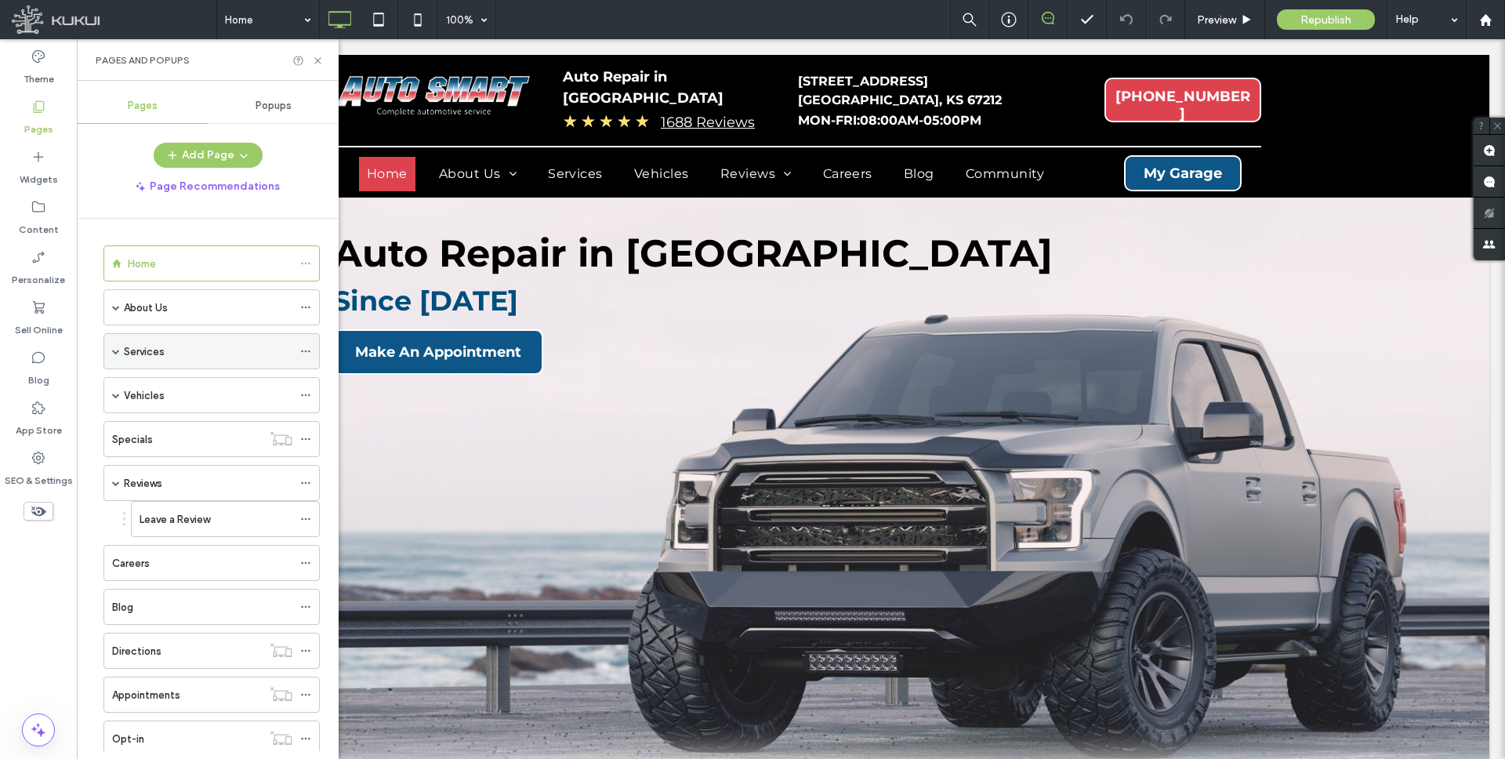
drag, startPoint x: 115, startPoint y: 350, endPoint x: 133, endPoint y: 352, distance: 18.1
click at [115, 349] on span at bounding box center [116, 351] width 8 height 8
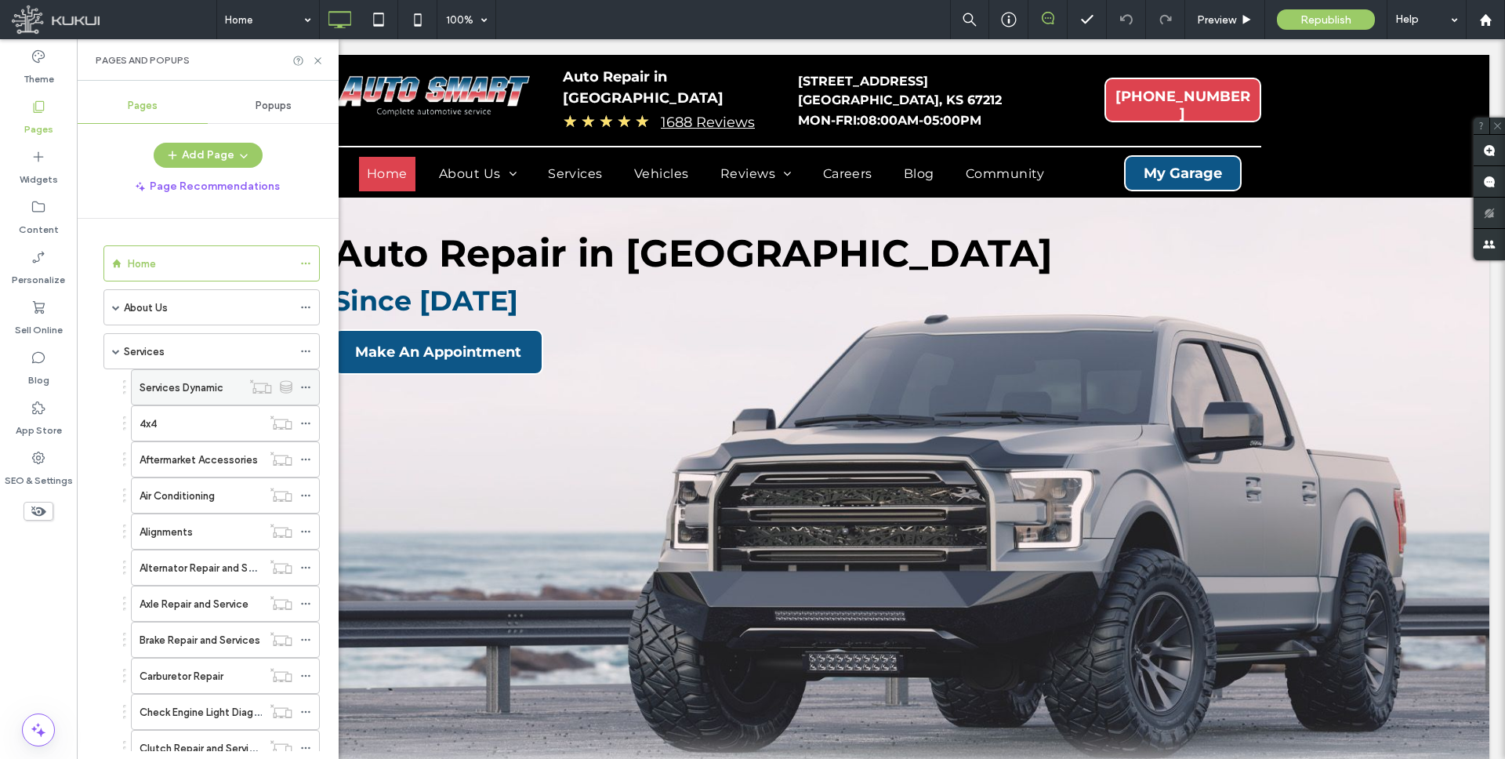
click at [308, 384] on icon at bounding box center [305, 387] width 11 height 11
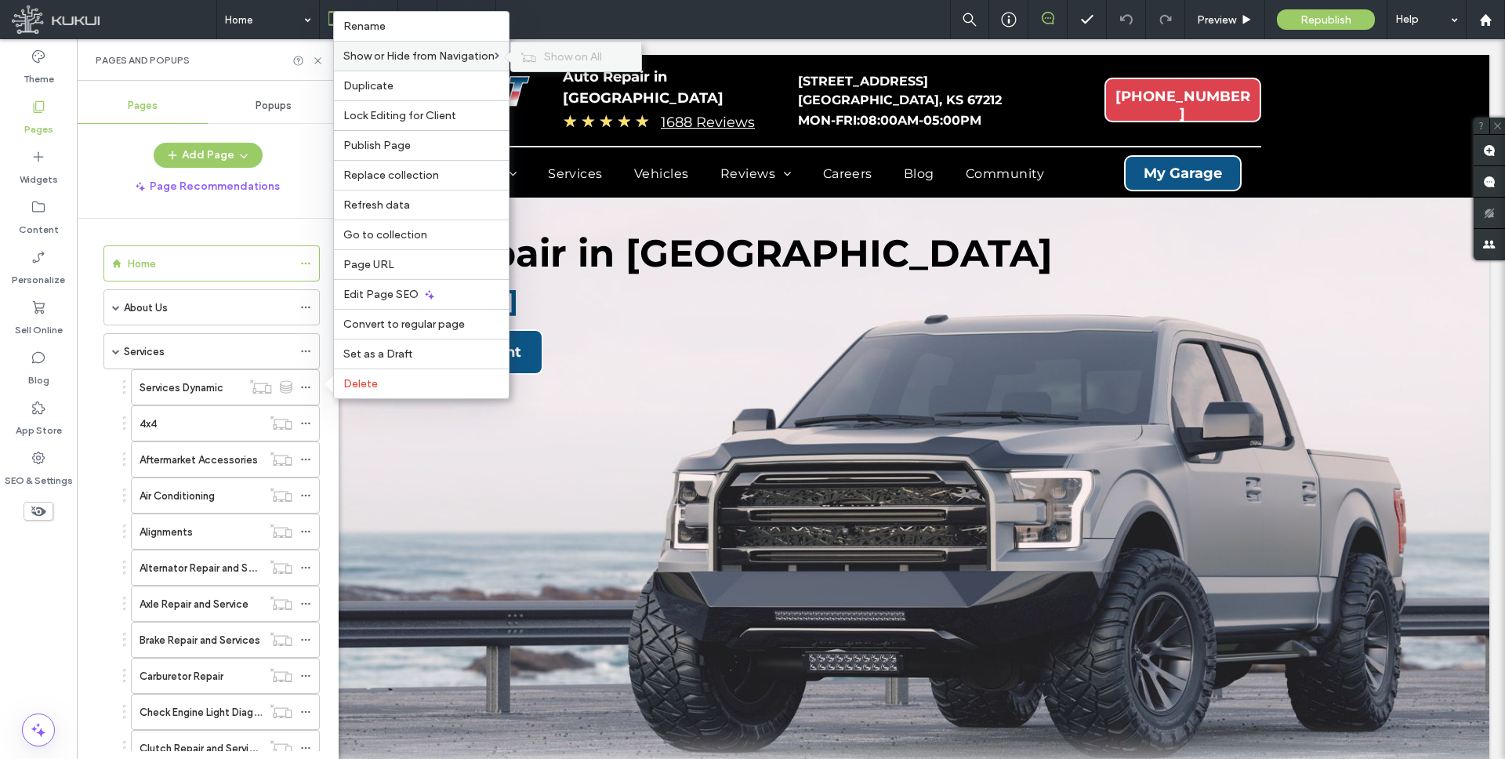
click at [547, 56] on span "Show on All" at bounding box center [573, 56] width 58 height 13
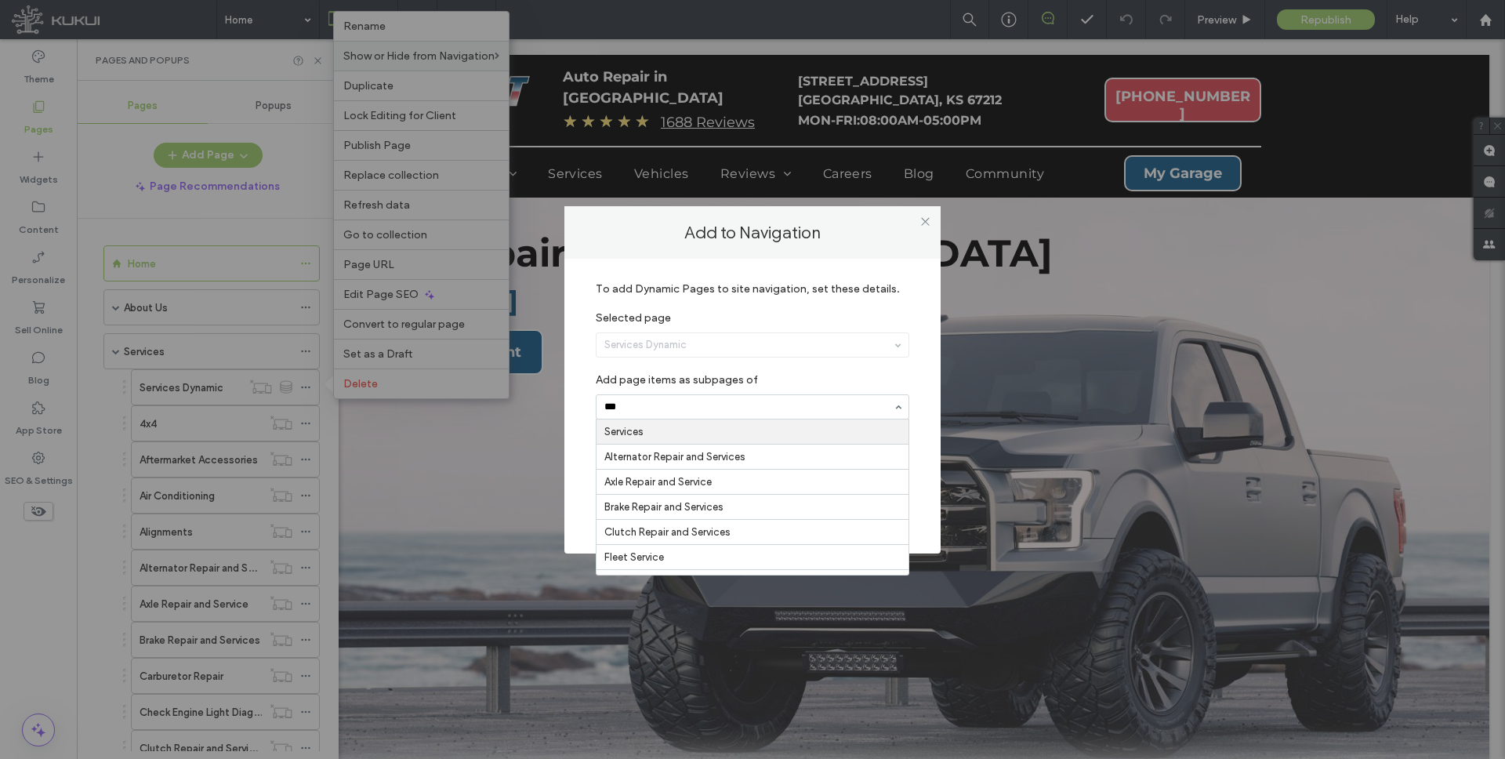
type input "****"
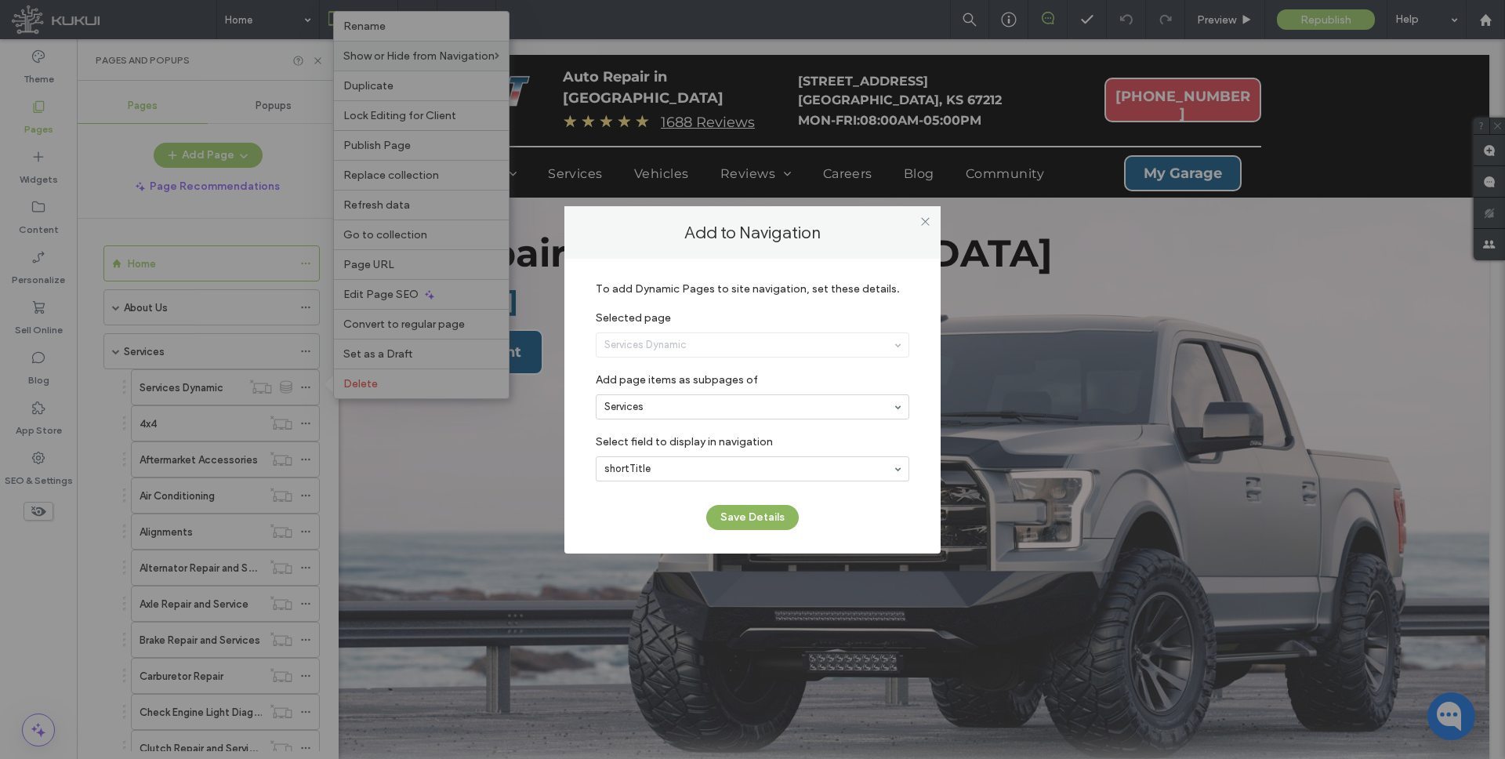
click at [738, 520] on button "Save Details" at bounding box center [752, 517] width 92 height 25
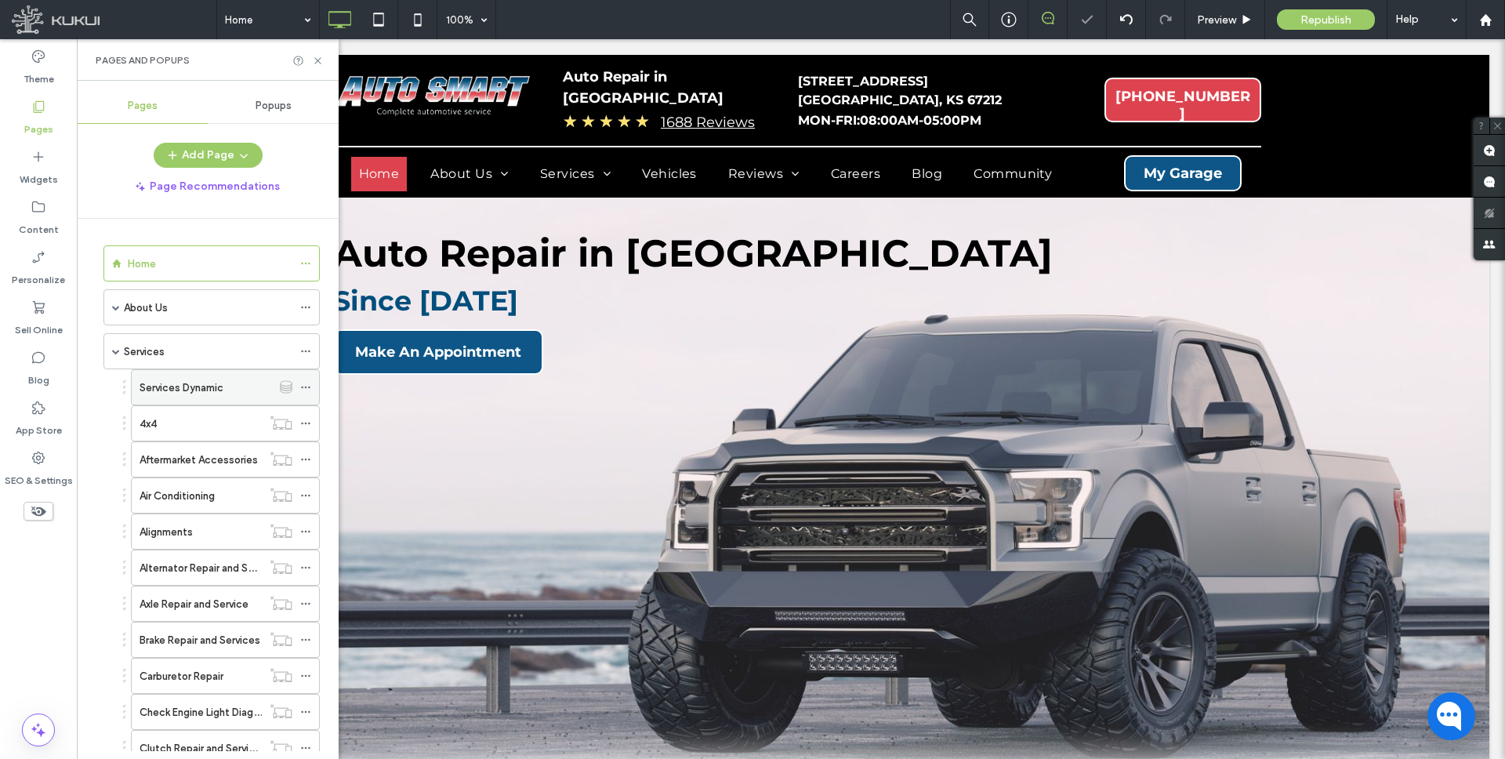
click at [305, 383] on icon at bounding box center [305, 387] width 11 height 11
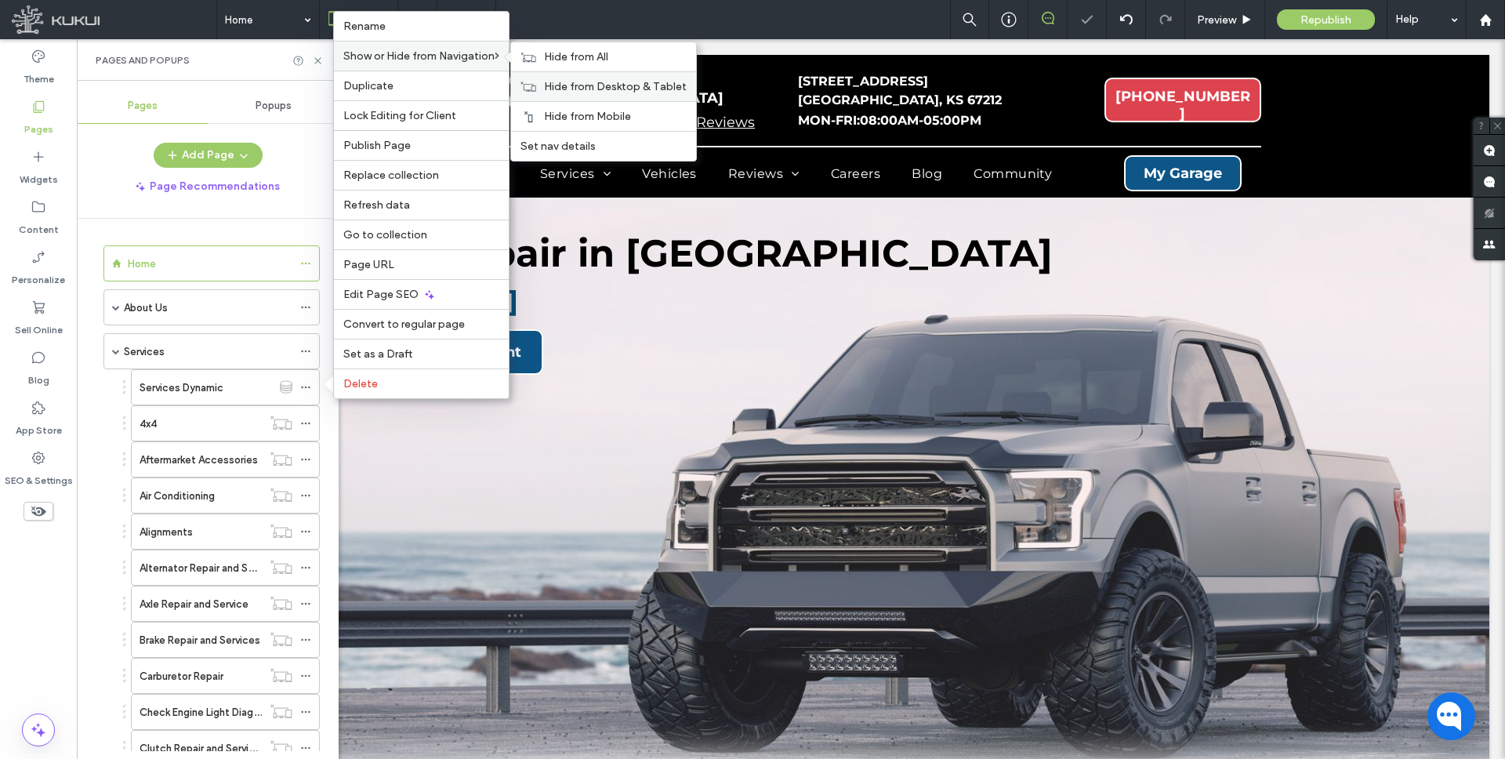
drag, startPoint x: 563, startPoint y: 57, endPoint x: 540, endPoint y: 74, distance: 29.2
click at [563, 57] on span "Hide from All" at bounding box center [576, 56] width 64 height 13
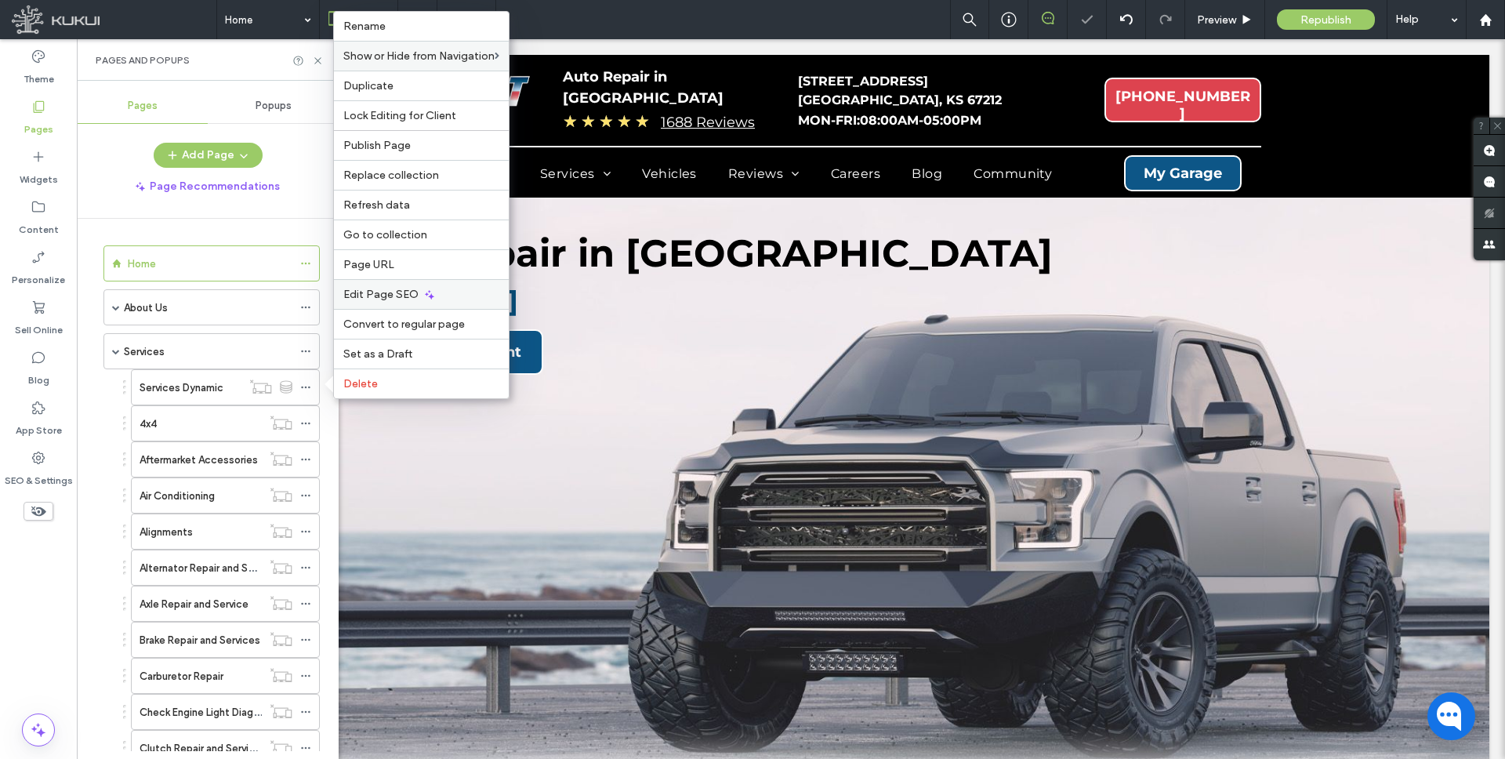
click at [406, 294] on span "Edit Page SEO" at bounding box center [380, 294] width 75 height 13
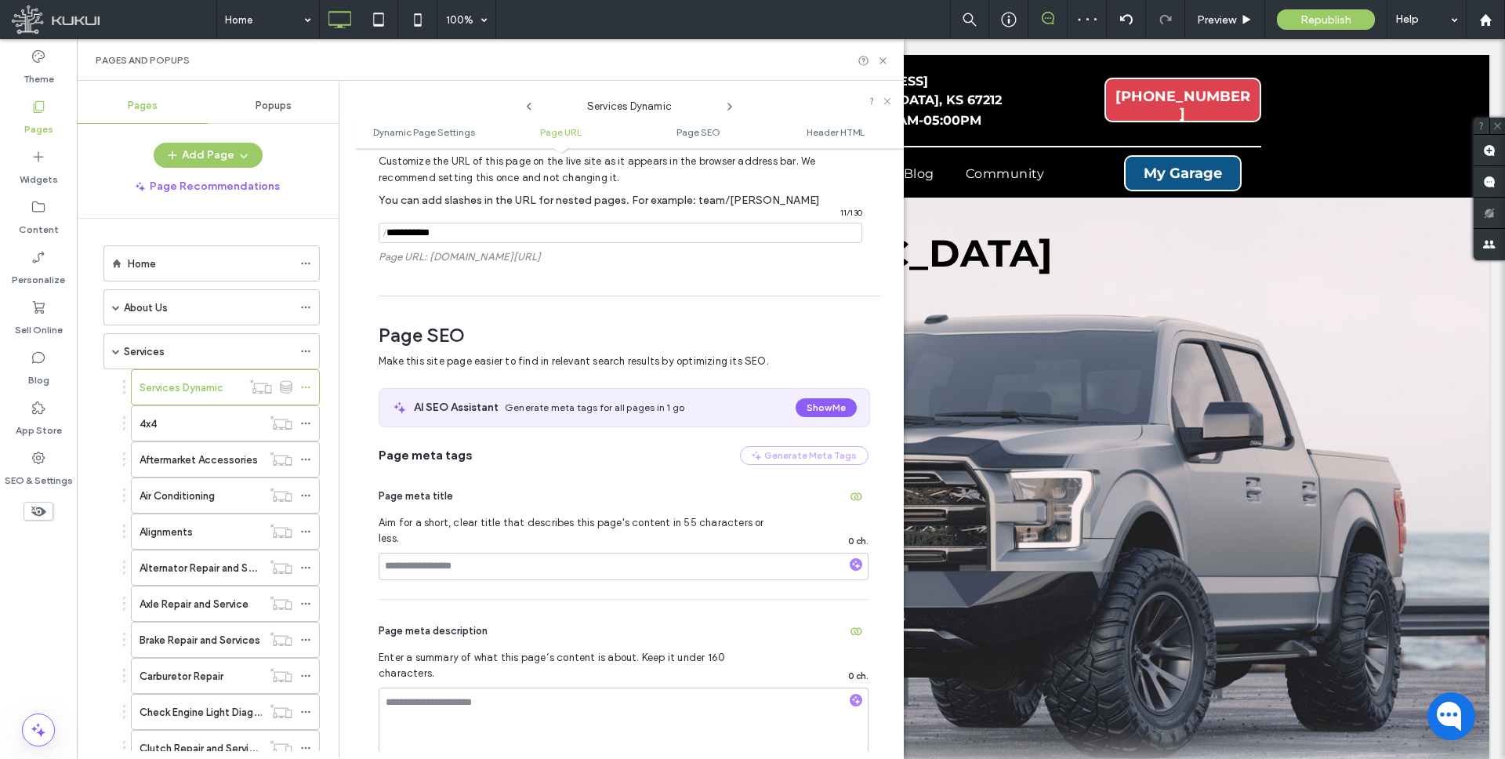
scroll to position [366, 0]
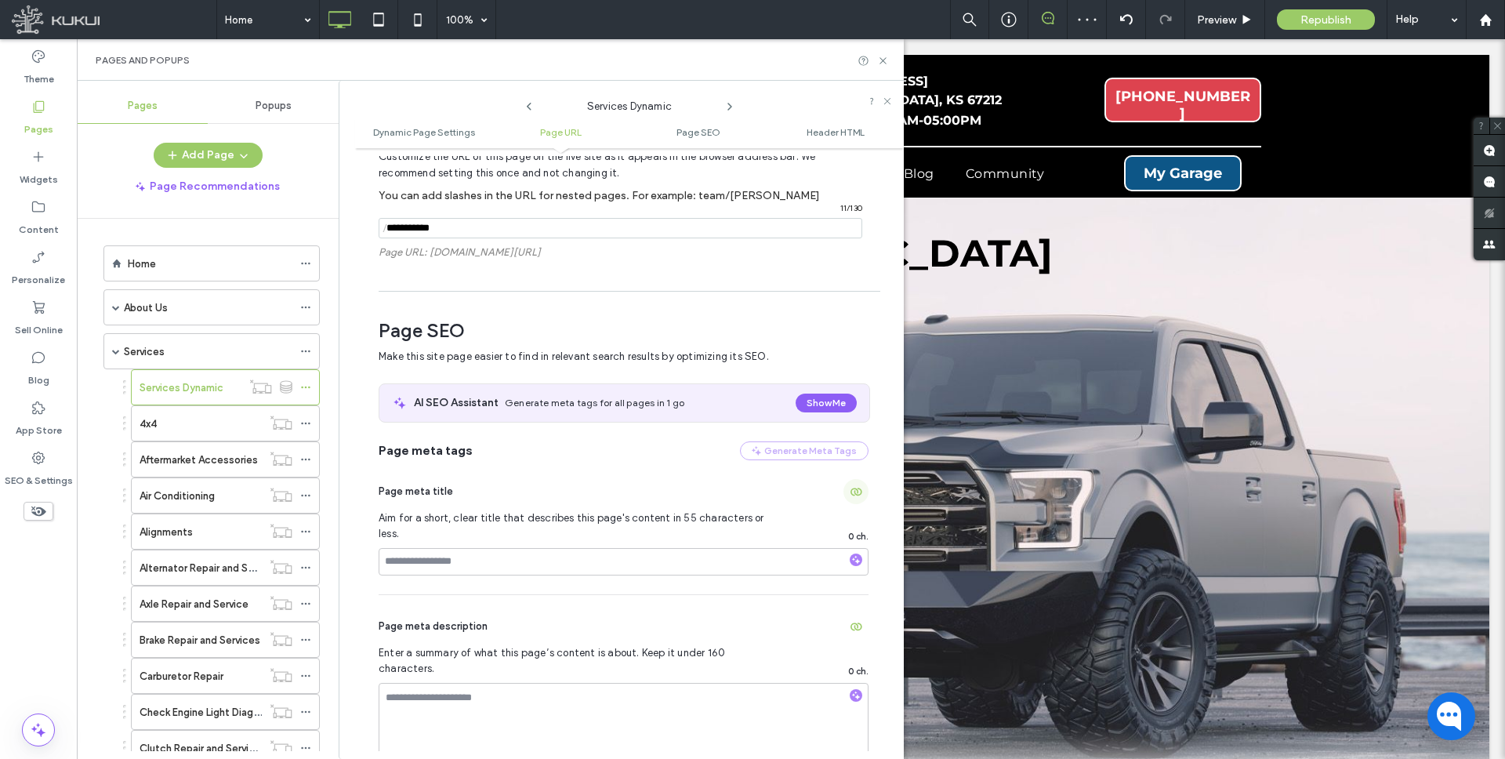
click at [849, 499] on span "button" at bounding box center [855, 491] width 25 height 25
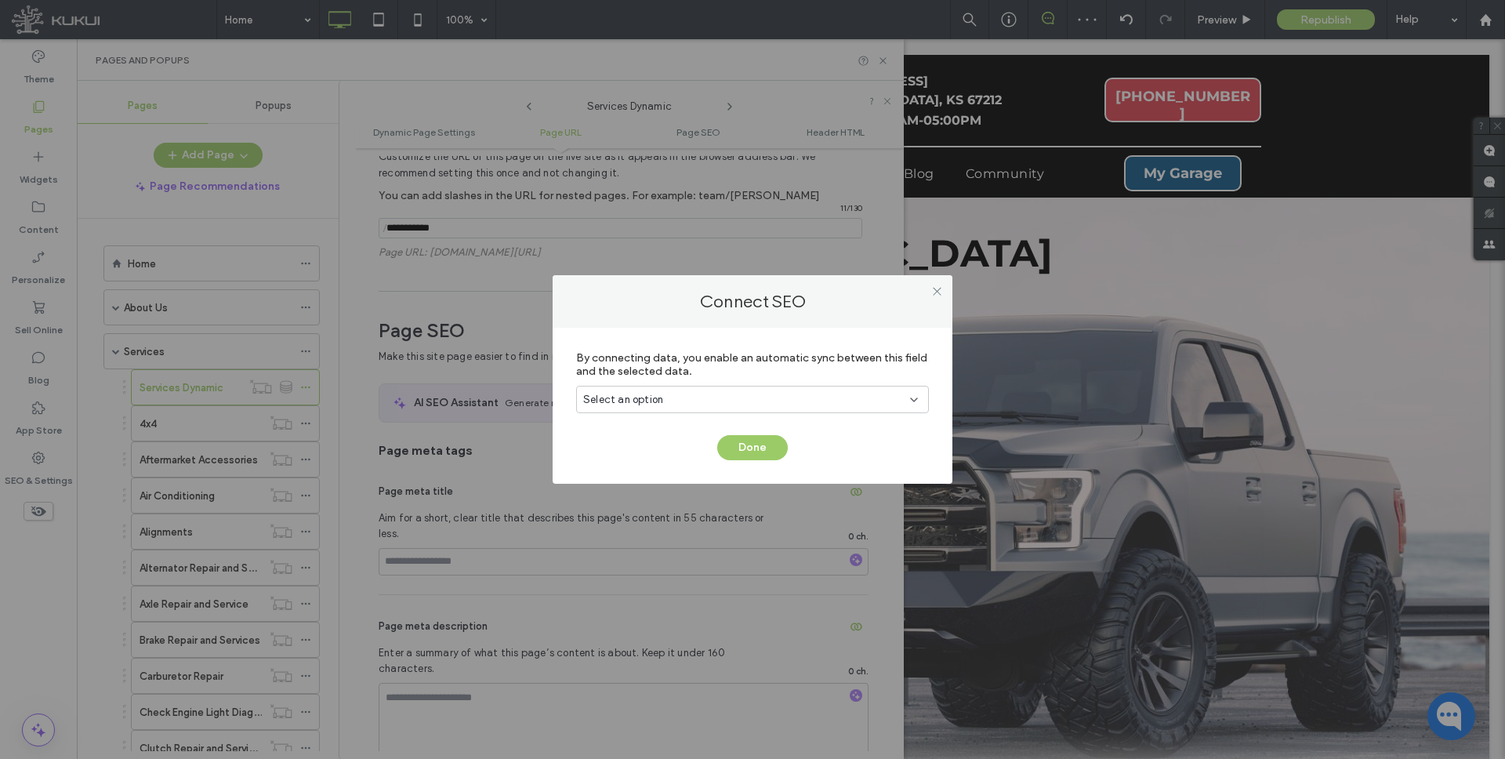
click at [755, 392] on div "Select an option" at bounding box center [743, 400] width 320 height 16
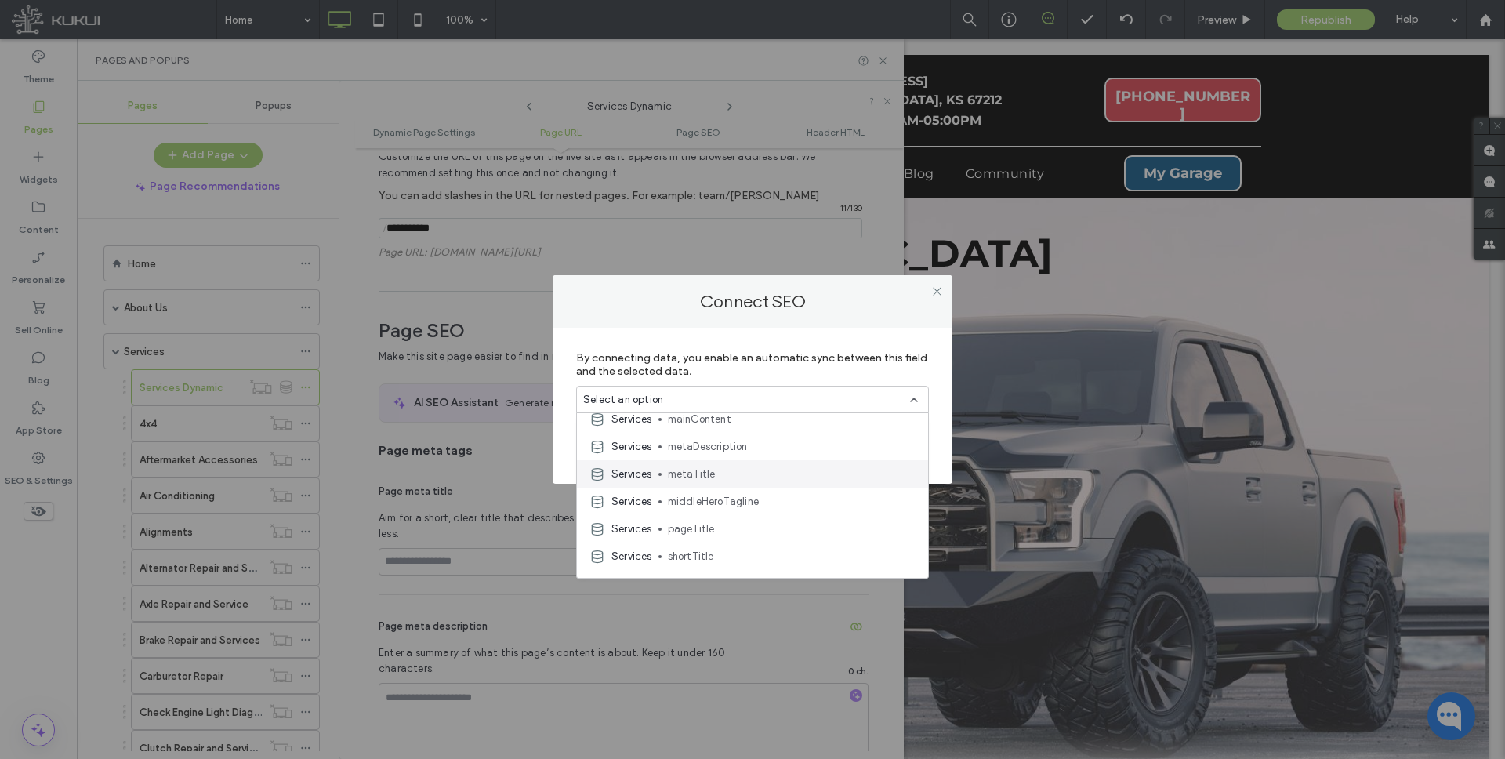
scroll to position [284, 0]
click at [716, 468] on span "metaTitle" at bounding box center [792, 473] width 248 height 16
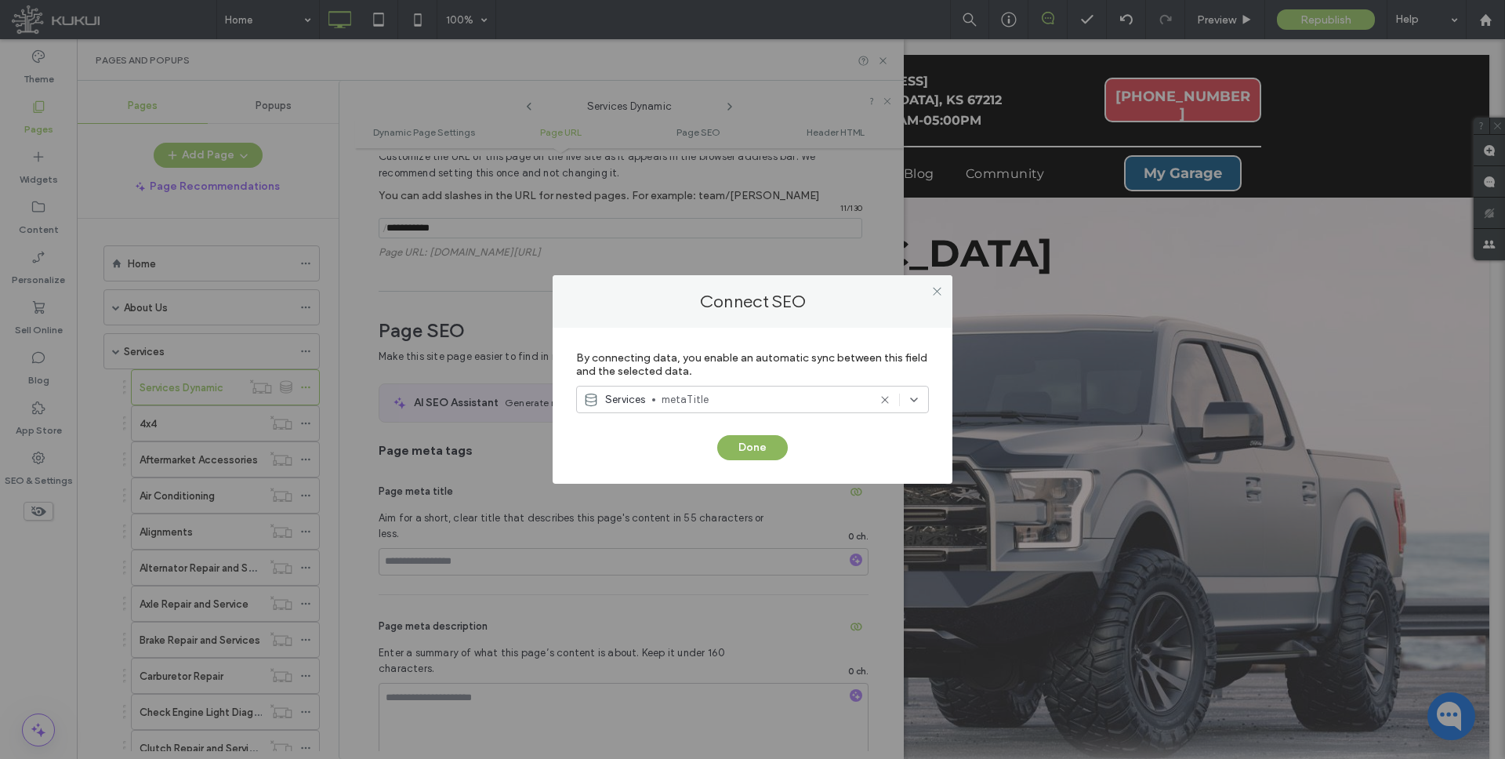
click at [744, 440] on button "Done" at bounding box center [752, 447] width 71 height 25
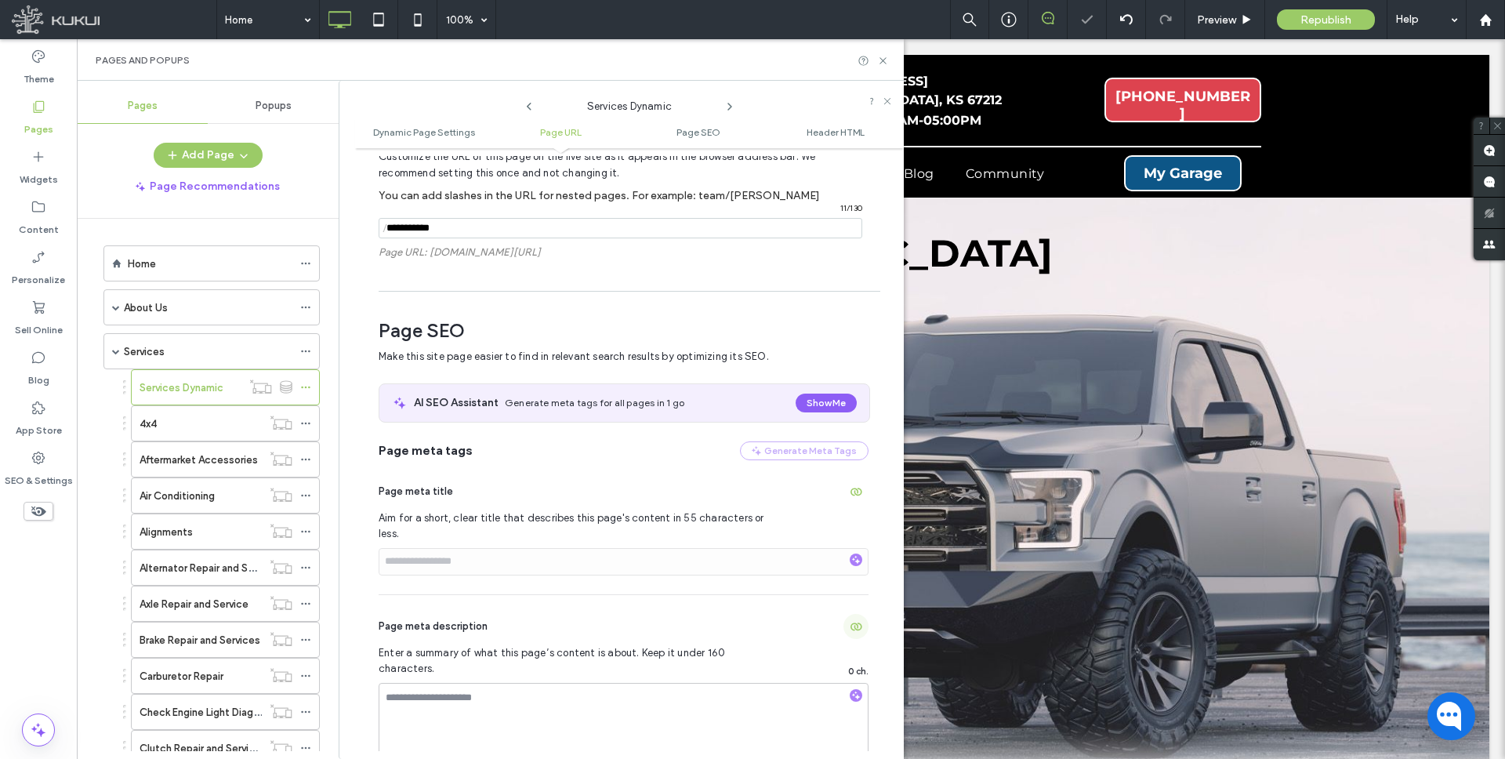
click at [847, 614] on span "button" at bounding box center [855, 626] width 25 height 25
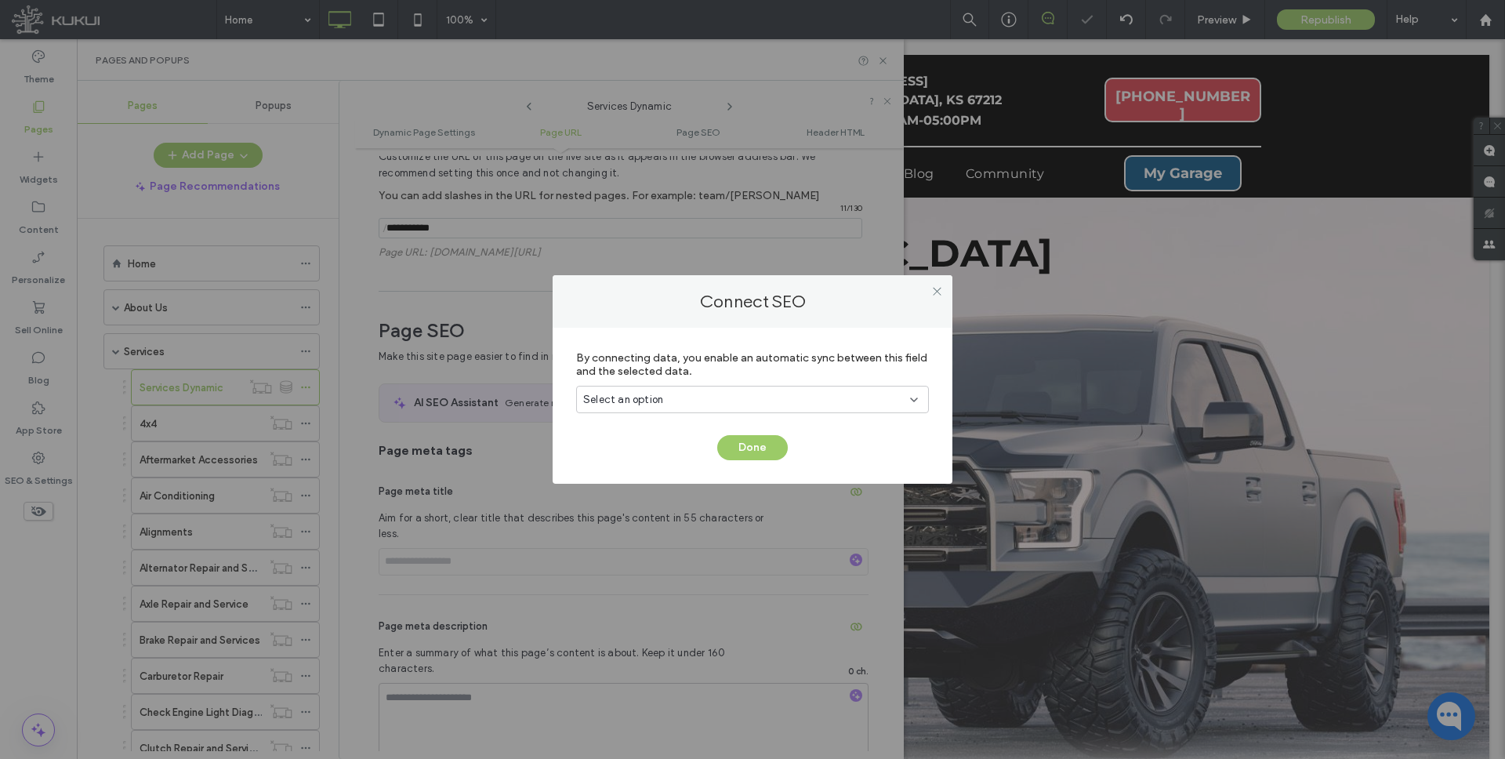
click at [817, 393] on div "Select an option" at bounding box center [743, 400] width 320 height 16
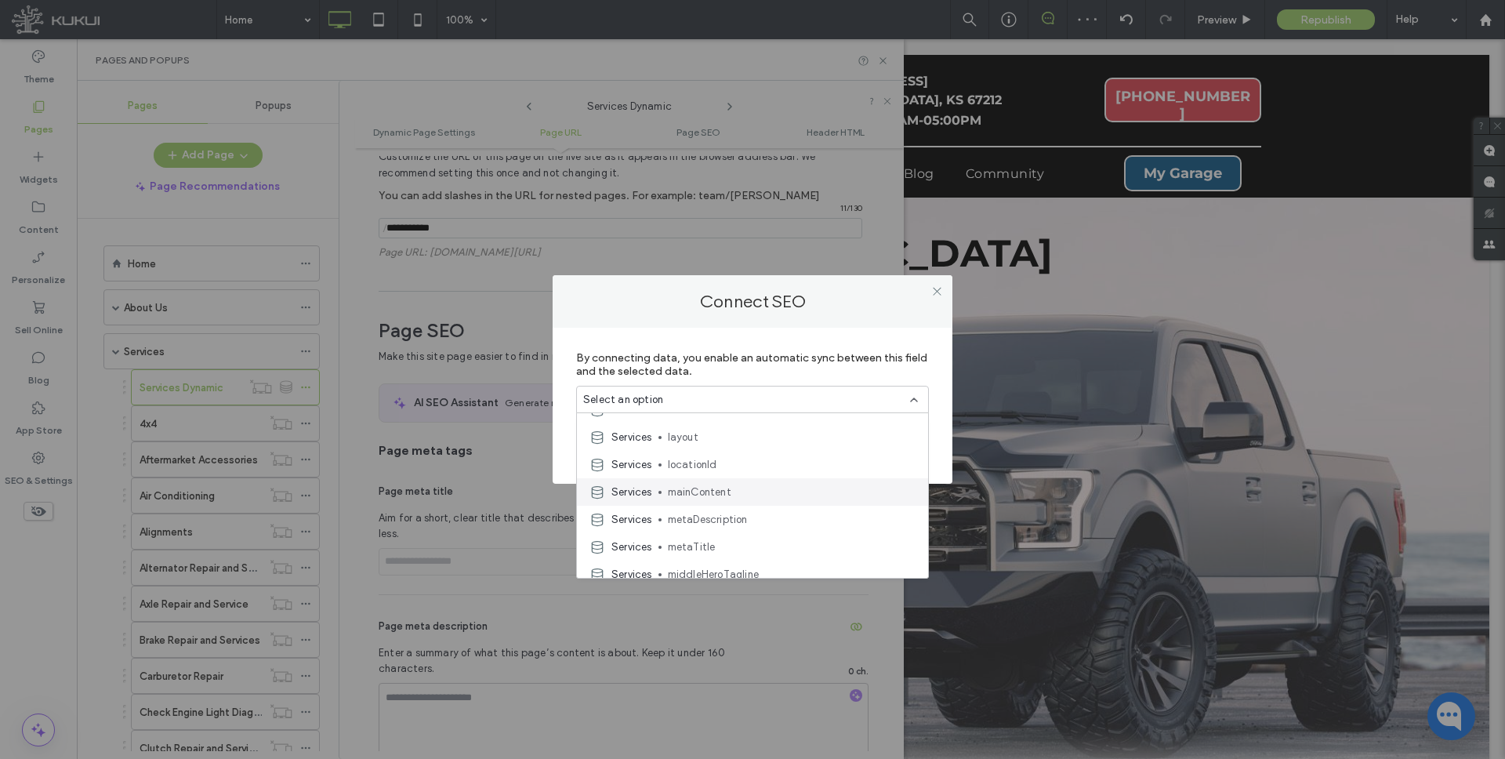
scroll to position [211, 0]
click at [733, 511] on span "metaDescription" at bounding box center [792, 518] width 248 height 16
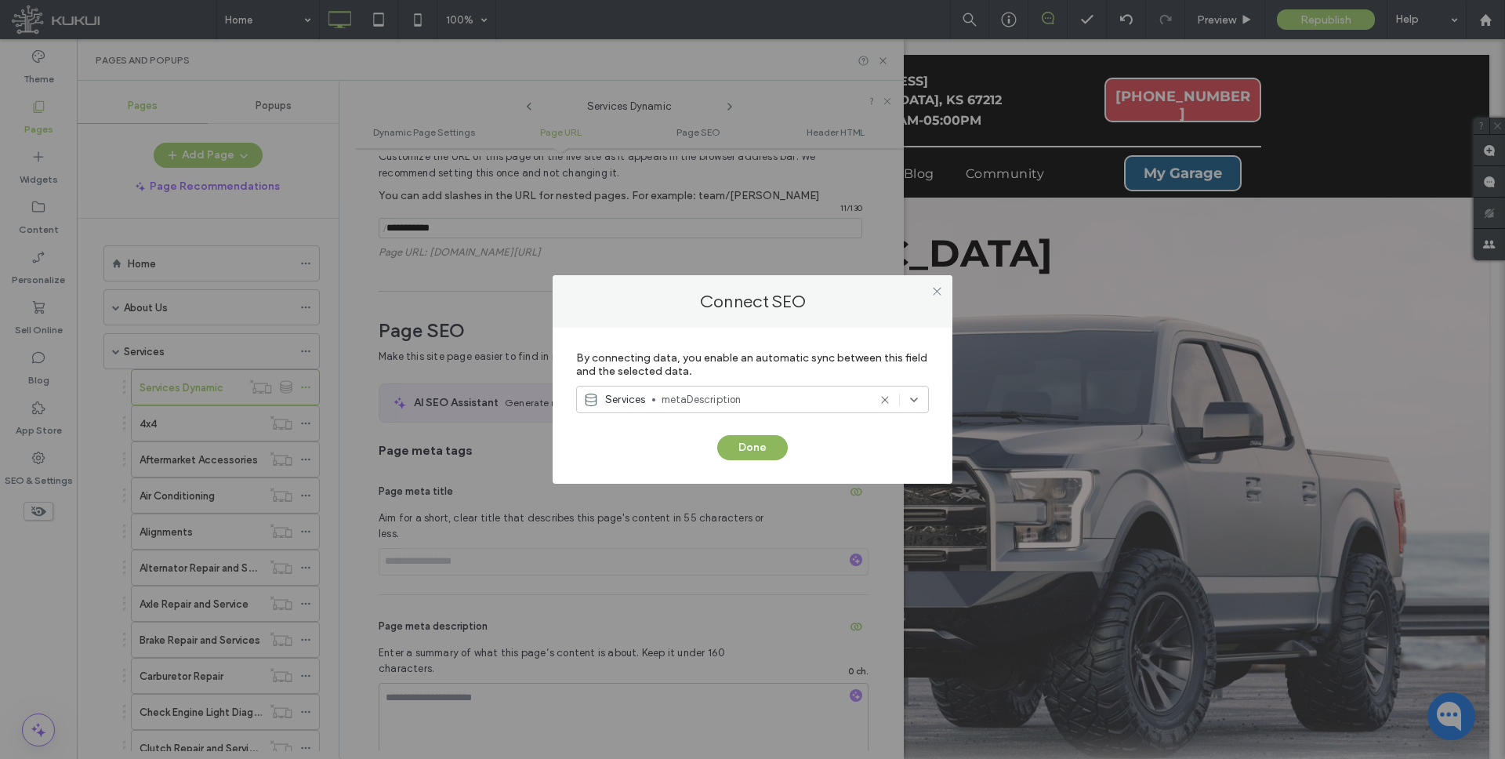
click at [746, 440] on button "Done" at bounding box center [752, 447] width 71 height 25
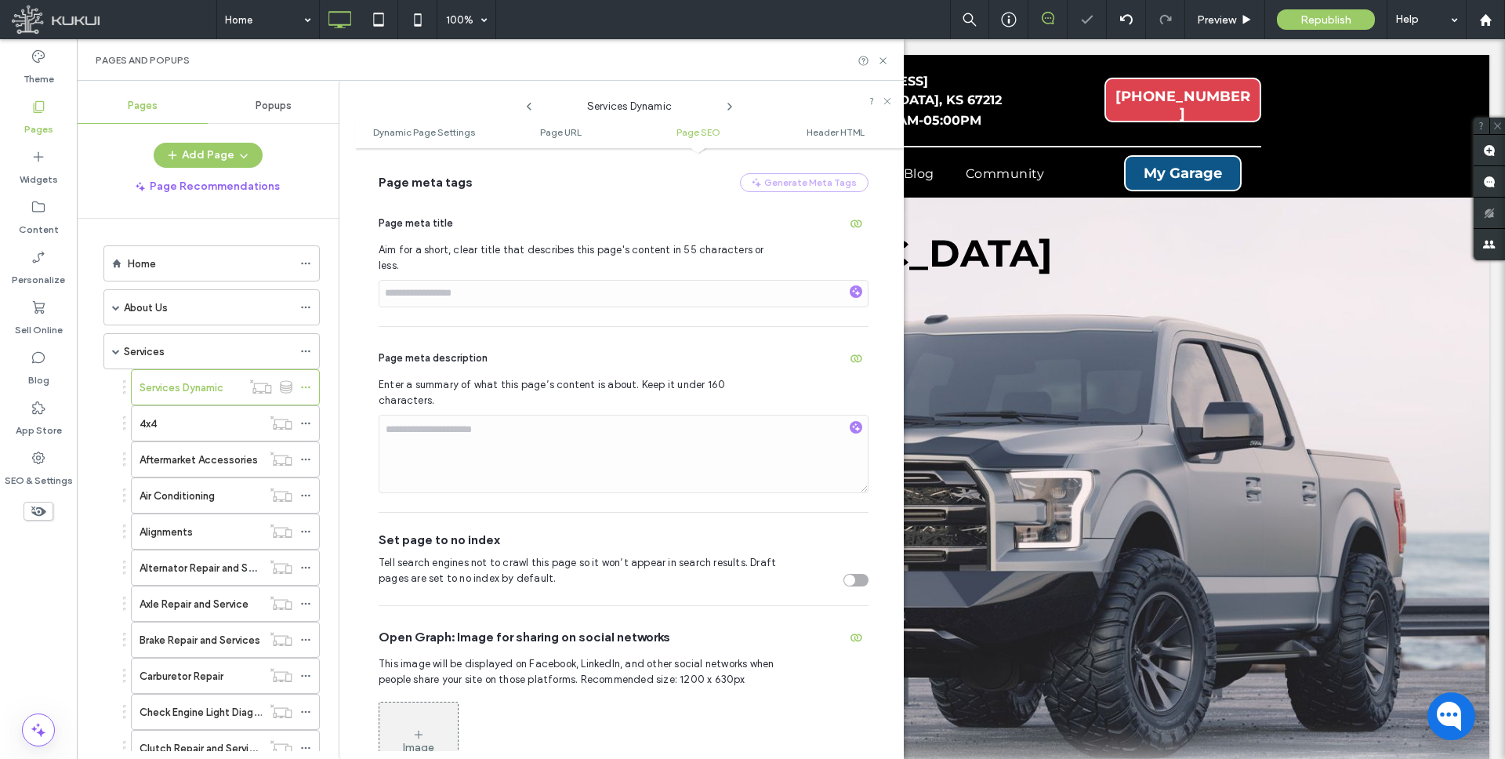
scroll to position [644, 0]
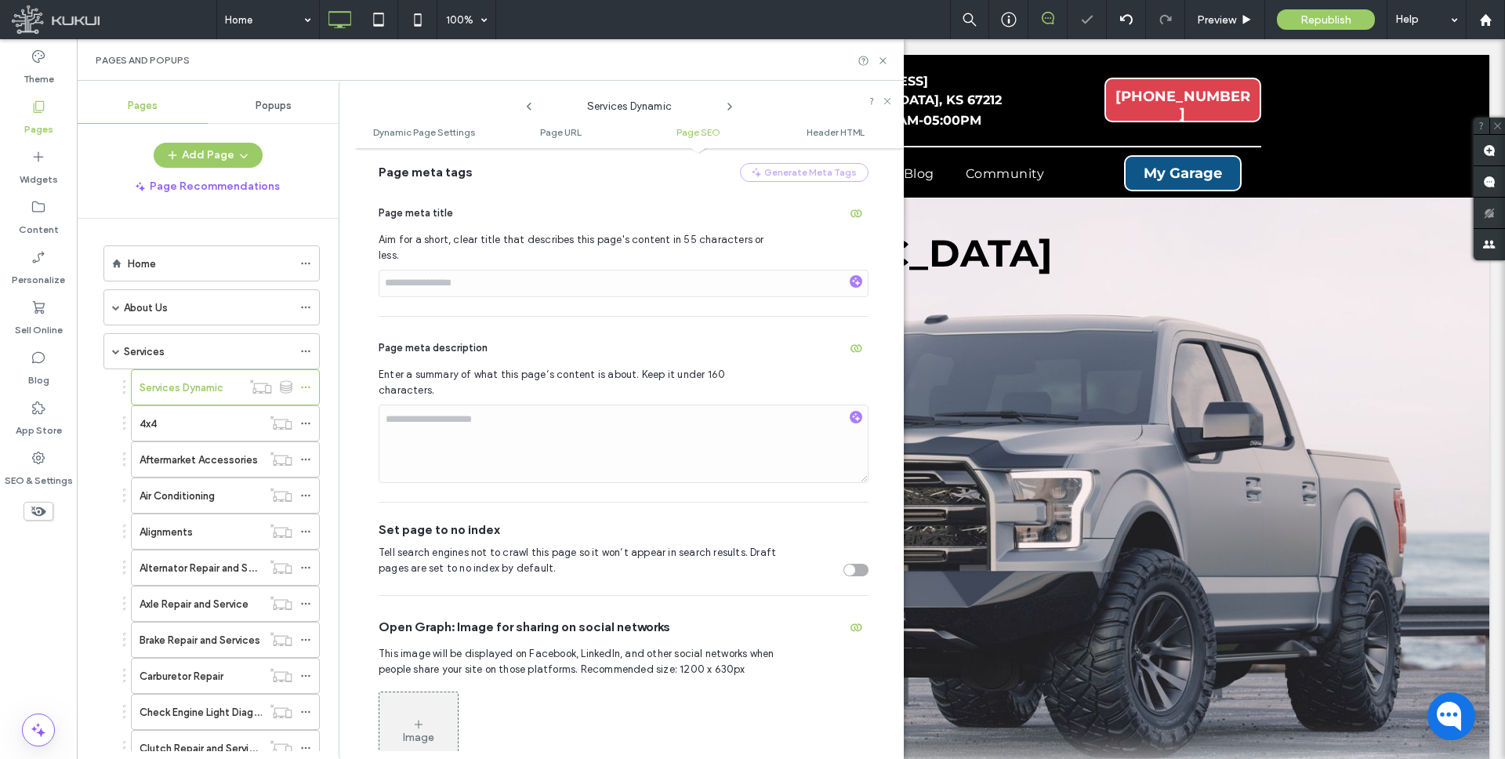
click at [852, 596] on div "Open Graph: Image for sharing on social networks This image will be displayed o…" at bounding box center [623, 697] width 490 height 202
click at [850, 623] on use "button" at bounding box center [856, 627] width 12 height 8
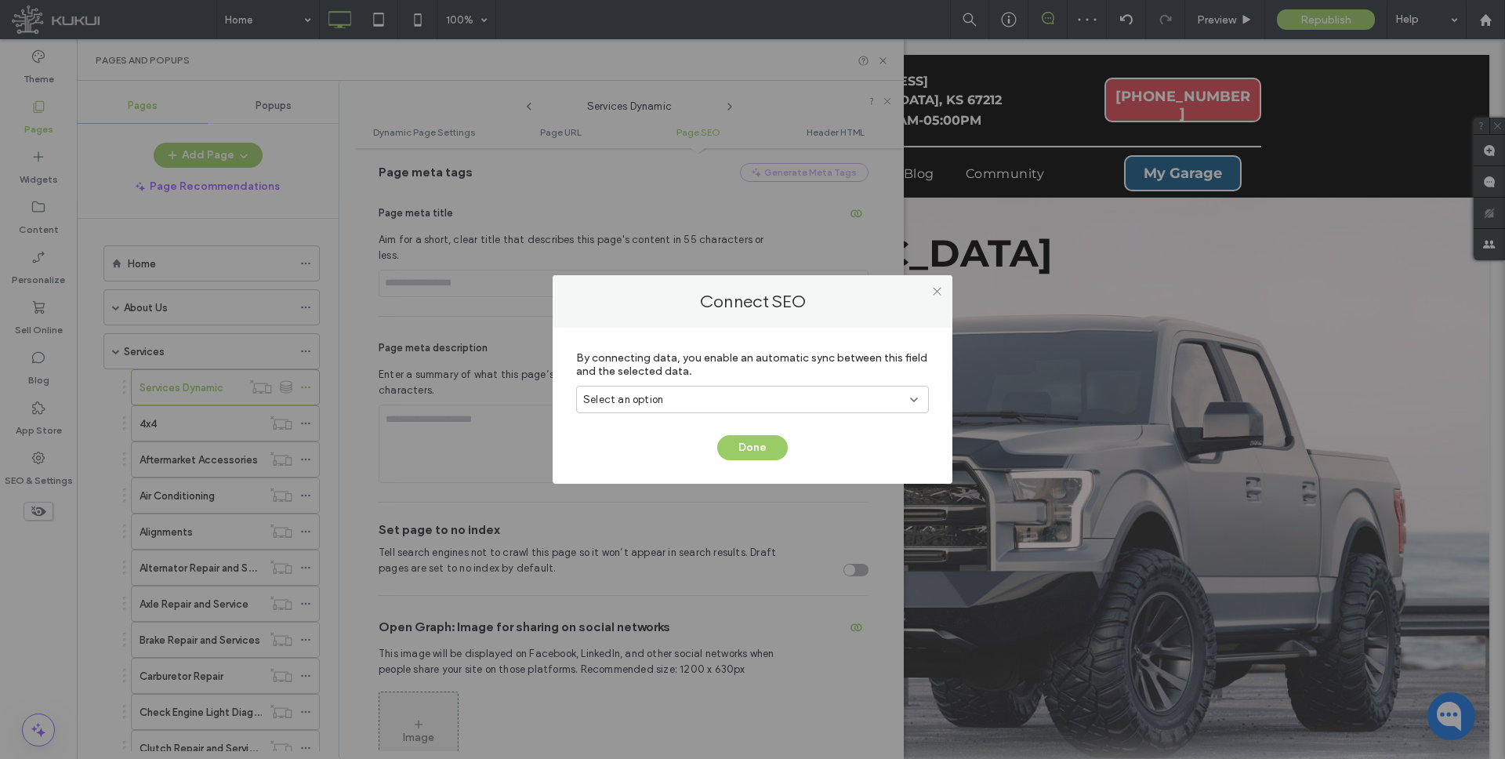
click at [793, 386] on div "Select an option" at bounding box center [752, 399] width 353 height 27
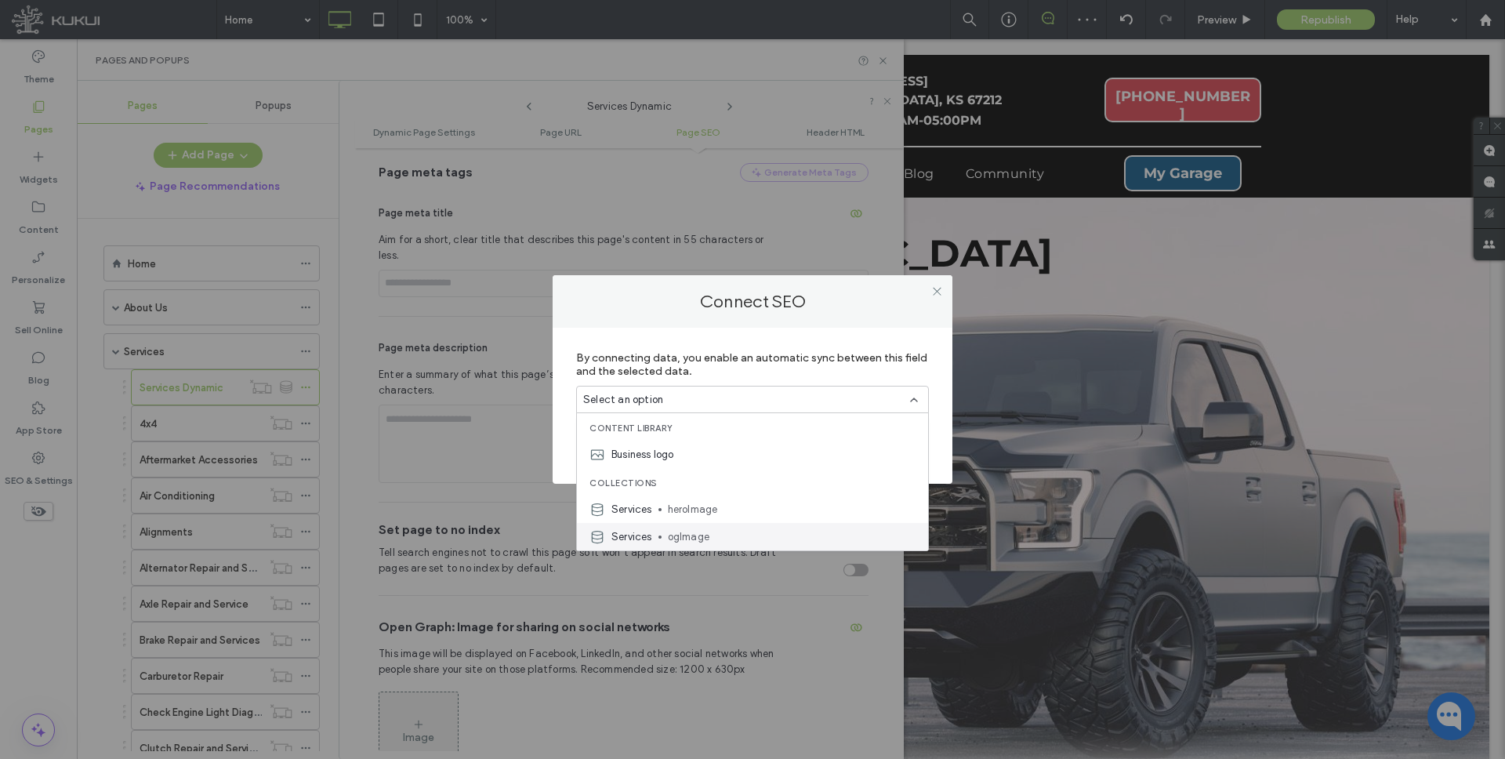
click at [689, 529] on span "ogImage" at bounding box center [792, 537] width 248 height 16
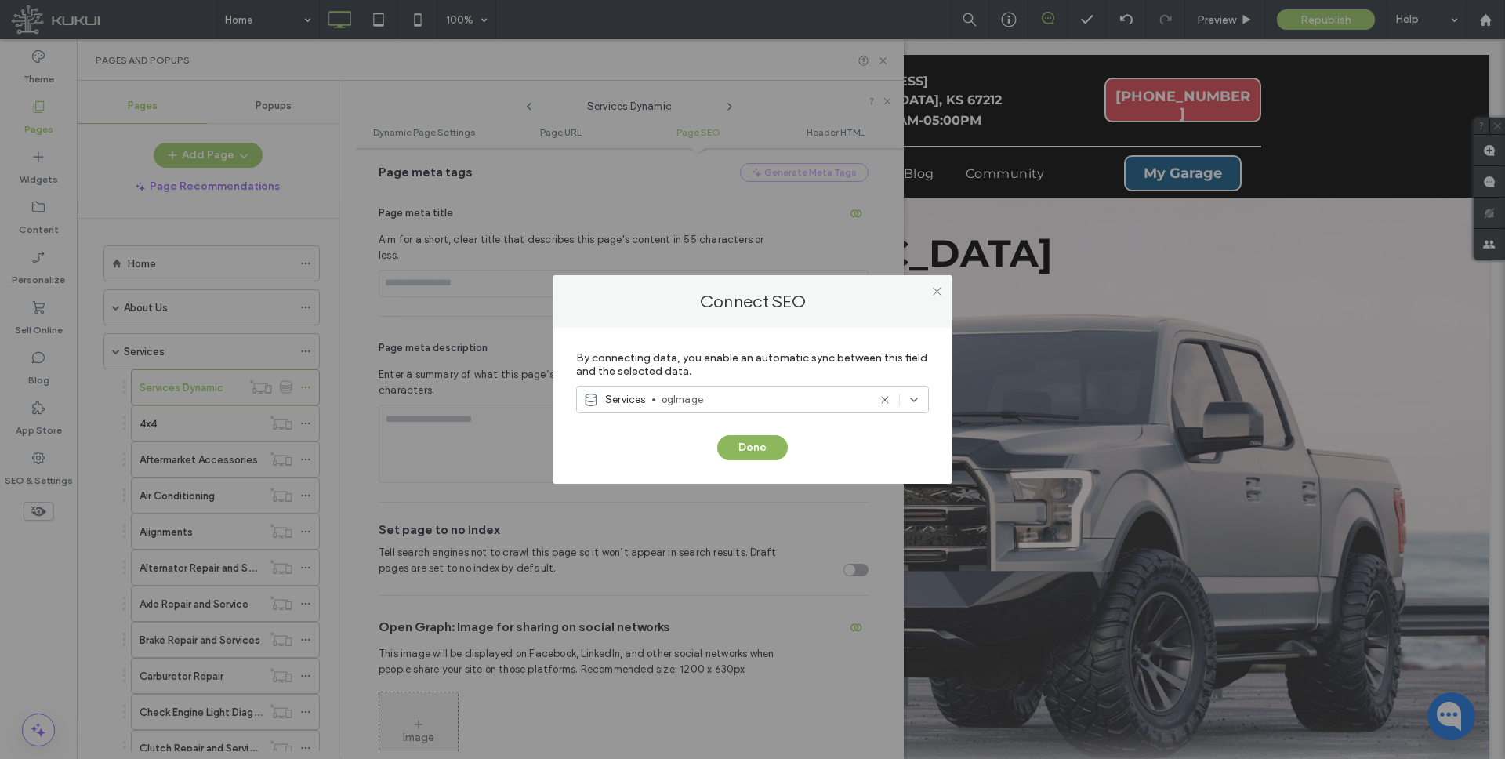
click at [762, 447] on button "Done" at bounding box center [752, 447] width 71 height 25
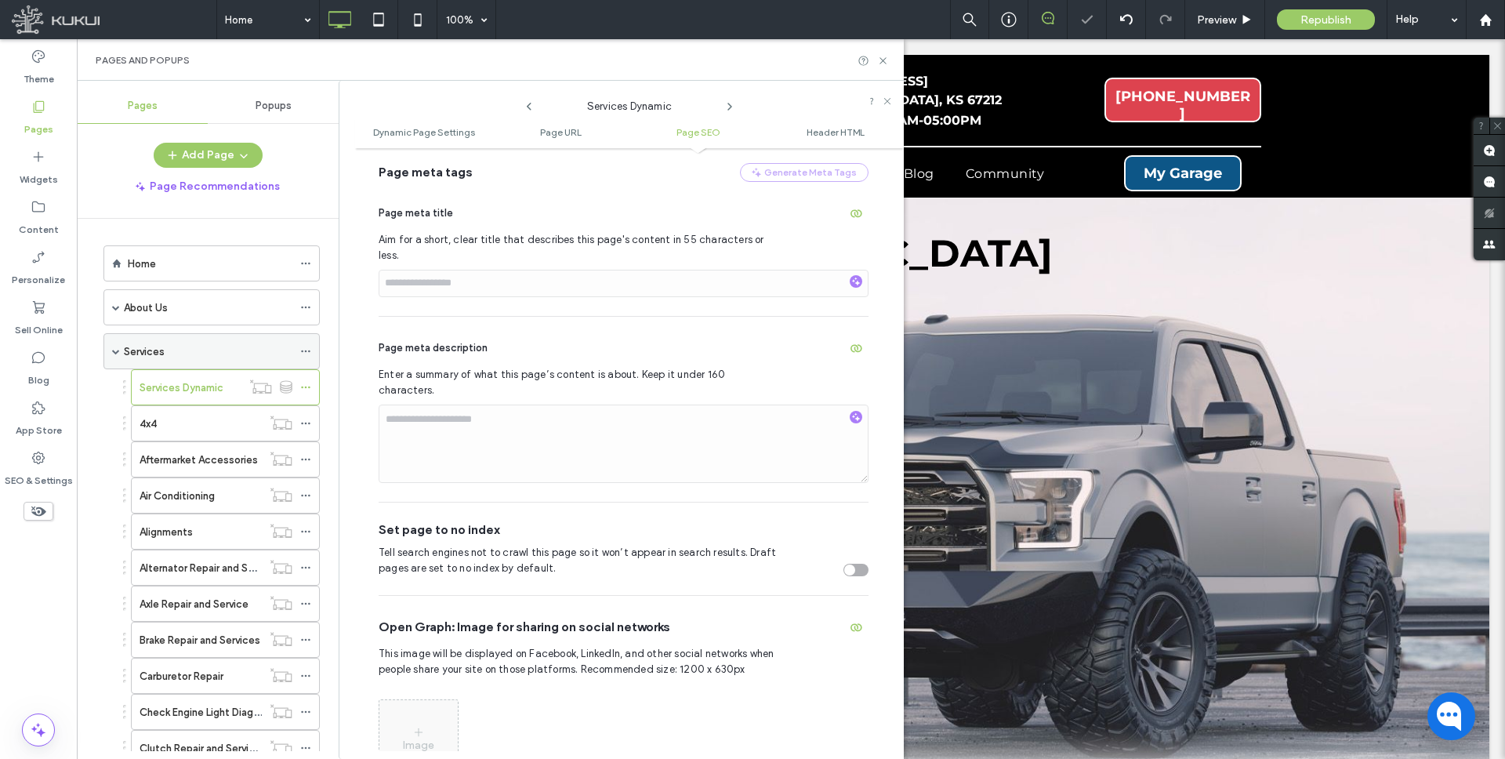
click at [110, 347] on div "Services" at bounding box center [211, 351] width 216 height 36
click at [115, 348] on span at bounding box center [116, 351] width 8 height 8
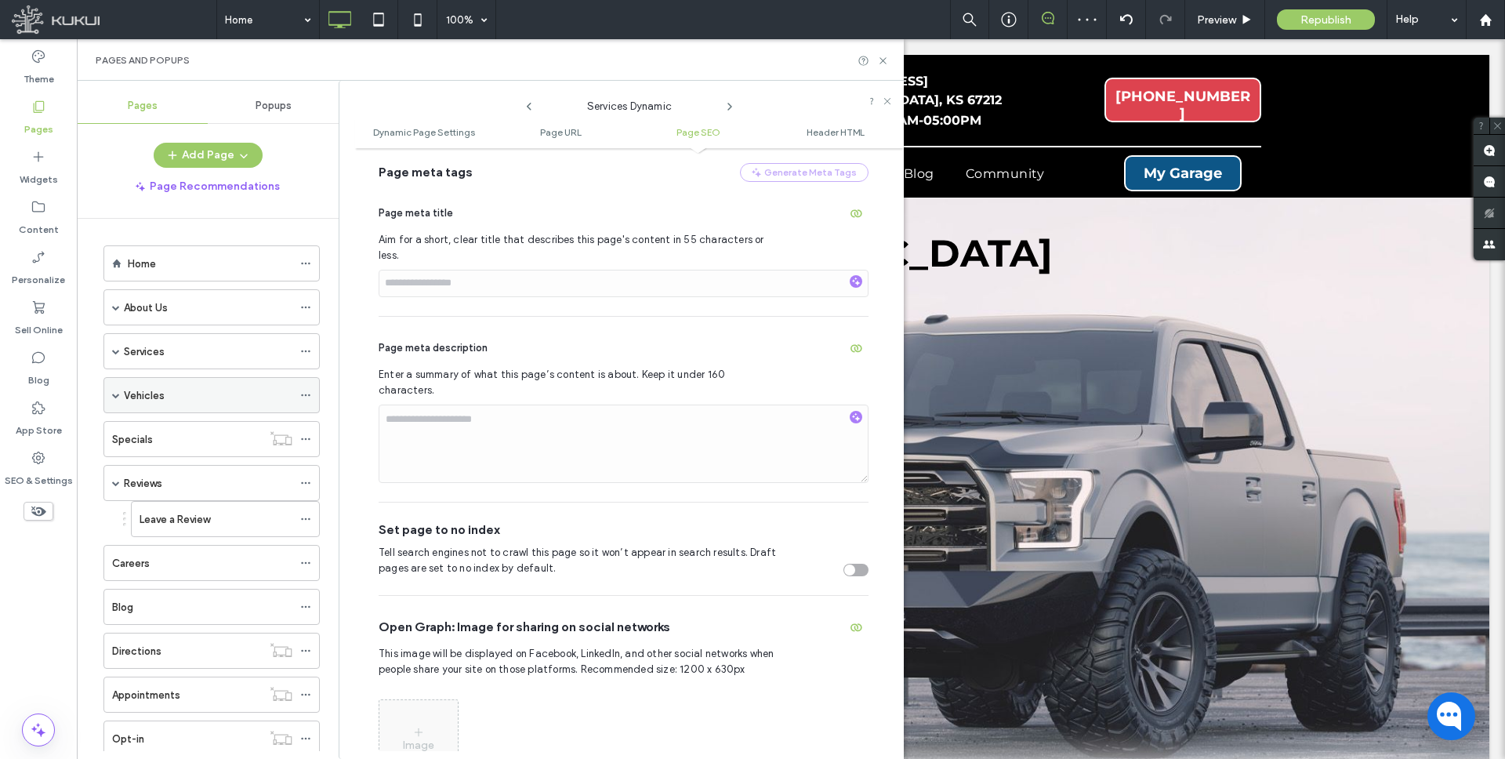
drag, startPoint x: 115, startPoint y: 394, endPoint x: 216, endPoint y: 400, distance: 101.3
click at [115, 394] on span at bounding box center [116, 395] width 8 height 8
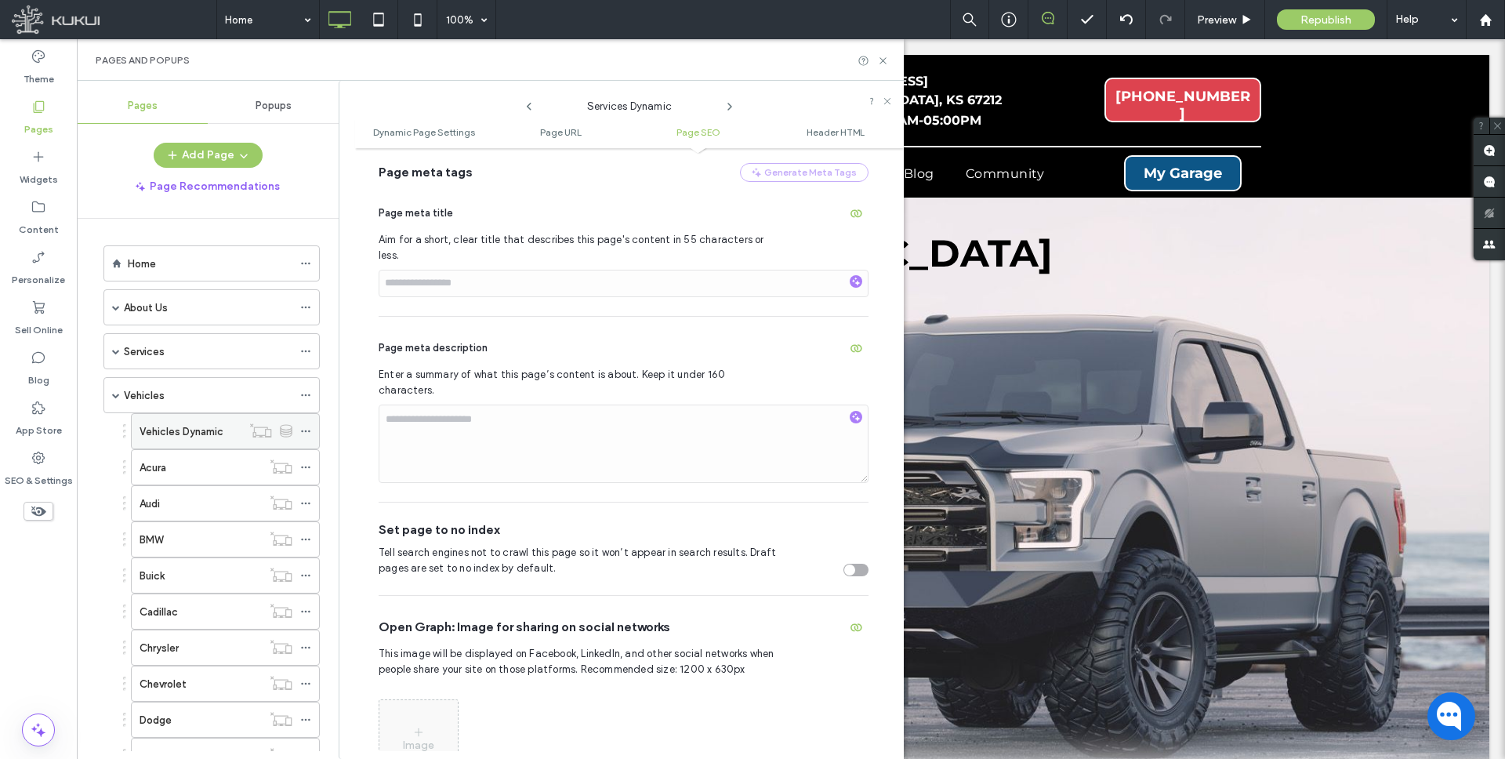
click at [307, 431] on icon at bounding box center [305, 431] width 11 height 11
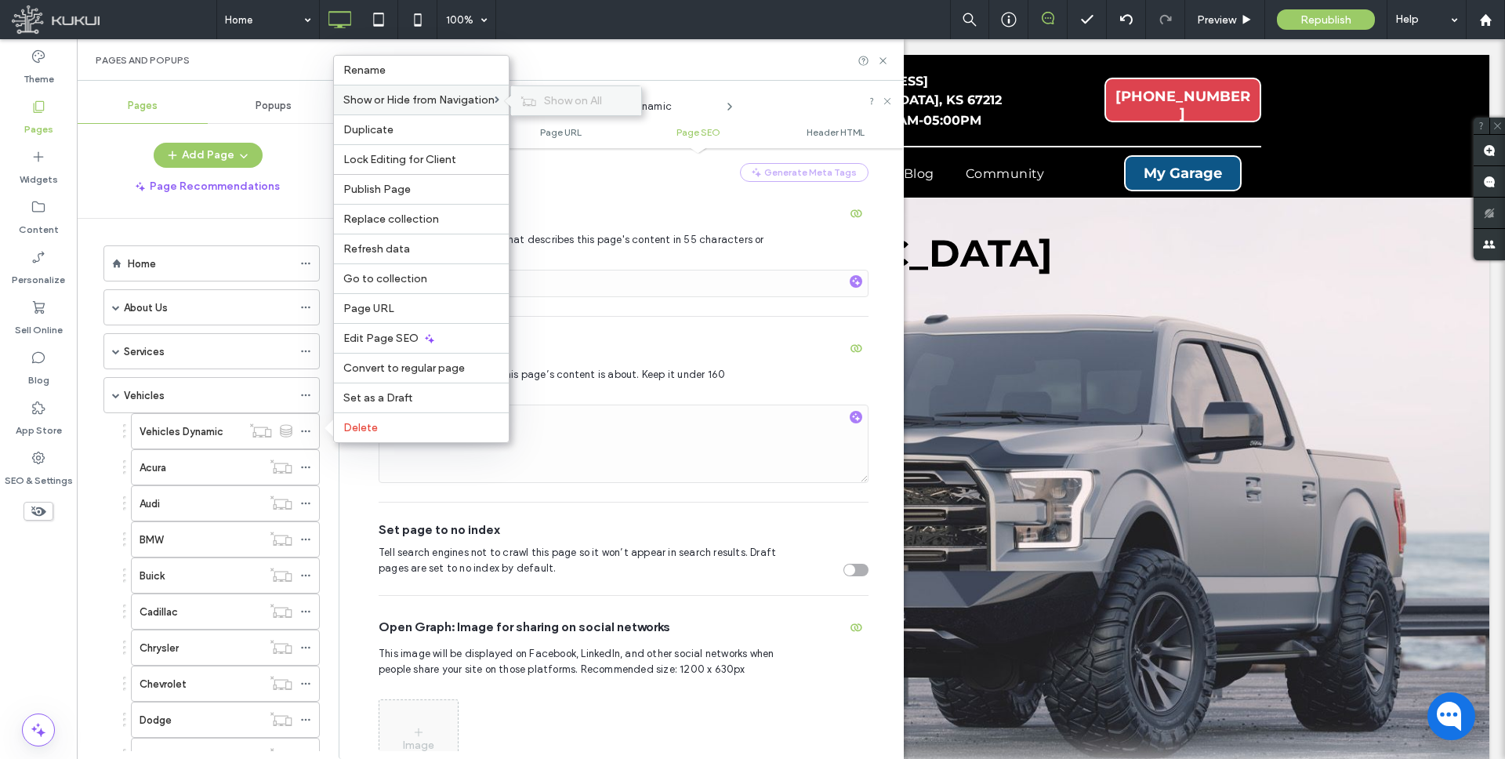
click at [587, 101] on span "Show on All" at bounding box center [573, 100] width 58 height 13
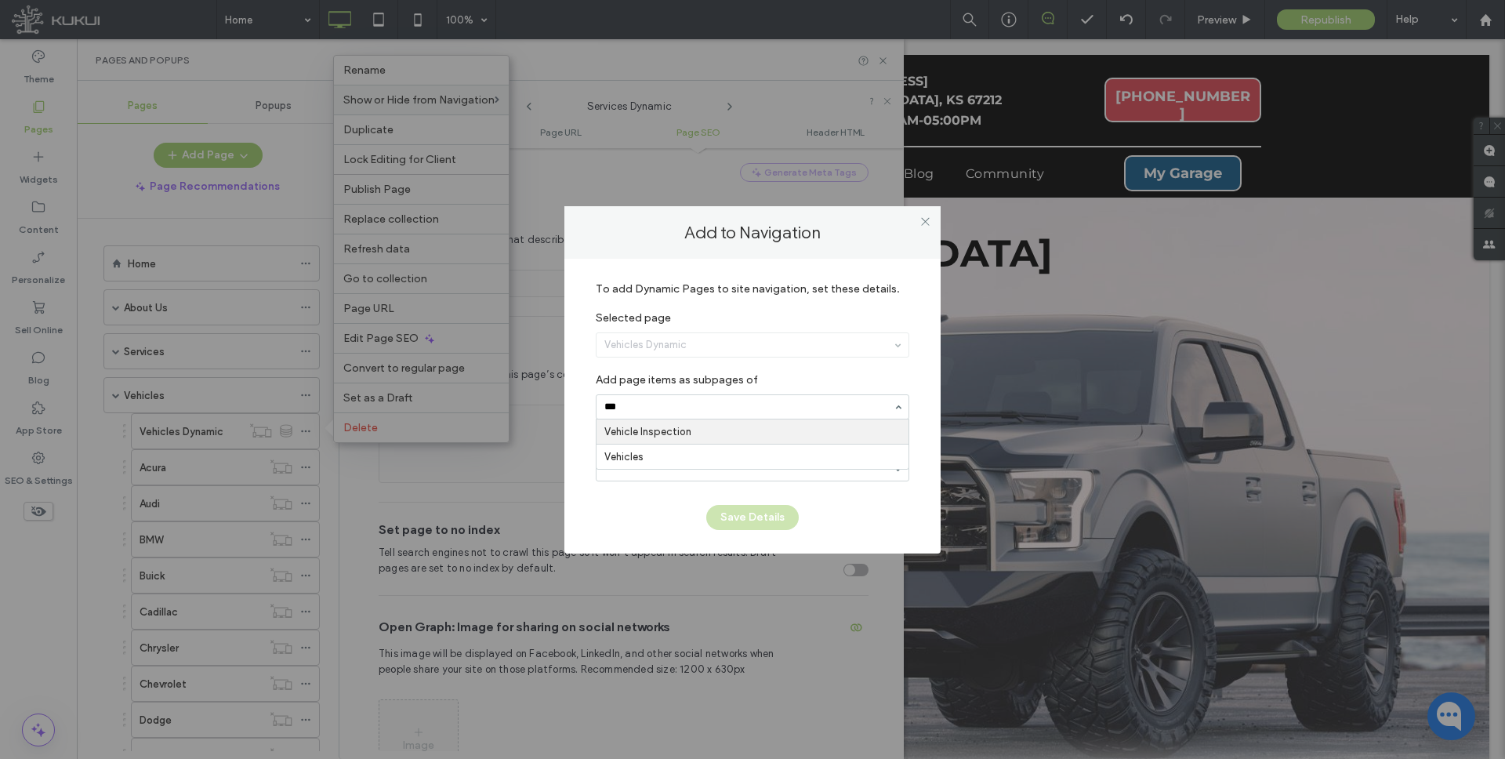
type input "****"
click at [674, 401] on input at bounding box center [748, 406] width 288 height 11
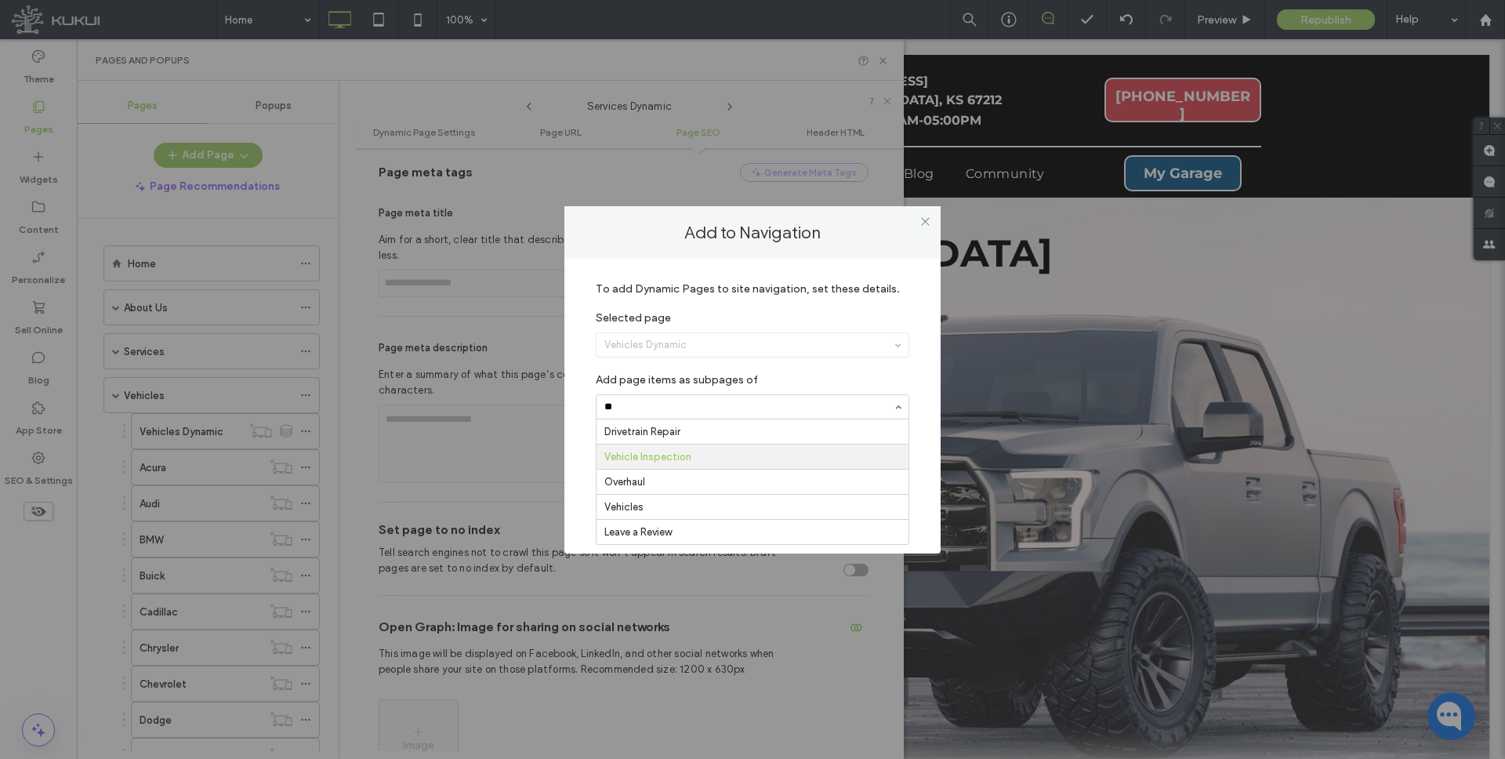
scroll to position [0, 0]
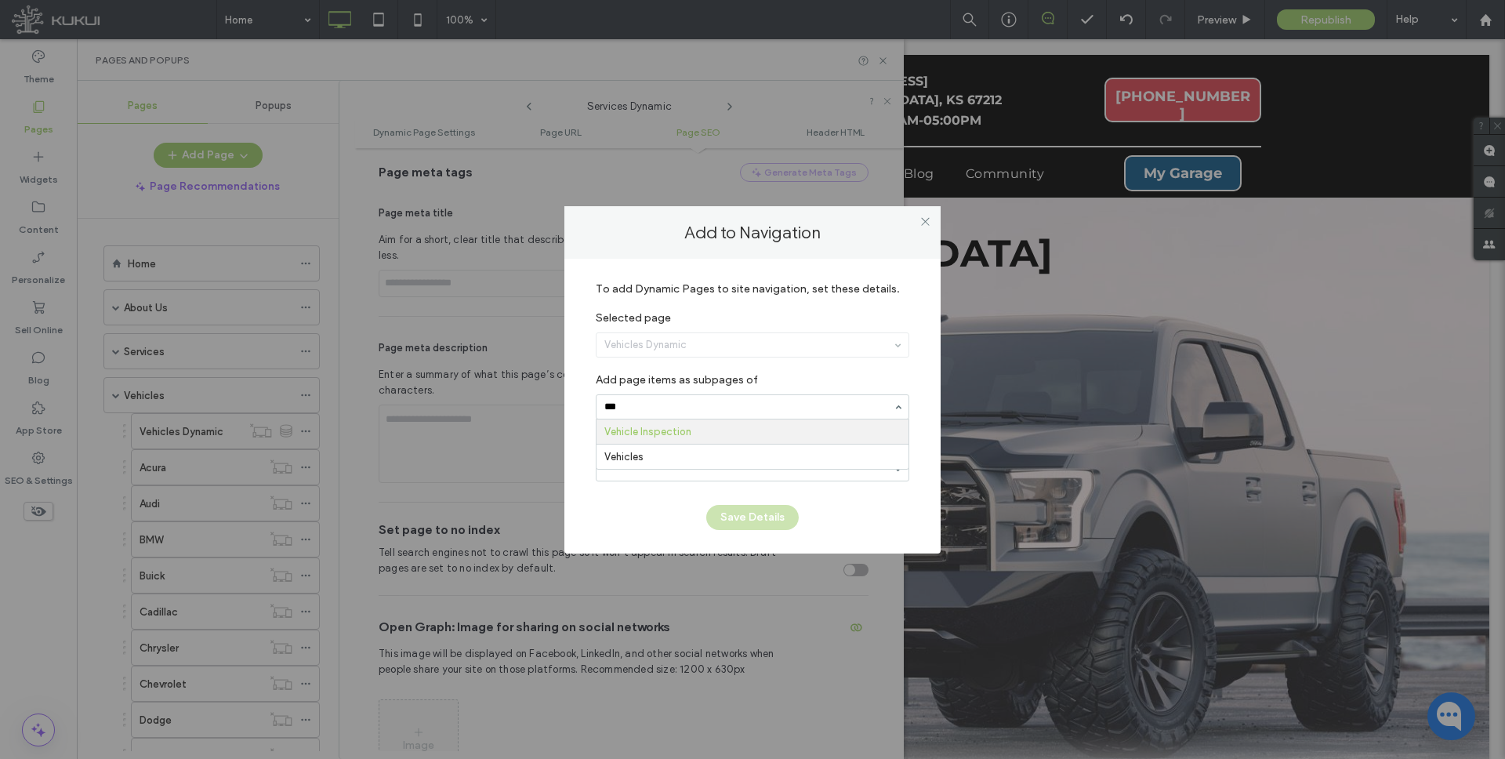
type input "****"
click at [746, 519] on button "Save Details" at bounding box center [752, 517] width 92 height 25
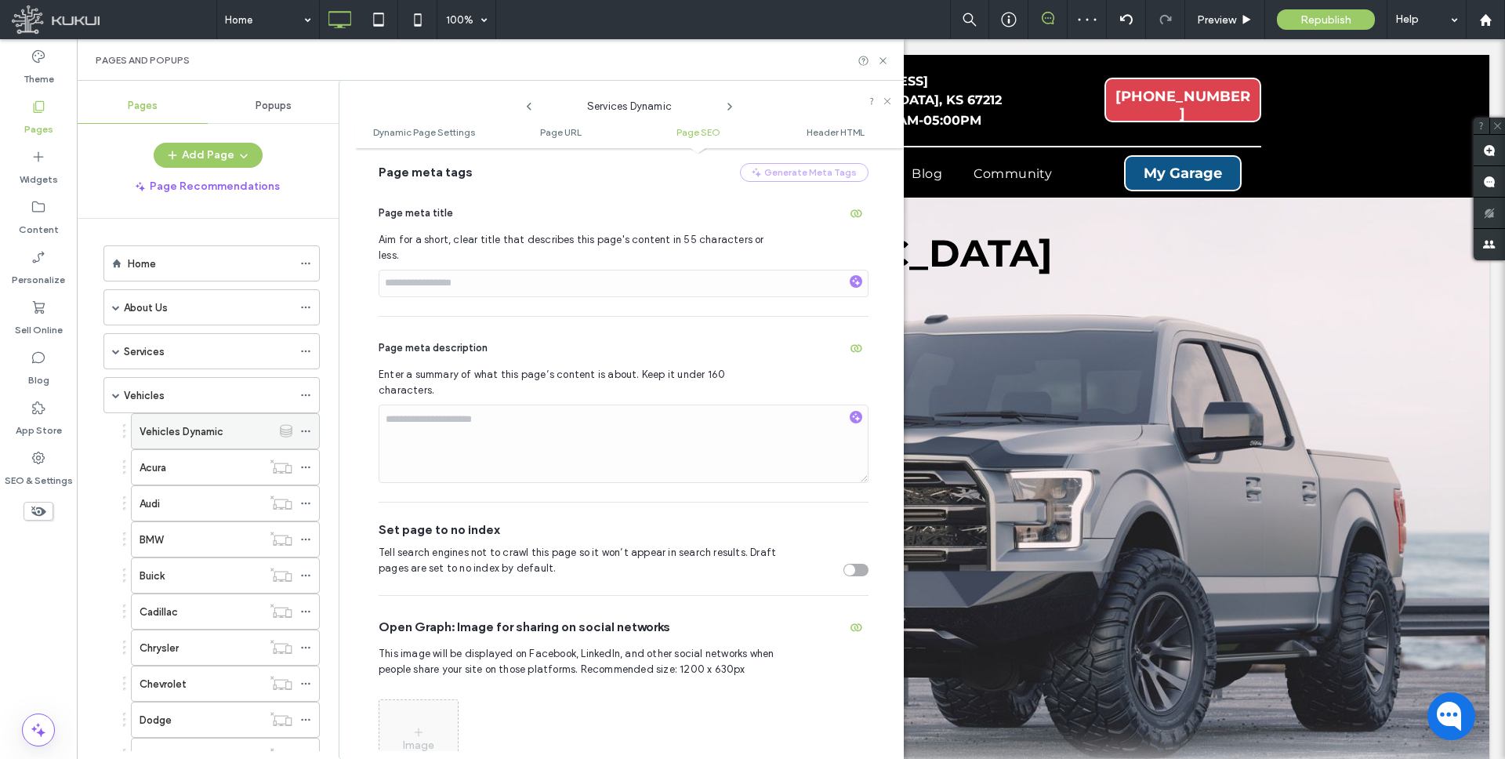
click at [306, 427] on icon at bounding box center [305, 431] width 11 height 11
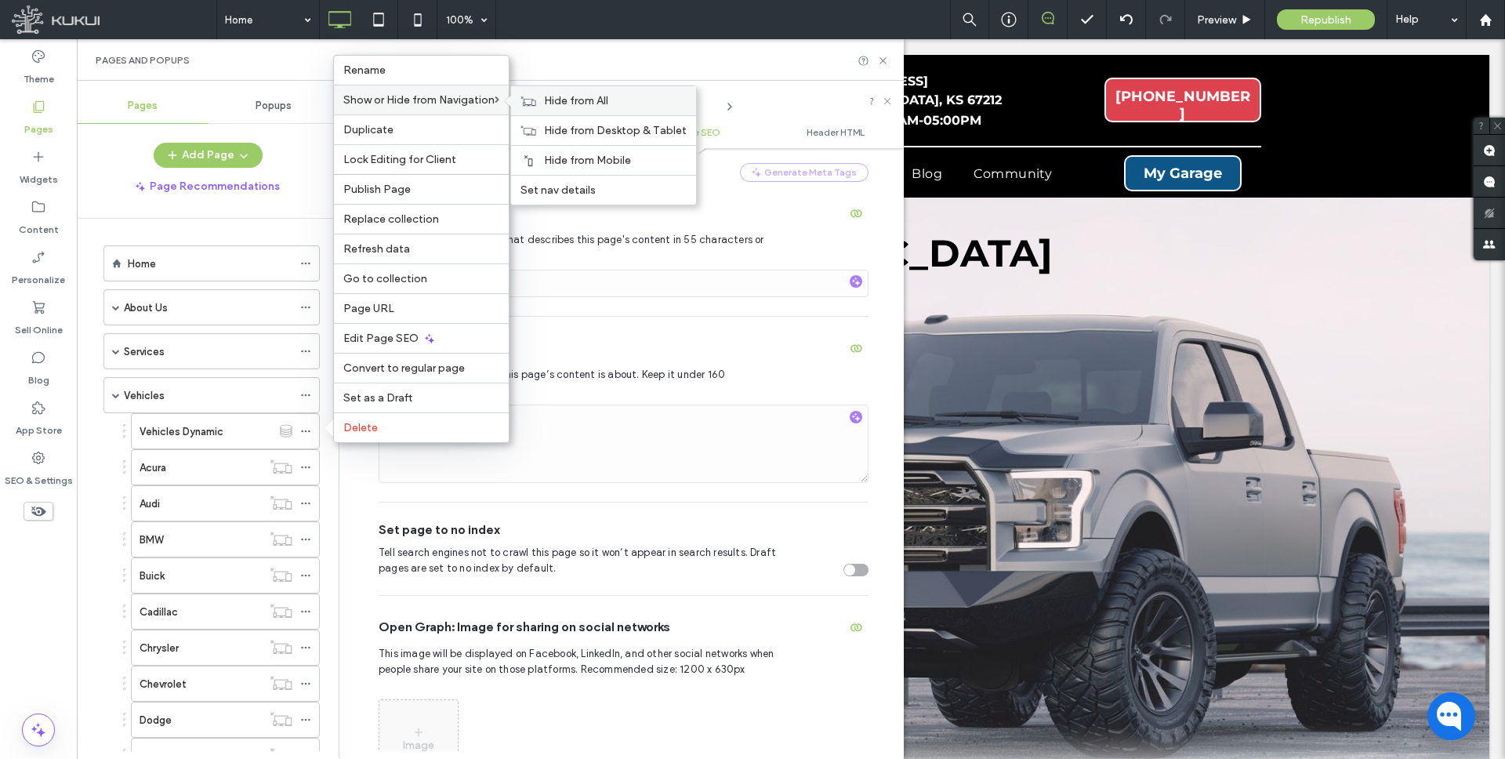
click at [607, 96] on span "Hide from All" at bounding box center [576, 100] width 64 height 13
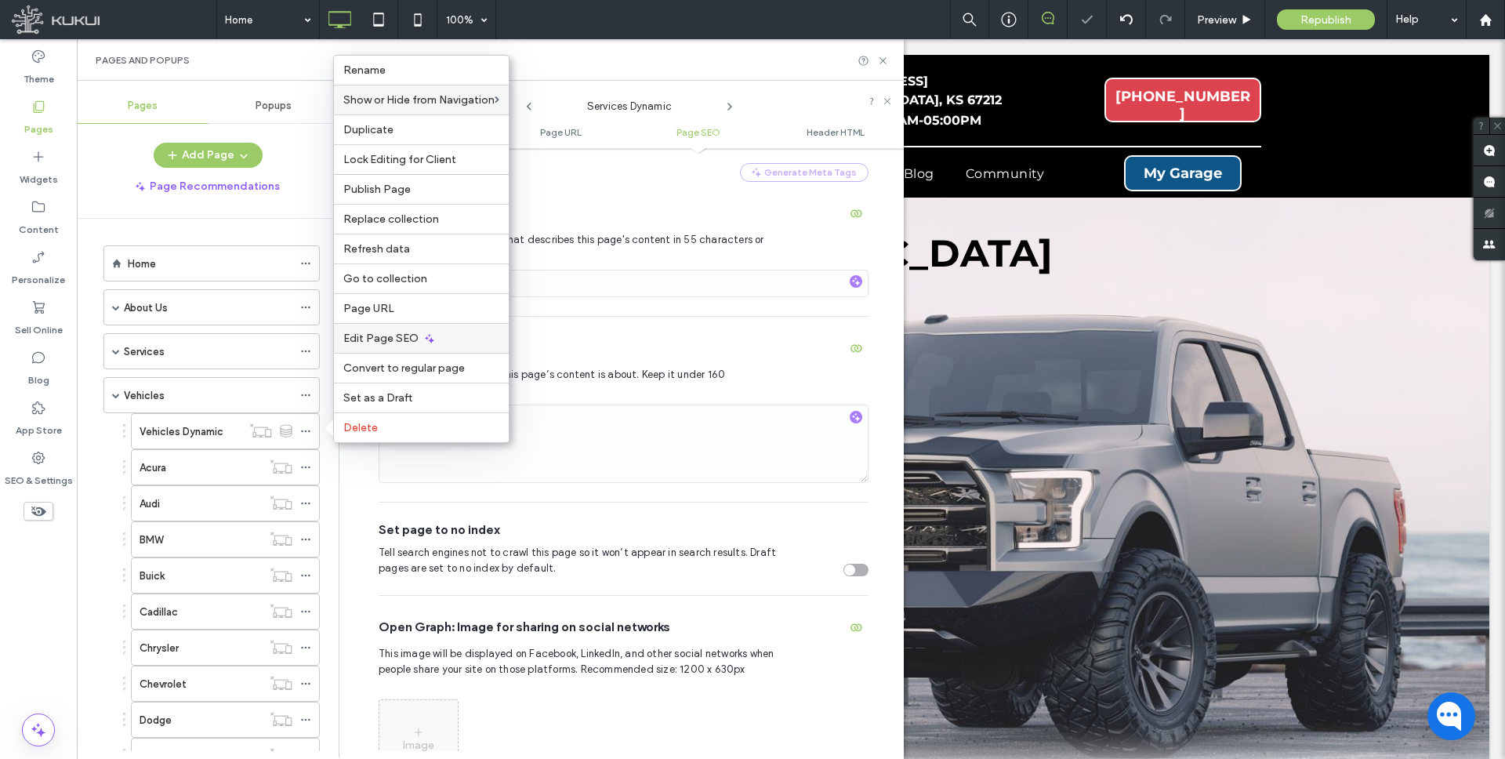
click at [375, 336] on span "Edit Page SEO" at bounding box center [380, 337] width 75 height 13
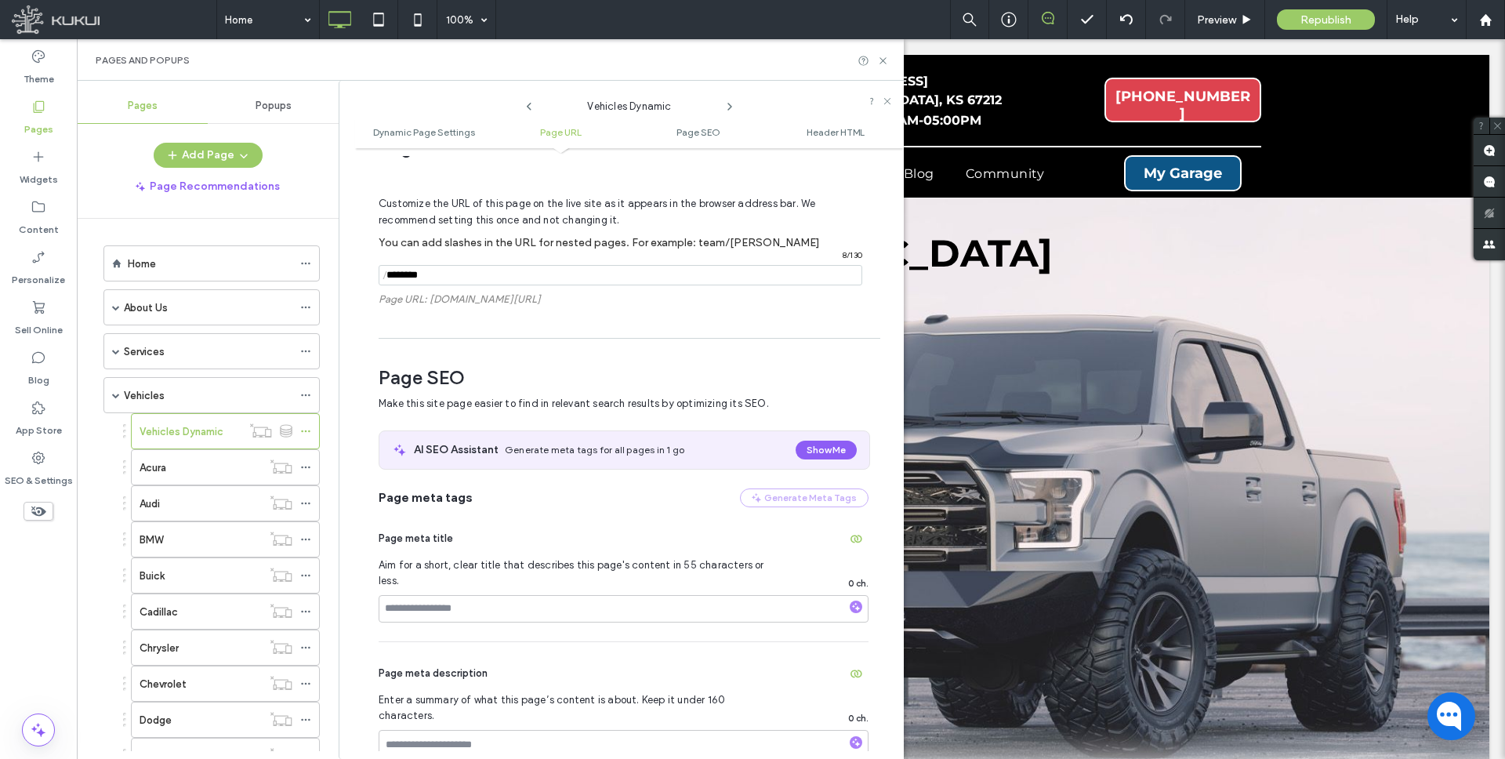
scroll to position [328, 0]
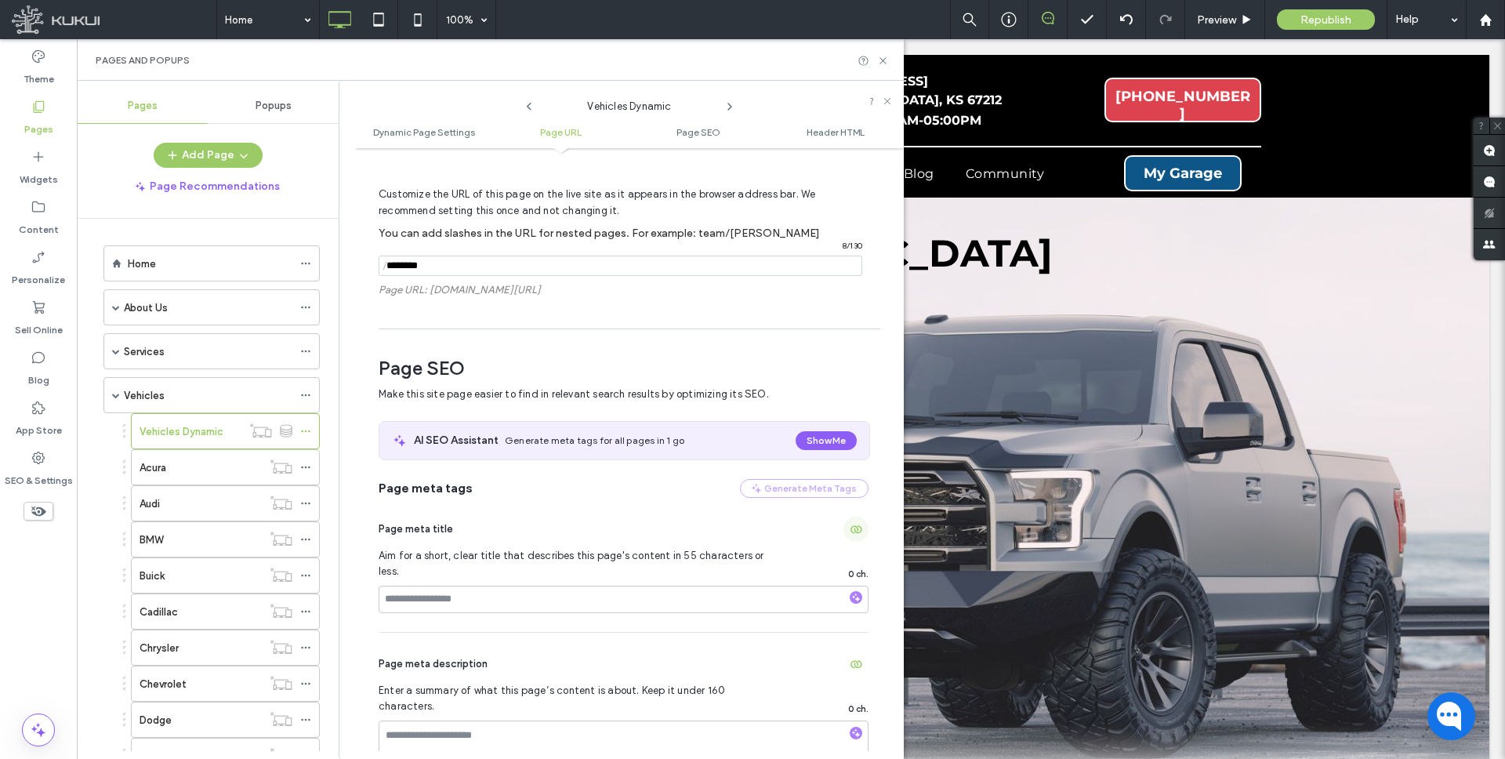
click at [850, 531] on use "button" at bounding box center [856, 529] width 12 height 8
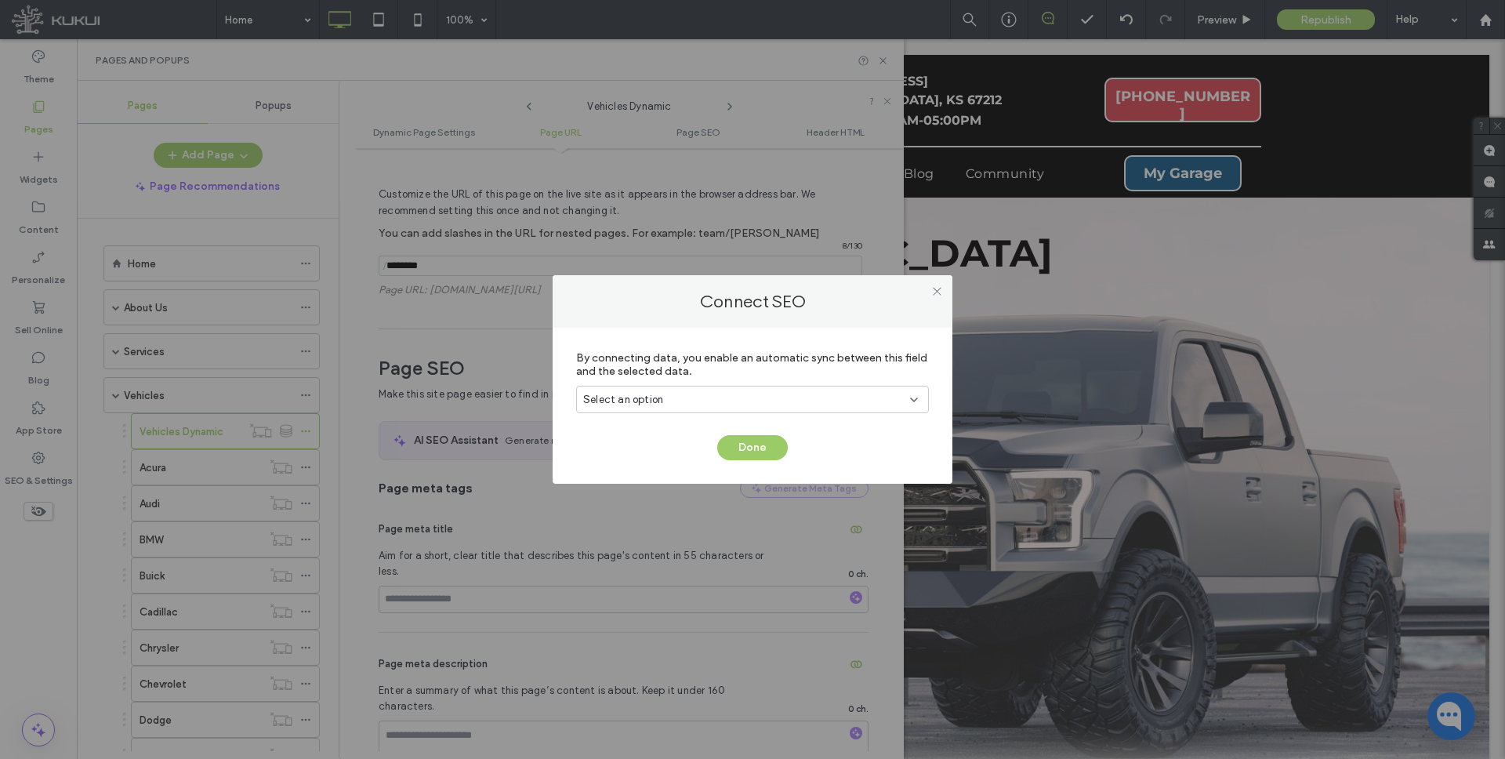
click at [730, 393] on div "Select an option" at bounding box center [743, 400] width 320 height 16
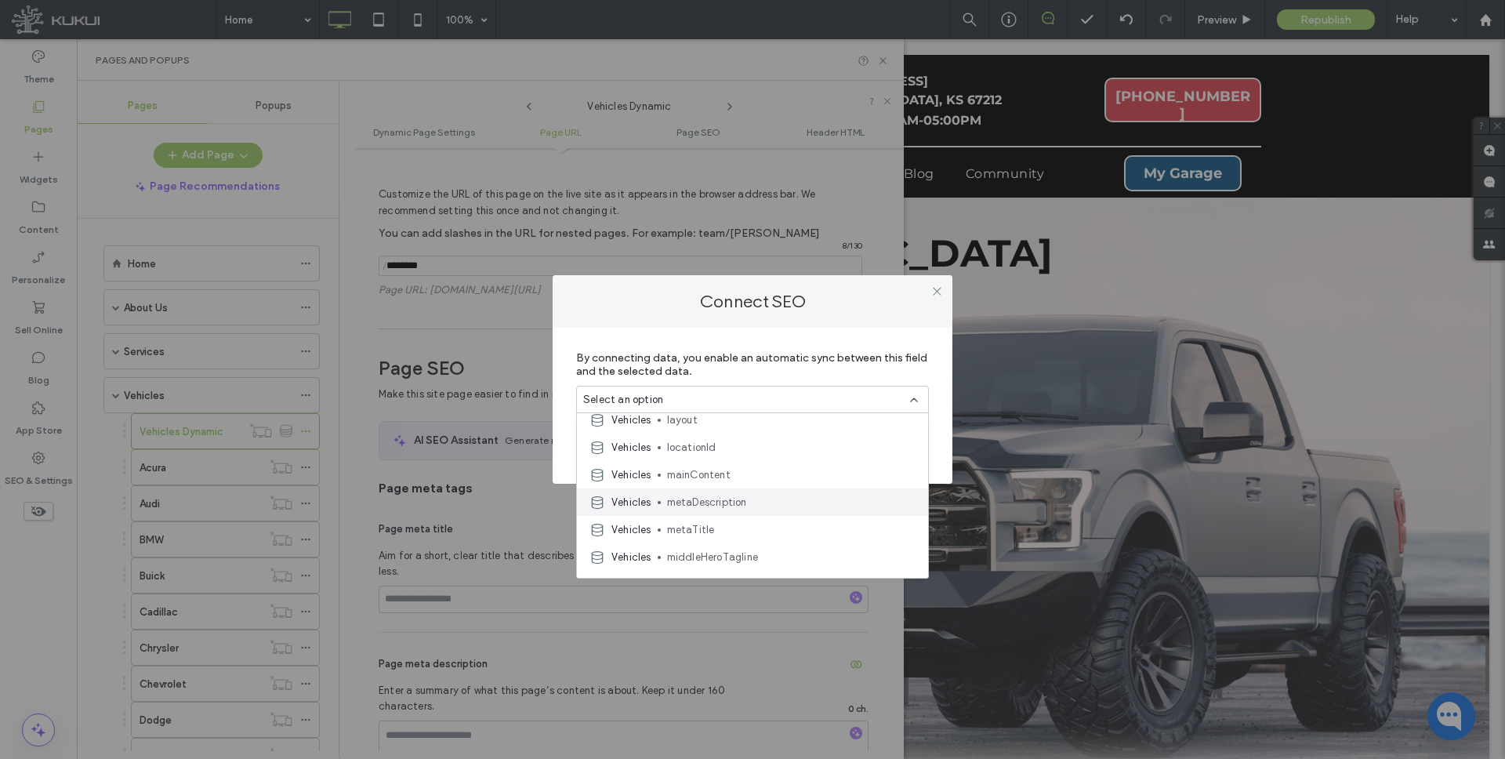
scroll to position [227, 0]
click at [695, 524] on span "metaTitle" at bounding box center [791, 529] width 248 height 16
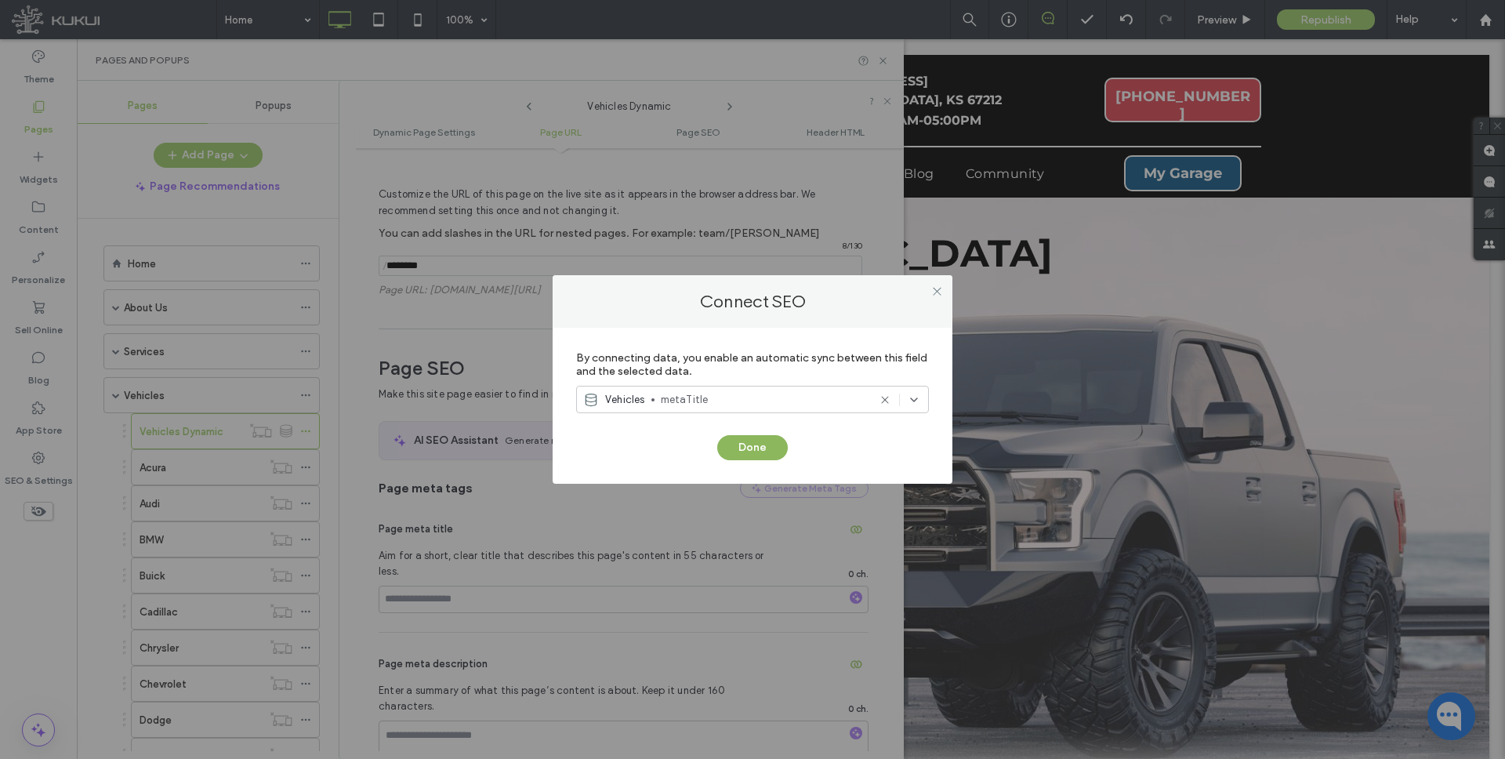
click at [748, 440] on button "Done" at bounding box center [752, 447] width 71 height 25
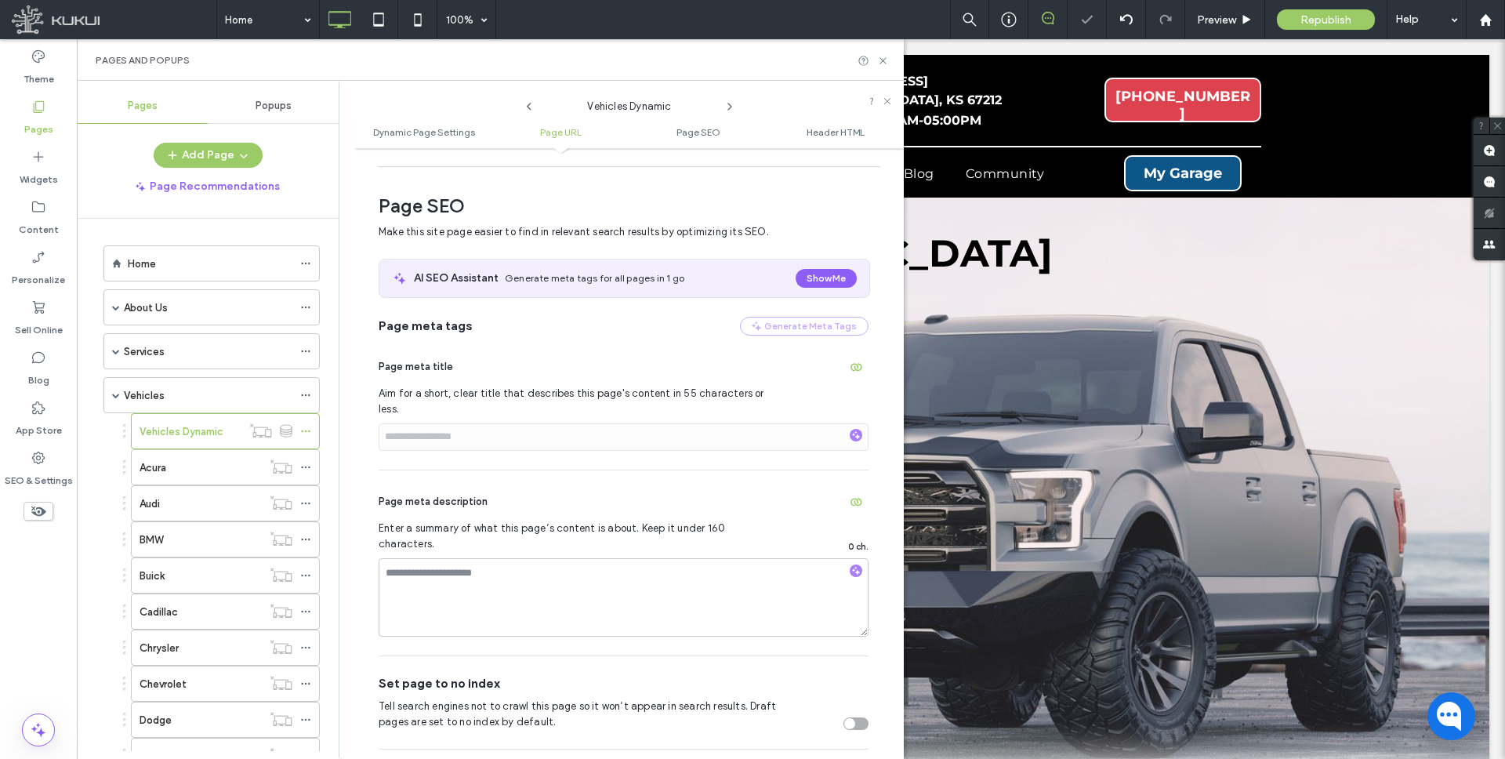
scroll to position [490, 0]
click at [851, 498] on use "button" at bounding box center [856, 502] width 12 height 8
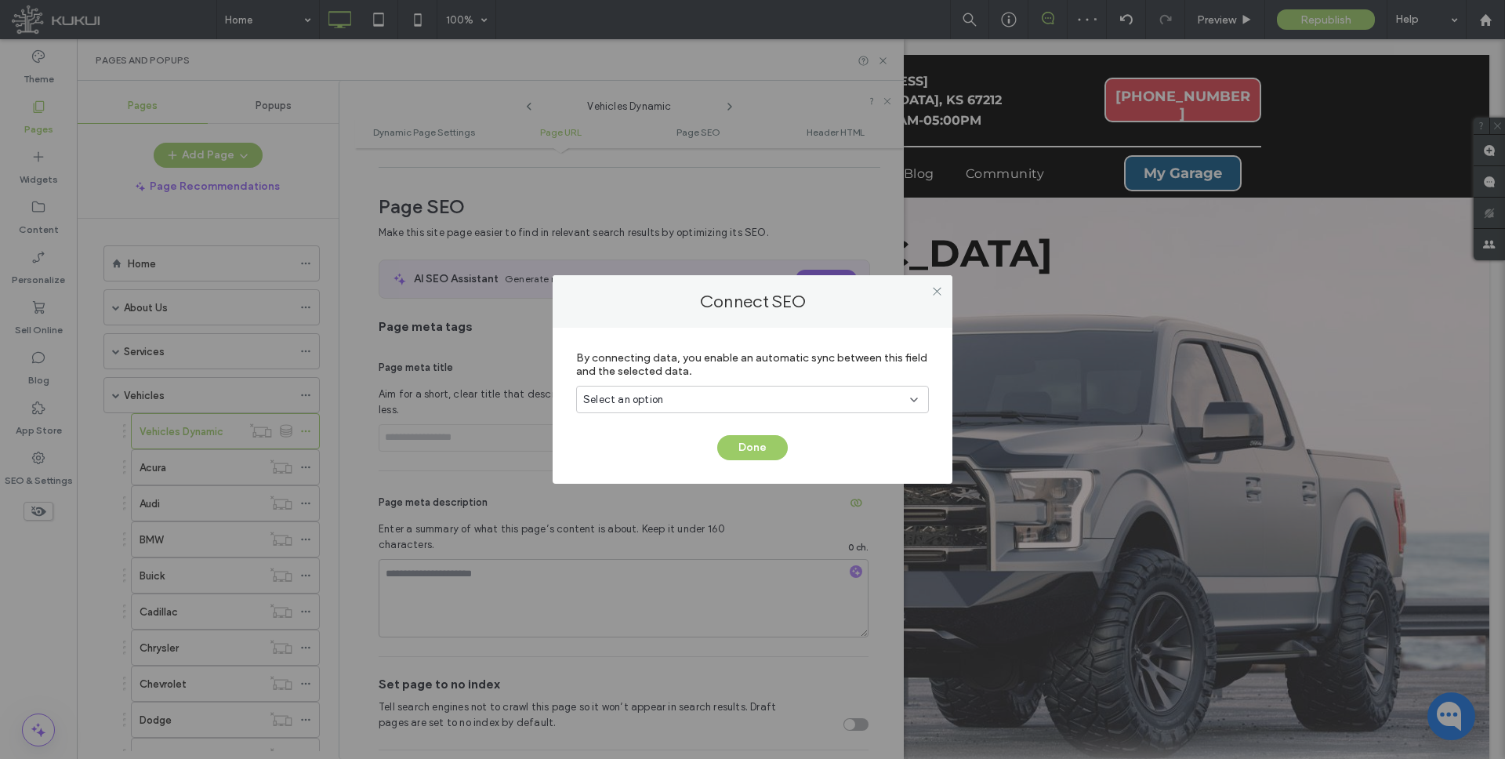
click at [777, 398] on div "Select an option" at bounding box center [743, 400] width 320 height 16
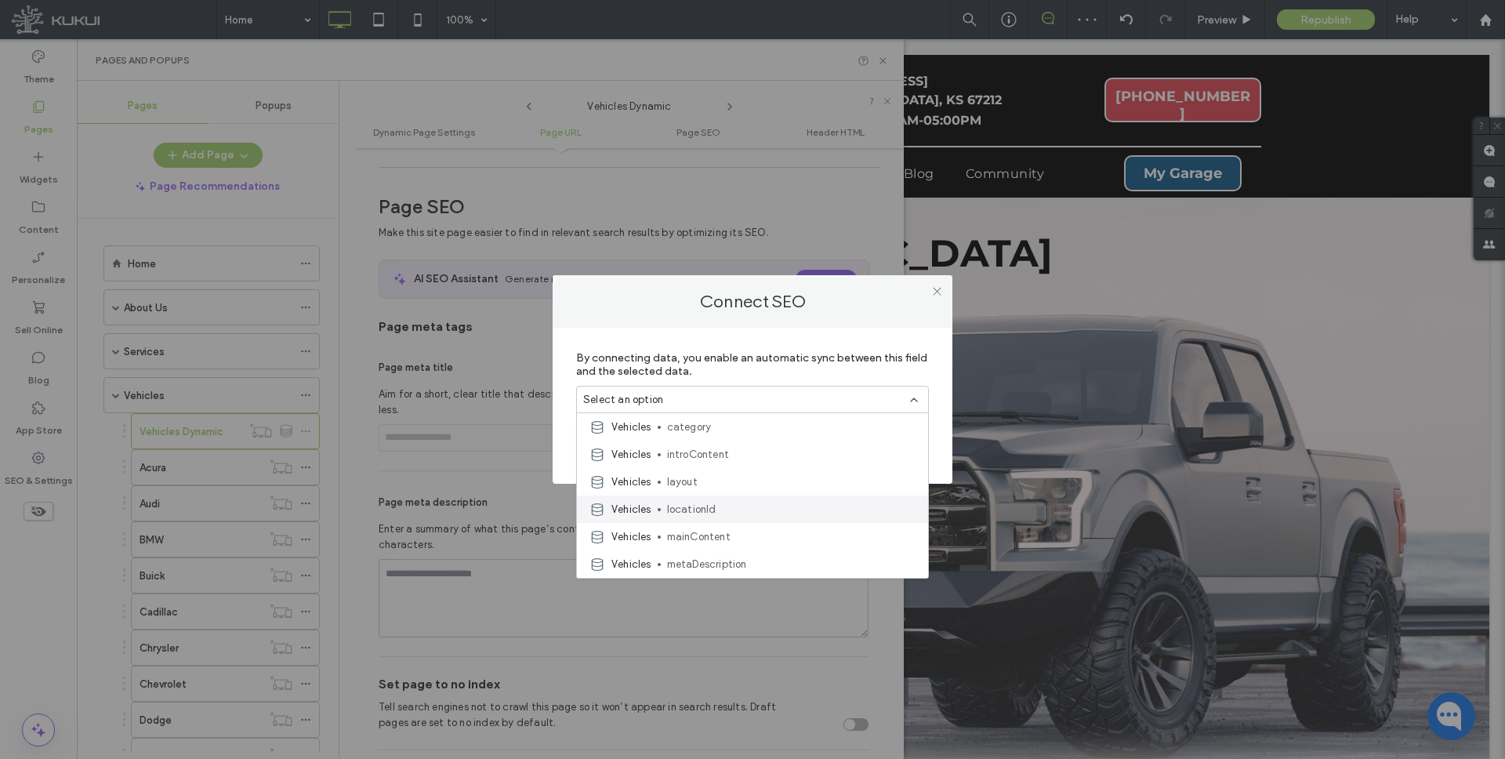
scroll to position [168, 0]
click at [723, 556] on span "metaDescription" at bounding box center [791, 560] width 248 height 16
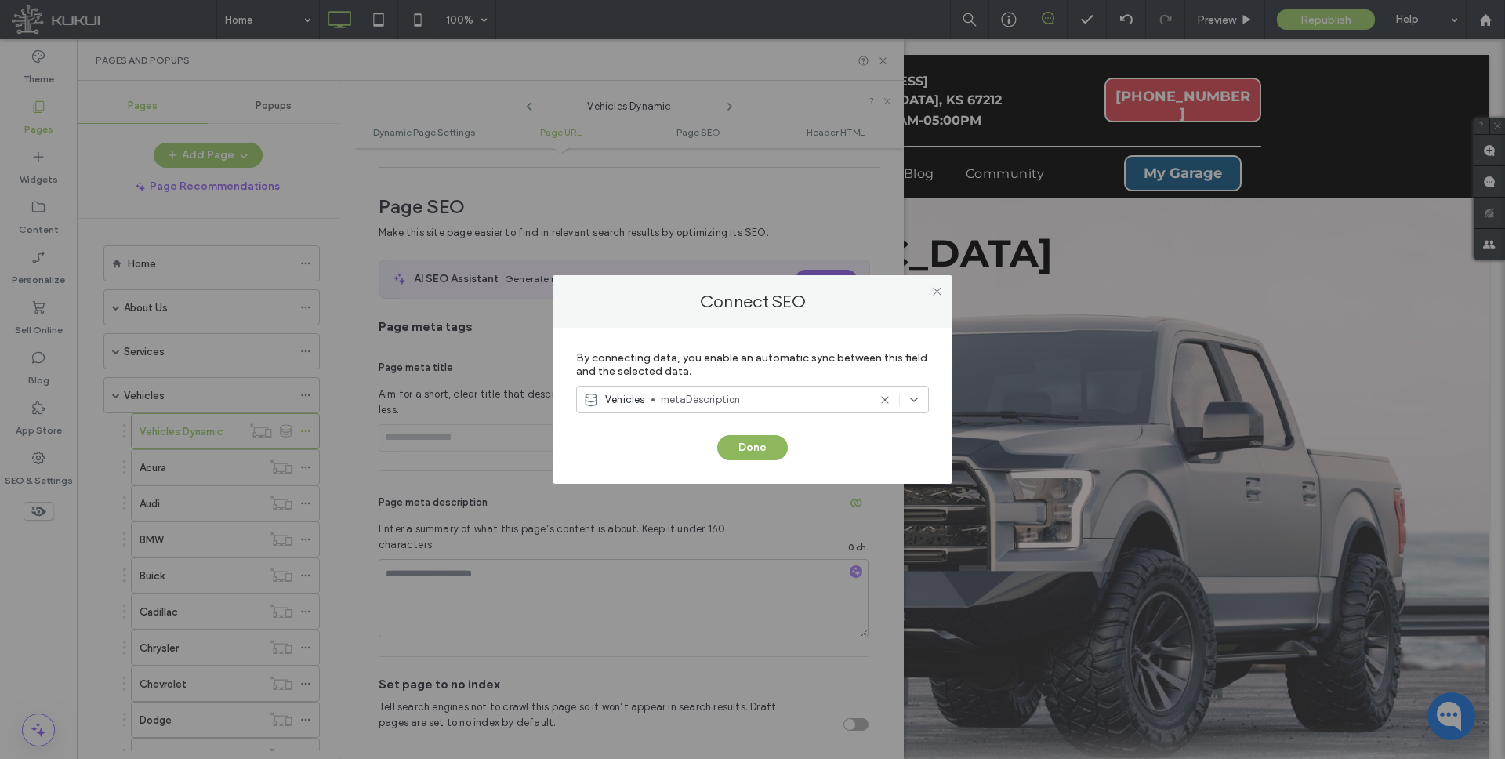
click at [752, 447] on button "Done" at bounding box center [752, 447] width 71 height 25
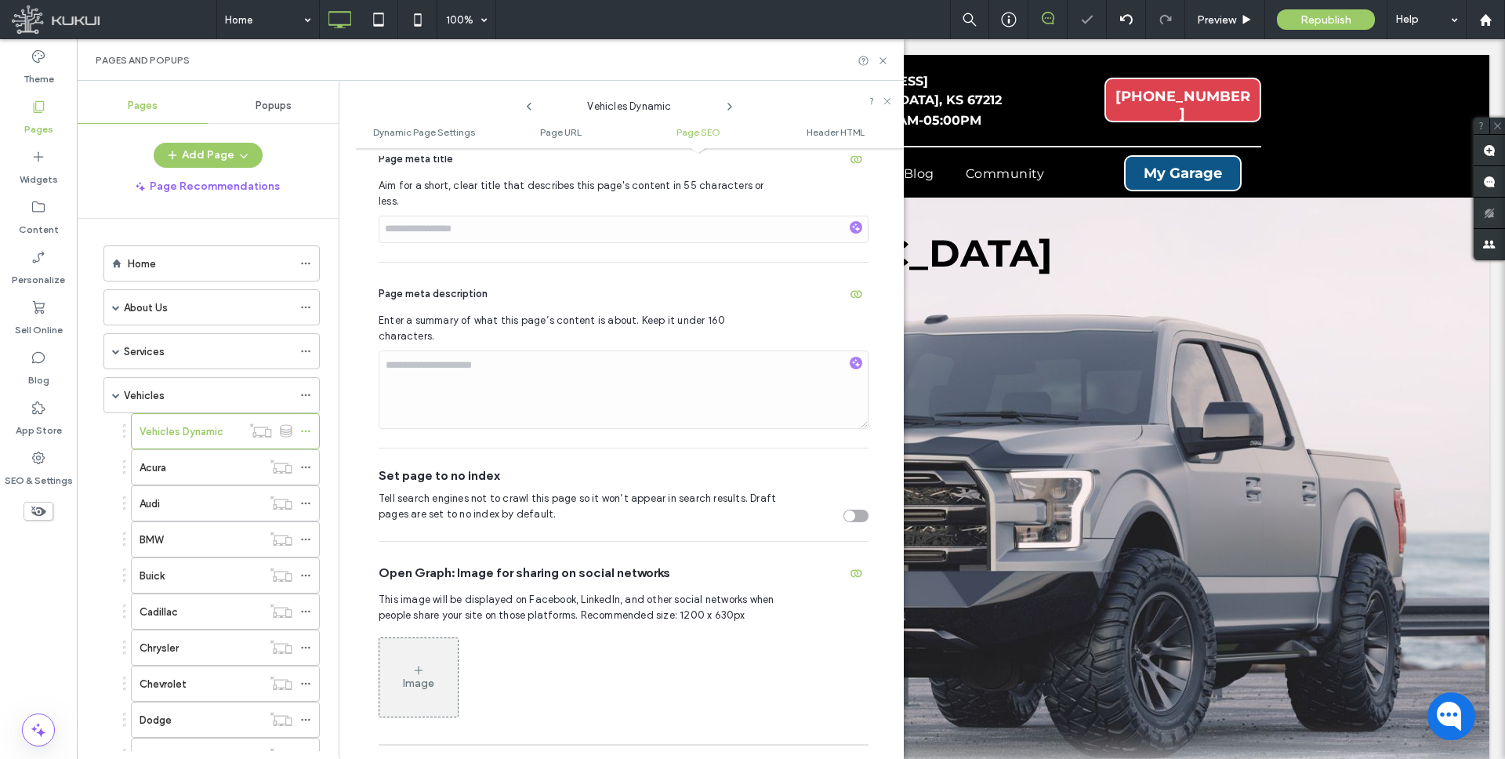
scroll to position [709, 0]
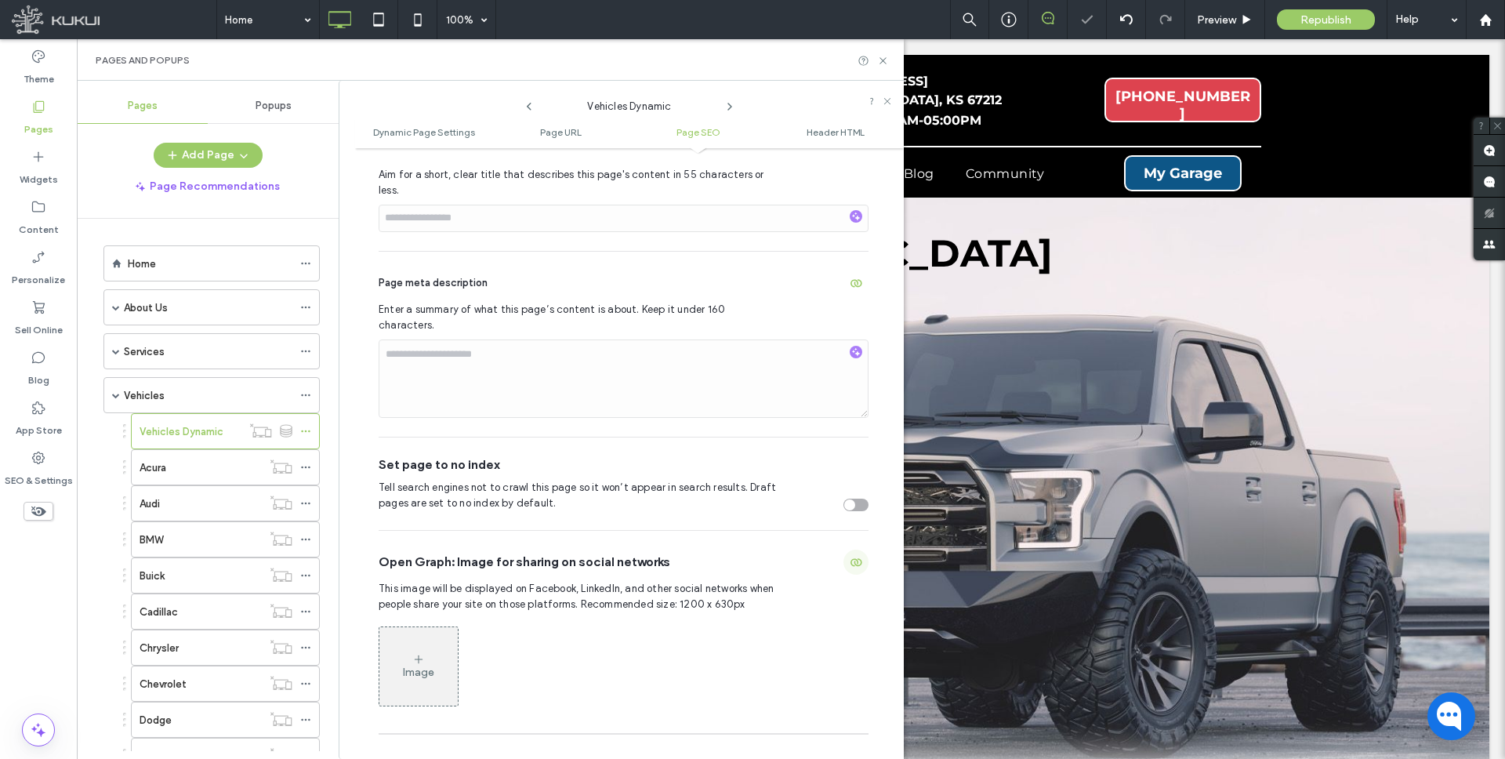
click at [849, 556] on icon "button" at bounding box center [855, 562] width 13 height 13
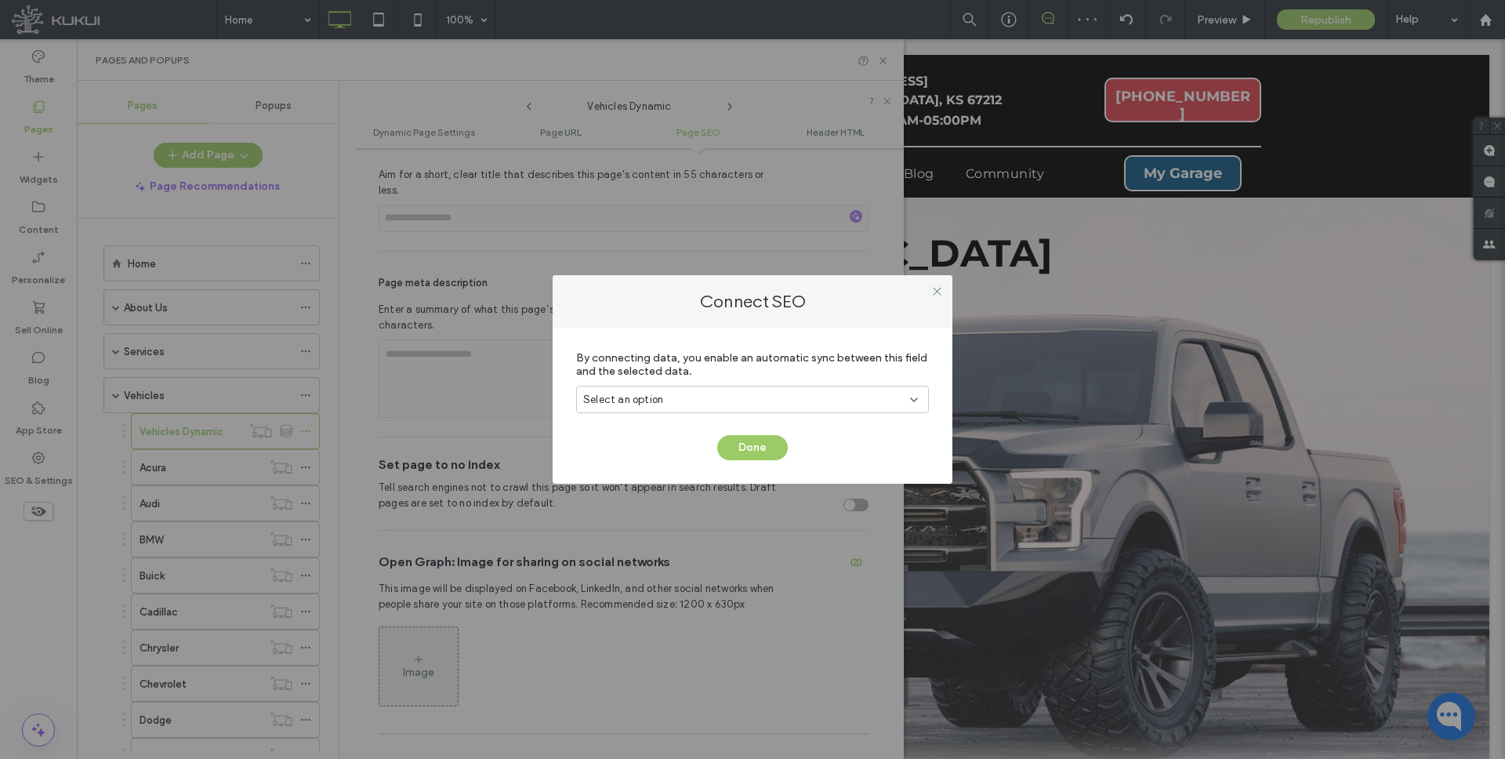
click at [801, 398] on div "Select an option" at bounding box center [743, 400] width 320 height 16
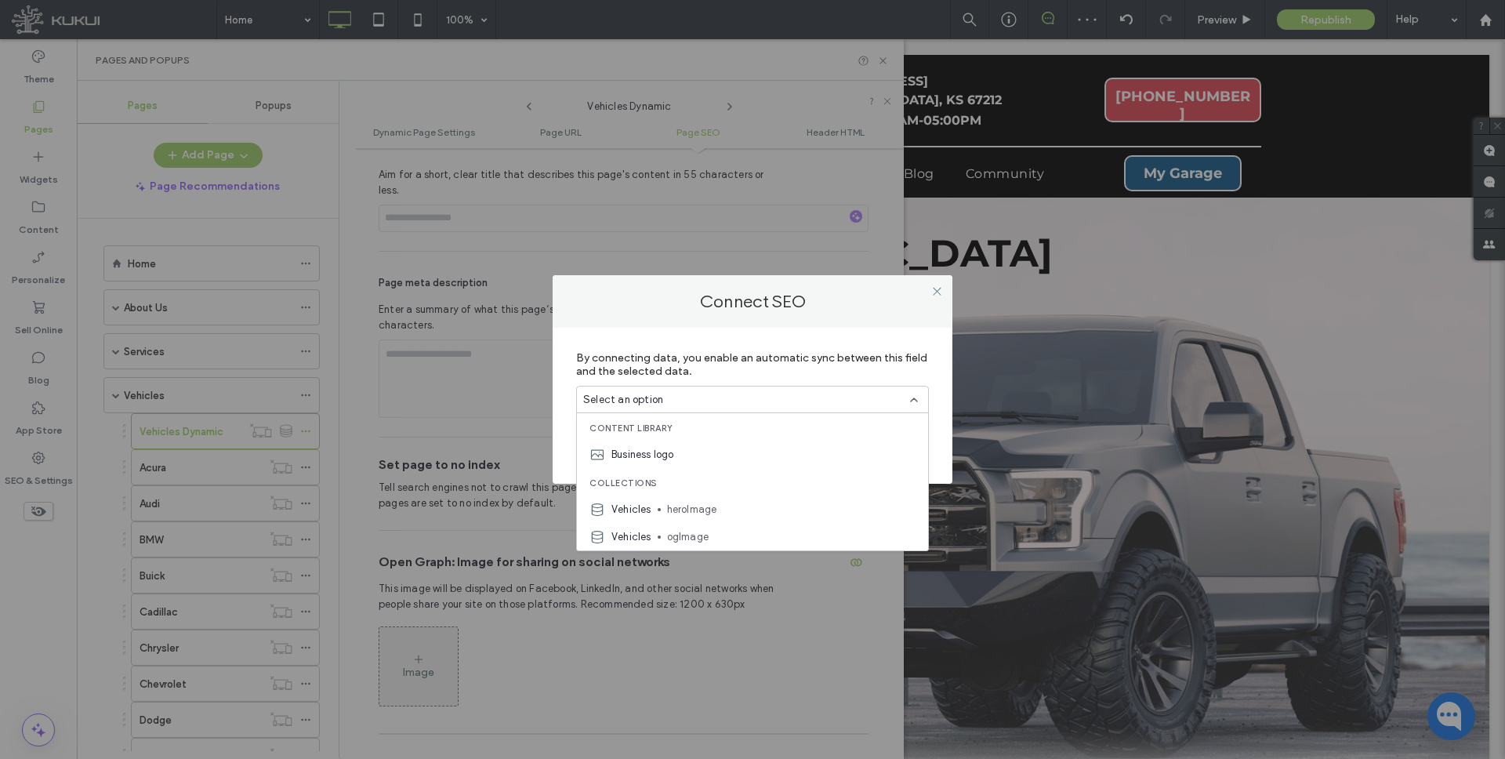
click at [709, 533] on span "ogImage" at bounding box center [791, 537] width 248 height 16
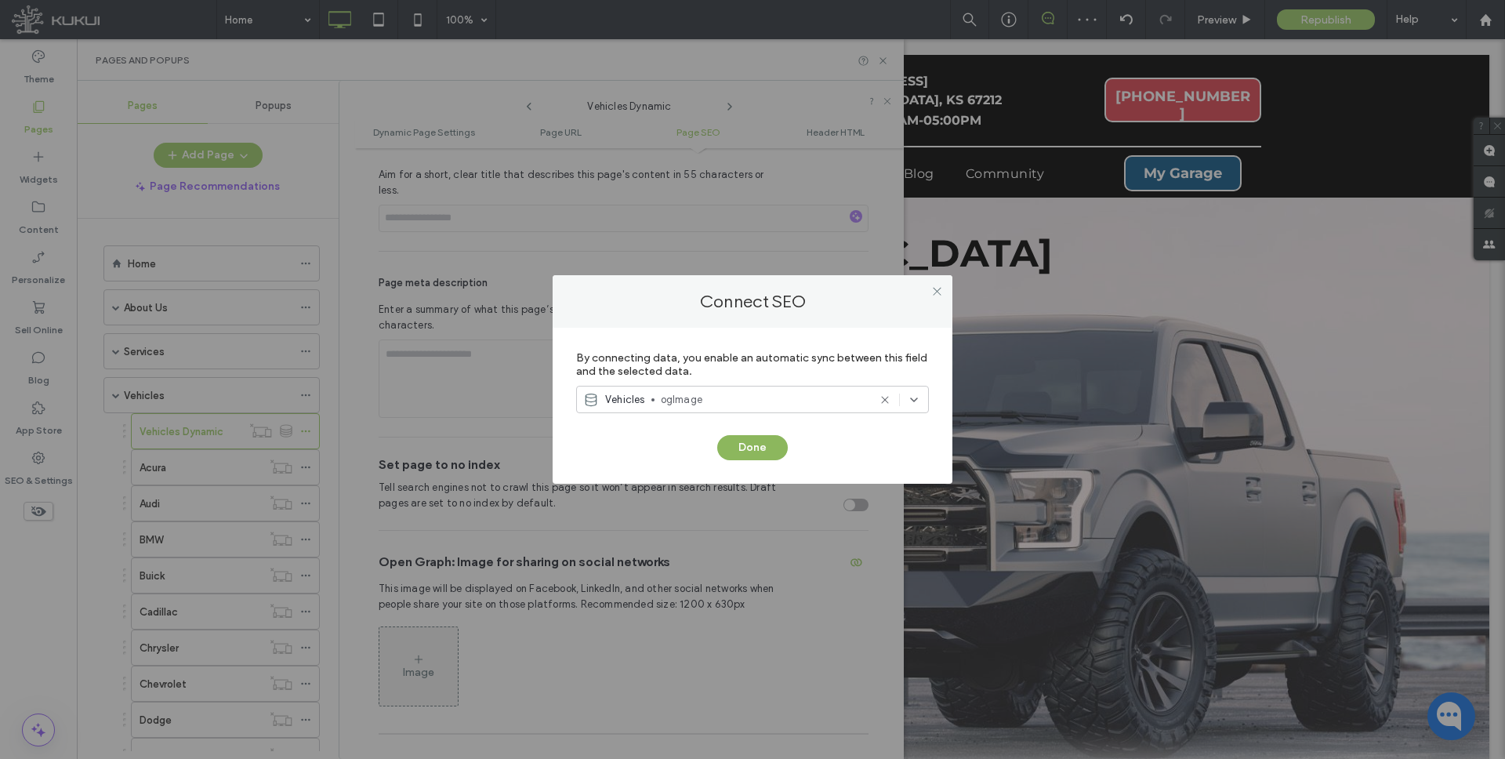
click at [744, 444] on button "Done" at bounding box center [752, 447] width 71 height 25
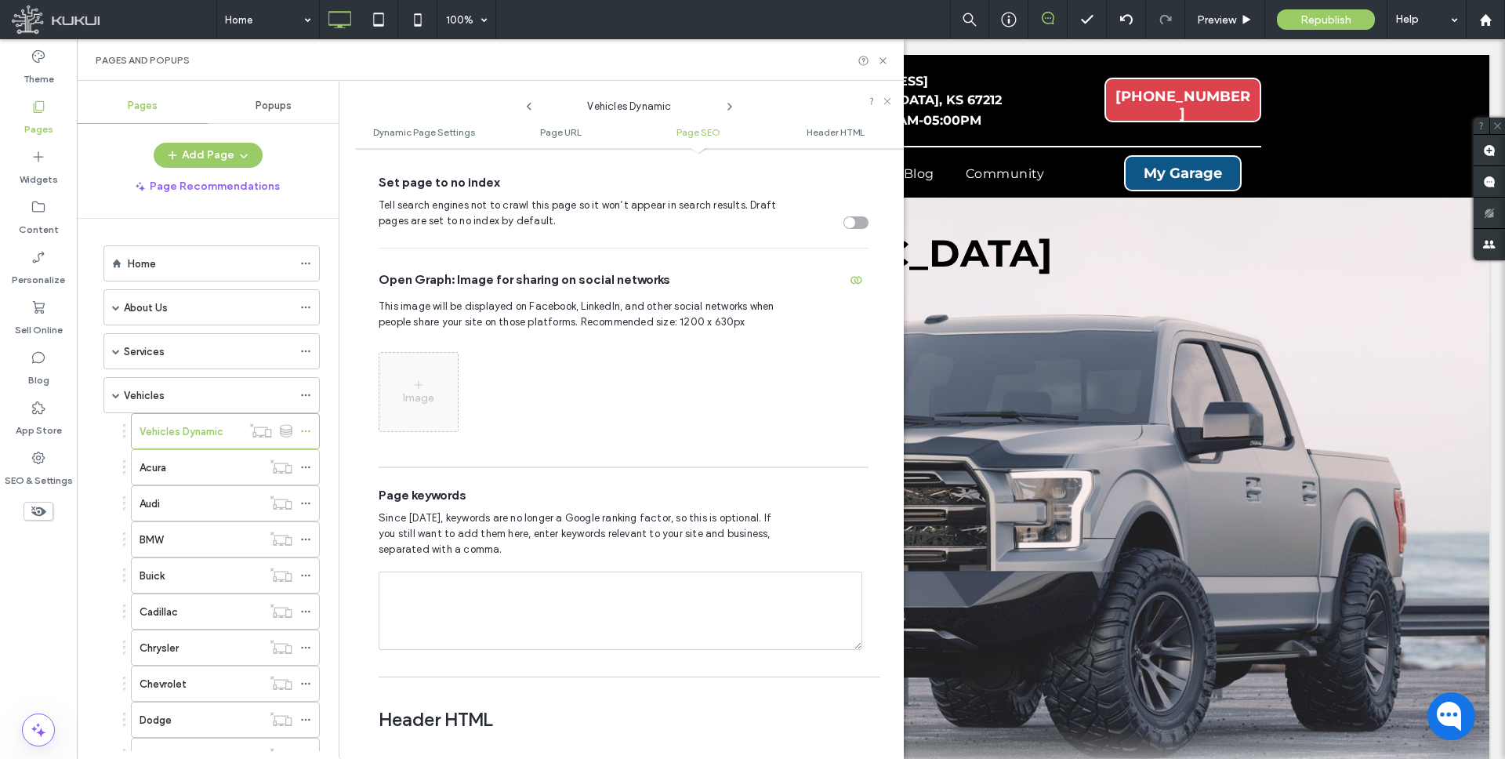
scroll to position [1493, 0]
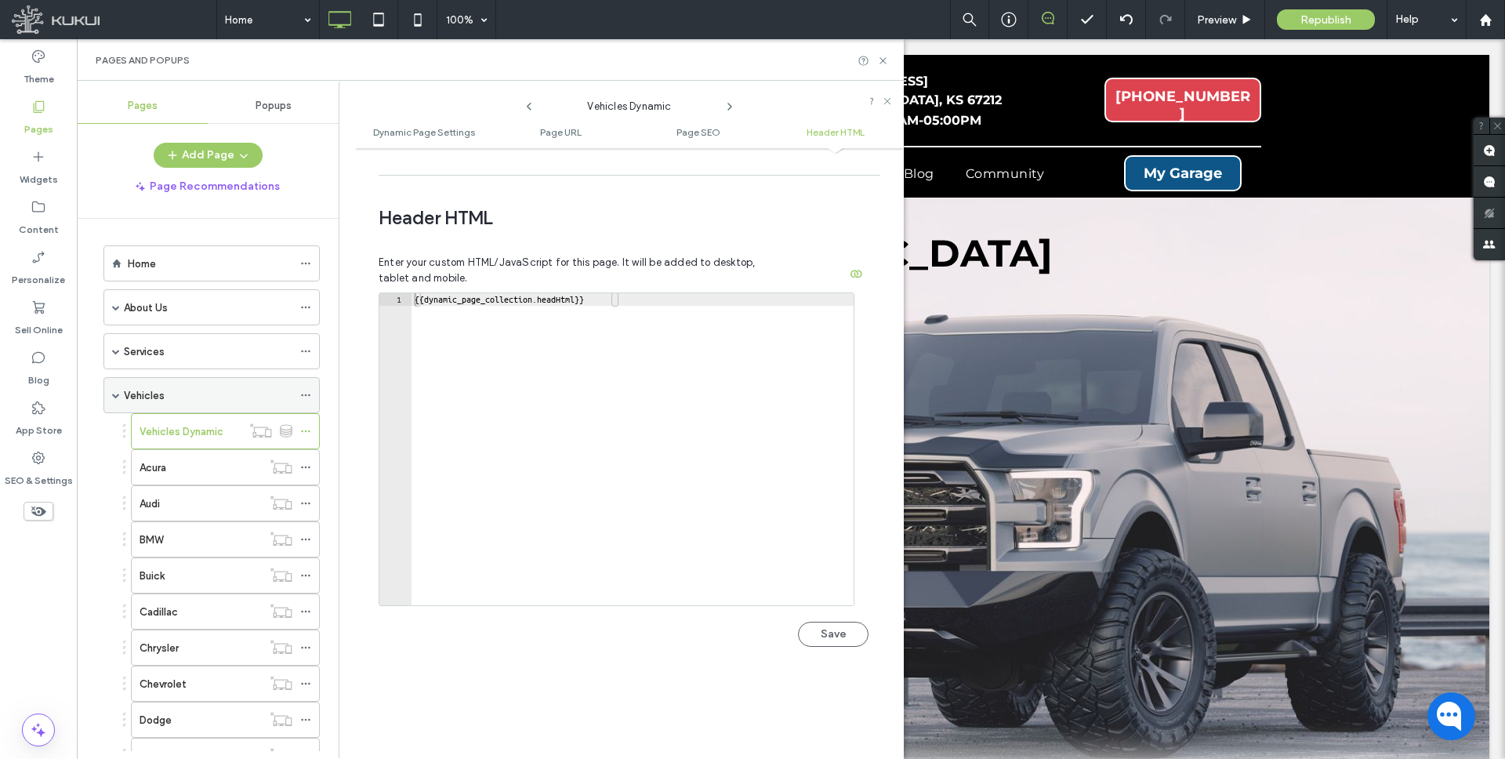
click at [113, 391] on span at bounding box center [116, 395] width 8 height 8
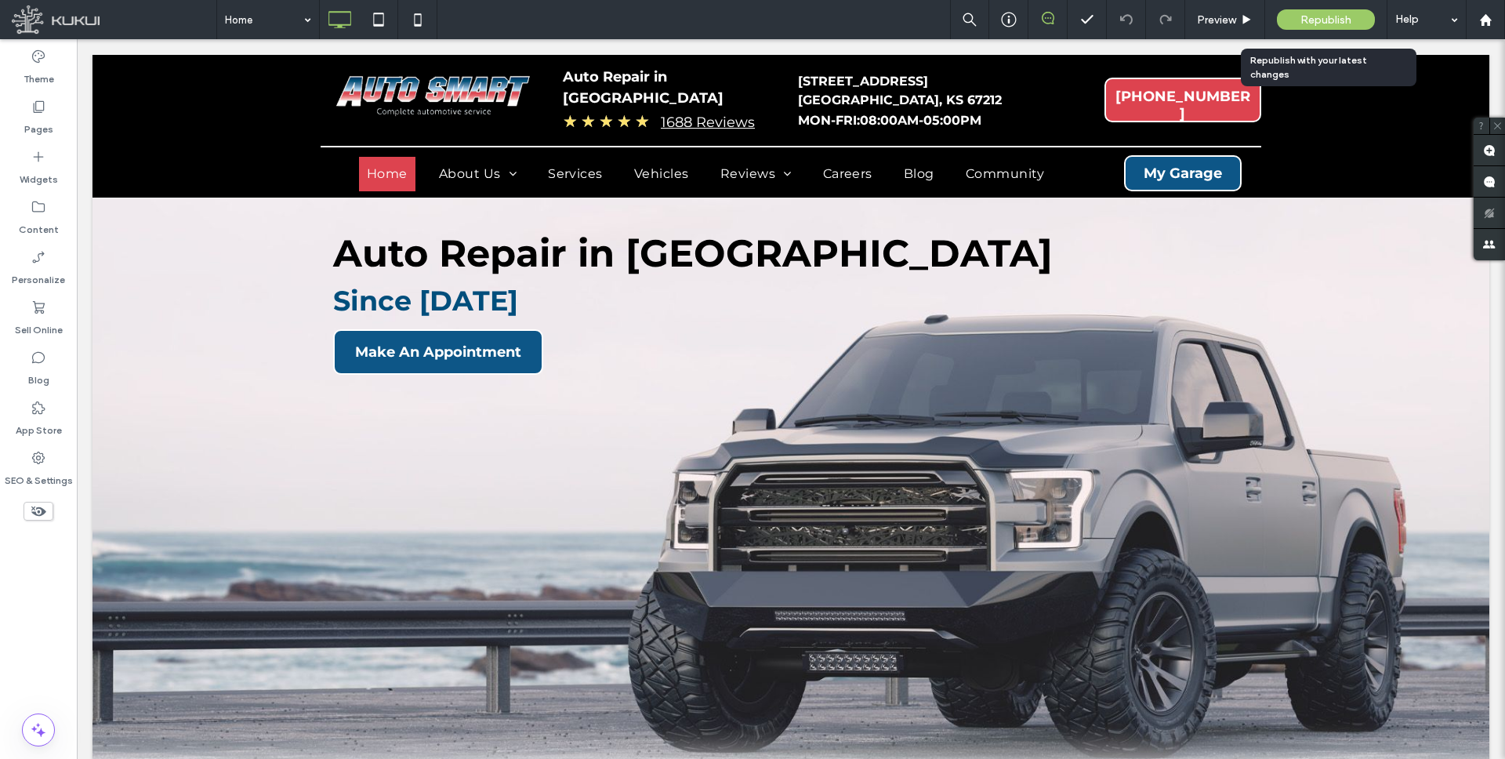
click at [1337, 16] on span "Republish" at bounding box center [1325, 19] width 51 height 13
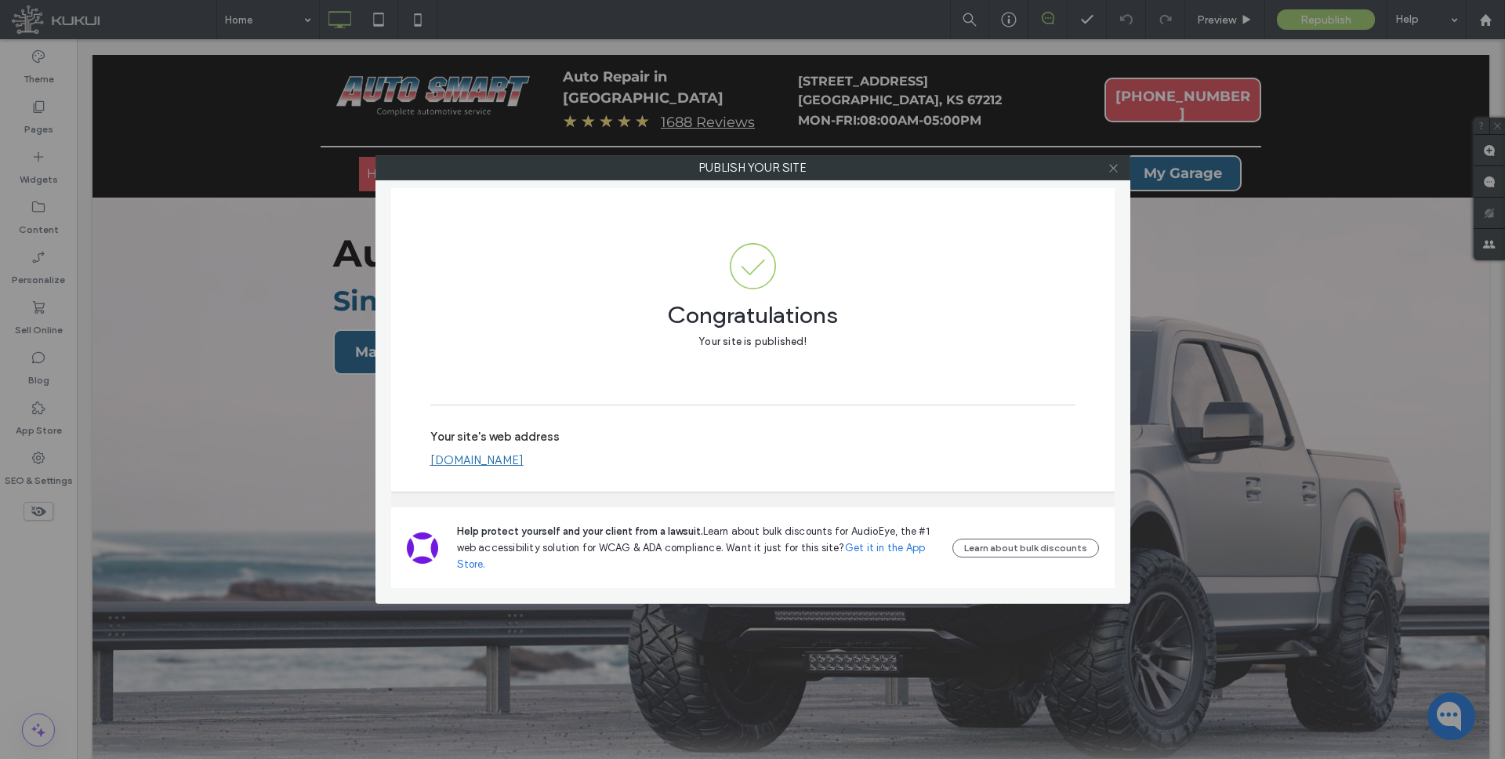
click at [1115, 164] on icon at bounding box center [1113, 168] width 12 height 12
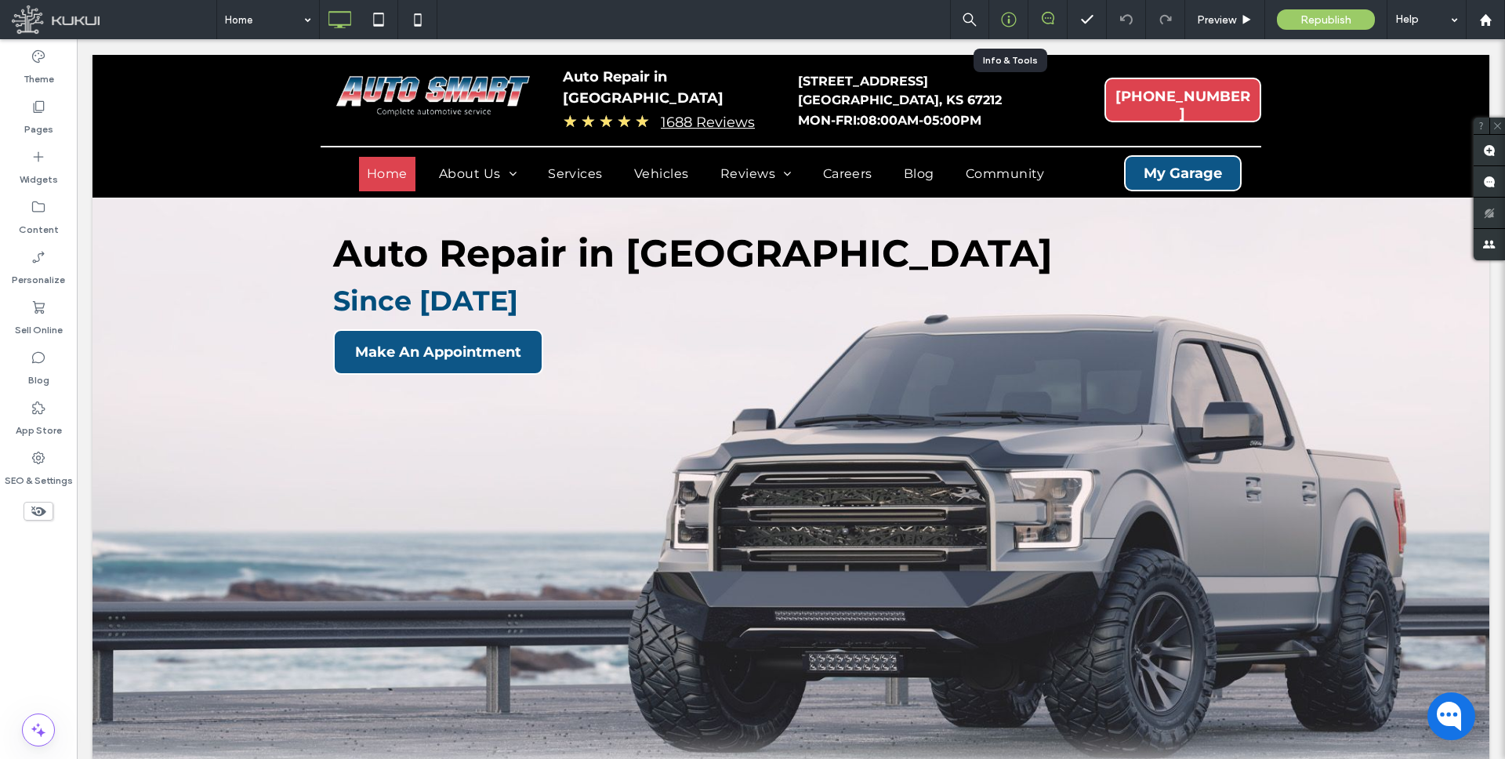
click at [1012, 20] on icon at bounding box center [1009, 20] width 16 height 16
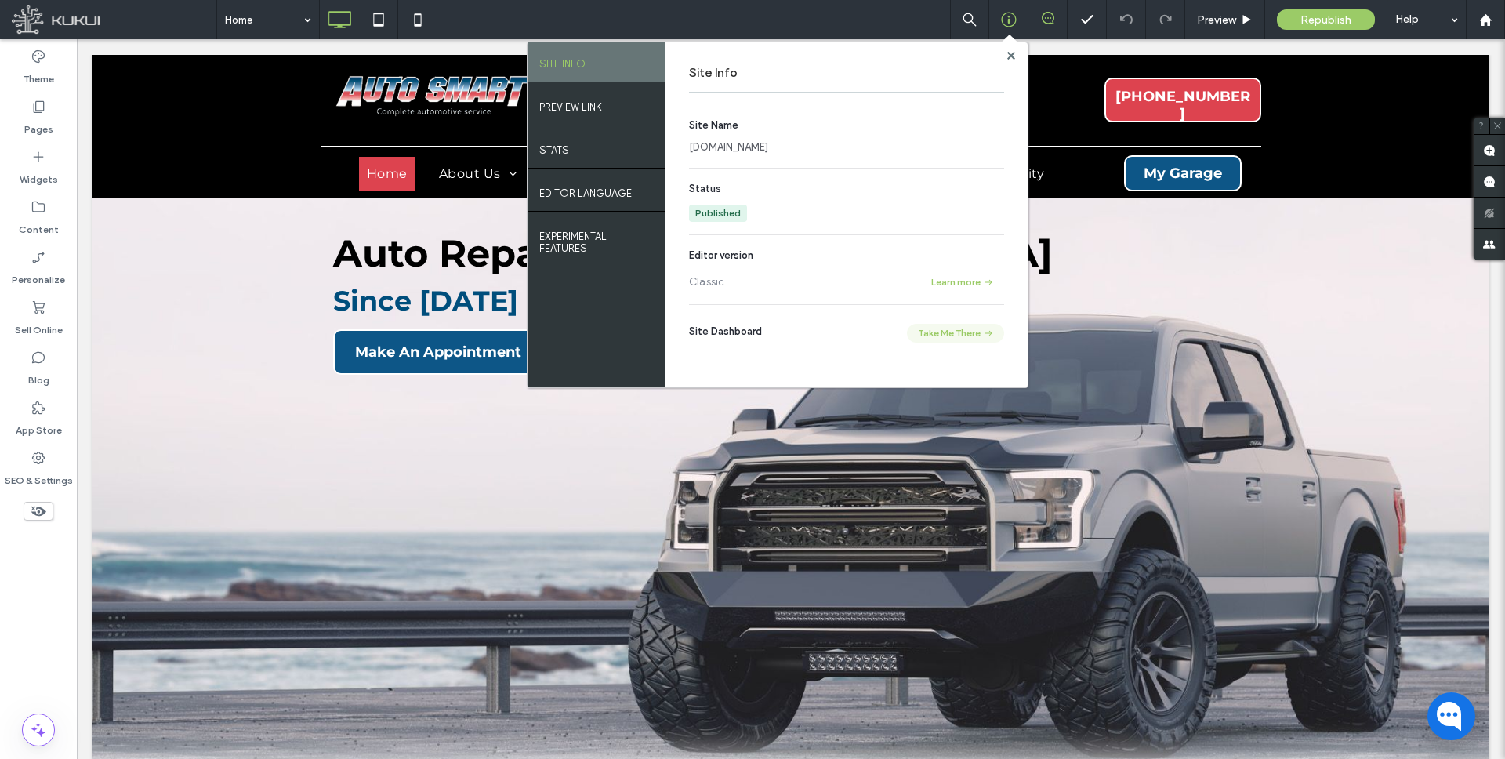
click at [968, 331] on button "Take Me There" at bounding box center [955, 333] width 97 height 19
drag, startPoint x: 1010, startPoint y: 56, endPoint x: 910, endPoint y: 4, distance: 112.9
click at [1010, 56] on use at bounding box center [1010, 55] width 8 height 8
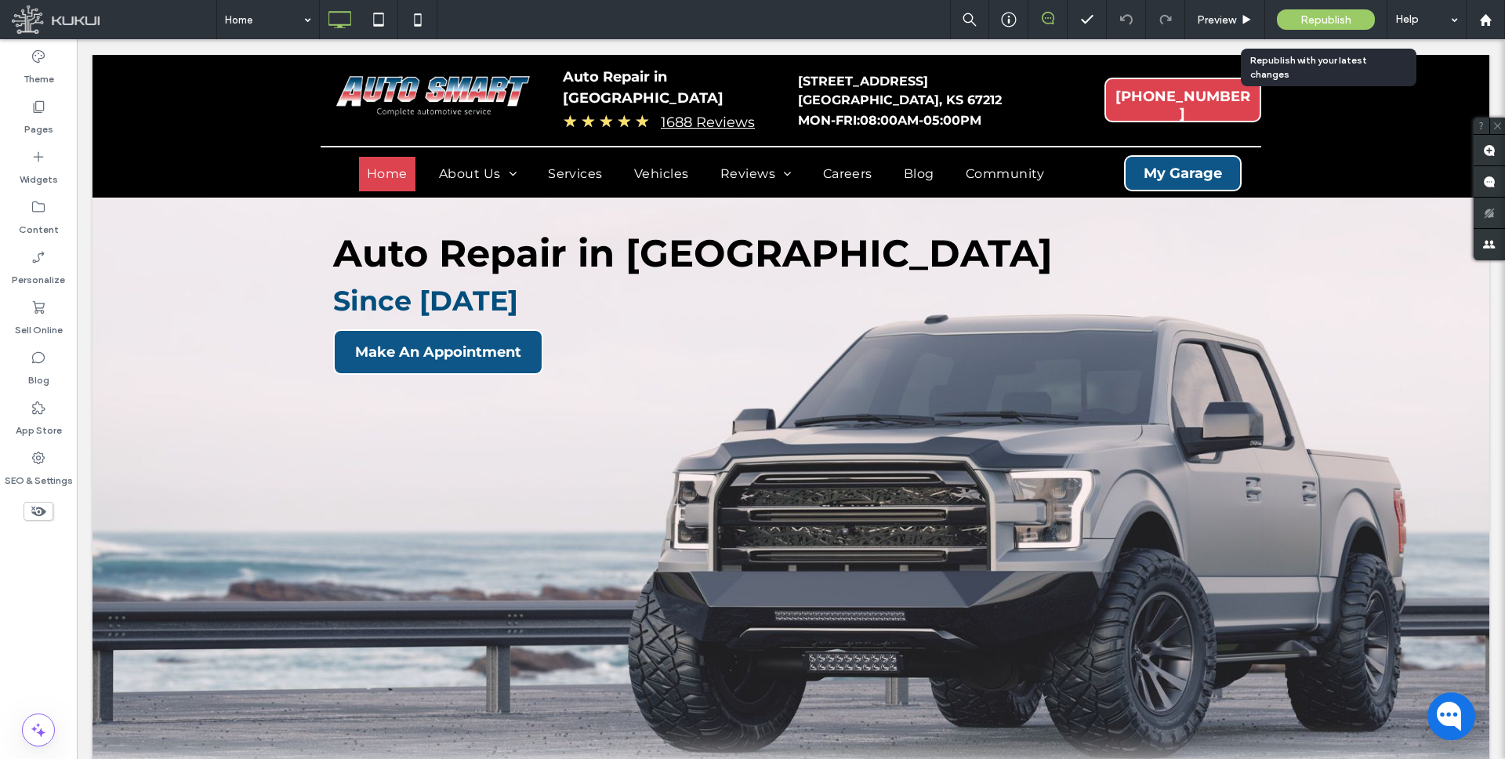
drag, startPoint x: 1313, startPoint y: 19, endPoint x: 1028, endPoint y: 16, distance: 284.5
click at [1313, 19] on span "Republish" at bounding box center [1325, 19] width 51 height 13
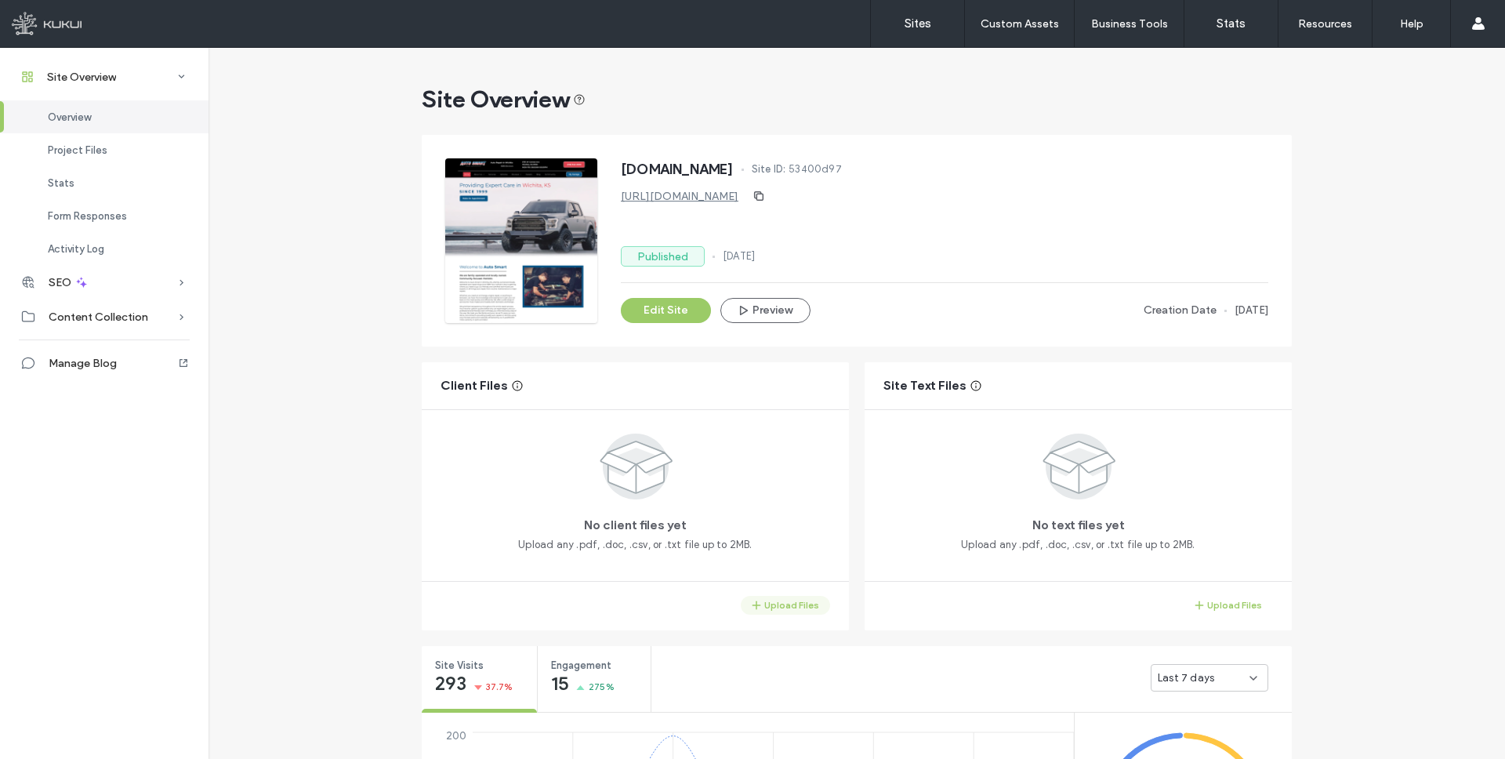
click at [784, 599] on button "Upload Files" at bounding box center [785, 605] width 89 height 19
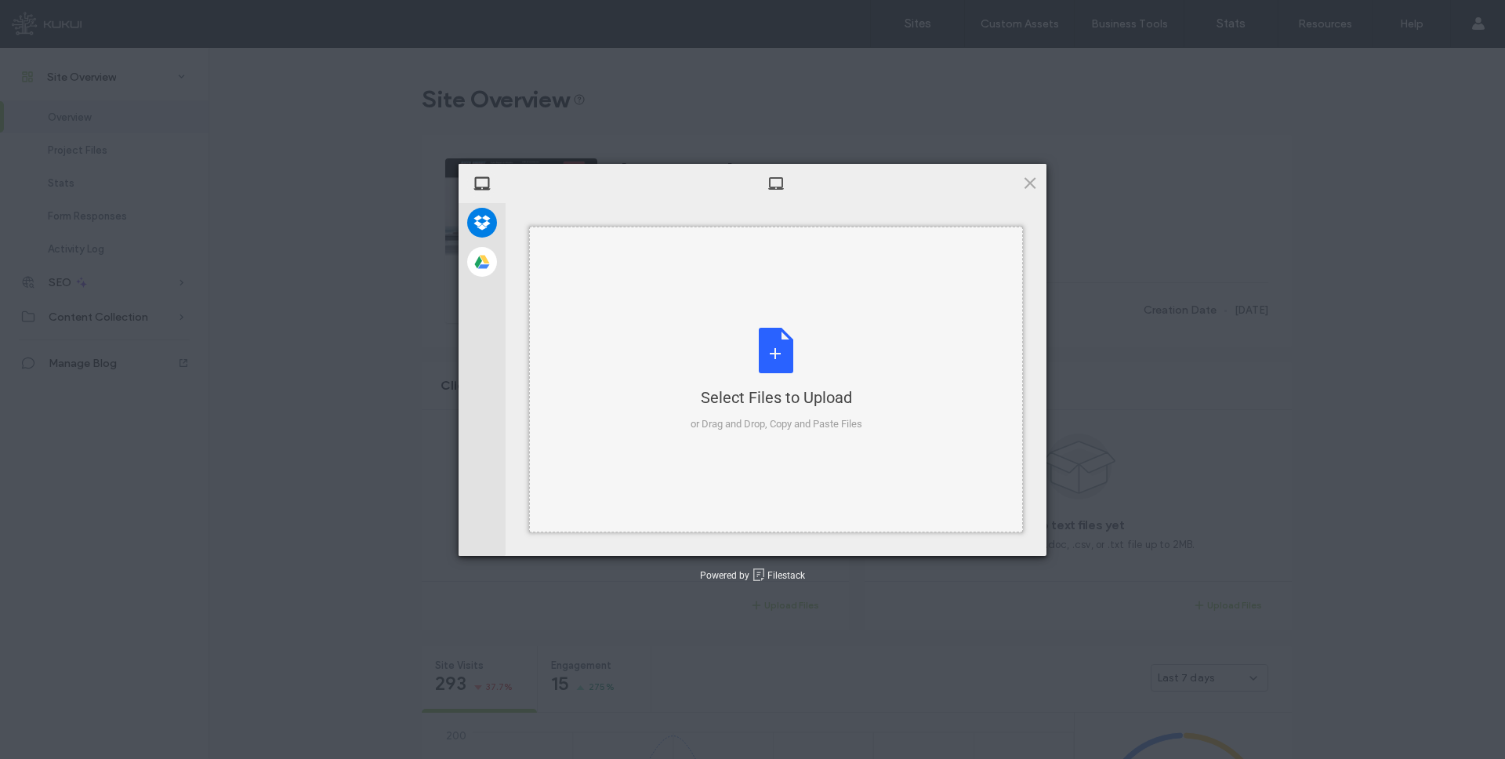
click at [794, 346] on div "Select Files to Upload or Drag and Drop, Copy and Paste Files" at bounding box center [776, 380] width 172 height 104
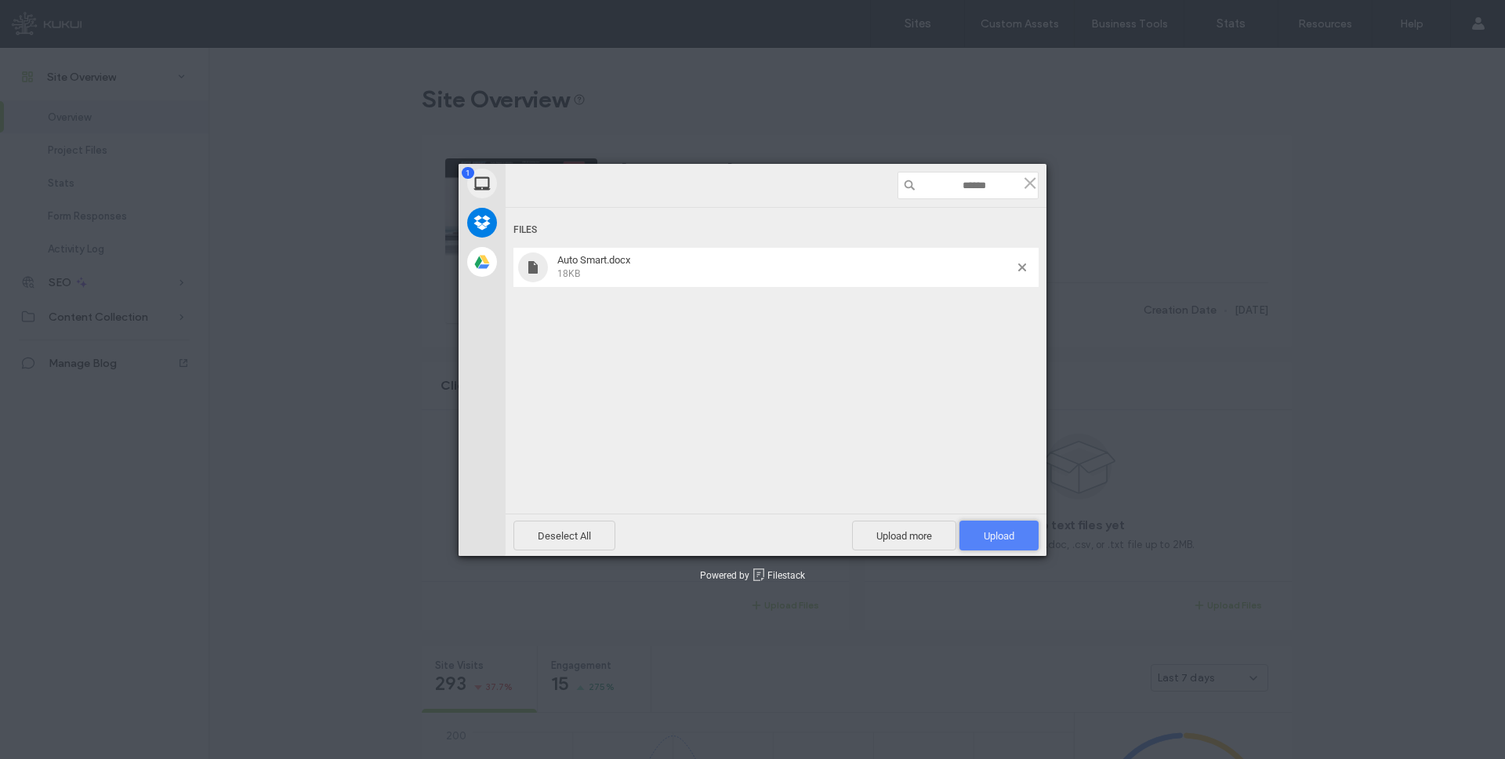
click at [1001, 533] on span "Upload 1" at bounding box center [998, 536] width 31 height 12
